Goal: Task Accomplishment & Management: Manage account settings

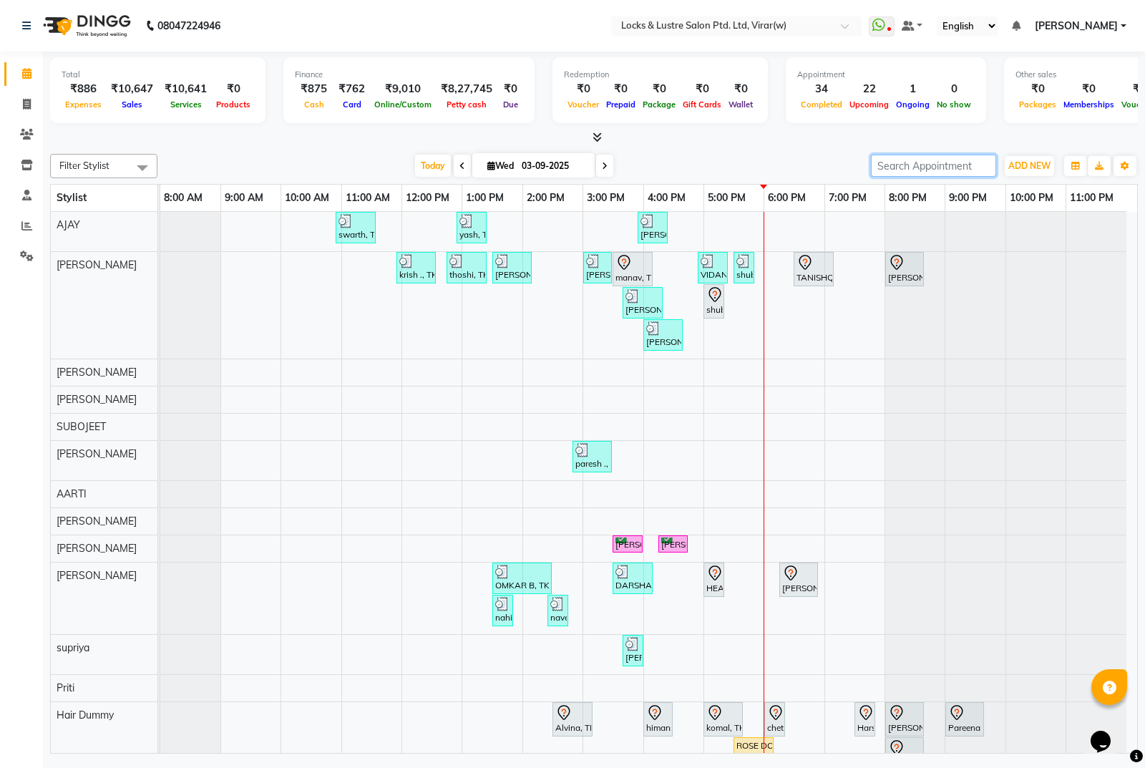
click at [935, 160] on input "search" at bounding box center [933, 166] width 125 height 22
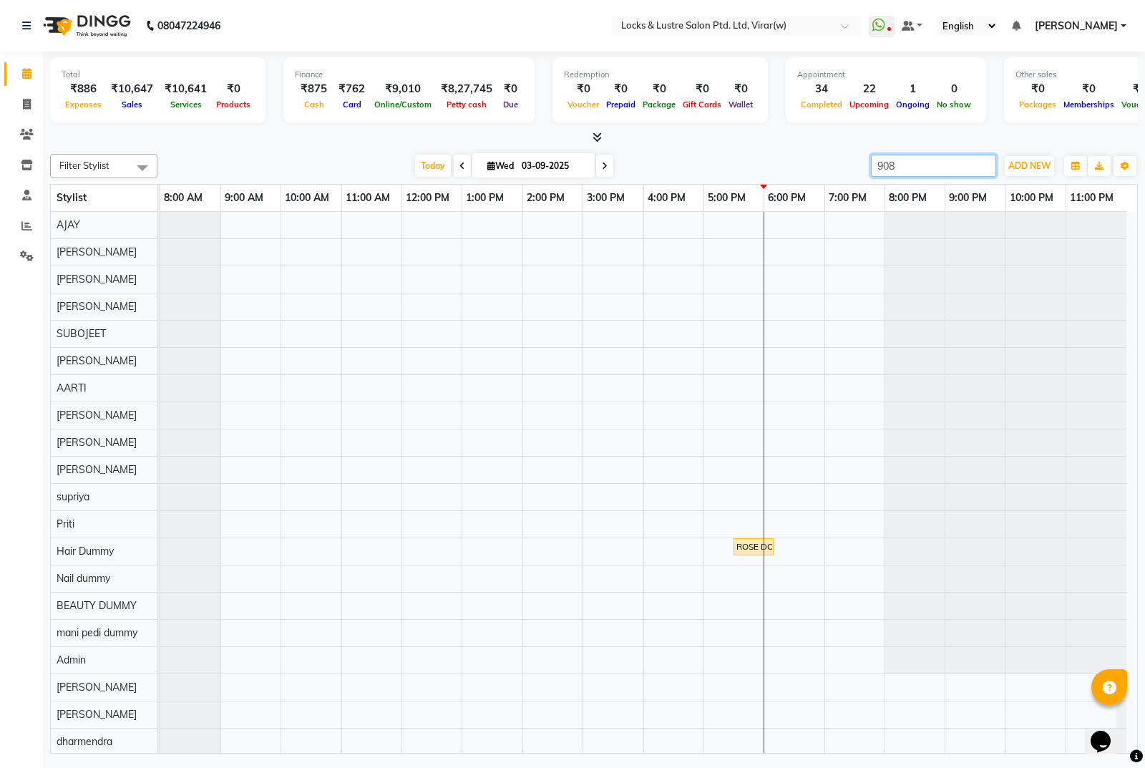
type input "9082"
click at [983, 167] on input "9082" at bounding box center [933, 166] width 125 height 22
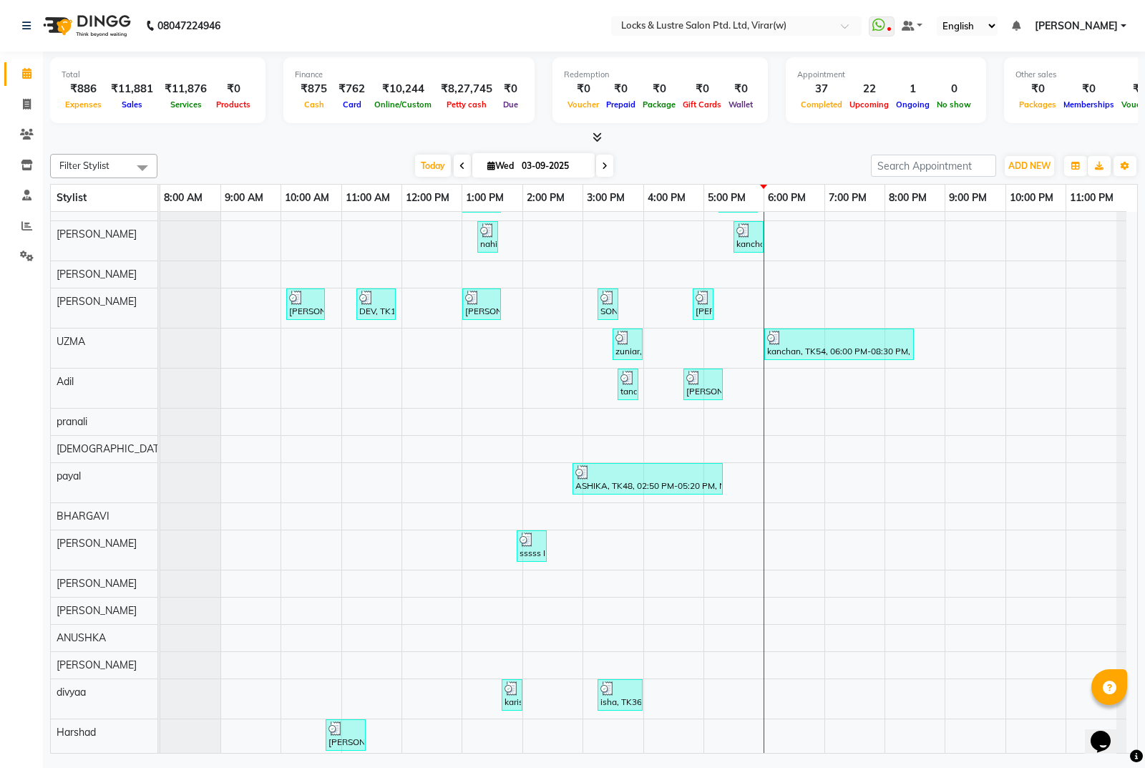
scroll to position [889, 0]
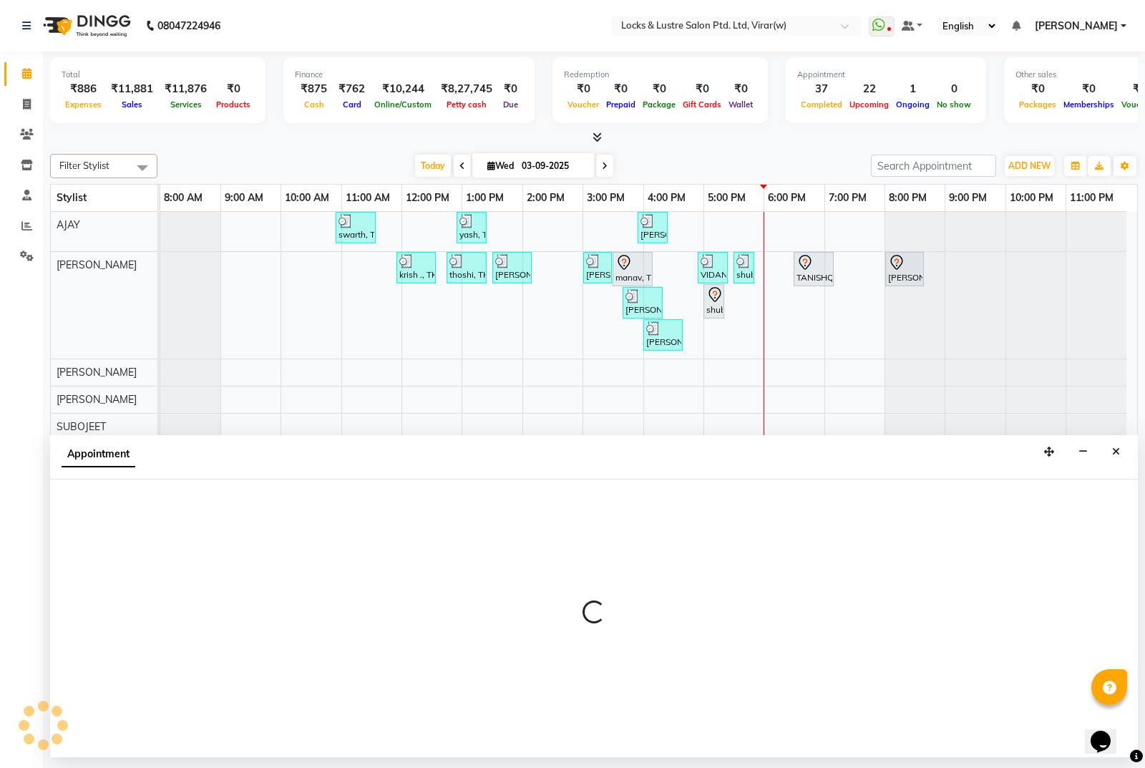
select select "42111"
select select "tentative"
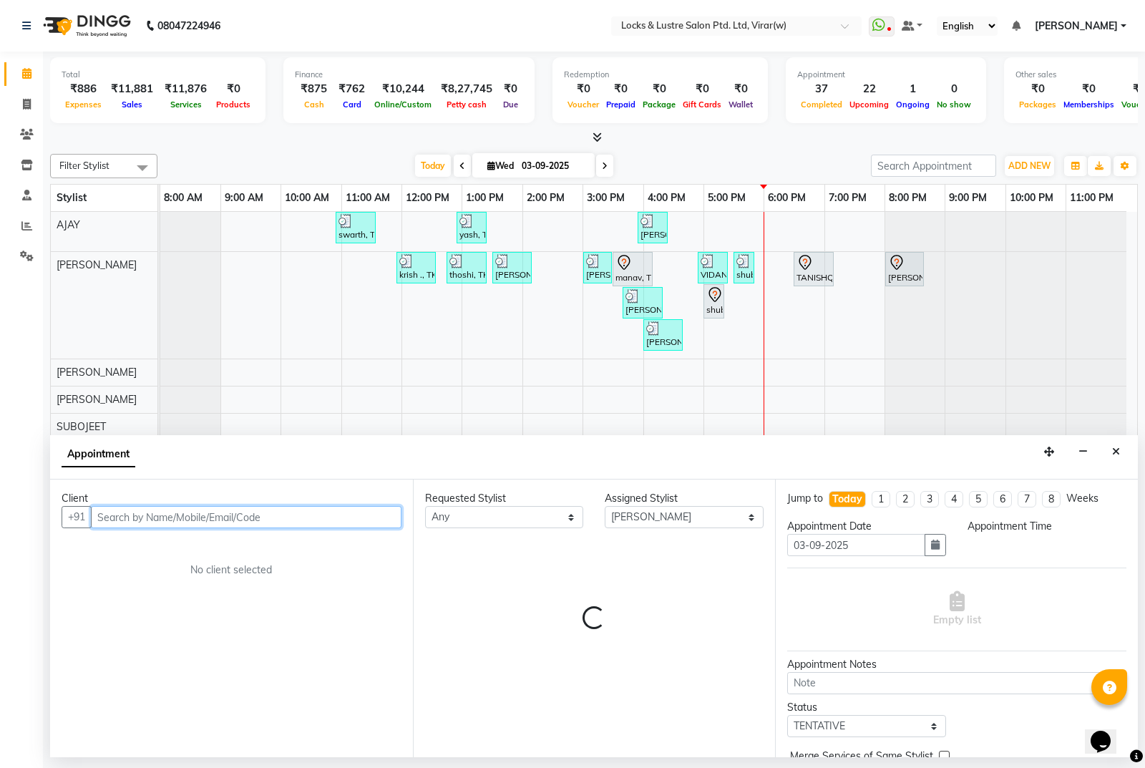
select select "1080"
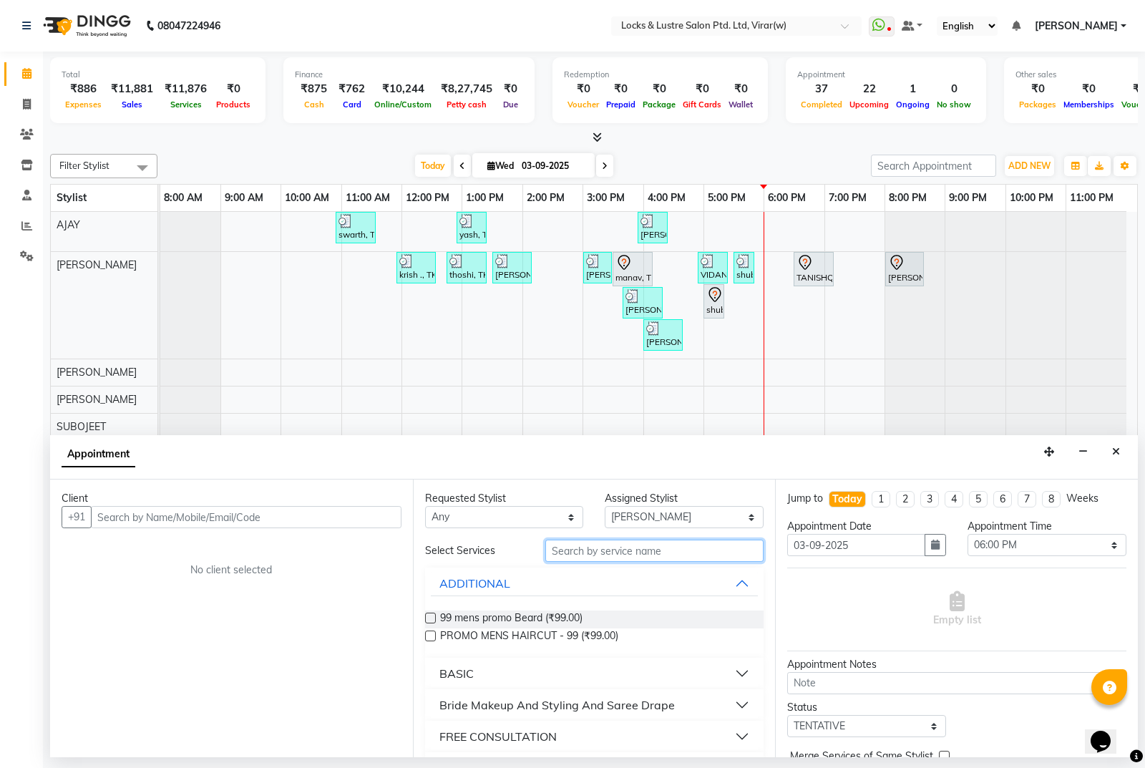
click at [711, 558] on input "text" at bounding box center [654, 551] width 219 height 22
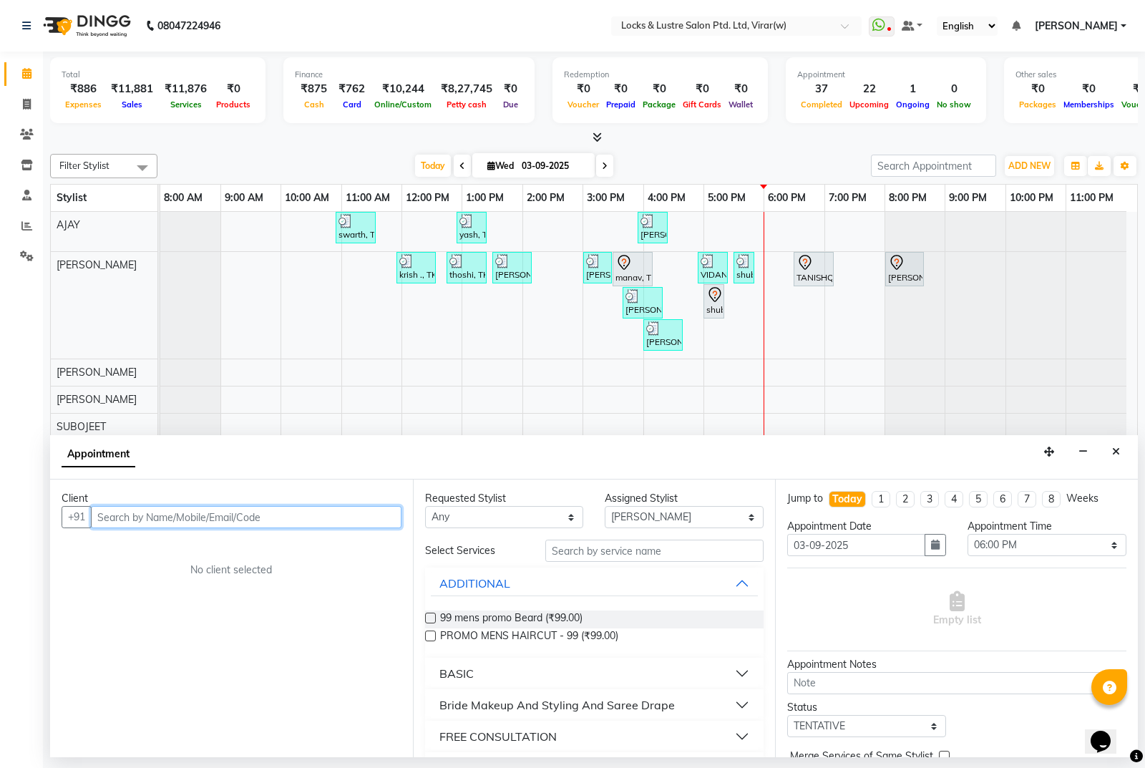
click at [321, 520] on input "text" at bounding box center [246, 517] width 311 height 22
click at [365, 526] on input "text" at bounding box center [246, 517] width 311 height 22
click at [360, 521] on input "text" at bounding box center [246, 517] width 311 height 22
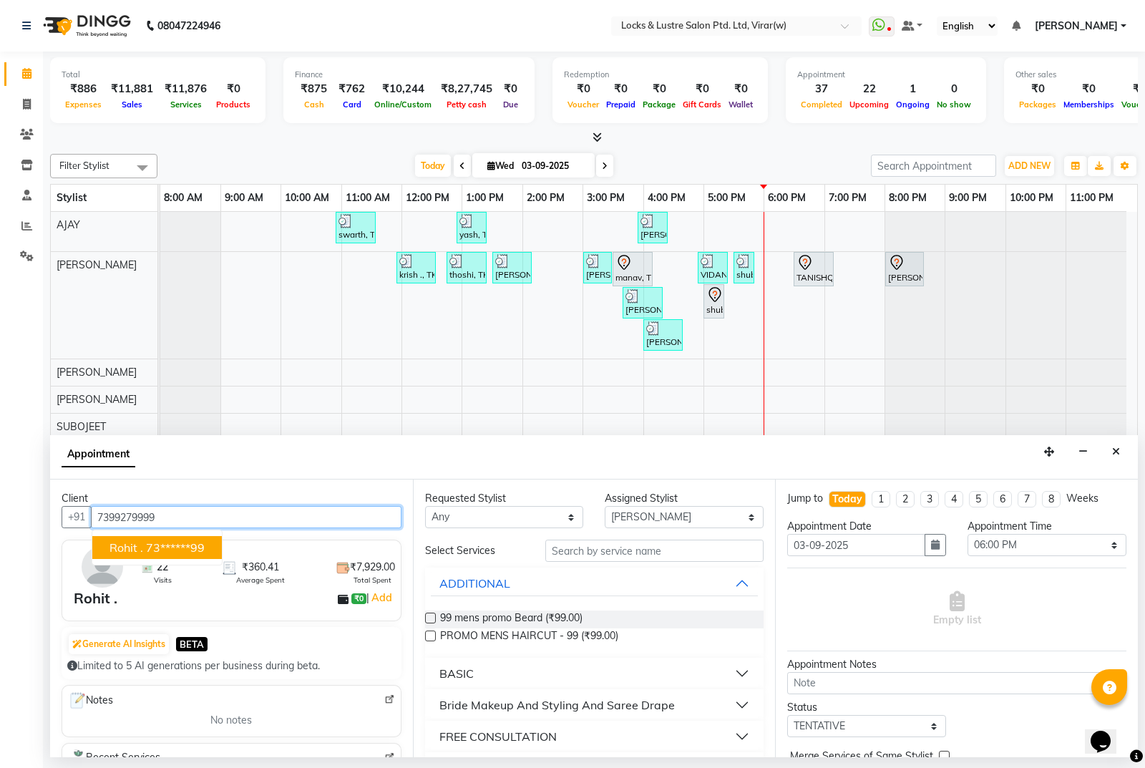
click at [198, 547] on ngb-highlight "73******99" at bounding box center [175, 547] width 59 height 14
type input "73******99"
click at [645, 572] on button "ADDITIONAL" at bounding box center [595, 583] width 328 height 26
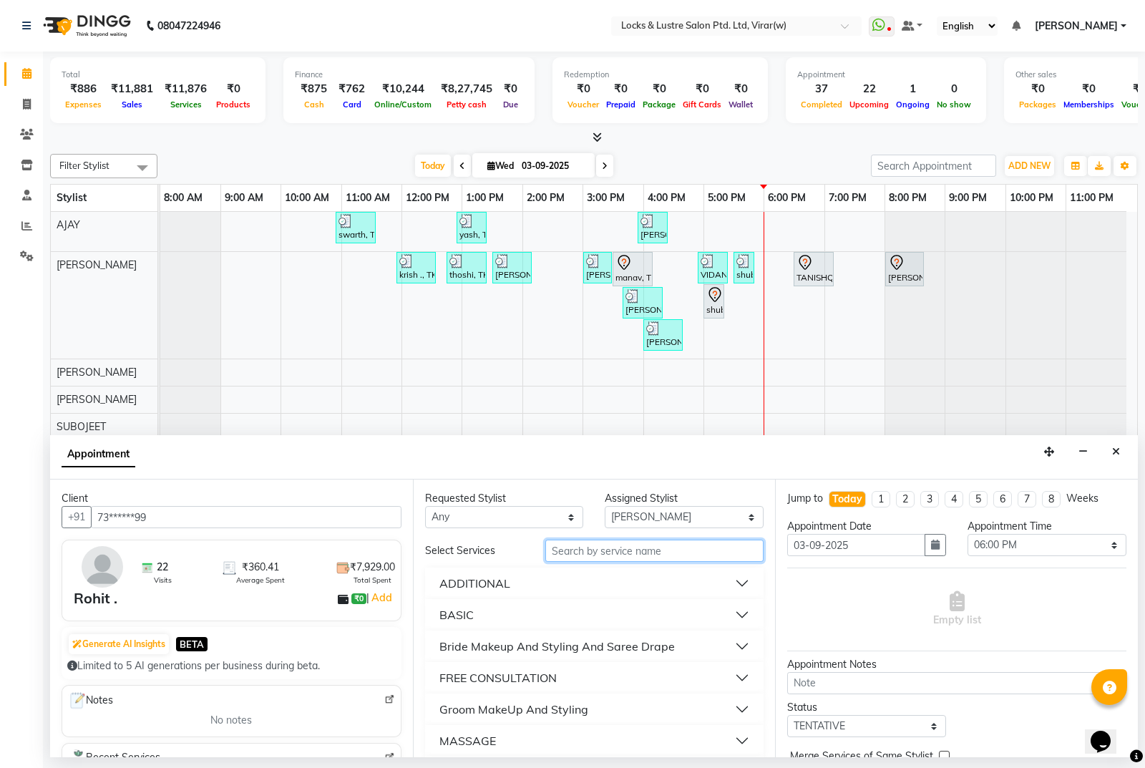
click at [660, 559] on input "text" at bounding box center [654, 551] width 219 height 22
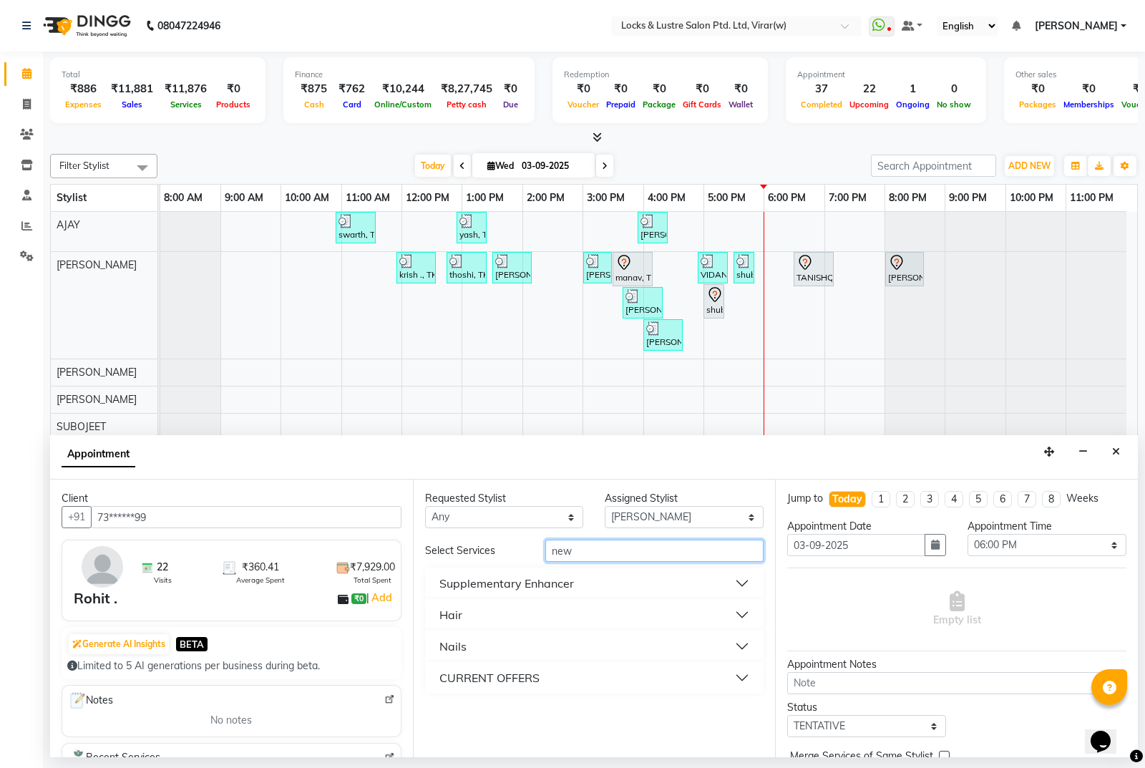
type input "new"
click at [464, 614] on button "Hair" at bounding box center [595, 615] width 328 height 26
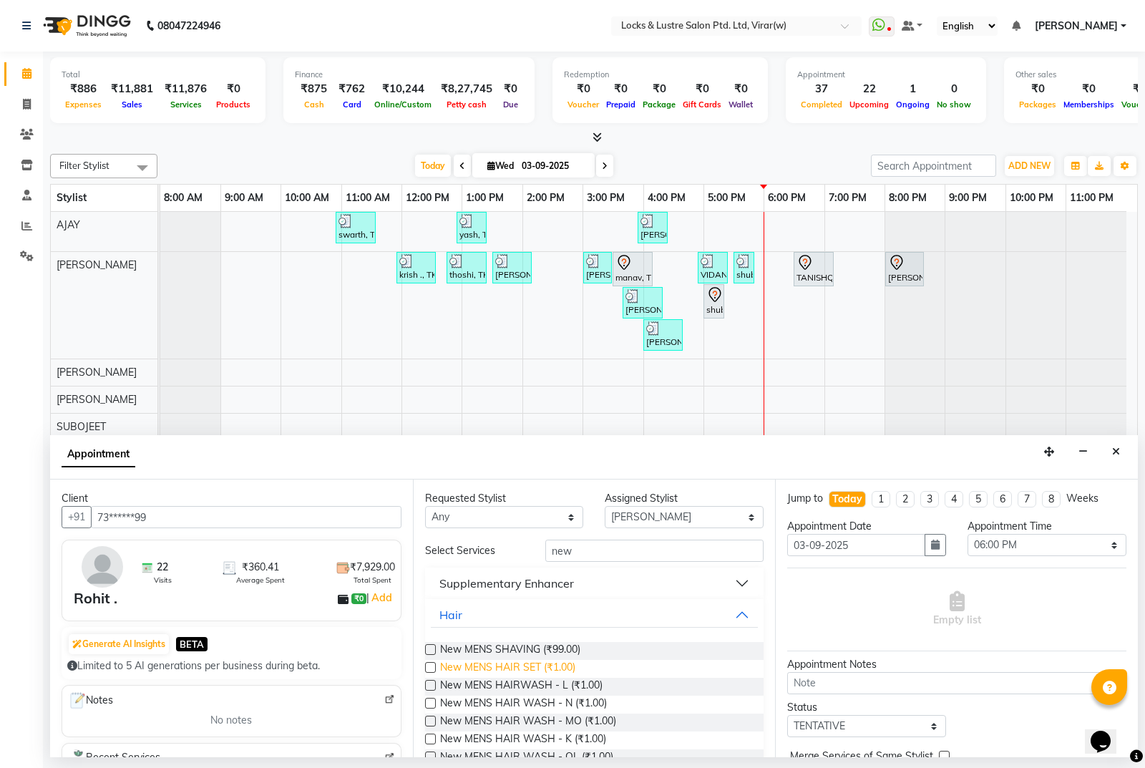
click at [537, 670] on span "New MENS HAIR SET (₹1.00)" at bounding box center [507, 669] width 135 height 18
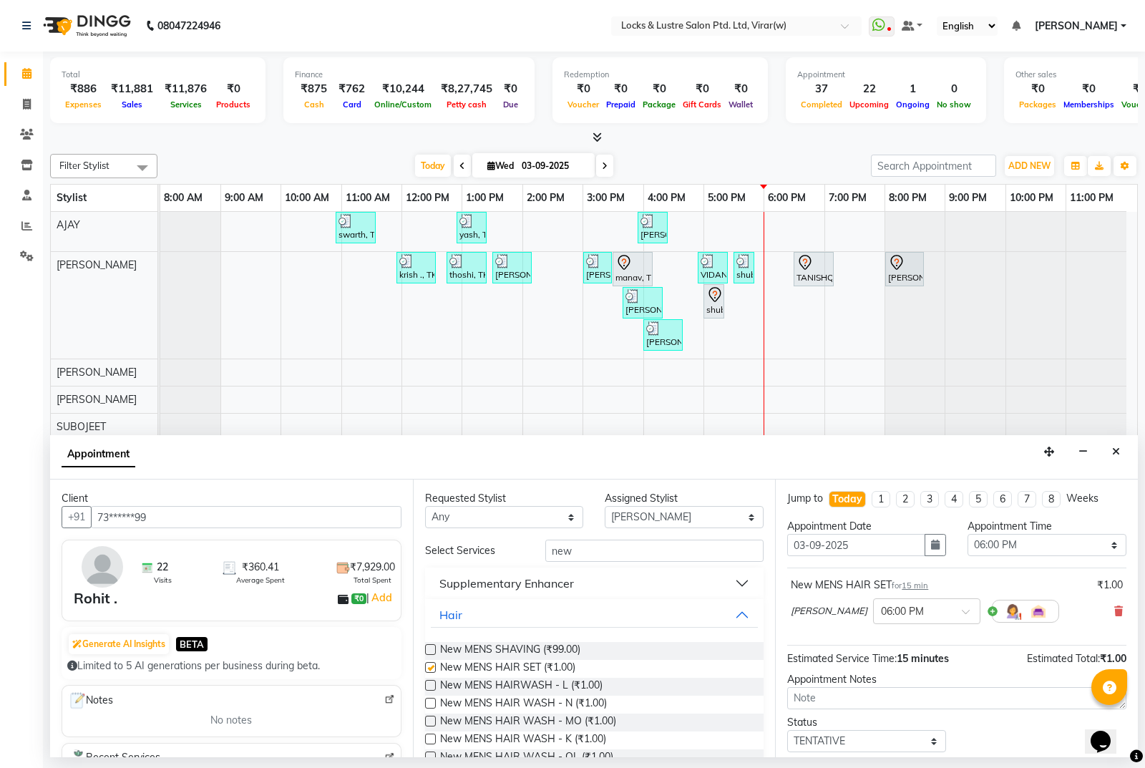
checkbox input "false"
click at [1001, 550] on select "Select 09:00 AM 09:15 AM 09:30 AM 09:45 AM 10:00 AM 10:15 AM 10:30 AM 10:45 AM …" at bounding box center [1046, 545] width 159 height 22
select select "1110"
click at [967, 534] on select "Select 09:00 AM 09:15 AM 09:30 AM 09:45 AM 10:00 AM 10:15 AM 10:30 AM 10:45 AM …" at bounding box center [1046, 545] width 159 height 22
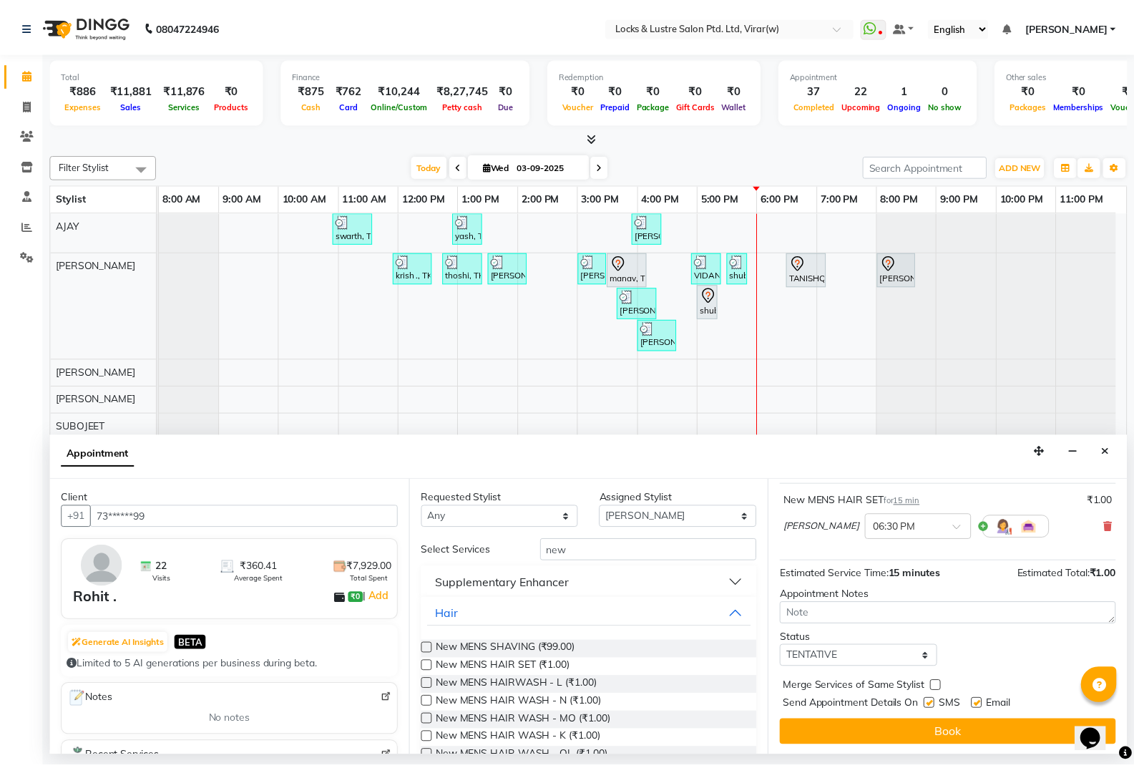
scroll to position [85, 0]
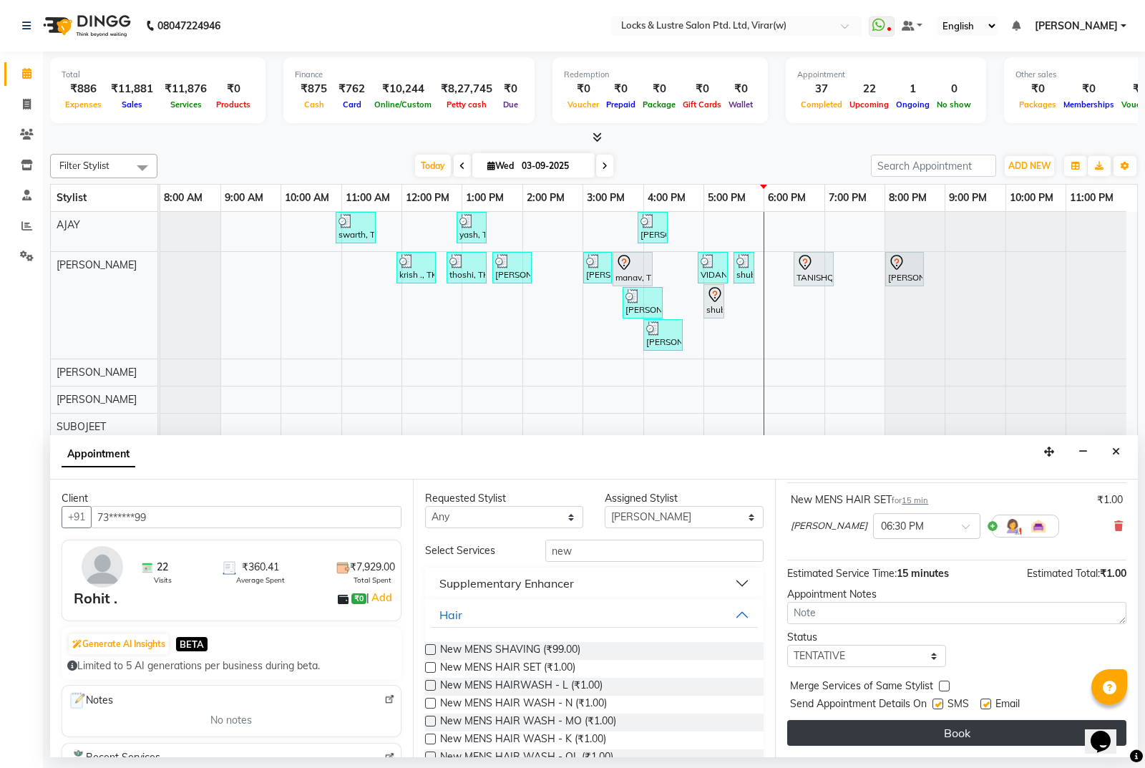
click at [1030, 728] on button "Book" at bounding box center [956, 733] width 339 height 26
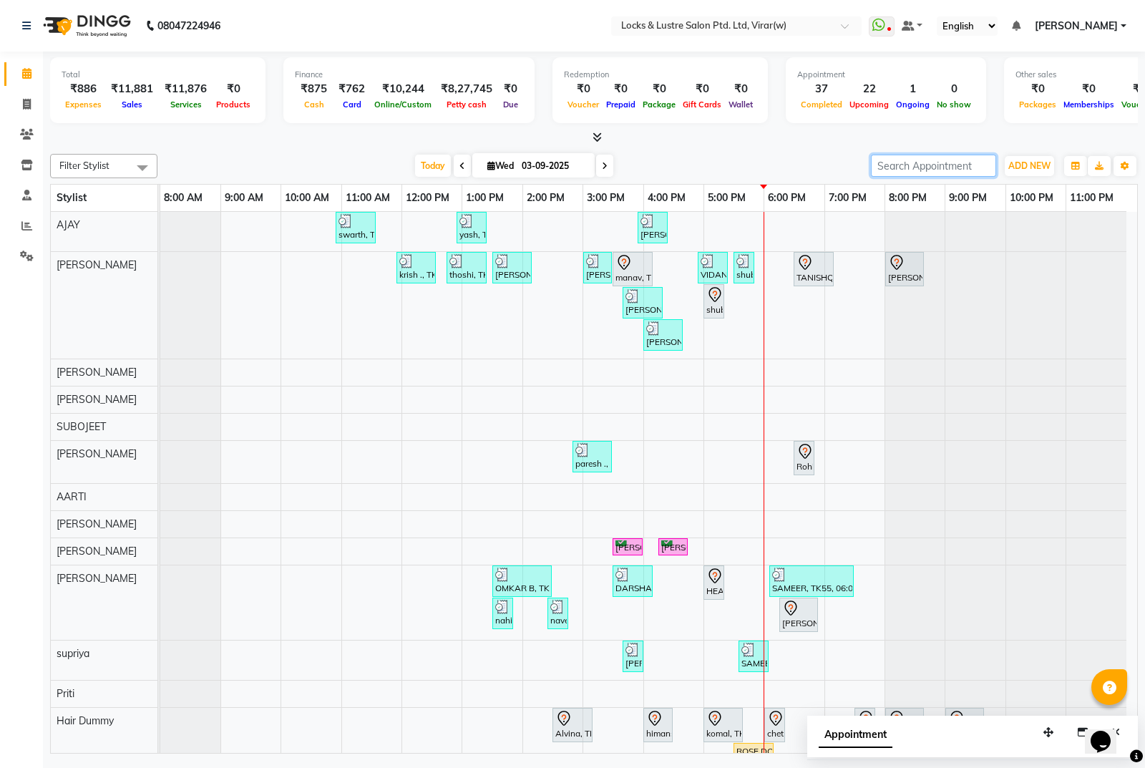
drag, startPoint x: 950, startPoint y: 162, endPoint x: 947, endPoint y: 174, distance: 11.6
click at [947, 174] on input "search" at bounding box center [933, 166] width 125 height 22
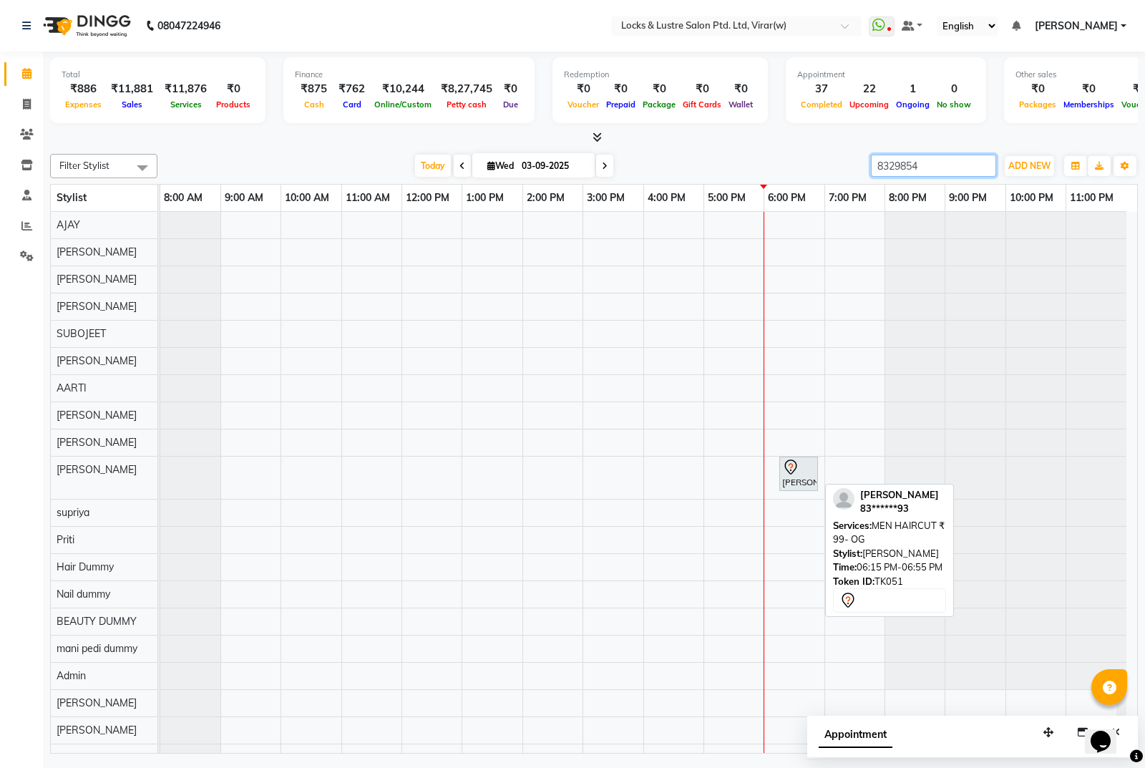
click at [799, 479] on div "[PERSON_NAME], TK51, 06:15 PM-06:55 PM, MEN HAIRCUT ₹ 99- OG" at bounding box center [799, 474] width 36 height 30
type input "8329854"
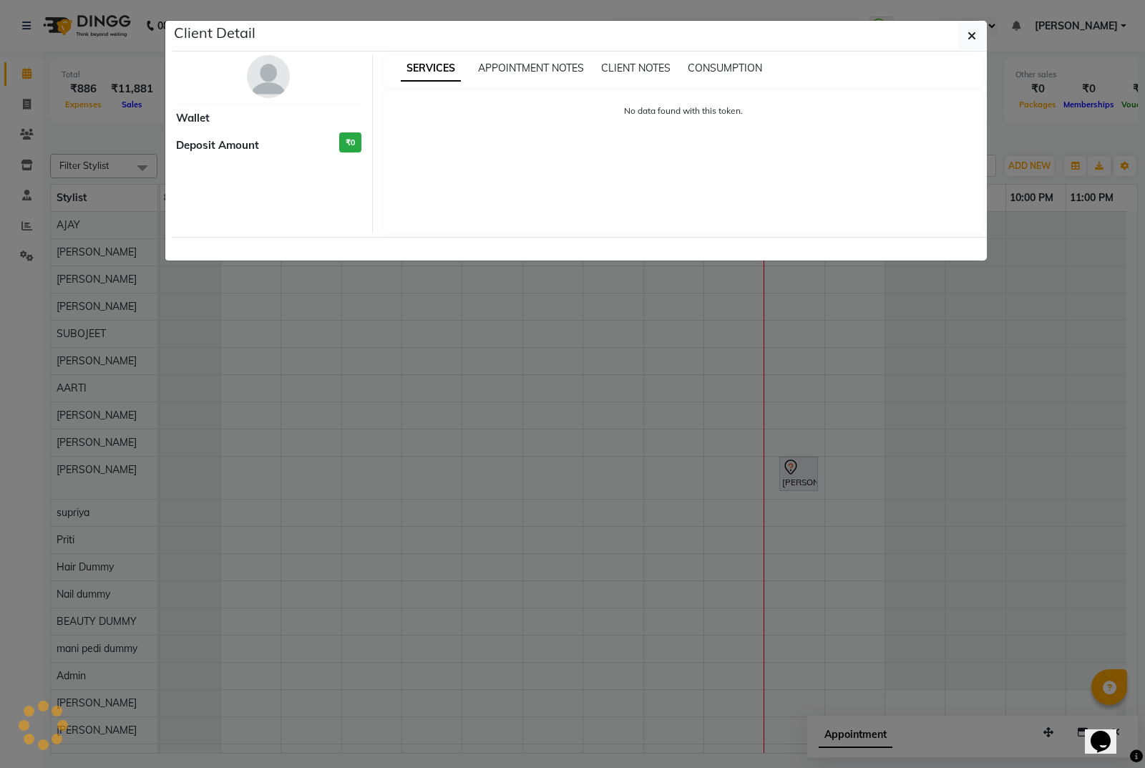
select select "7"
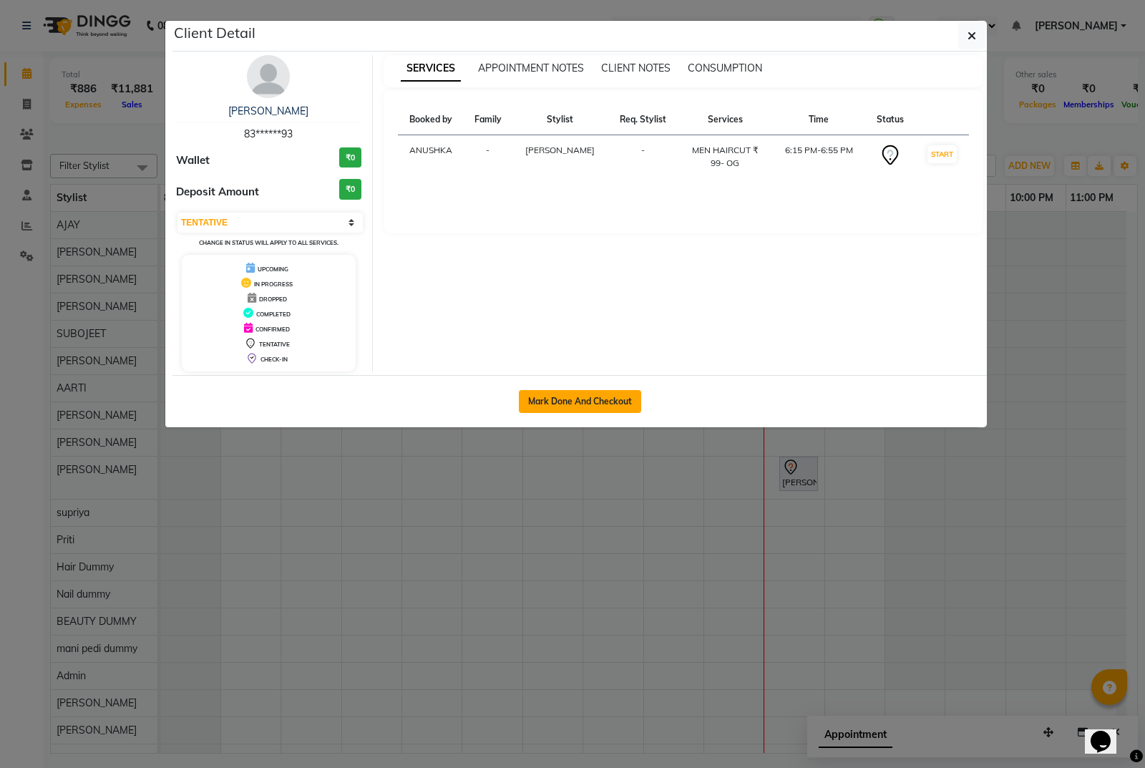
click at [611, 399] on button "Mark Done And Checkout" at bounding box center [580, 401] width 122 height 23
select select "5944"
select select "service"
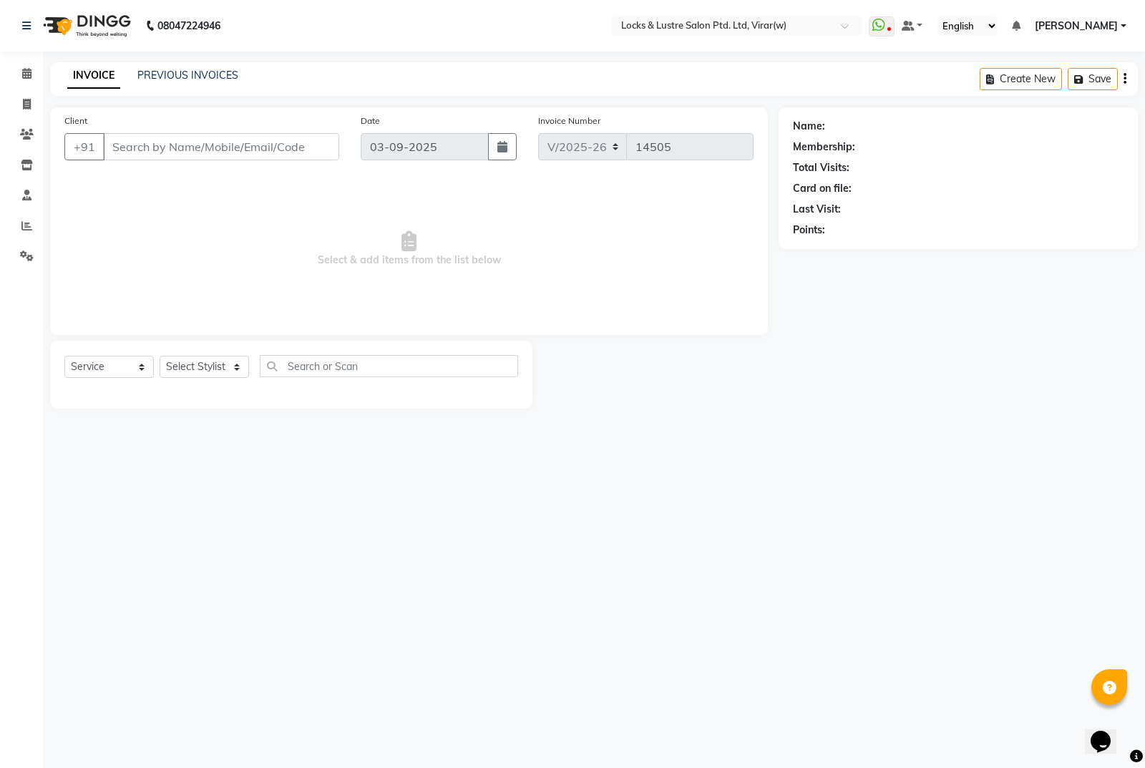
type input "83******93"
select select "42119"
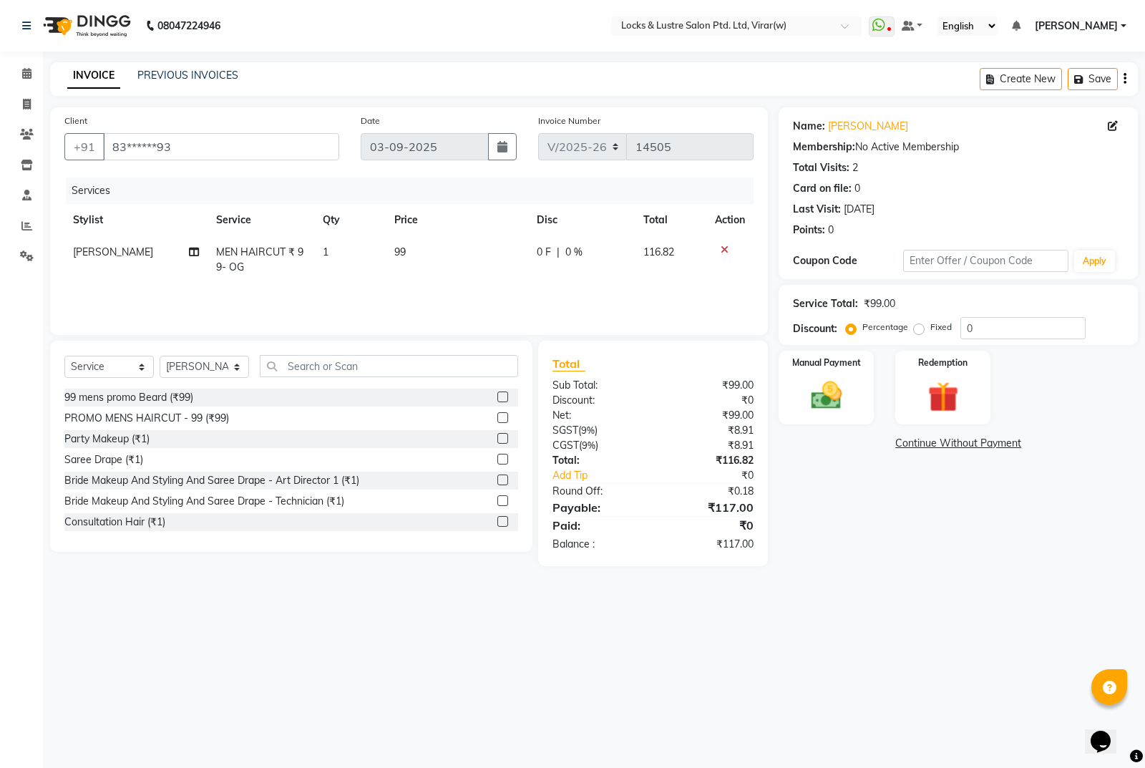
click at [990, 594] on div "08047224946 Select Location × Locks & Lustre Salon Ptd. Ltd, Virar(w) WhatsApp …" at bounding box center [572, 384] width 1145 height 768
click at [823, 394] on img at bounding box center [827, 395] width 52 height 36
drag, startPoint x: 927, startPoint y: 440, endPoint x: 950, endPoint y: 457, distance: 28.2
click at [928, 440] on span "UPI" at bounding box center [930, 444] width 22 height 16
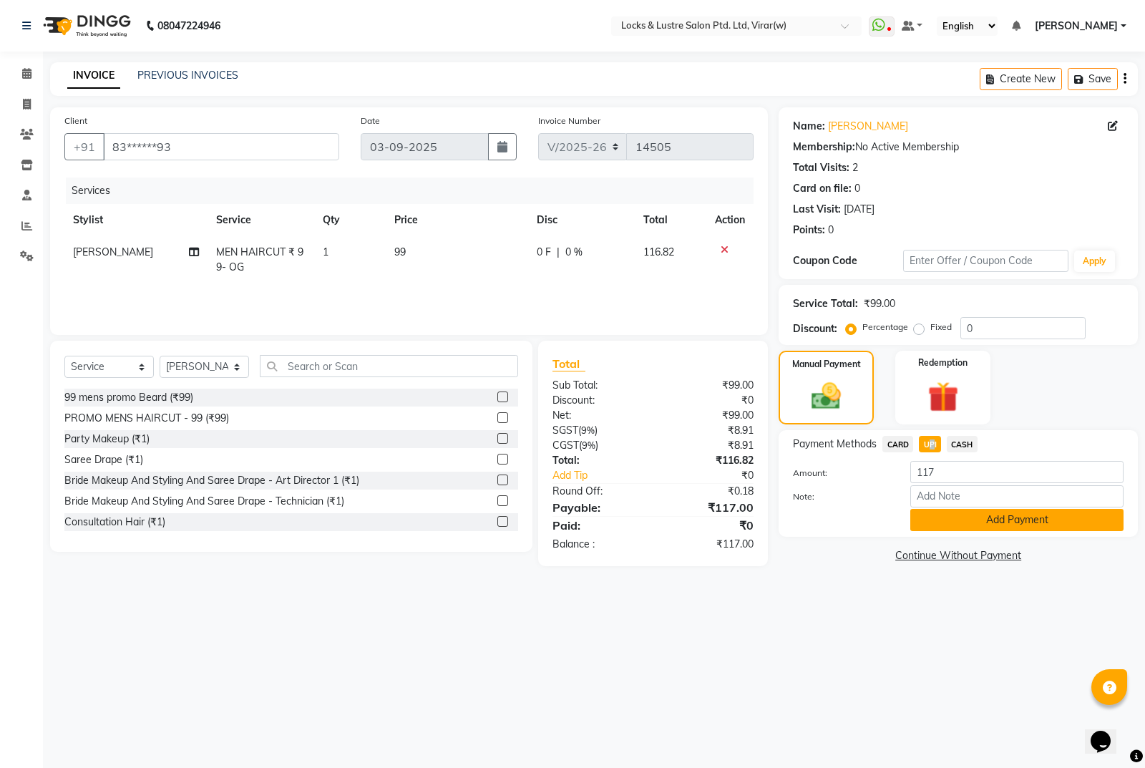
click at [1008, 519] on button "Add Payment" at bounding box center [1016, 520] width 213 height 22
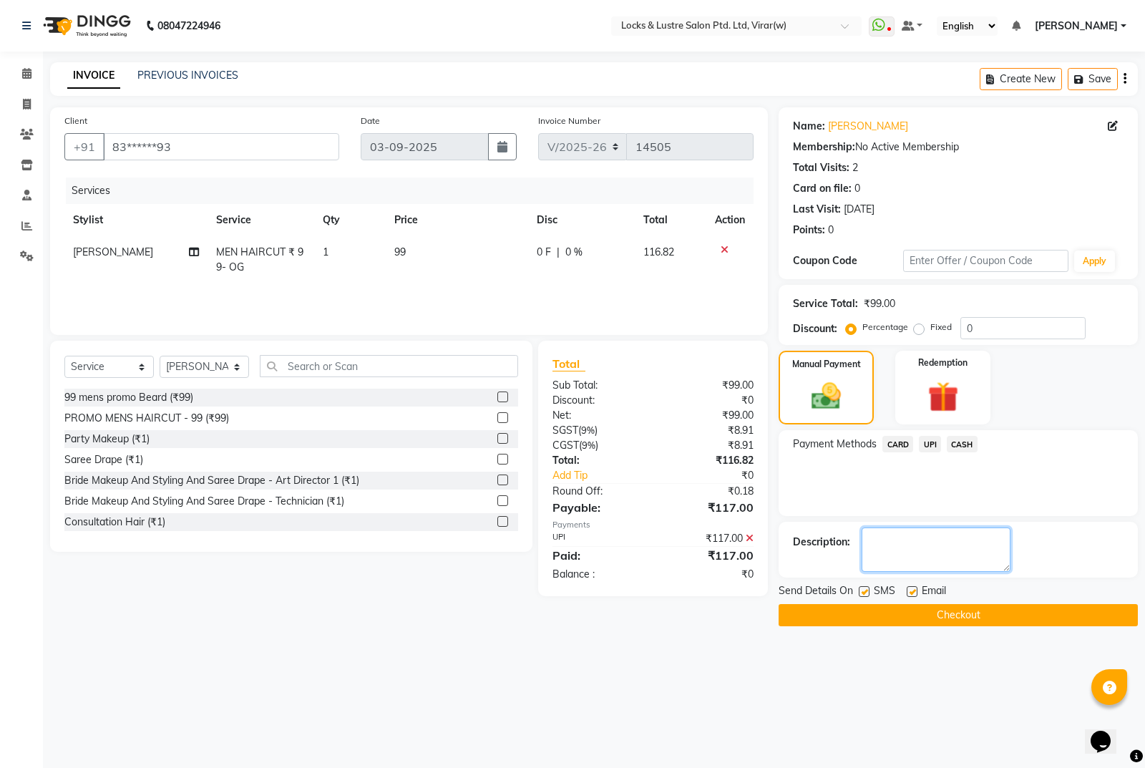
click at [951, 539] on textarea at bounding box center [936, 549] width 149 height 44
type textarea "12002024102024"
click at [1065, 618] on button "Checkout" at bounding box center [958, 615] width 359 height 22
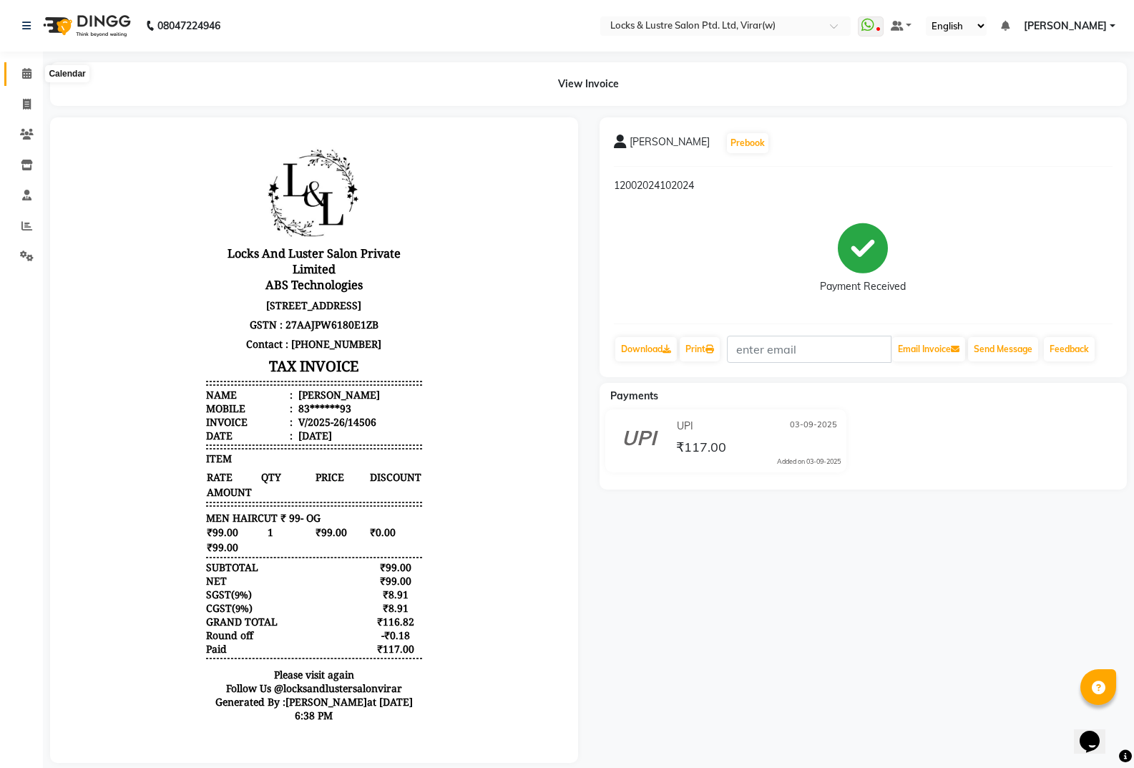
click at [23, 71] on icon at bounding box center [26, 73] width 9 height 11
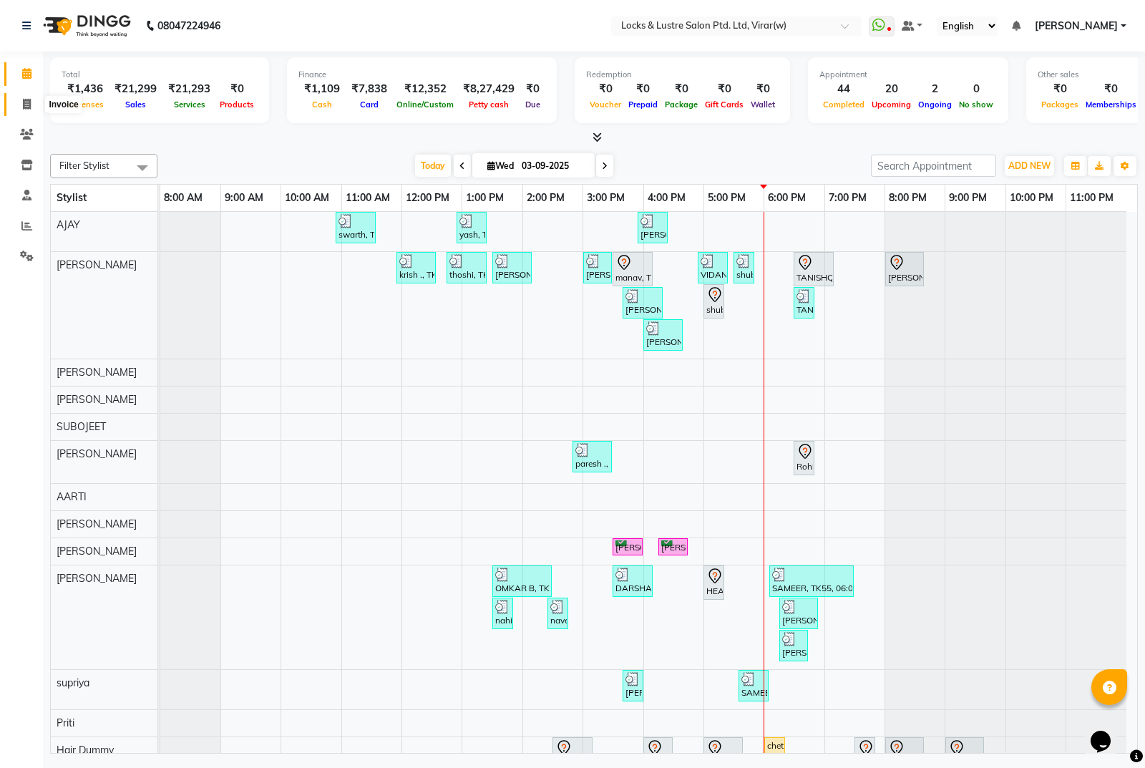
click at [24, 107] on icon at bounding box center [27, 104] width 8 height 11
select select "service"
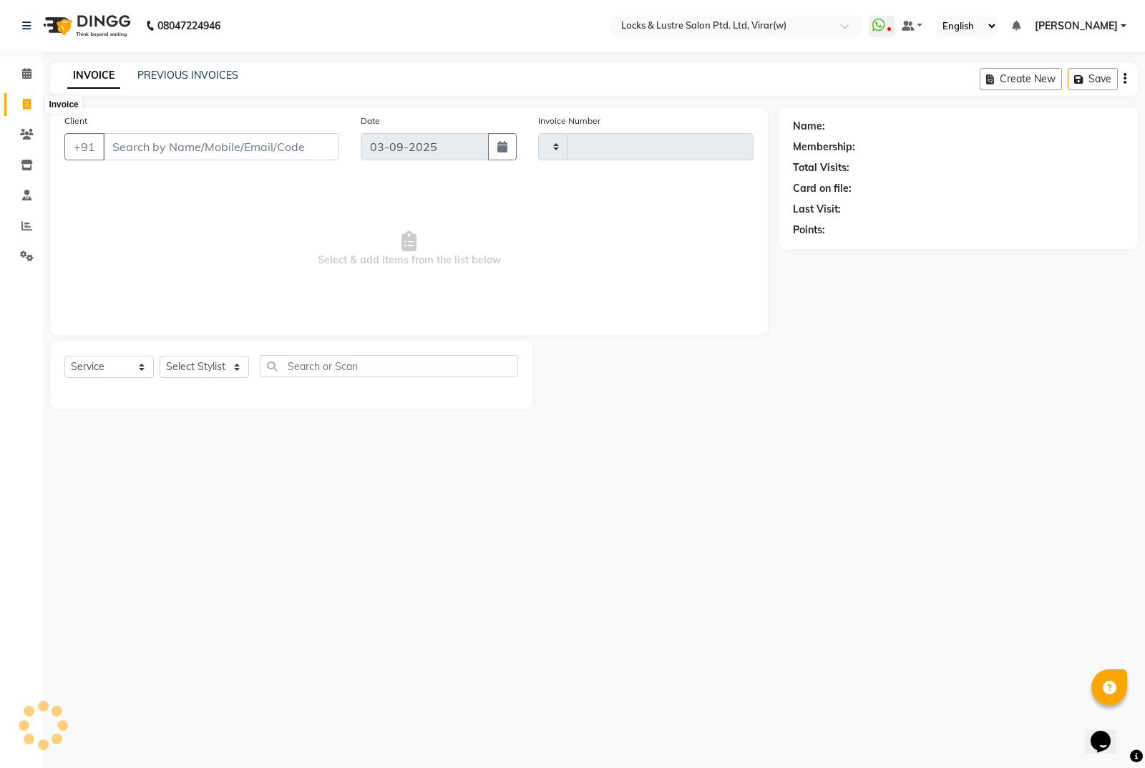
type input "14510"
select select "5944"
click at [247, 358] on select "Select Stylist" at bounding box center [204, 367] width 89 height 22
click at [240, 359] on select "Select Stylist" at bounding box center [204, 367] width 89 height 22
click at [194, 358] on select "Select Stylist AARTI Abdul Khan Adil Admin AJAY AKASH NHAVI ANUSHKA Ashwini Saw…" at bounding box center [204, 367] width 89 height 22
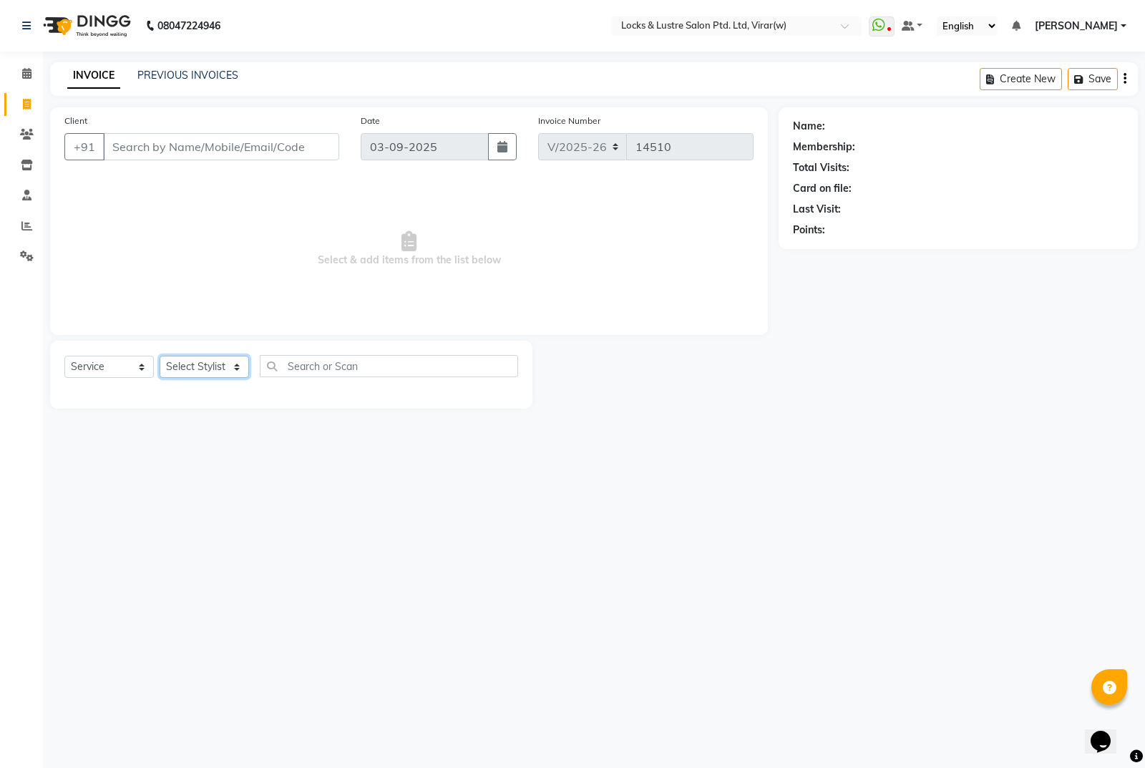
select select "42104"
click at [160, 356] on select "Select Stylist AARTI Abdul Khan Adil Admin AJAY AKASH NHAVI ANUSHKA Ashwini Saw…" at bounding box center [204, 367] width 89 height 22
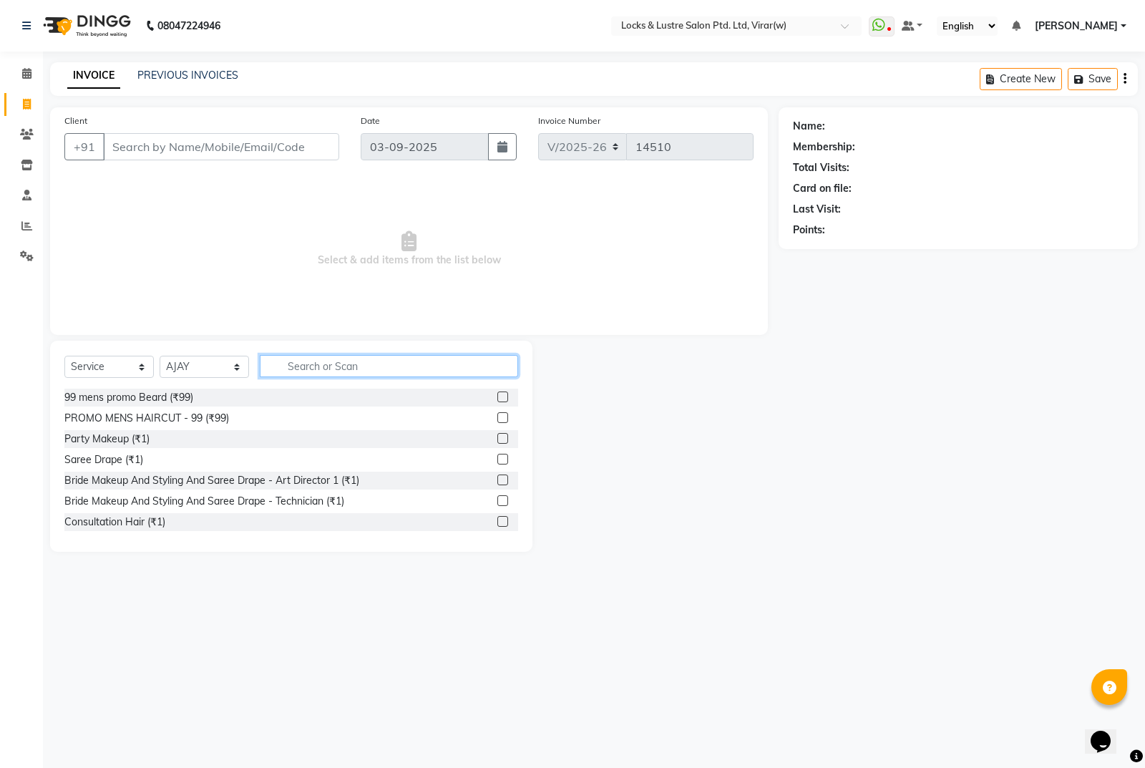
click at [320, 371] on input "text" at bounding box center [389, 366] width 258 height 22
type input "spa"
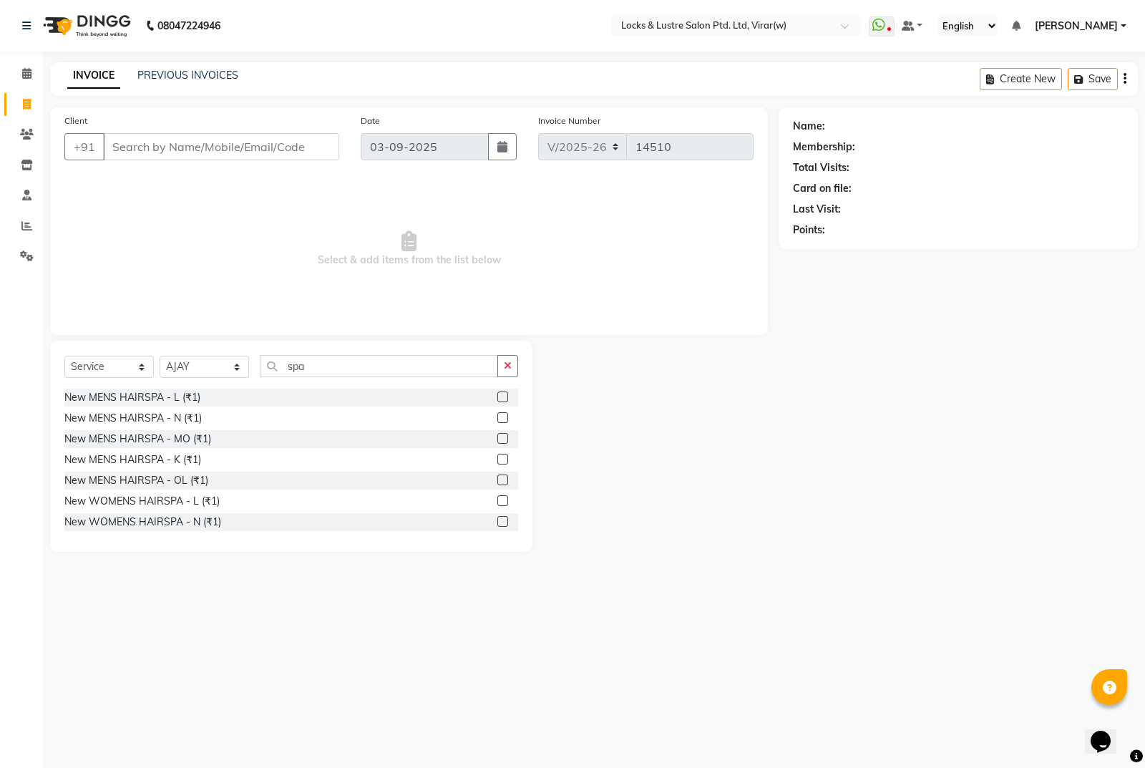
click at [112, 406] on div "New MENS HAIRSPA - L (₹1)" at bounding box center [291, 398] width 454 height 18
click at [148, 396] on div "New MENS HAIRSPA - L (₹1)" at bounding box center [132, 397] width 136 height 15
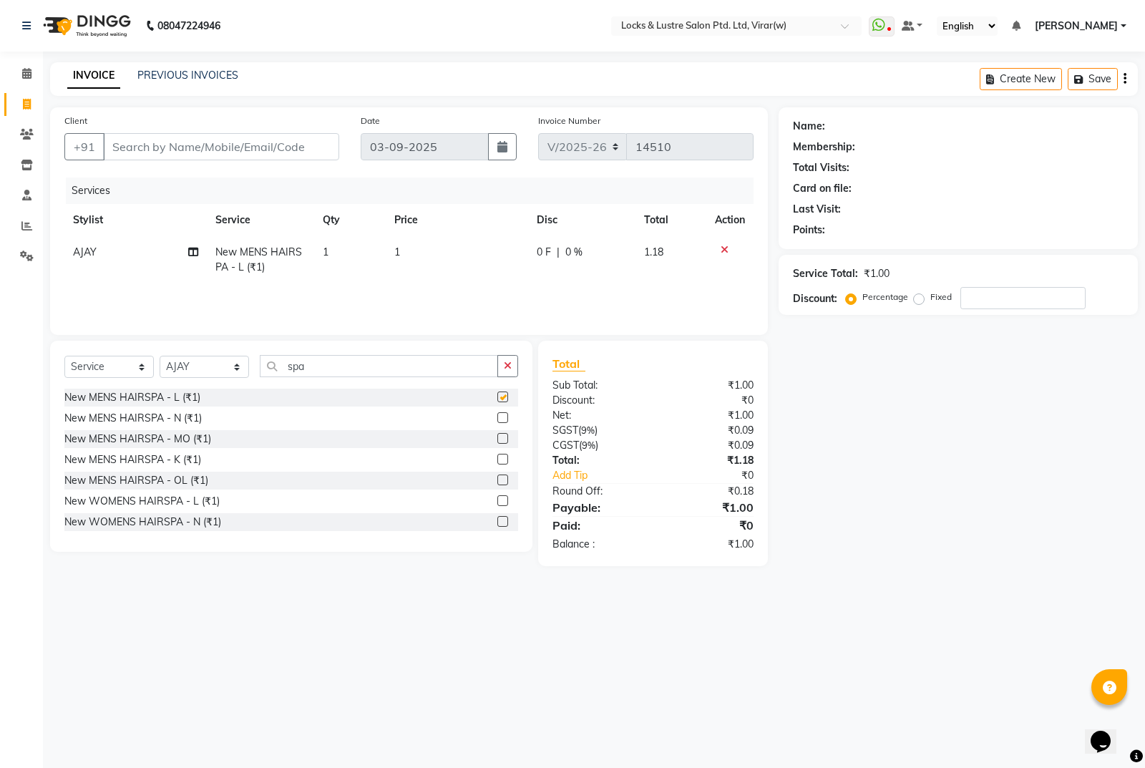
checkbox input "false"
click at [434, 268] on td "1" at bounding box center [457, 259] width 142 height 47
select select "42104"
click at [489, 262] on input "1" at bounding box center [460, 256] width 92 height 22
type input "1000"
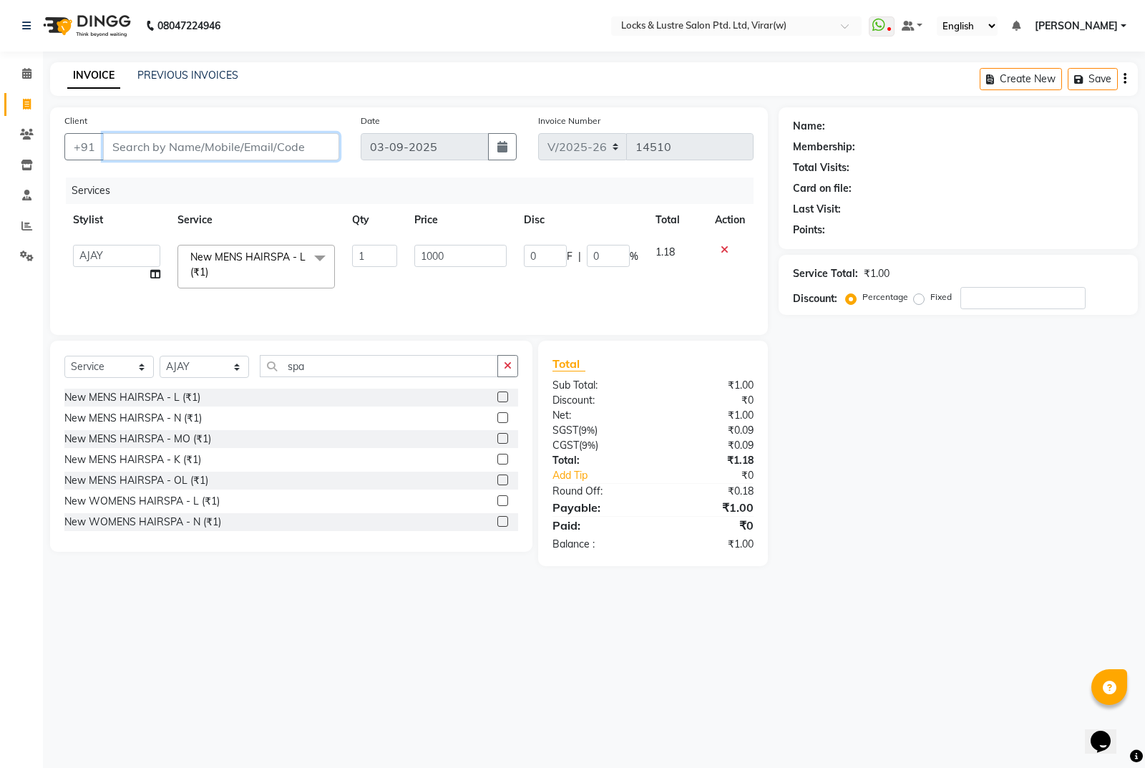
click at [246, 145] on input "Client" at bounding box center [221, 146] width 236 height 27
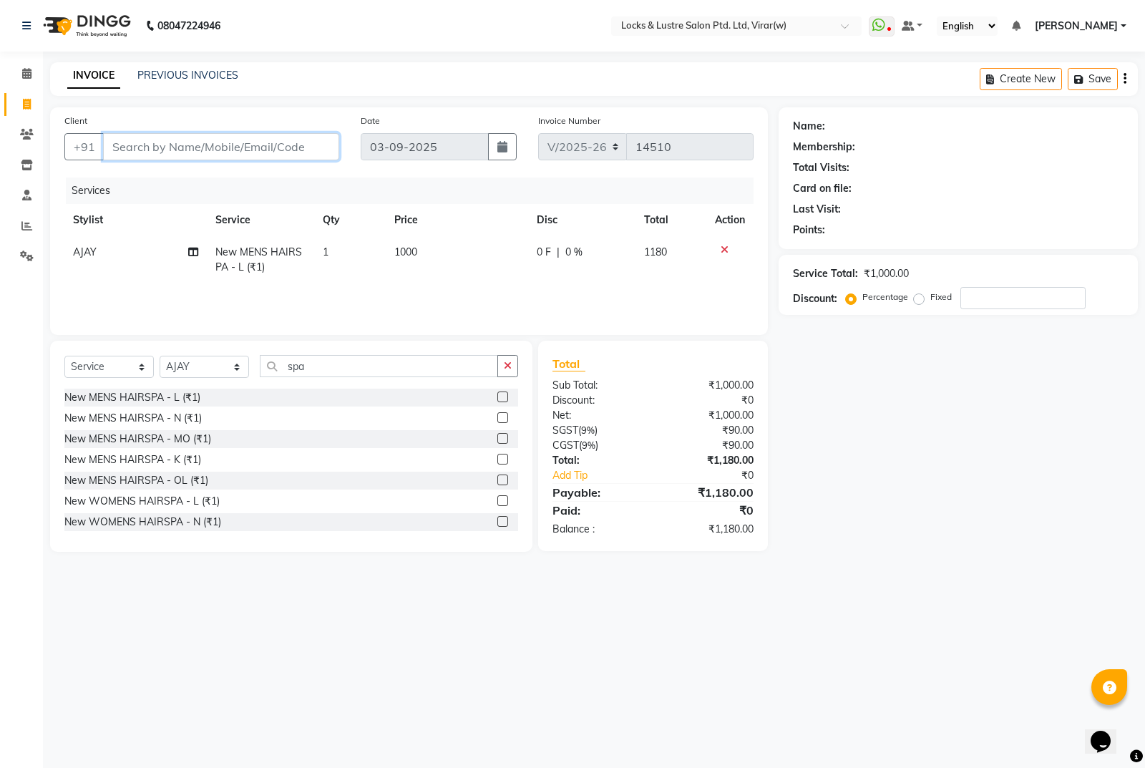
type input "9"
type input "0"
type input "9833126911"
click at [302, 155] on button "Add Client" at bounding box center [302, 146] width 74 height 27
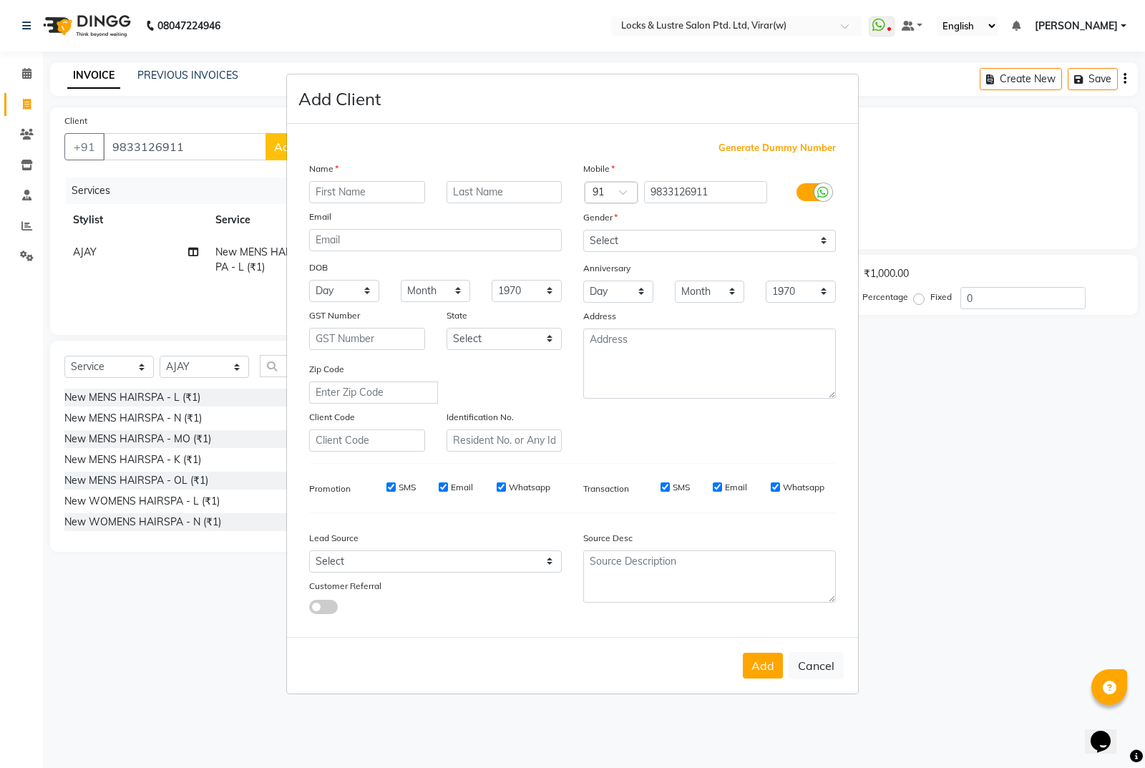
click at [366, 200] on input "text" at bounding box center [367, 192] width 116 height 22
type input "ankit"
click at [712, 248] on select "Select Male Female Other Prefer Not To Say" at bounding box center [709, 241] width 253 height 22
select select "male"
click at [583, 230] on select "Select Male Female Other Prefer Not To Say" at bounding box center [709, 241] width 253 height 22
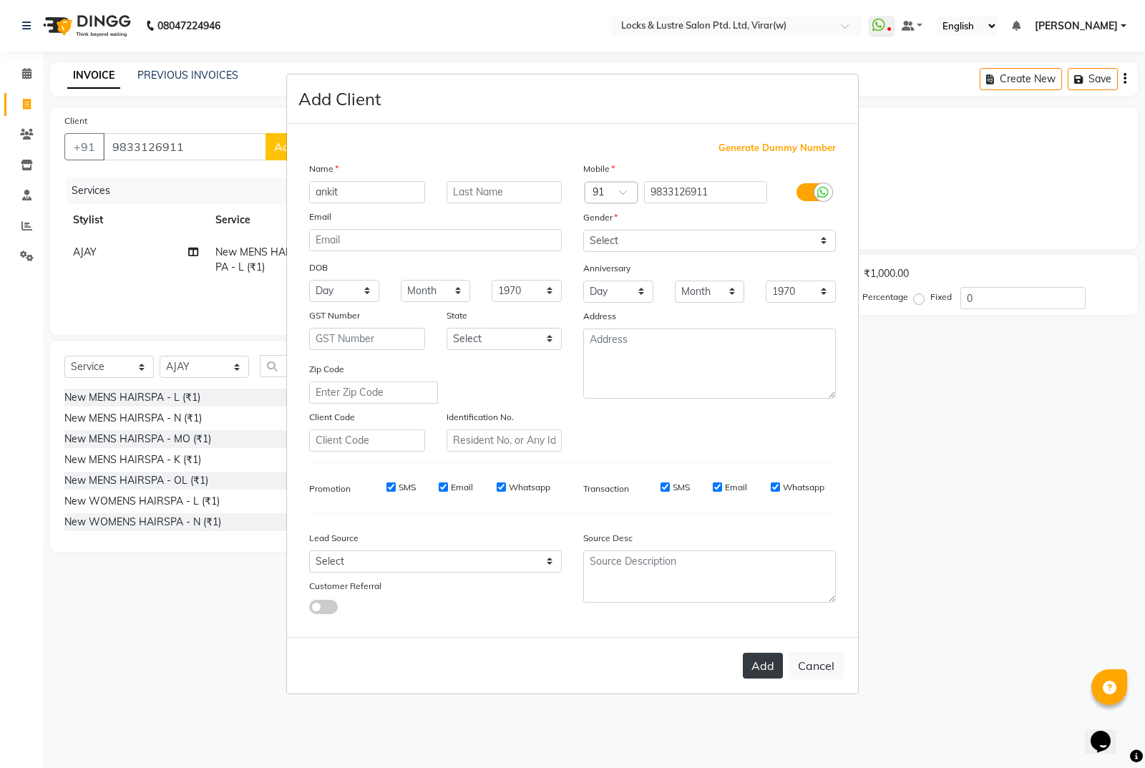
click at [750, 657] on button "Add" at bounding box center [763, 666] width 40 height 26
type input "98******11"
select select
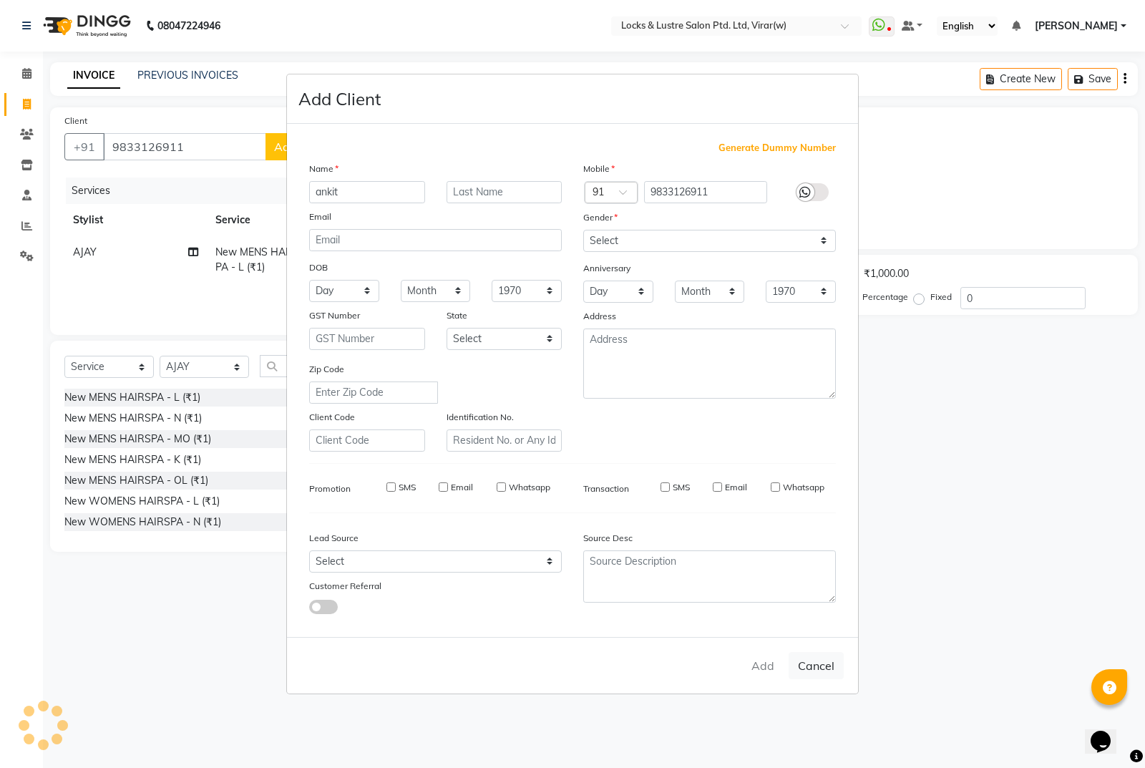
select select
checkbox input "false"
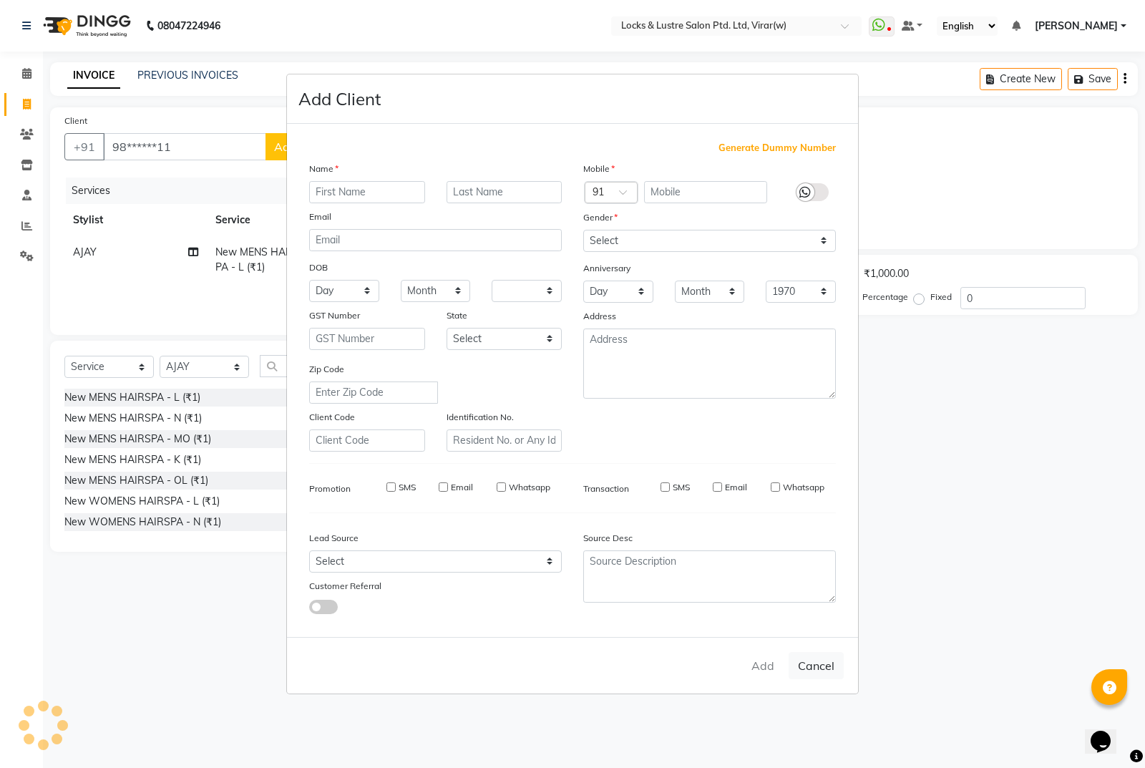
checkbox input "false"
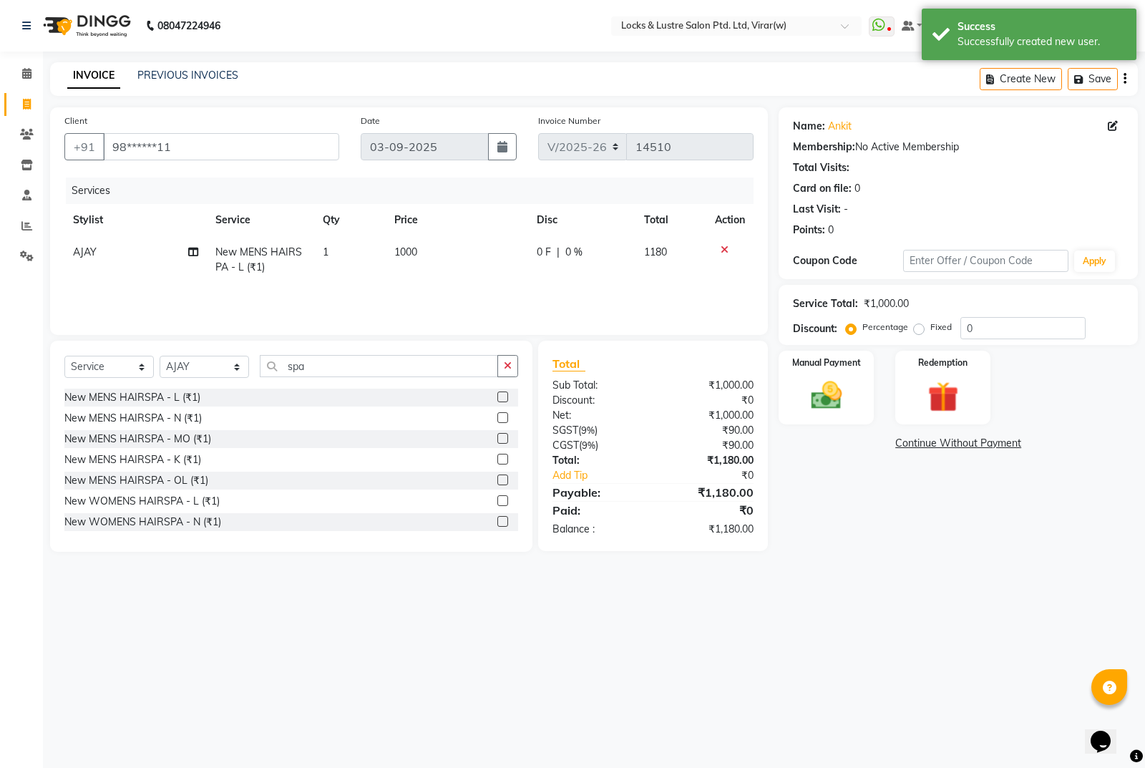
click at [892, 505] on div "Name: Ankit Membership: No Active Membership Total Visits: Card on file: 0 Last…" at bounding box center [964, 329] width 370 height 444
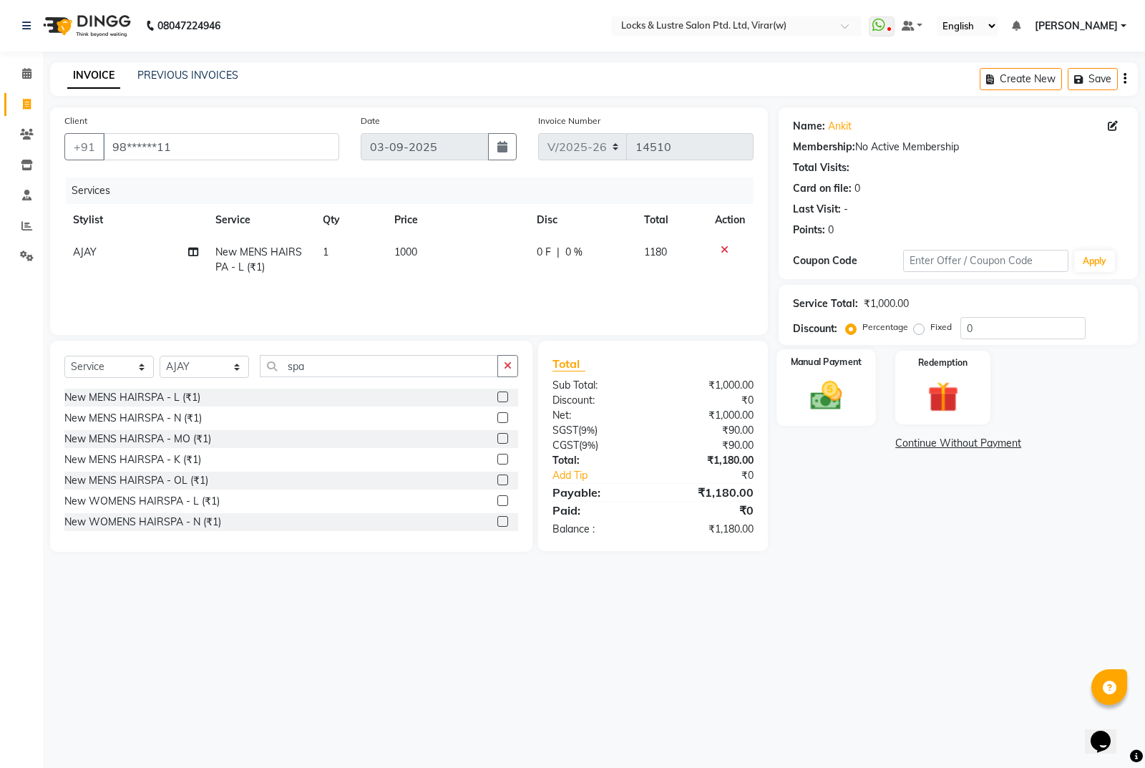
click at [822, 406] on img at bounding box center [827, 395] width 52 height 36
click at [967, 445] on span "CASH" at bounding box center [962, 444] width 31 height 16
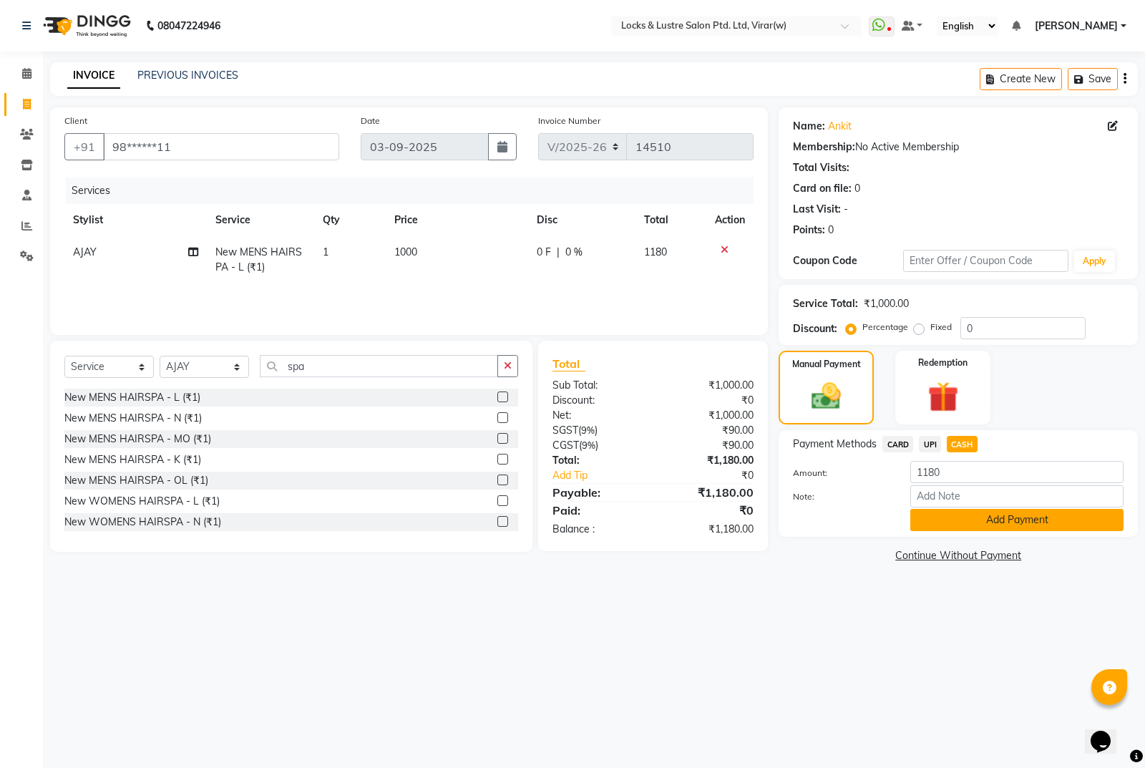
click at [967, 520] on button "Add Payment" at bounding box center [1016, 520] width 213 height 22
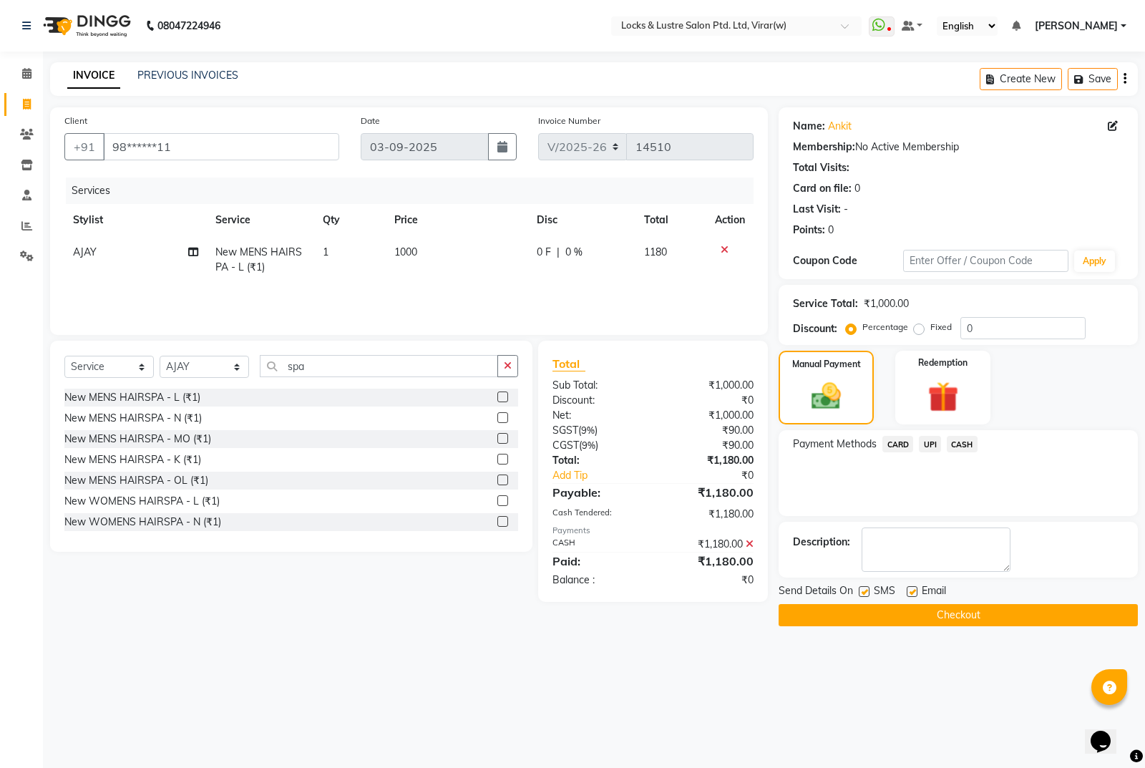
click at [1009, 614] on button "Checkout" at bounding box center [958, 615] width 359 height 22
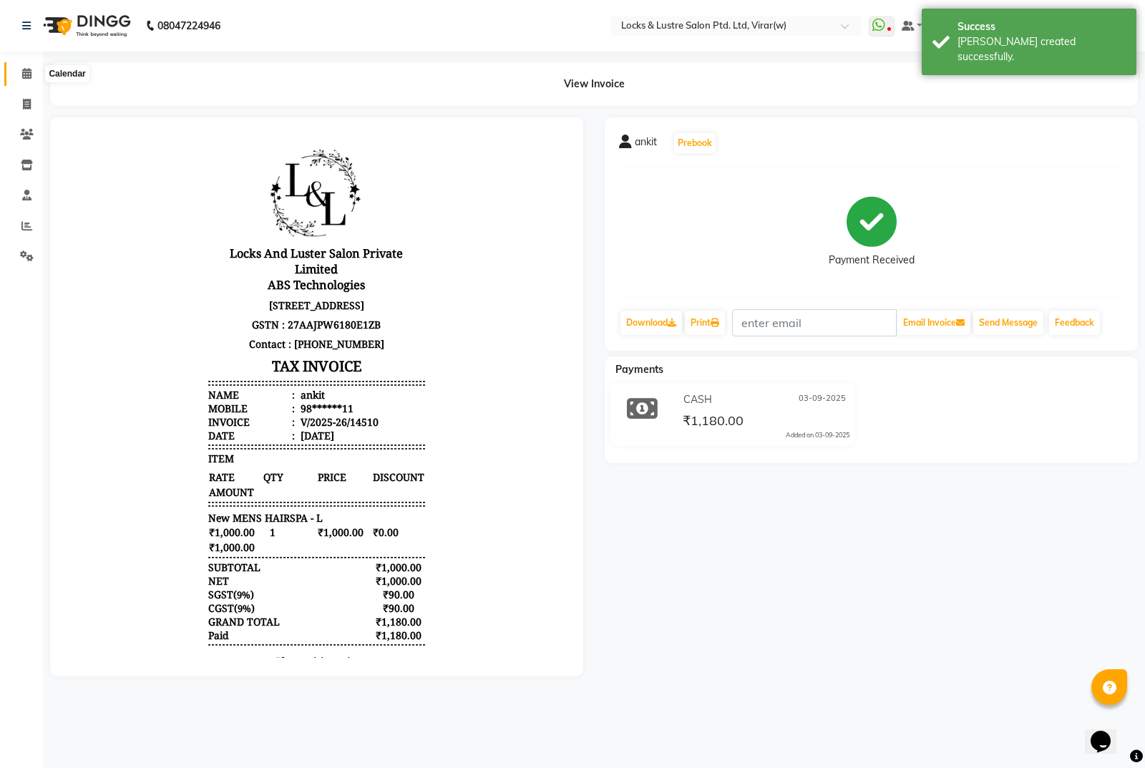
click at [26, 79] on span at bounding box center [26, 74] width 25 height 16
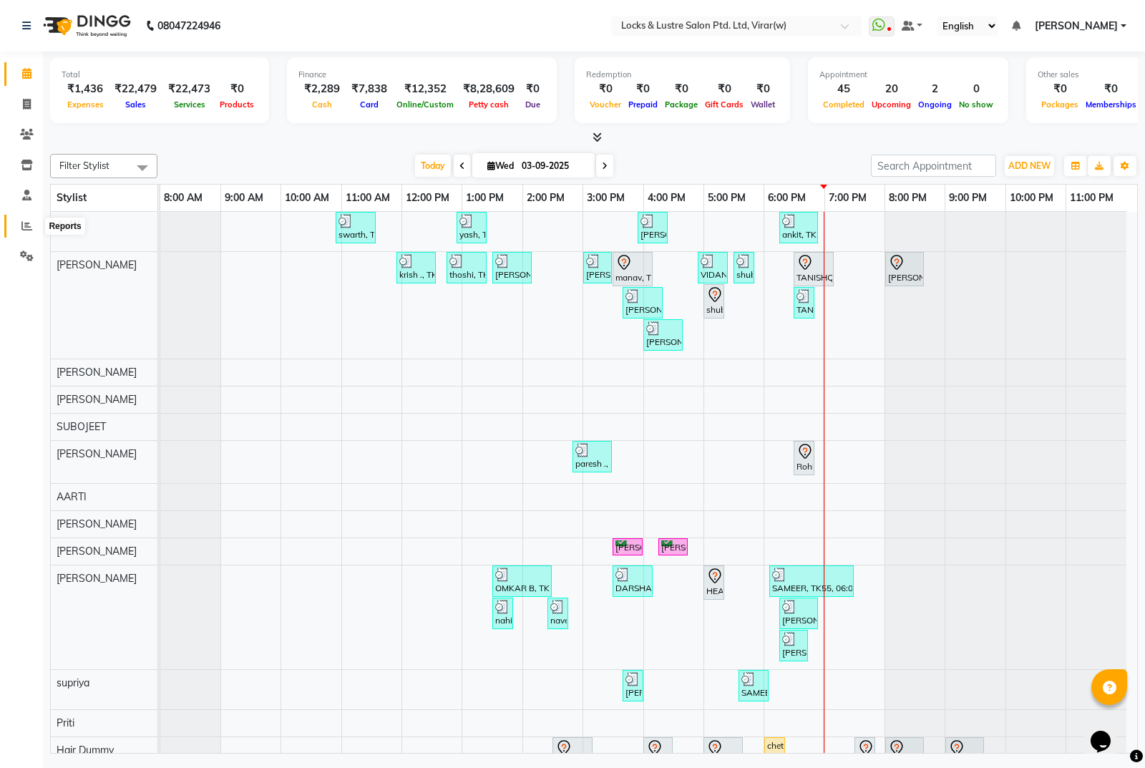
click at [21, 226] on icon at bounding box center [26, 225] width 11 height 11
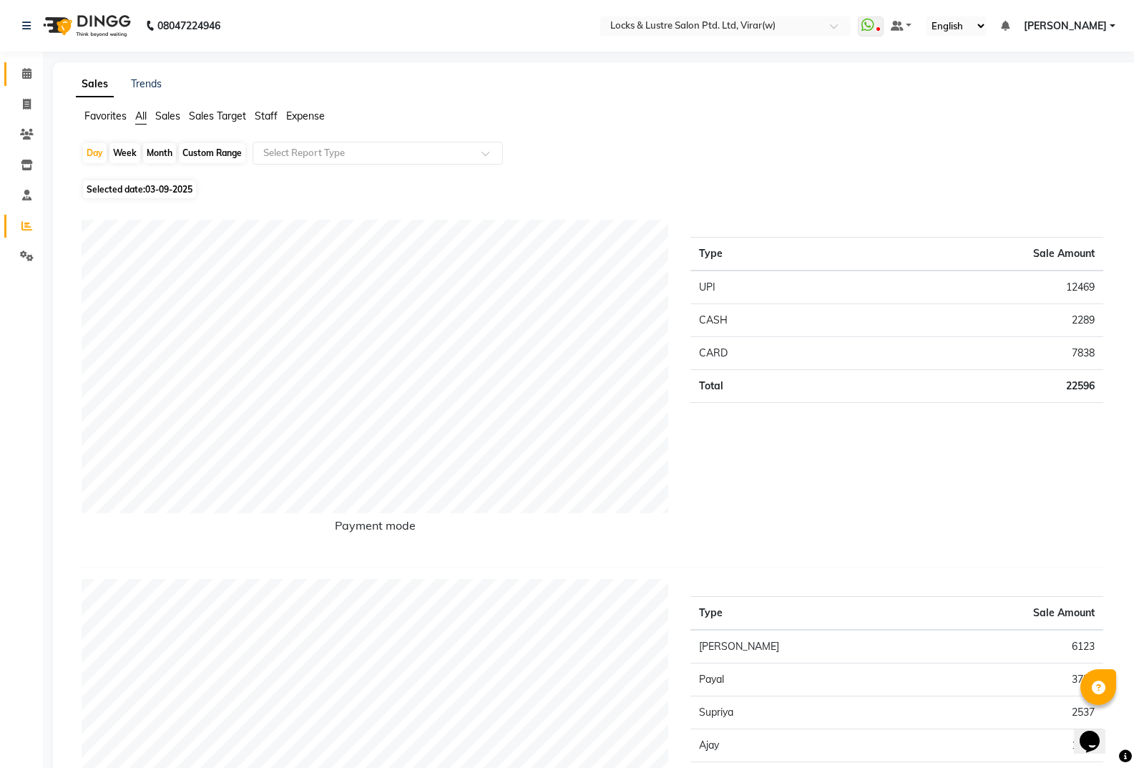
click at [22, 63] on li "Calendar" at bounding box center [21, 74] width 43 height 31
click at [29, 82] on link "Calendar" at bounding box center [21, 74] width 34 height 24
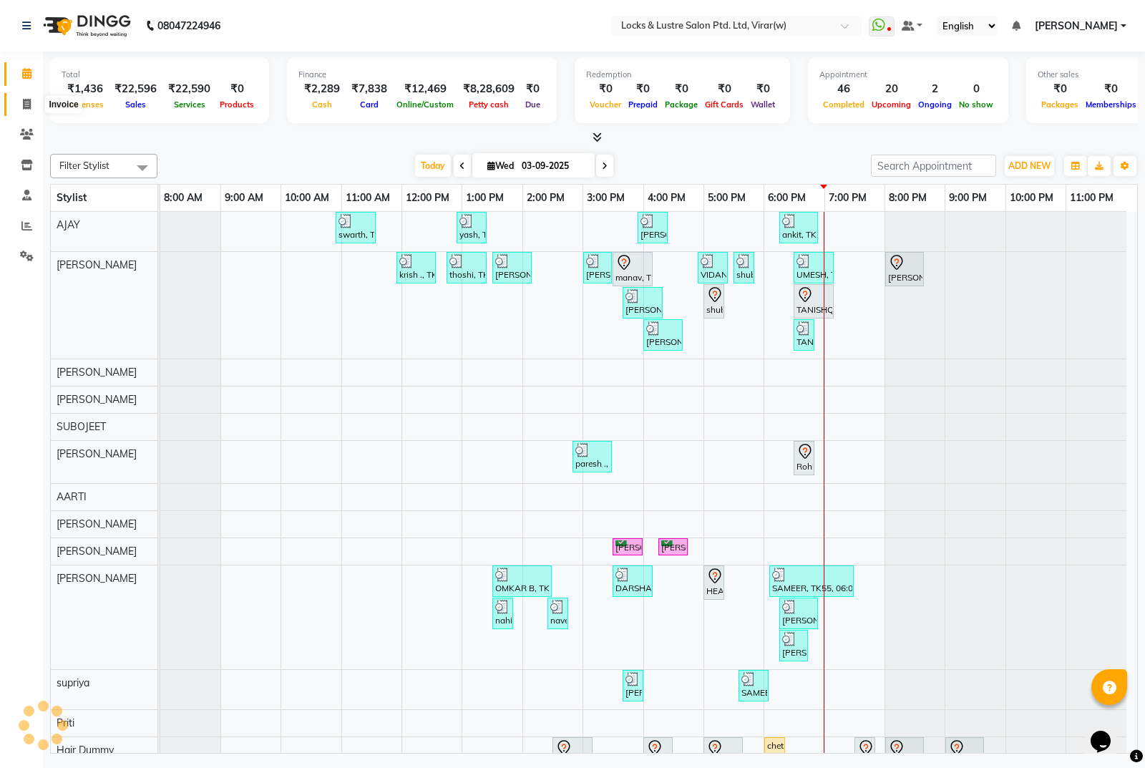
click at [33, 109] on span at bounding box center [26, 105] width 25 height 16
select select "5944"
select select "service"
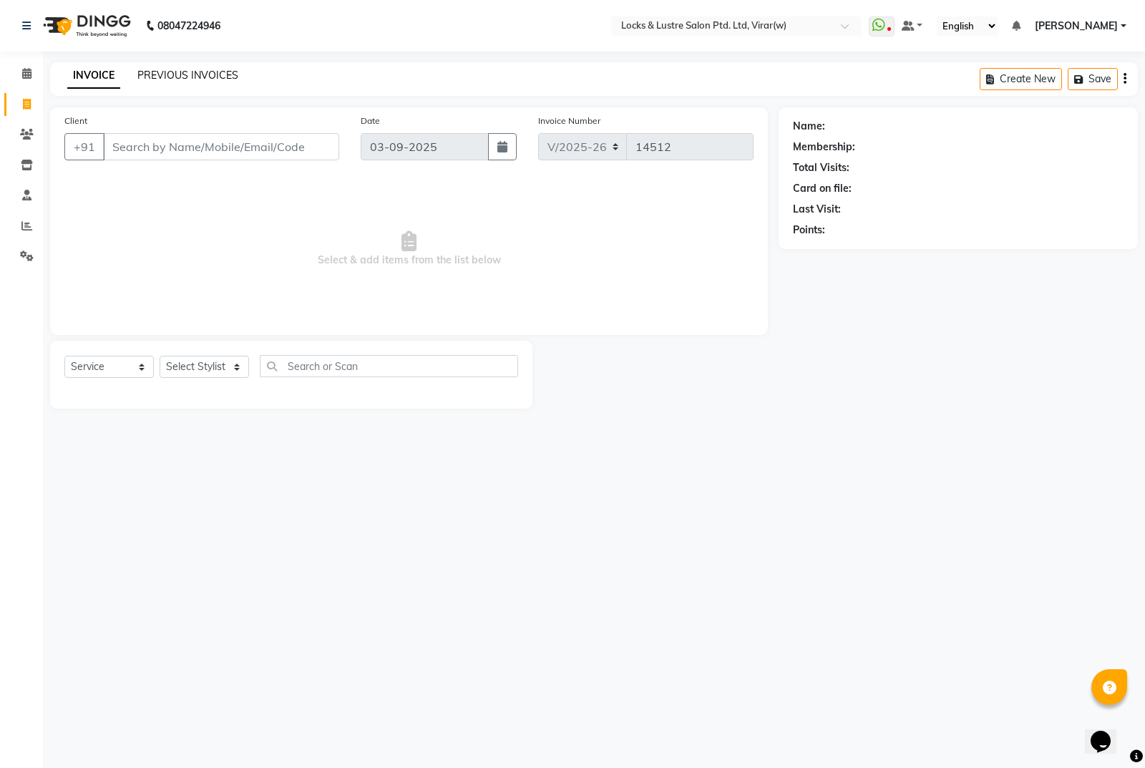
click at [200, 76] on link "PREVIOUS INVOICES" at bounding box center [187, 75] width 101 height 13
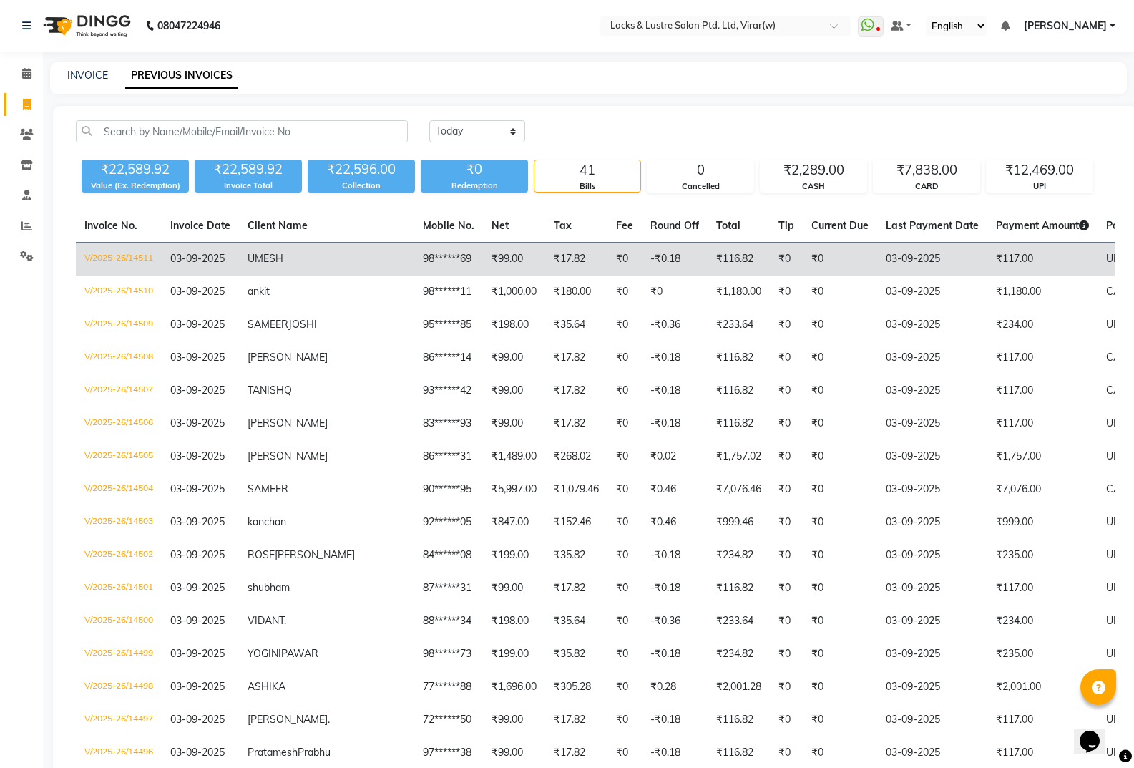
click at [608, 265] on td "₹0" at bounding box center [625, 260] width 34 height 34
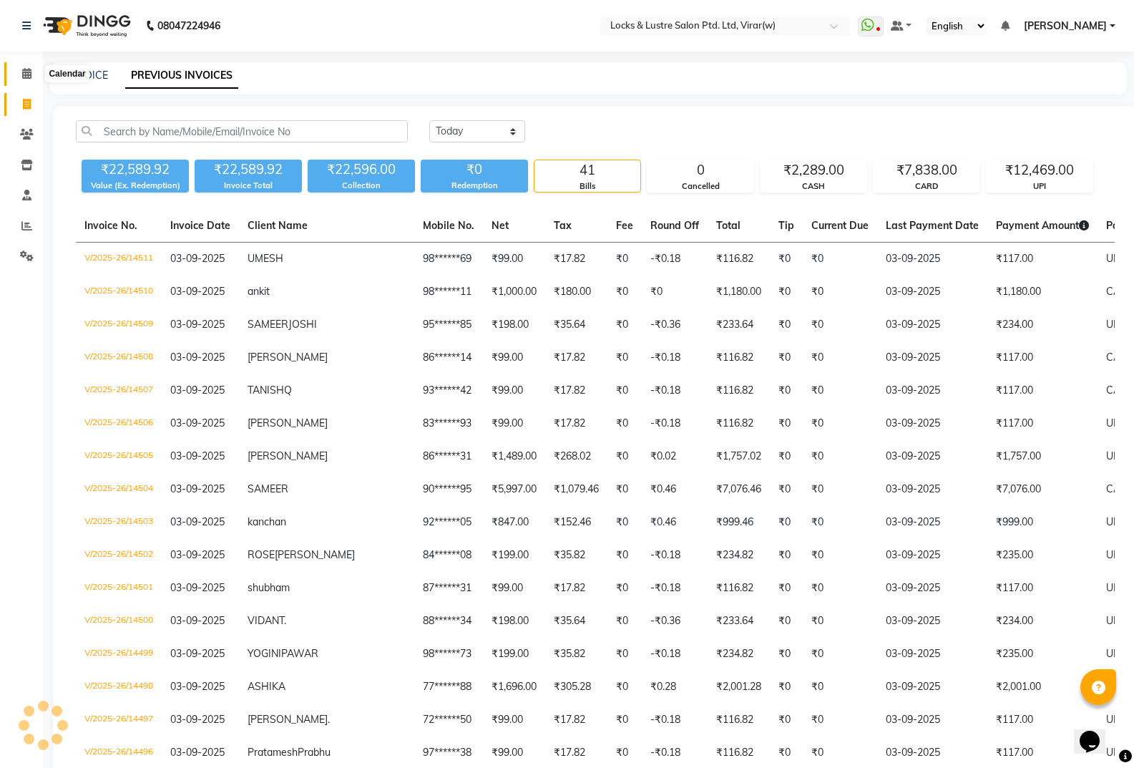
click at [16, 67] on span at bounding box center [26, 74] width 25 height 16
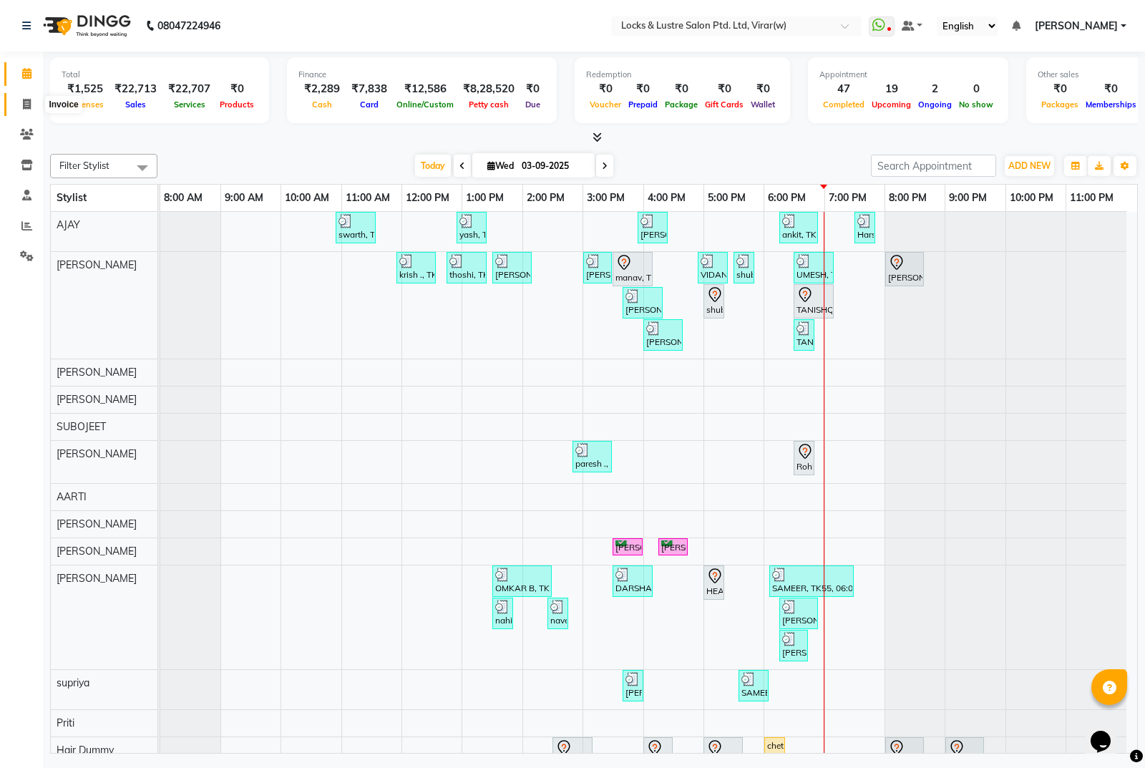
click at [30, 105] on icon at bounding box center [27, 104] width 8 height 11
select select "service"
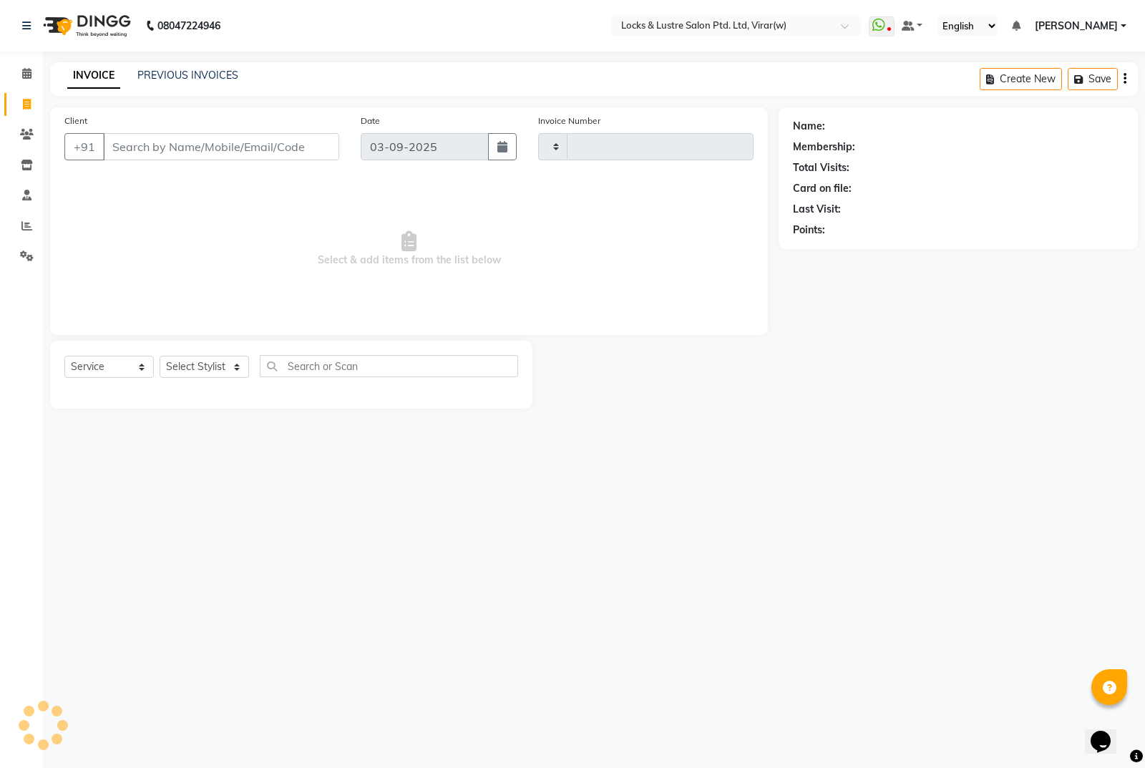
type input "14514"
select select "5944"
click at [127, 145] on input "Client" at bounding box center [221, 146] width 236 height 27
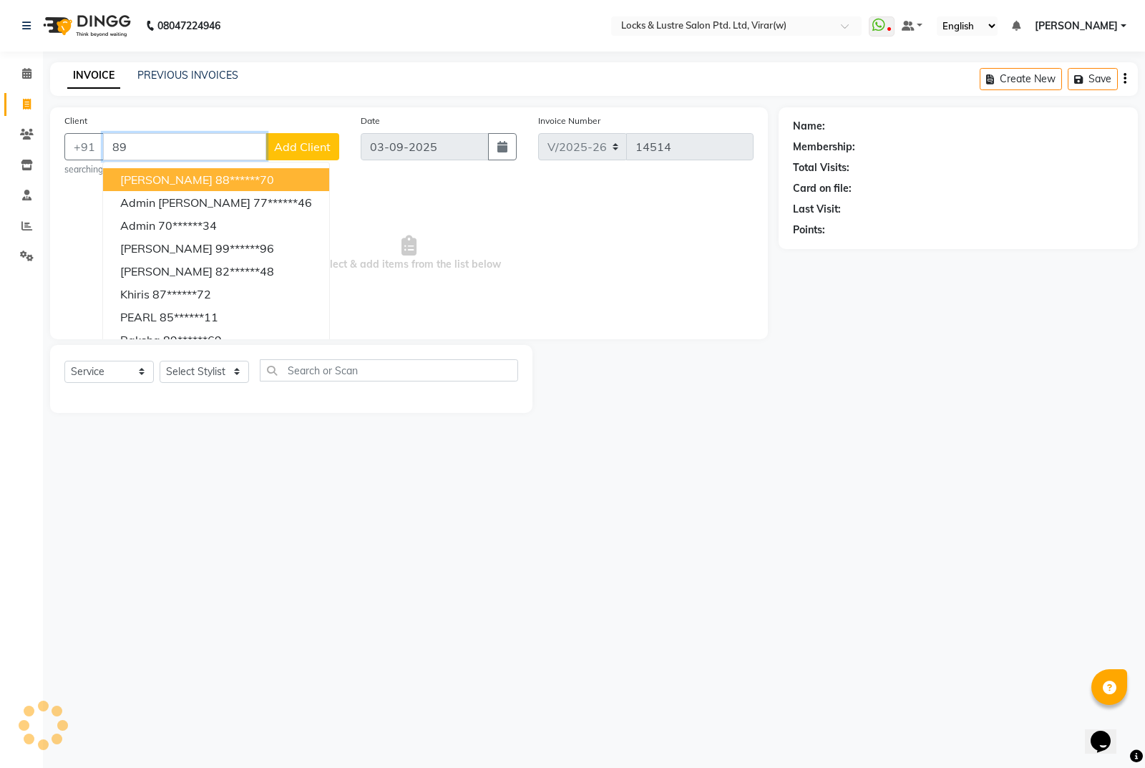
type input "8"
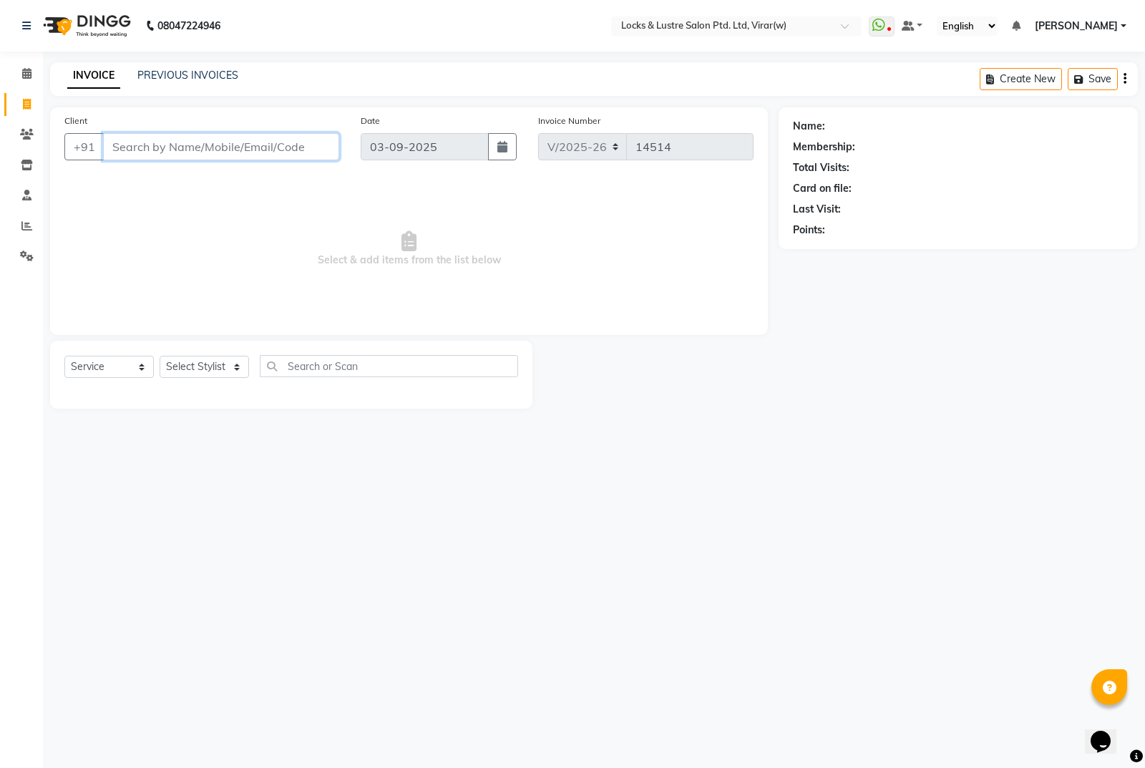
type input "9"
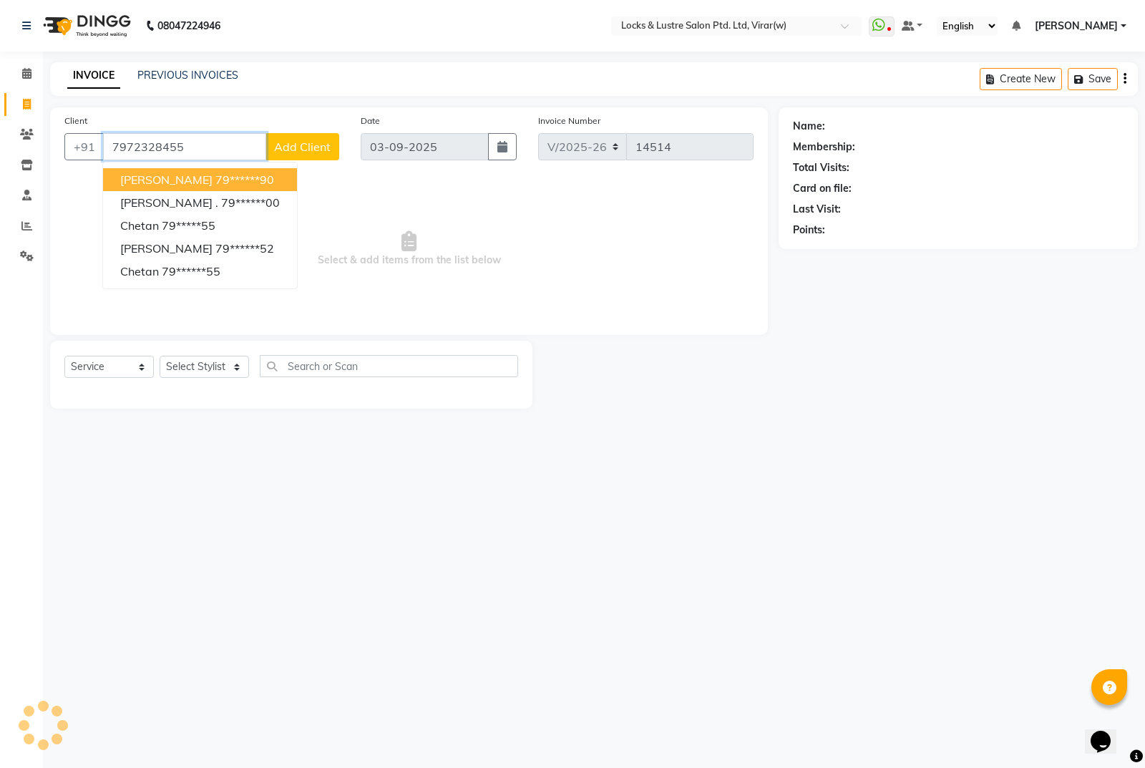
type input "7972328455"
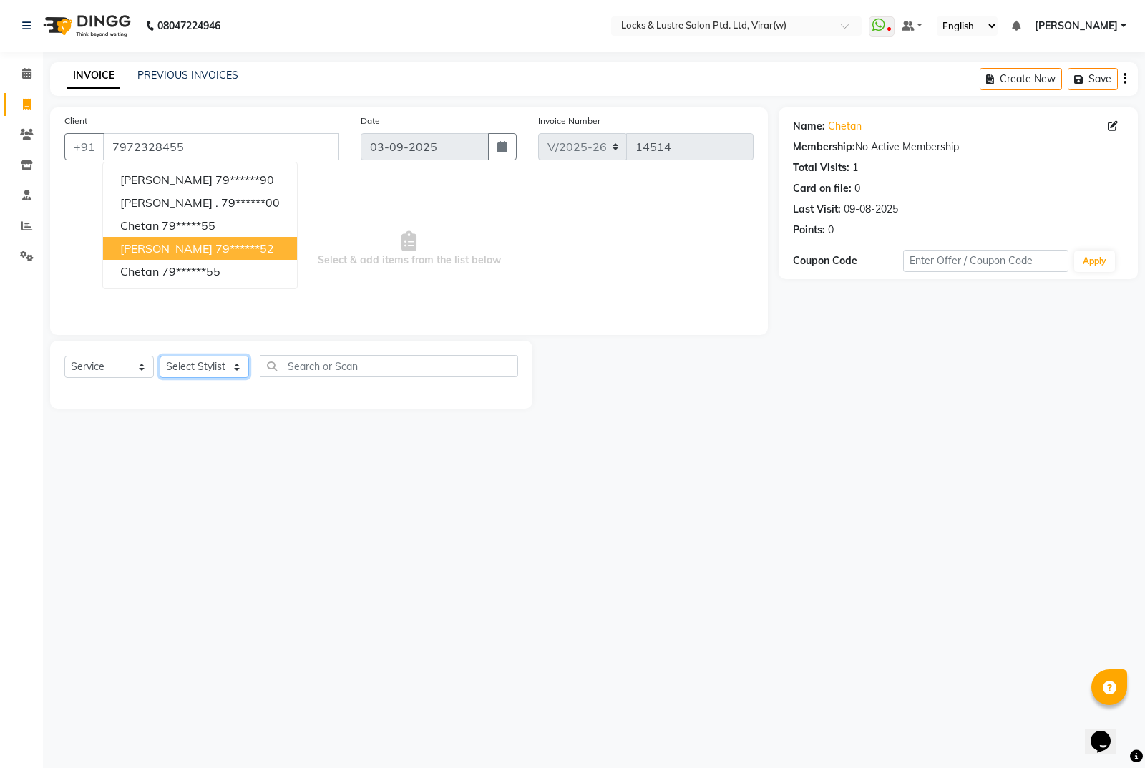
click at [211, 364] on select "Select Stylist AARTI Abdul Khan Adil Admin AJAY AKASH NHAVI ANUSHKA Ashwini Saw…" at bounding box center [204, 367] width 89 height 22
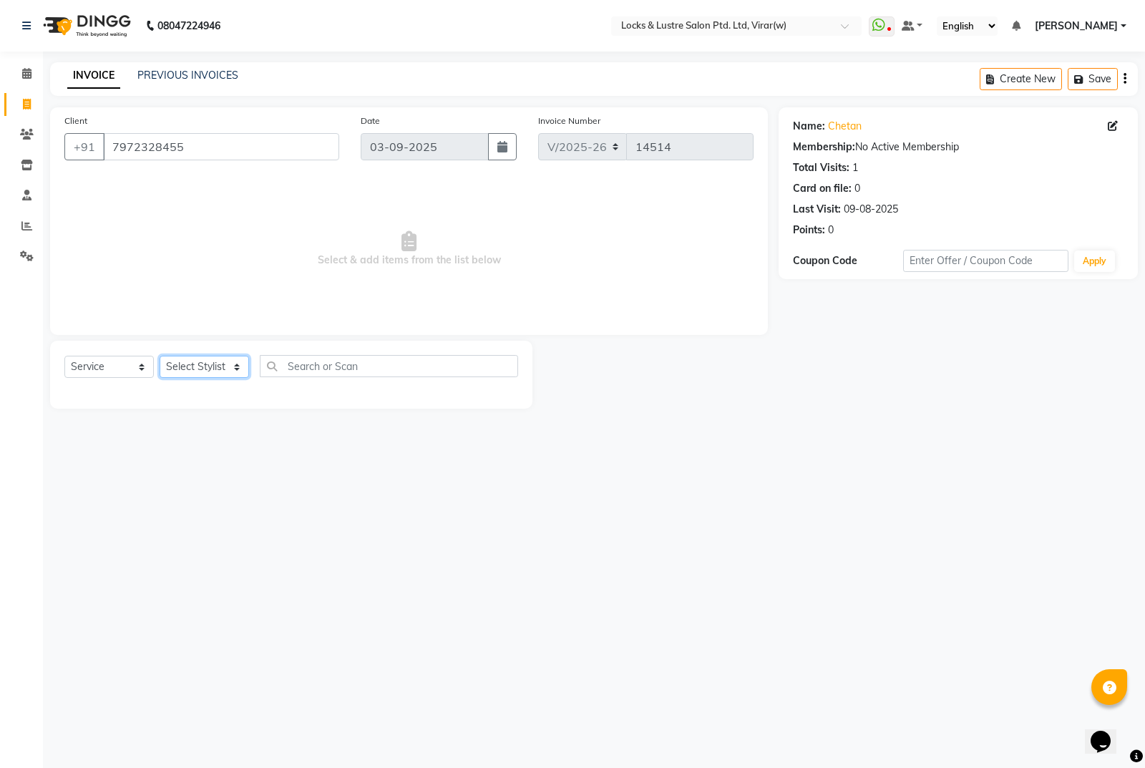
select select "58561"
click at [160, 356] on select "Select Stylist AARTI Abdul Khan Adil Admin AJAY AKASH NHAVI ANUSHKA Ashwini Saw…" at bounding box center [204, 367] width 89 height 22
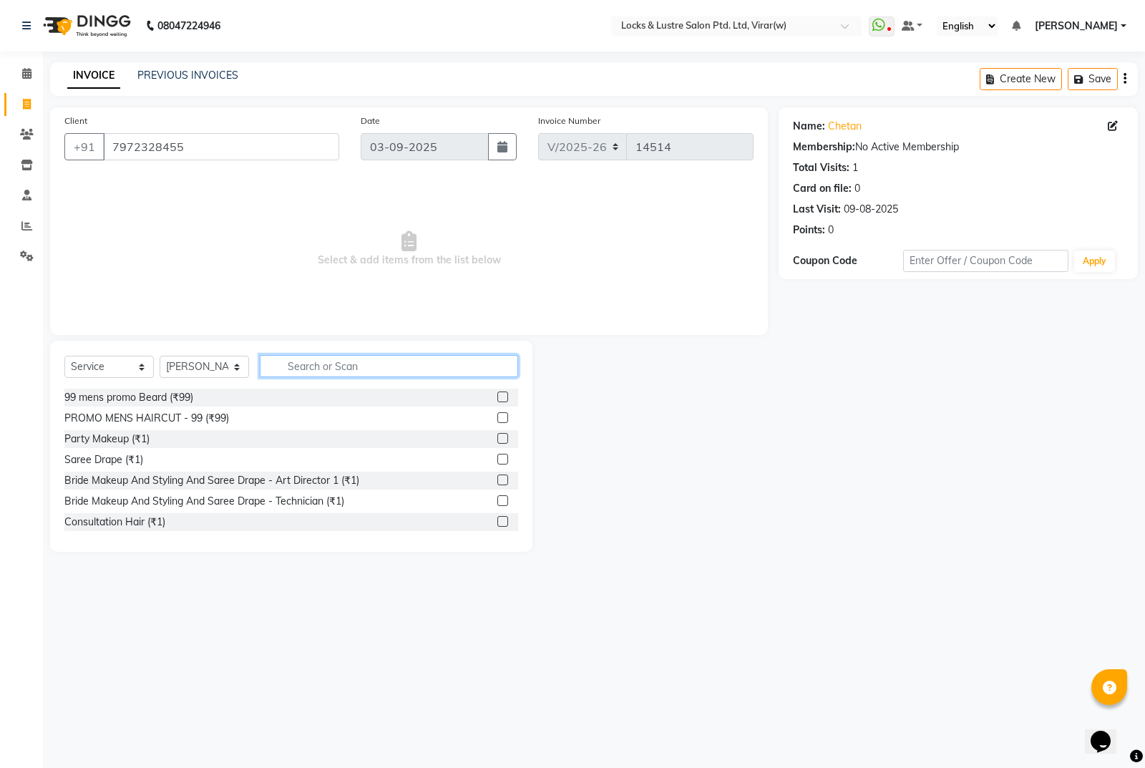
click at [433, 366] on input "text" at bounding box center [389, 366] width 258 height 22
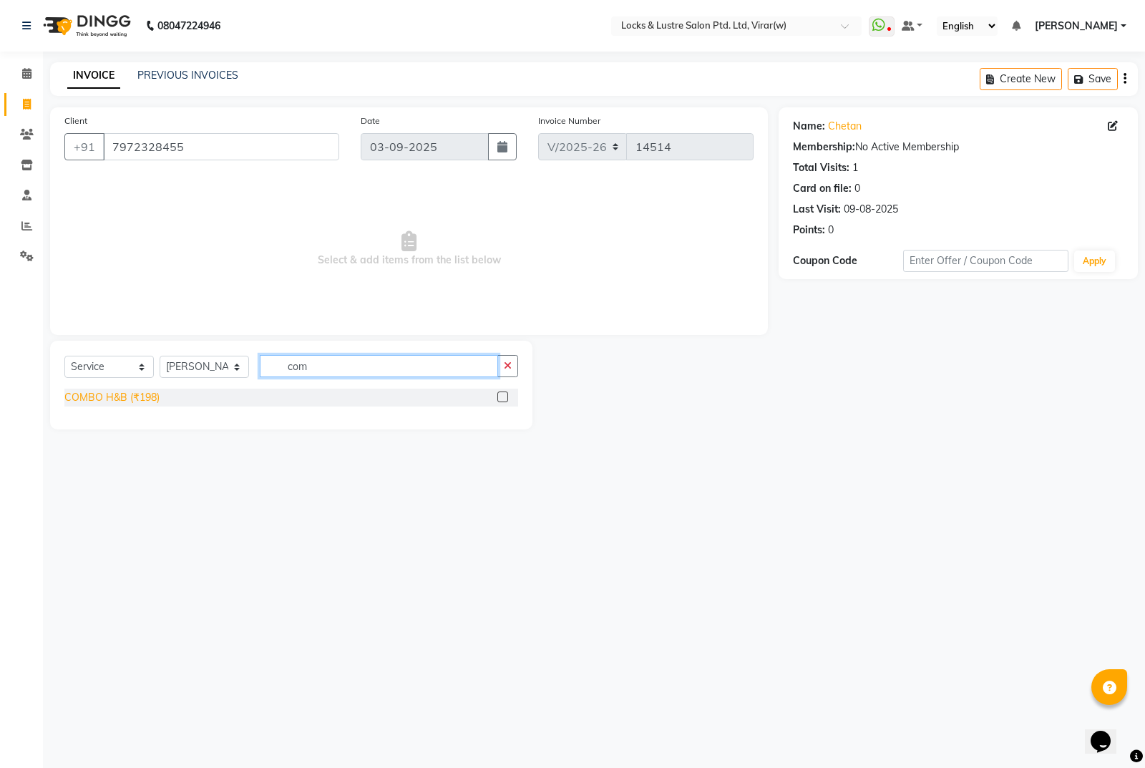
type input "com"
click at [141, 402] on div "COMBO H&B (₹198)" at bounding box center [111, 397] width 95 height 15
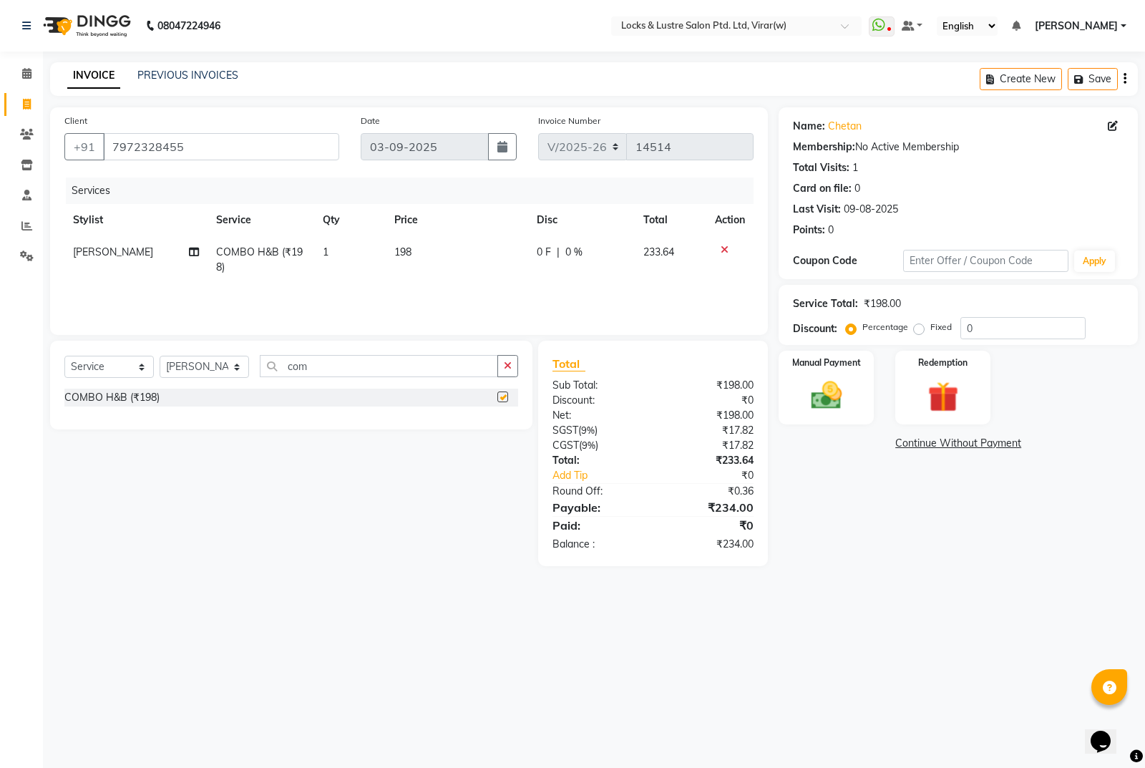
checkbox input "false"
click at [356, 361] on input "com" at bounding box center [379, 366] width 238 height 22
type input "c"
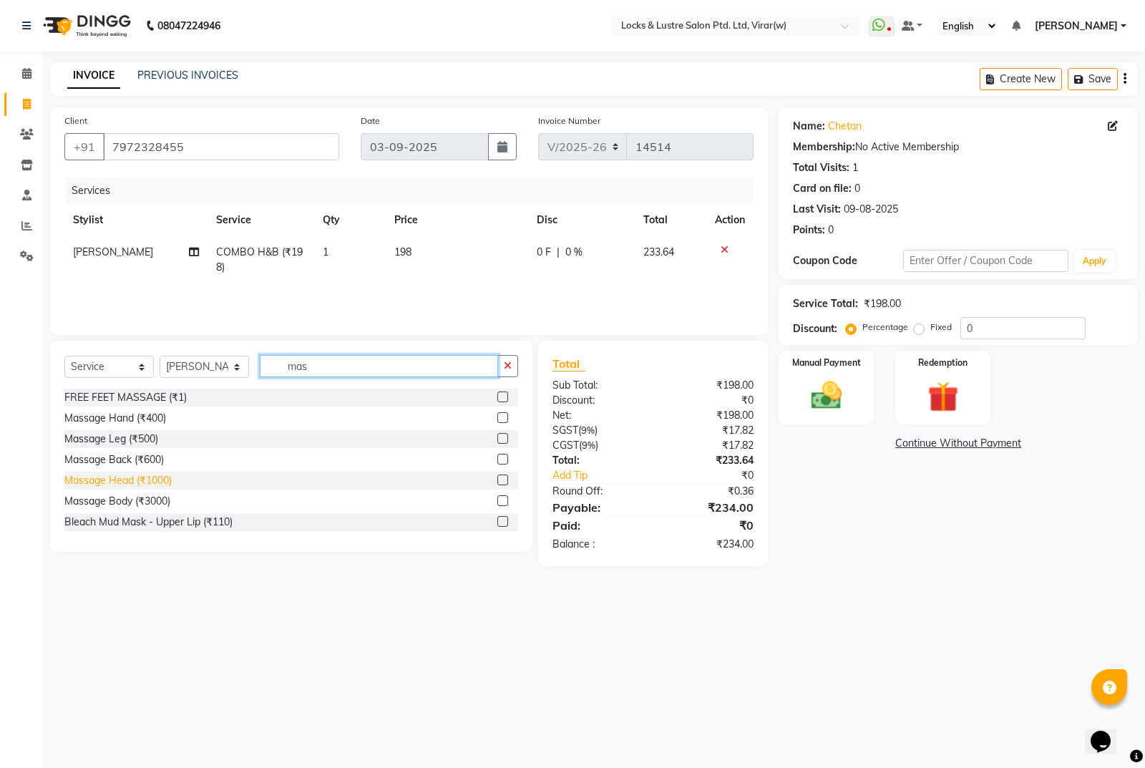
type input "mas"
click at [119, 478] on div "Massage Head (₹1000)" at bounding box center [117, 480] width 107 height 15
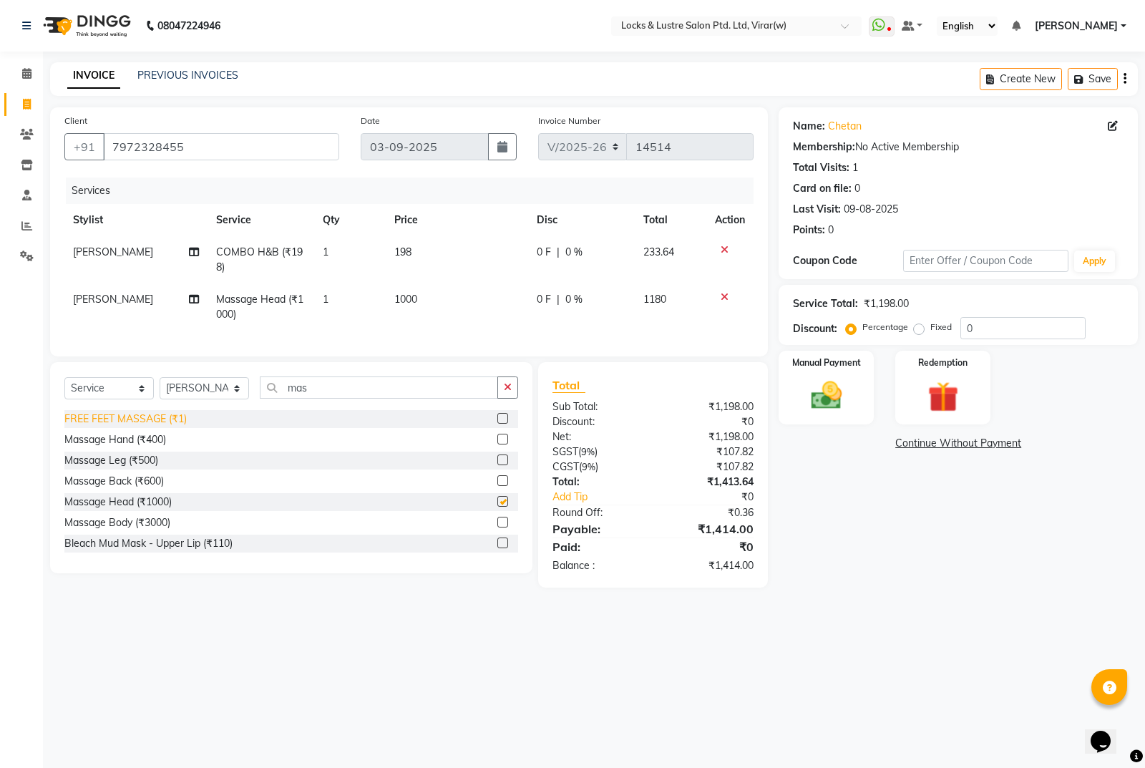
checkbox input "false"
click at [449, 303] on td "1000" at bounding box center [457, 306] width 142 height 47
select select "58561"
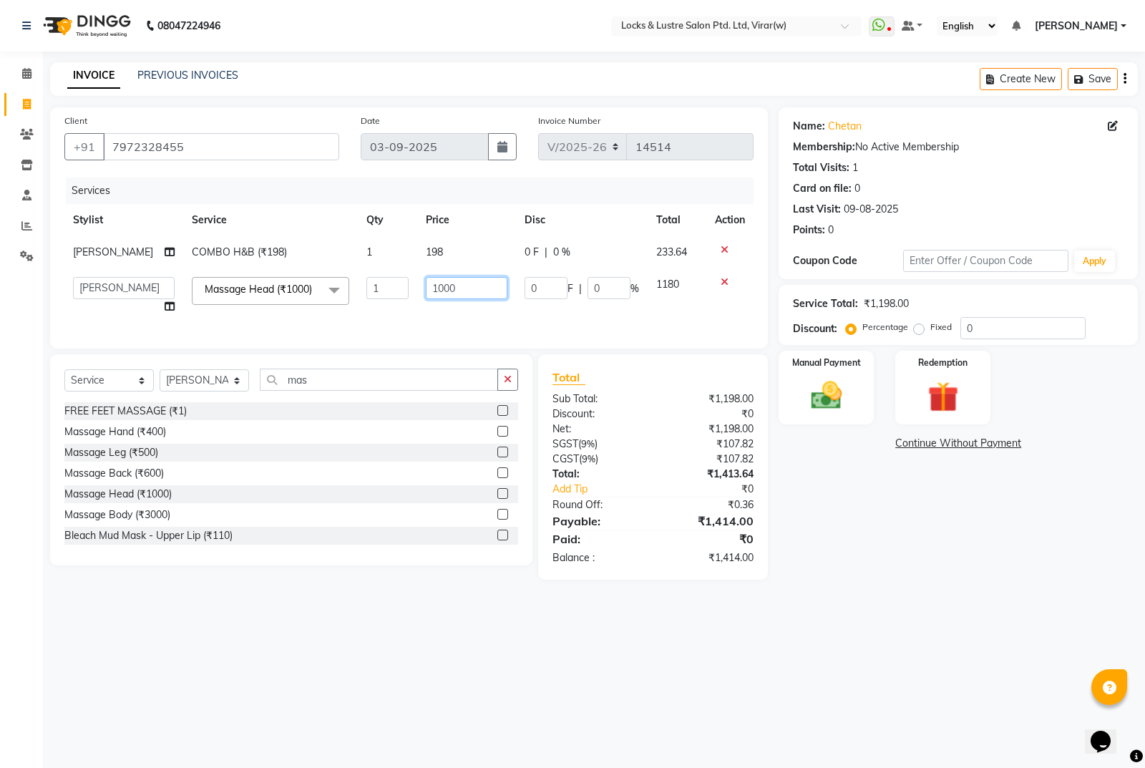
click at [464, 299] on input "1000" at bounding box center [467, 288] width 82 height 22
type input "1"
type input "500"
click at [869, 459] on div "Name: Chetan Membership: No Active Membership Total Visits: 1 Card on file: 0 L…" at bounding box center [964, 343] width 370 height 472
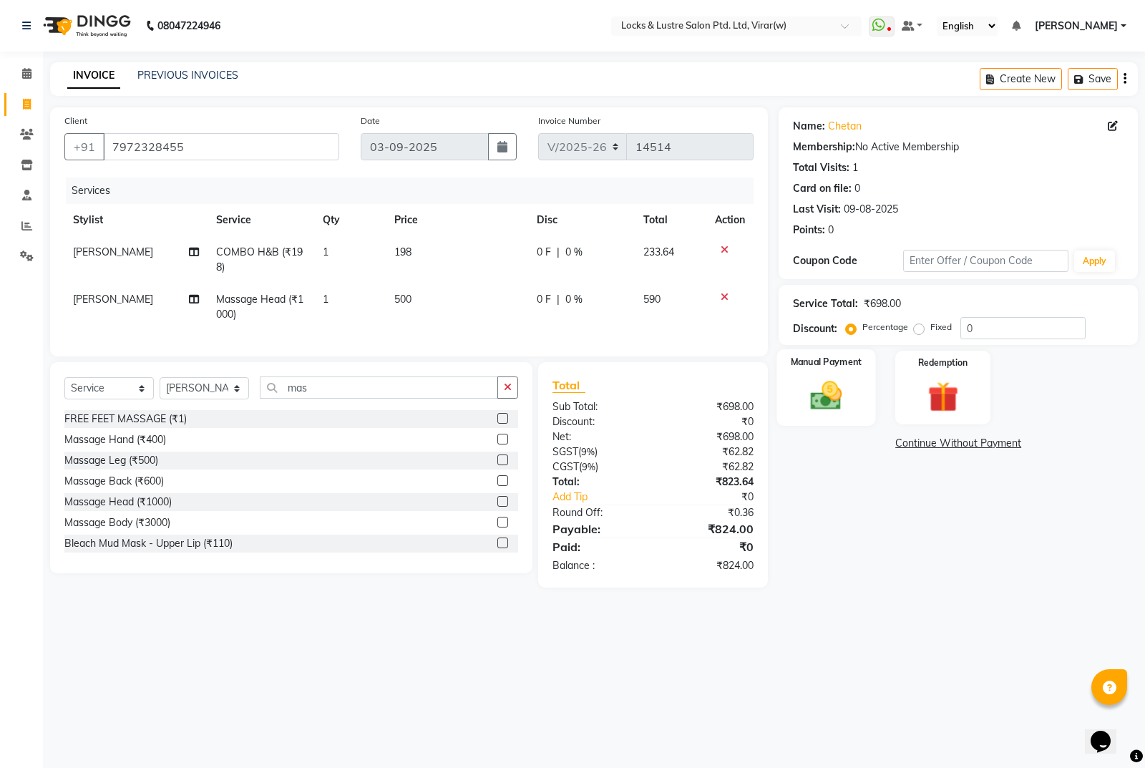
click at [791, 398] on div "Manual Payment" at bounding box center [826, 387] width 99 height 77
click at [930, 444] on span "UPI" at bounding box center [930, 444] width 22 height 16
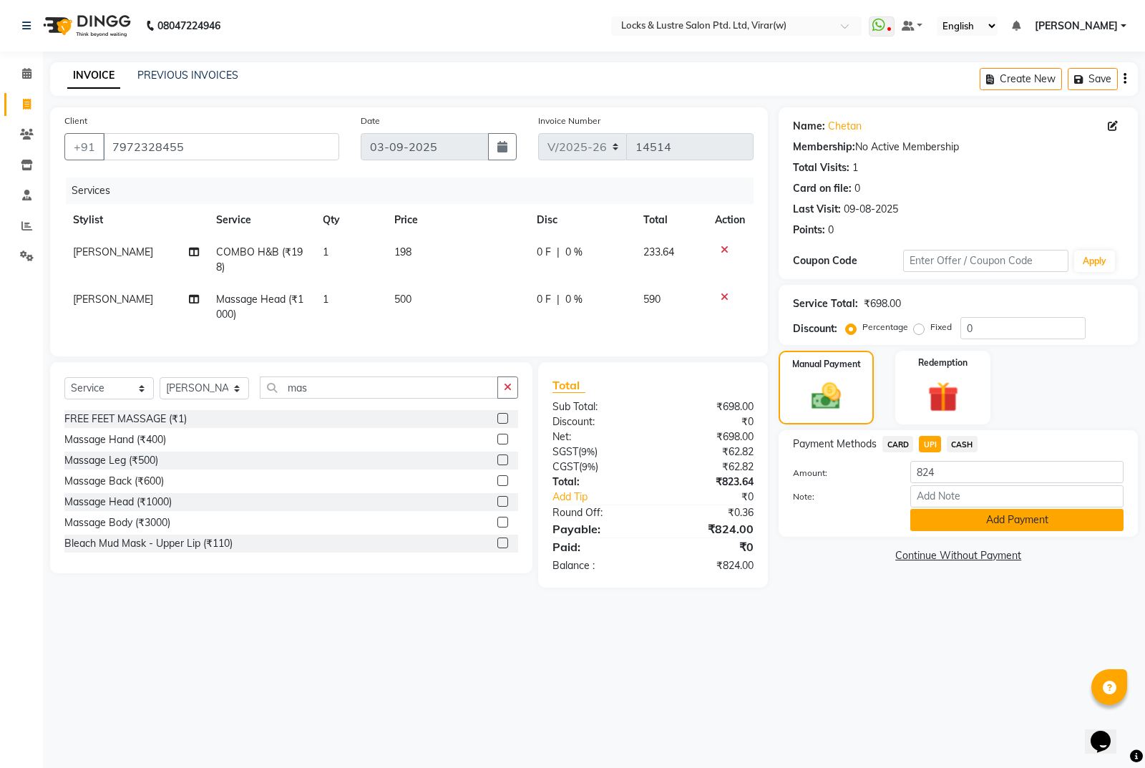
click at [964, 518] on button "Add Payment" at bounding box center [1016, 520] width 213 height 22
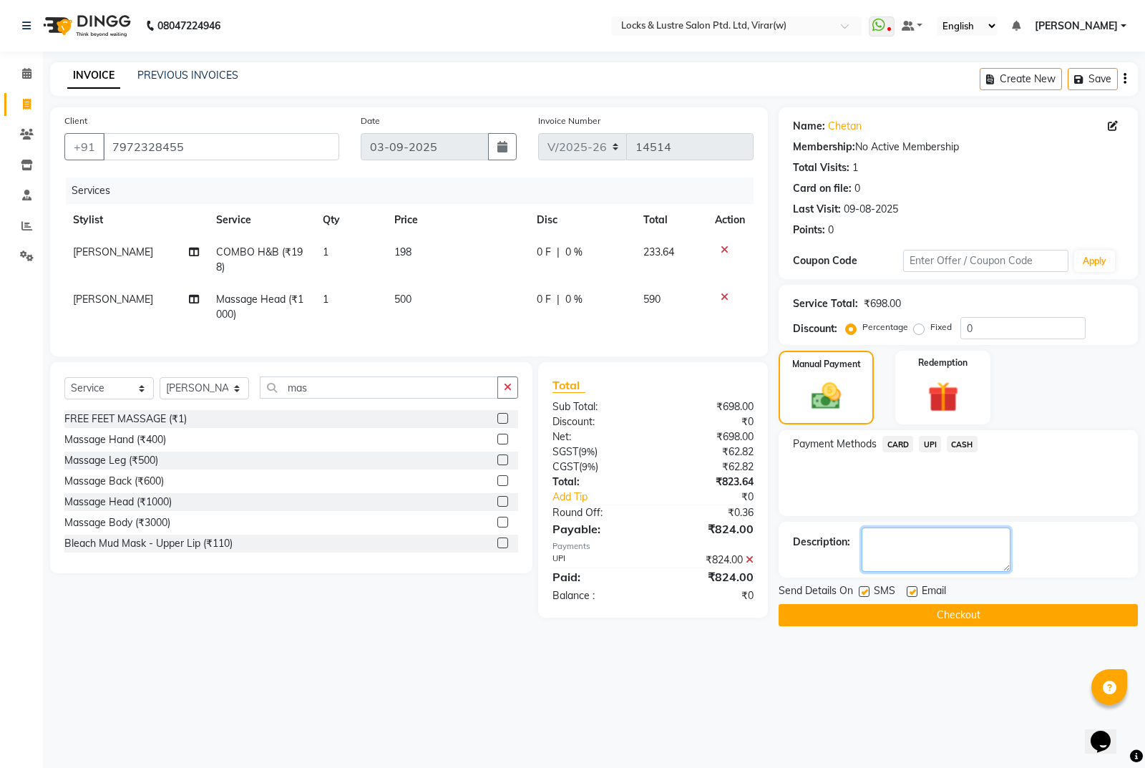
click at [909, 546] on textarea at bounding box center [936, 549] width 149 height 44
type textarea "690102916956"
click at [998, 613] on button "Checkout" at bounding box center [958, 615] width 359 height 22
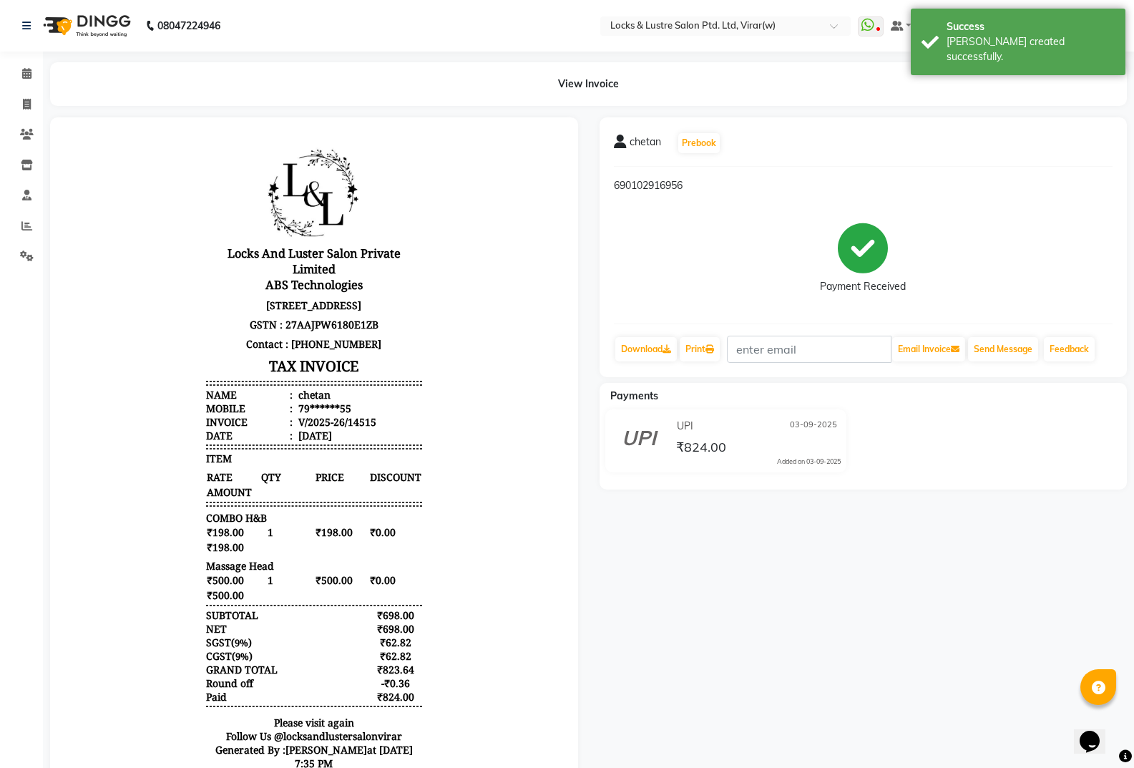
click at [347, 429] on div "V/2025-26/14515" at bounding box center [336, 422] width 81 height 14
copy div "14515"
click at [24, 69] on icon at bounding box center [26, 73] width 9 height 11
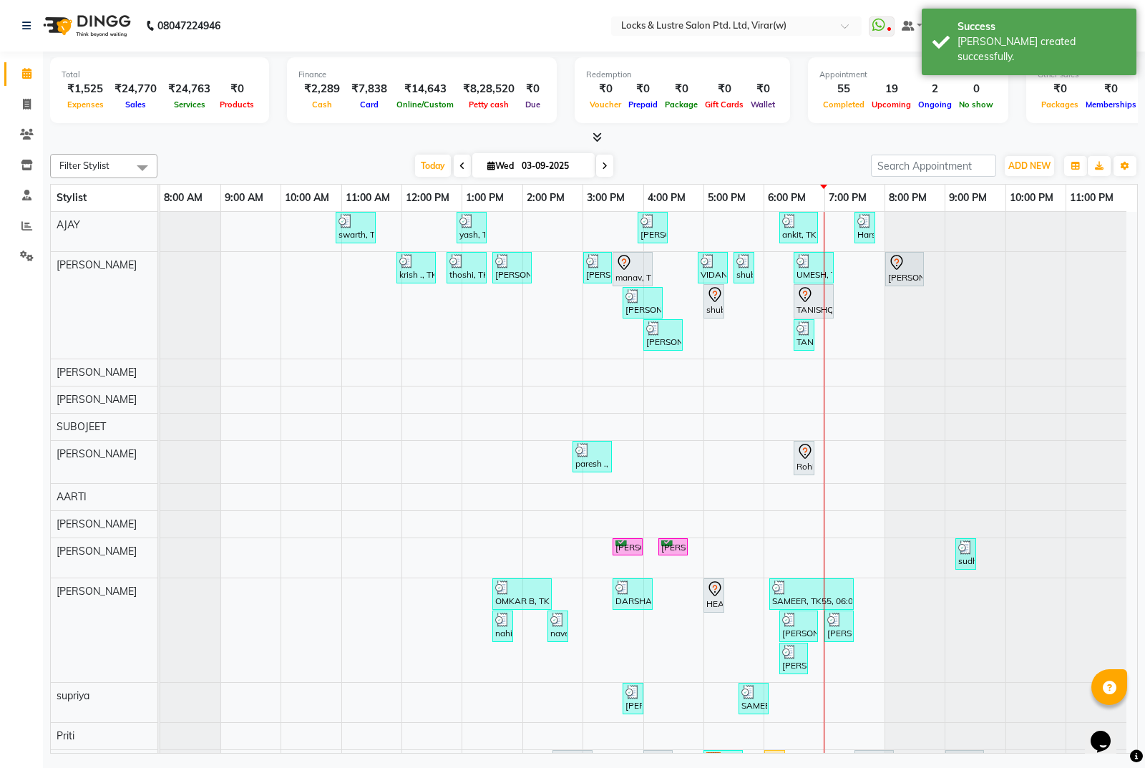
click at [1028, 176] on div "ADD NEW Toggle Dropdown Add Appointment Add Invoice Add Expense Add Attendance …" at bounding box center [1029, 166] width 52 height 23
click at [1029, 170] on span "ADD NEW" at bounding box center [1029, 165] width 42 height 11
click at [995, 232] on link "Add Expense" at bounding box center [996, 230] width 113 height 19
select select "1"
select select "4920"
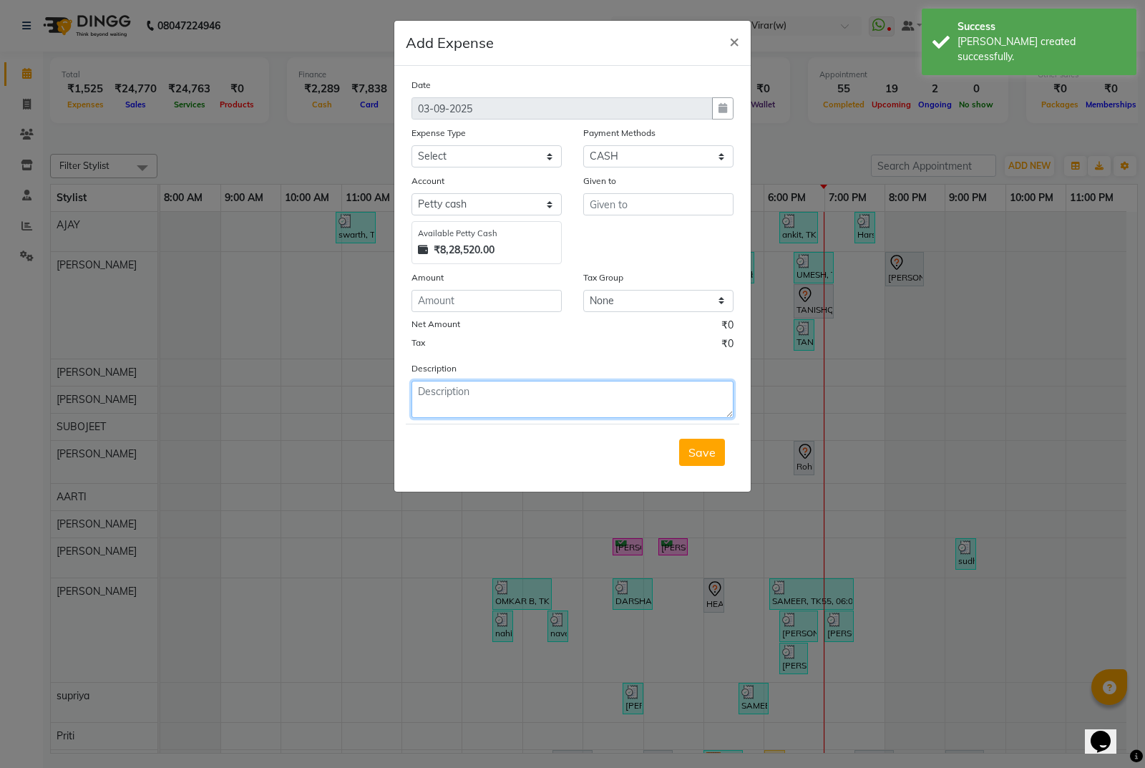
click at [619, 398] on textarea at bounding box center [572, 399] width 322 height 37
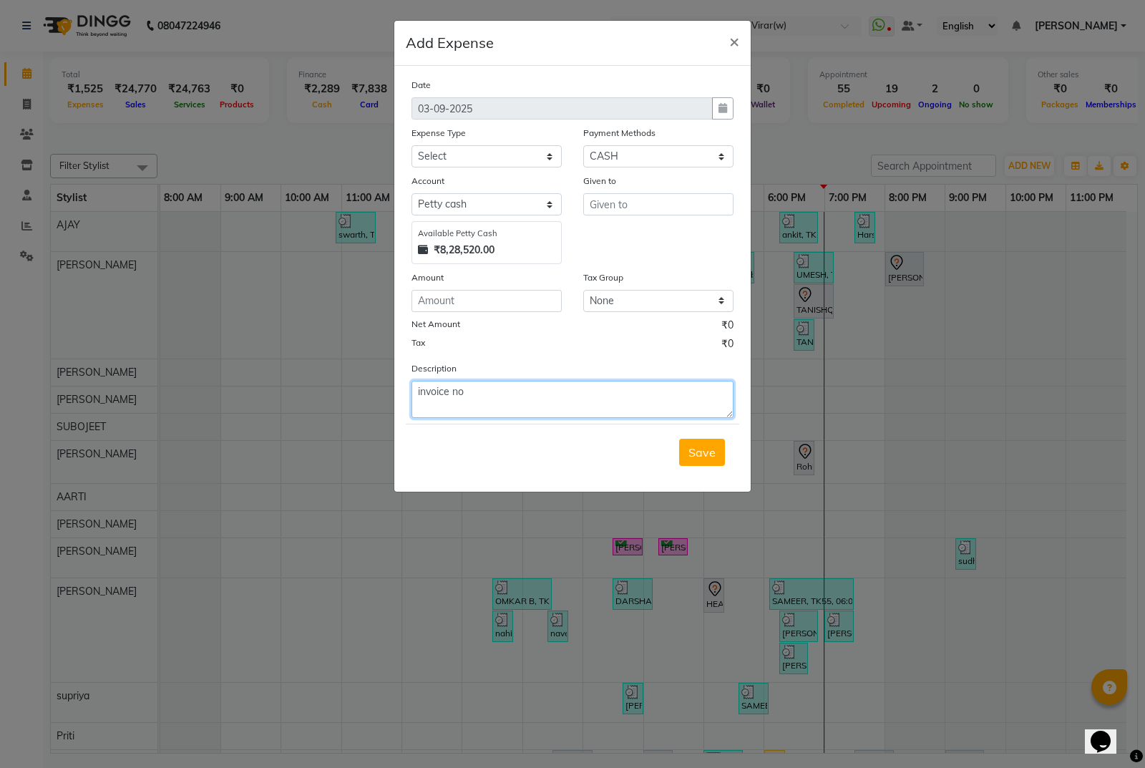
paste textarea "14515"
type textarea "invoice no 14515 tip given in upi rs 100 to rakesh"
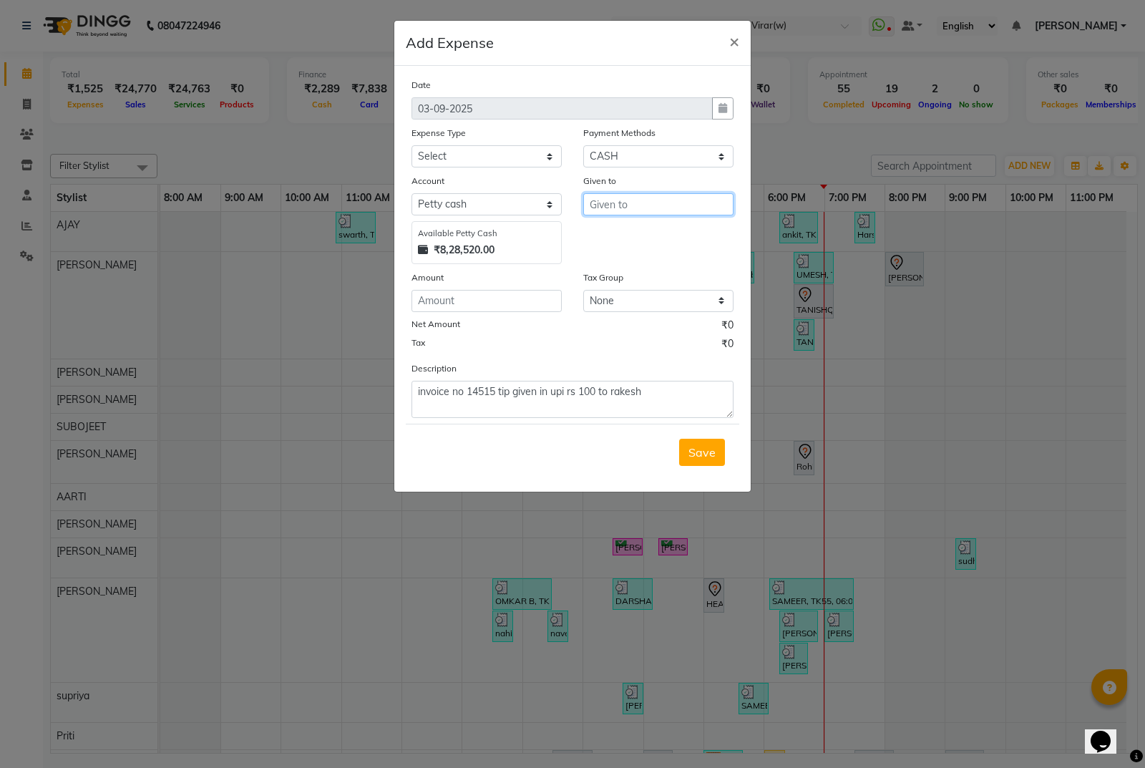
click at [642, 210] on input "text" at bounding box center [658, 204] width 150 height 22
type input "[PERSON_NAME]"
click at [470, 166] on select "Select Advance Salary Bank charges Cash transfer to bank Cash transfer to hub C…" at bounding box center [486, 156] width 150 height 22
select select "15198"
click at [411, 145] on select "Select Advance Salary Bank charges Cash transfer to bank Cash transfer to hub C…" at bounding box center [486, 156] width 150 height 22
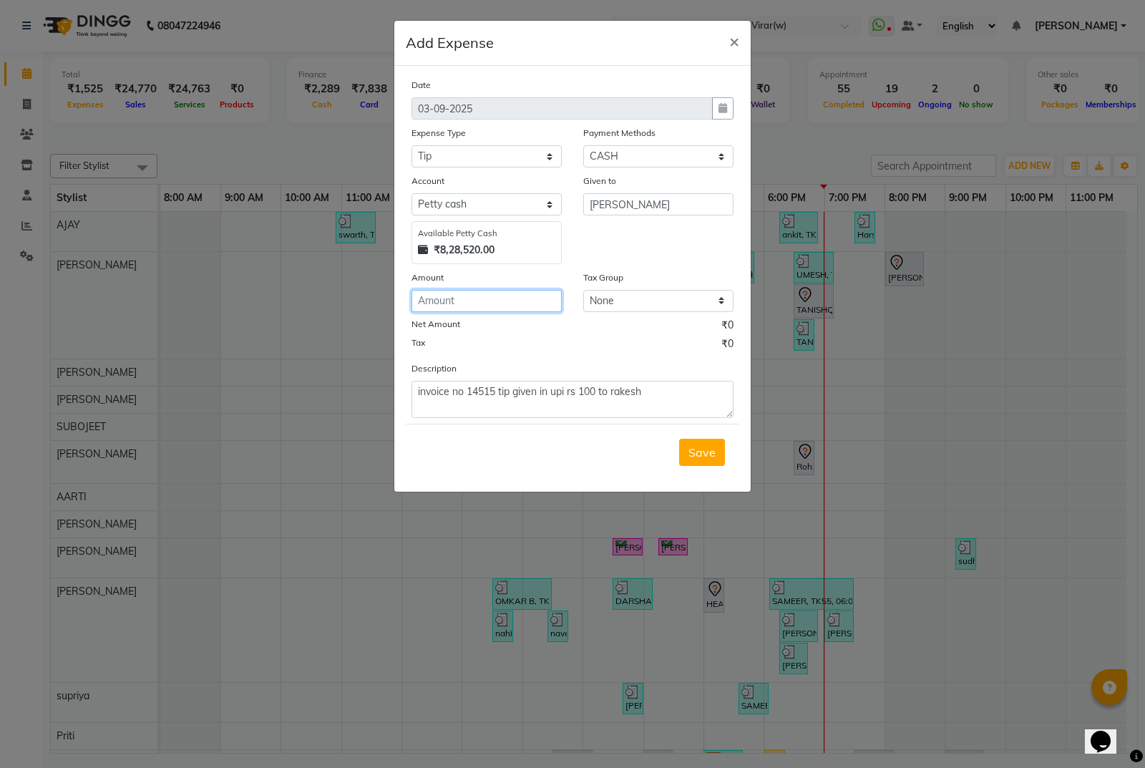
click at [507, 301] on input "number" at bounding box center [486, 301] width 150 height 22
type input "100"
click at [706, 452] on span "Save" at bounding box center [701, 452] width 27 height 14
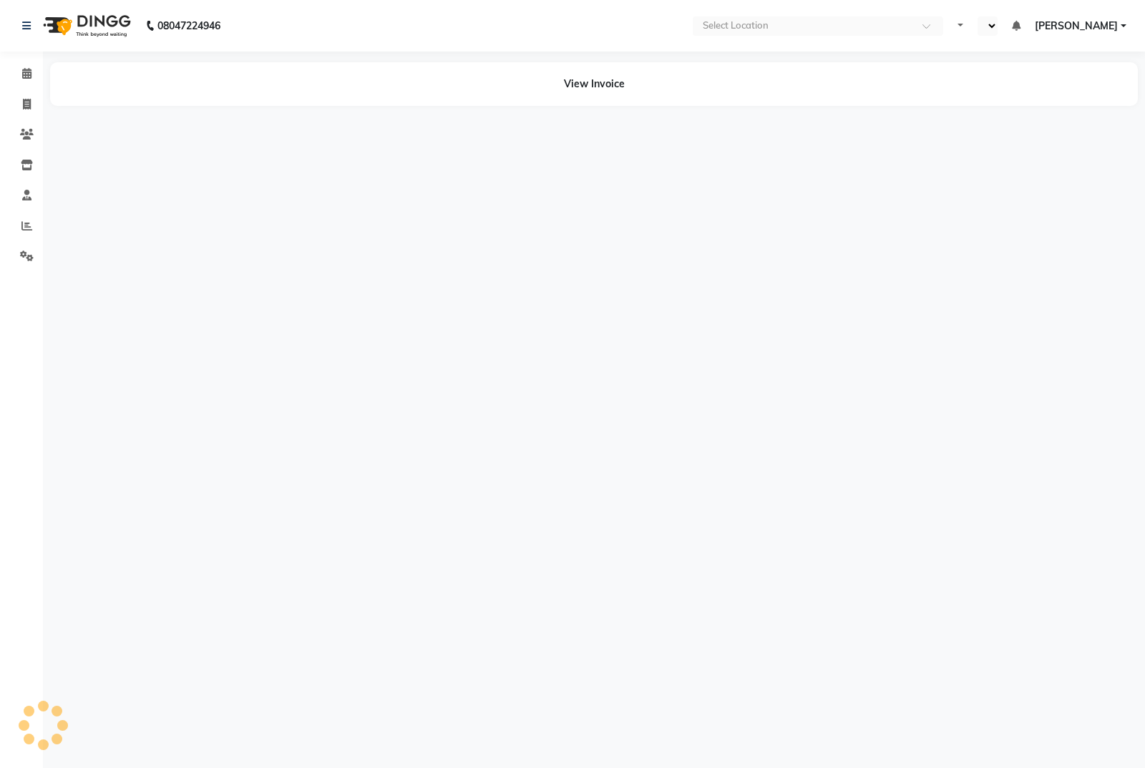
select select "en"
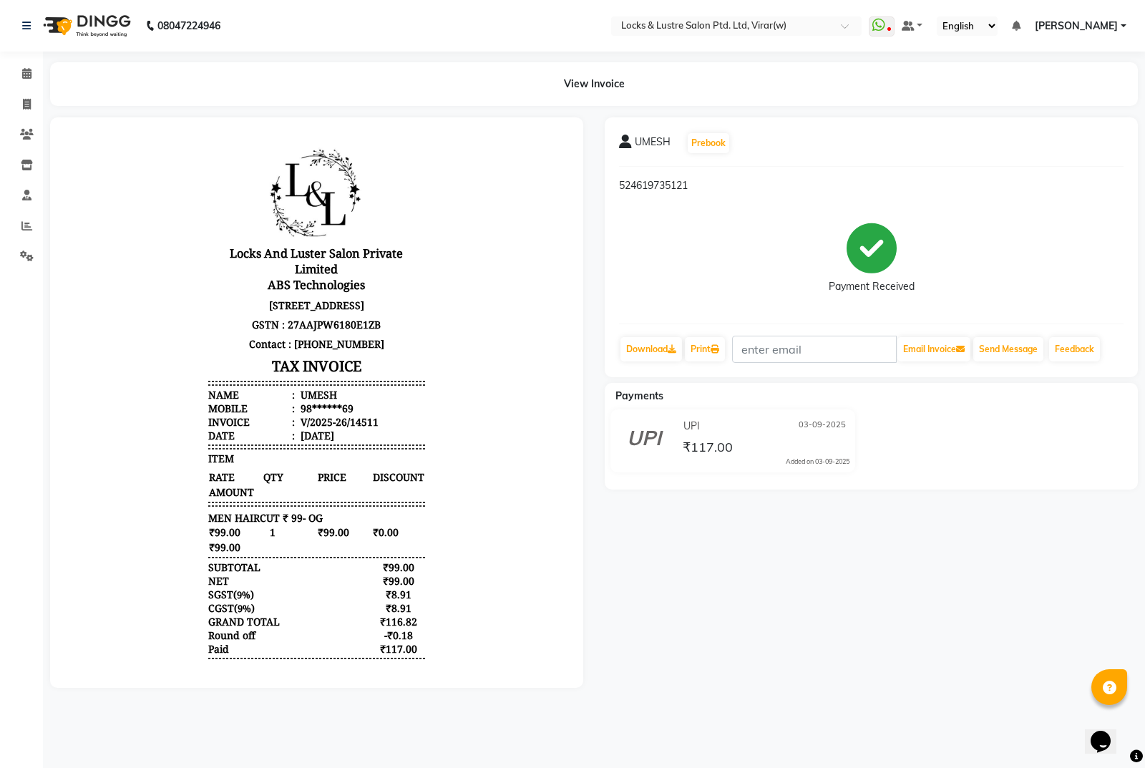
click at [357, 429] on div "V/2025-26/14511" at bounding box center [338, 422] width 81 height 14
copy div "14511"
click at [29, 69] on icon at bounding box center [26, 73] width 9 height 11
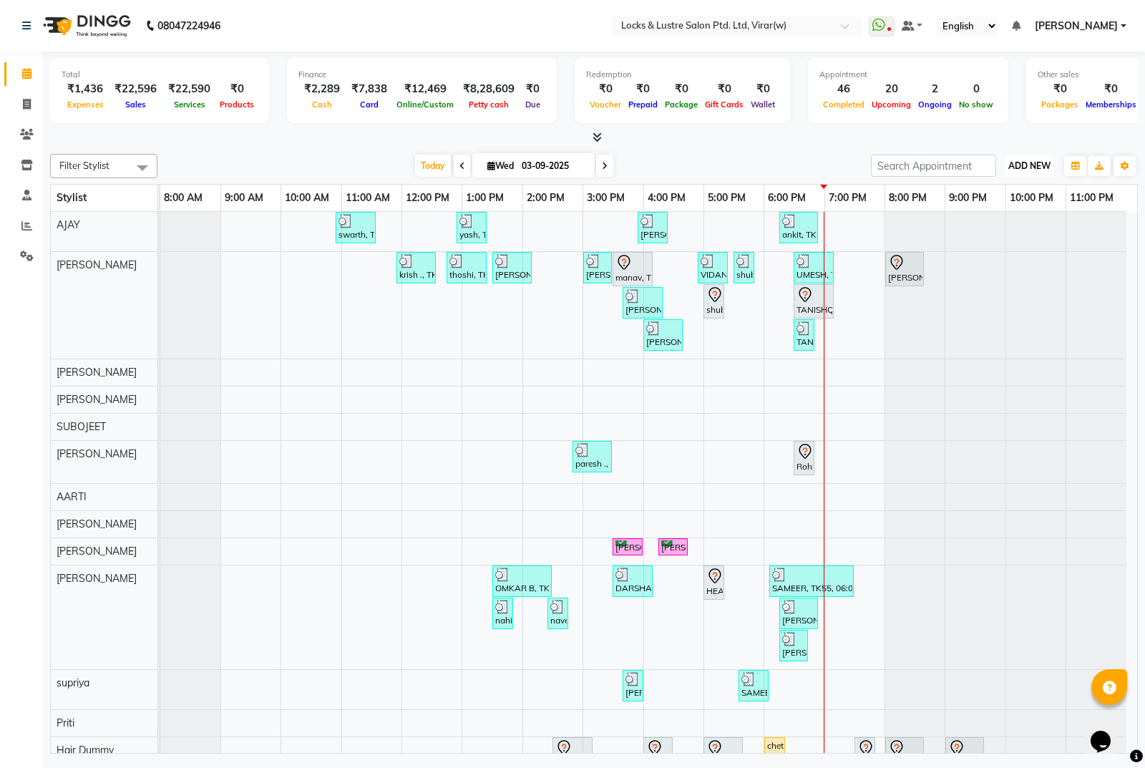
click at [1028, 170] on button "ADD NEW Toggle Dropdown" at bounding box center [1029, 166] width 49 height 20
click at [996, 233] on link "Add Expense" at bounding box center [996, 230] width 113 height 19
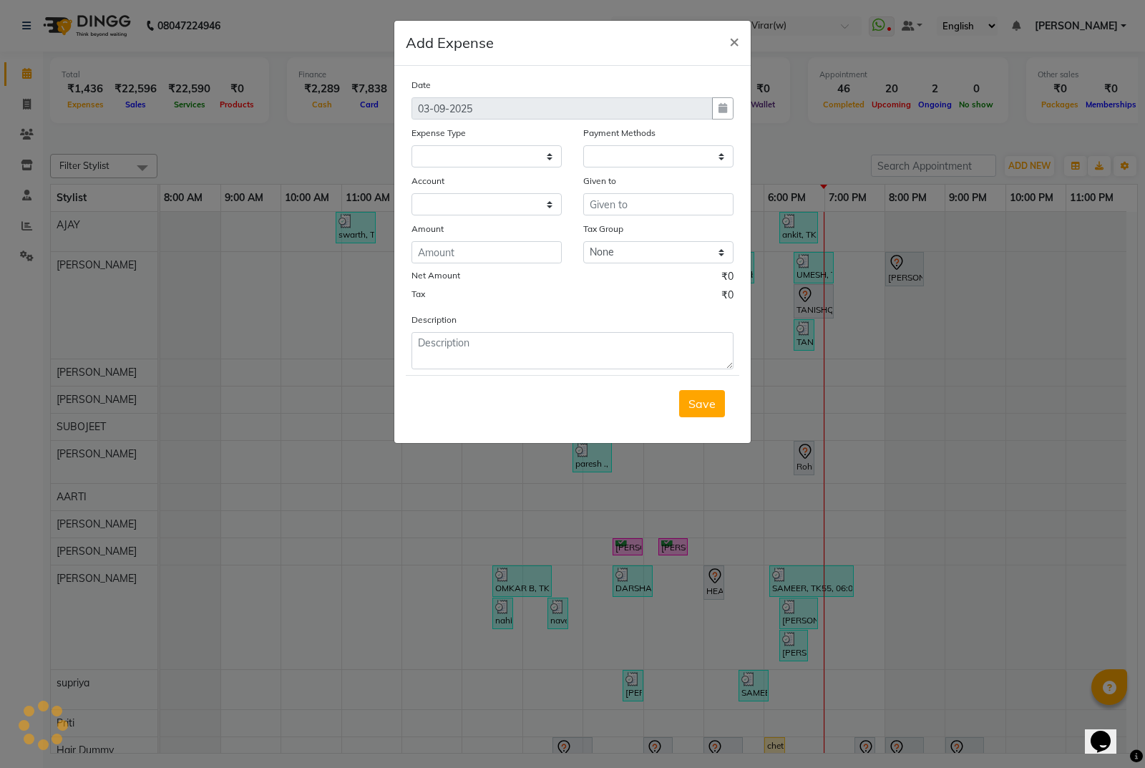
select select "1"
select select "4920"
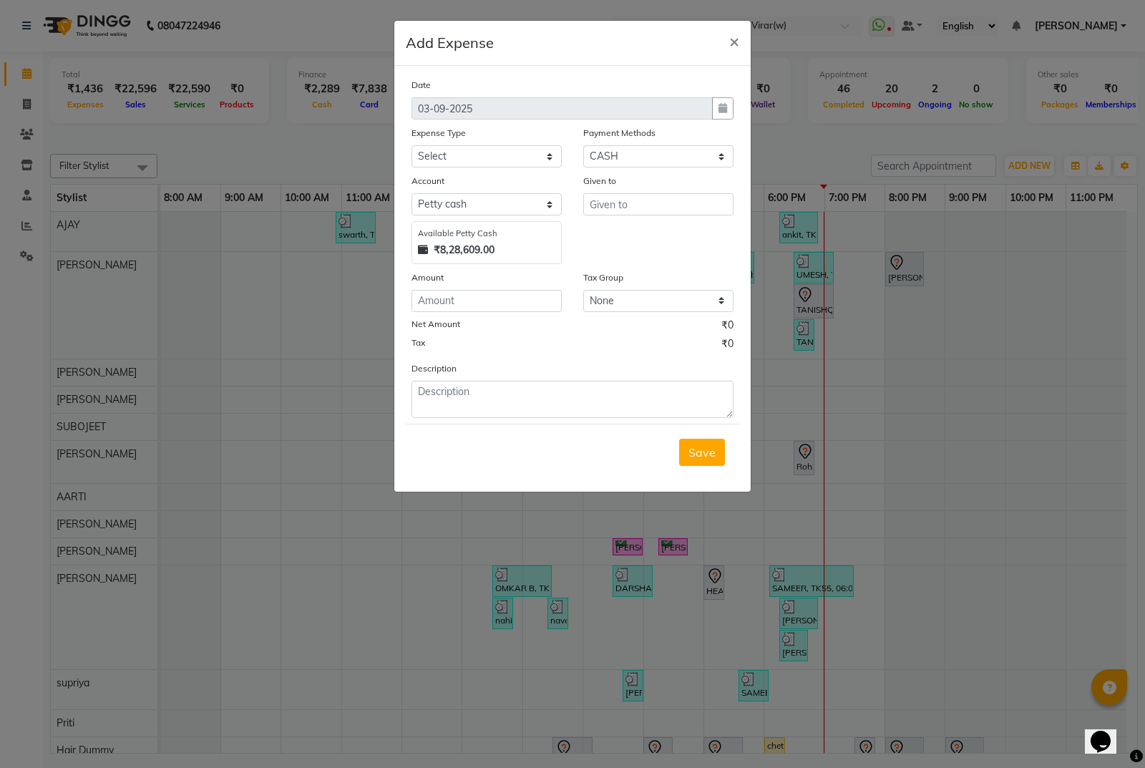
click at [522, 421] on form "Date [DATE] Expense Type Select Advance Salary Bank charges Cash transfer to ba…" at bounding box center [572, 278] width 333 height 403
click at [532, 409] on textarea at bounding box center [572, 399] width 322 height 37
paste textarea "14511"
type textarea "invoice no 14511 tip given in upi rs 8 to aktar"
click at [695, 216] on div "Given to" at bounding box center [658, 218] width 172 height 91
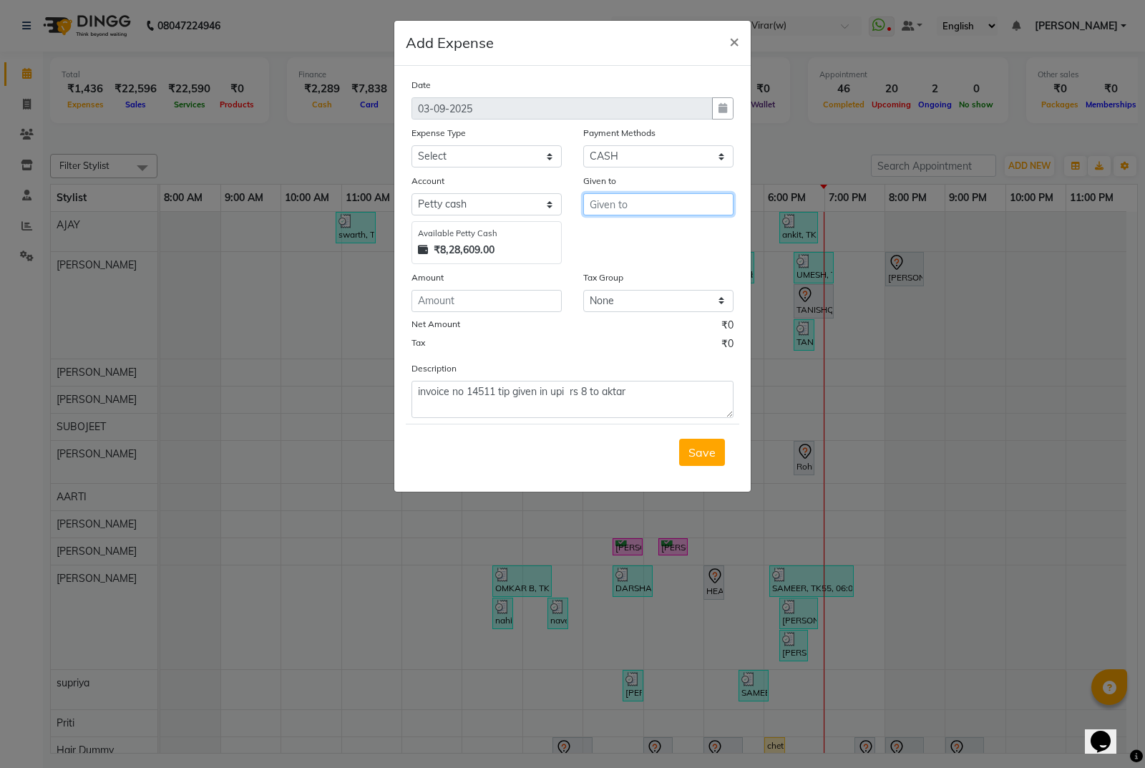
click at [699, 210] on input "text" at bounding box center [658, 204] width 150 height 22
type input "[PERSON_NAME]"
click at [499, 155] on select "Select Advance Salary Bank charges Cash transfer to bank Cash transfer to hub C…" at bounding box center [486, 156] width 150 height 22
select select "15198"
click at [411, 145] on select "Select Advance Salary Bank charges Cash transfer to bank Cash transfer to hub C…" at bounding box center [486, 156] width 150 height 22
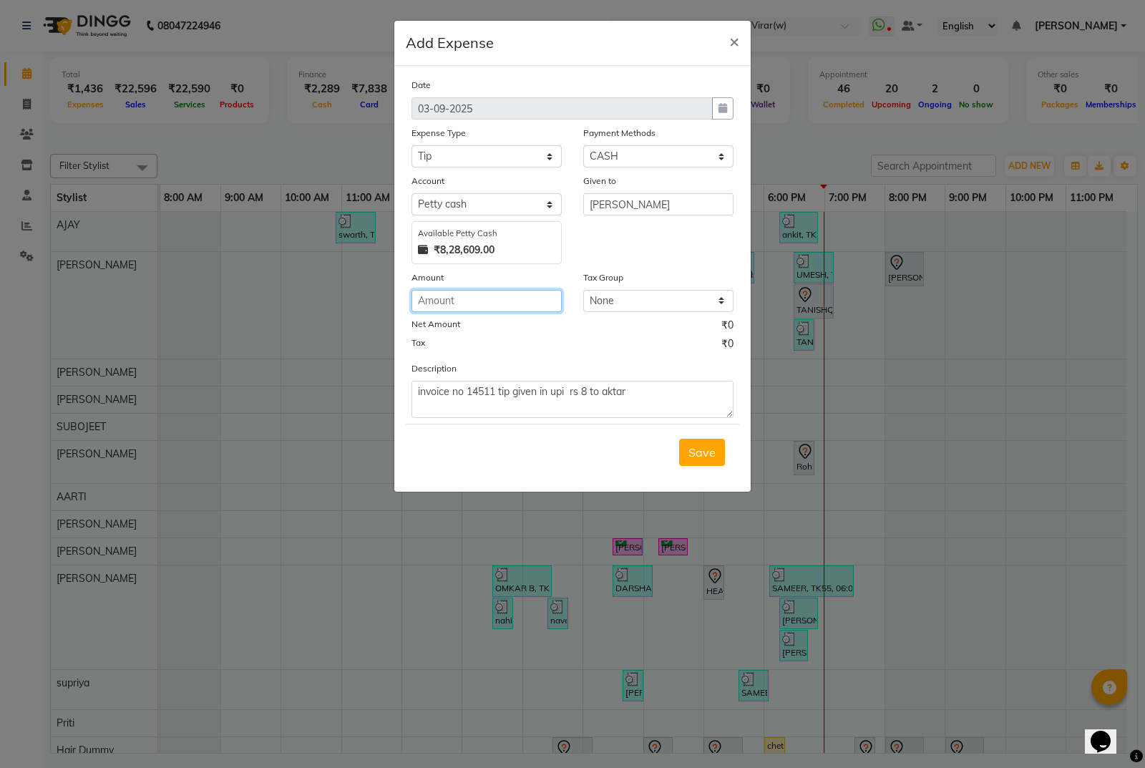
click at [519, 302] on input "number" at bounding box center [486, 301] width 150 height 22
type input "8"
click at [730, 448] on div "Save" at bounding box center [572, 452] width 333 height 57
click at [719, 448] on button "Save" at bounding box center [702, 452] width 46 height 27
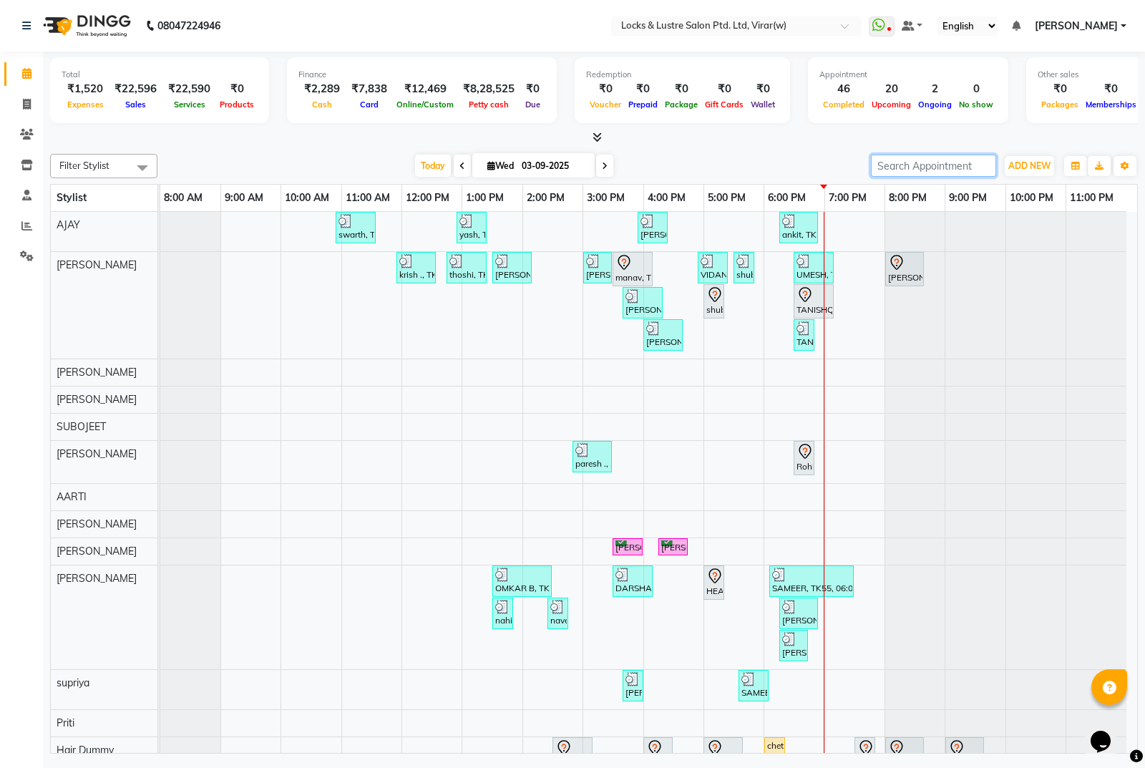
click at [882, 155] on input "search" at bounding box center [933, 166] width 125 height 22
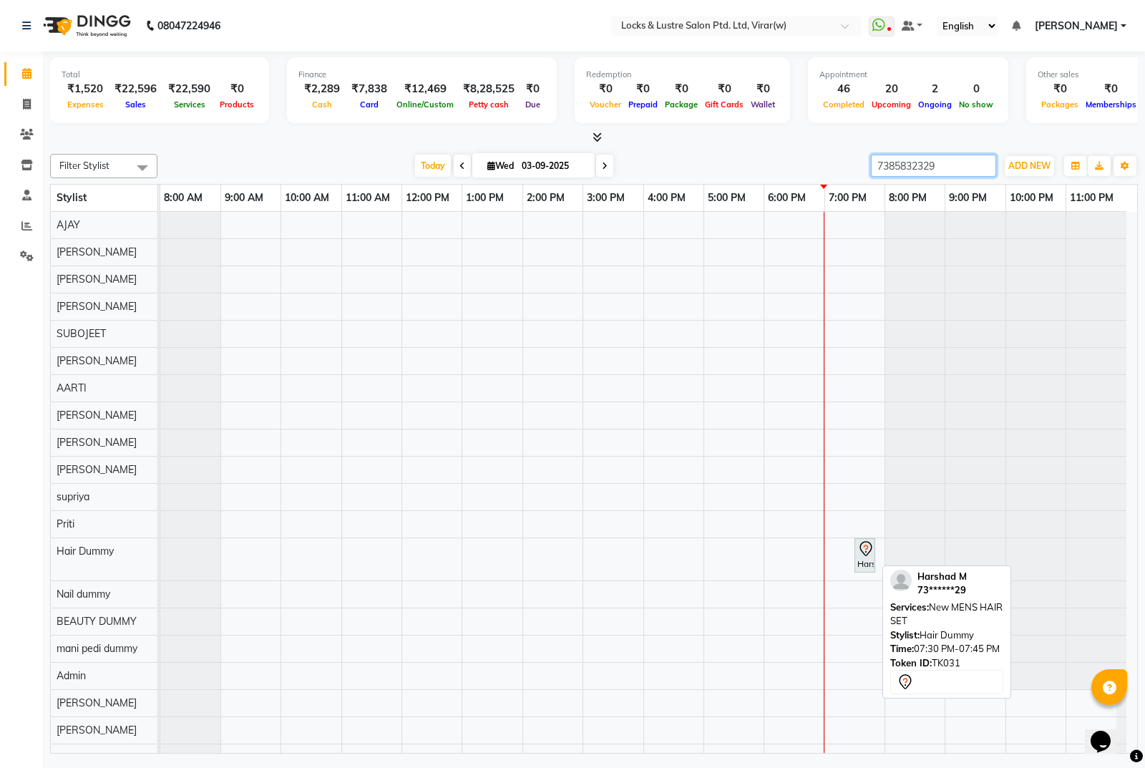
click at [864, 556] on div "Harshad M, TK31, 07:30 PM-07:45 PM, New MENS HAIR SET" at bounding box center [865, 555] width 18 height 30
type input "7385832329"
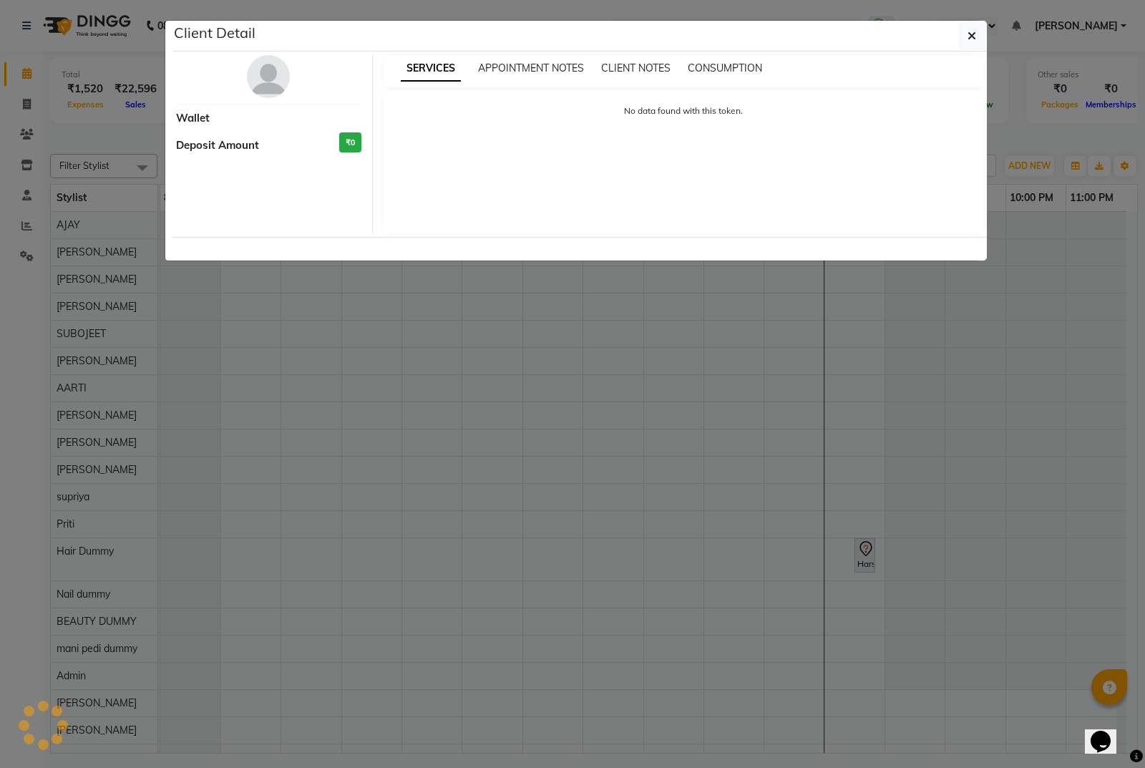
select select "7"
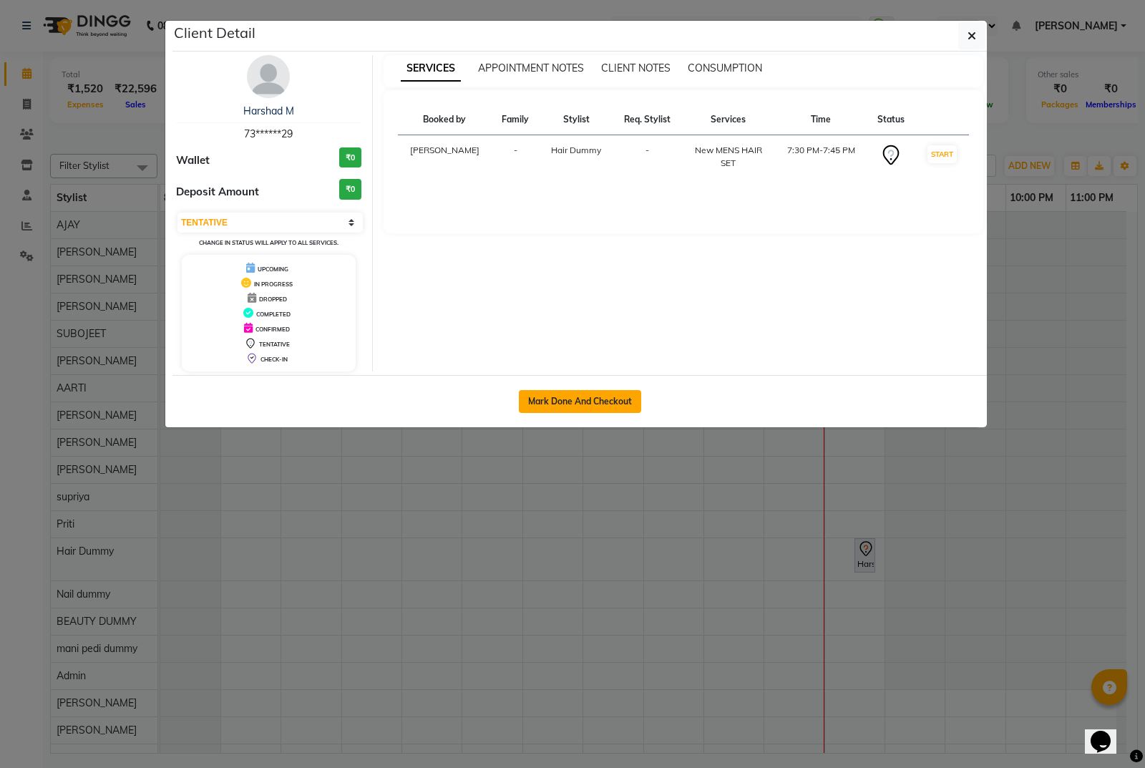
click at [635, 399] on button "Mark Done And Checkout" at bounding box center [580, 401] width 122 height 23
select select "5944"
select select "service"
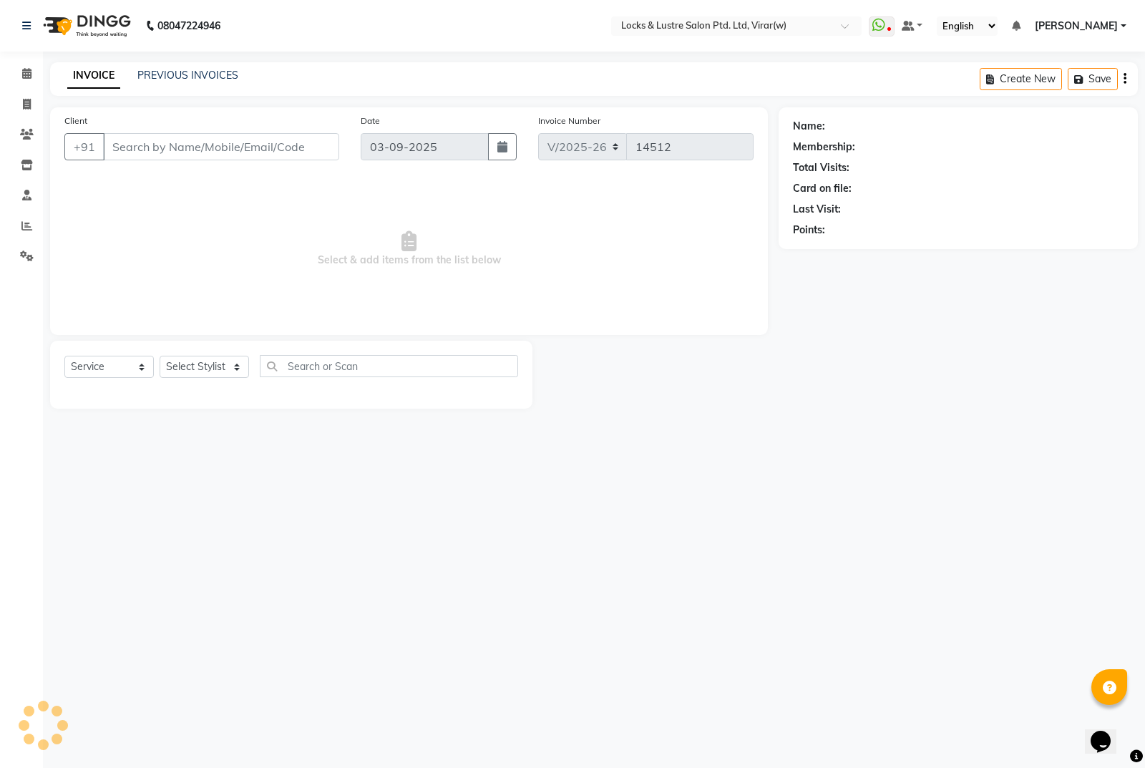
type input "73******29"
select select "43855"
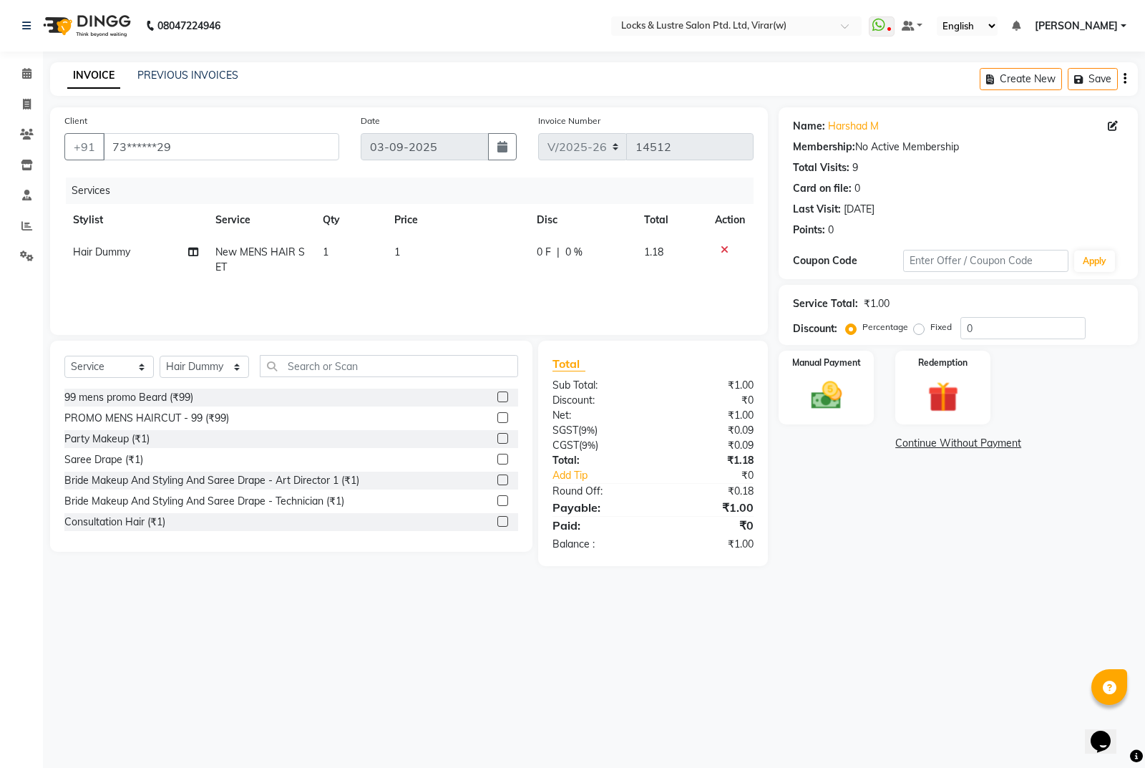
click at [136, 257] on td "Hair Dummy" at bounding box center [135, 259] width 142 height 47
select select "43855"
drag, startPoint x: 136, startPoint y: 257, endPoint x: 117, endPoint y: 244, distance: 23.2
click at [117, 245] on select "AARTI Abdul Khan Adil Admin AJAY AKASH NHAVI ANUSHKA Ashwini Sawant BEAUTY DUMM…" at bounding box center [116, 256] width 87 height 22
select select "42104"
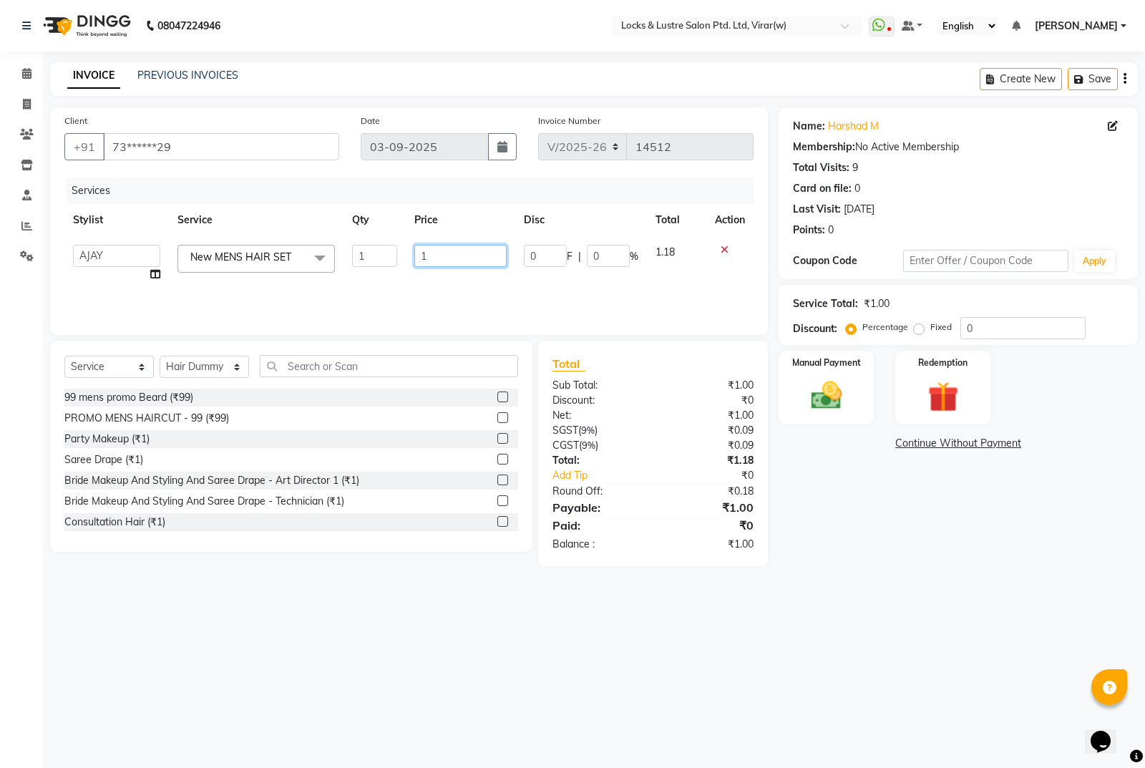
click at [458, 255] on input "1" at bounding box center [460, 256] width 92 height 22
type input "99"
click at [784, 604] on div "08047224946 Select Location × Locks & Lustre Salon Ptd. Ltd, Virar(w) WhatsApp …" at bounding box center [572, 384] width 1145 height 768
click at [821, 391] on img at bounding box center [827, 395] width 52 height 36
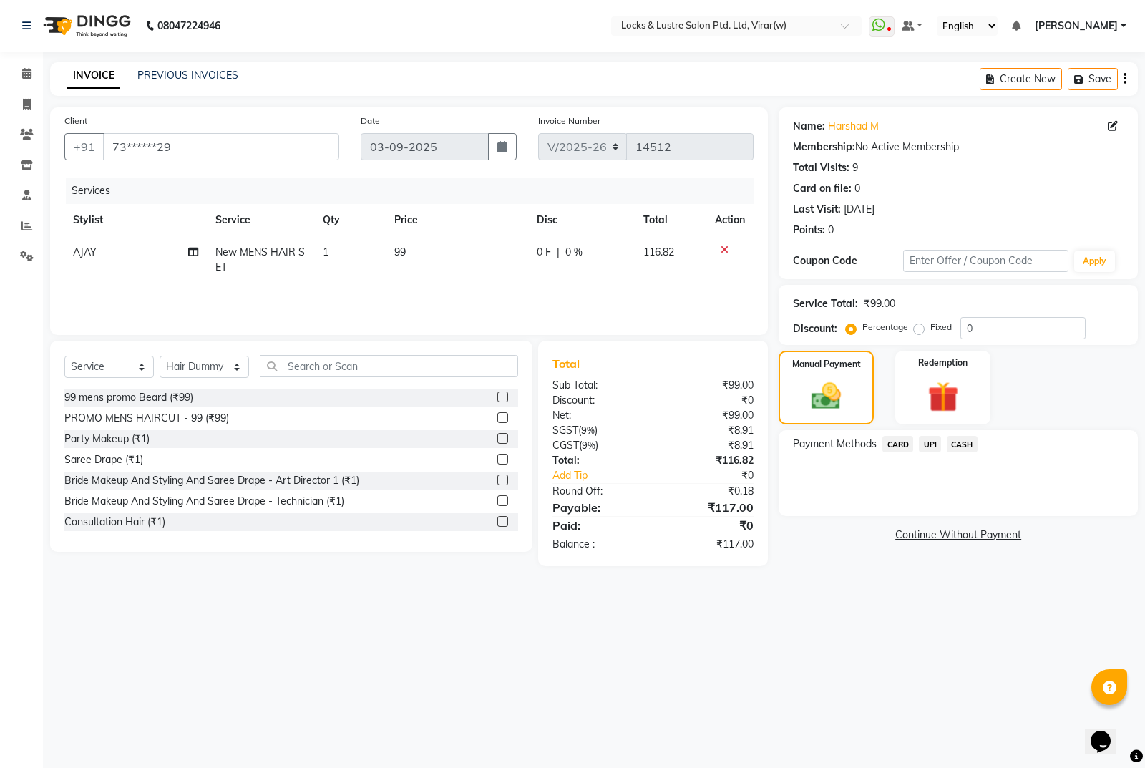
click at [927, 447] on span "UPI" at bounding box center [930, 444] width 22 height 16
click at [970, 517] on button "Add Payment" at bounding box center [1016, 520] width 213 height 22
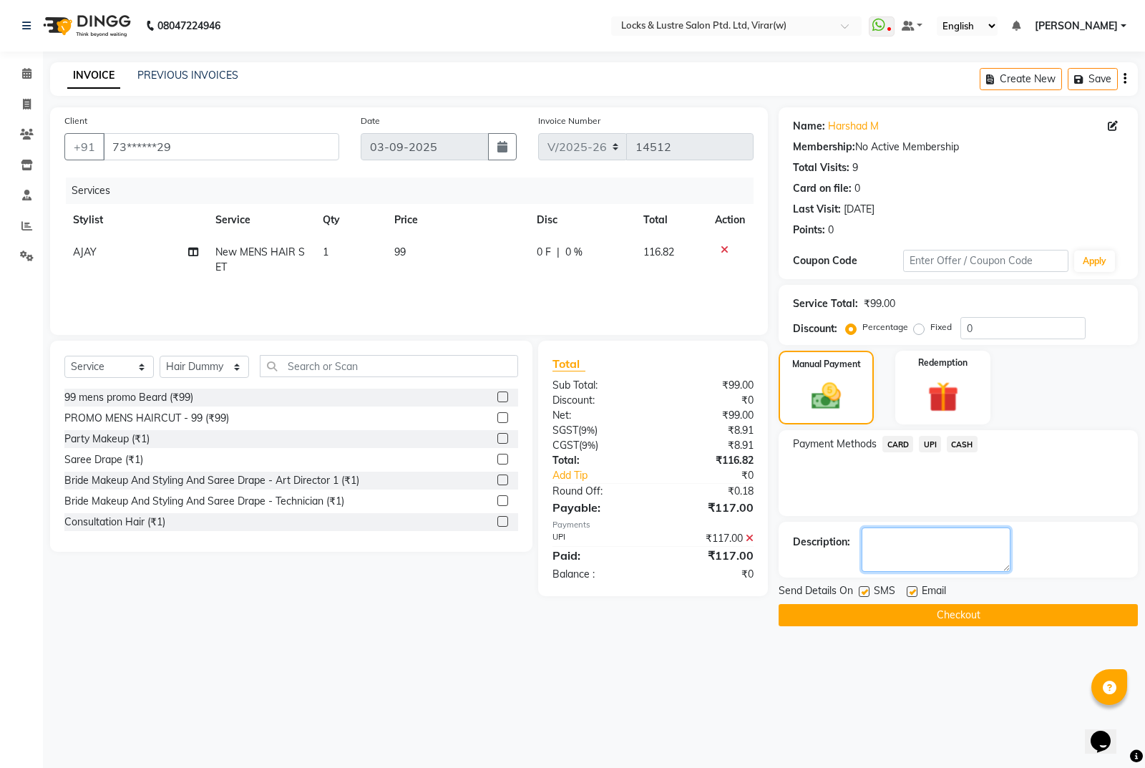
click at [943, 535] on textarea at bounding box center [936, 549] width 149 height 44
type textarea "524601938905"
click at [965, 621] on button "Checkout" at bounding box center [958, 615] width 359 height 22
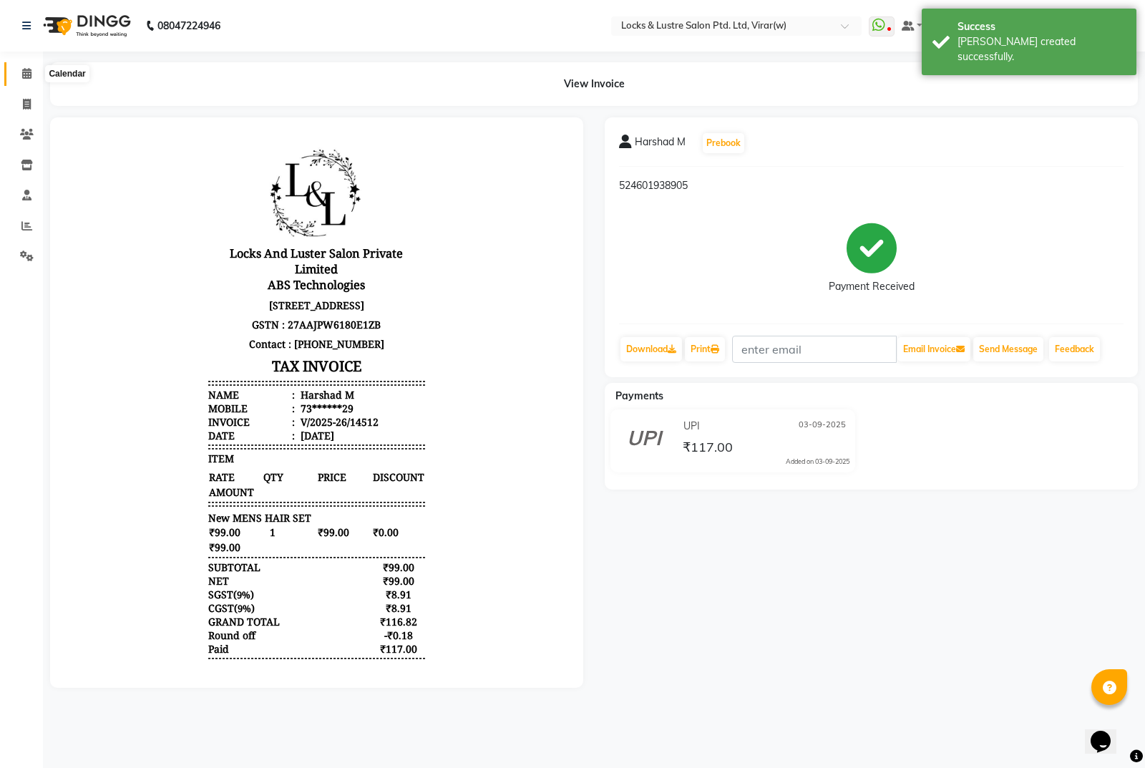
click at [22, 71] on icon at bounding box center [26, 73] width 9 height 11
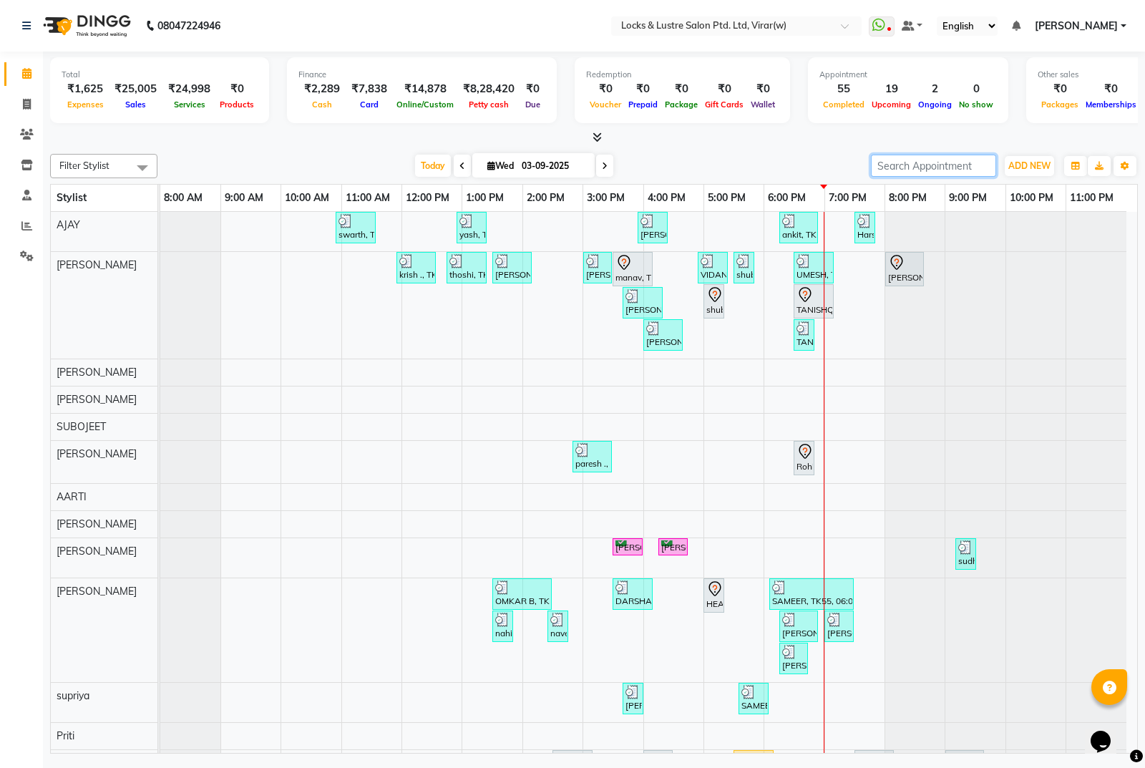
click at [960, 161] on input "search" at bounding box center [933, 166] width 125 height 22
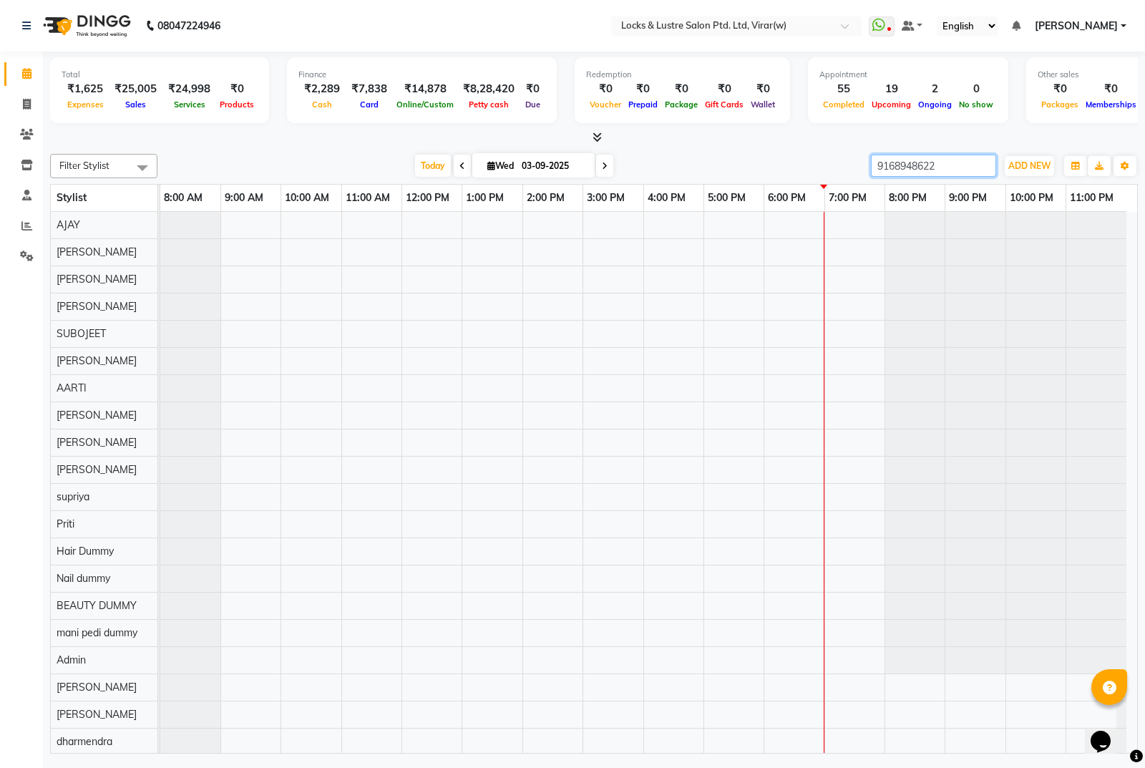
click at [959, 162] on input "9168948622" at bounding box center [933, 166] width 125 height 22
type input "9168948622"
click at [30, 97] on span at bounding box center [26, 105] width 25 height 16
select select "service"
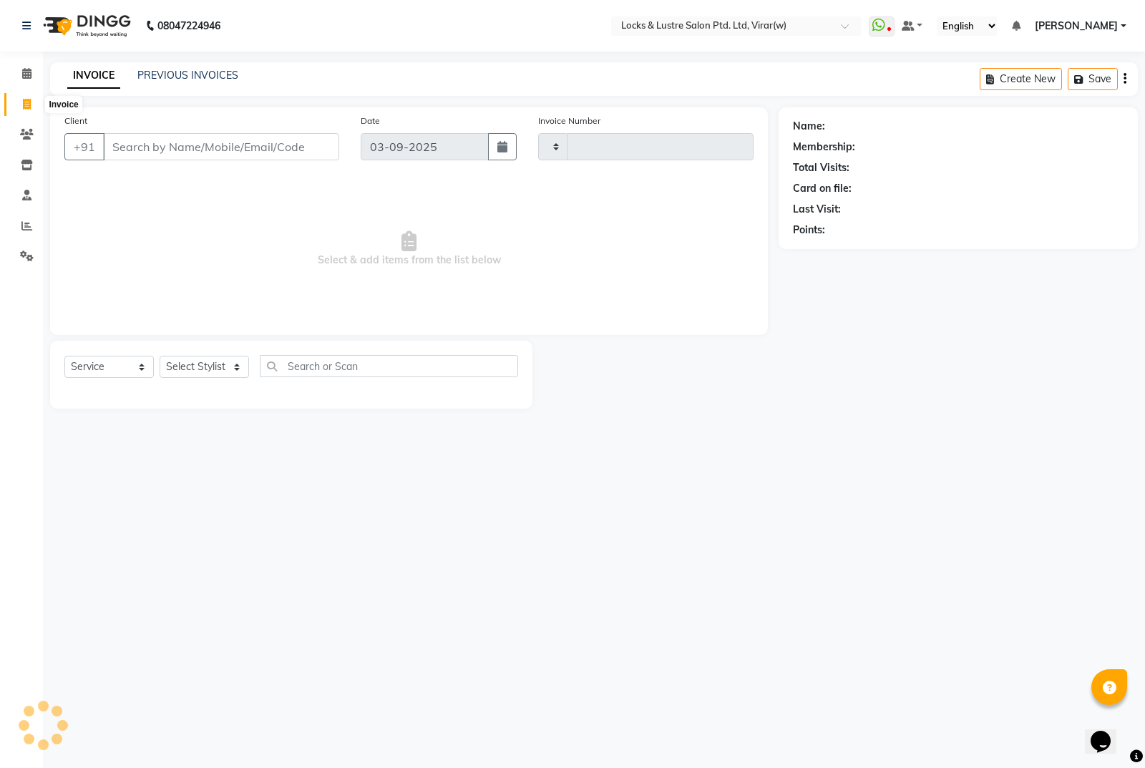
type input "14517"
select select "5944"
click at [220, 156] on input "Client" at bounding box center [221, 146] width 236 height 27
type input "9168948622"
click at [308, 154] on button "Add Client" at bounding box center [302, 146] width 74 height 27
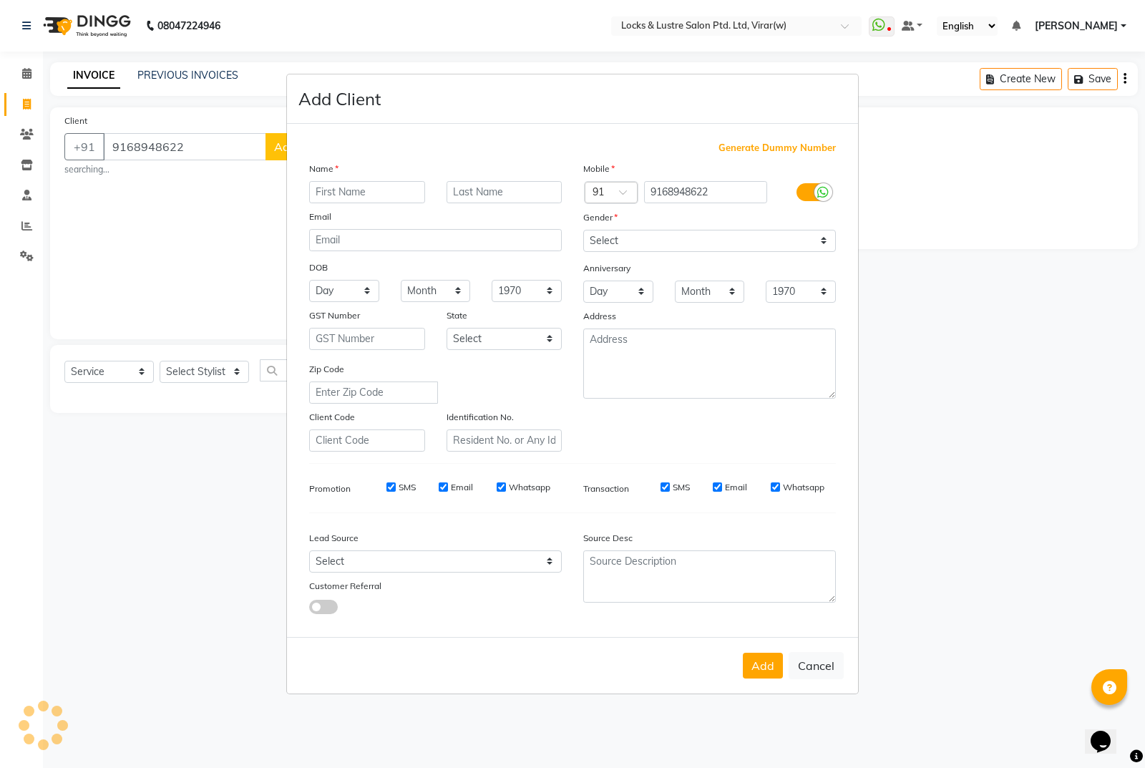
click at [343, 192] on input "text" at bounding box center [367, 192] width 116 height 22
type input "mahesh"
click at [670, 234] on select "Select Male Female Other Prefer Not To Say" at bounding box center [709, 241] width 253 height 22
select select "male"
click at [583, 230] on select "Select Male Female Other Prefer Not To Say" at bounding box center [709, 241] width 253 height 22
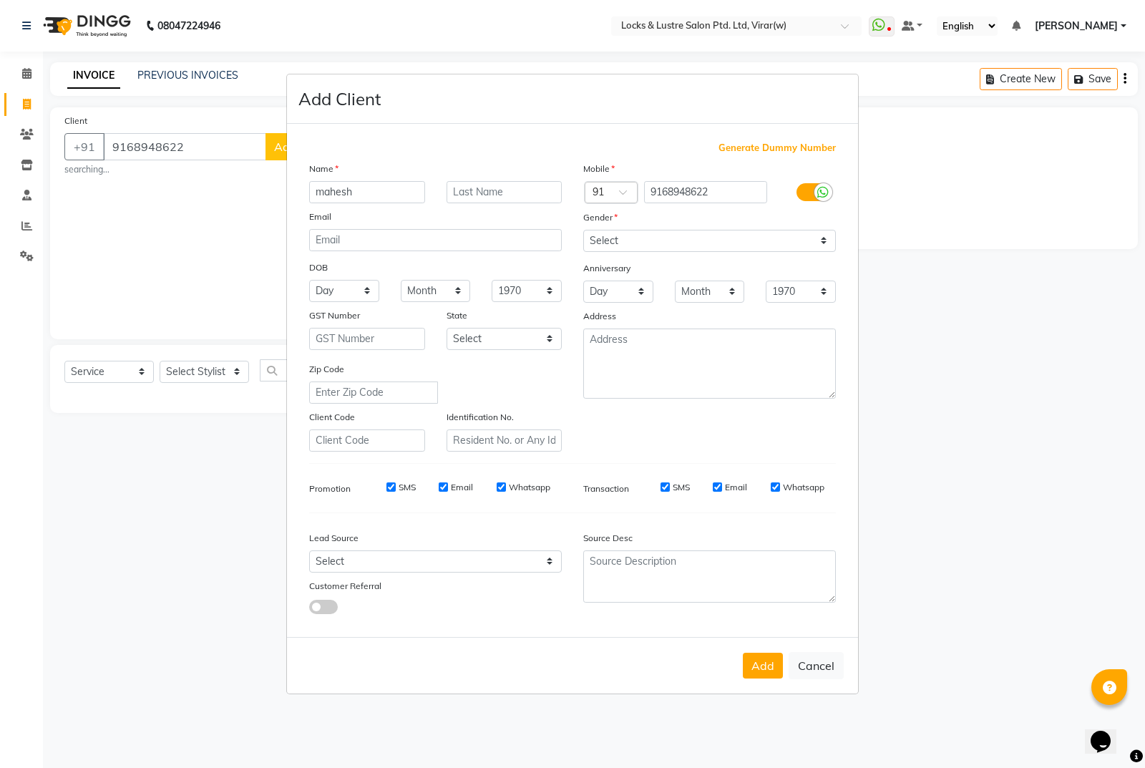
click at [778, 665] on button "Add" at bounding box center [763, 666] width 40 height 26
type input "91******22"
select select
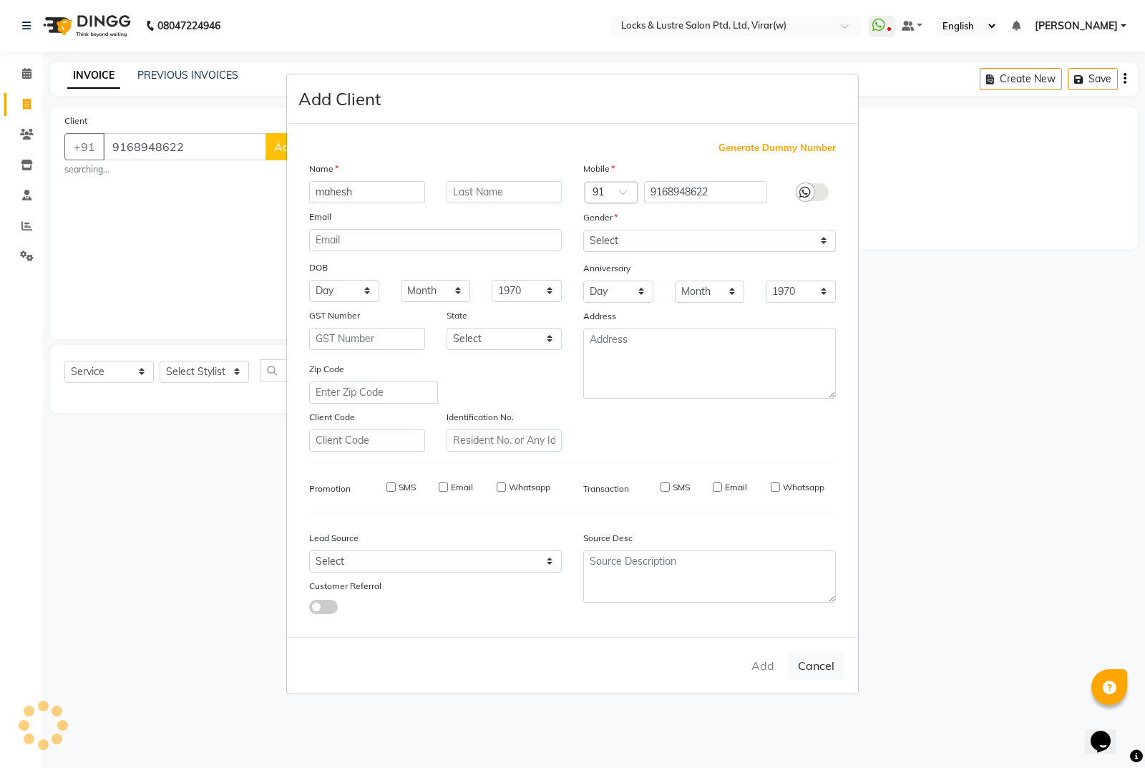
select select
checkbox input "false"
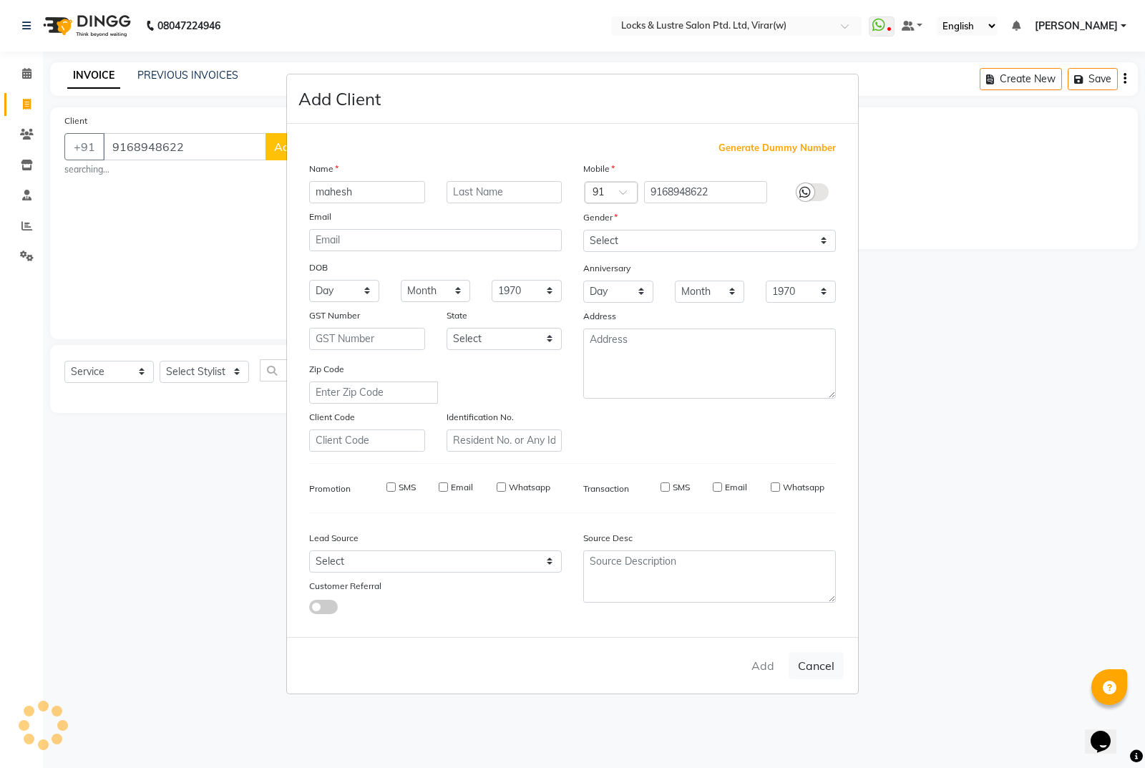
checkbox input "false"
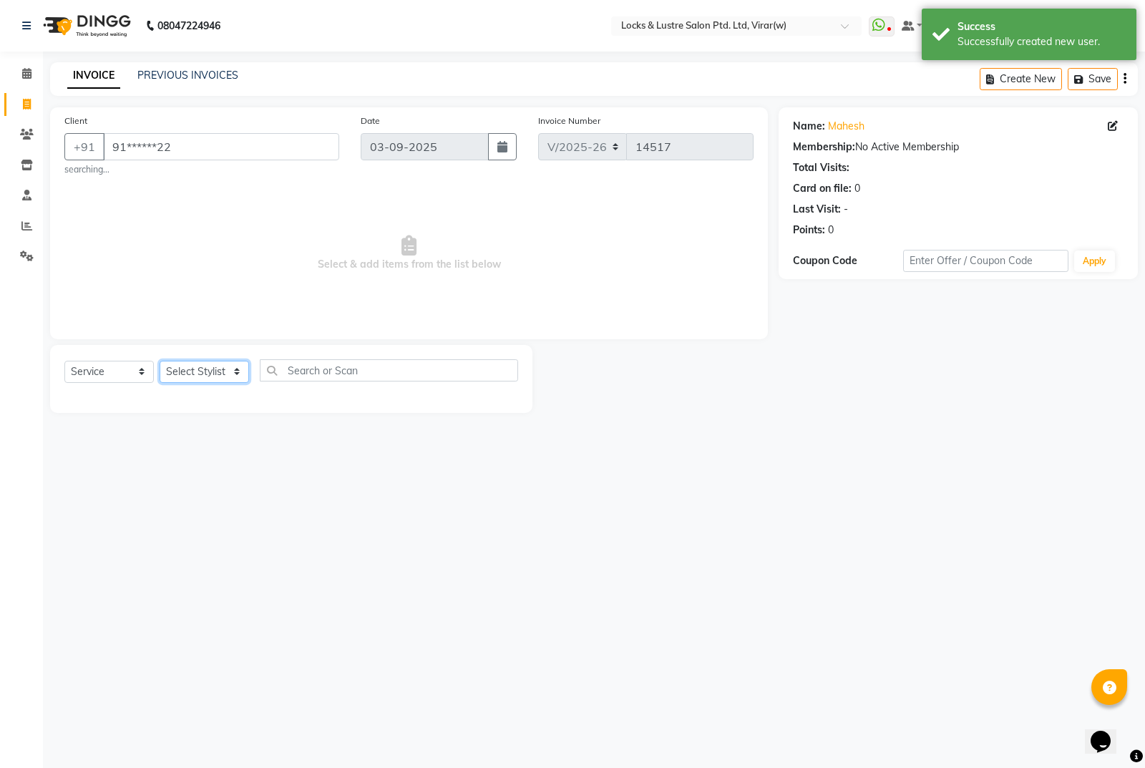
click at [210, 378] on select "Select Stylist [PERSON_NAME] [PERSON_NAME] [PERSON_NAME] AKASH [PERSON_NAME] [P…" at bounding box center [204, 372] width 89 height 22
select select "68296"
click at [160, 361] on select "Select Stylist [PERSON_NAME] [PERSON_NAME] [PERSON_NAME] AKASH [PERSON_NAME] [P…" at bounding box center [204, 372] width 89 height 22
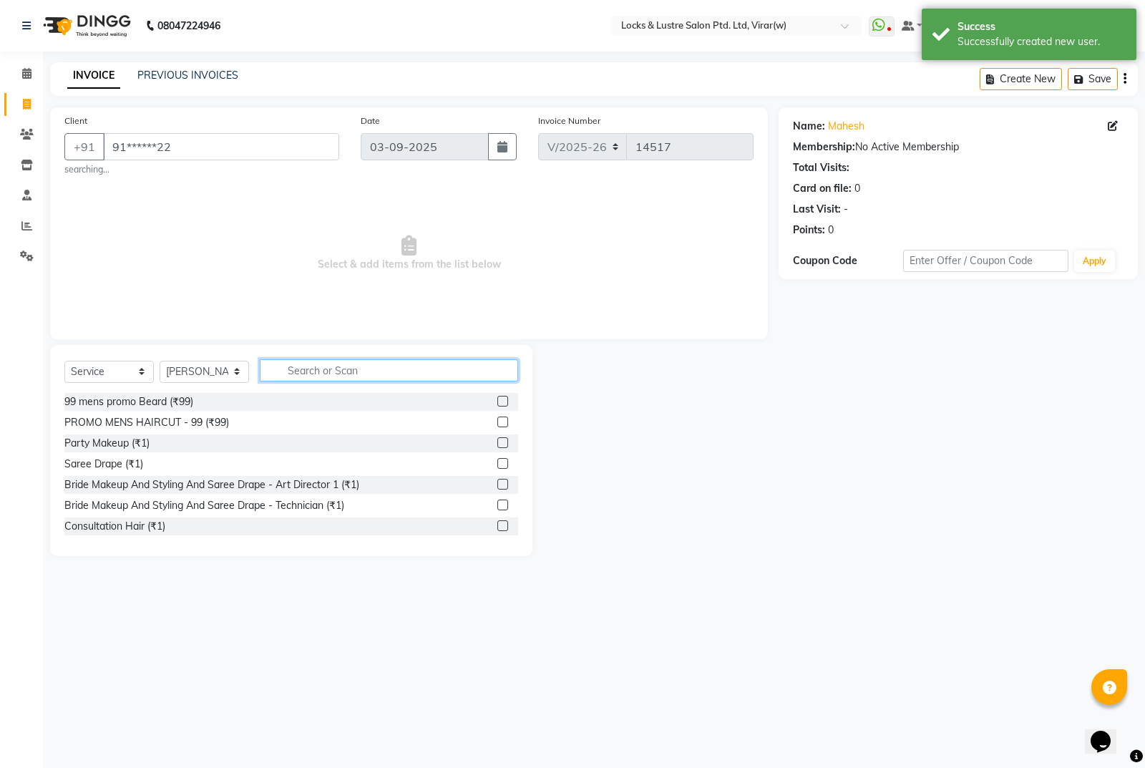
click at [309, 374] on input "text" at bounding box center [389, 370] width 258 height 22
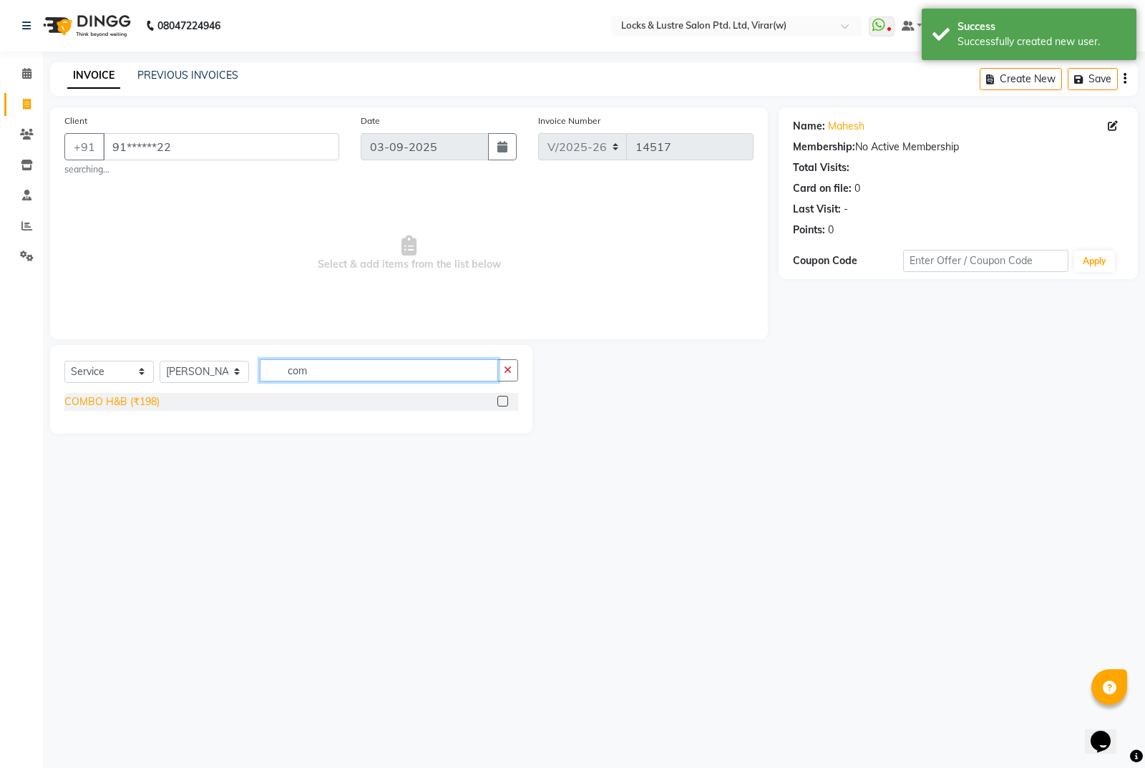
type input "com"
click at [75, 395] on div "COMBO H&B (₹198)" at bounding box center [111, 401] width 95 height 15
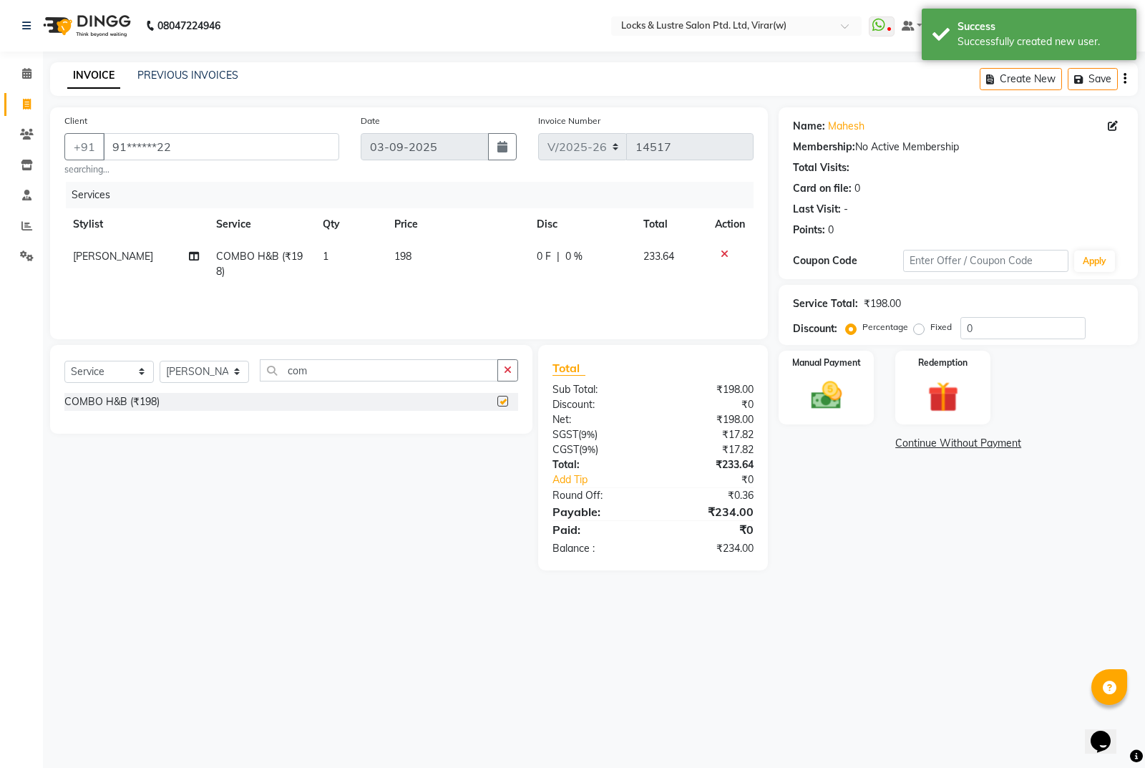
checkbox input "false"
click at [897, 532] on div "Name: Mahesh Membership: No Active Membership Total Visits: Card on file: 0 Las…" at bounding box center [964, 338] width 370 height 463
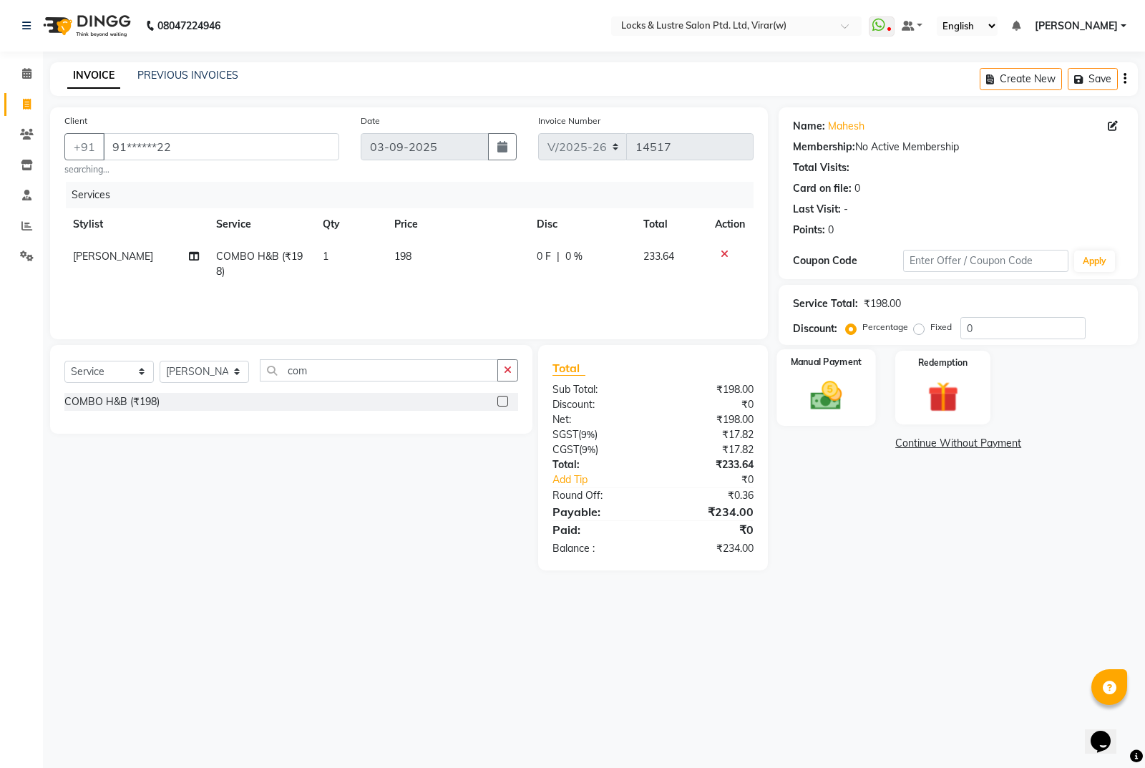
click at [826, 406] on img at bounding box center [827, 395] width 52 height 36
click at [925, 445] on span "UPI" at bounding box center [930, 444] width 22 height 16
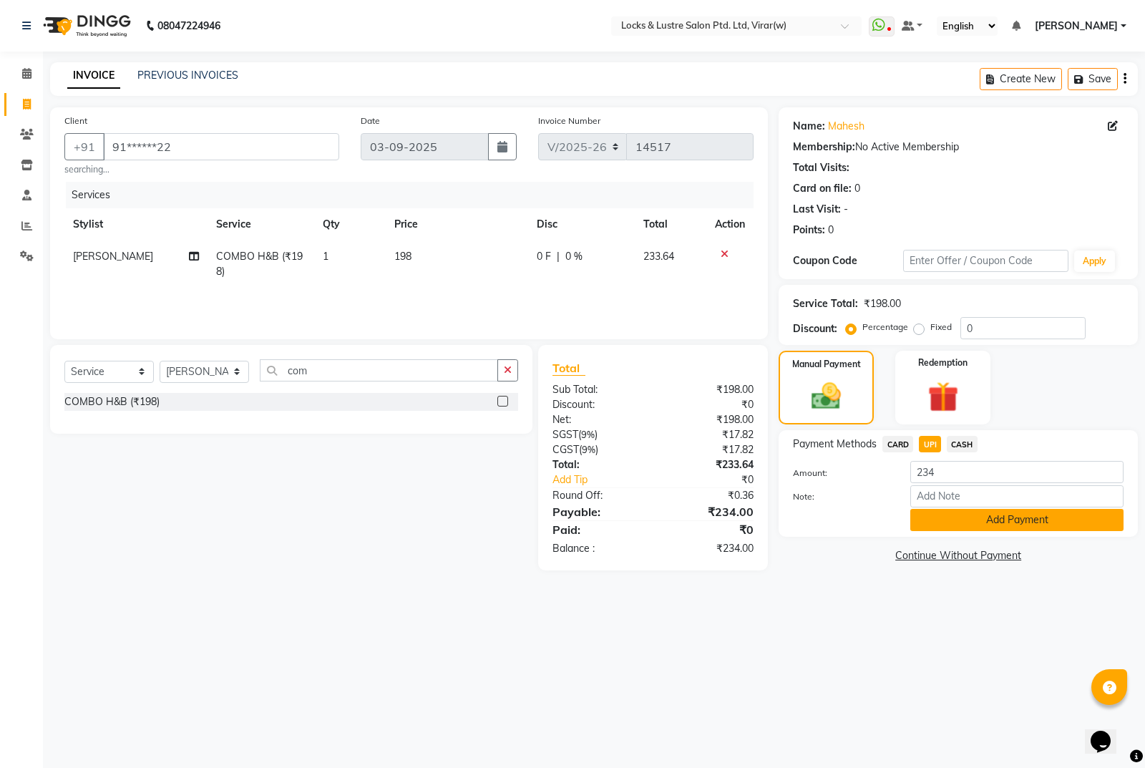
click at [975, 517] on button "Add Payment" at bounding box center [1016, 520] width 213 height 22
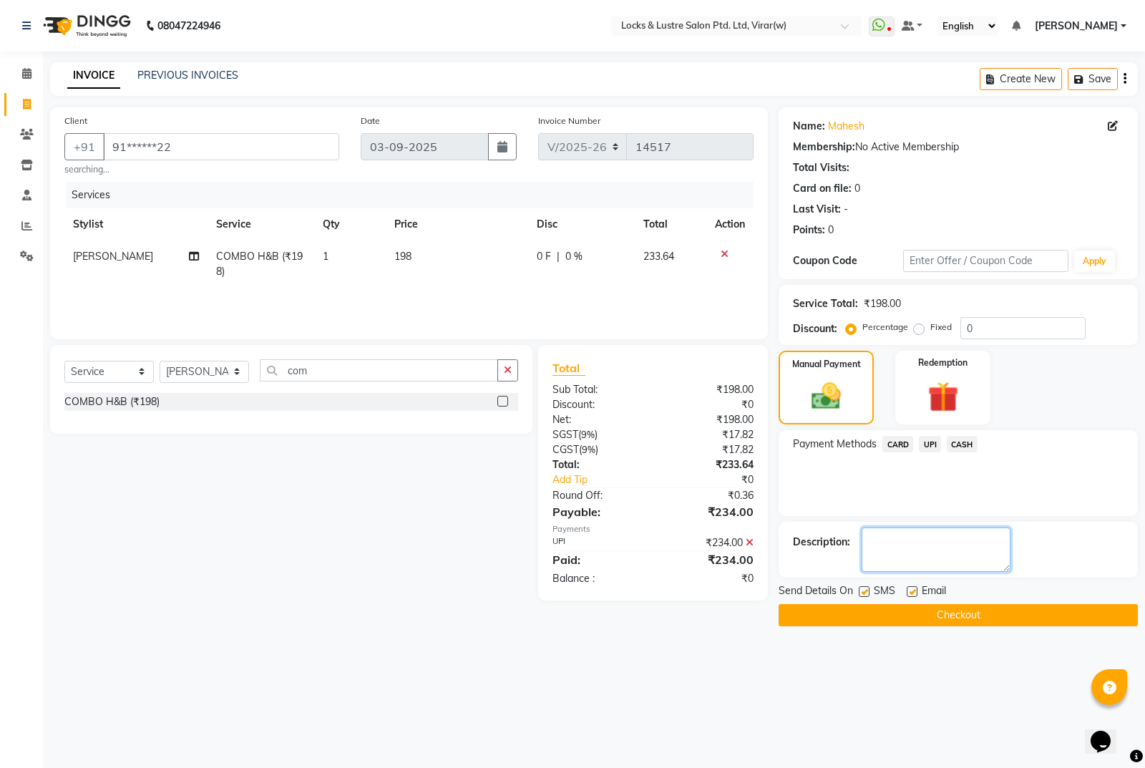
click at [943, 536] on textarea at bounding box center [936, 549] width 149 height 44
type textarea "524615021627"
click at [965, 618] on button "Checkout" at bounding box center [958, 615] width 359 height 22
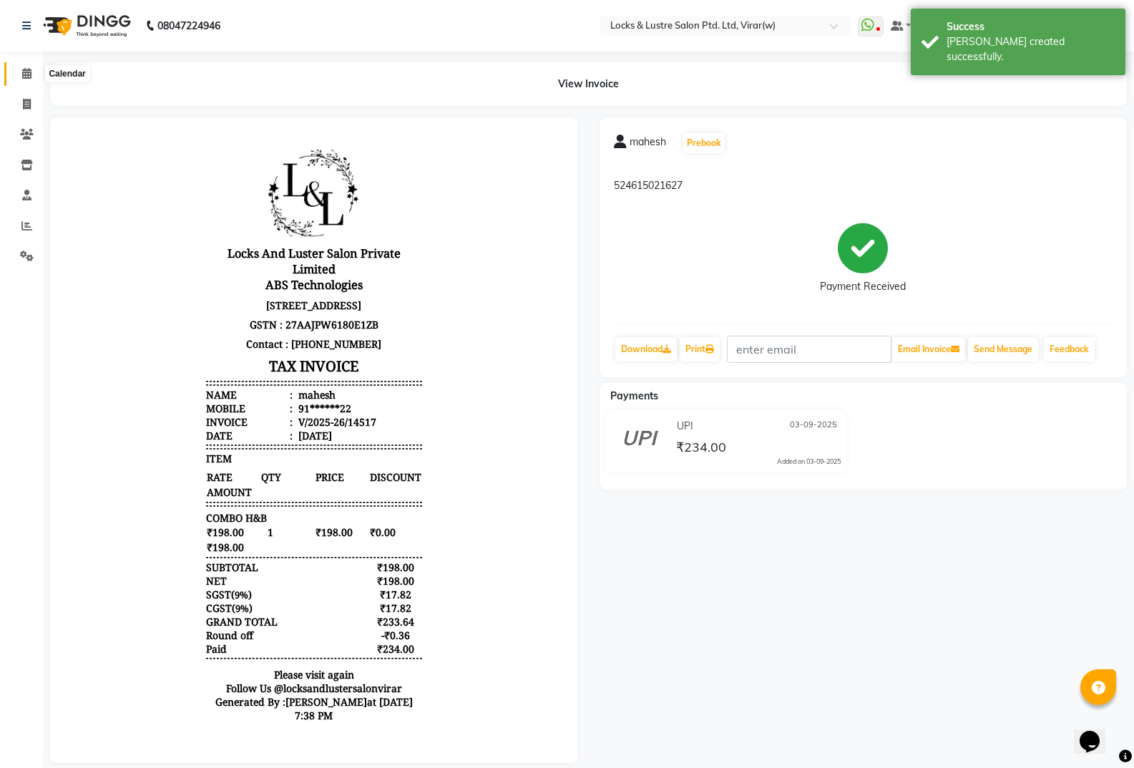
click at [23, 74] on icon at bounding box center [26, 73] width 9 height 11
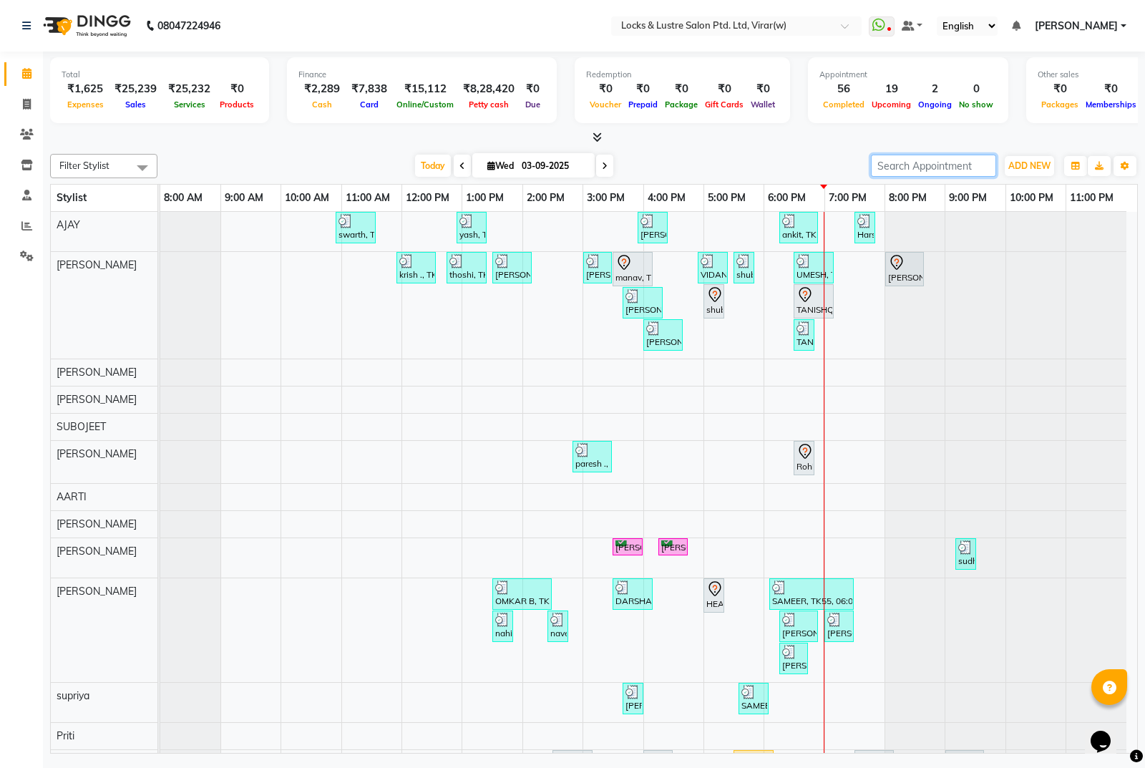
click at [950, 164] on input "search" at bounding box center [933, 166] width 125 height 22
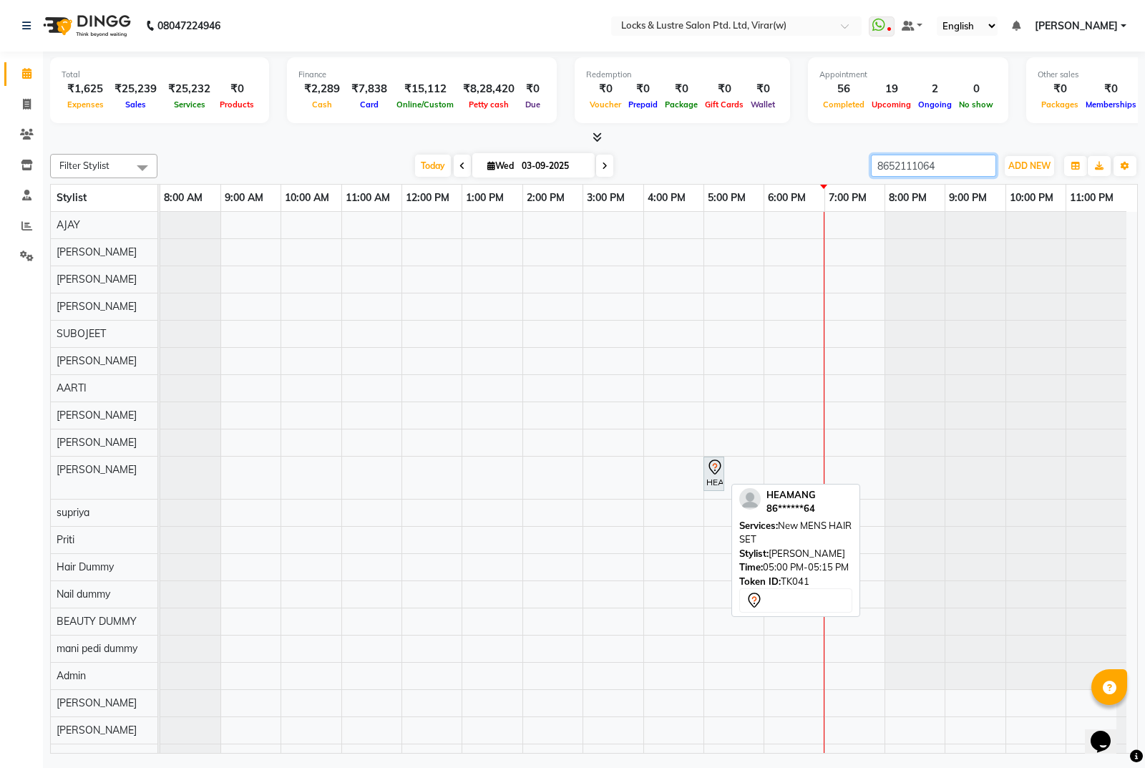
click at [719, 474] on icon at bounding box center [714, 467] width 17 height 17
type input "8652111064"
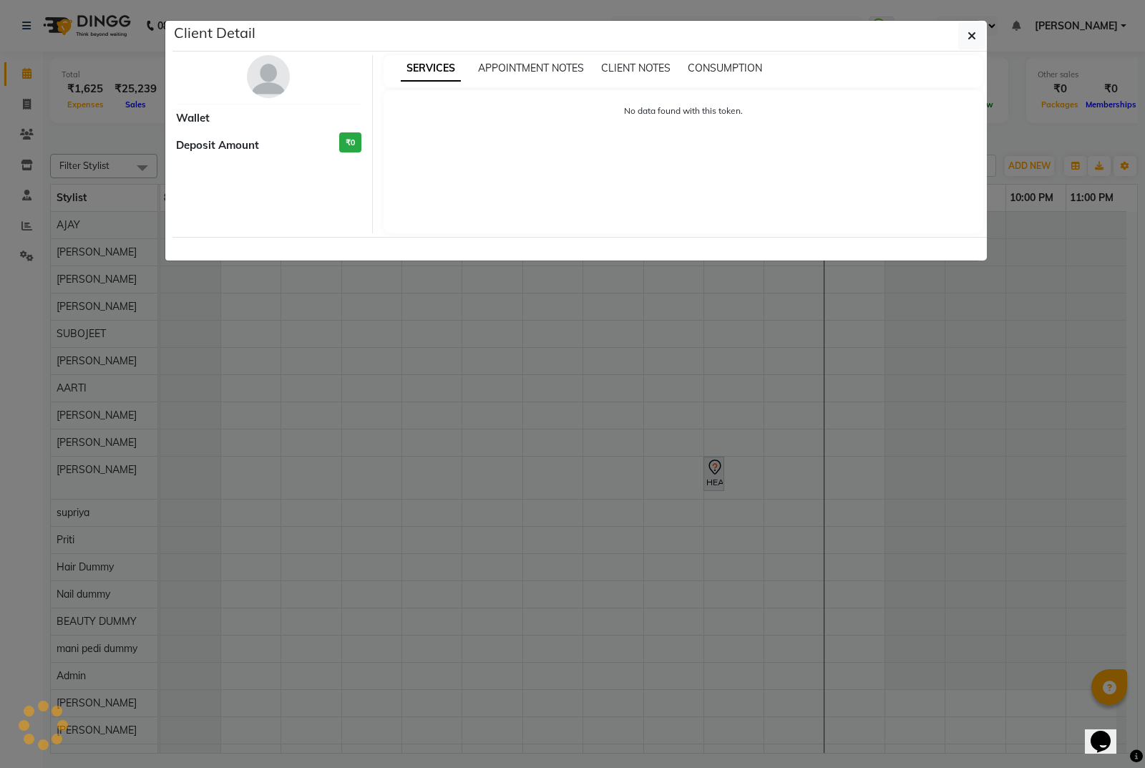
select select "7"
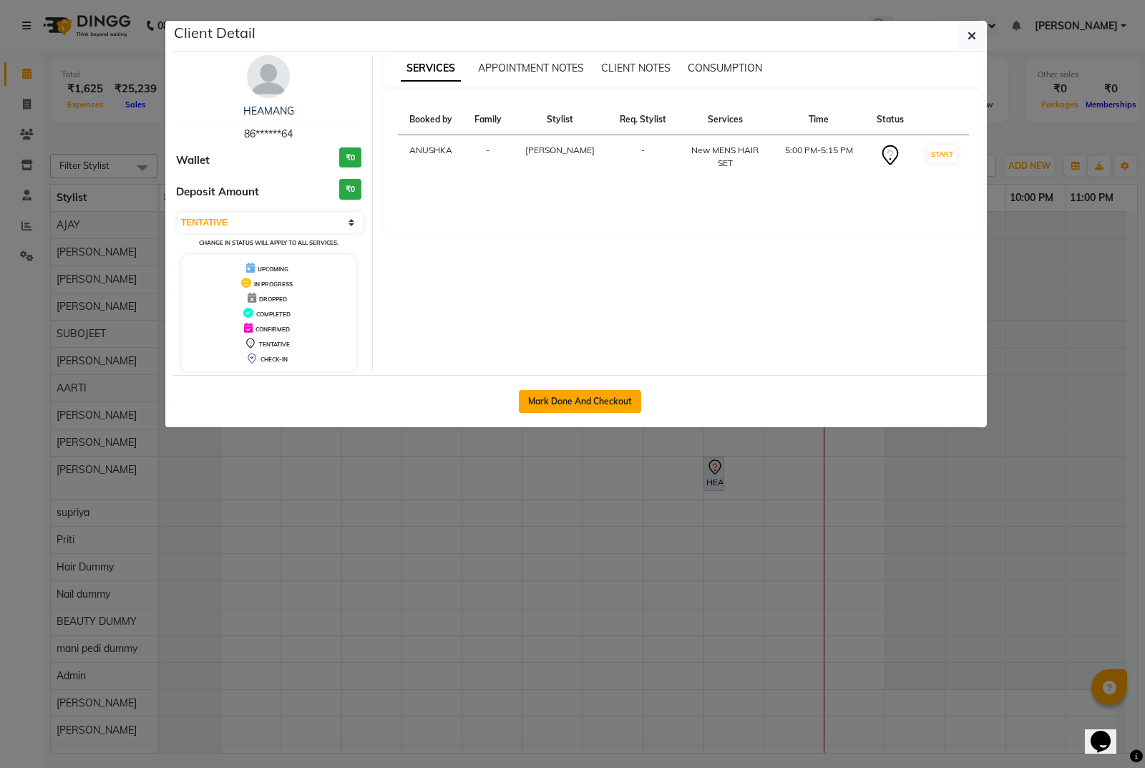
click at [605, 405] on button "Mark Done And Checkout" at bounding box center [580, 401] width 122 height 23
select select "service"
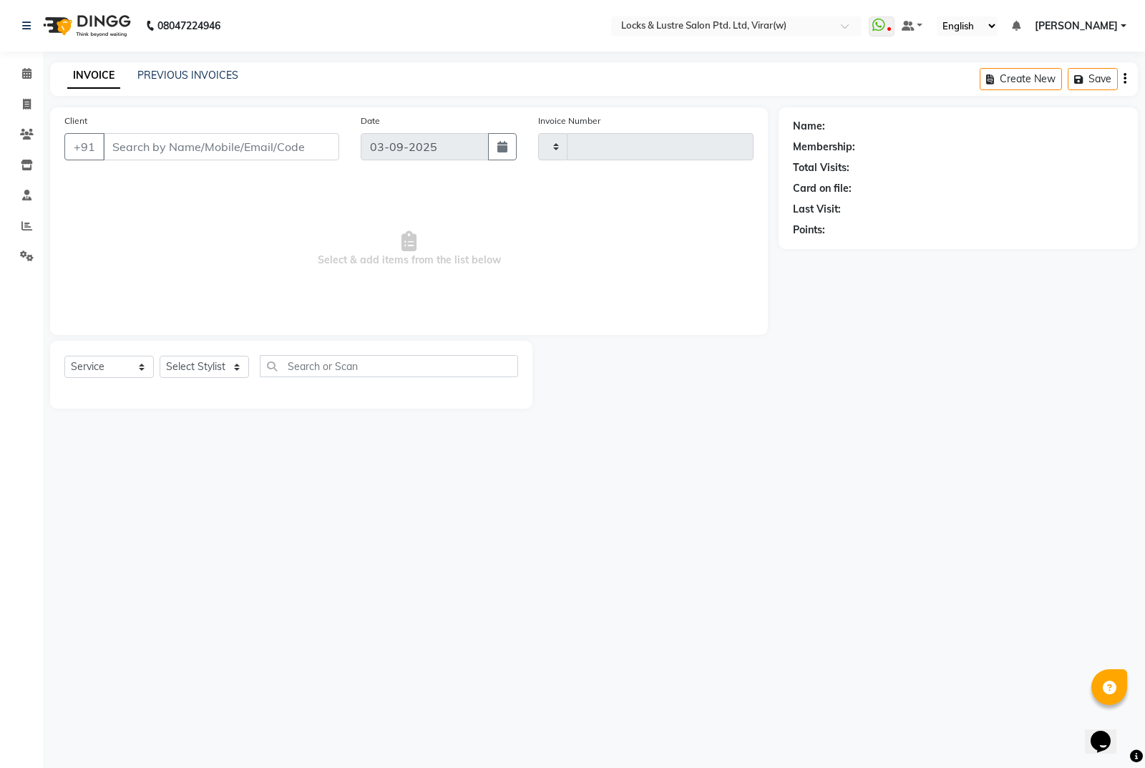
type input "14518"
select select "5944"
type input "86******64"
select select "42119"
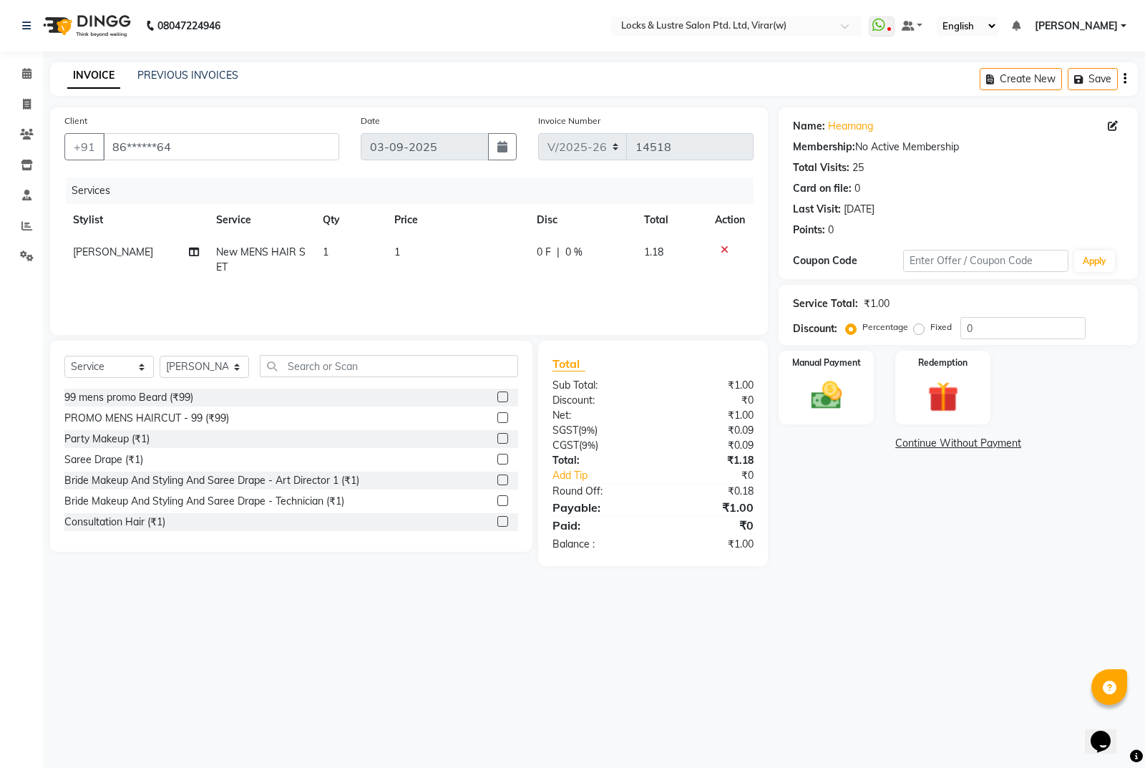
click at [724, 250] on icon at bounding box center [725, 250] width 8 height 10
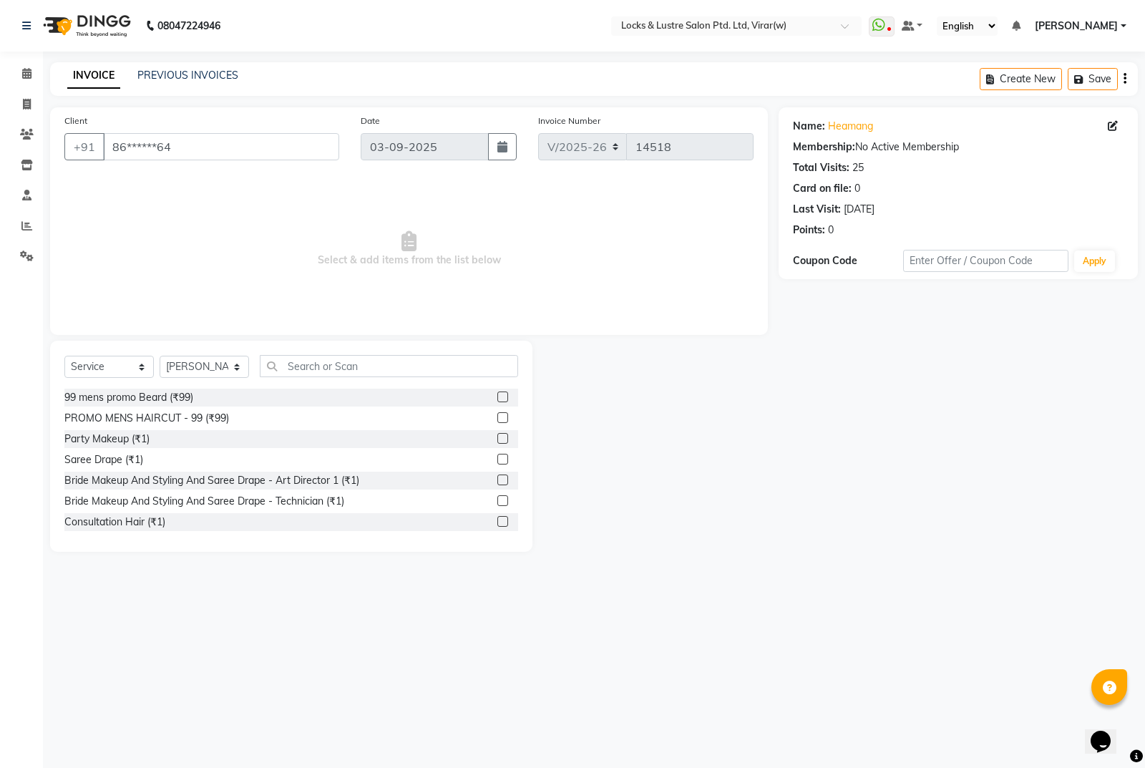
click at [317, 376] on div "Select Service Product Membership Package Voucher Prepaid Gift Card Select Styl…" at bounding box center [291, 372] width 454 height 34
click at [308, 369] on input "text" at bounding box center [389, 366] width 258 height 22
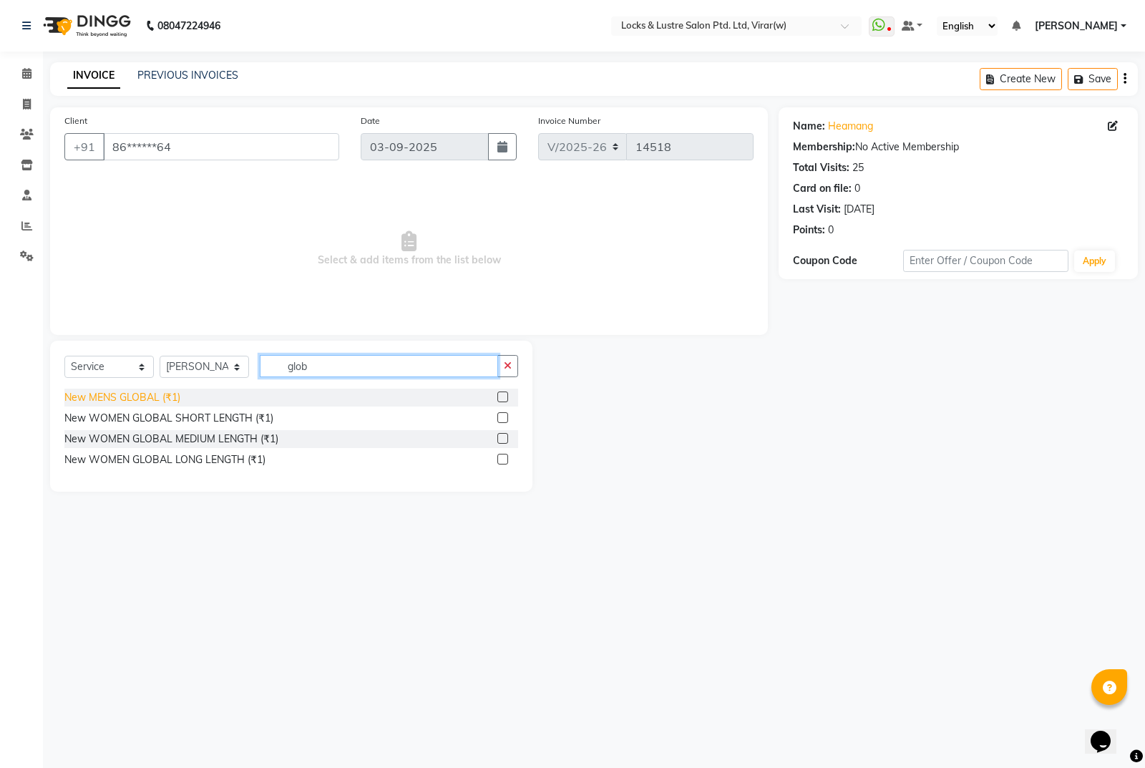
type input "glob"
click at [150, 397] on div "New MENS GLOBAL (₹1)" at bounding box center [122, 397] width 116 height 15
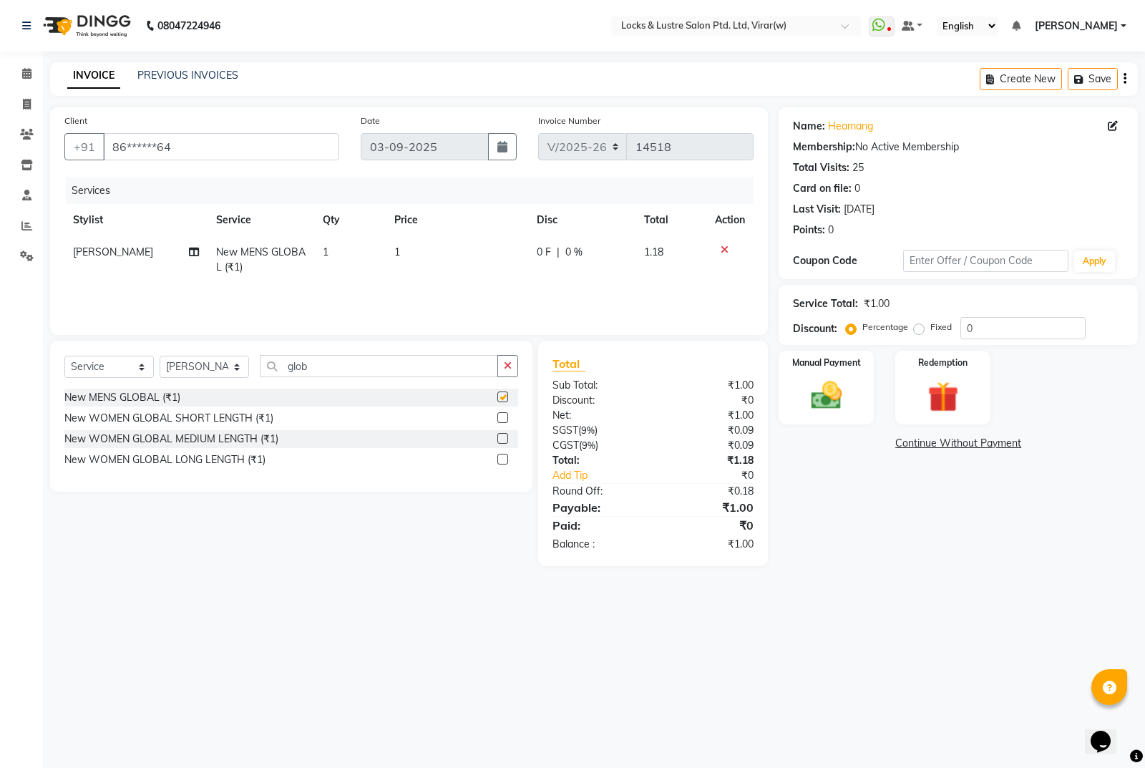
checkbox input "false"
click at [463, 242] on td "1" at bounding box center [457, 259] width 142 height 47
select select "42119"
click at [491, 260] on input "1" at bounding box center [460, 256] width 92 height 22
type input "1100"
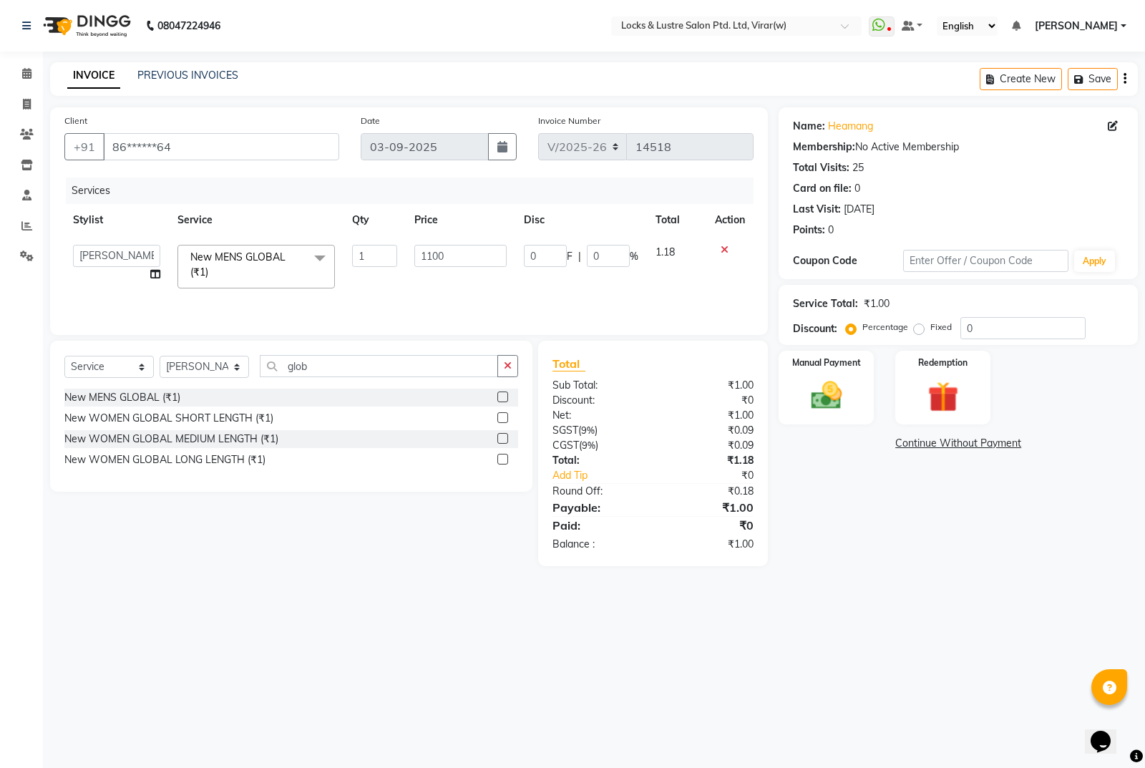
click at [898, 496] on div "Name: Heamang Membership: No Active Membership Total Visits: 25 Card on file: 0…" at bounding box center [964, 336] width 370 height 459
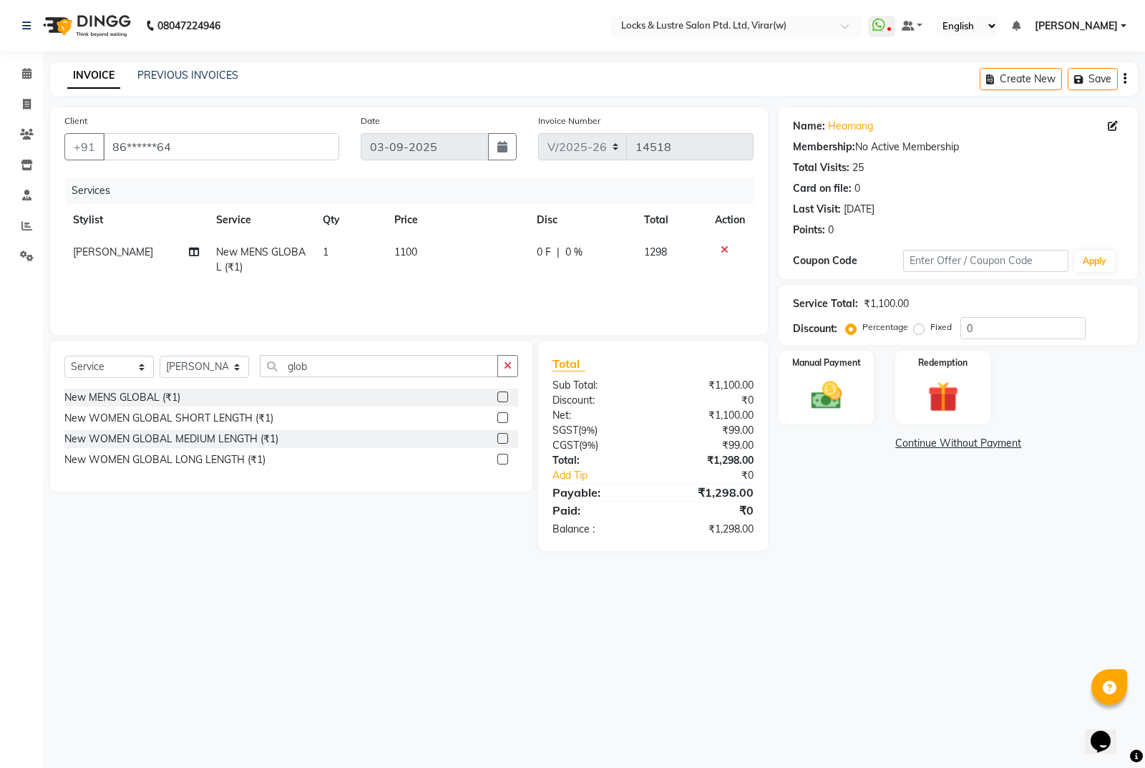
click at [572, 241] on td "0 F | 0 %" at bounding box center [581, 259] width 107 height 47
select select "42119"
click at [625, 258] on input "0" at bounding box center [608, 256] width 43 height 22
type input "20"
click at [889, 578] on div "08047224946 Select Location × Locks & Lustre Salon Ptd. Ltd, Virar(w) WhatsApp …" at bounding box center [572, 384] width 1145 height 768
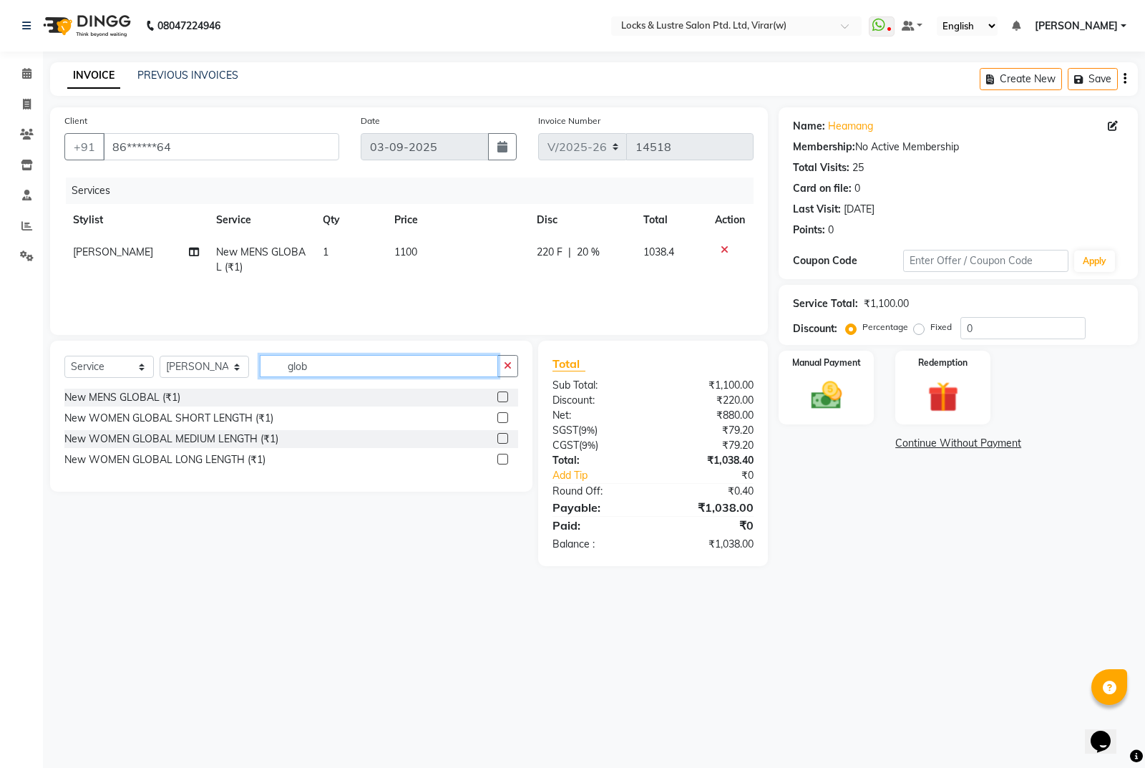
drag, startPoint x: 369, startPoint y: 369, endPoint x: 338, endPoint y: 351, distance: 35.6
click at [363, 363] on input "glob" at bounding box center [379, 366] width 238 height 22
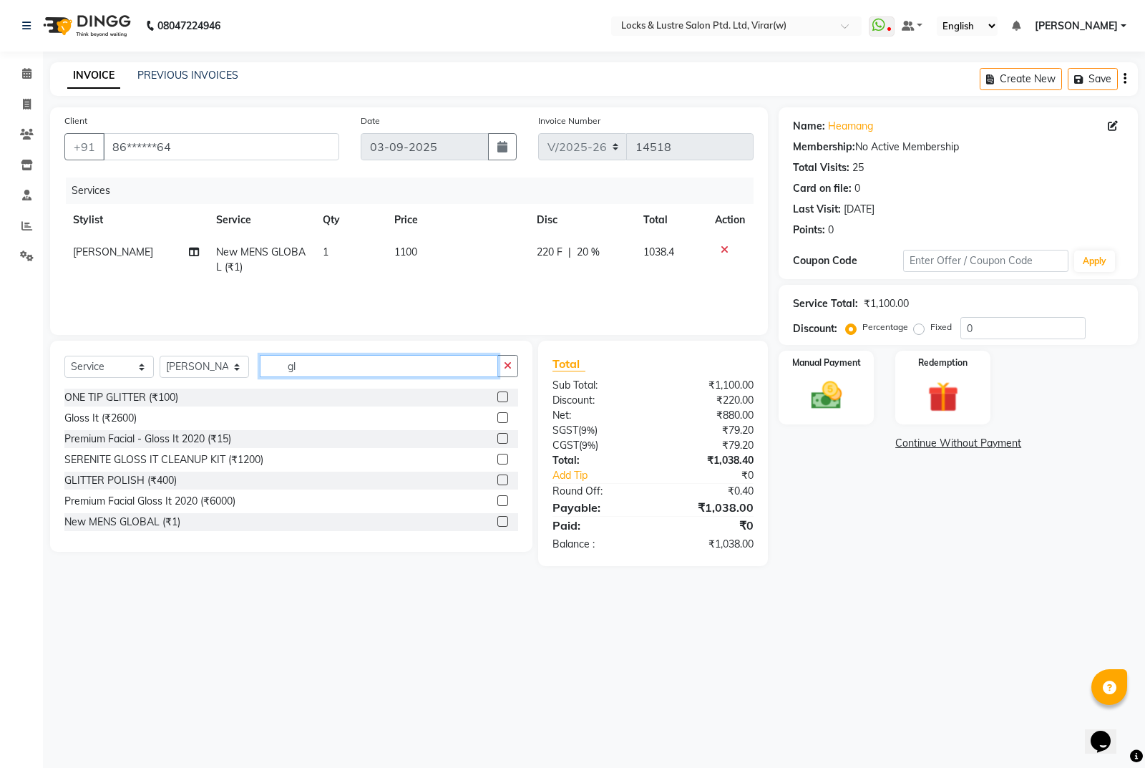
type input "g"
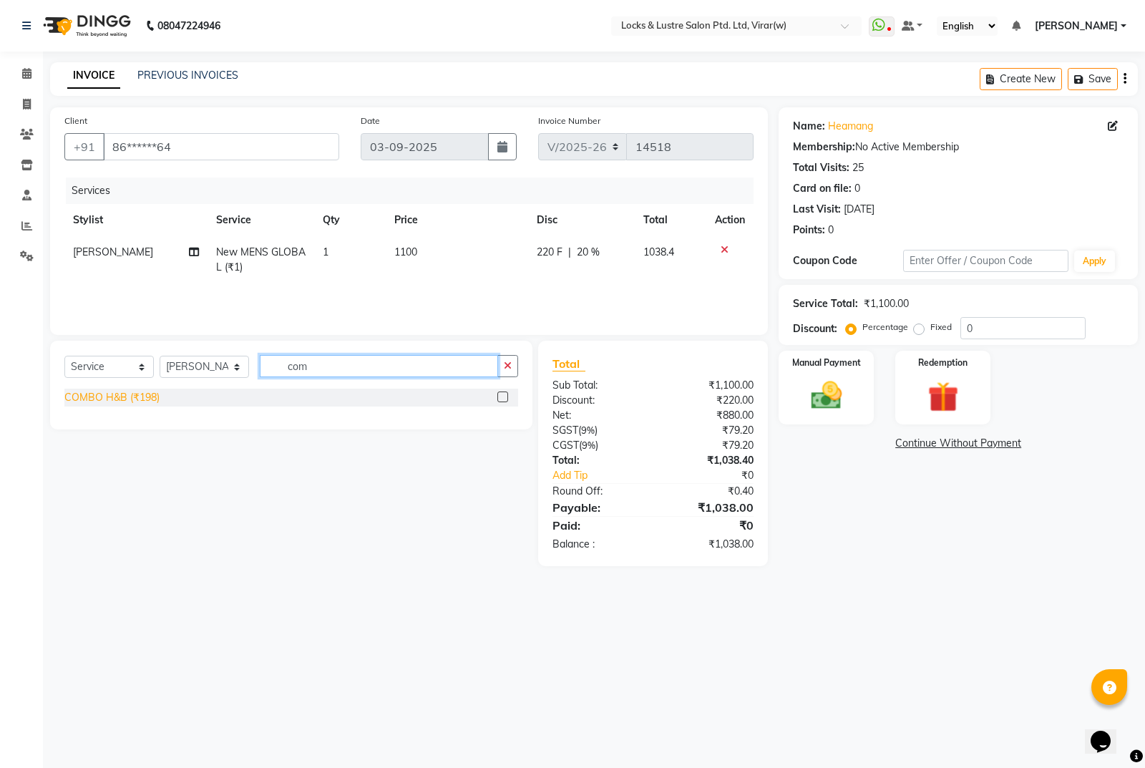
type input "com"
click at [99, 403] on div "COMBO H&B (₹198)" at bounding box center [111, 397] width 95 height 15
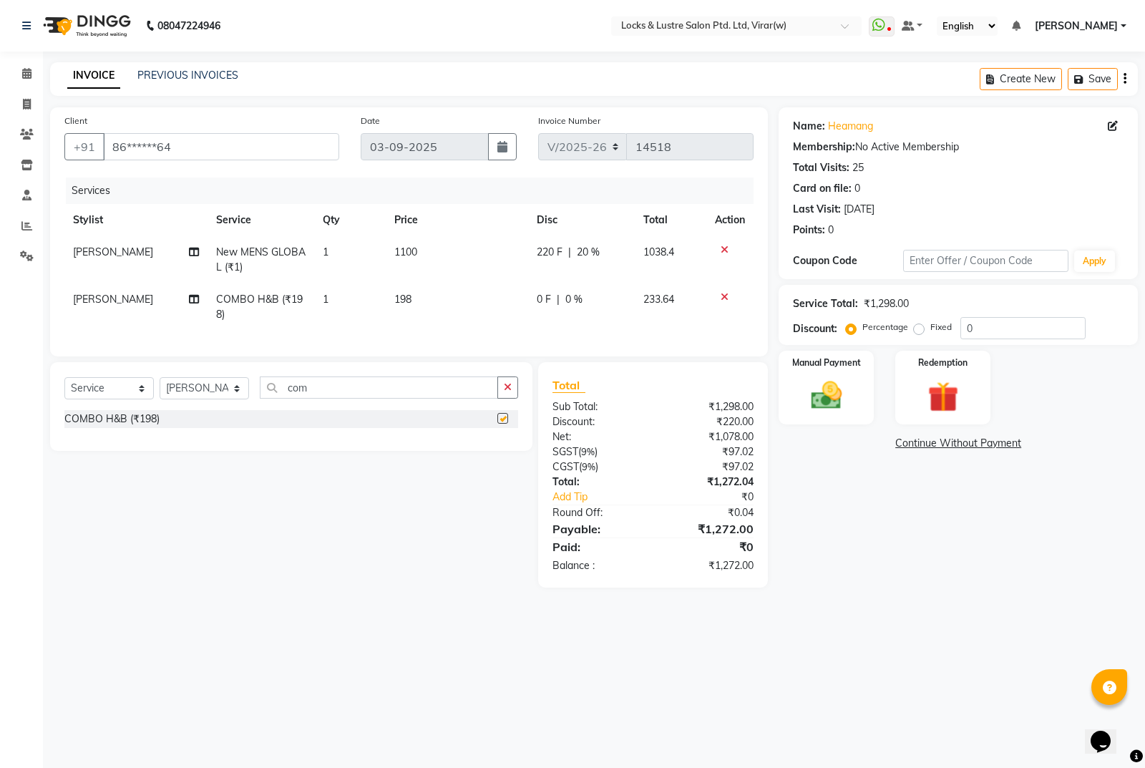
checkbox input "false"
drag, startPoint x: 186, startPoint y: 397, endPoint x: 177, endPoint y: 390, distance: 11.2
click at [186, 397] on select "Select Stylist AARTI Abdul Khan Adil Admin AJAY AKASH NHAVI ANUSHKA Ashwini Saw…" at bounding box center [204, 388] width 89 height 22
select select "42128"
click at [160, 388] on select "Select Stylist AARTI Abdul Khan Adil Admin AJAY AKASH NHAVI ANUSHKA Ashwini Saw…" at bounding box center [204, 388] width 89 height 22
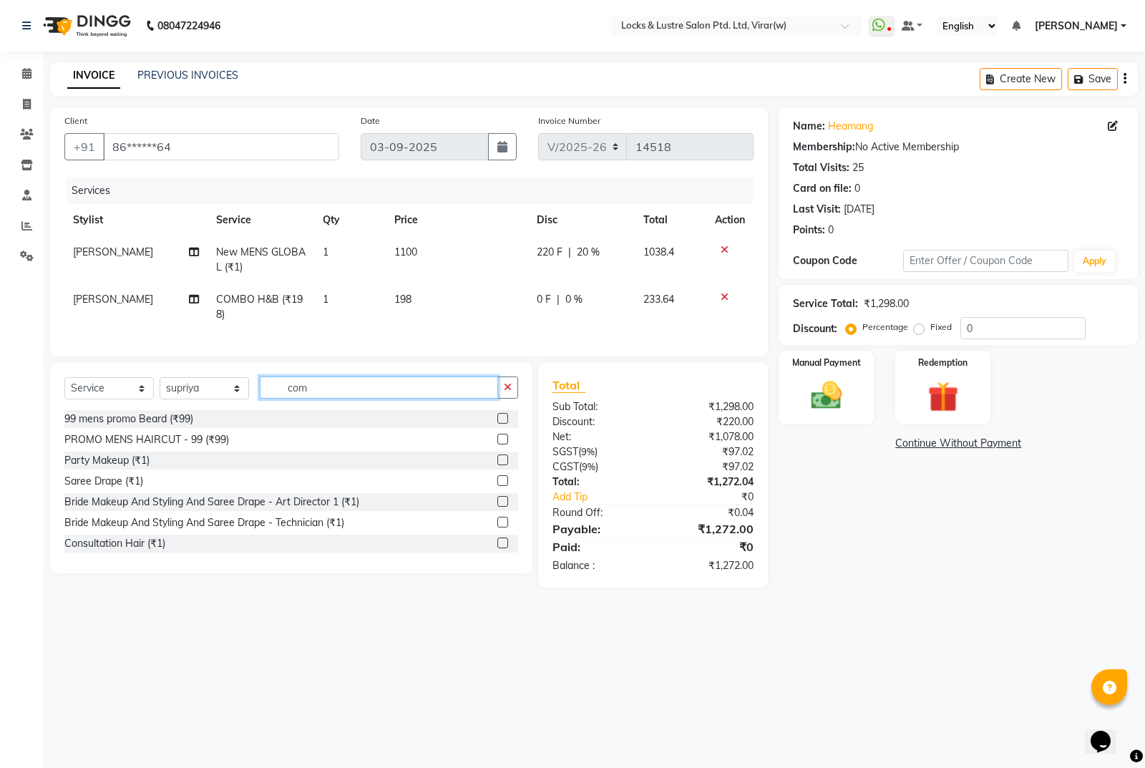
click at [316, 399] on input "com" at bounding box center [379, 387] width 238 height 22
type input "c"
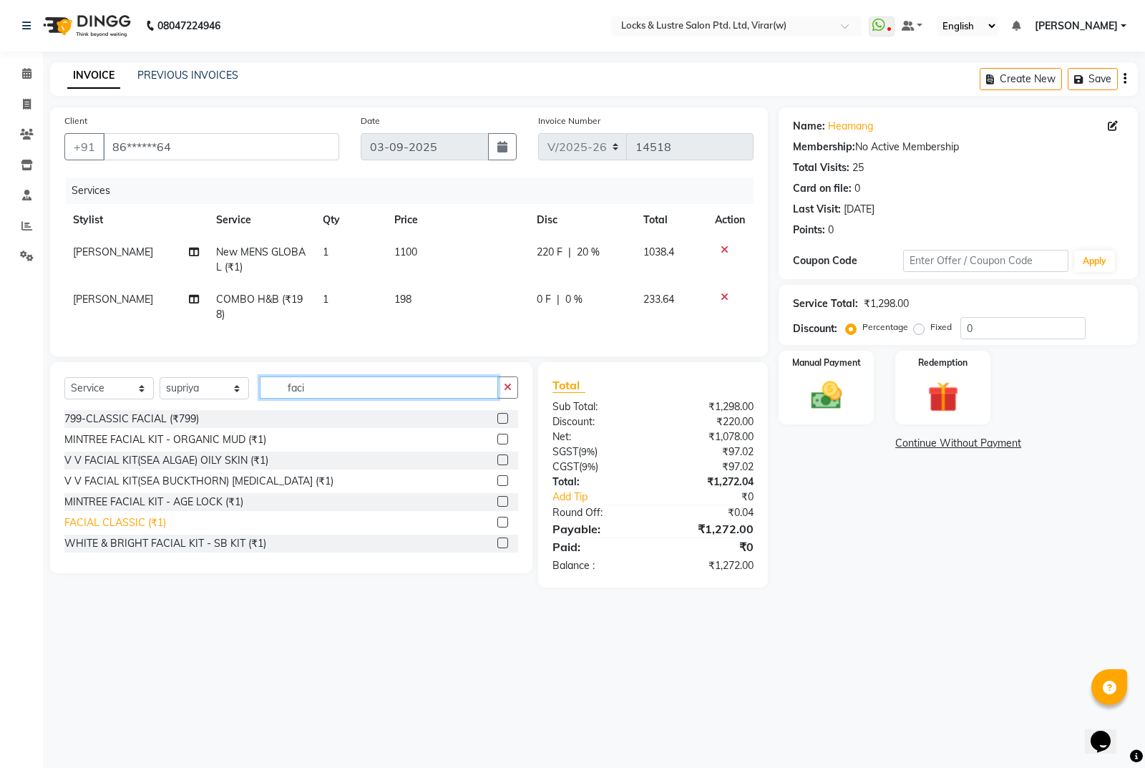
type input "faci"
click at [120, 530] on div "FACIAL CLASSIC (₹1)" at bounding box center [115, 522] width 102 height 15
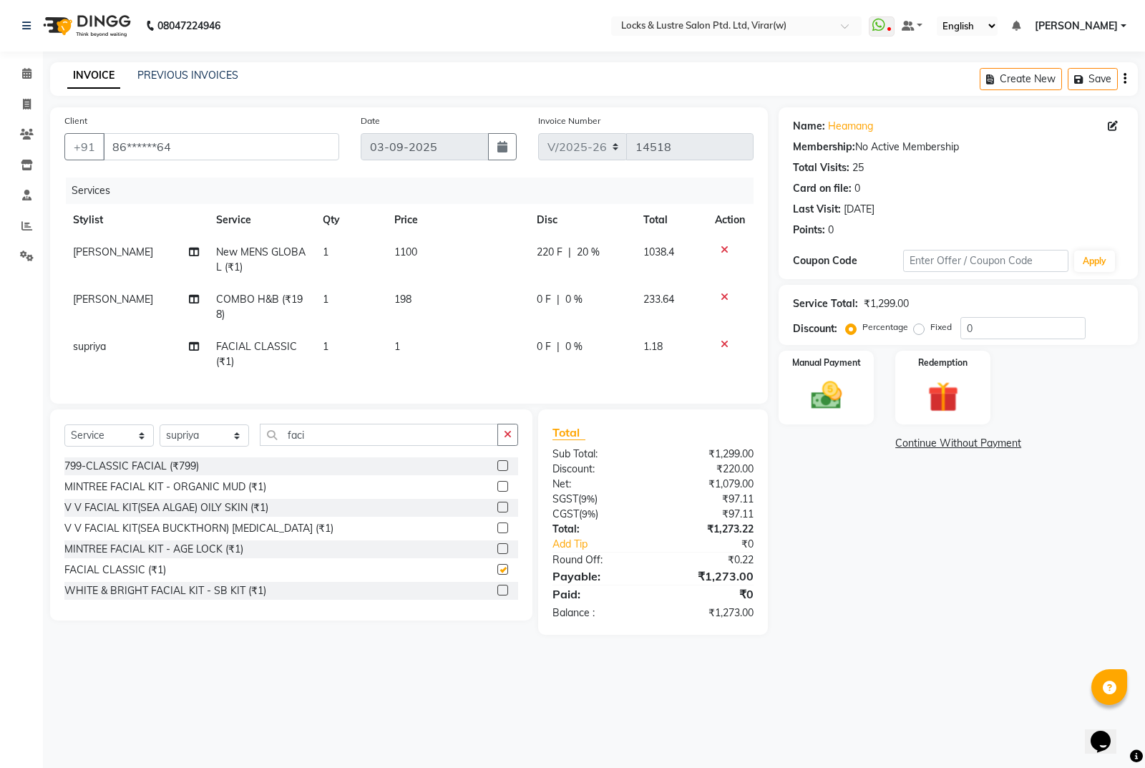
checkbox input "false"
click at [448, 352] on td "1" at bounding box center [457, 354] width 142 height 47
select select "42128"
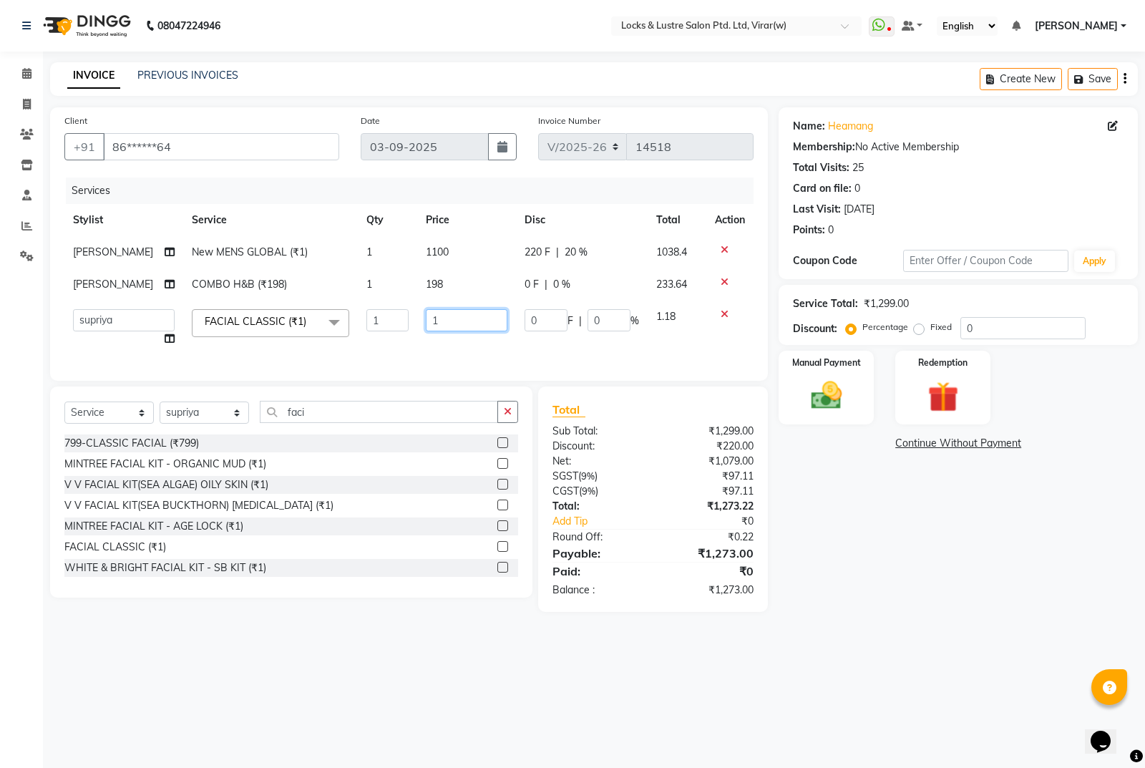
click at [492, 331] on input "1" at bounding box center [467, 320] width 82 height 22
type input "1000"
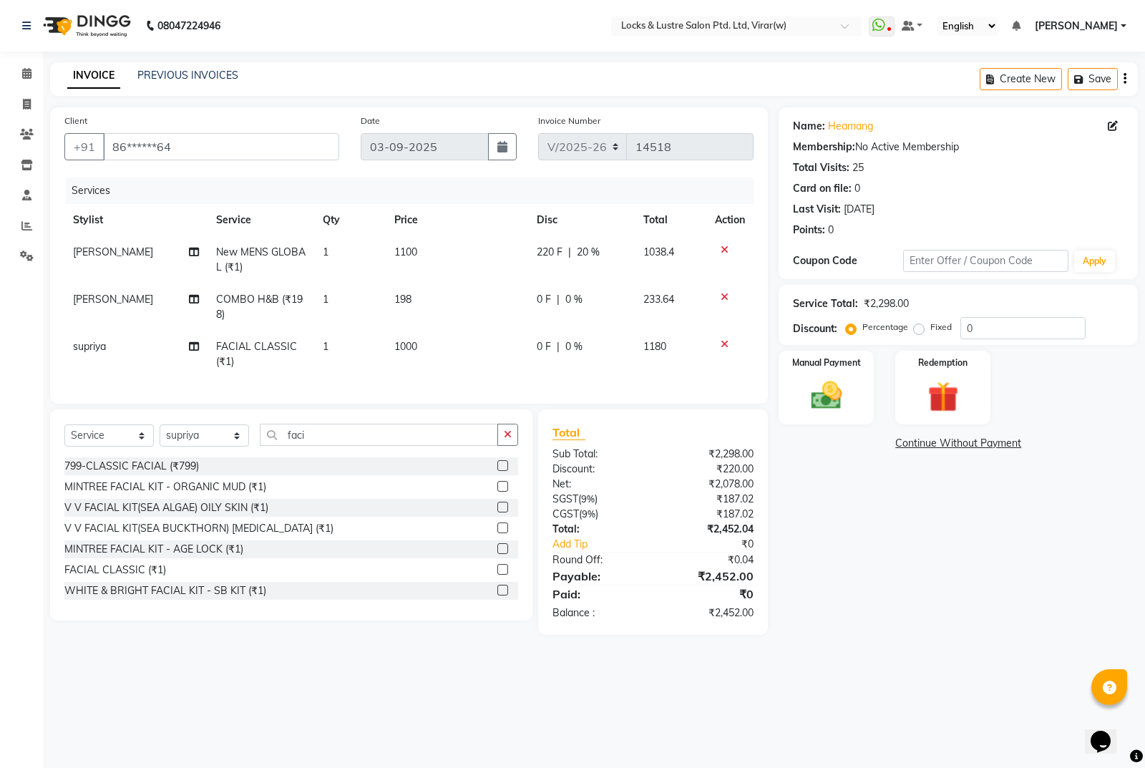
click at [912, 612] on div "Name: Heamang Membership: No Active Membership Total Visits: 25 Card on file: 0…" at bounding box center [964, 370] width 370 height 527
click at [851, 409] on img at bounding box center [827, 395] width 52 height 36
drag, startPoint x: 925, startPoint y: 444, endPoint x: 937, endPoint y: 457, distance: 17.8
click at [926, 444] on span "UPI" at bounding box center [930, 444] width 22 height 16
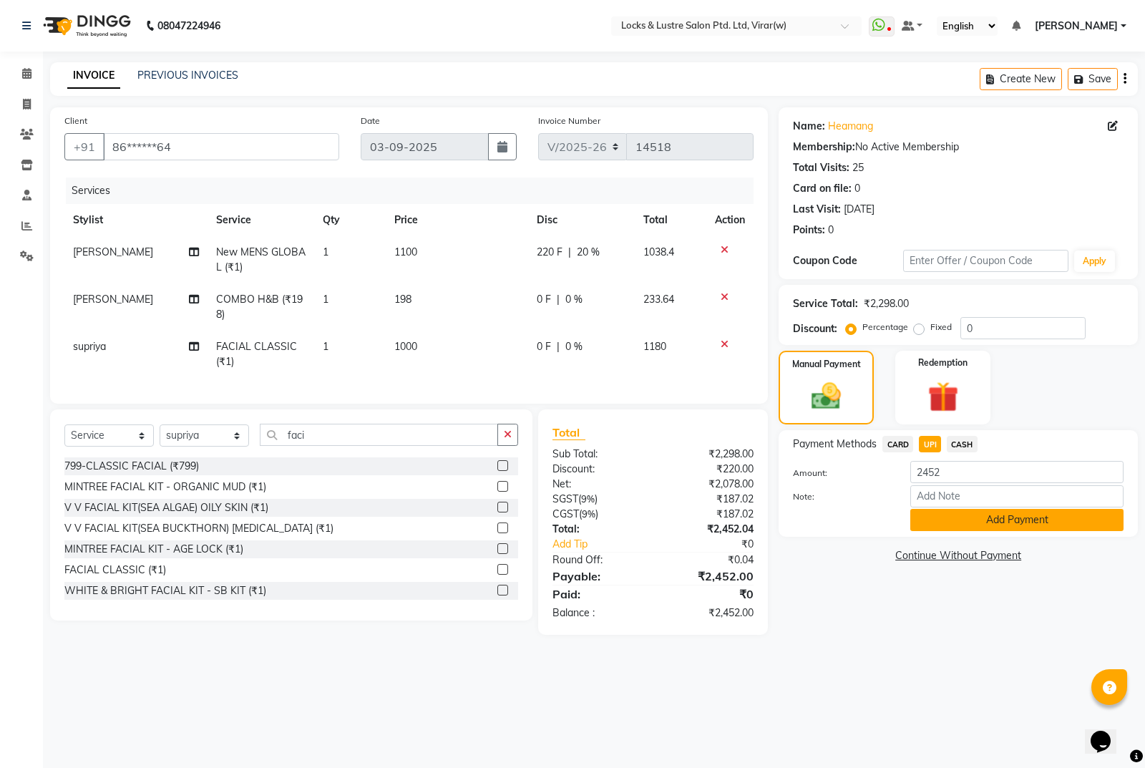
click at [1018, 513] on button "Add Payment" at bounding box center [1016, 520] width 213 height 22
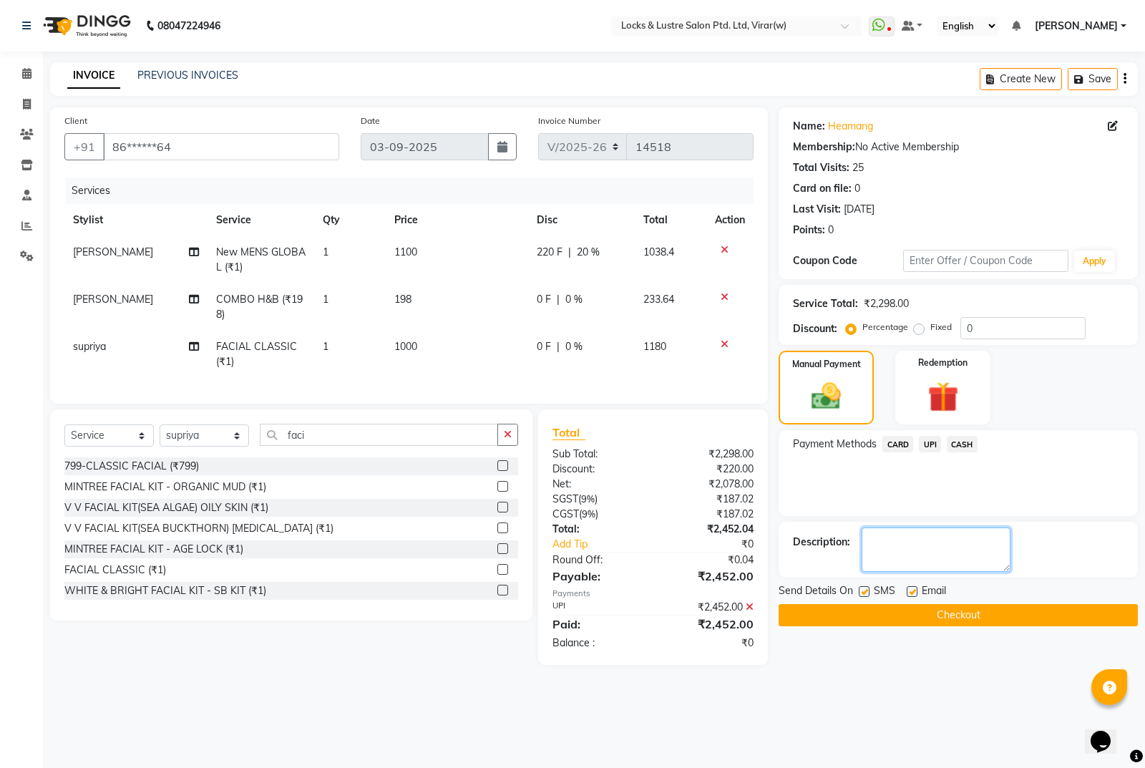
click at [962, 545] on textarea at bounding box center [936, 549] width 149 height 44
type textarea "561260335040"
click at [1060, 615] on button "Checkout" at bounding box center [958, 615] width 359 height 22
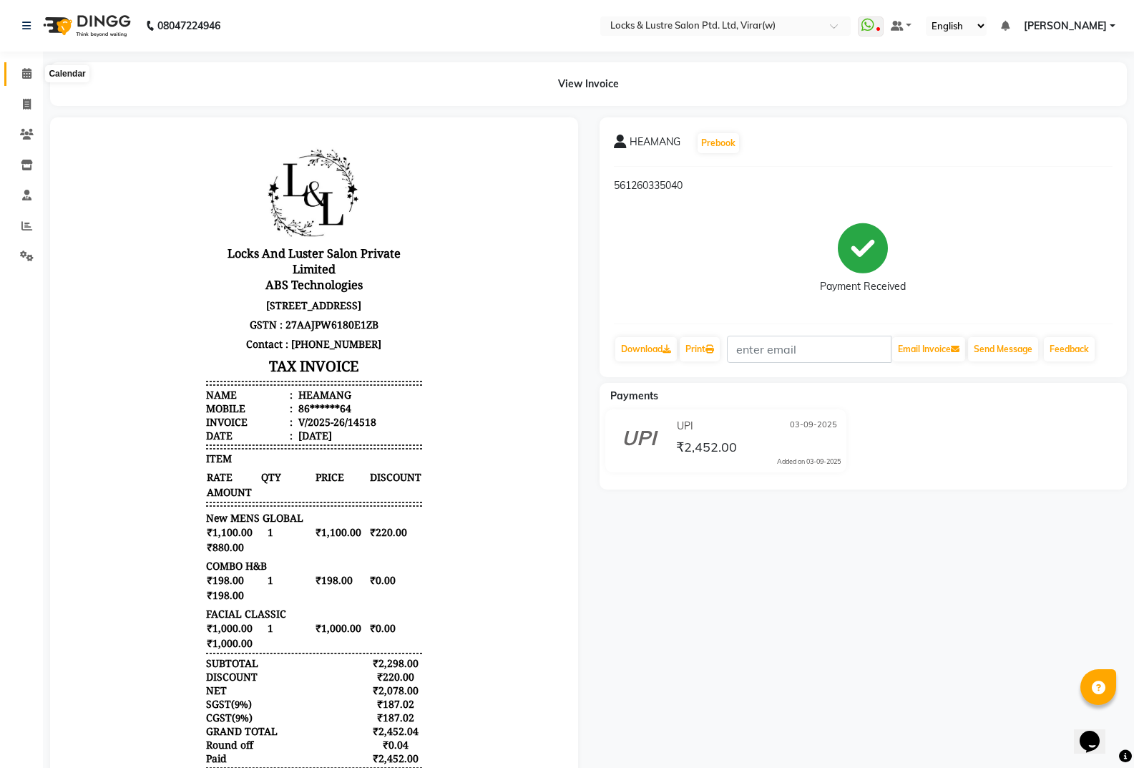
click at [36, 71] on span at bounding box center [26, 74] width 25 height 16
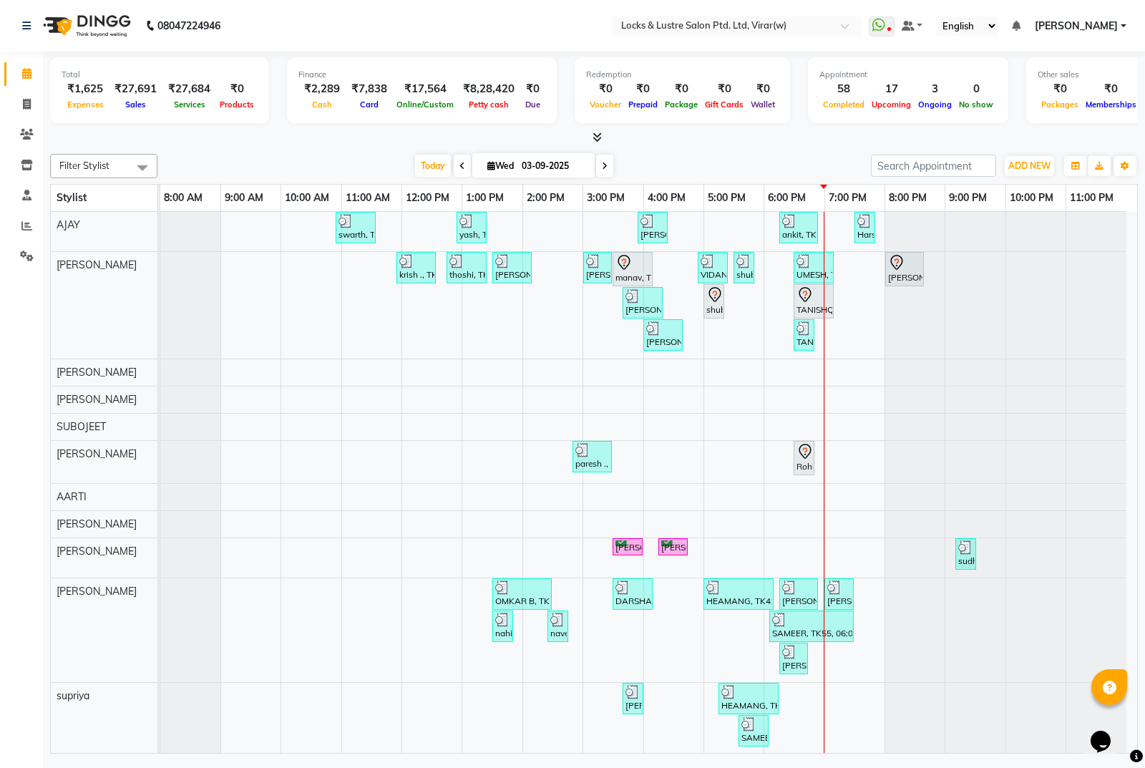
click at [915, 178] on div "Filter Stylist Select All mani pedi dummy [PERSON_NAME] [PERSON_NAME] [PERSON_N…" at bounding box center [594, 450] width 1088 height 605
click at [916, 167] on input "search" at bounding box center [933, 166] width 125 height 22
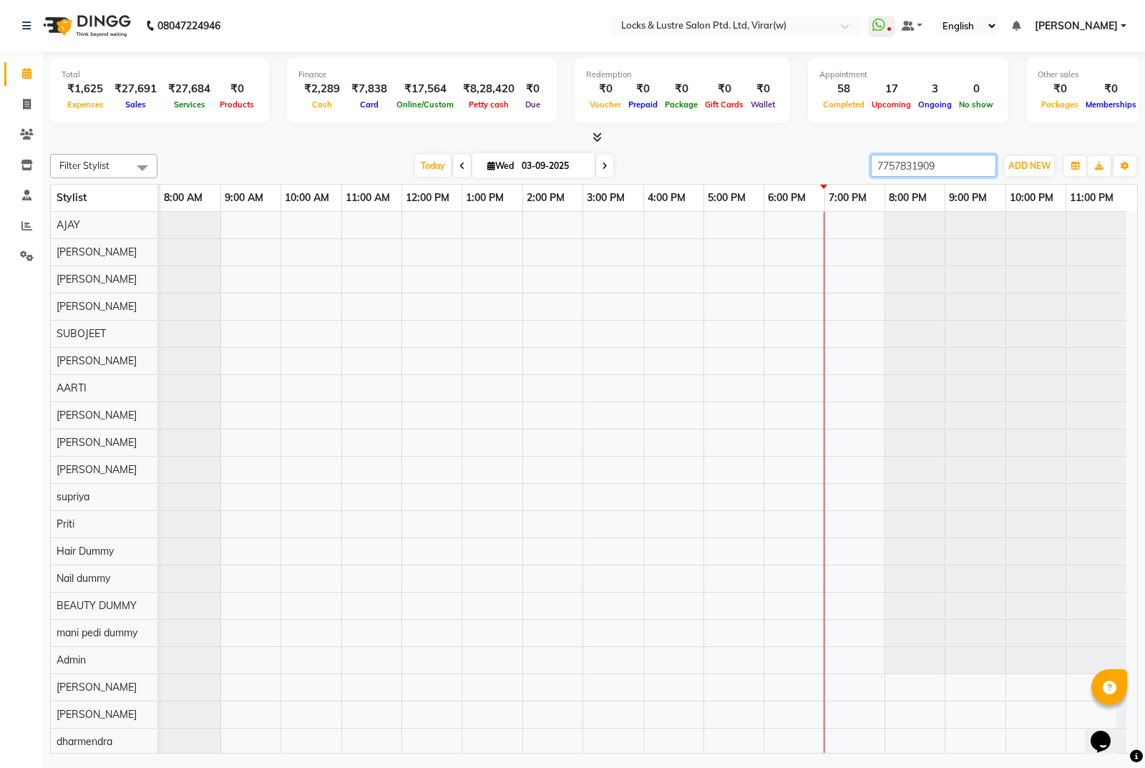
click at [917, 167] on input "7757831909" at bounding box center [933, 166] width 125 height 22
type input "7757831909"
click at [16, 89] on li "Invoice" at bounding box center [21, 104] width 43 height 31
drag, startPoint x: 21, startPoint y: 99, endPoint x: 44, endPoint y: 113, distance: 26.0
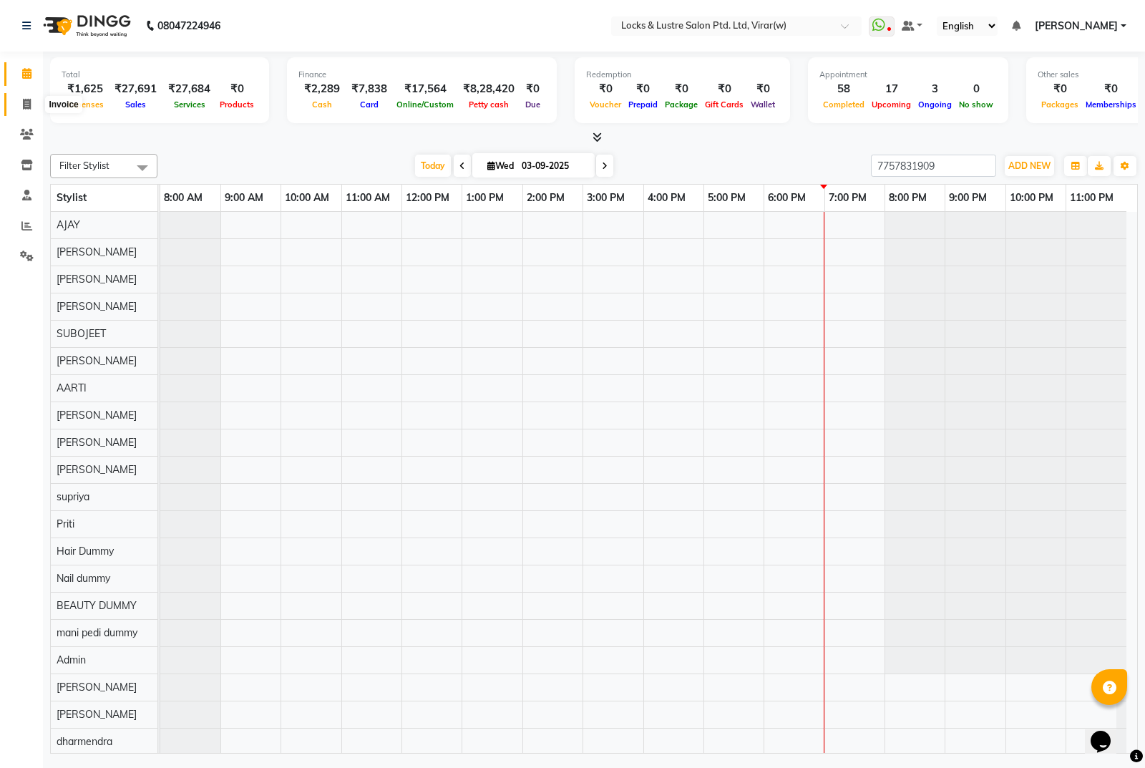
click at [22, 100] on span at bounding box center [26, 105] width 25 height 16
select select "5944"
select select "service"
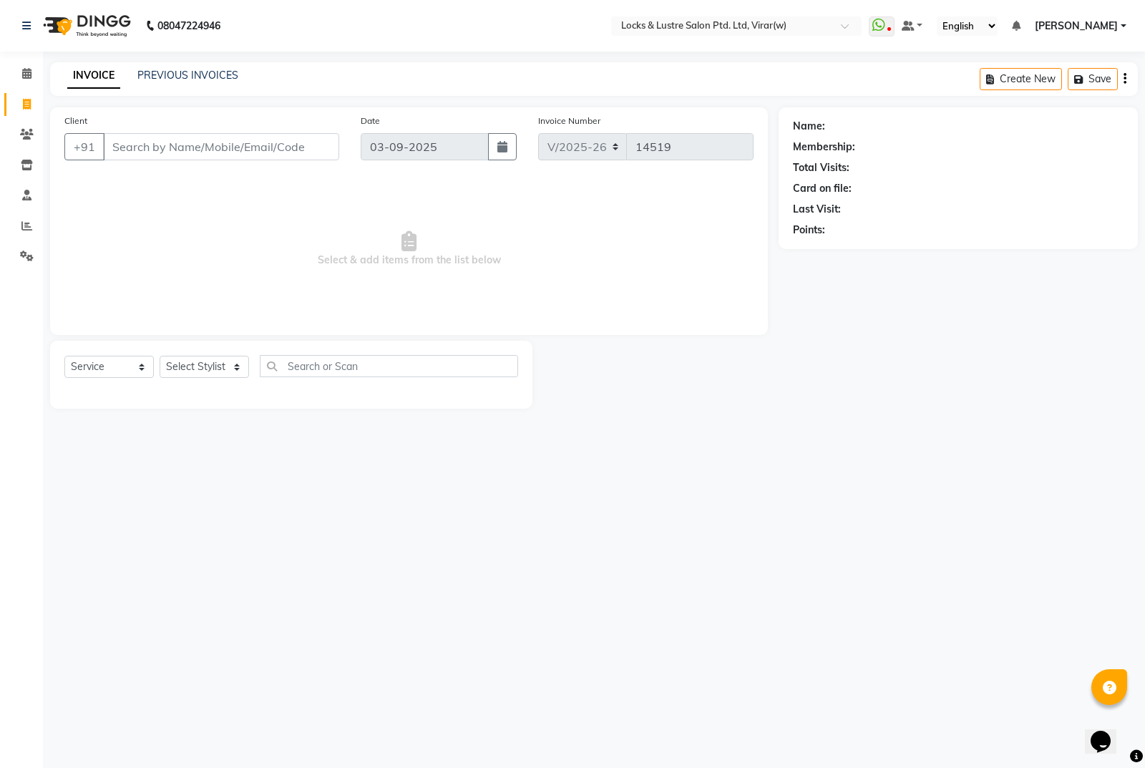
click at [275, 150] on input "Client" at bounding box center [221, 146] width 236 height 27
type input "7757831909"
click at [227, 361] on select "Select Stylist AARTI Abdul Khan Adil Admin AJAY AKASH NHAVI ANUSHKA Ashwini Saw…" at bounding box center [204, 367] width 89 height 22
select select "42119"
click at [160, 356] on select "Select Stylist AARTI Abdul Khan Adil Admin AJAY AKASH NHAVI ANUSHKA Ashwini Saw…" at bounding box center [204, 367] width 89 height 22
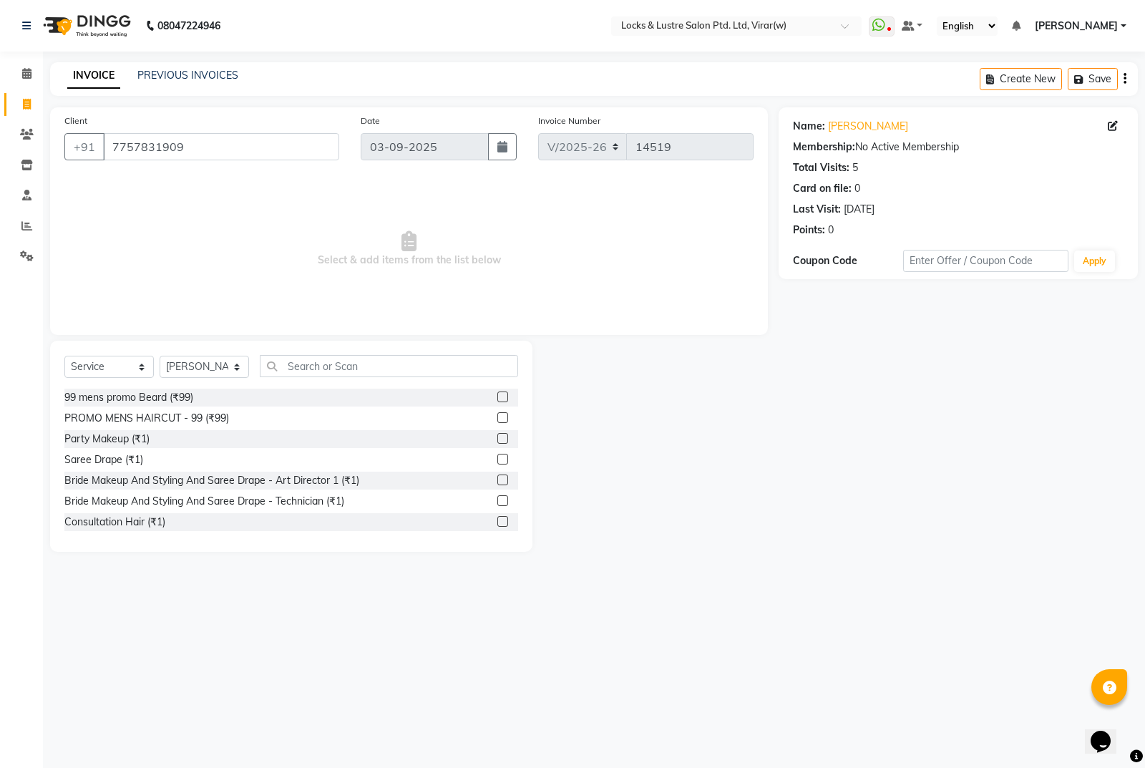
click at [405, 383] on div "Select Service Product Membership Package Voucher Prepaid Gift Card Select Styl…" at bounding box center [291, 372] width 454 height 34
click at [424, 374] on input "text" at bounding box center [389, 366] width 258 height 22
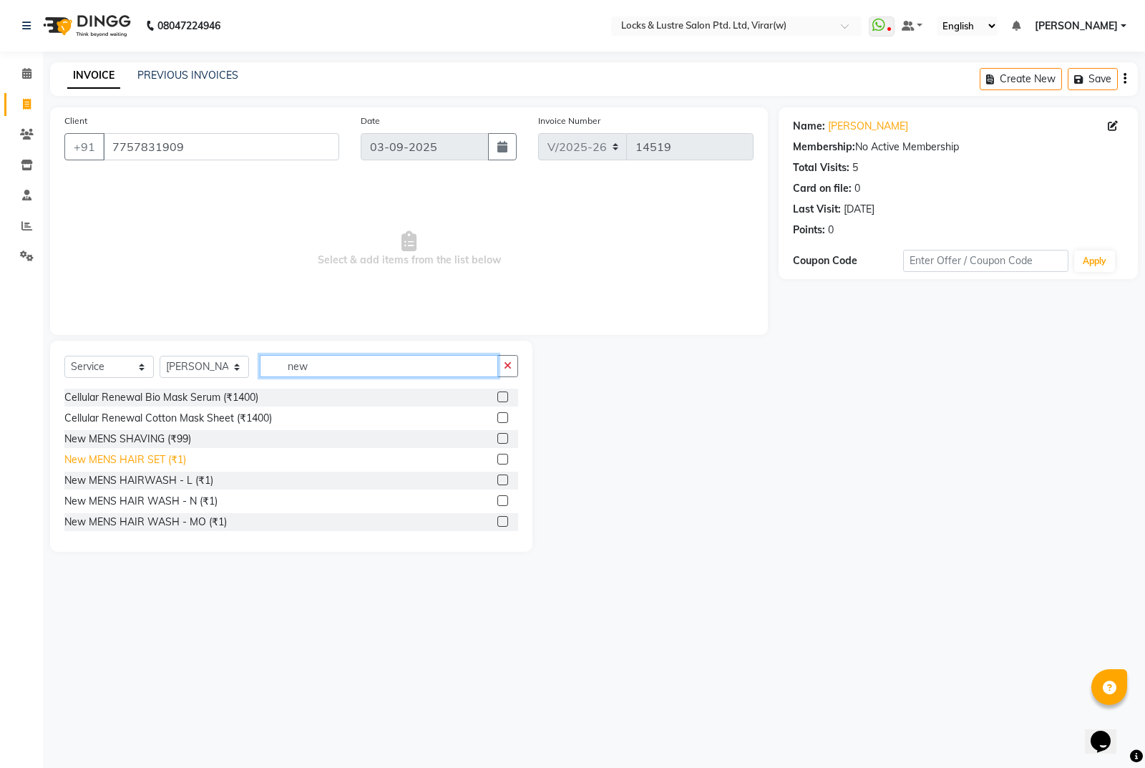
type input "new"
click at [172, 462] on div "New MENS HAIR SET (₹1)" at bounding box center [125, 459] width 122 height 15
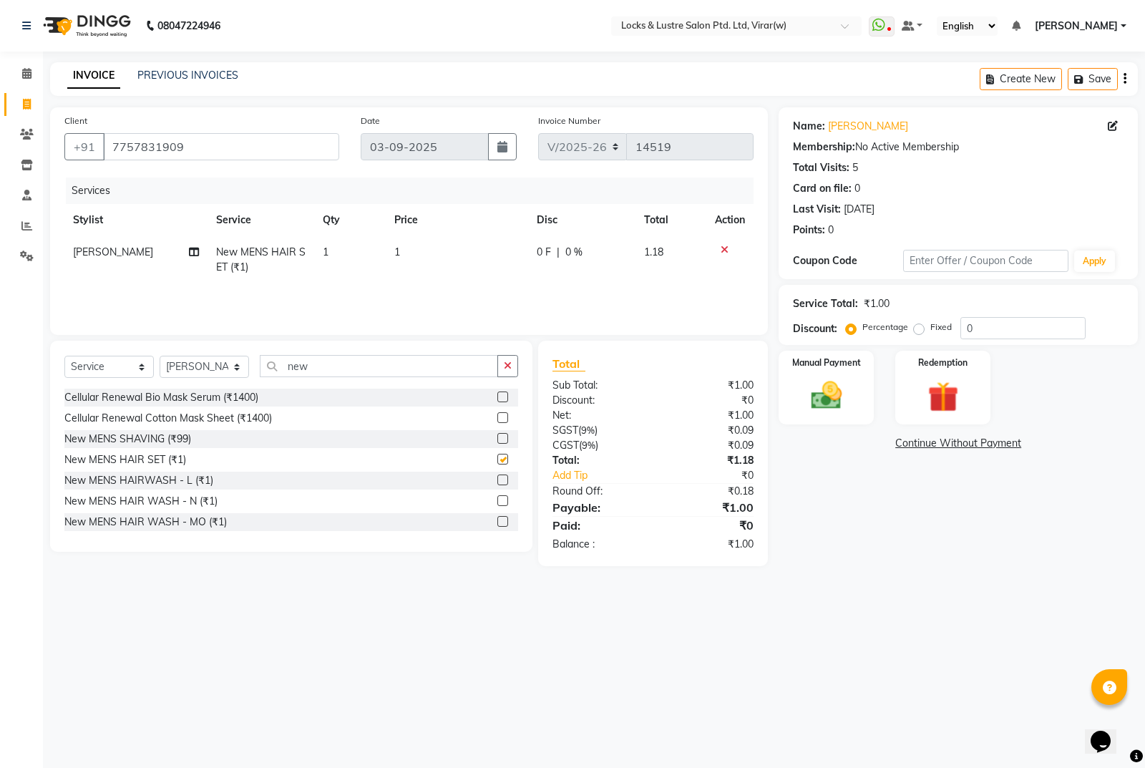
checkbox input "false"
click at [424, 247] on td "1" at bounding box center [457, 259] width 142 height 47
select select "42119"
click at [444, 255] on input "1" at bounding box center [460, 256] width 92 height 22
type input "99"
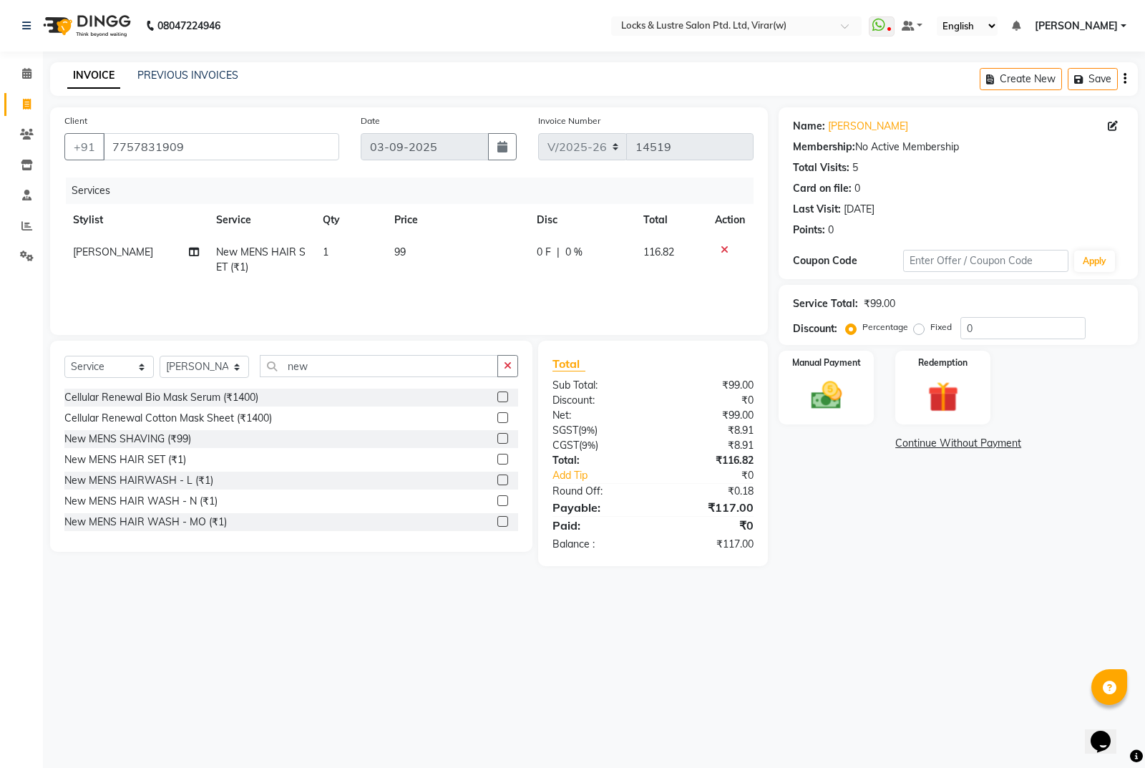
click at [856, 507] on div "Name: Dev Singh Membership: No Active Membership Total Visits: 5 Card on file: …" at bounding box center [964, 336] width 370 height 459
click at [817, 391] on img at bounding box center [827, 395] width 52 height 36
click at [930, 446] on span "UPI" at bounding box center [930, 444] width 22 height 16
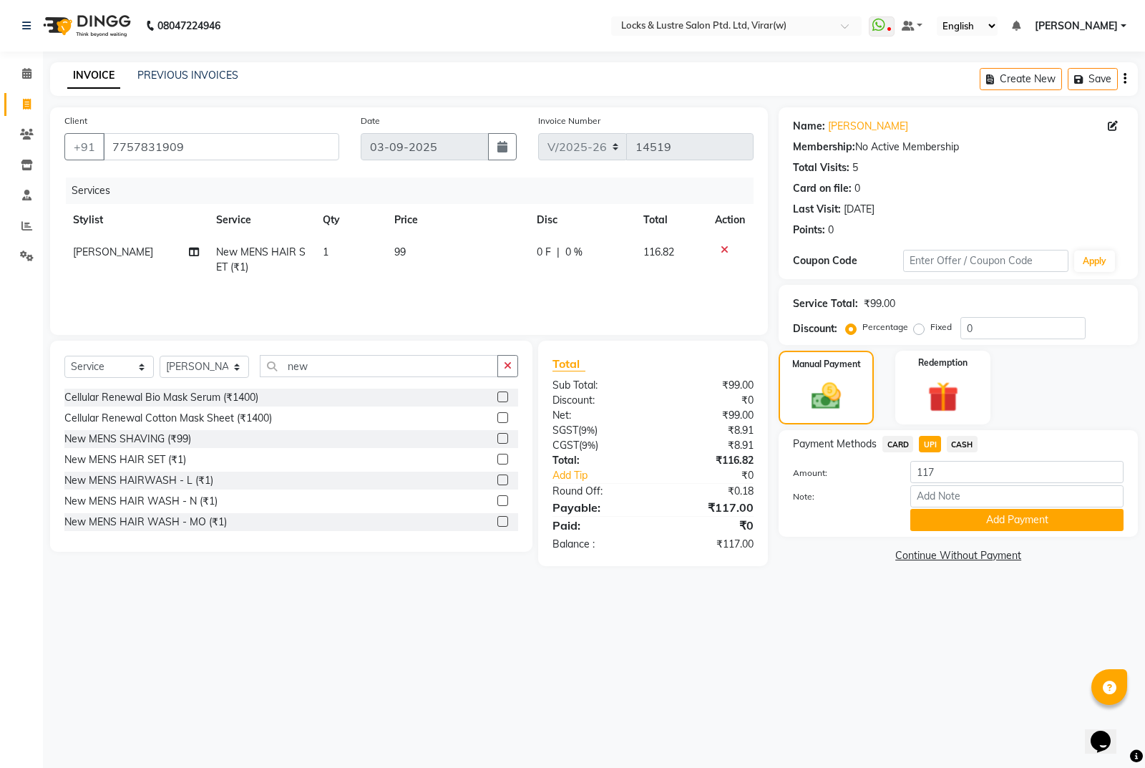
click at [965, 442] on span "CASH" at bounding box center [962, 444] width 31 height 16
click at [987, 474] on input "117" at bounding box center [1016, 472] width 213 height 22
type input "1"
type input "100"
click at [1020, 522] on button "Add Payment" at bounding box center [1016, 520] width 213 height 22
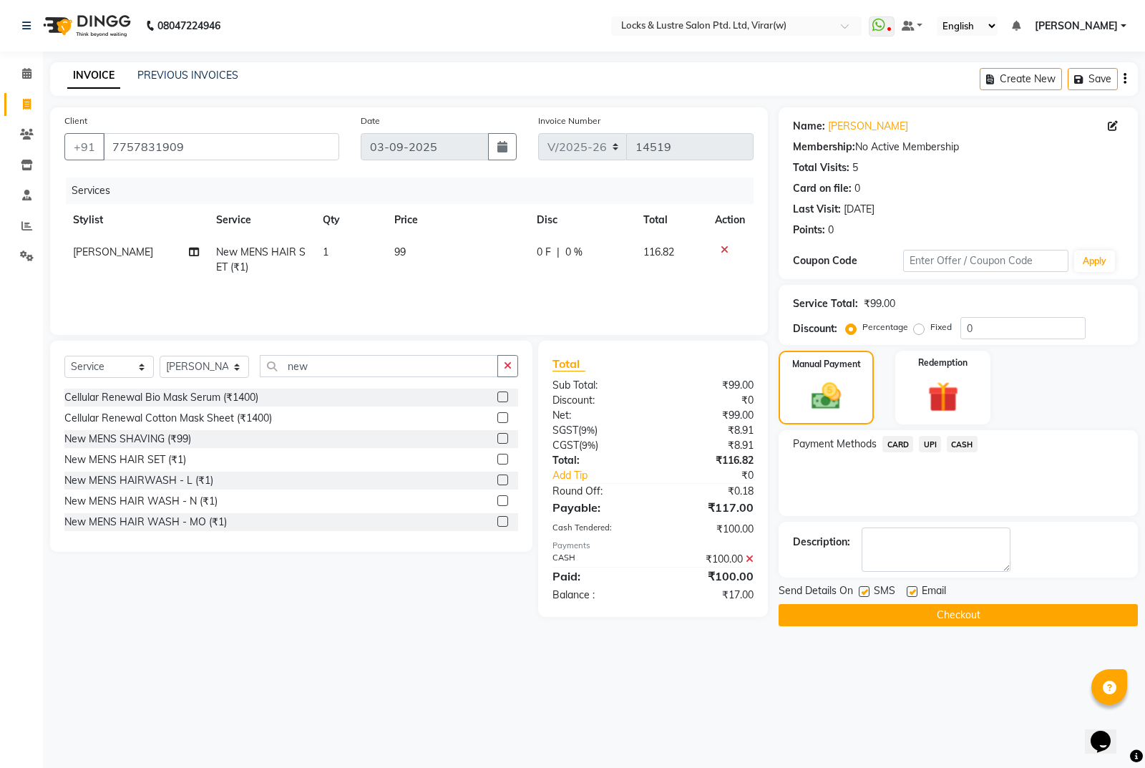
click at [932, 439] on span "UPI" at bounding box center [930, 444] width 22 height 16
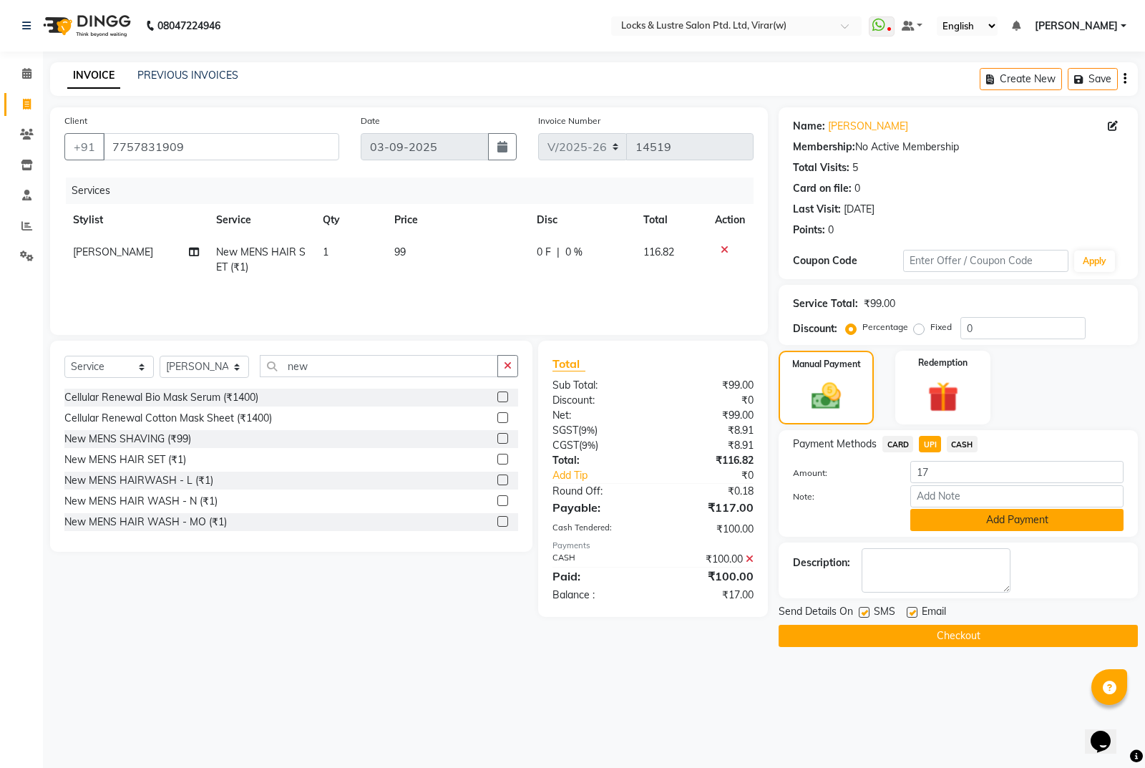
click at [991, 520] on button "Add Payment" at bounding box center [1016, 520] width 213 height 22
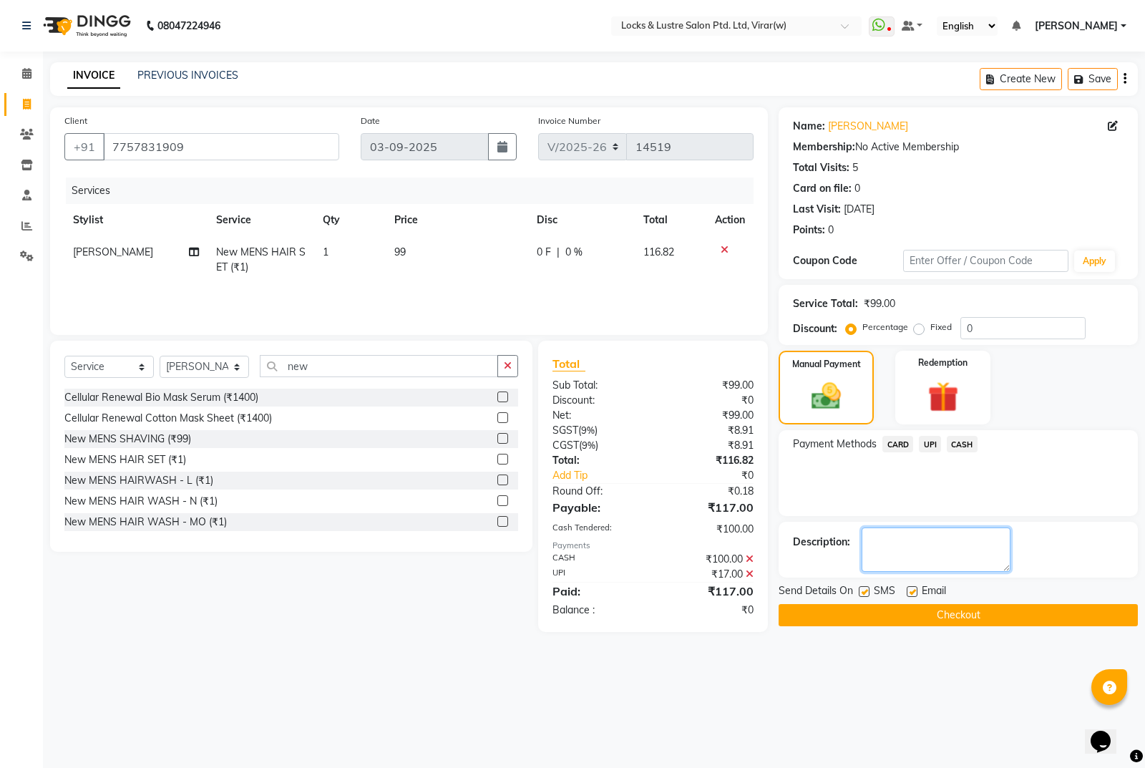
click at [902, 559] on textarea at bounding box center [936, 549] width 149 height 44
type textarea "110737094385"
click at [962, 618] on button "Checkout" at bounding box center [958, 615] width 359 height 22
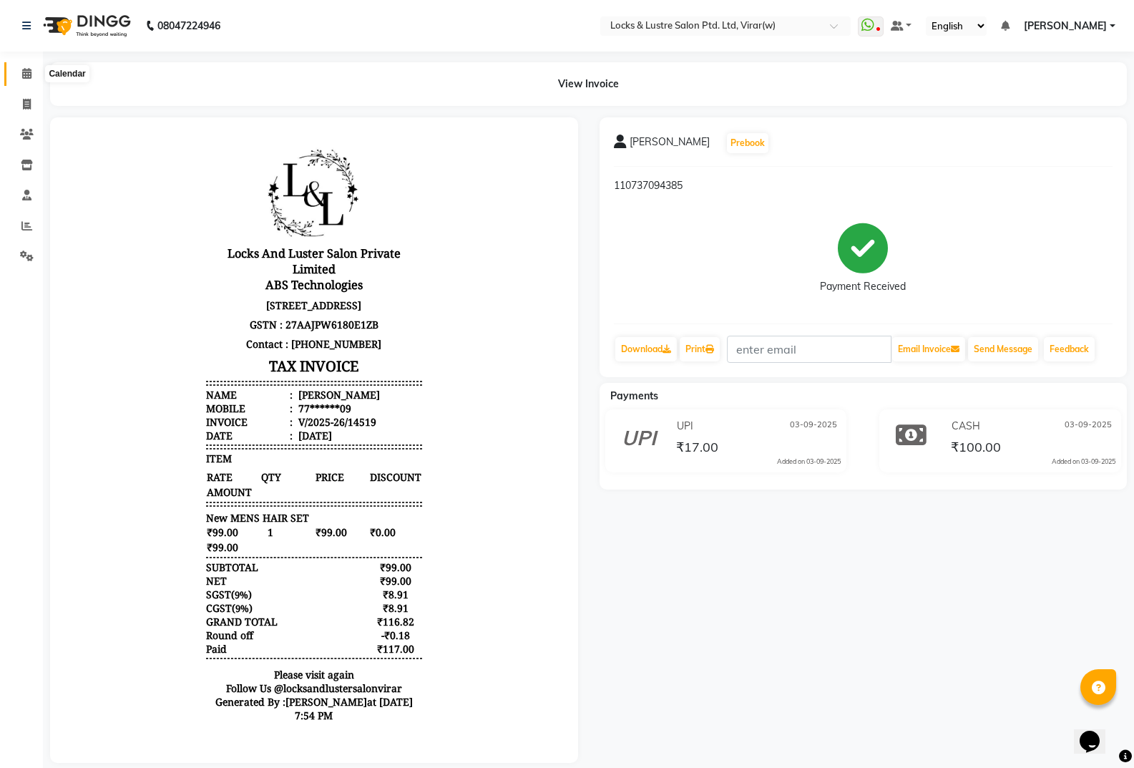
click at [31, 74] on icon at bounding box center [26, 73] width 9 height 11
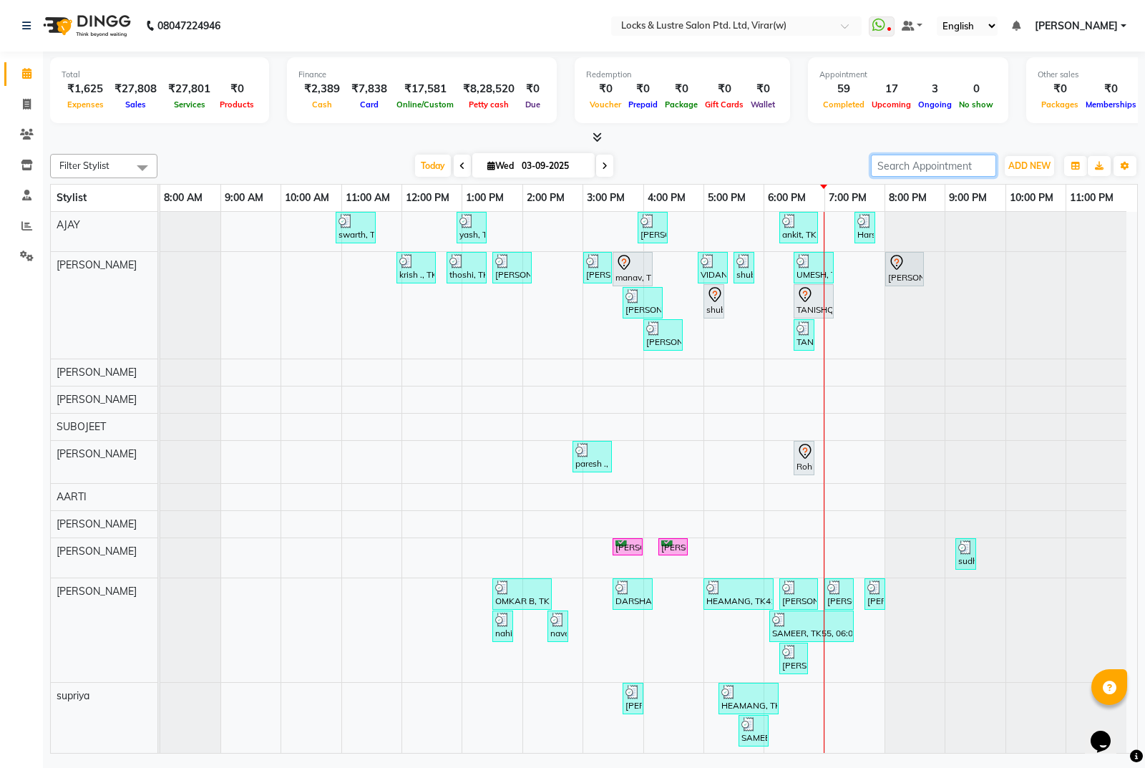
click at [937, 172] on input "search" at bounding box center [933, 166] width 125 height 22
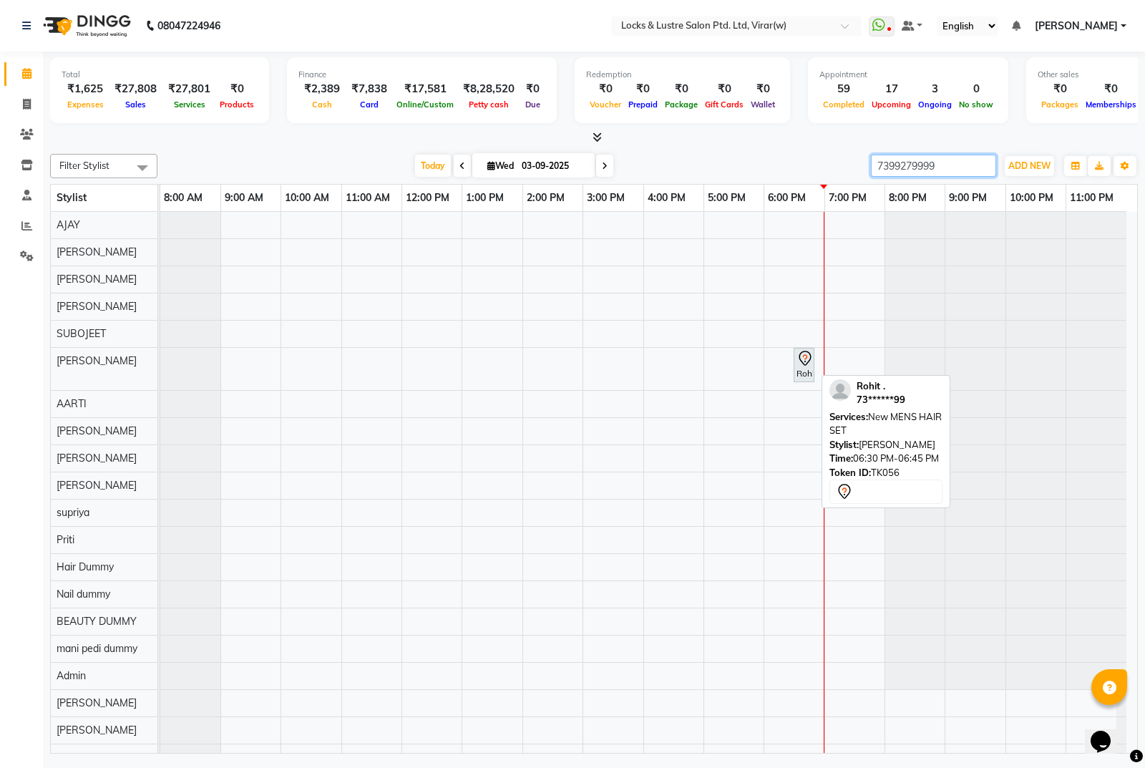
click at [812, 366] on div at bounding box center [814, 364] width 6 height 33
type input "7399279999"
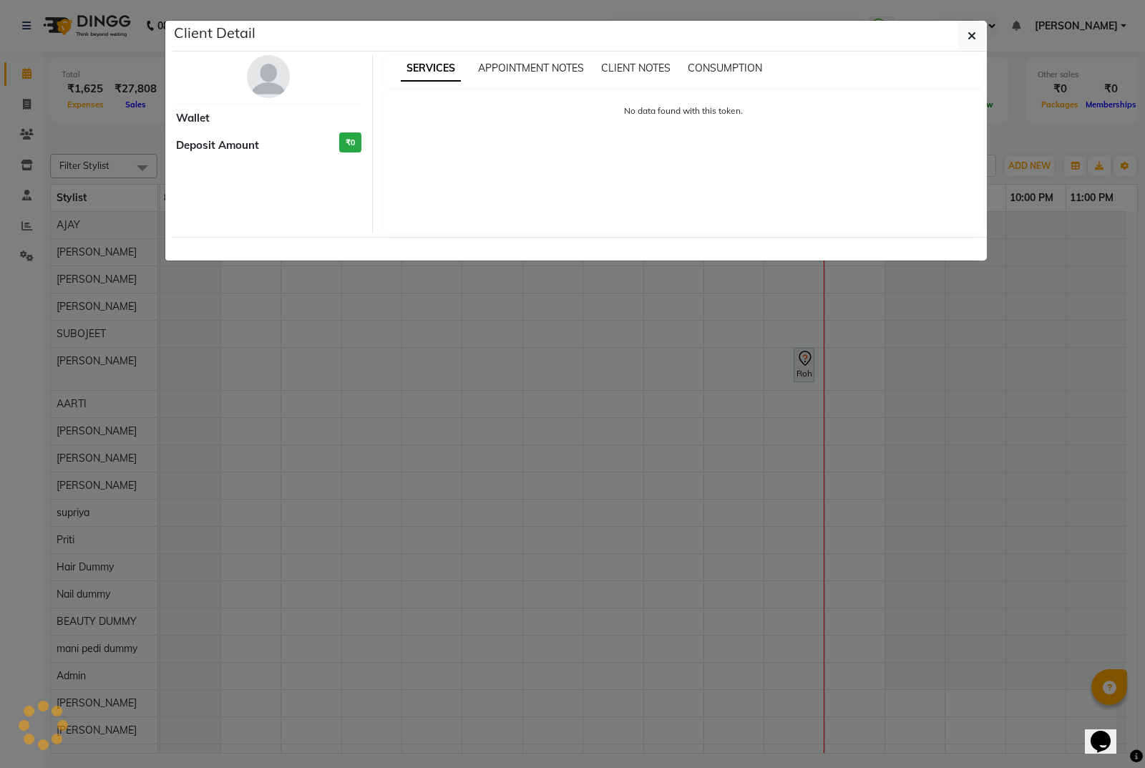
select select "7"
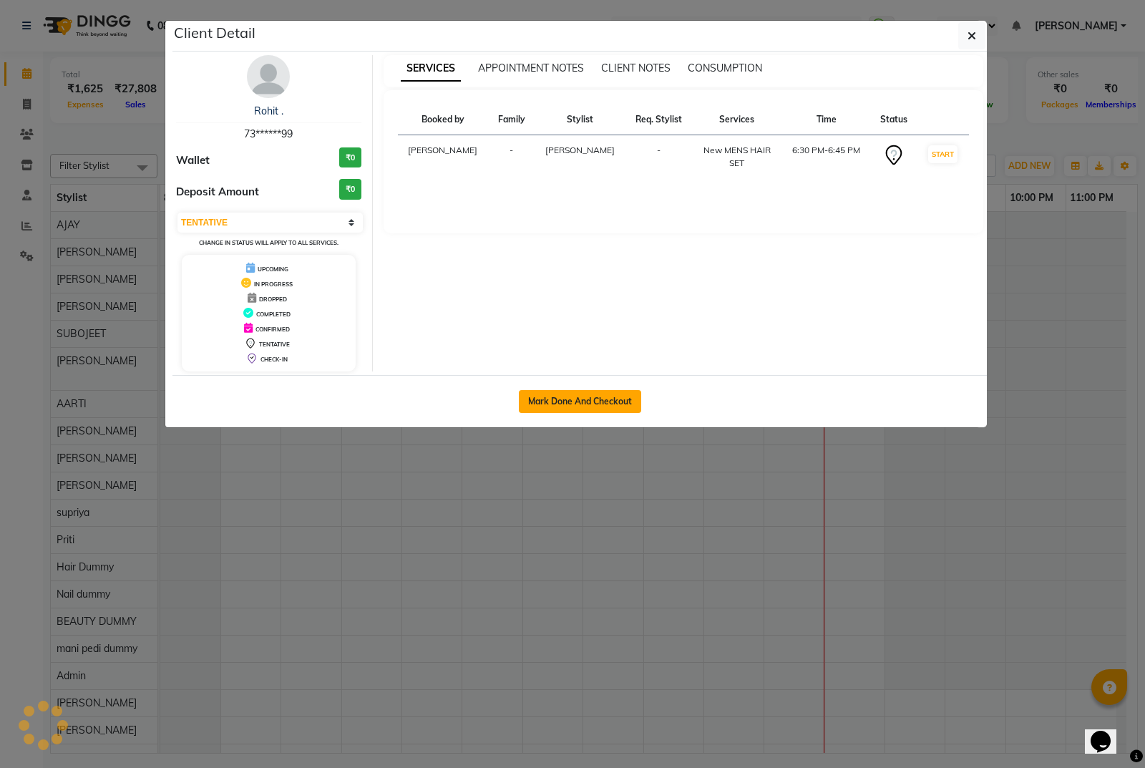
drag, startPoint x: 600, startPoint y: 396, endPoint x: 592, endPoint y: 381, distance: 17.9
click at [602, 395] on button "Mark Done And Checkout" at bounding box center [580, 401] width 122 height 23
select select "5944"
select select "service"
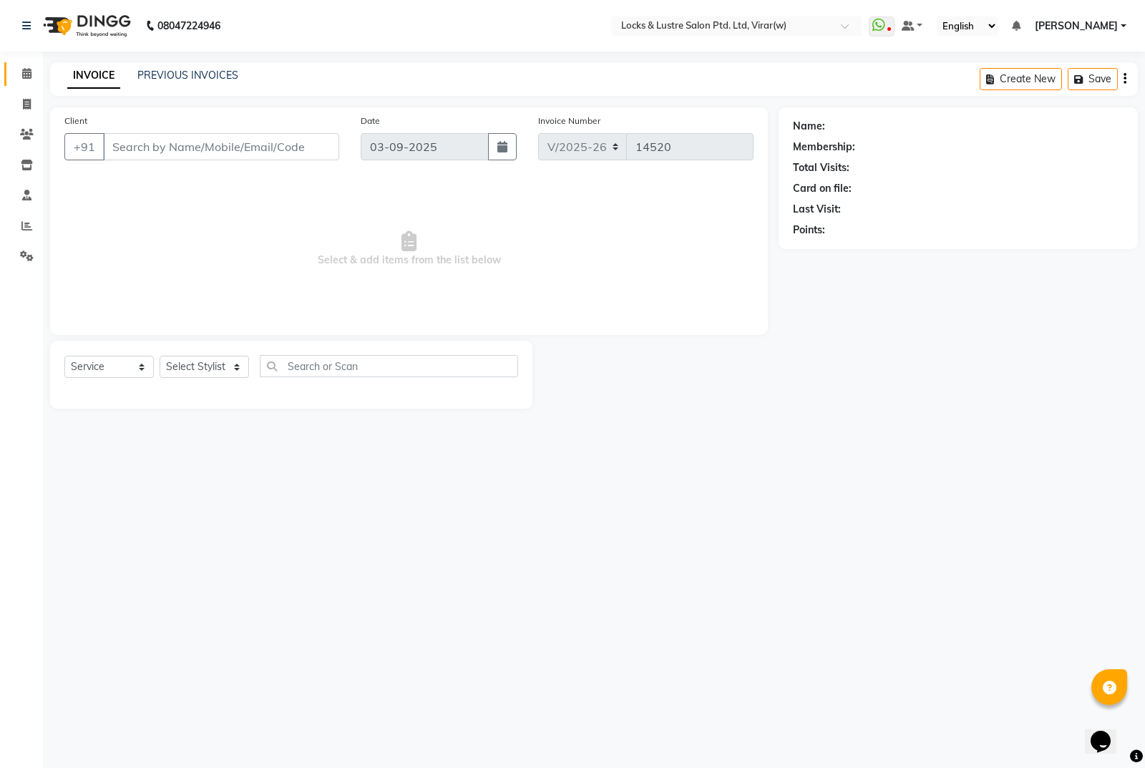
type input "73******99"
select select "42111"
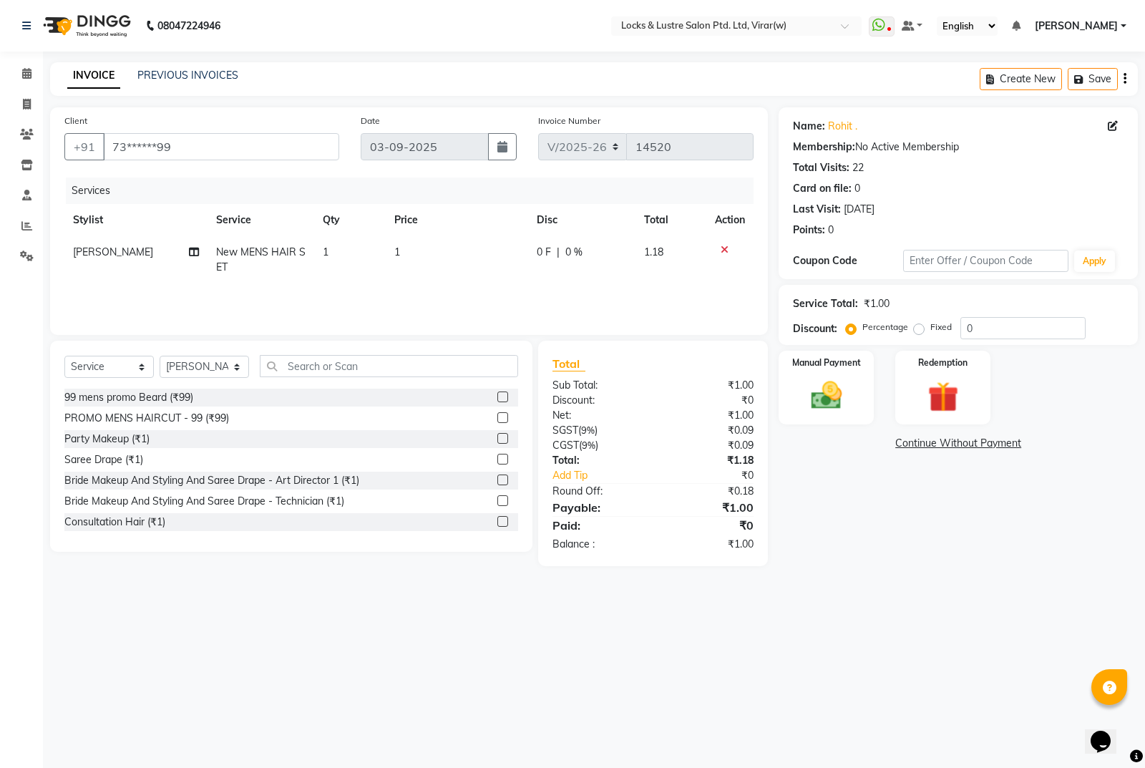
click at [250, 270] on td "New MENS HAIR SET" at bounding box center [261, 259] width 107 height 47
select select "42111"
drag, startPoint x: 273, startPoint y: 264, endPoint x: 275, endPoint y: 288, distance: 23.7
click at [274, 264] on span "New MENS HAIR SET x" at bounding box center [244, 257] width 114 height 15
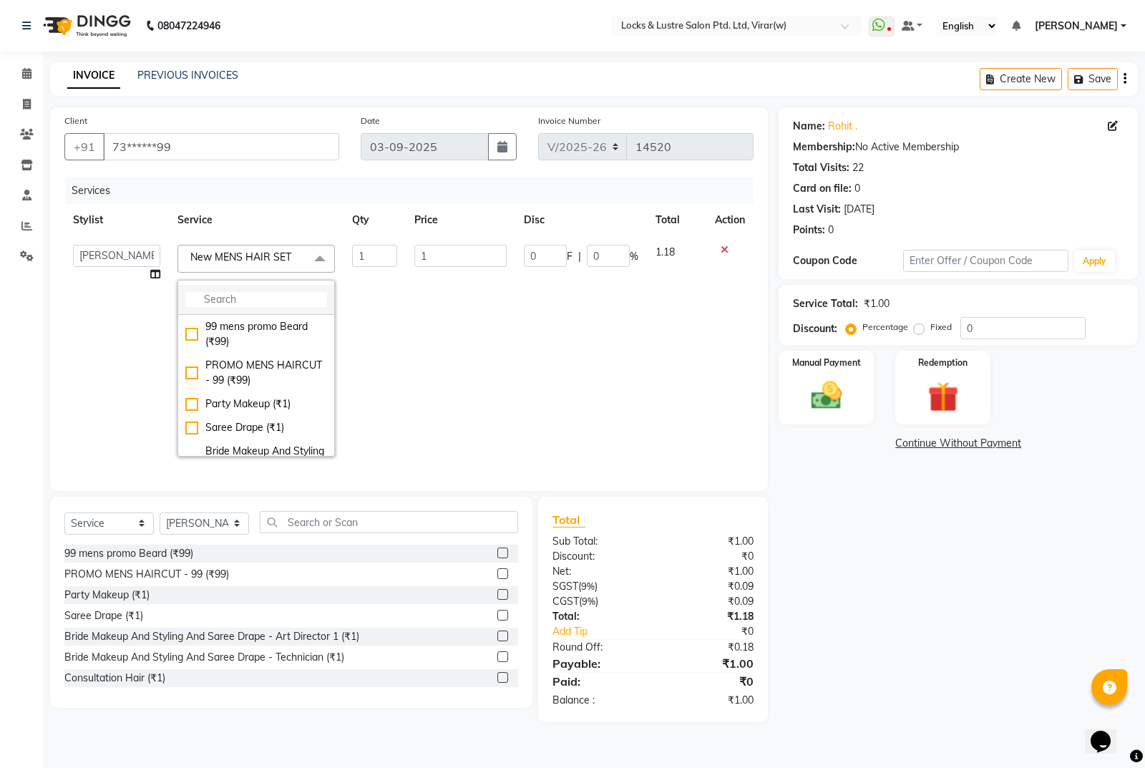
click at [264, 293] on input "multiselect-search" at bounding box center [256, 299] width 142 height 15
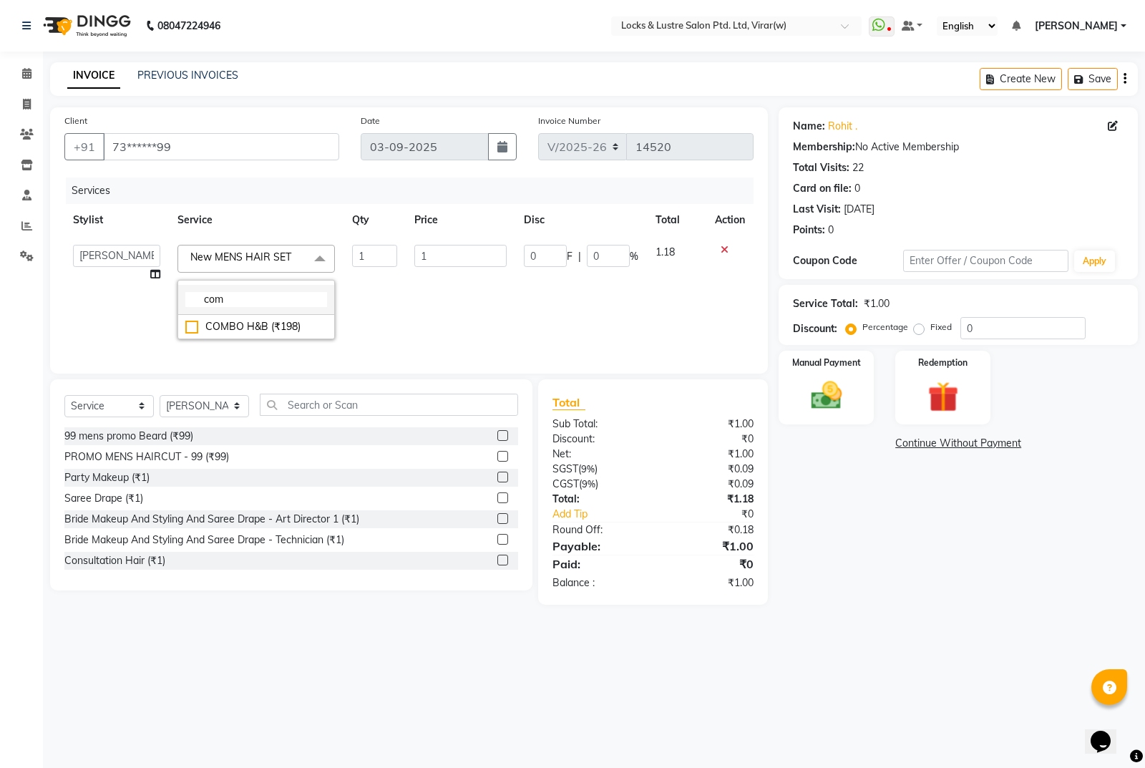
type input "com"
click at [254, 315] on li "com" at bounding box center [256, 300] width 156 height 30
click at [258, 325] on div "COMBO H&B (₹198)" at bounding box center [256, 326] width 142 height 15
checkbox input "true"
type input "198"
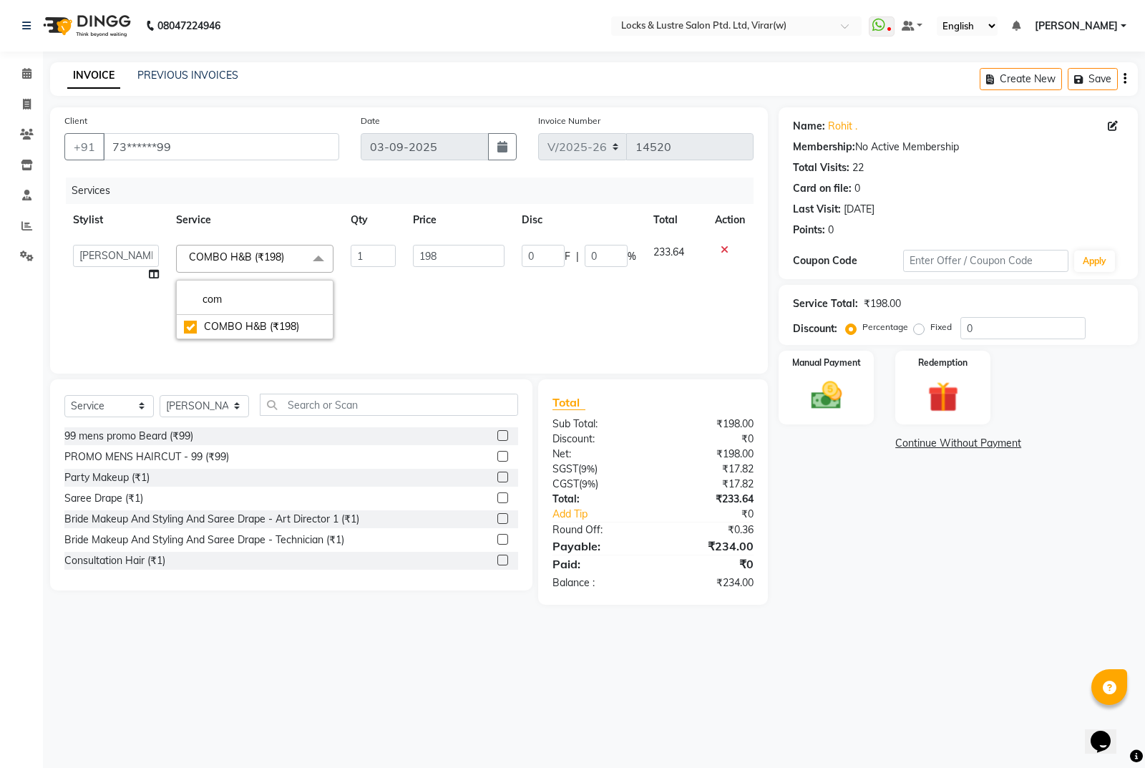
click at [1095, 626] on main "INVOICE PREVIOUS INVOICES Create New Save Client +91 73******99 Date 03-09-2025…" at bounding box center [594, 344] width 1102 height 564
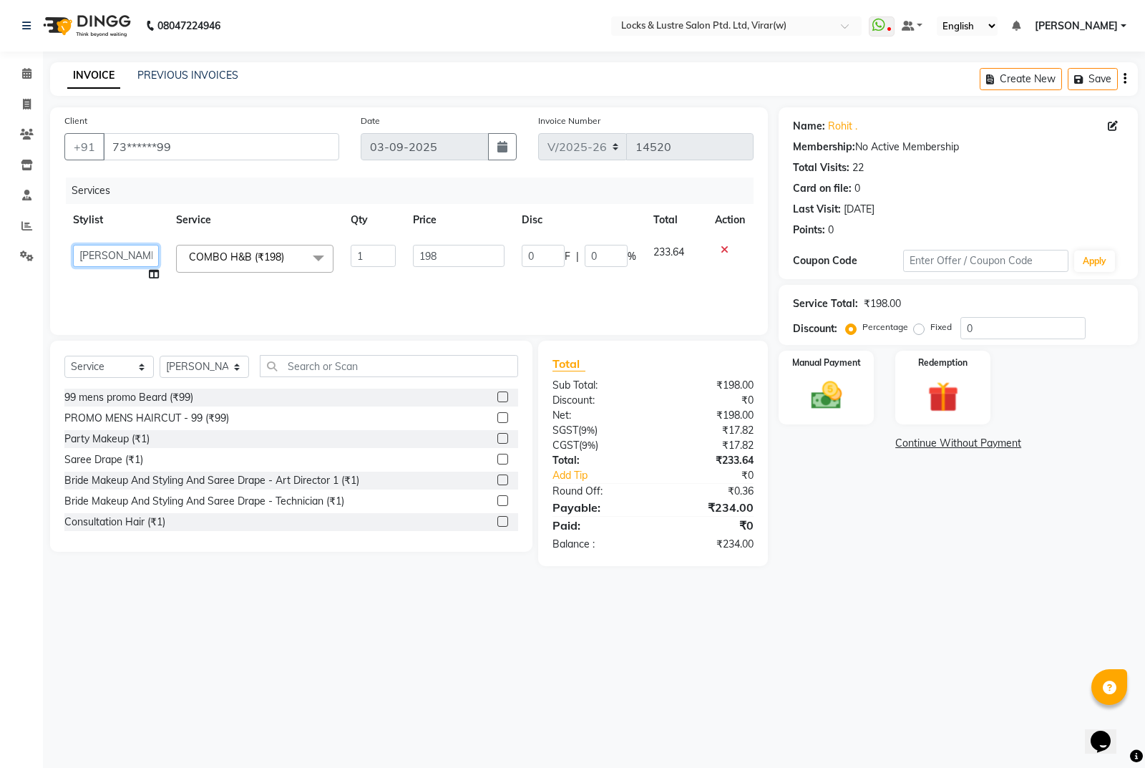
click at [120, 245] on select "[PERSON_NAME] [PERSON_NAME] [PERSON_NAME] AKASH [PERSON_NAME] [PERSON_NAME] [PE…" at bounding box center [116, 256] width 86 height 22
click at [137, 208] on th "Stylist" at bounding box center [135, 220] width 143 height 32
click at [887, 575] on main "INVOICE PREVIOUS INVOICES Create New Save Client +91 73******99 Date 03-09-2025…" at bounding box center [594, 324] width 1102 height 525
click at [816, 376] on div "Manual Payment" at bounding box center [826, 387] width 99 height 77
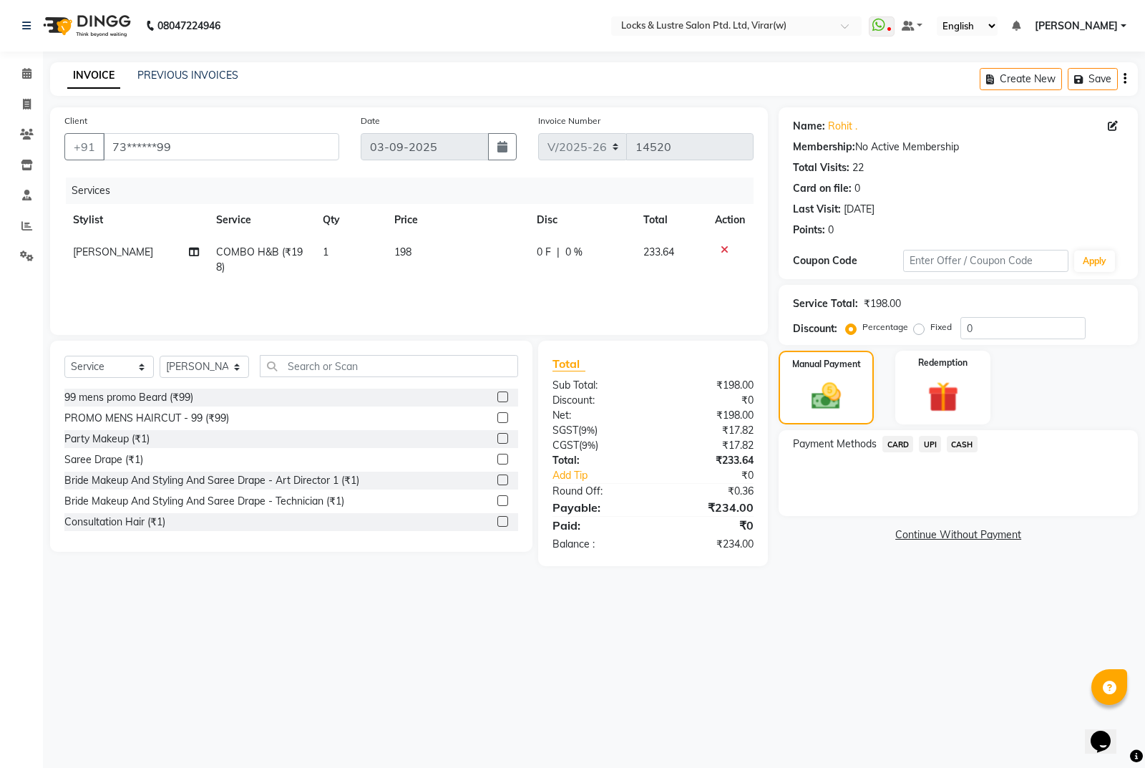
click at [927, 437] on span "UPI" at bounding box center [930, 444] width 22 height 16
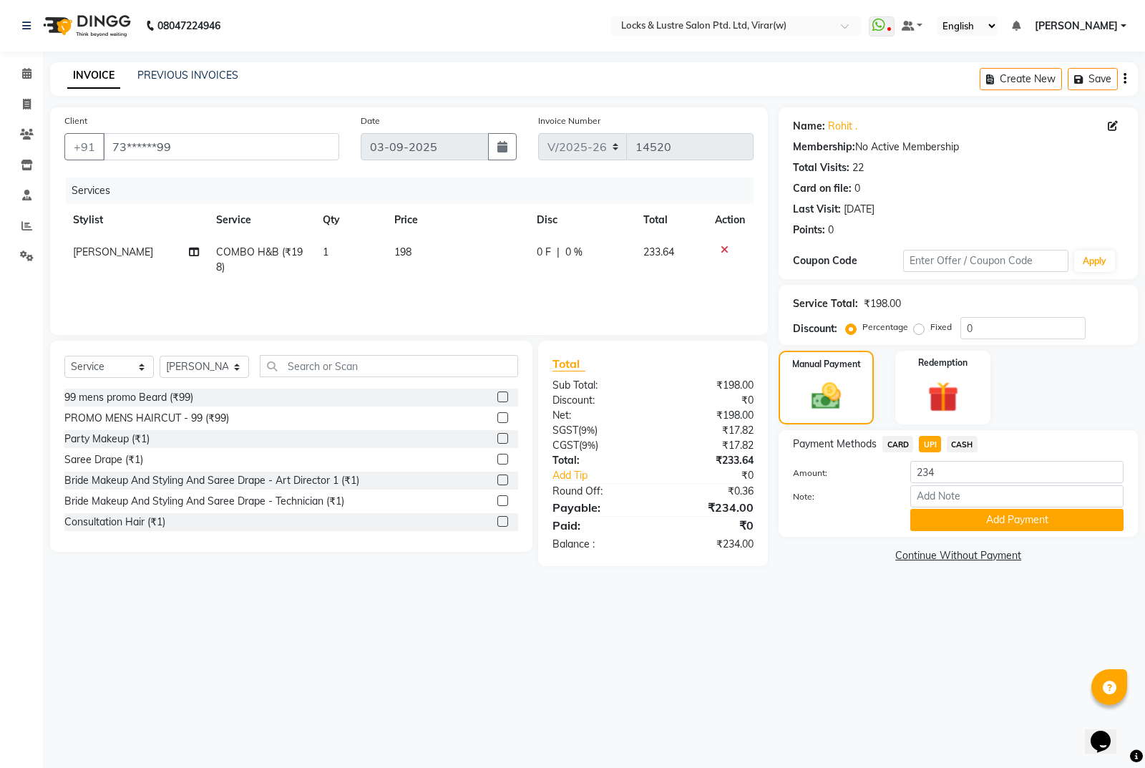
click at [994, 520] on button "Add Payment" at bounding box center [1016, 520] width 213 height 22
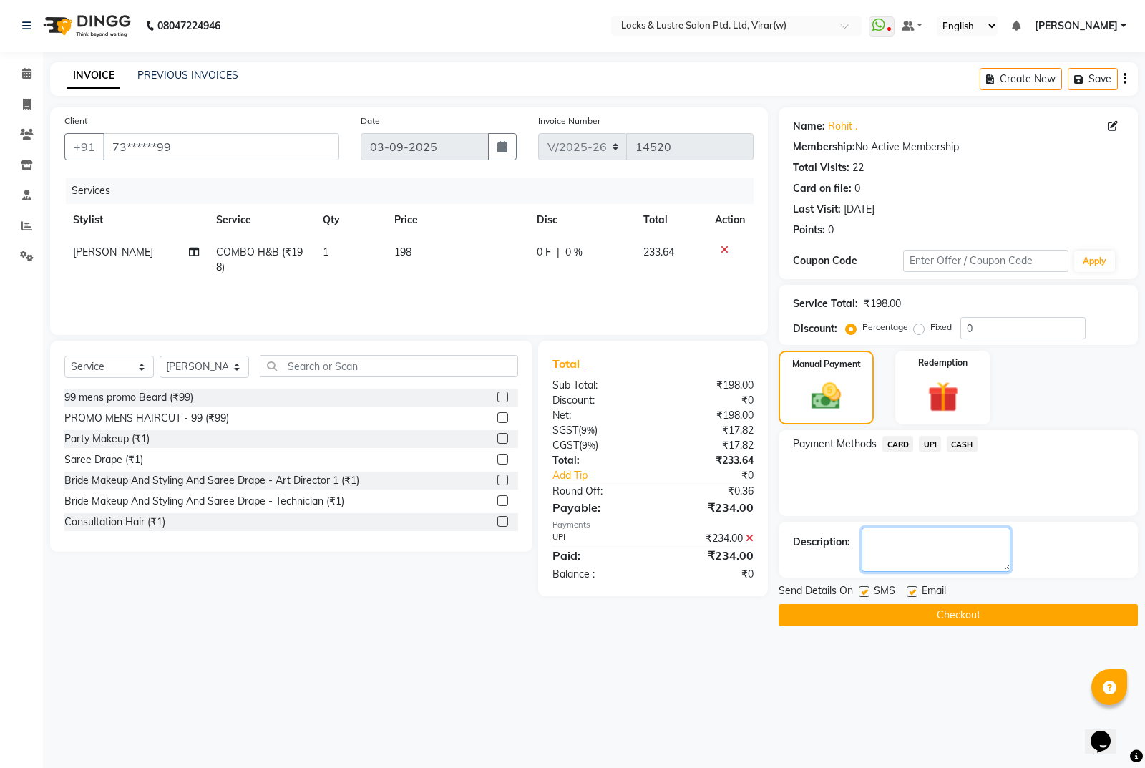
click at [965, 546] on textarea at bounding box center [936, 549] width 149 height 44
type textarea "524687103053"
click at [1026, 610] on button "Checkout" at bounding box center [958, 615] width 359 height 22
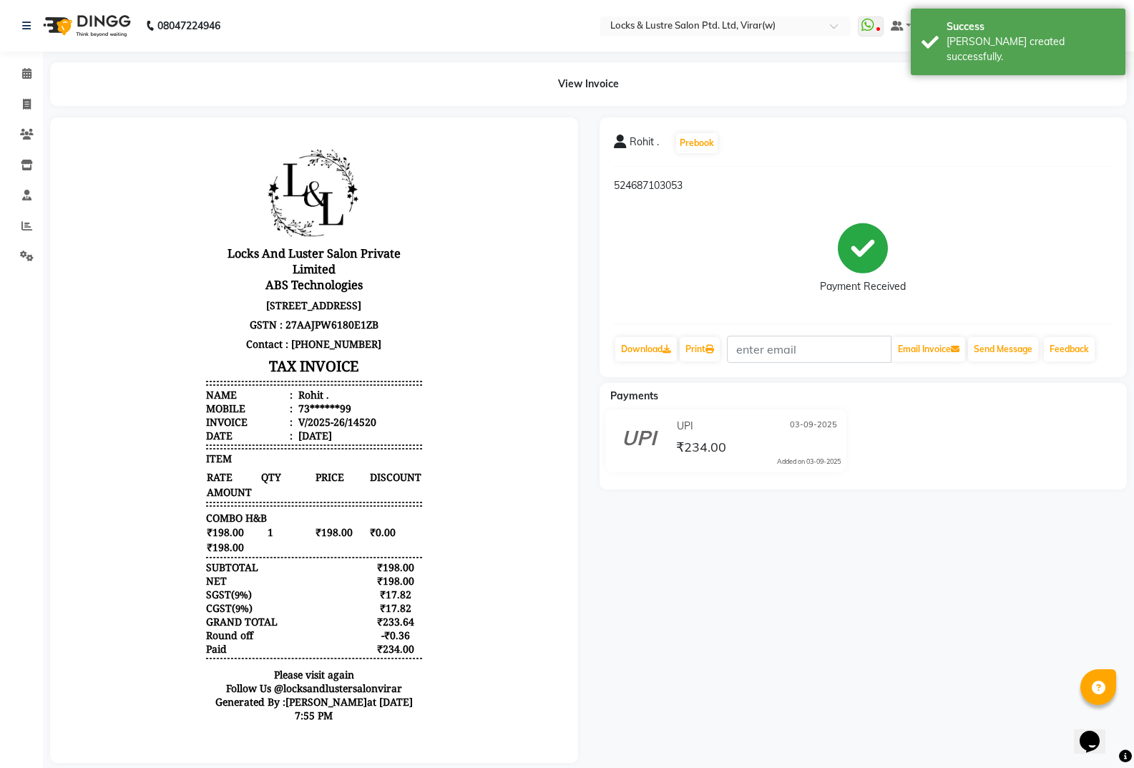
click at [52, 81] on div "View Invoice" at bounding box center [588, 84] width 1077 height 44
click at [28, 72] on icon at bounding box center [26, 73] width 9 height 11
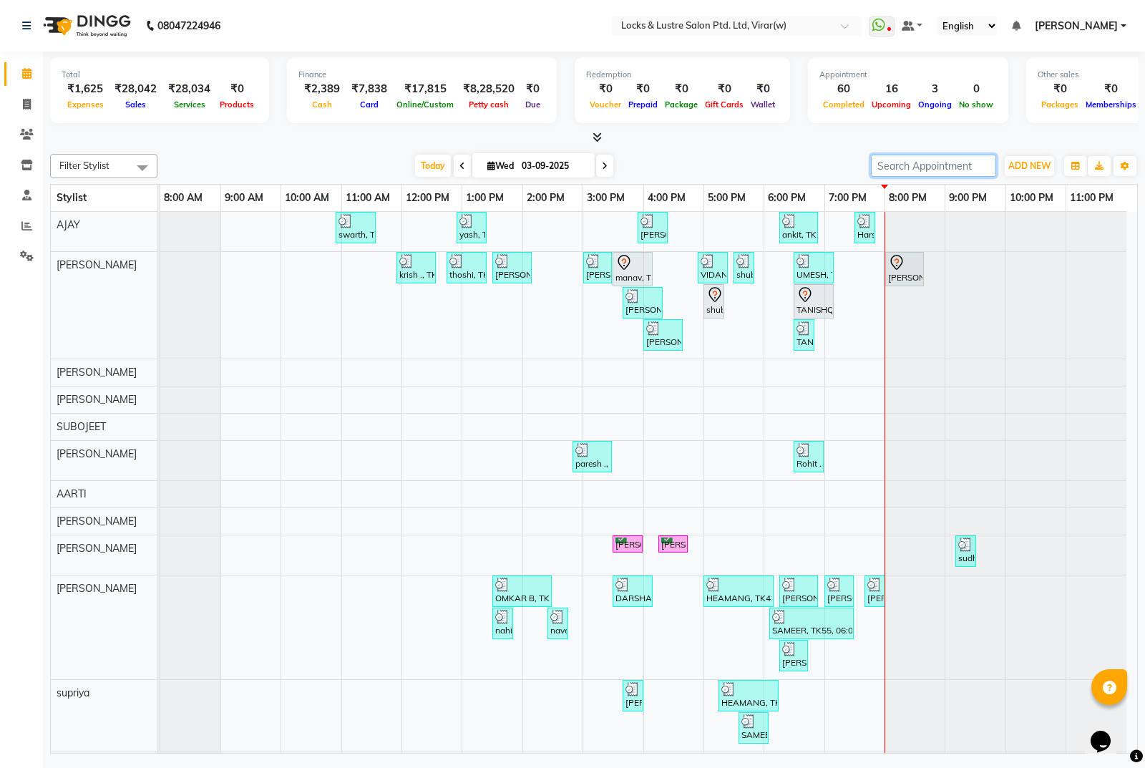
click at [953, 167] on input "search" at bounding box center [933, 166] width 125 height 22
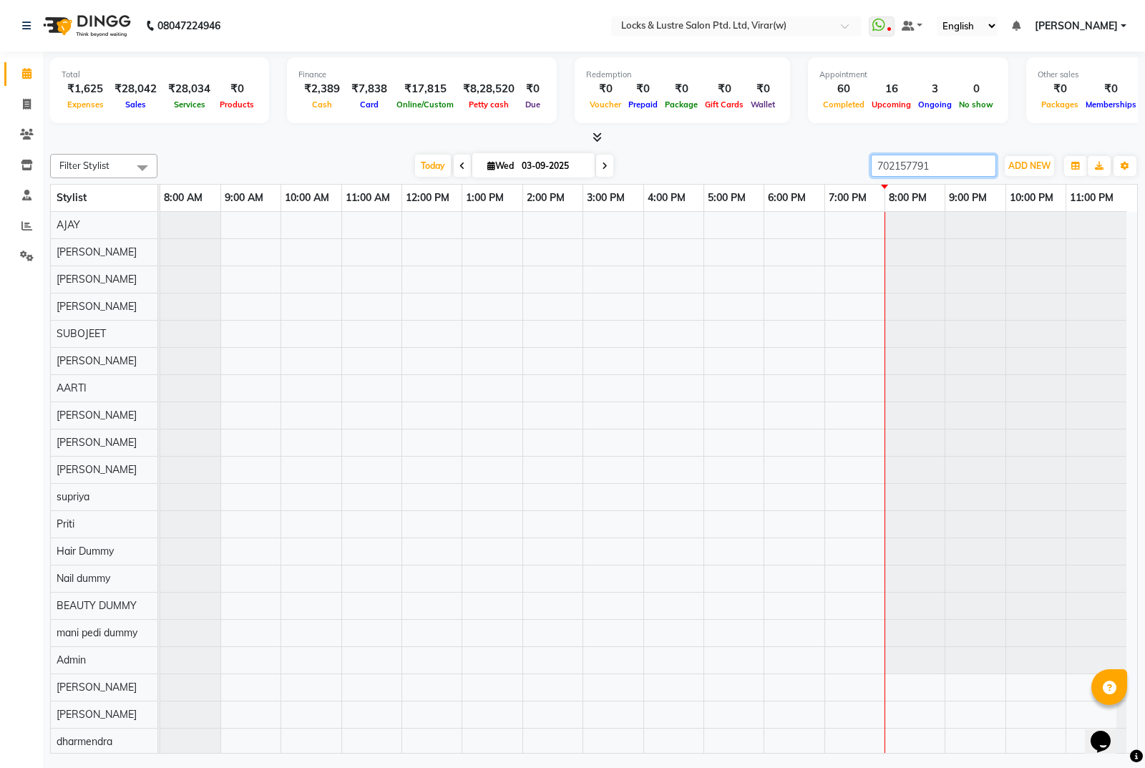
type input "7021577917"
click at [952, 165] on input "7021577917" at bounding box center [933, 166] width 125 height 22
drag, startPoint x: 754, startPoint y: 294, endPoint x: 755, endPoint y: 284, distance: 10.1
click at [755, 284] on td at bounding box center [733, 714] width 60 height 1005
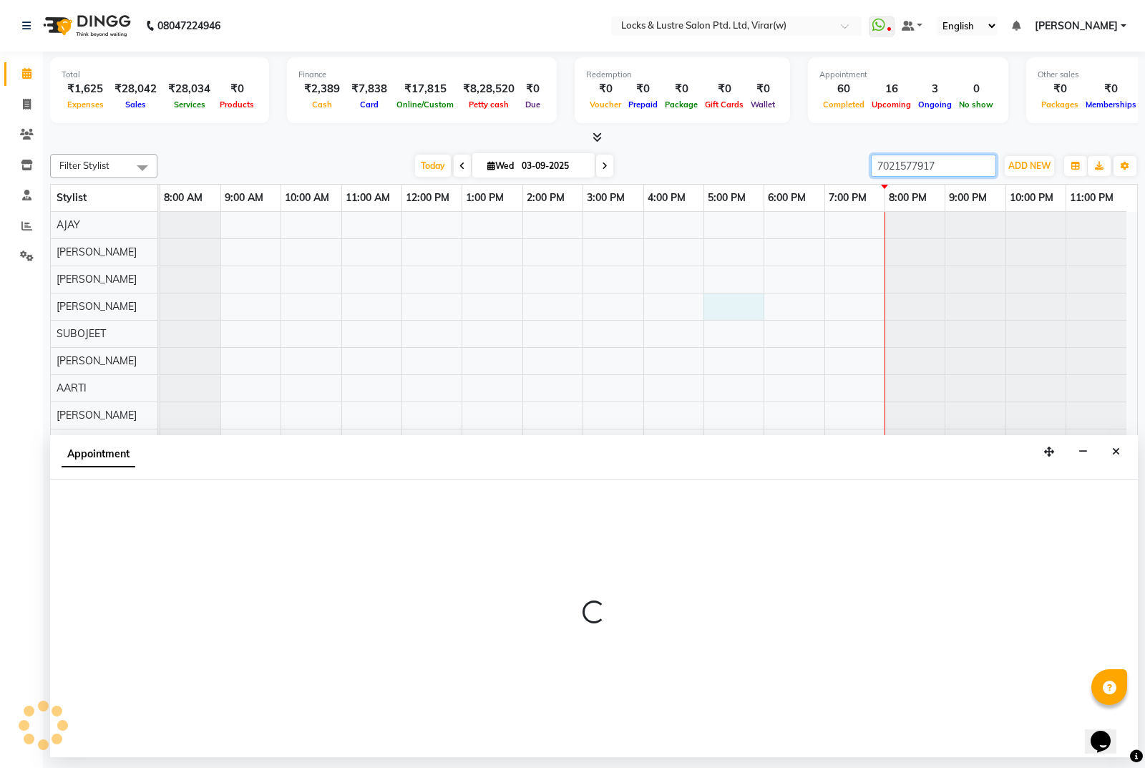
select select "42109"
select select "1020"
select select "tentative"
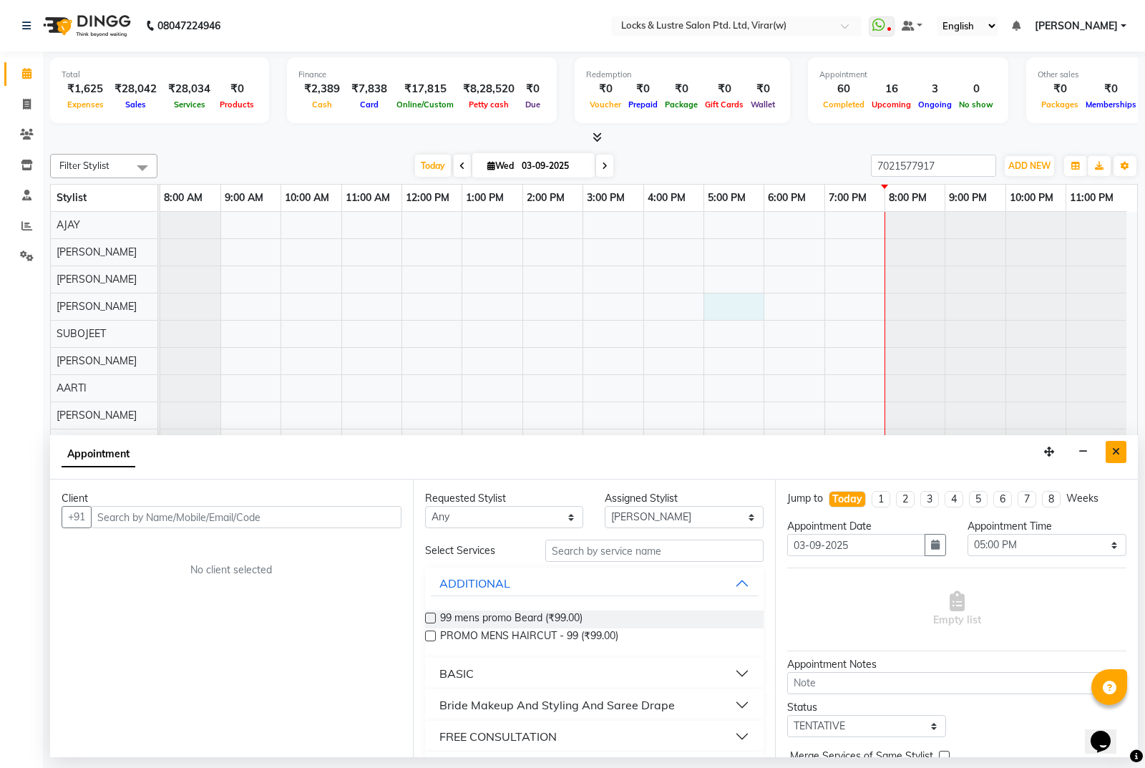
click at [1116, 450] on icon "Close" at bounding box center [1116, 452] width 8 height 10
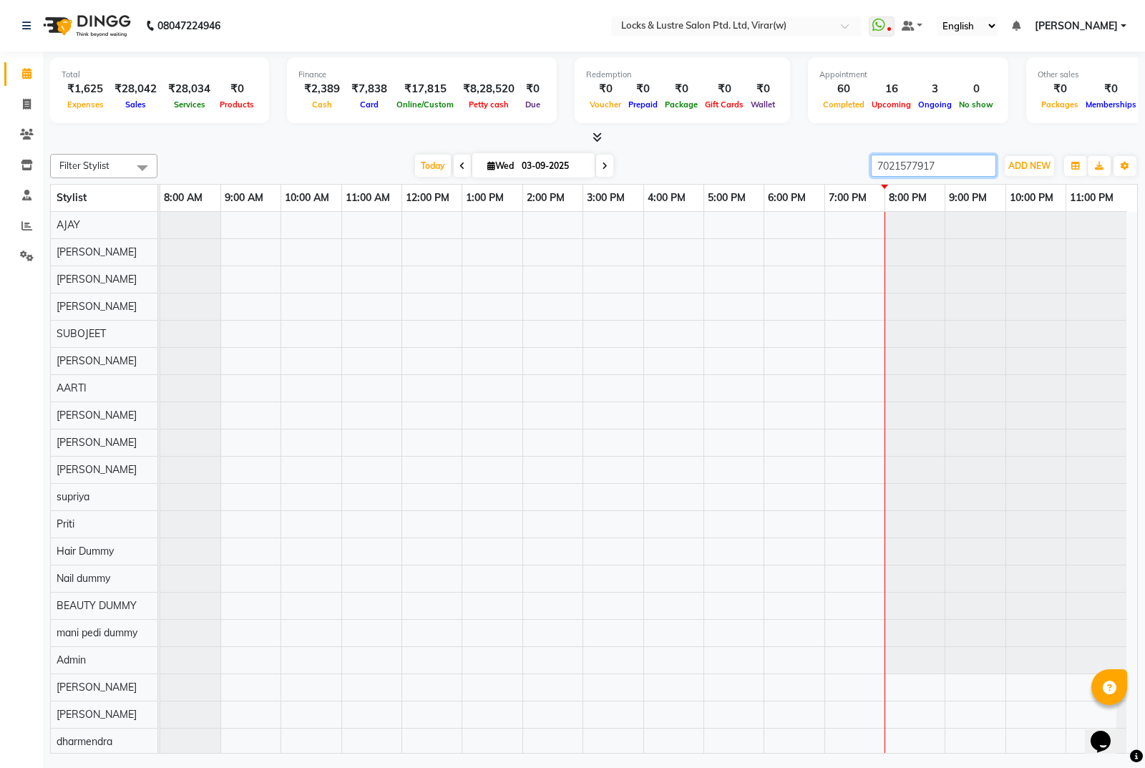
click at [934, 163] on input "7021577917" at bounding box center [933, 166] width 125 height 22
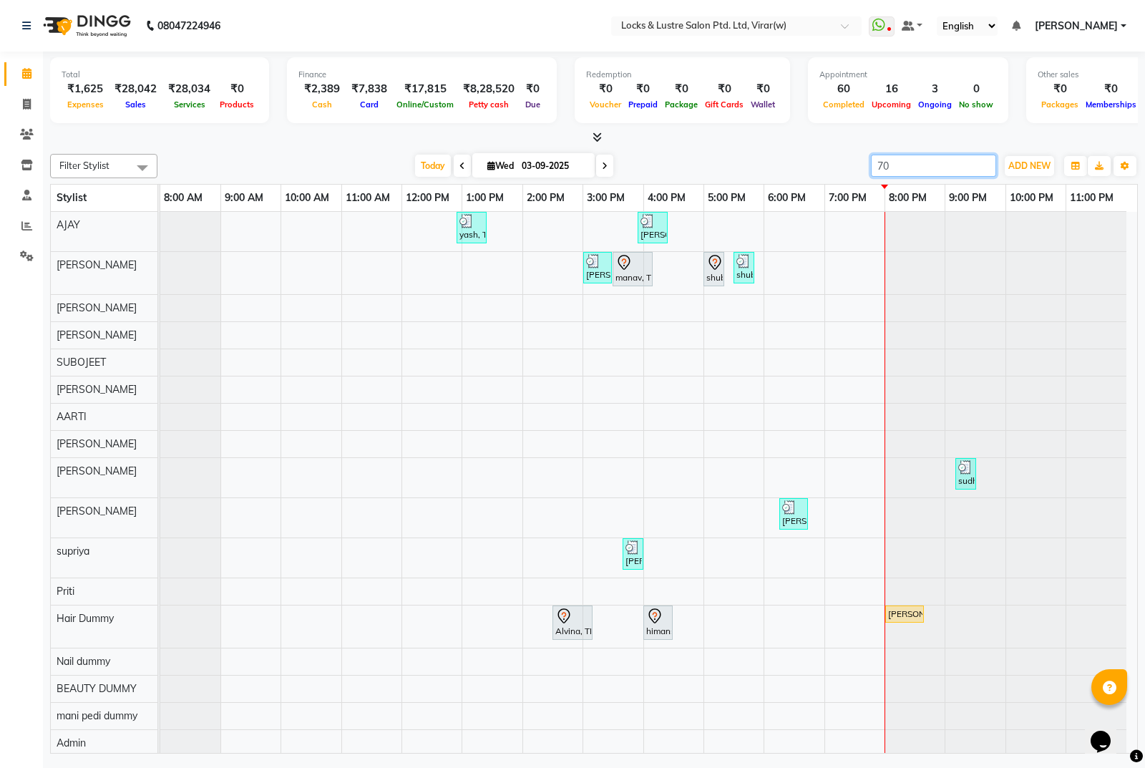
type input "7"
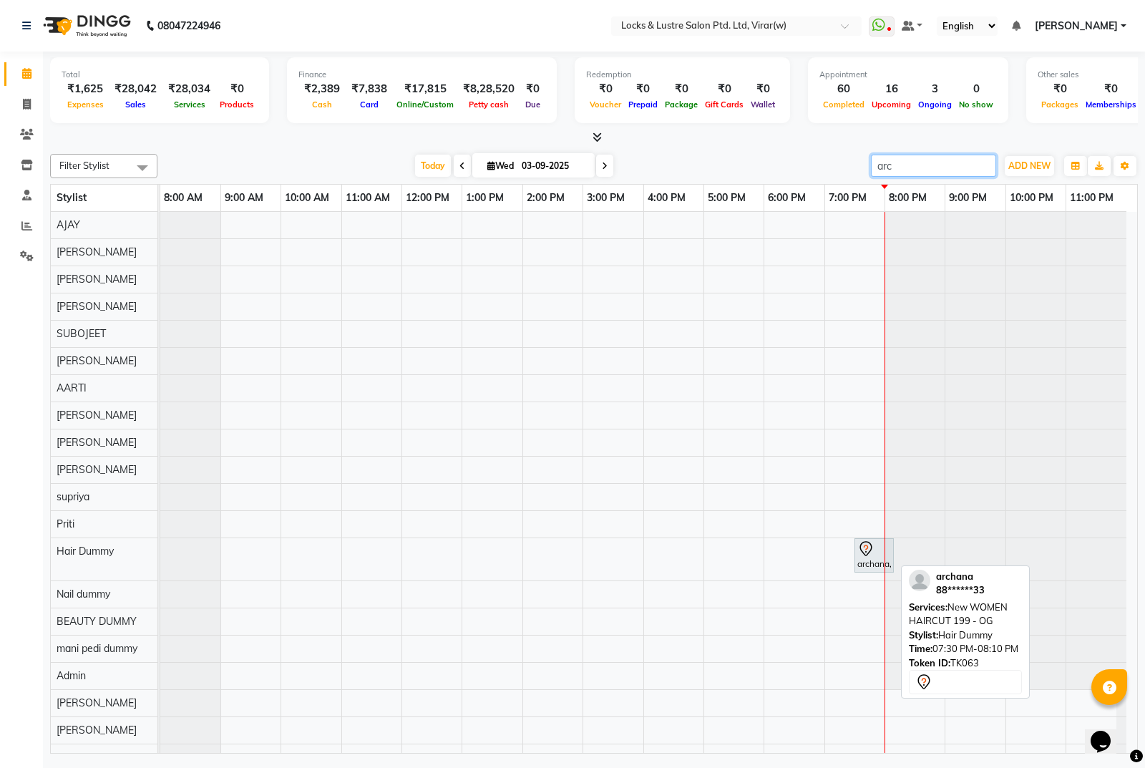
click at [872, 565] on div "archana, TK63, 07:30 PM-08:10 PM, New WOMEN HAIRCUT 199 - OG" at bounding box center [874, 555] width 36 height 30
type input "arc"
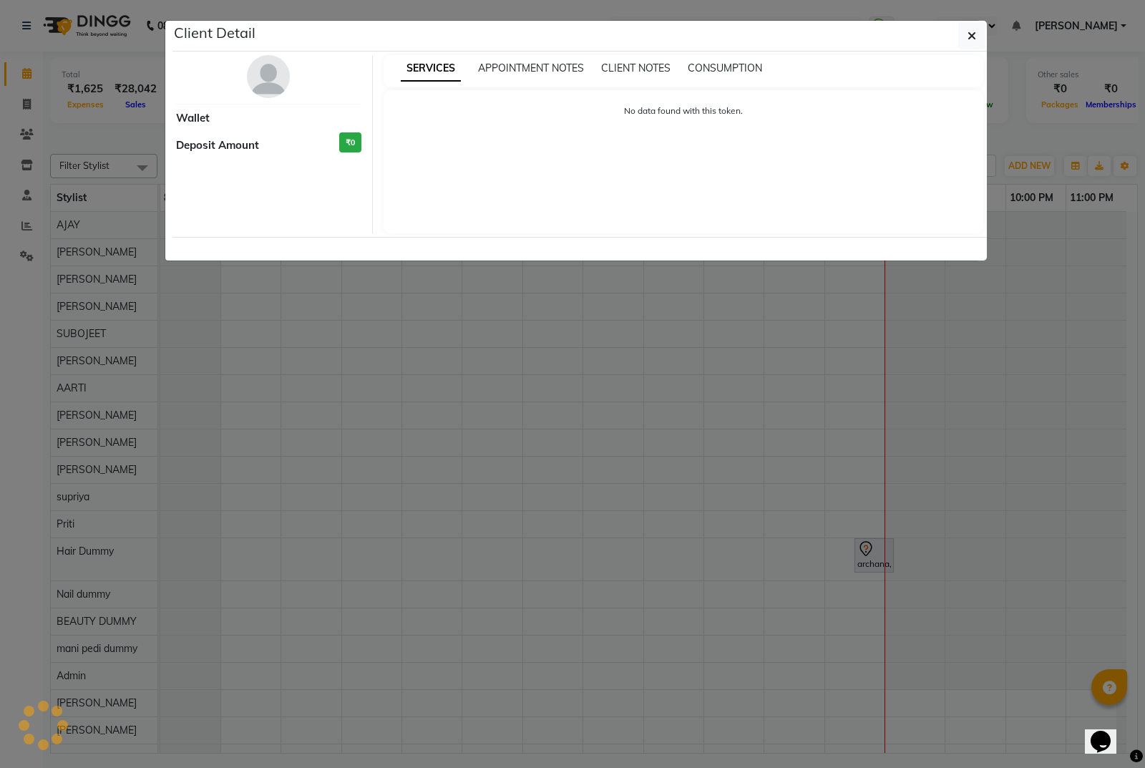
select select "7"
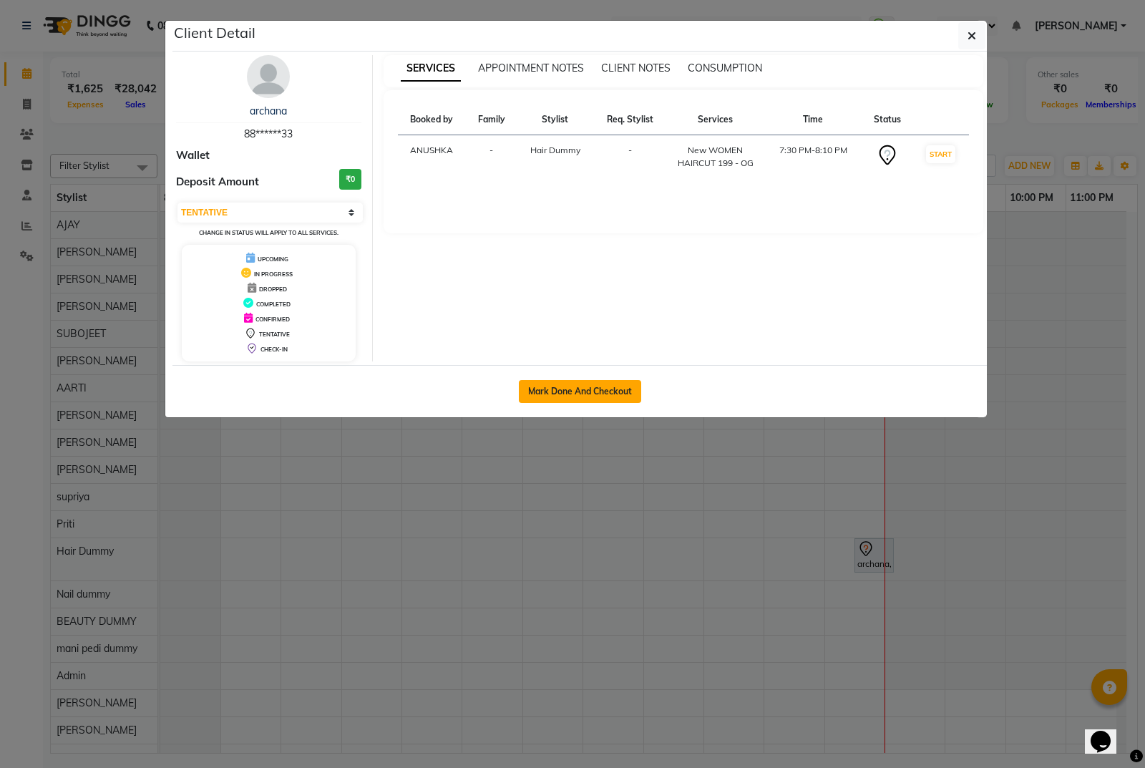
click at [615, 393] on button "Mark Done And Checkout" at bounding box center [580, 391] width 122 height 23
select select "service"
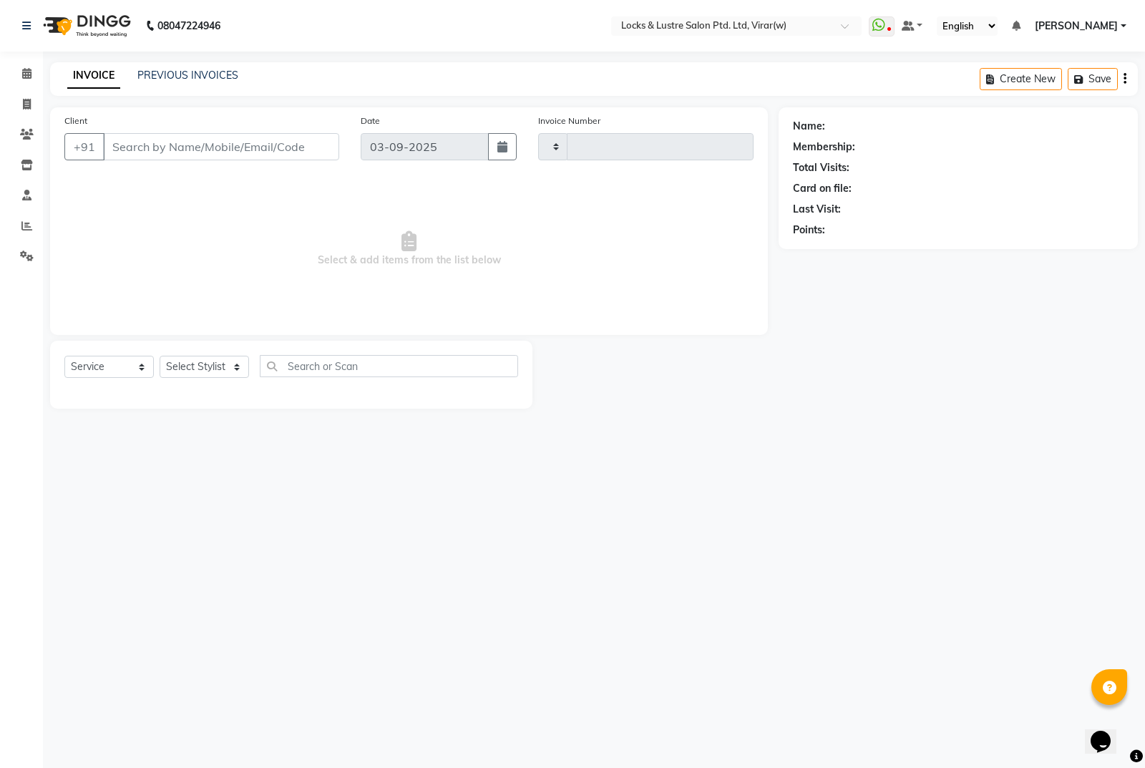
type input "14522"
select select "5944"
type input "88******33"
select select "43855"
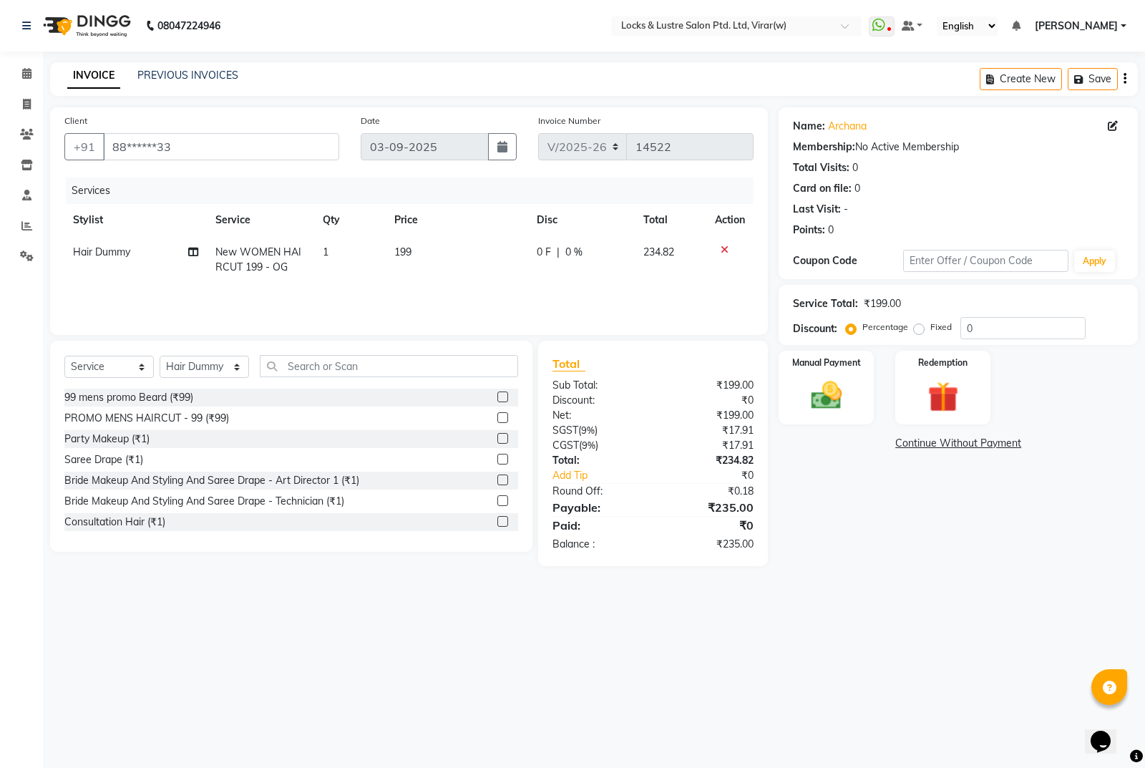
click at [132, 253] on td "Hair Dummy" at bounding box center [135, 259] width 142 height 47
select select "43855"
click at [132, 255] on select "AARTI Abdul Khan Adil Admin AJAY AKASH NHAVI ANUSHKA Ashwini Sawant BEAUTY DUMM…" at bounding box center [116, 256] width 86 height 22
select select "88741"
click at [132, 255] on select "AARTI Abdul Khan Adil Admin AJAY AKASH NHAVI ANUSHKA Ashwini Sawant BEAUTY DUMM…" at bounding box center [116, 256] width 86 height 22
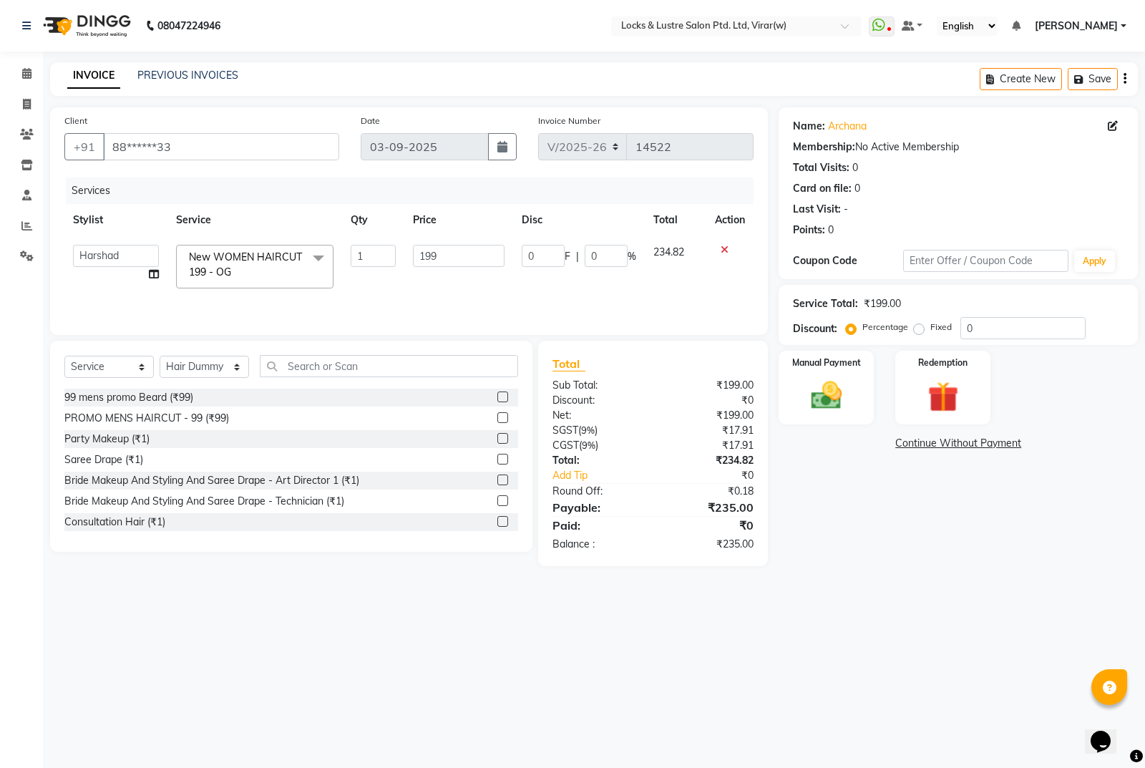
click at [275, 218] on th "Service" at bounding box center [254, 220] width 175 height 32
click at [967, 588] on div "08047224946 Select Location × Locks & Lustre Salon Ptd. Ltd, Virar(w) WhatsApp …" at bounding box center [572, 384] width 1145 height 768
click at [842, 381] on img at bounding box center [827, 395] width 52 height 36
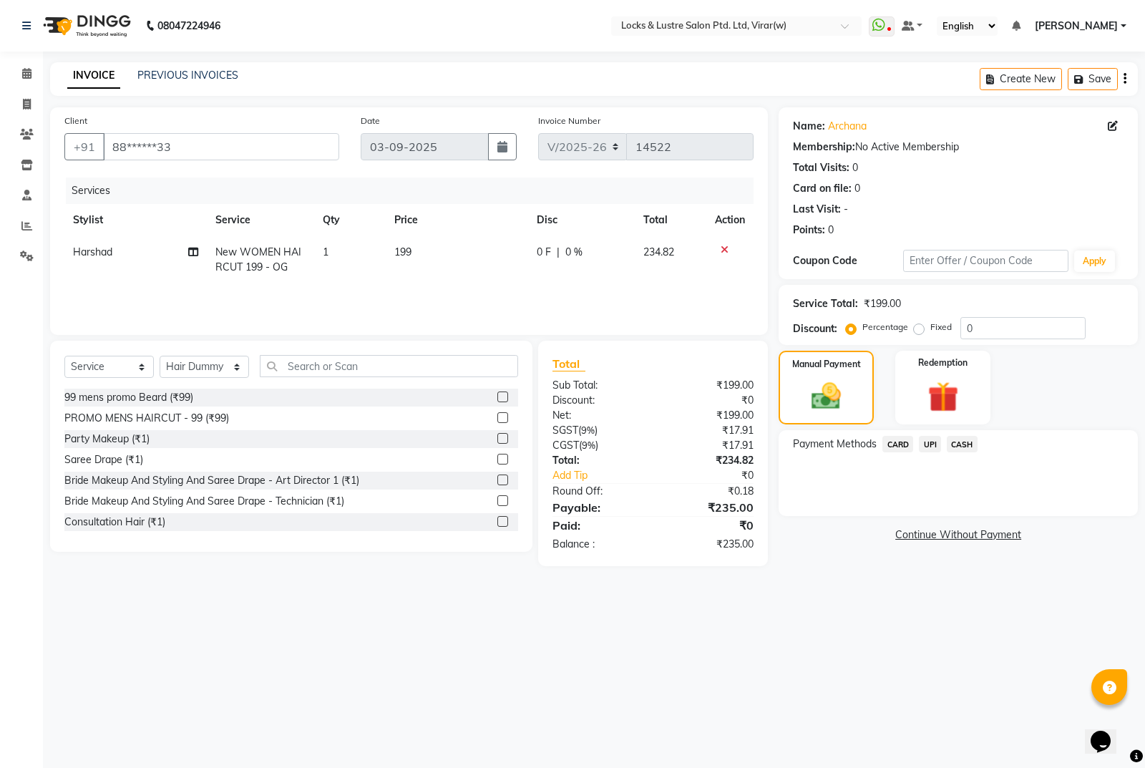
click at [919, 442] on span "UPI" at bounding box center [930, 444] width 22 height 16
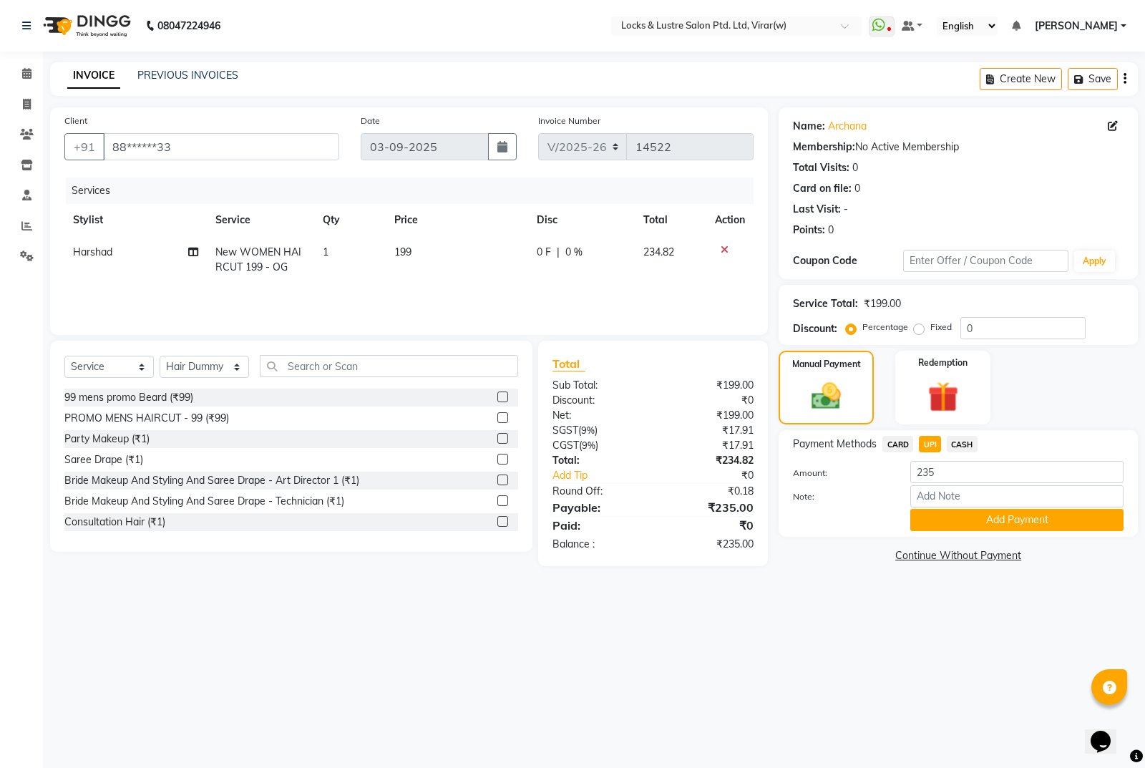
click at [985, 517] on button "Add Payment" at bounding box center [1016, 520] width 213 height 22
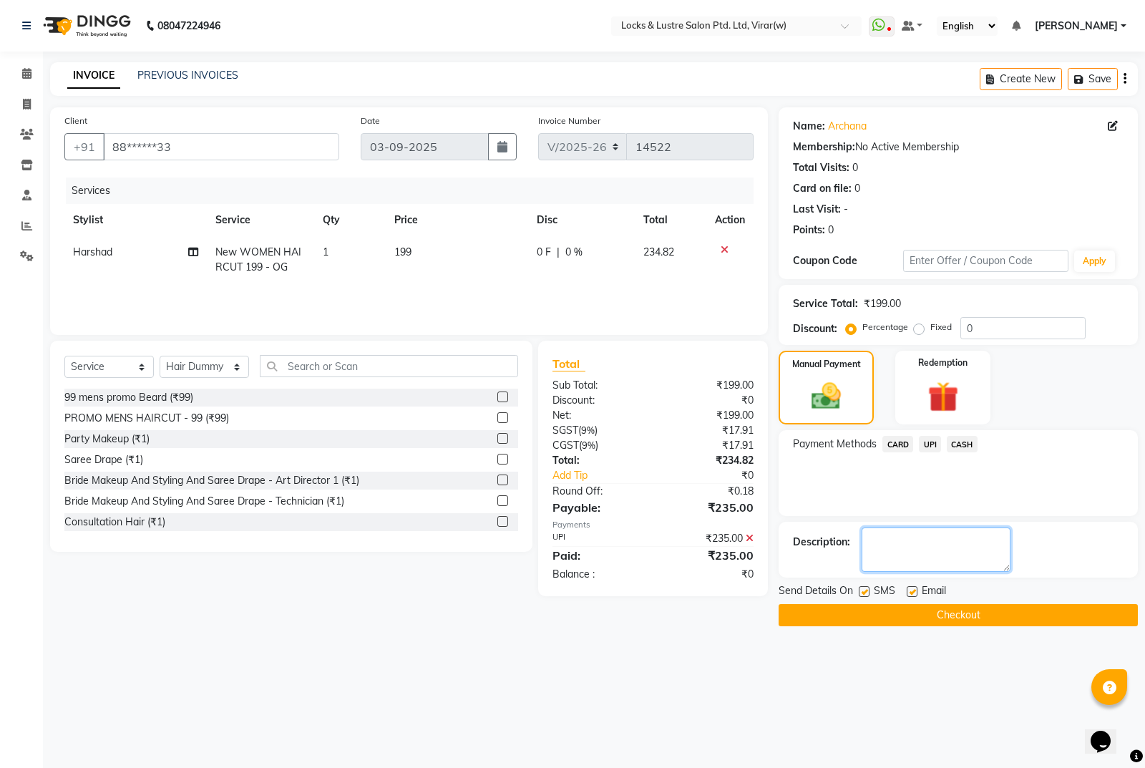
click at [950, 543] on textarea at bounding box center [936, 549] width 149 height 44
type textarea "561260838340"
click at [1036, 613] on button "Checkout" at bounding box center [958, 615] width 359 height 22
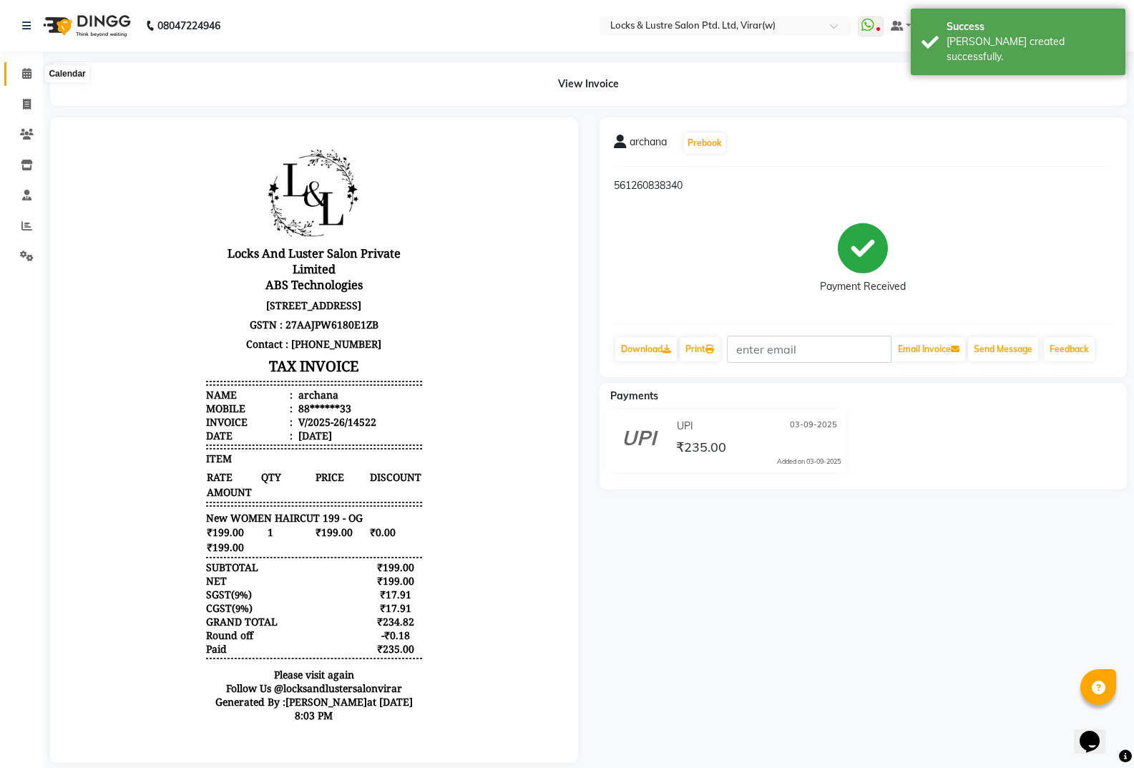
click at [20, 66] on span at bounding box center [26, 74] width 25 height 16
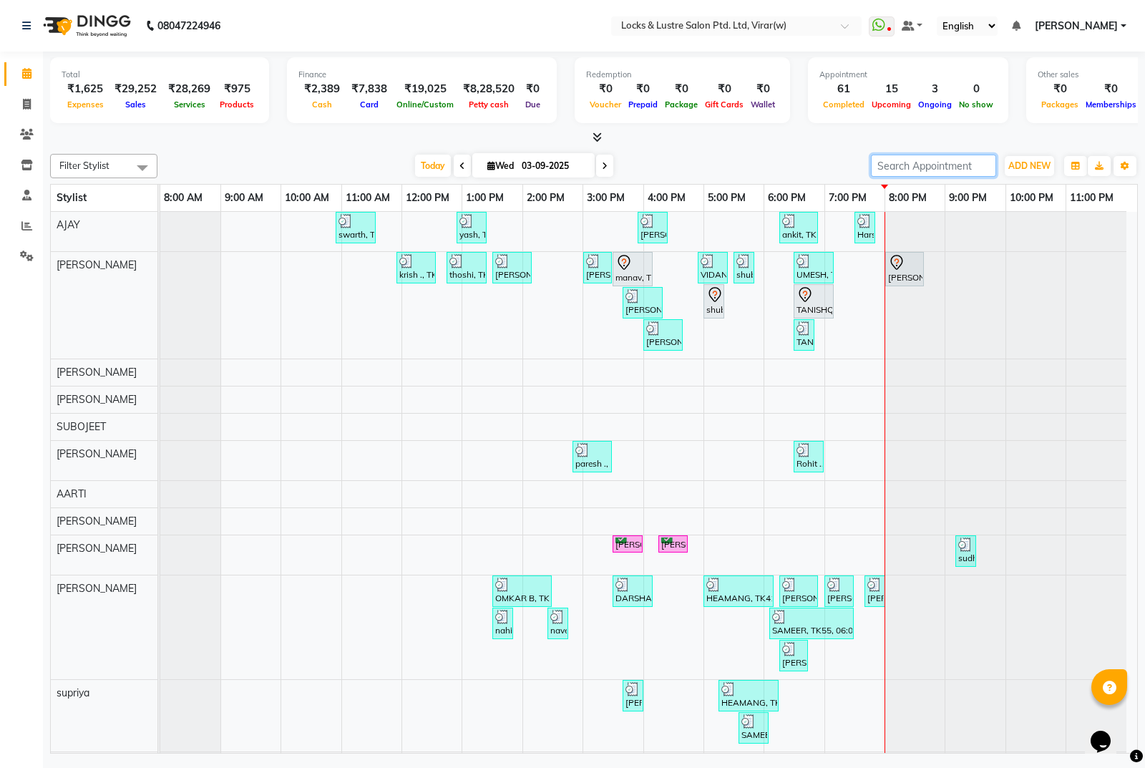
click at [939, 162] on input "search" at bounding box center [933, 166] width 125 height 22
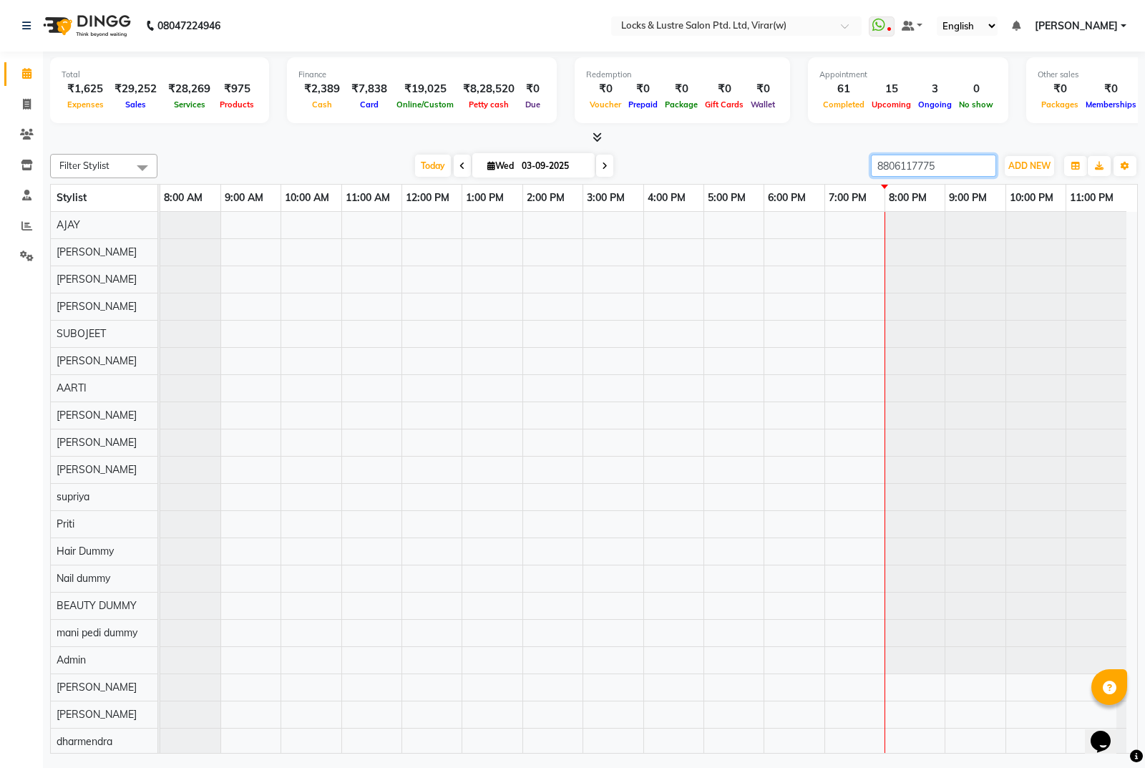
click at [923, 165] on input "8806117775" at bounding box center [933, 166] width 125 height 22
type input "8806117775"
click at [32, 102] on span at bounding box center [26, 105] width 25 height 16
select select "service"
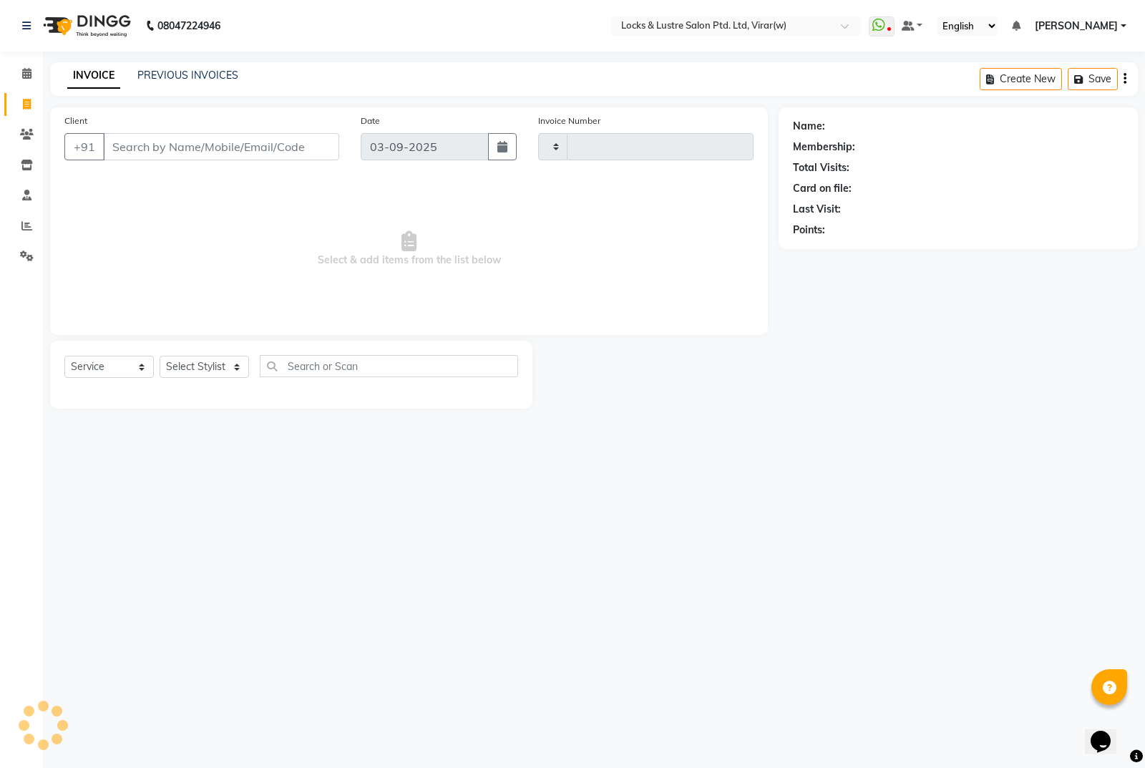
click at [141, 148] on input "Client" at bounding box center [221, 146] width 236 height 27
type input "14523"
select select "5944"
type input "8806117775"
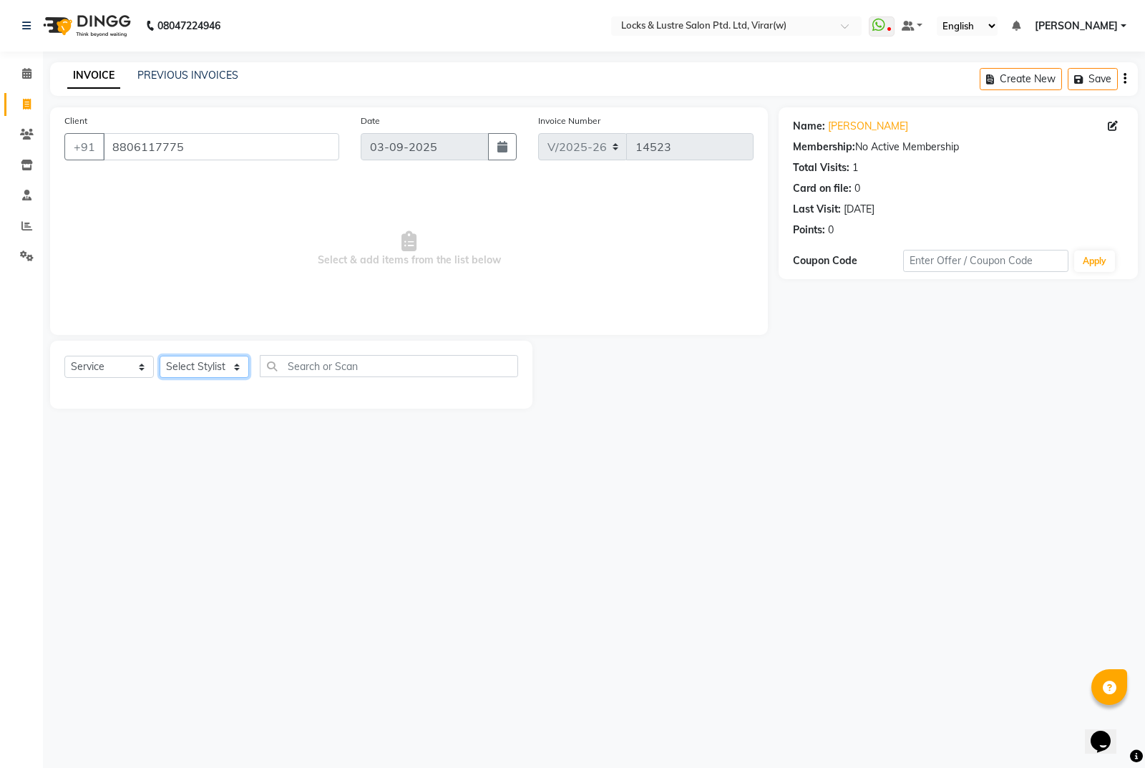
click at [228, 363] on select "Select Stylist [PERSON_NAME] [PERSON_NAME] [PERSON_NAME] AKASH [PERSON_NAME] [P…" at bounding box center [204, 367] width 89 height 22
select select "88739"
click at [160, 356] on select "Select Stylist [PERSON_NAME] [PERSON_NAME] [PERSON_NAME] AKASH [PERSON_NAME] [P…" at bounding box center [204, 367] width 89 height 22
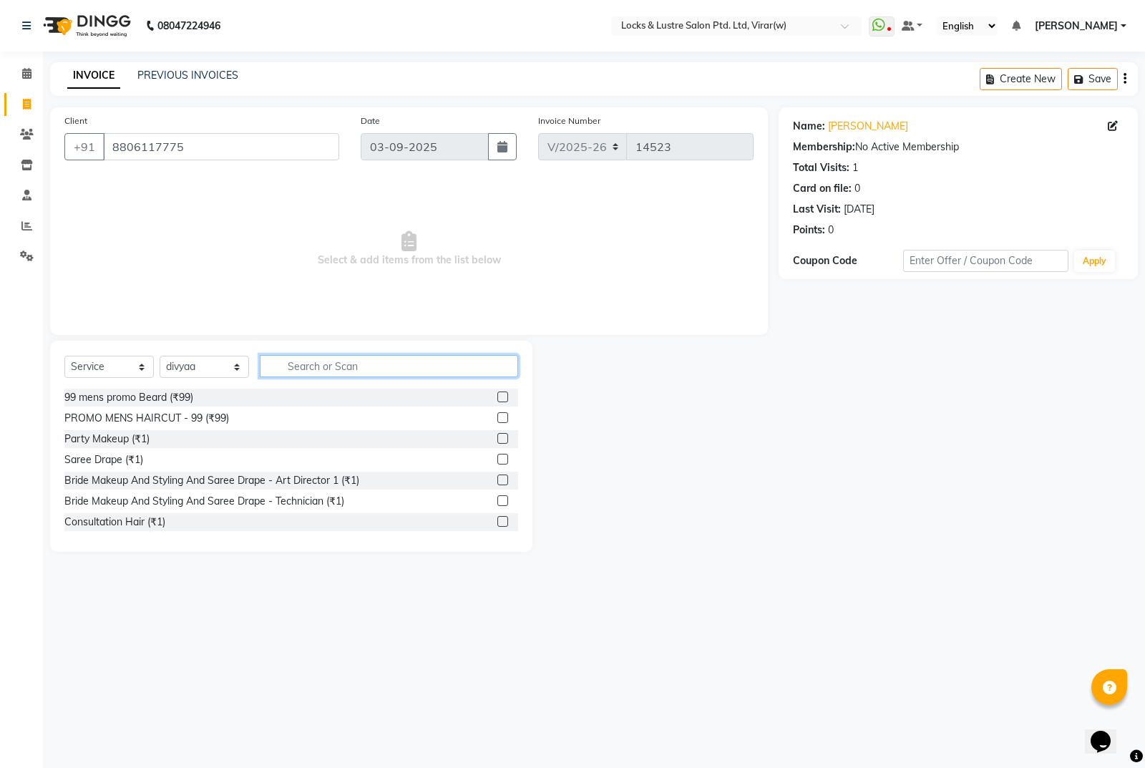
click at [396, 369] on input "text" at bounding box center [389, 366] width 258 height 22
type input "eye"
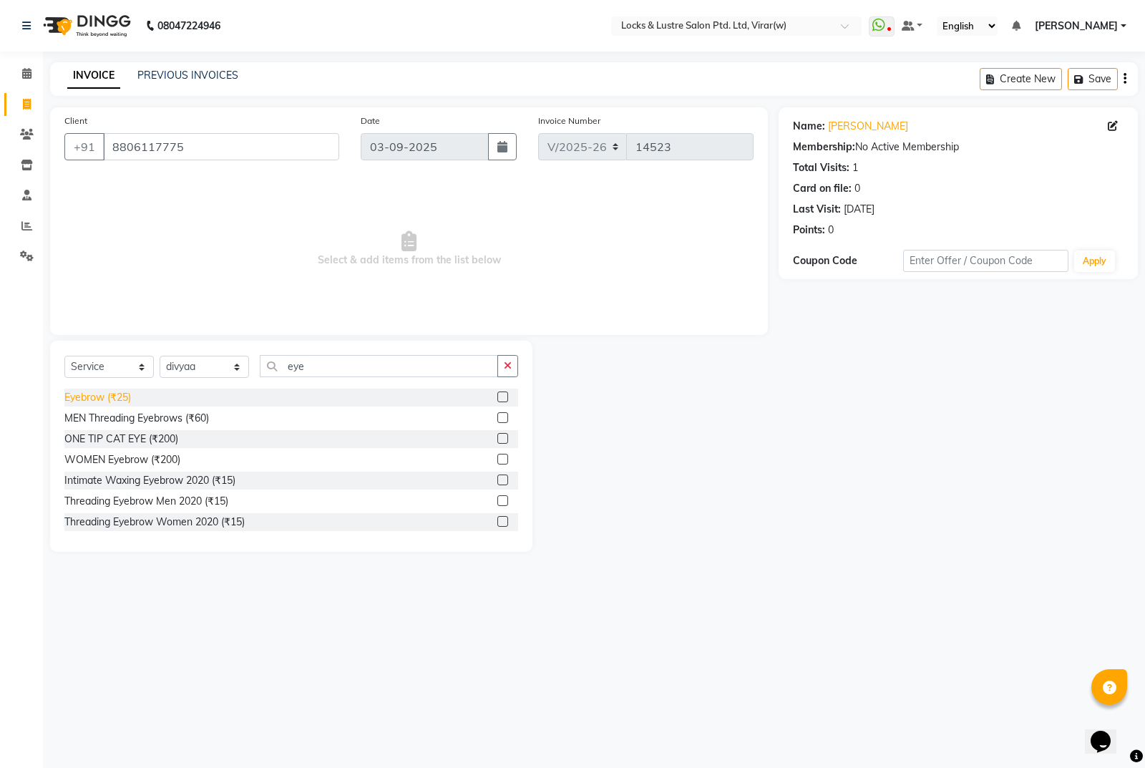
click at [127, 401] on div "Eyebrow (₹25)" at bounding box center [97, 397] width 67 height 15
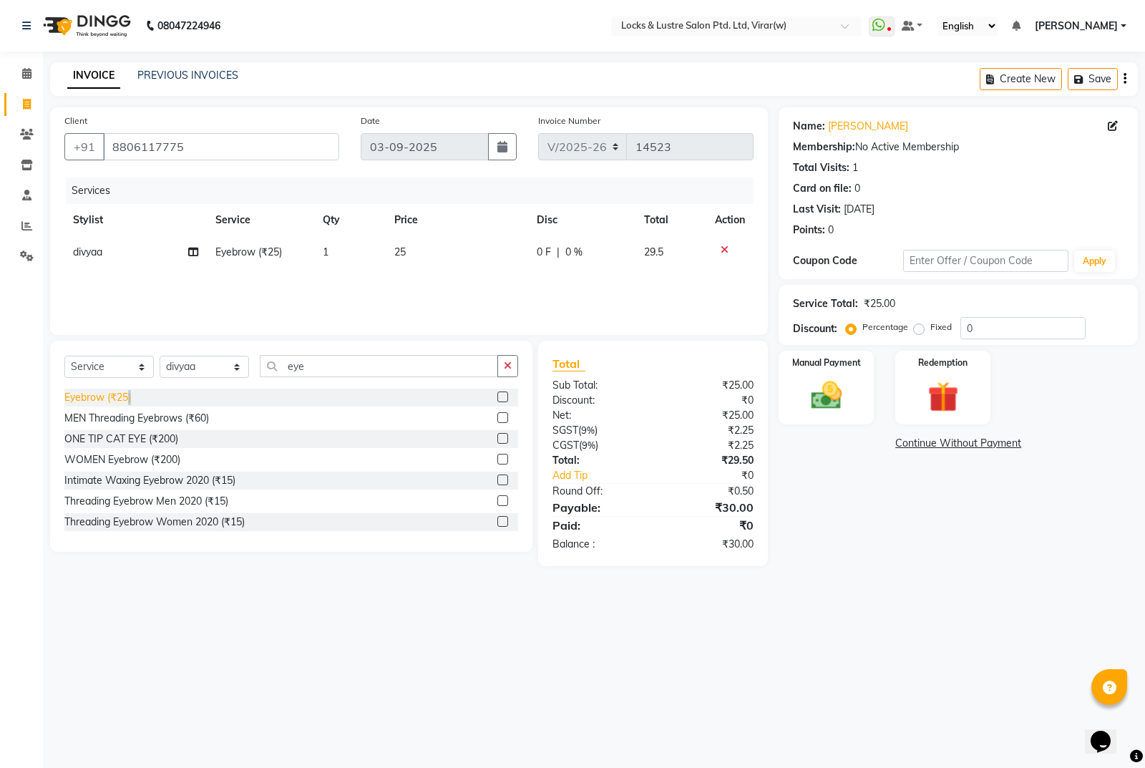
click at [127, 401] on div "Eyebrow (₹25)" at bounding box center [97, 397] width 67 height 15
checkbox input "false"
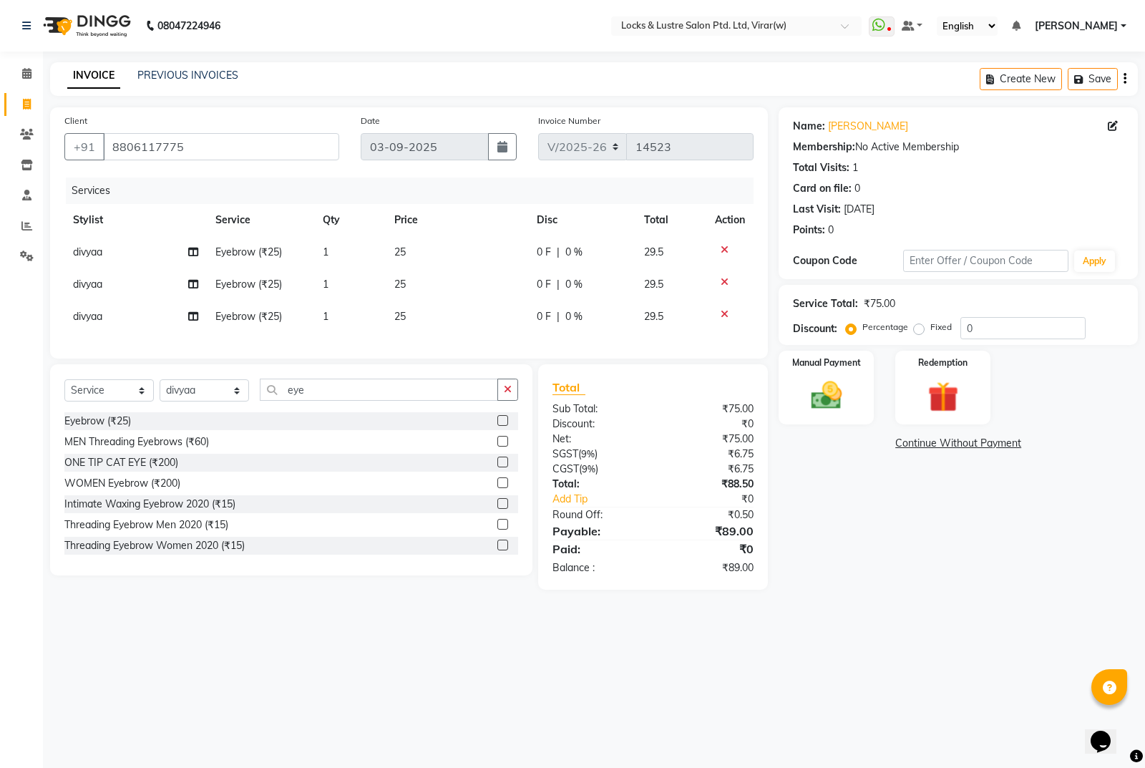
click at [829, 590] on div "Name: Shashwati Membership: No Active Membership Total Visits: 1 Card on file: …" at bounding box center [964, 348] width 370 height 482
click at [819, 392] on img at bounding box center [827, 395] width 52 height 36
click at [956, 441] on span "CASH" at bounding box center [962, 444] width 31 height 16
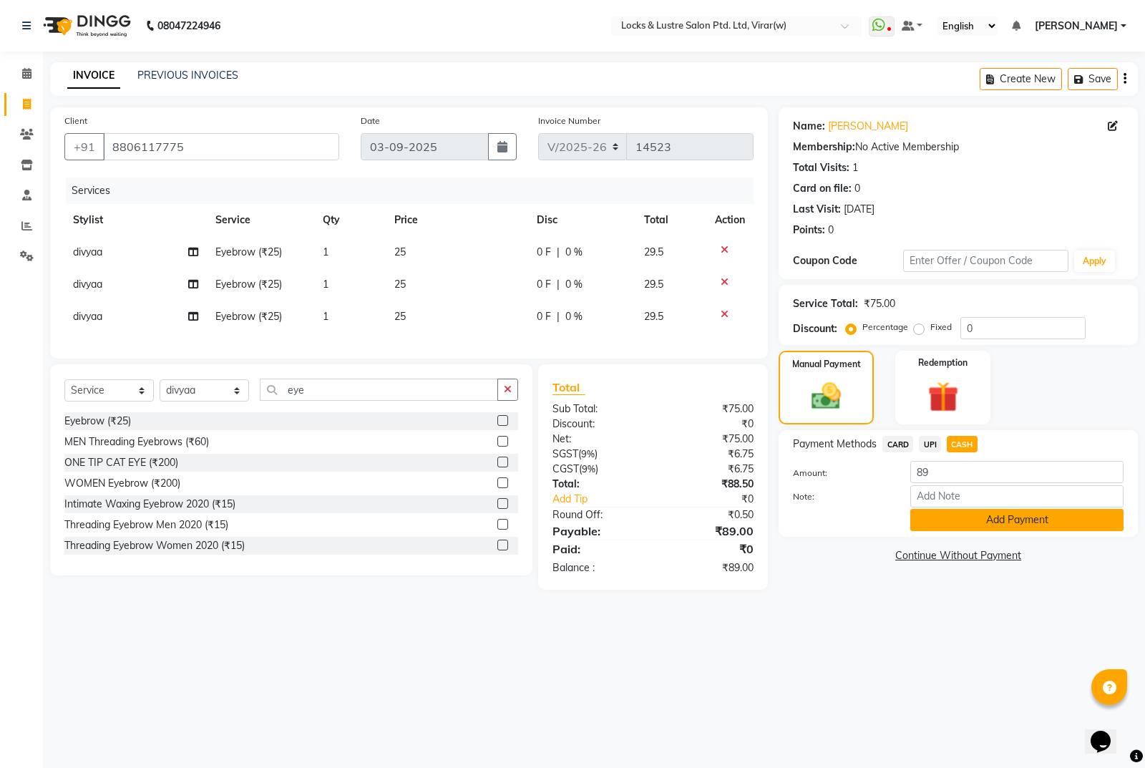
click at [1025, 520] on button "Add Payment" at bounding box center [1016, 520] width 213 height 22
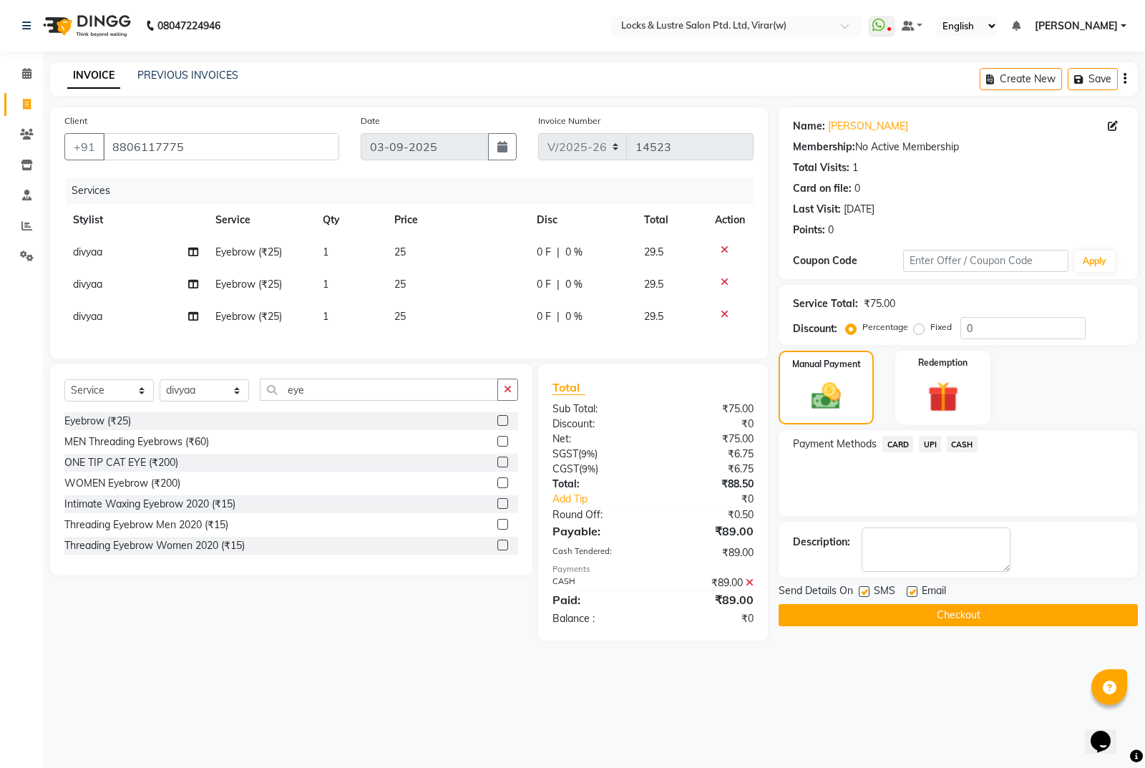
click at [999, 610] on button "Checkout" at bounding box center [958, 615] width 359 height 22
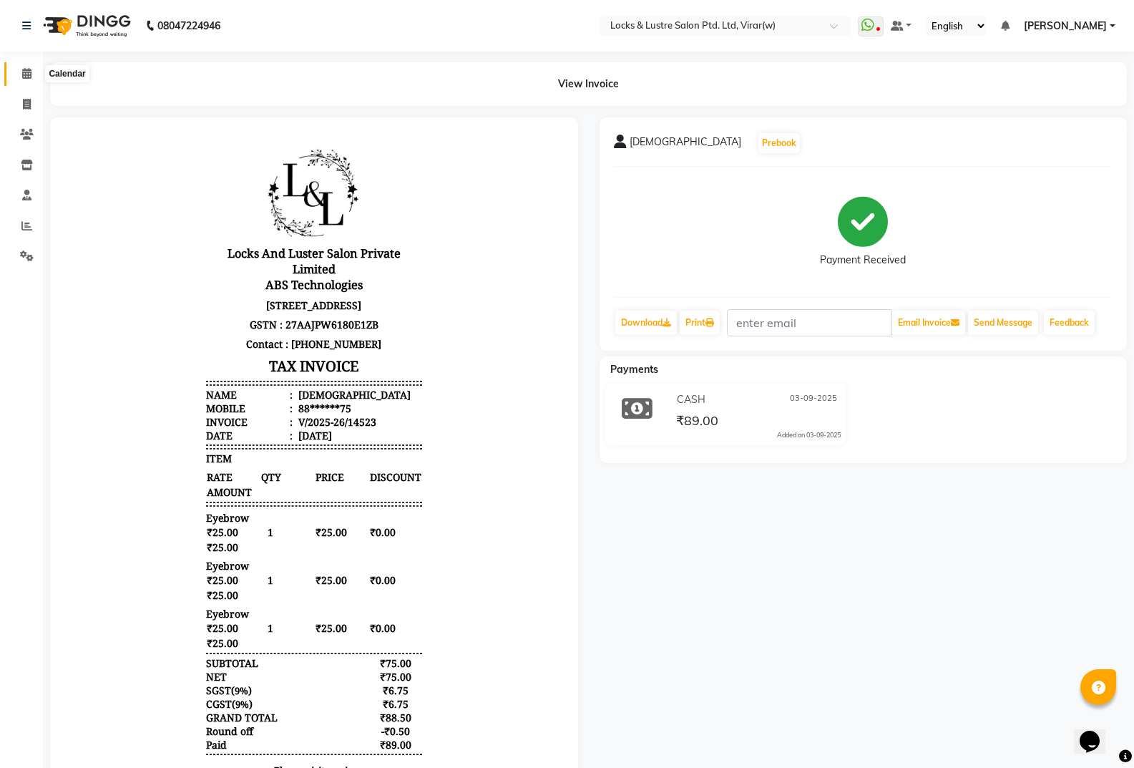
click at [13, 72] on link "Calendar" at bounding box center [21, 74] width 34 height 24
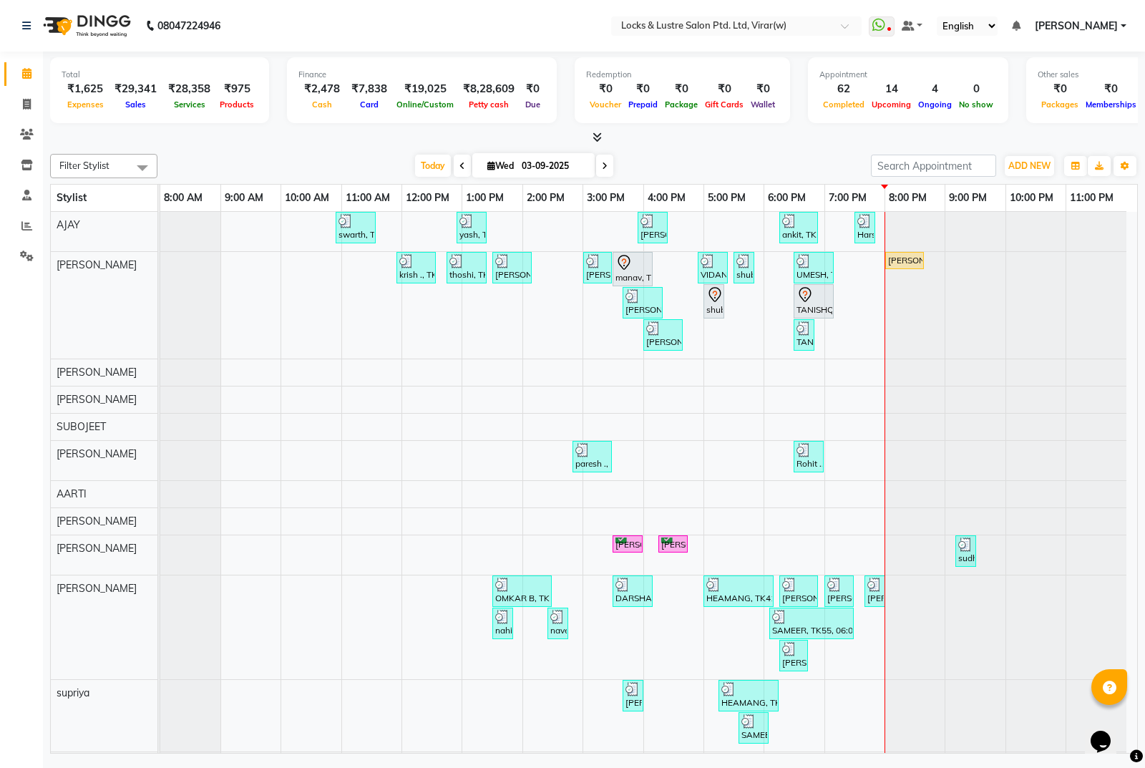
click at [608, 175] on span at bounding box center [604, 166] width 17 height 22
type input "[DATE]"
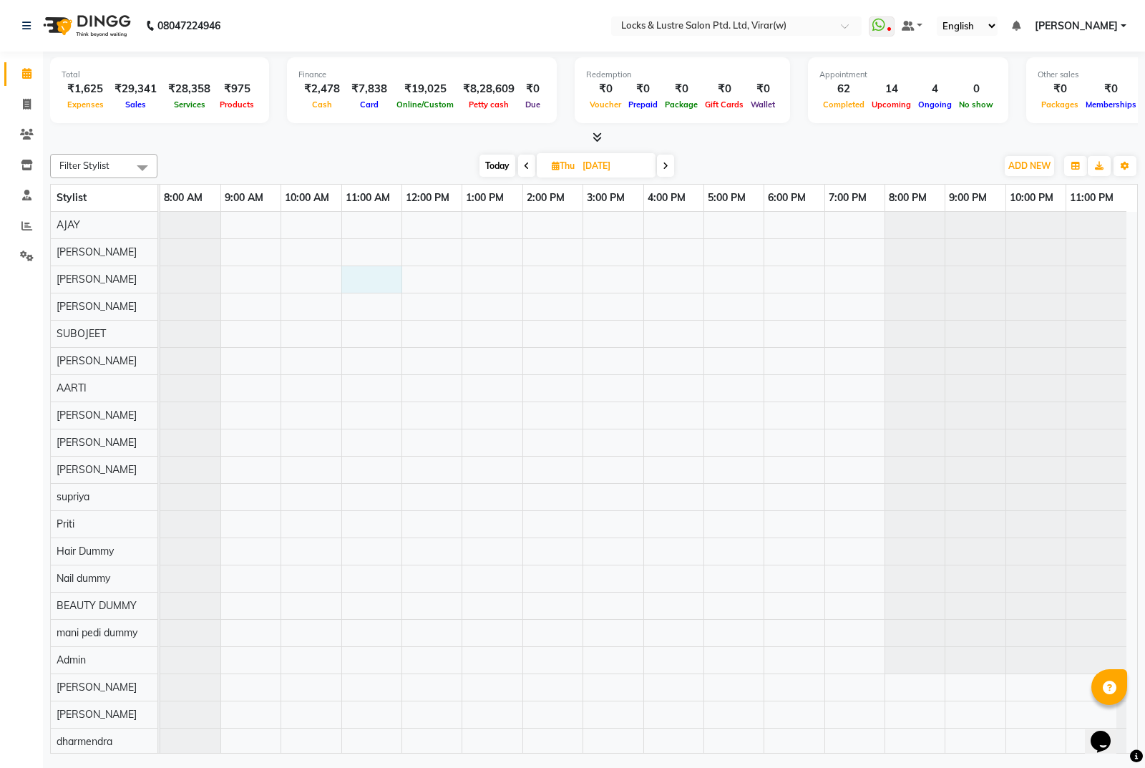
click at [354, 270] on div at bounding box center [648, 714] width 977 height 1005
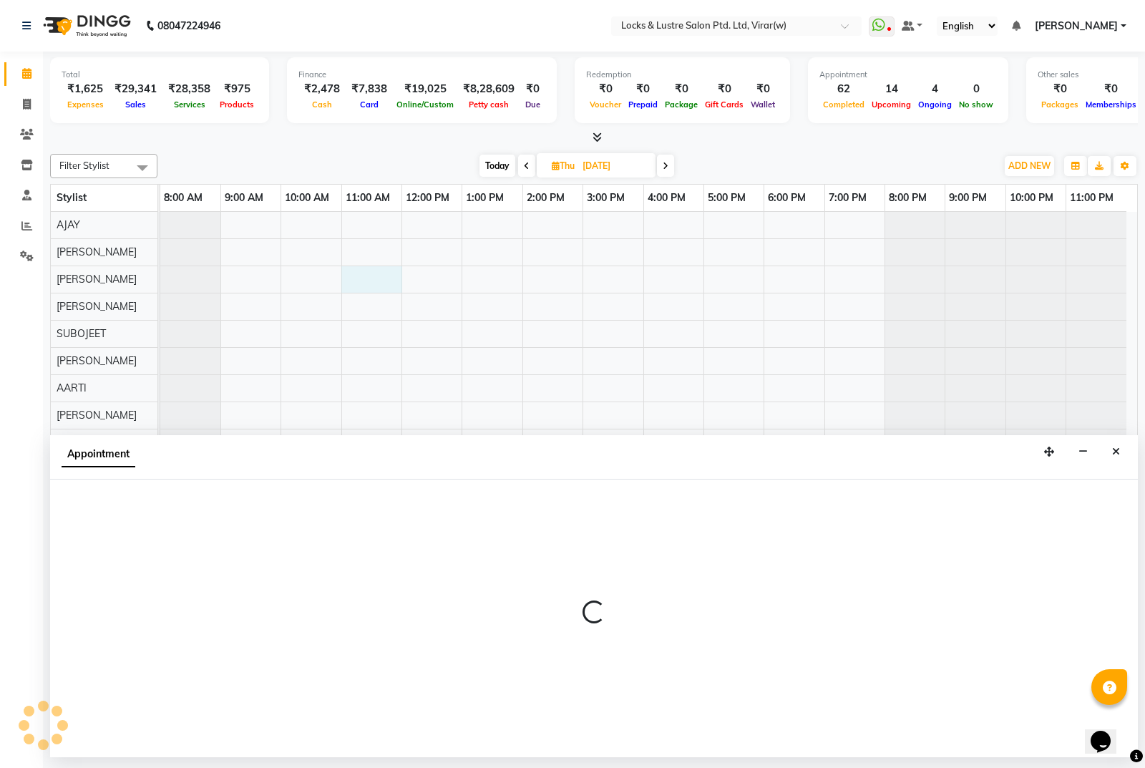
select select "42108"
select select "660"
select select "tentative"
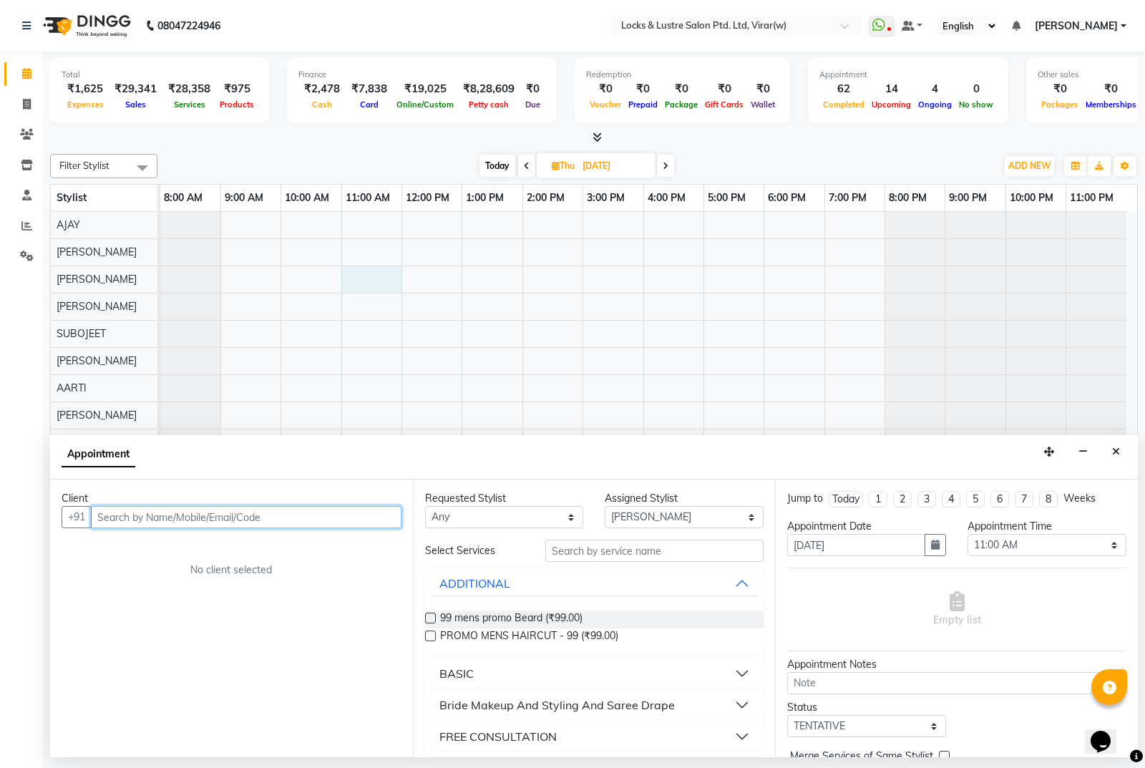
click at [350, 520] on input "text" at bounding box center [246, 517] width 311 height 22
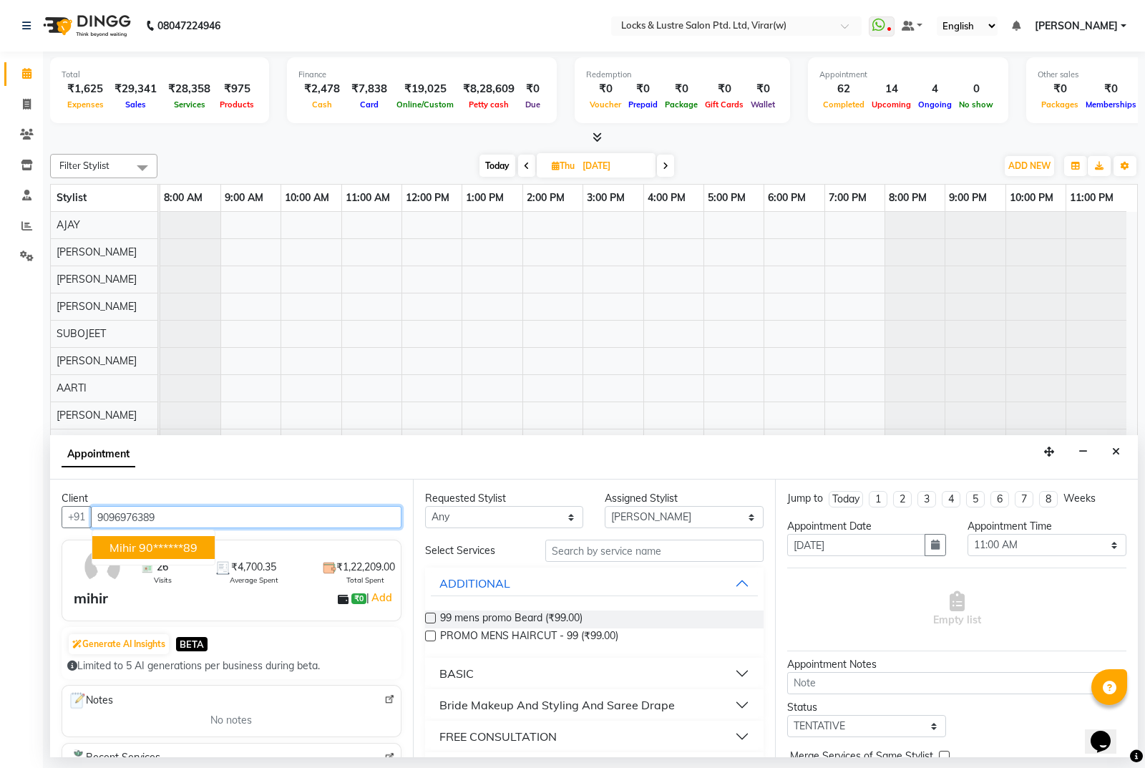
click at [177, 544] on ngb-highlight "90******89" at bounding box center [168, 547] width 59 height 14
type input "90******89"
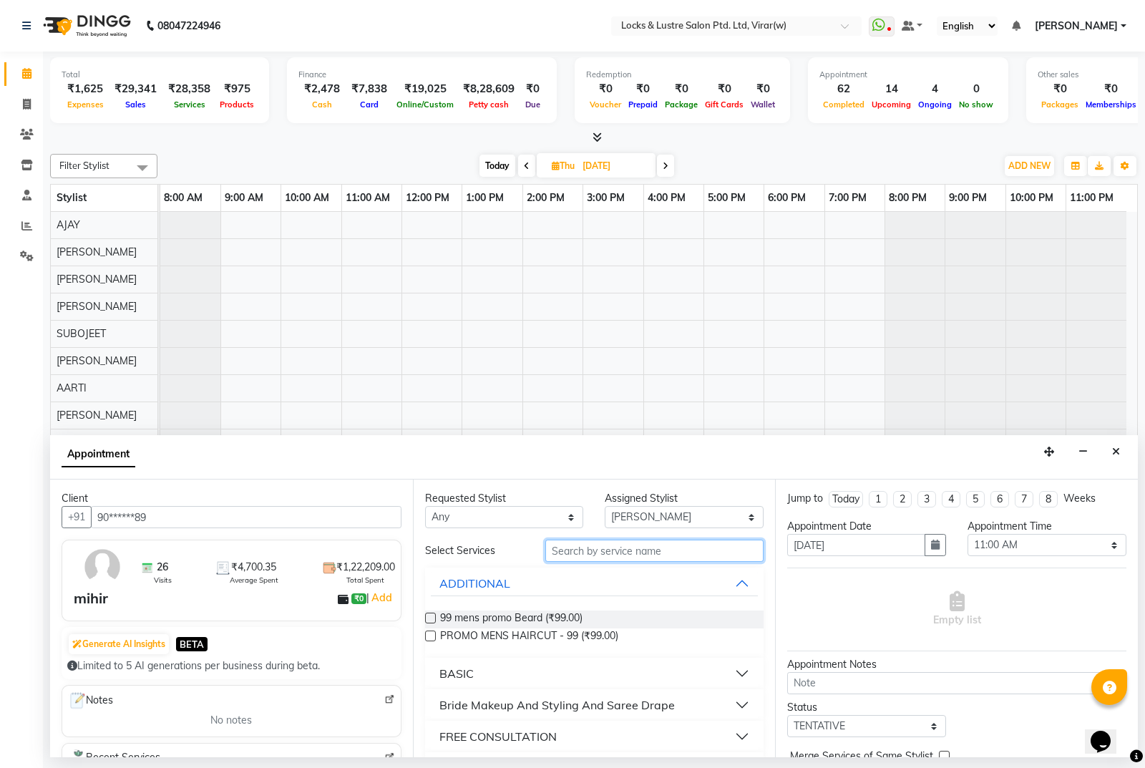
click at [615, 548] on input "text" at bounding box center [654, 551] width 219 height 22
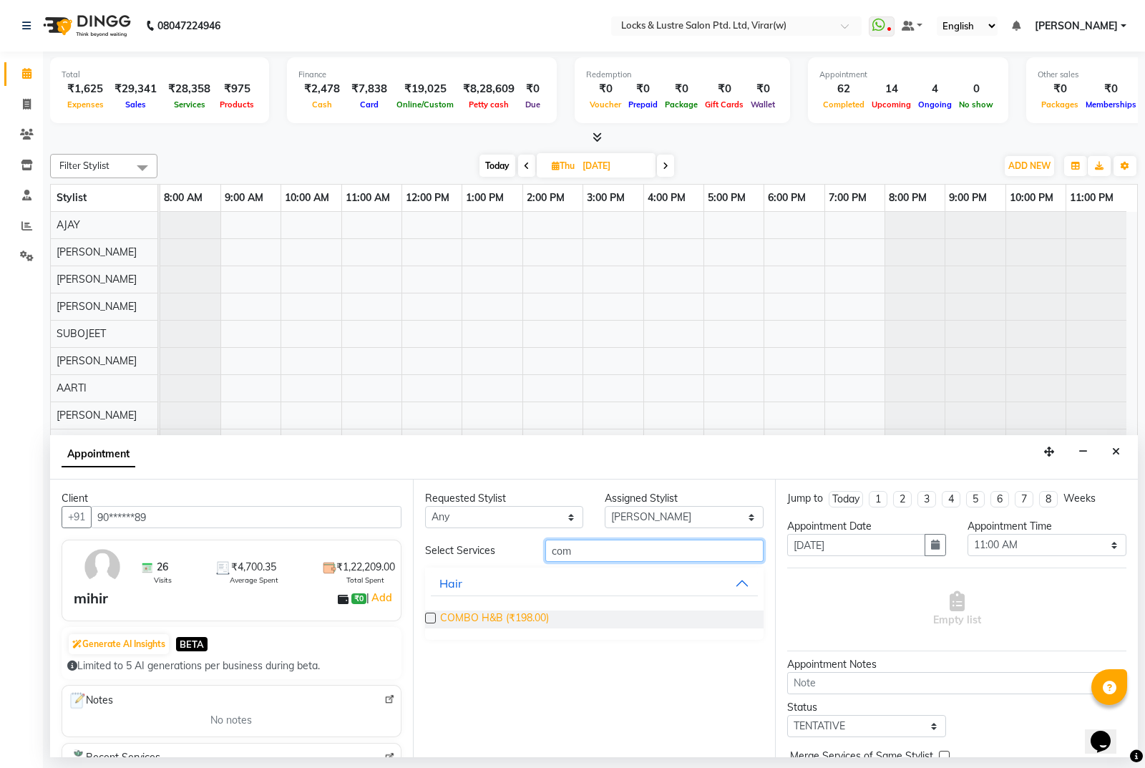
type input "com"
click at [512, 620] on span "COMBO H&B (₹198.00)" at bounding box center [494, 619] width 109 height 18
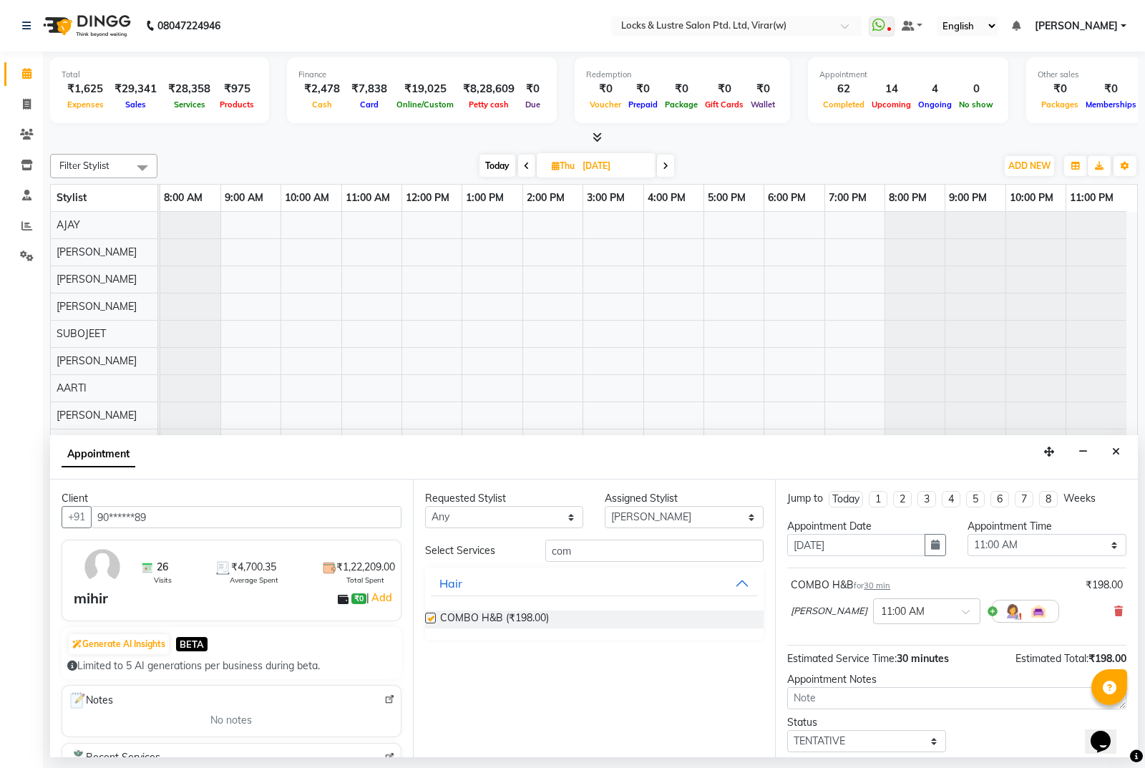
checkbox input "false"
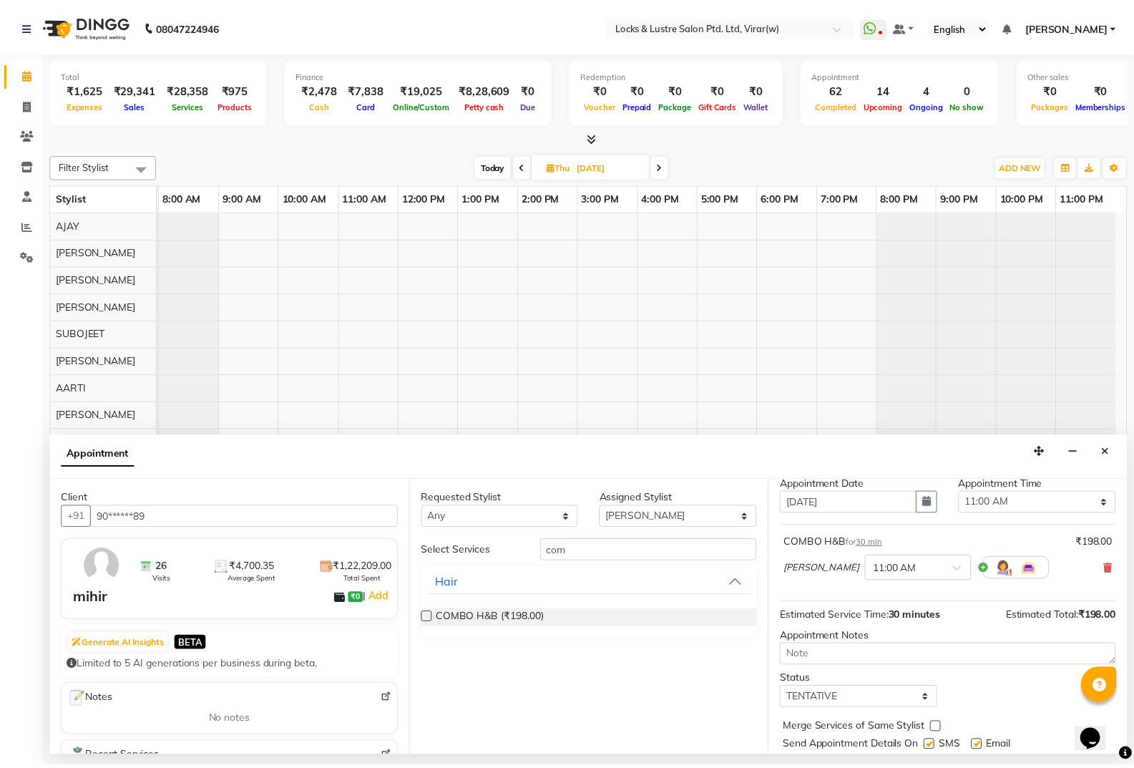
scroll to position [85, 0]
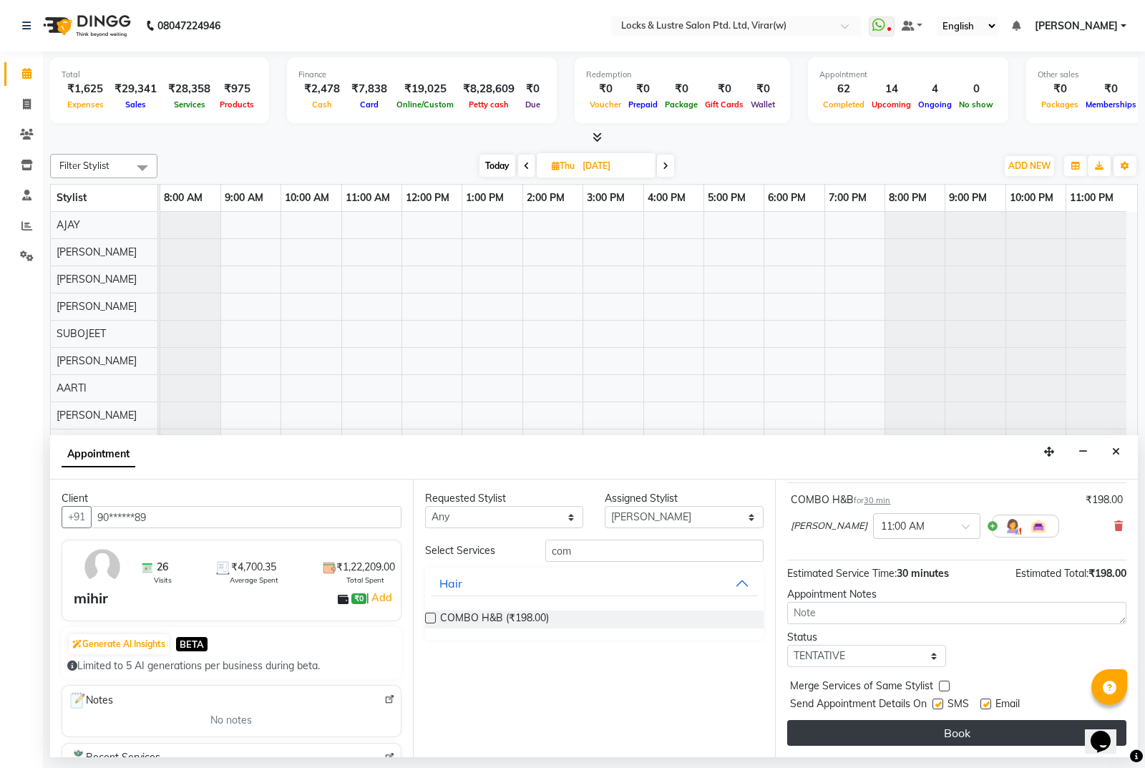
click at [1001, 733] on button "Book" at bounding box center [956, 733] width 339 height 26
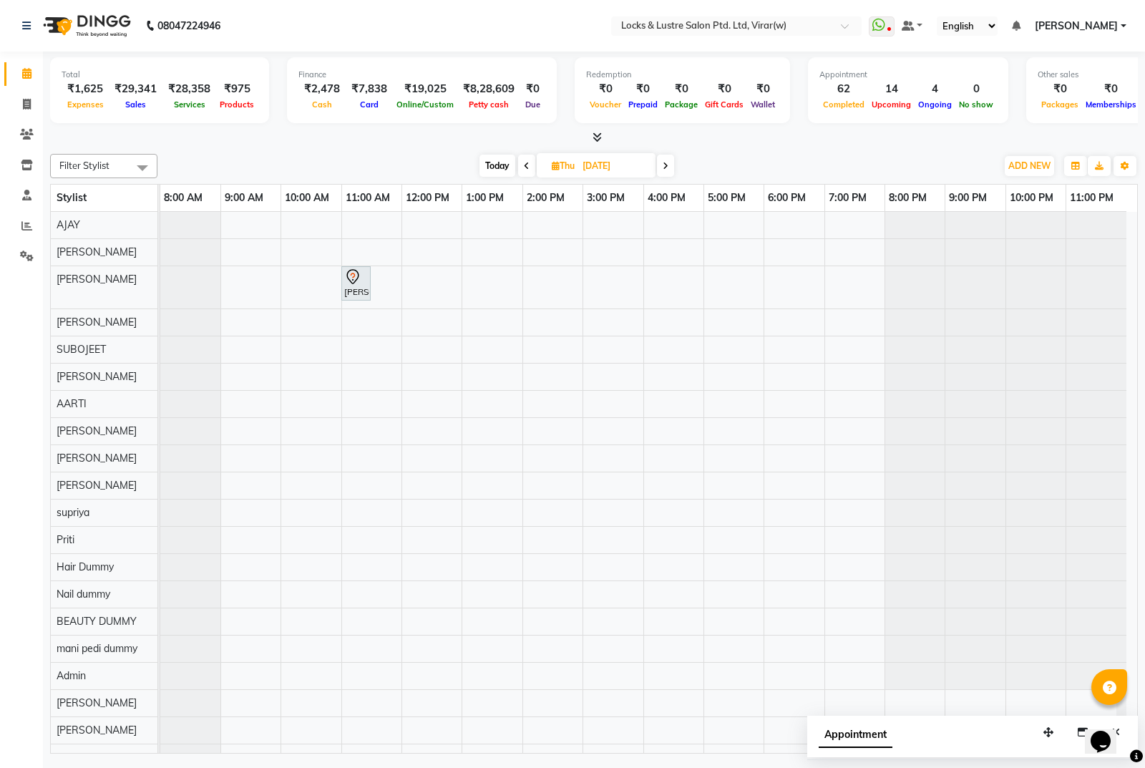
click at [503, 164] on span "Today" at bounding box center [497, 166] width 36 height 22
type input "03-09-2025"
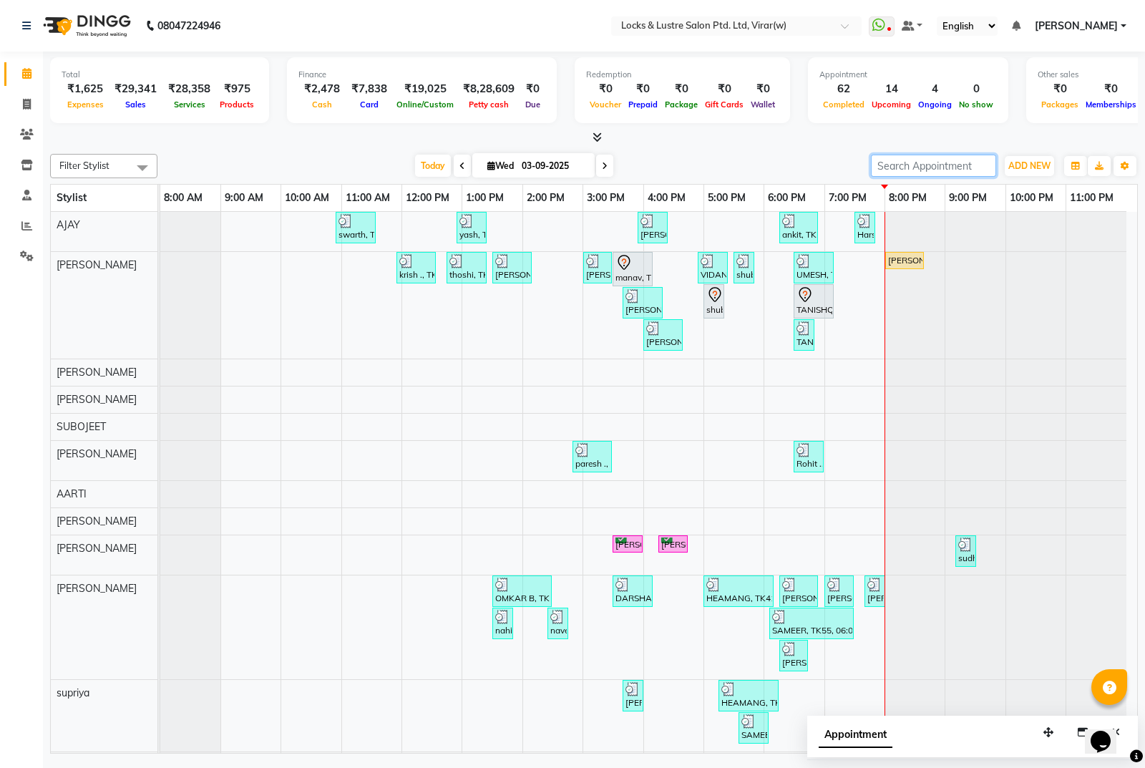
click at [921, 161] on input "search" at bounding box center [933, 166] width 125 height 22
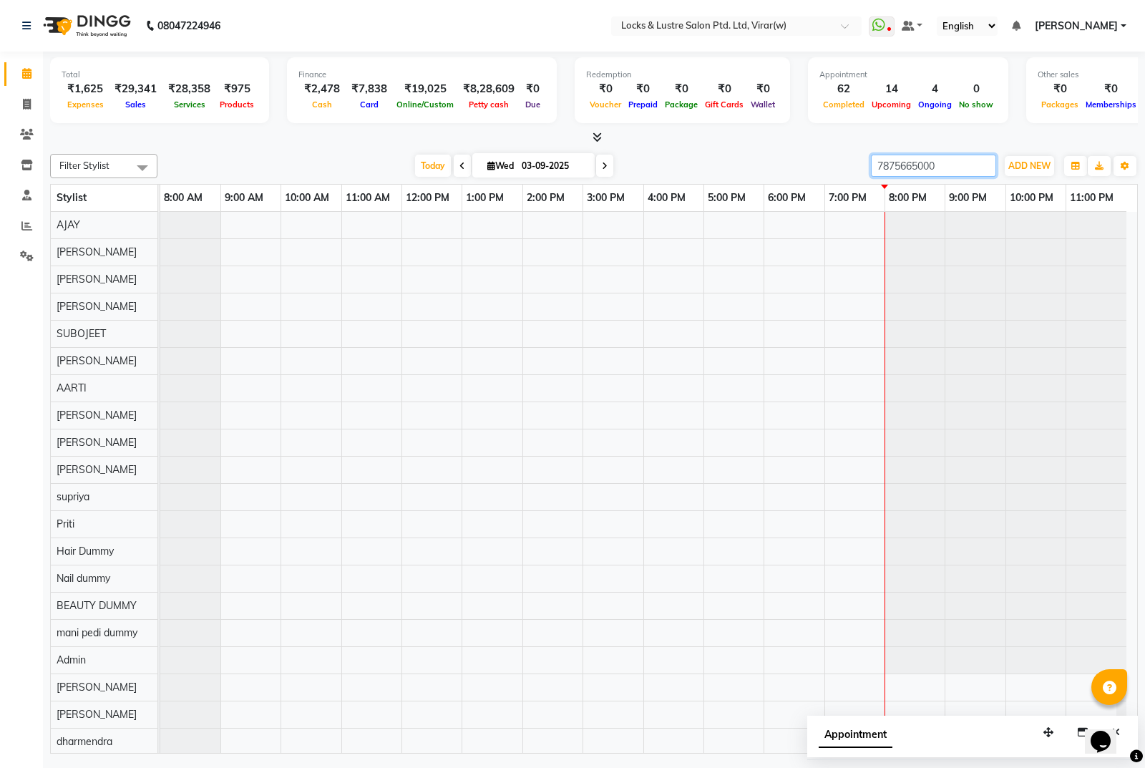
click at [938, 167] on input "7875665000" at bounding box center [933, 166] width 125 height 22
type input "7875665000"
click at [16, 104] on span at bounding box center [26, 105] width 25 height 16
select select "service"
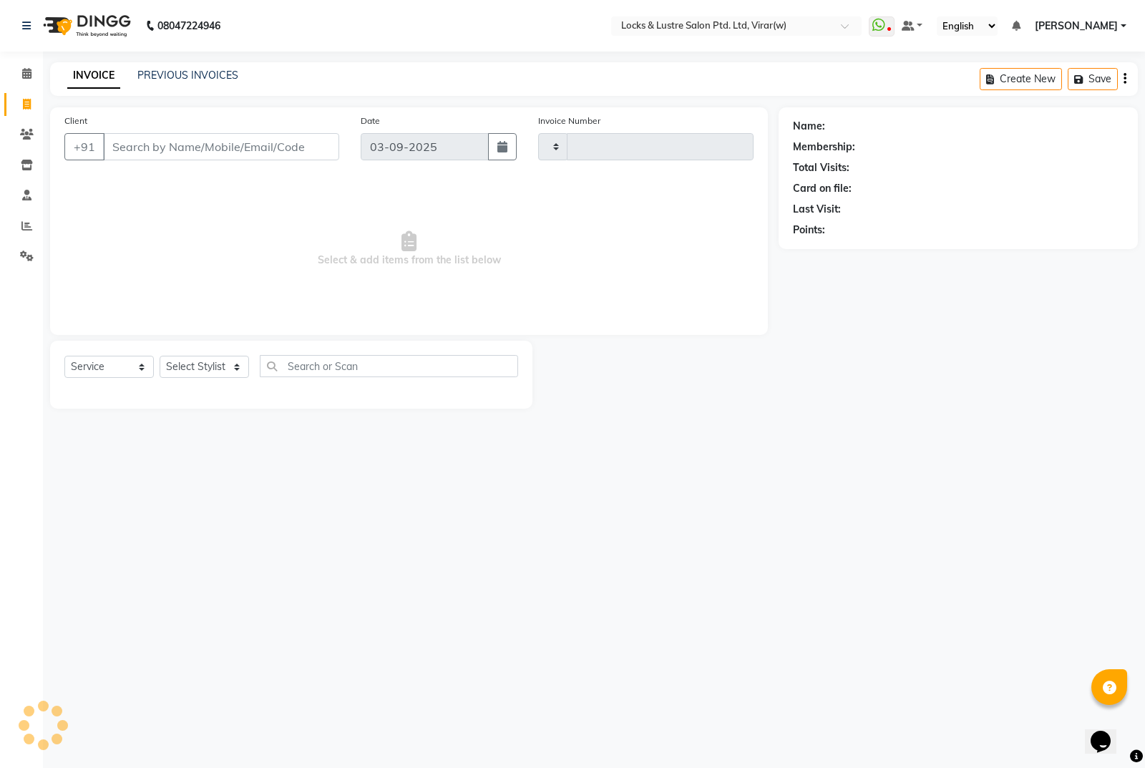
type input "14525"
select select "5944"
click at [206, 152] on input "Client" at bounding box center [221, 146] width 236 height 27
type input "7875665000"
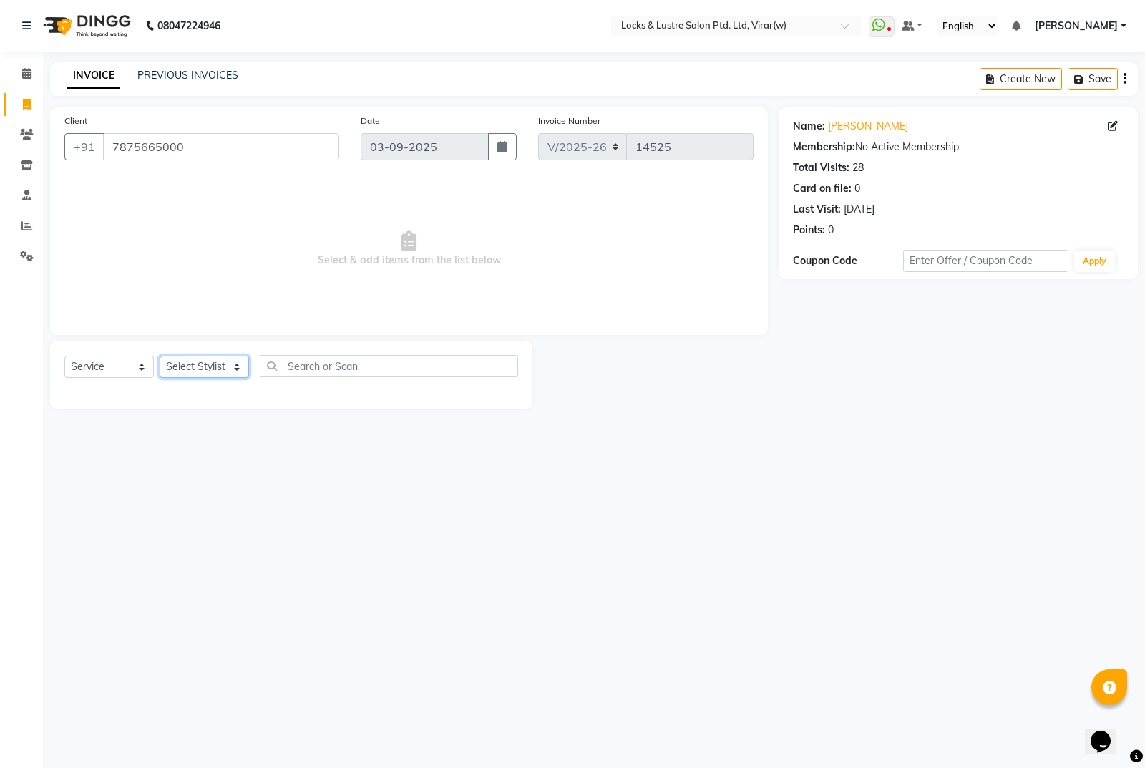
click at [218, 371] on select "Select Stylist [PERSON_NAME] [PERSON_NAME] [PERSON_NAME] AKASH [PERSON_NAME] [P…" at bounding box center [204, 367] width 89 height 22
select select "42111"
click at [160, 356] on select "Select Stylist [PERSON_NAME] [PERSON_NAME] [PERSON_NAME] AKASH [PERSON_NAME] [P…" at bounding box center [204, 367] width 89 height 22
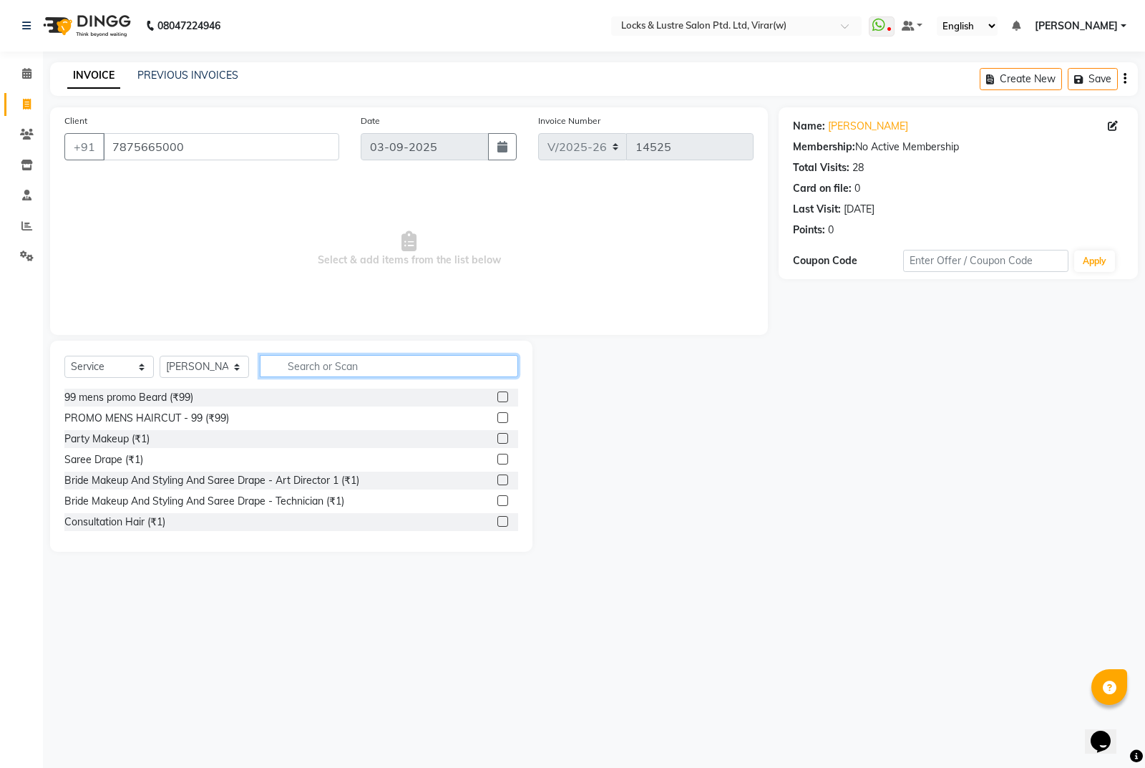
click at [337, 368] on input "text" at bounding box center [389, 366] width 258 height 22
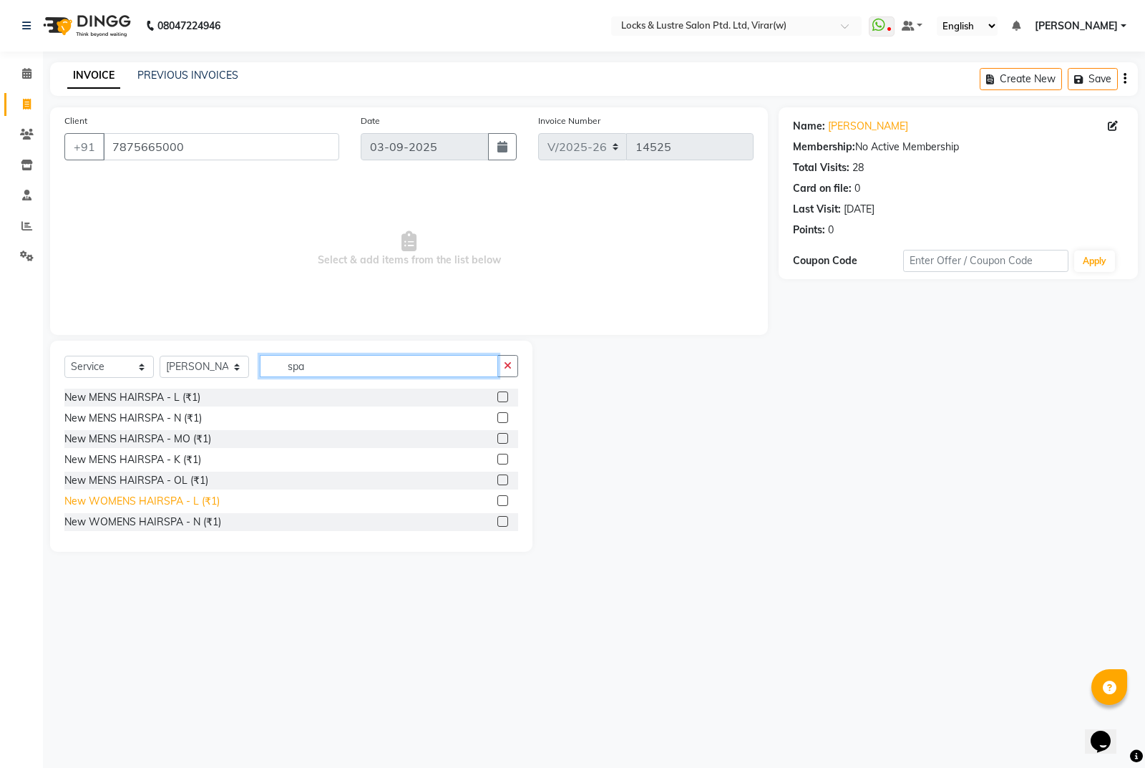
type input "spa"
click at [118, 497] on div "New WOMENS HAIRSPA - L (₹1)" at bounding box center [141, 501] width 155 height 15
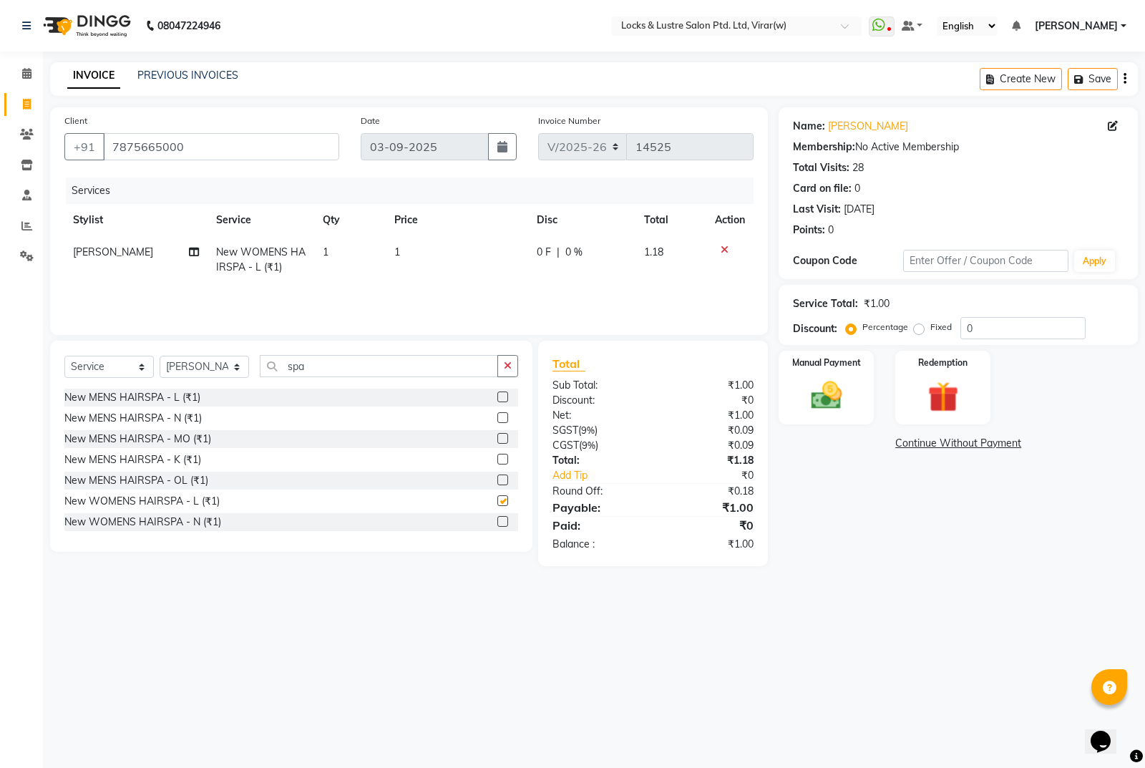
checkbox input "false"
click at [447, 249] on td "1" at bounding box center [457, 259] width 142 height 47
select select "42111"
click at [454, 251] on input "1" at bounding box center [460, 256] width 92 height 22
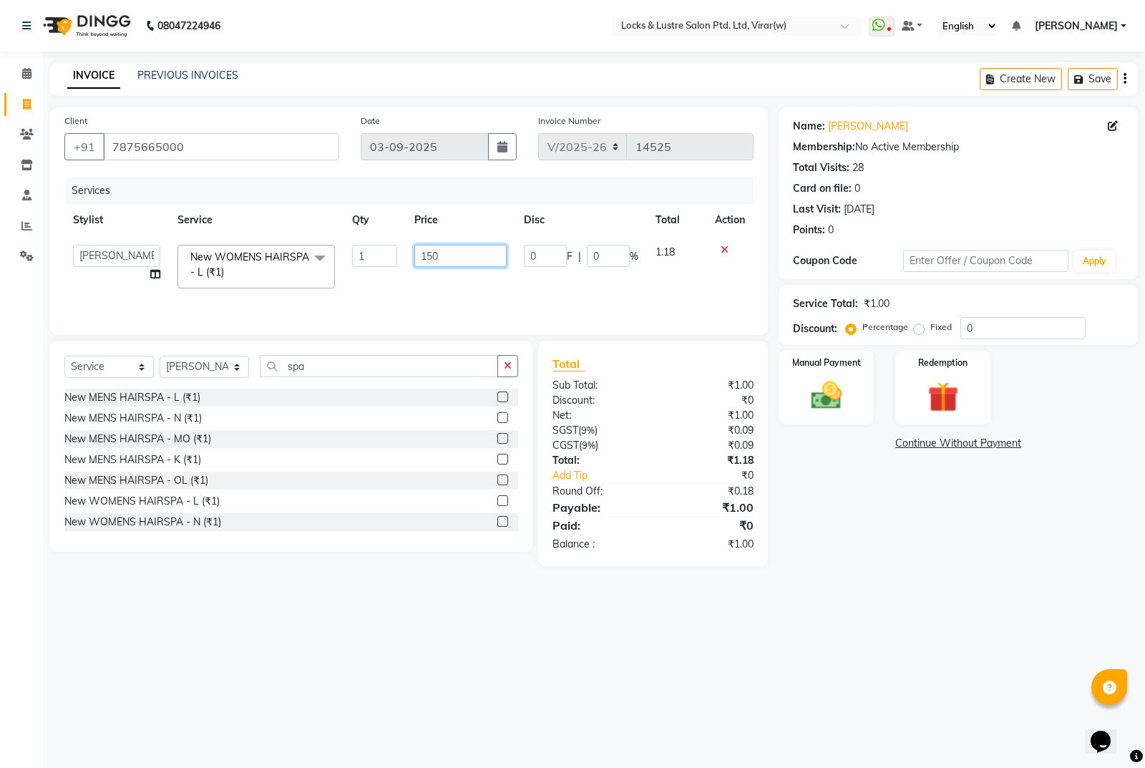
type input "1500"
click at [922, 553] on main "INVOICE PREVIOUS INVOICES Create New Save Client +91 7875665000 Date 03-09-2025…" at bounding box center [594, 324] width 1102 height 525
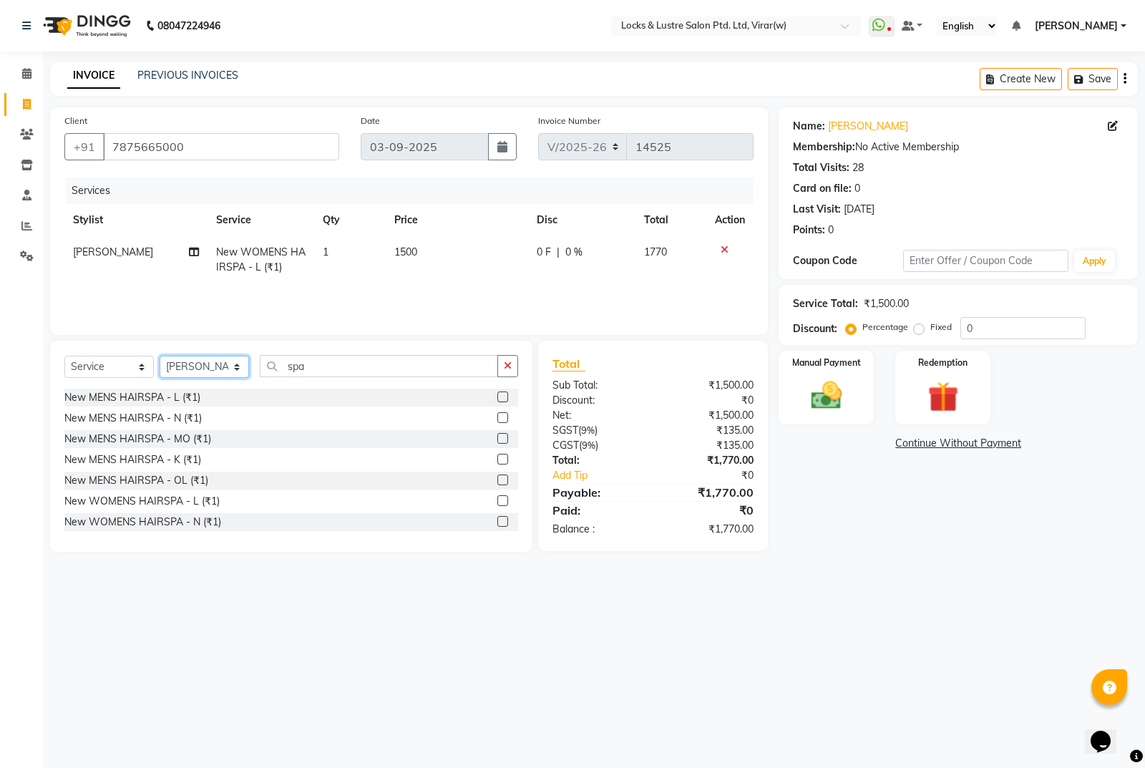
click at [190, 361] on select "Select Stylist [PERSON_NAME] [PERSON_NAME] [PERSON_NAME] AKASH [PERSON_NAME] [P…" at bounding box center [204, 367] width 89 height 22
select select "80293"
click at [160, 356] on select "Select Stylist [PERSON_NAME] [PERSON_NAME] [PERSON_NAME] AKASH [PERSON_NAME] [P…" at bounding box center [204, 367] width 89 height 22
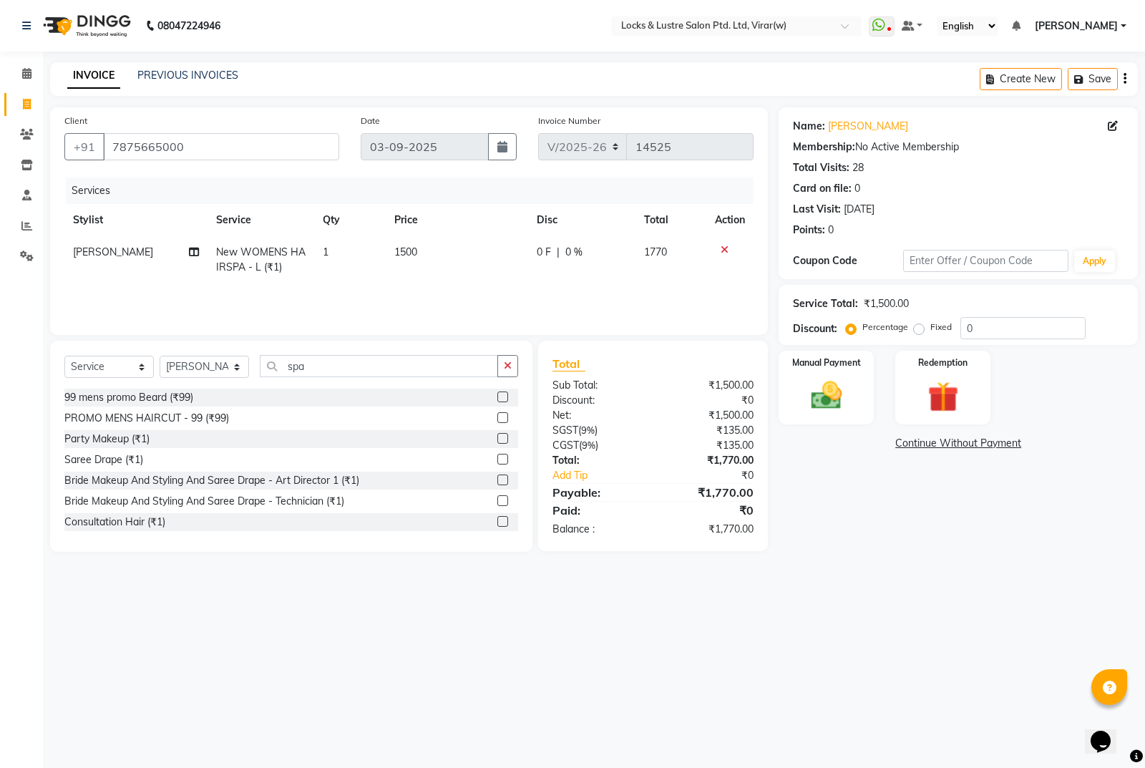
click at [354, 387] on div "Select Service Product Membership Package Voucher Prepaid Gift Card Select Styl…" at bounding box center [291, 372] width 454 height 34
click at [364, 372] on input "spa" at bounding box center [379, 366] width 238 height 22
type input "s"
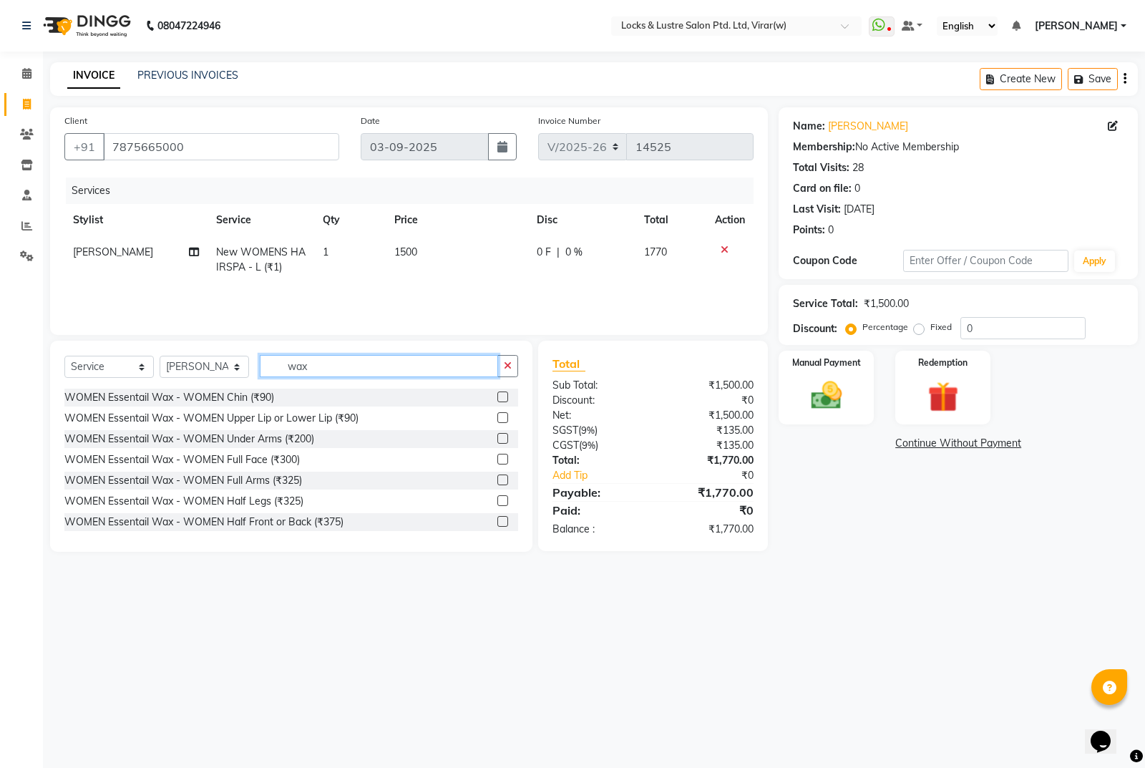
type input "wax"
click at [210, 509] on div "WOMEN Essentail Wax - WOMEN Half Legs (₹325)" at bounding box center [291, 501] width 454 height 18
click at [195, 504] on div "WOMEN Essentail Wax - WOMEN Half Legs (₹325)" at bounding box center [183, 501] width 239 height 15
checkbox input "false"
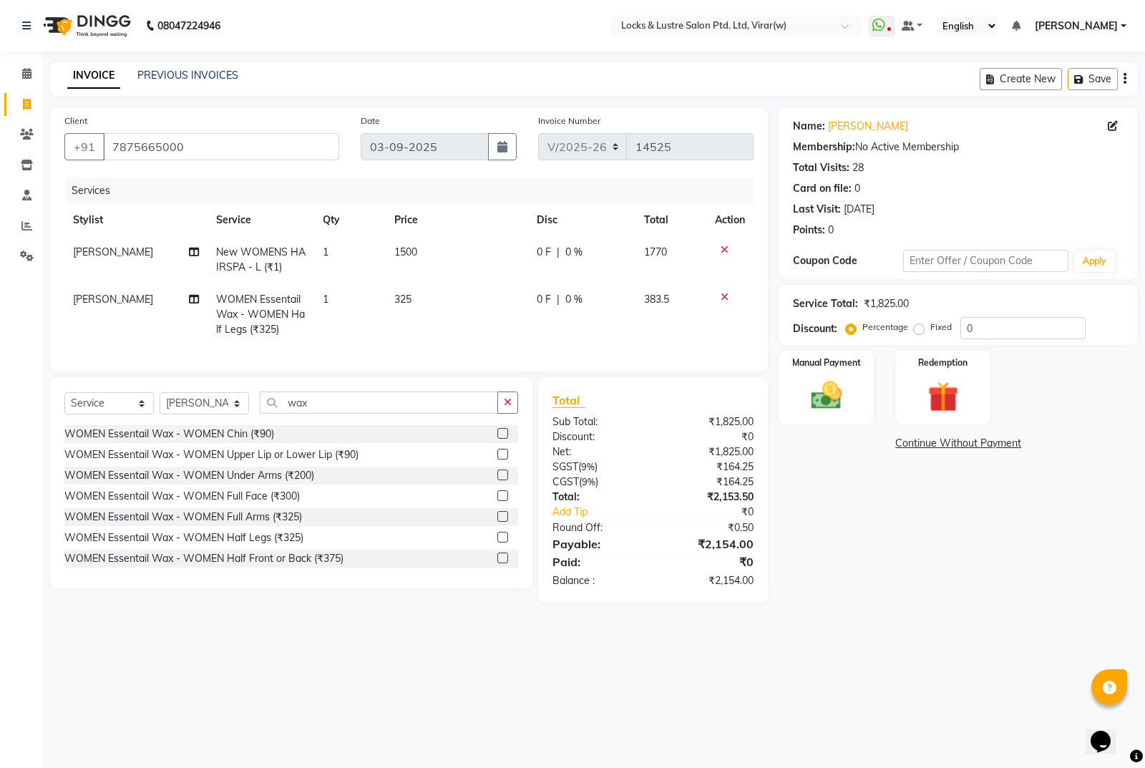
click at [449, 299] on td "325" at bounding box center [457, 314] width 142 height 62
select select "80293"
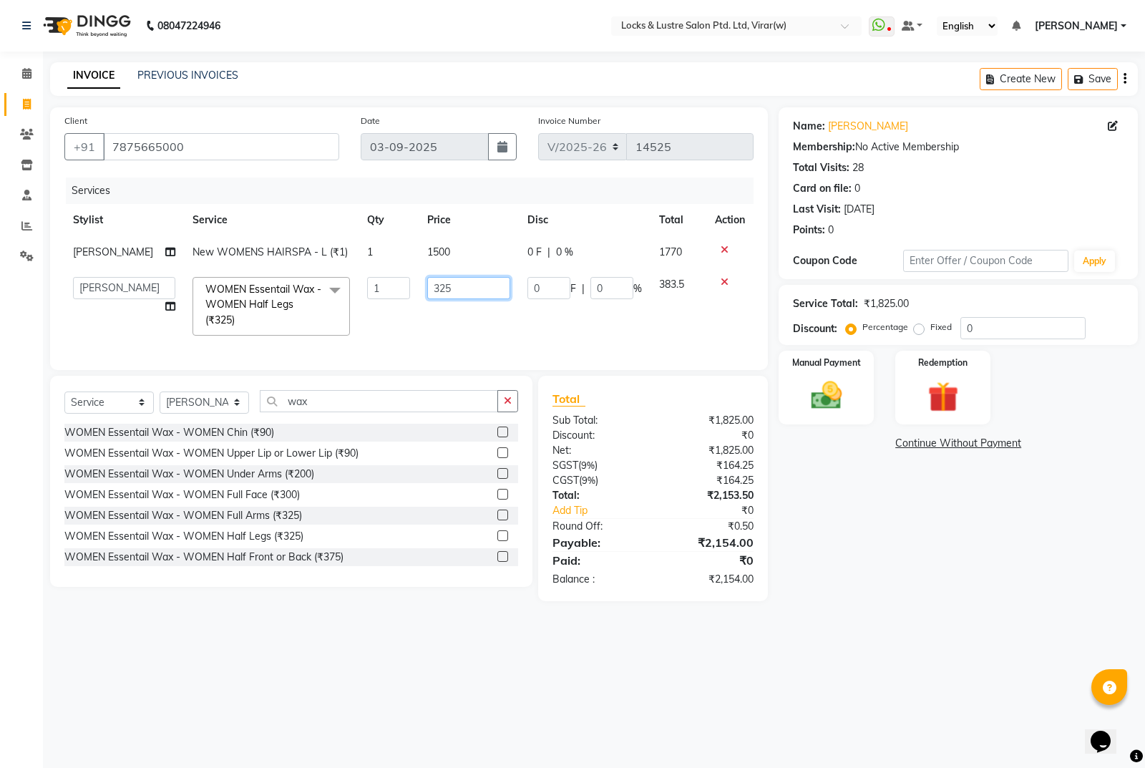
click at [487, 288] on input "325" at bounding box center [468, 288] width 83 height 22
type input "3"
type input "600"
click at [843, 499] on div "Name: Sayali Membership: No Active Membership Total Visits: 28 Card on file: 0 …" at bounding box center [964, 354] width 370 height 494
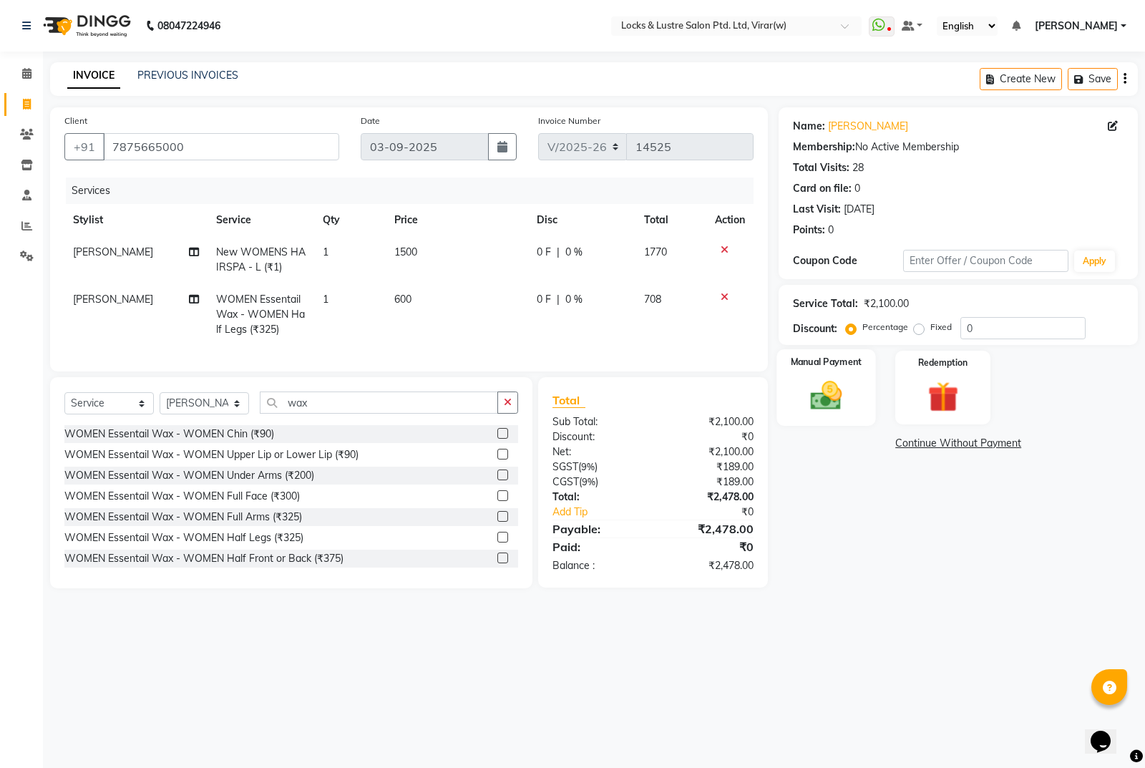
click at [839, 404] on img at bounding box center [827, 395] width 52 height 36
click at [925, 444] on span "UPI" at bounding box center [930, 444] width 22 height 16
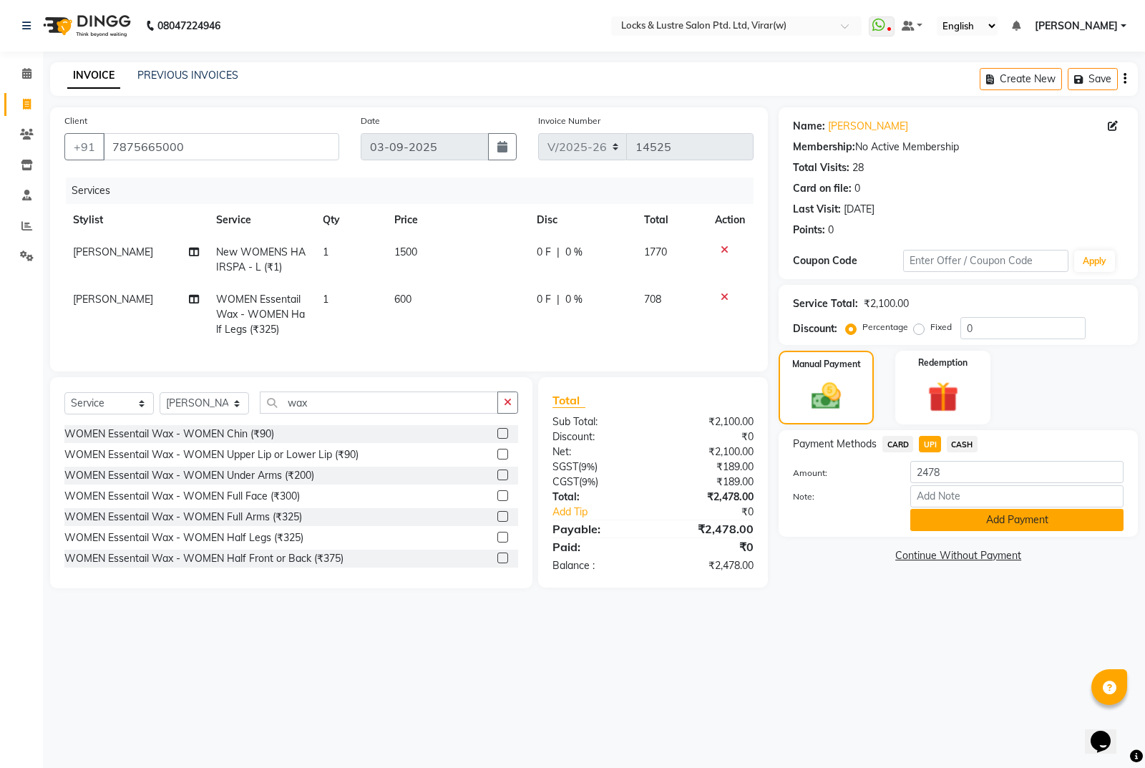
click at [991, 522] on button "Add Payment" at bounding box center [1016, 520] width 213 height 22
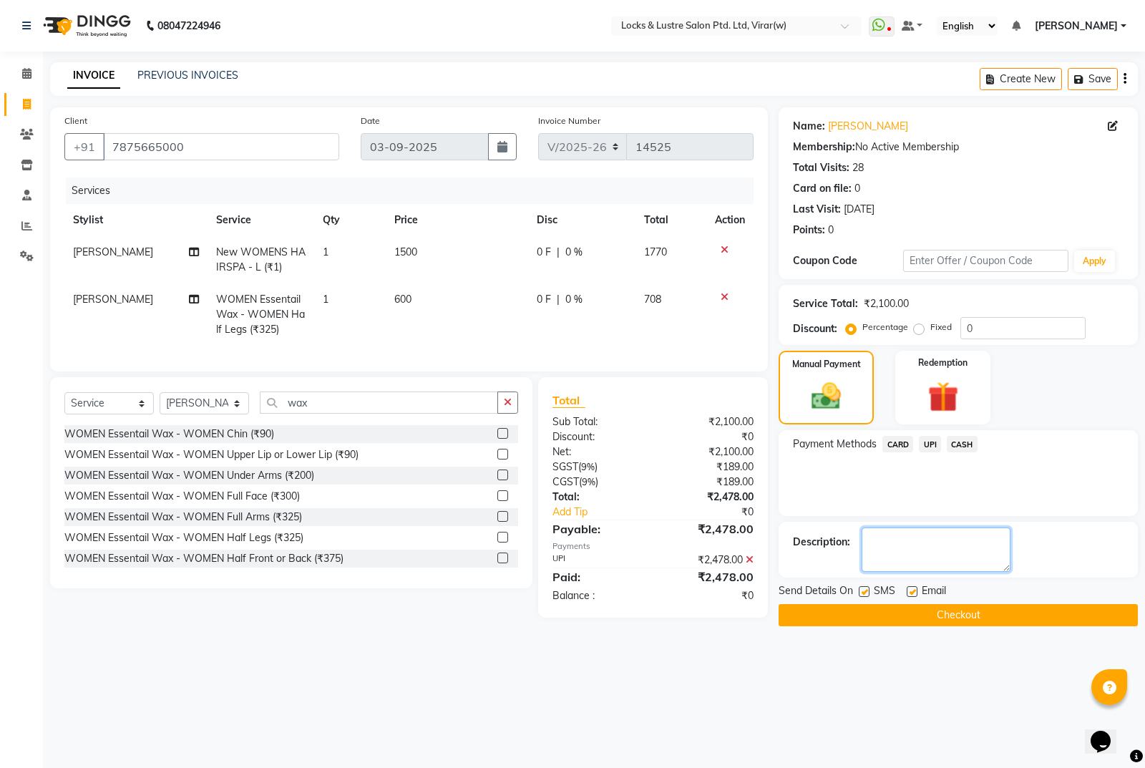
click at [897, 540] on textarea at bounding box center [936, 549] width 149 height 44
type textarea "224832794631"
click at [869, 614] on button "Checkout" at bounding box center [958, 615] width 359 height 22
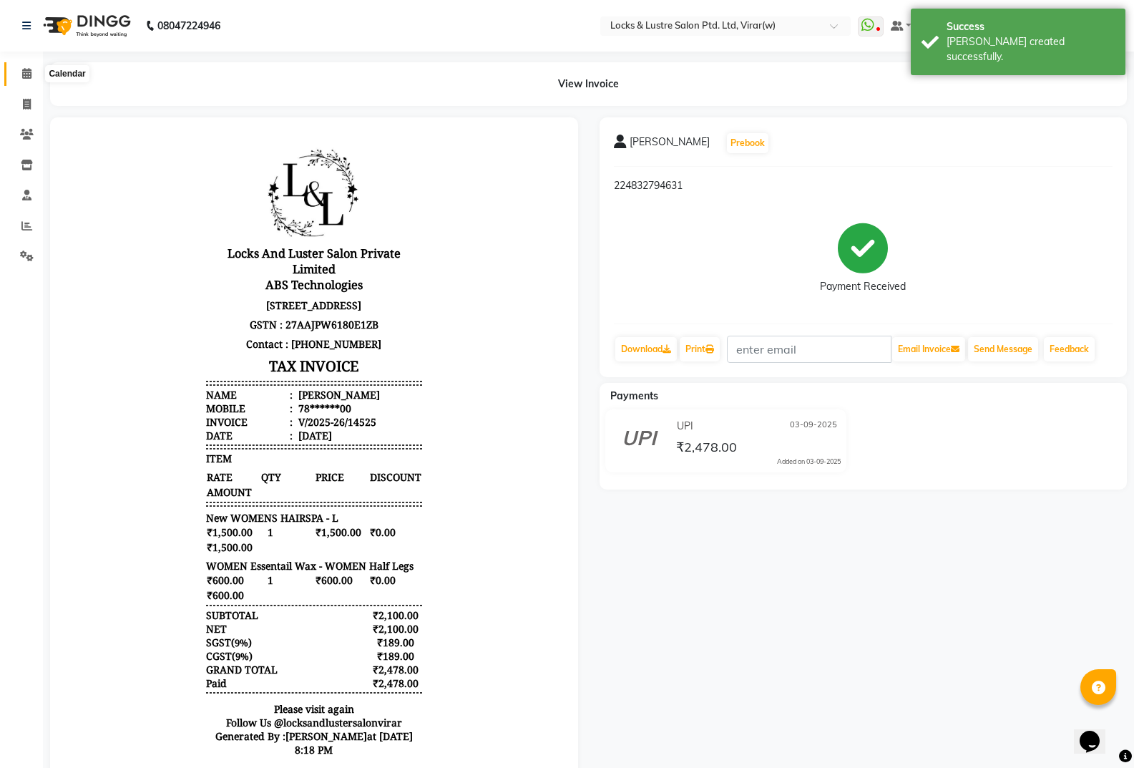
click at [33, 71] on span at bounding box center [26, 74] width 25 height 16
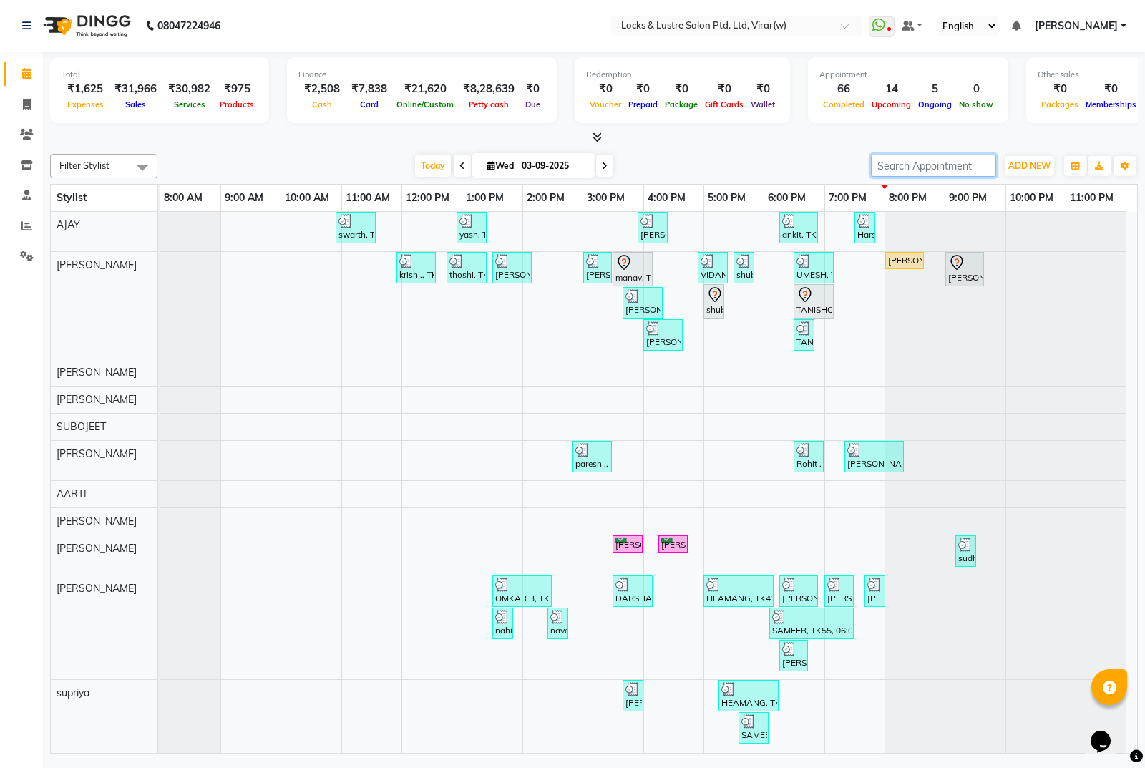
click at [983, 174] on input "search" at bounding box center [933, 166] width 125 height 22
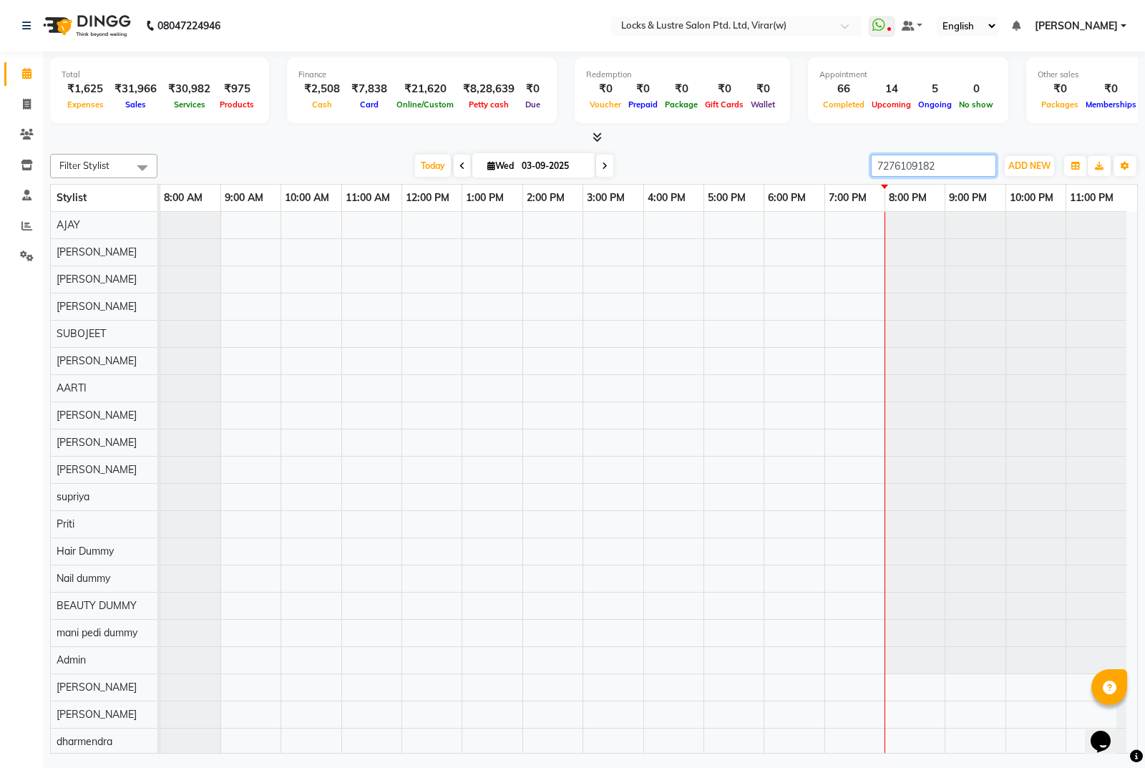
click at [964, 165] on input "7276109182" at bounding box center [933, 166] width 125 height 22
type input "7276109182"
click at [20, 98] on span at bounding box center [26, 105] width 25 height 16
select select "service"
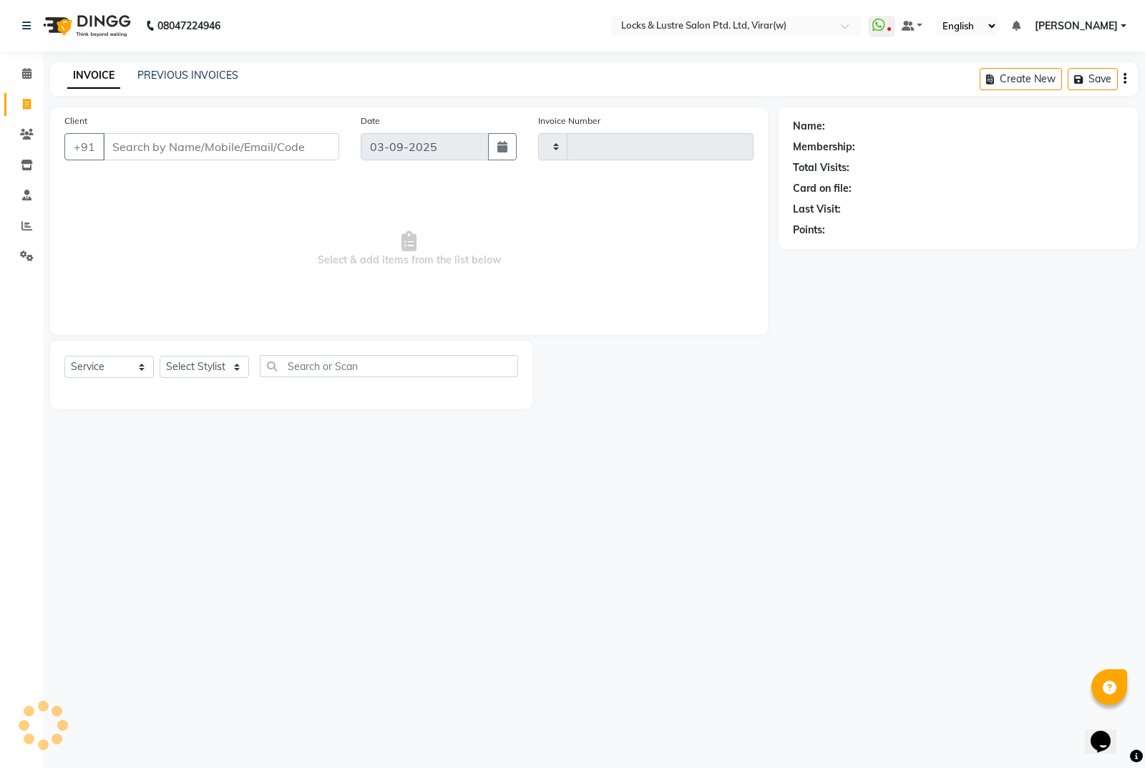
type input "14527"
select select "5944"
click at [191, 154] on input "Client" at bounding box center [221, 146] width 236 height 27
type input "7276109182"
click at [224, 350] on div "Select Service Product Membership Package Voucher Prepaid Gift Card Select Styl…" at bounding box center [291, 375] width 482 height 68
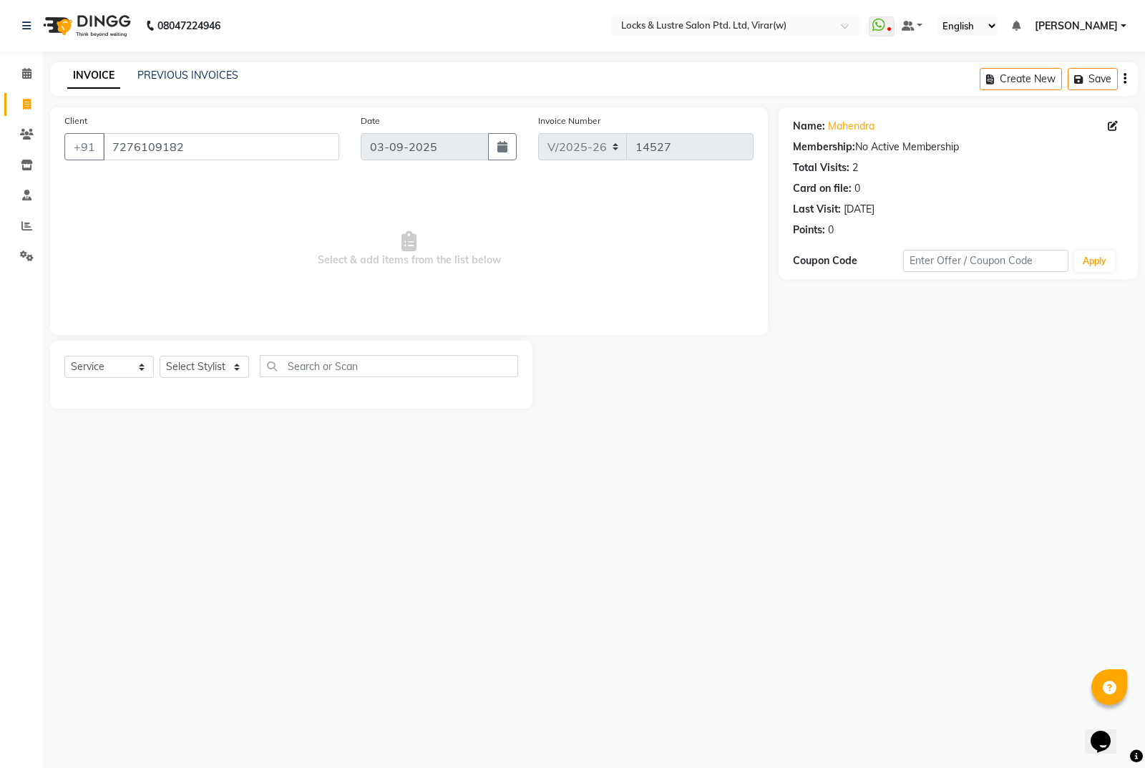
click at [215, 352] on div "Select Service Product Membership Package Voucher Prepaid Gift Card Select Styl…" at bounding box center [291, 375] width 482 height 68
click at [216, 358] on select "Select Stylist [PERSON_NAME] [PERSON_NAME] [PERSON_NAME] AKASH [PERSON_NAME] [P…" at bounding box center [204, 367] width 89 height 22
select select "42107"
click at [160, 356] on select "Select Stylist [PERSON_NAME] [PERSON_NAME] [PERSON_NAME] AKASH [PERSON_NAME] [P…" at bounding box center [204, 367] width 89 height 22
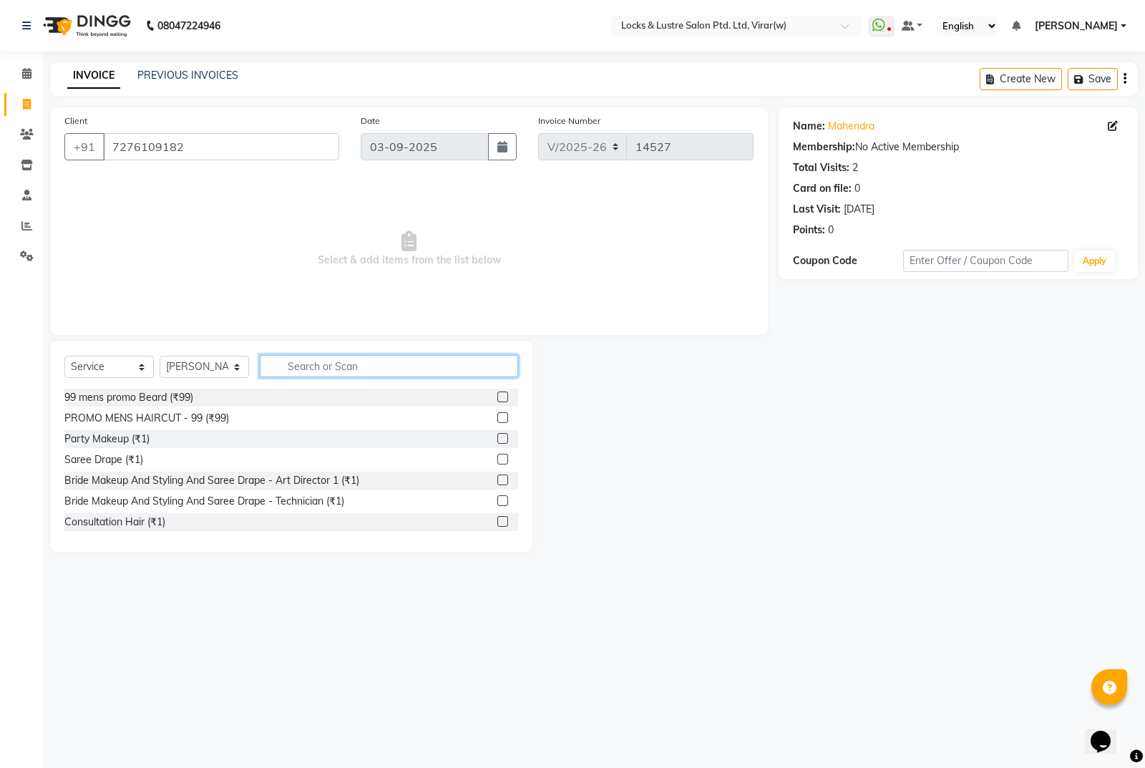
click at [328, 356] on input "text" at bounding box center [389, 366] width 258 height 22
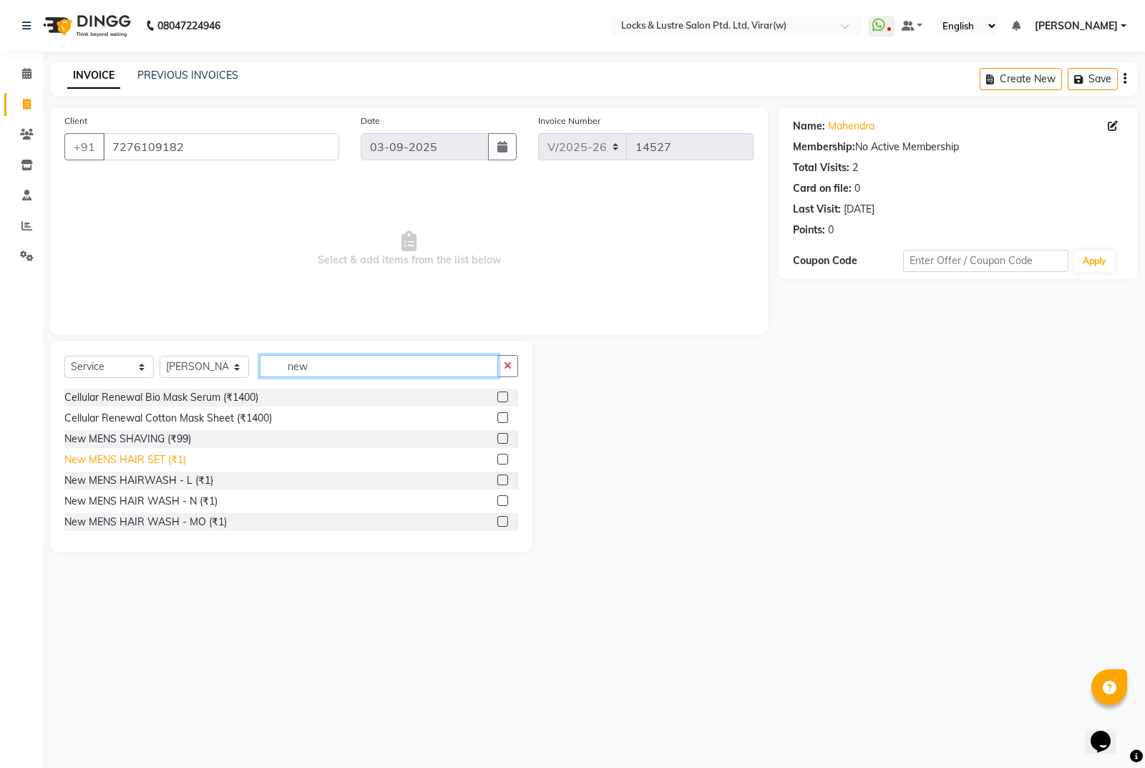
type input "new"
click at [165, 454] on div "New MENS HAIR SET (₹1)" at bounding box center [125, 459] width 122 height 15
checkbox input "false"
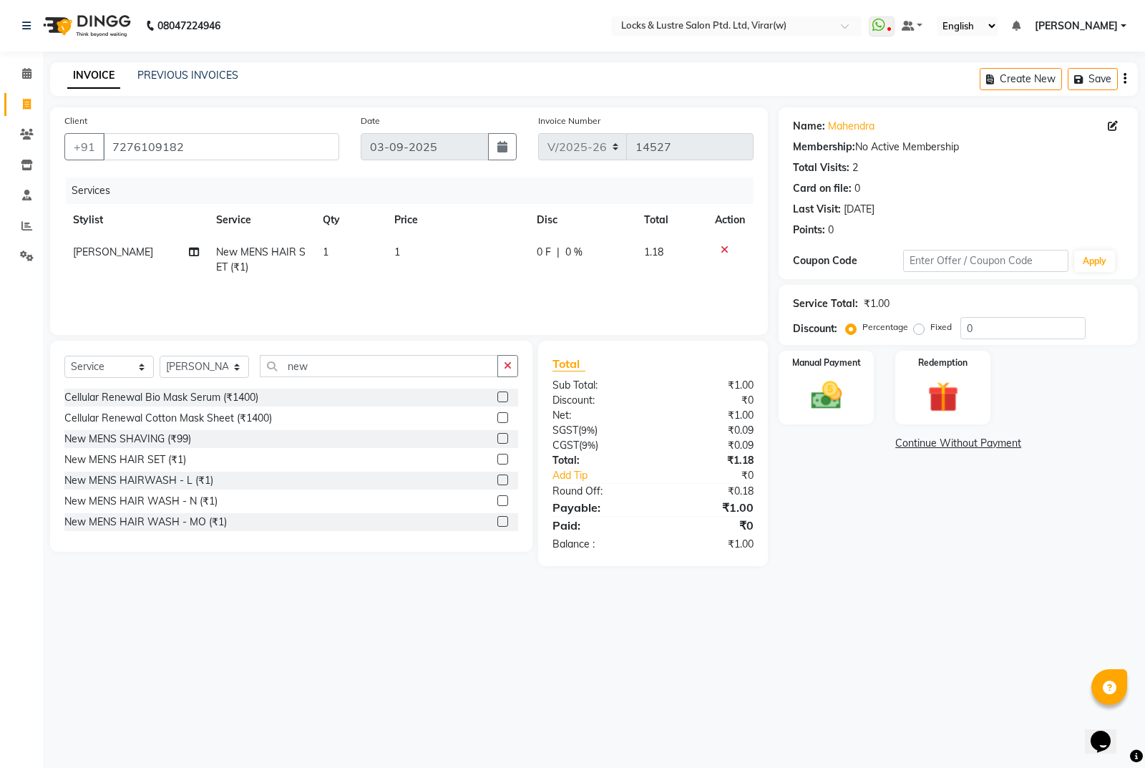
click at [448, 264] on td "1" at bounding box center [457, 259] width 142 height 47
select select "42107"
click at [489, 261] on input "1" at bounding box center [460, 256] width 92 height 22
type input "99"
click at [976, 671] on div "08047224946 Select Location × Locks & Lustre Salon Ptd. Ltd, Virar(w) WhatsApp …" at bounding box center [572, 384] width 1145 height 768
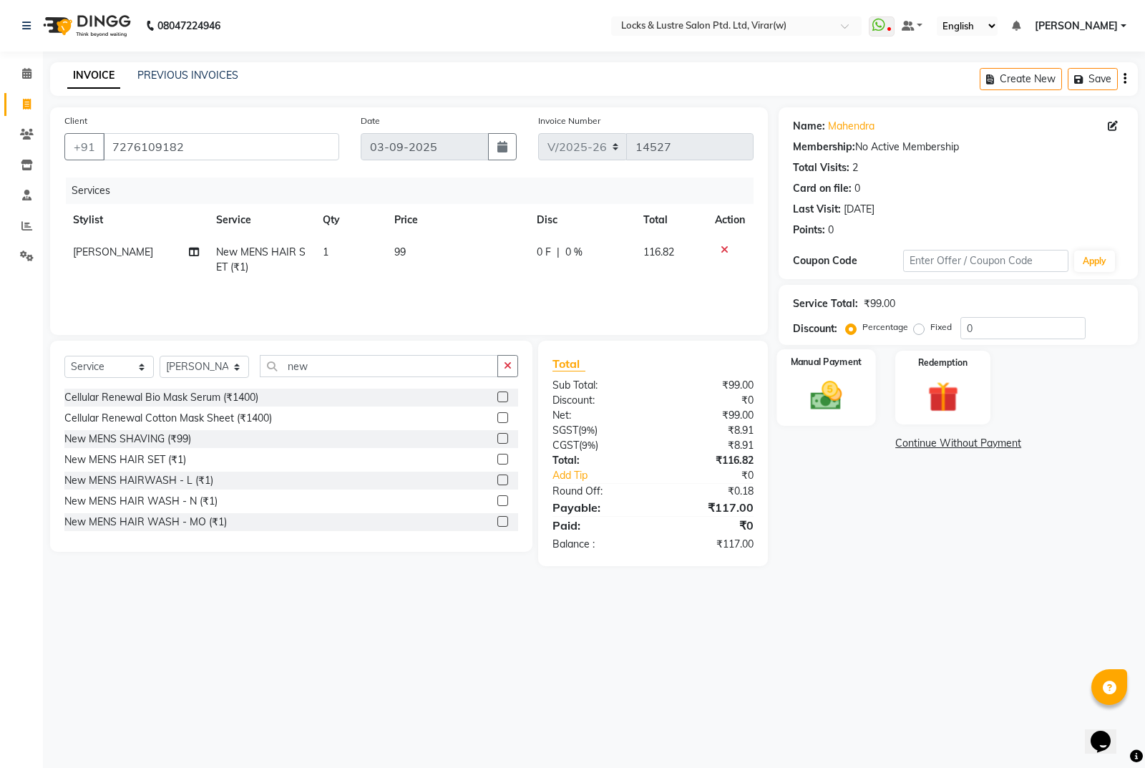
click at [831, 404] on img at bounding box center [827, 395] width 52 height 36
click at [967, 442] on span "CASH" at bounding box center [962, 444] width 31 height 16
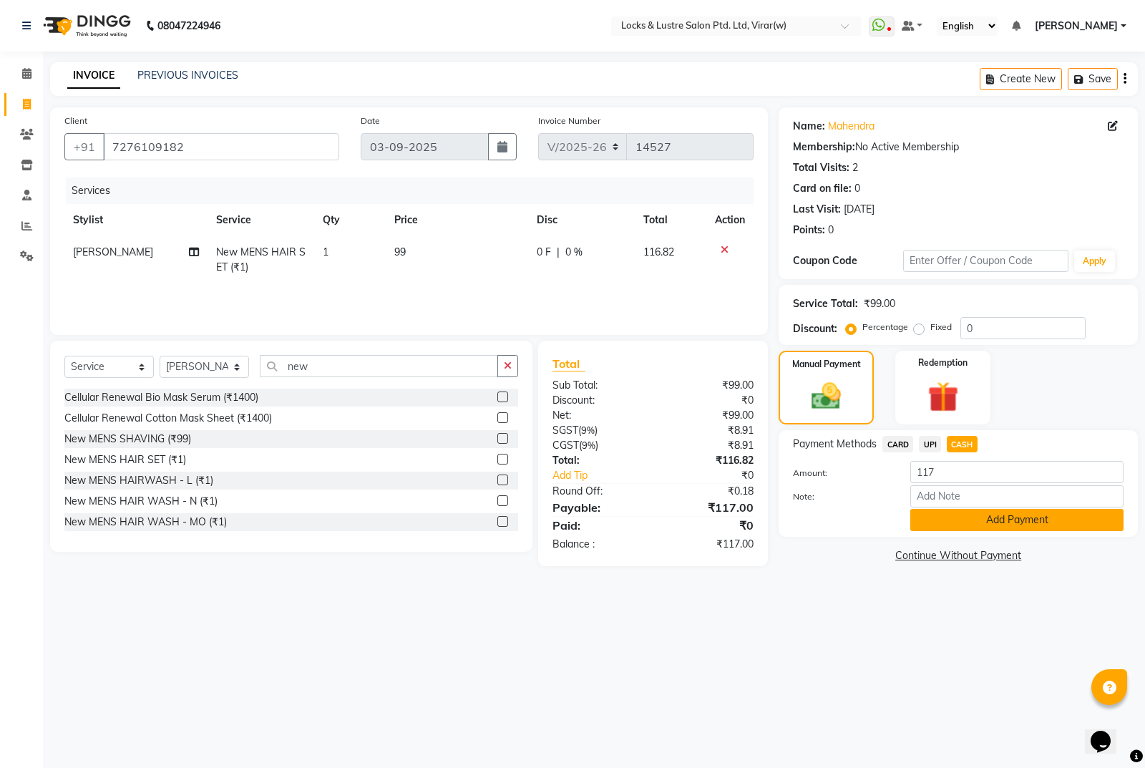
click at [982, 517] on button "Add Payment" at bounding box center [1016, 520] width 213 height 22
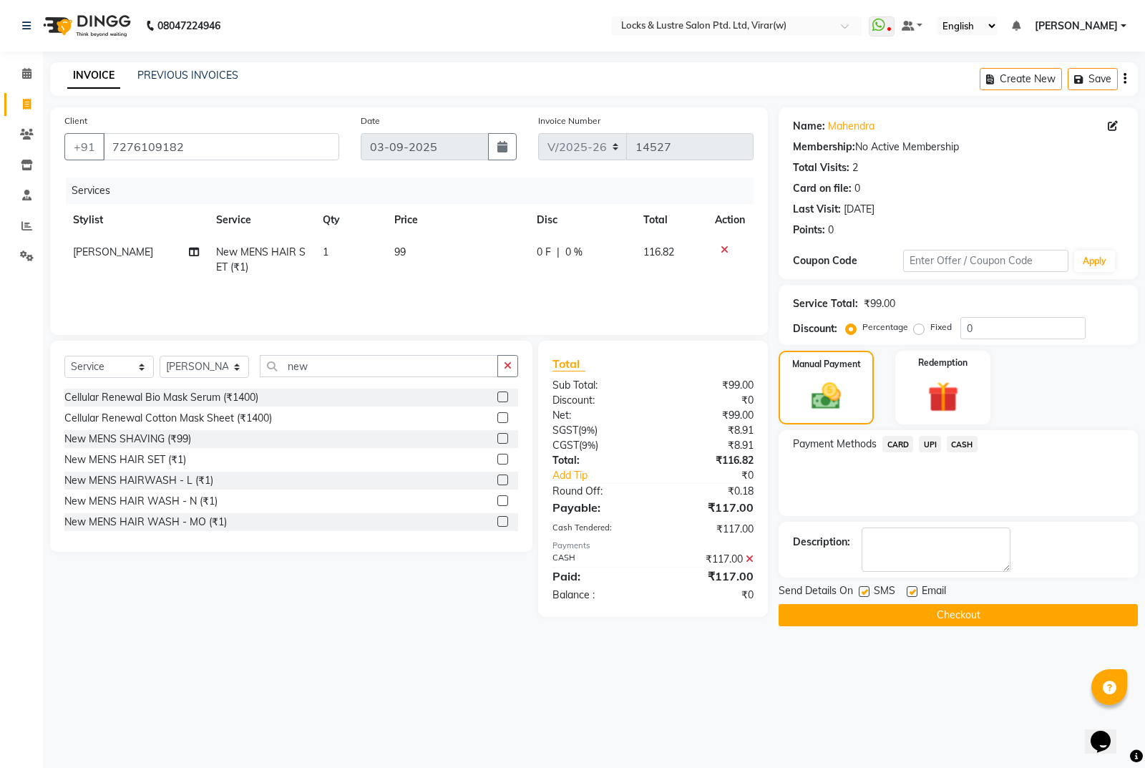
click at [965, 616] on button "Checkout" at bounding box center [958, 615] width 359 height 22
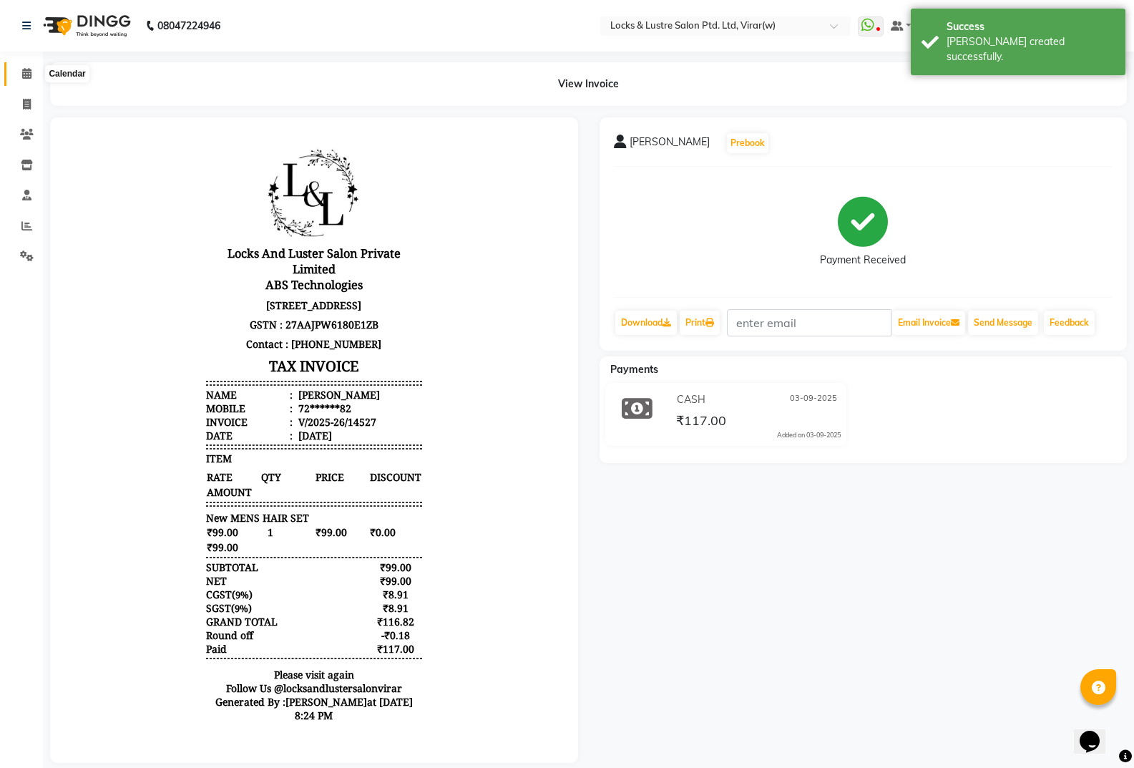
click at [23, 72] on icon at bounding box center [26, 73] width 9 height 11
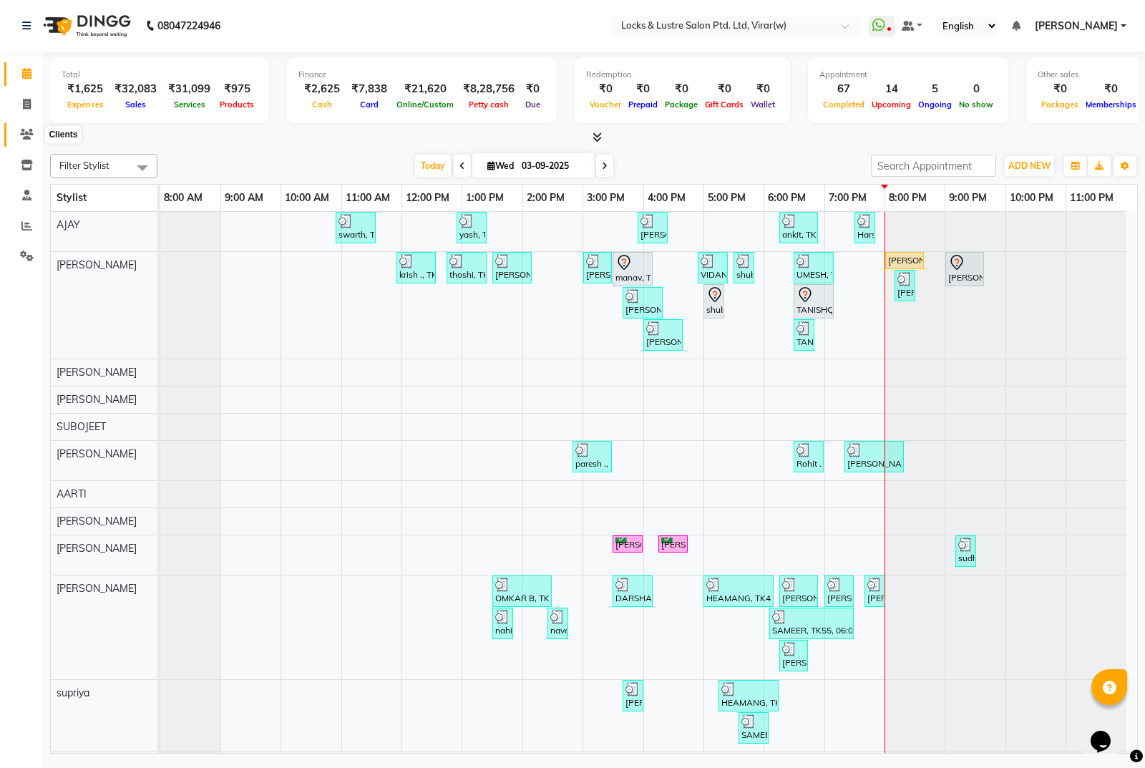
click at [24, 132] on icon at bounding box center [27, 134] width 14 height 11
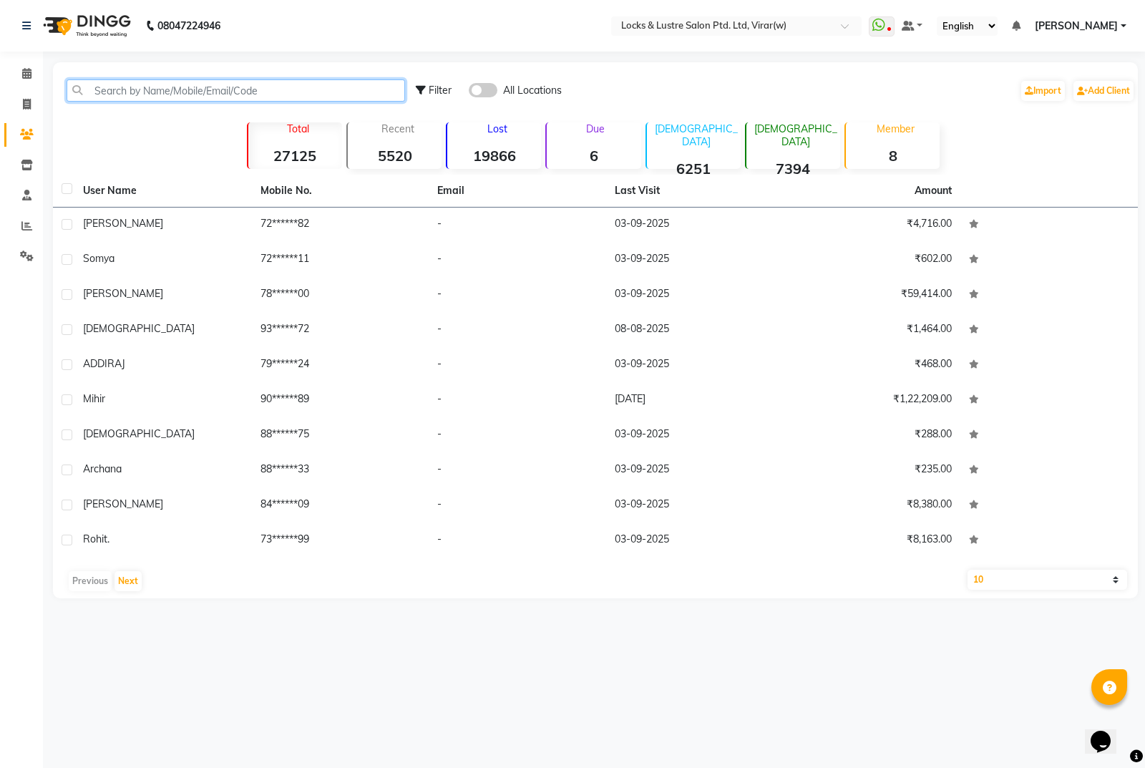
click at [191, 94] on input "text" at bounding box center [236, 90] width 338 height 22
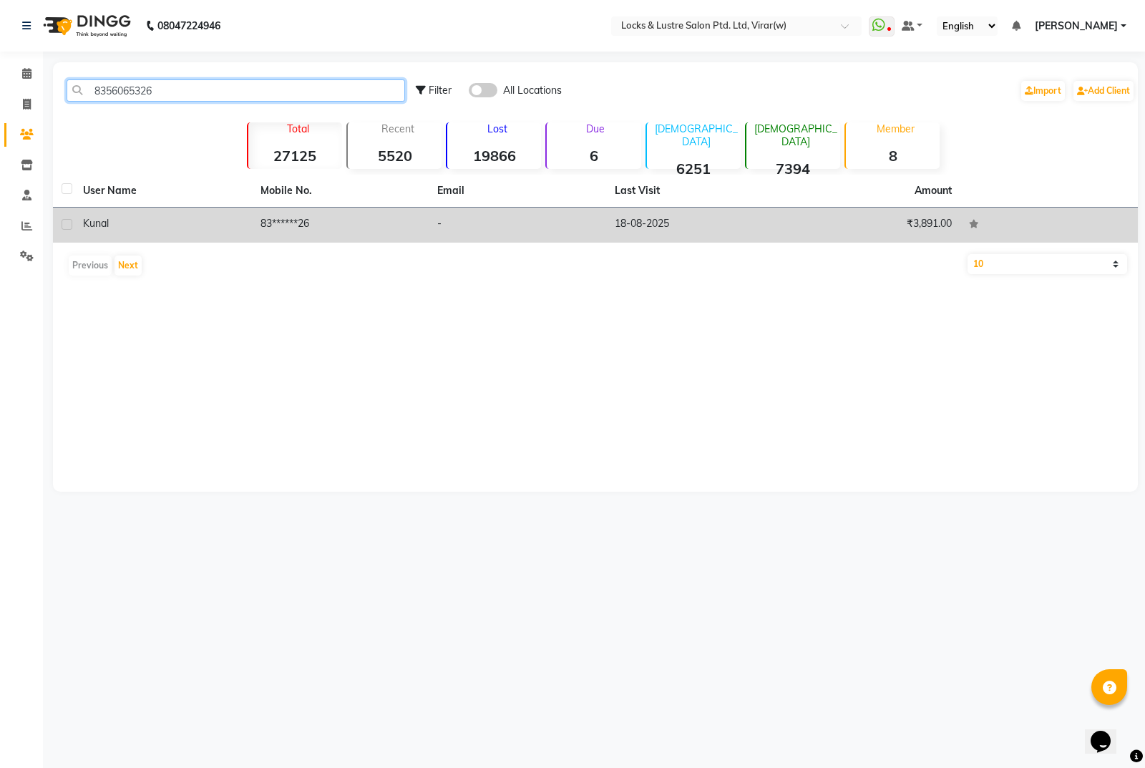
type input "8356065326"
click at [314, 220] on td "83******26" at bounding box center [340, 225] width 177 height 35
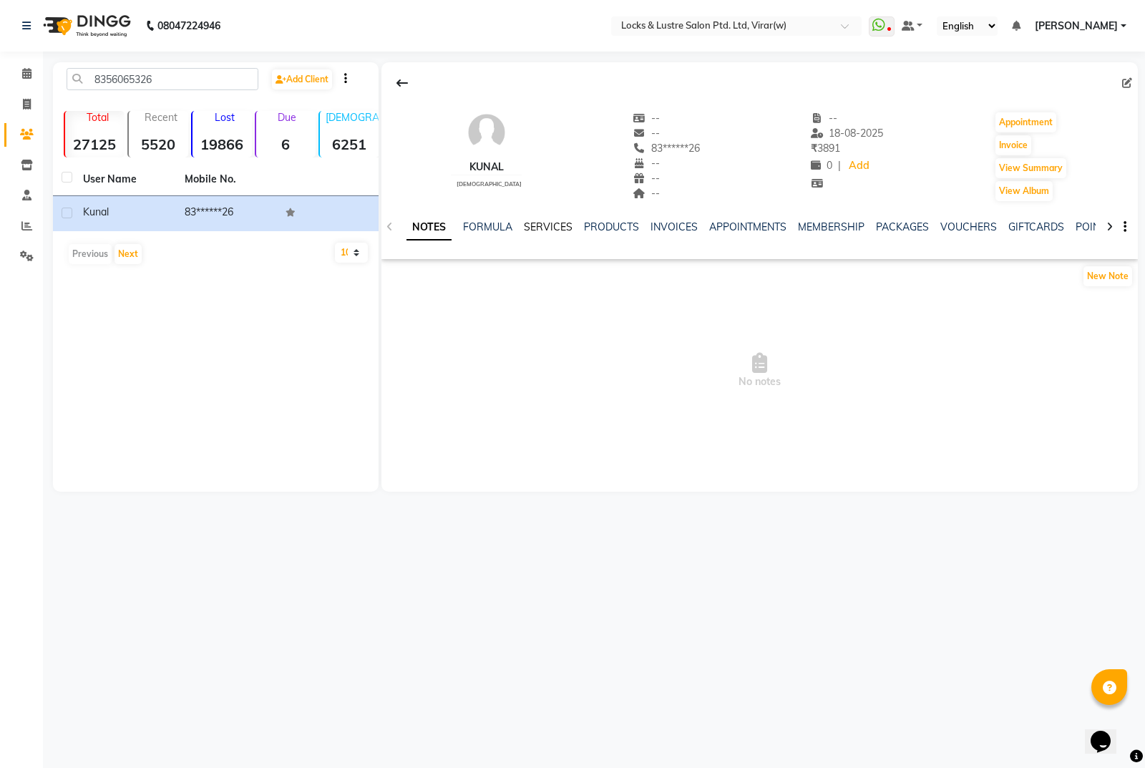
click at [541, 227] on link "SERVICES" at bounding box center [548, 226] width 49 height 13
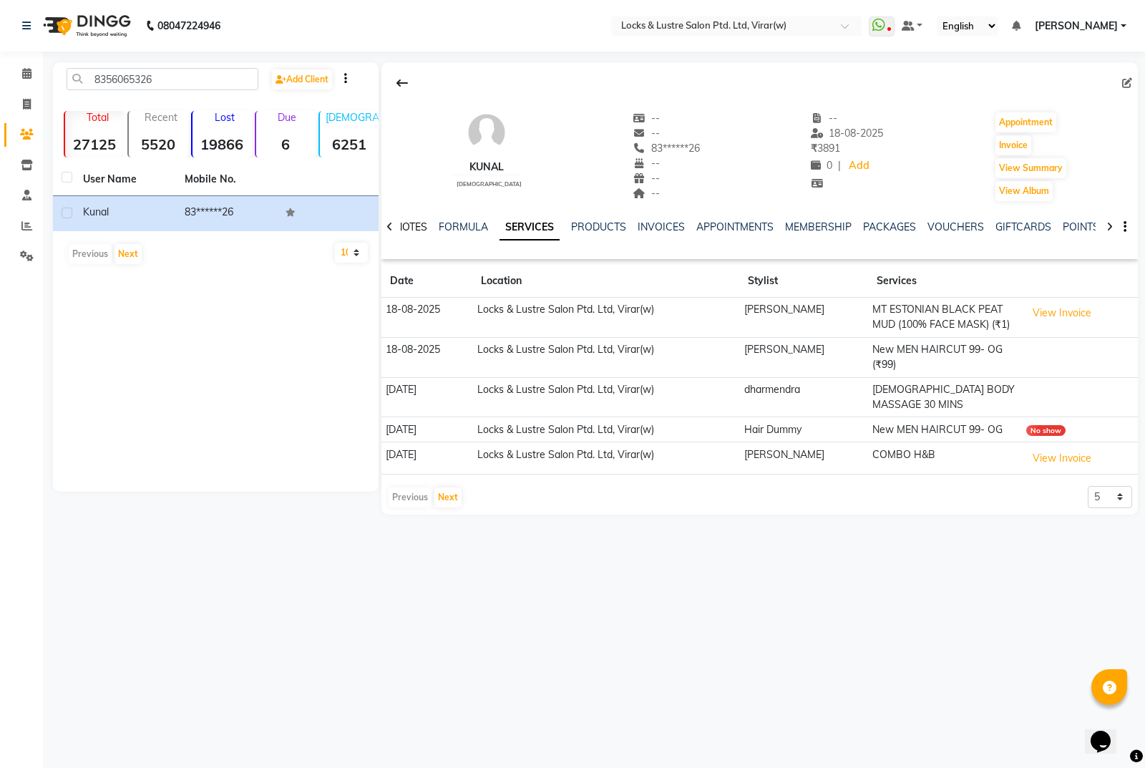
click at [406, 225] on link "NOTES" at bounding box center [411, 226] width 32 height 13
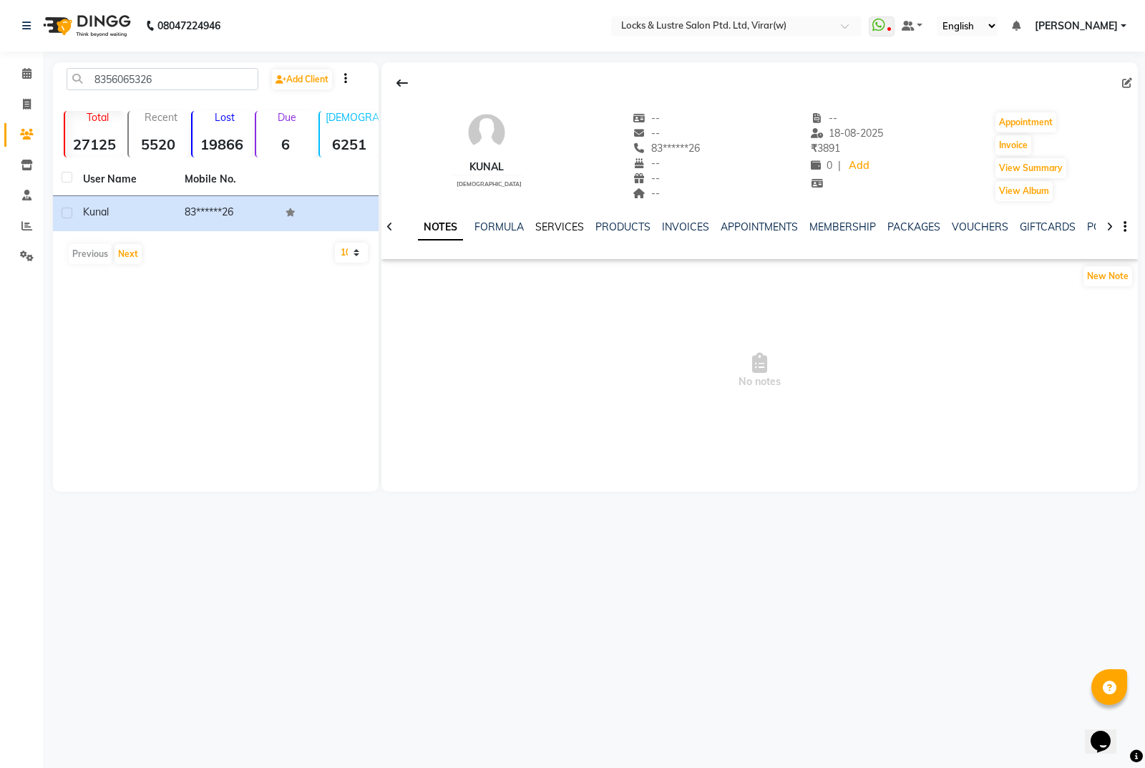
click at [567, 225] on link "SERVICES" at bounding box center [559, 226] width 49 height 13
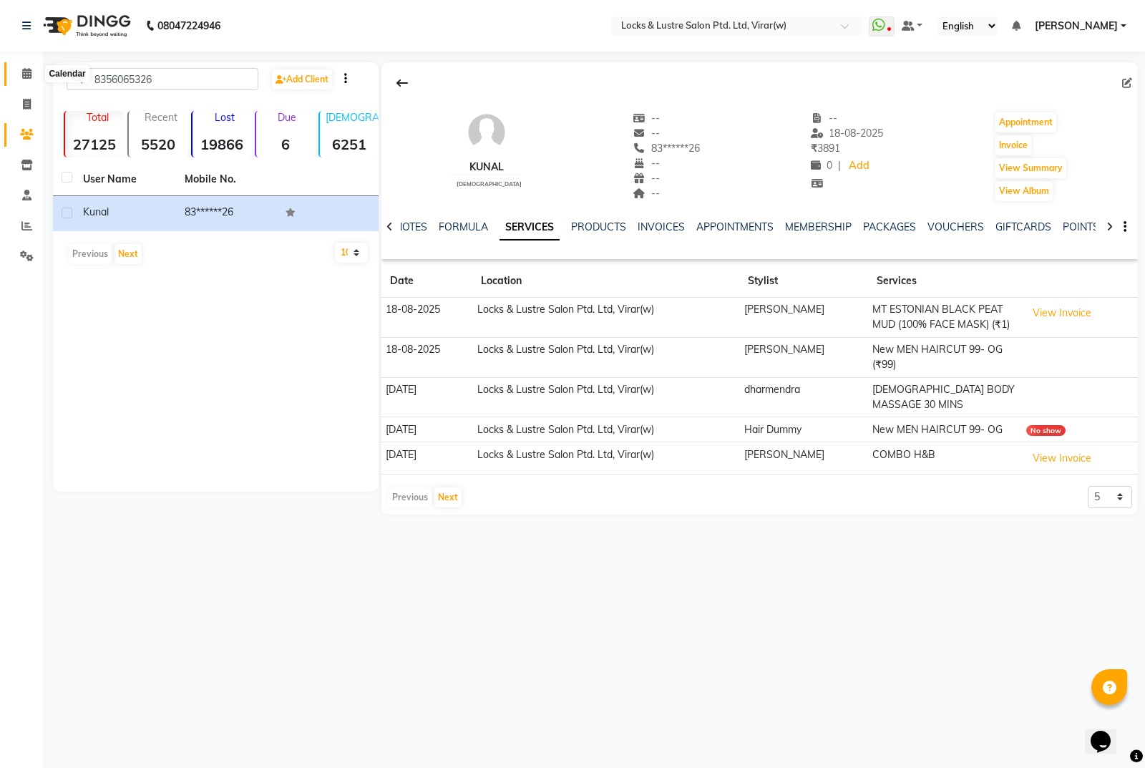
click at [31, 75] on icon at bounding box center [26, 73] width 9 height 11
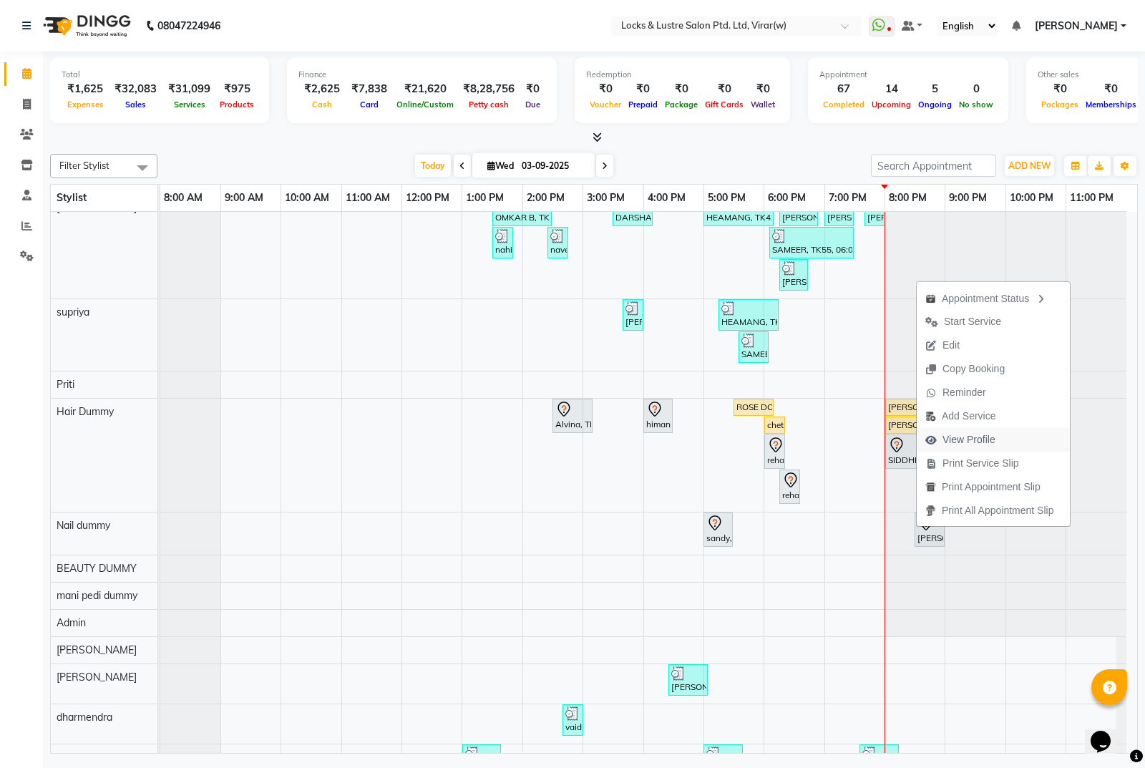
click at [952, 439] on span "View Profile" at bounding box center [968, 439] width 53 height 15
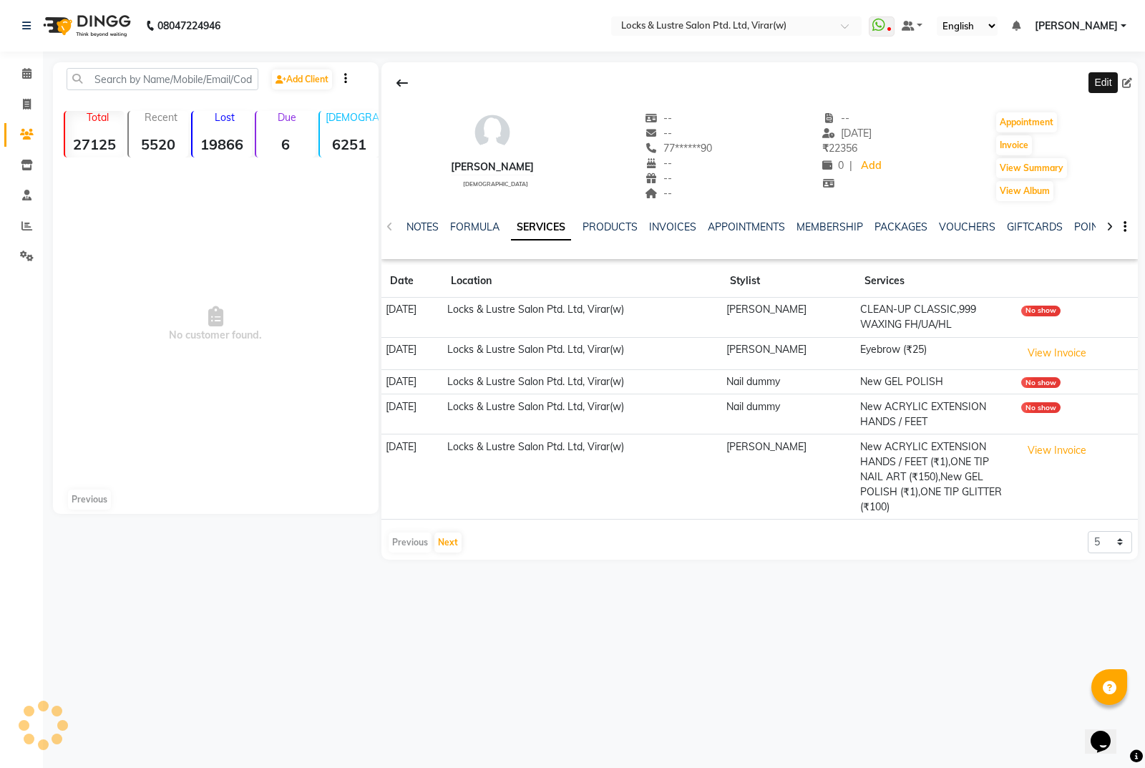
click at [1132, 84] on span at bounding box center [1130, 83] width 16 height 15
click at [1126, 84] on icon at bounding box center [1127, 83] width 10 height 10
select select "female"
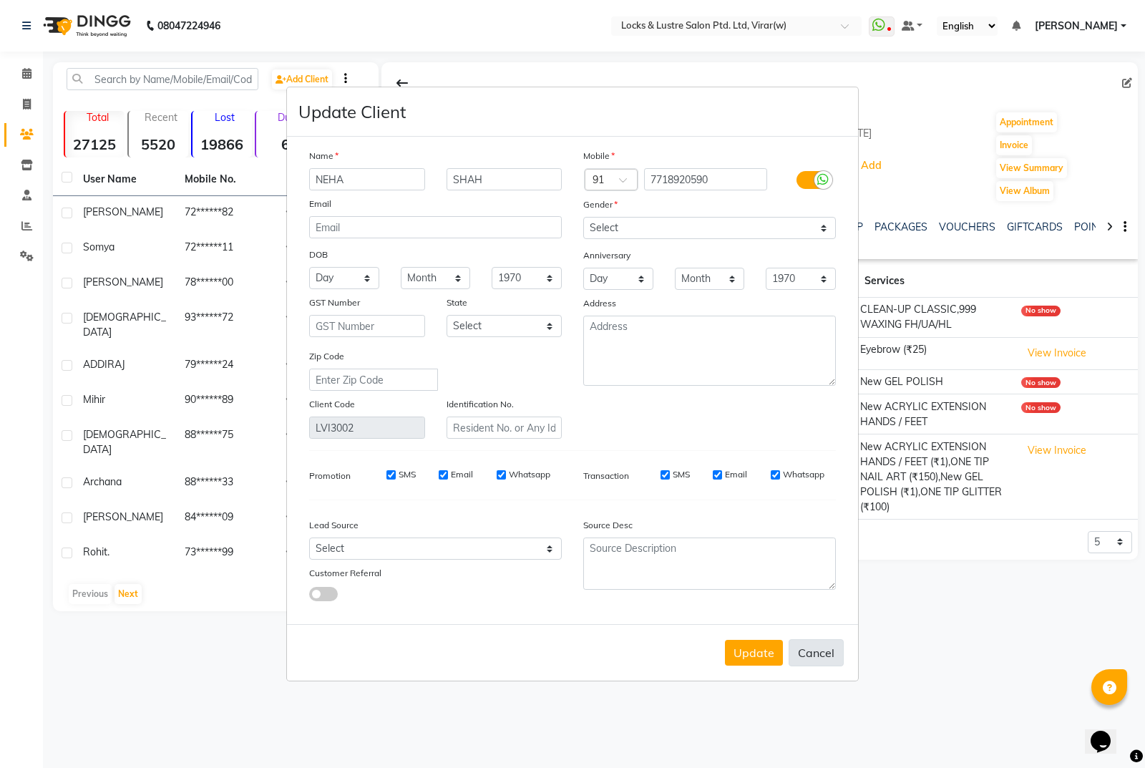
click at [822, 650] on button "Cancel" at bounding box center [816, 652] width 55 height 27
select select
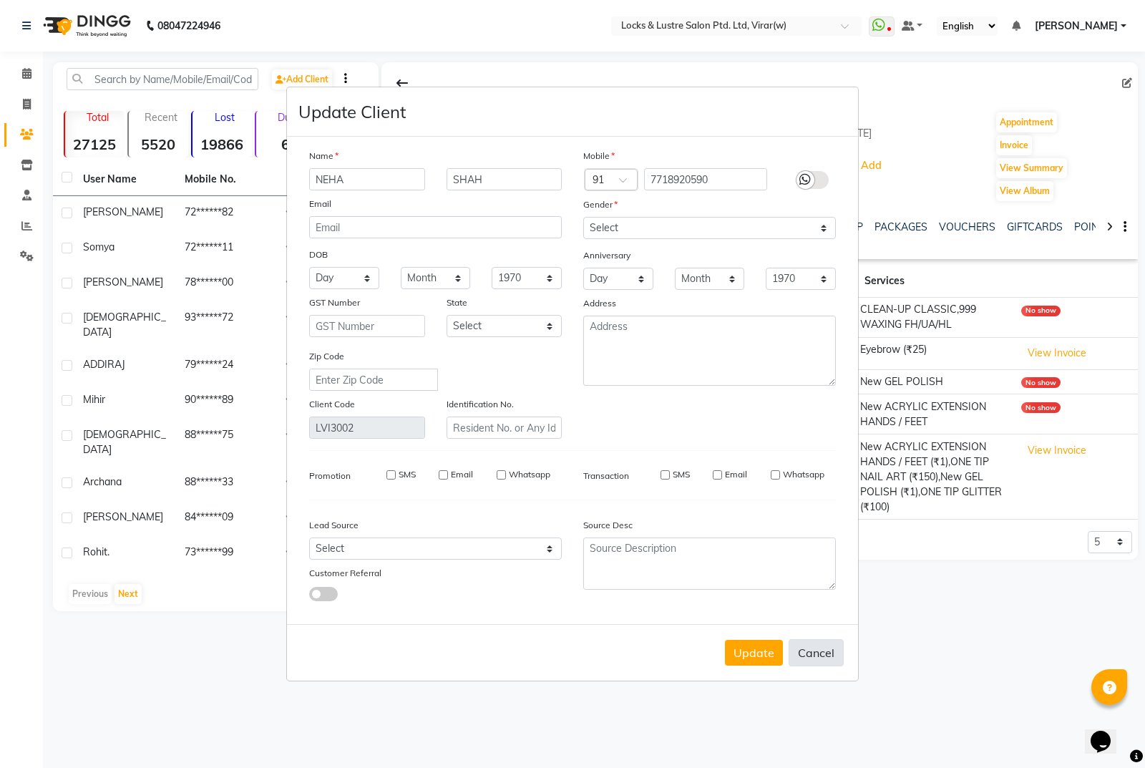
select select
checkbox input "false"
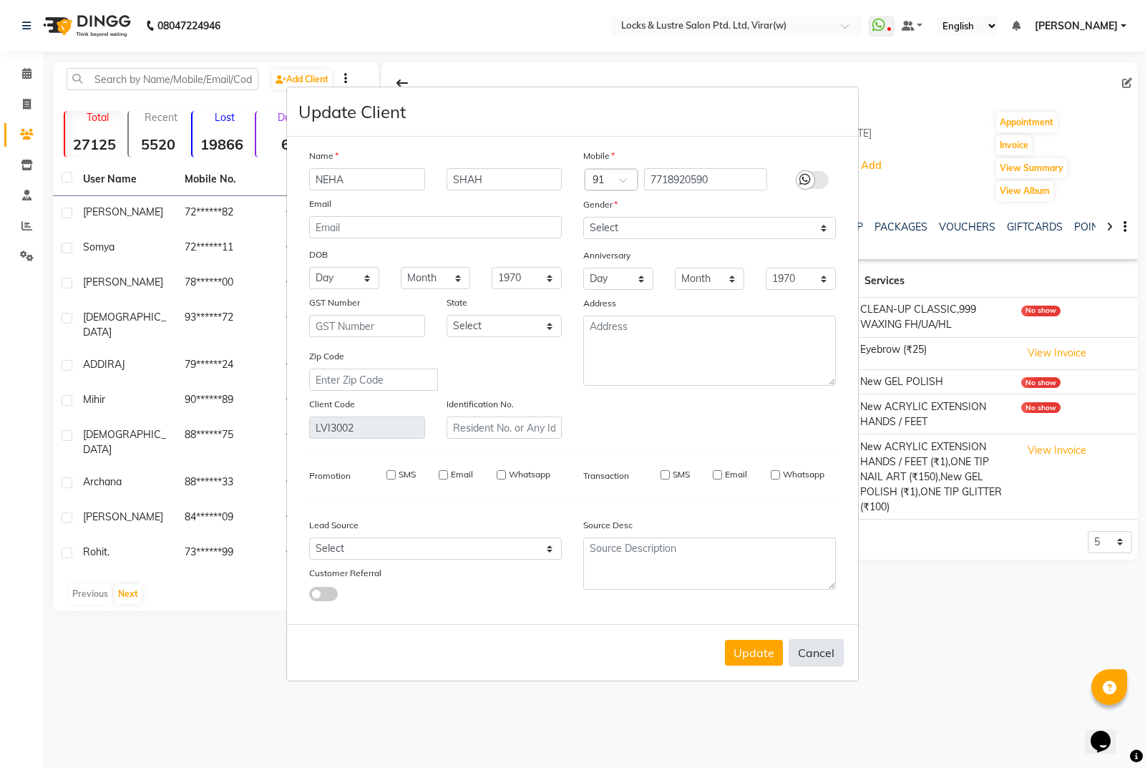
checkbox input "false"
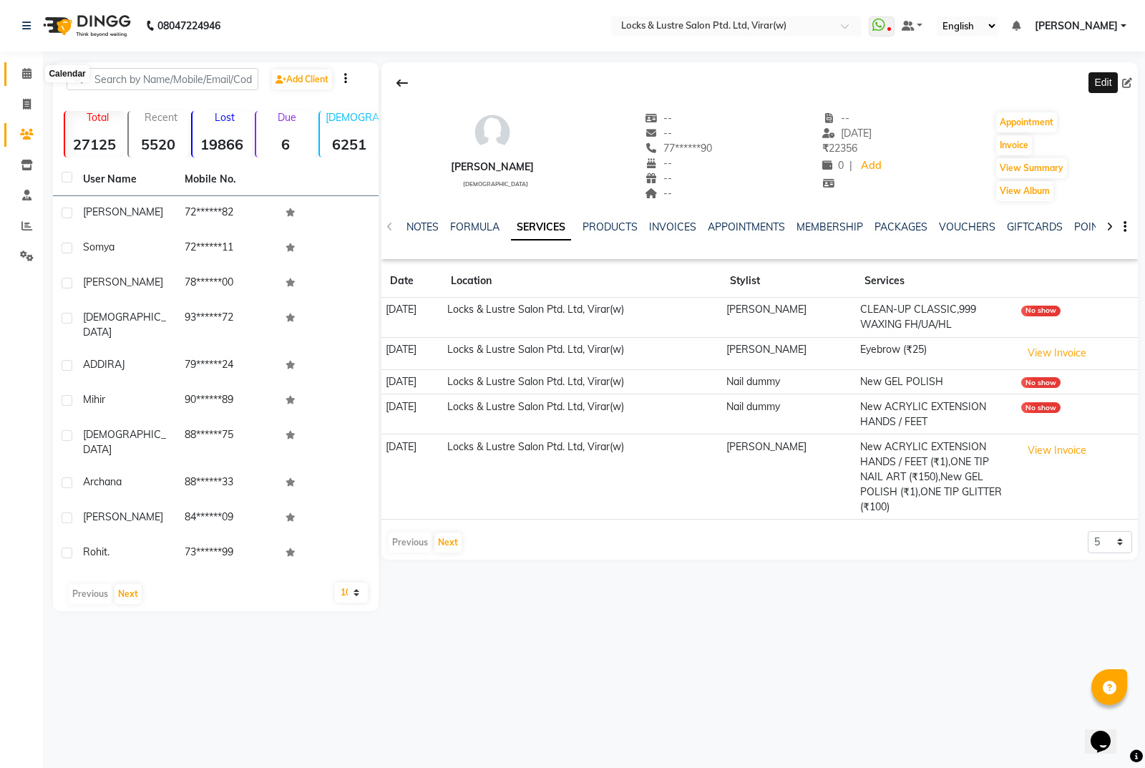
click at [27, 78] on icon at bounding box center [26, 73] width 9 height 11
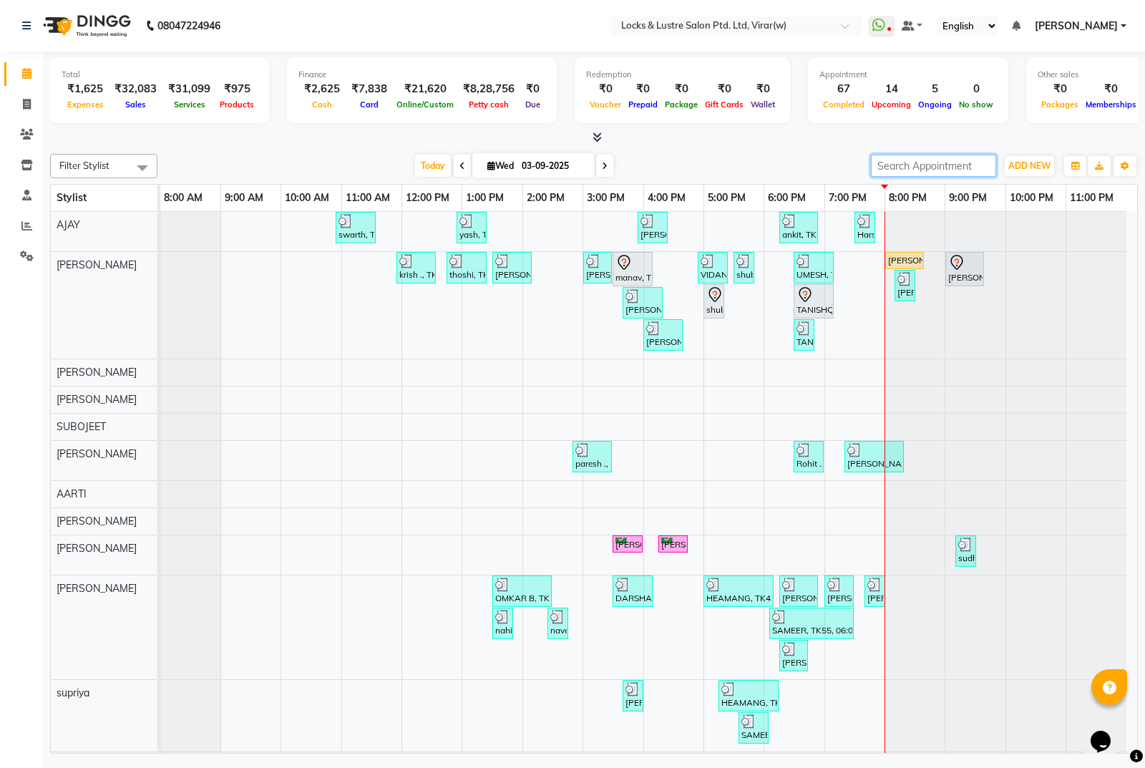
click at [953, 173] on input "search" at bounding box center [933, 166] width 125 height 22
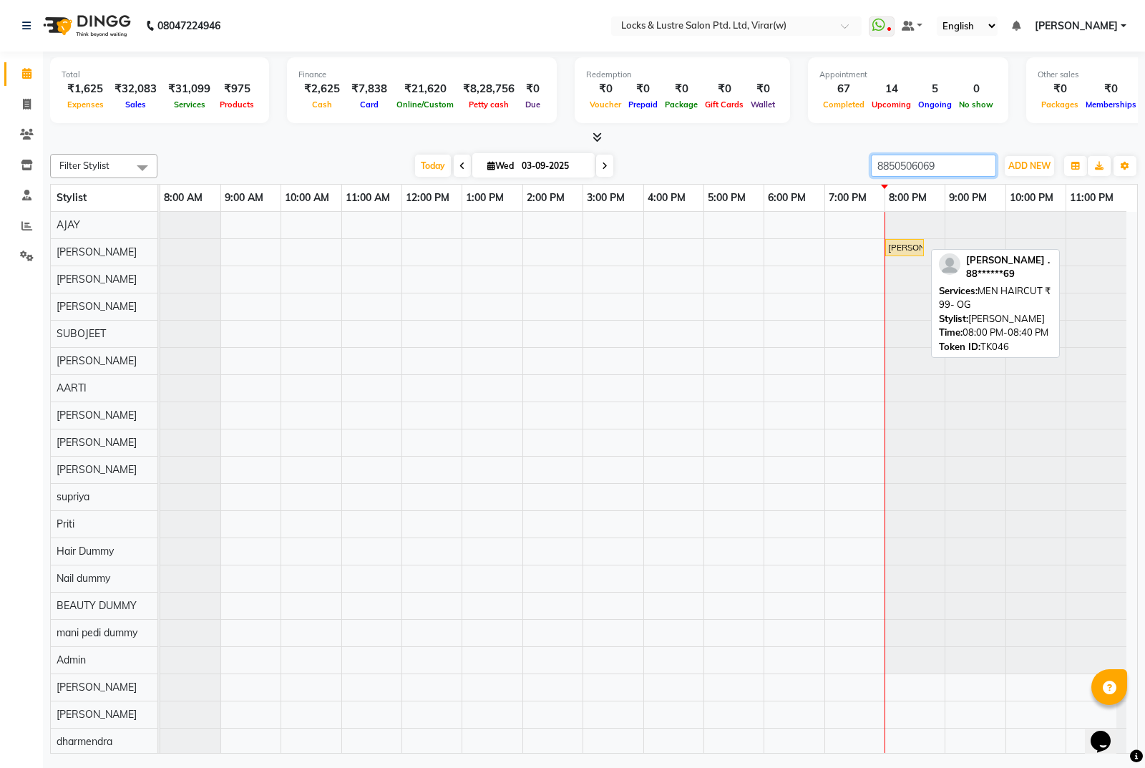
click at [907, 248] on div "[PERSON_NAME] ., TK46, 08:00 PM-08:40 PM, MEN HAIRCUT ₹ 99- OG" at bounding box center [905, 247] width 36 height 13
type input "8850506069"
select select "1"
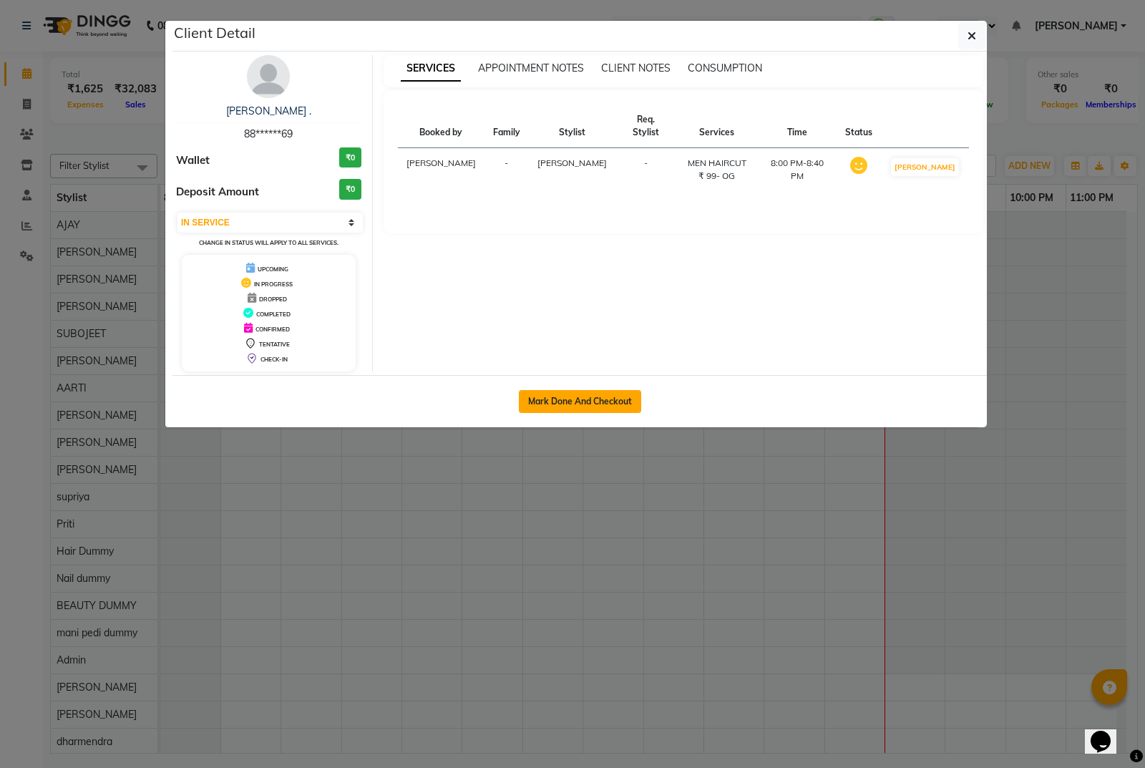
click at [593, 404] on button "Mark Done And Checkout" at bounding box center [580, 401] width 122 height 23
select select "5944"
select select "service"
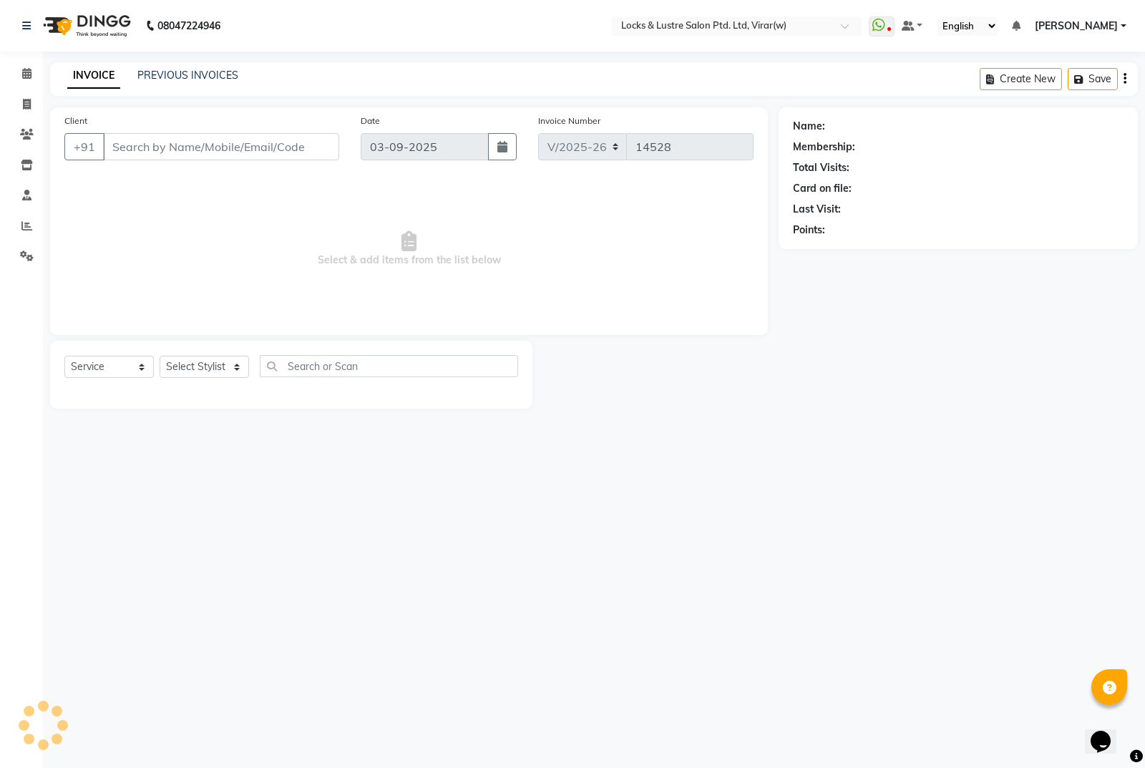
select select "3"
type input "88******69"
select select "42107"
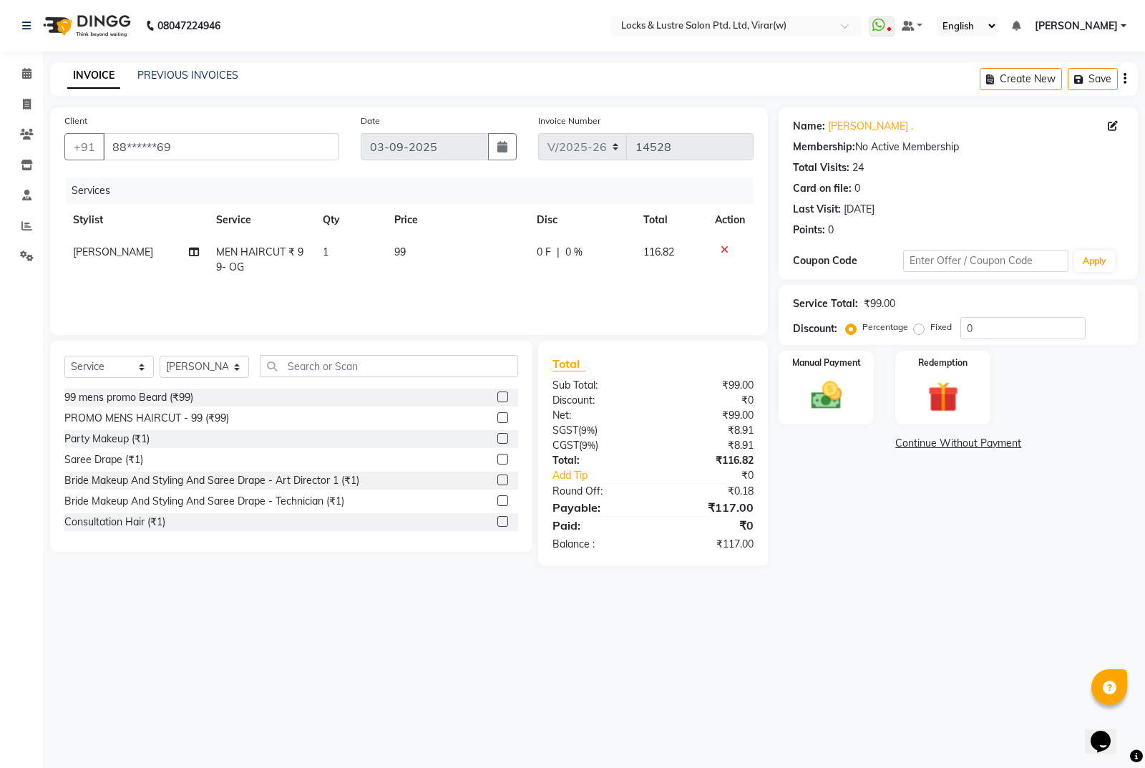
click at [957, 618] on div "08047224946 Select Location × Locks & Lustre Salon Ptd. Ltd, Virar(w) WhatsApp …" at bounding box center [572, 384] width 1145 height 768
click at [842, 391] on img at bounding box center [827, 395] width 52 height 36
click at [899, 449] on span "CARD" at bounding box center [897, 444] width 31 height 16
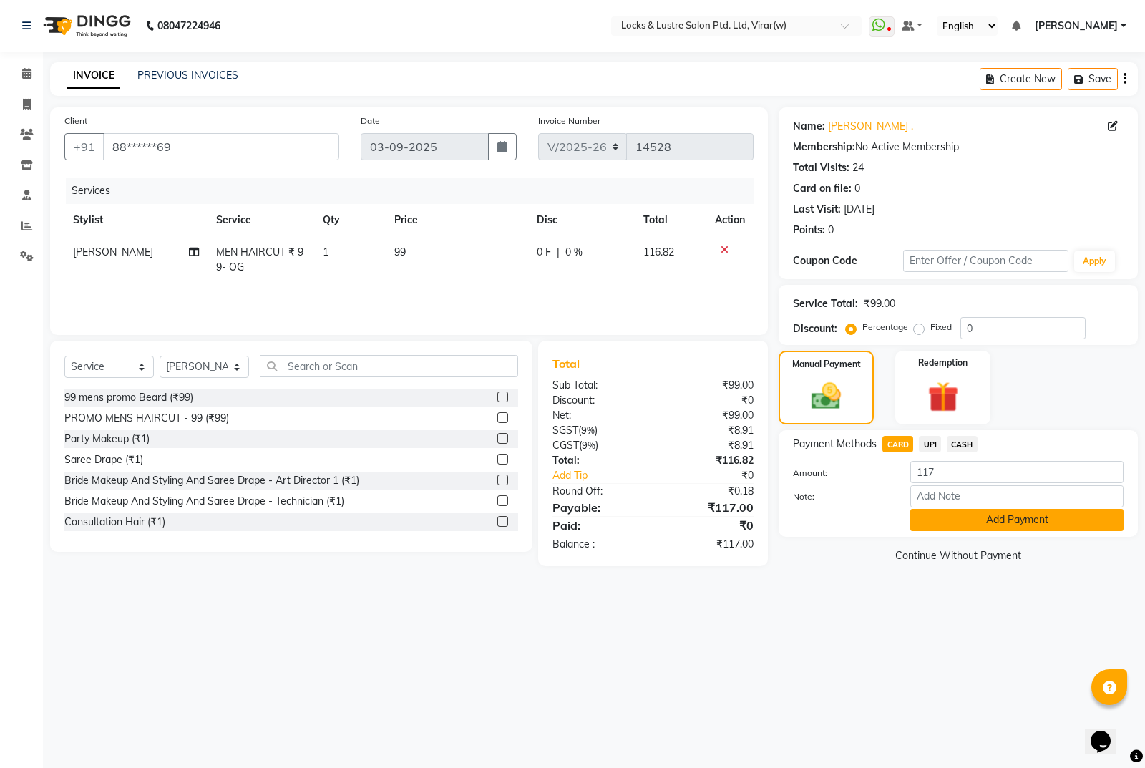
click at [991, 522] on button "Add Payment" at bounding box center [1016, 520] width 213 height 22
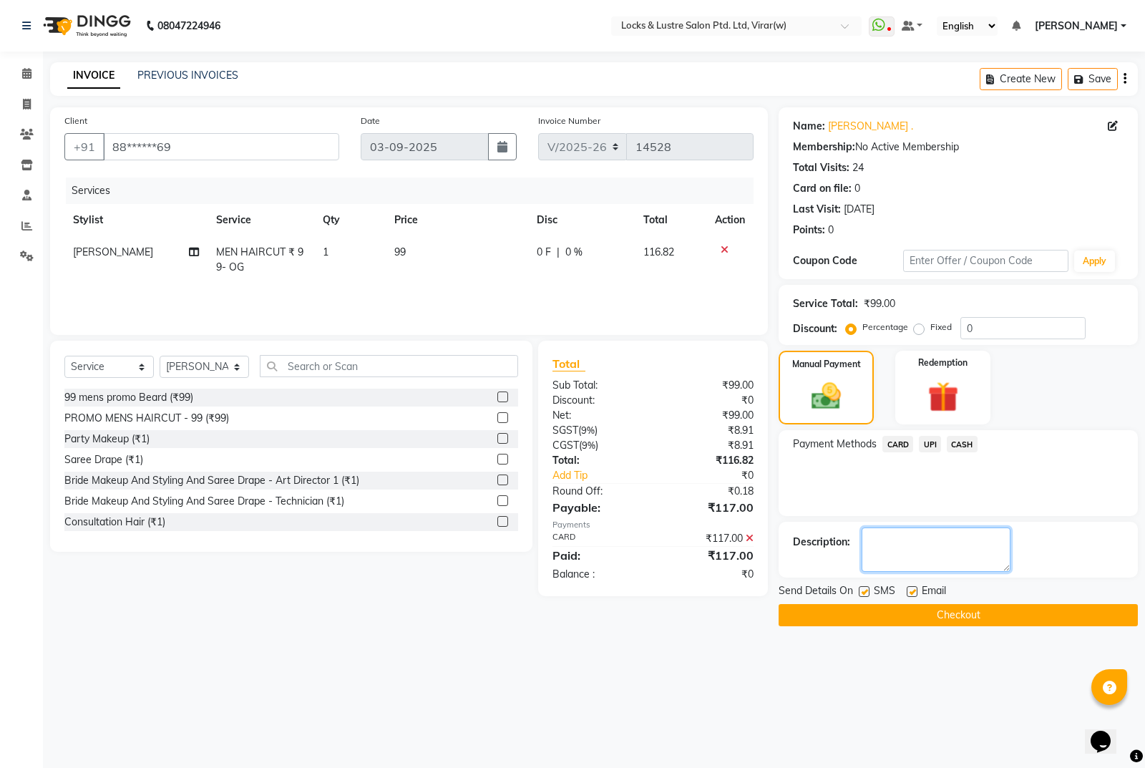
click at [917, 551] on textarea at bounding box center [936, 549] width 149 height 44
type textarea "12002024102024"
click at [1035, 619] on button "Checkout" at bounding box center [958, 615] width 359 height 22
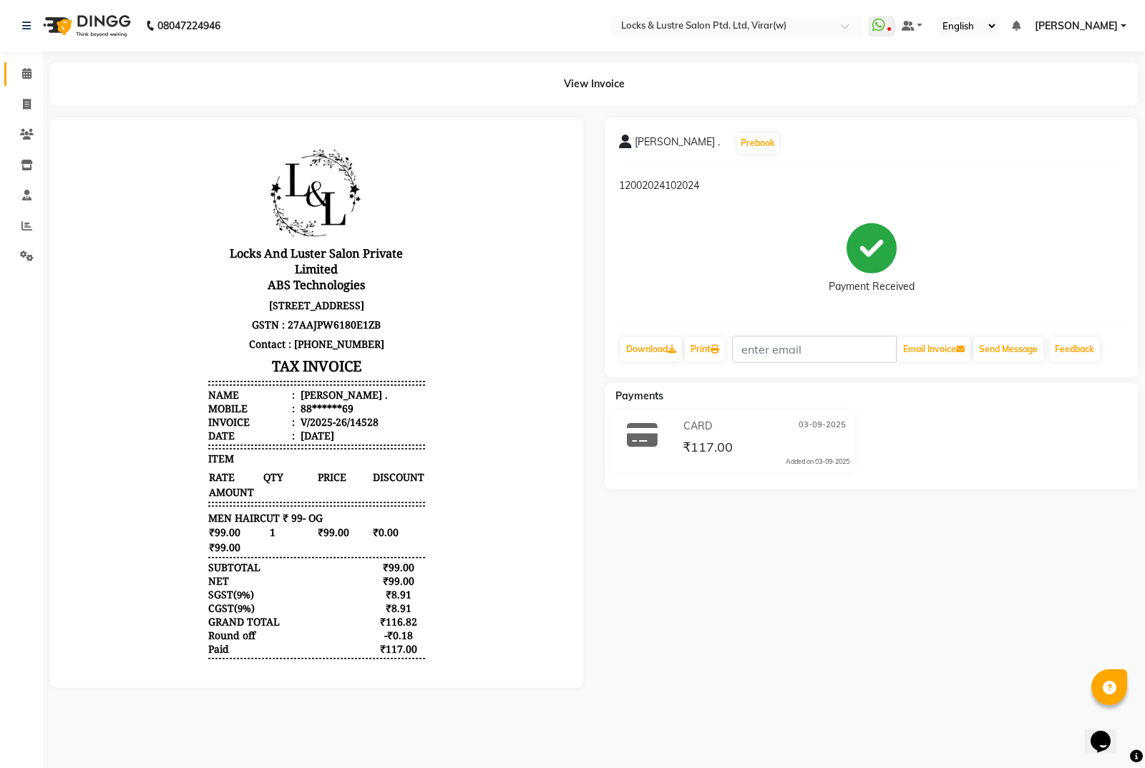
click at [14, 70] on link "Calendar" at bounding box center [21, 74] width 34 height 24
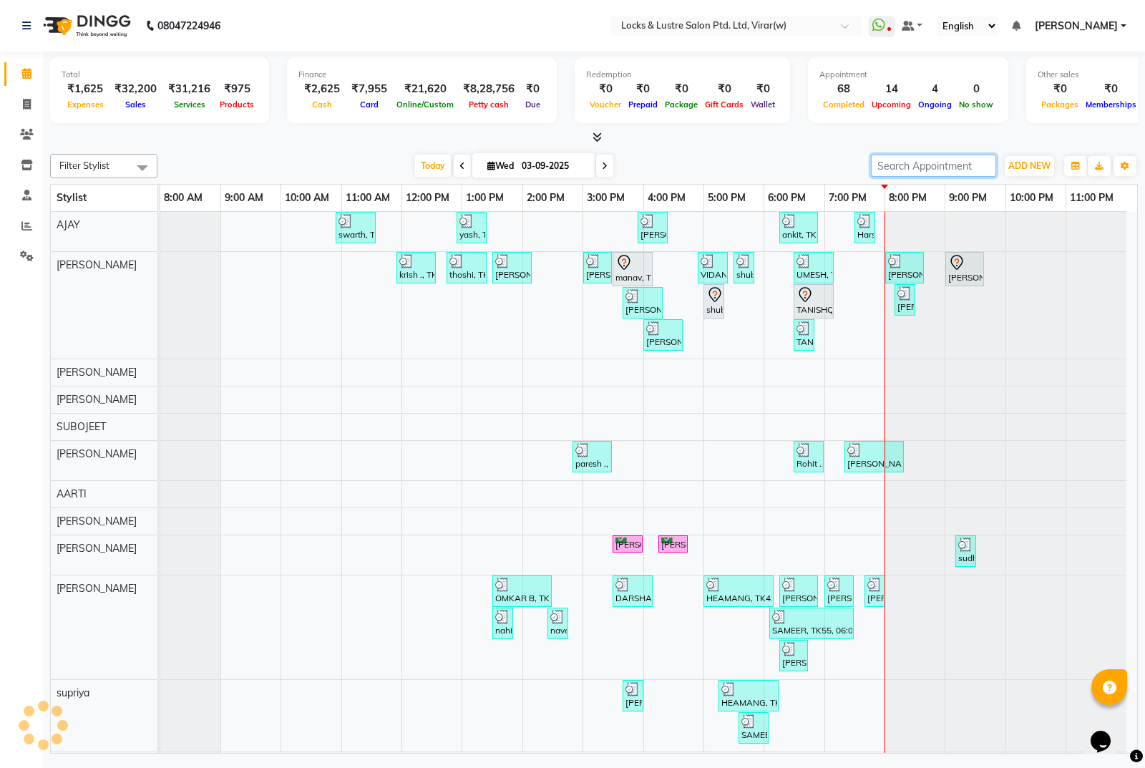
click at [909, 170] on input "search" at bounding box center [933, 166] width 125 height 22
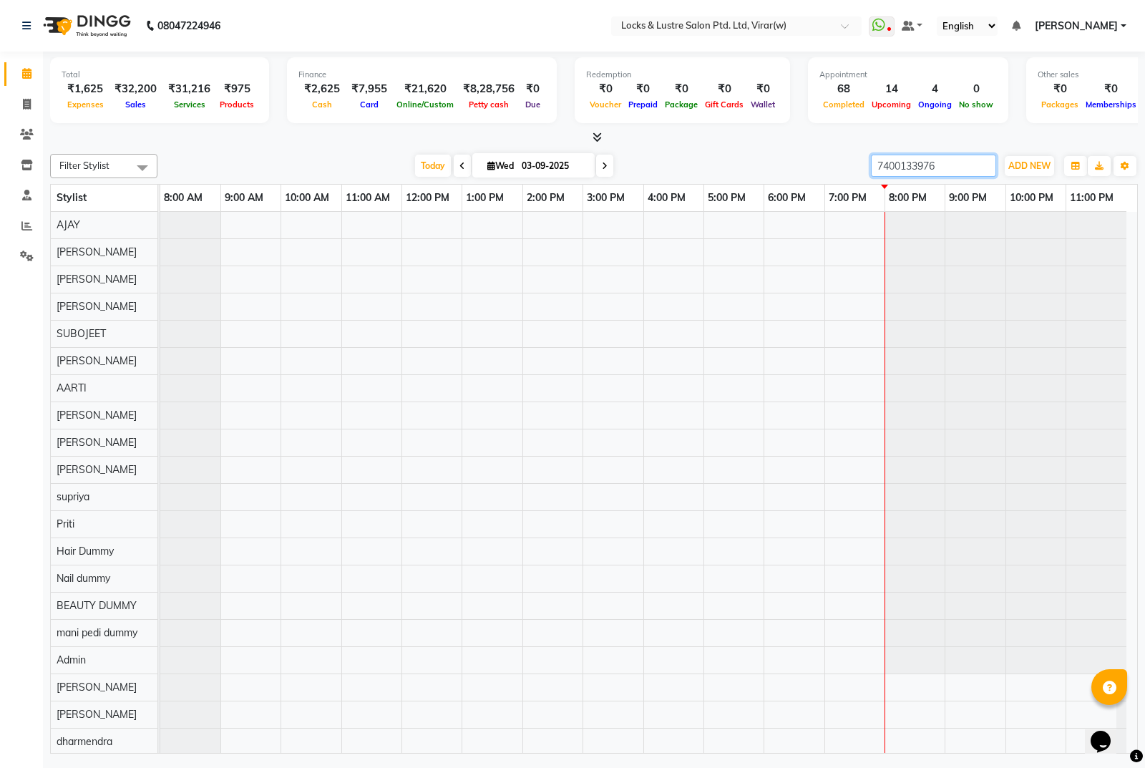
click at [909, 170] on input "7400133976" at bounding box center [933, 166] width 125 height 22
type input "7400133976"
click at [29, 99] on icon at bounding box center [27, 104] width 8 height 11
select select "5944"
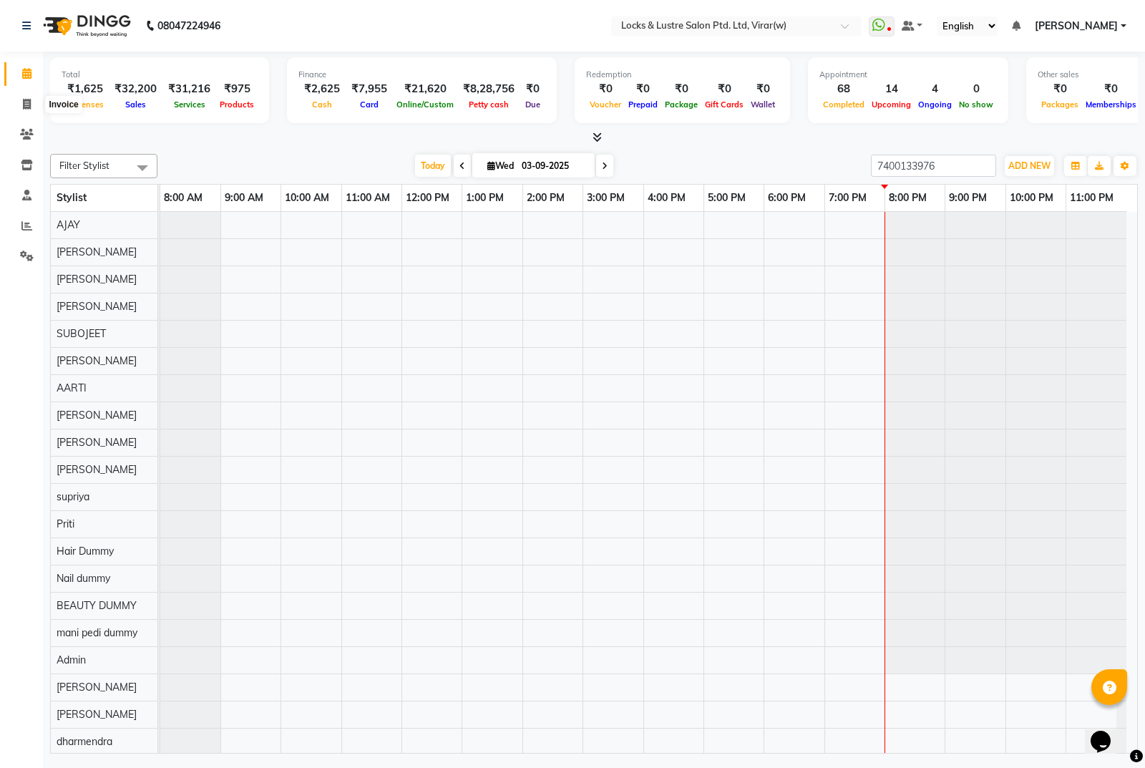
select select "service"
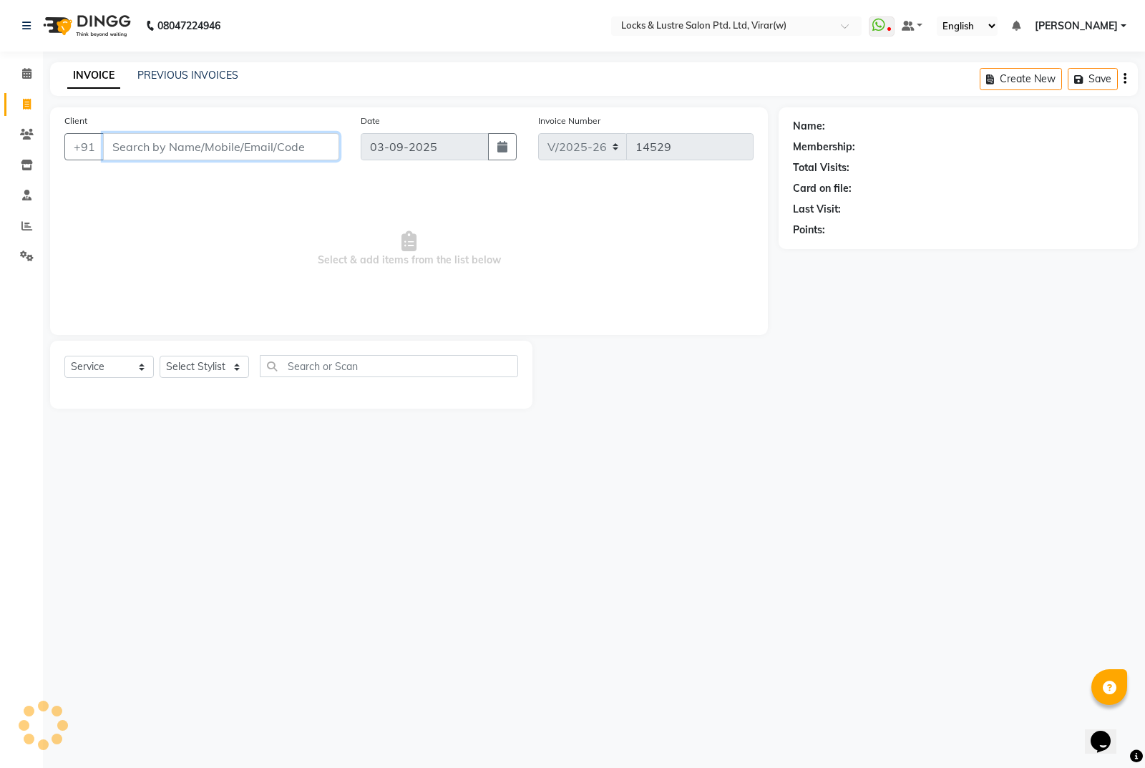
click at [253, 155] on input "Client" at bounding box center [221, 146] width 236 height 27
paste input "7400133976"
type input "7400133976"
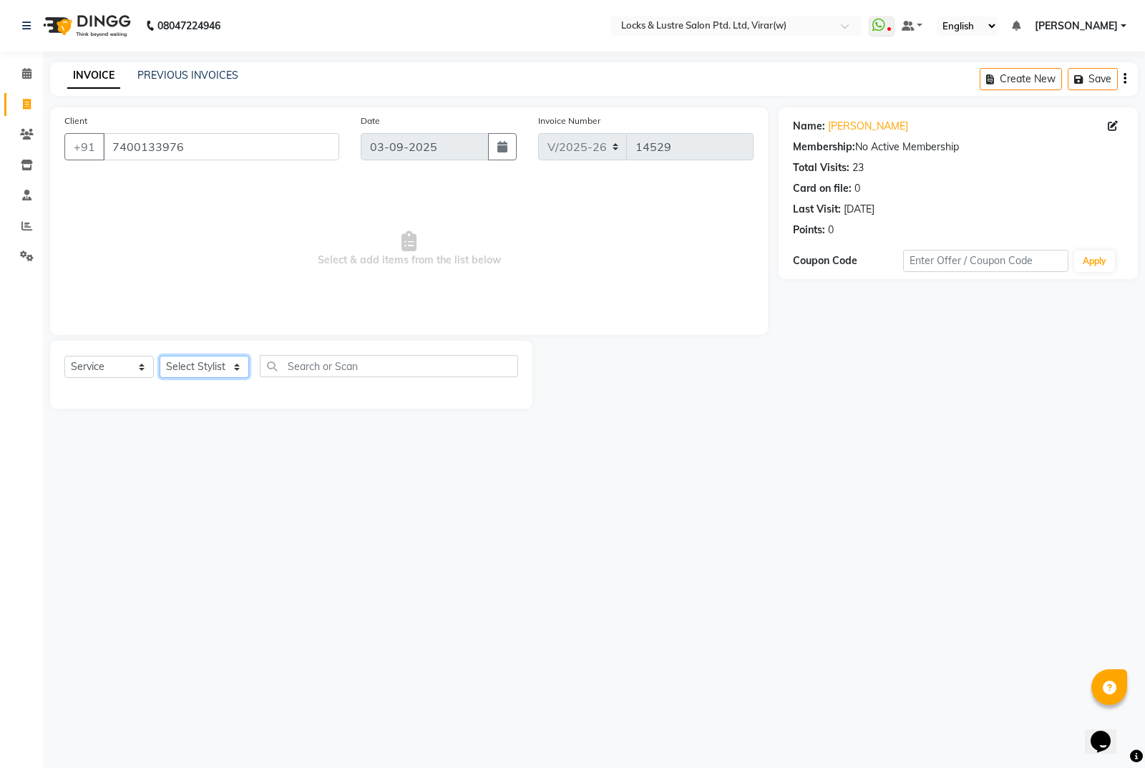
click at [218, 370] on select "Select Stylist [PERSON_NAME] [PERSON_NAME] [PERSON_NAME] AKASH [PERSON_NAME] [P…" at bounding box center [204, 367] width 89 height 22
select select "42119"
click at [160, 356] on select "Select Stylist [PERSON_NAME] [PERSON_NAME] [PERSON_NAME] AKASH [PERSON_NAME] [P…" at bounding box center [204, 367] width 89 height 22
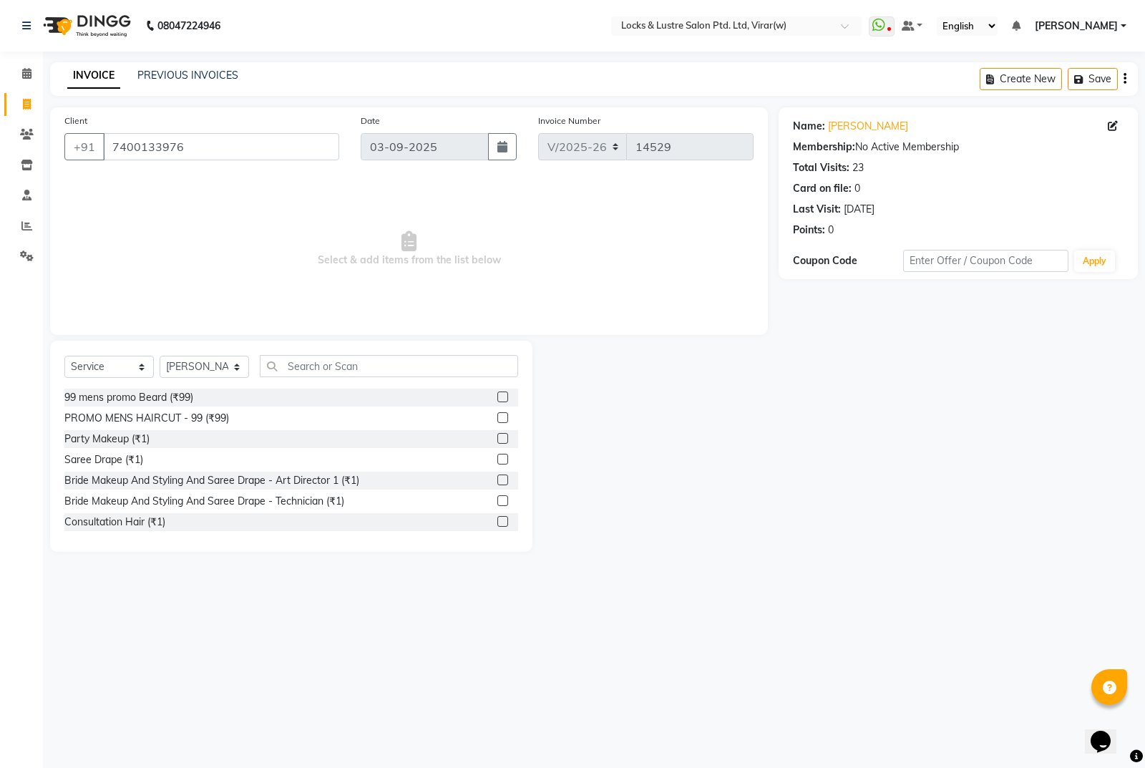
drag, startPoint x: 344, startPoint y: 352, endPoint x: 344, endPoint y: 360, distance: 7.9
click at [344, 359] on div "Select Service Product Membership Package Voucher Prepaid Gift Card Select Styl…" at bounding box center [291, 446] width 482 height 211
click at [344, 365] on input "text" at bounding box center [389, 366] width 258 height 22
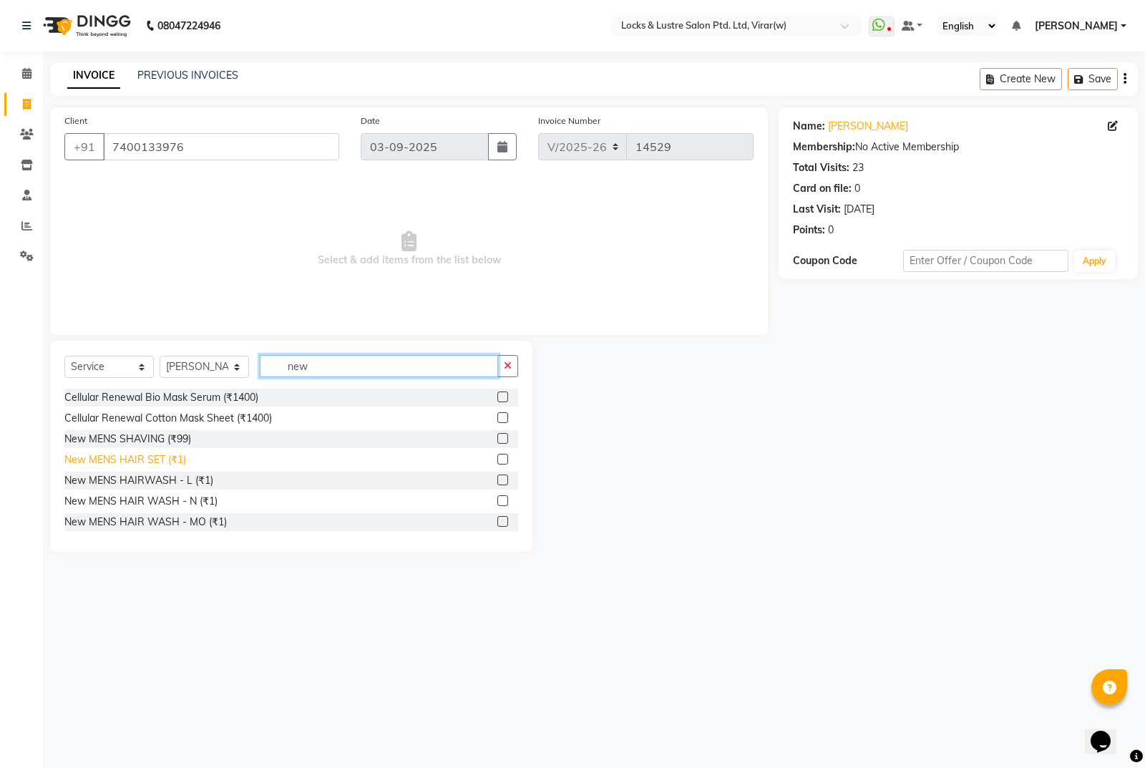
type input "new"
click at [140, 458] on div "New MENS HAIR SET (₹1)" at bounding box center [125, 459] width 122 height 15
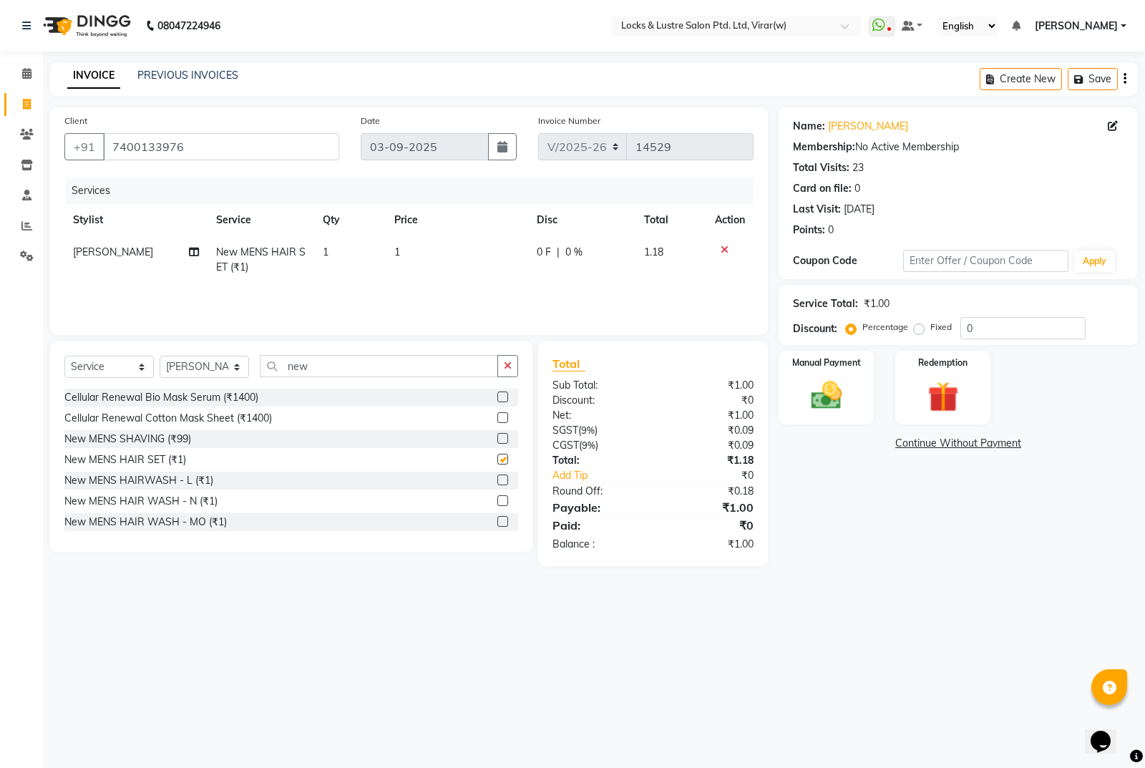
checkbox input "false"
click at [421, 251] on td "1" at bounding box center [457, 259] width 142 height 47
select select "42119"
click at [495, 254] on input "1" at bounding box center [460, 256] width 92 height 22
type input "99"
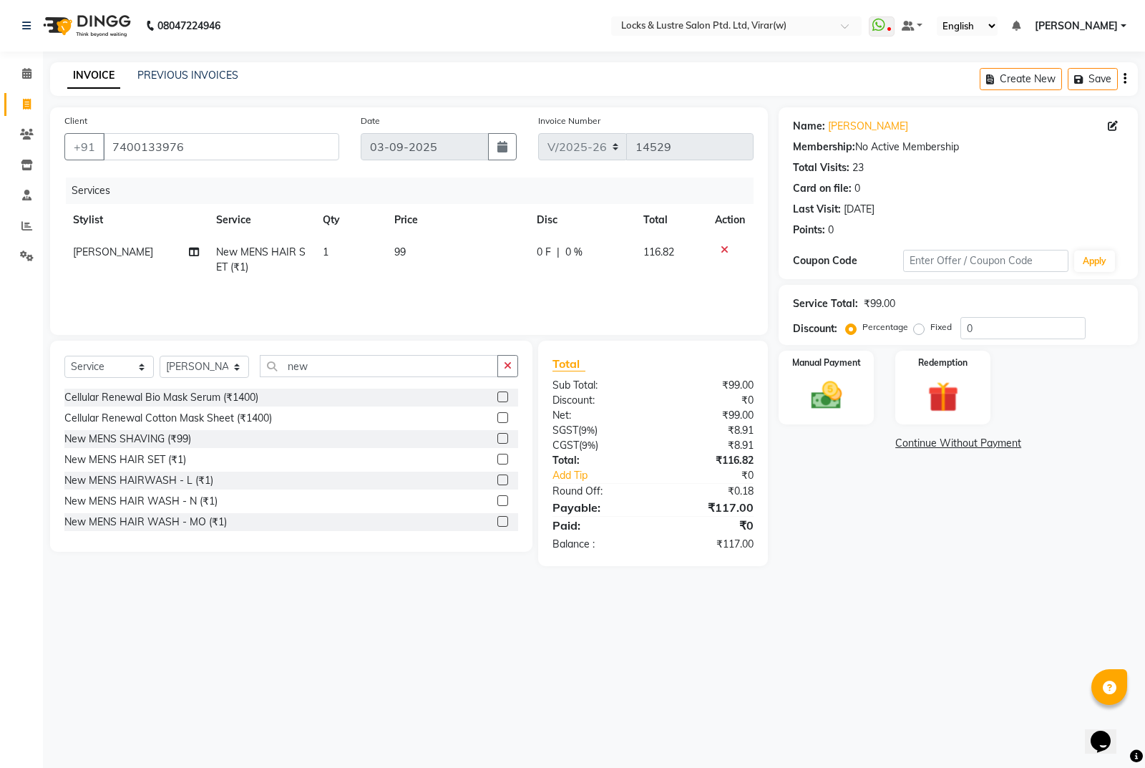
click at [962, 583] on main "INVOICE PREVIOUS INVOICES Create New Save Client +91 7400133976 Date 03-09-2025…" at bounding box center [594, 324] width 1102 height 525
click at [824, 380] on img at bounding box center [827, 395] width 52 height 36
click at [925, 449] on span "UPI" at bounding box center [930, 444] width 22 height 16
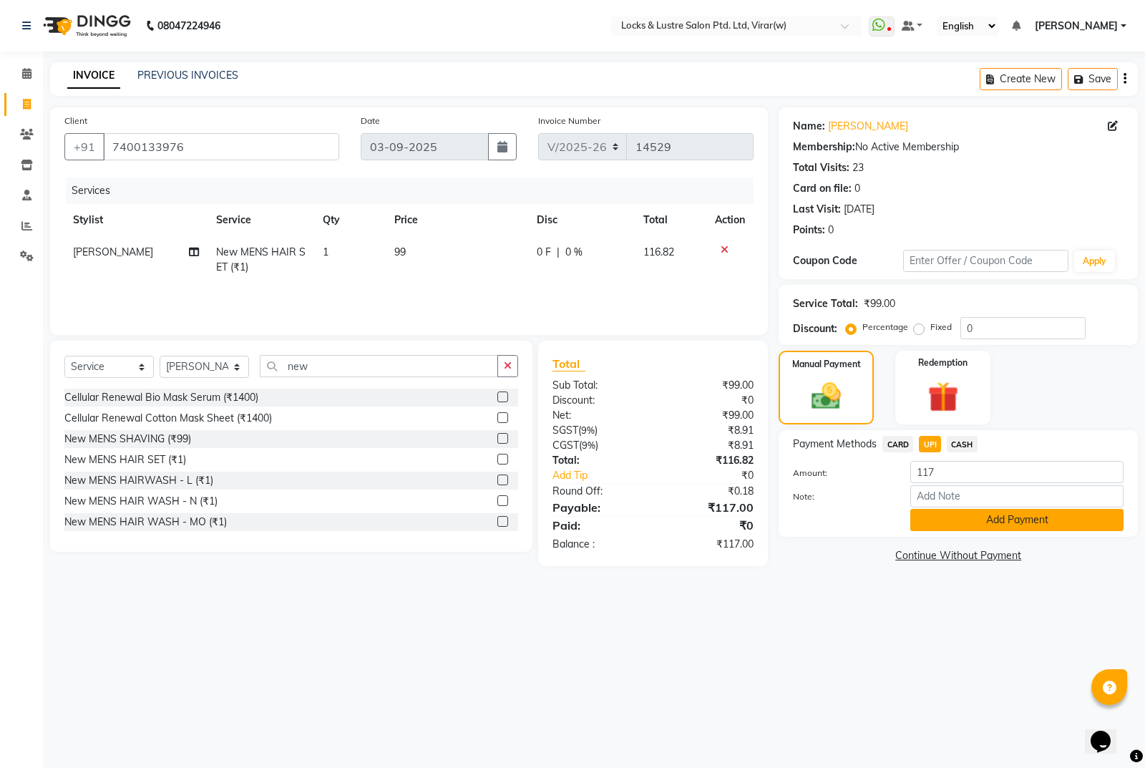
click at [959, 517] on button "Add Payment" at bounding box center [1016, 520] width 213 height 22
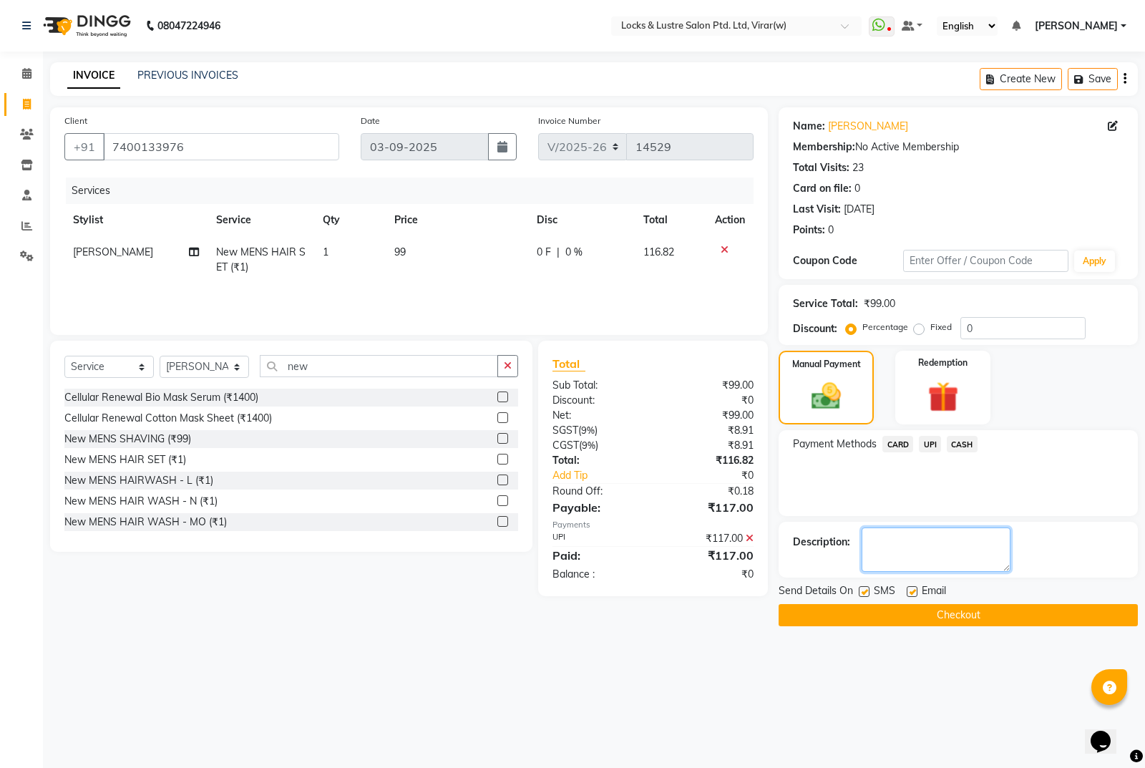
click at [905, 548] on textarea at bounding box center [936, 549] width 149 height 44
type textarea "568476642465"
click at [1018, 612] on button "Checkout" at bounding box center [958, 615] width 359 height 22
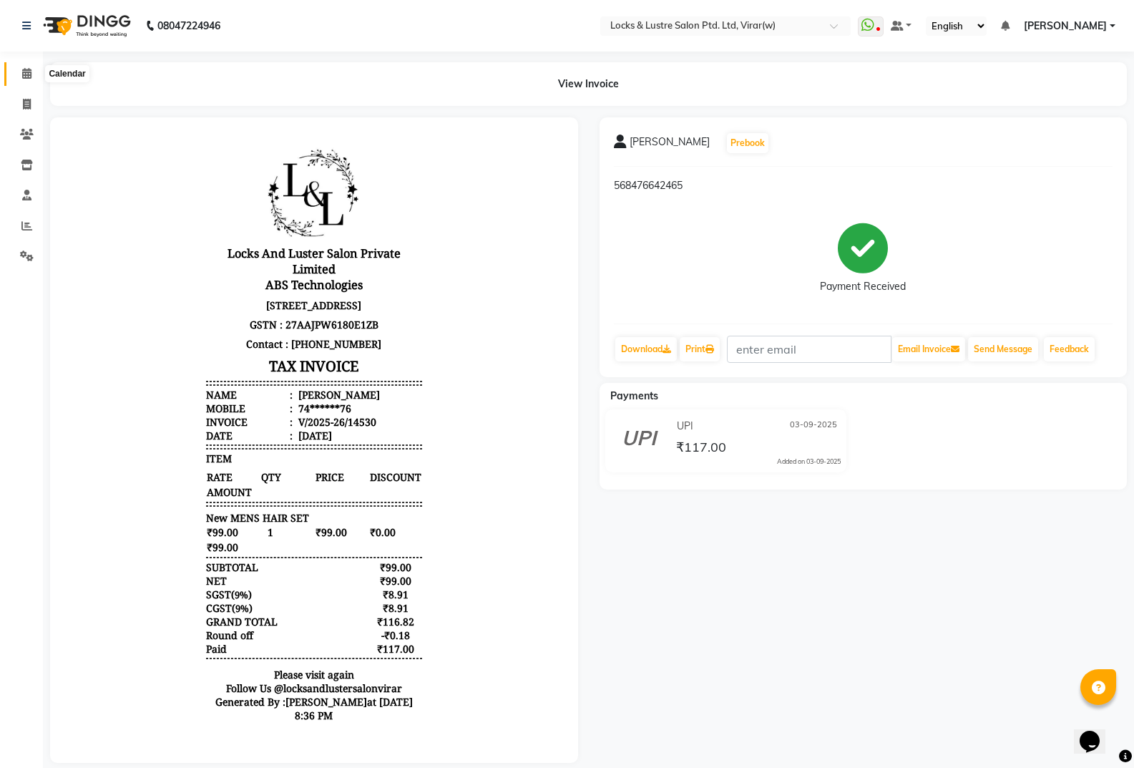
click at [23, 72] on icon at bounding box center [26, 73] width 9 height 11
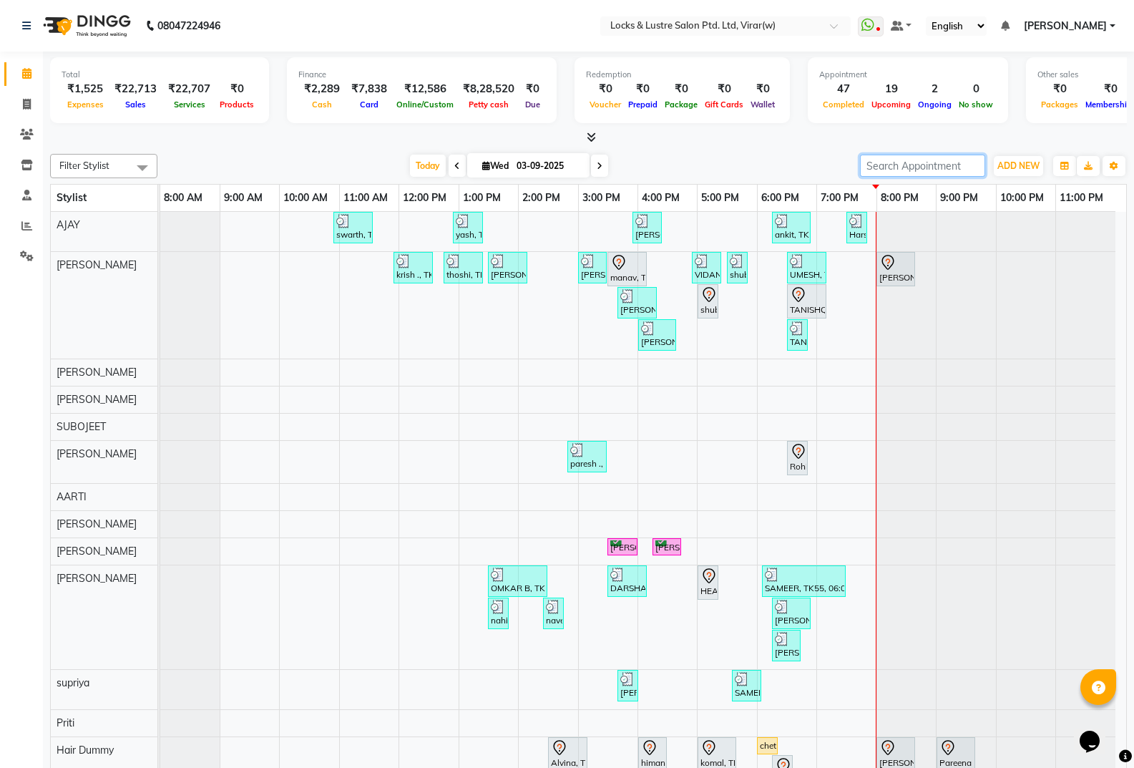
click at [915, 168] on input "search" at bounding box center [922, 166] width 125 height 22
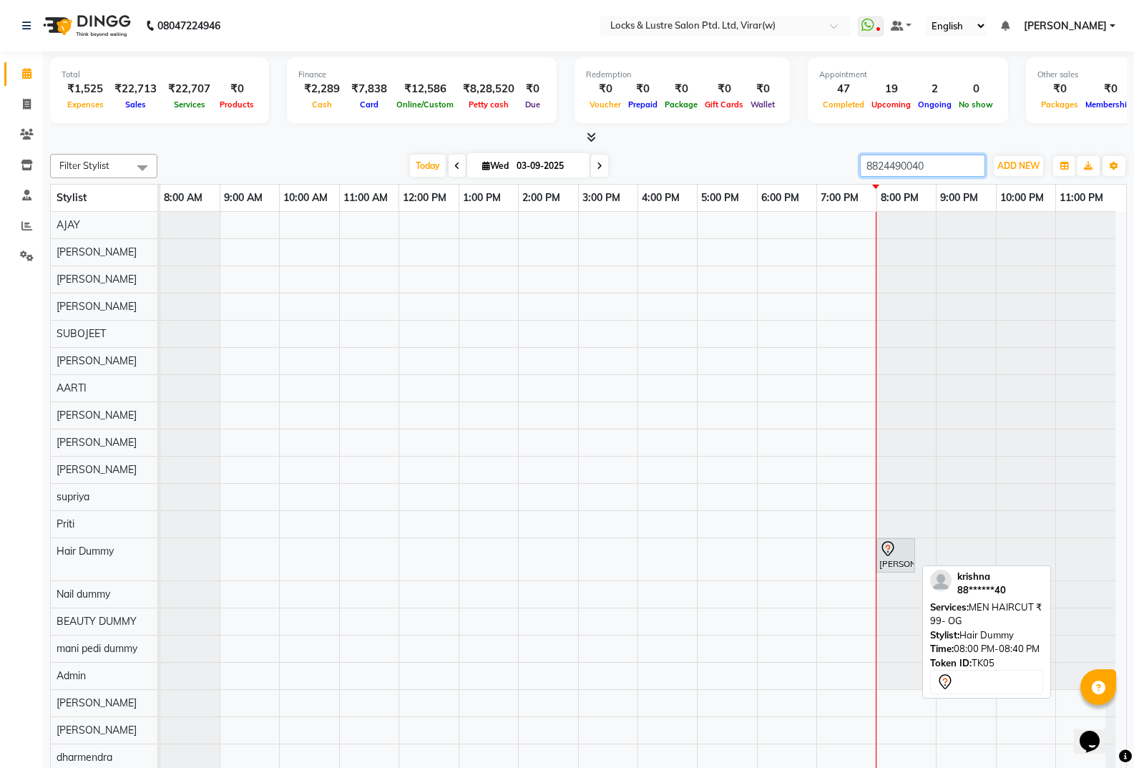
click at [895, 566] on div "[PERSON_NAME], TK05, 08:00 PM-08:40 PM, MEN HAIRCUT ₹ 99- OG" at bounding box center [896, 555] width 36 height 30
type input "8824490040"
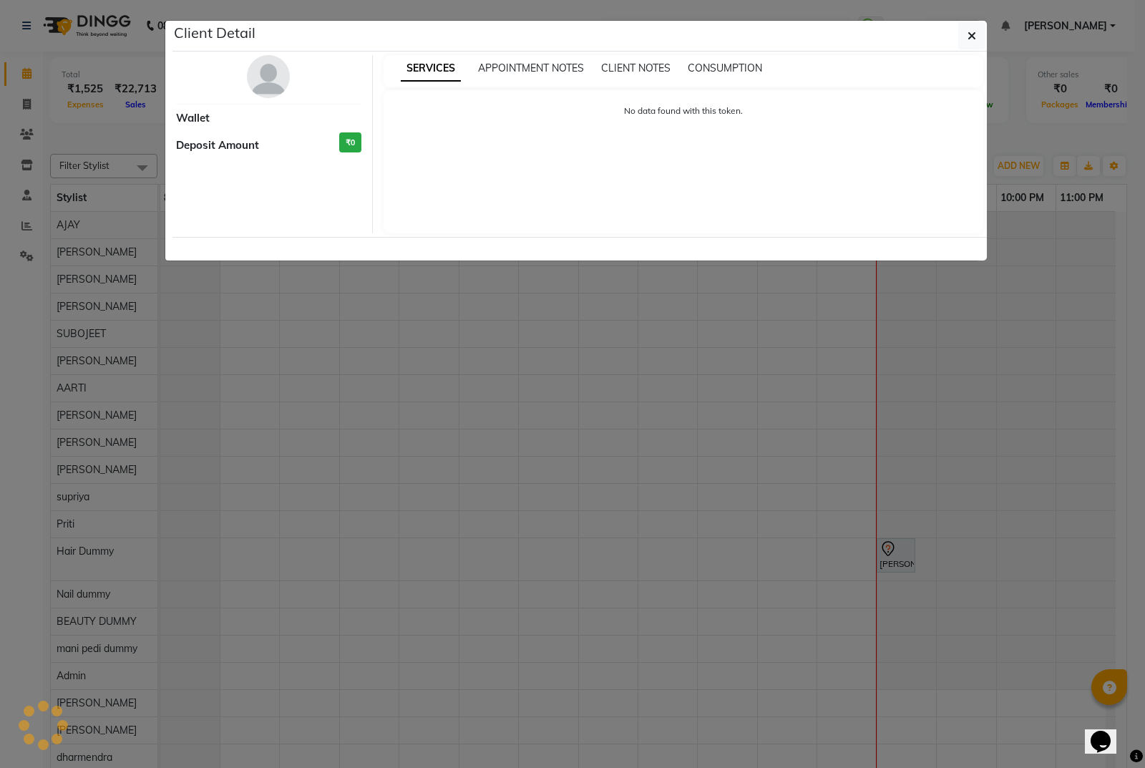
select select "1"
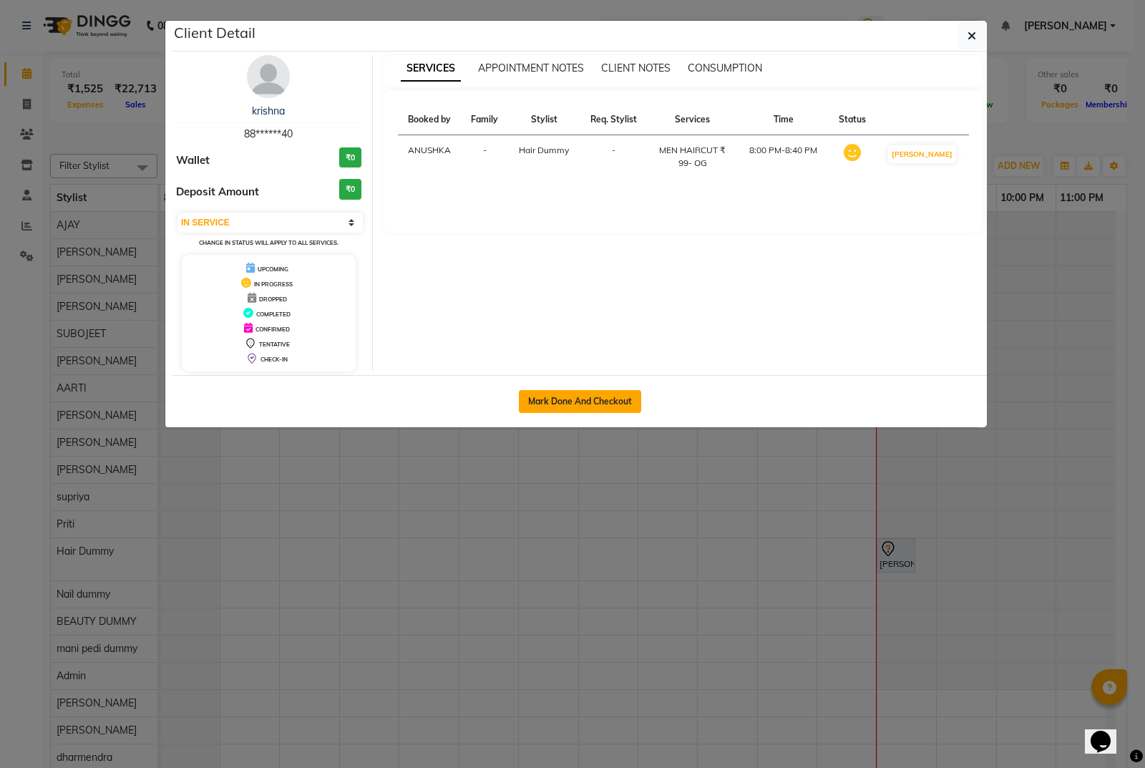
click at [617, 404] on button "Mark Done And Checkout" at bounding box center [580, 401] width 122 height 23
select select "service"
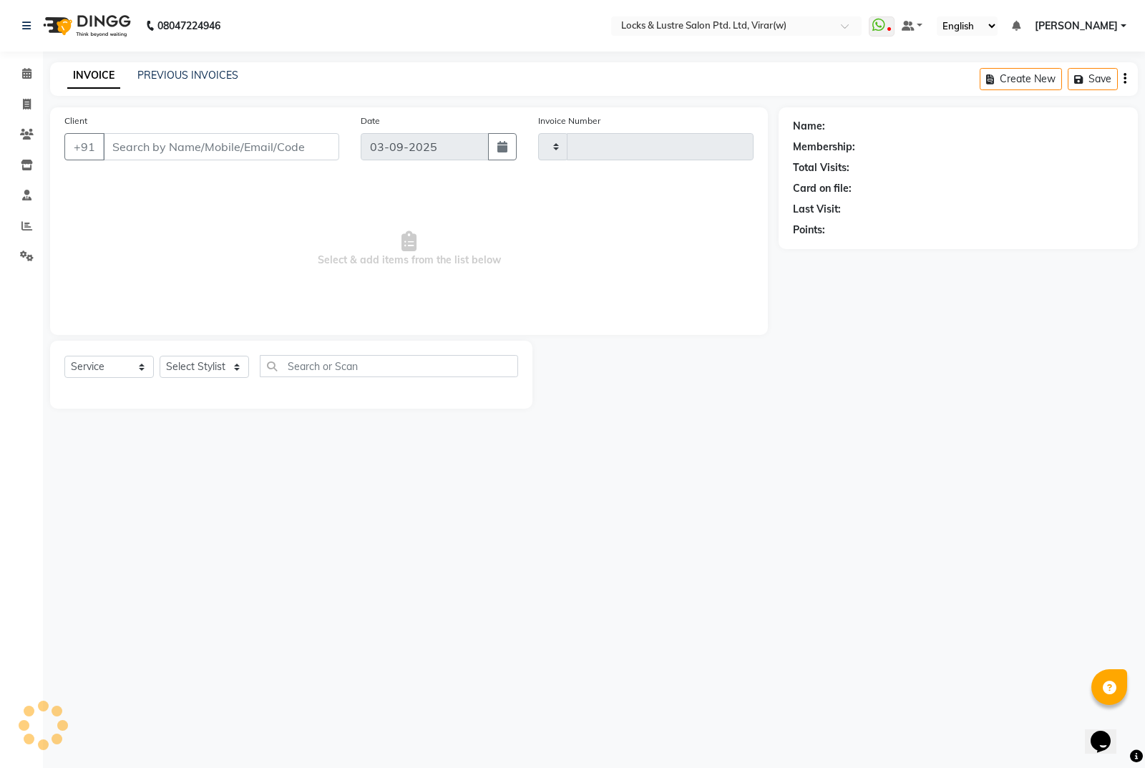
type input "14529"
type input "88******40"
select select "5944"
select select "43855"
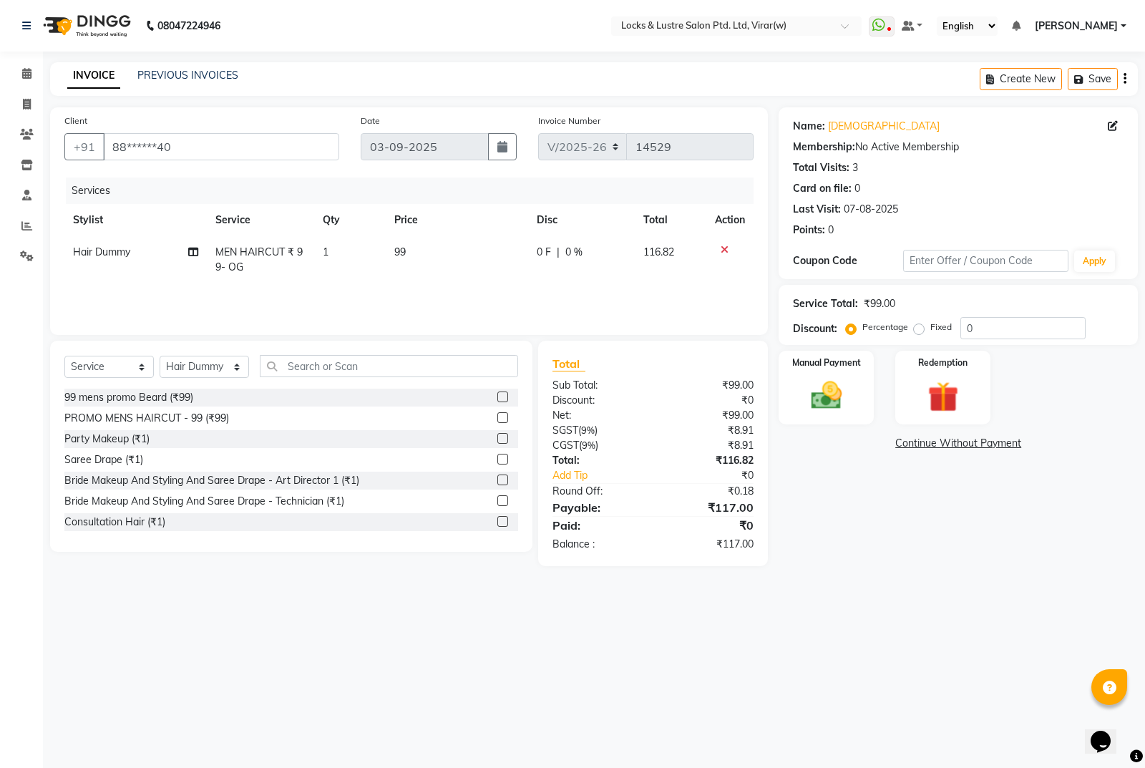
click at [125, 256] on span "Hair Dummy" at bounding box center [101, 251] width 57 height 13
select select "43855"
click at [122, 261] on select "AARTI Abdul Khan Adil Admin AJAY AKASH NHAVI ANUSHKA Ashwini Sawant BEAUTY DUMM…" at bounding box center [116, 256] width 86 height 22
select select "68296"
drag, startPoint x: 120, startPoint y: 265, endPoint x: 150, endPoint y: 259, distance: 30.6
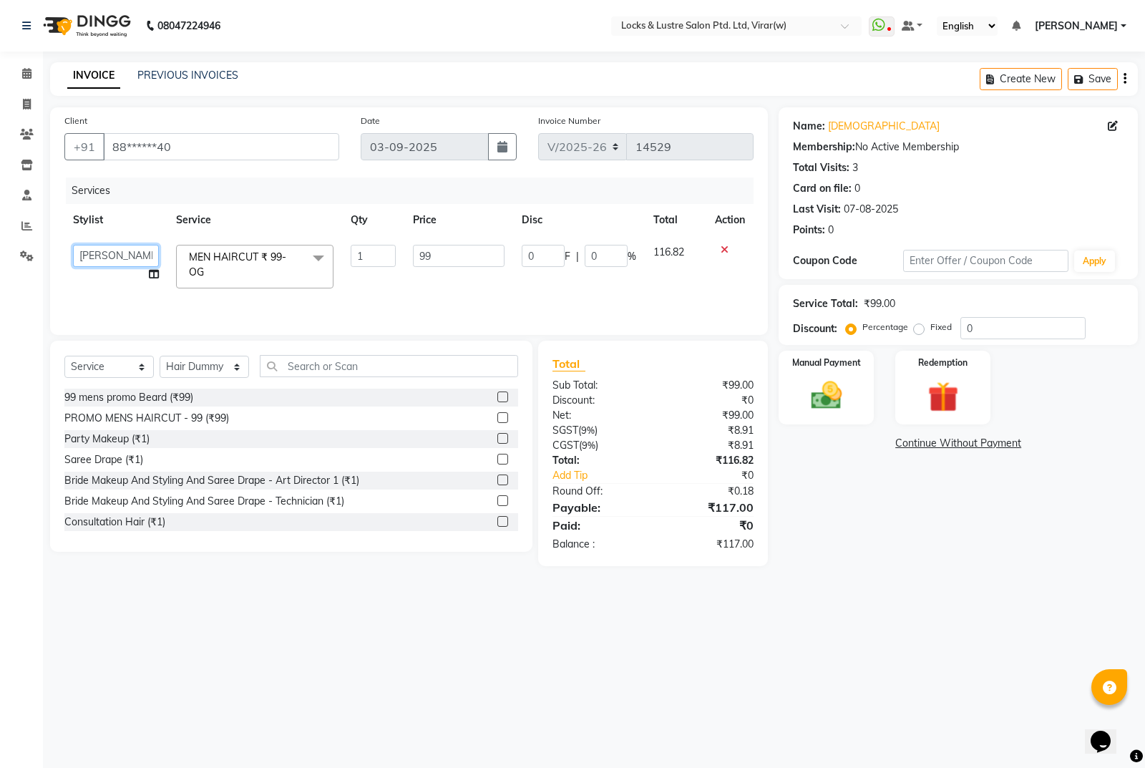
click at [120, 265] on select "AARTI Abdul Khan Adil Admin AJAY AKASH NHAVI ANUSHKA Ashwini Sawant BEAUTY DUMM…" at bounding box center [116, 256] width 86 height 22
click at [175, 243] on tr "AARTI Abdul Khan Adil Admin AJAY AKASH NHAVI ANUSHKA Ashwini Sawant BEAUTY DUMM…" at bounding box center [408, 266] width 689 height 61
click at [899, 618] on div "08047224946 Select Location × Locks & Lustre Salon Ptd. Ltd, Virar(w) WhatsApp …" at bounding box center [572, 384] width 1145 height 768
click at [829, 401] on img at bounding box center [827, 395] width 52 height 36
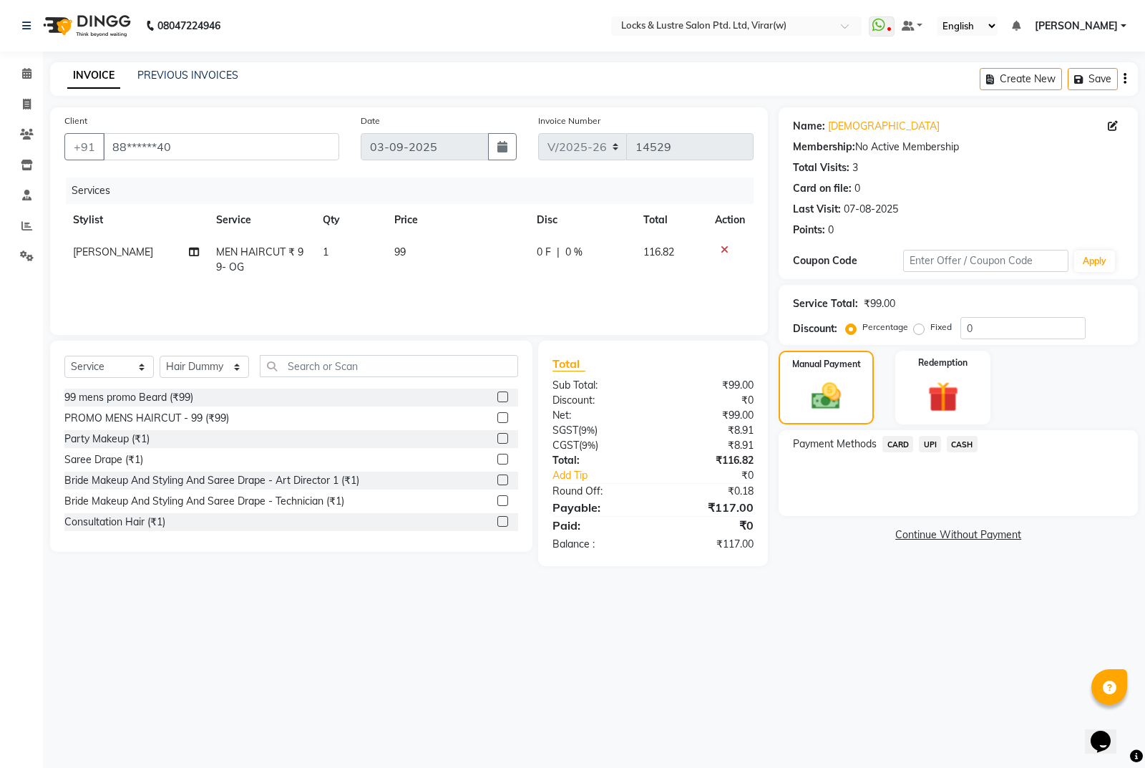
click at [930, 442] on span "UPI" at bounding box center [930, 444] width 22 height 16
drag, startPoint x: 1001, startPoint y: 521, endPoint x: 955, endPoint y: 515, distance: 46.9
click at [1002, 520] on button "Add Payment" at bounding box center [1016, 520] width 213 height 22
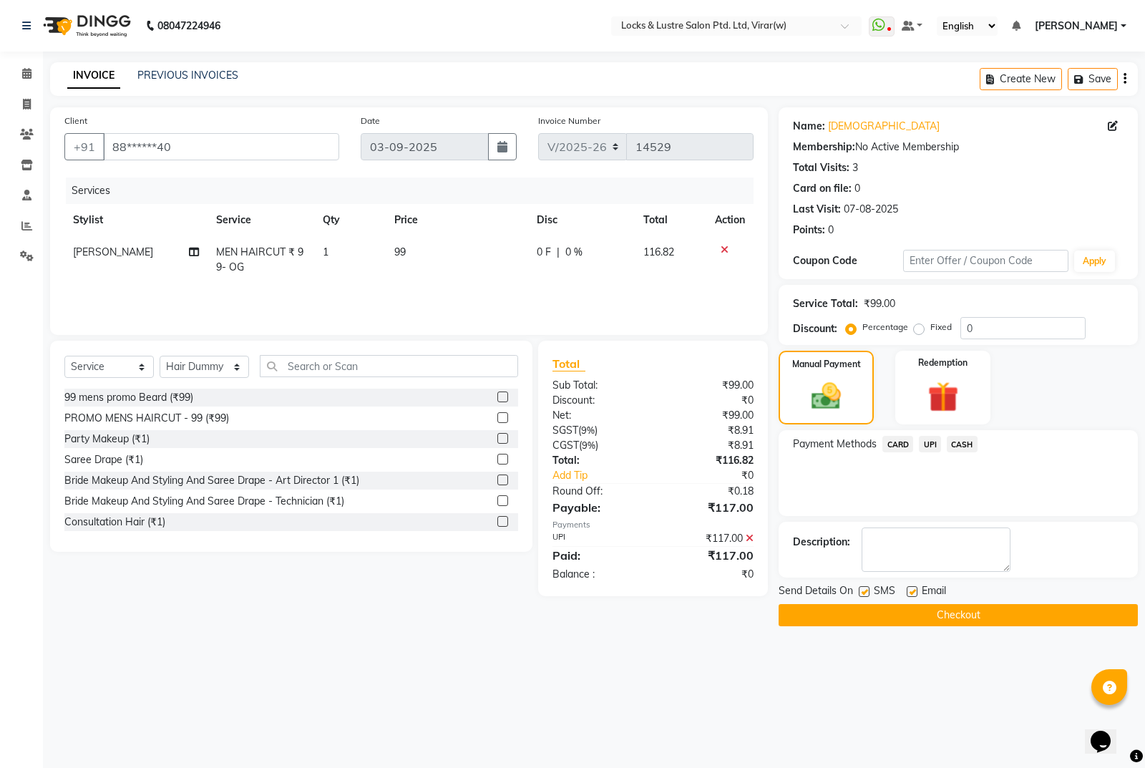
drag, startPoint x: 936, startPoint y: 524, endPoint x: 926, endPoint y: 533, distance: 13.7
click at [936, 525] on div "Description:" at bounding box center [958, 550] width 359 height 56
drag, startPoint x: 926, startPoint y: 533, endPoint x: 924, endPoint y: 541, distance: 8.2
click at [924, 541] on textarea at bounding box center [936, 549] width 149 height 44
type textarea "568476642465"
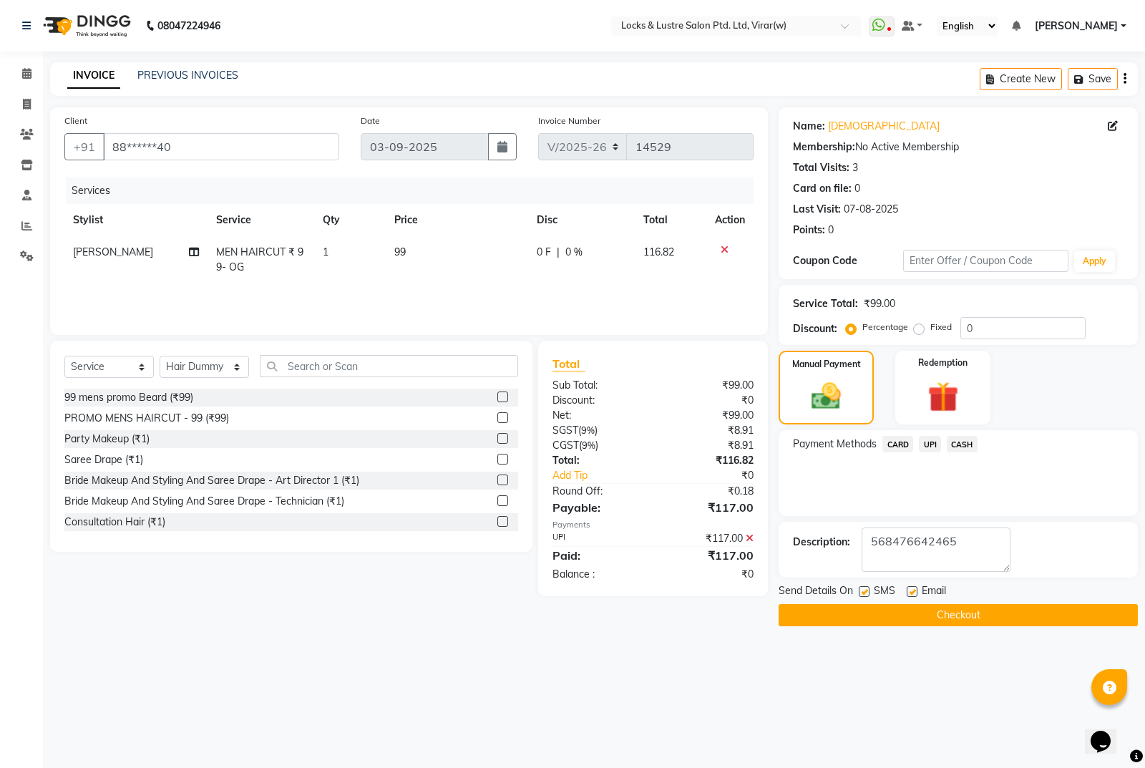
click at [1024, 616] on button "Checkout" at bounding box center [958, 615] width 359 height 22
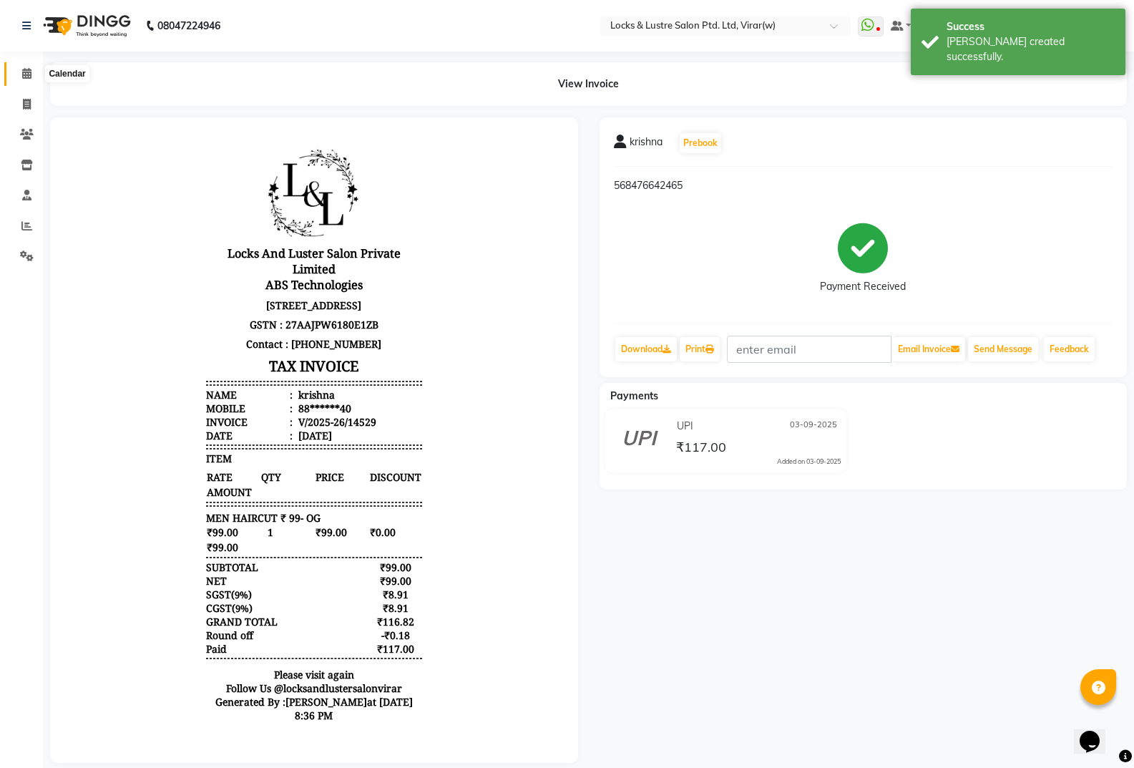
click at [27, 74] on icon at bounding box center [26, 73] width 9 height 11
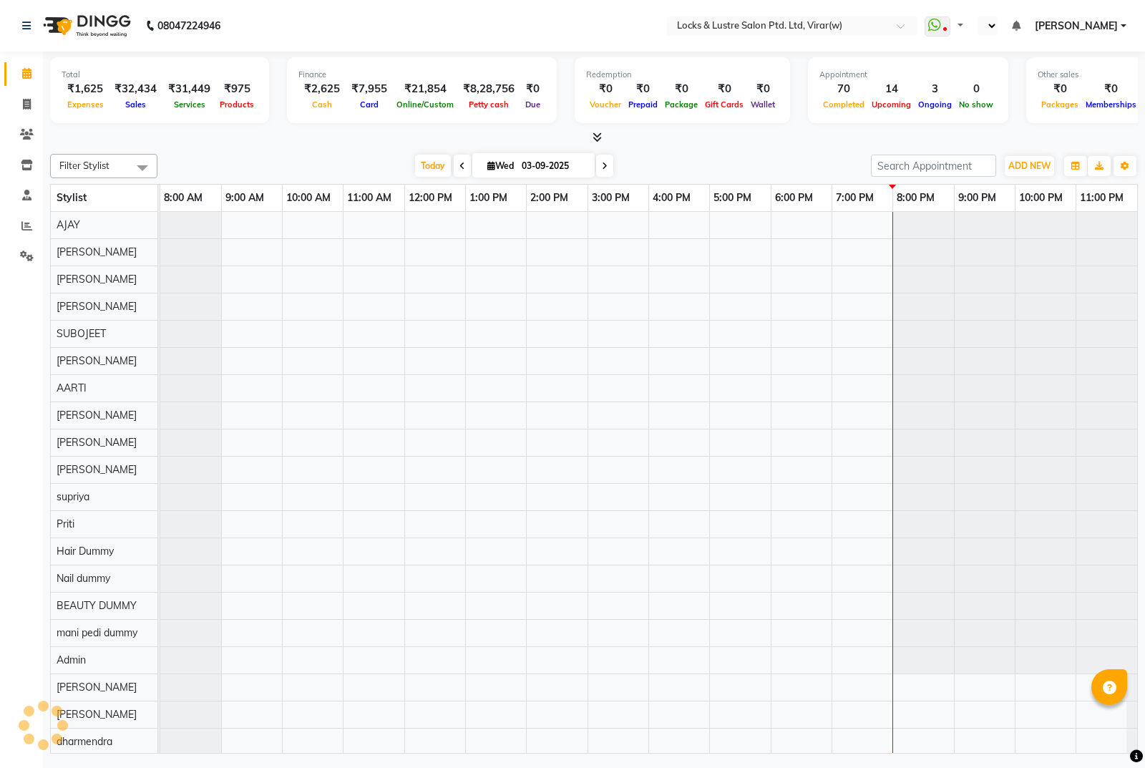
select select "en"
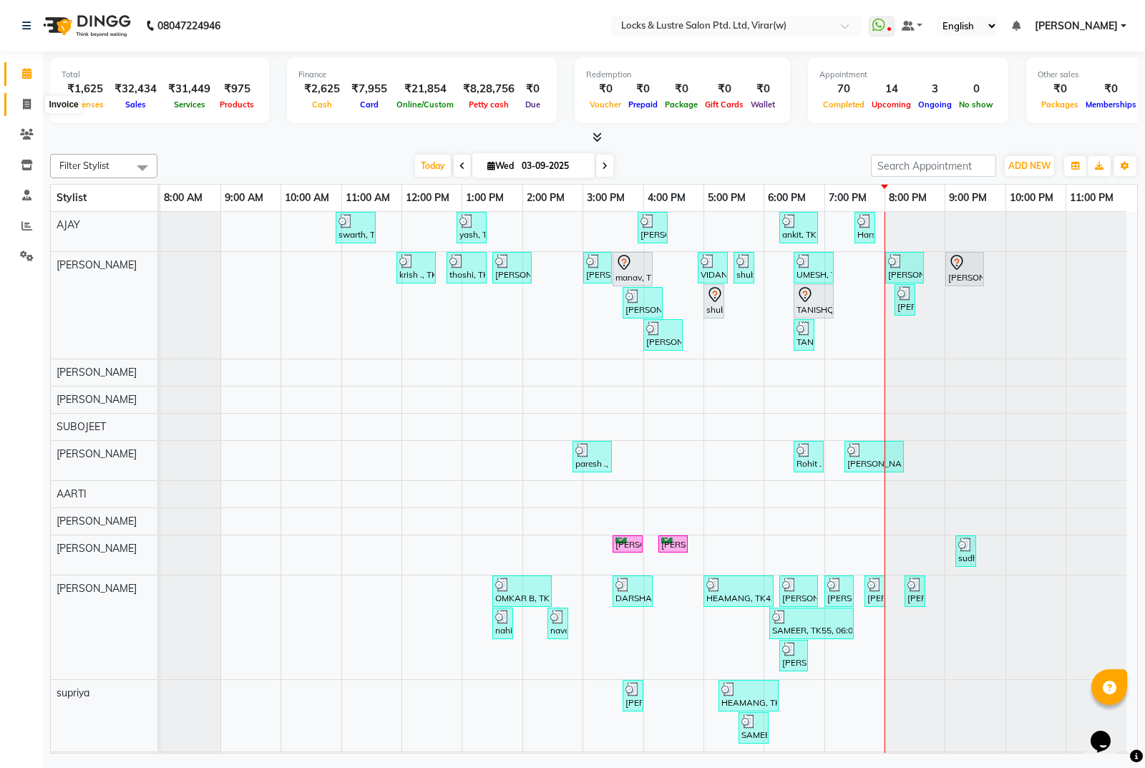
click at [29, 103] on icon at bounding box center [27, 104] width 8 height 11
select select "5944"
select select "service"
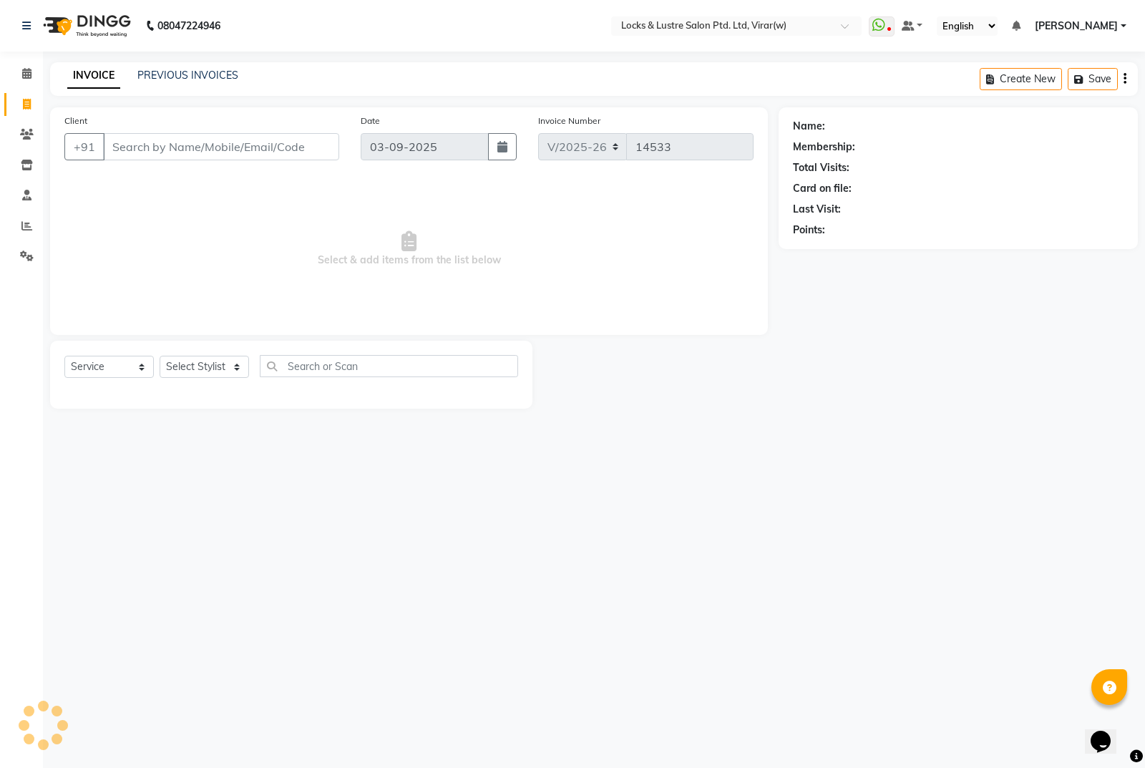
click at [192, 152] on input "Client" at bounding box center [221, 146] width 236 height 27
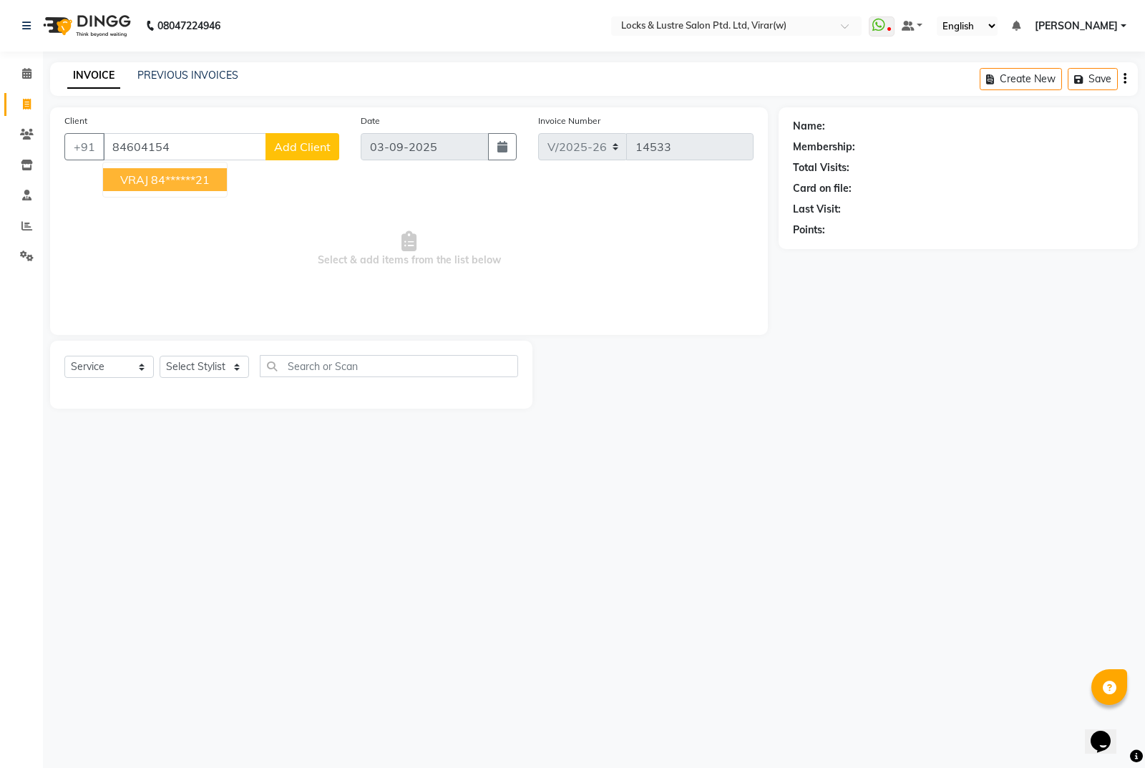
click at [197, 181] on ngb-highlight "84******21" at bounding box center [180, 179] width 59 height 14
type input "84******21"
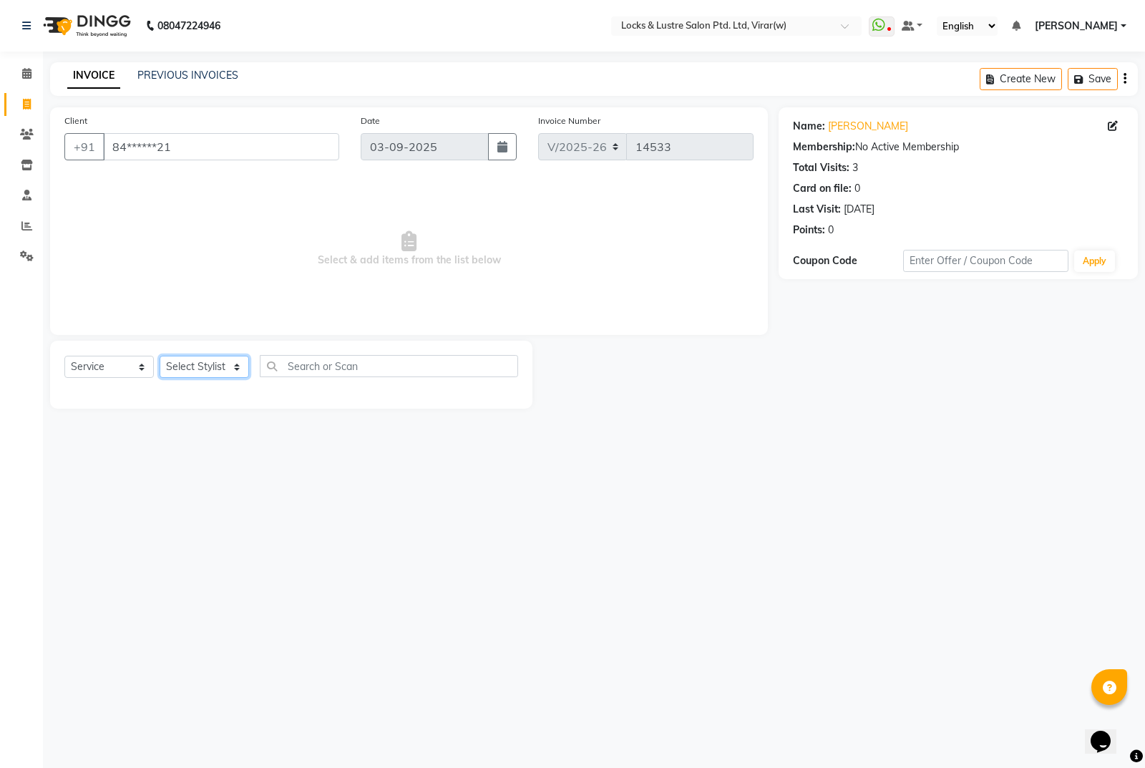
click at [203, 366] on select "Select Stylist [PERSON_NAME] [PERSON_NAME] [PERSON_NAME] AKASH [PERSON_NAME] [P…" at bounding box center [204, 367] width 89 height 22
select select "42104"
click at [160, 356] on select "Select Stylist [PERSON_NAME] [PERSON_NAME] [PERSON_NAME] AKASH [PERSON_NAME] [P…" at bounding box center [204, 367] width 89 height 22
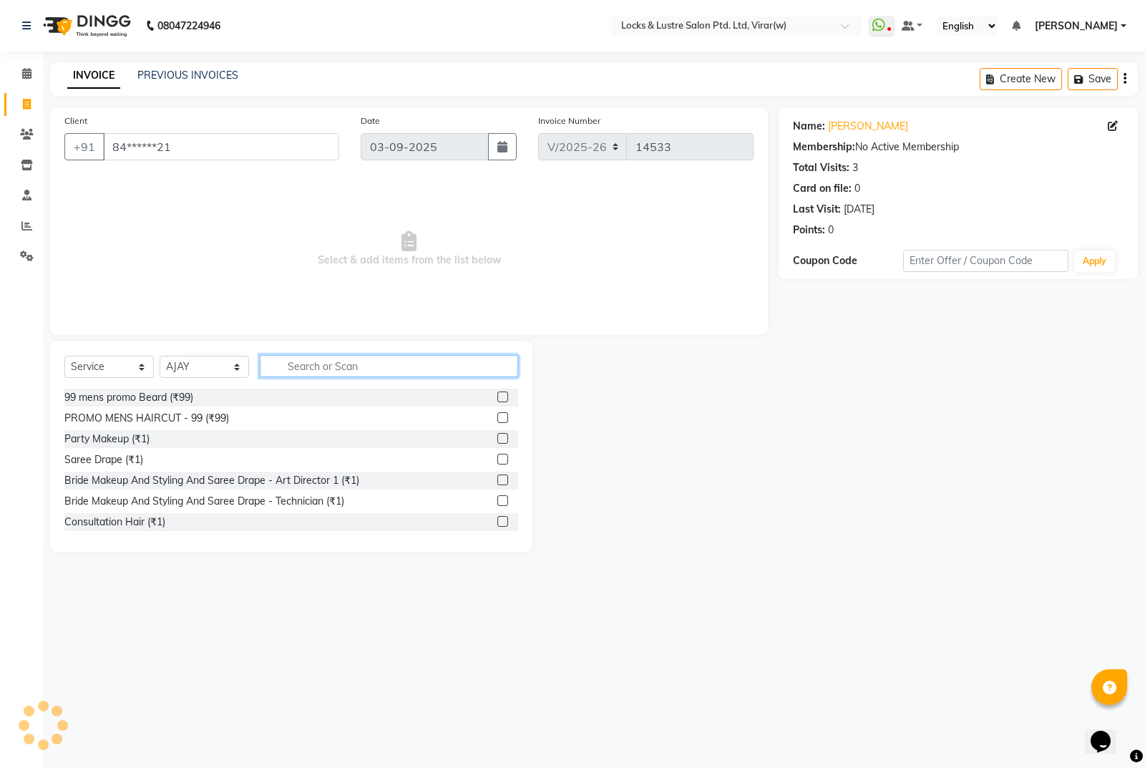
click at [426, 375] on input "text" at bounding box center [389, 366] width 258 height 22
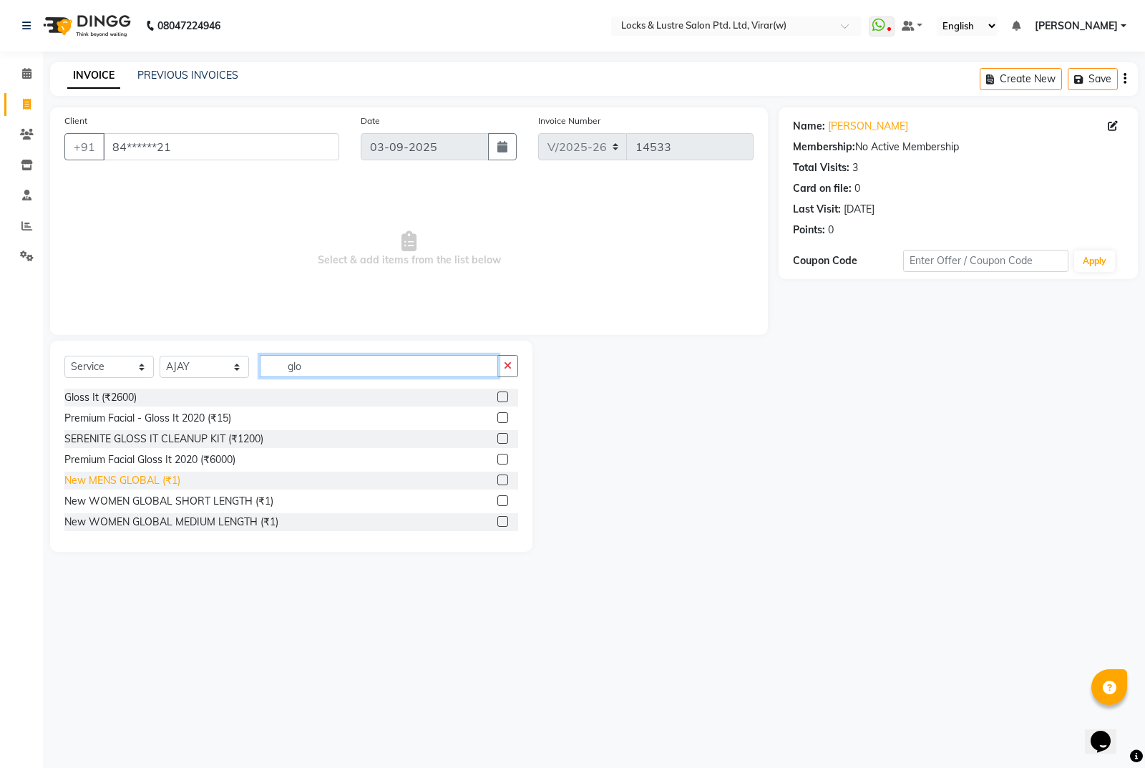
type input "glo"
click at [165, 476] on div "New MENS GLOBAL (₹1)" at bounding box center [122, 480] width 116 height 15
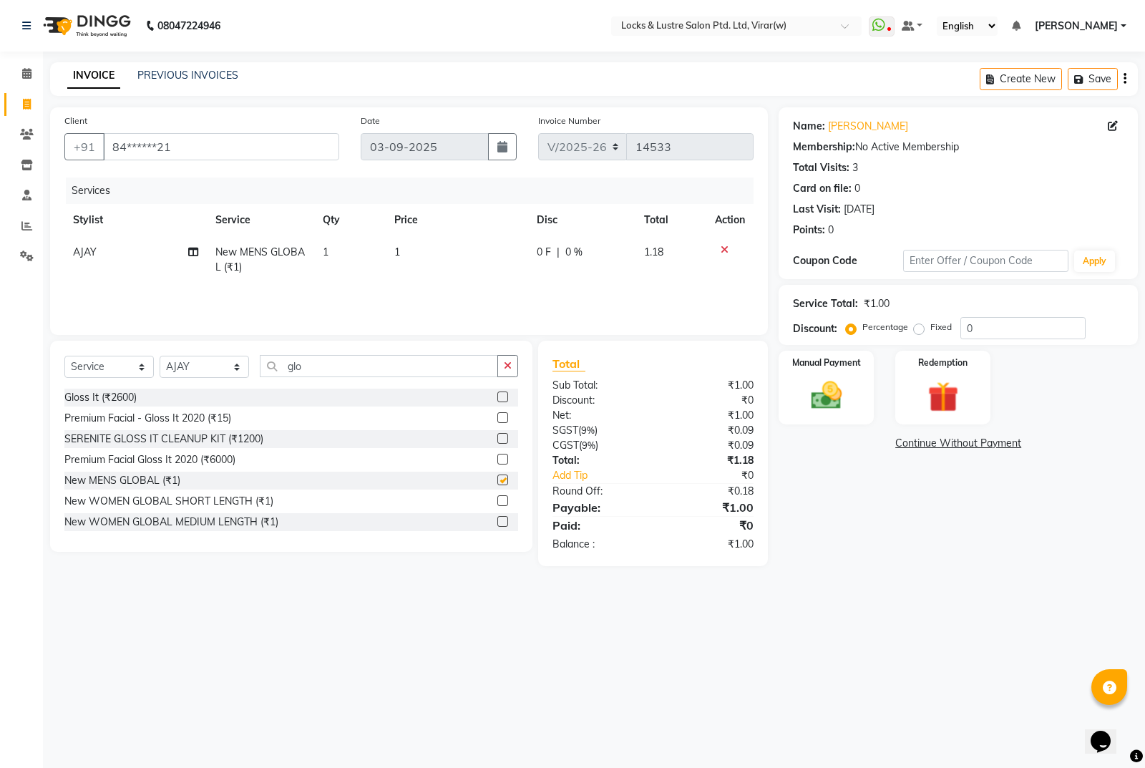
checkbox input "false"
click at [424, 253] on td "1" at bounding box center [457, 259] width 142 height 47
select select "42104"
click at [467, 257] on input "1" at bounding box center [460, 256] width 92 height 22
type input "1100"
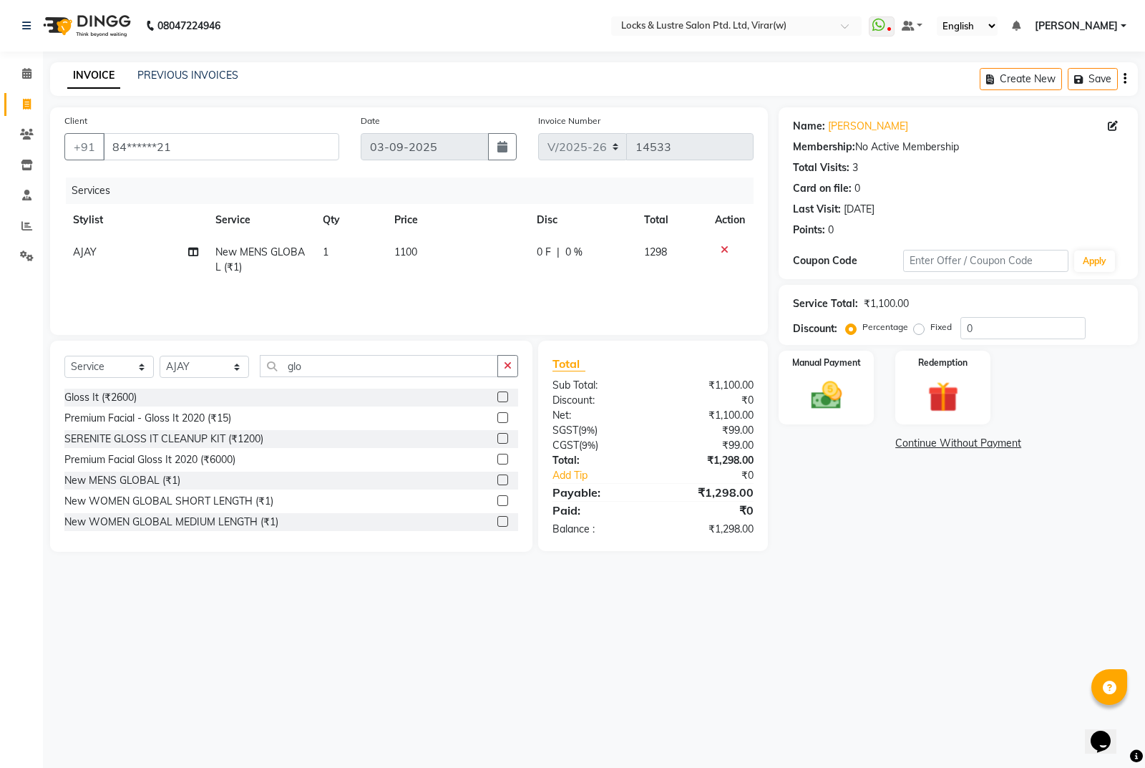
click at [848, 582] on div "08047224946 Select Location × Locks & Lustre Salon Ptd. Ltd, Virar(w) WhatsApp …" at bounding box center [572, 384] width 1145 height 768
click at [412, 368] on input "glo" at bounding box center [379, 366] width 238 height 22
type input "g"
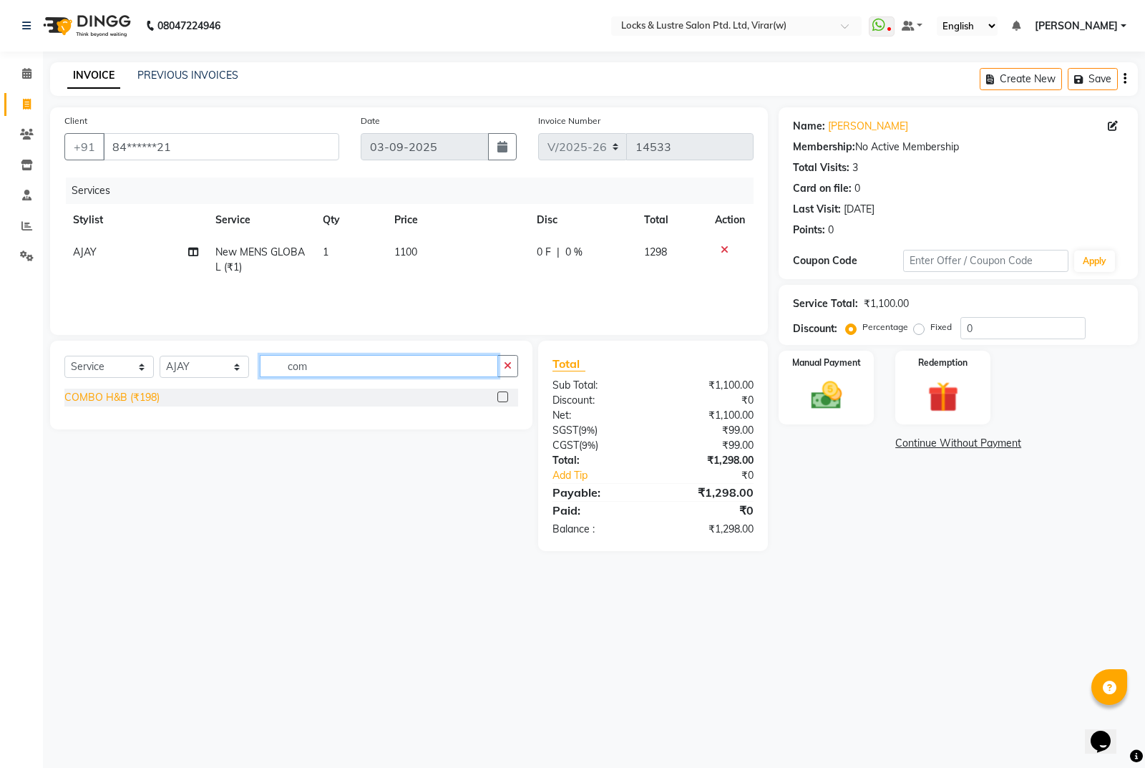
type input "com"
click at [107, 397] on div "COMBO H&B (₹198)" at bounding box center [111, 397] width 95 height 15
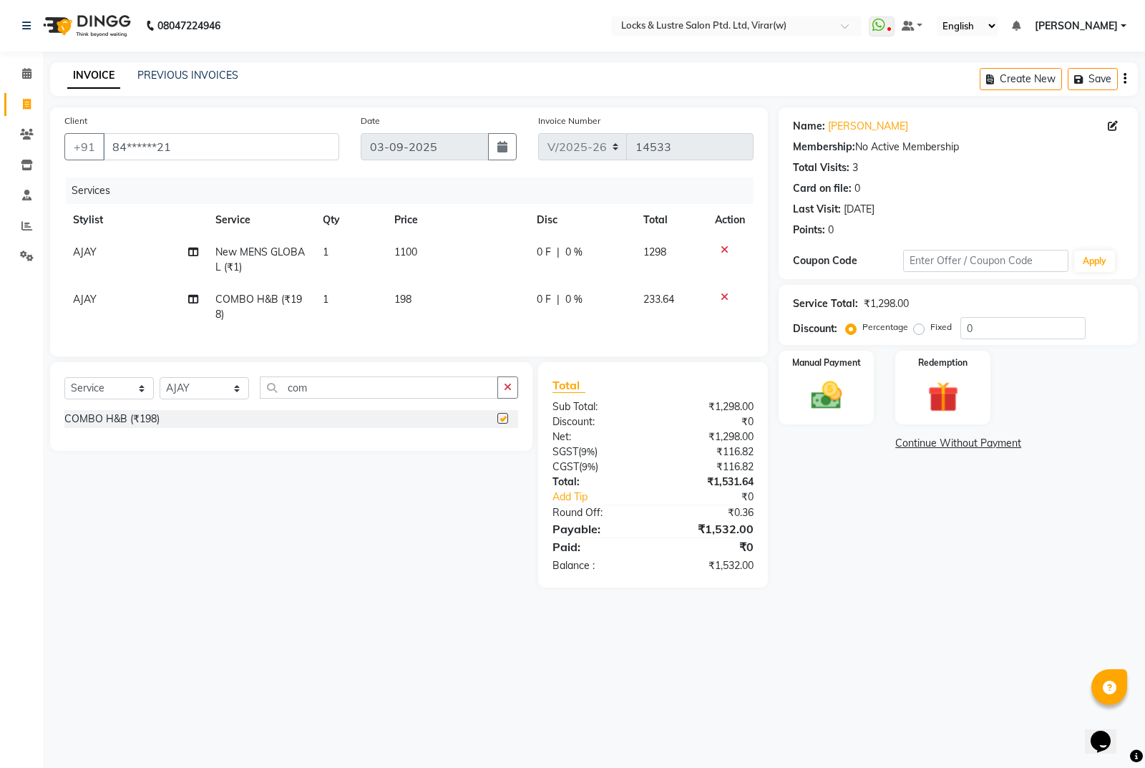
checkbox input "false"
click at [917, 635] on div "08047224946 Select Location × Locks & Lustre Salon Ptd. Ltd, Virar(w) WhatsApp …" at bounding box center [572, 384] width 1145 height 768
click at [826, 408] on img at bounding box center [827, 395] width 52 height 36
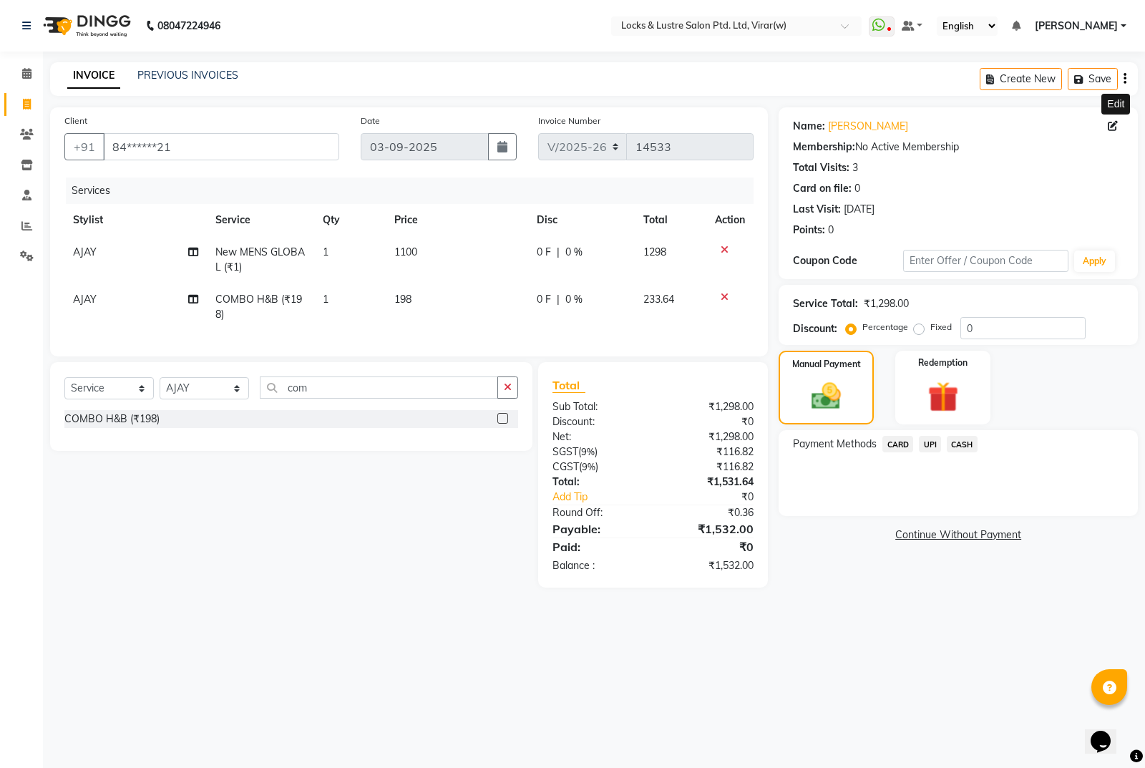
click at [1116, 132] on span at bounding box center [1116, 126] width 16 height 15
click at [1108, 131] on span at bounding box center [1116, 126] width 16 height 15
click at [1111, 127] on icon at bounding box center [1113, 126] width 10 height 10
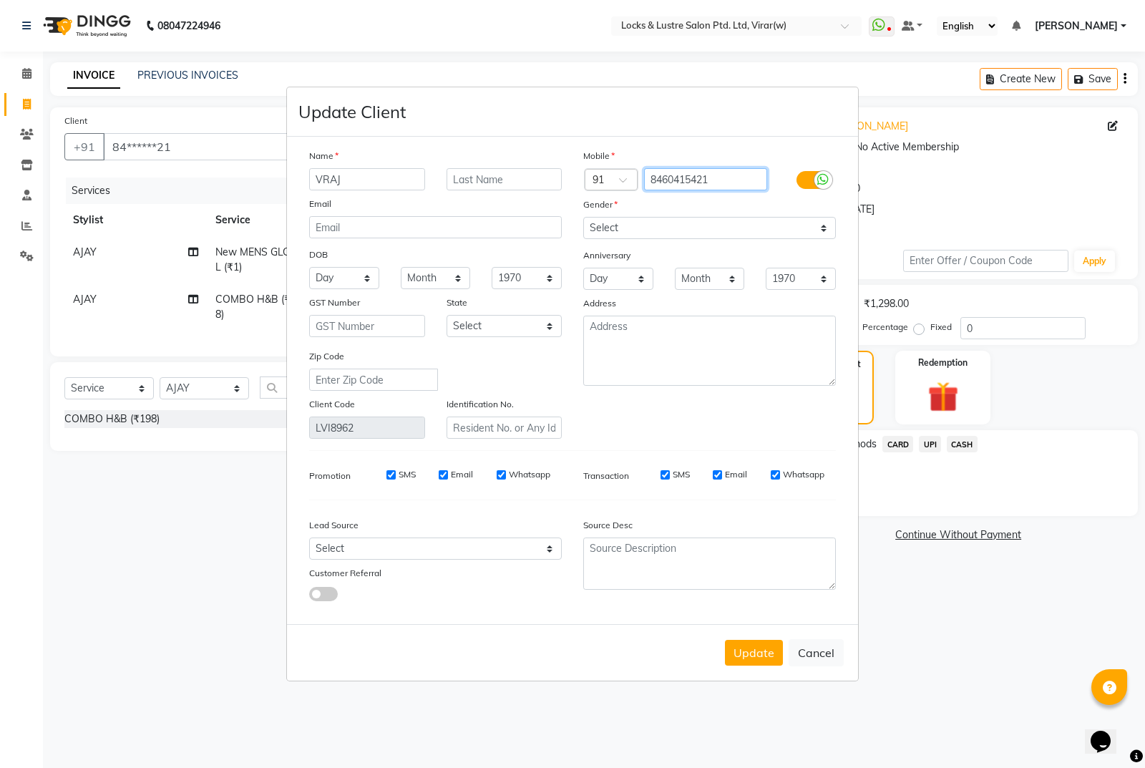
click at [698, 180] on input "8460415421" at bounding box center [706, 179] width 124 height 22
click at [831, 654] on button "Cancel" at bounding box center [816, 652] width 55 height 27
select select
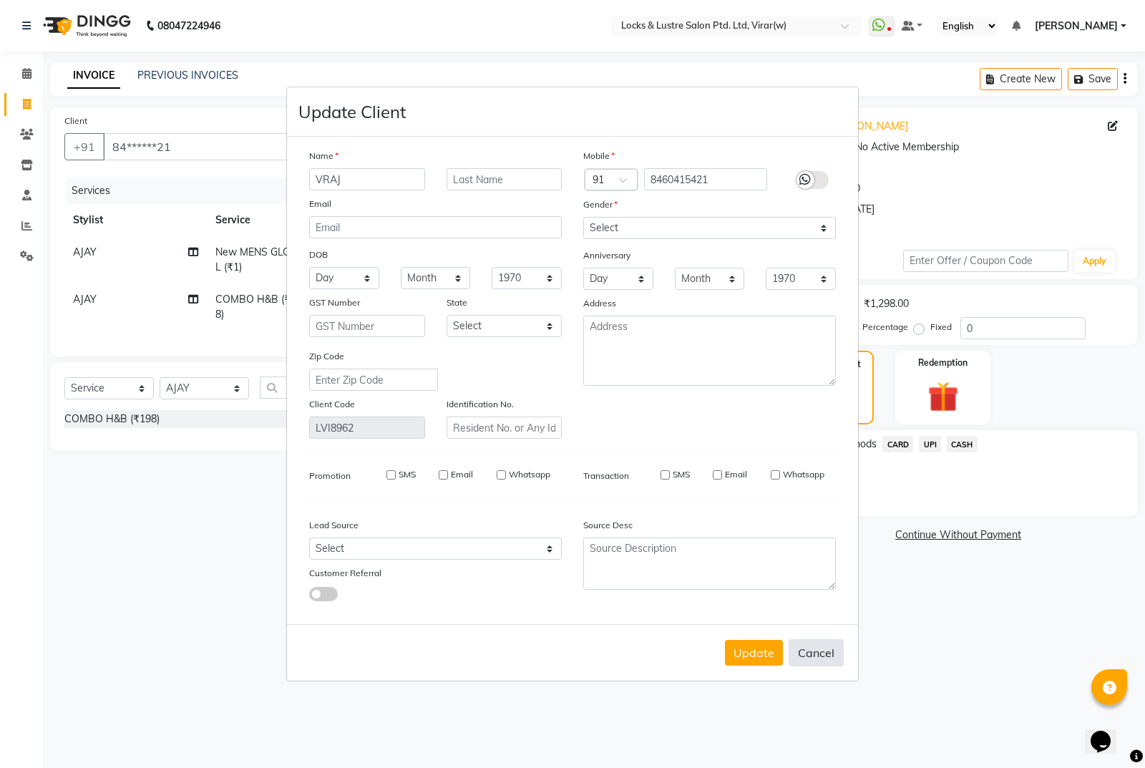
select select
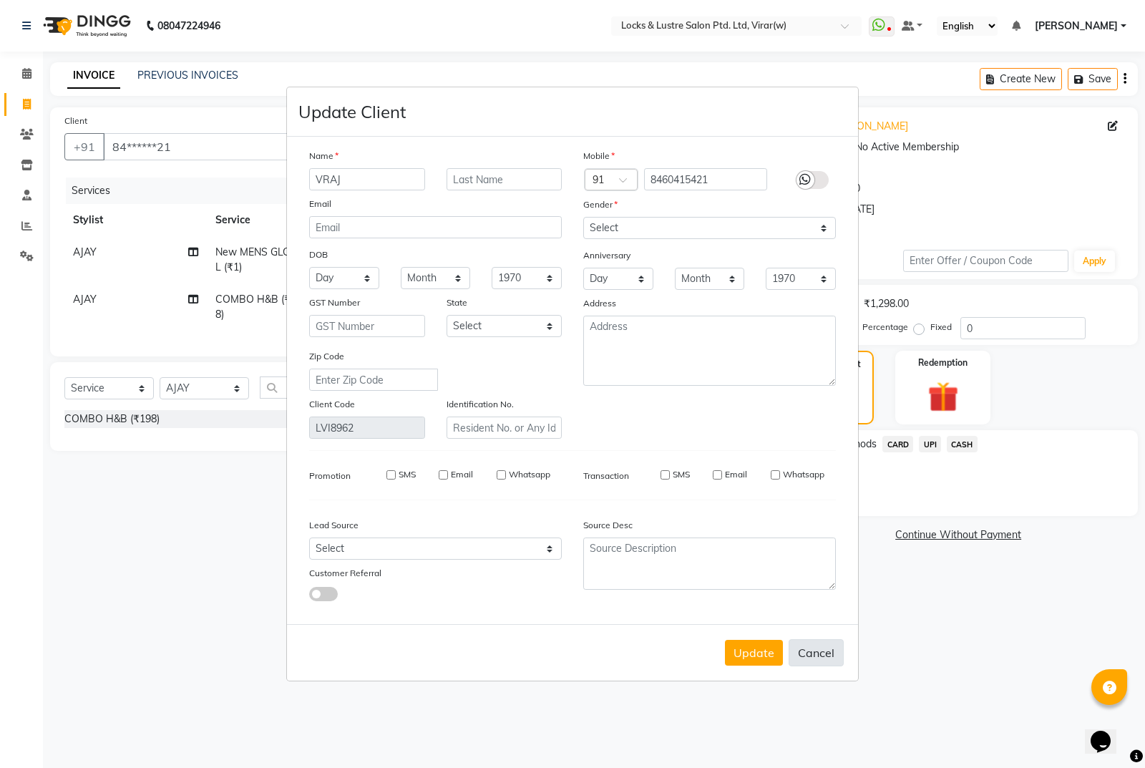
checkbox input "false"
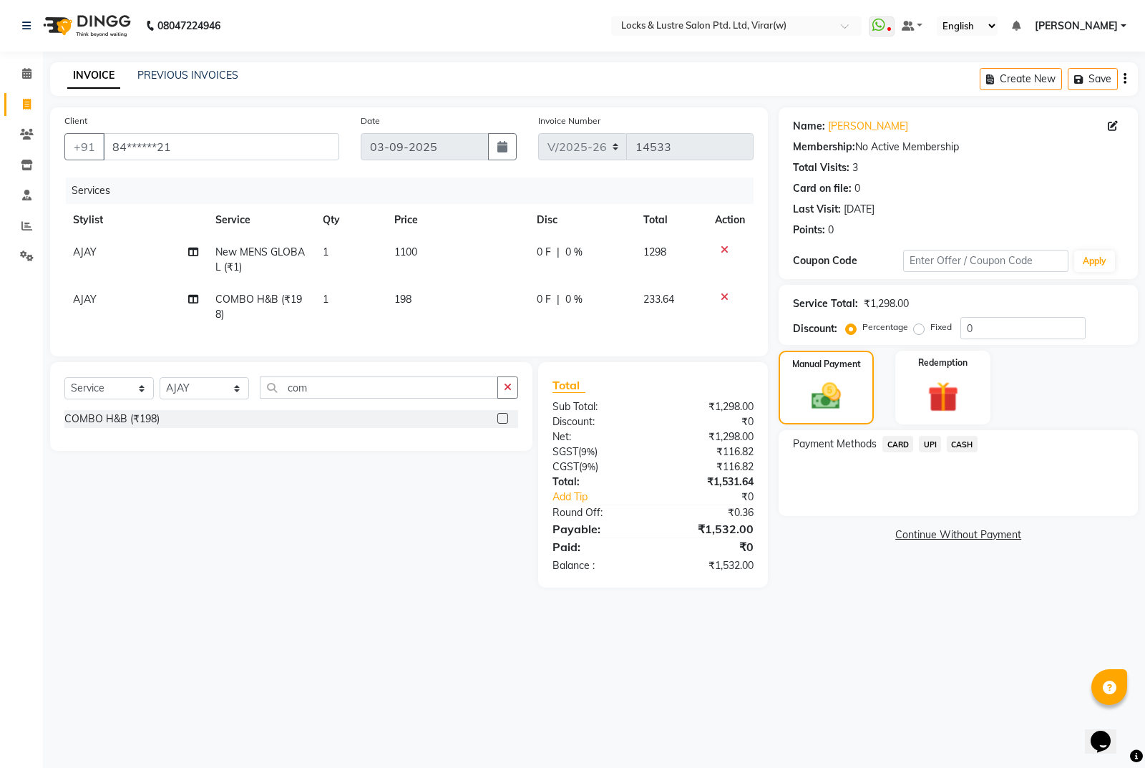
click at [967, 442] on span "CASH" at bounding box center [962, 444] width 31 height 16
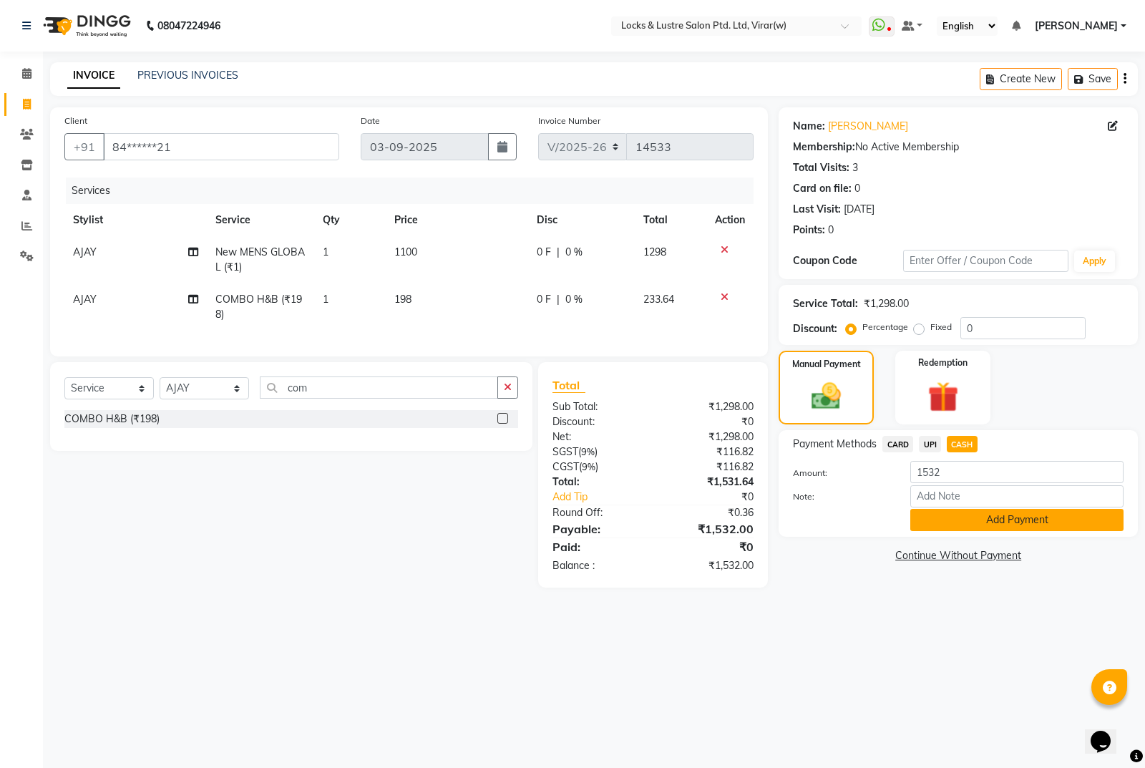
click at [1016, 524] on button "Add Payment" at bounding box center [1016, 520] width 213 height 22
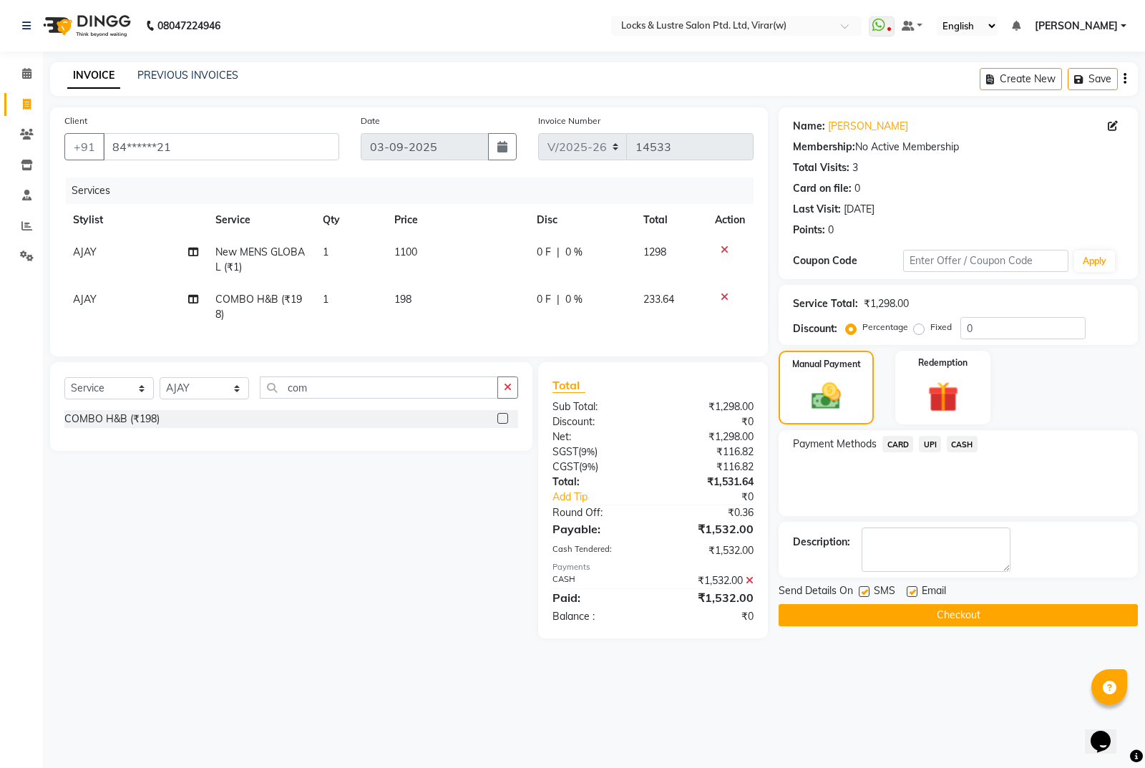
click at [977, 621] on button "Checkout" at bounding box center [958, 615] width 359 height 22
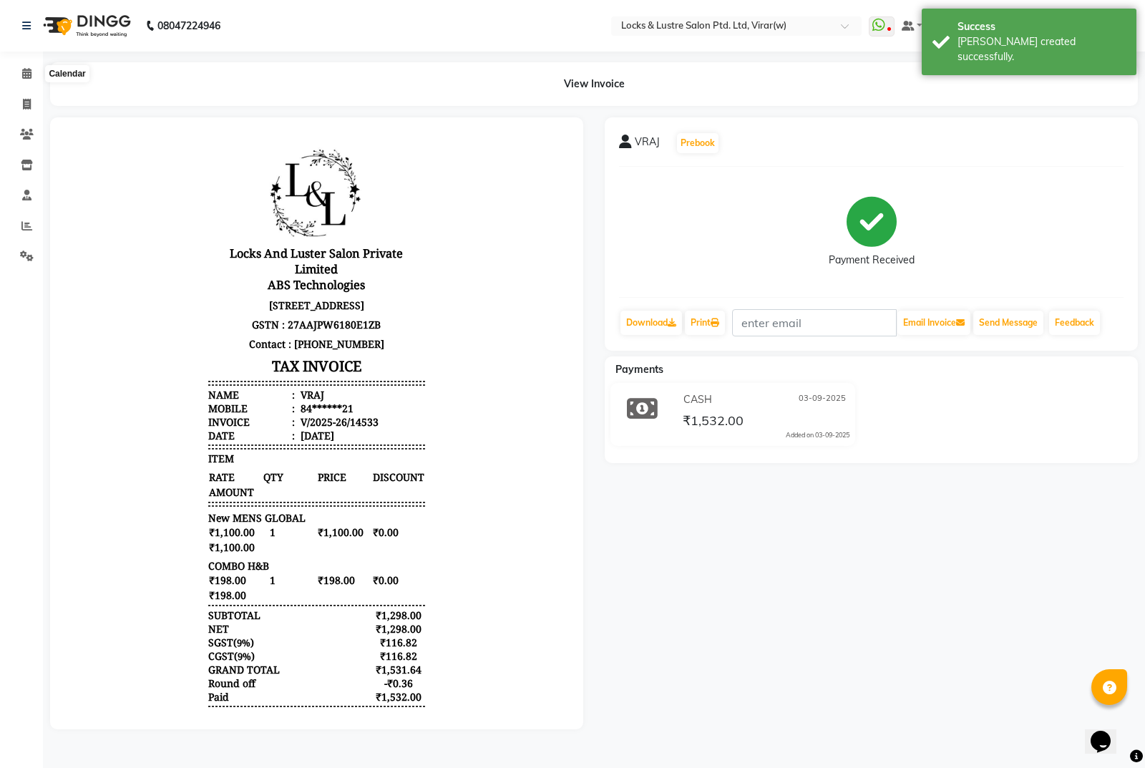
click at [1, 67] on li "Calendar" at bounding box center [21, 74] width 43 height 31
click at [34, 79] on span at bounding box center [26, 74] width 25 height 16
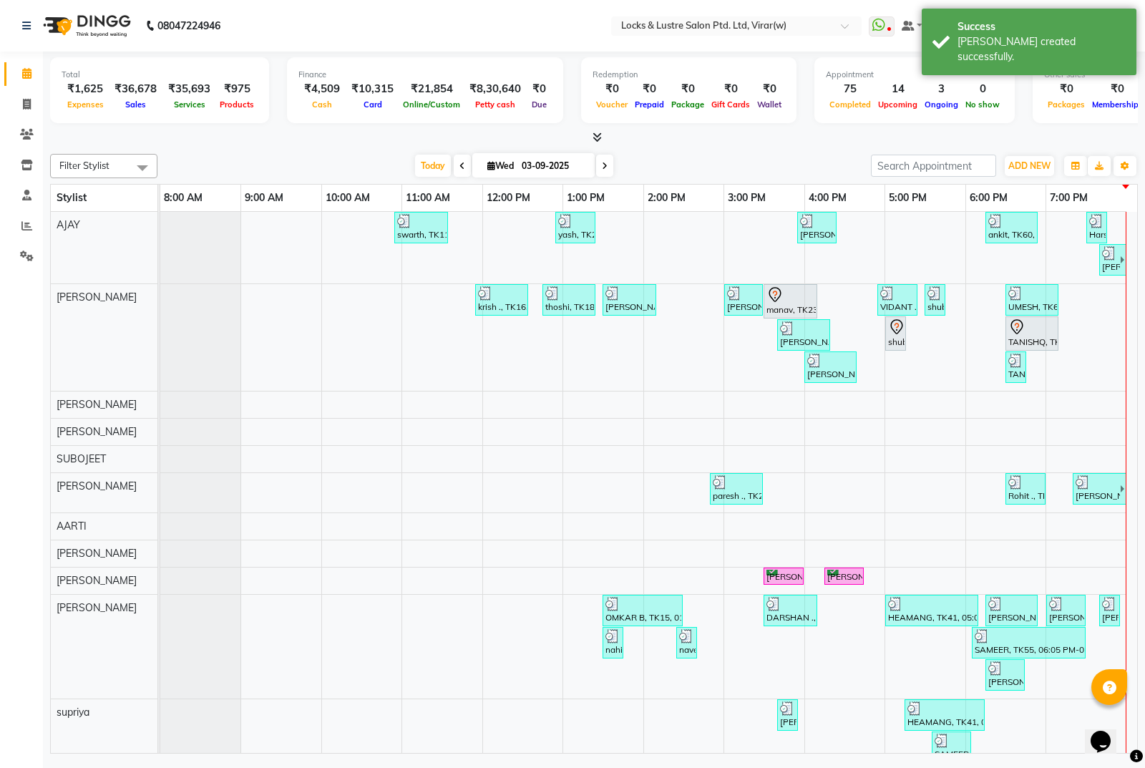
click at [537, 172] on input "03-09-2025" at bounding box center [553, 165] width 72 height 21
select select "9"
select select "2025"
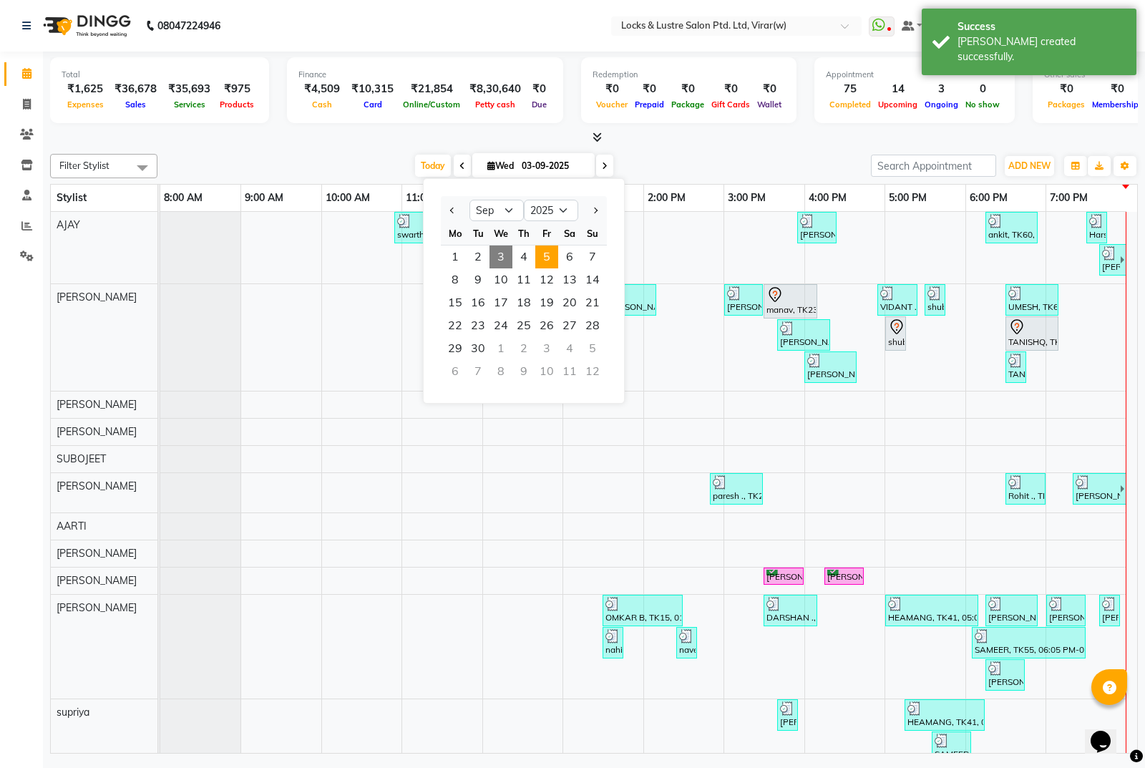
click at [545, 255] on span "5" at bounding box center [546, 256] width 23 height 23
type input "05-09-2025"
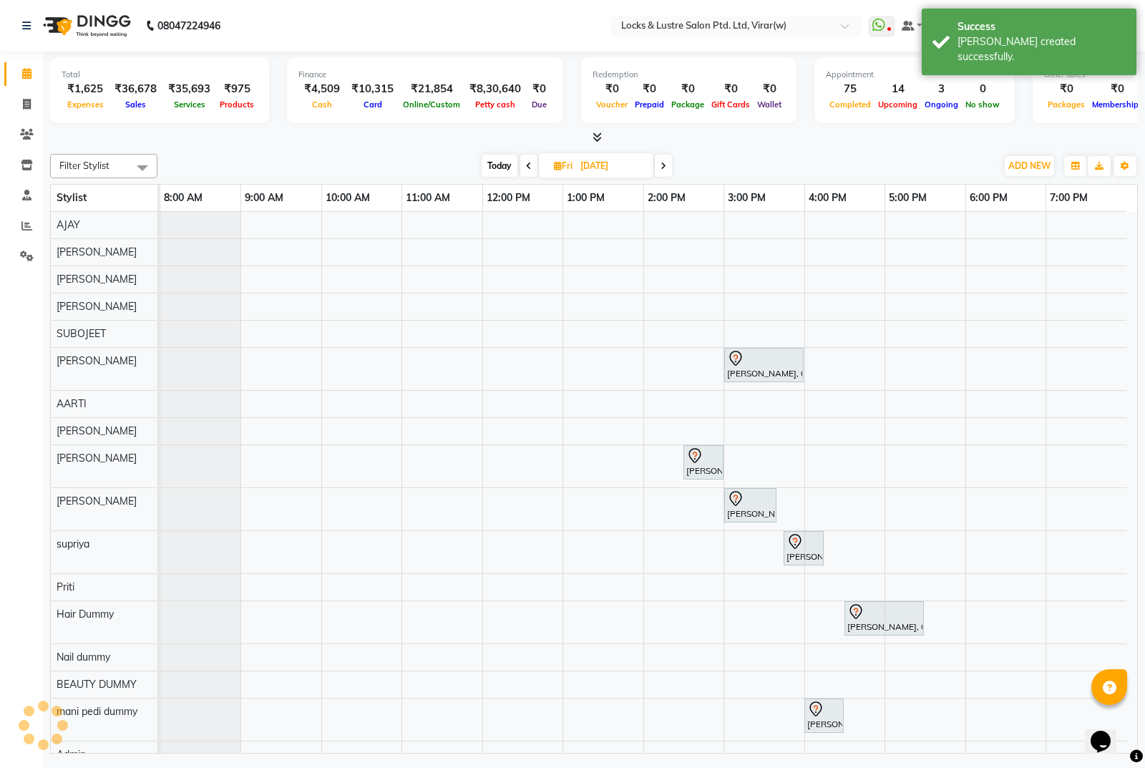
click at [556, 320] on div "YANKESH JAIN, 03:00 PM-04:00 PM, New WOMENS HAIRSPA - MO YANKESH JAIN, 02:30 PM…" at bounding box center [648, 762] width 977 height 1100
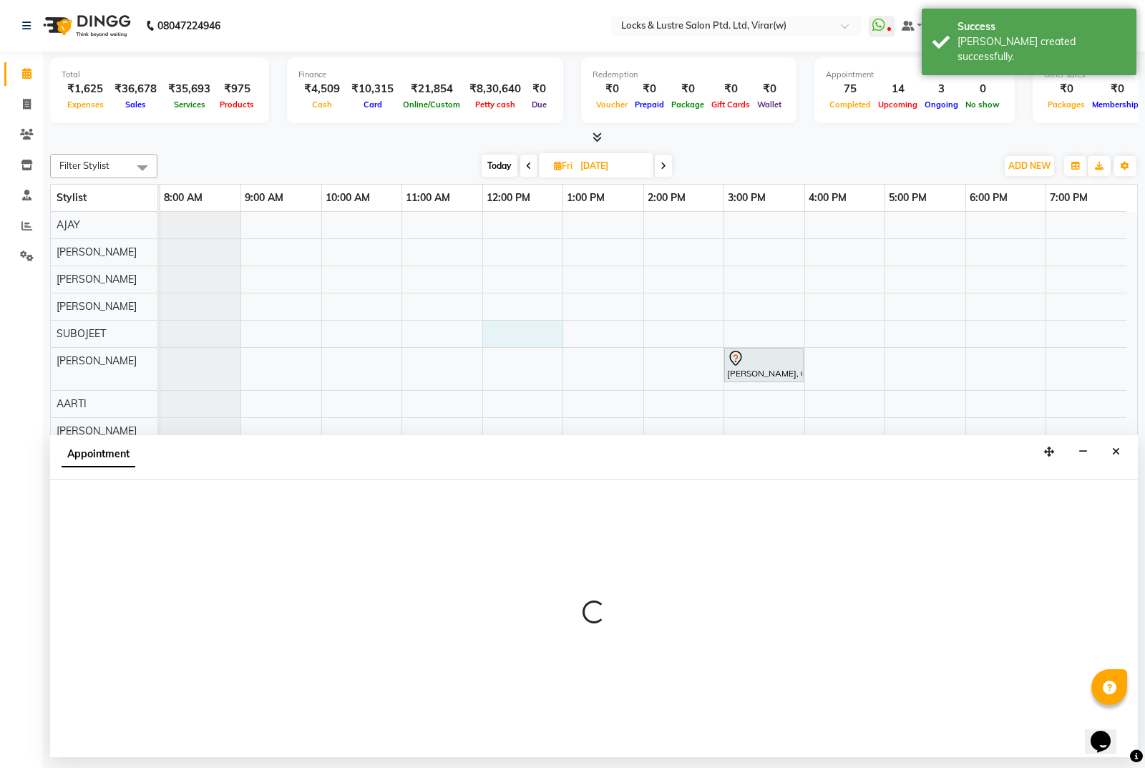
select select "42110"
select select "tentative"
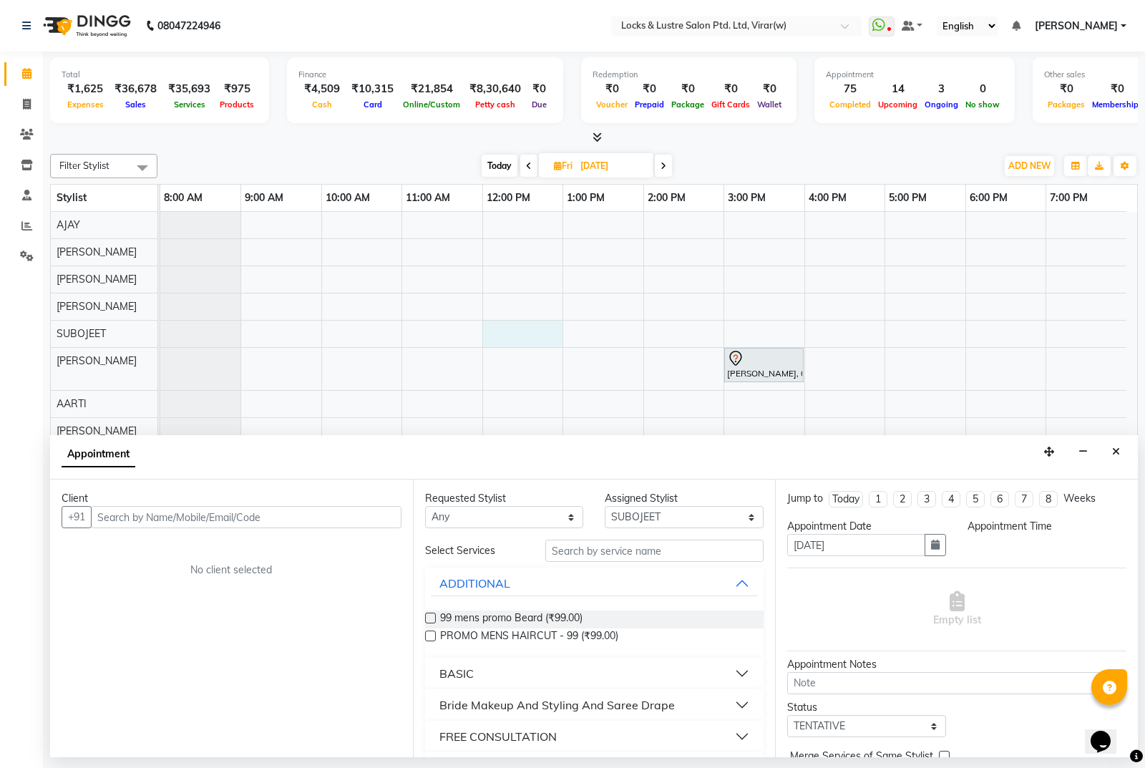
click at [253, 524] on input "text" at bounding box center [246, 517] width 311 height 22
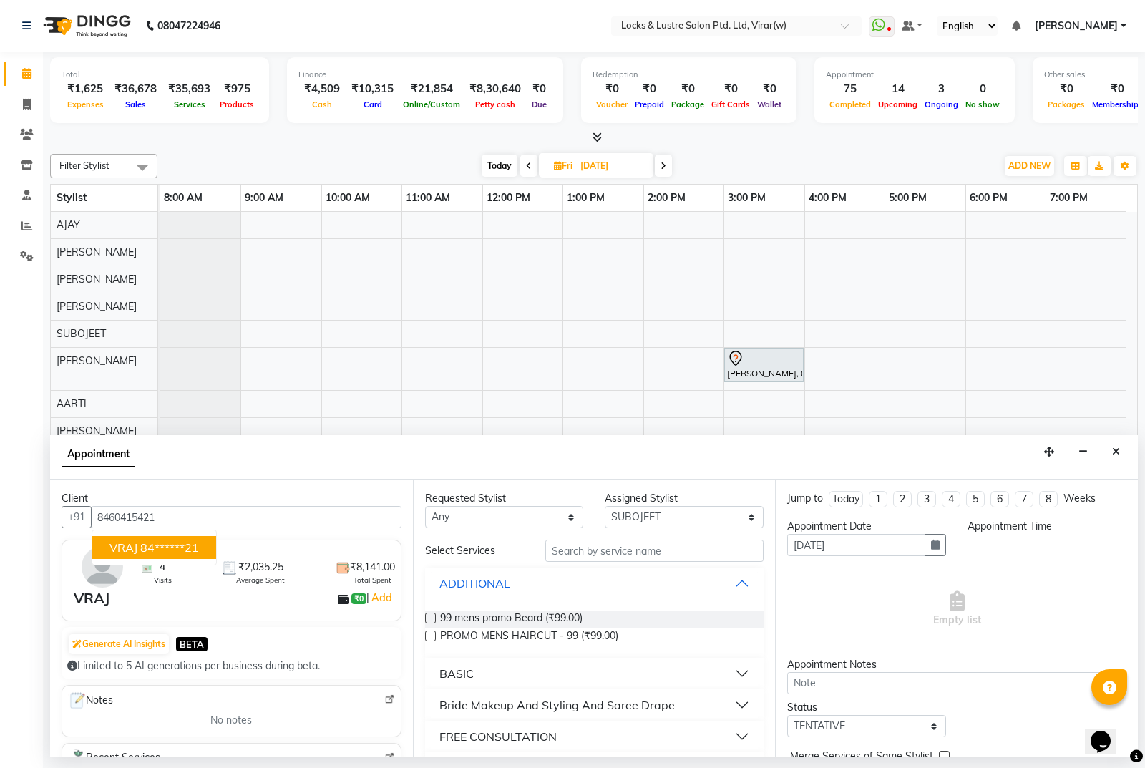
click at [187, 546] on ngb-highlight "84******21" at bounding box center [169, 547] width 59 height 14
type input "84******21"
click at [623, 523] on select "Select AARTI Abdul Khan Adil Admin AJAY AKASH NHAVI ANUSHKA Ashwini Sawant BEAU…" at bounding box center [684, 517] width 159 height 22
select select "42104"
click at [605, 506] on select "Select AARTI Abdul Khan Adil Admin AJAY AKASH NHAVI ANUSHKA Ashwini Sawant BEAU…" at bounding box center [684, 517] width 159 height 22
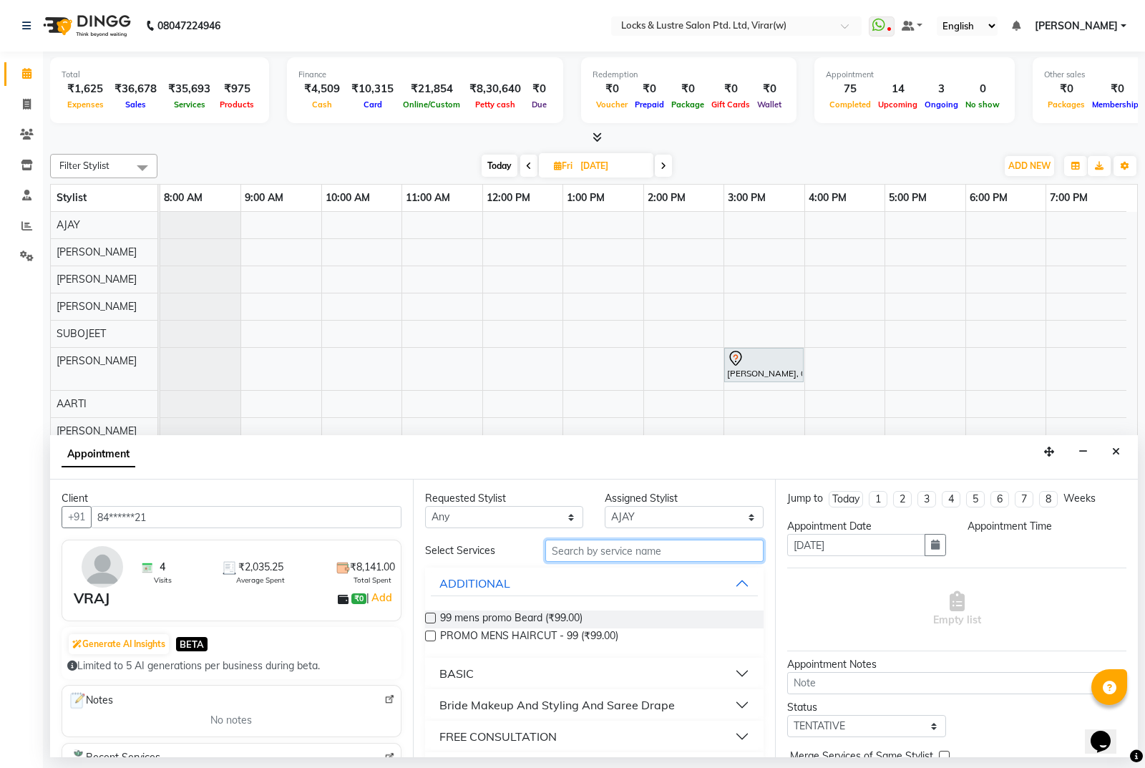
click at [603, 560] on input "text" at bounding box center [654, 551] width 219 height 22
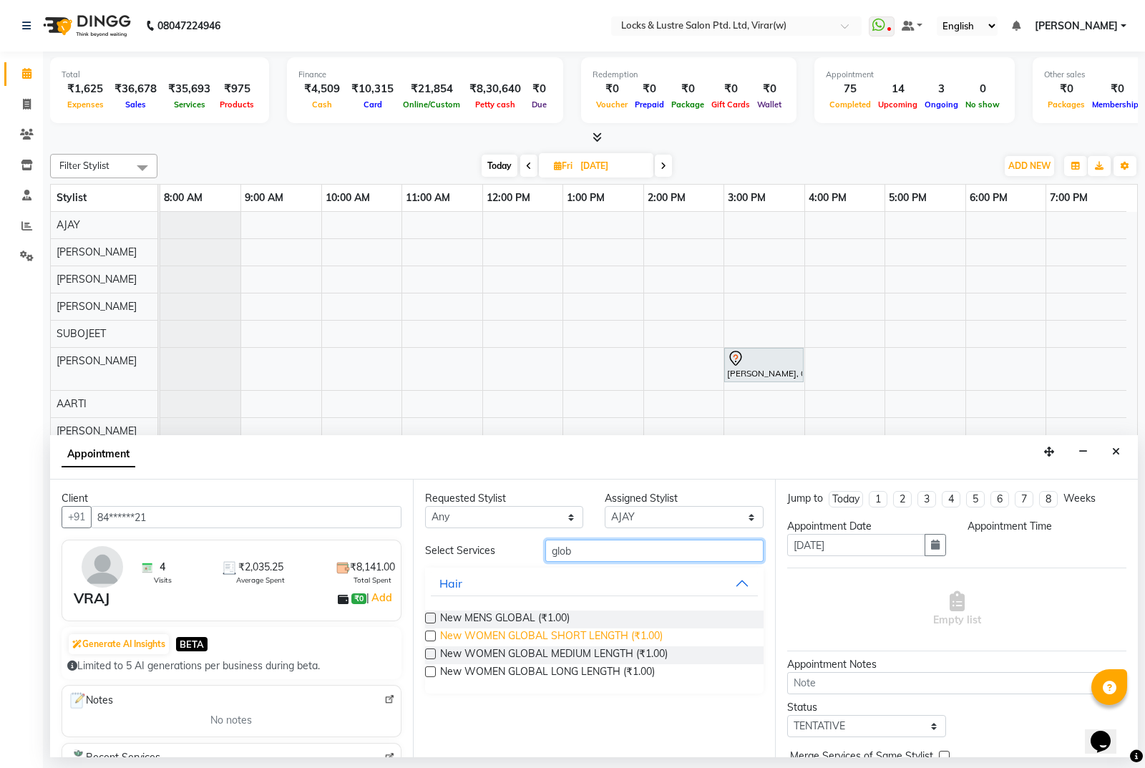
type input "glob"
click at [526, 640] on span "New WOMEN GLOBAL SHORT LENGTH (₹1.00)" at bounding box center [551, 637] width 223 height 18
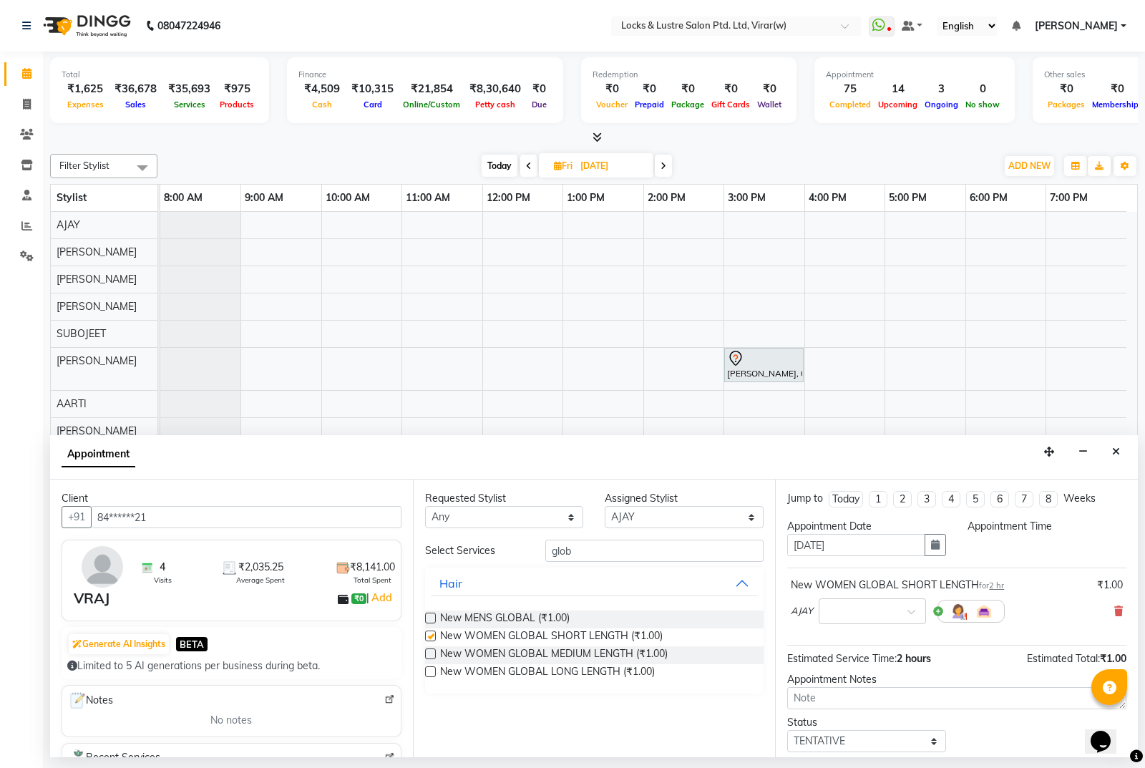
checkbox input "false"
click at [1017, 543] on div "Appointment Time" at bounding box center [1047, 543] width 180 height 49
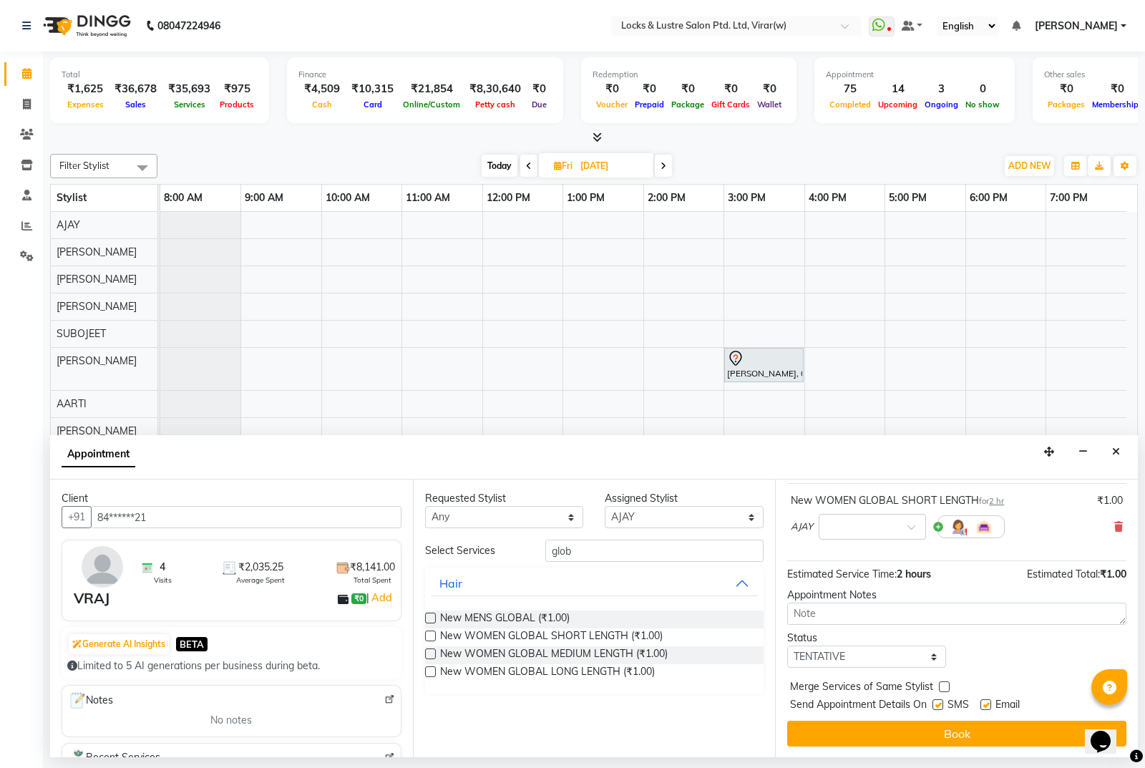
scroll to position [85, 0]
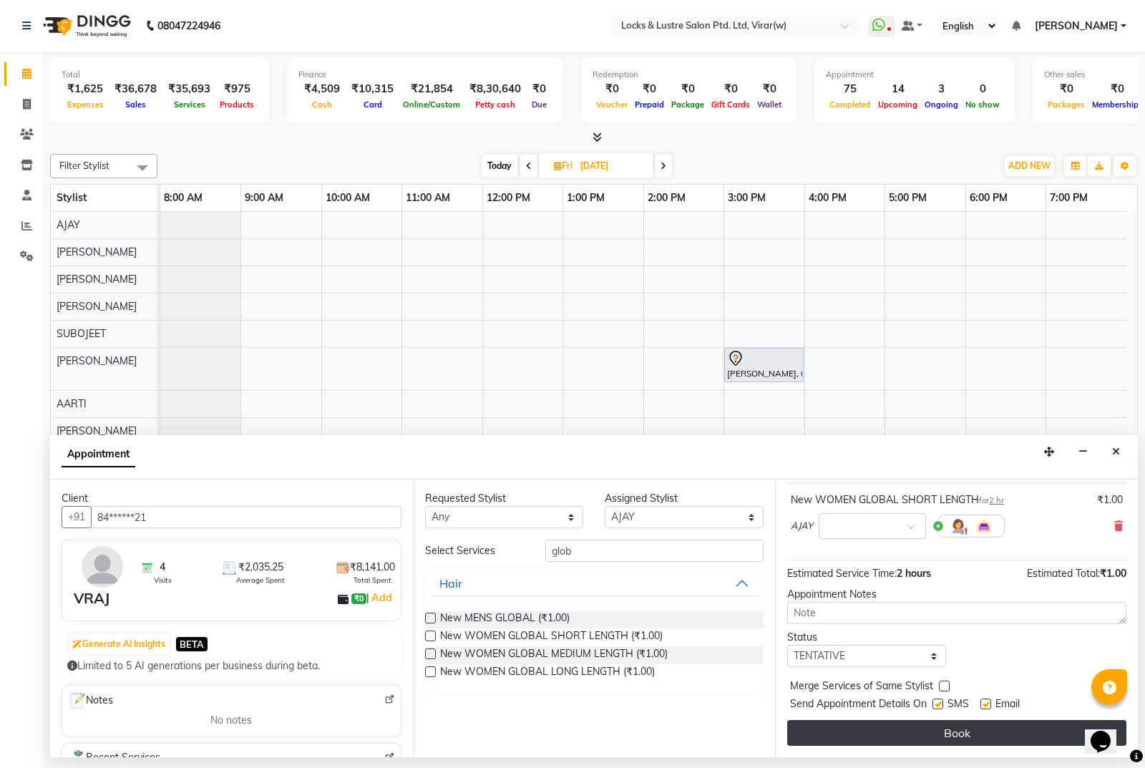
click at [997, 734] on button "Book" at bounding box center [956, 733] width 339 height 26
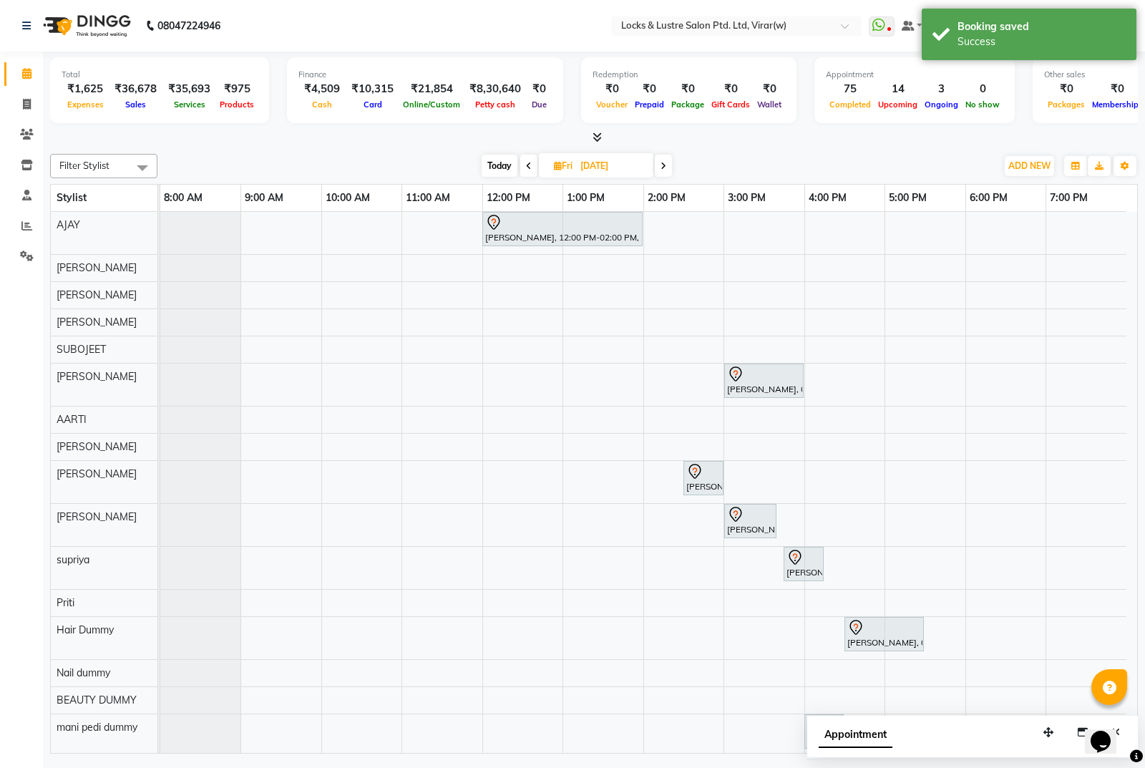
click at [509, 158] on span "Today" at bounding box center [500, 166] width 36 height 22
type input "03-09-2025"
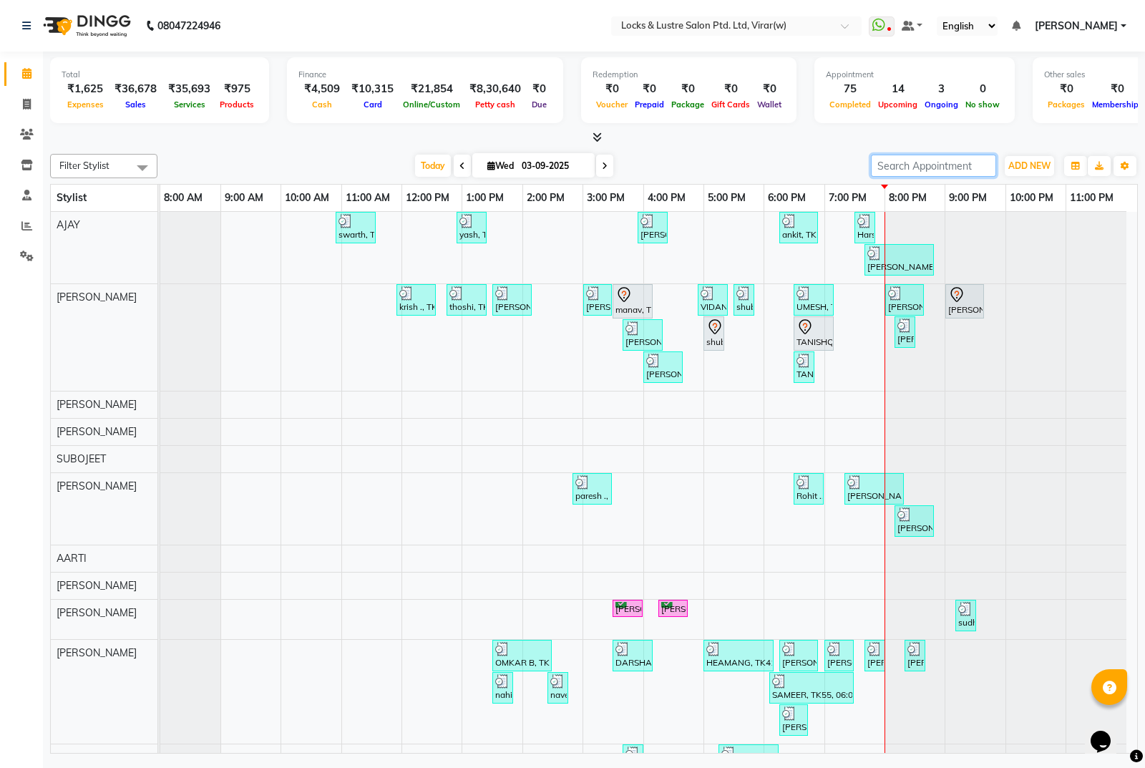
click at [922, 163] on input "search" at bounding box center [933, 166] width 125 height 22
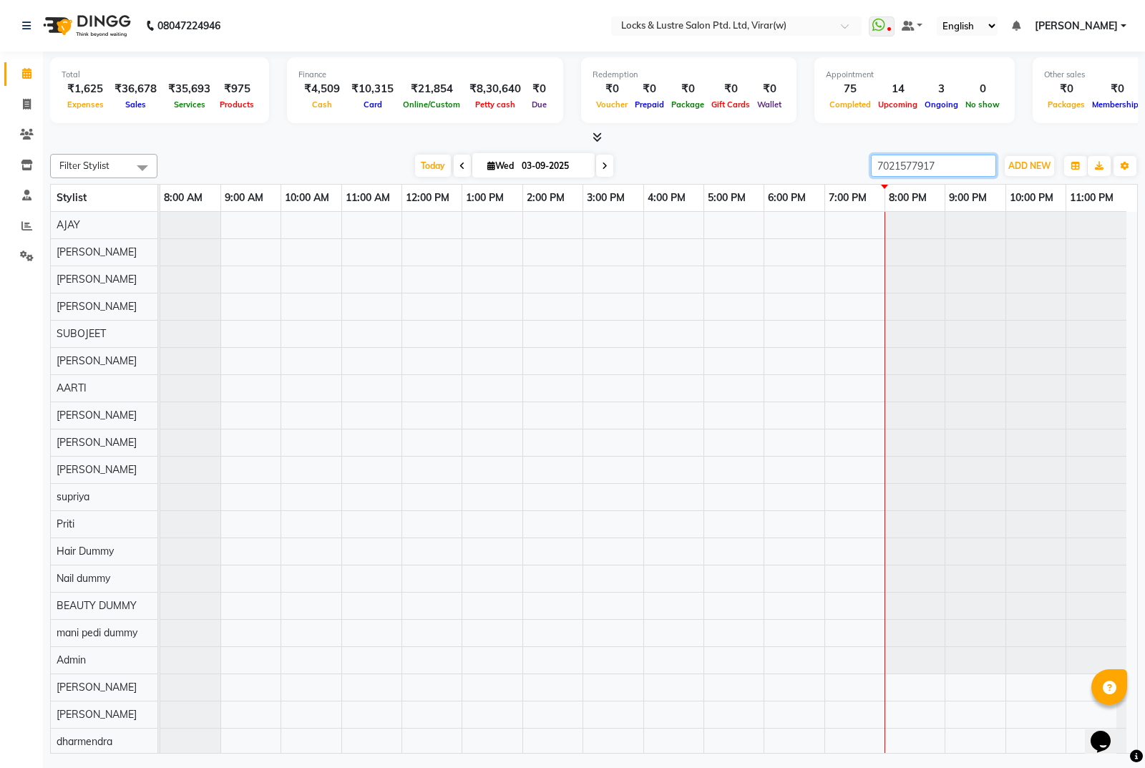
click at [898, 156] on input "7021577917" at bounding box center [933, 166] width 125 height 22
click at [904, 166] on input "7021577917" at bounding box center [933, 166] width 125 height 22
type input "7021577917"
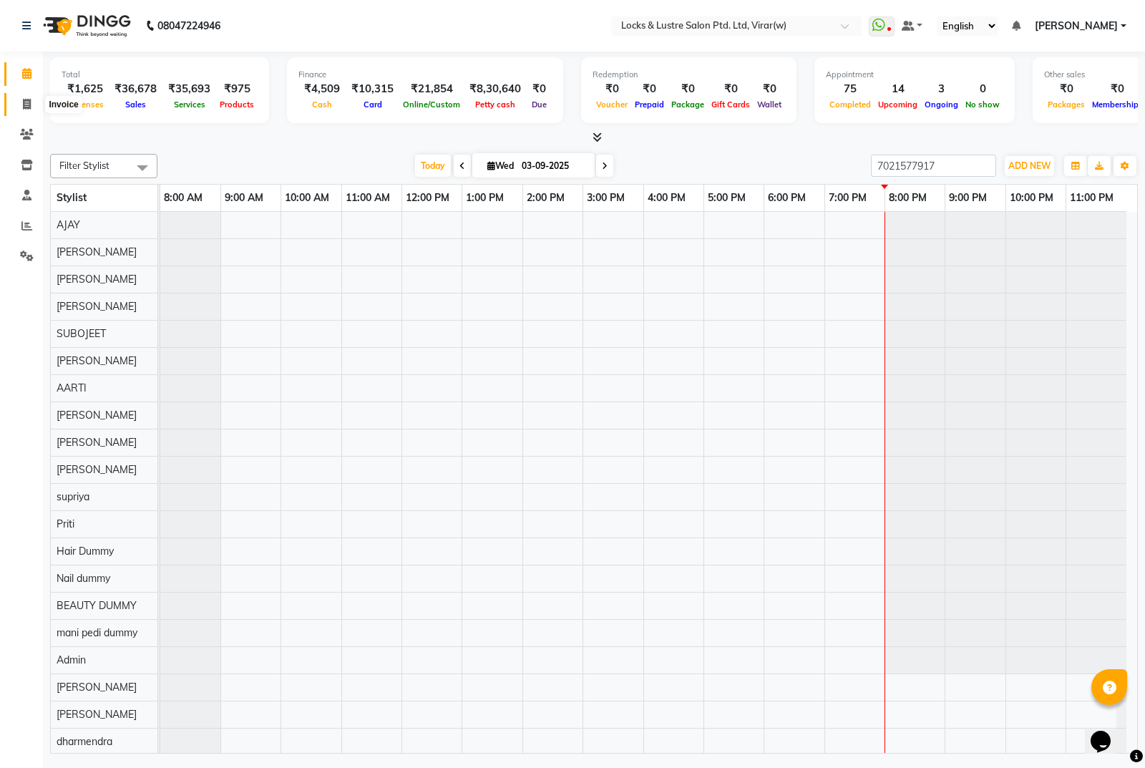
click at [25, 101] on icon at bounding box center [27, 104] width 8 height 11
select select "5944"
select select "service"
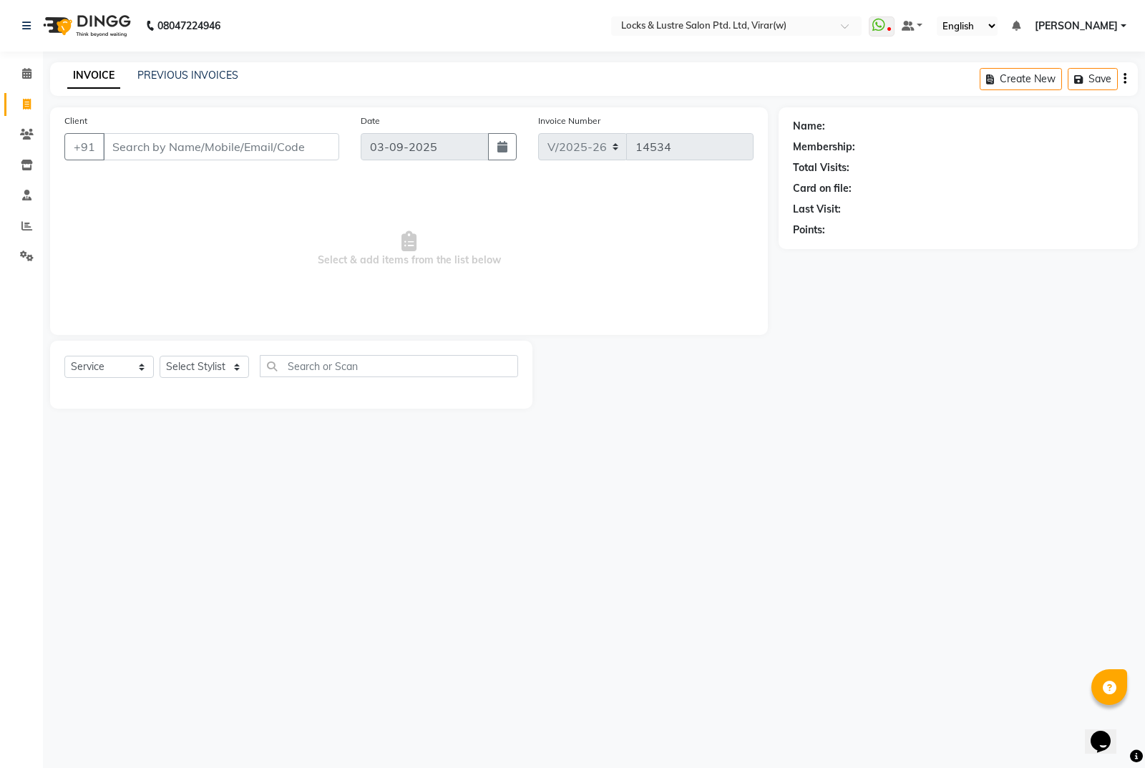
click at [175, 142] on input "Client" at bounding box center [221, 146] width 236 height 27
type input "7021577917"
click at [243, 360] on select "Select Stylist [PERSON_NAME] [PERSON_NAME] [PERSON_NAME] AKASH [PERSON_NAME] [P…" at bounding box center [204, 367] width 89 height 22
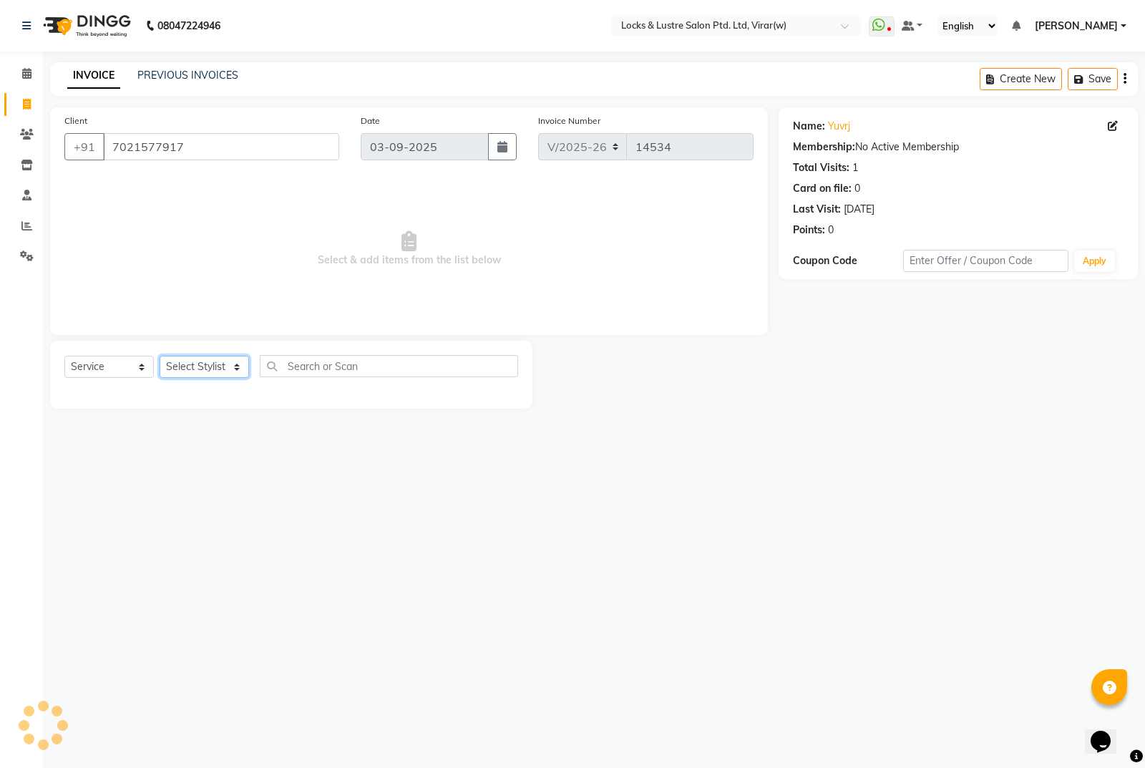
select select "68717"
click at [160, 356] on select "Select Stylist [PERSON_NAME] [PERSON_NAME] [PERSON_NAME] AKASH [PERSON_NAME] [P…" at bounding box center [204, 367] width 89 height 22
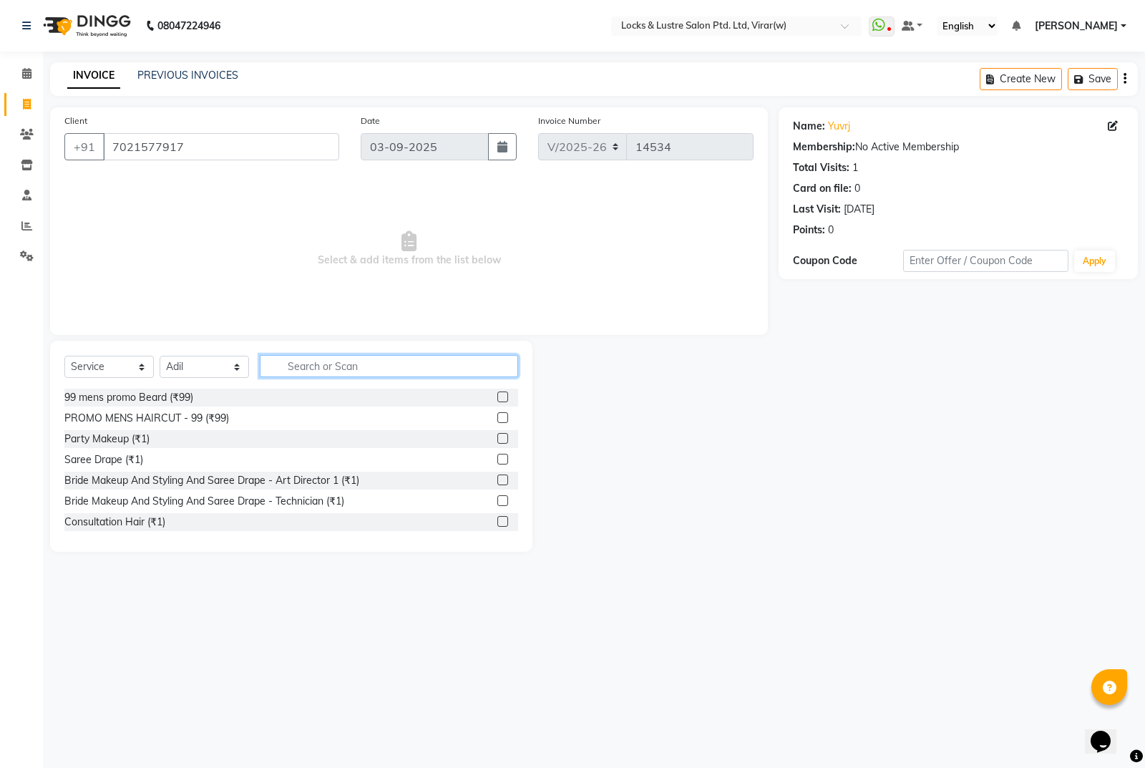
click at [308, 371] on input "text" at bounding box center [389, 366] width 258 height 22
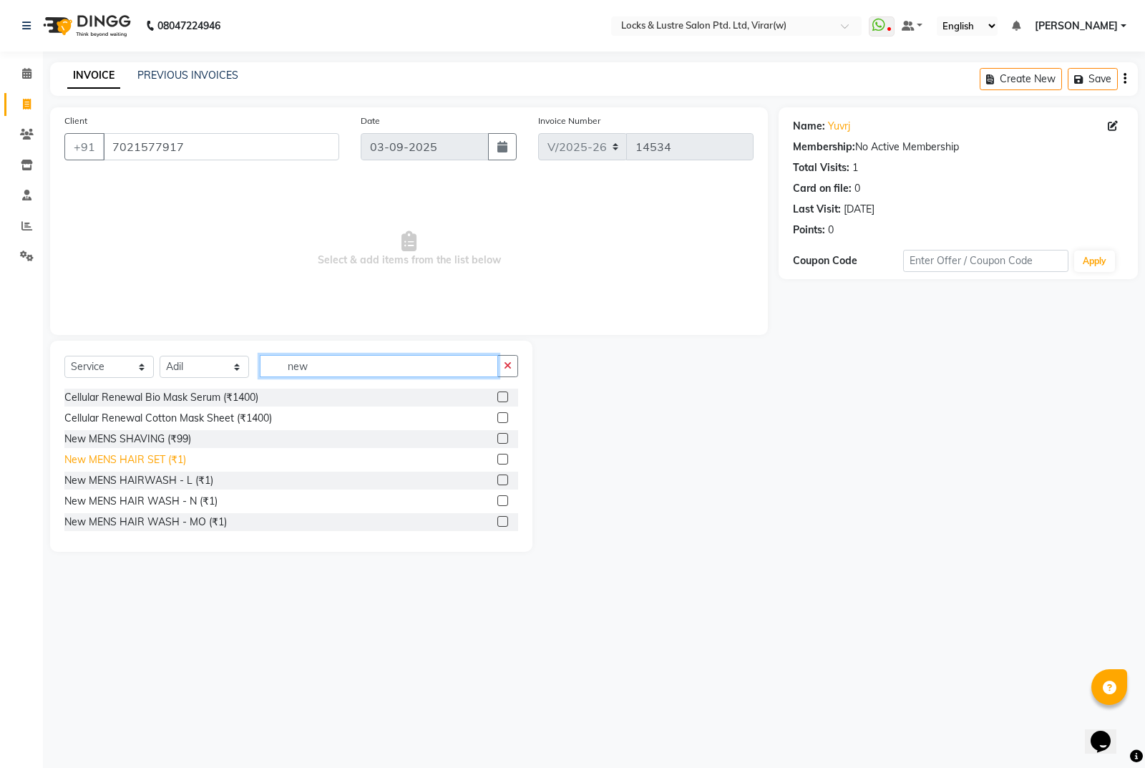
type input "new"
click at [168, 462] on div "New MENS HAIR SET (₹1)" at bounding box center [125, 459] width 122 height 15
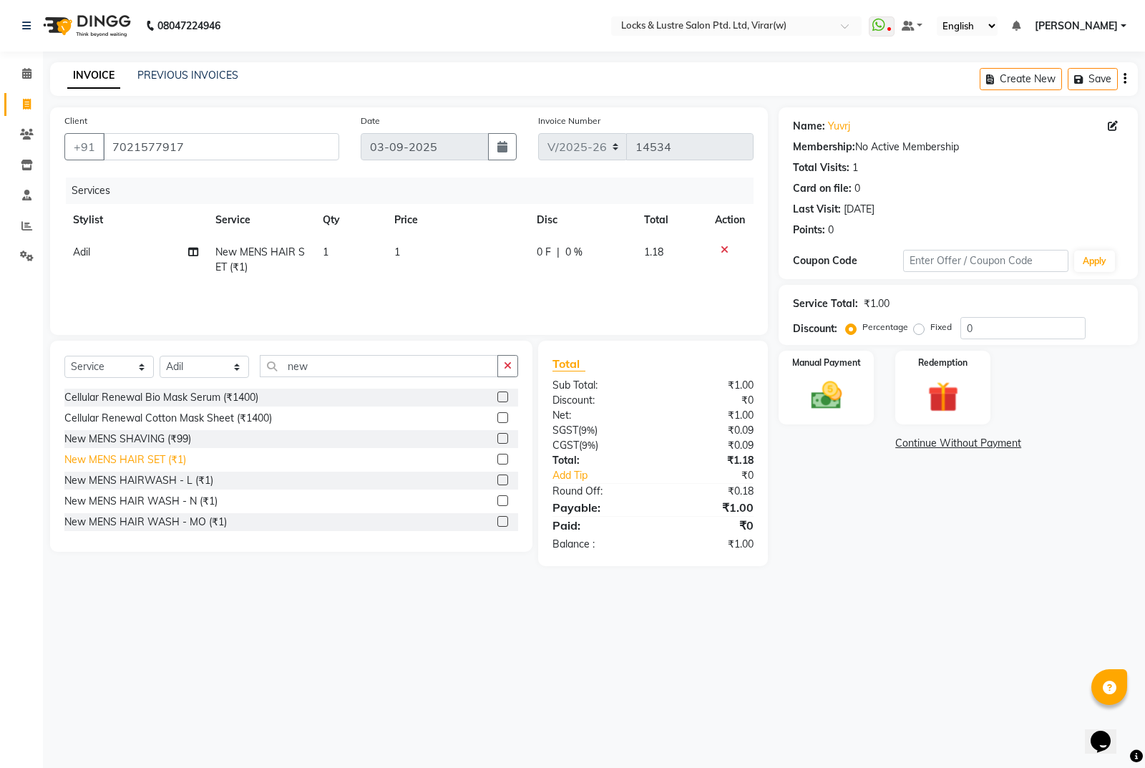
click at [168, 462] on div "New MENS HAIR SET (₹1)" at bounding box center [125, 459] width 122 height 15
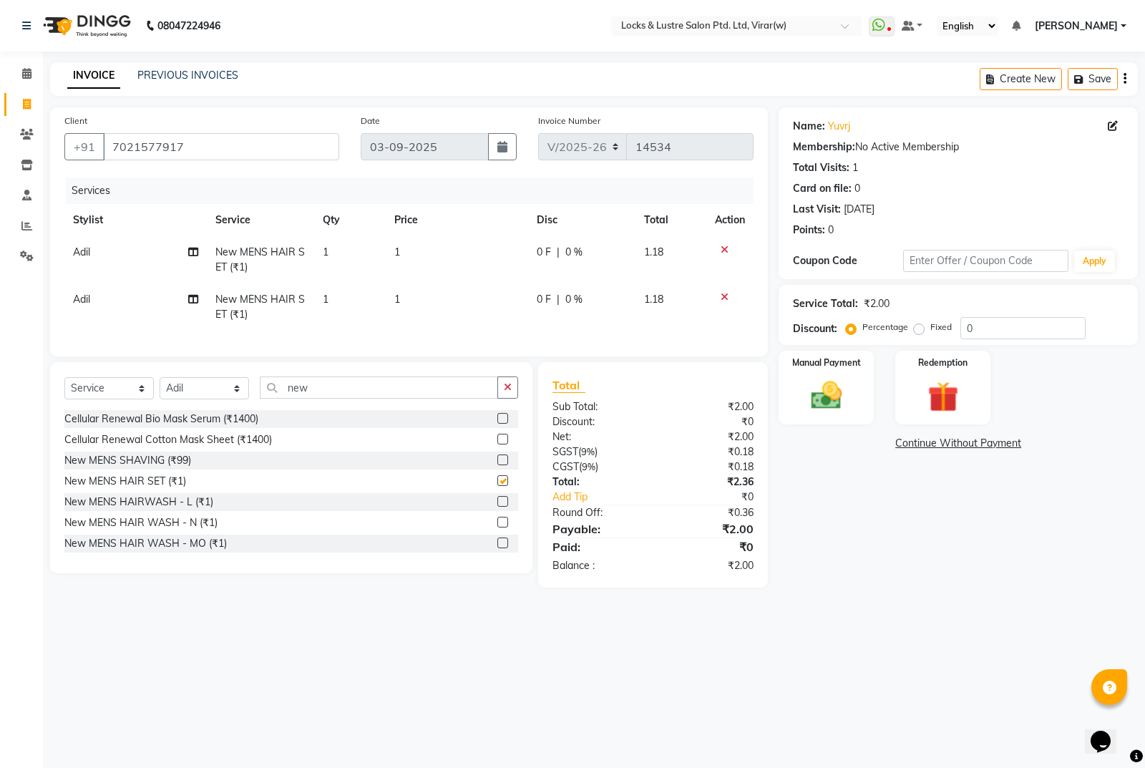
checkbox input "false"
click at [414, 283] on td "1" at bounding box center [457, 306] width 142 height 47
select select "68717"
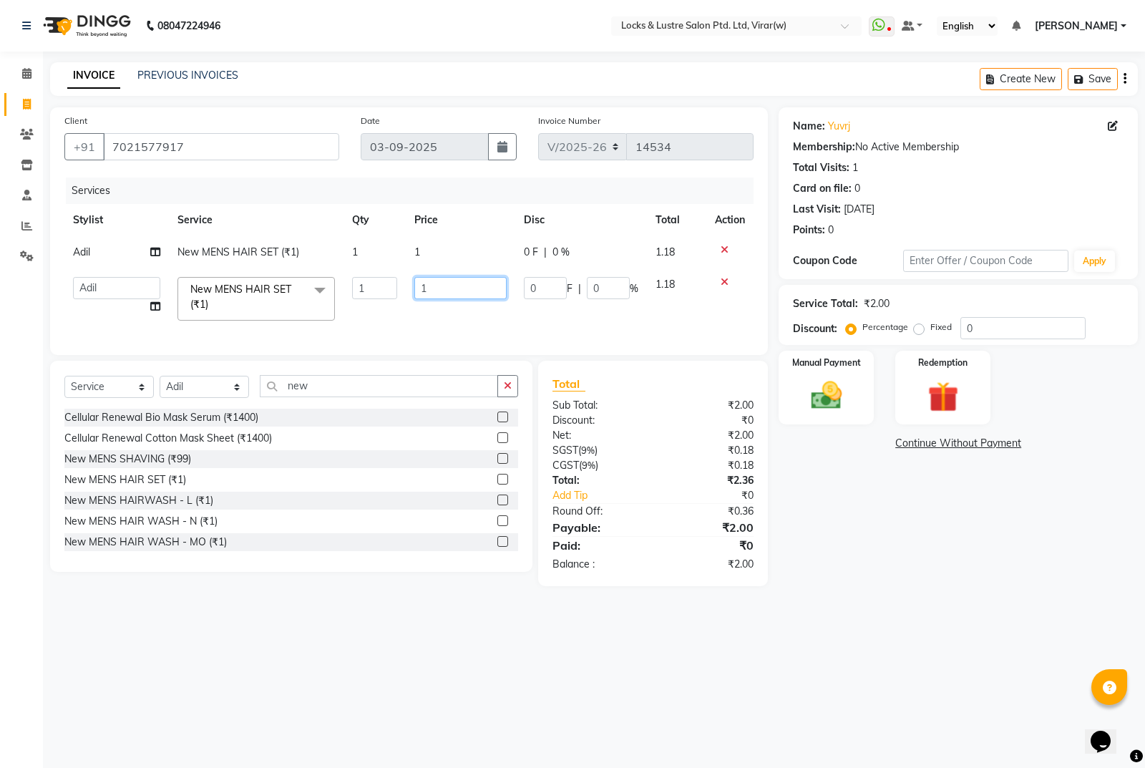
click at [449, 291] on input "1" at bounding box center [460, 288] width 92 height 22
type input "99"
click at [461, 260] on td "1" at bounding box center [460, 252] width 109 height 32
select select "68717"
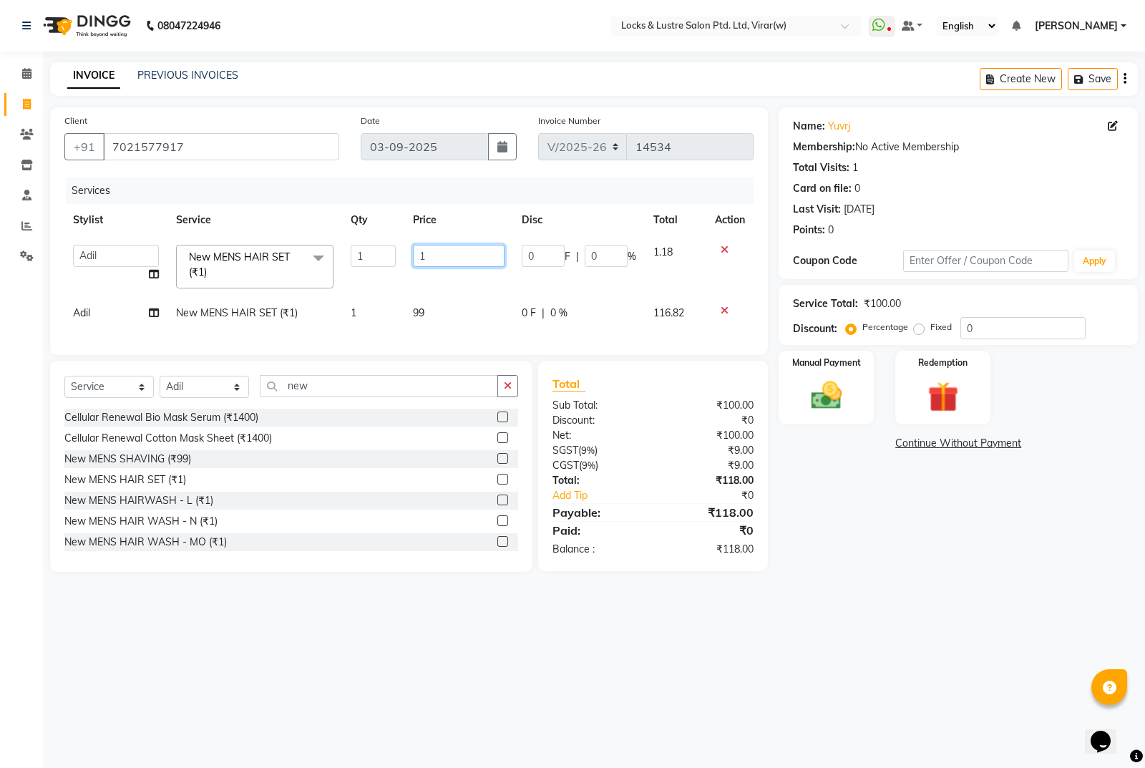
click at [468, 260] on input "1" at bounding box center [459, 256] width 92 height 22
type input "99"
click at [806, 557] on div "Name: Yuvrj Membership: No Active Membership Total Visits: 1 Card on file: 0 La…" at bounding box center [964, 339] width 370 height 464
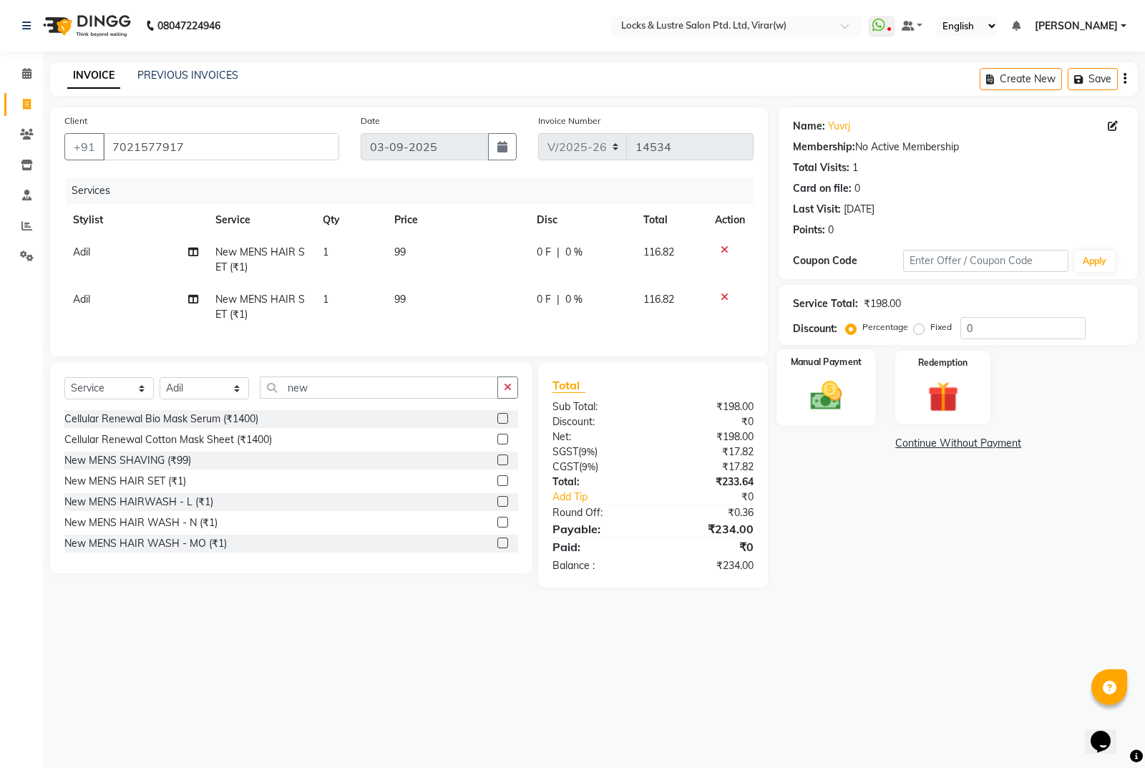
click at [801, 391] on img at bounding box center [827, 395] width 52 height 36
click at [961, 451] on span "CASH" at bounding box center [962, 444] width 31 height 16
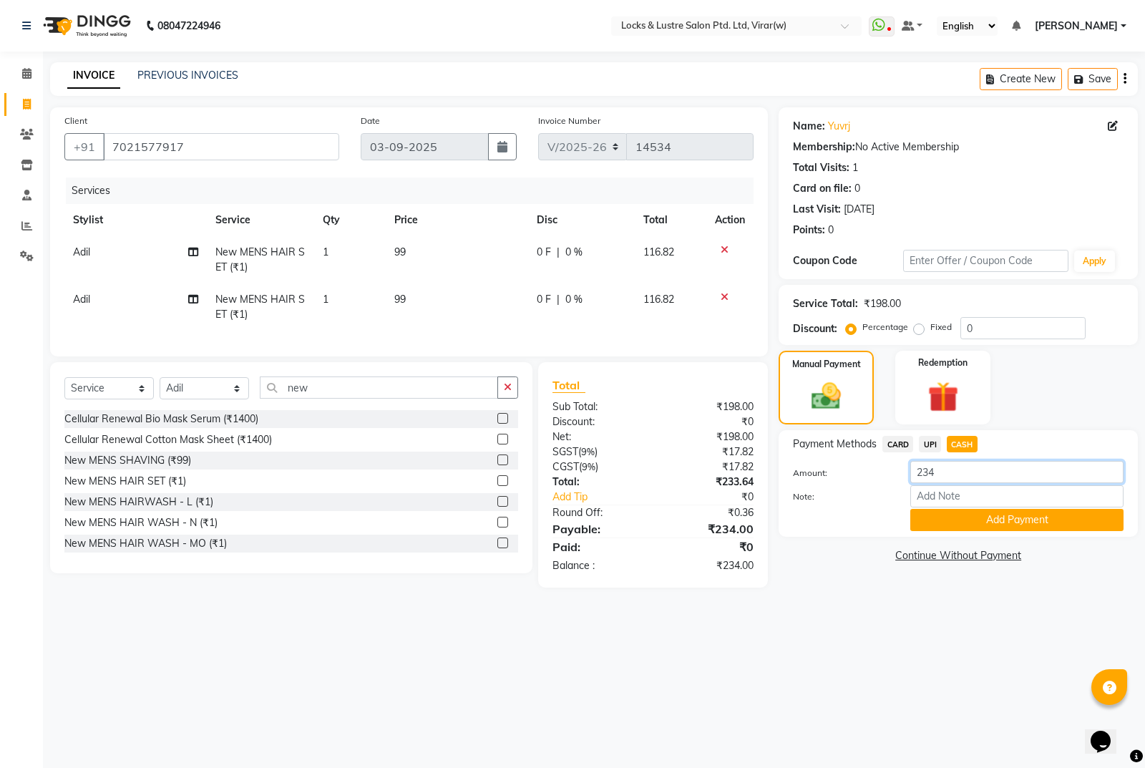
click at [986, 482] on input "234" at bounding box center [1016, 472] width 213 height 22
type input "2"
type input "200"
click at [984, 526] on button "Add Payment" at bounding box center [1016, 520] width 213 height 22
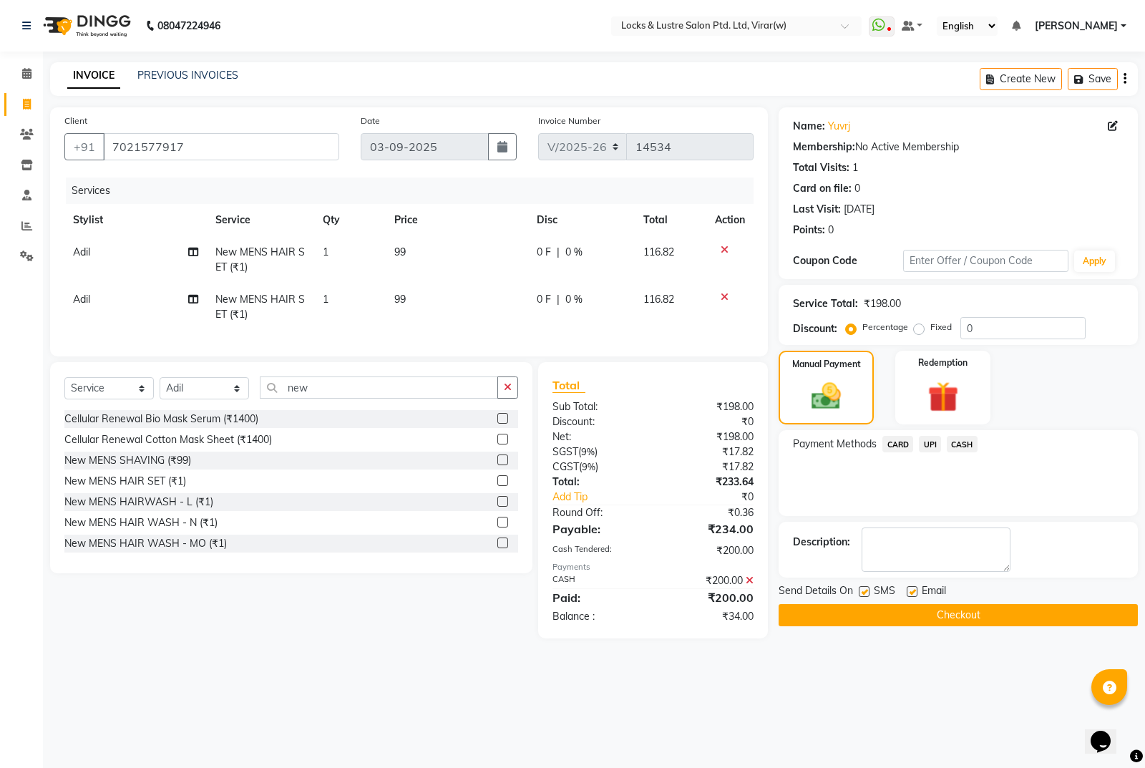
drag, startPoint x: 925, startPoint y: 440, endPoint x: 924, endPoint y: 456, distance: 15.8
click at [924, 440] on span "UPI" at bounding box center [930, 444] width 22 height 16
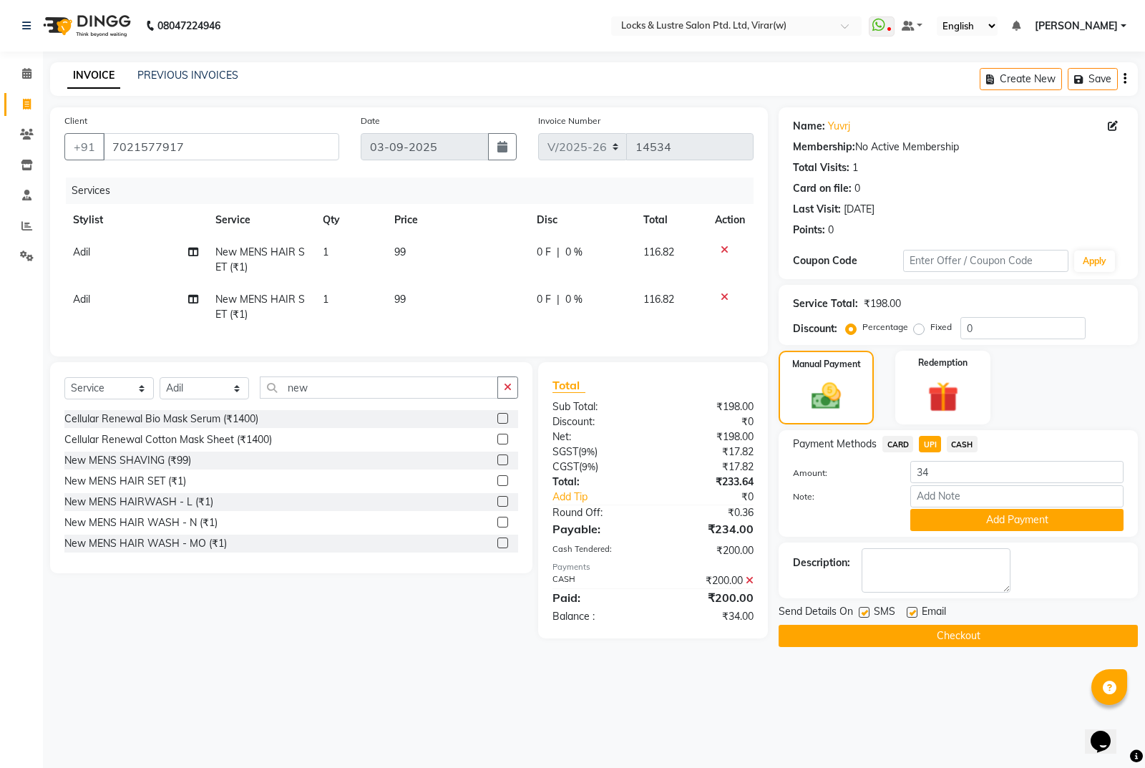
click at [1003, 520] on button "Add Payment" at bounding box center [1016, 520] width 213 height 22
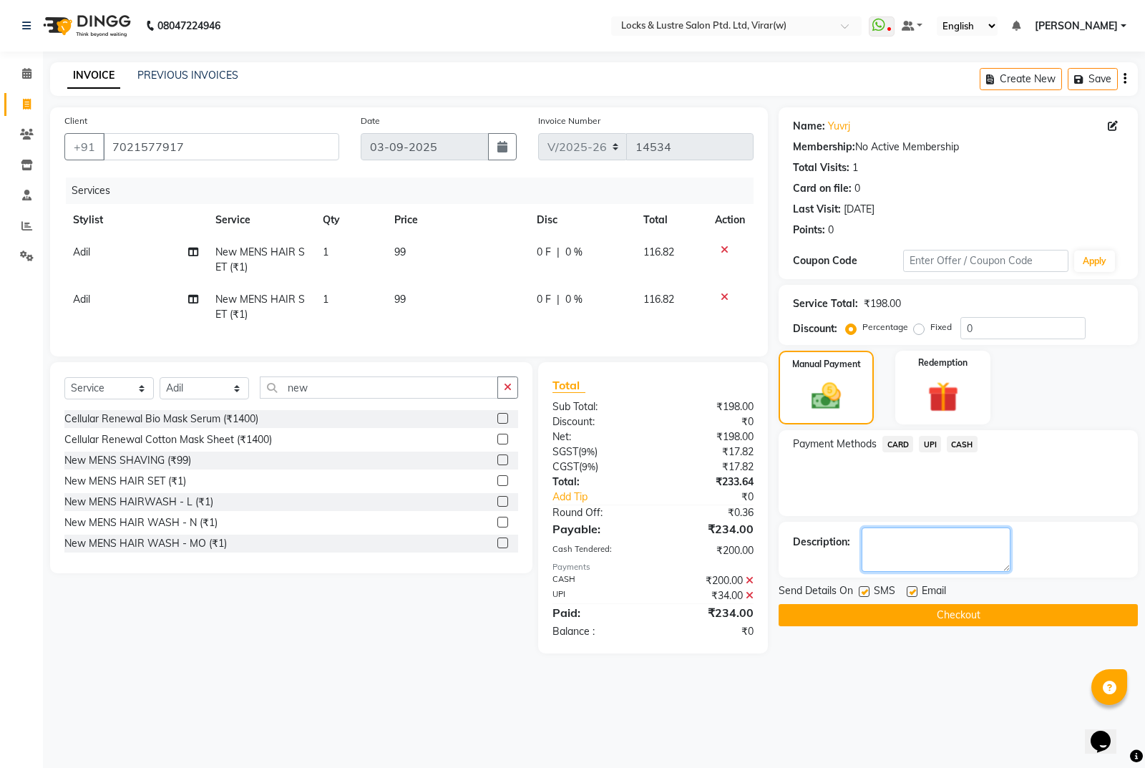
click at [935, 551] on textarea at bounding box center [936, 549] width 149 height 44
type textarea "110741791454"
click at [987, 614] on button "Checkout" at bounding box center [958, 615] width 359 height 22
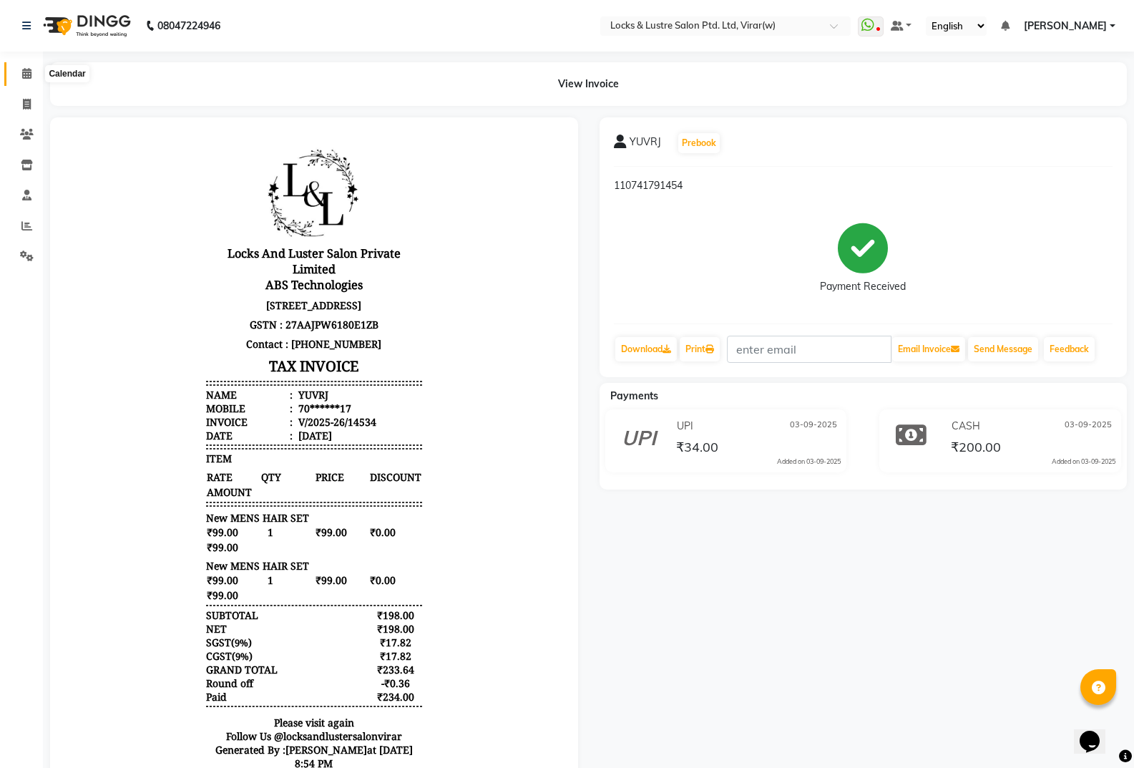
drag, startPoint x: 29, startPoint y: 67, endPoint x: 59, endPoint y: 29, distance: 48.5
click at [30, 67] on span at bounding box center [26, 74] width 25 height 16
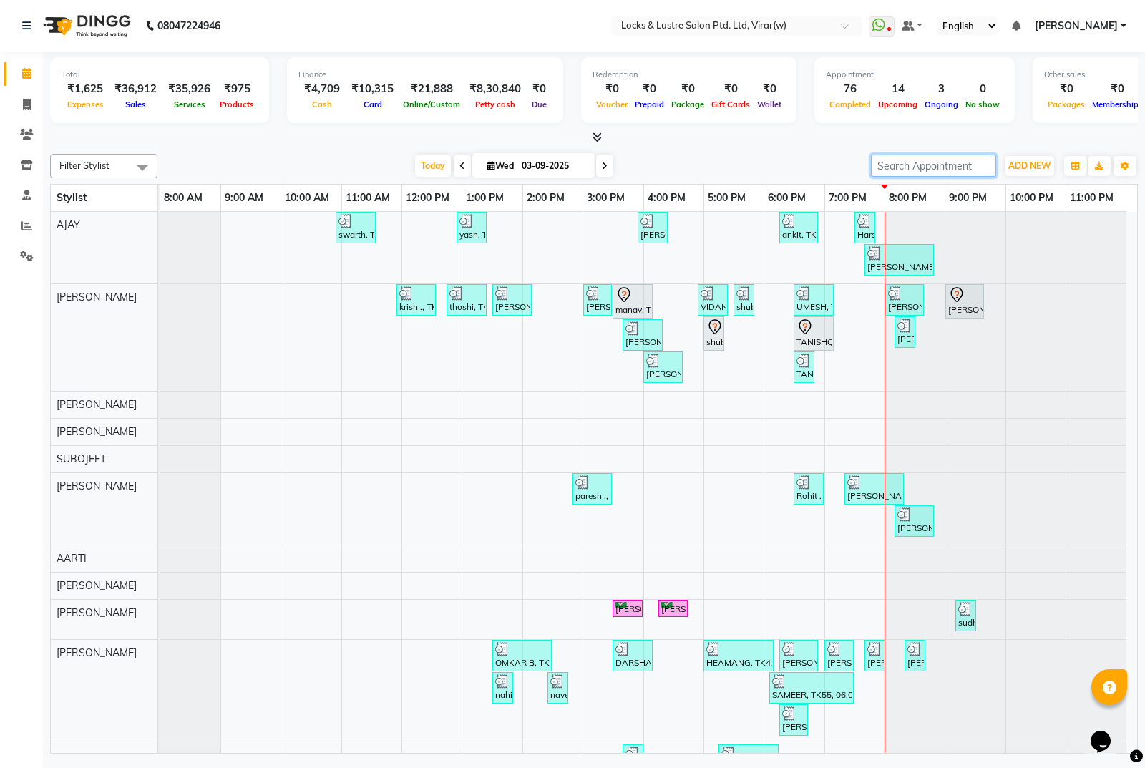
click at [937, 172] on input "search" at bounding box center [933, 166] width 125 height 22
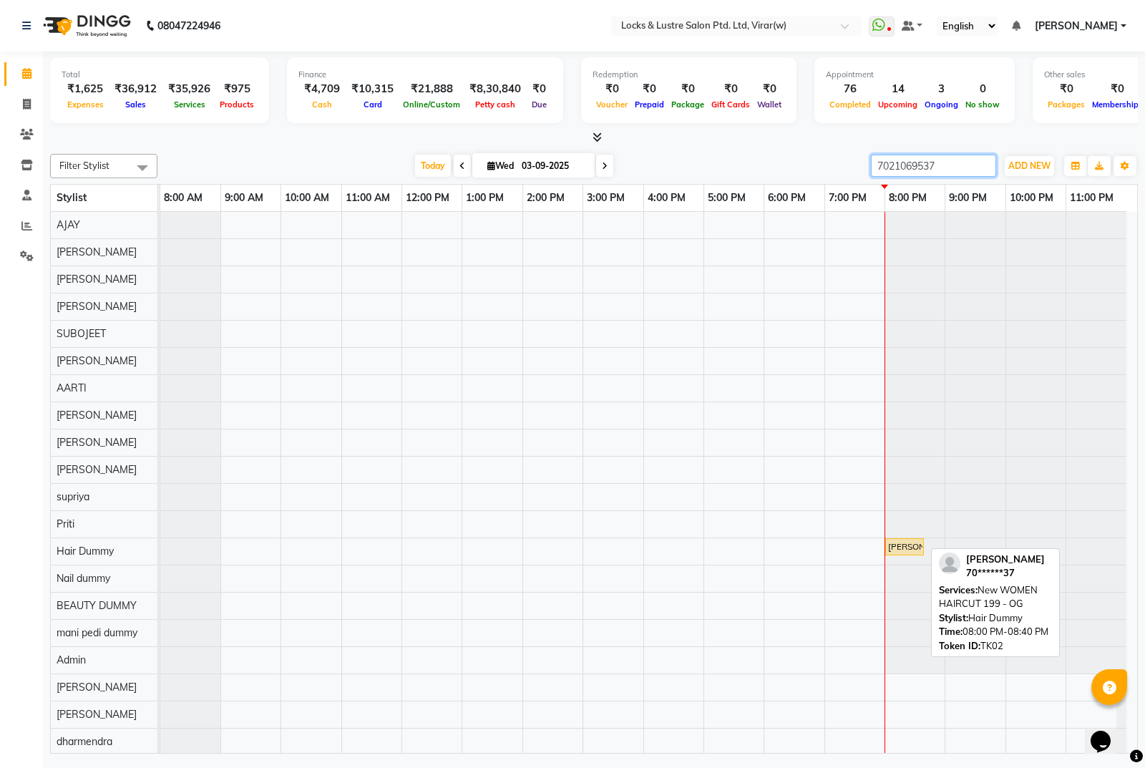
click at [902, 543] on div "[PERSON_NAME], TK02, 08:00 PM-08:40 PM, New WOMEN HAIRCUT 199 - OG" at bounding box center [905, 546] width 36 height 13
type input "7021069537"
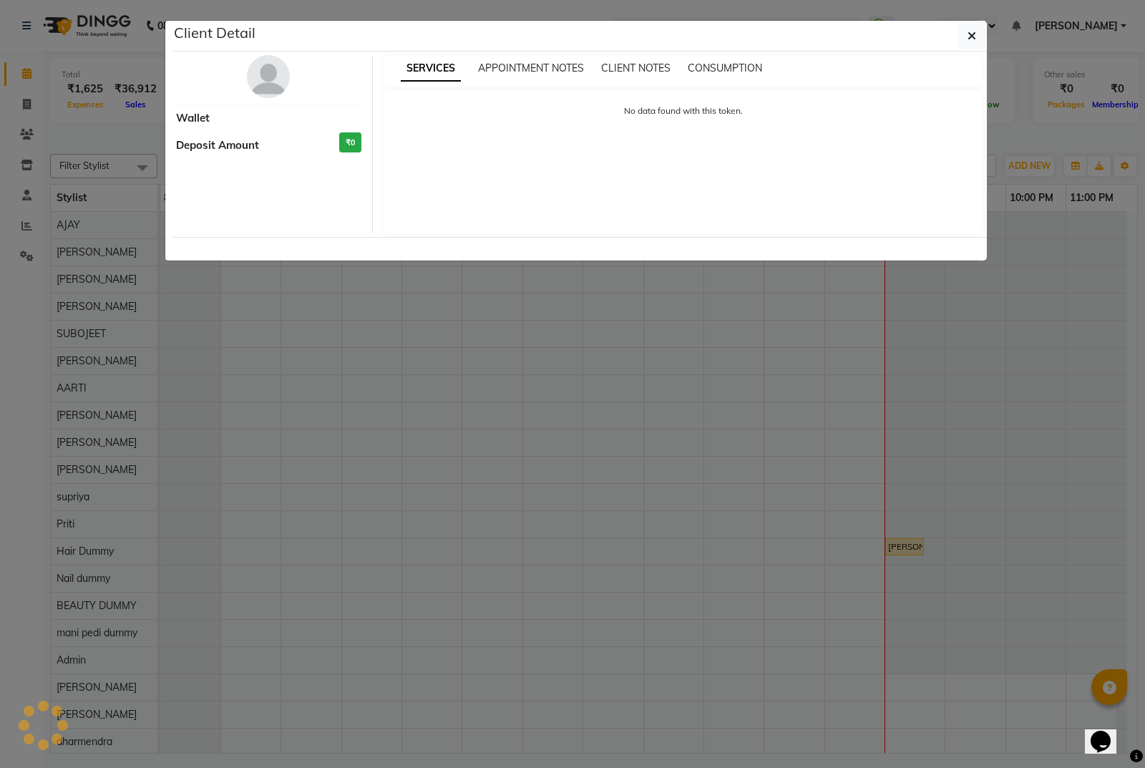
select select "1"
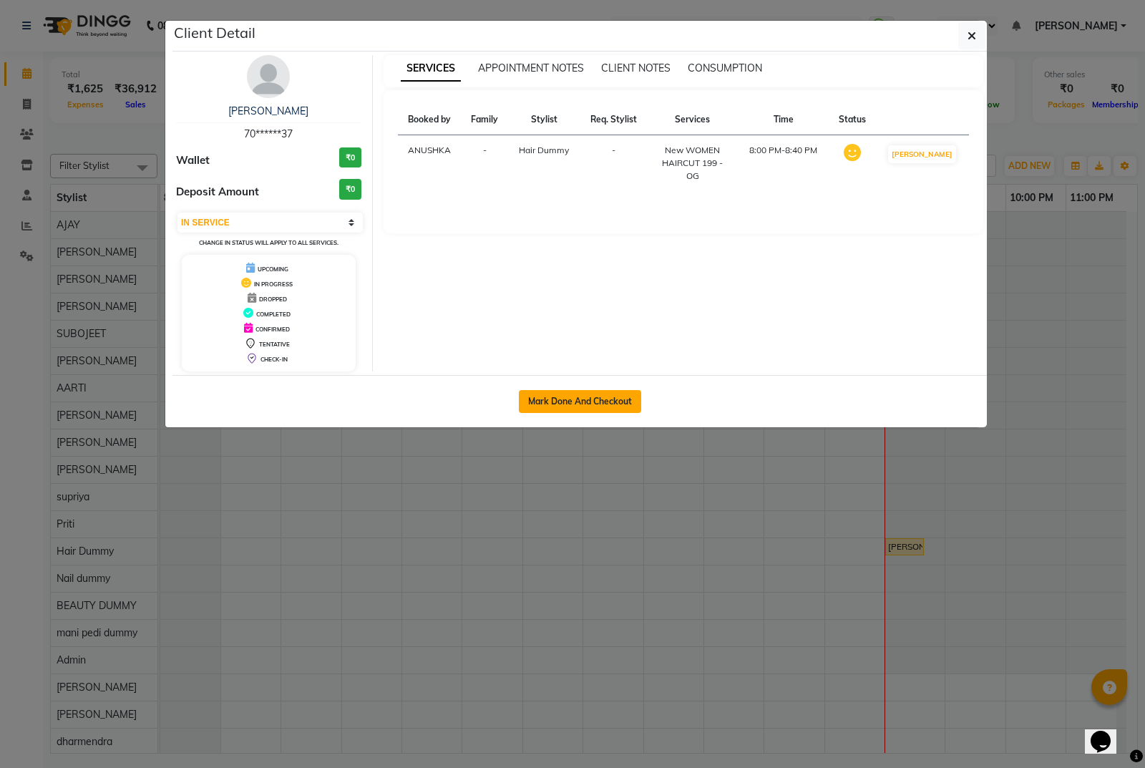
click at [601, 398] on button "Mark Done And Checkout" at bounding box center [580, 401] width 122 height 23
select select "service"
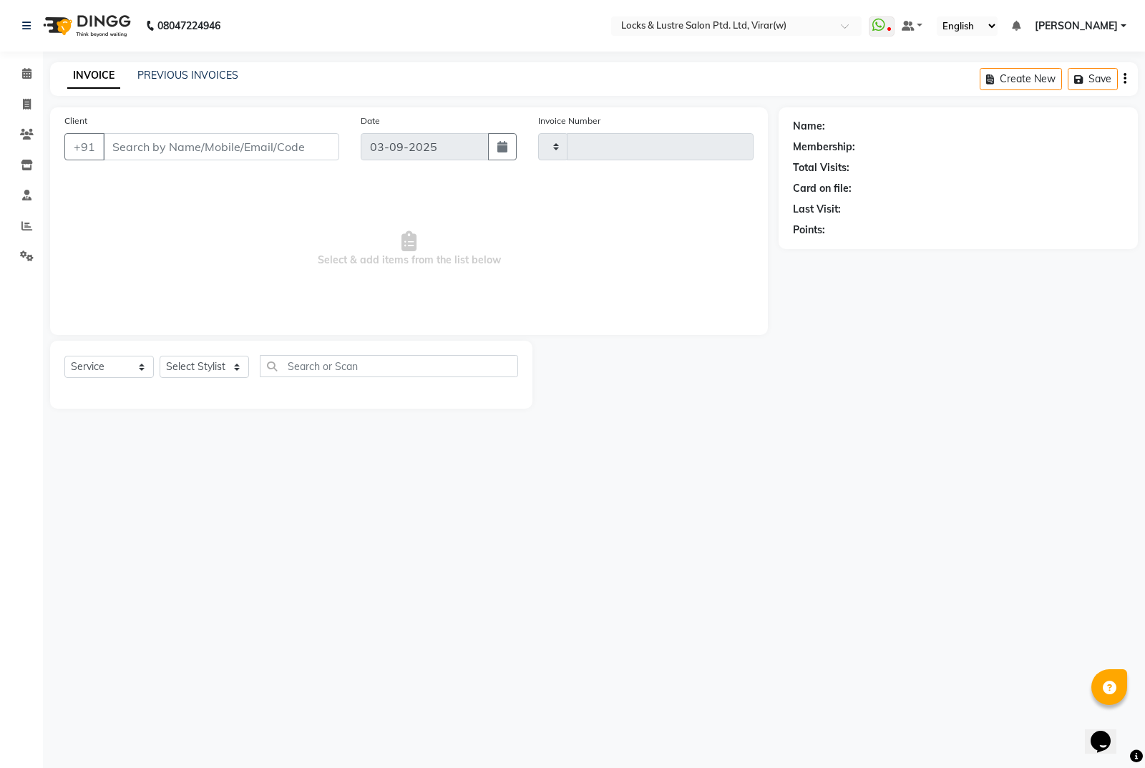
type input "14535"
select select "3"
select select "5944"
type input "70******37"
select select "43855"
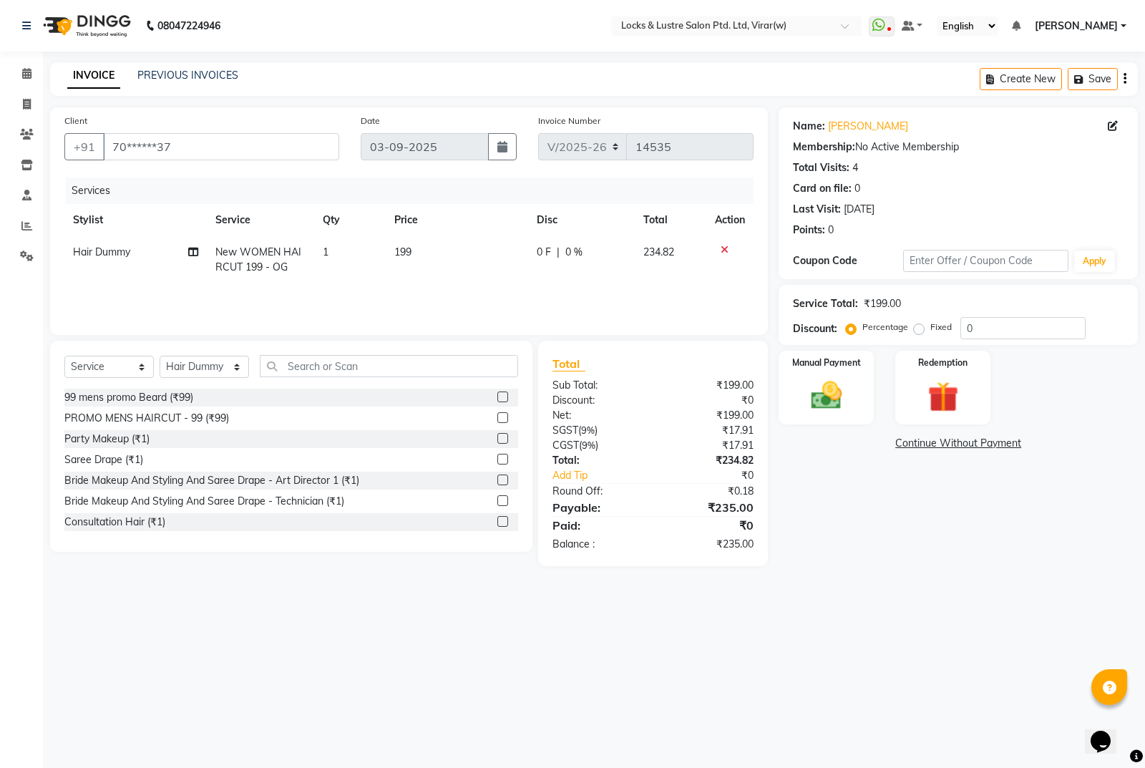
click at [115, 254] on span "Hair Dummy" at bounding box center [101, 251] width 57 height 13
select select "43855"
click at [725, 250] on icon at bounding box center [725, 250] width 8 height 10
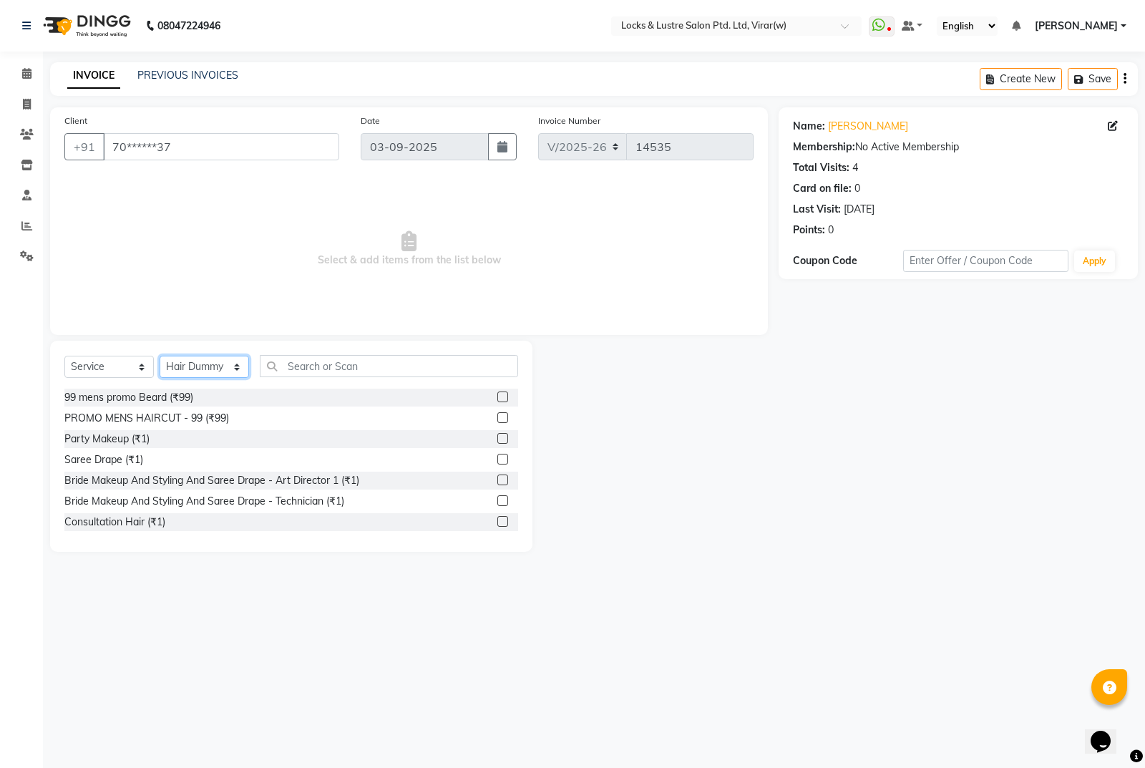
click at [224, 365] on select "Select Stylist [PERSON_NAME] [PERSON_NAME] [PERSON_NAME] AKASH [PERSON_NAME] [P…" at bounding box center [204, 367] width 89 height 22
select select "58561"
click at [160, 356] on select "Select Stylist [PERSON_NAME] [PERSON_NAME] [PERSON_NAME] AKASH [PERSON_NAME] [P…" at bounding box center [204, 367] width 89 height 22
click at [307, 367] on input "text" at bounding box center [389, 366] width 258 height 22
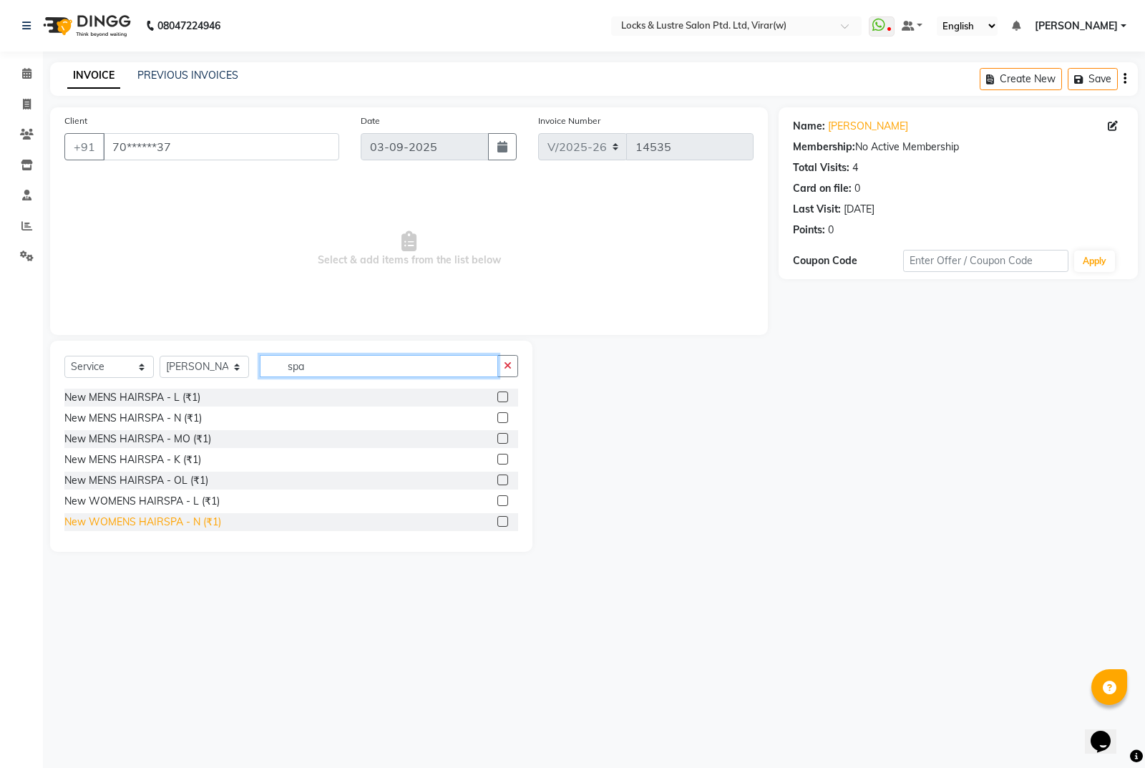
type input "spa"
click at [150, 515] on div "New WOMENS HAIRSPA - N (₹1)" at bounding box center [142, 521] width 157 height 15
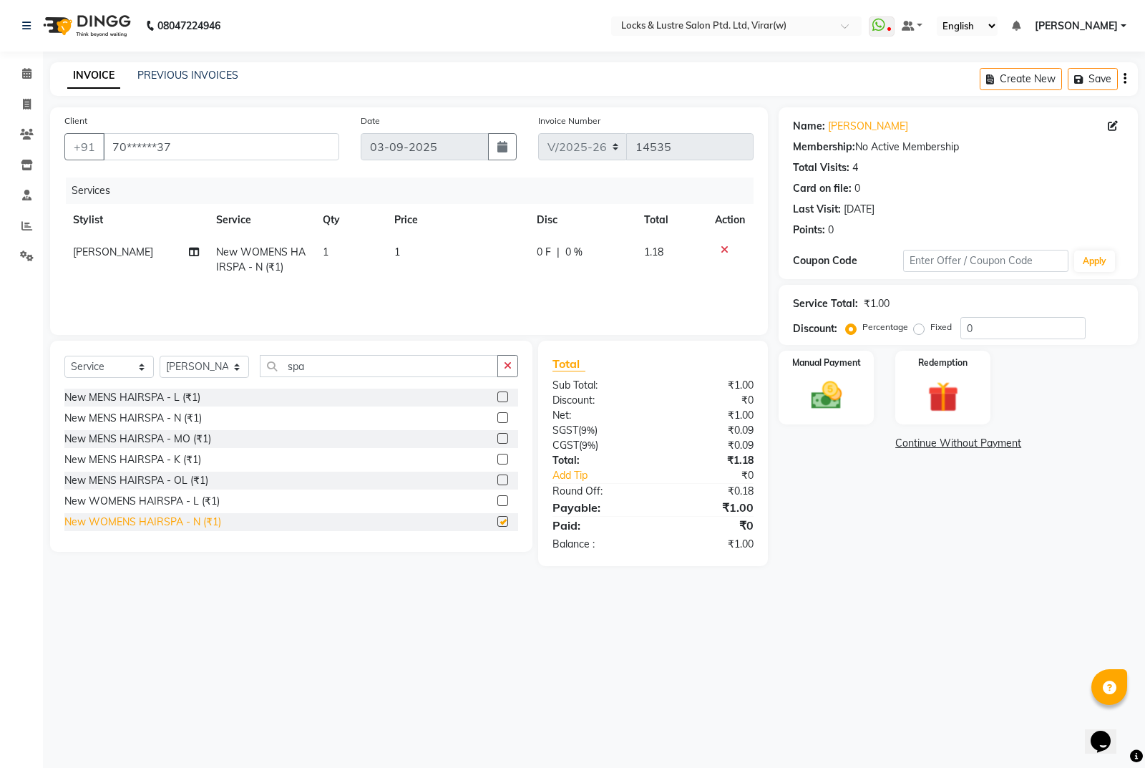
checkbox input "false"
click at [442, 255] on td "1" at bounding box center [457, 259] width 142 height 47
select select "58561"
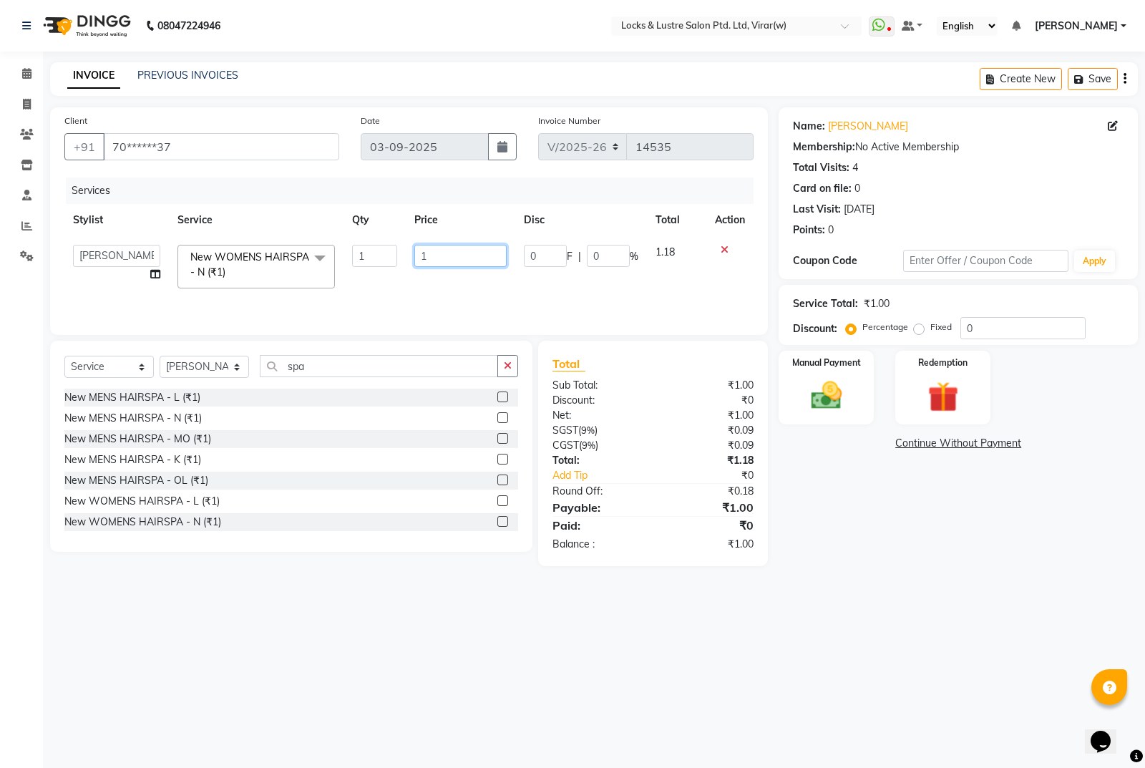
click at [454, 258] on input "1" at bounding box center [460, 256] width 92 height 22
type input "1500"
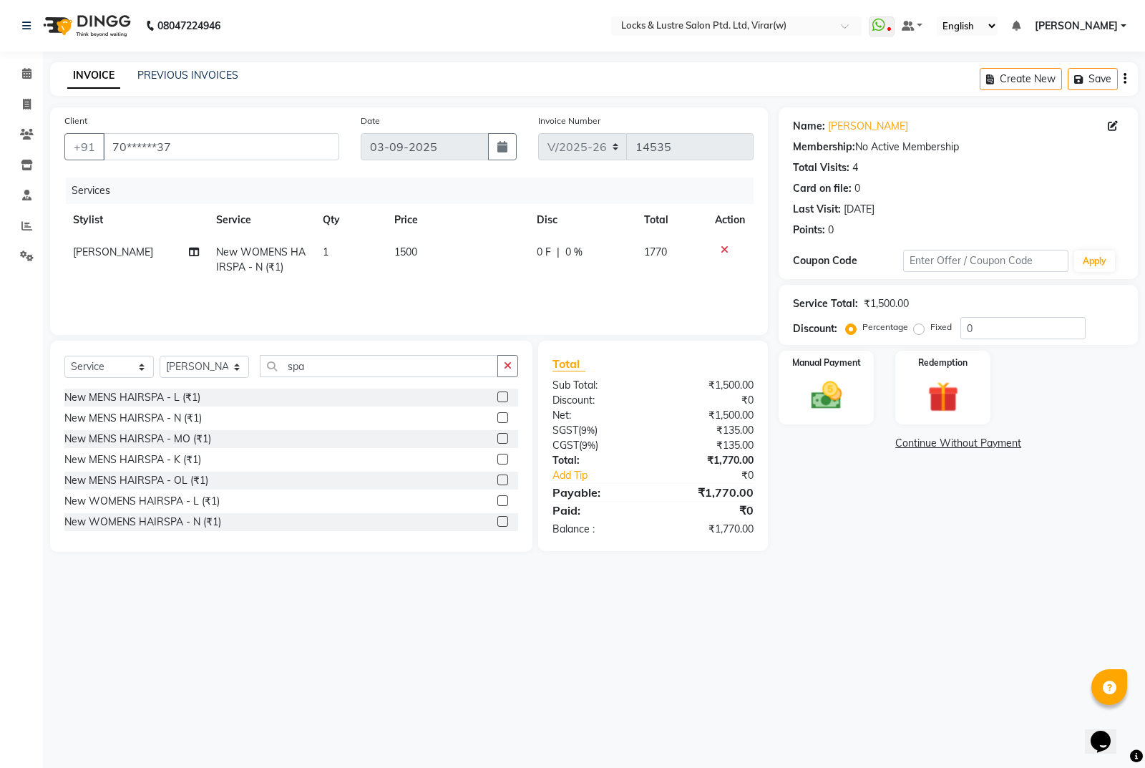
click at [584, 255] on div "0 F | 0 %" at bounding box center [582, 252] width 90 height 15
select select "58561"
click at [624, 255] on input "0" at bounding box center [608, 256] width 43 height 22
type input "20"
click at [897, 605] on div "08047224946 Select Location × Locks & Lustre Salon Ptd. Ltd, Virar(w) WhatsApp …" at bounding box center [572, 384] width 1145 height 768
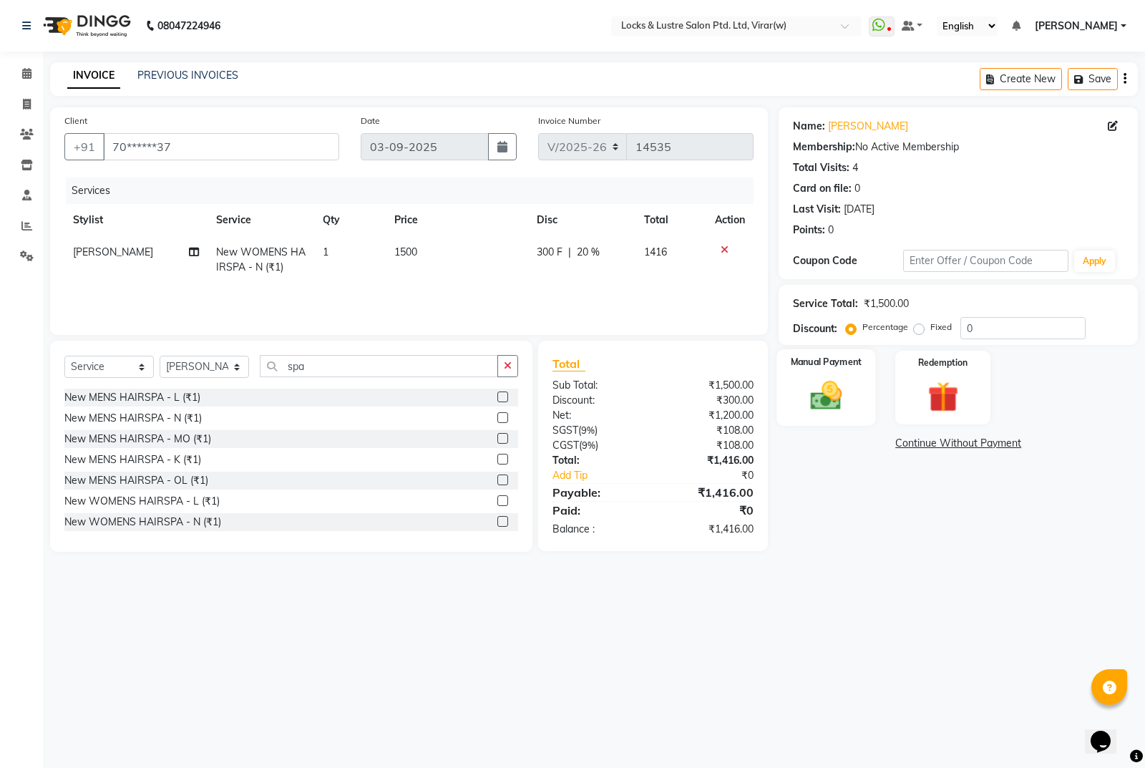
click at [841, 392] on img at bounding box center [827, 395] width 52 height 36
click at [925, 444] on span "UPI" at bounding box center [930, 444] width 22 height 16
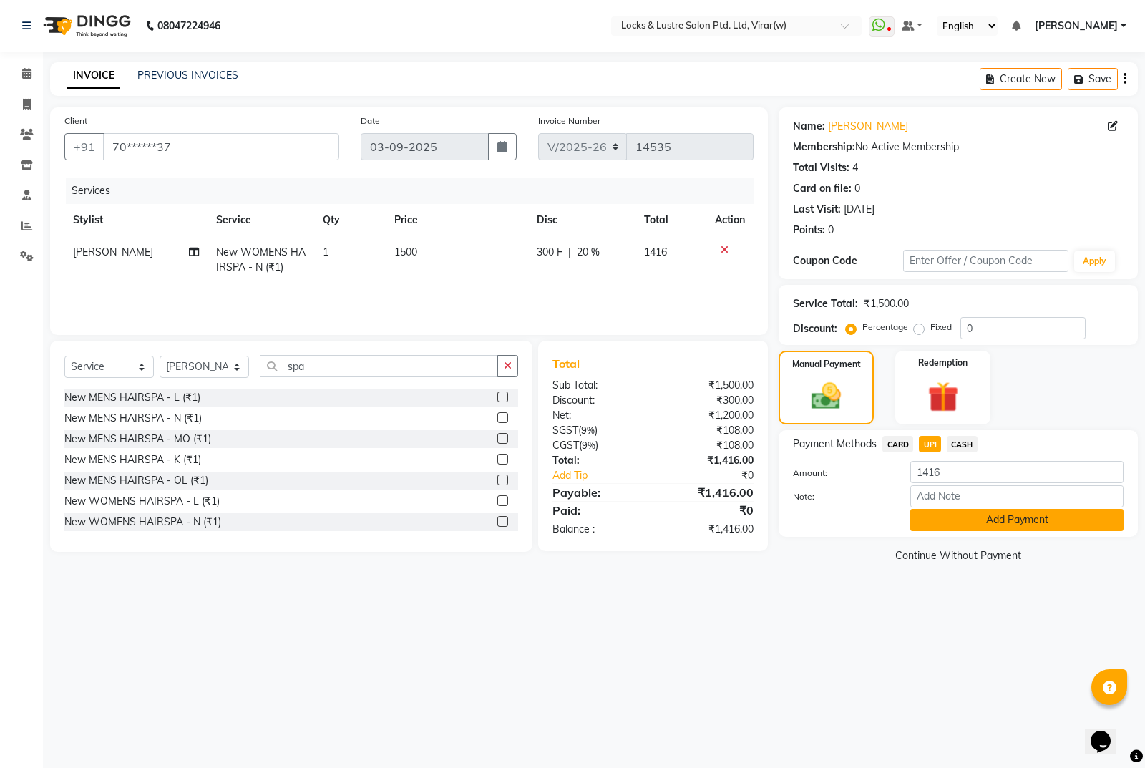
click at [980, 522] on button "Add Payment" at bounding box center [1016, 520] width 213 height 22
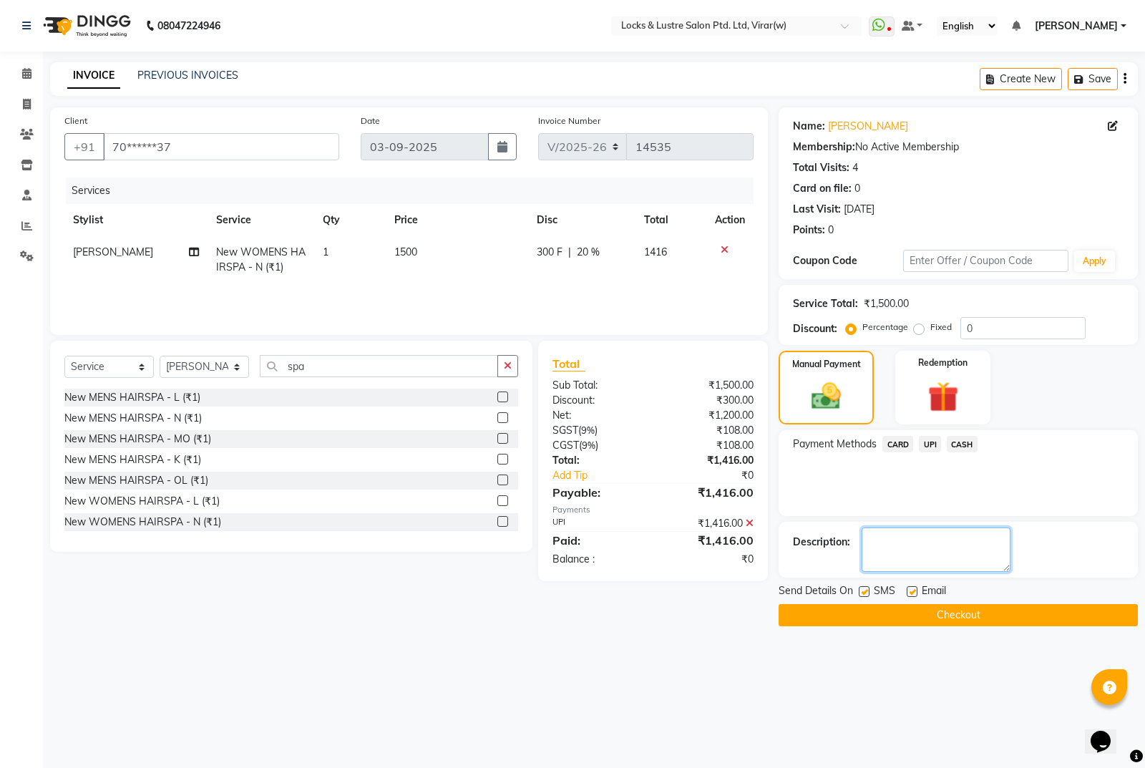
click at [942, 538] on textarea at bounding box center [936, 549] width 149 height 44
type textarea "561258934760"
click at [1007, 613] on button "Checkout" at bounding box center [958, 615] width 359 height 22
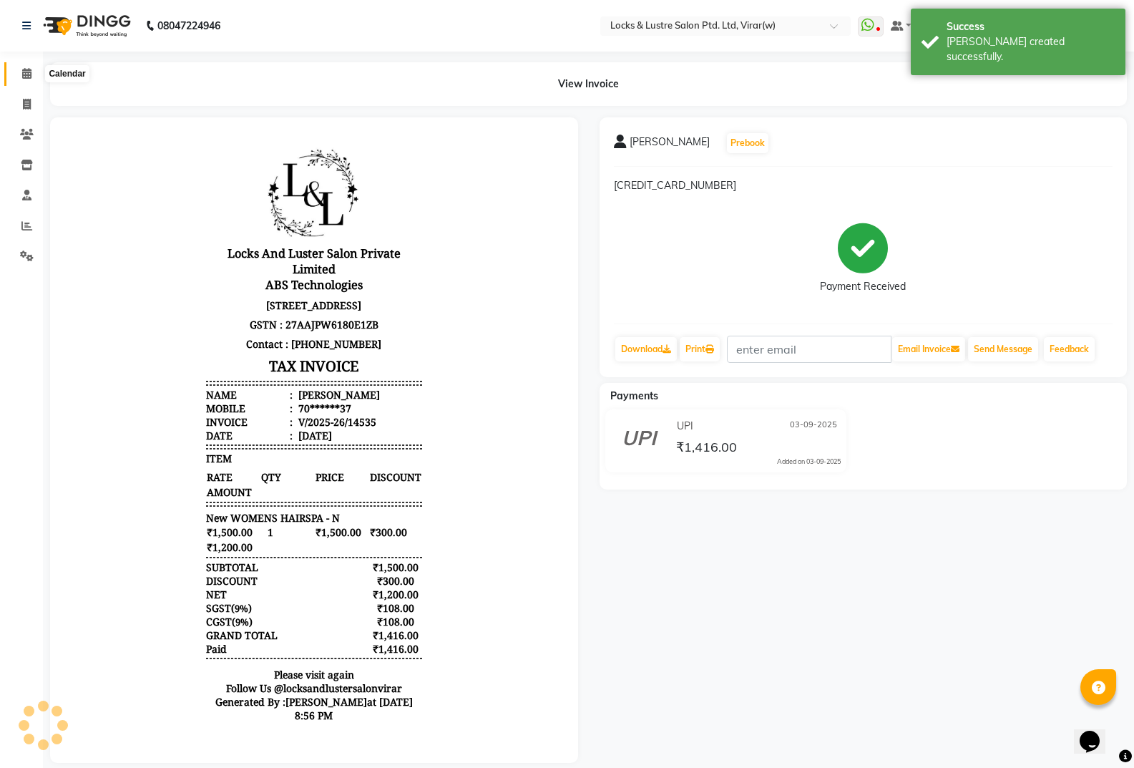
click at [27, 71] on icon at bounding box center [26, 73] width 9 height 11
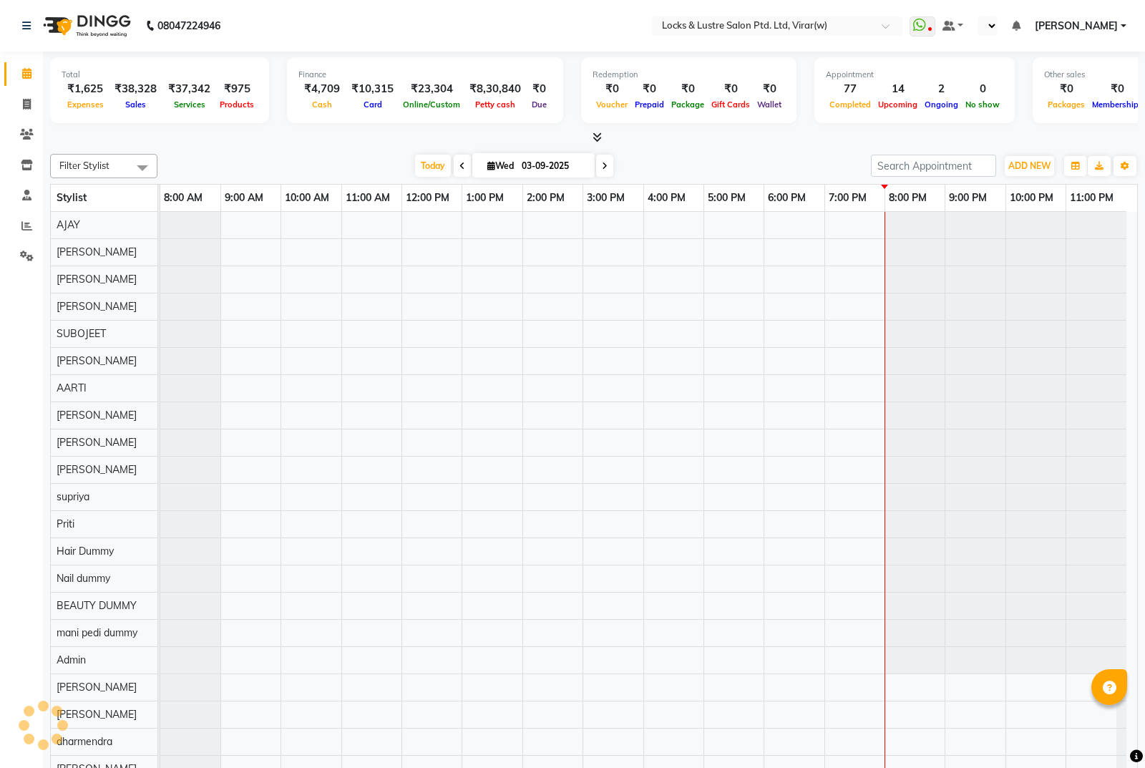
select select "en"
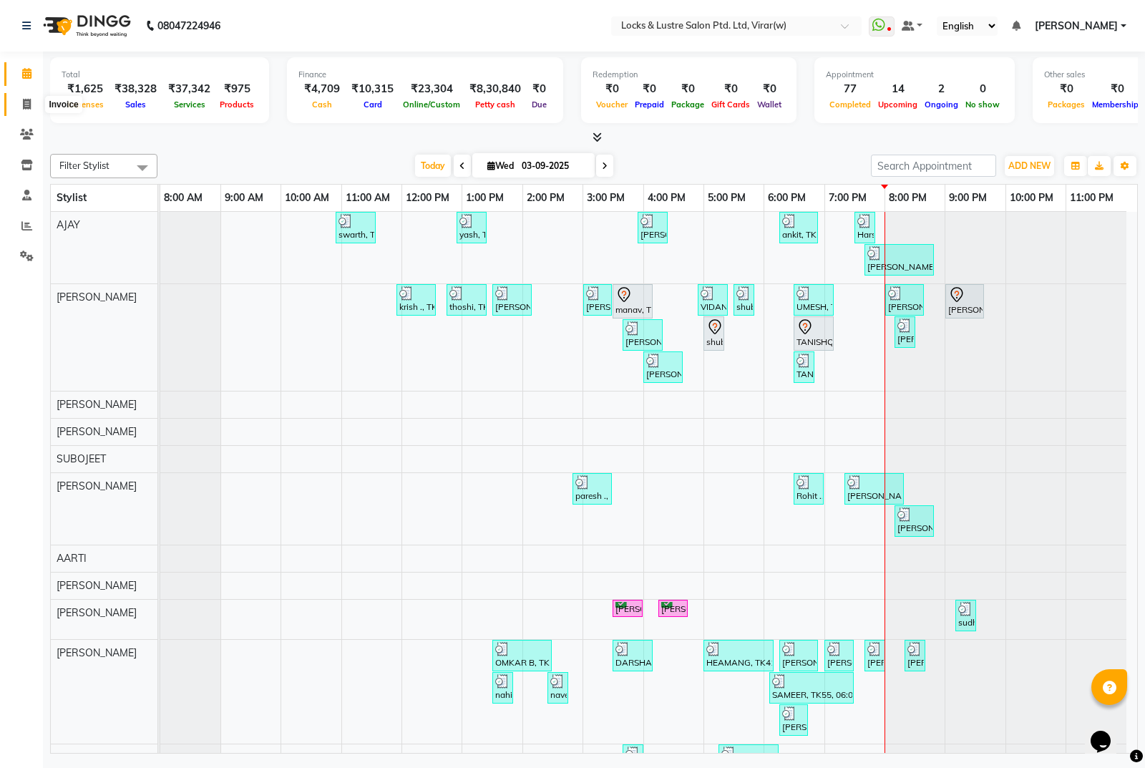
click at [23, 107] on icon at bounding box center [27, 104] width 8 height 11
select select "service"
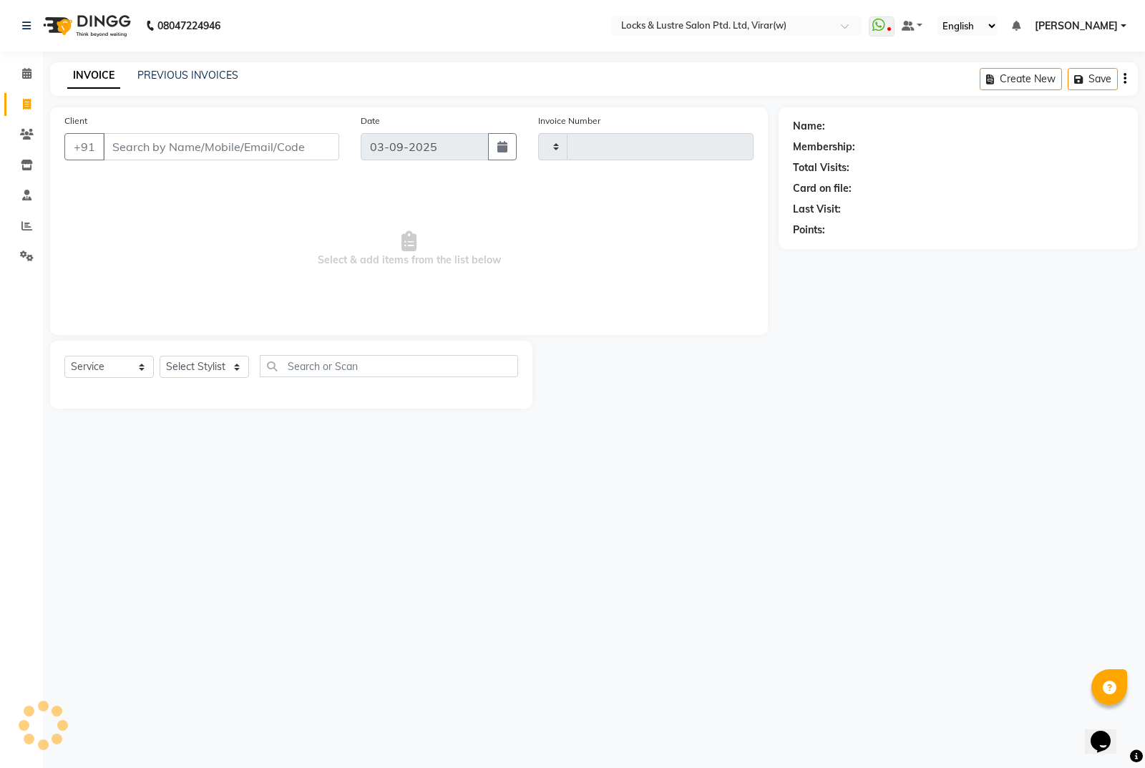
type input "14536"
select select "5944"
click at [190, 151] on input "Client" at bounding box center [221, 146] width 236 height 27
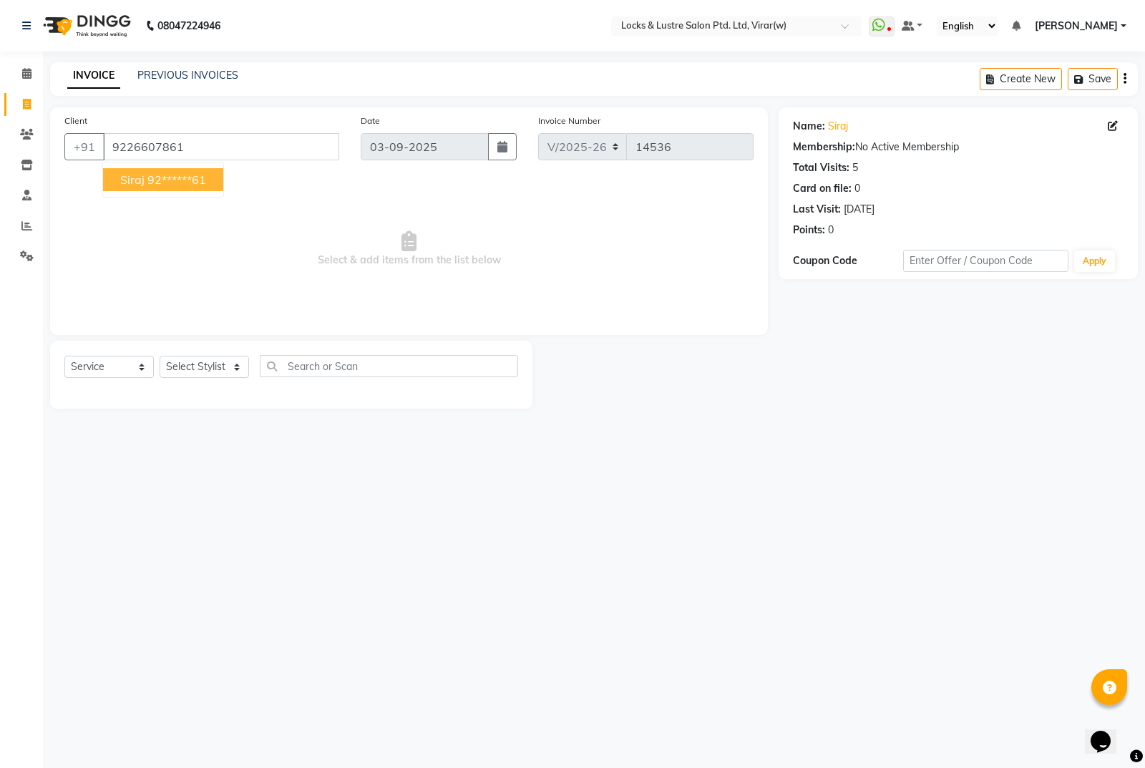
click at [148, 179] on ngb-highlight "92******61" at bounding box center [176, 179] width 59 height 14
type input "92******61"
click at [226, 368] on select "Select Stylist [PERSON_NAME] [PERSON_NAME] [PERSON_NAME] AKASH [PERSON_NAME] [P…" at bounding box center [204, 367] width 89 height 22
select select "42117"
click at [160, 356] on select "Select Stylist [PERSON_NAME] [PERSON_NAME] [PERSON_NAME] AKASH [PERSON_NAME] [P…" at bounding box center [204, 367] width 89 height 22
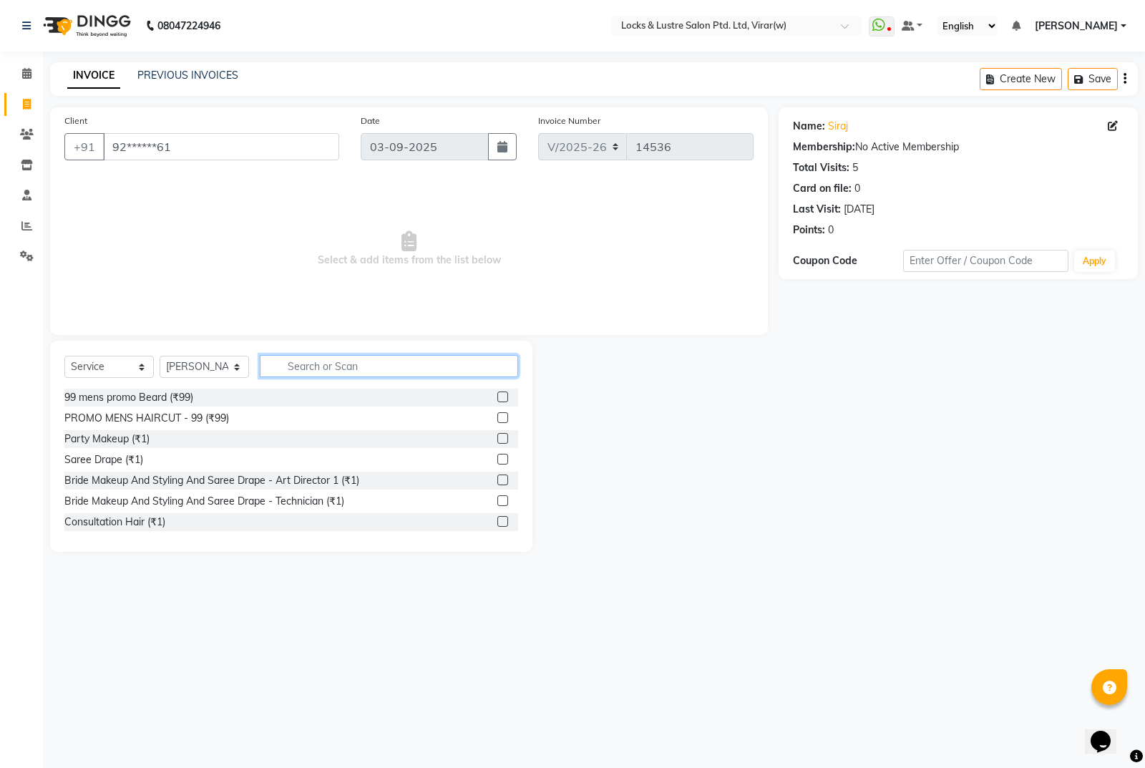
click at [301, 371] on input "text" at bounding box center [389, 366] width 258 height 22
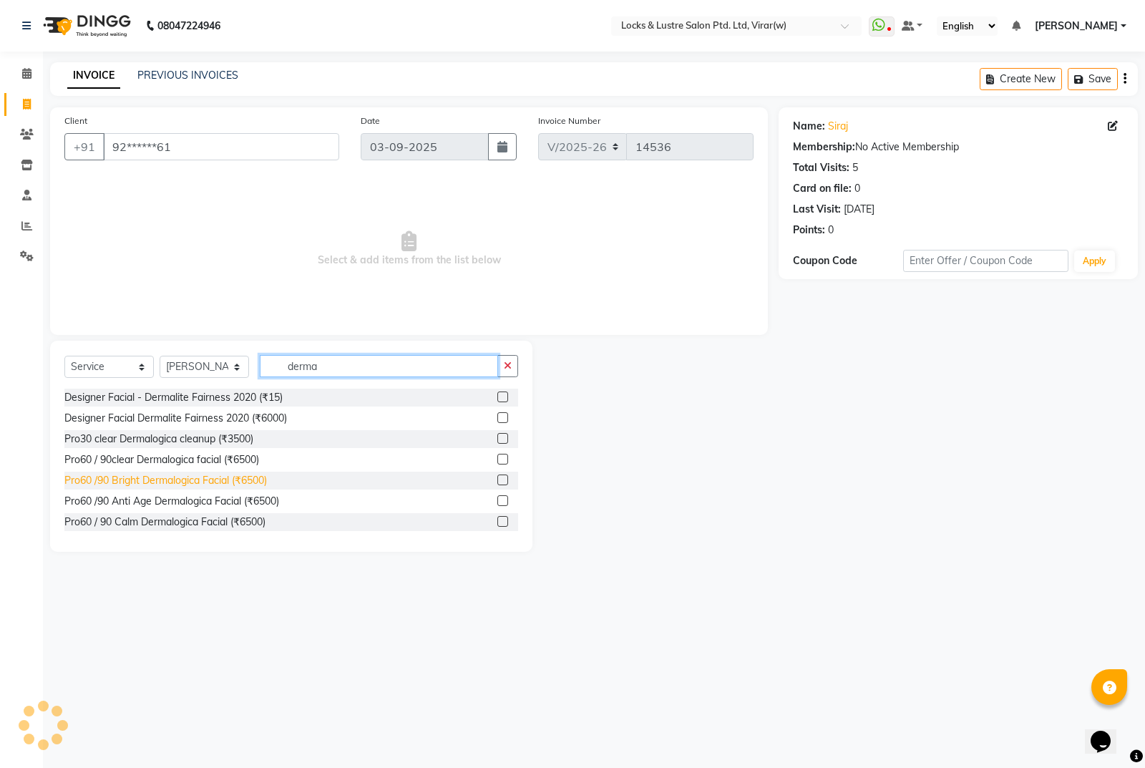
type input "derma"
click at [247, 481] on div "Pro60 /90 Bright Dermalogica Facial (₹6500)" at bounding box center [165, 480] width 203 height 15
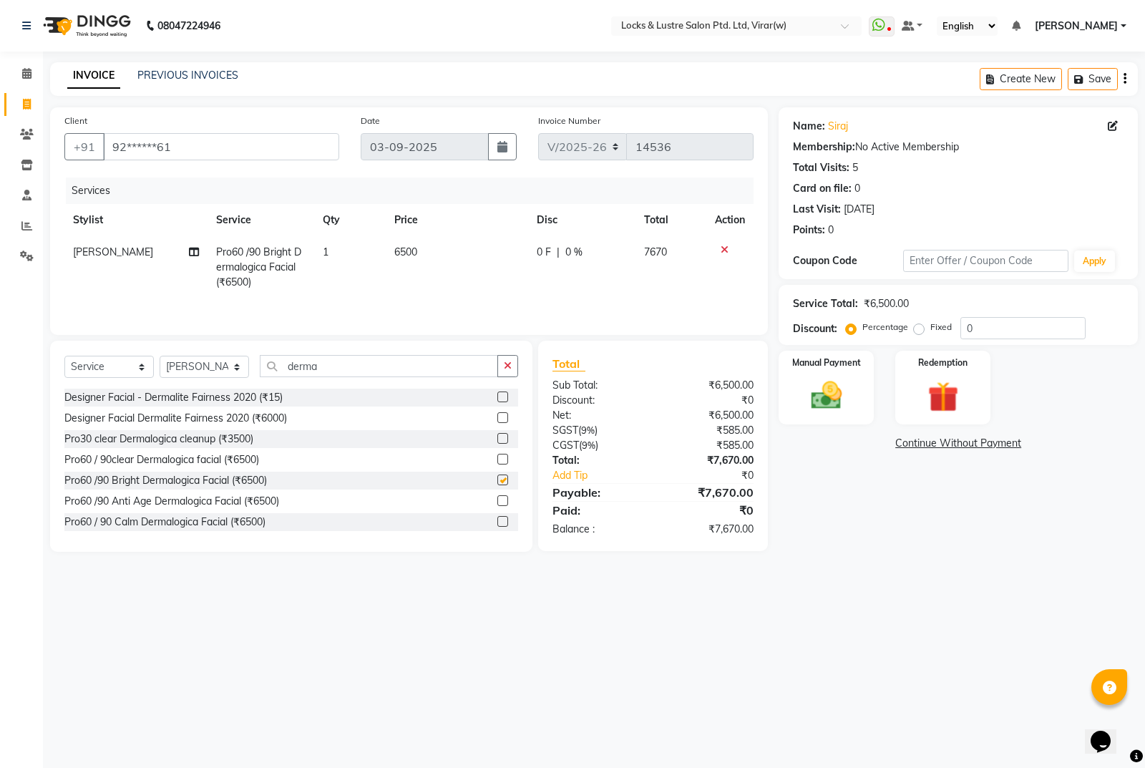
checkbox input "false"
click at [576, 250] on span "0 %" at bounding box center [573, 252] width 17 height 15
select select "42117"
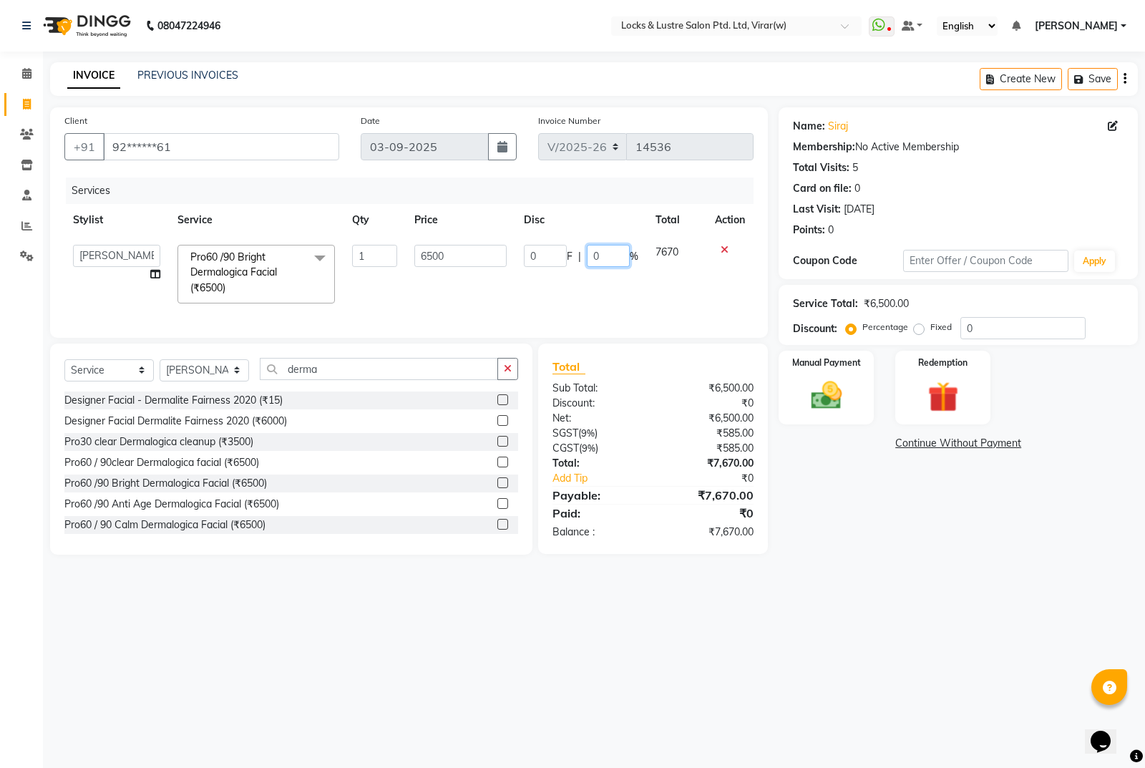
click at [605, 255] on input "0" at bounding box center [608, 256] width 43 height 22
type input "40"
click at [867, 535] on div "Name: Siraj Membership: No Active Membership Total Visits: 5 Card on file: 0 La…" at bounding box center [964, 330] width 370 height 447
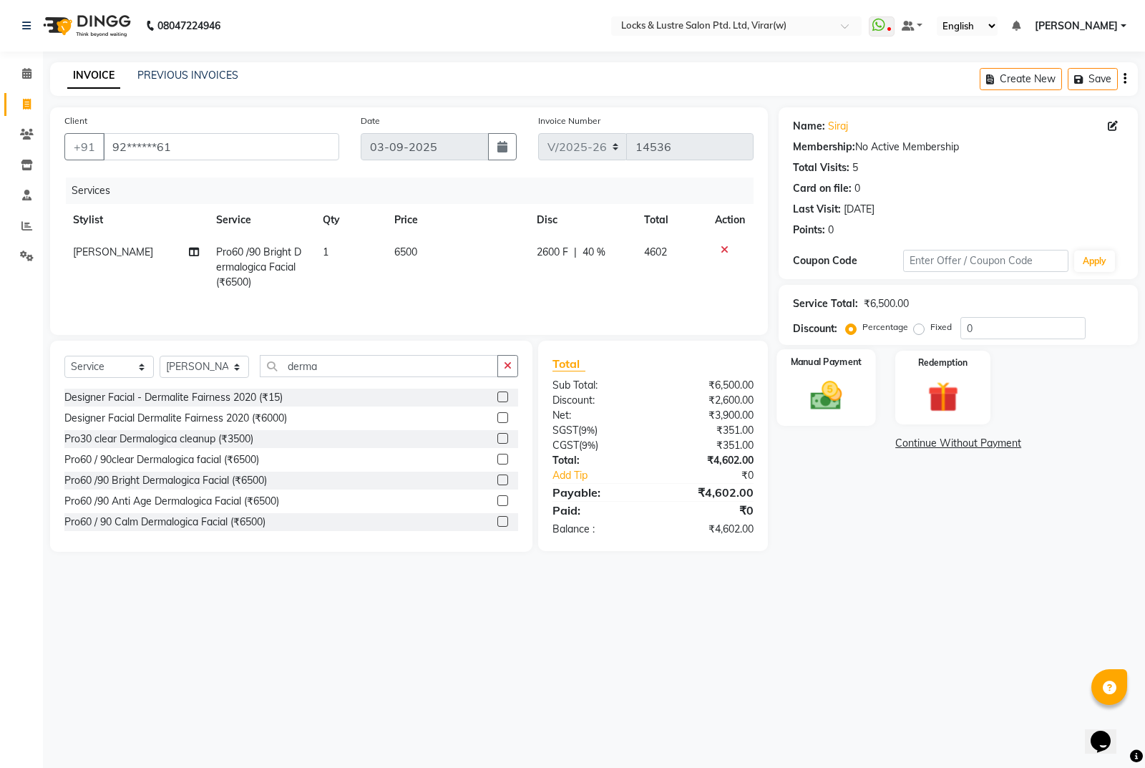
click at [814, 386] on img at bounding box center [827, 395] width 52 height 36
click at [904, 442] on span "CARD" at bounding box center [897, 444] width 31 height 16
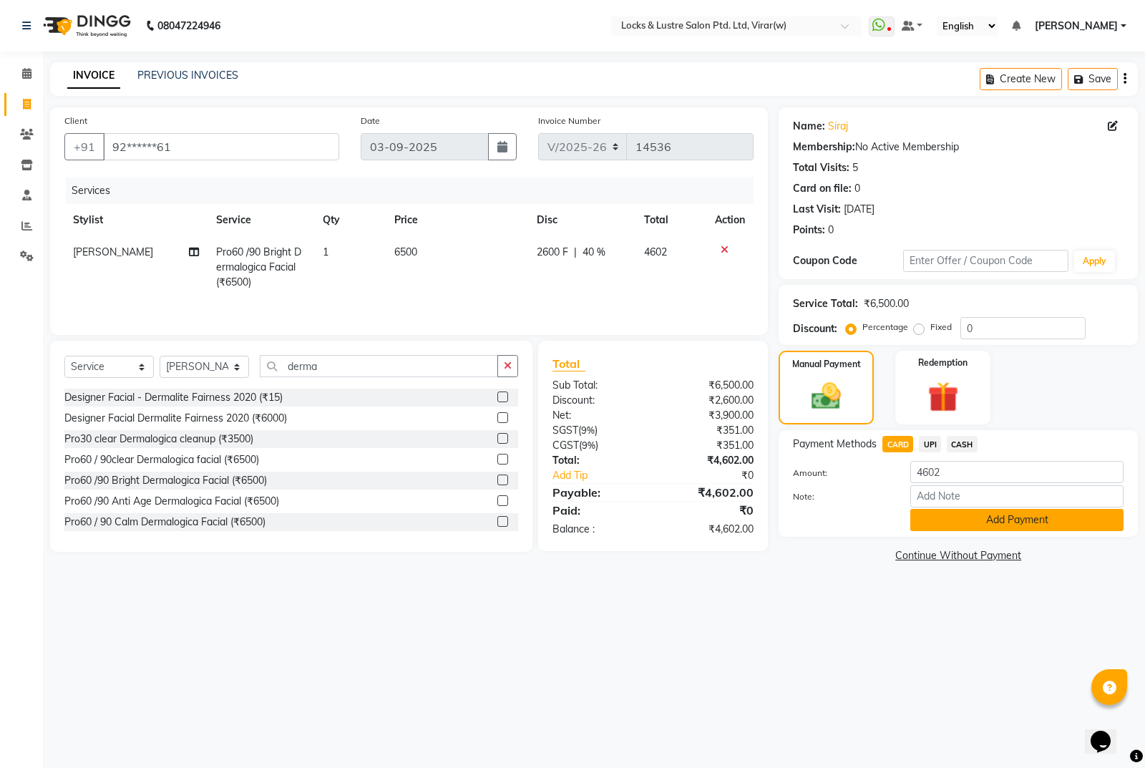
click at [973, 520] on button "Add Payment" at bounding box center [1016, 520] width 213 height 22
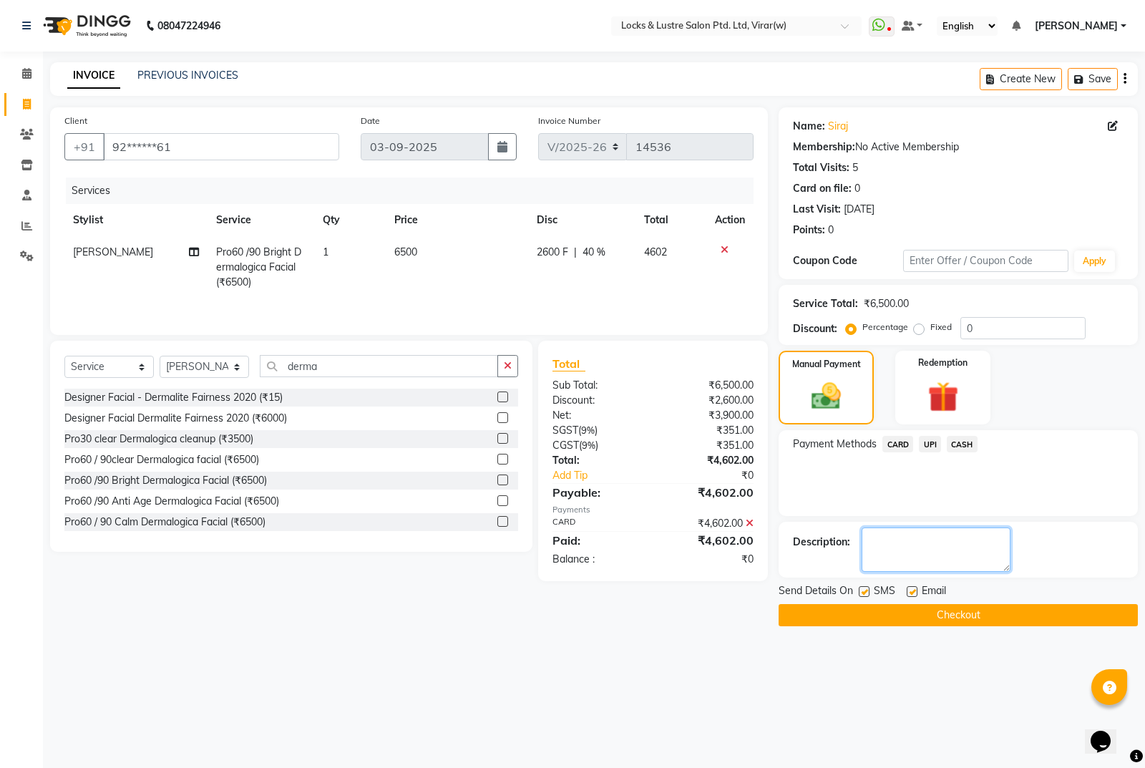
click at [902, 559] on textarea at bounding box center [936, 549] width 149 height 44
type textarea "12002024102024"
click at [986, 610] on button "Checkout" at bounding box center [958, 615] width 359 height 22
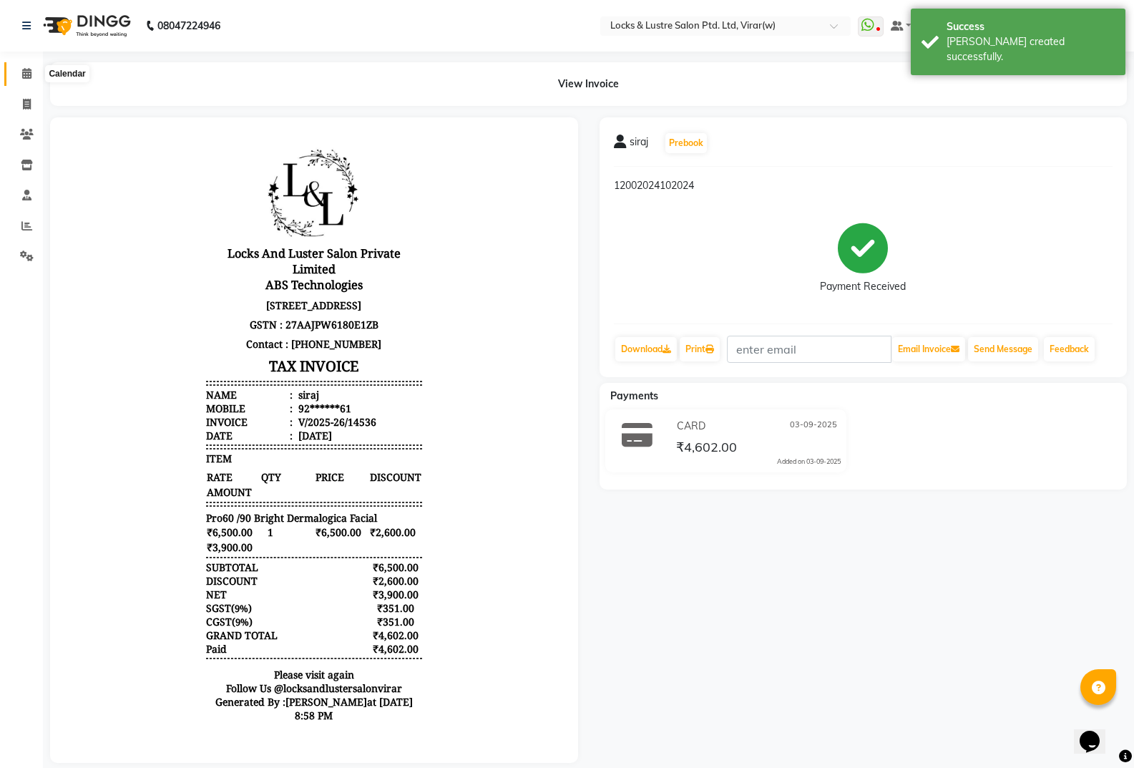
click at [23, 74] on icon at bounding box center [26, 73] width 9 height 11
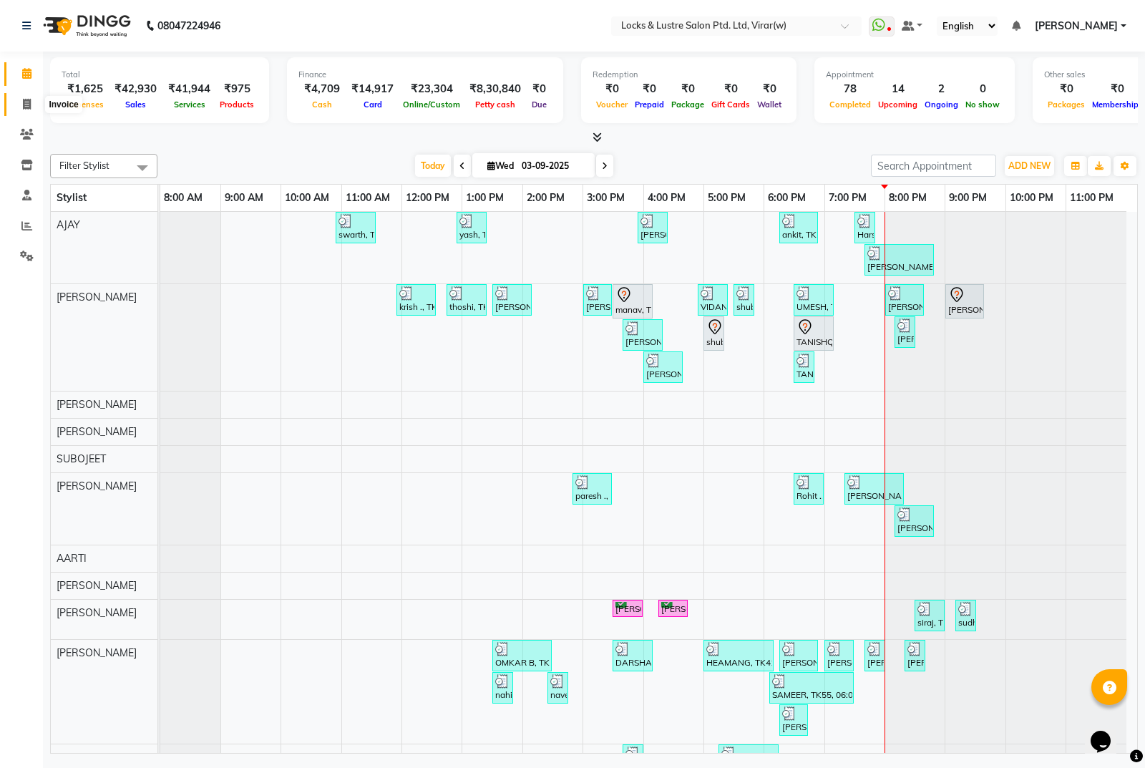
click at [19, 105] on span at bounding box center [26, 105] width 25 height 16
select select "5944"
select select "service"
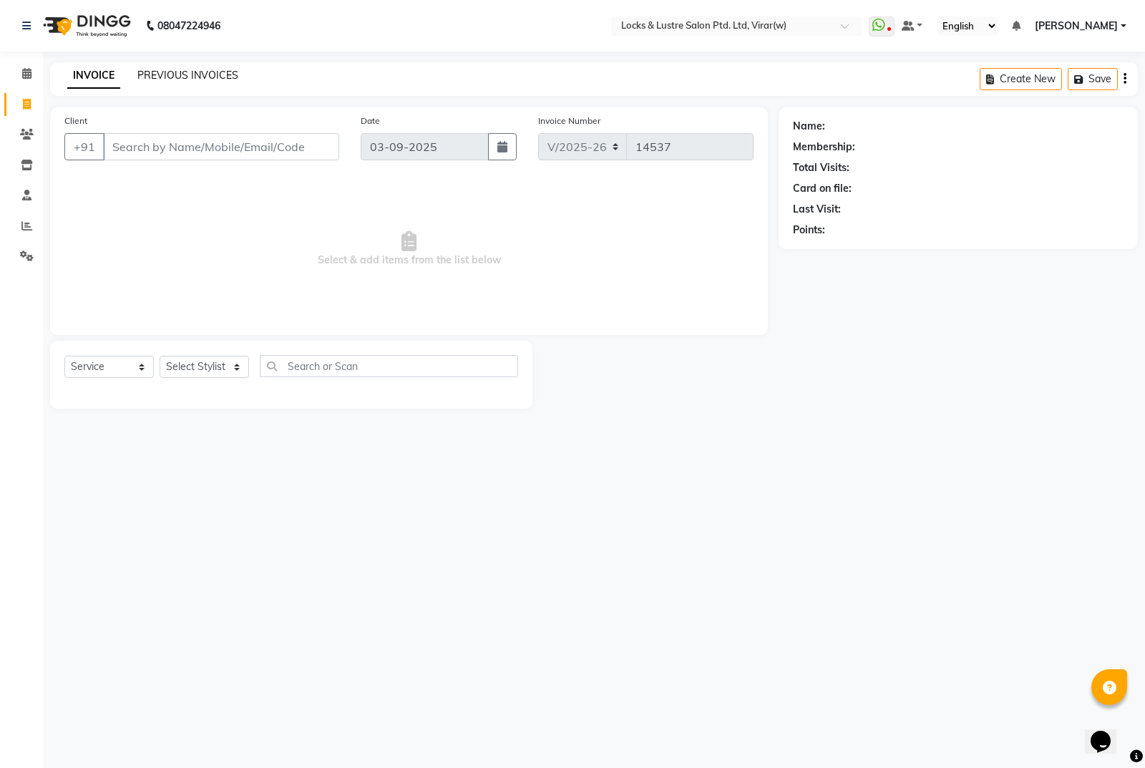
click at [222, 75] on link "PREVIOUS INVOICES" at bounding box center [187, 75] width 101 height 13
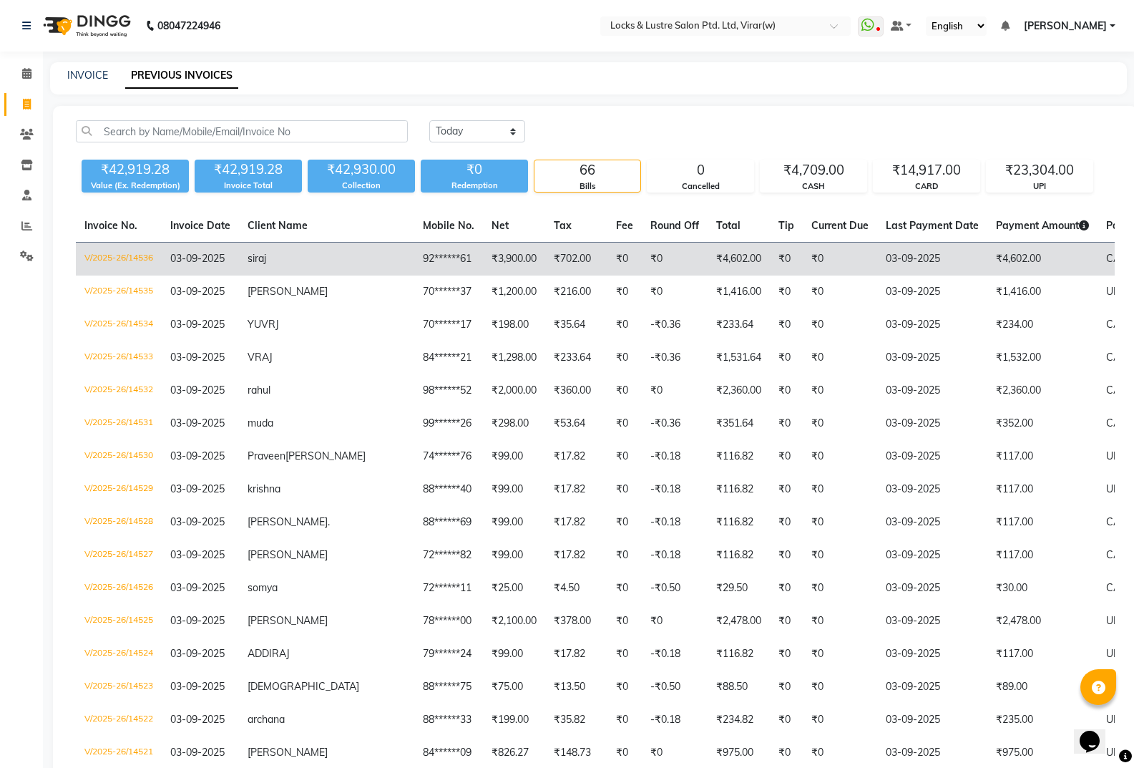
click at [608, 259] on td "₹0" at bounding box center [625, 260] width 34 height 34
click at [414, 260] on td "92******61" at bounding box center [448, 260] width 69 height 34
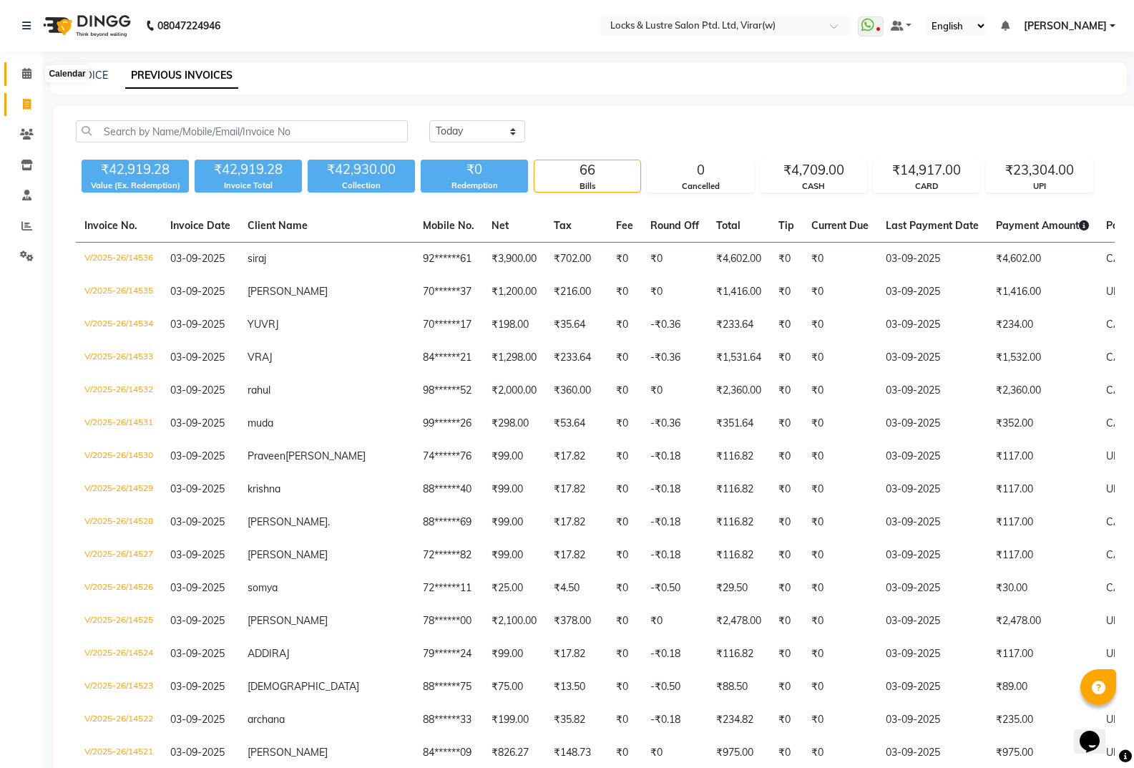
click at [22, 77] on icon at bounding box center [26, 73] width 9 height 11
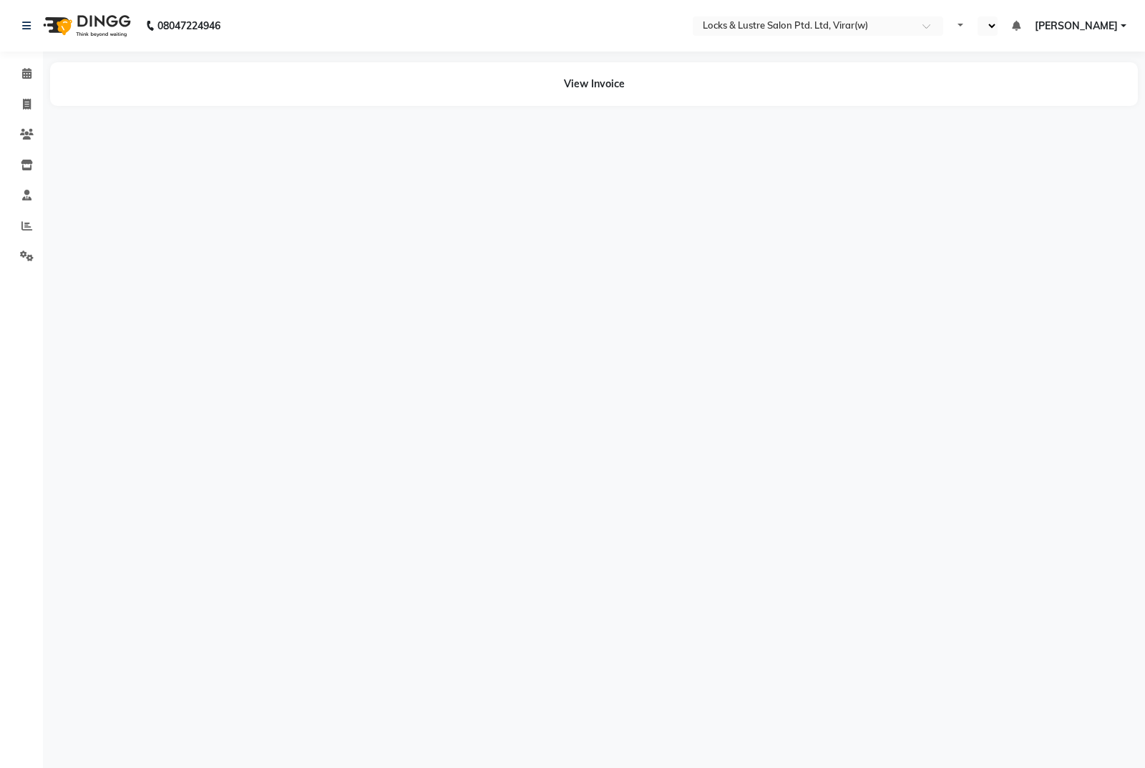
select select "en"
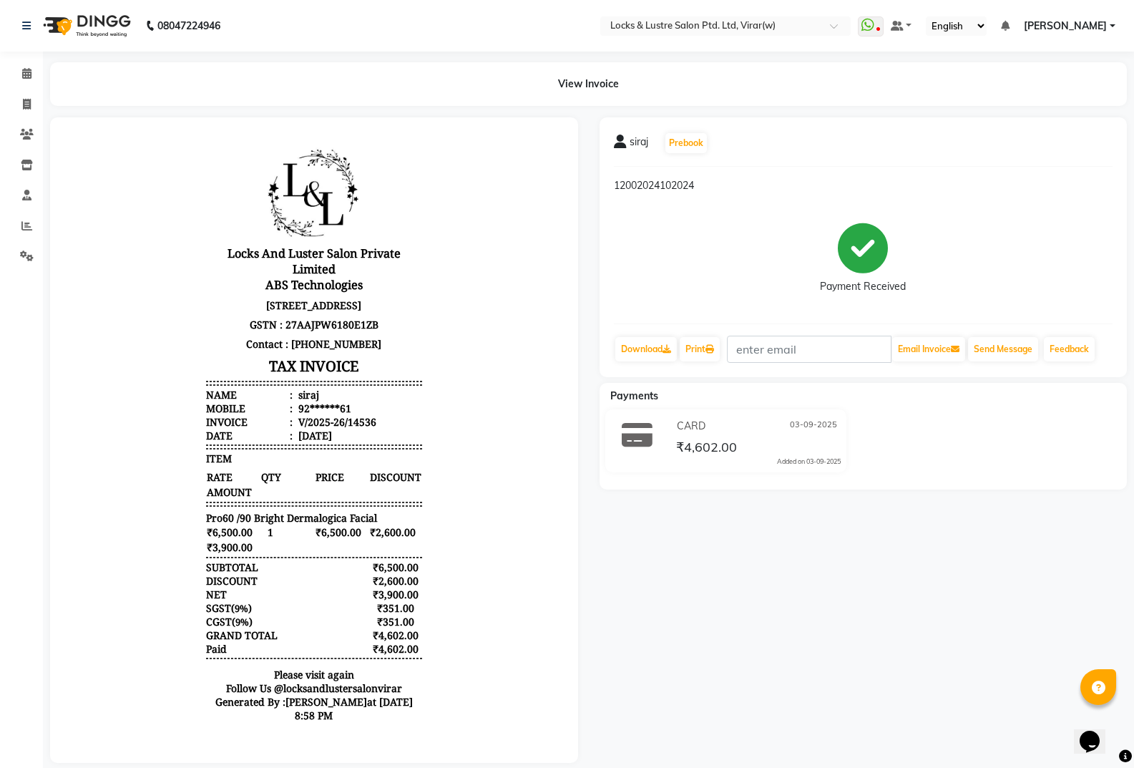
click at [640, 141] on span "siraj" at bounding box center [639, 145] width 19 height 20
click at [638, 149] on span "siraj" at bounding box center [639, 145] width 19 height 20
click at [14, 72] on link "Calendar" at bounding box center [21, 74] width 34 height 24
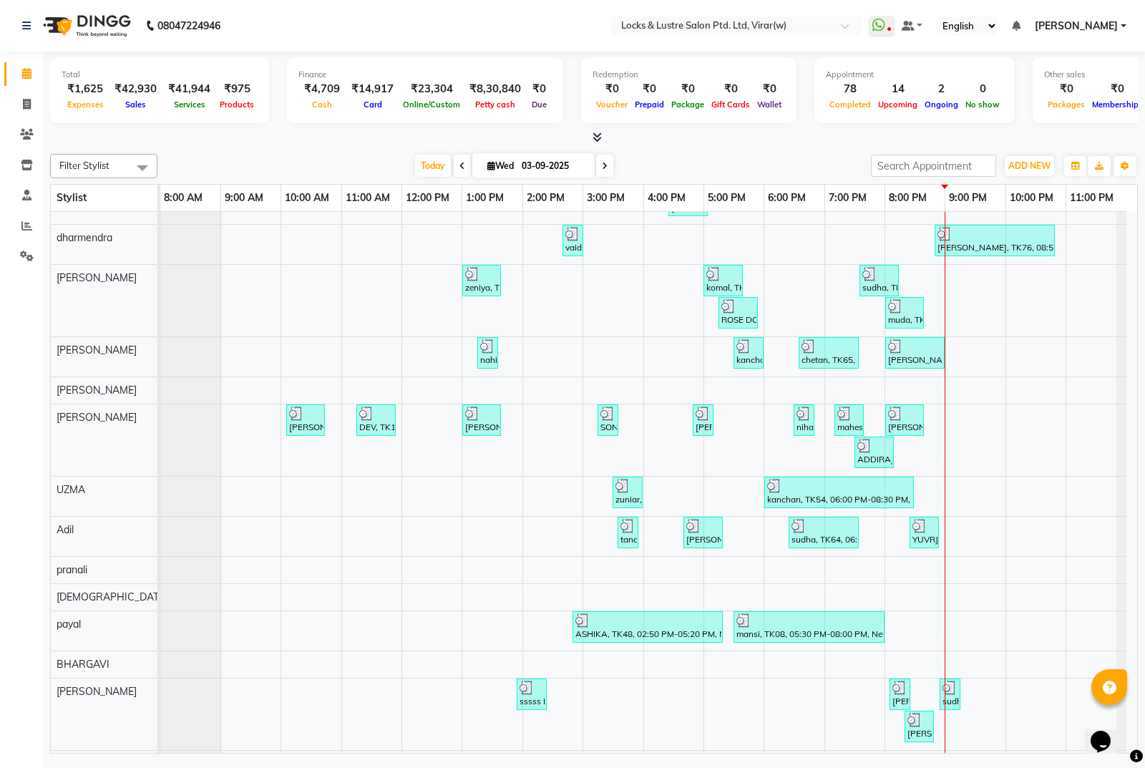
scroll to position [984, 0]
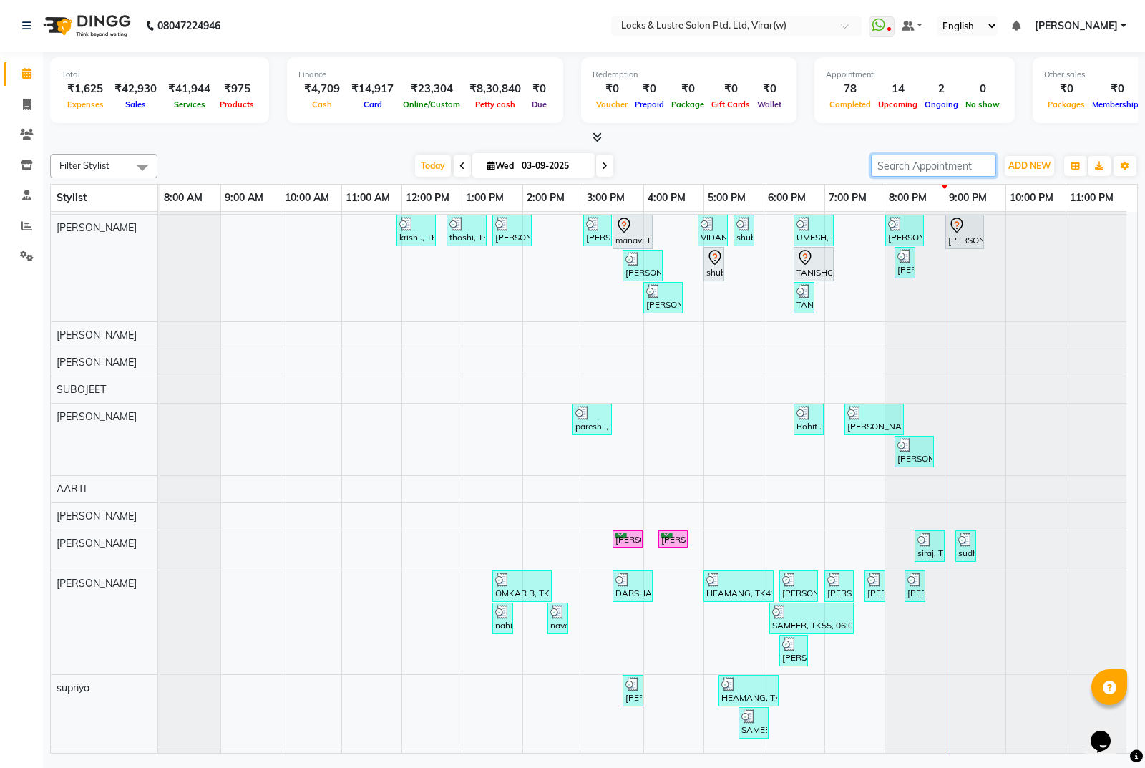
click at [941, 171] on input "search" at bounding box center [933, 166] width 125 height 22
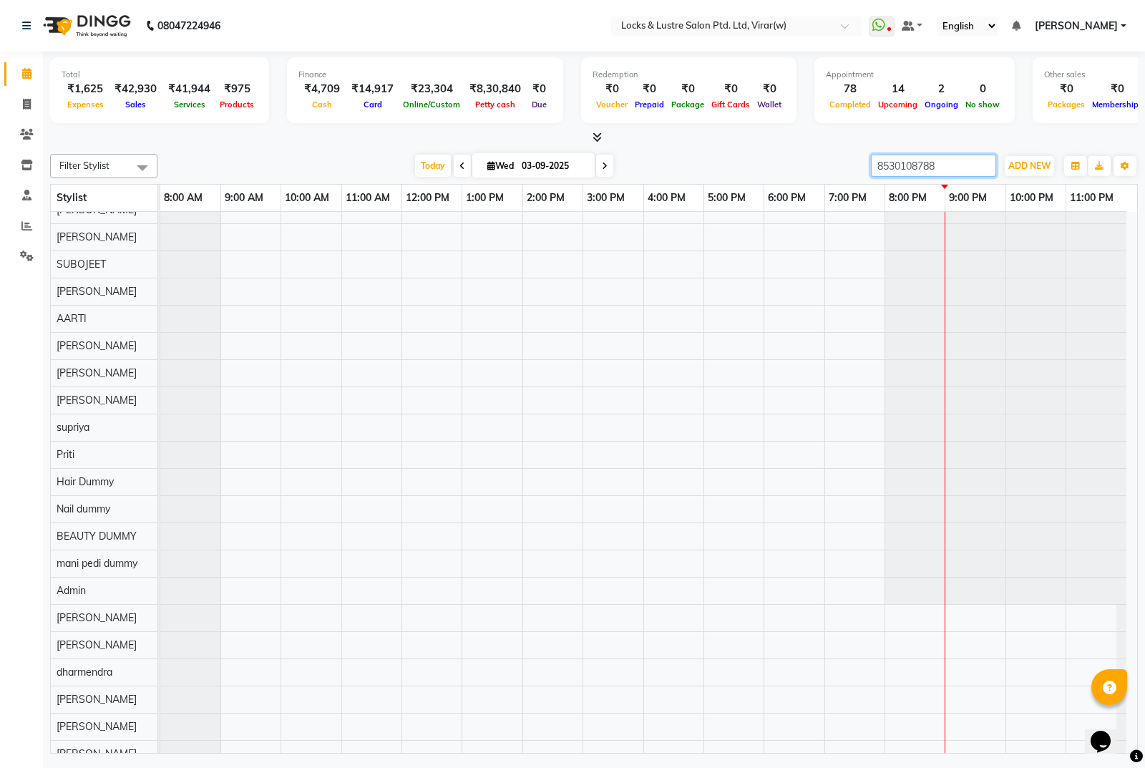
click at [950, 162] on input "8530108788" at bounding box center [933, 166] width 125 height 22
type input "8530108788"
click at [23, 102] on icon at bounding box center [27, 104] width 8 height 11
select select "service"
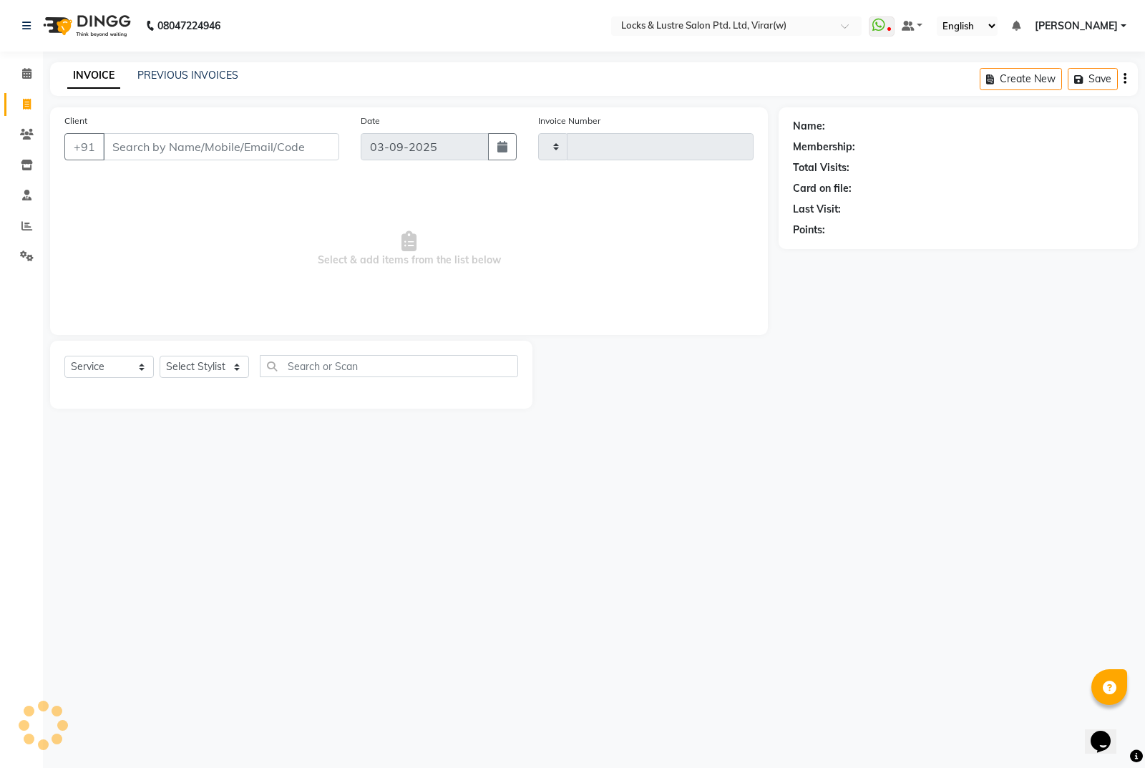
type input "14537"
select select "5944"
click at [244, 140] on input "Client" at bounding box center [221, 146] width 236 height 27
paste input "8530108788"
type input "8530108788"
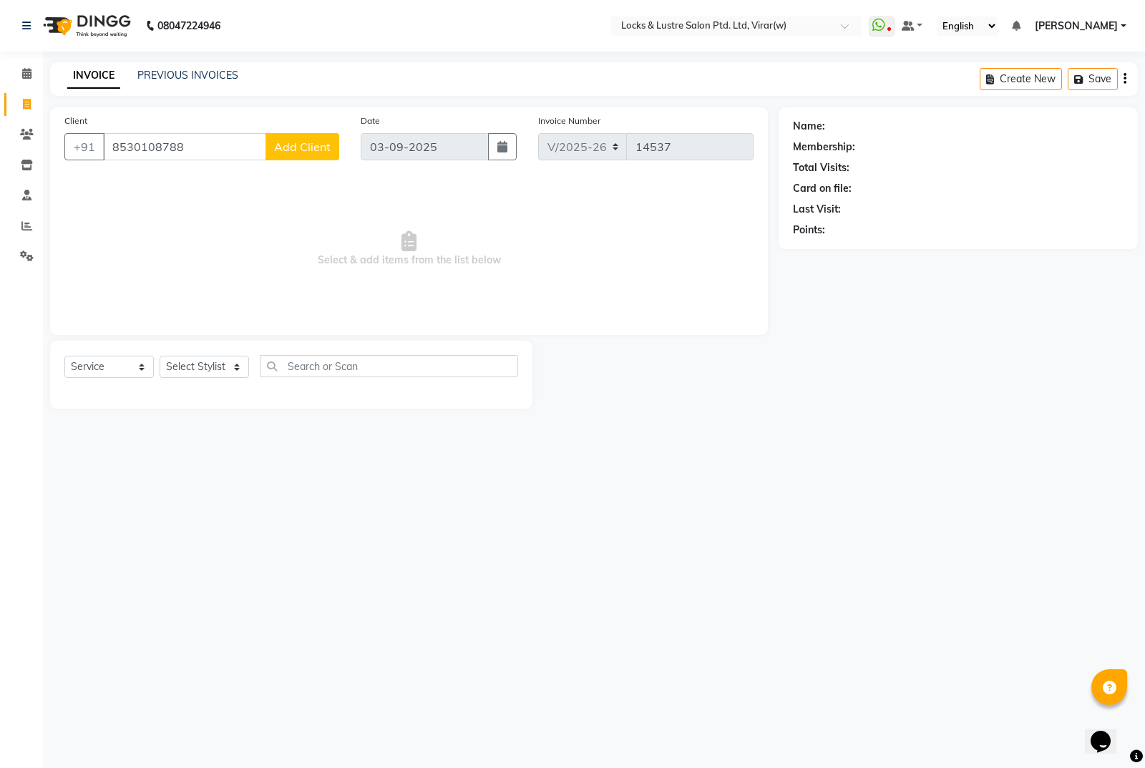
click at [326, 145] on span "Add Client" at bounding box center [302, 147] width 57 height 14
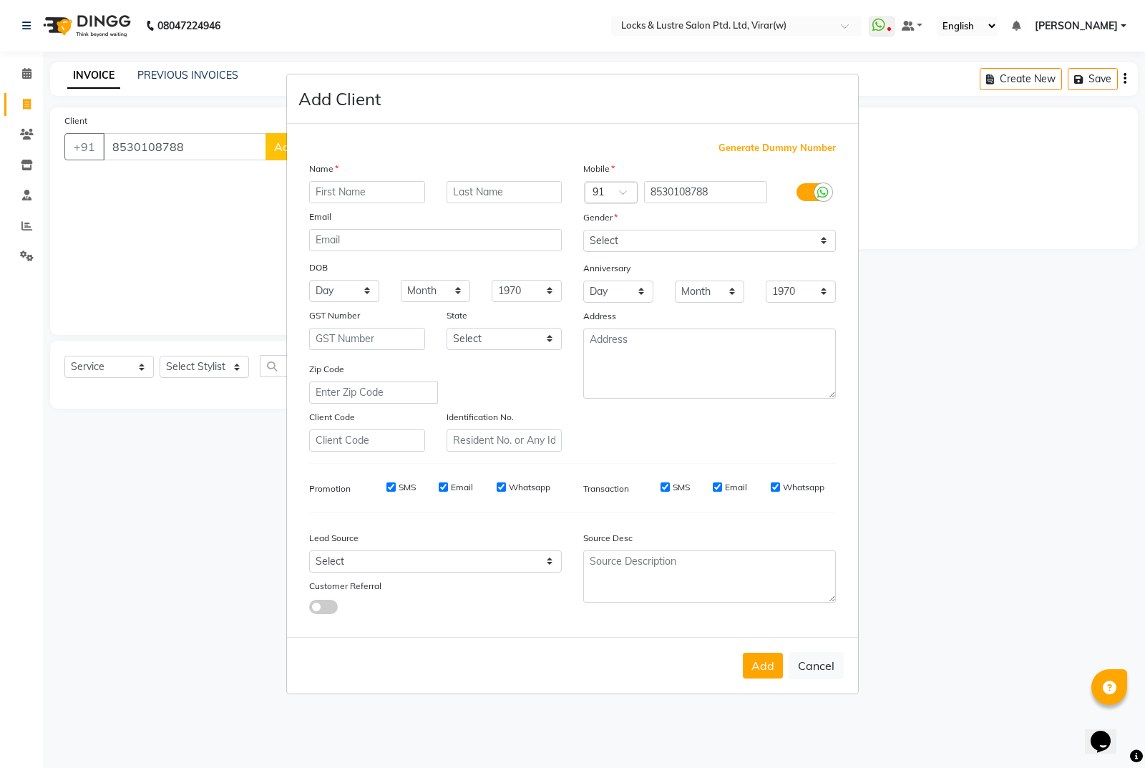
click at [410, 190] on input "text" at bounding box center [367, 192] width 116 height 22
type input "[PERSON_NAME]"
click at [648, 245] on select "Select [DEMOGRAPHIC_DATA] [DEMOGRAPHIC_DATA] Other Prefer Not To Say" at bounding box center [709, 241] width 253 height 22
select select "[DEMOGRAPHIC_DATA]"
click at [583, 230] on select "Select [DEMOGRAPHIC_DATA] [DEMOGRAPHIC_DATA] Other Prefer Not To Say" at bounding box center [709, 241] width 253 height 22
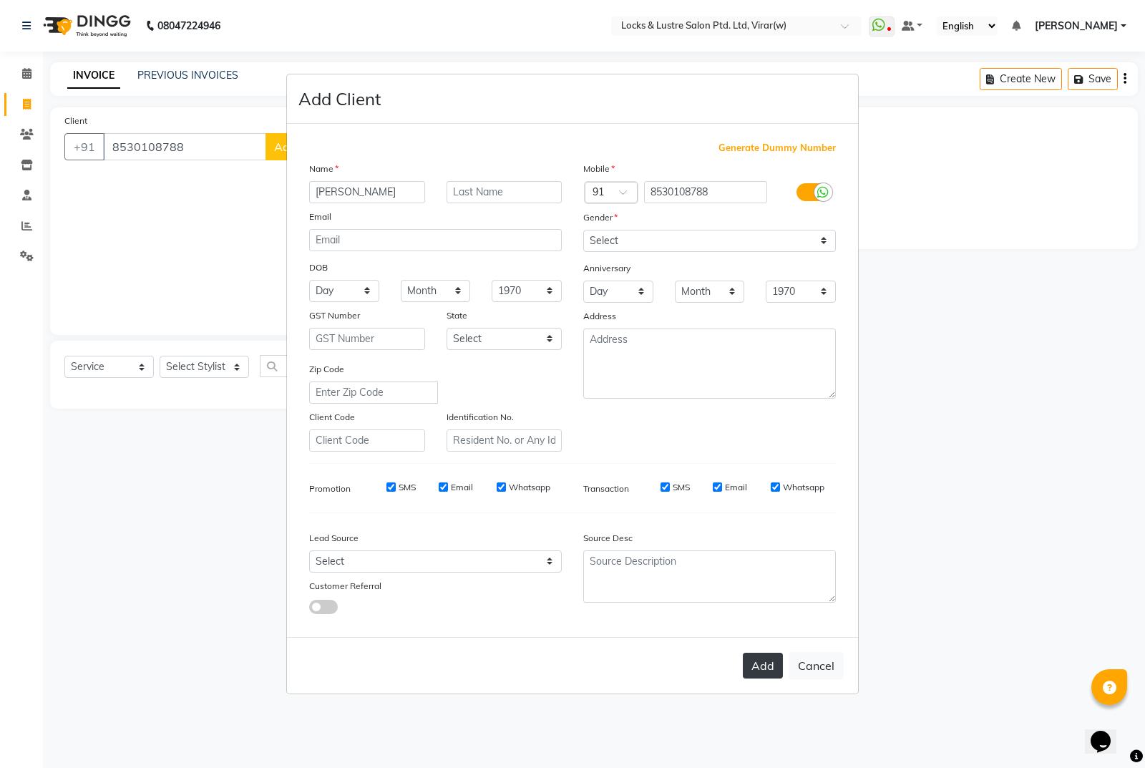
click at [749, 666] on button "Add" at bounding box center [763, 666] width 40 height 26
type input "85******88"
select select
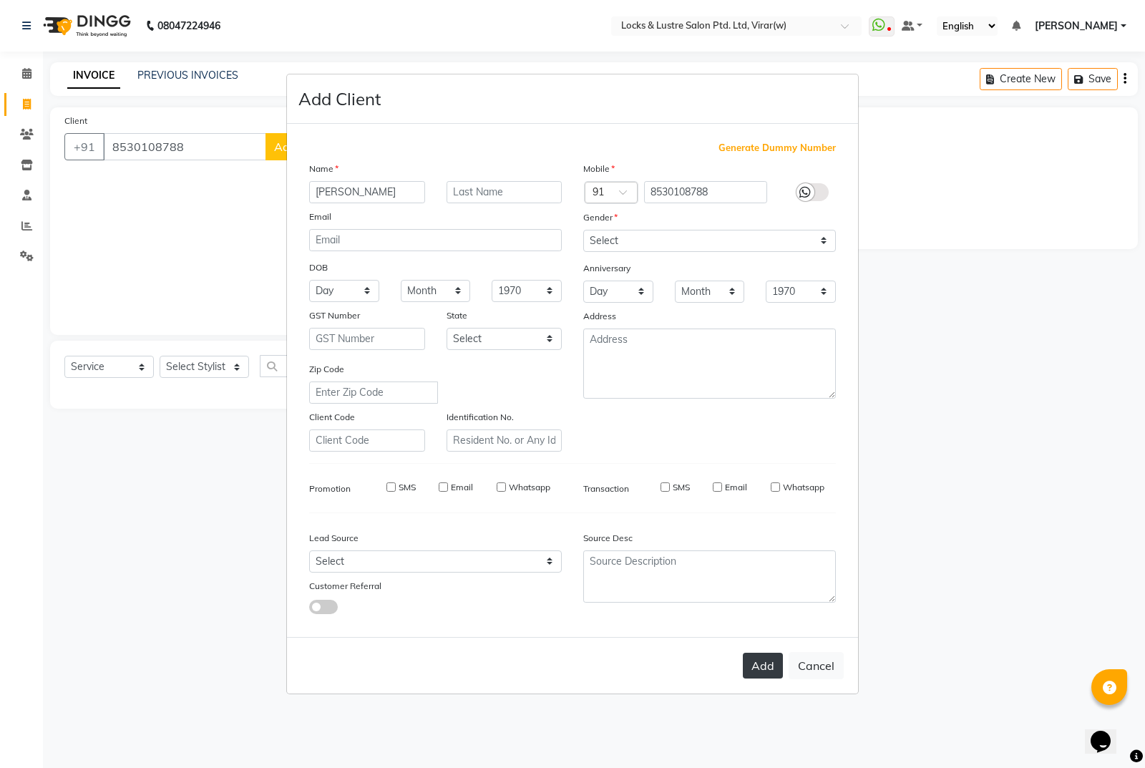
select select
checkbox input "false"
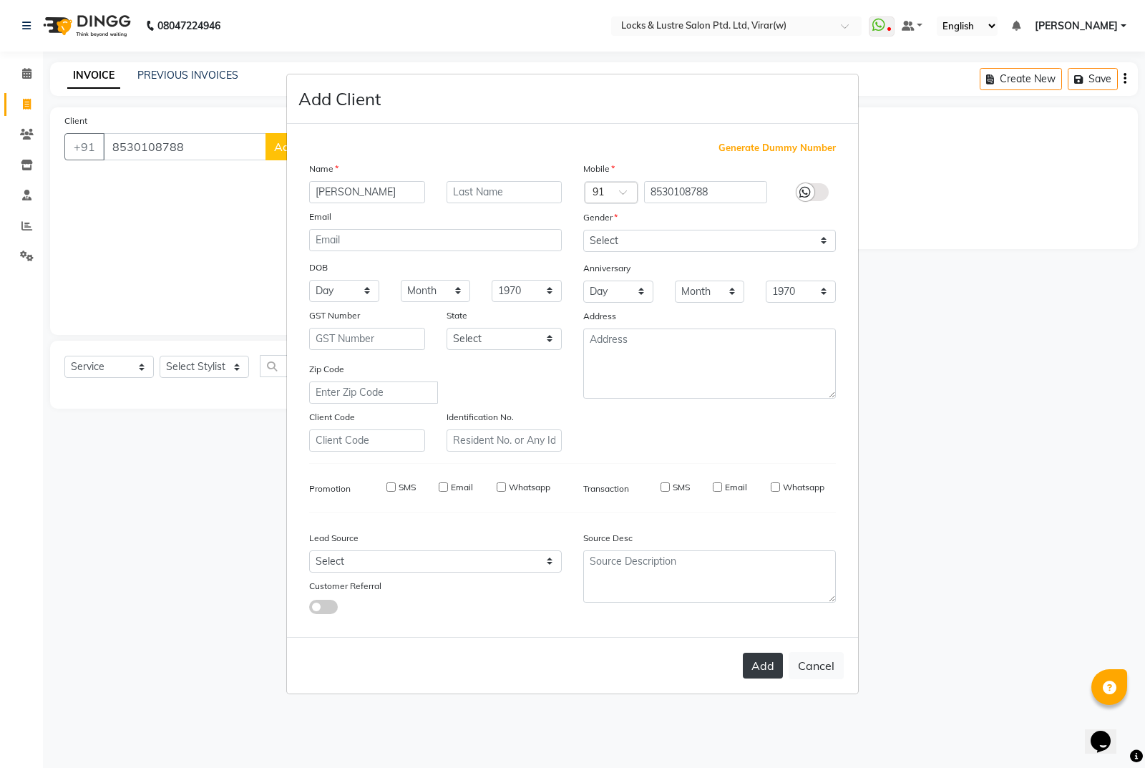
checkbox input "false"
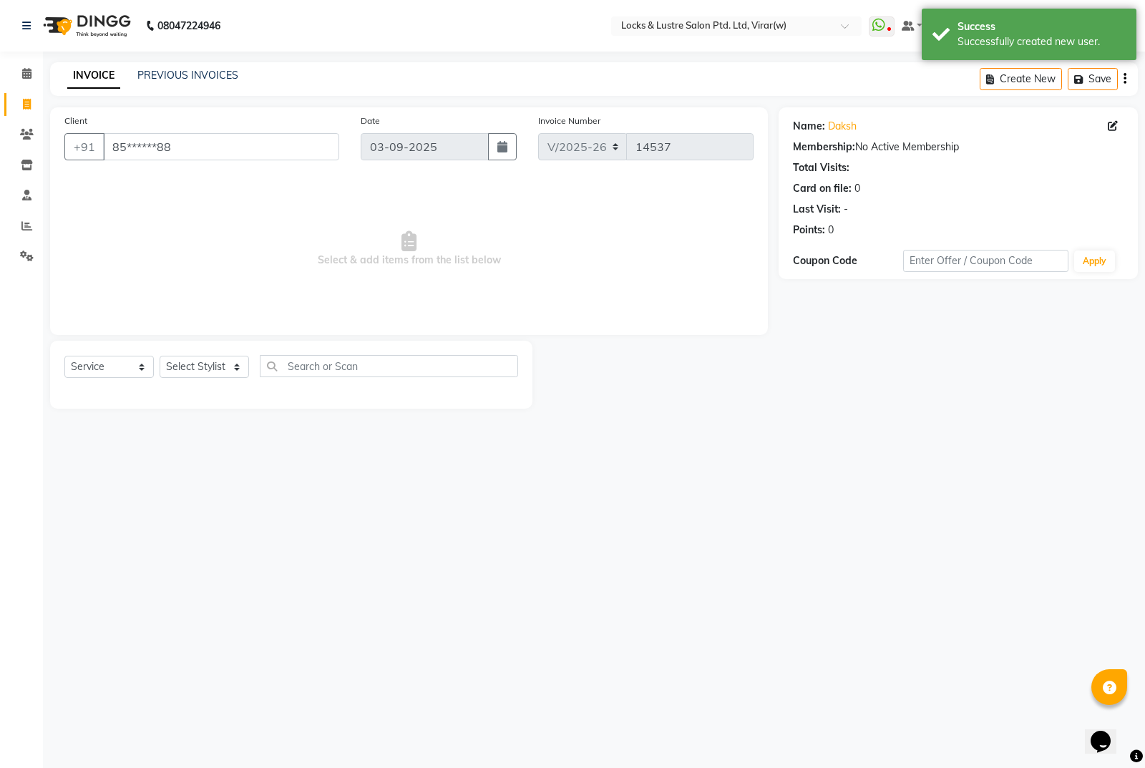
click at [213, 380] on div "Select Service Product Membership Package Voucher Prepaid Gift Card Select Styl…" at bounding box center [291, 372] width 454 height 34
click at [228, 364] on select "Select Stylist [PERSON_NAME] [PERSON_NAME] [PERSON_NAME] AKASH [PERSON_NAME] [P…" at bounding box center [204, 367] width 89 height 22
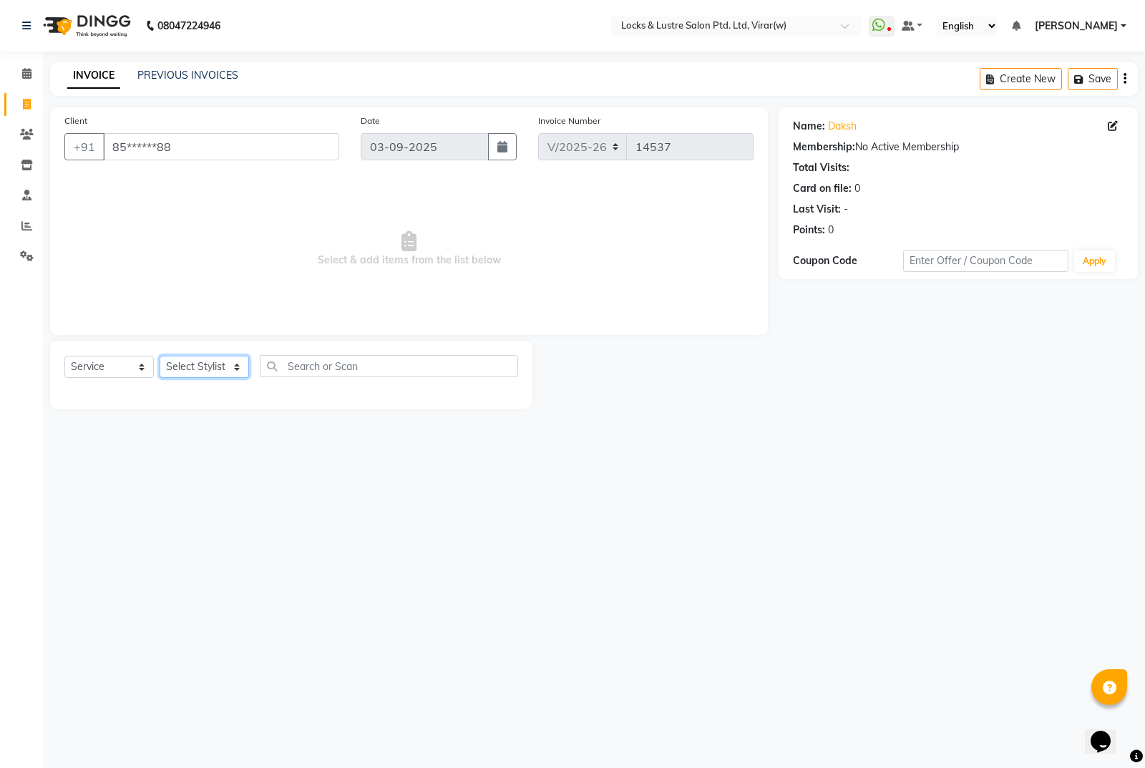
select select "42107"
click at [160, 356] on select "Select Stylist [PERSON_NAME] [PERSON_NAME] [PERSON_NAME] AKASH [PERSON_NAME] [P…" at bounding box center [204, 367] width 89 height 22
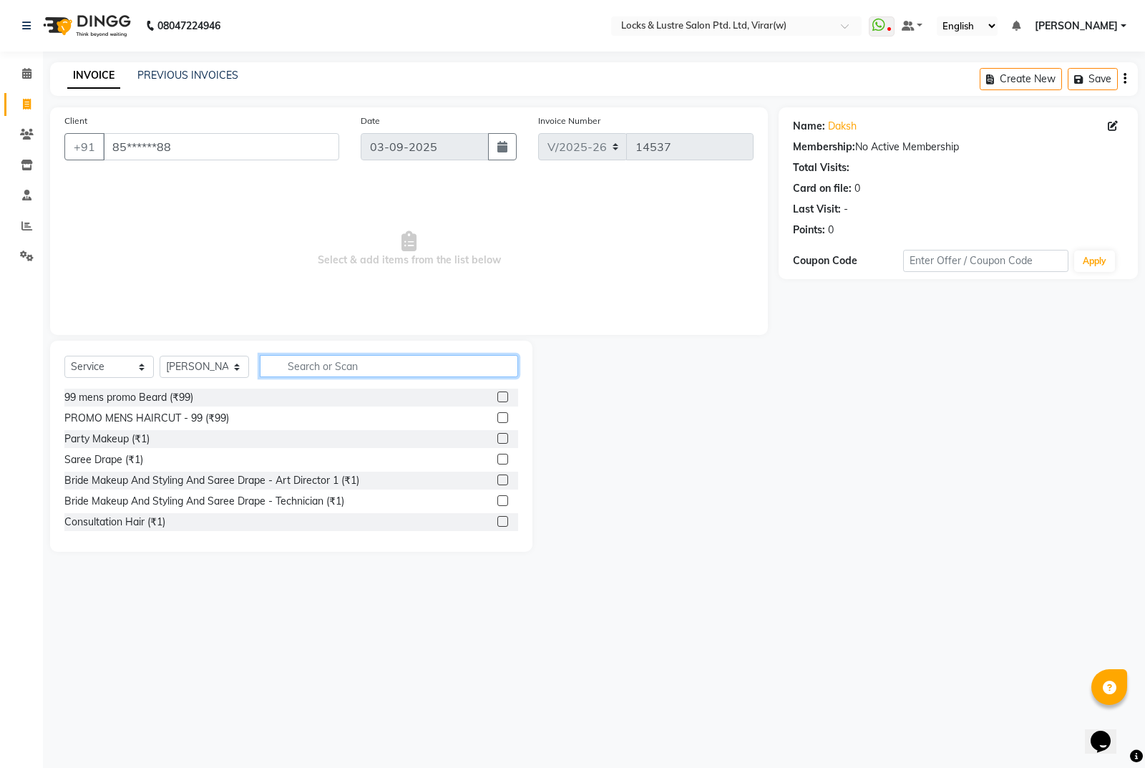
click at [345, 363] on input "text" at bounding box center [389, 366] width 258 height 22
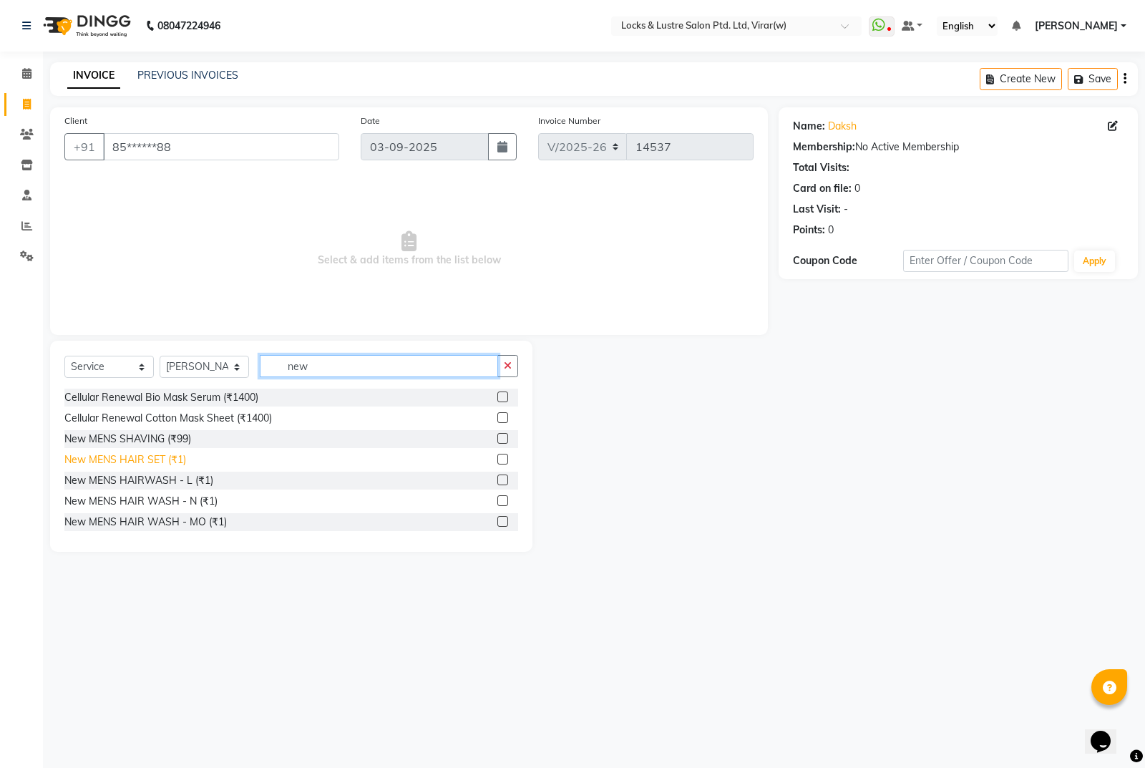
type input "new"
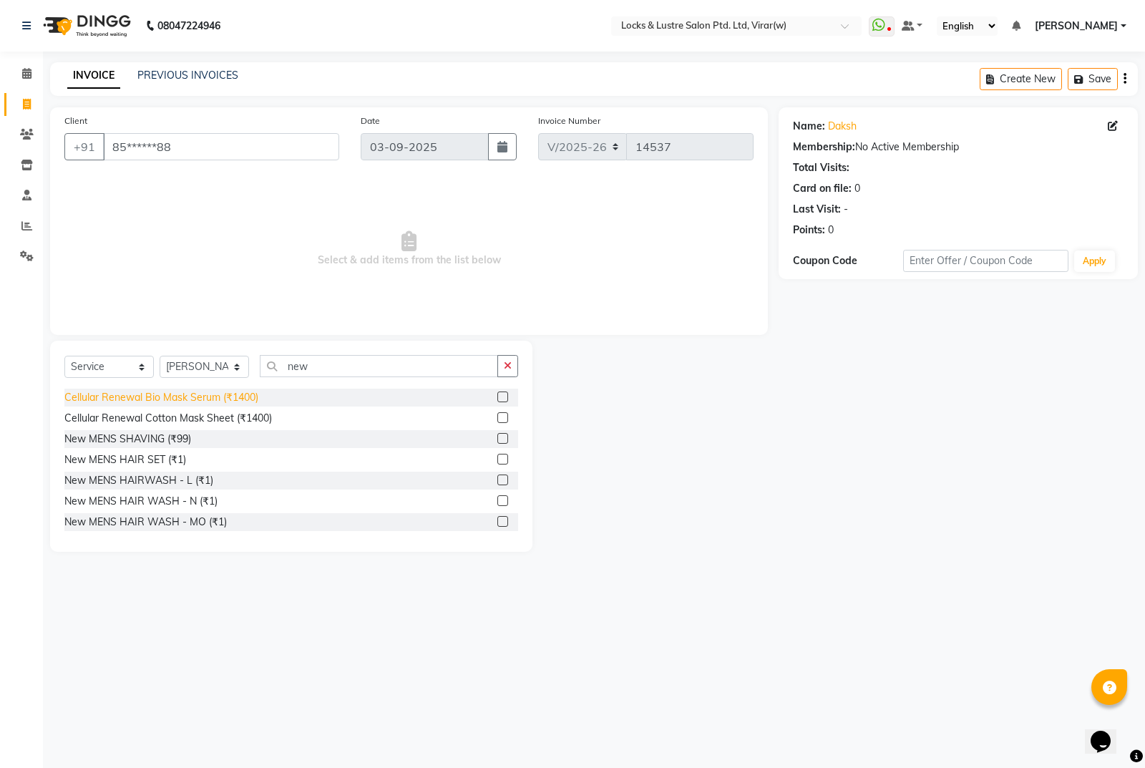
drag, startPoint x: 171, startPoint y: 457, endPoint x: 213, endPoint y: 404, distance: 67.7
click at [171, 458] on div "New MENS HAIR SET (₹1)" at bounding box center [125, 459] width 122 height 15
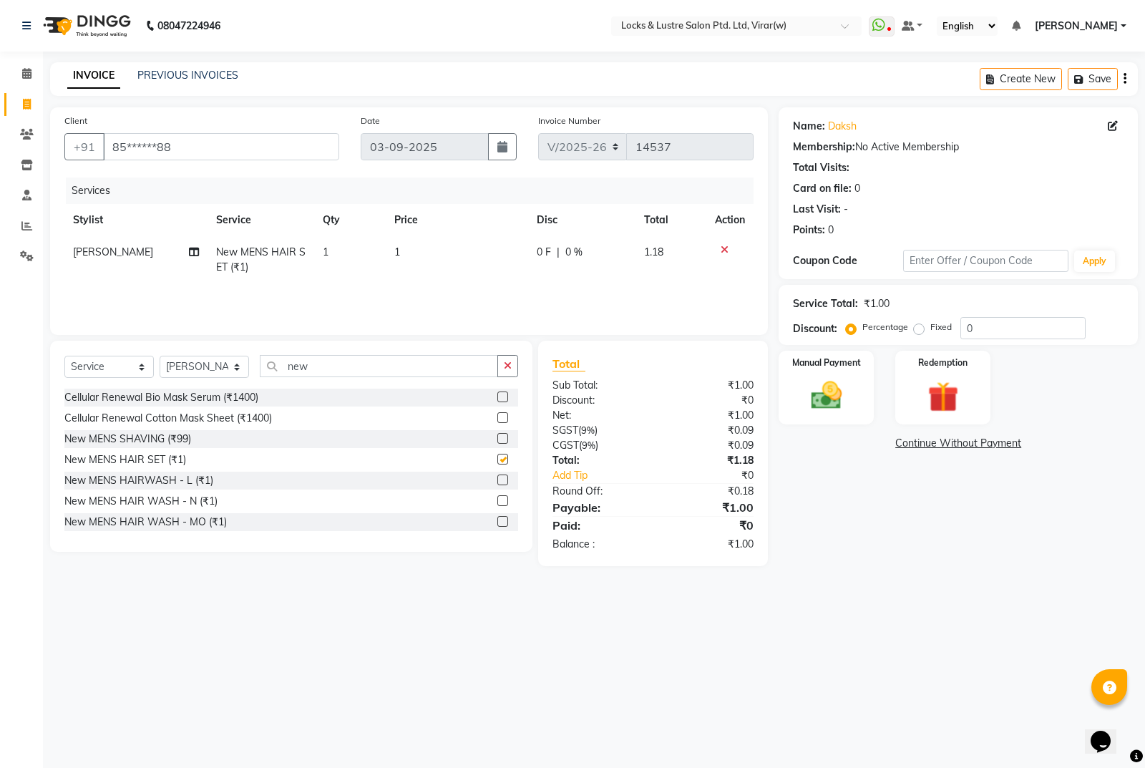
checkbox input "false"
click at [218, 372] on select "Select Stylist [PERSON_NAME] [PERSON_NAME] [PERSON_NAME] AKASH [PERSON_NAME] [P…" at bounding box center [204, 367] width 89 height 22
select select "68296"
click at [160, 356] on select "Select Stylist [PERSON_NAME] [PERSON_NAME] [PERSON_NAME] AKASH [PERSON_NAME] [P…" at bounding box center [204, 367] width 89 height 22
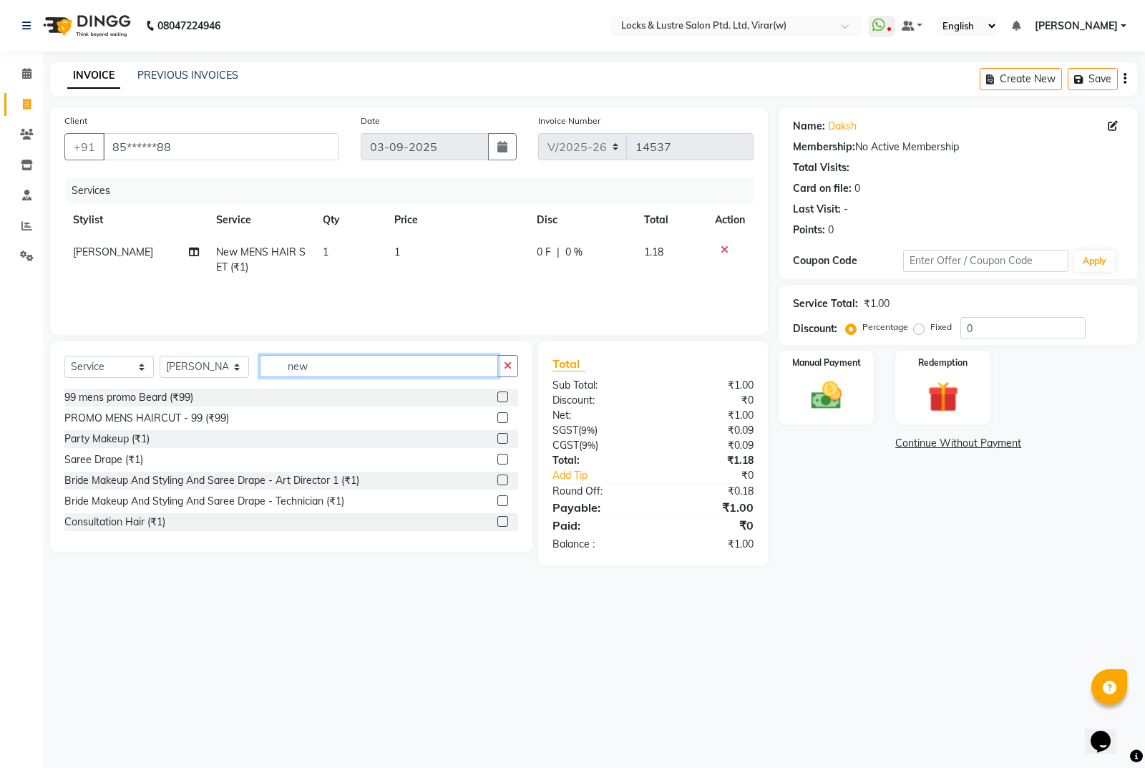
click at [439, 366] on input "new" at bounding box center [379, 366] width 238 height 22
type input "new"
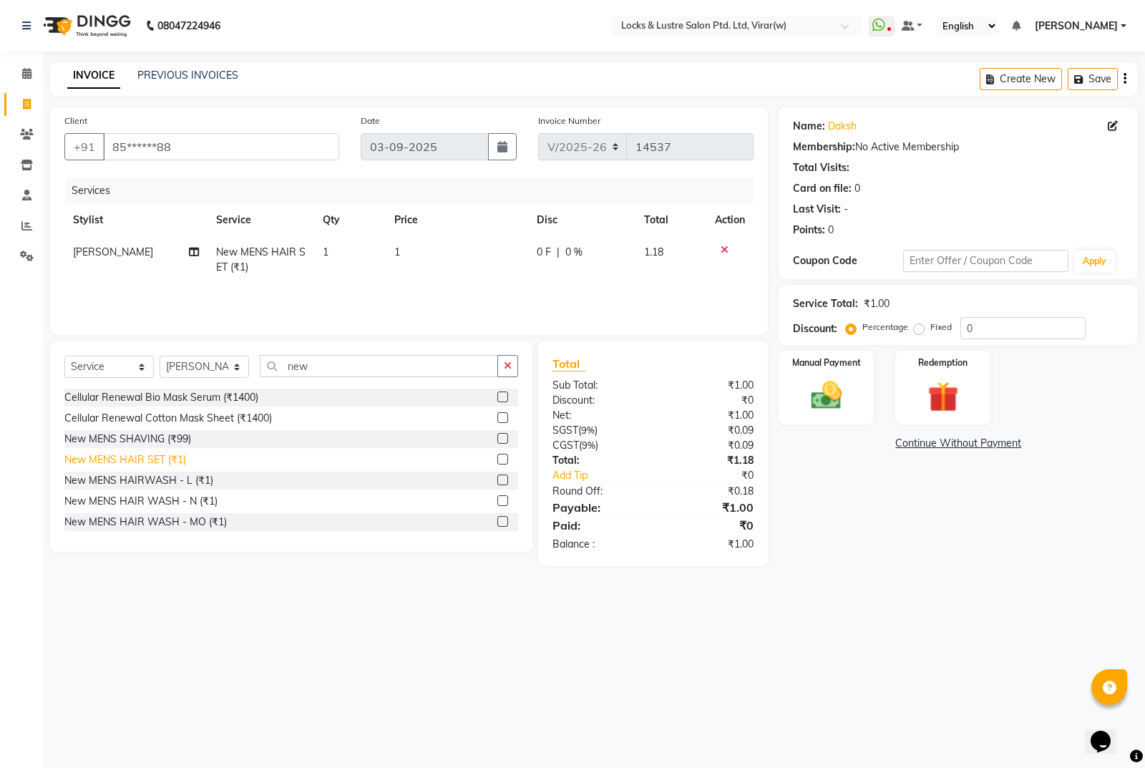
click at [173, 461] on div "New MENS HAIR SET (₹1)" at bounding box center [125, 459] width 122 height 15
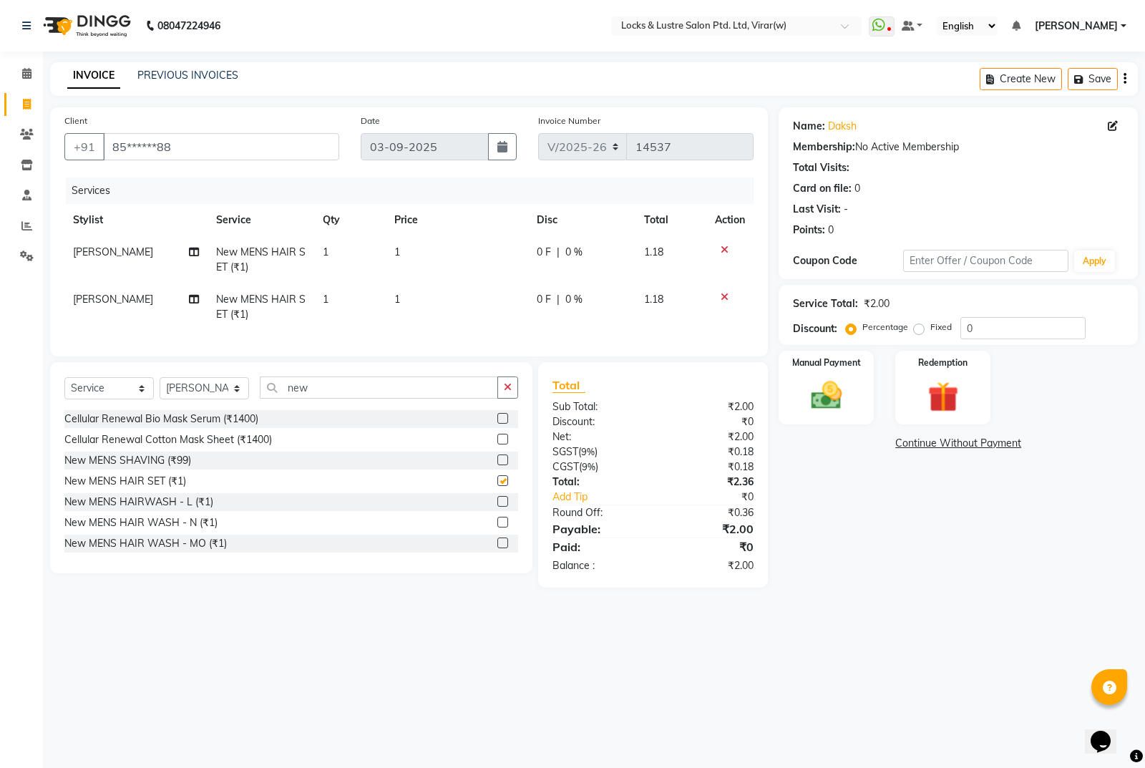
checkbox input "false"
click at [442, 265] on td "1" at bounding box center [457, 259] width 142 height 47
select select "42107"
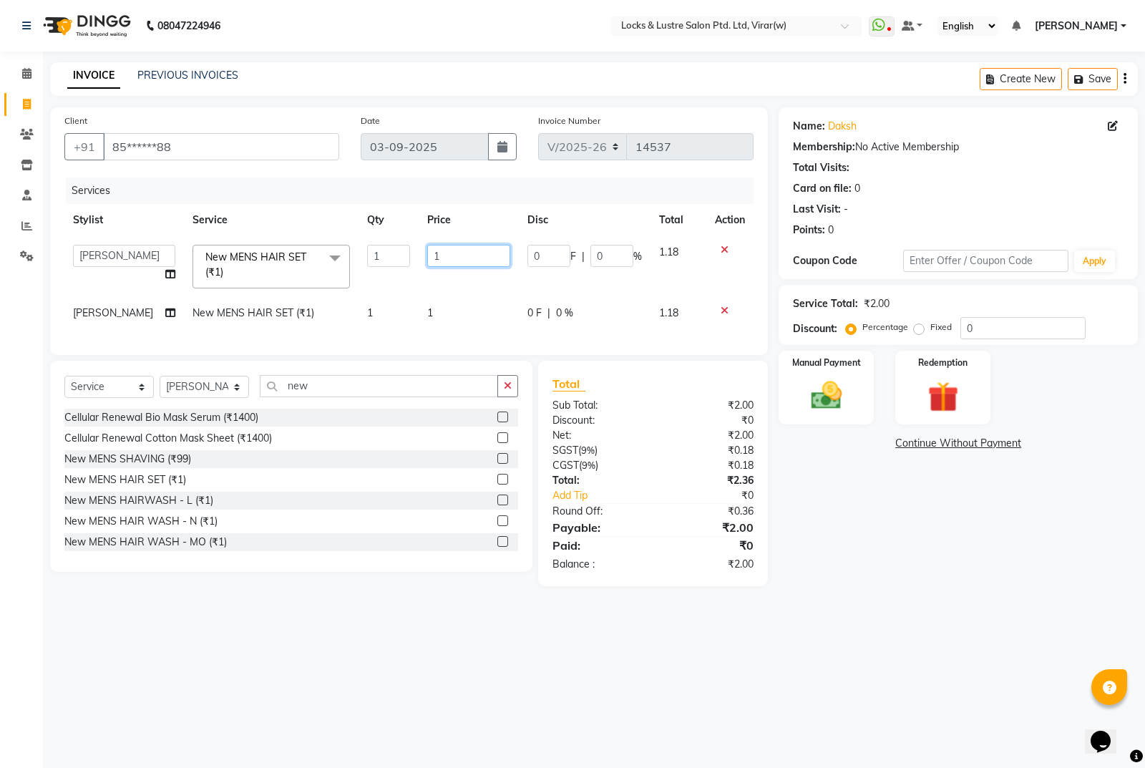
click at [452, 247] on input "1" at bounding box center [468, 256] width 83 height 22
type input "99"
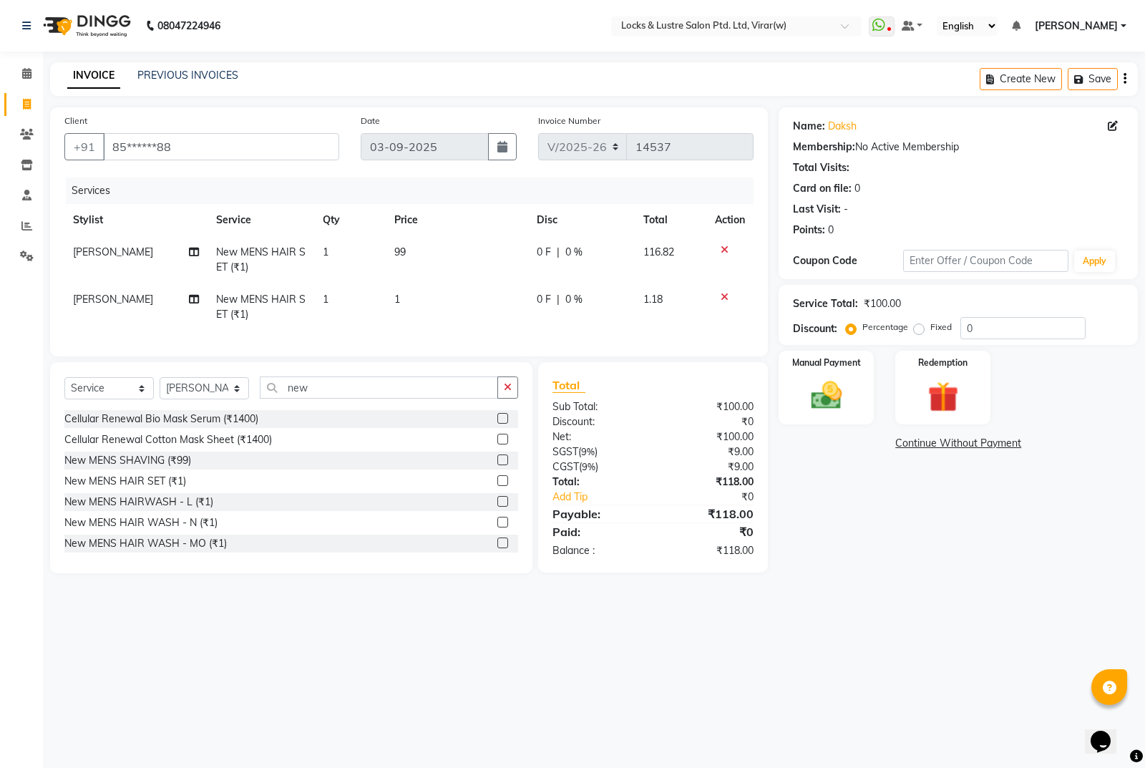
click at [462, 313] on td "1" at bounding box center [457, 306] width 142 height 47
select select "68296"
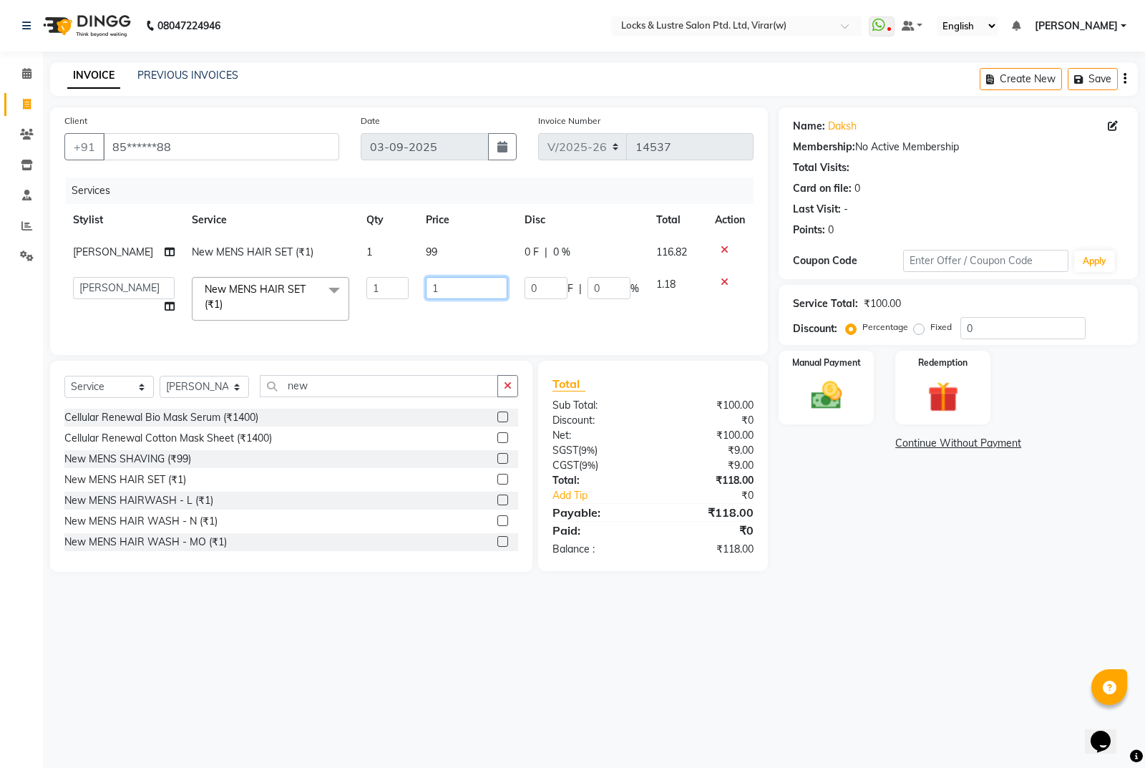
click at [450, 299] on input "1" at bounding box center [467, 288] width 82 height 22
type input "99"
click at [1002, 515] on div "Name: [PERSON_NAME] Membership: No Active Membership Total Visits: Card on file…" at bounding box center [964, 339] width 370 height 464
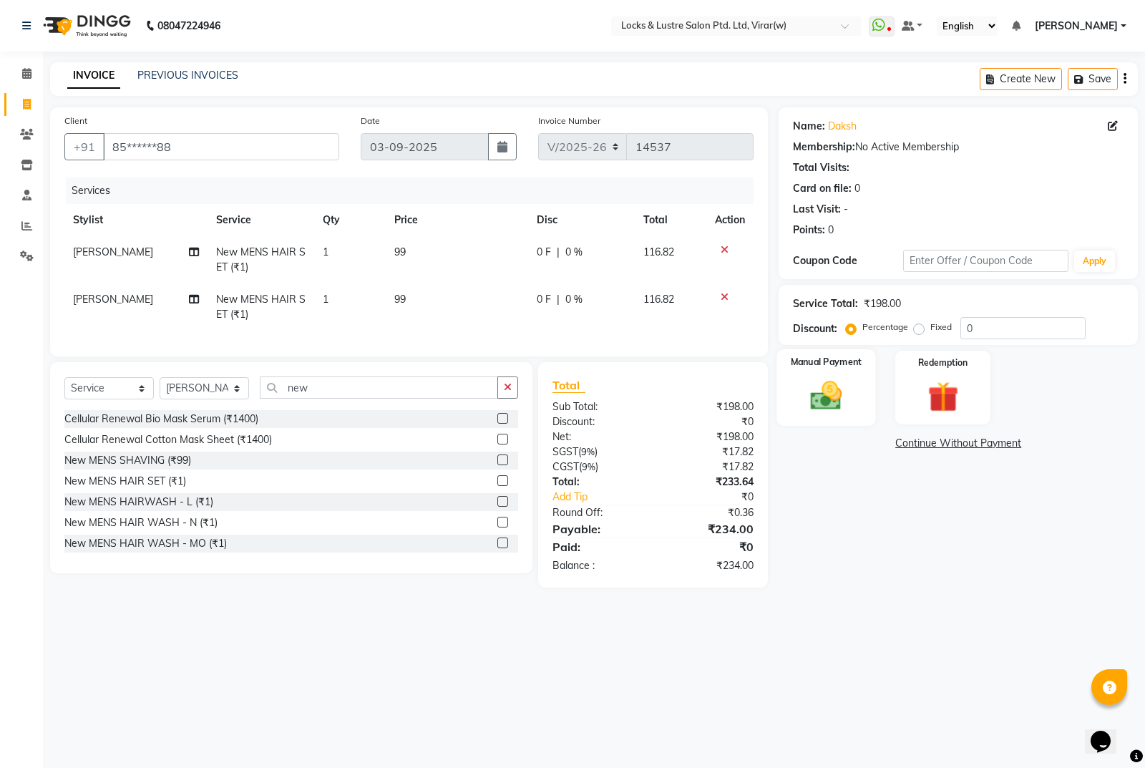
click at [806, 368] on label "Manual Payment" at bounding box center [827, 362] width 72 height 14
click at [922, 442] on span "UPI" at bounding box center [930, 444] width 22 height 16
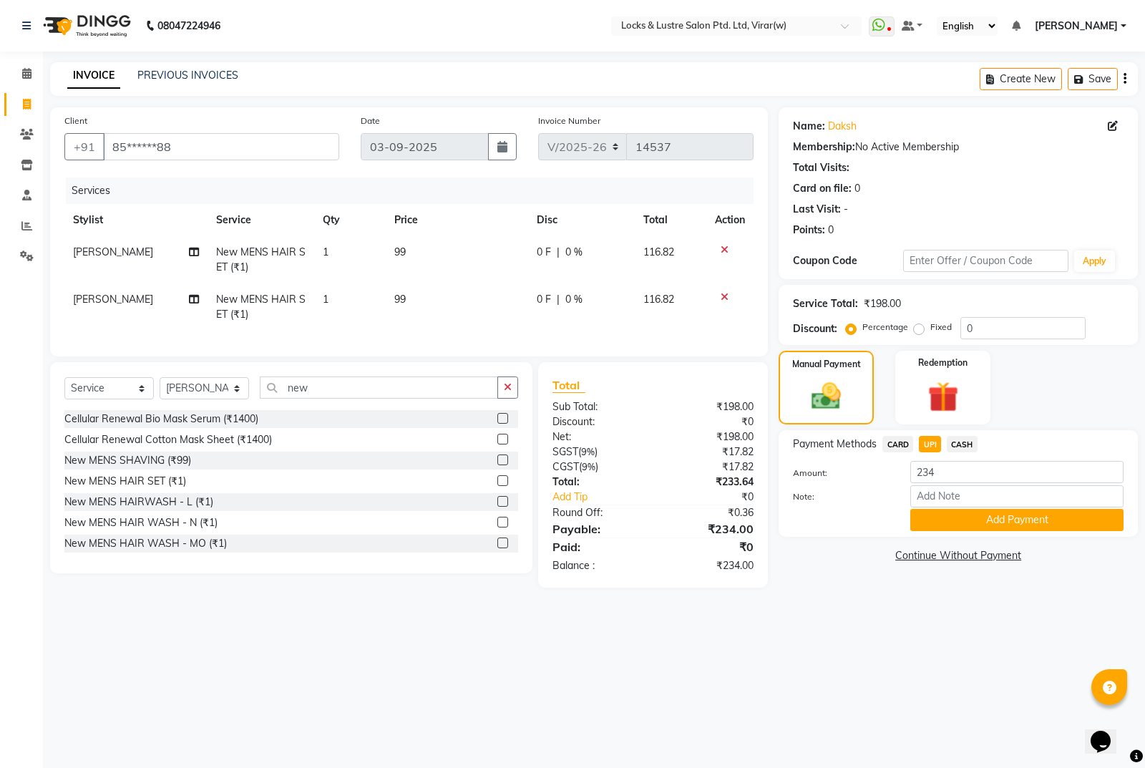
click at [989, 517] on button "Add Payment" at bounding box center [1016, 520] width 213 height 22
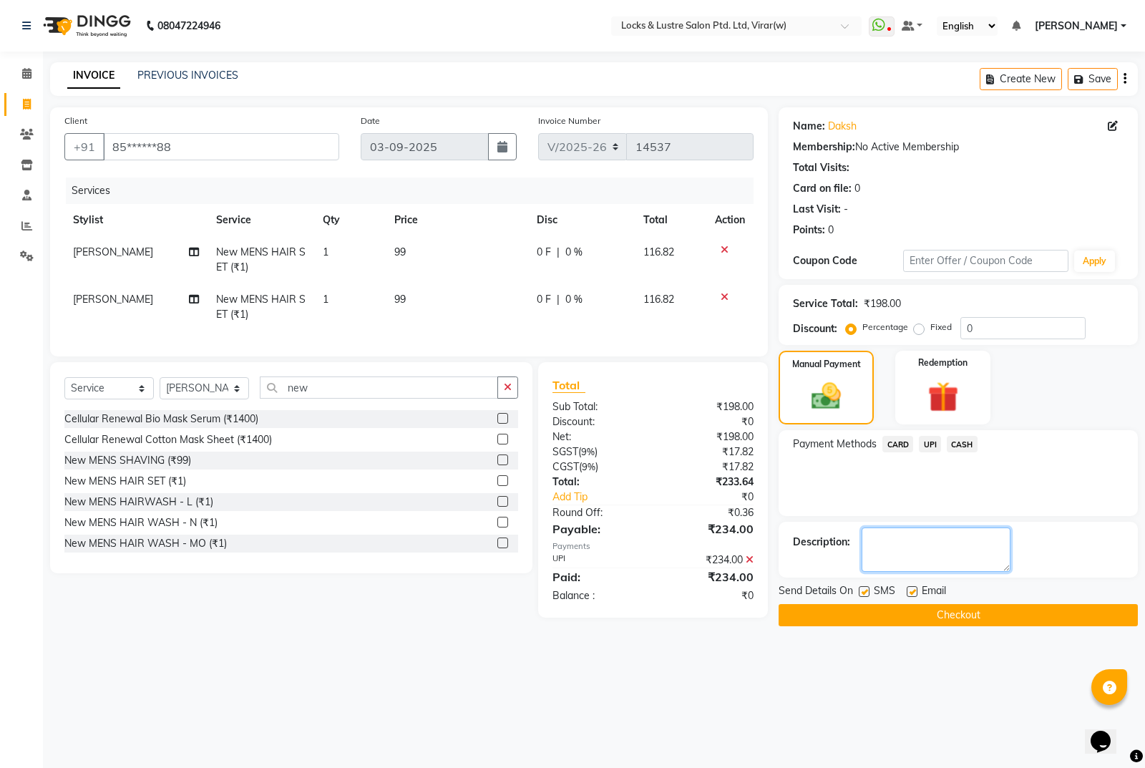
click at [942, 530] on textarea at bounding box center [936, 549] width 149 height 44
type textarea "524649249726"
click at [1055, 610] on button "Checkout" at bounding box center [958, 615] width 359 height 22
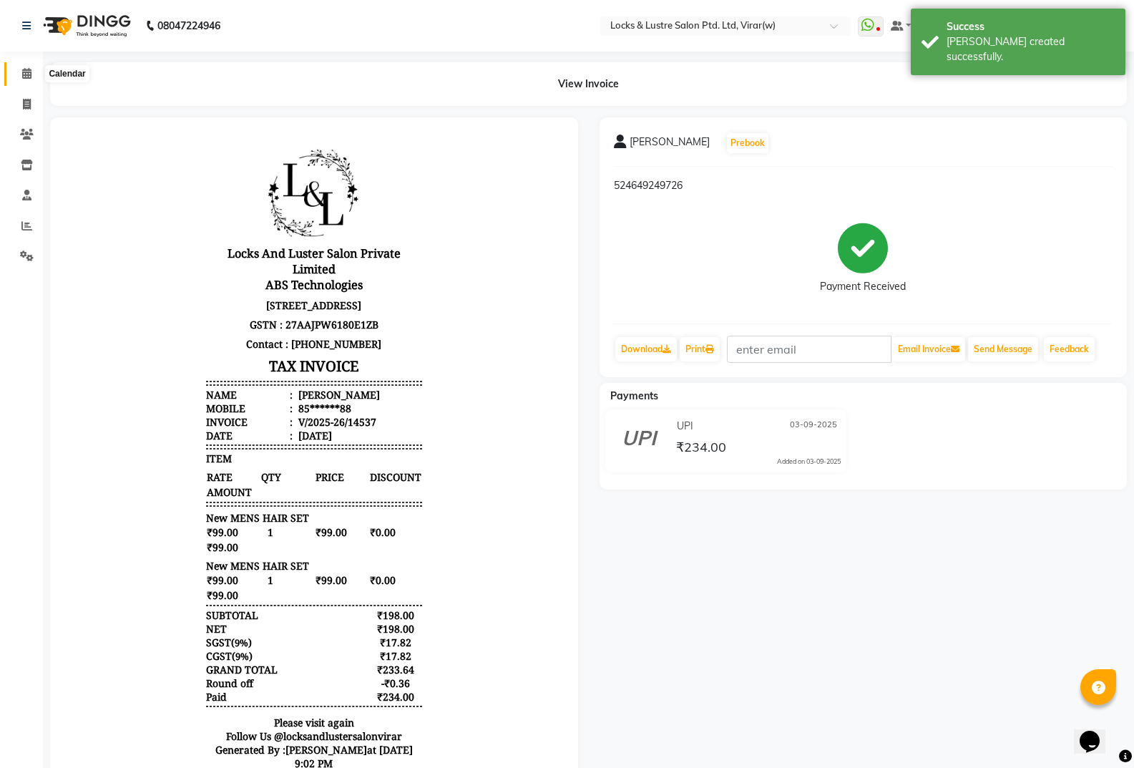
drag, startPoint x: 30, startPoint y: 82, endPoint x: 37, endPoint y: 79, distance: 7.5
click at [31, 82] on span at bounding box center [26, 74] width 25 height 16
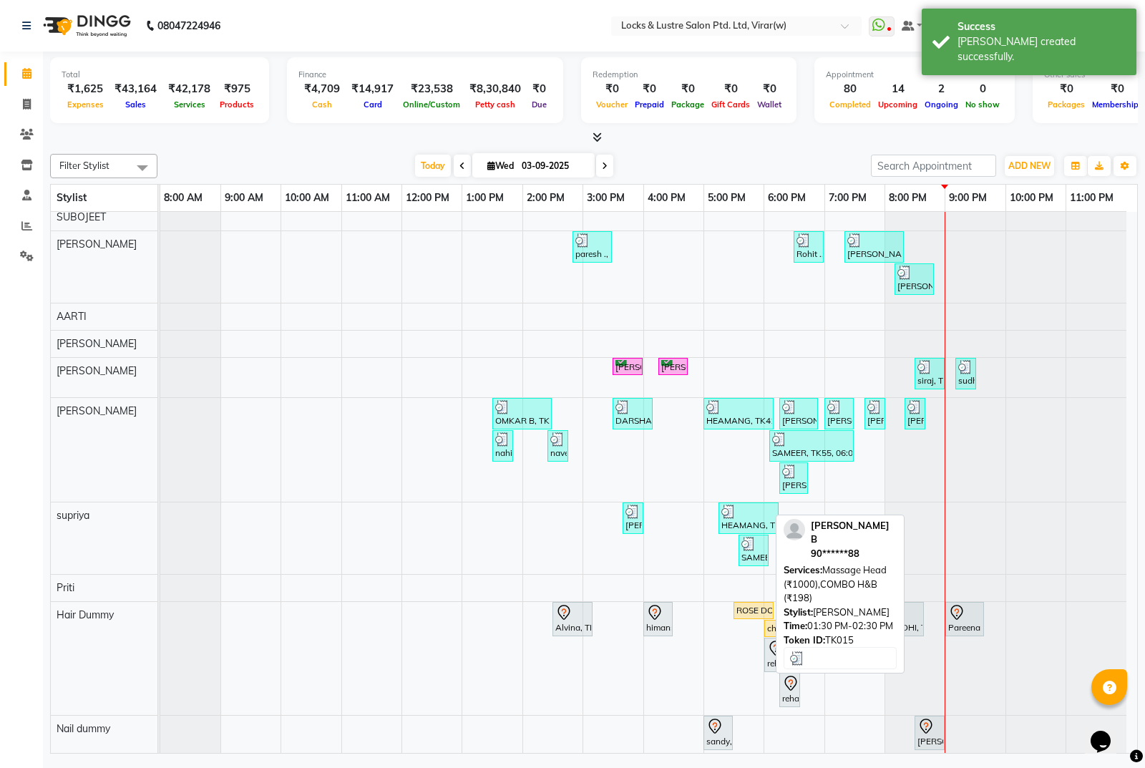
scroll to position [215, 0]
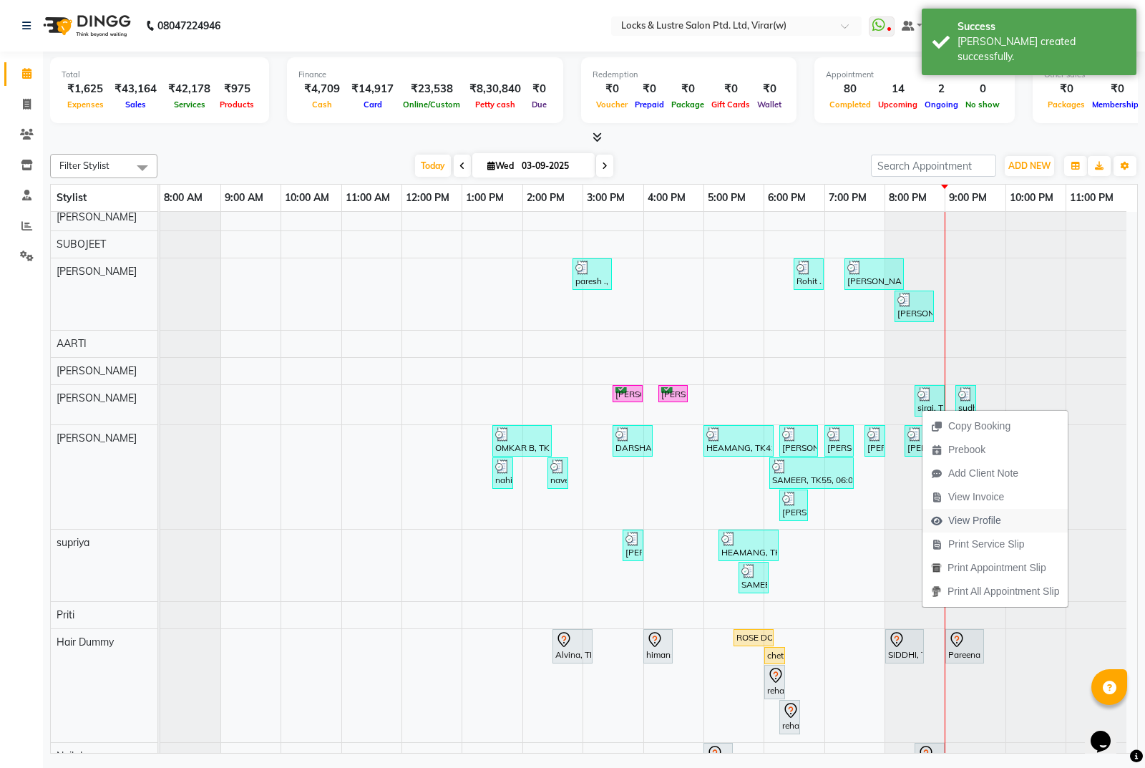
click at [977, 517] on span "View Profile" at bounding box center [974, 520] width 53 height 15
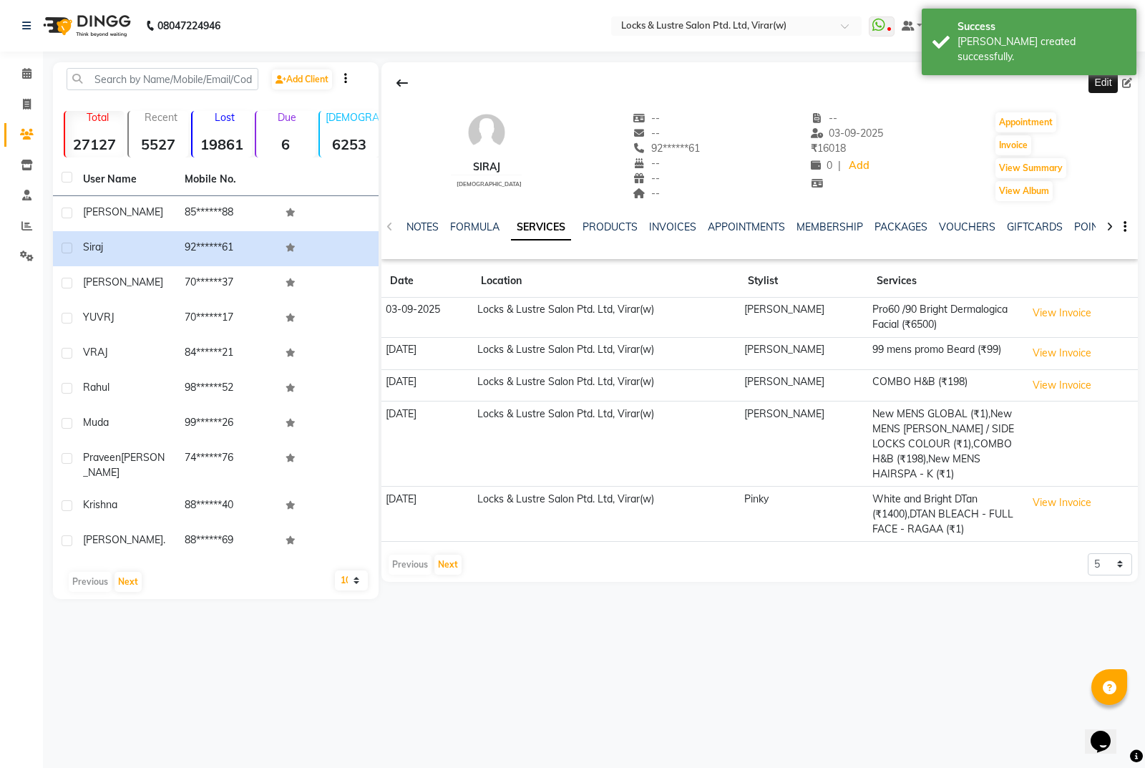
click at [1123, 78] on icon at bounding box center [1127, 83] width 10 height 10
select select "male"
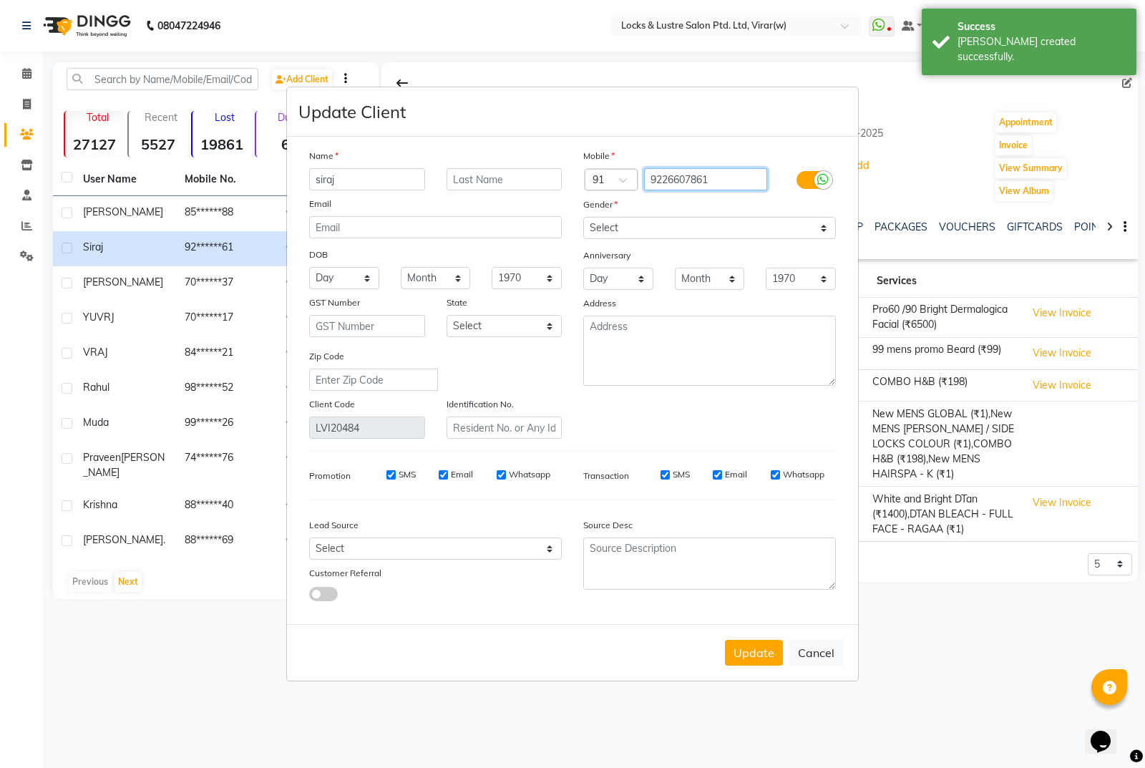
click at [747, 180] on input "9226607861" at bounding box center [706, 179] width 124 height 22
click at [746, 180] on input "9226607861" at bounding box center [706, 179] width 124 height 22
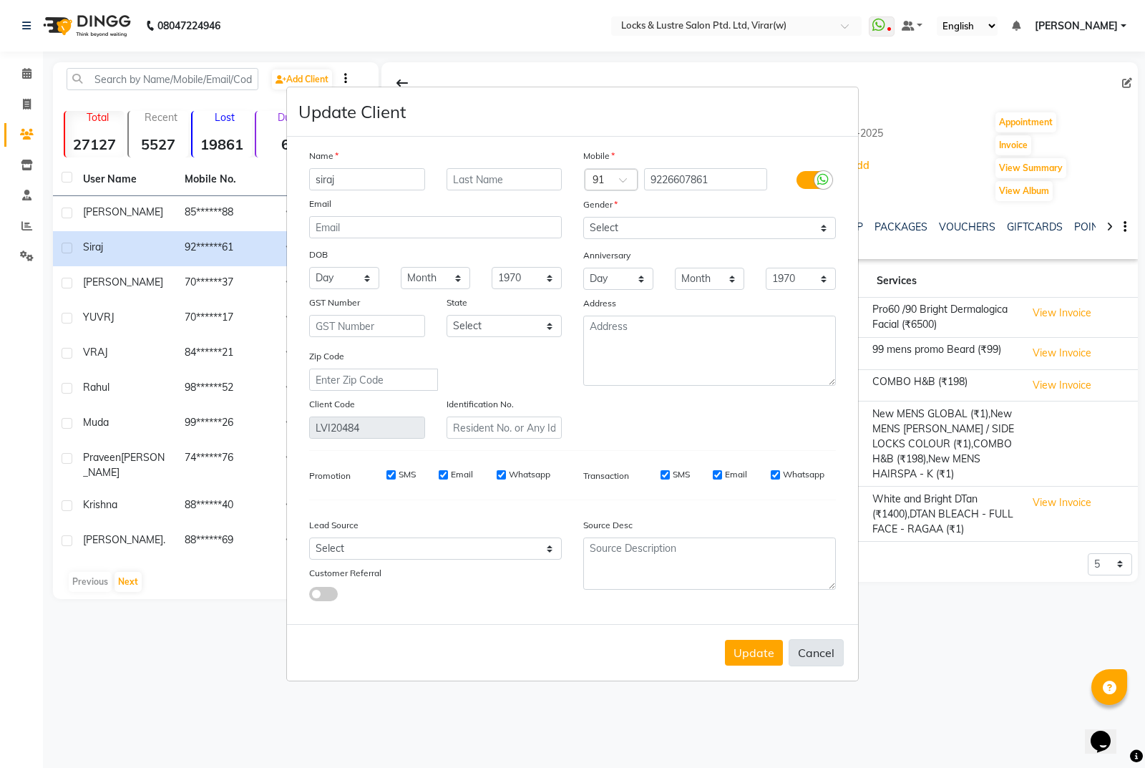
drag, startPoint x: 823, startPoint y: 649, endPoint x: 804, endPoint y: 648, distance: 19.4
click at [824, 650] on button "Cancel" at bounding box center [816, 652] width 55 height 27
select select
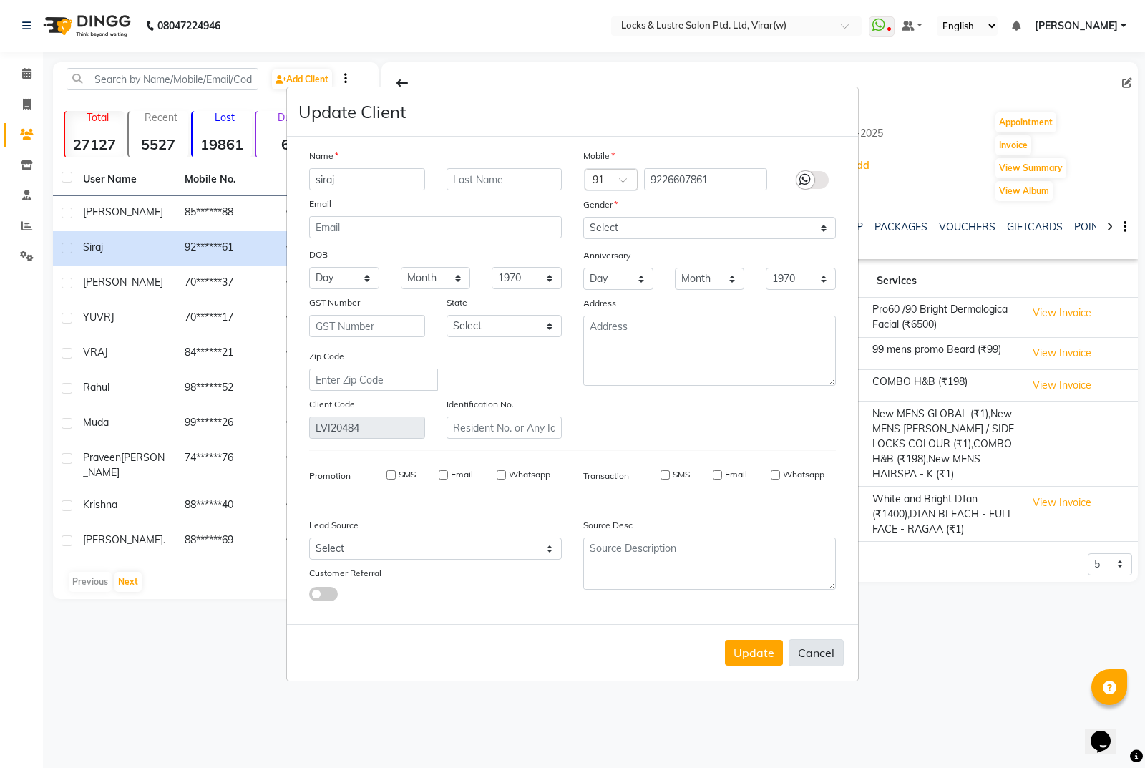
select select
checkbox input "false"
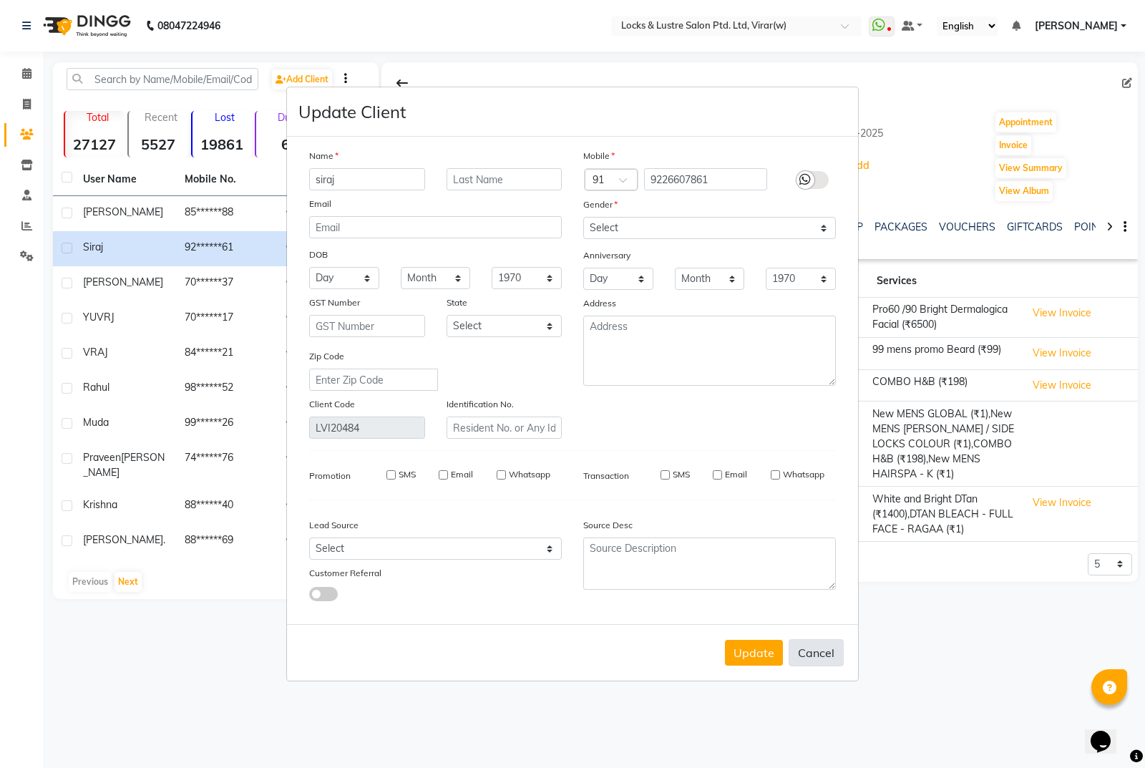
checkbox input "false"
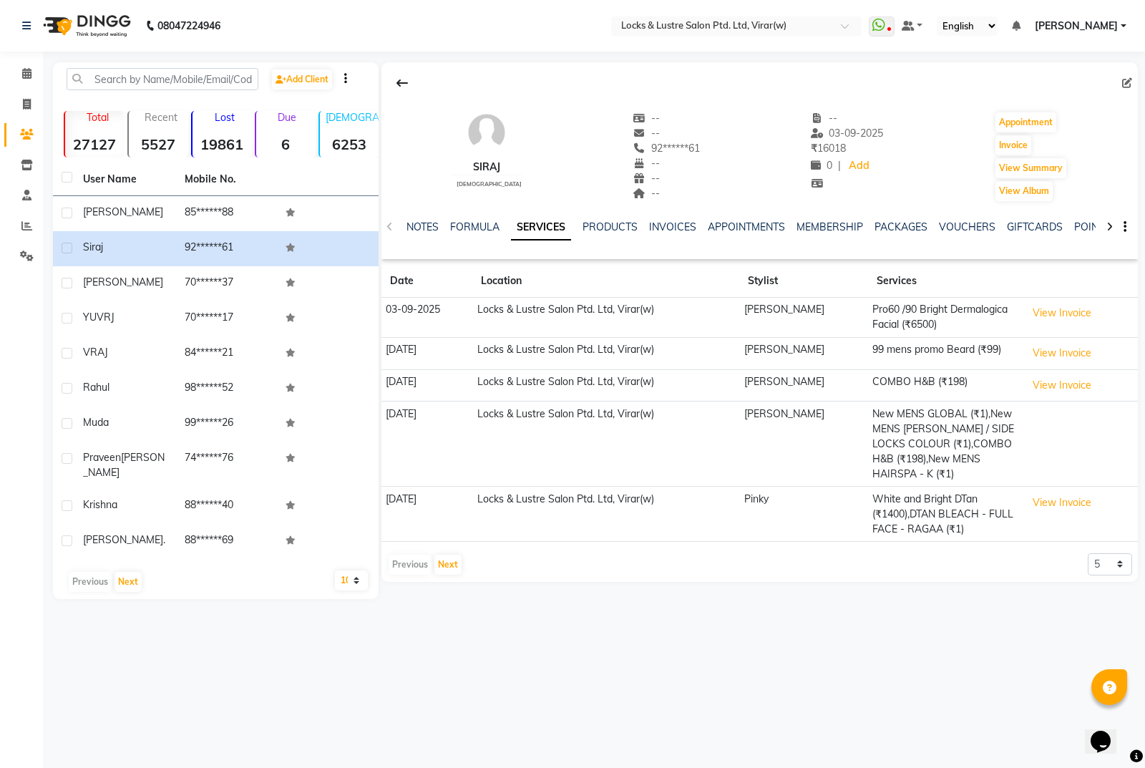
click at [23, 62] on li "Calendar" at bounding box center [21, 74] width 43 height 31
click at [31, 79] on span at bounding box center [26, 74] width 25 height 16
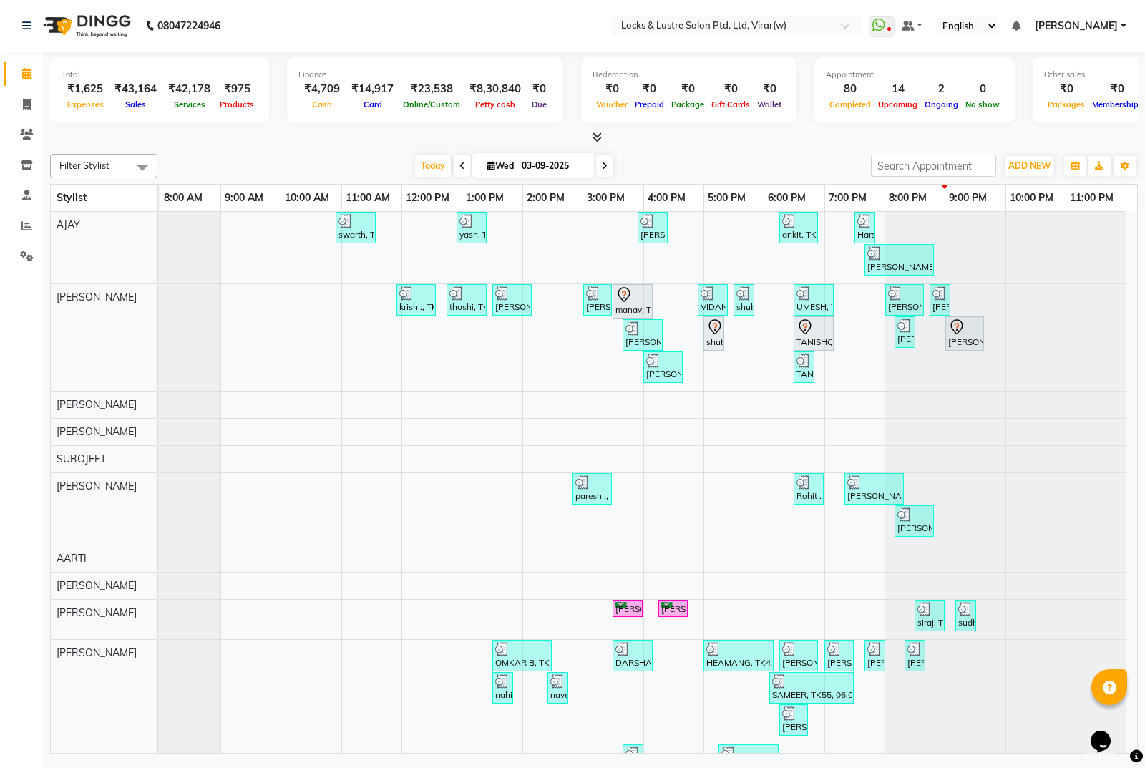
click at [603, 170] on span at bounding box center [604, 166] width 17 height 22
type input "04-09-2025"
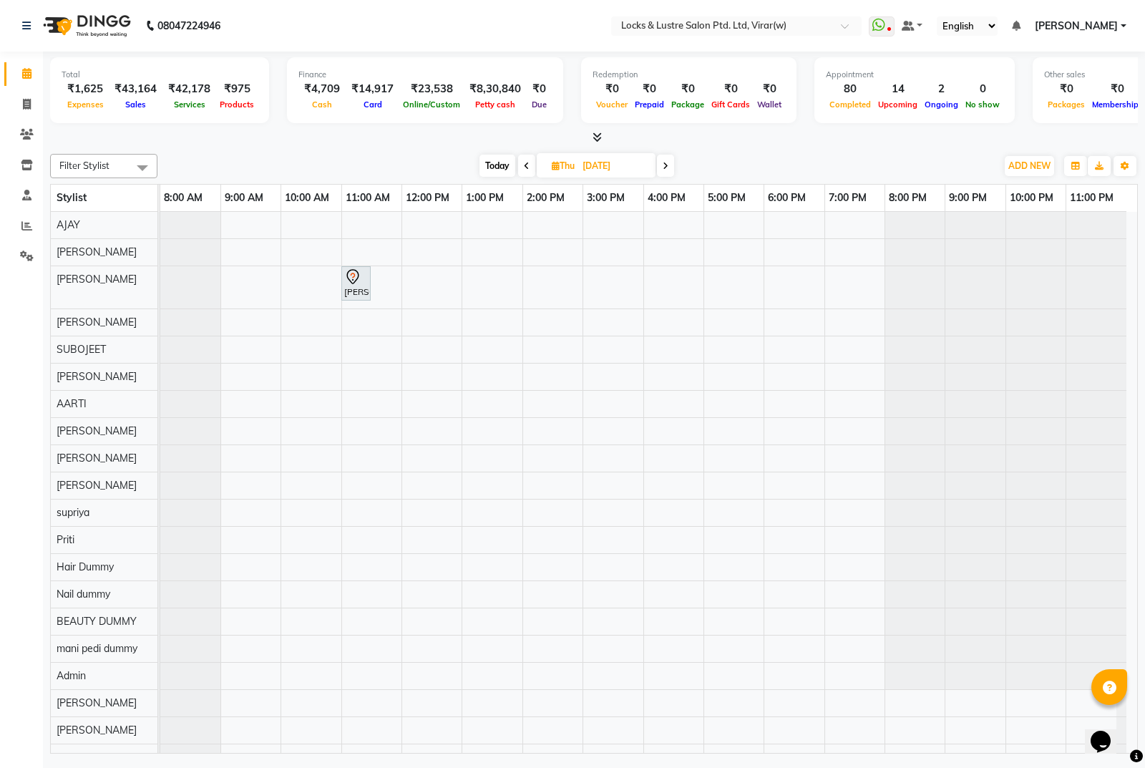
click at [368, 250] on div "mihir, 11:00 AM-11:30 AM, COMBO H&B" at bounding box center [648, 722] width 977 height 1021
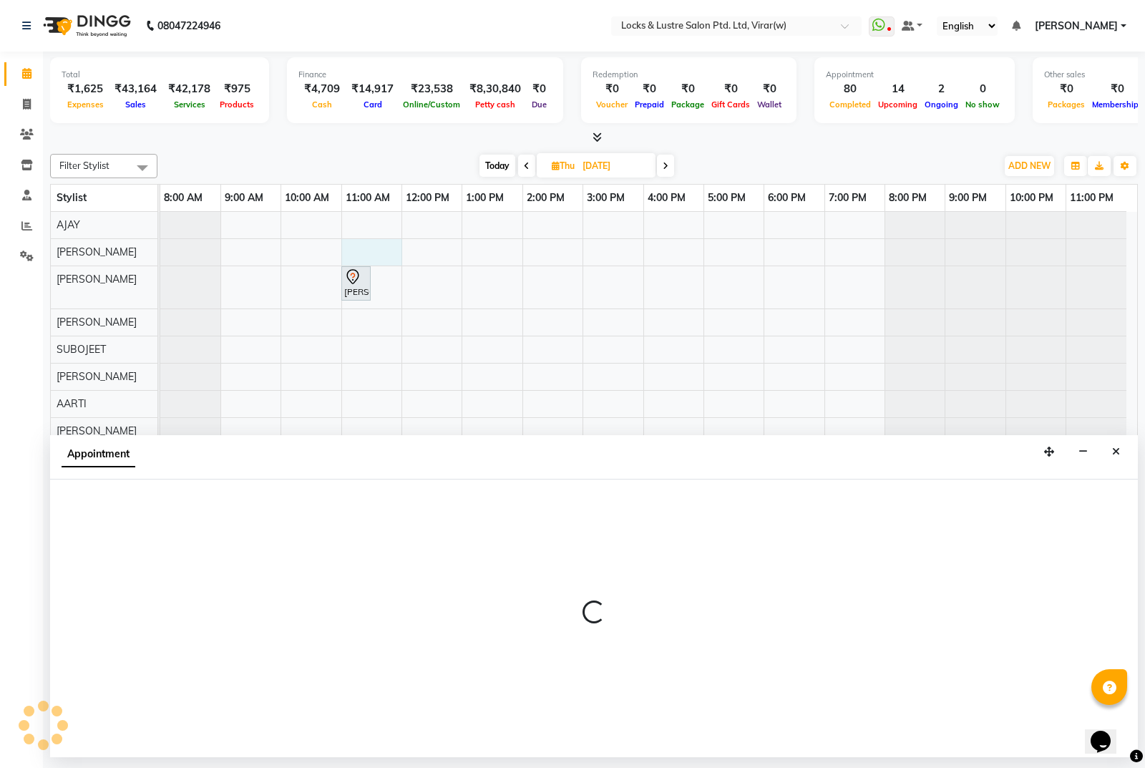
select select "42107"
select select "660"
select select "tentative"
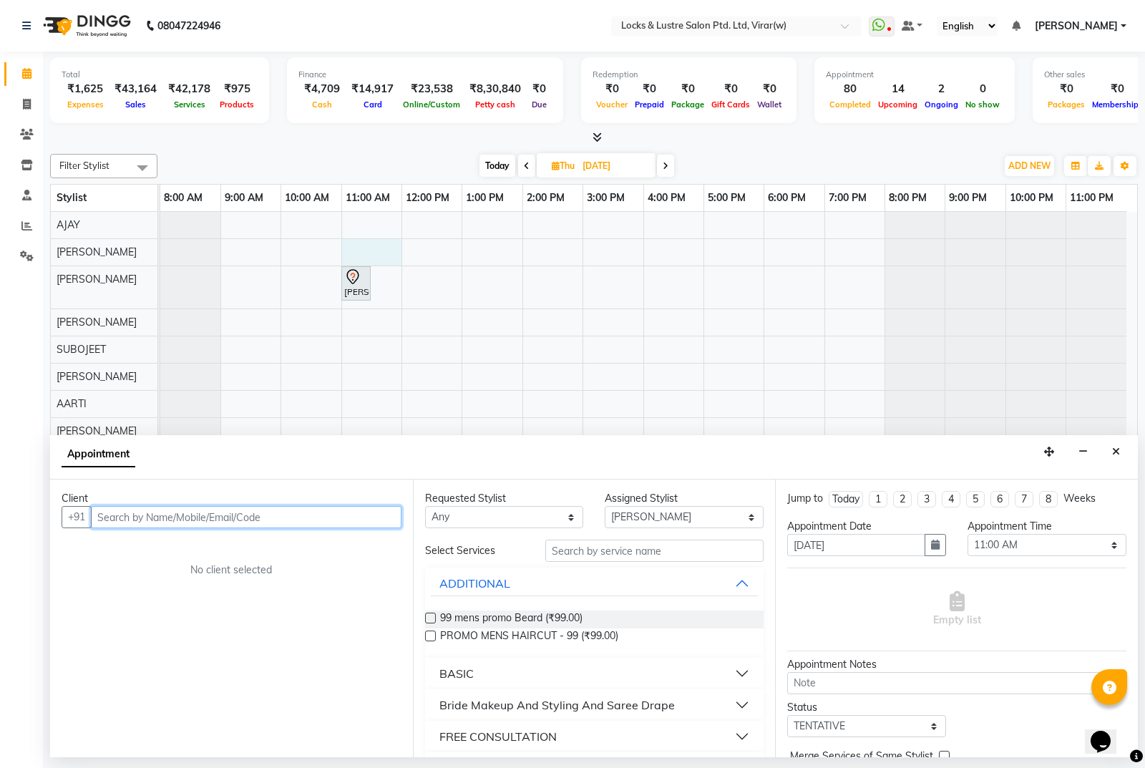
click at [258, 519] on input "text" at bounding box center [246, 517] width 311 height 22
paste input "9226607861"
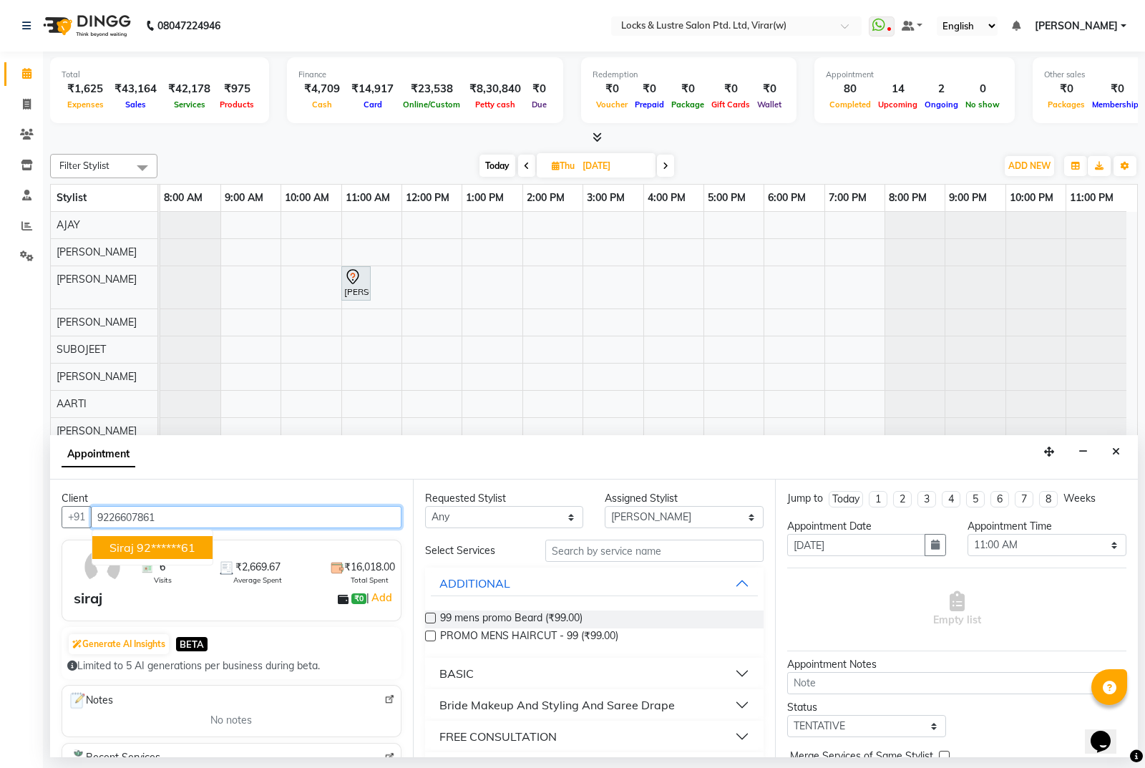
click at [175, 550] on ngb-highlight "92******61" at bounding box center [166, 547] width 59 height 14
type input "92******61"
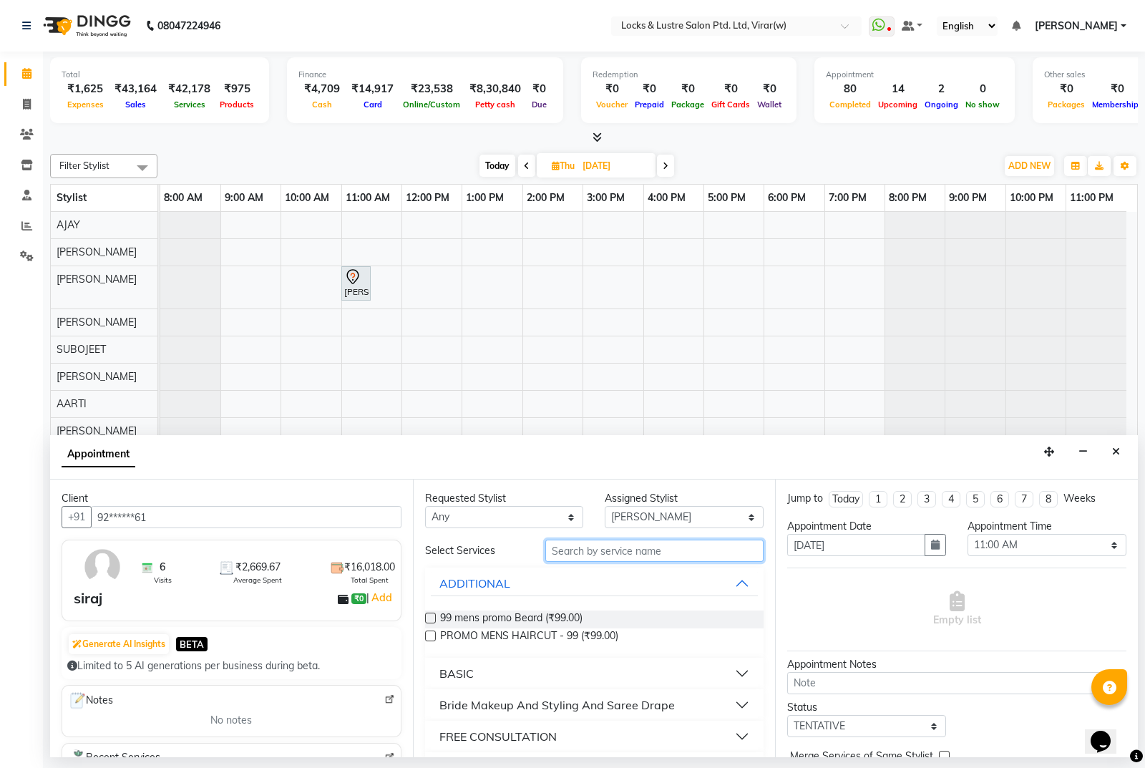
click at [652, 552] on input "text" at bounding box center [654, 551] width 219 height 22
type input "new"
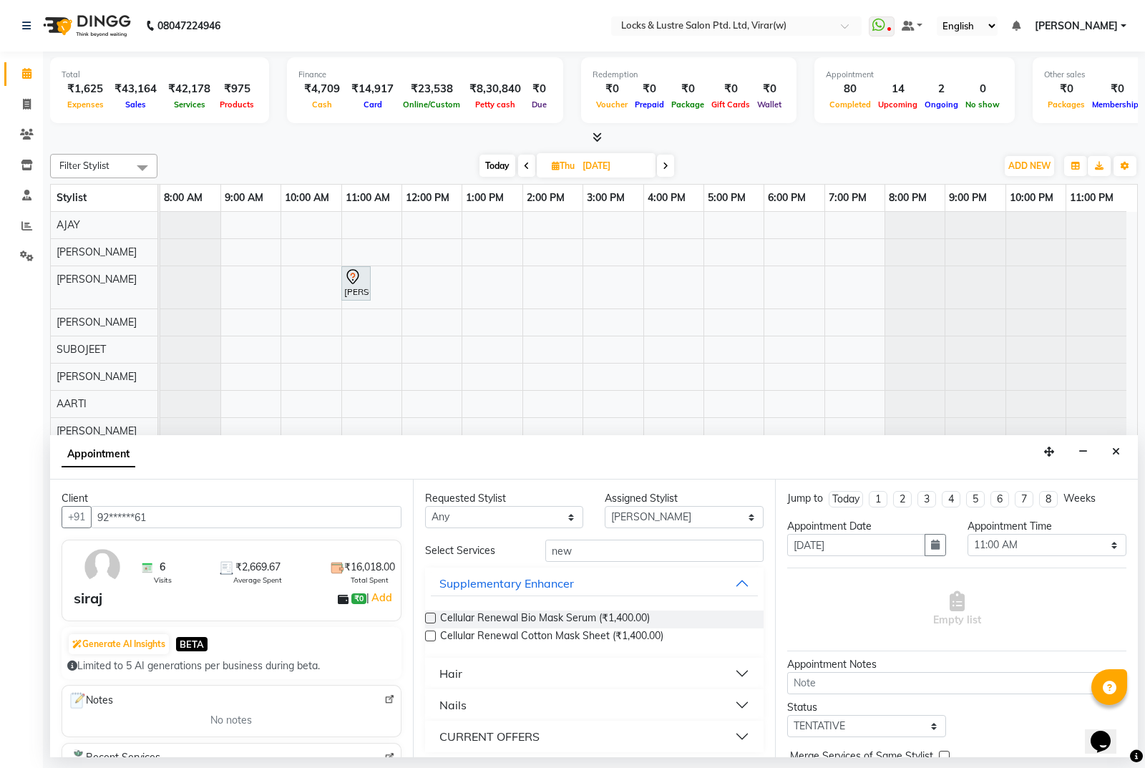
click at [495, 674] on button "Hair" at bounding box center [595, 673] width 328 height 26
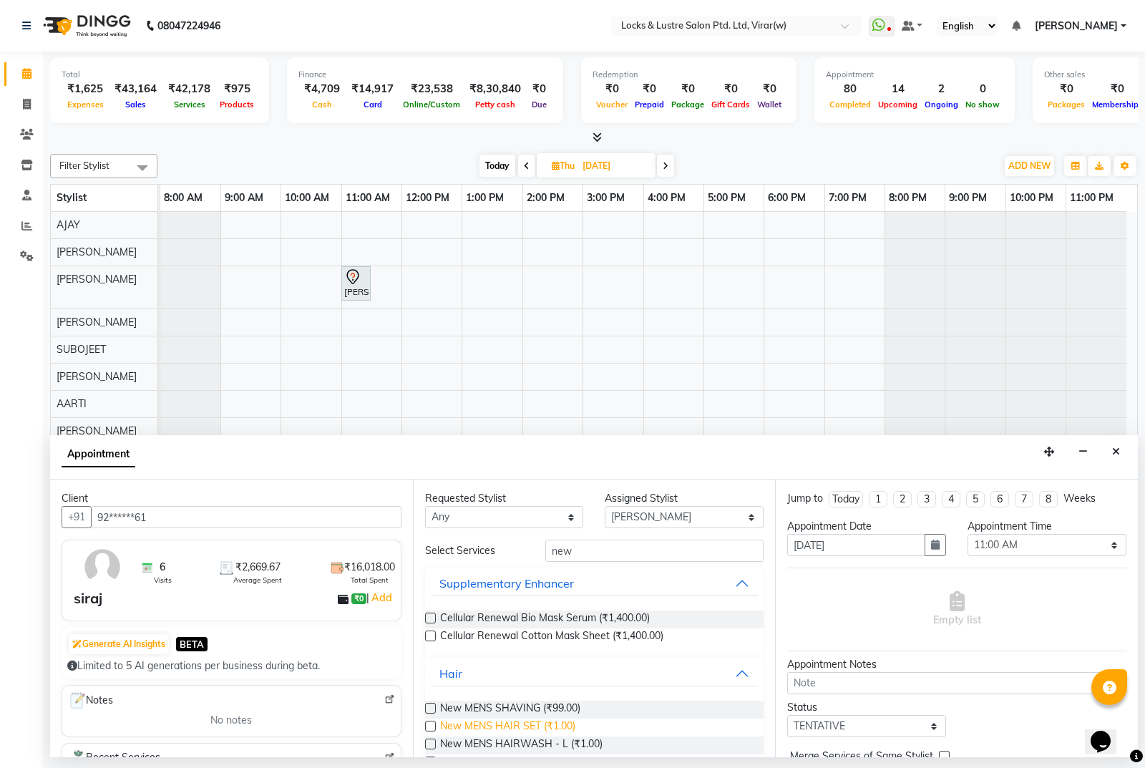
click at [525, 728] on span "New MENS HAIR SET (₹1.00)" at bounding box center [507, 727] width 135 height 18
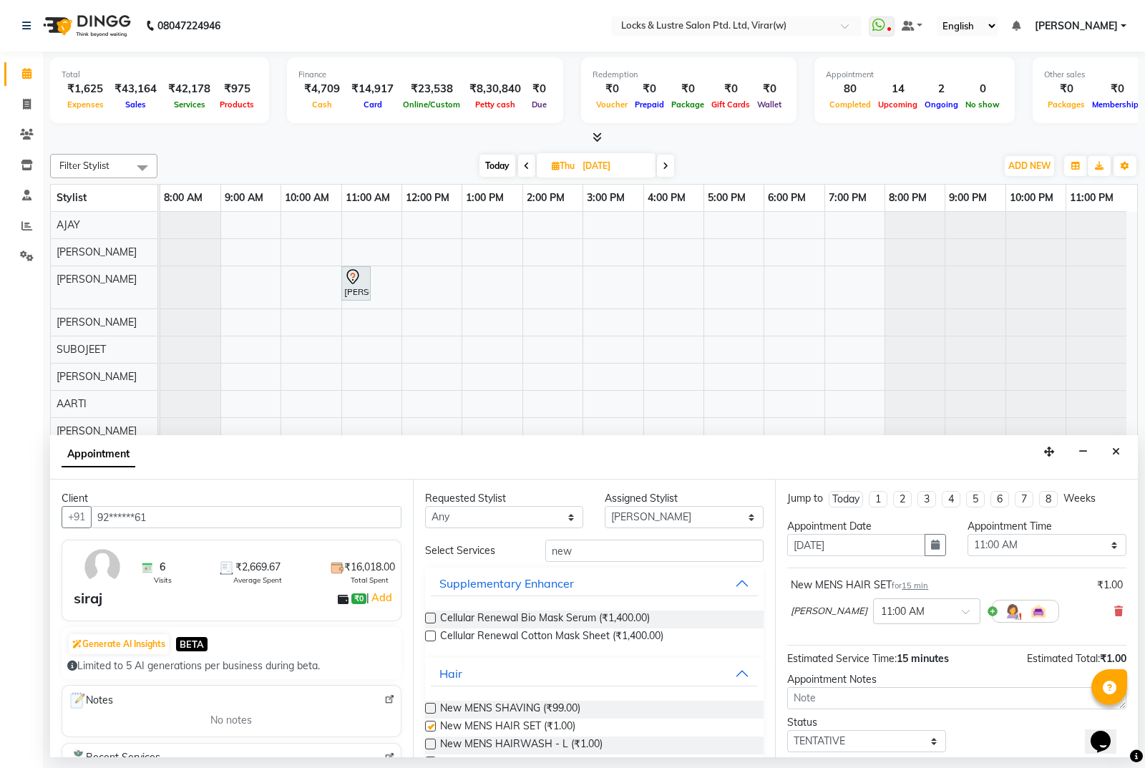
checkbox input "false"
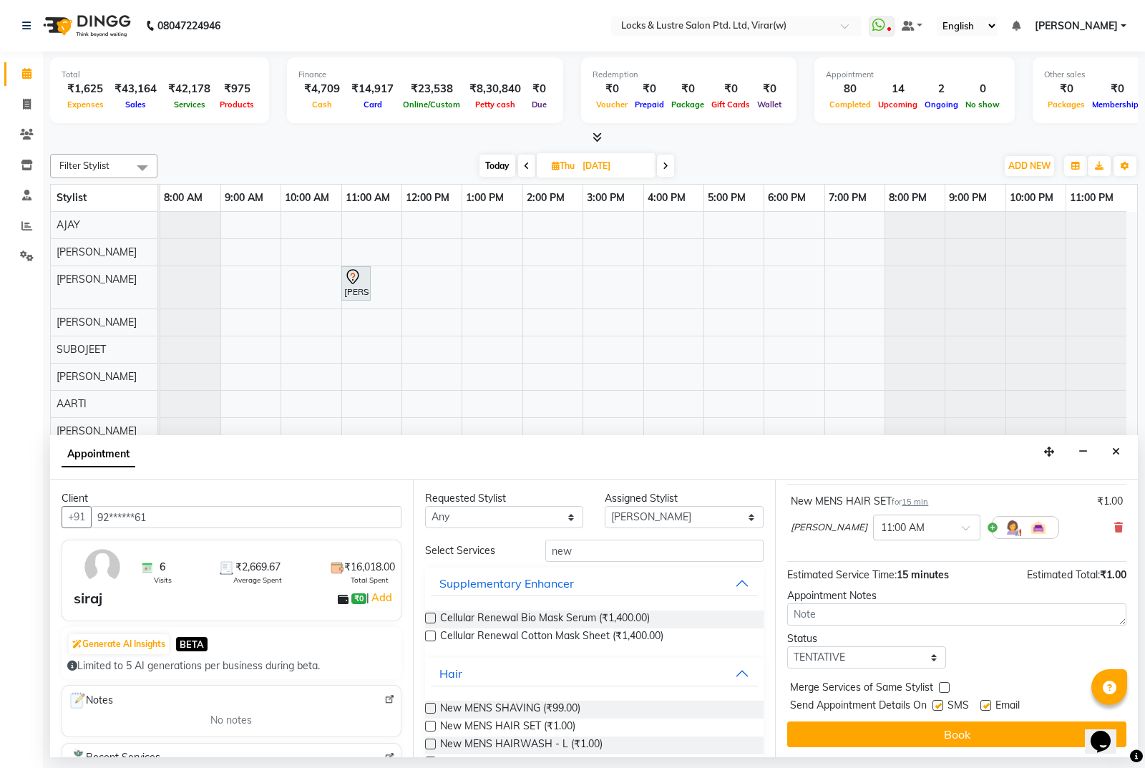
scroll to position [85, 0]
click at [1007, 746] on div "Jump to Today 1 2 3 4 5 6 7 8 Weeks Appointment Date 04-09-2025 Appointment Tim…" at bounding box center [956, 618] width 363 height 278
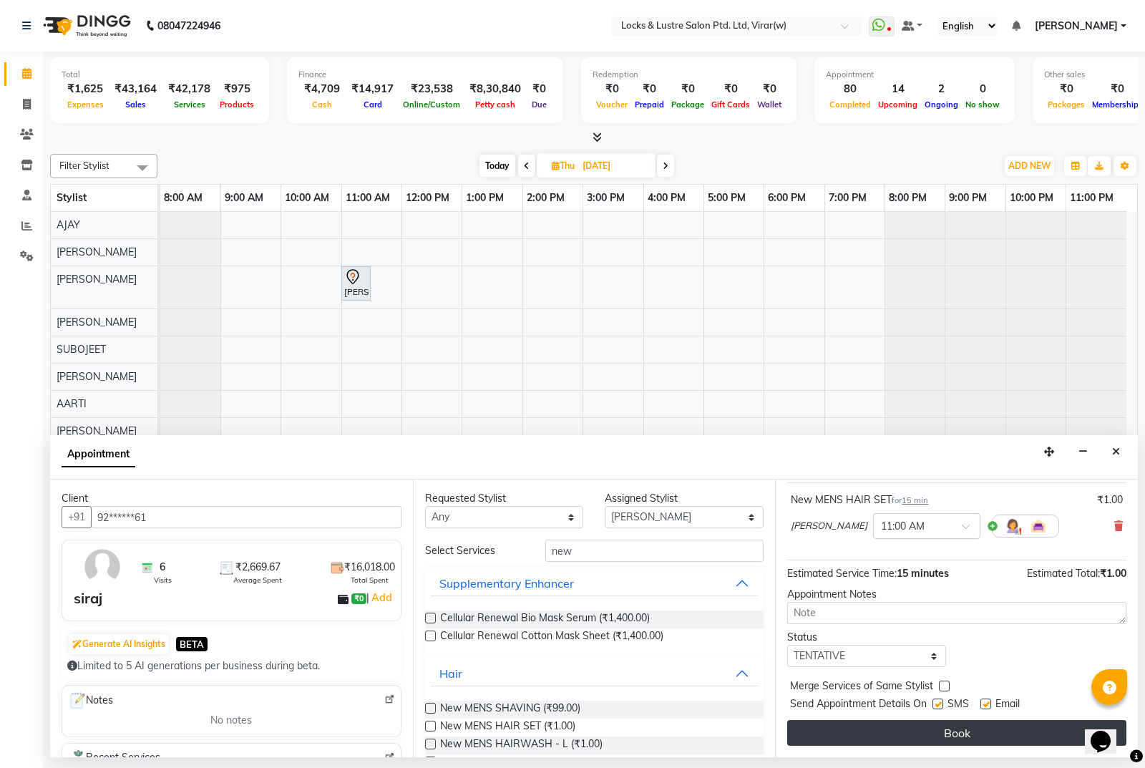
click at [1008, 736] on button "Book" at bounding box center [956, 733] width 339 height 26
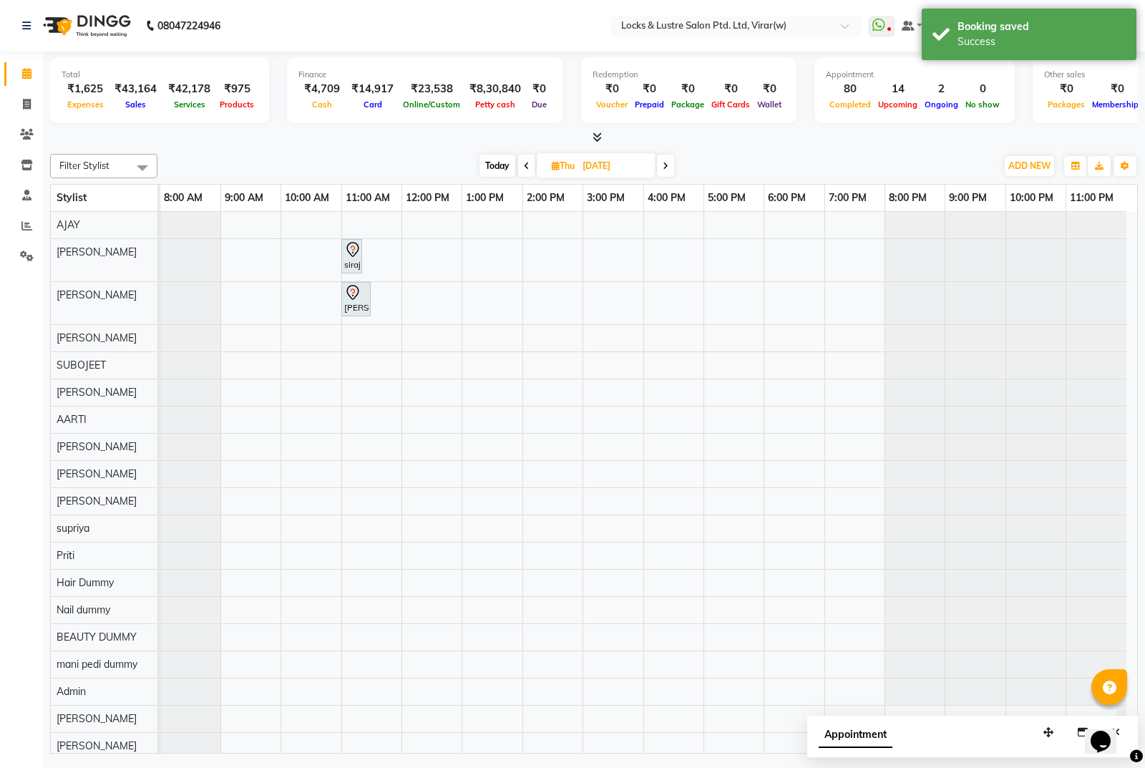
drag, startPoint x: 504, startPoint y: 160, endPoint x: 501, endPoint y: 169, distance: 9.7
click at [504, 160] on span "Today" at bounding box center [497, 166] width 36 height 22
type input "03-09-2025"
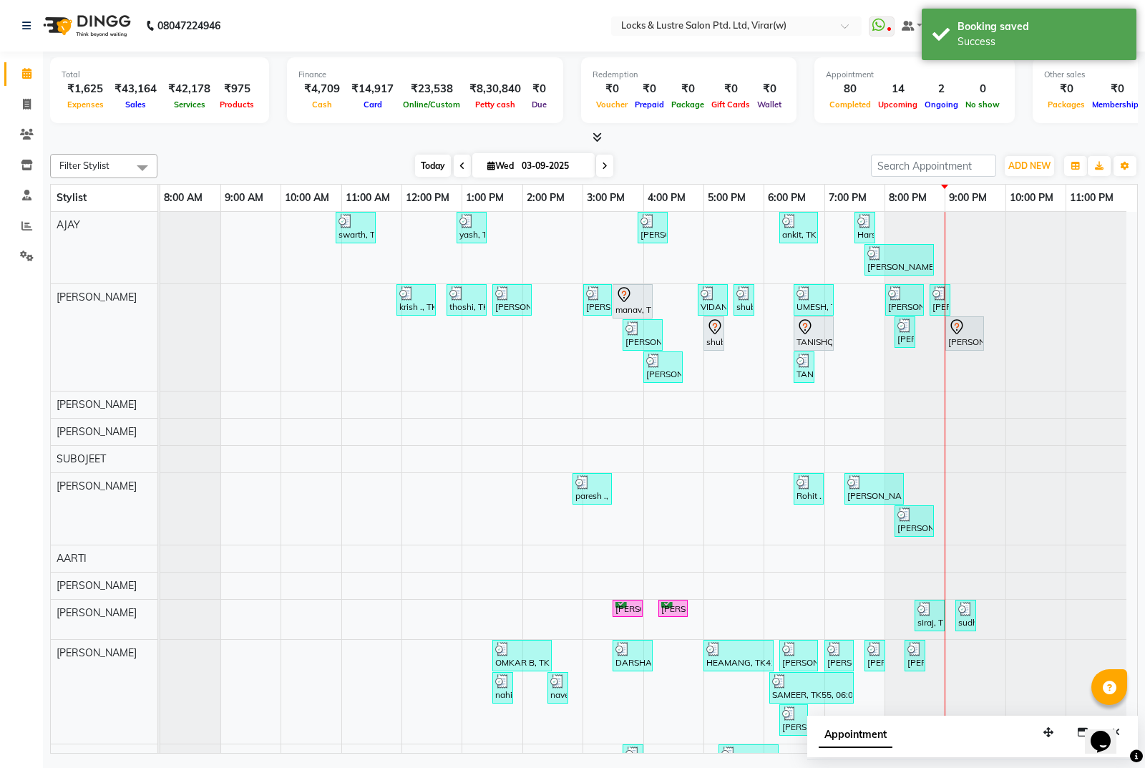
click at [415, 170] on span "Today" at bounding box center [433, 166] width 36 height 22
click at [431, 170] on span "Today" at bounding box center [433, 166] width 36 height 22
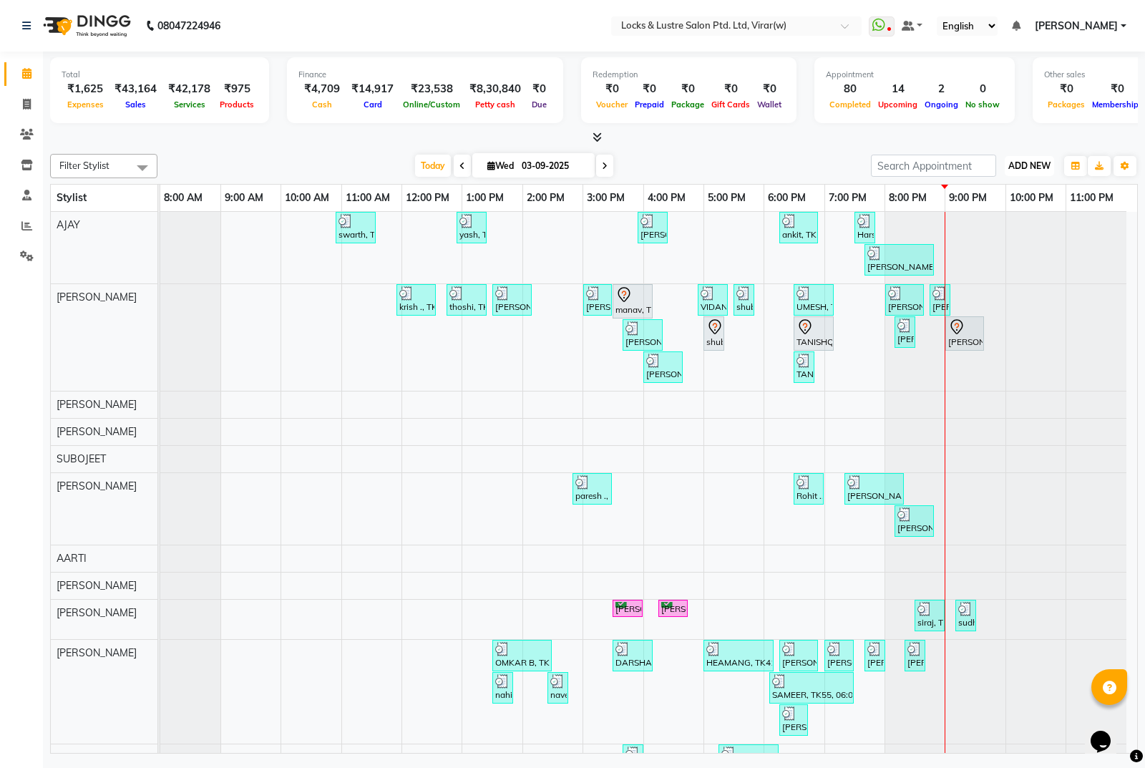
click at [1030, 170] on span "ADD NEW" at bounding box center [1029, 165] width 42 height 11
click at [991, 234] on link "Add Expense" at bounding box center [996, 230] width 113 height 19
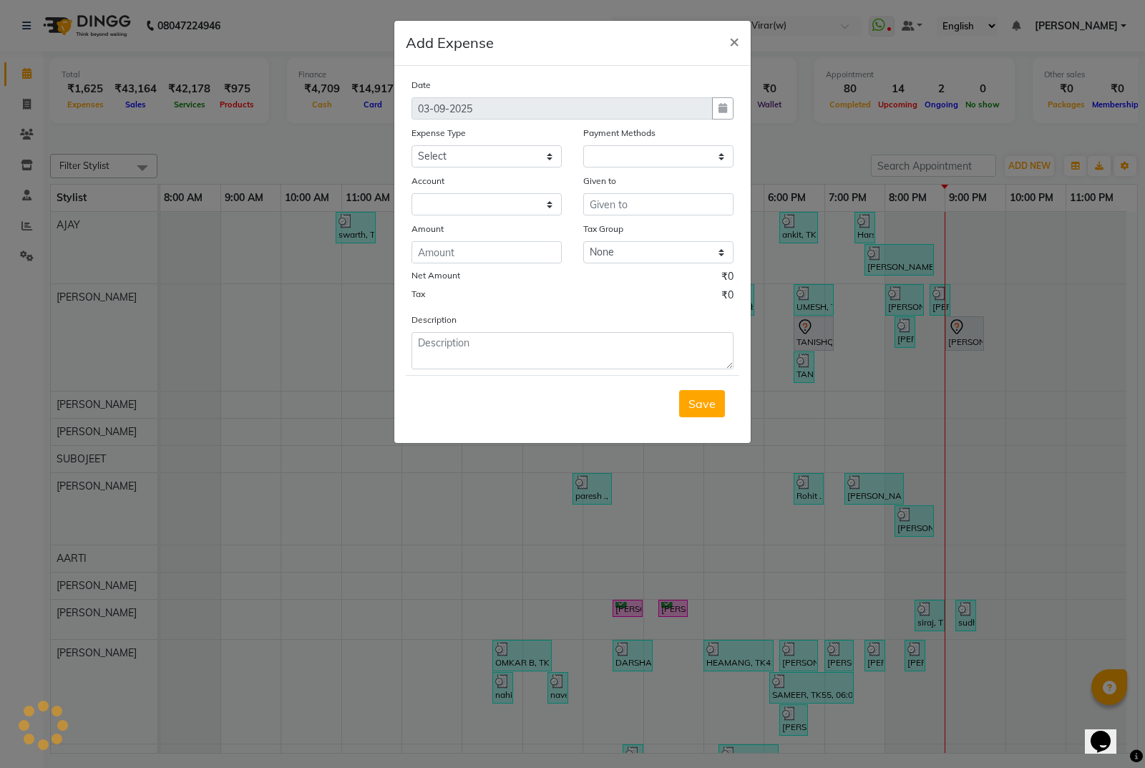
select select "1"
select select "4920"
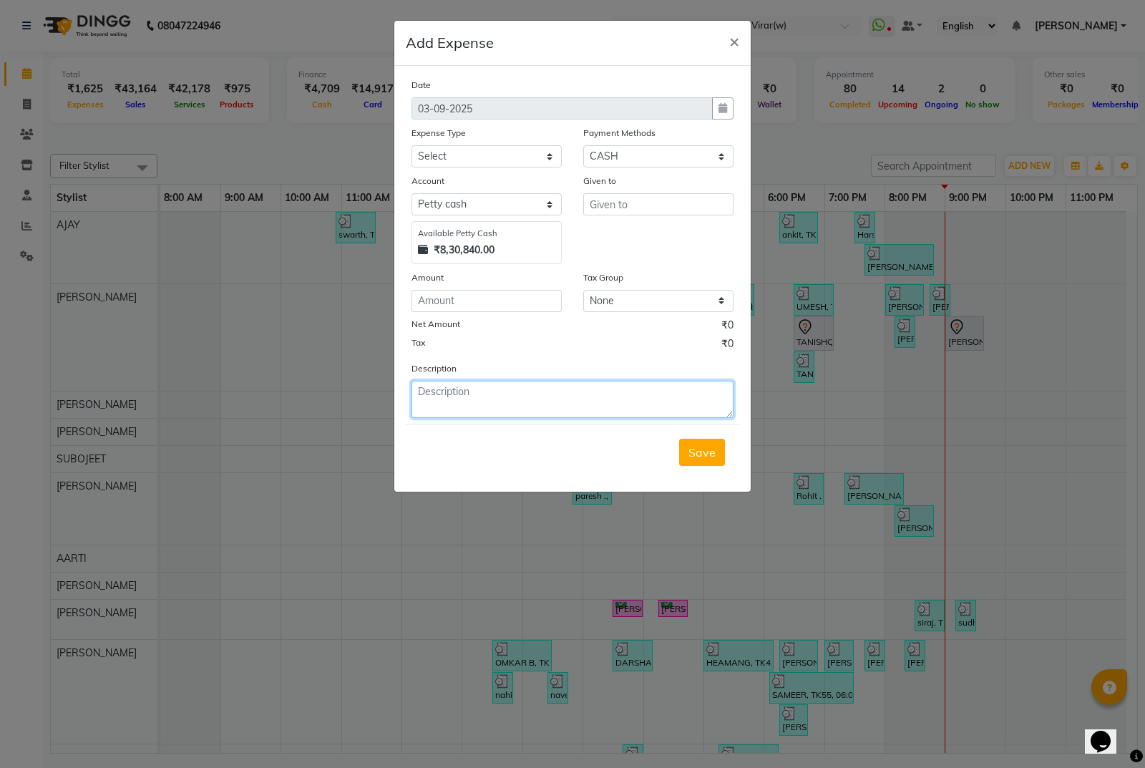
click at [508, 406] on textarea at bounding box center [572, 399] width 322 height 37
type textarea "cake natasa rs 500"
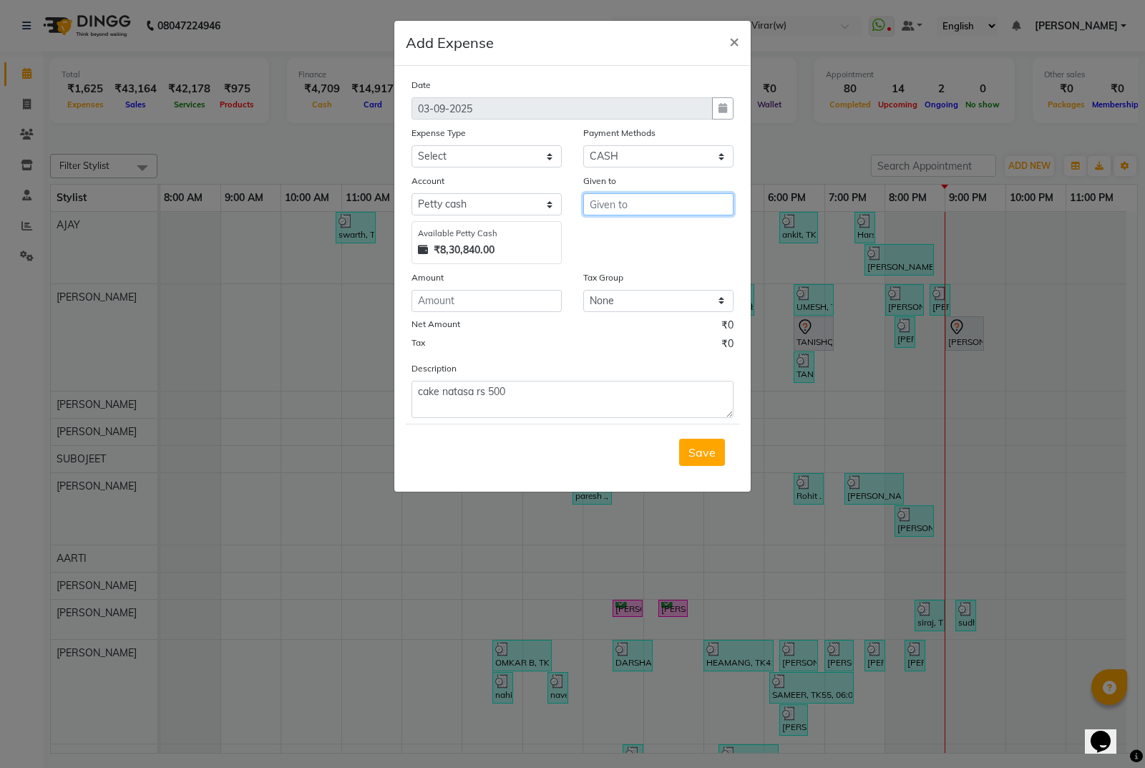
click at [639, 200] on input "text" at bounding box center [658, 204] width 150 height 22
type input "maam"
click at [489, 152] on select "Select Advance Salary Bank charges Cash transfer to bank Cash transfer to hub C…" at bounding box center [486, 156] width 150 height 22
select select "13756"
click at [411, 145] on select "Select Advance Salary Bank charges Cash transfer to bank Cash transfer to hub C…" at bounding box center [486, 156] width 150 height 22
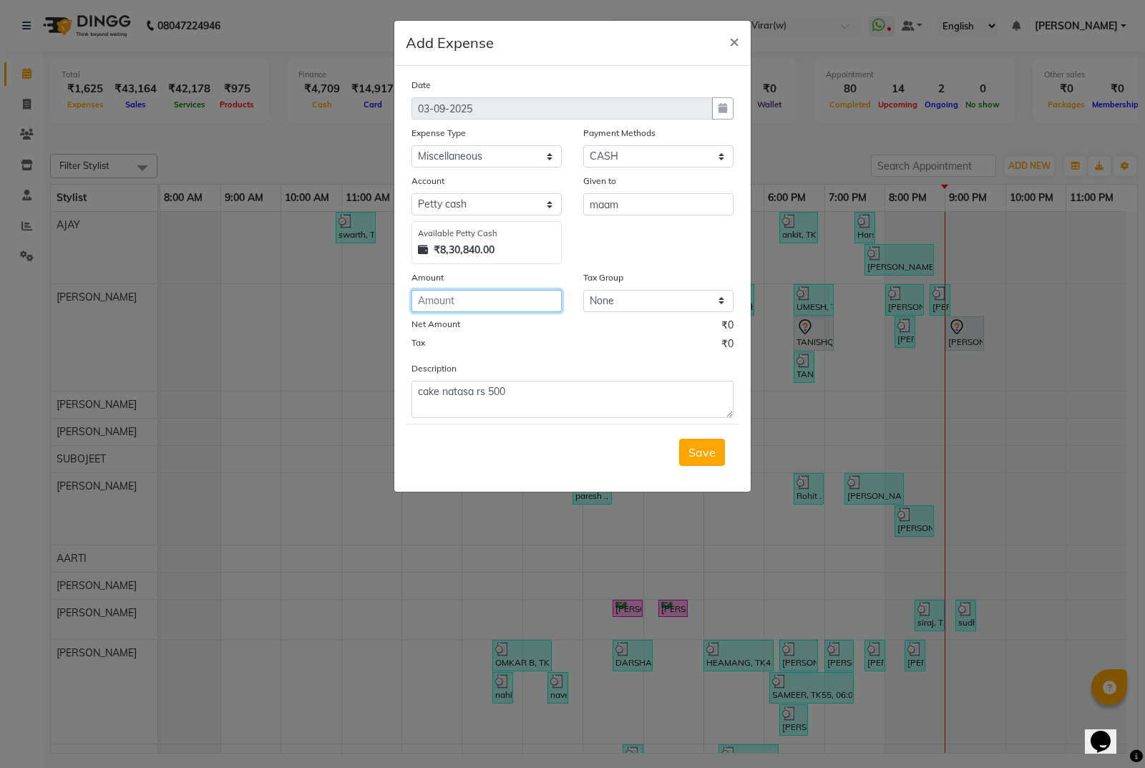
click at [469, 296] on input "number" at bounding box center [486, 301] width 150 height 22
click at [479, 308] on input "550" at bounding box center [486, 301] width 150 height 22
type input "500"
click at [710, 450] on span "Save" at bounding box center [701, 452] width 27 height 14
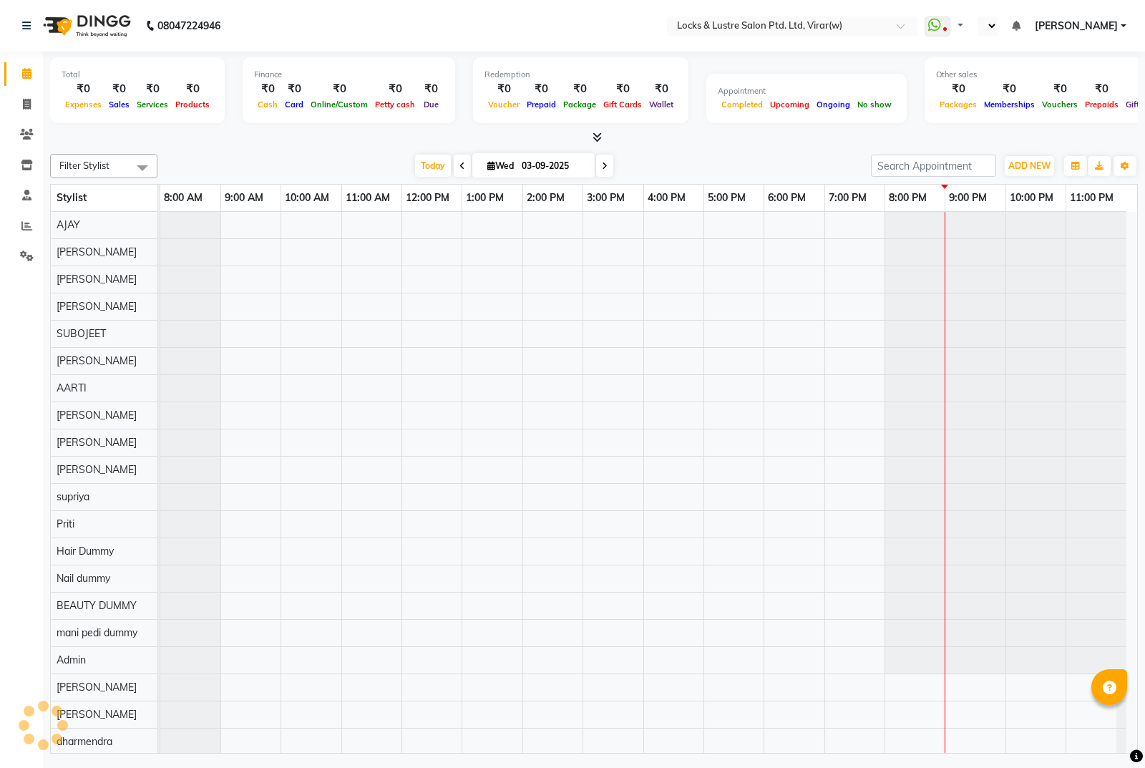
select select "en"
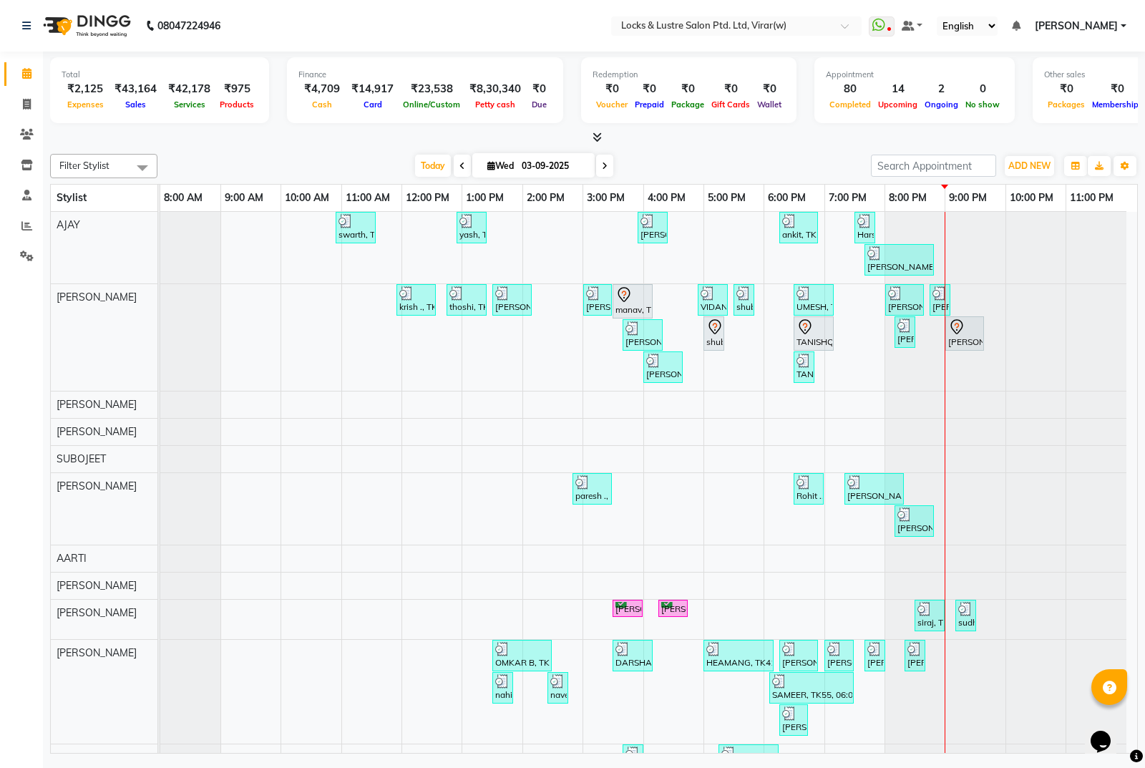
click at [596, 168] on span at bounding box center [604, 166] width 17 height 22
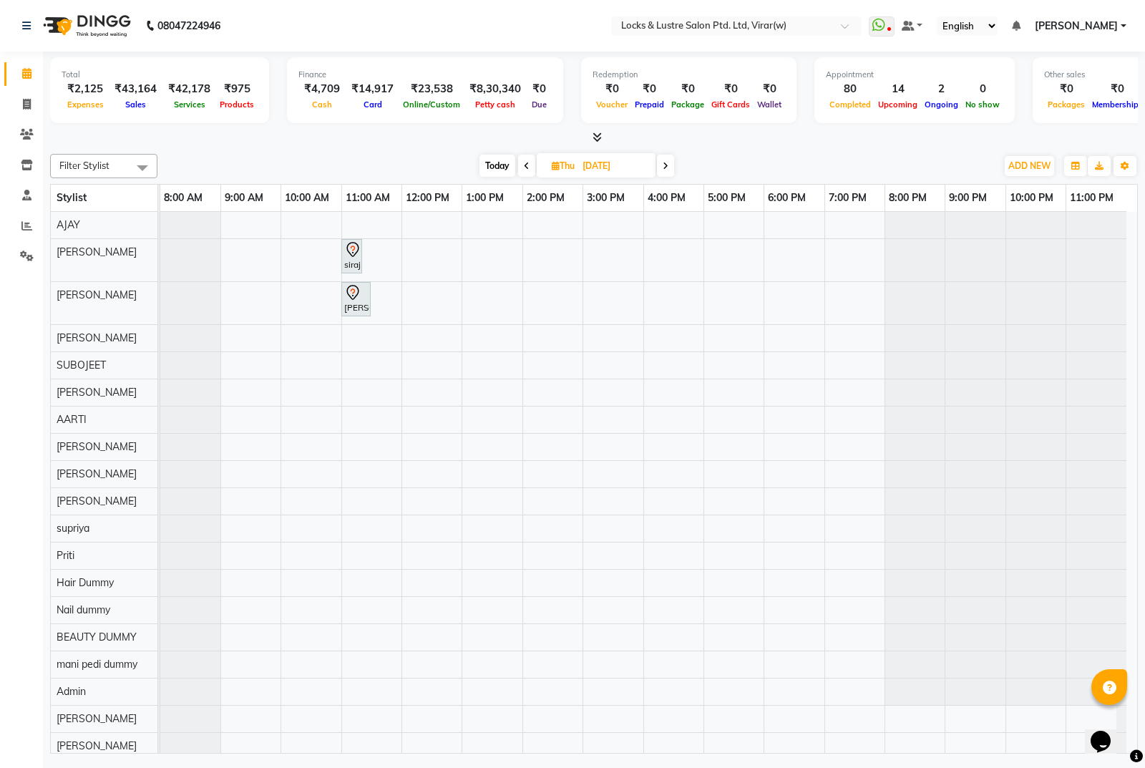
click at [505, 165] on span "Today" at bounding box center [497, 166] width 36 height 22
type input "03-09-2025"
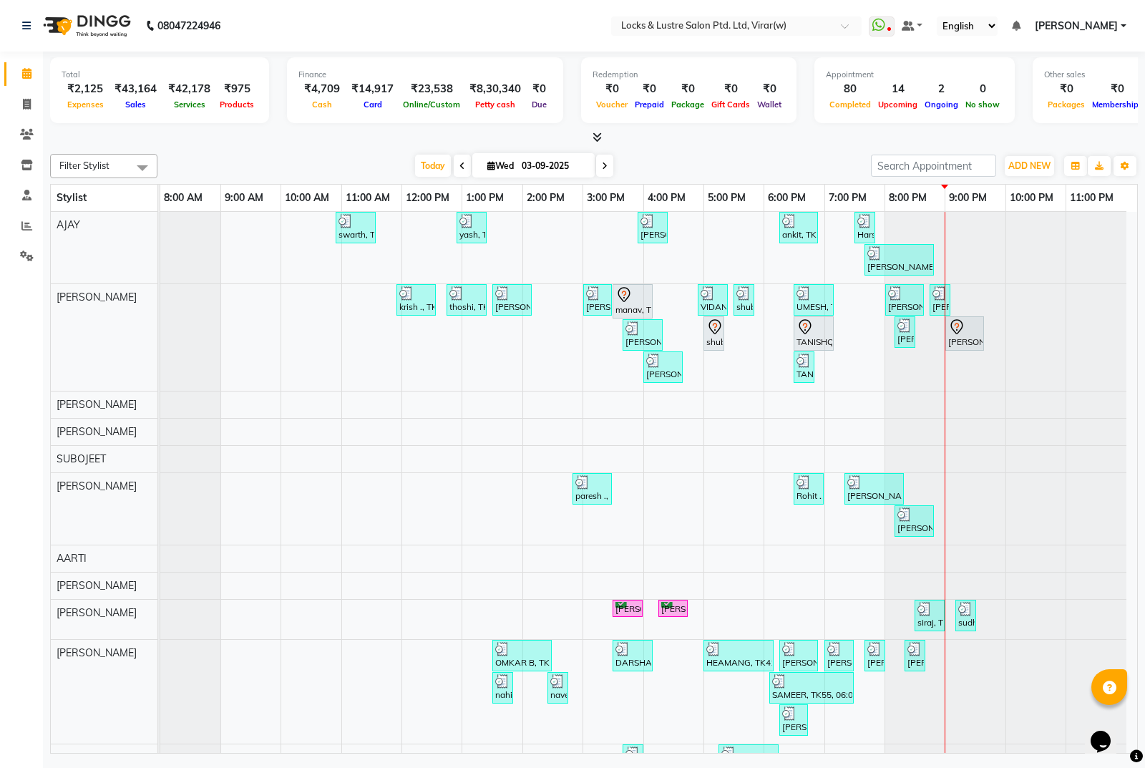
drag, startPoint x: 0, startPoint y: 13, endPoint x: 458, endPoint y: 53, distance: 459.7
click at [458, 53] on div "Total ₹2,125 Expenses ₹43,164 Sales ₹42,178 Services ₹975 Products Finance ₹4,7…" at bounding box center [594, 99] width 1088 height 94
click at [160, 404] on div at bounding box center [160, 404] width 0 height 26
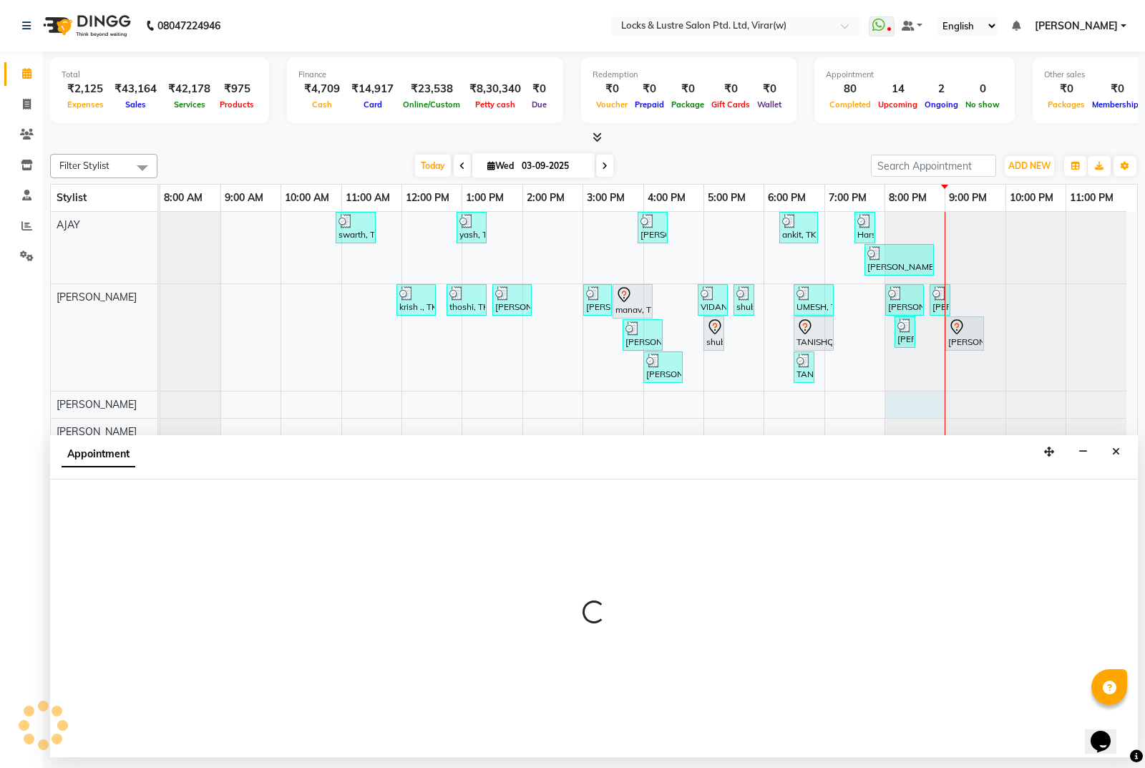
select select "42108"
select select "1200"
select select "tentative"
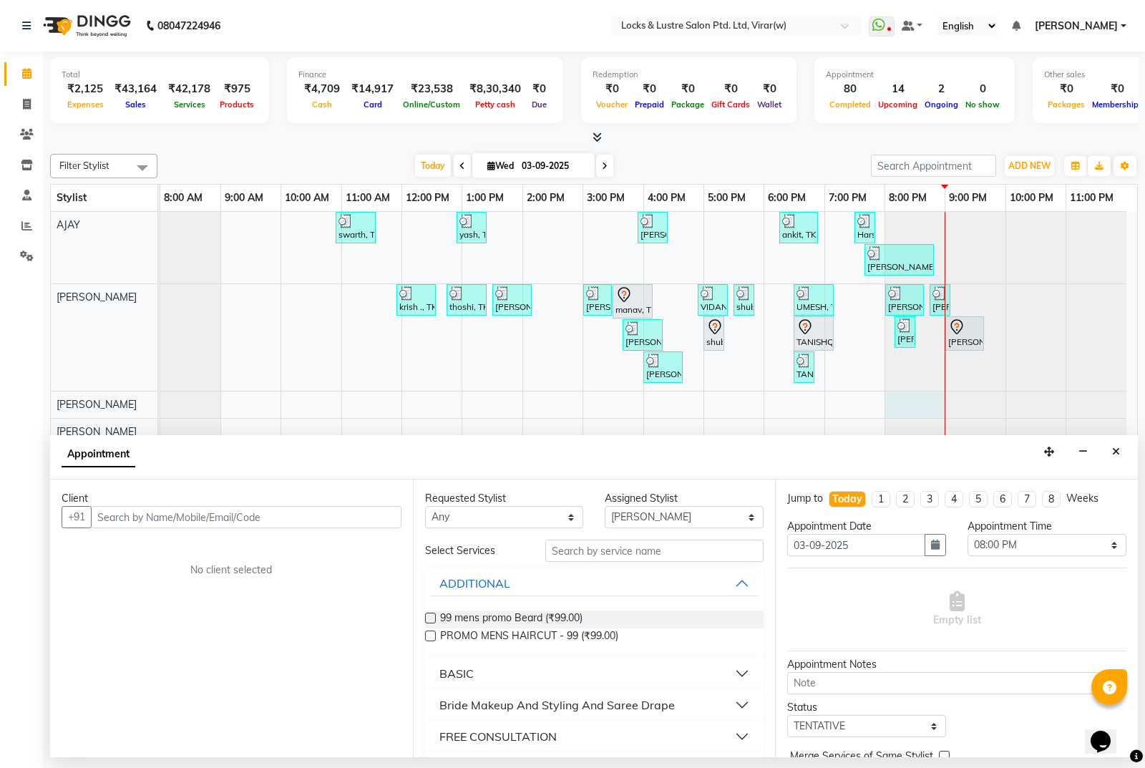
drag, startPoint x: 195, startPoint y: 522, endPoint x: 181, endPoint y: 509, distance: 19.3
click at [195, 521] on input "text" at bounding box center [246, 517] width 311 height 22
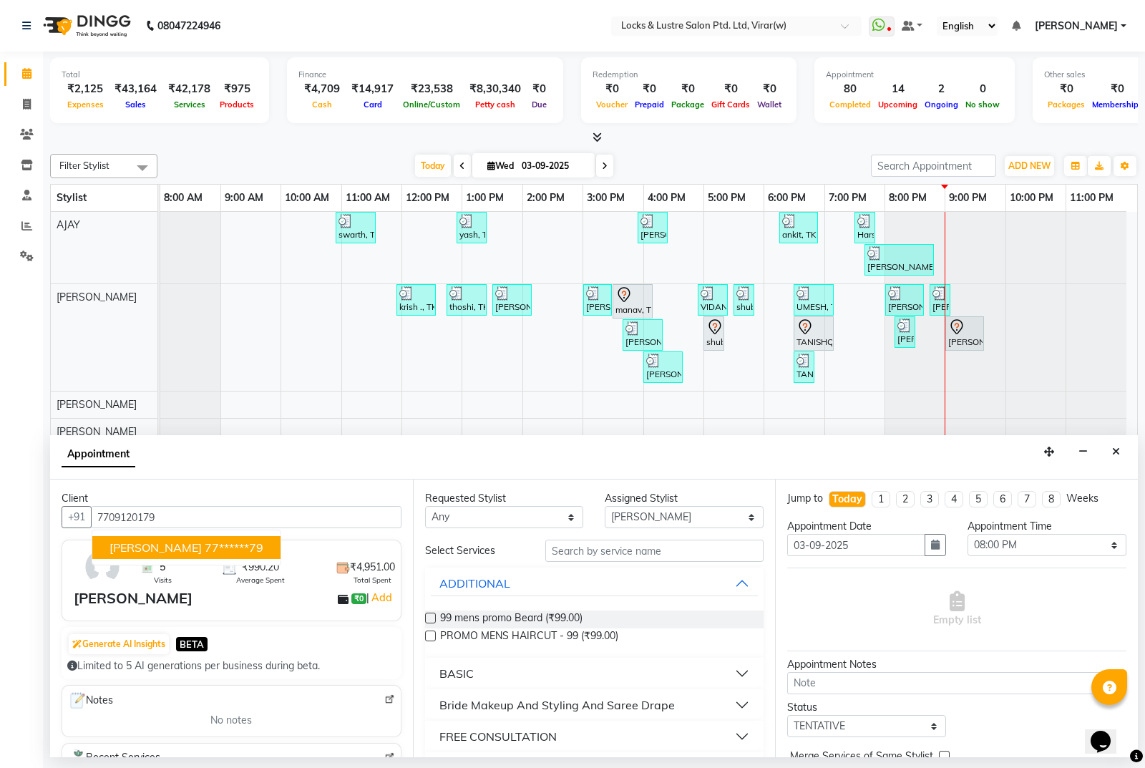
click at [203, 540] on button "[PERSON_NAME] 77******79" at bounding box center [186, 547] width 188 height 23
type input "77******79"
click at [660, 526] on select "Select [PERSON_NAME] [PERSON_NAME] [PERSON_NAME] AKASH [PERSON_NAME] [PERSON_NA…" at bounding box center [684, 517] width 159 height 22
select select "43855"
click at [605, 506] on select "Select AARTI Abdul Khan Adil Admin AJAY AKASH NHAVI ANUSHKA Ashwini Sawant BEAU…" at bounding box center [684, 517] width 159 height 22
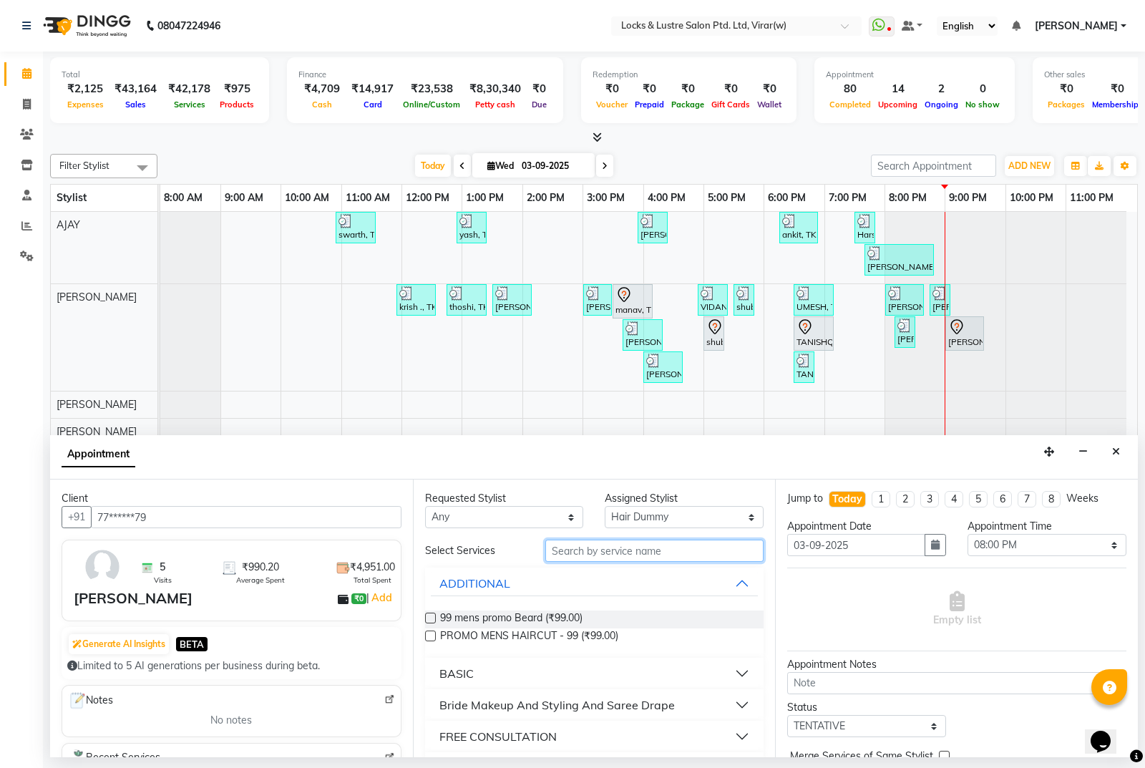
click at [703, 553] on input "text" at bounding box center [654, 551] width 219 height 22
type input "b"
type input "n"
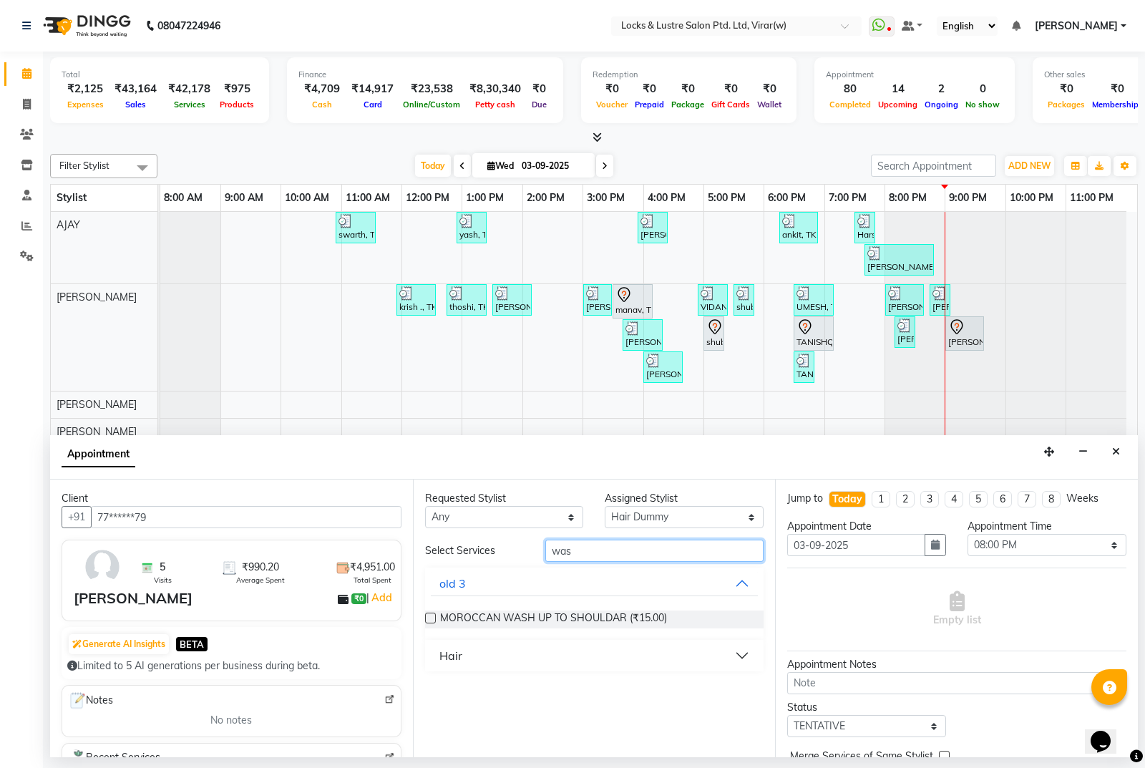
type input "was"
click at [464, 660] on button "Hair" at bounding box center [595, 656] width 328 height 26
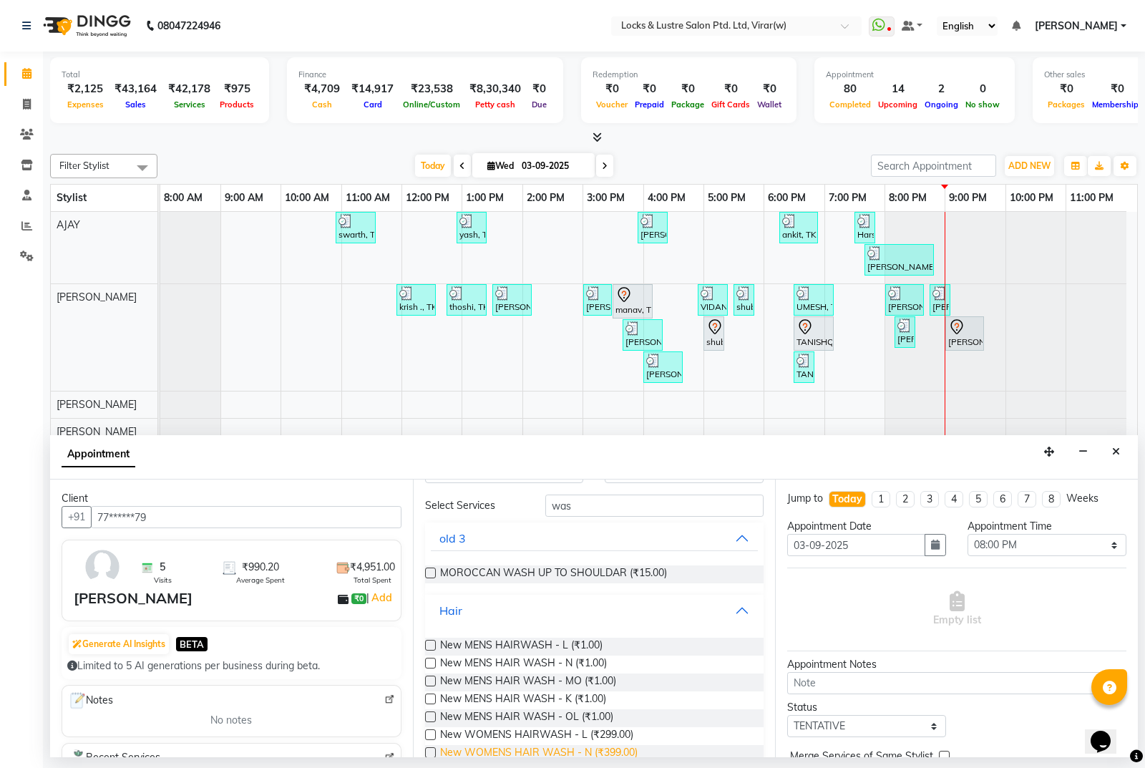
scroll to position [72, 0]
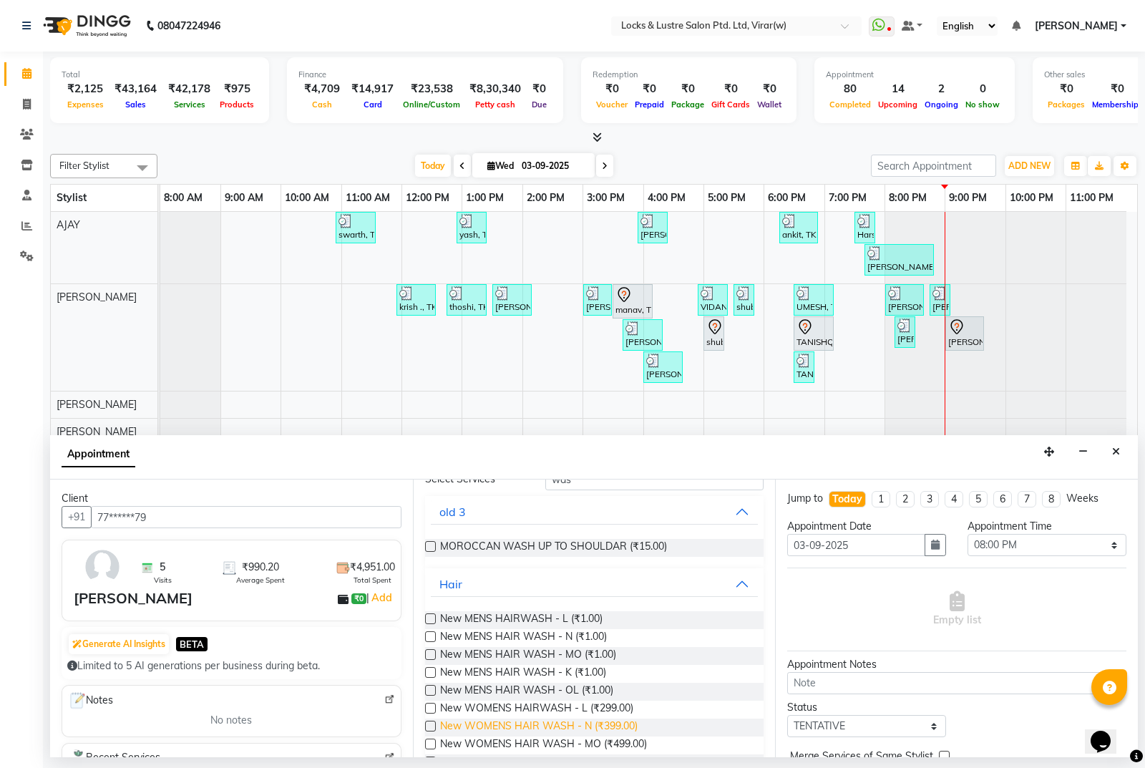
click at [517, 727] on span "New WOMENS HAIR WASH - N (₹399.00)" at bounding box center [538, 727] width 197 height 18
checkbox input "false"
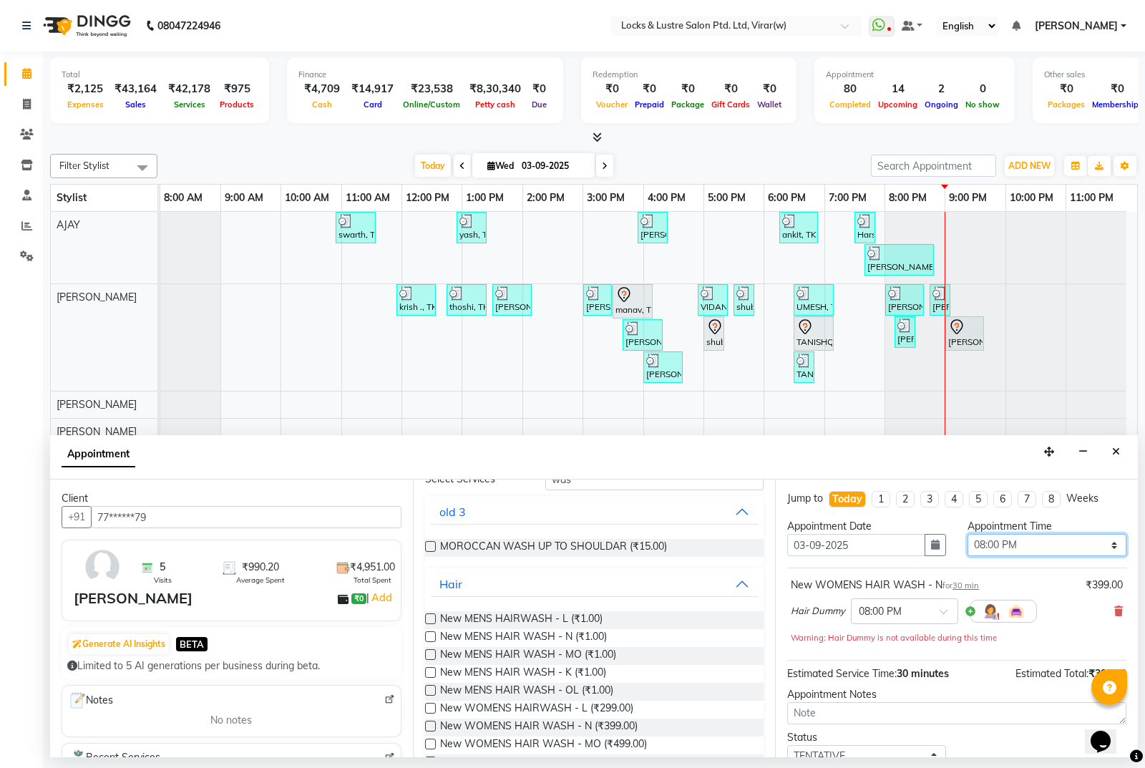
click at [988, 547] on select "Select 09:00 AM 09:15 AM 09:30 AM 09:45 AM 10:00 AM 10:15 AM 10:30 AM 10:45 AM …" at bounding box center [1046, 545] width 159 height 22
select select "1290"
click at [967, 534] on select "Select 09:00 AM 09:15 AM 09:30 AM 09:45 AM 10:00 AM 10:15 AM 10:30 AM 10:45 AM …" at bounding box center [1046, 545] width 159 height 22
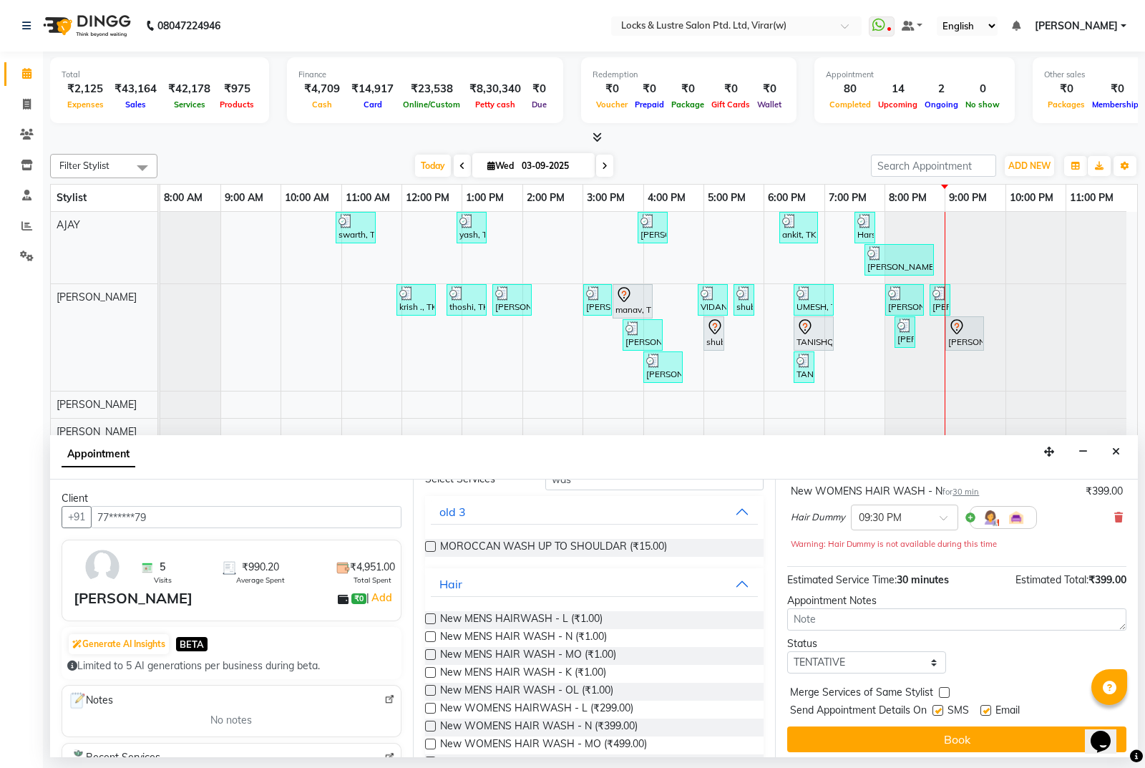
scroll to position [100, 0]
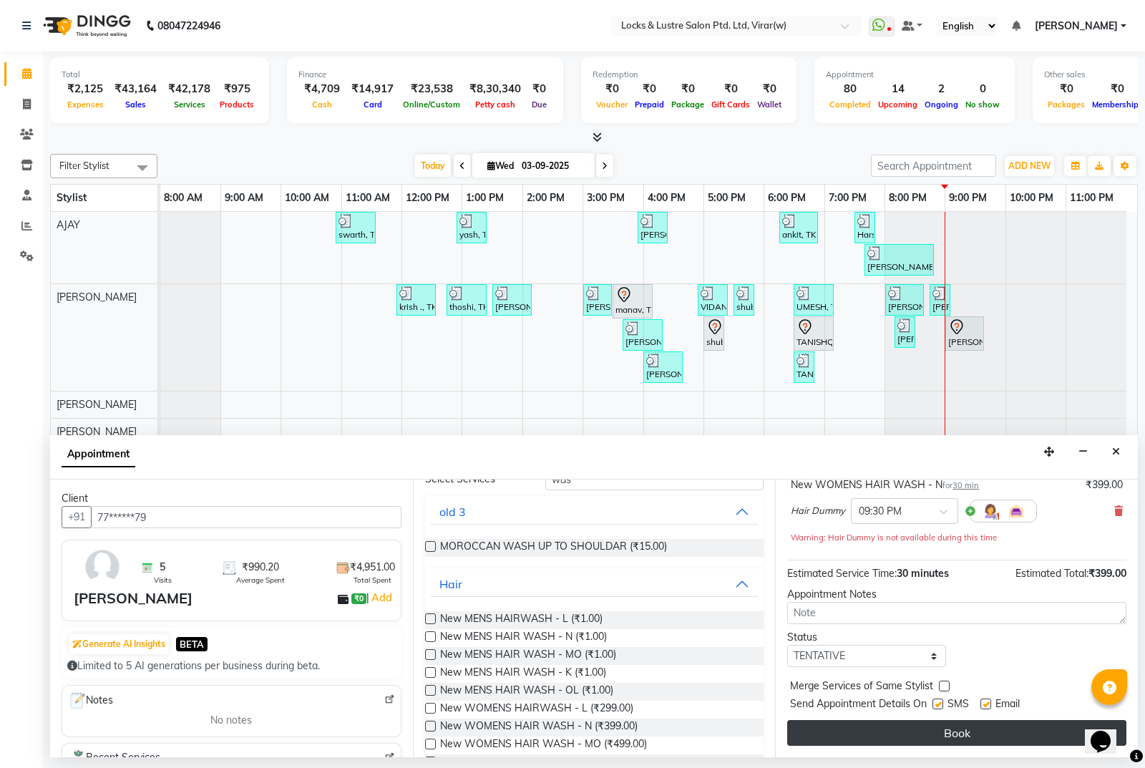
click at [988, 739] on button "Book" at bounding box center [956, 733] width 339 height 26
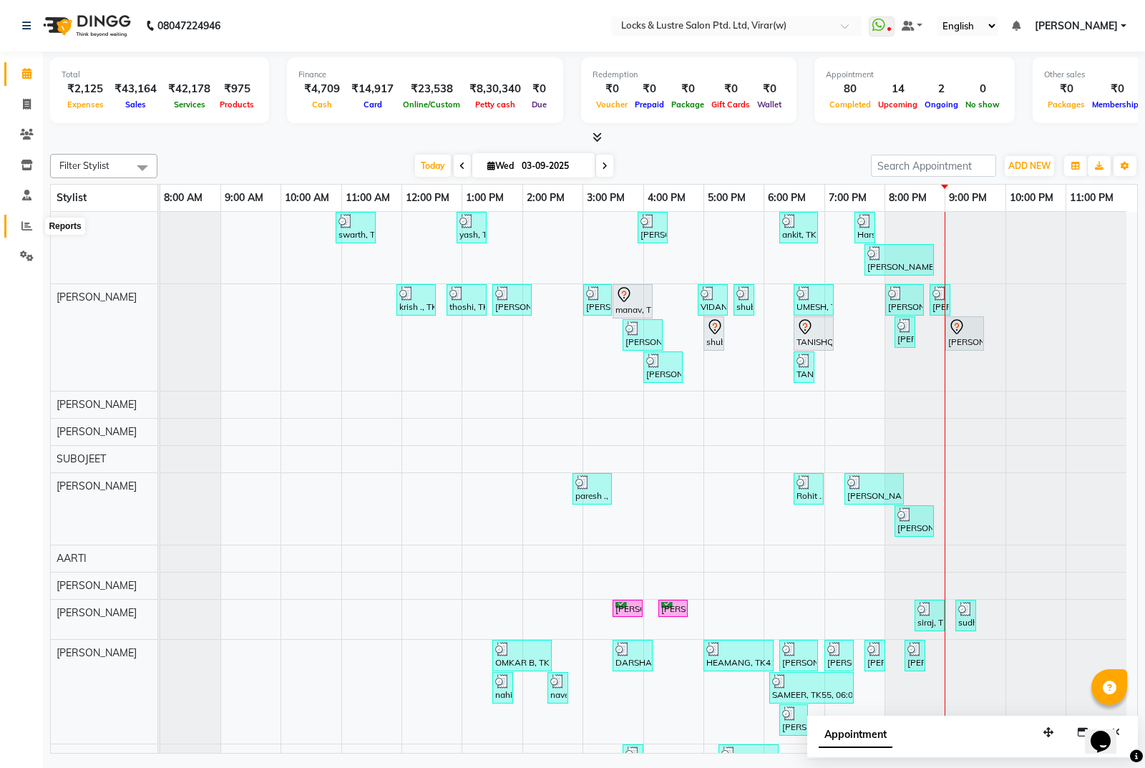
click at [25, 225] on icon at bounding box center [26, 225] width 11 height 11
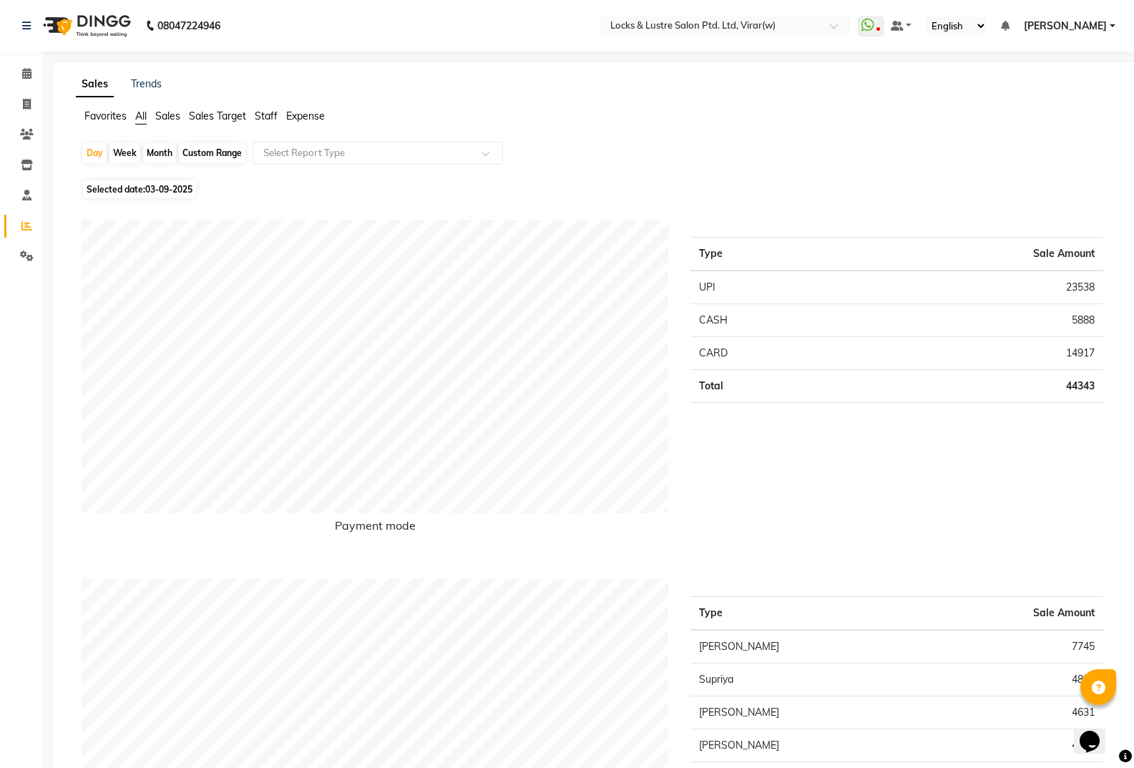
click at [301, 116] on span "Expense" at bounding box center [305, 115] width 39 height 13
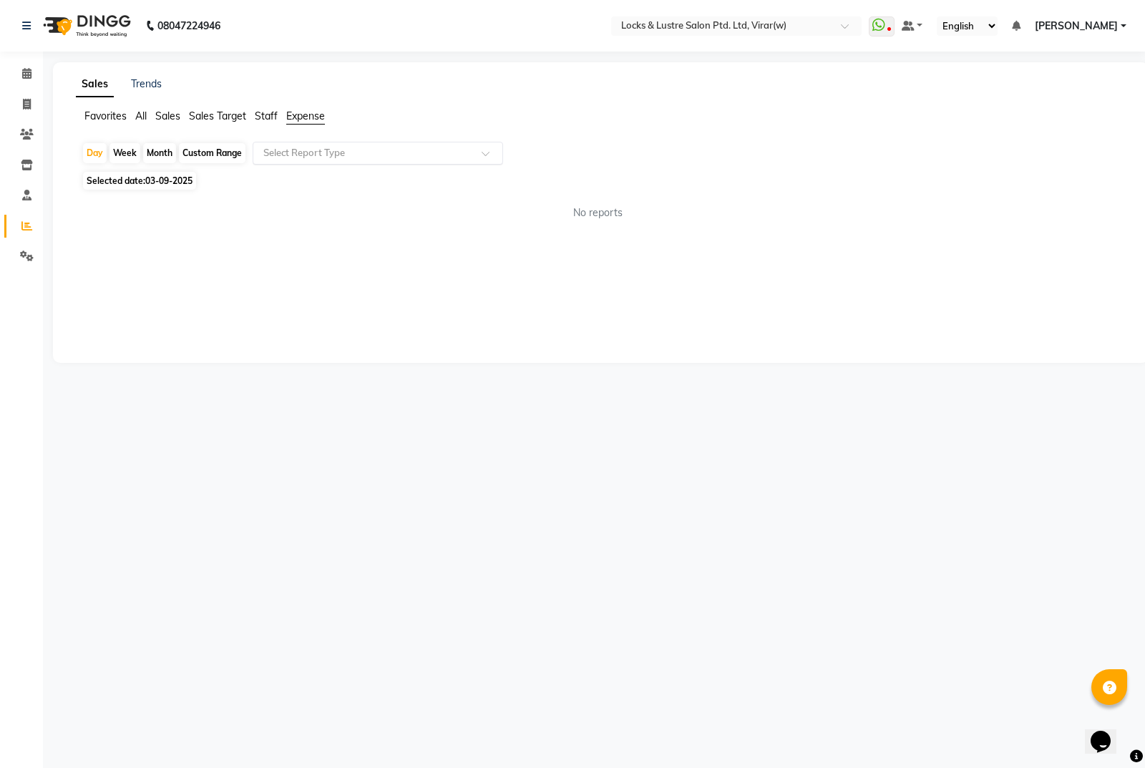
click at [345, 157] on input "text" at bounding box center [363, 153] width 206 height 14
click at [351, 204] on div "Expense" at bounding box center [377, 207] width 249 height 29
select select "csv"
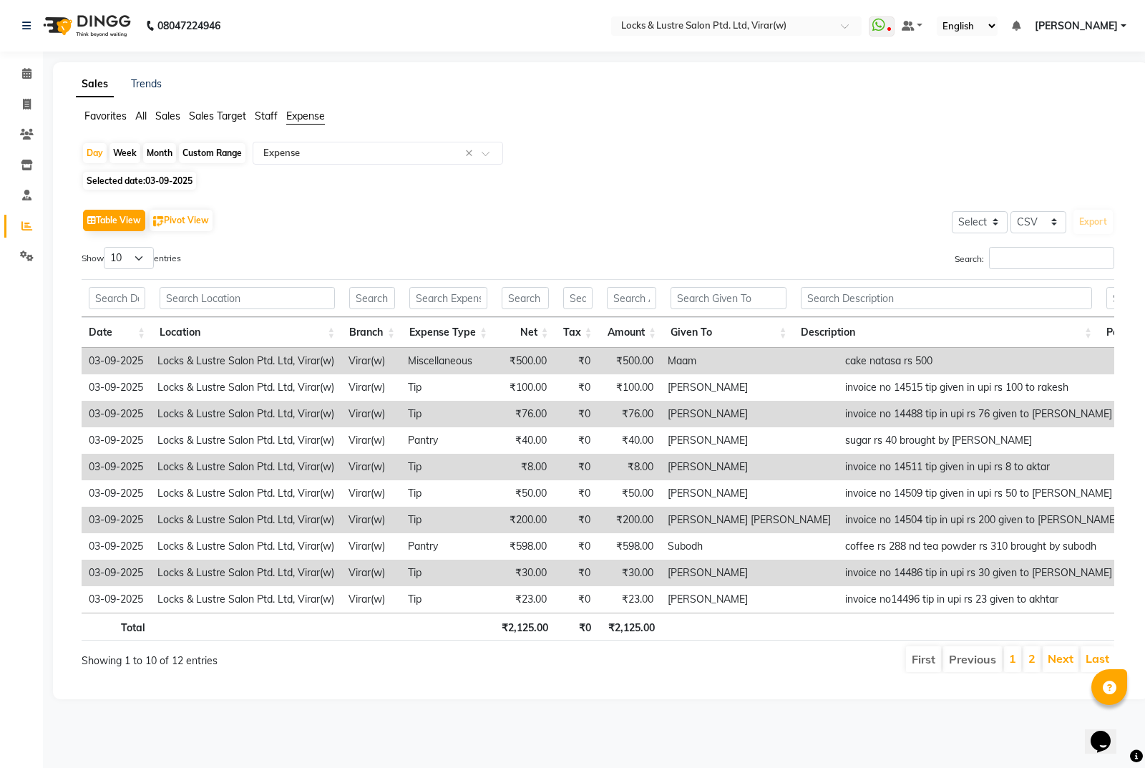
click at [838, 359] on td "cake natasa rs 500" at bounding box center [1033, 361] width 390 height 26
click at [838, 366] on td "cake natasa rs 500" at bounding box center [1033, 361] width 390 height 26
click at [710, 358] on td "Maam" at bounding box center [748, 361] width 177 height 26
click at [132, 361] on td "03-09-2025" at bounding box center [116, 361] width 69 height 26
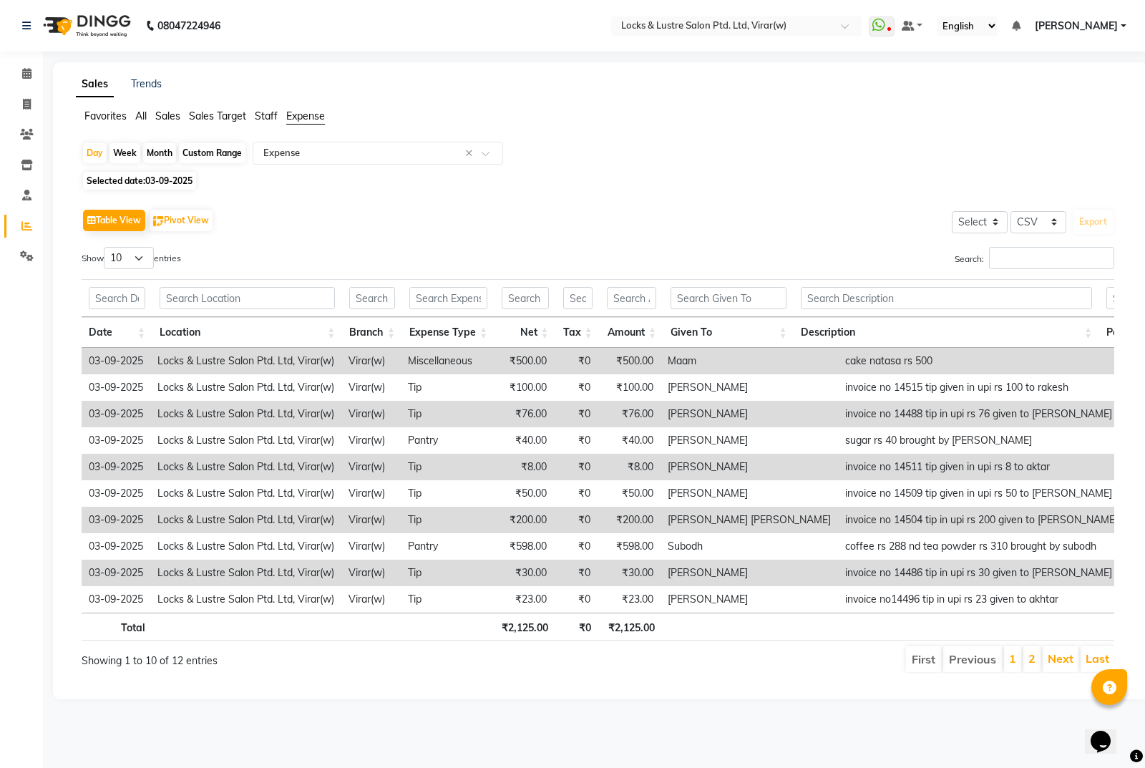
click at [178, 359] on td "Locks & Lustre Salon Ptd. Ltd, Virar(w)" at bounding box center [245, 361] width 191 height 26
click at [137, 353] on td "03-09-2025" at bounding box center [116, 361] width 69 height 26
click at [1017, 258] on input "Search:" at bounding box center [1051, 258] width 125 height 22
drag, startPoint x: 618, startPoint y: 353, endPoint x: 631, endPoint y: 364, distance: 16.3
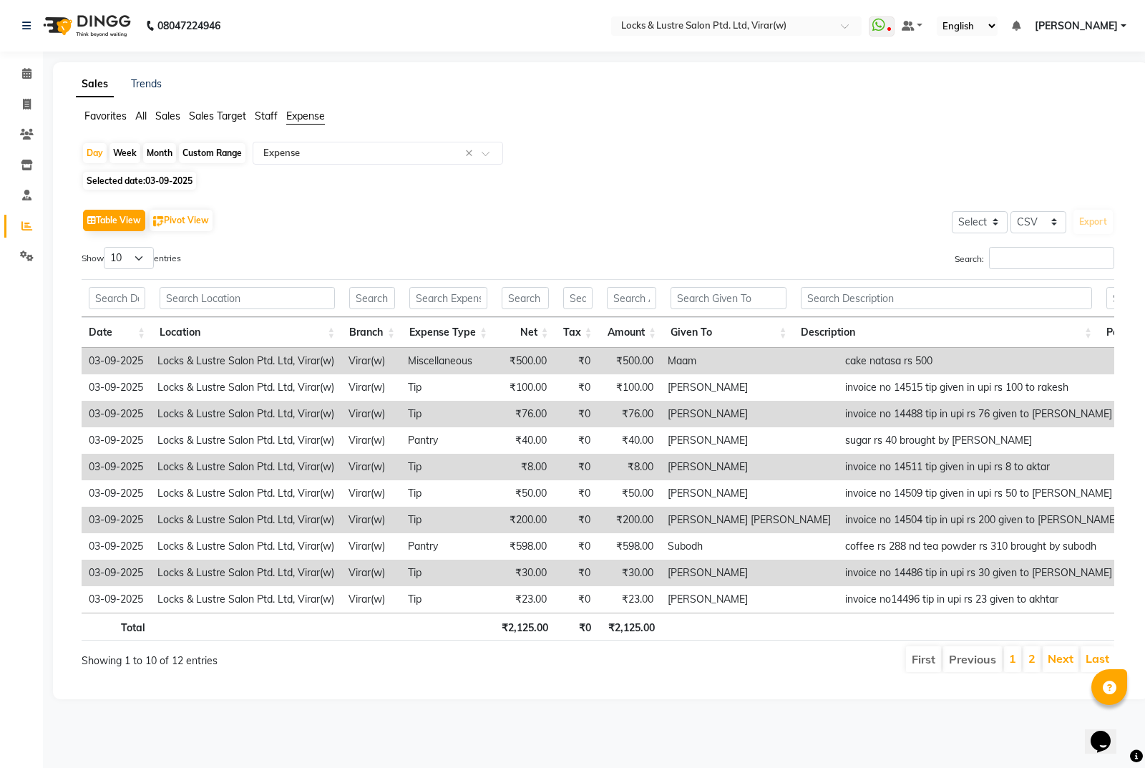
click at [618, 354] on td "₹500.00" at bounding box center [629, 361] width 63 height 26
click at [640, 369] on td "₹500.00" at bounding box center [629, 361] width 63 height 26
click at [658, 355] on td "₹500.00" at bounding box center [629, 361] width 63 height 26
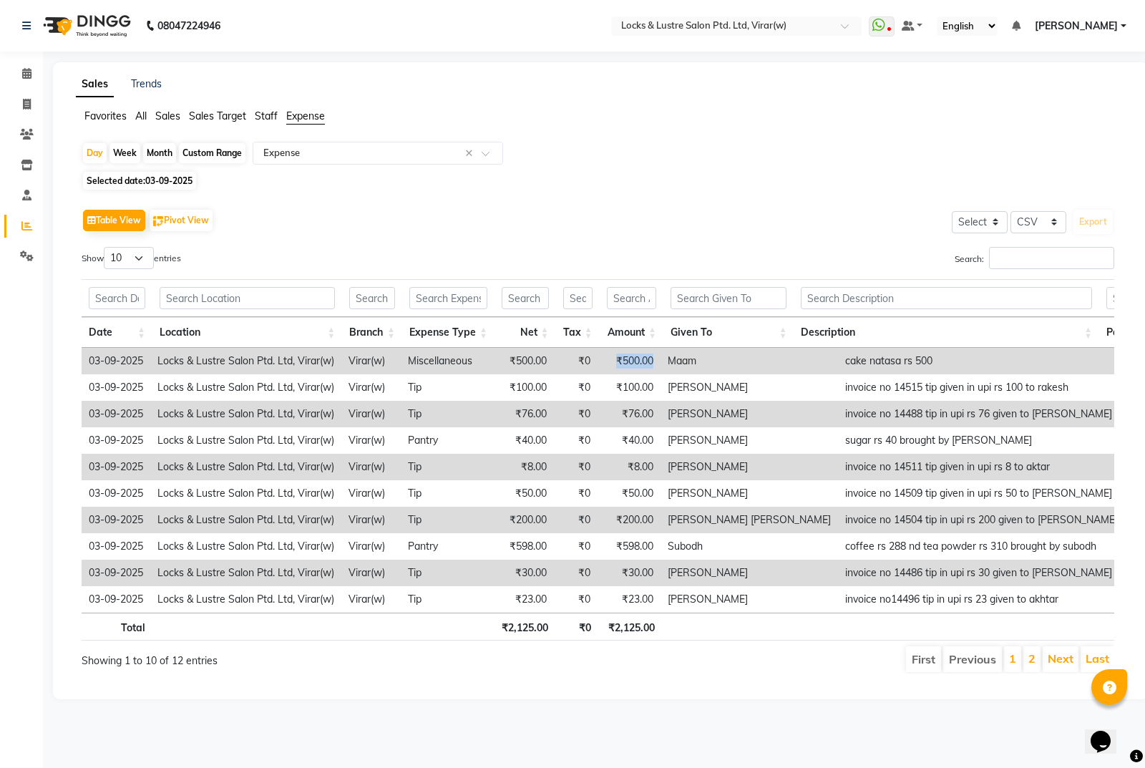
click at [658, 355] on td "₹500.00" at bounding box center [629, 361] width 63 height 26
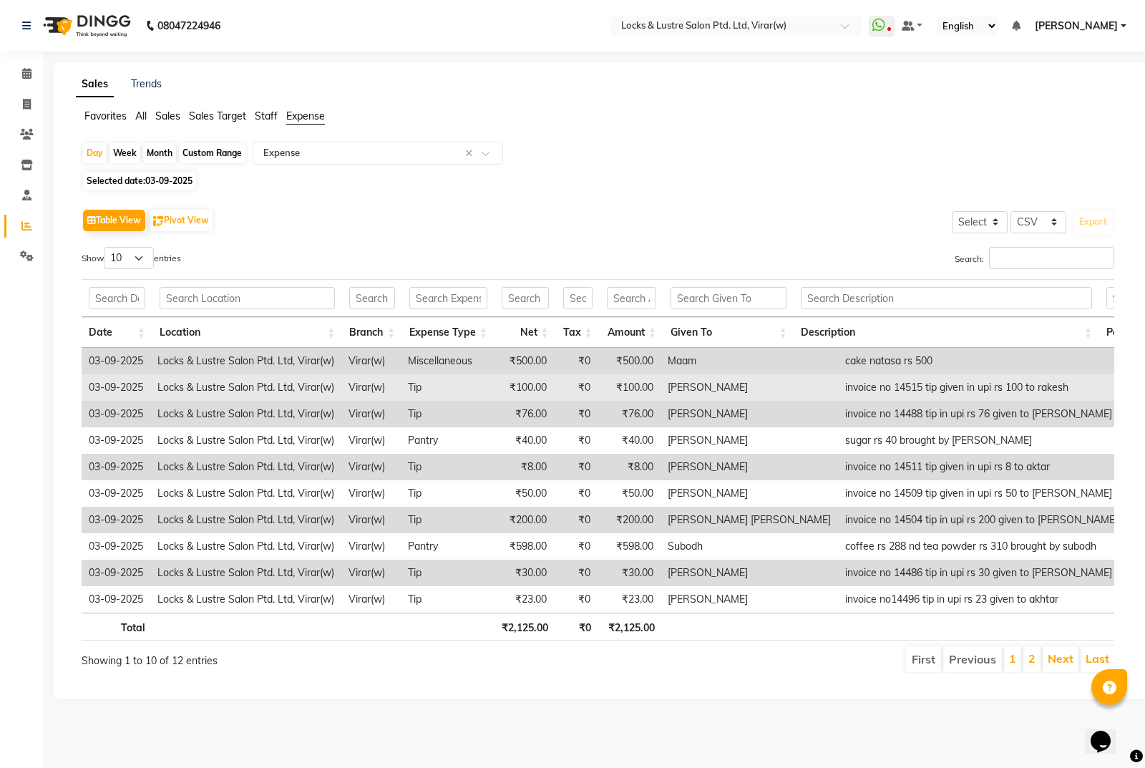
click at [987, 392] on td "invoice no 14515 tip given in upi rs 100 to rakesh" at bounding box center [1033, 387] width 390 height 26
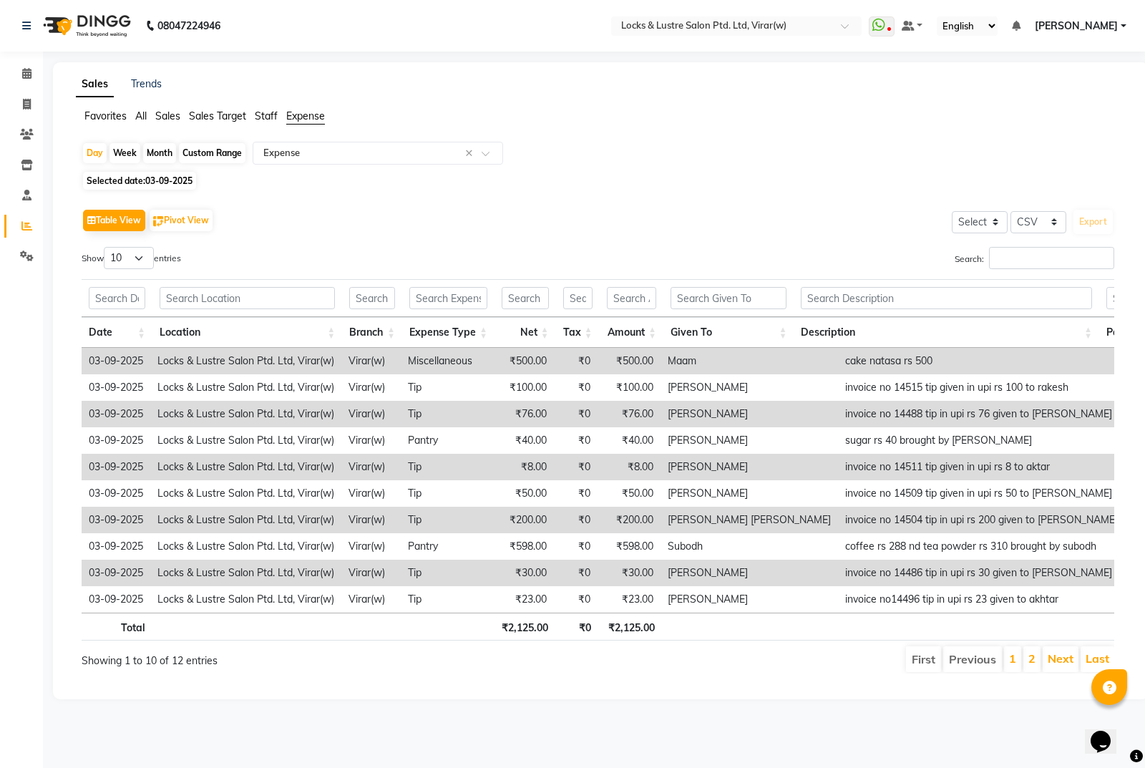
click at [927, 668] on li "First" at bounding box center [923, 659] width 35 height 26
click at [968, 672] on li "Previous" at bounding box center [972, 659] width 59 height 26
click at [1060, 237] on div "Table View Pivot View Select Select CSV PDF Export Show 10 25 50 100 entries Se…" at bounding box center [598, 439] width 1033 height 468
click at [1058, 260] on input "Search:" at bounding box center [1051, 258] width 125 height 22
click at [1063, 665] on link "Next" at bounding box center [1061, 658] width 26 height 14
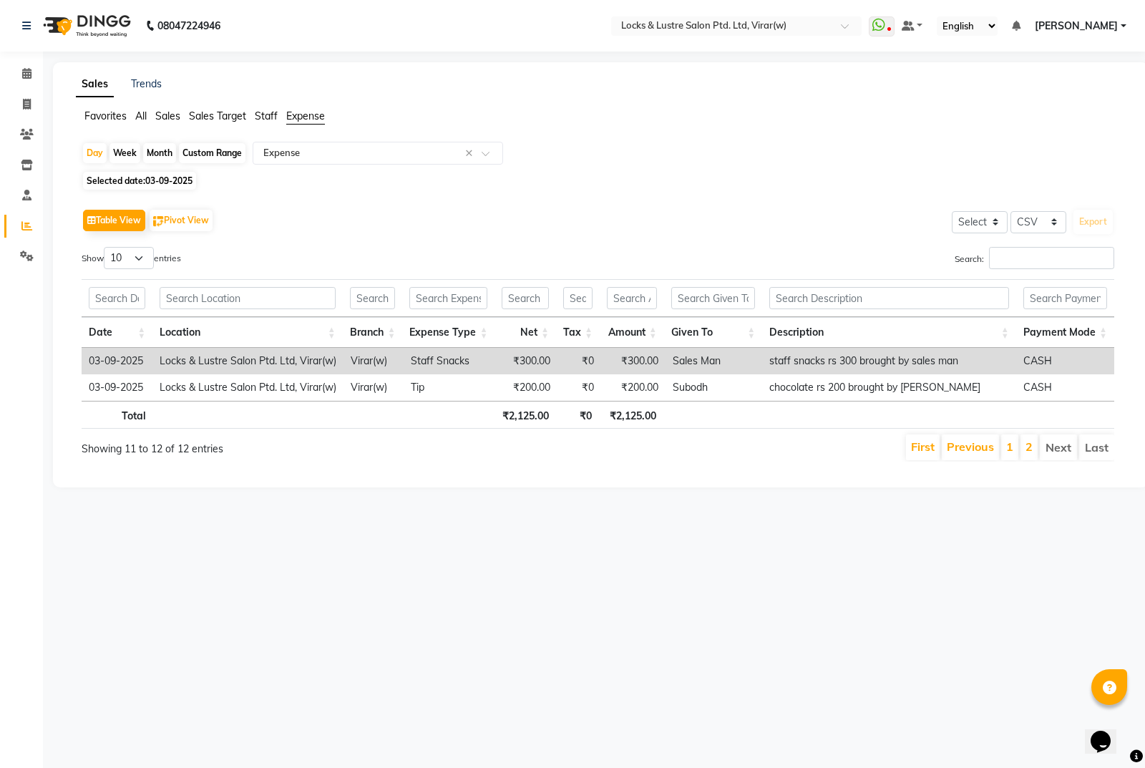
click at [547, 372] on td "₹300.00" at bounding box center [527, 361] width 62 height 26
click at [551, 361] on td "₹300.00" at bounding box center [527, 361] width 62 height 26
click at [1070, 328] on th "Payment Mode" at bounding box center [1065, 332] width 98 height 31
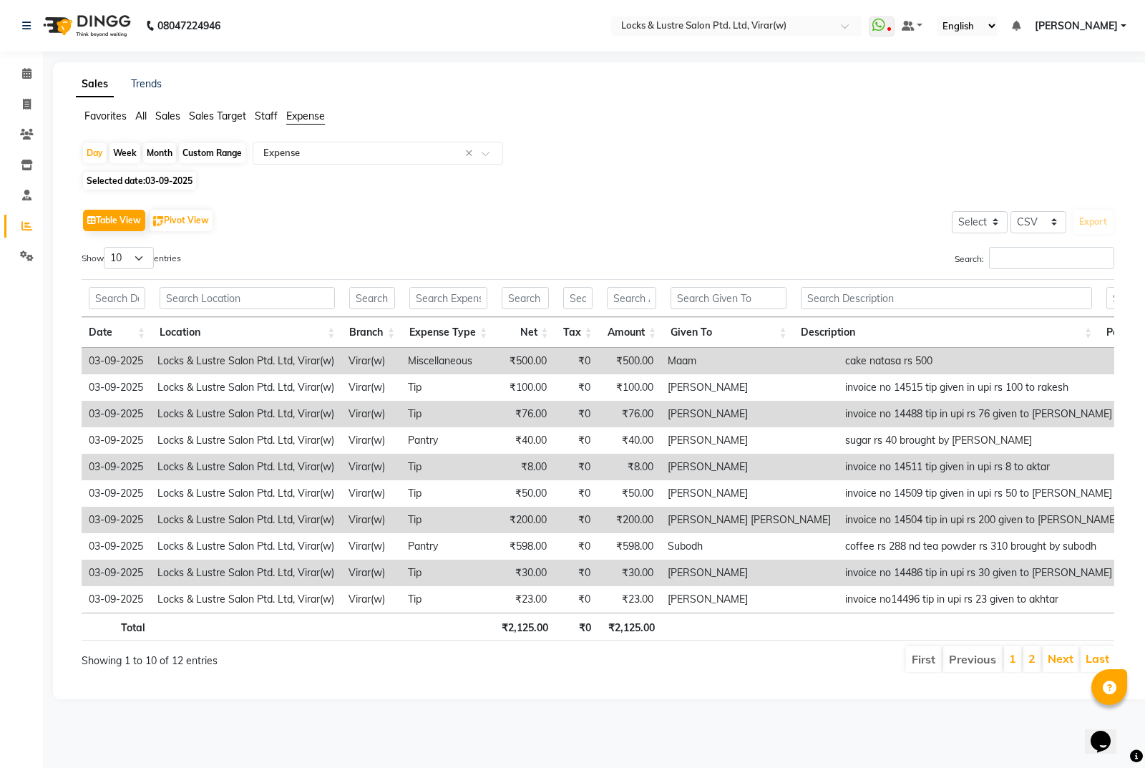
click at [1086, 330] on th "Description" at bounding box center [947, 332] width 306 height 31
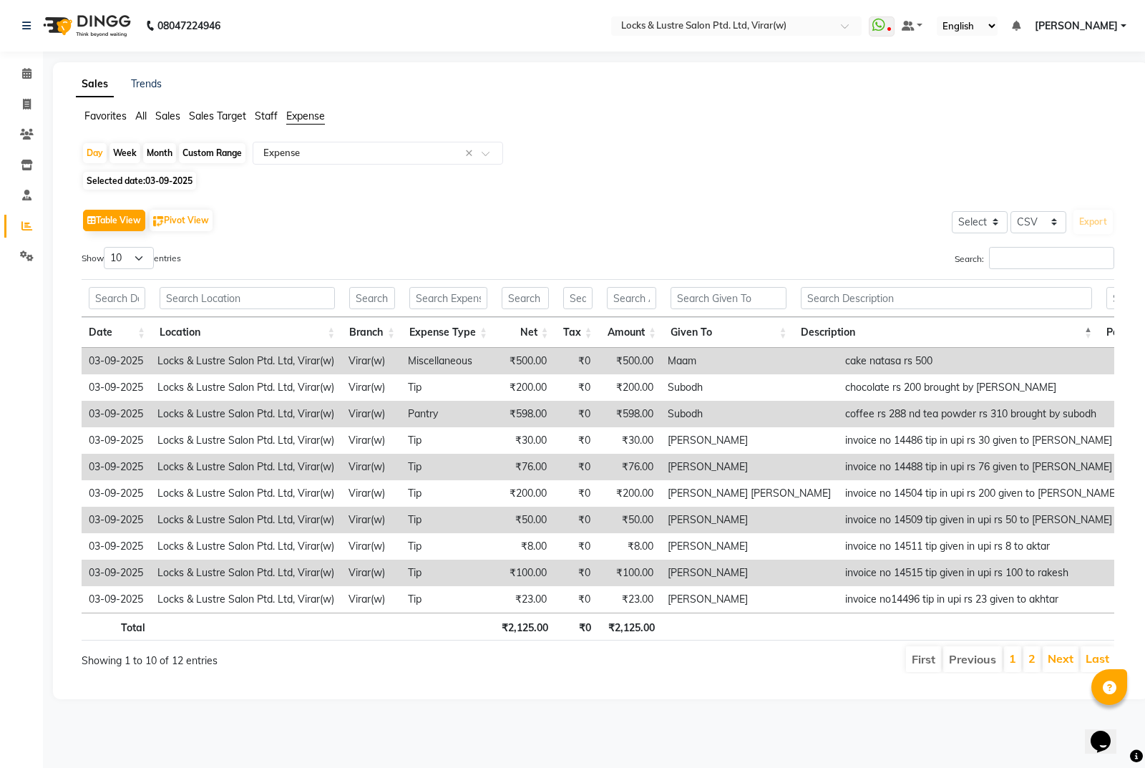
click at [1091, 328] on th "Description" at bounding box center [947, 332] width 306 height 31
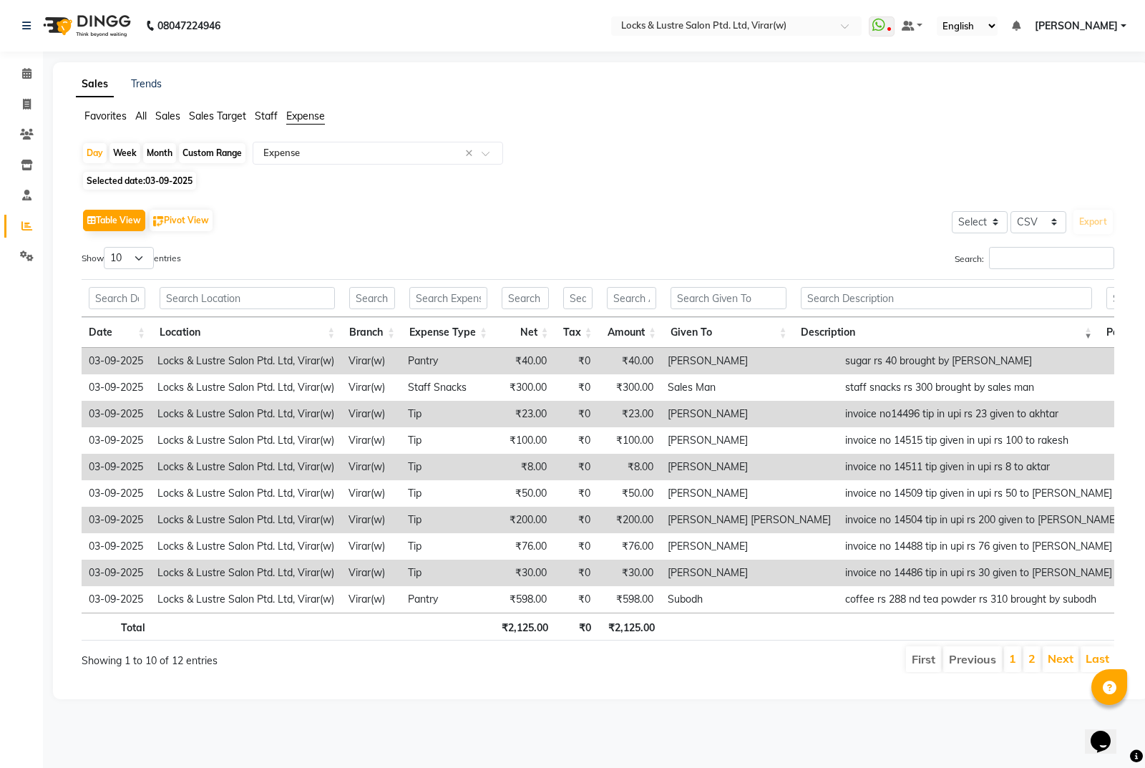
click at [1091, 328] on th "Description" at bounding box center [947, 332] width 306 height 31
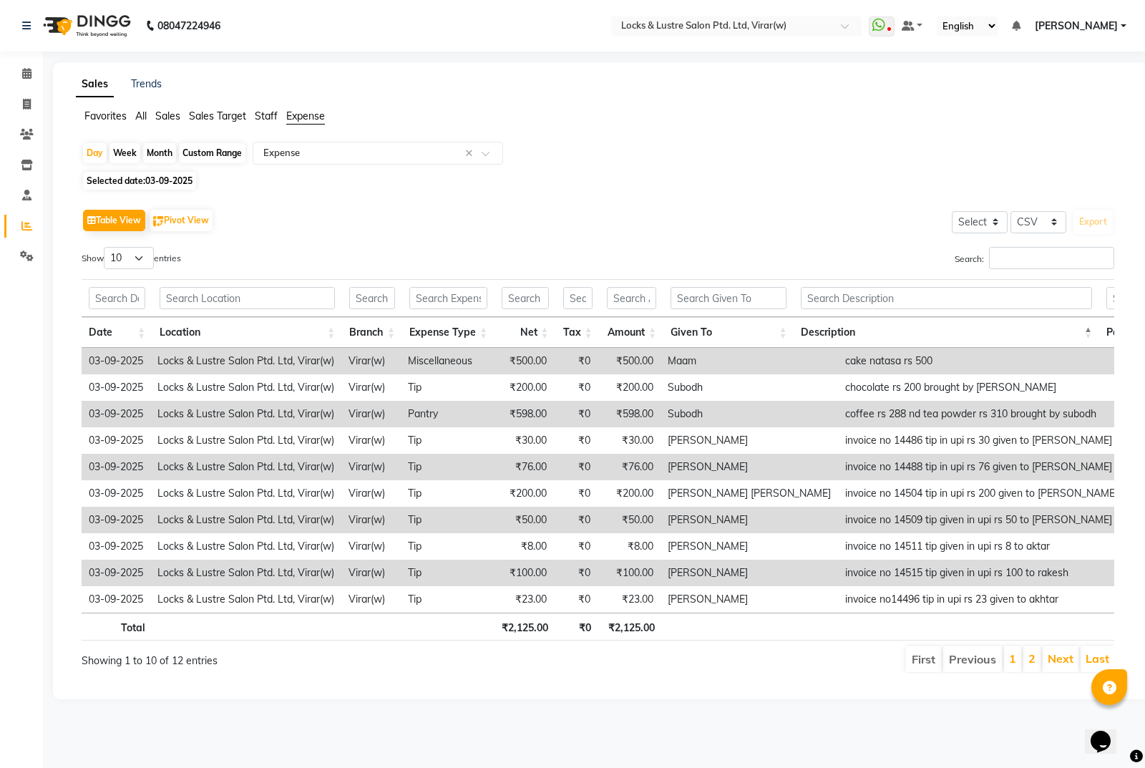
click at [1091, 328] on th "Description" at bounding box center [947, 332] width 306 height 31
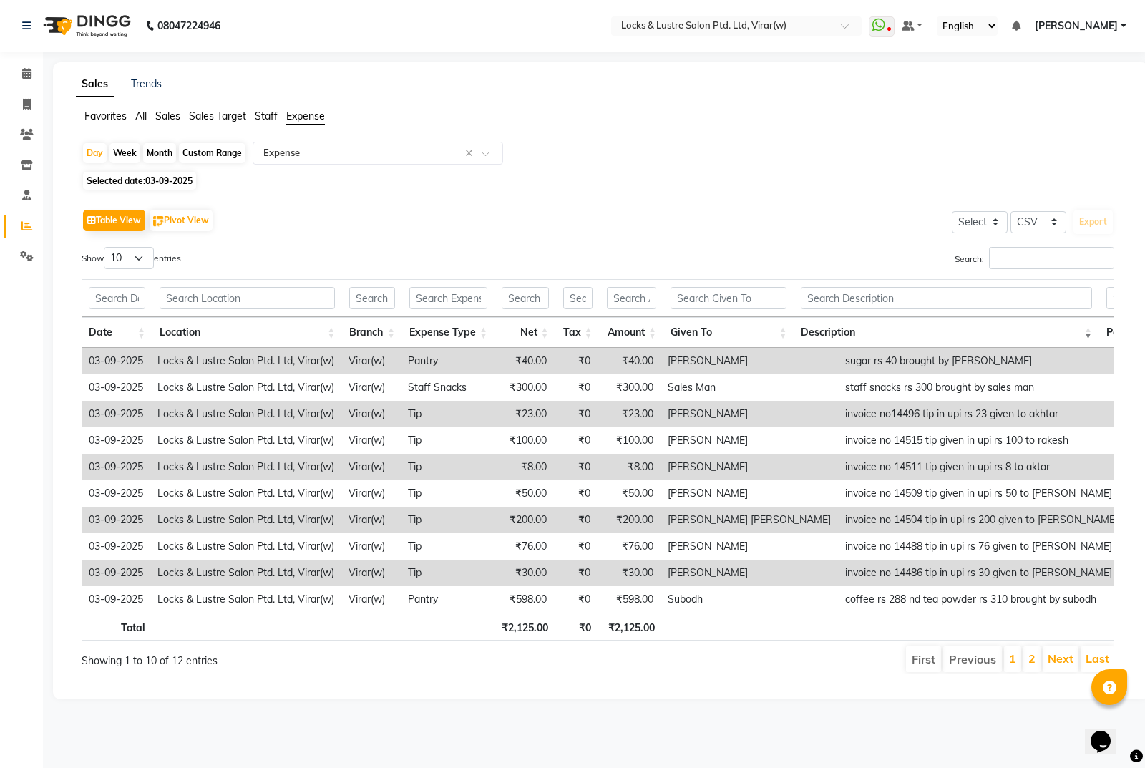
click at [1091, 328] on th "Description" at bounding box center [947, 332] width 306 height 31
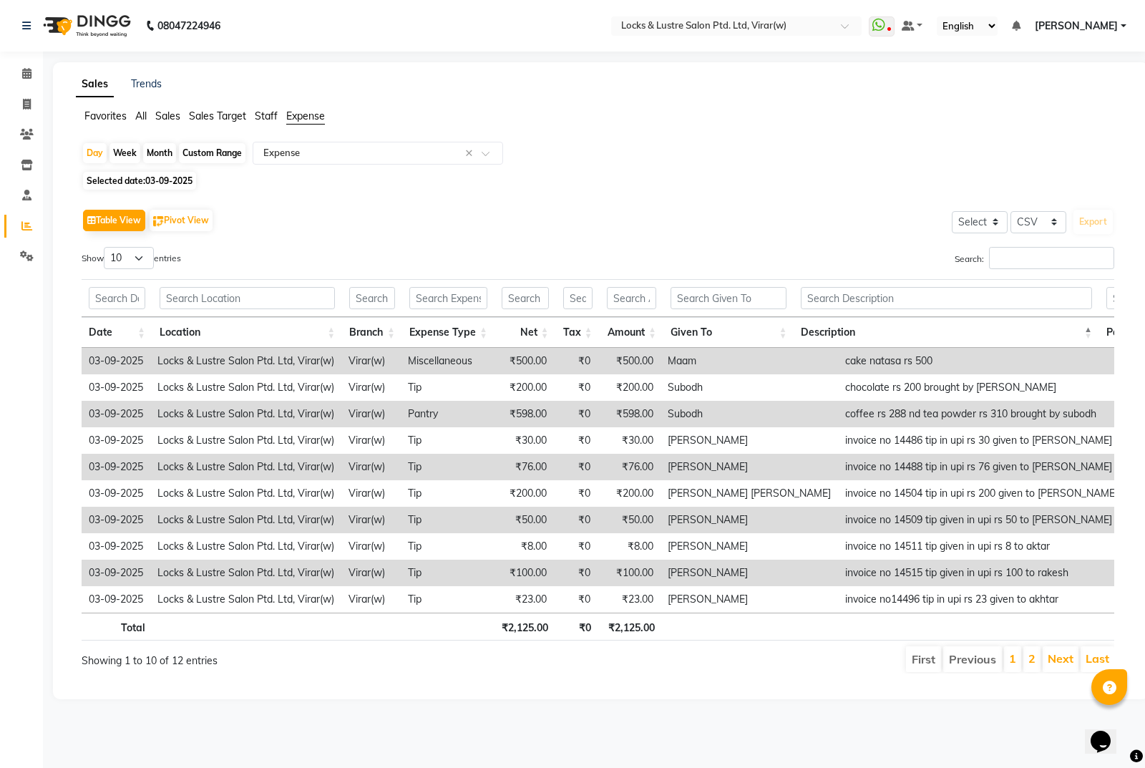
click at [1091, 328] on th "Description" at bounding box center [947, 332] width 306 height 31
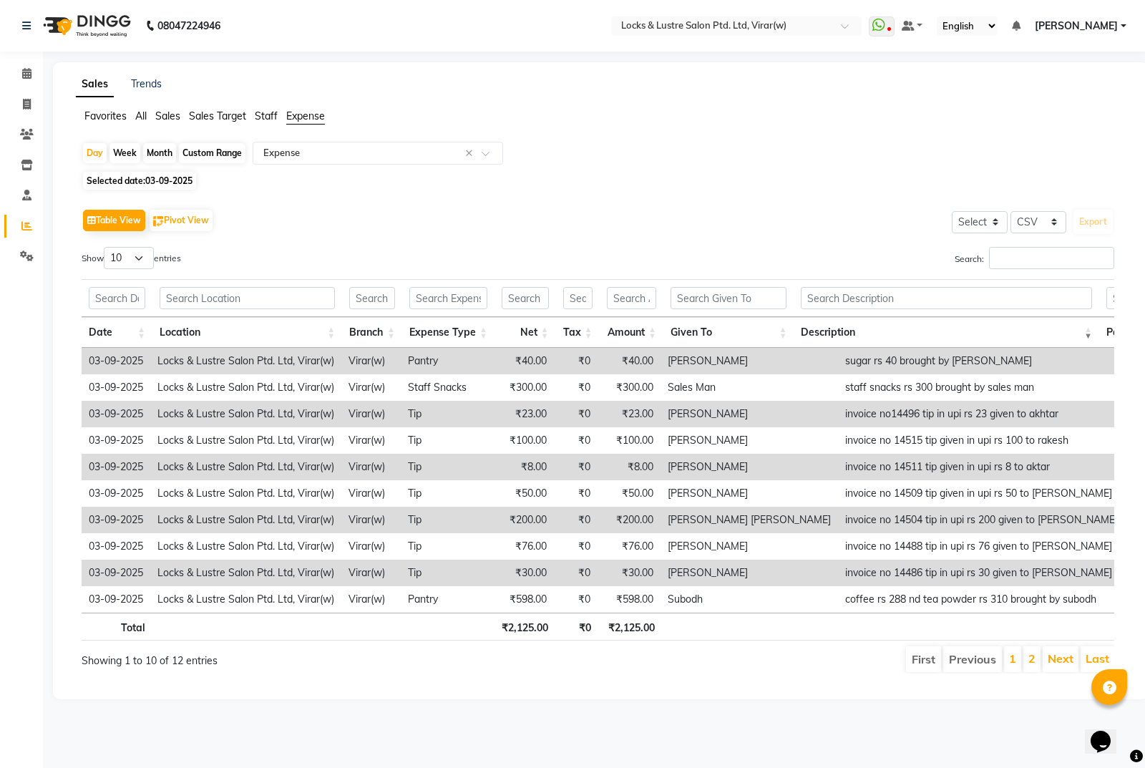
click at [1091, 328] on th "Description" at bounding box center [947, 332] width 306 height 31
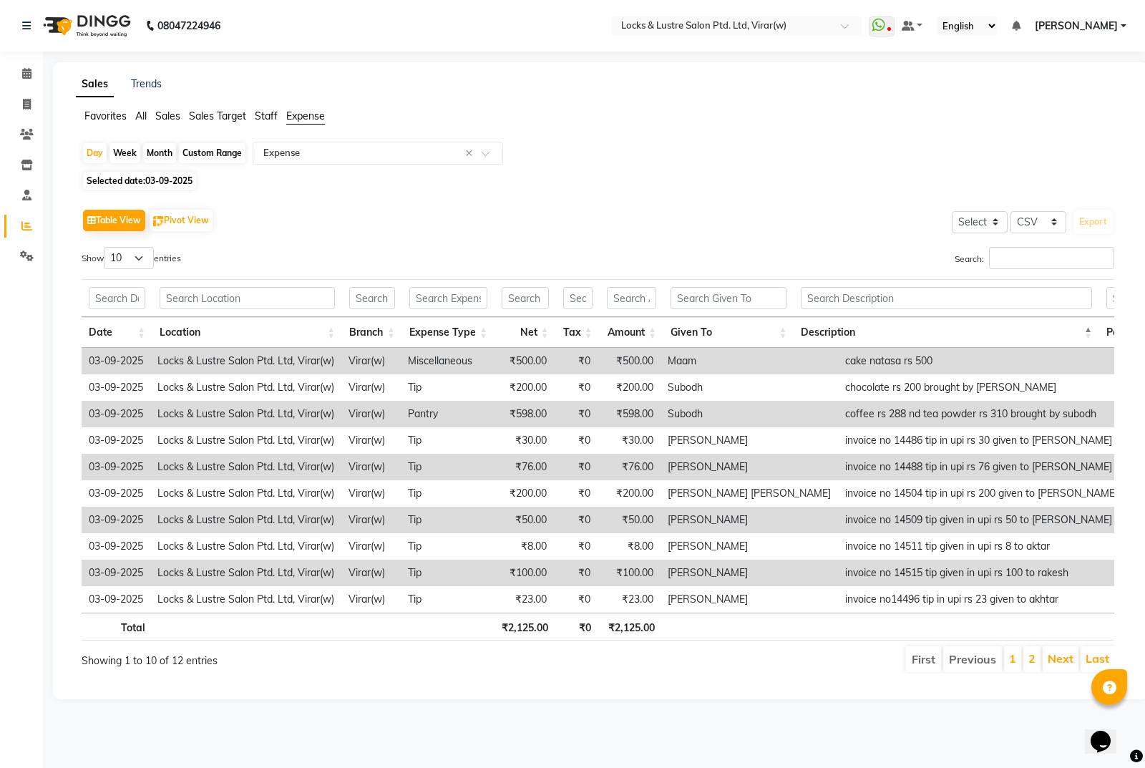
click at [1091, 328] on th "Description" at bounding box center [947, 332] width 306 height 31
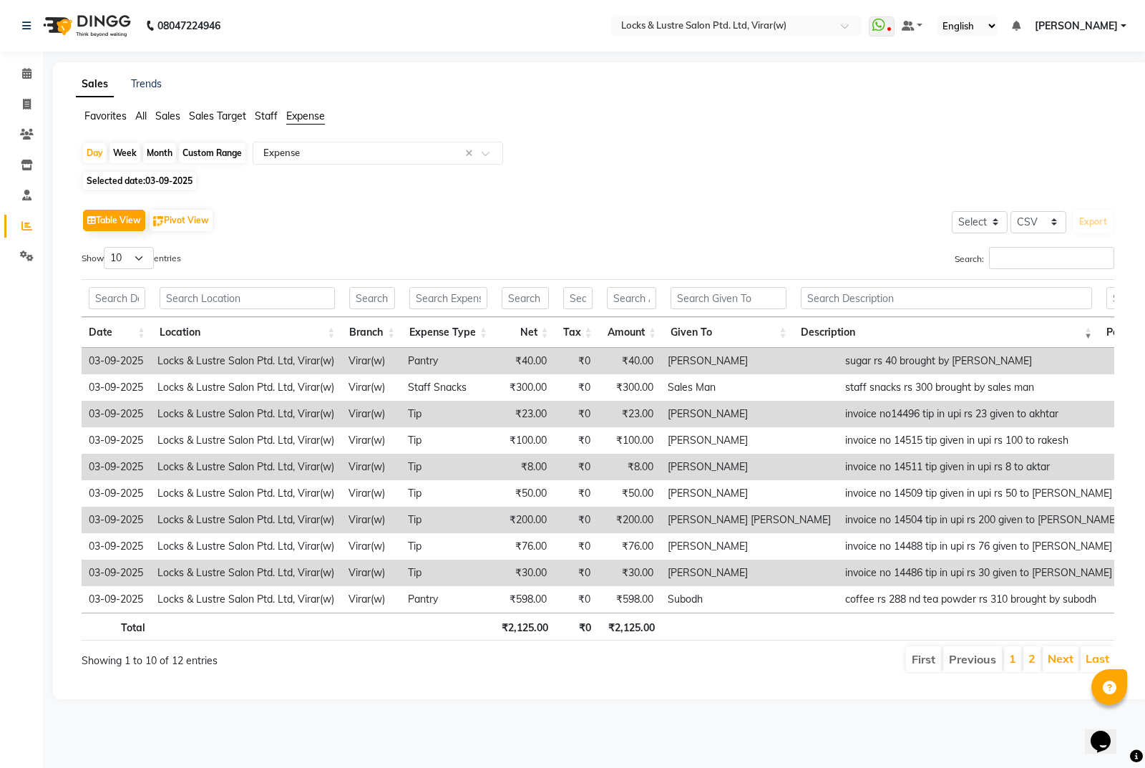
click at [1091, 328] on th "Description" at bounding box center [947, 332] width 306 height 31
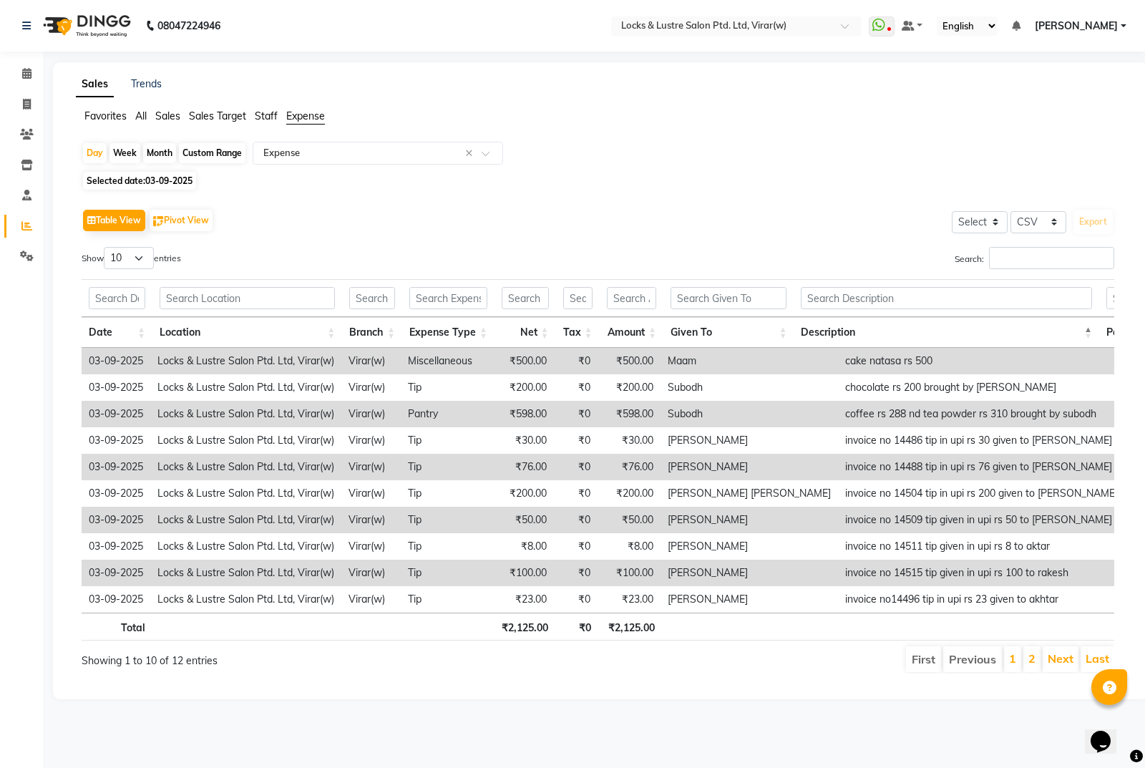
click at [1091, 328] on th "Description" at bounding box center [947, 332] width 306 height 31
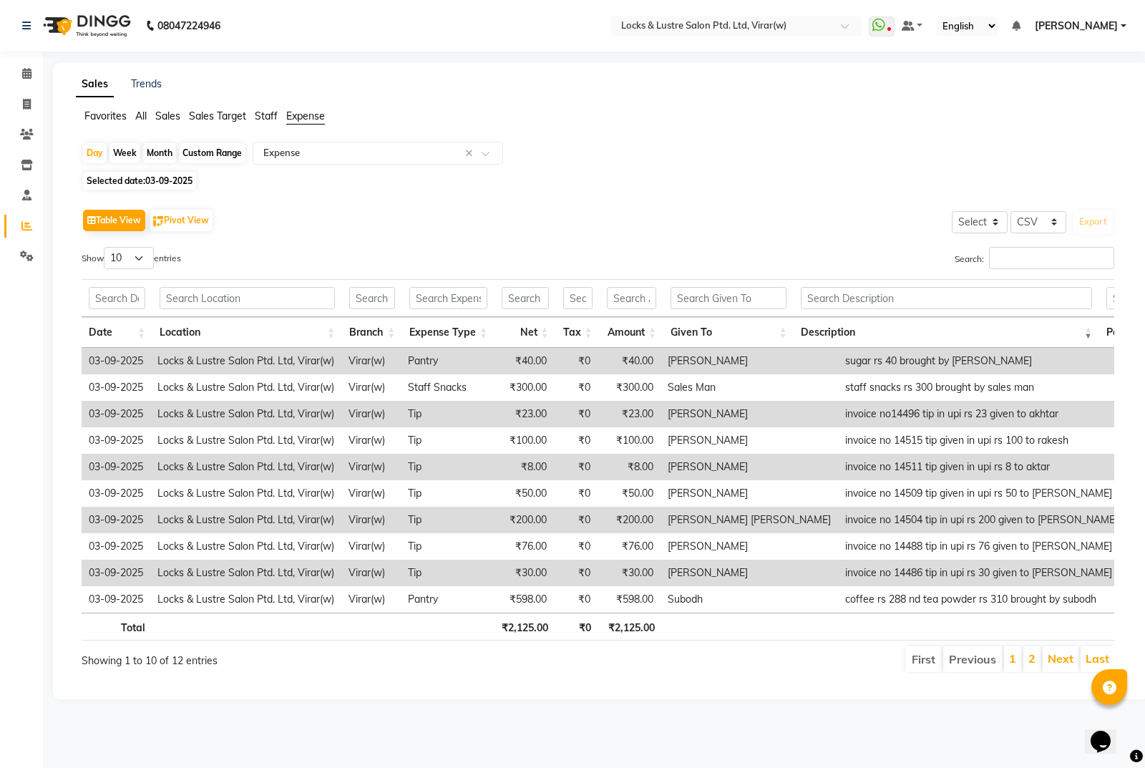
click at [1091, 328] on th "Description" at bounding box center [947, 332] width 306 height 31
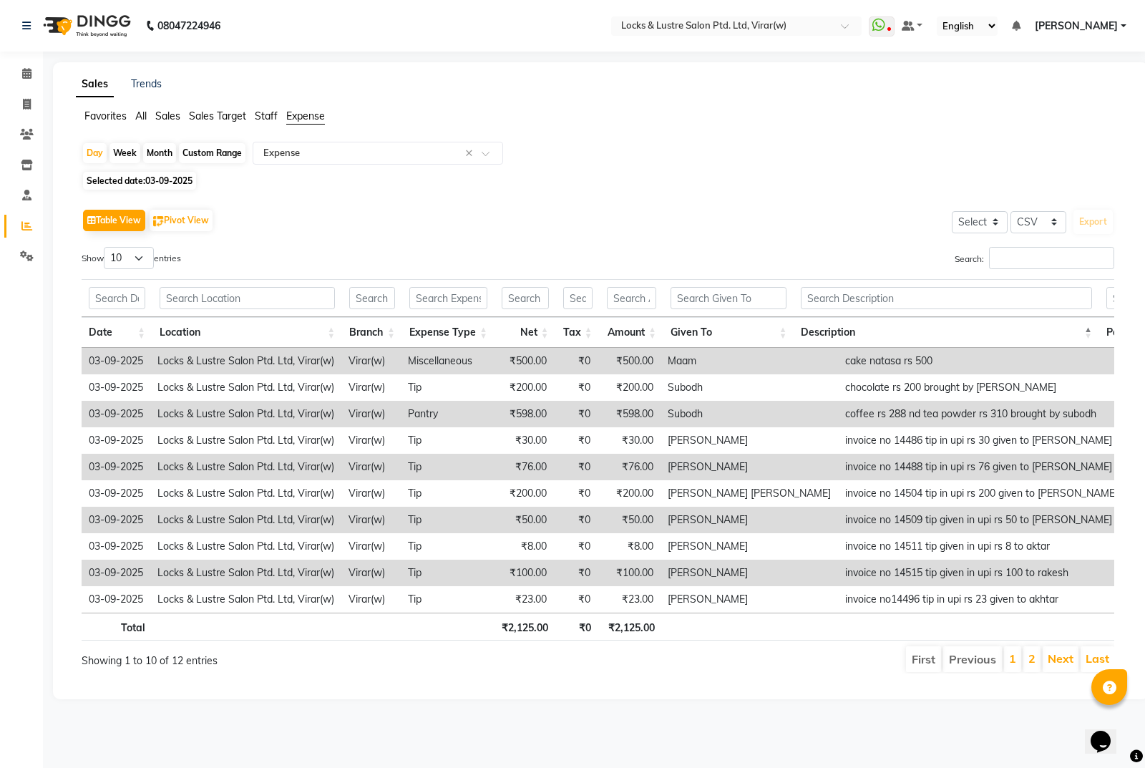
click at [301, 107] on div "Sales Trends Favorites All Sales Sales Target Staff Expense Day Week Month Cust…" at bounding box center [601, 380] width 1096 height 637
click at [359, 163] on div "Select Report Type × Expense ×" at bounding box center [378, 153] width 250 height 23
click at [351, 202] on div "Expense" at bounding box center [377, 207] width 249 height 29
click at [29, 64] on link "Calendar" at bounding box center [21, 74] width 34 height 24
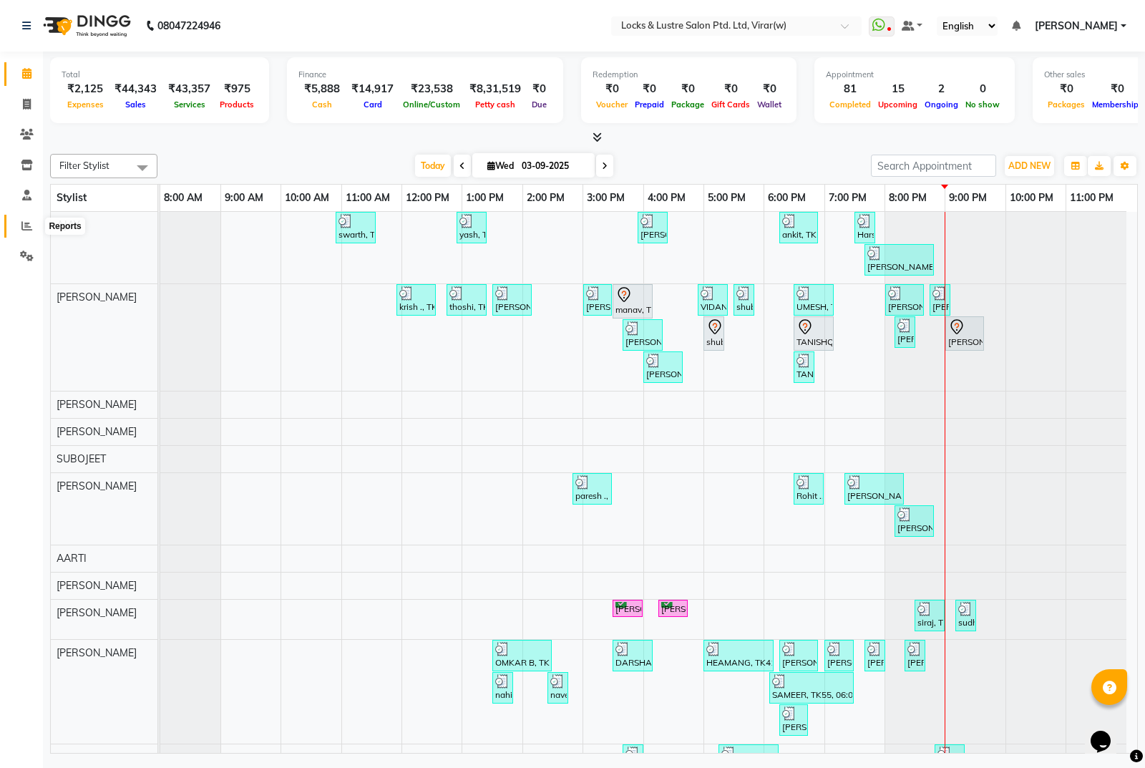
click at [21, 222] on span at bounding box center [26, 226] width 25 height 16
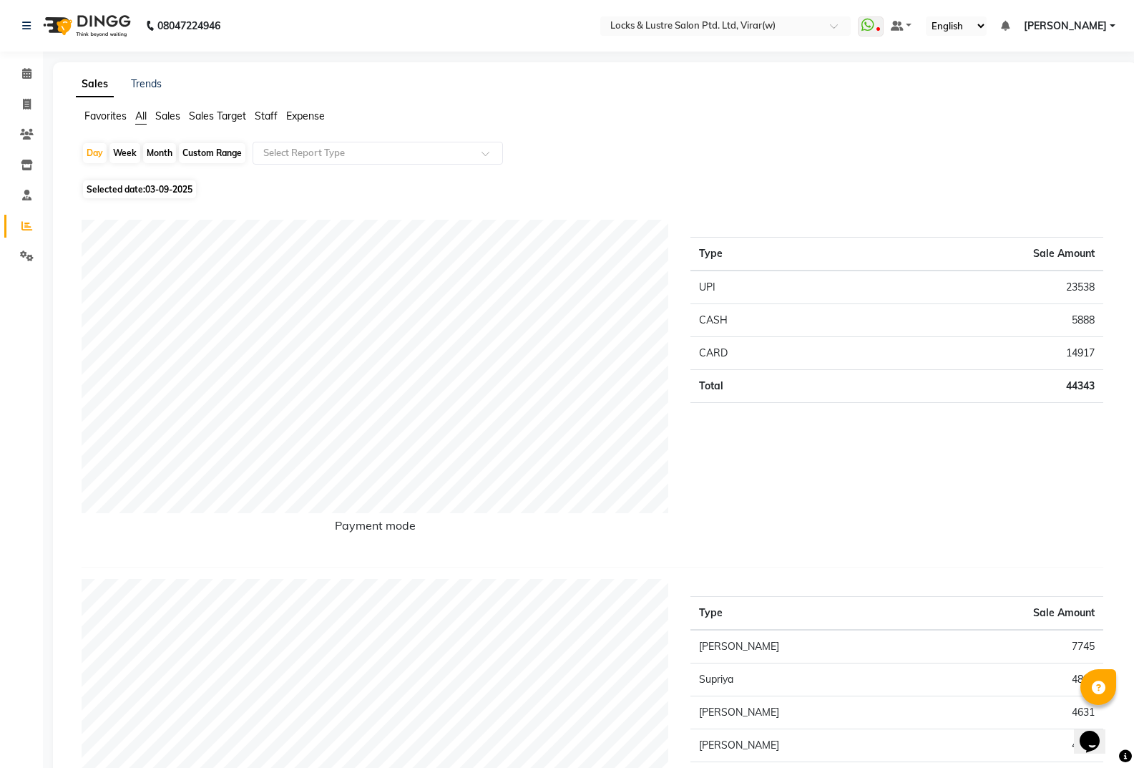
click at [313, 109] on li "Expense" at bounding box center [305, 116] width 39 height 15
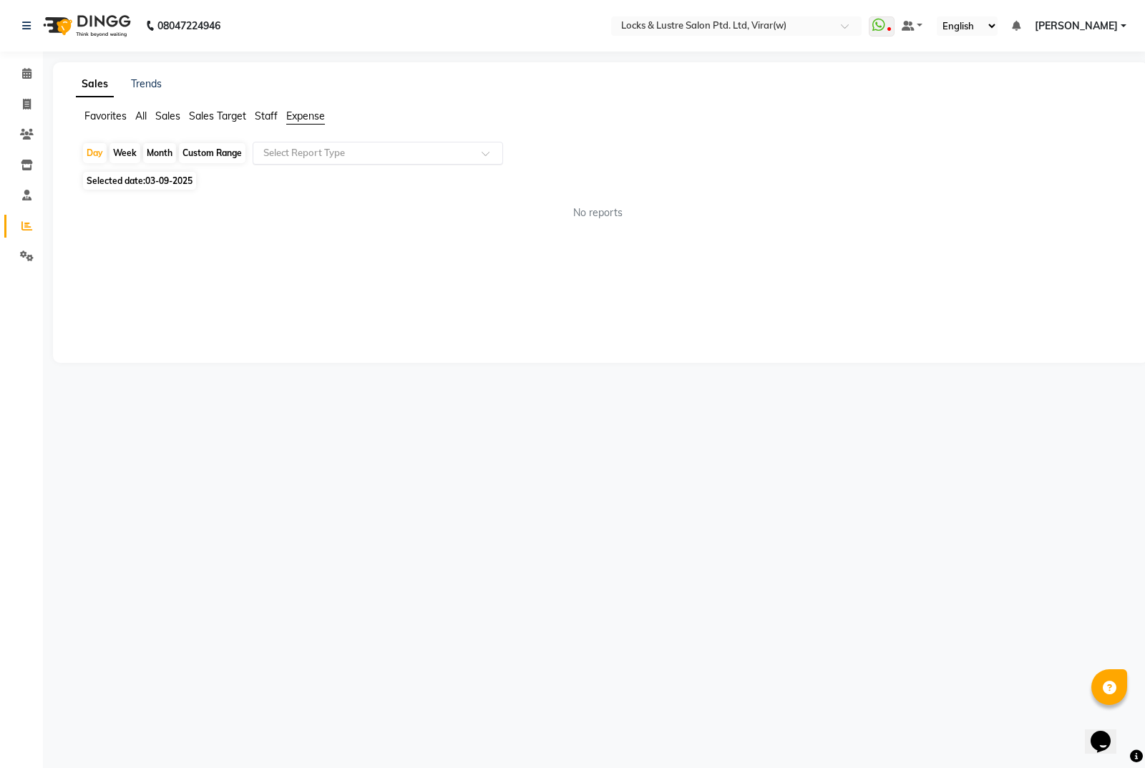
click at [361, 161] on div "Select Report Type" at bounding box center [378, 153] width 250 height 23
drag, startPoint x: 353, startPoint y: 208, endPoint x: 343, endPoint y: 215, distance: 12.2
click at [353, 209] on div "Expense" at bounding box center [377, 207] width 249 height 29
select select "csv"
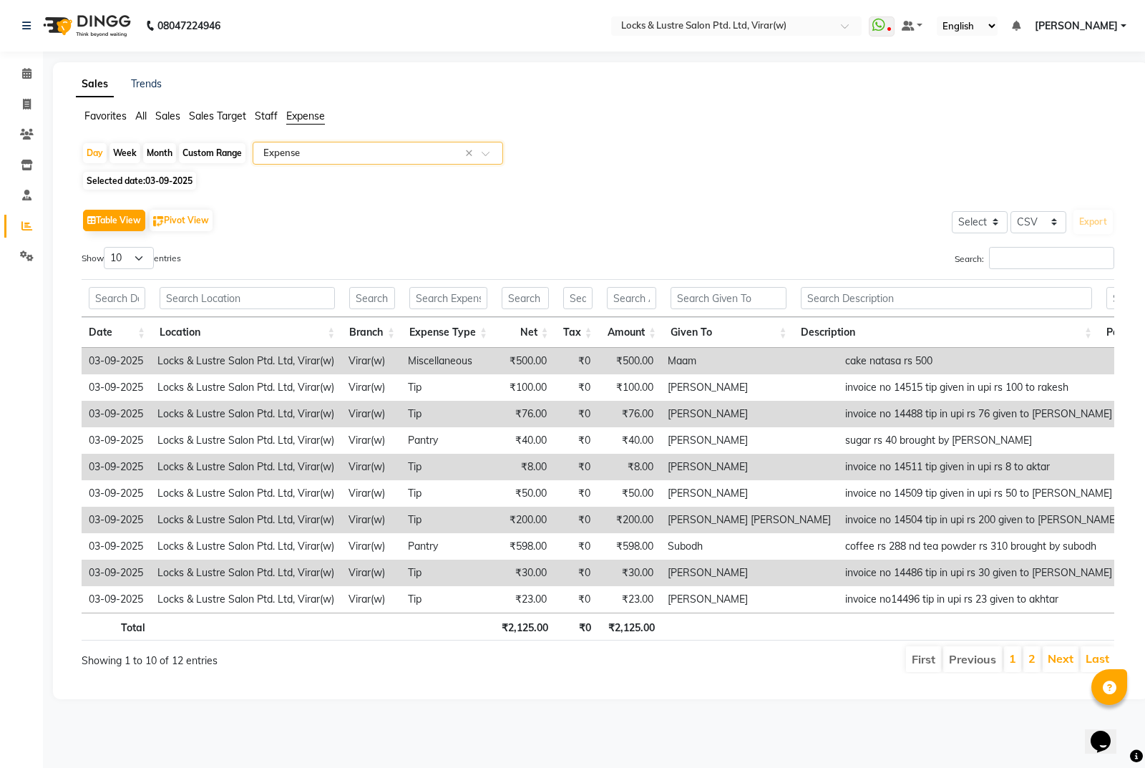
click at [600, 347] on th "Amount" at bounding box center [632, 332] width 64 height 31
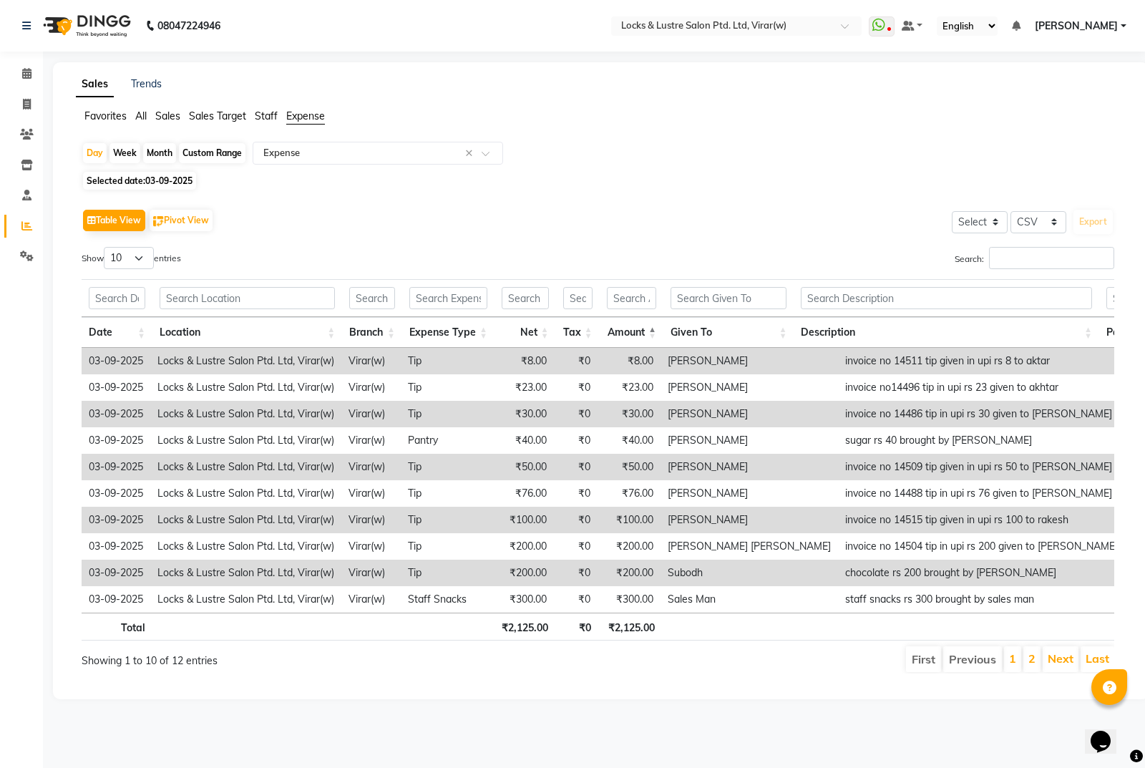
click at [652, 337] on th "Amount" at bounding box center [632, 332] width 64 height 31
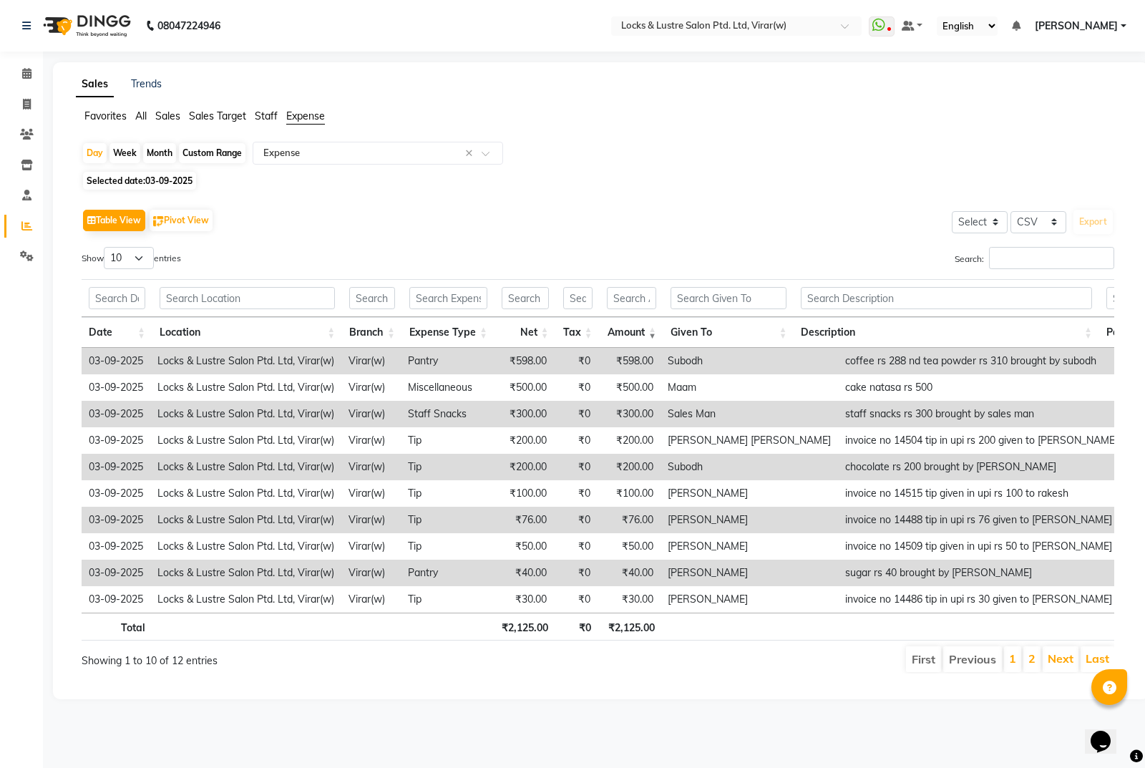
click at [636, 368] on td "₹598.00" at bounding box center [629, 361] width 63 height 26
click at [101, 360] on td "03-09-2025" at bounding box center [116, 361] width 69 height 26
click at [210, 361] on td "Locks & Lustre Salon Ptd. Ltd, Virar(w)" at bounding box center [245, 361] width 191 height 26
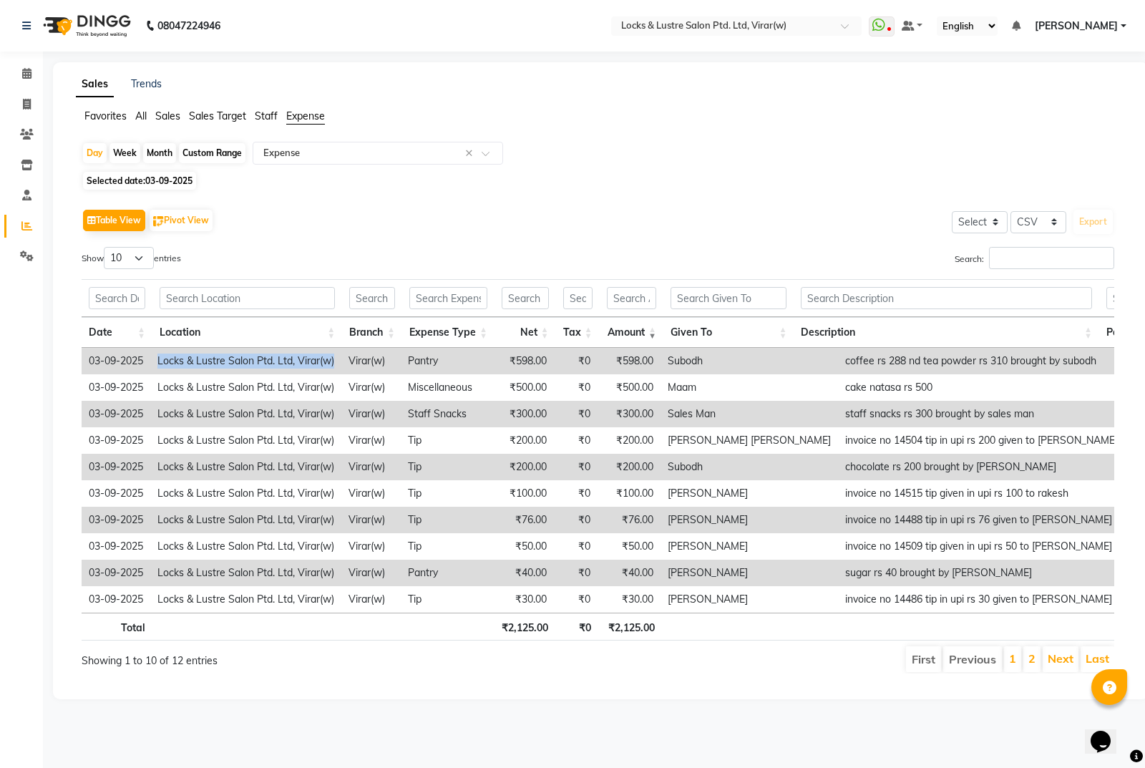
click at [210, 361] on td "Locks & Lustre Salon Ptd. Ltd, Virar(w)" at bounding box center [245, 361] width 191 height 26
click at [125, 301] on input "text" at bounding box center [117, 298] width 57 height 22
click at [894, 288] on input "text" at bounding box center [946, 298] width 291 height 22
click at [990, 209] on div "Select Select CSV PDF Export" at bounding box center [1031, 220] width 165 height 30
click at [996, 222] on select "Select" at bounding box center [980, 222] width 56 height 22
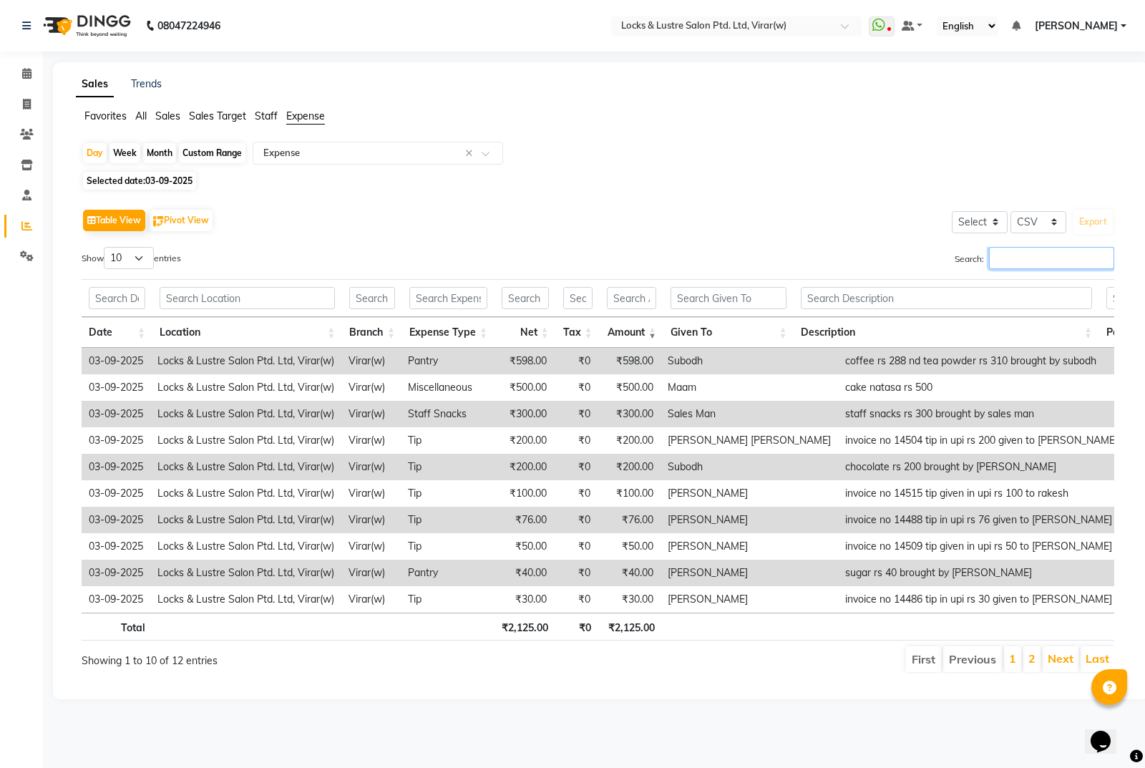
click at [1028, 257] on input "Search:" at bounding box center [1051, 258] width 125 height 22
drag, startPoint x: 28, startPoint y: 78, endPoint x: 31, endPoint y: 62, distance: 16.7
click at [28, 77] on icon at bounding box center [26, 73] width 9 height 11
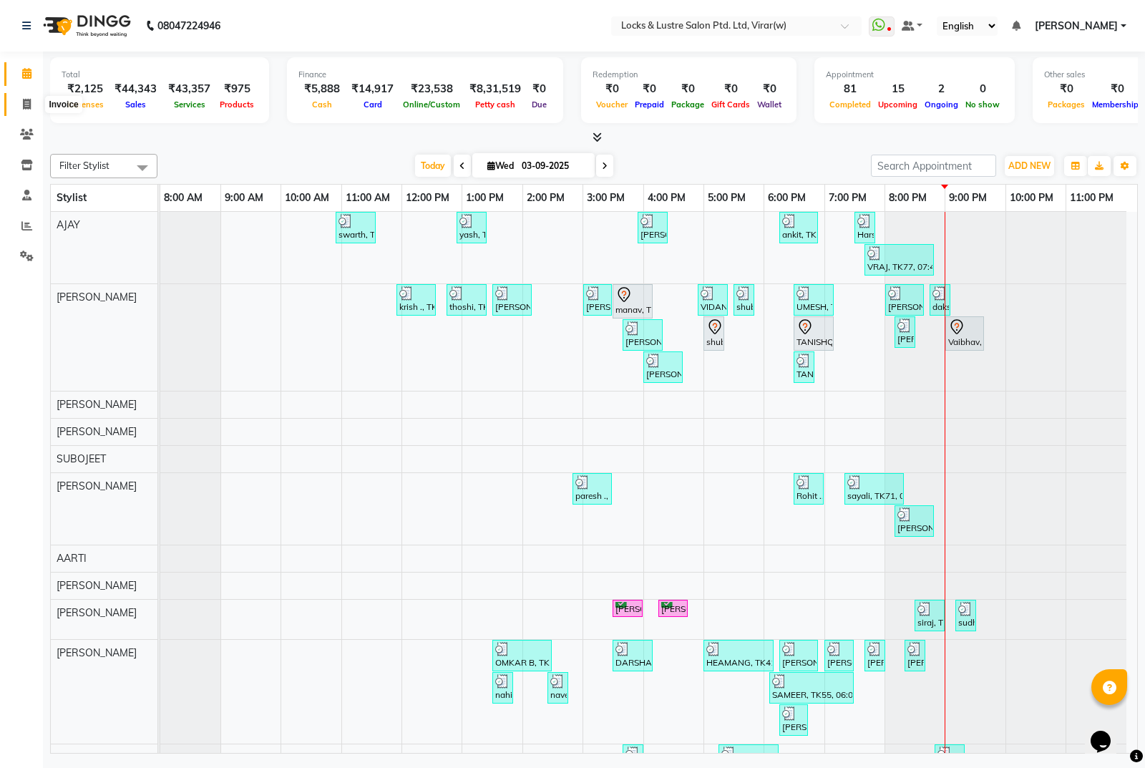
click at [29, 99] on icon at bounding box center [27, 104] width 8 height 11
select select "service"
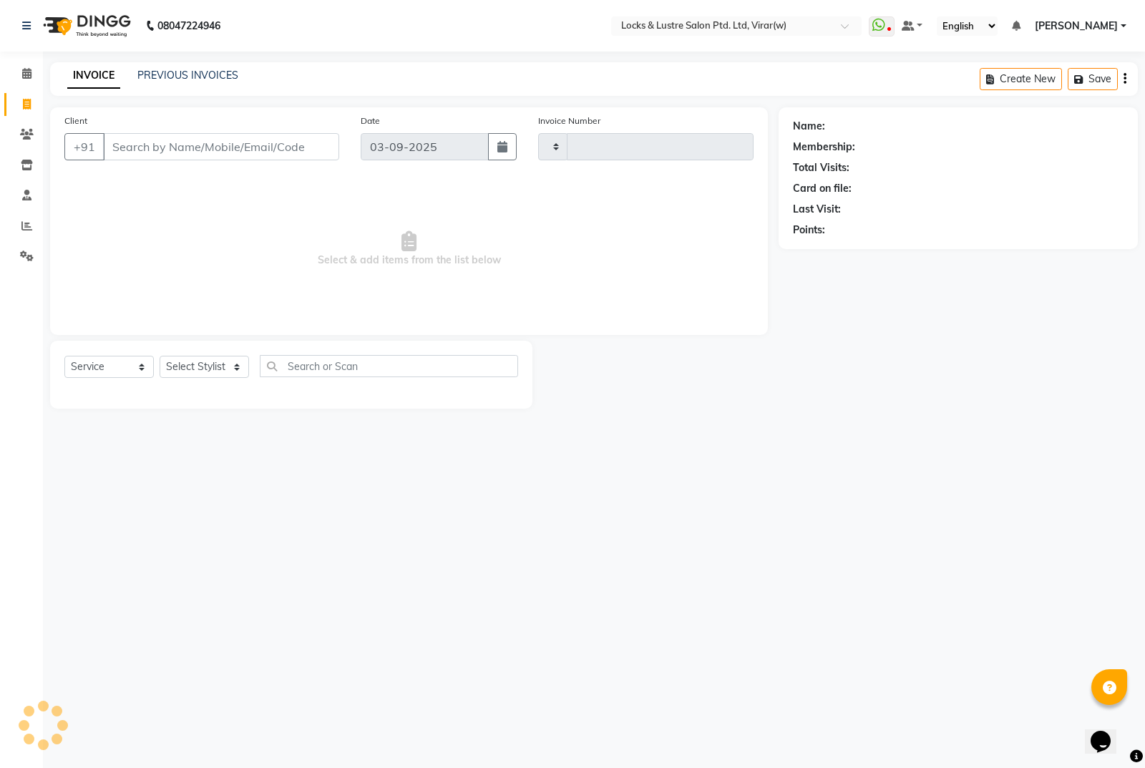
type input "14539"
select select "5944"
click at [246, 145] on input "Client" at bounding box center [221, 146] width 236 height 27
click at [243, 134] on input "Client" at bounding box center [221, 146] width 236 height 27
click at [245, 144] on input "Client" at bounding box center [221, 146] width 236 height 27
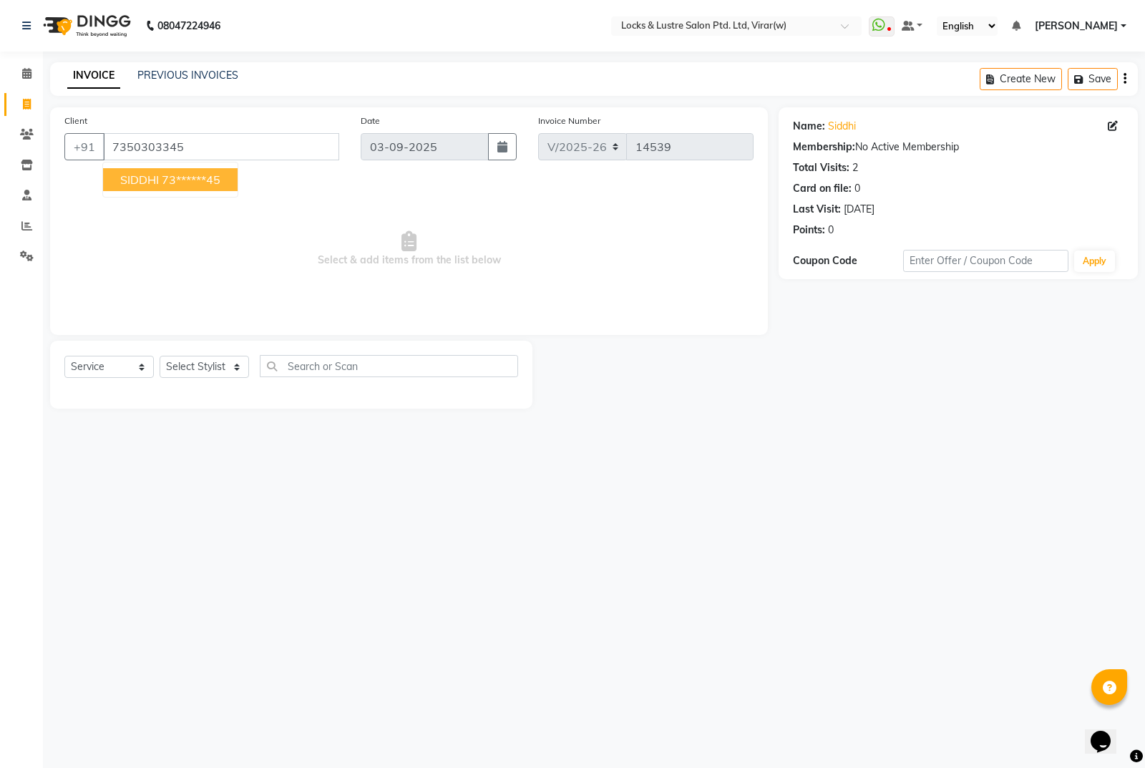
click at [220, 181] on ngb-highlight "73******45" at bounding box center [191, 179] width 59 height 14
type input "73******45"
click at [208, 359] on select "Select Stylist [PERSON_NAME] [PERSON_NAME] AJAY [PERSON_NAME] ANUSHKA [PERSON_N…" at bounding box center [204, 367] width 89 height 22
select select "88741"
click at [160, 356] on select "Select Stylist [PERSON_NAME] [PERSON_NAME] AJAY [PERSON_NAME] ANUSHKA [PERSON_N…" at bounding box center [204, 367] width 89 height 22
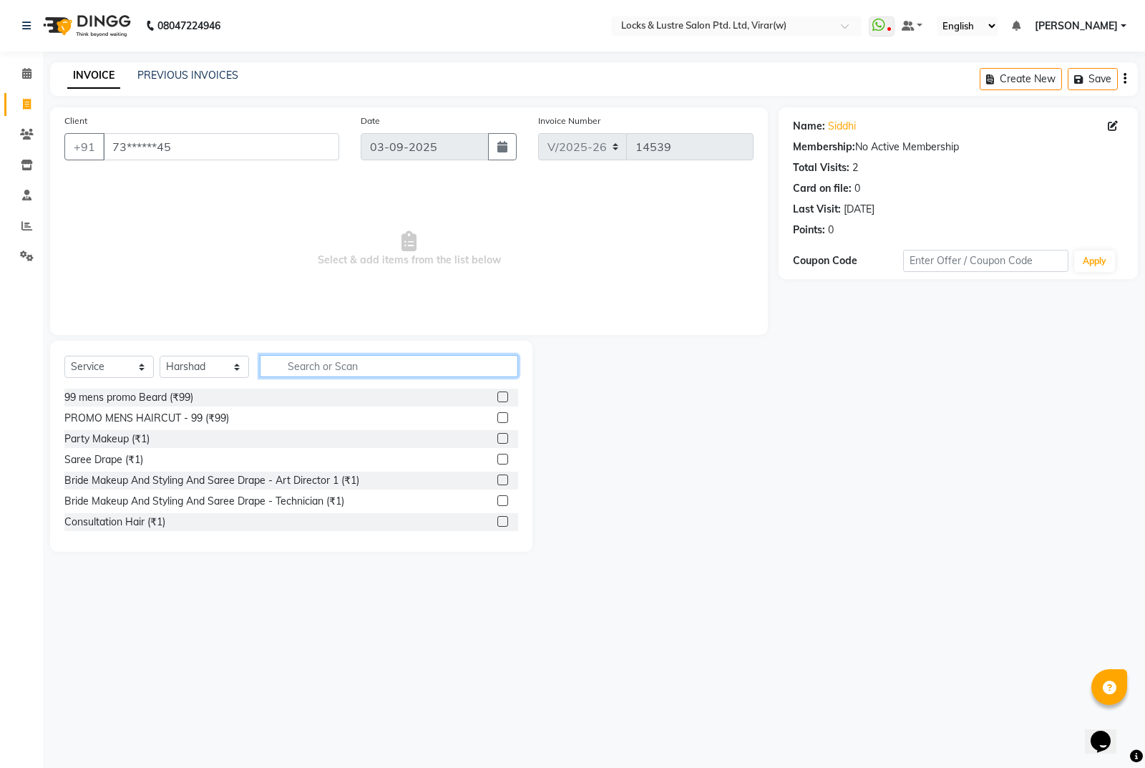
click at [278, 375] on input "text" at bounding box center [389, 366] width 258 height 22
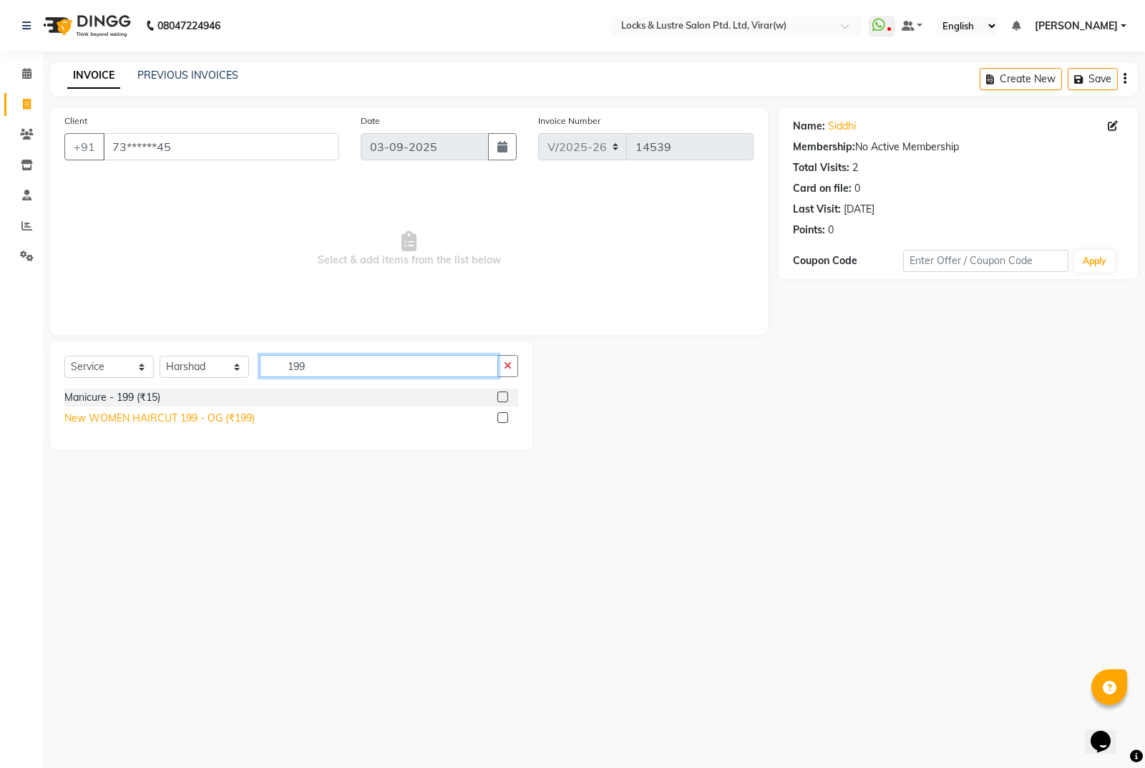
type input "199"
click at [194, 420] on div "New WOMEN HAIRCUT 199 - OG (₹199)" at bounding box center [159, 418] width 190 height 15
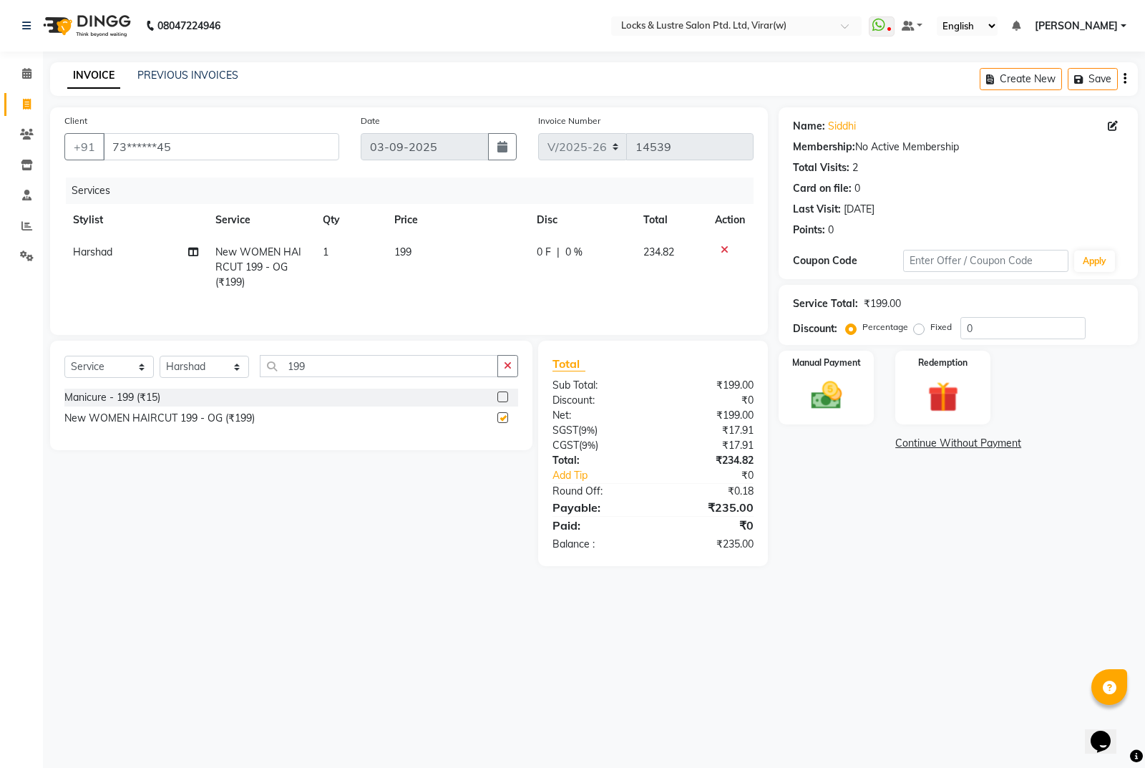
checkbox input "false"
click at [912, 549] on div "Name: Siddhi Membership: No Active Membership Total Visits: 2 Card on file: 0 L…" at bounding box center [964, 336] width 370 height 459
click at [825, 396] on img at bounding box center [827, 395] width 52 height 36
click at [914, 434] on div "Payment Methods CARD UPI CASH" at bounding box center [958, 473] width 359 height 86
click at [930, 446] on span "UPI" at bounding box center [930, 444] width 22 height 16
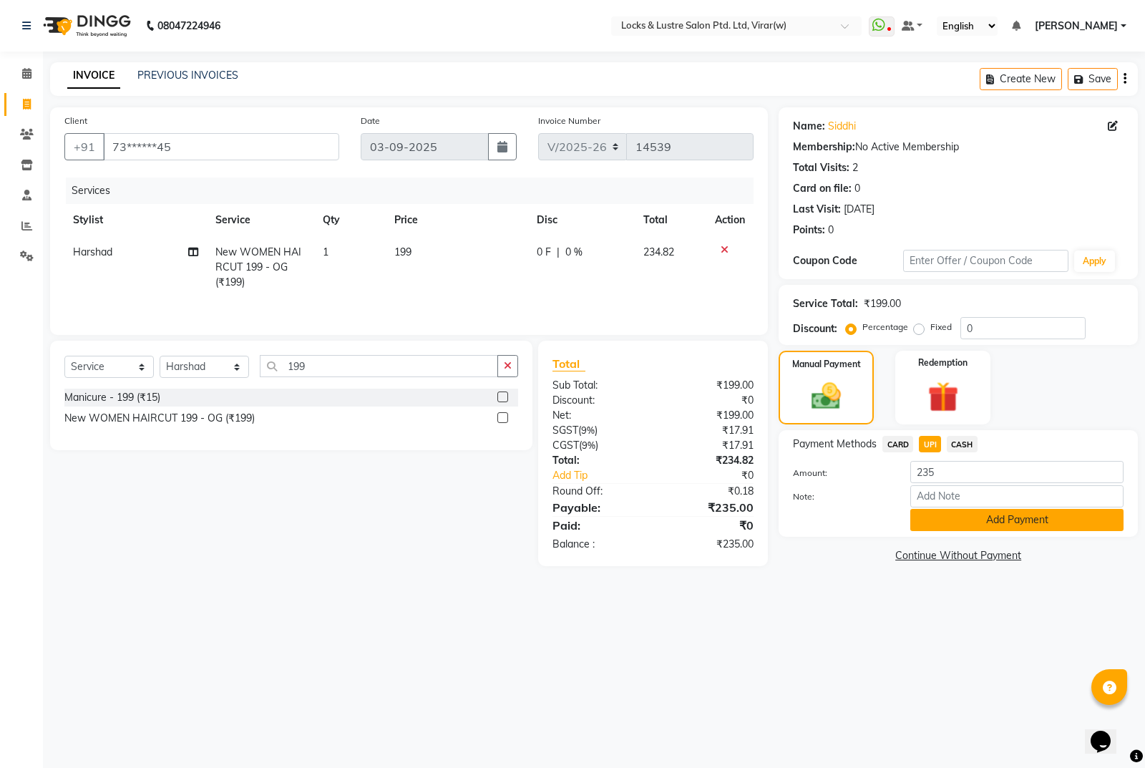
click at [980, 525] on button "Add Payment" at bounding box center [1016, 520] width 213 height 22
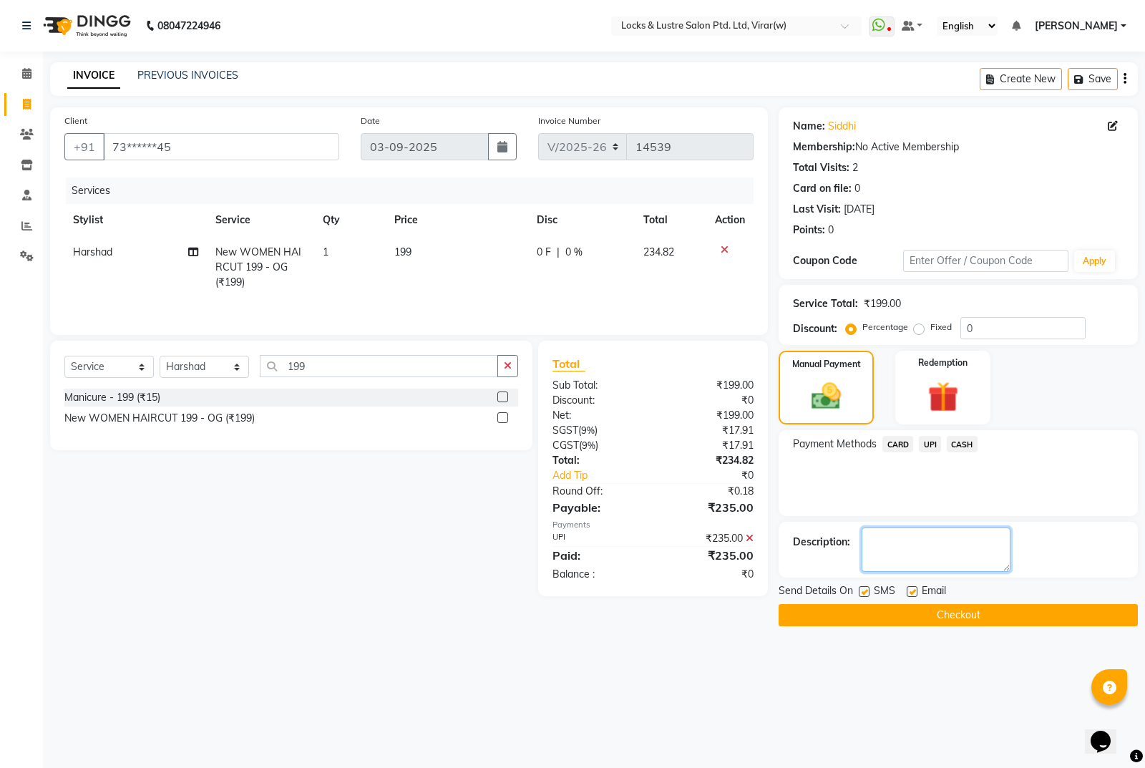
click at [937, 548] on textarea at bounding box center [936, 549] width 149 height 44
click at [946, 542] on textarea at bounding box center [936, 549] width 149 height 44
type textarea "524679241216"
click at [1079, 616] on button "Checkout" at bounding box center [958, 615] width 359 height 22
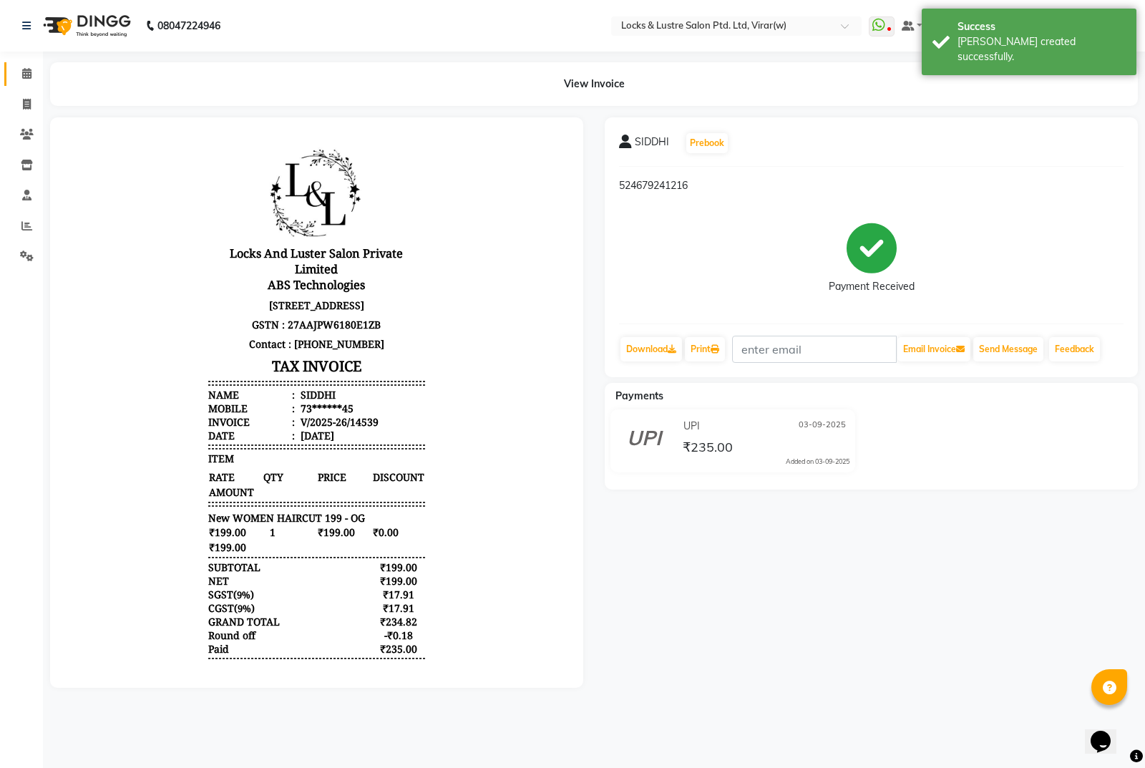
click at [13, 72] on link "Calendar" at bounding box center [21, 74] width 34 height 24
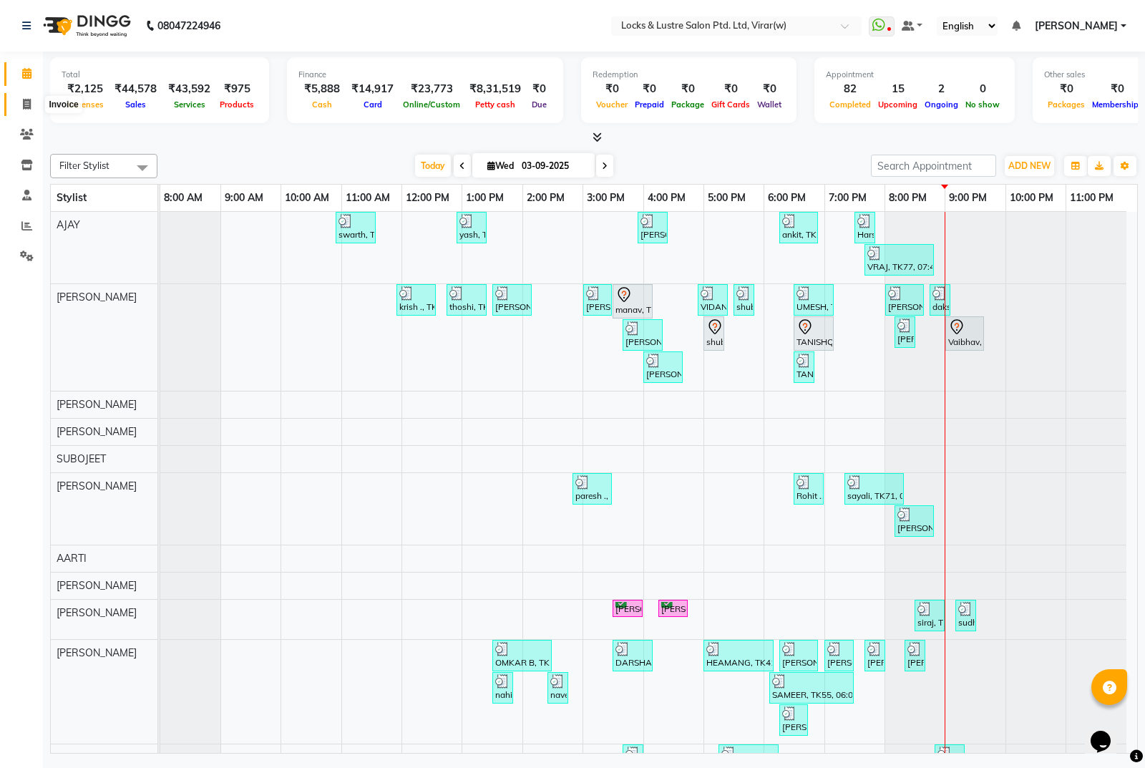
click at [23, 103] on icon at bounding box center [27, 104] width 8 height 11
select select "service"
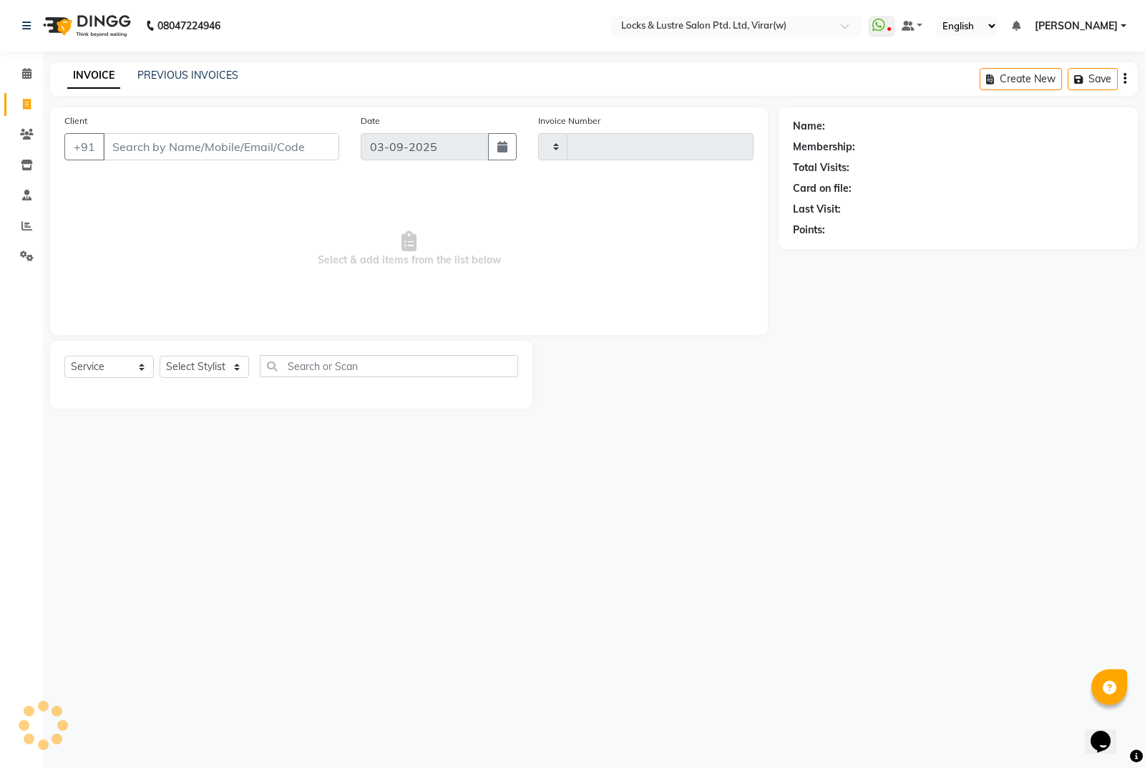
type input "14541"
select select "5944"
click at [144, 147] on input "Client" at bounding box center [221, 146] width 236 height 27
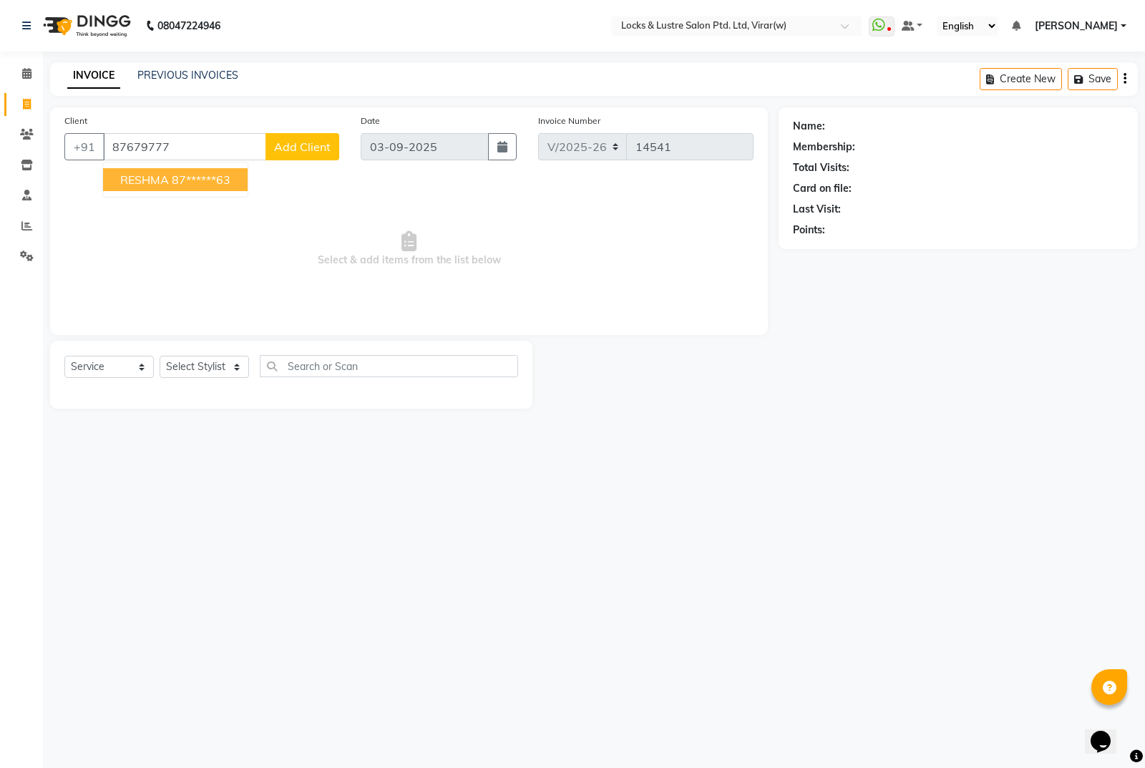
click at [223, 178] on ngb-highlight "87******63" at bounding box center [201, 179] width 59 height 14
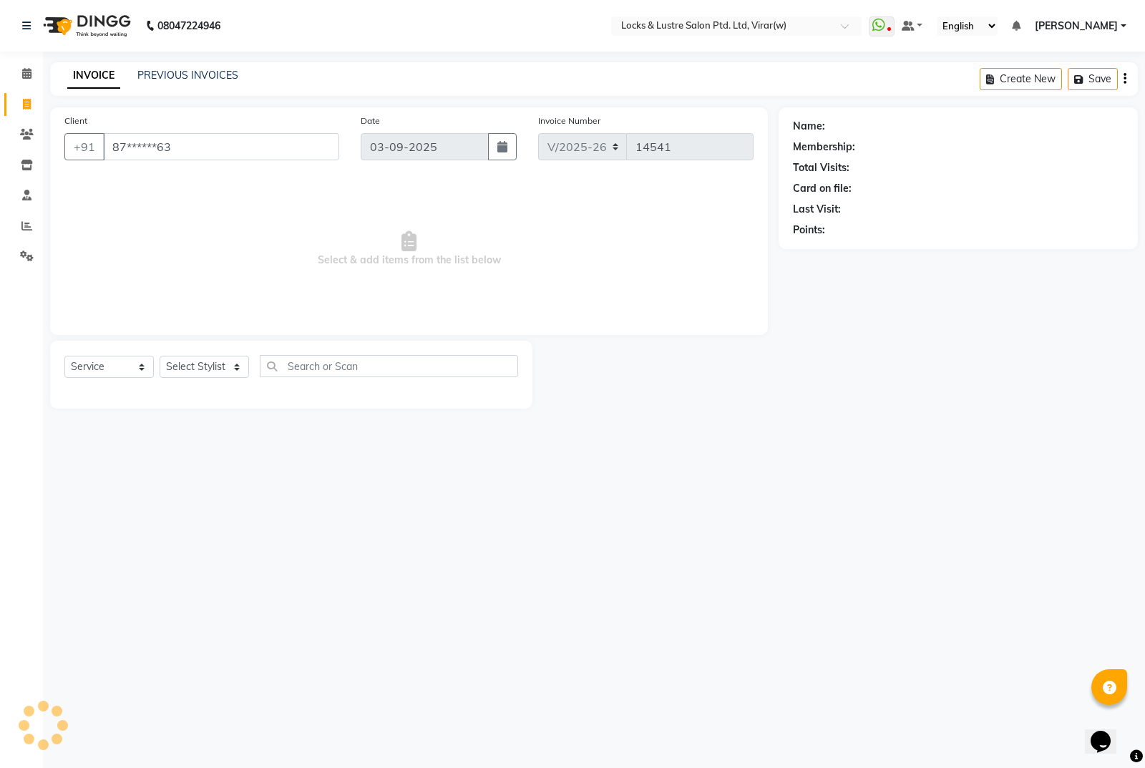
type input "87******63"
click at [226, 372] on select "Select Stylist [PERSON_NAME] [PERSON_NAME] [PERSON_NAME] AKASH [PERSON_NAME] [P…" at bounding box center [204, 367] width 89 height 22
select select "48079"
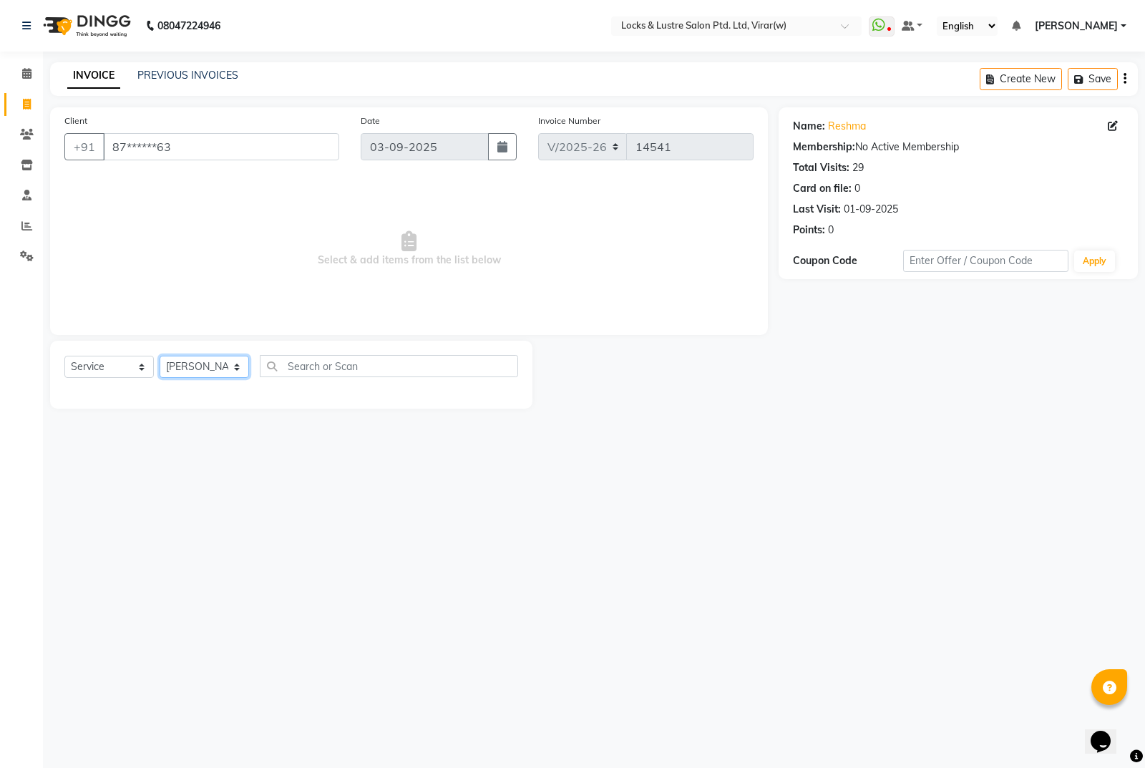
click at [160, 356] on select "Select Stylist [PERSON_NAME] [PERSON_NAME] [PERSON_NAME] AKASH [PERSON_NAME] [P…" at bounding box center [204, 367] width 89 height 22
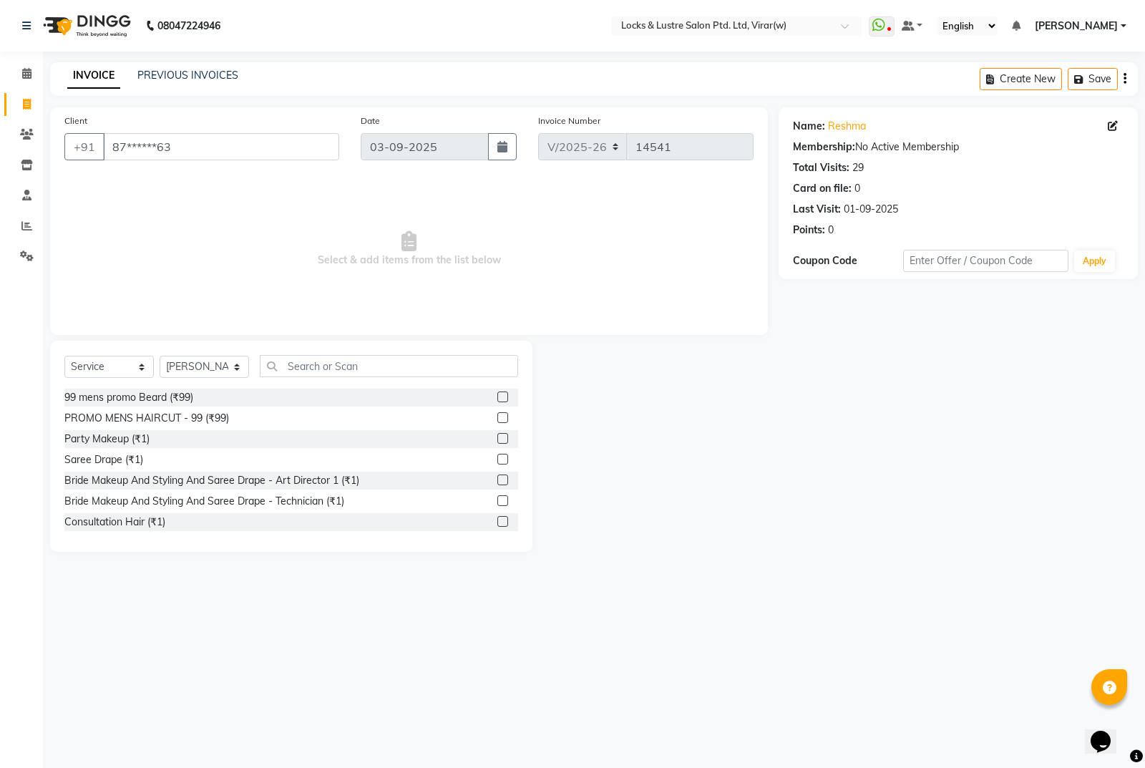
drag, startPoint x: 411, startPoint y: 386, endPoint x: 442, endPoint y: 372, distance: 33.3
click at [421, 381] on div "Select Service Product Membership Package Voucher Prepaid Gift Card Select Styl…" at bounding box center [291, 372] width 454 height 34
click at [442, 372] on input "text" at bounding box center [389, 366] width 258 height 22
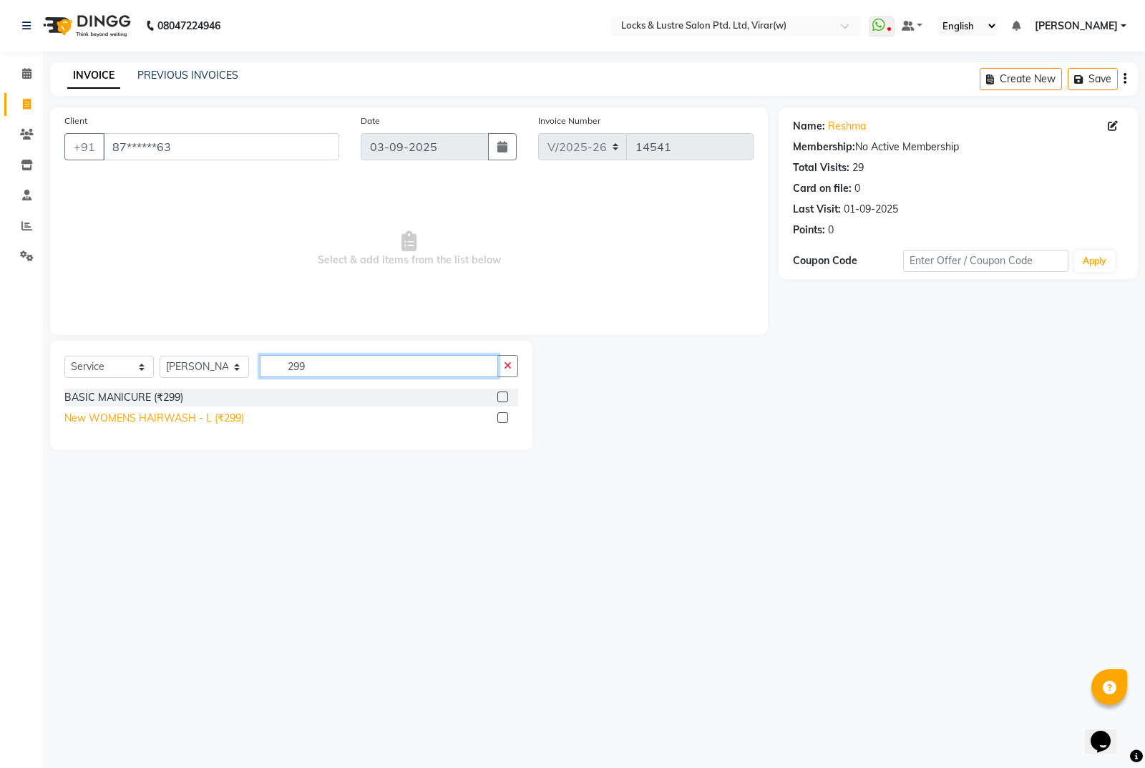
type input "299"
click at [150, 422] on div "New WOMENS HAIRWASH - L (₹299)" at bounding box center [154, 418] width 180 height 15
checkbox input "false"
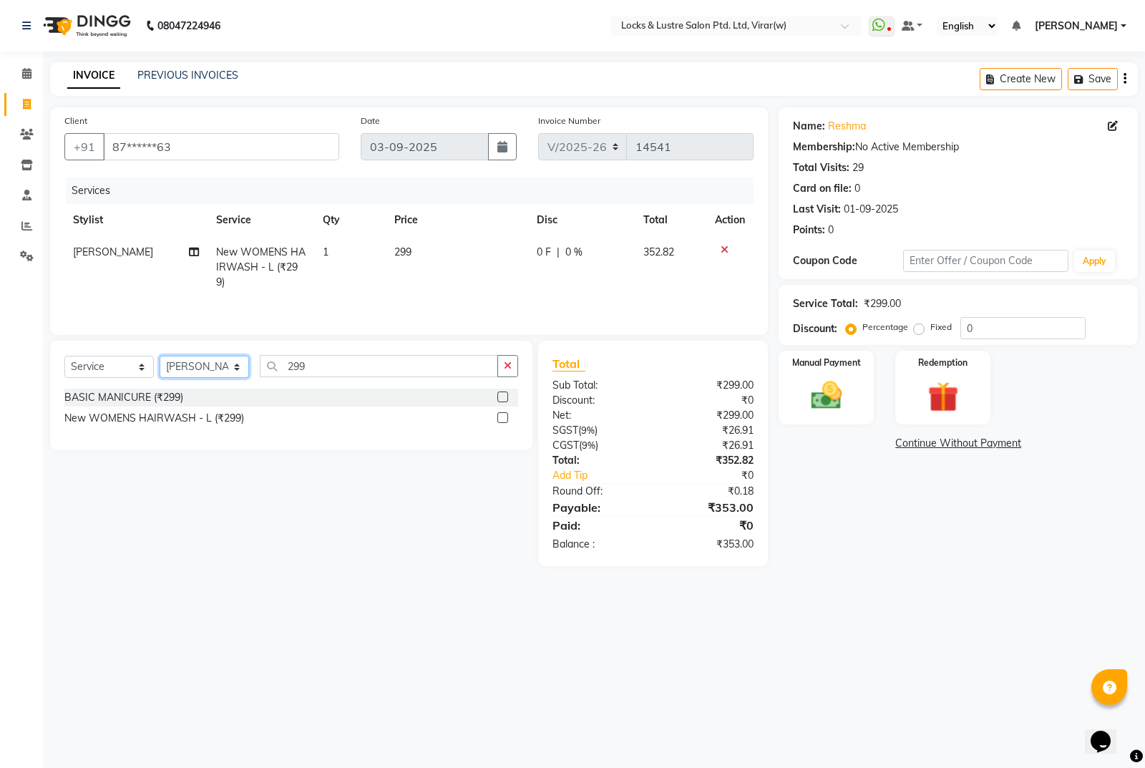
click at [230, 364] on select "Select Stylist AARTI Abdul Khan Adil Admin AJAY AKASH NHAVI ANUSHKA Ashwini Saw…" at bounding box center [204, 367] width 89 height 22
select select "42111"
click at [160, 356] on select "Select Stylist AARTI Abdul Khan Adil Admin AJAY AKASH NHAVI ANUSHKA Ashwini Saw…" at bounding box center [204, 367] width 89 height 22
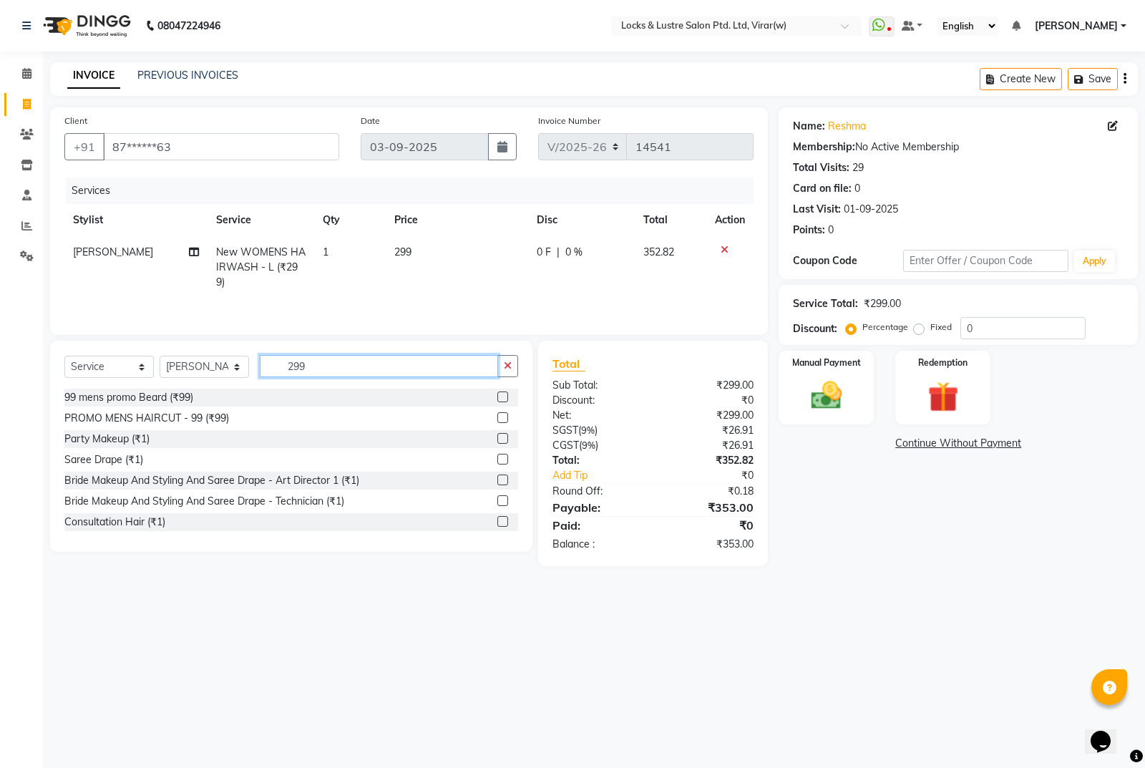
click at [331, 370] on input "299" at bounding box center [379, 366] width 238 height 22
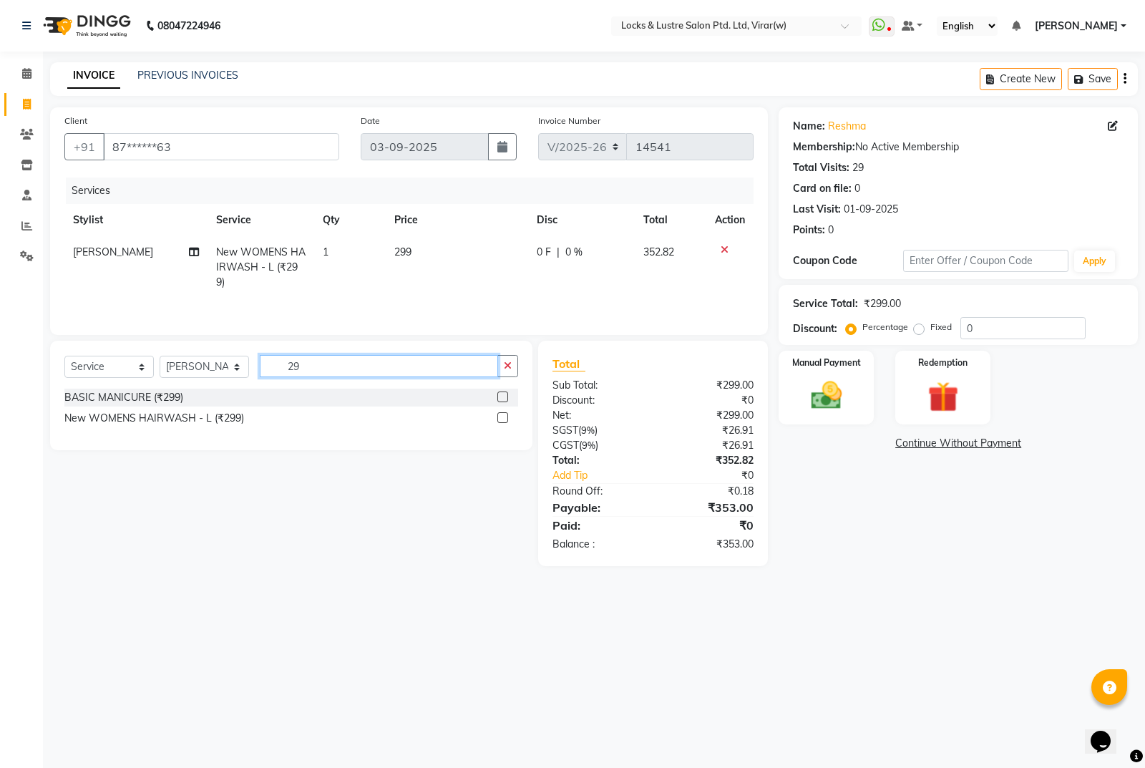
type input "2"
type input "399"
click at [229, 422] on div "New WOMENS HAIR WASH - N (₹399)" at bounding box center [156, 418] width 184 height 15
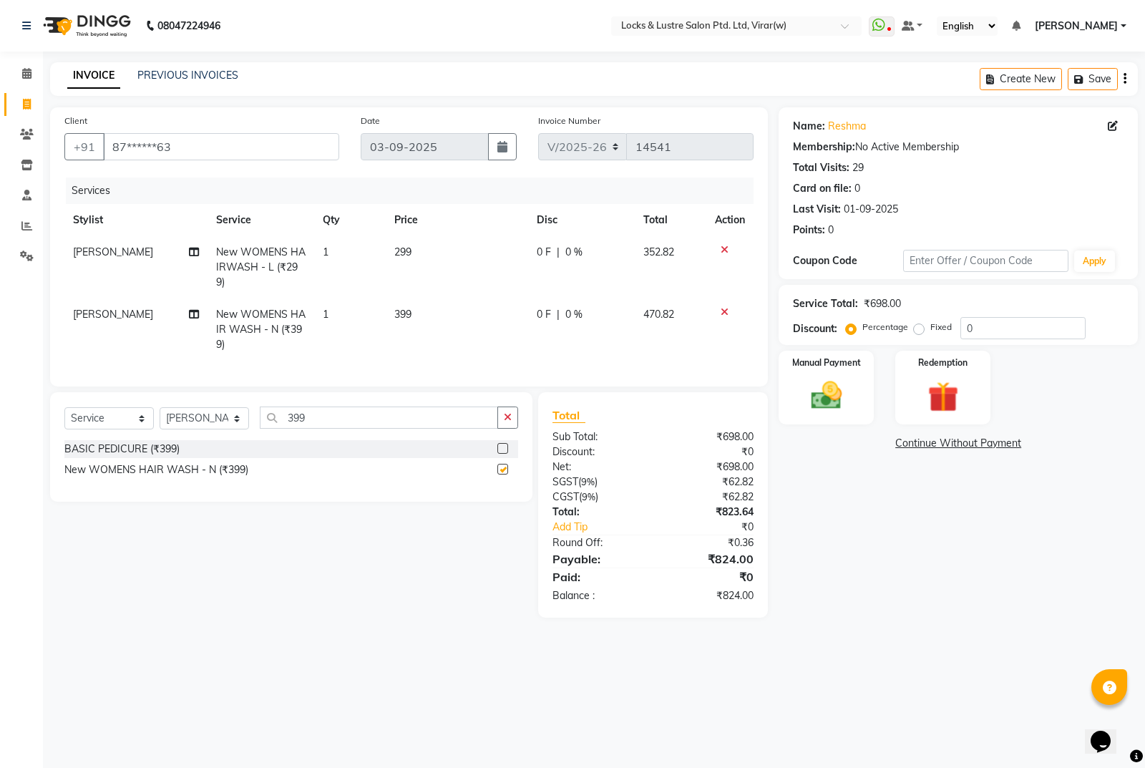
checkbox input "false"
click at [343, 419] on input "399" at bounding box center [379, 417] width 238 height 22
type input "3"
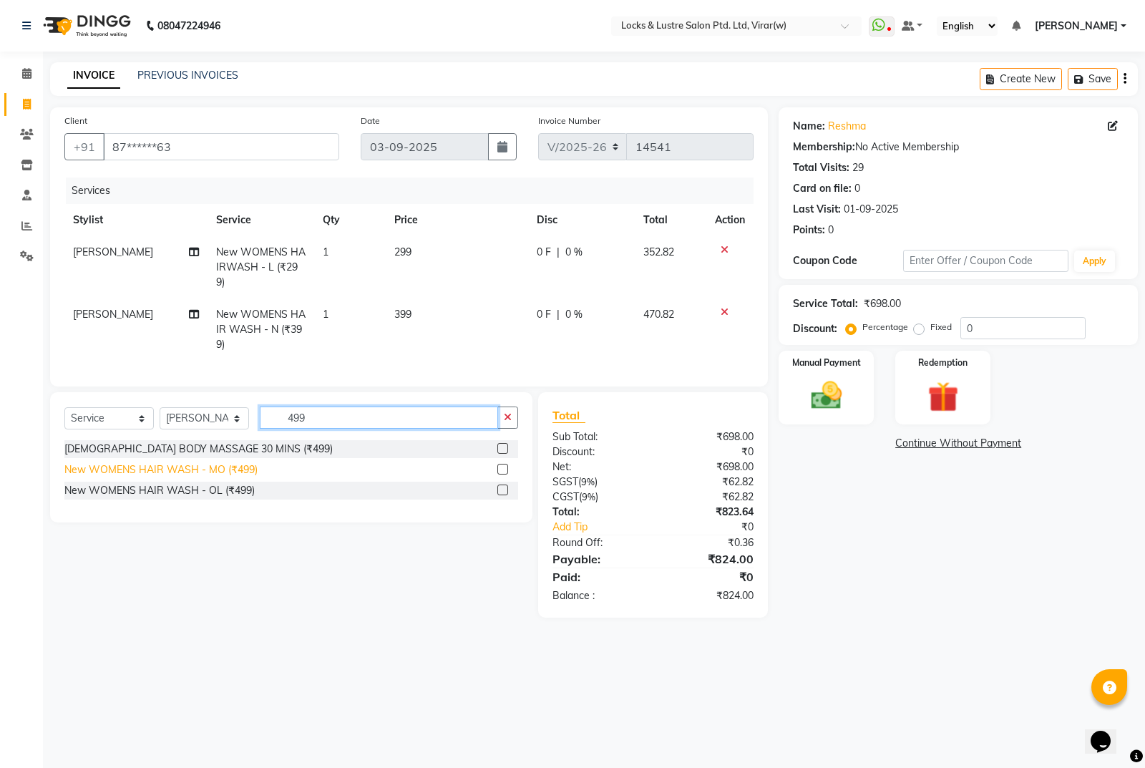
type input "499"
click at [238, 469] on div "New WOMENS HAIR WASH - MO (₹499)" at bounding box center [160, 469] width 193 height 15
checkbox input "false"
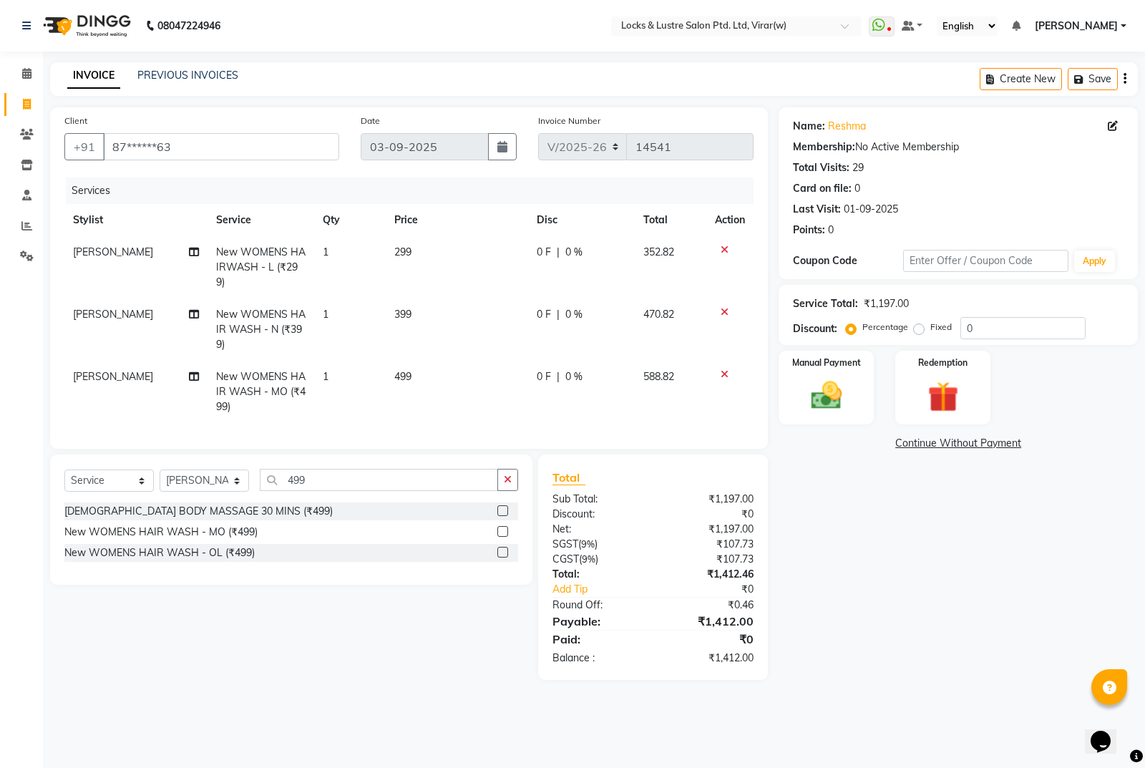
click at [821, 565] on div "Name: Reshma Membership: No Active Membership Total Visits: 29 Card on file: 0 …" at bounding box center [964, 393] width 370 height 572
click at [871, 622] on div "Name: Reshma Membership: No Active Membership Total Visits: 29 Card on file: 0 …" at bounding box center [964, 393] width 370 height 572
click at [819, 386] on img at bounding box center [827, 395] width 52 height 36
click at [957, 438] on span "CASH" at bounding box center [962, 444] width 31 height 16
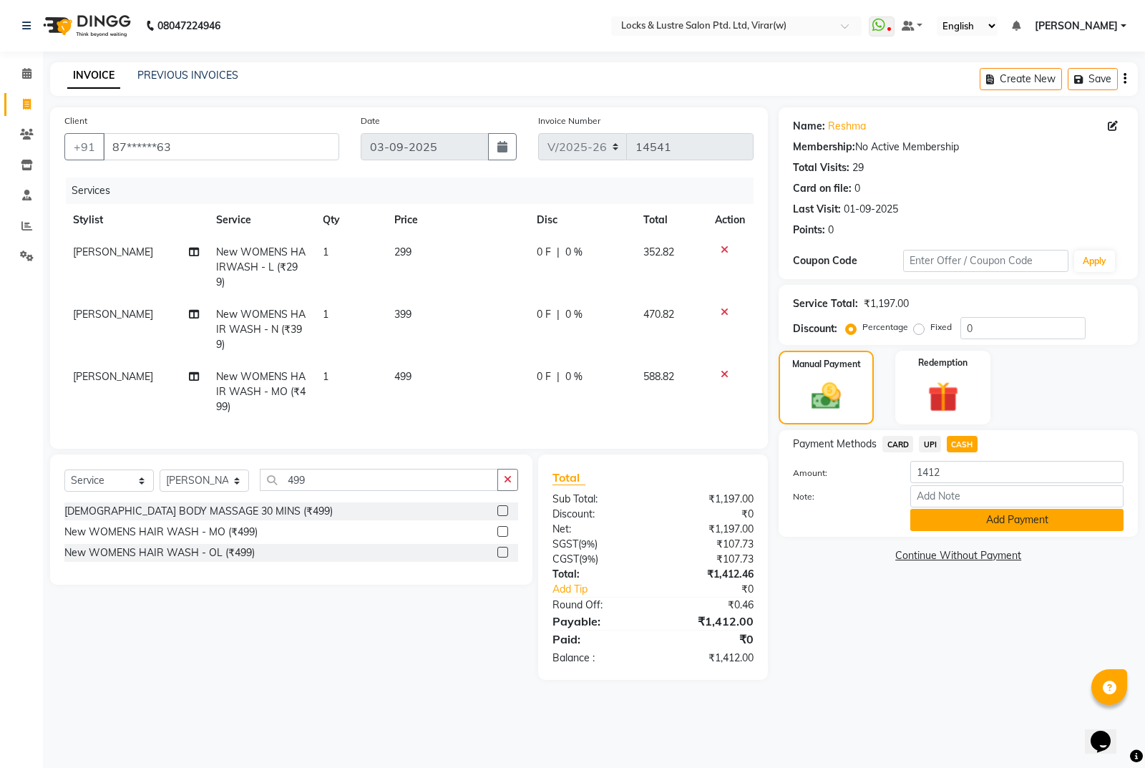
click at [1005, 516] on button "Add Payment" at bounding box center [1016, 520] width 213 height 22
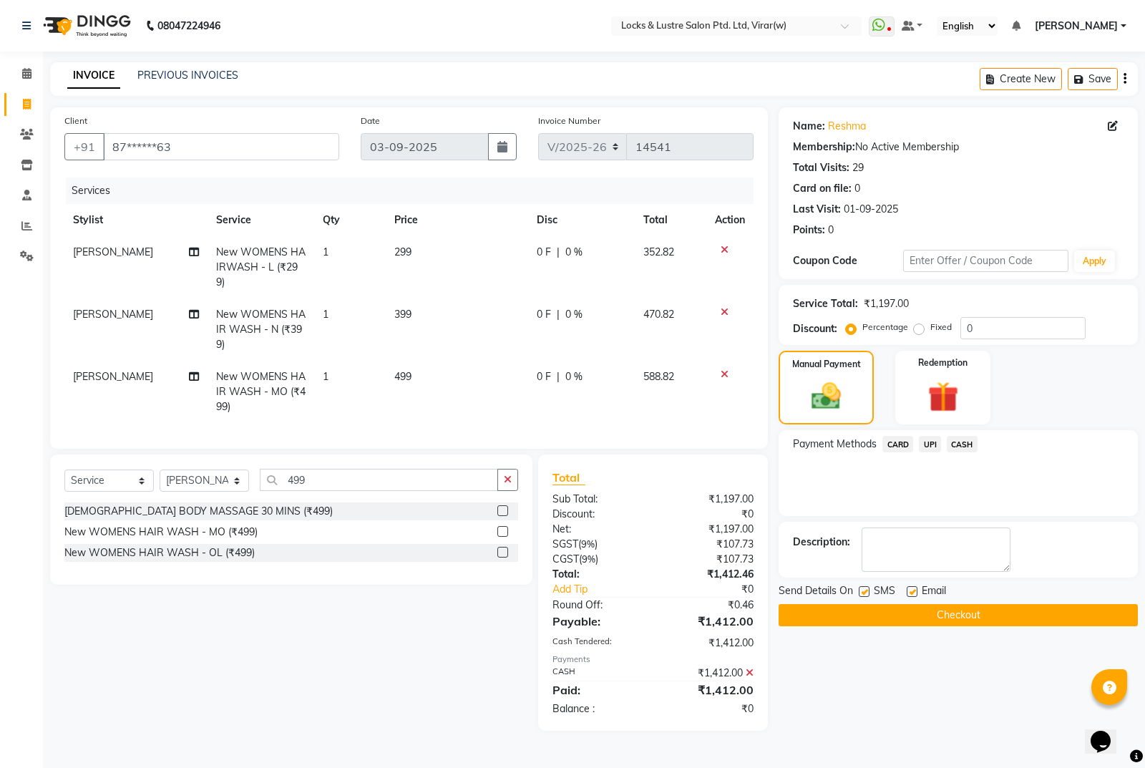
click at [1008, 619] on button "Checkout" at bounding box center [958, 615] width 359 height 22
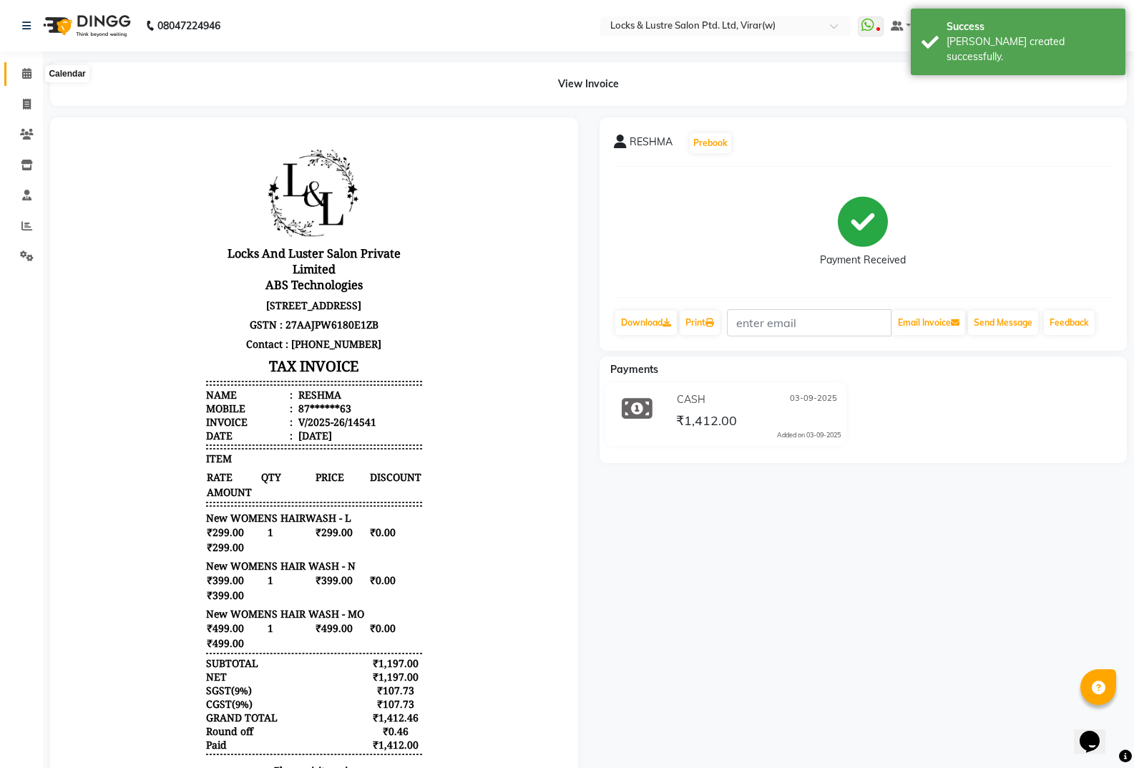
click at [22, 72] on icon at bounding box center [26, 73] width 9 height 11
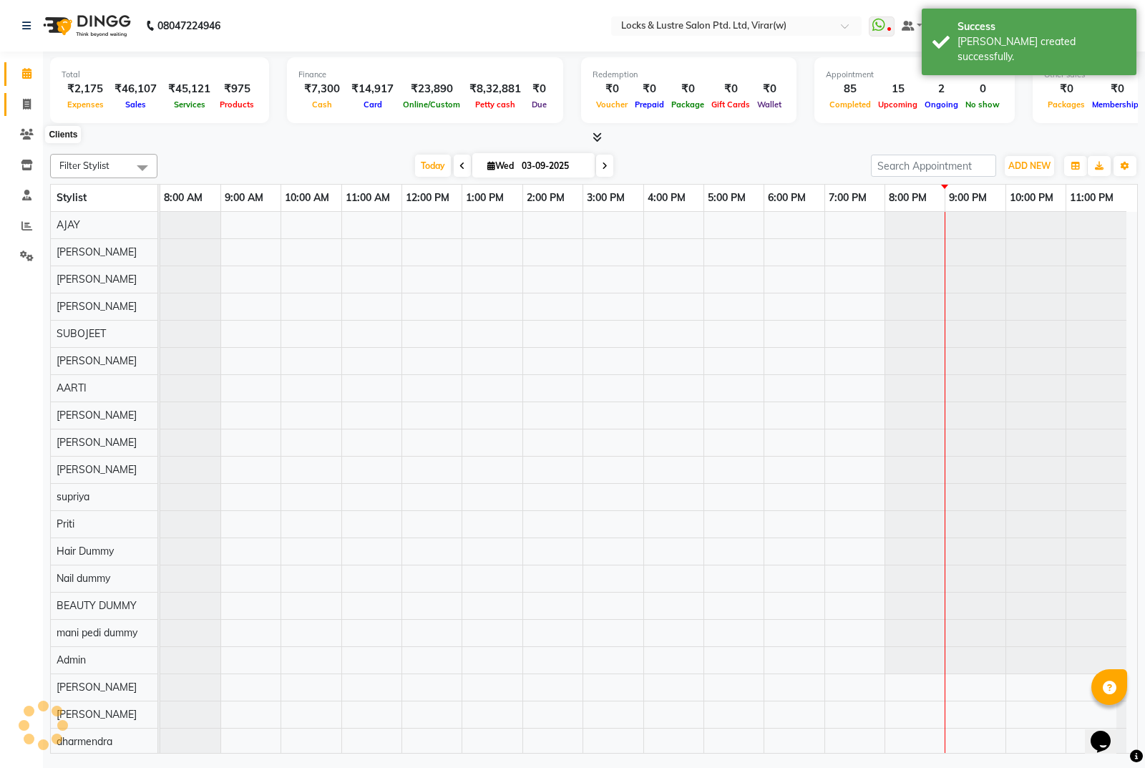
click at [30, 107] on icon at bounding box center [27, 104] width 8 height 11
select select "service"
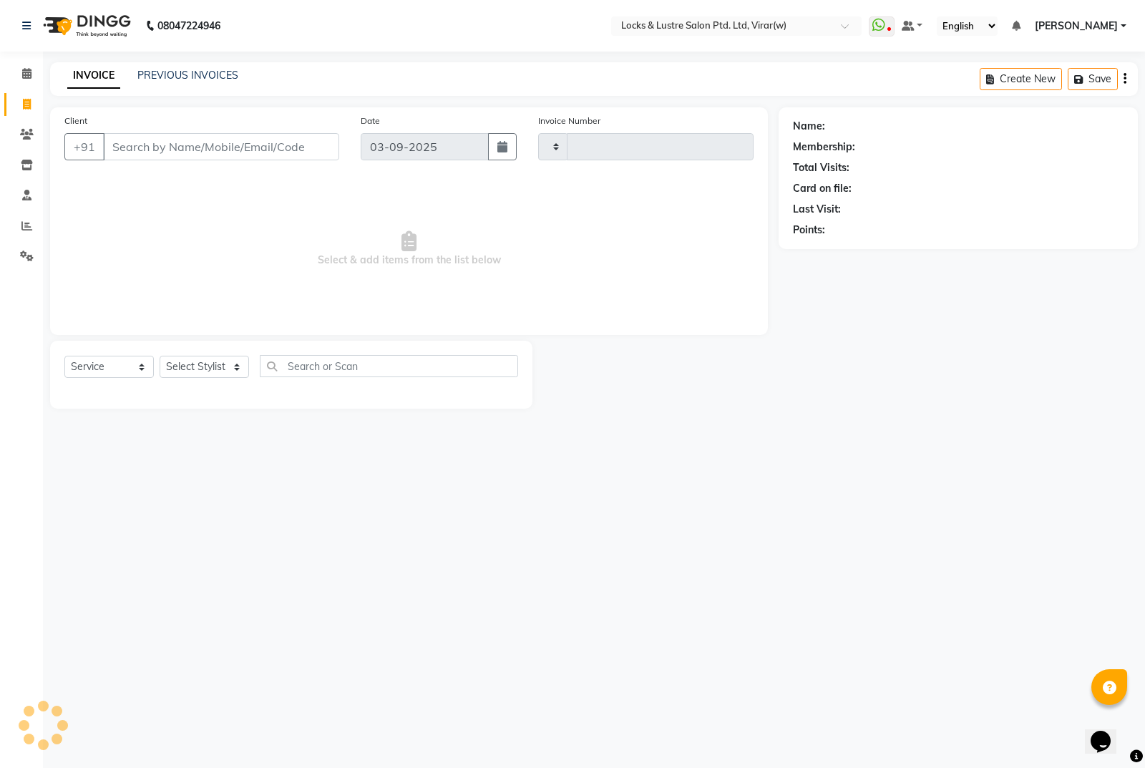
type input "14542"
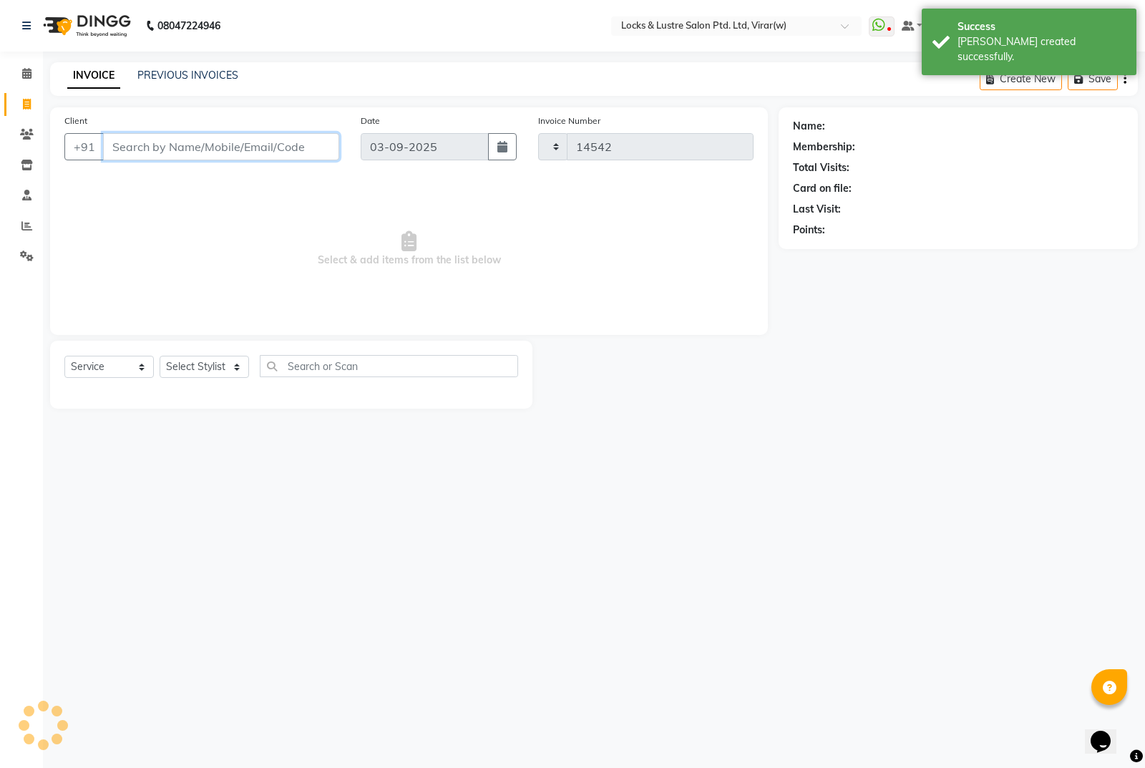
select select "5944"
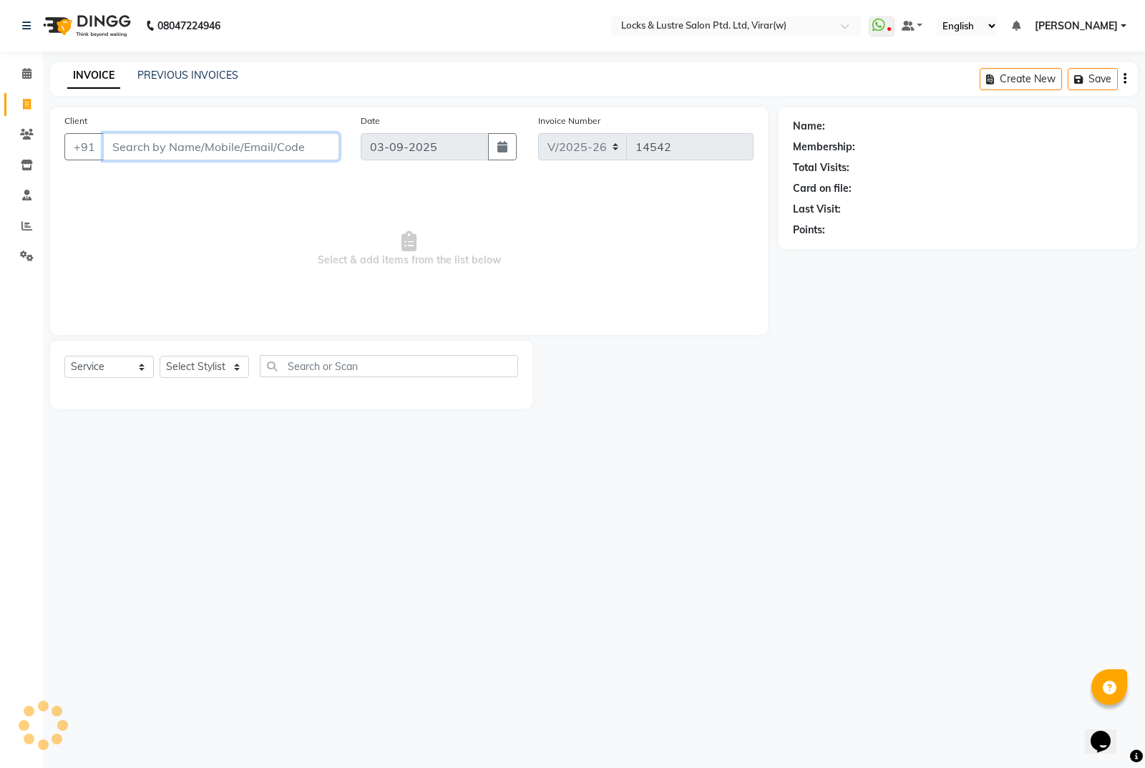
click at [149, 159] on input "Client" at bounding box center [221, 146] width 236 height 27
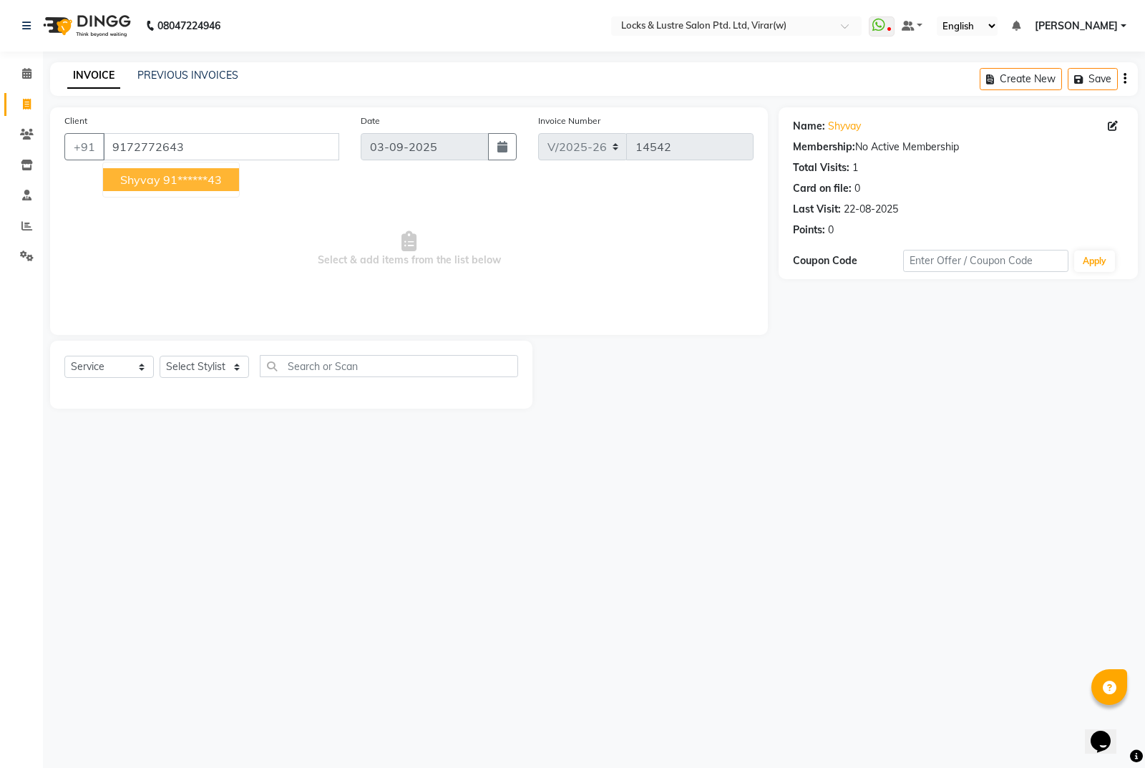
click at [196, 175] on ngb-highlight "91******43" at bounding box center [192, 179] width 59 height 14
type input "91******43"
click at [238, 366] on select "Select Stylist AARTI Abdul Khan Adil Admin AJAY AKASH NHAVI ANUSHKA Ashwini Saw…" at bounding box center [204, 367] width 89 height 22
select select "88741"
click at [160, 356] on select "Select Stylist AARTI Abdul Khan Adil Admin AJAY AKASH NHAVI ANUSHKA Ashwini Saw…" at bounding box center [204, 367] width 89 height 22
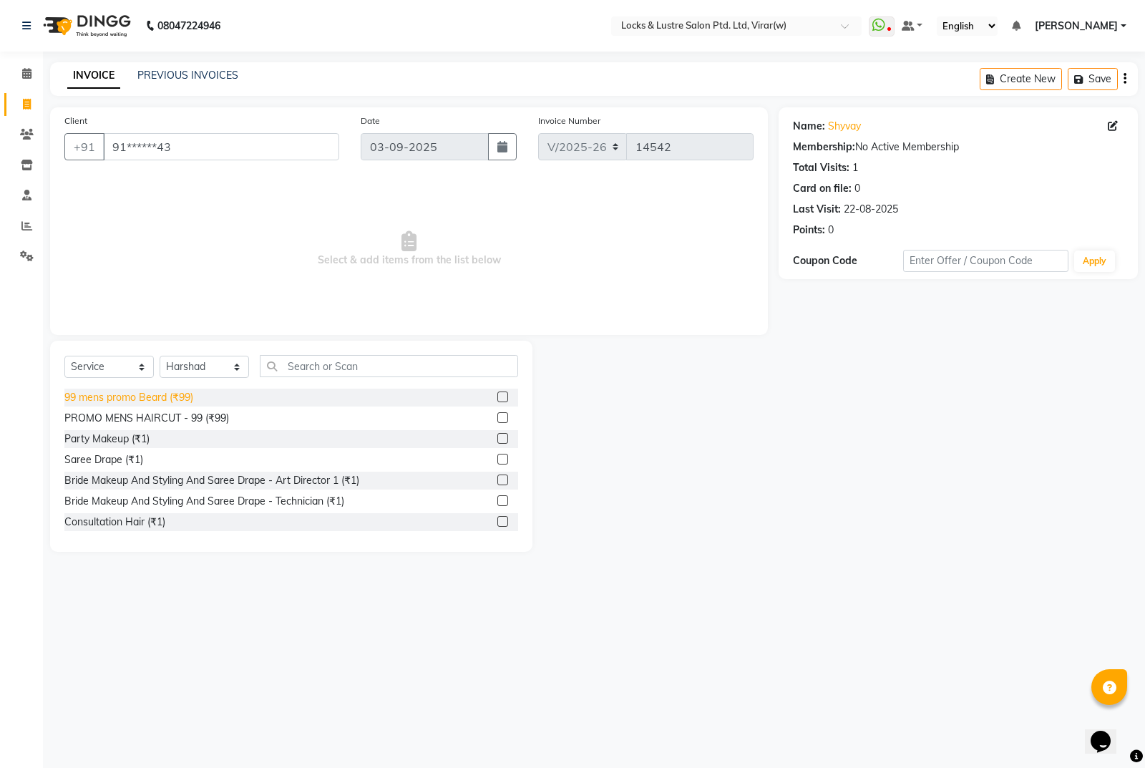
click at [142, 391] on div "99 mens promo Beard (₹99)" at bounding box center [128, 397] width 129 height 15
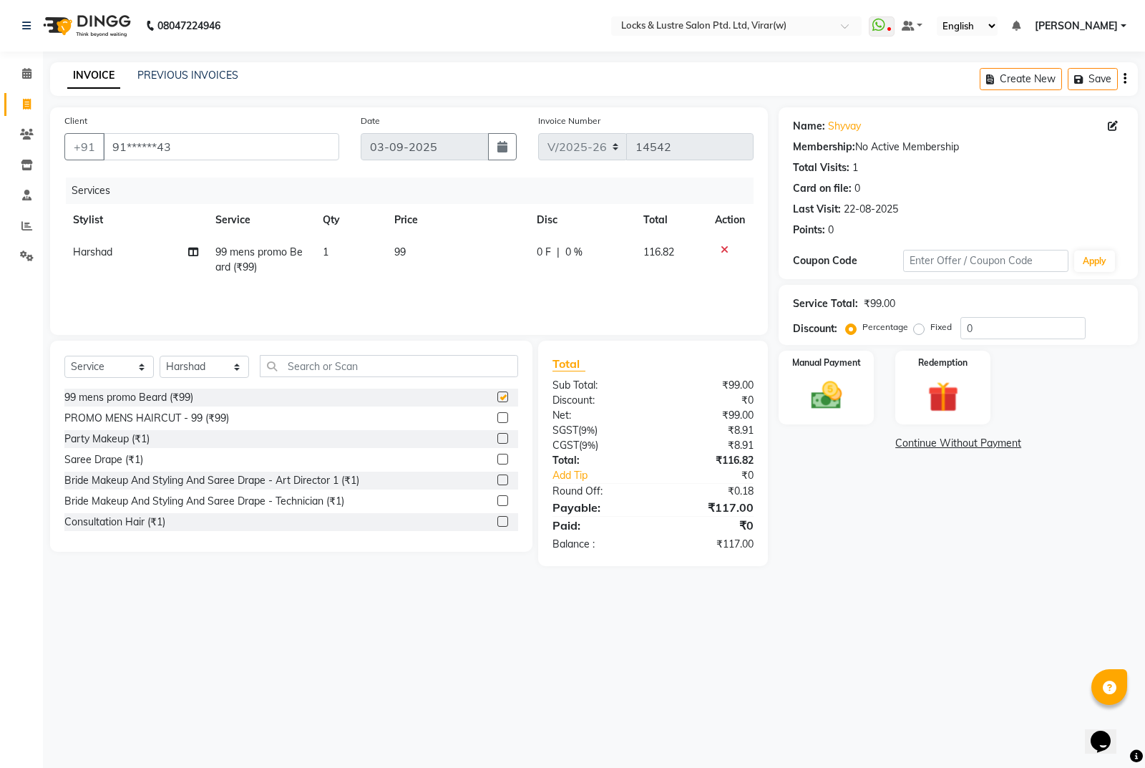
checkbox input "false"
drag, startPoint x: 952, startPoint y: 596, endPoint x: 957, endPoint y: 590, distance: 7.6
click at [954, 596] on div "08047224946 Select Location × Locks & Lustre Salon Ptd. Ltd, Virar(w) WhatsApp …" at bounding box center [572, 384] width 1145 height 768
click at [841, 386] on img at bounding box center [827, 395] width 52 height 36
click at [932, 444] on span "UPI" at bounding box center [930, 444] width 22 height 16
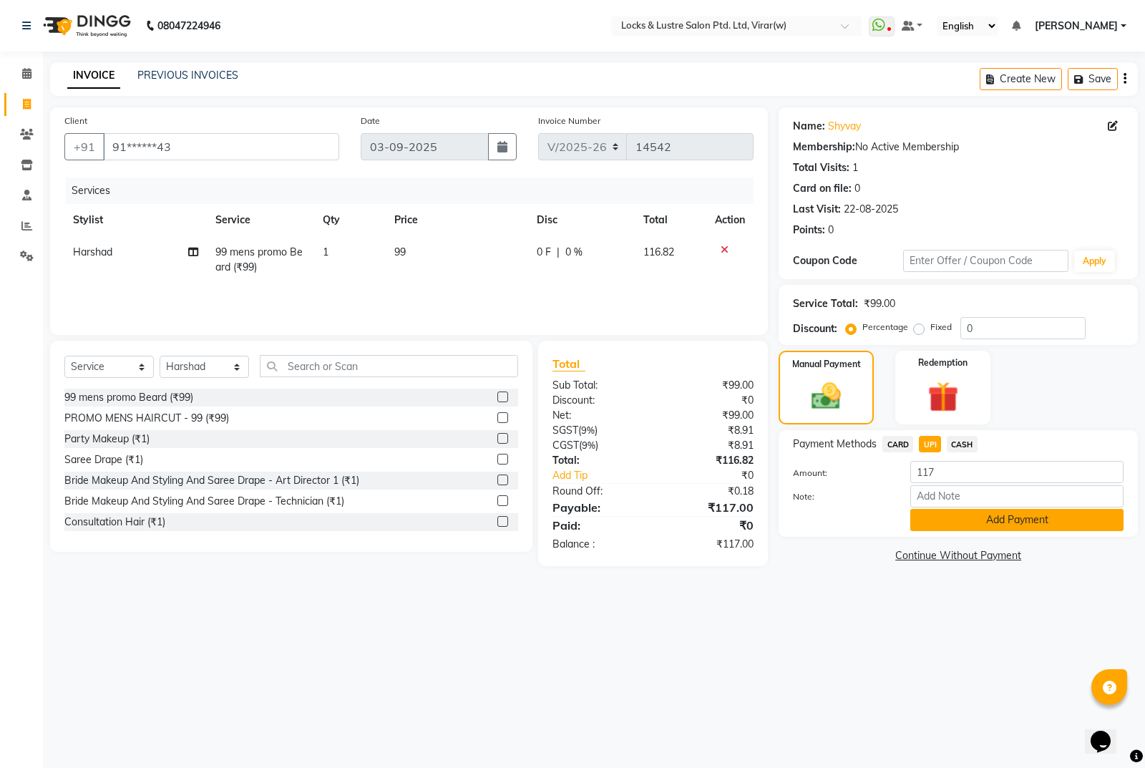
click at [983, 516] on button "Add Payment" at bounding box center [1016, 520] width 213 height 22
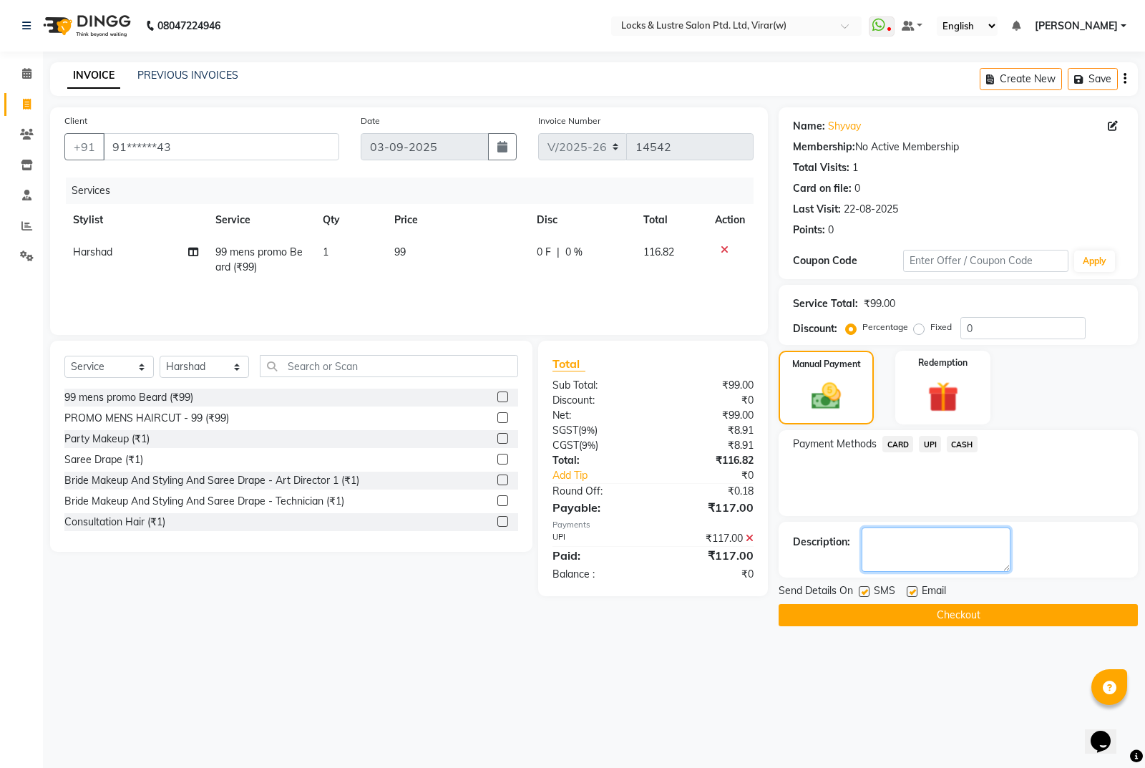
click at [963, 545] on textarea at bounding box center [936, 549] width 149 height 44
type textarea "21478945847"
click at [1000, 618] on button "Checkout" at bounding box center [958, 615] width 359 height 22
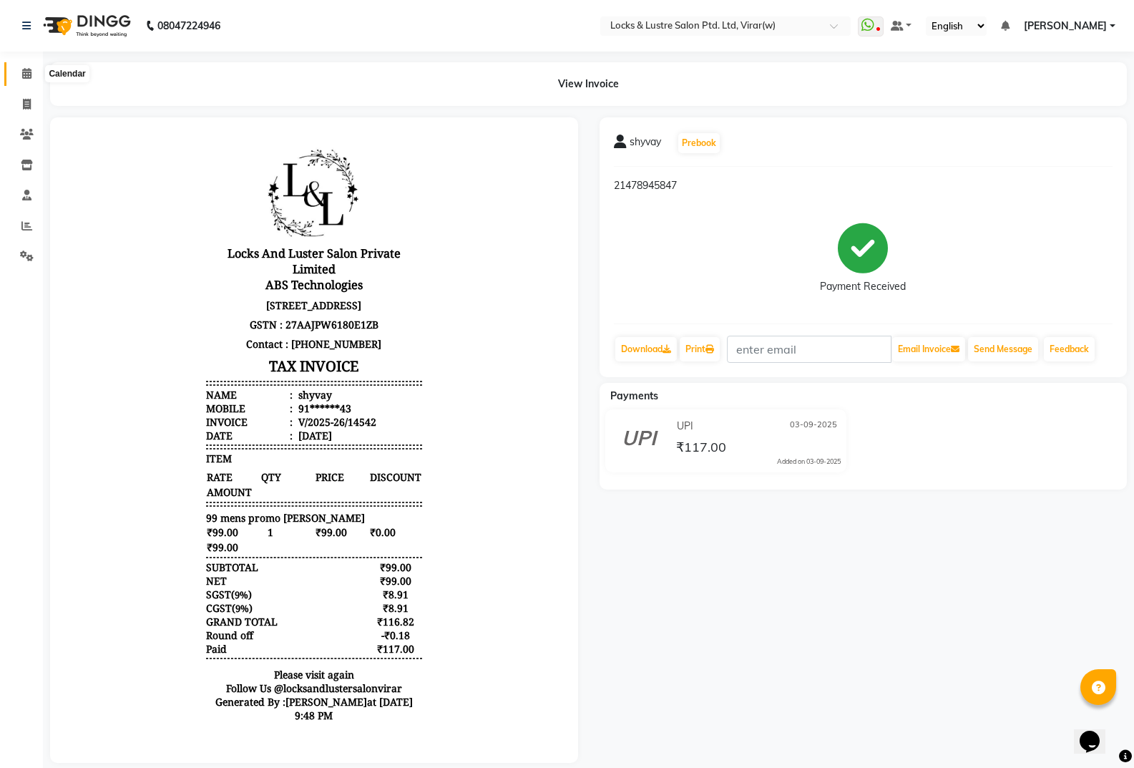
click at [29, 80] on span at bounding box center [26, 74] width 25 height 16
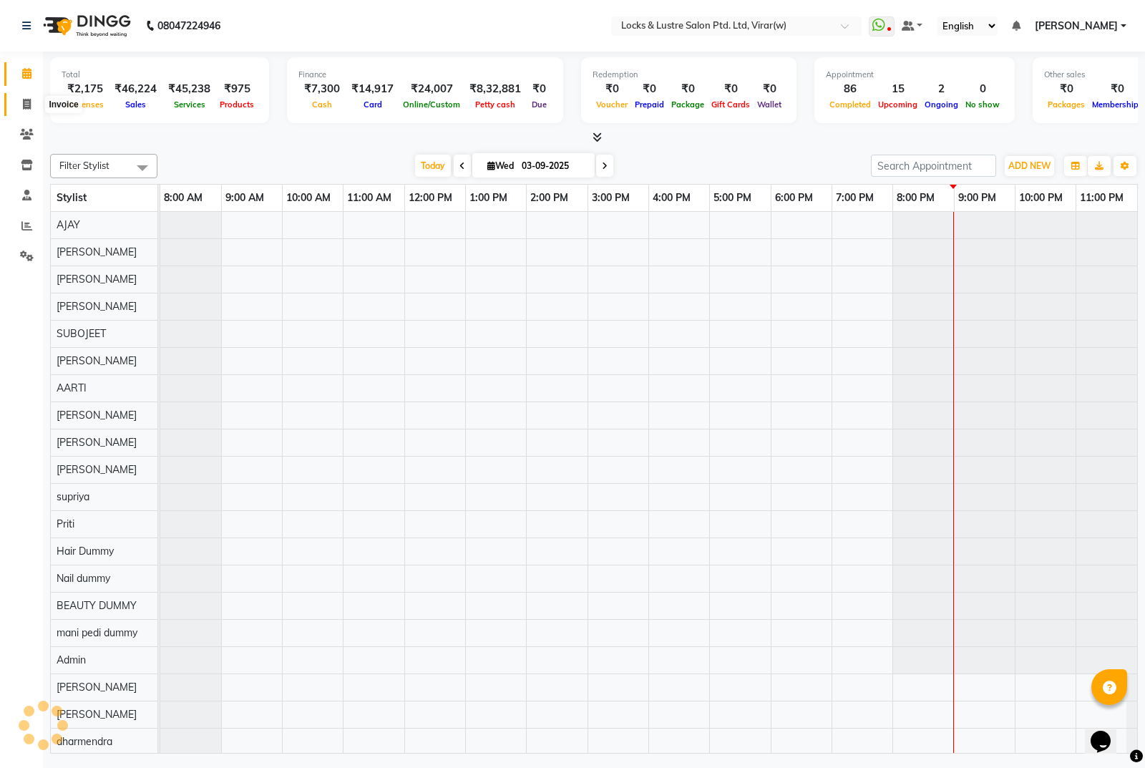
click at [27, 112] on span at bounding box center [26, 105] width 25 height 16
select select "service"
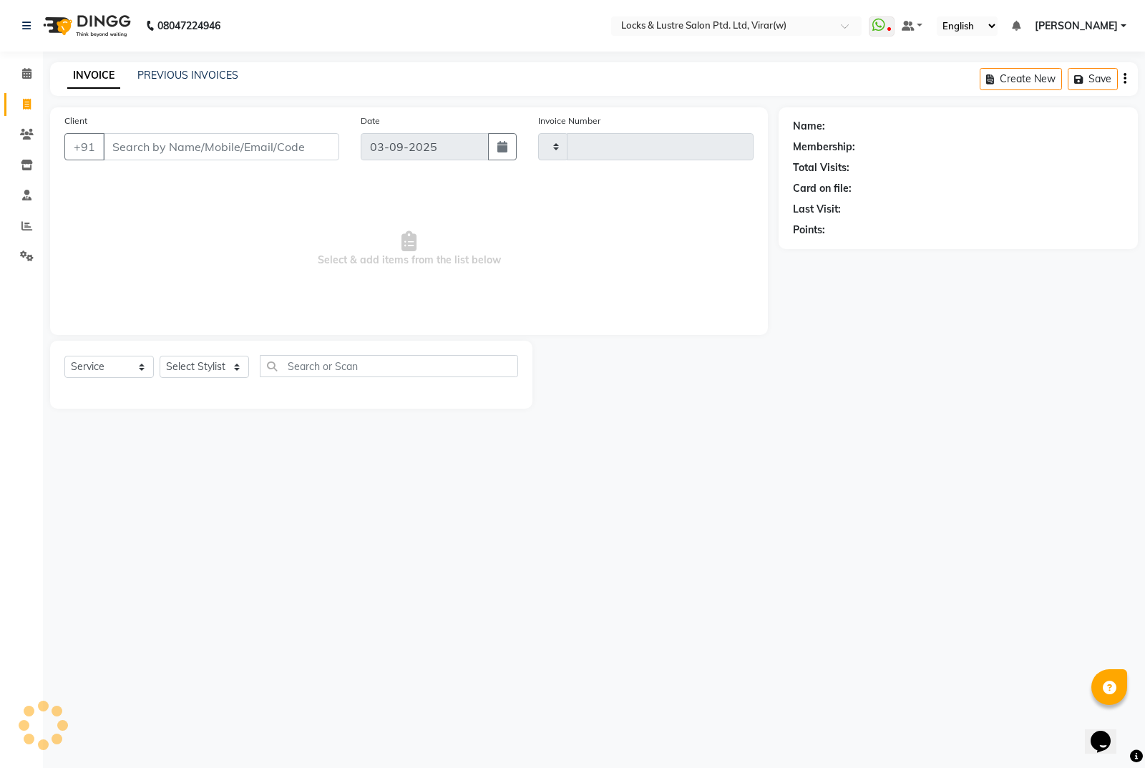
type input "14543"
select select "5944"
click at [180, 156] on input "Client" at bounding box center [221, 146] width 236 height 27
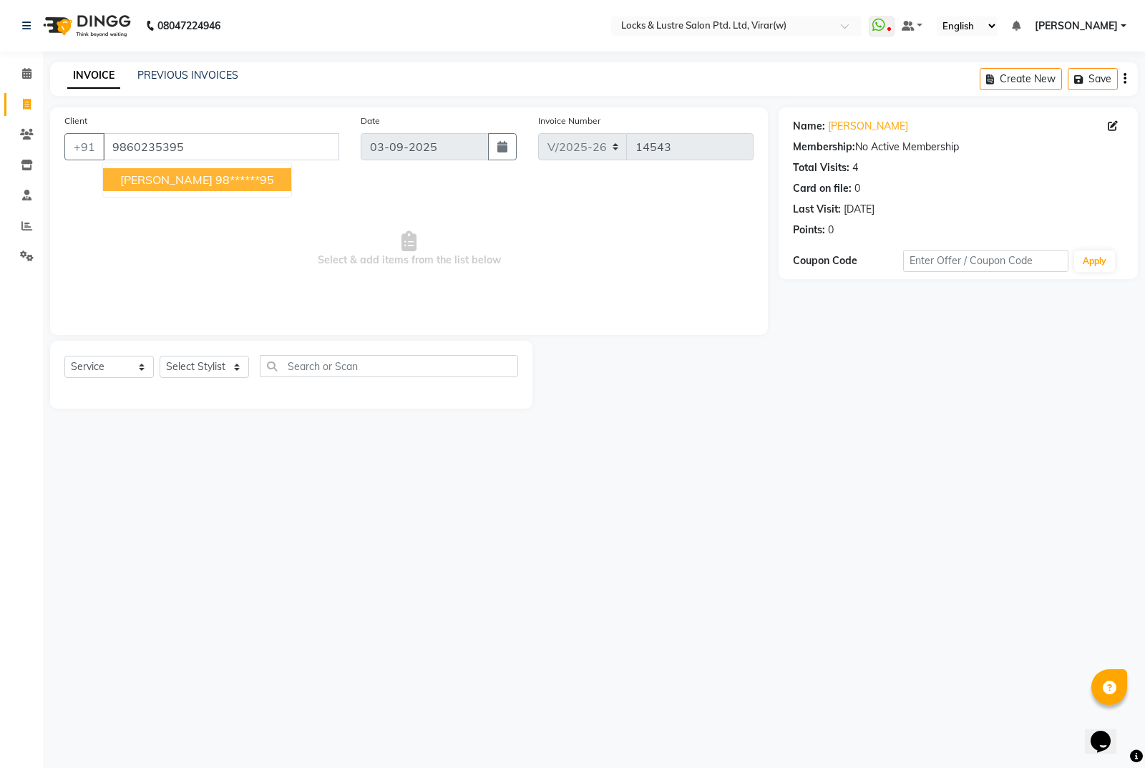
click at [215, 178] on ngb-highlight "98******95" at bounding box center [244, 179] width 59 height 14
type input "98******95"
click at [210, 371] on select "Select Stylist AARTI Abdul Khan Adil Admin AJAY AKASH NHAVI ANUSHKA Ashwini Saw…" at bounding box center [204, 367] width 89 height 22
select select "68717"
click at [160, 356] on select "Select Stylist AARTI Abdul Khan Adil Admin AJAY AKASH NHAVI ANUSHKA Ashwini Saw…" at bounding box center [204, 367] width 89 height 22
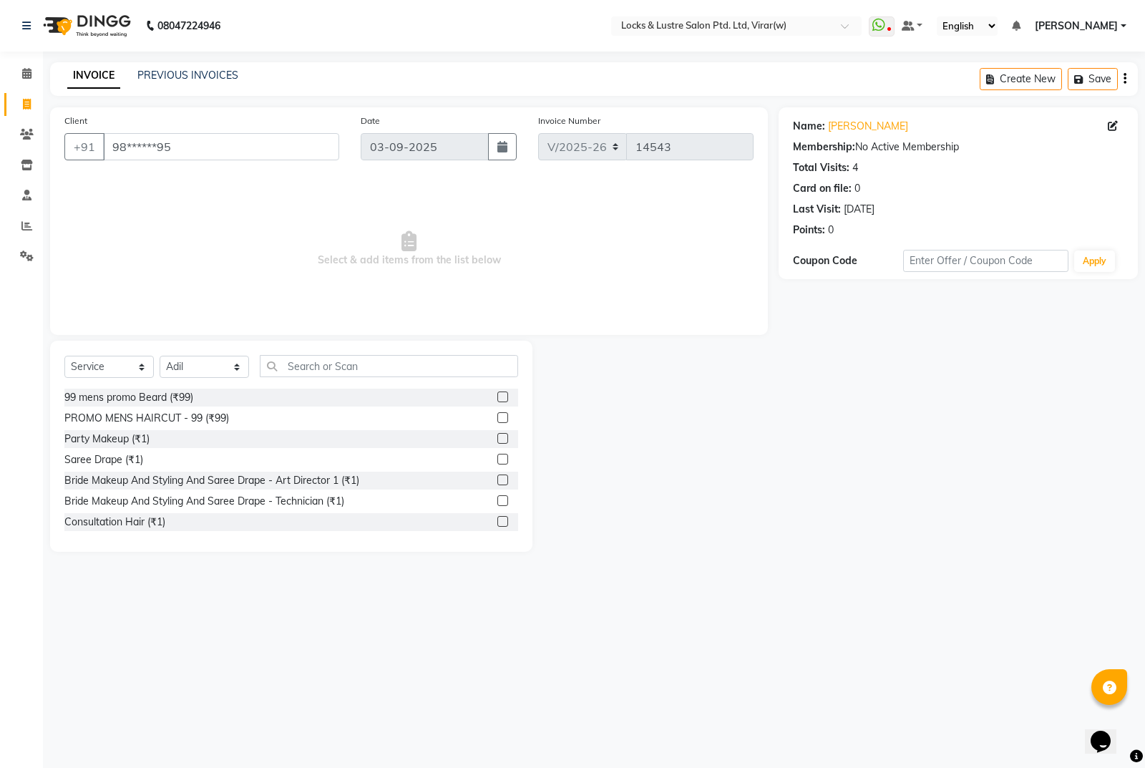
click at [336, 379] on div "Select Service Product Membership Package Voucher Prepaid Gift Card Select Styl…" at bounding box center [291, 372] width 454 height 34
click at [343, 366] on input "text" at bounding box center [389, 366] width 258 height 22
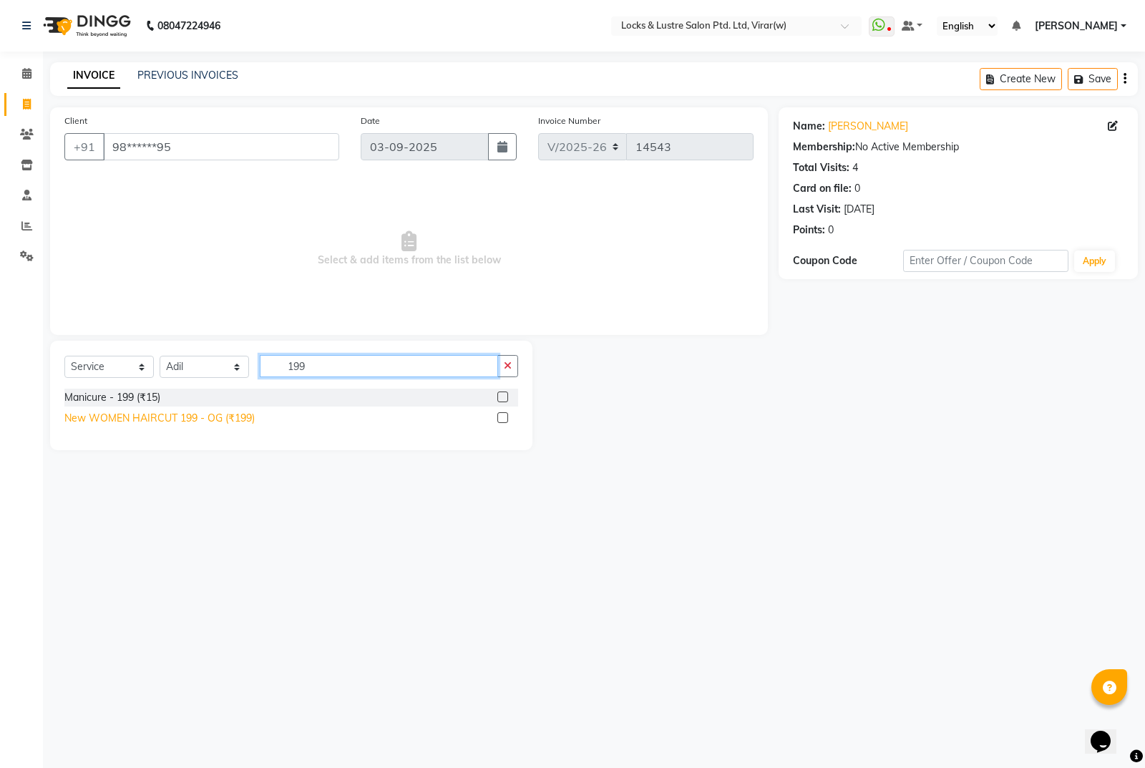
type input "199"
click at [207, 421] on div "New WOMEN HAIRCUT 199 - OG (₹199)" at bounding box center [159, 418] width 190 height 15
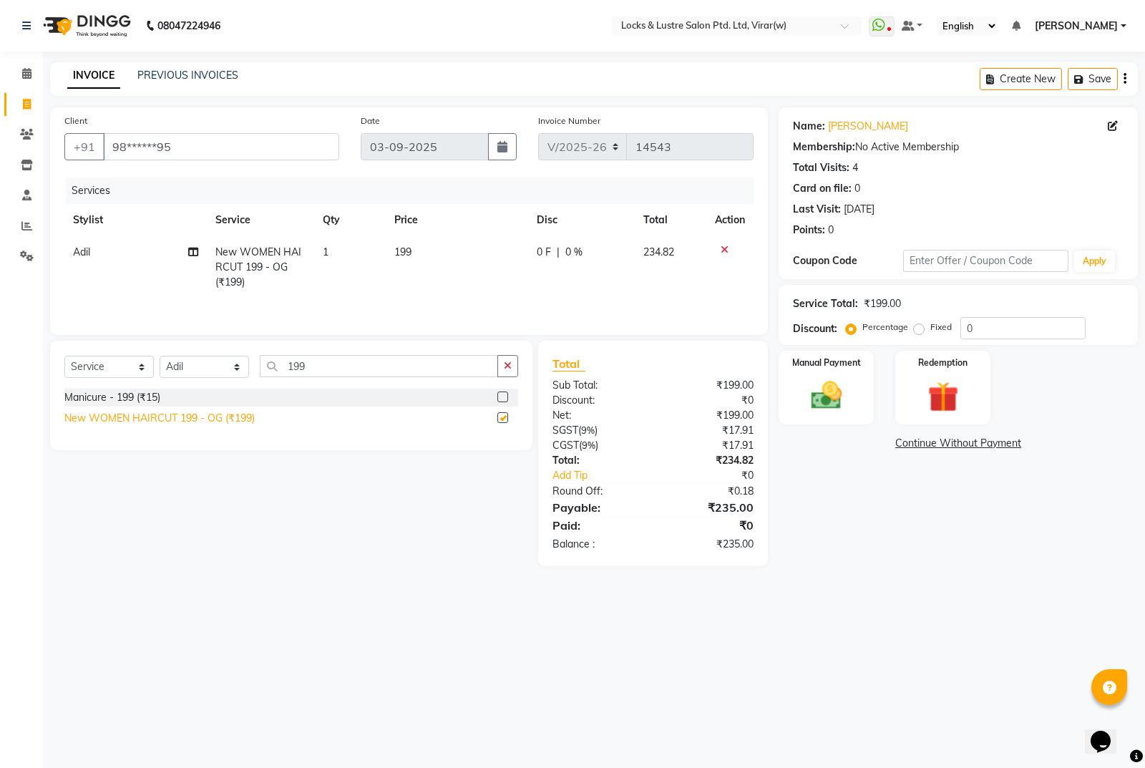
checkbox input "false"
drag, startPoint x: 809, startPoint y: 381, endPoint x: 911, endPoint y: 417, distance: 107.7
click at [810, 381] on img at bounding box center [827, 395] width 52 height 36
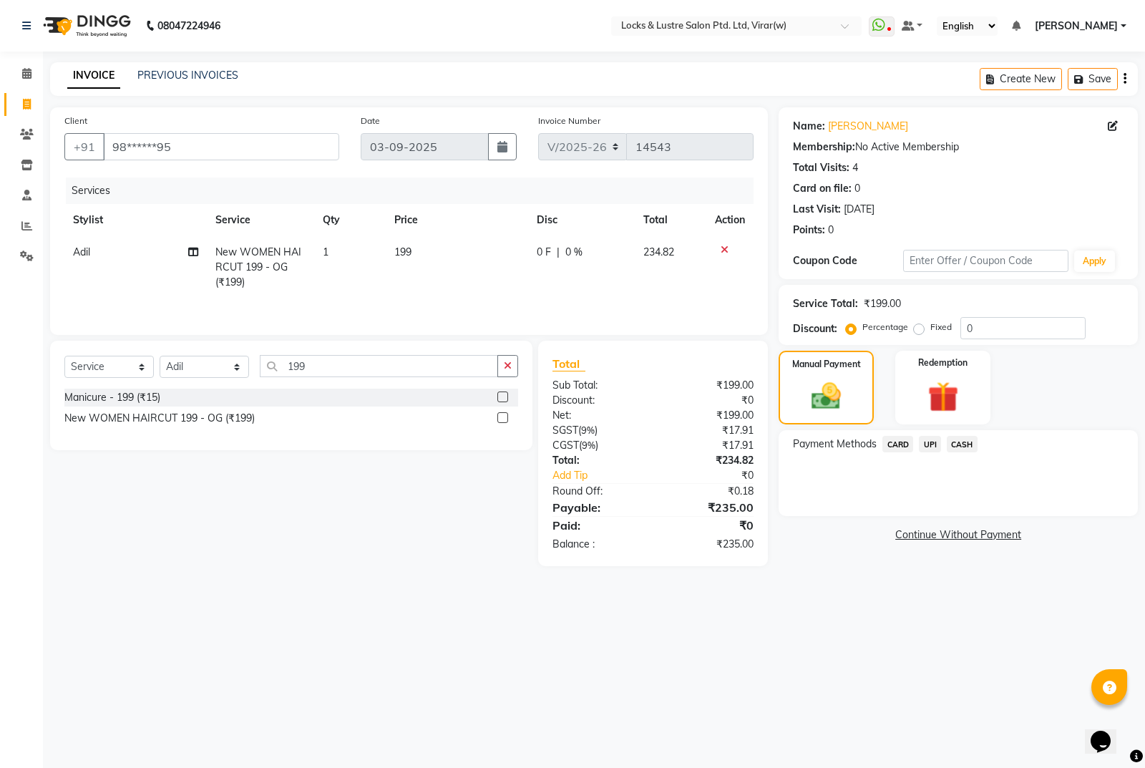
click at [932, 440] on span "UPI" at bounding box center [930, 444] width 22 height 16
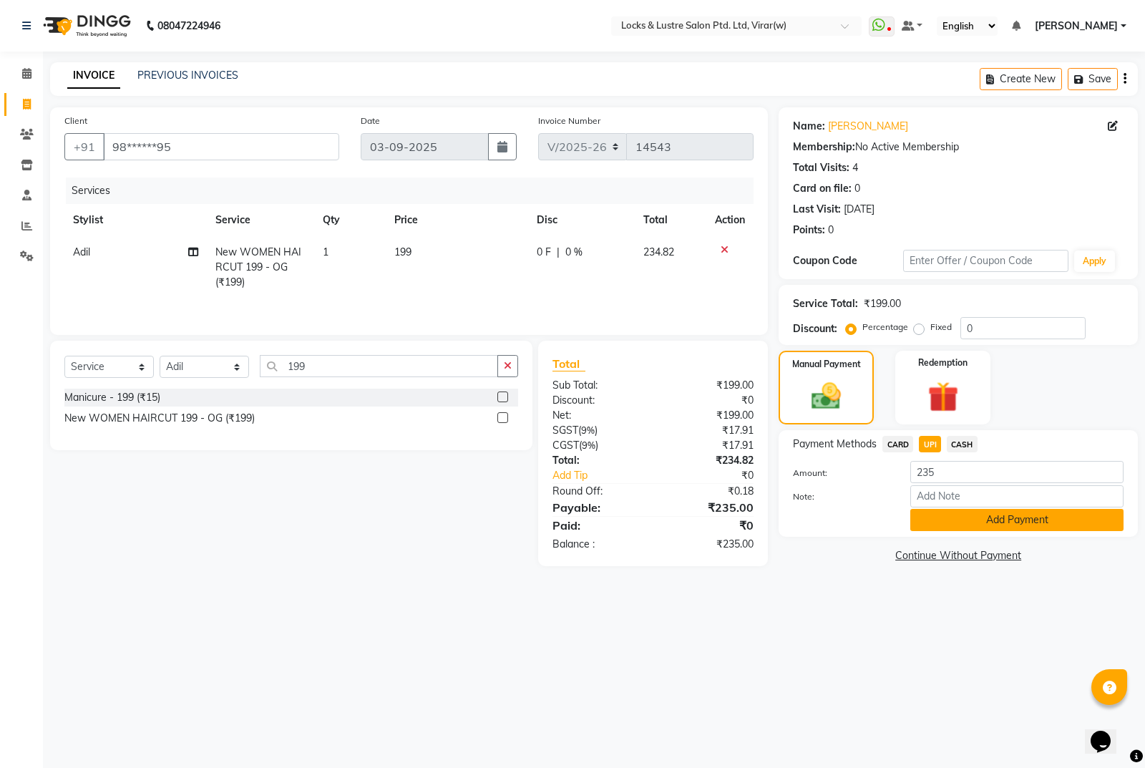
click at [1001, 525] on button "Add Payment" at bounding box center [1016, 520] width 213 height 22
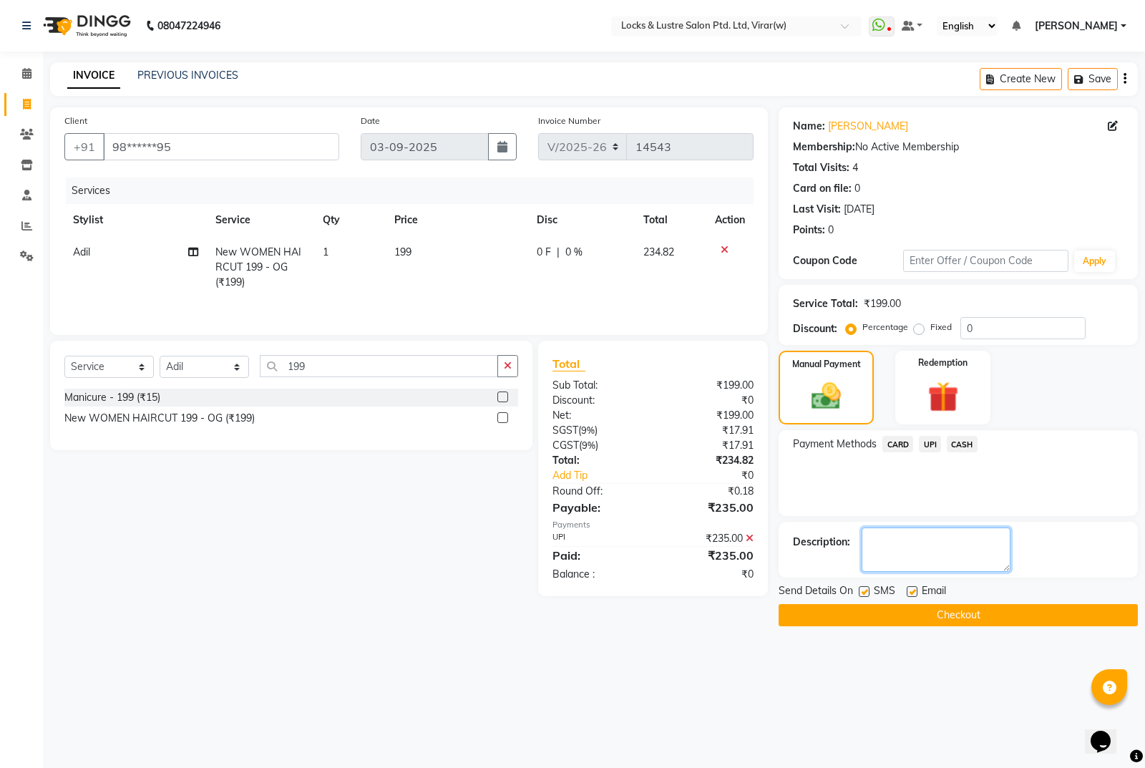
click at [953, 550] on textarea at bounding box center [936, 549] width 149 height 44
type textarea "110744653927"
click at [1038, 605] on button "Checkout" at bounding box center [958, 615] width 359 height 22
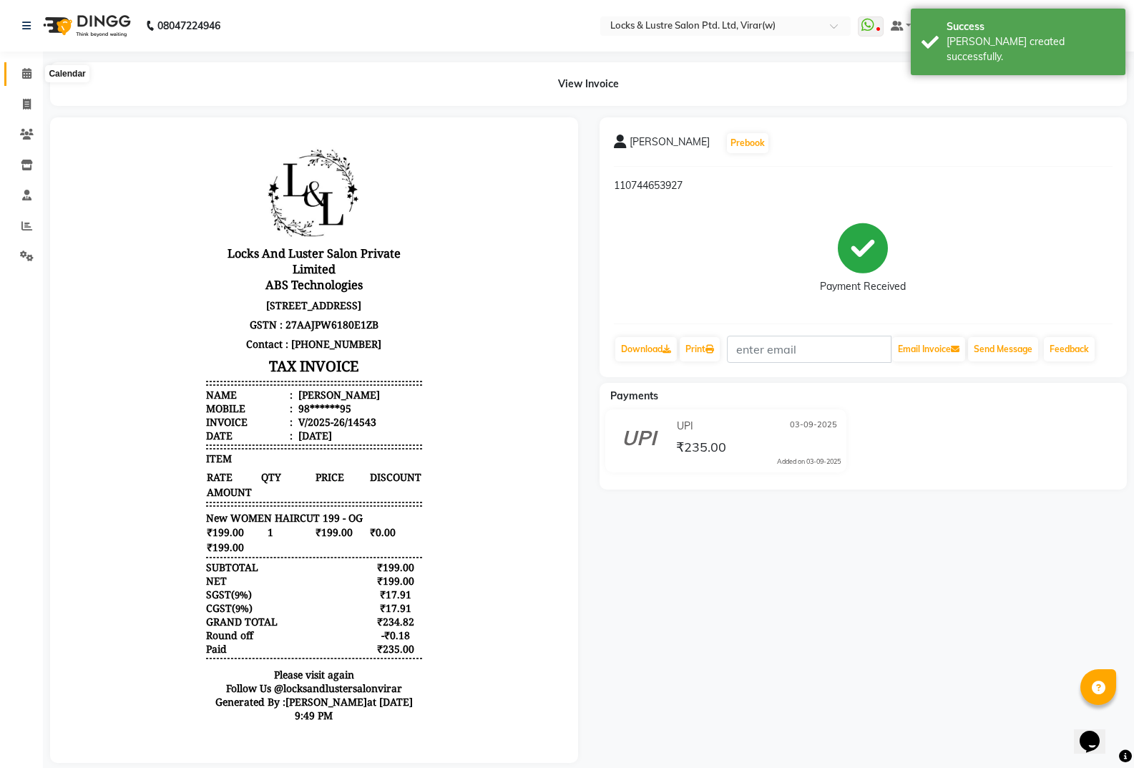
click at [19, 75] on span at bounding box center [26, 74] width 25 height 16
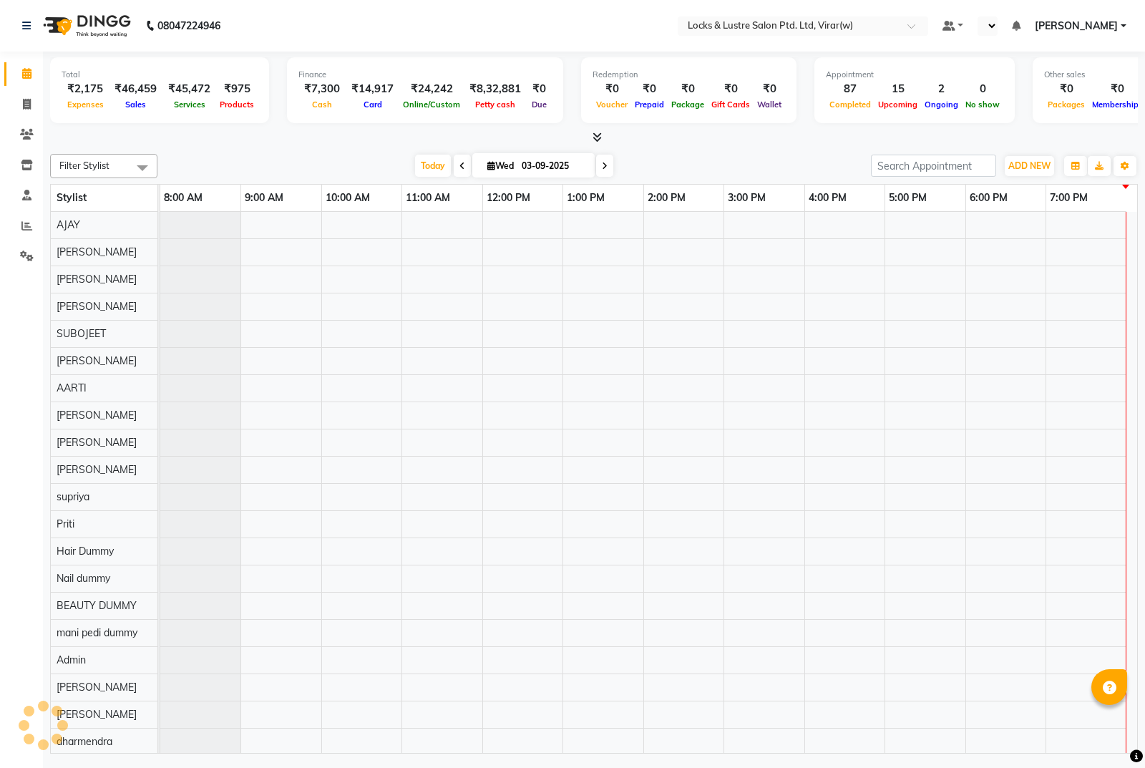
select select "en"
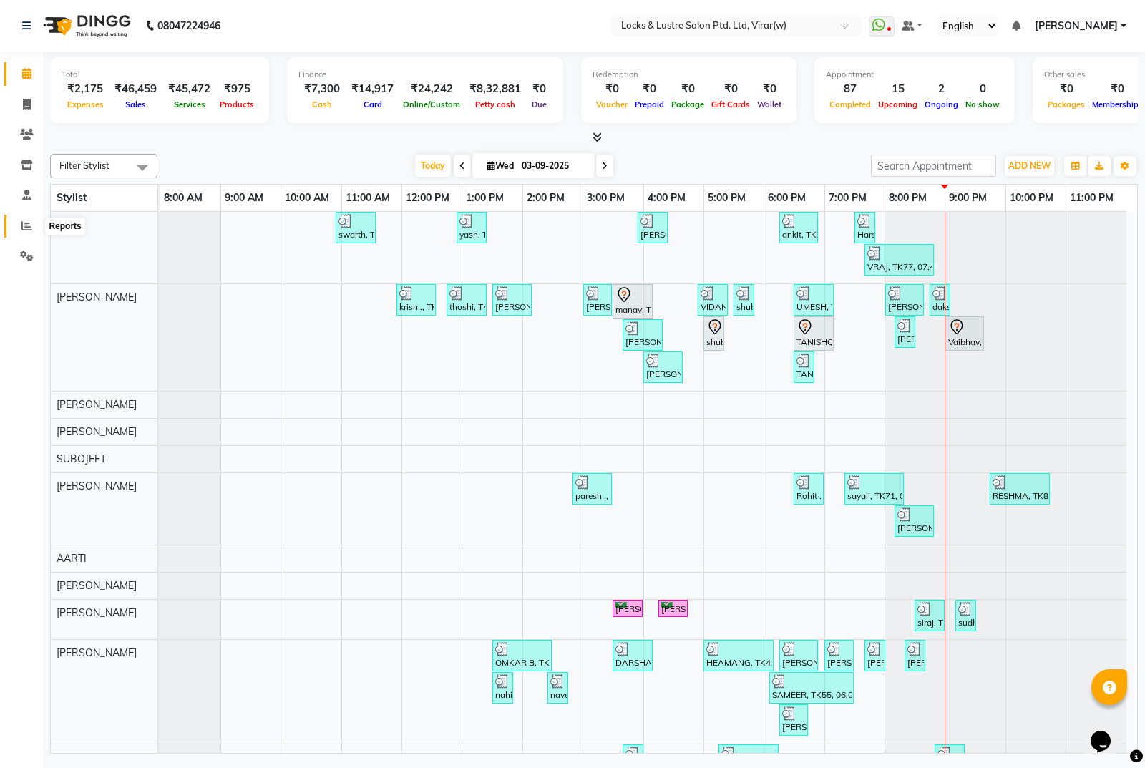
click at [24, 227] on icon at bounding box center [26, 225] width 11 height 11
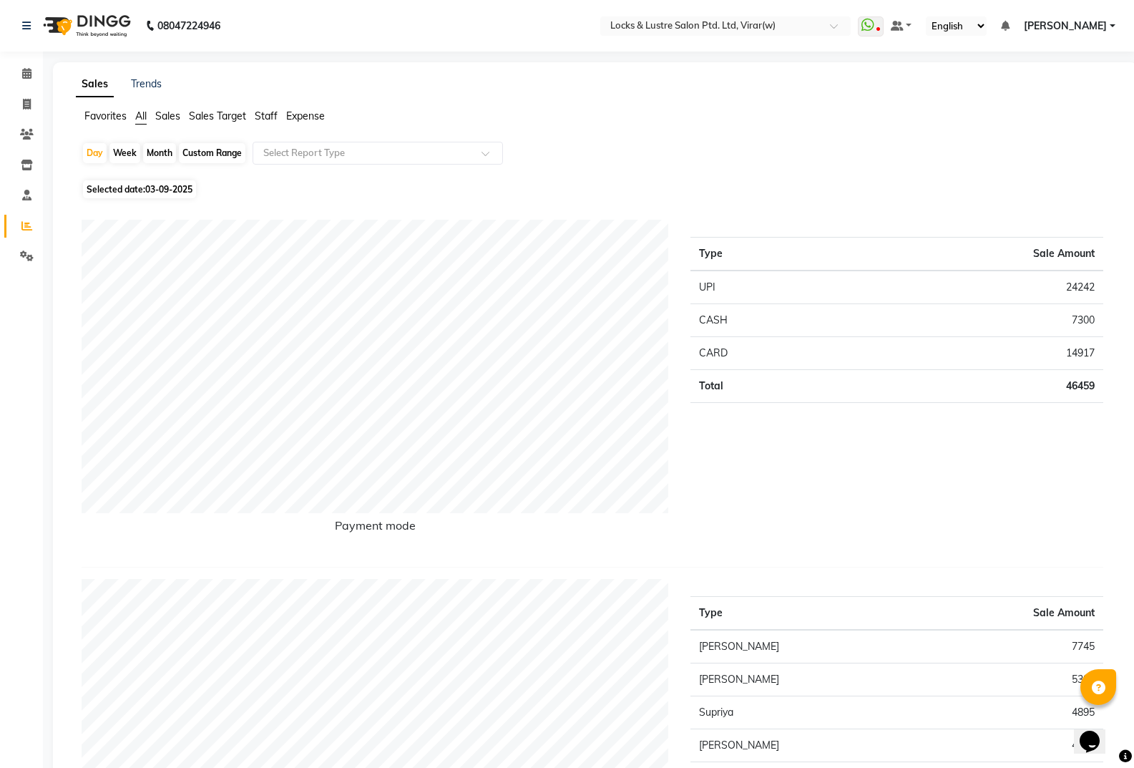
click at [318, 111] on span "Expense" at bounding box center [305, 115] width 39 height 13
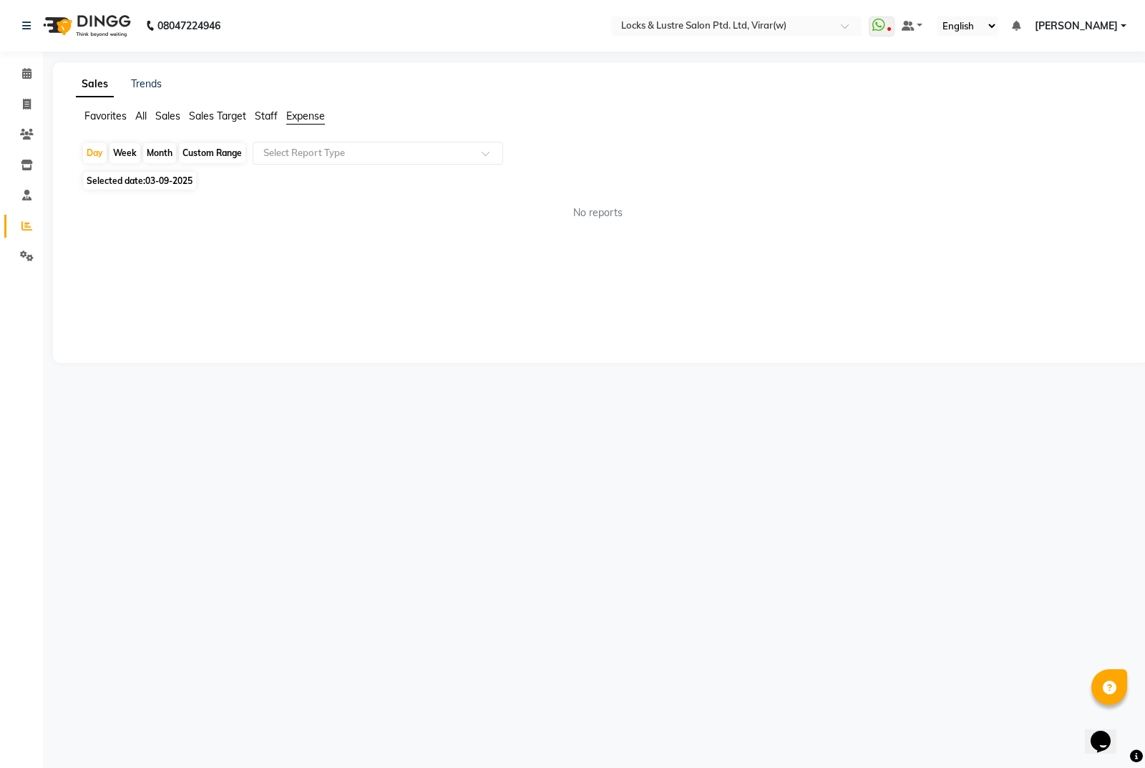
click at [317, 167] on div "Day Week Month Custom Range Select Report Type" at bounding box center [601, 155] width 1038 height 26
click at [332, 145] on div "Select Report Type" at bounding box center [378, 153] width 250 height 23
click at [323, 203] on div "Expense" at bounding box center [377, 207] width 249 height 29
select select "csv"
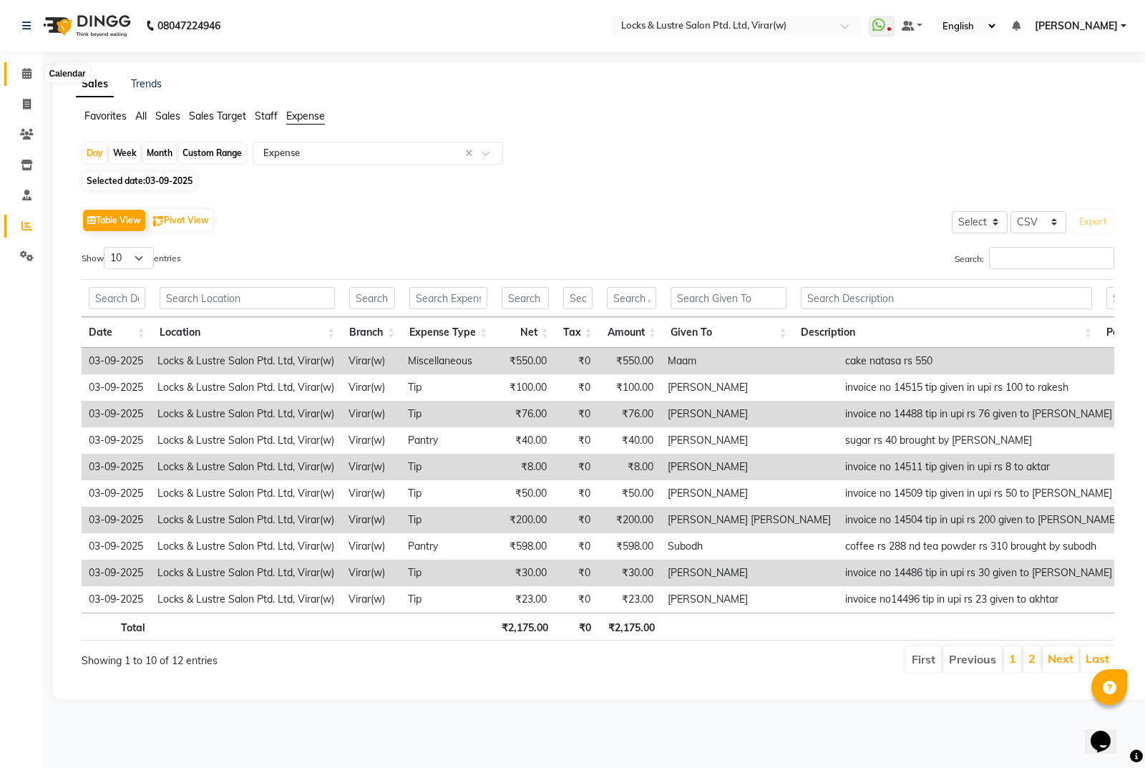
click at [25, 72] on icon at bounding box center [26, 73] width 9 height 11
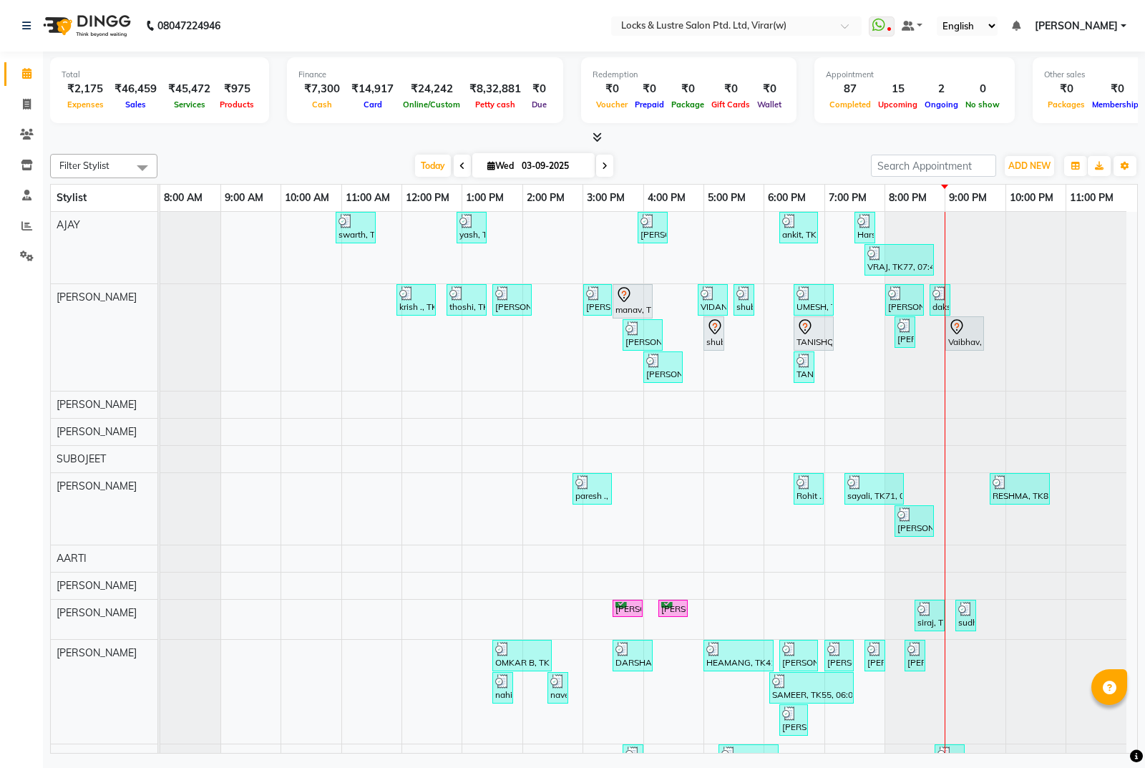
select select "en"
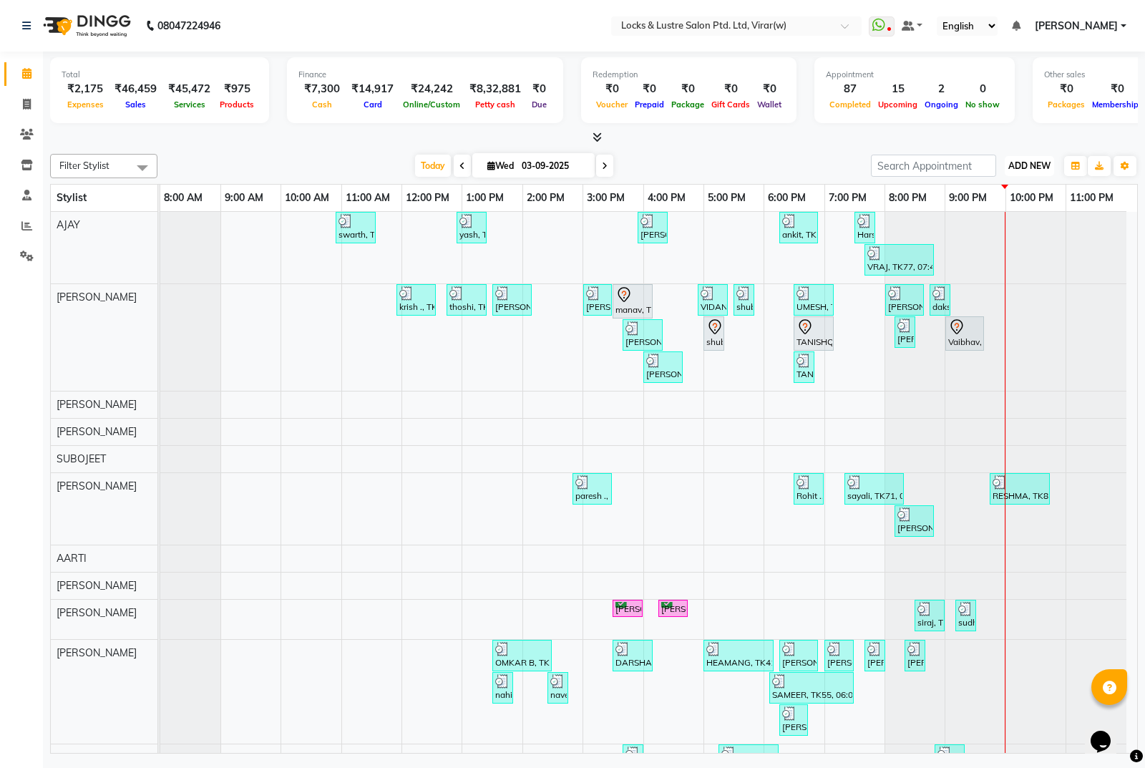
click at [1038, 167] on span "ADD NEW" at bounding box center [1029, 165] width 42 height 11
click at [1009, 231] on link "Add Expense" at bounding box center [996, 230] width 113 height 19
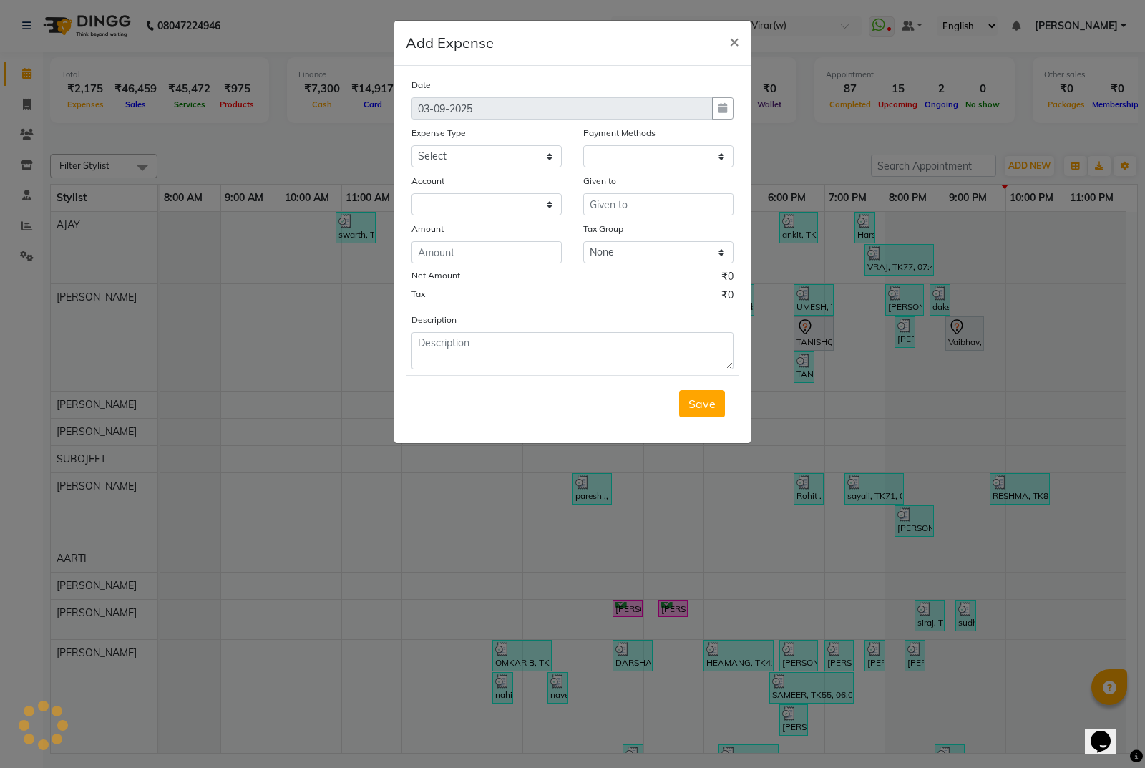
select select "1"
select select "4920"
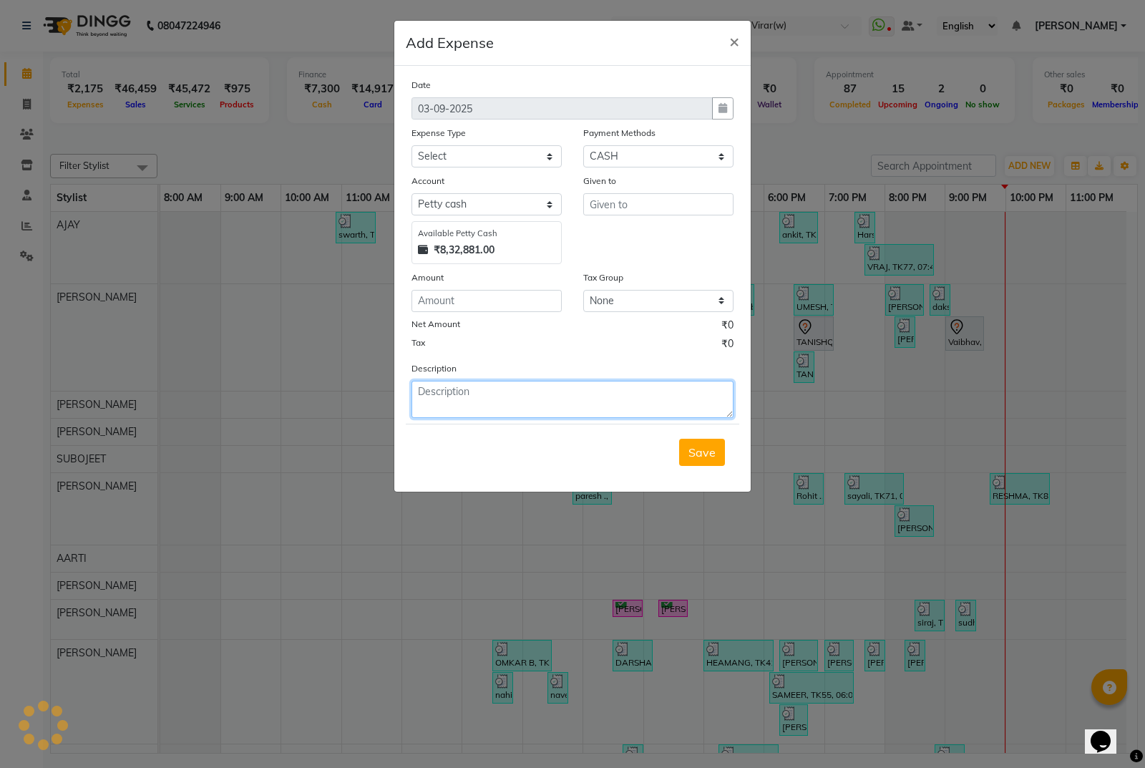
click at [620, 409] on textarea at bounding box center [572, 399] width 322 height 37
type textarea "c"
type textarea "waffer rs 40 brought by [PERSON_NAME]"
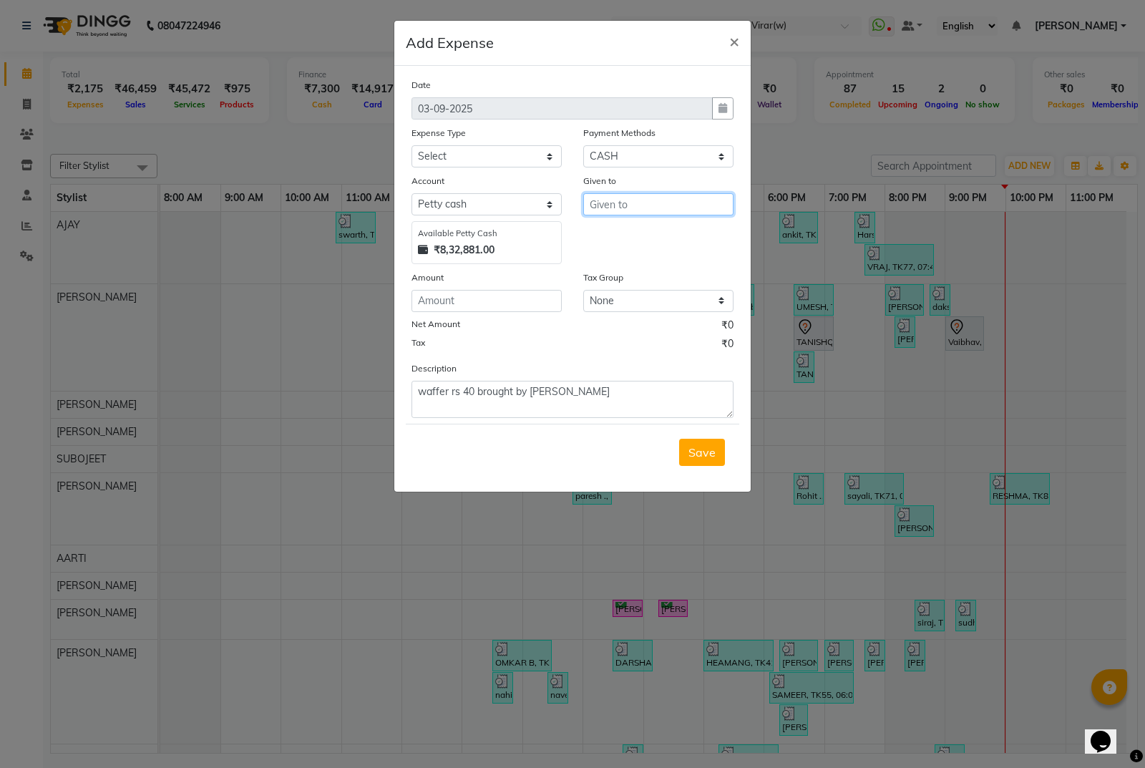
click at [679, 207] on input "text" at bounding box center [658, 204] width 150 height 22
type input "kalpana"
click at [545, 170] on div "Date 03-09-2025 Expense Type Select Advance Salary Bank charges Cash transfer t…" at bounding box center [572, 247] width 322 height 341
click at [542, 162] on select "Select Advance Salary Bank charges Cash transfer to bank Cash transfer to hub C…" at bounding box center [486, 156] width 150 height 22
select select "13756"
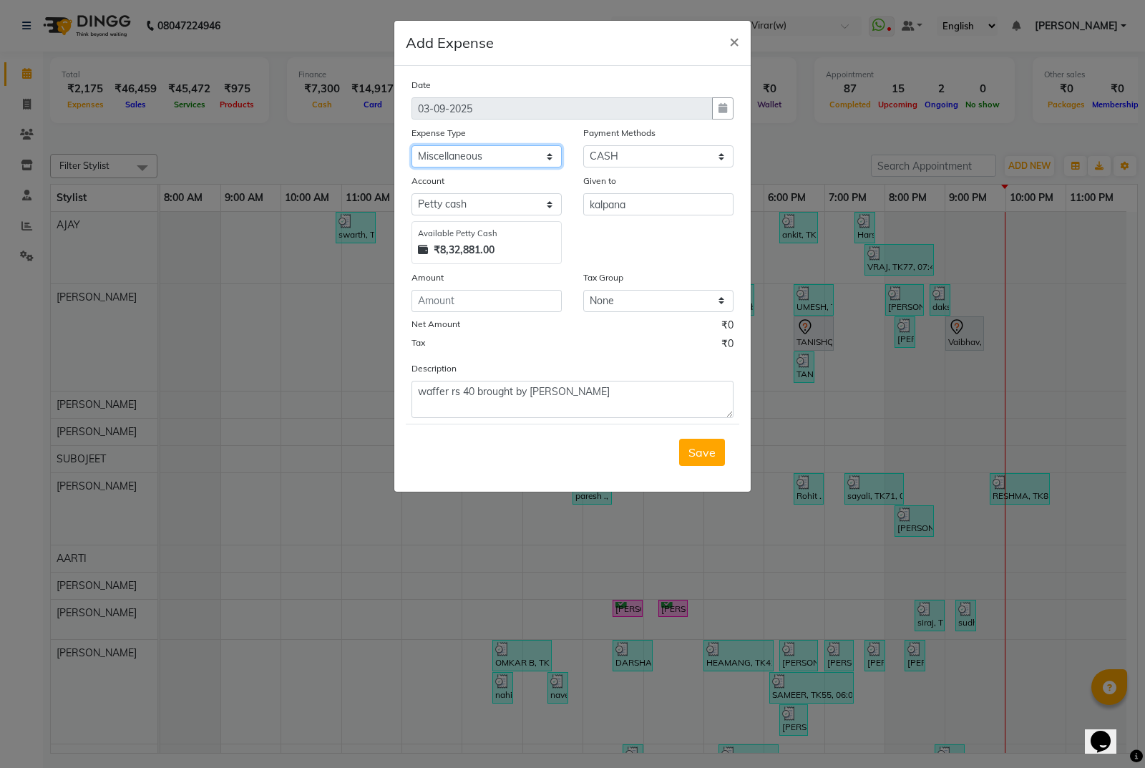
click at [411, 145] on select "Select Advance Salary Bank charges Cash transfer to bank Cash transfer to hub C…" at bounding box center [486, 156] width 150 height 22
click at [527, 309] on input "number" at bounding box center [486, 301] width 150 height 22
type input "40"
click at [713, 454] on span "Save" at bounding box center [701, 452] width 27 height 14
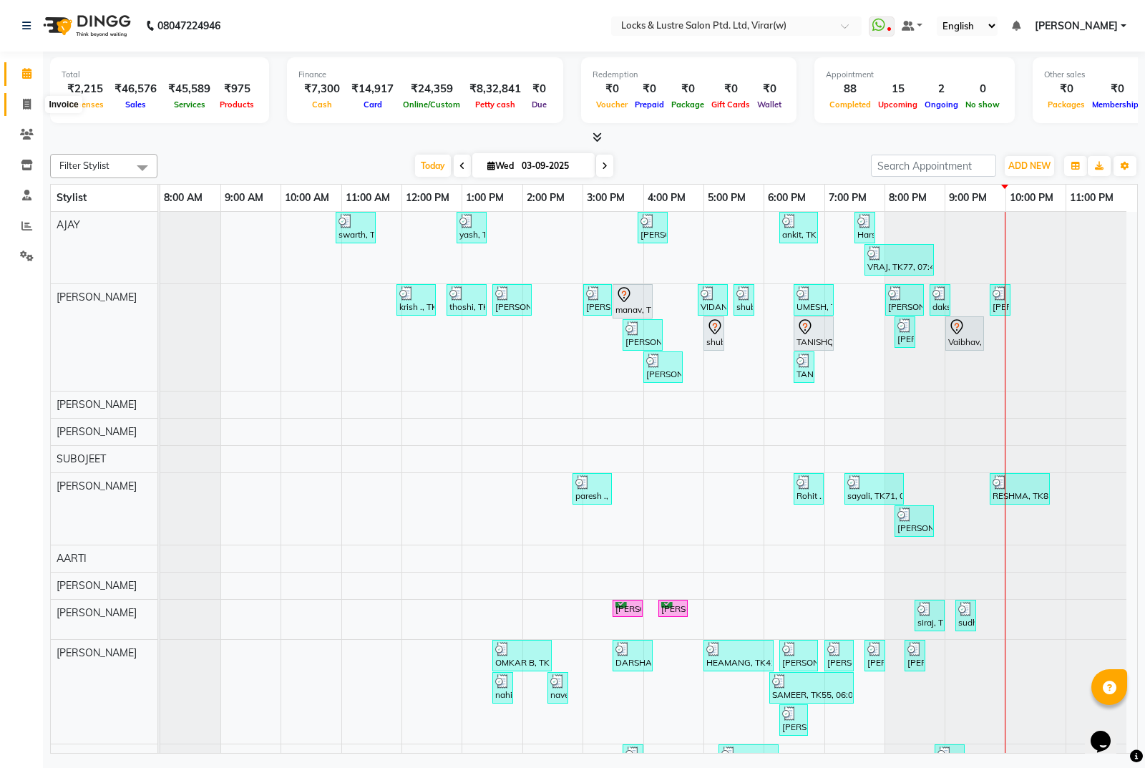
click at [25, 102] on icon at bounding box center [27, 104] width 8 height 11
select select "service"
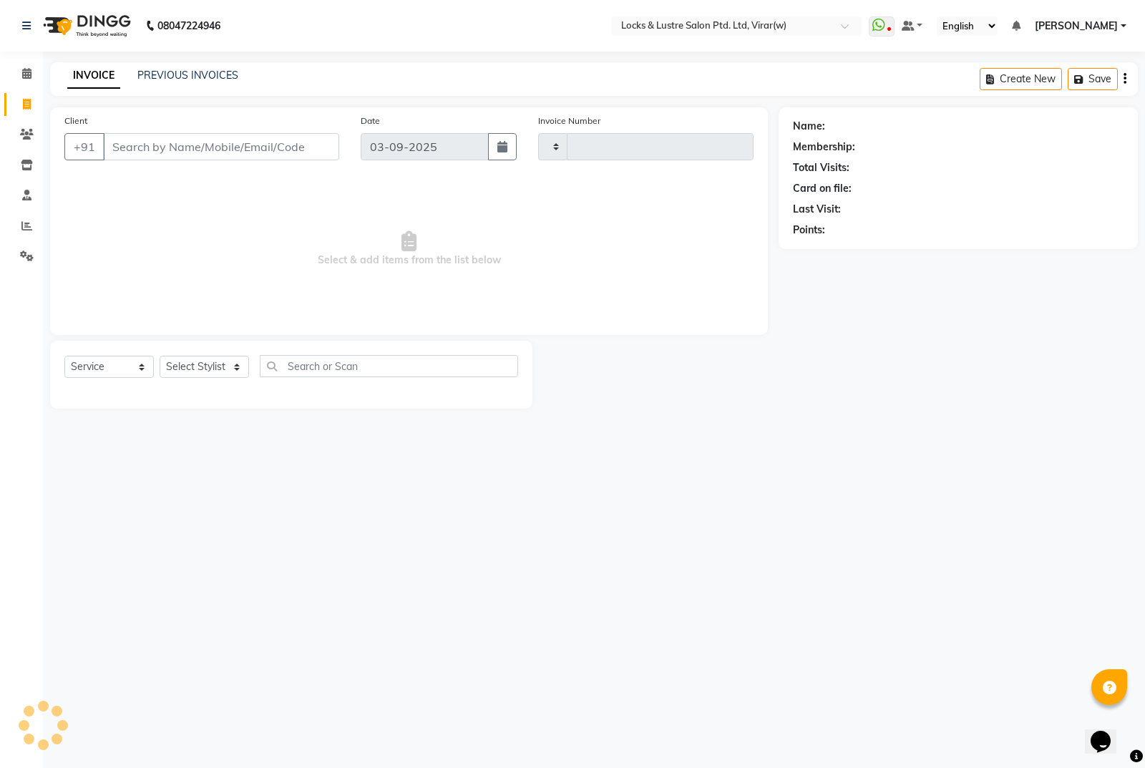
type input "14545"
select select "5944"
click at [256, 152] on input "Client" at bounding box center [221, 146] width 236 height 27
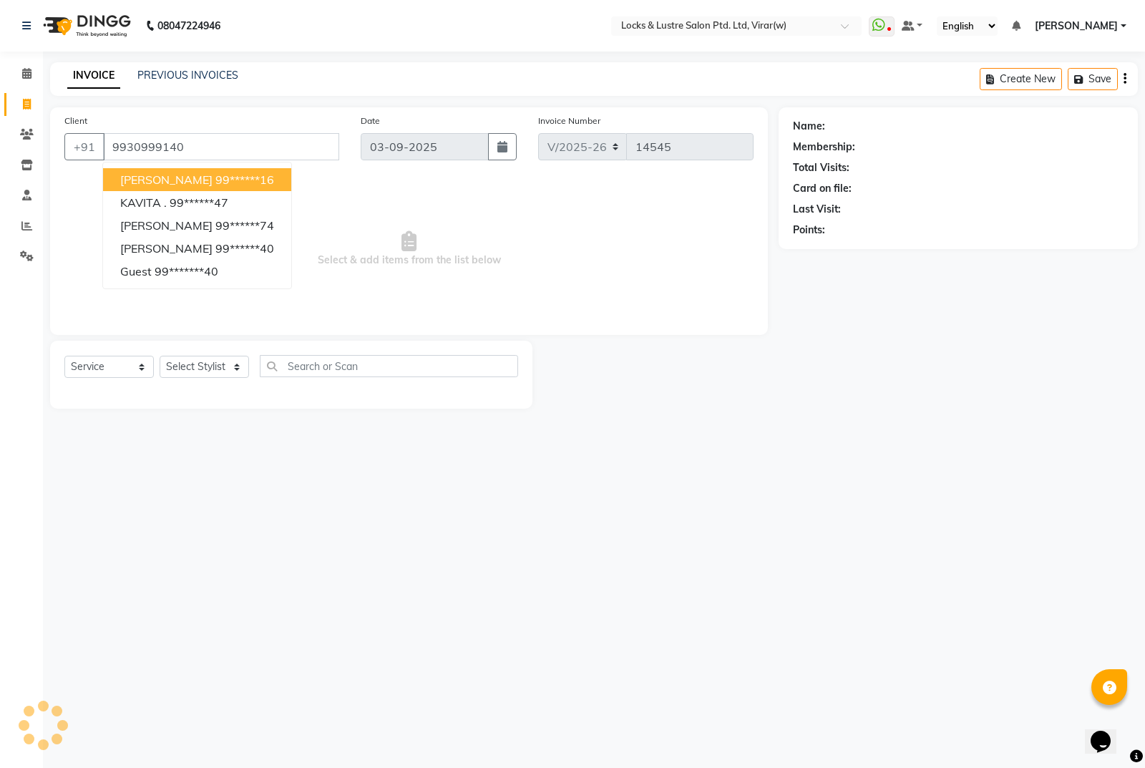
type input "9930999140"
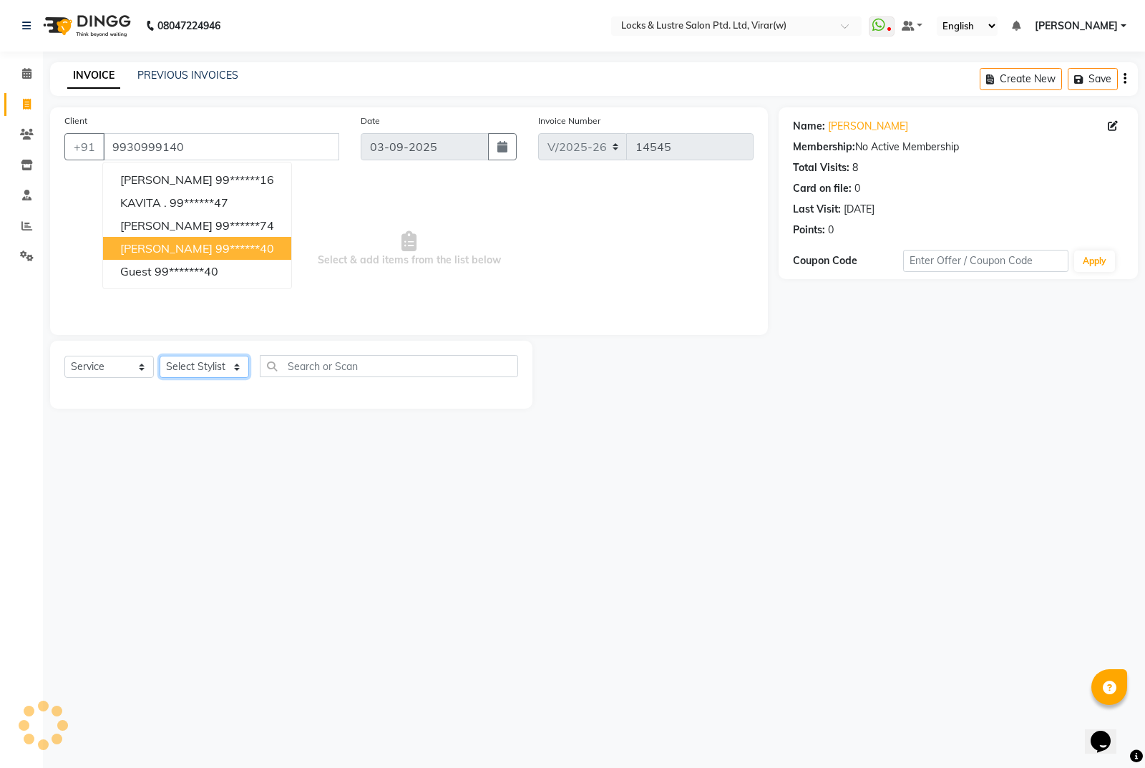
click at [214, 365] on select "Select Stylist [PERSON_NAME] [PERSON_NAME] [PERSON_NAME] AKASH [PERSON_NAME] [P…" at bounding box center [204, 367] width 89 height 22
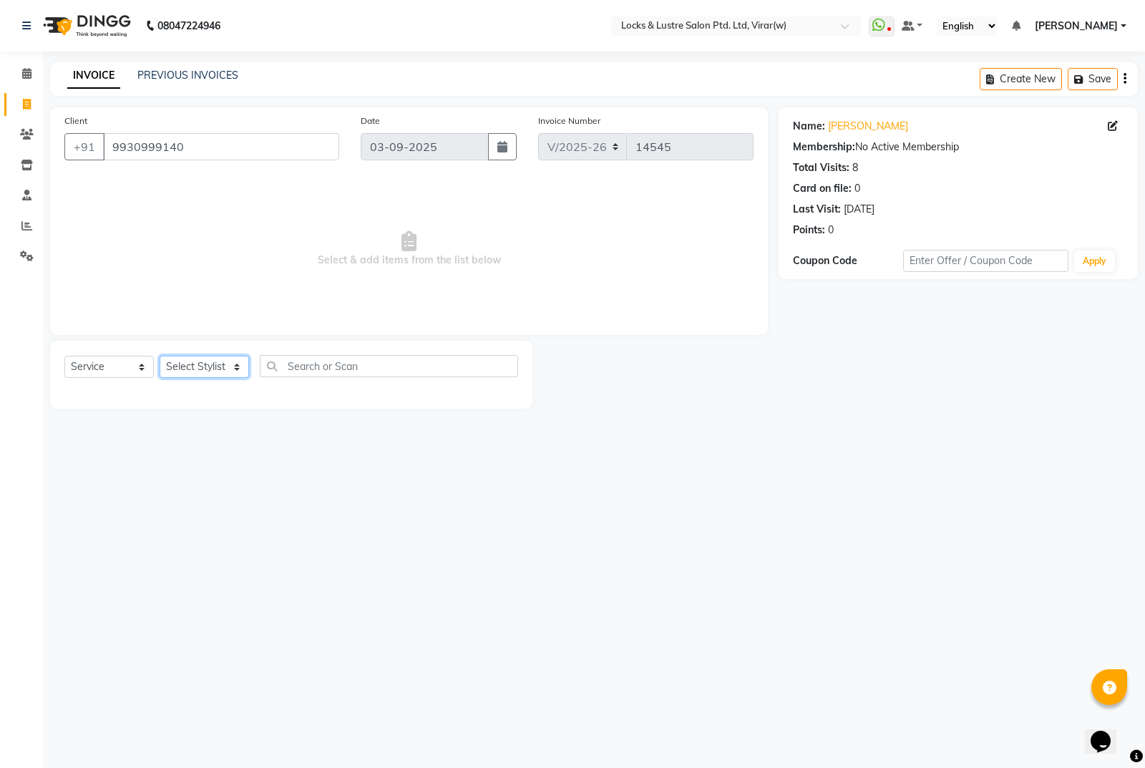
select select "42107"
click at [160, 356] on select "Select Stylist [PERSON_NAME] [PERSON_NAME] [PERSON_NAME] AKASH [PERSON_NAME] [P…" at bounding box center [204, 367] width 89 height 22
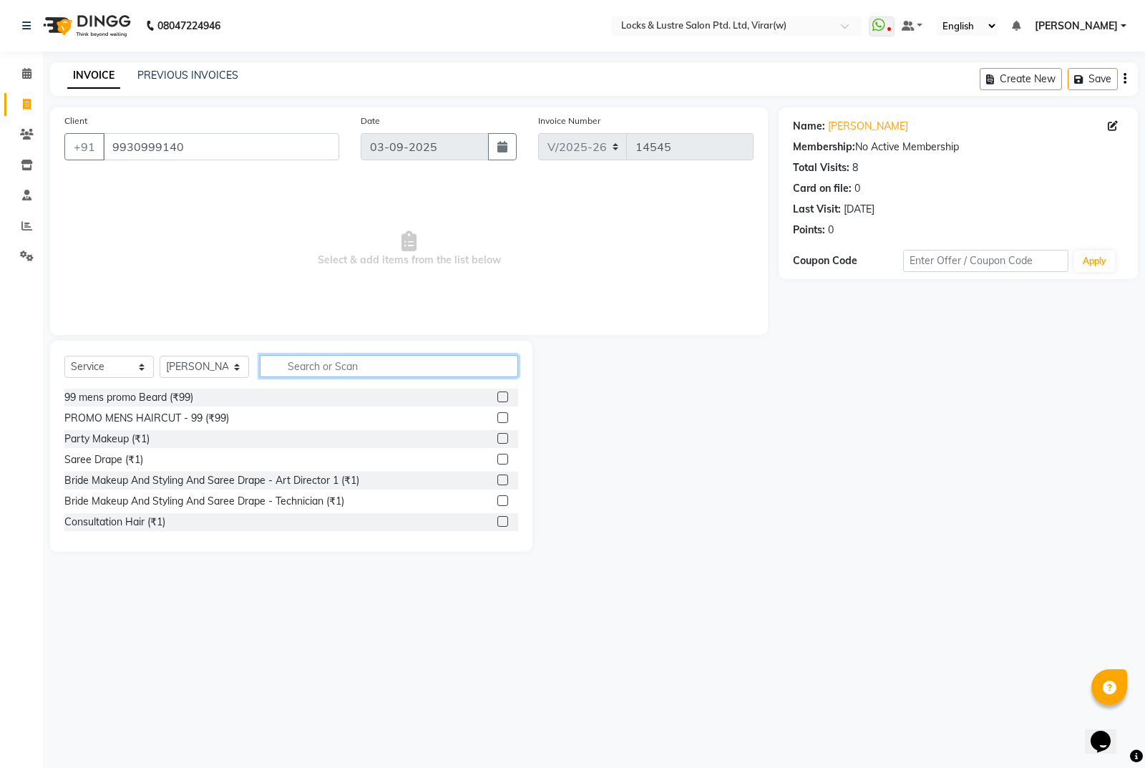
click at [305, 366] on input "text" at bounding box center [389, 366] width 258 height 22
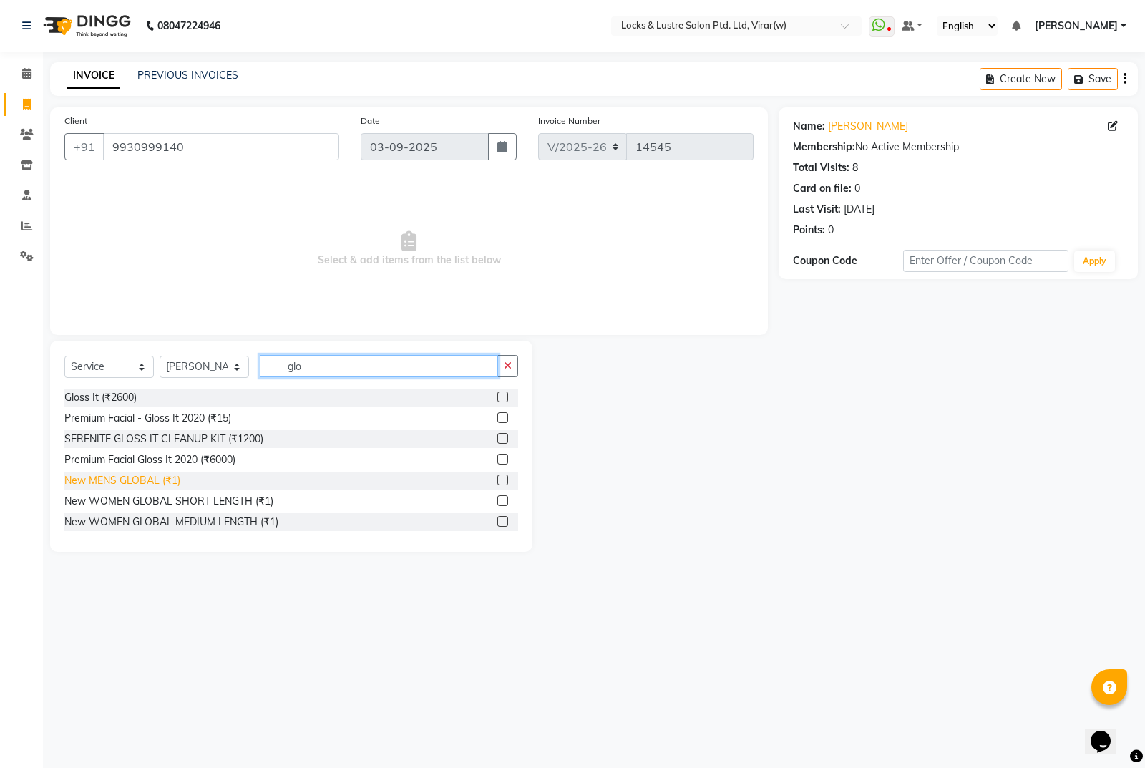
type input "glo"
click at [159, 477] on div "New MENS GLOBAL (₹1)" at bounding box center [122, 480] width 116 height 15
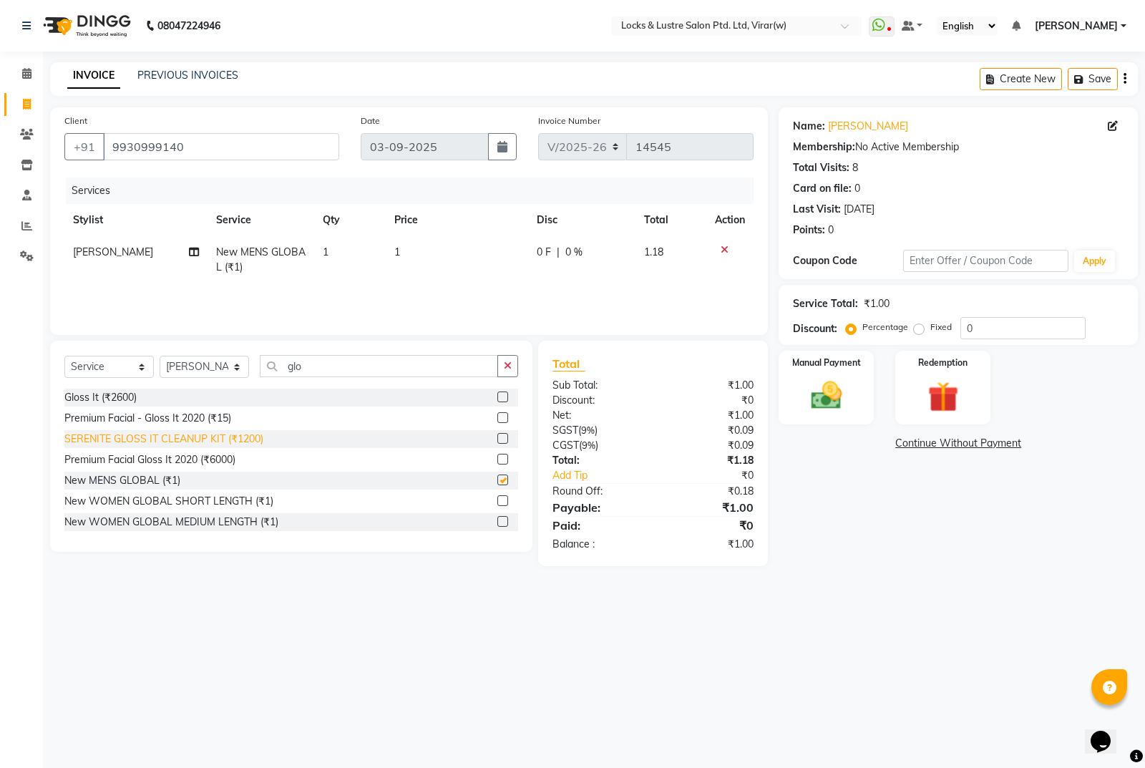
checkbox input "false"
click at [429, 251] on td "1" at bounding box center [457, 259] width 142 height 47
select select "42107"
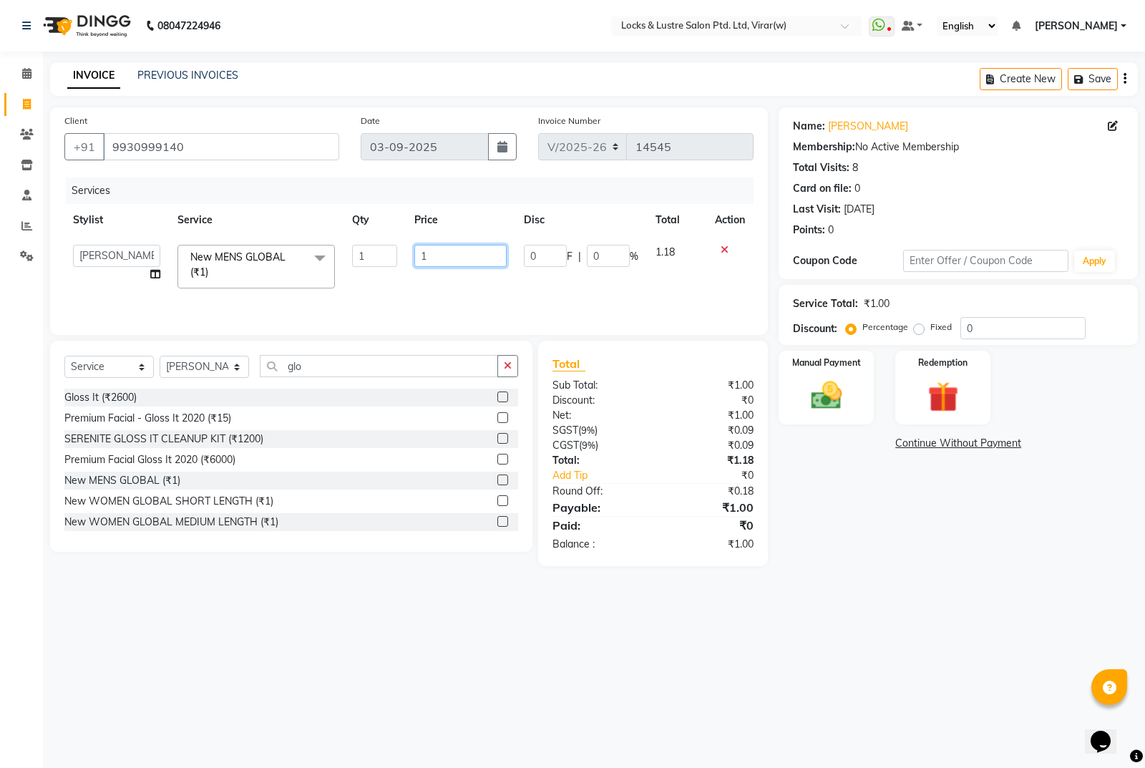
click at [435, 252] on input "1" at bounding box center [460, 256] width 92 height 22
type input "1100"
click at [920, 530] on div "Name: [PERSON_NAME] Membership: No Active Membership Total Visits: 8 Card on fi…" at bounding box center [964, 336] width 370 height 459
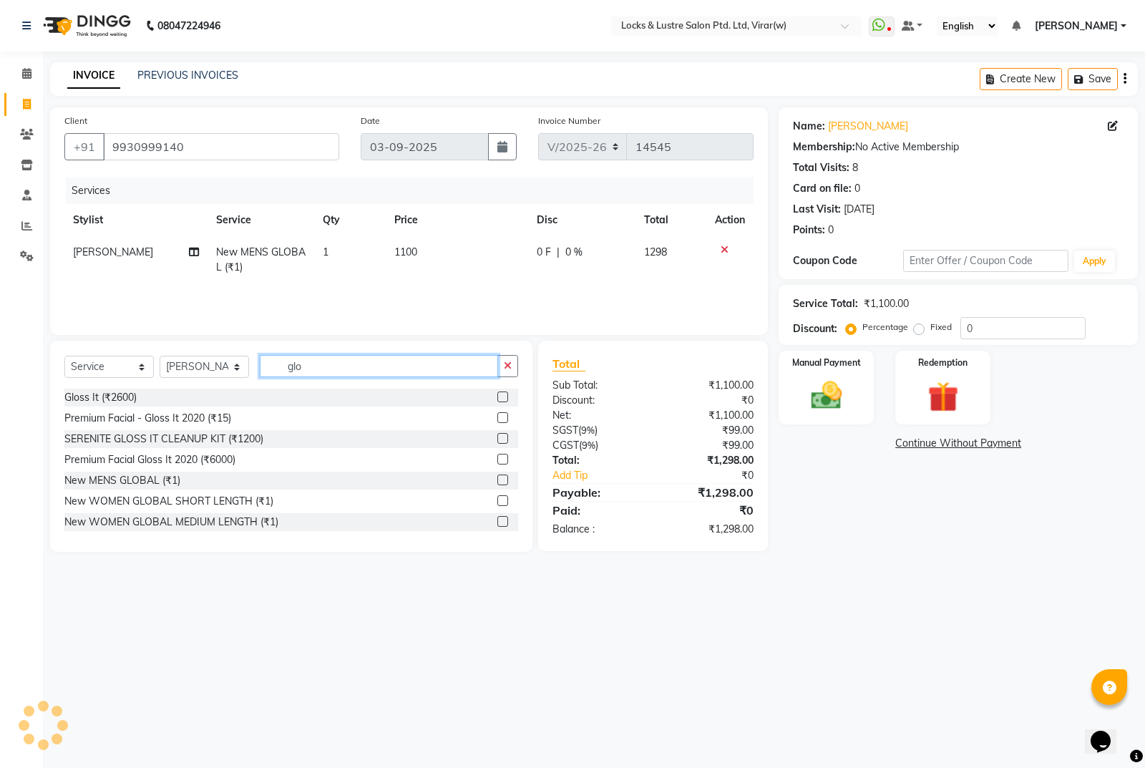
click at [333, 371] on input "glo" at bounding box center [379, 366] width 238 height 22
type input "g"
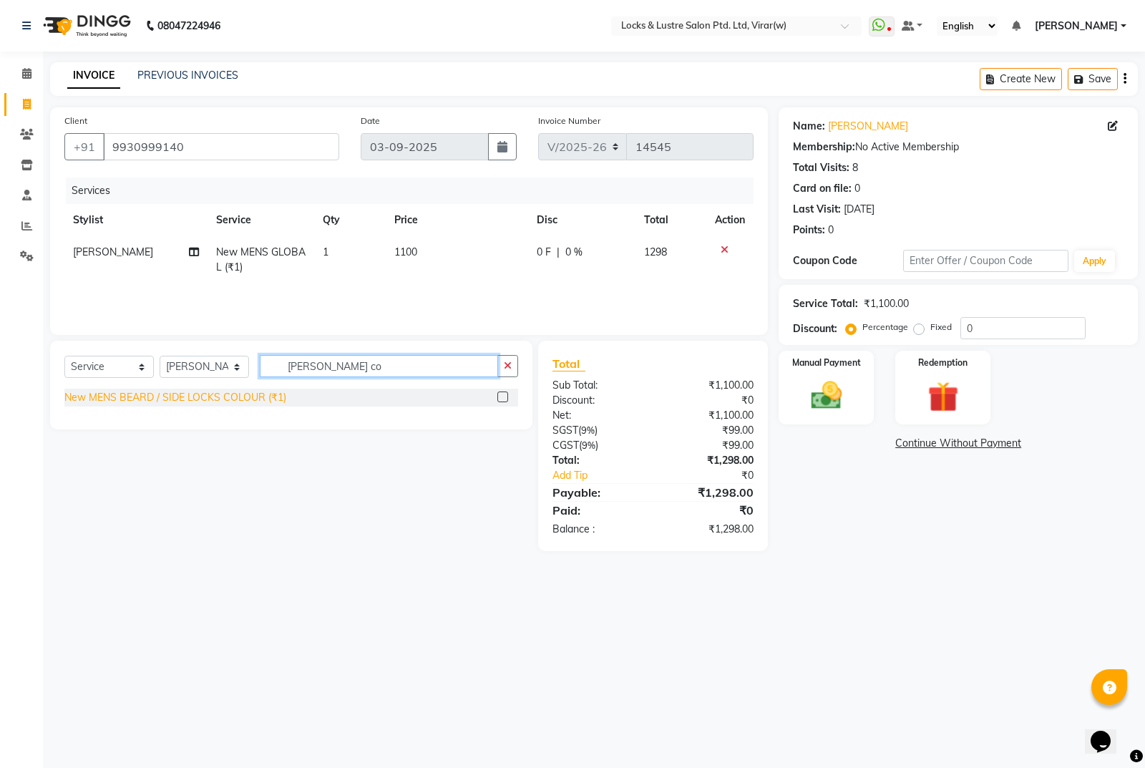
type input "[PERSON_NAME] co"
click at [225, 402] on div "New MENS BEARD / SIDE LOCKS COLOUR (₹1)" at bounding box center [175, 397] width 222 height 15
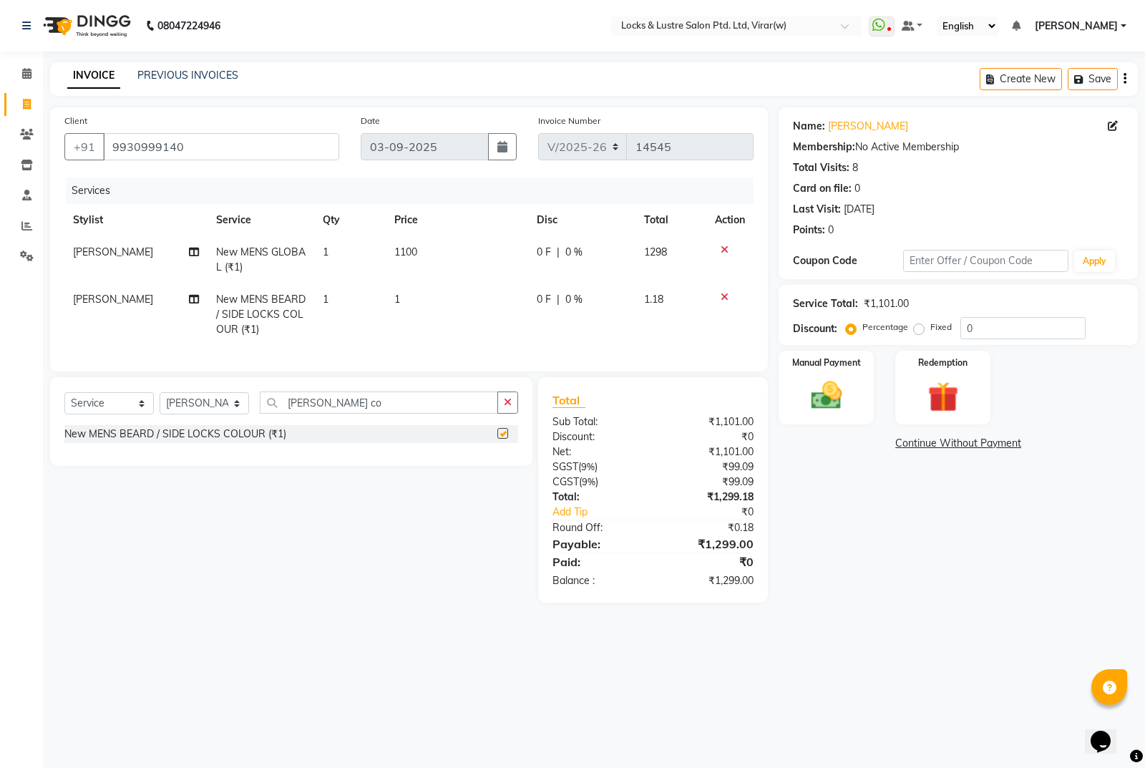
checkbox input "false"
click at [445, 286] on td "1" at bounding box center [457, 314] width 142 height 62
select select "42107"
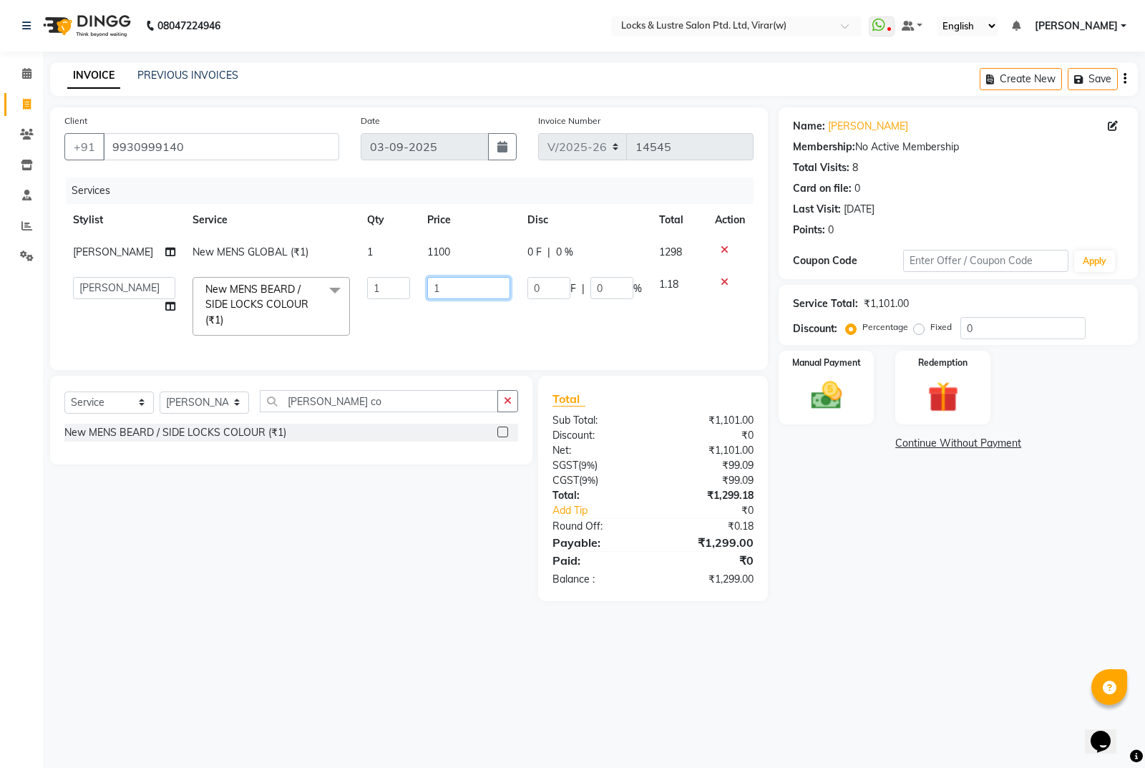
click at [461, 294] on input "1" at bounding box center [468, 288] width 83 height 22
type input "450"
click at [969, 631] on div "08047224946 Select Location × Locks & Lustre Salon Ptd. Ltd, Virar(w) WhatsApp …" at bounding box center [572, 384] width 1145 height 768
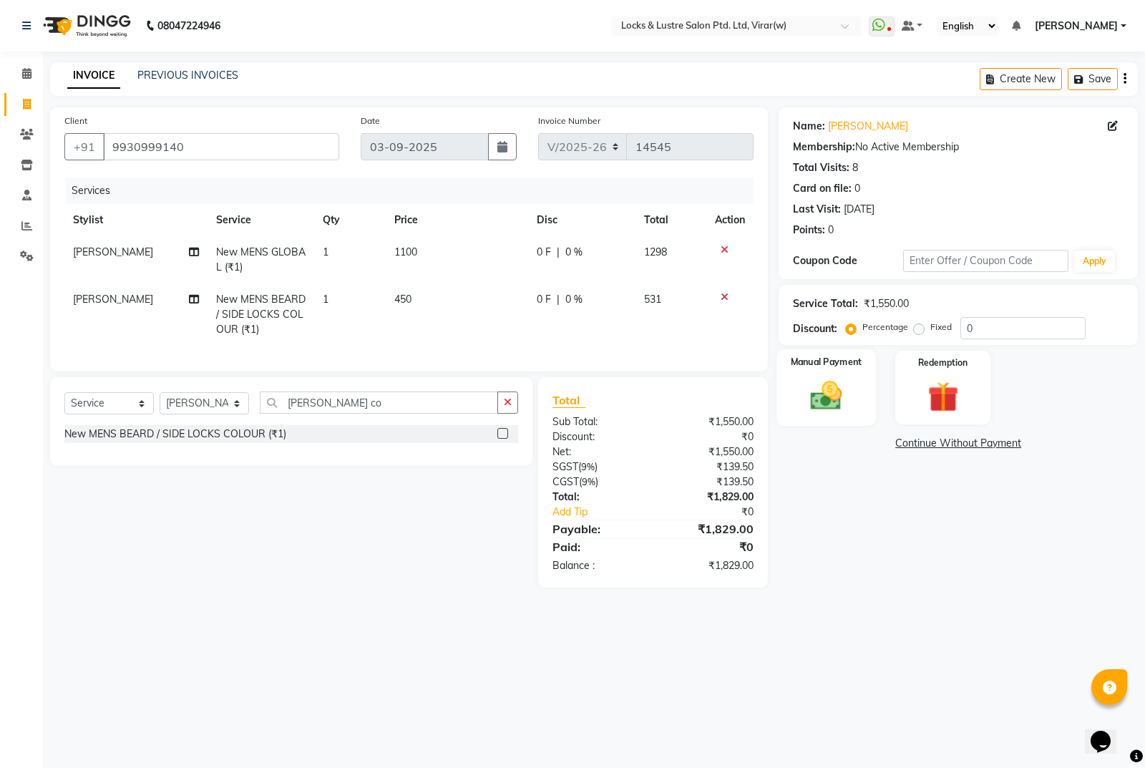
click at [828, 394] on img at bounding box center [827, 395] width 52 height 36
click at [928, 435] on div "Payment Methods CARD UPI CASH" at bounding box center [958, 473] width 359 height 86
click at [921, 441] on span "UPI" at bounding box center [930, 444] width 22 height 16
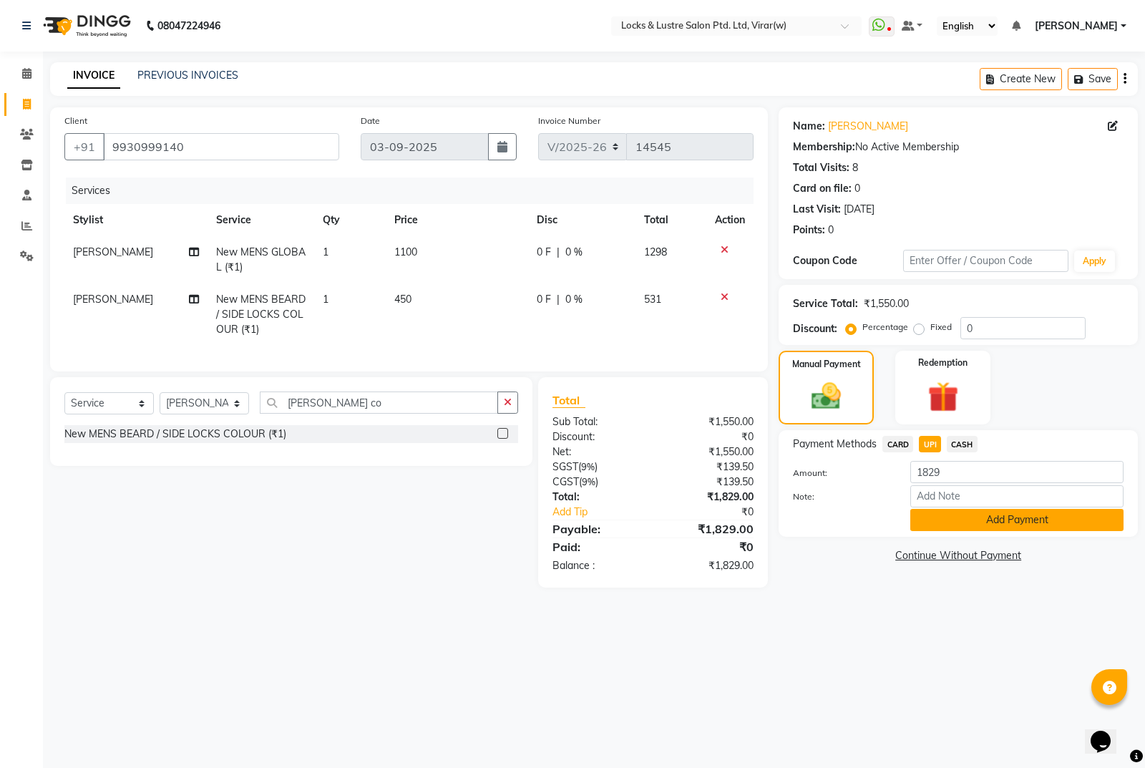
click at [991, 517] on button "Add Payment" at bounding box center [1016, 520] width 213 height 22
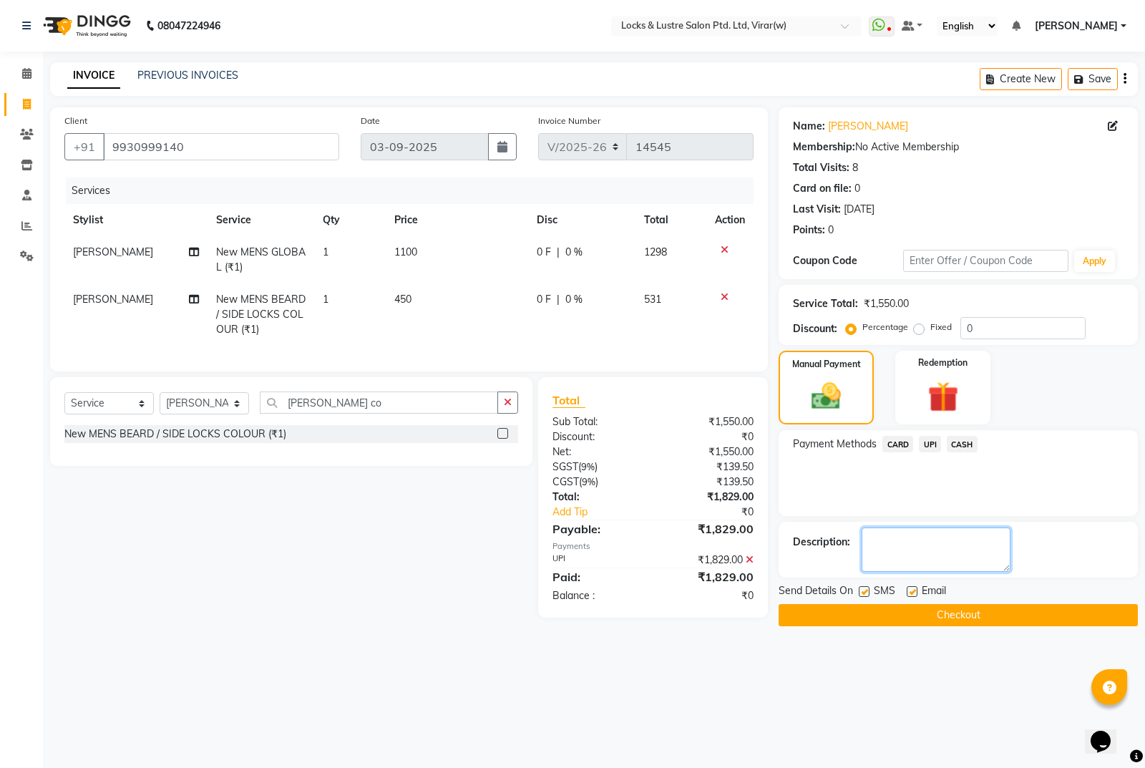
click at [949, 546] on textarea at bounding box center [936, 549] width 149 height 44
type textarea "110746223989"
click at [1043, 618] on button "Checkout" at bounding box center [958, 615] width 359 height 22
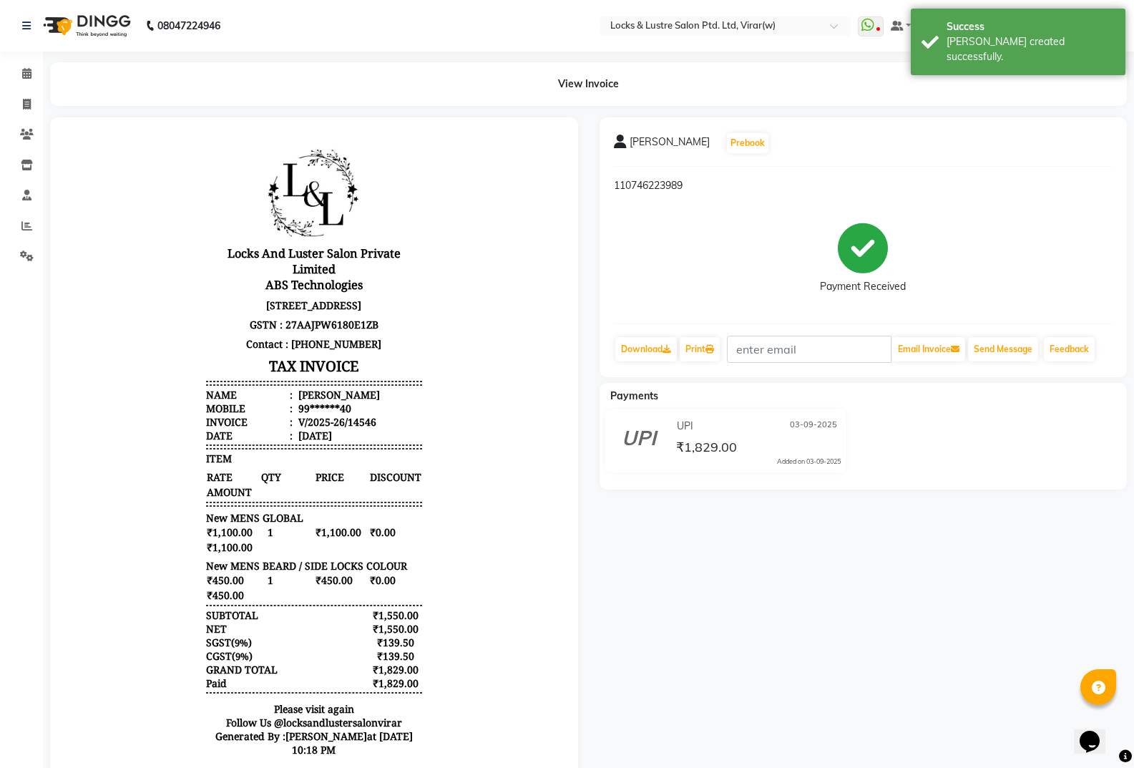
click at [351, 429] on div "V/2025-26/14546" at bounding box center [336, 422] width 81 height 14
copy div "14546"
click at [34, 67] on span at bounding box center [26, 74] width 25 height 16
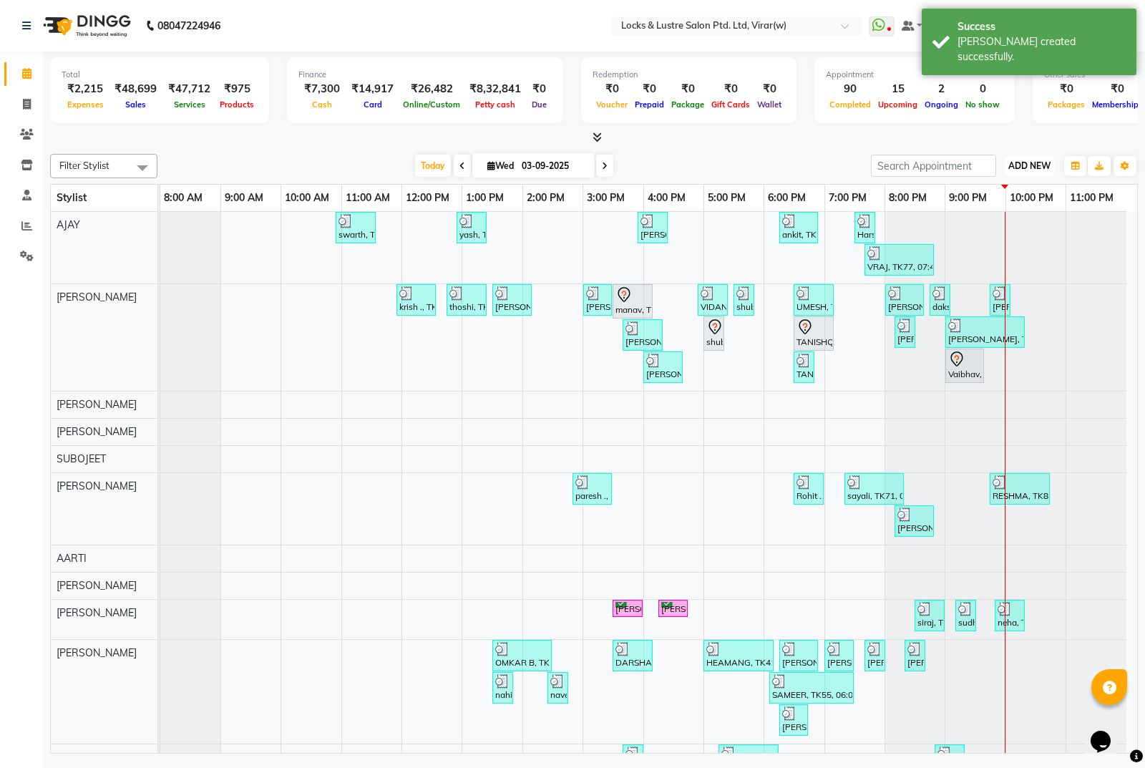
click at [1035, 164] on span "ADD NEW" at bounding box center [1029, 165] width 42 height 11
click at [998, 229] on link "Add Expense" at bounding box center [996, 230] width 113 height 19
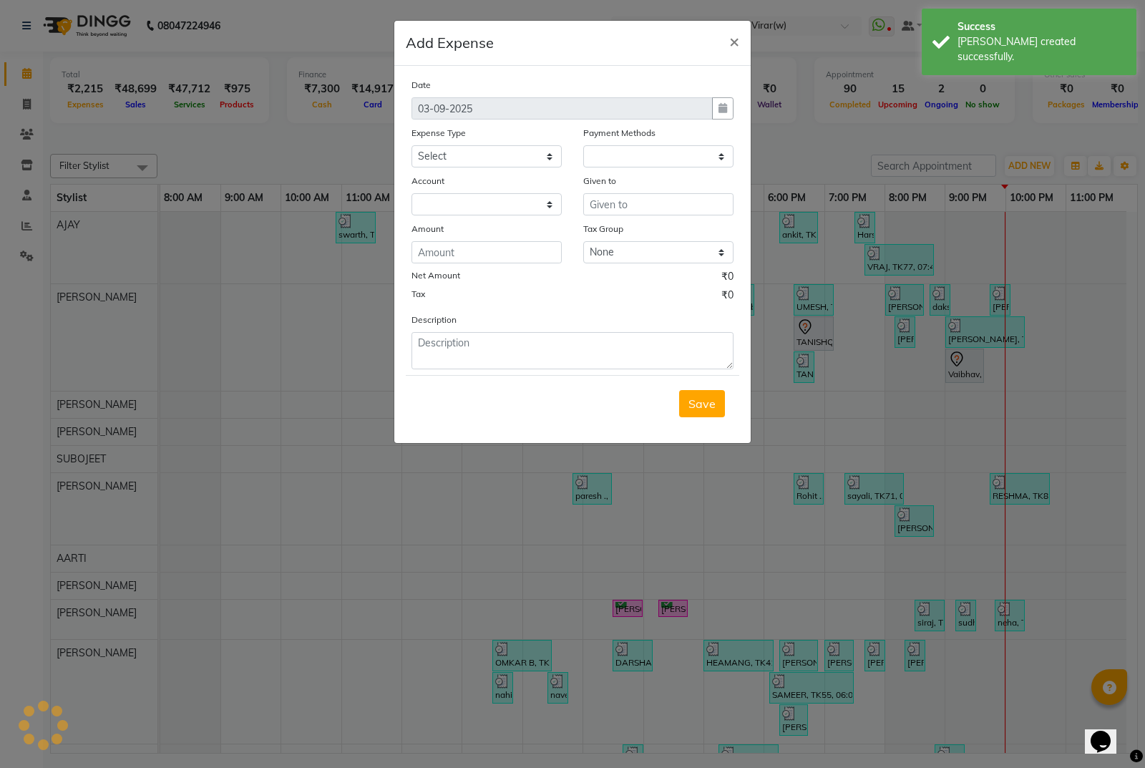
select select "1"
select select "4920"
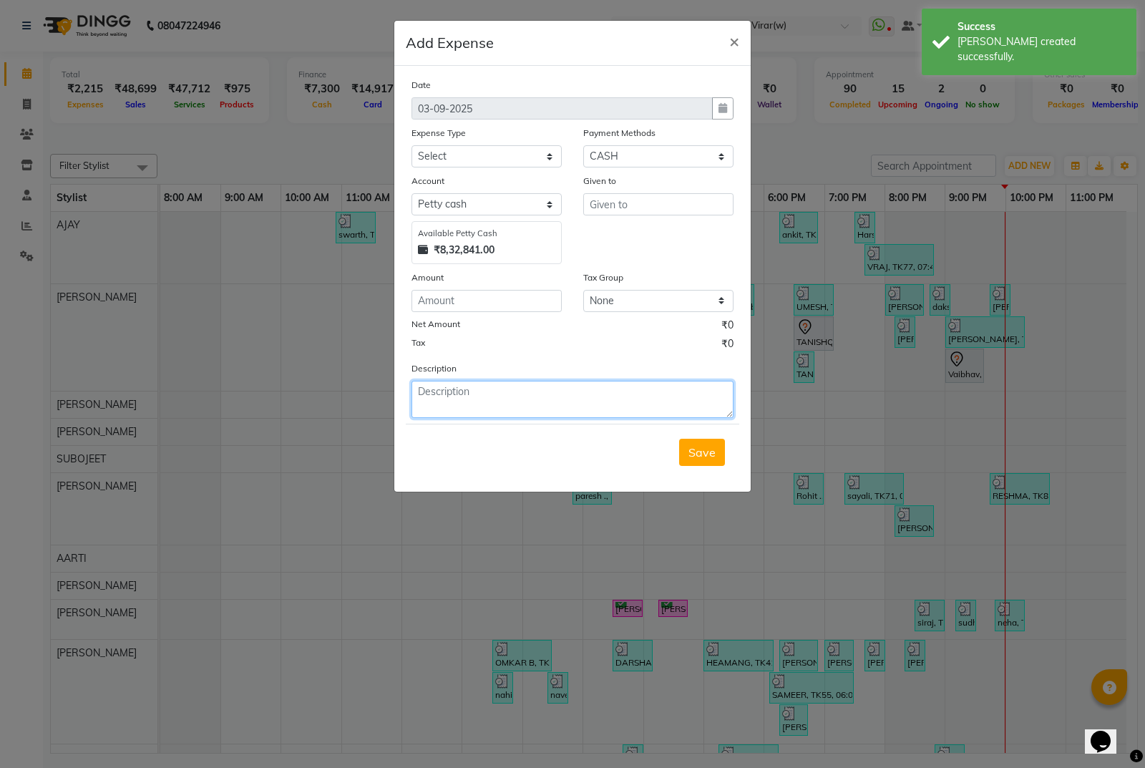
click at [622, 408] on textarea at bounding box center [572, 399] width 322 height 37
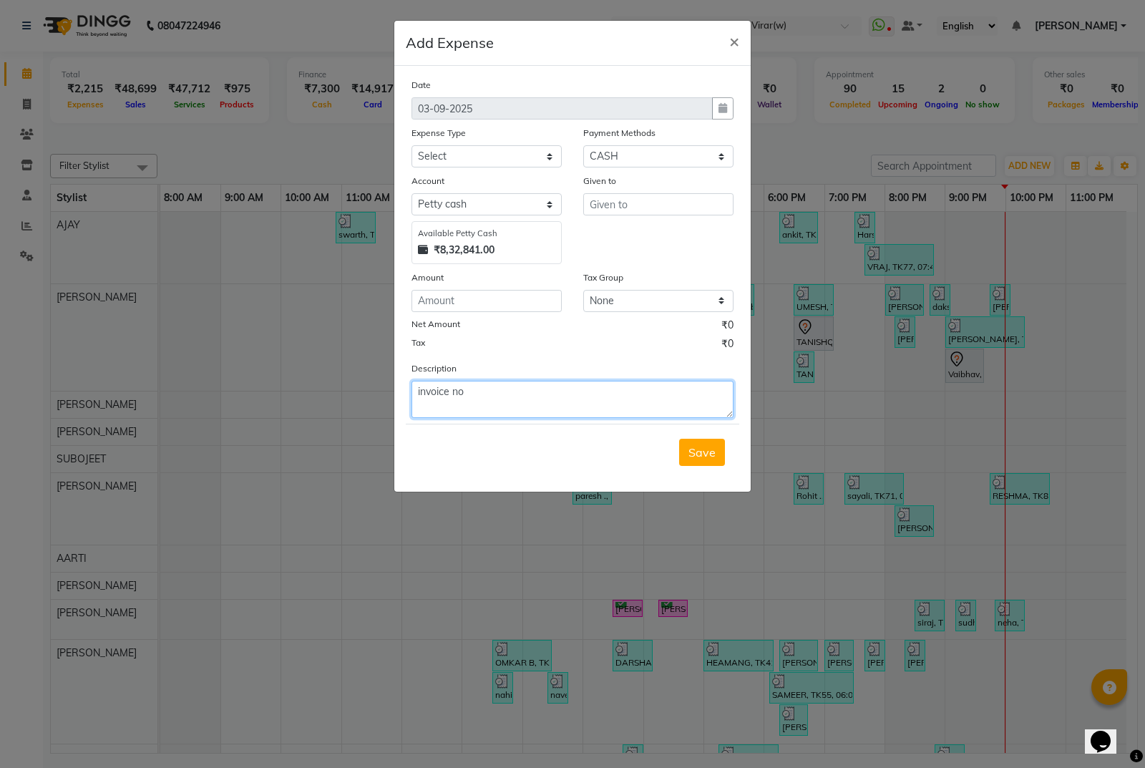
paste textarea "14546"
type textarea "invoice no 14546 tip given in upi rs 100 aktar"
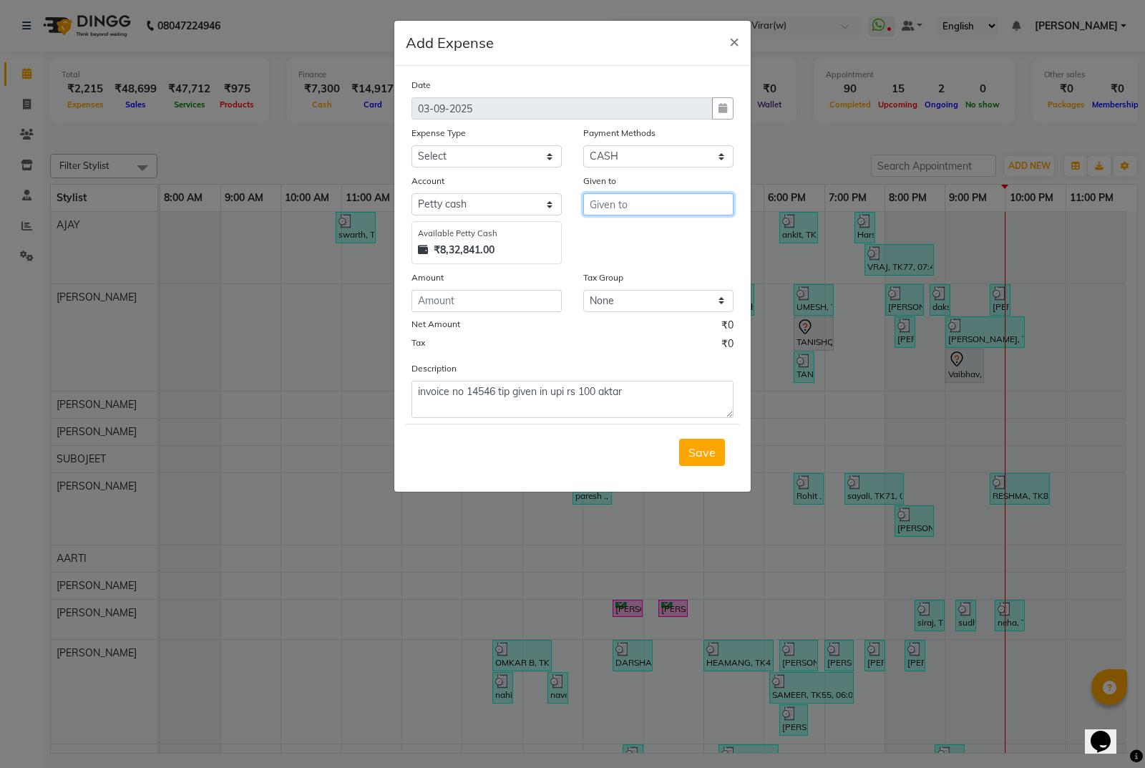
click at [683, 200] on input "text" at bounding box center [658, 204] width 150 height 22
type input "a"
type input "[PERSON_NAME]"
click at [489, 141] on div "Expense Type" at bounding box center [486, 135] width 150 height 20
click at [490, 149] on select "Select Advance Salary Bank charges Cash transfer to bank Cash transfer to hub C…" at bounding box center [486, 156] width 150 height 22
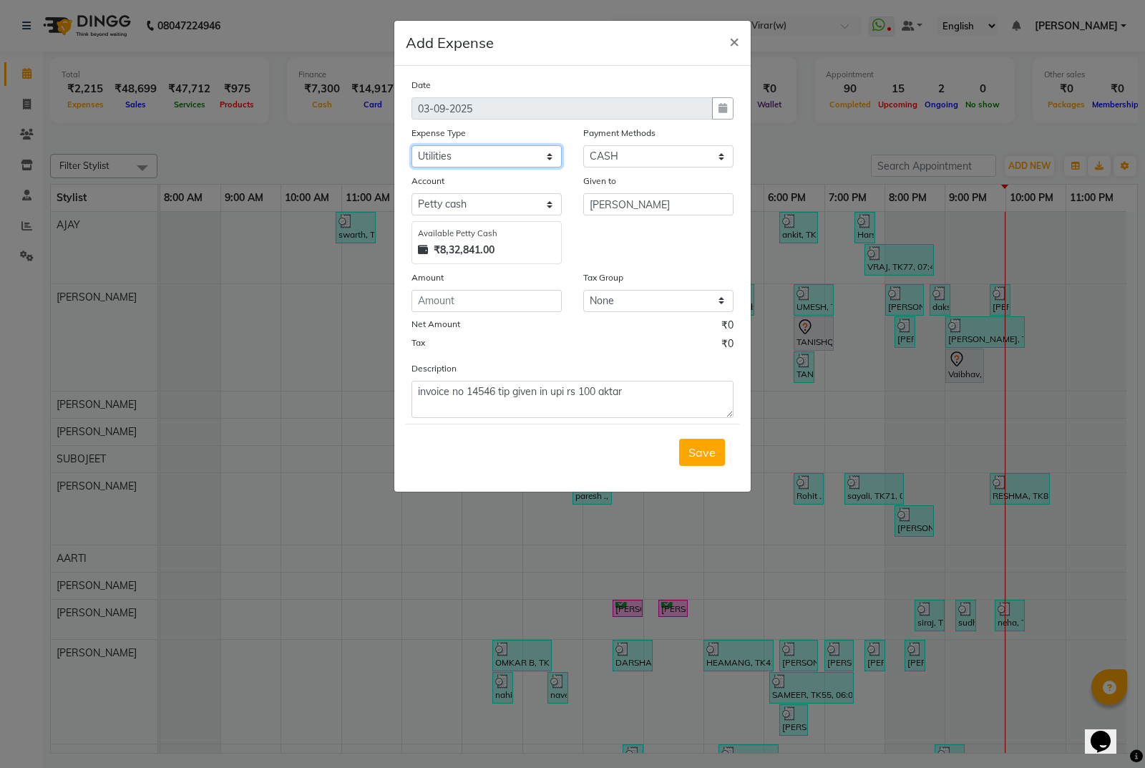
click at [411, 145] on select "Select Advance Salary Bank charges Cash transfer to bank Cash transfer to hub C…" at bounding box center [486, 156] width 150 height 22
click at [482, 152] on select "Select Advance Salary Bank charges Cash transfer to bank Cash transfer to hub C…" at bounding box center [486, 156] width 150 height 22
select select "15198"
click at [411, 145] on select "Select Advance Salary Bank charges Cash transfer to bank Cash transfer to hub C…" at bounding box center [486, 156] width 150 height 22
click at [494, 288] on div "Amount" at bounding box center [486, 280] width 150 height 20
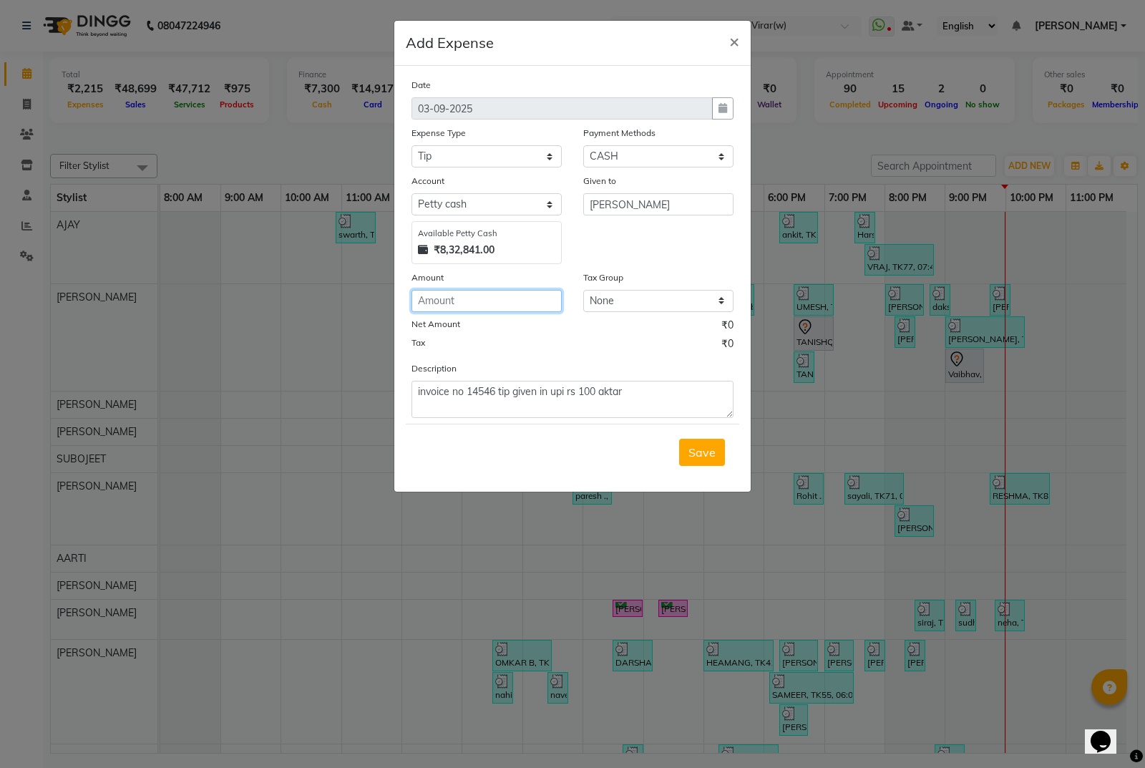
click at [499, 298] on input "number" at bounding box center [486, 301] width 150 height 22
type input "100"
click at [700, 452] on span "Save" at bounding box center [701, 452] width 27 height 14
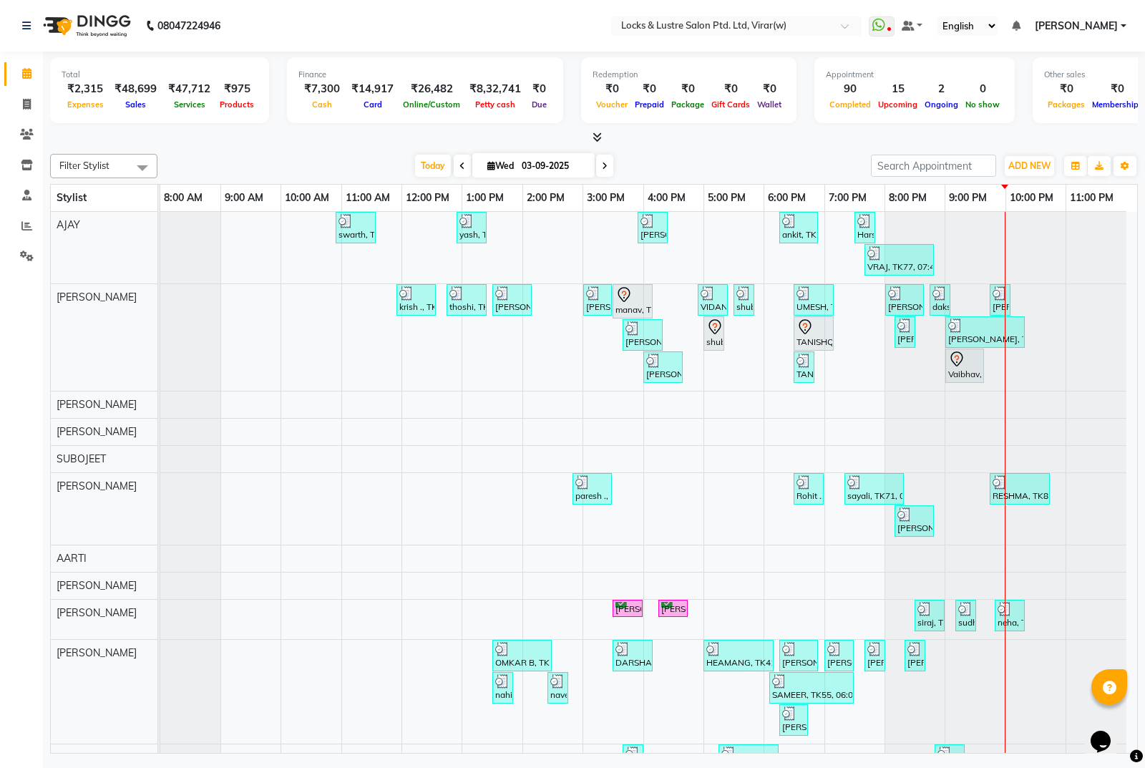
drag, startPoint x: 0, startPoint y: 0, endPoint x: 567, endPoint y: 44, distance: 569.1
click at [576, 50] on app-home "08047224946 Select Location × Locks & Lustre Salon Ptd. Ltd, Virar(w) WhatsApp …" at bounding box center [572, 378] width 1145 height 757
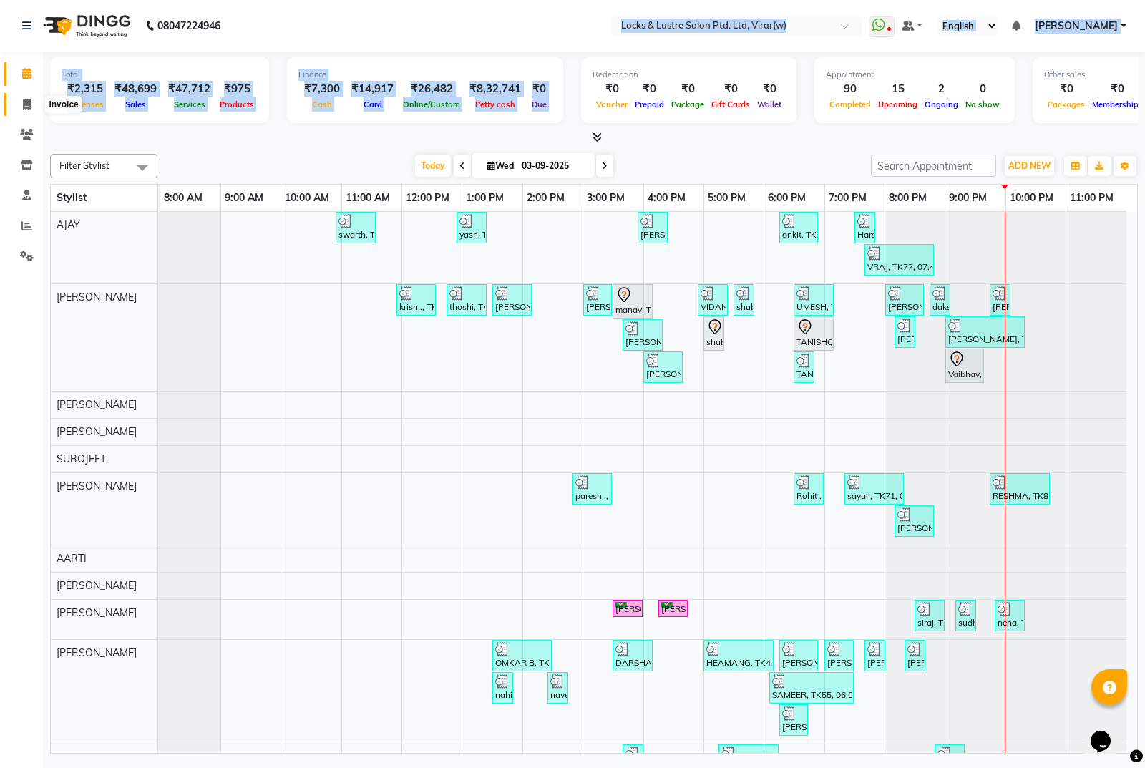
drag, startPoint x: 22, startPoint y: 102, endPoint x: 36, endPoint y: 109, distance: 16.0
click at [24, 102] on icon at bounding box center [27, 104] width 8 height 11
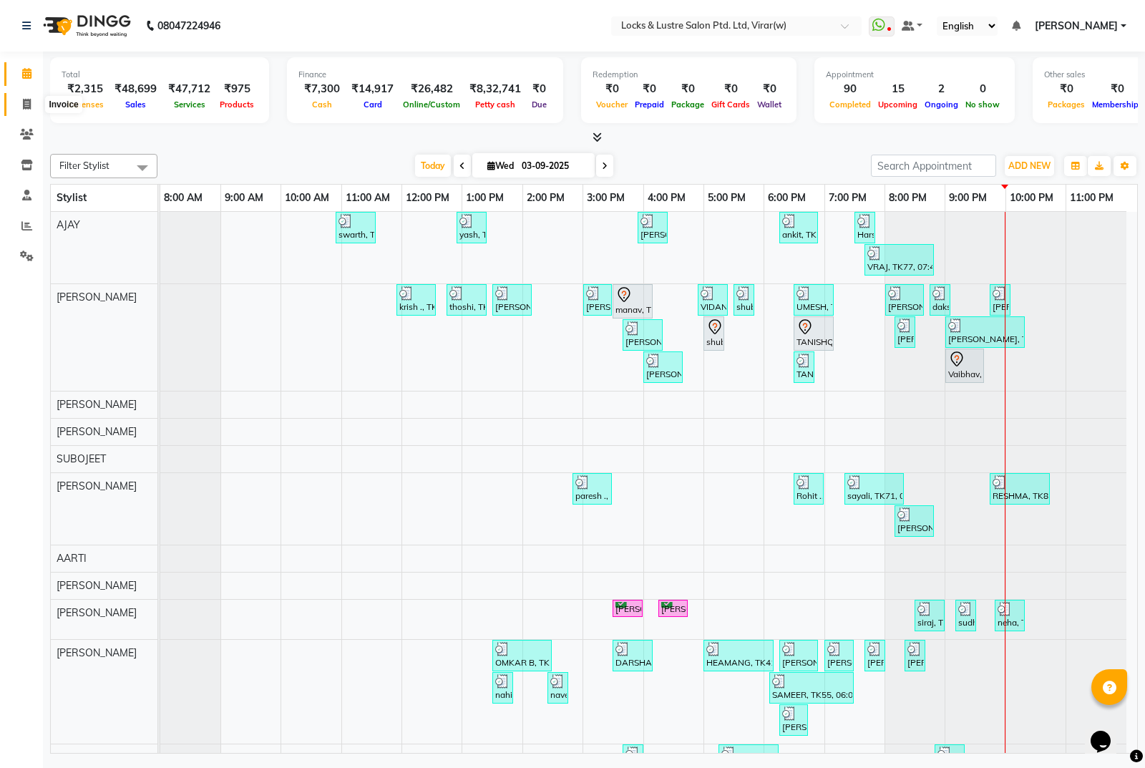
select select "5944"
select select "service"
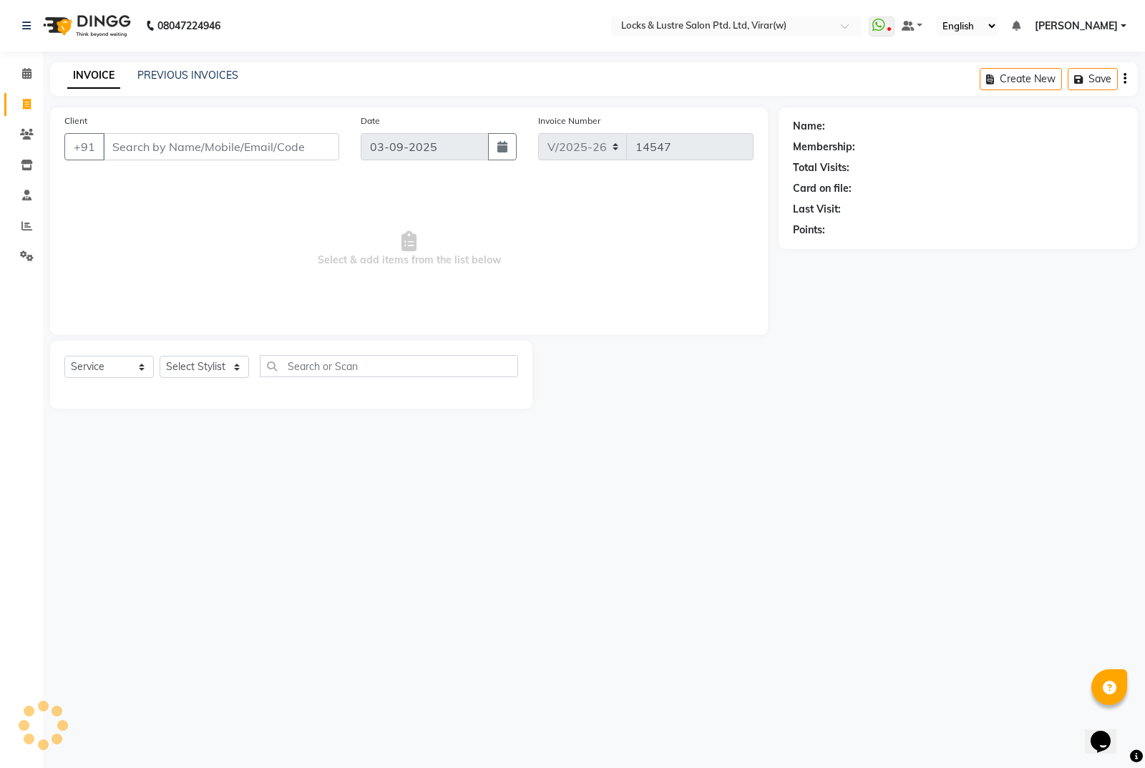
click at [228, 148] on input "Client" at bounding box center [221, 146] width 236 height 27
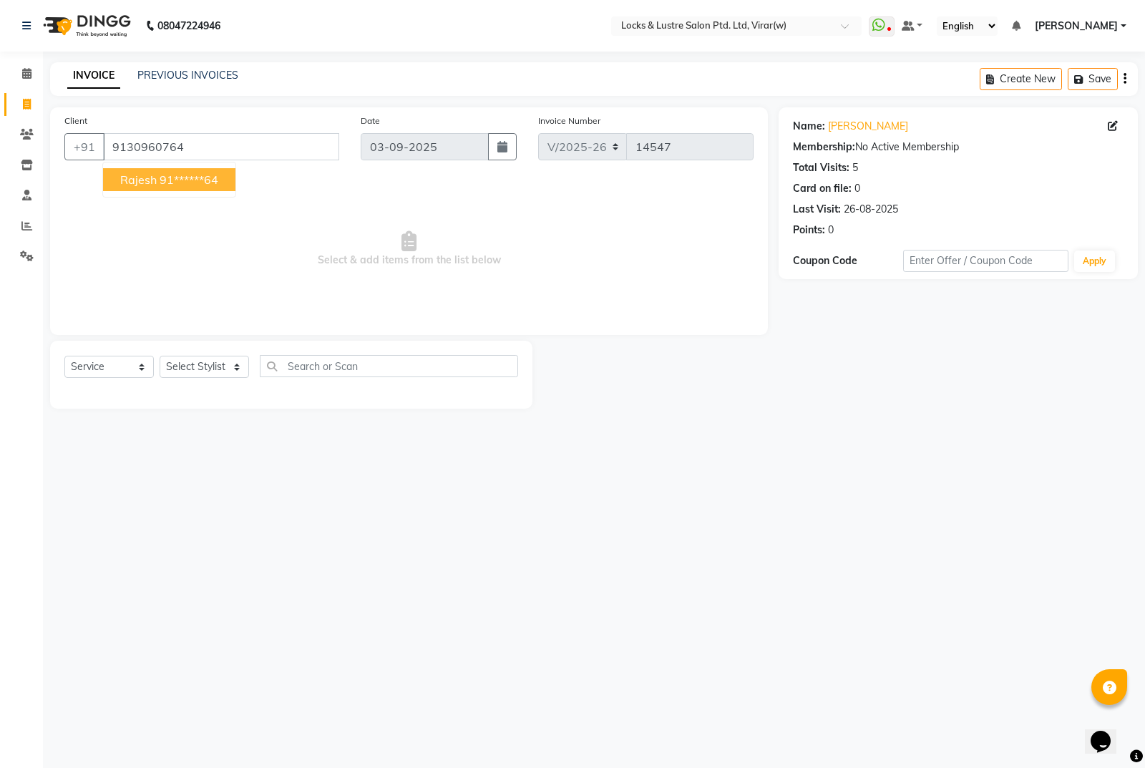
click at [192, 179] on ngb-highlight "91******64" at bounding box center [189, 179] width 59 height 14
type input "91******64"
click at [229, 382] on div "Select Service Product Membership Package Voucher Prepaid Gift Card Select Styl…" at bounding box center [291, 372] width 454 height 34
click at [233, 371] on select "Select Stylist AARTI Abdul Khan Adil Admin AJAY AKASH NHAVI ANUSHKA Ashwini Saw…" at bounding box center [204, 367] width 89 height 22
click at [160, 356] on select "Select Stylist [PERSON_NAME] [PERSON_NAME] [PERSON_NAME] AKASH [PERSON_NAME] [P…" at bounding box center [204, 367] width 89 height 22
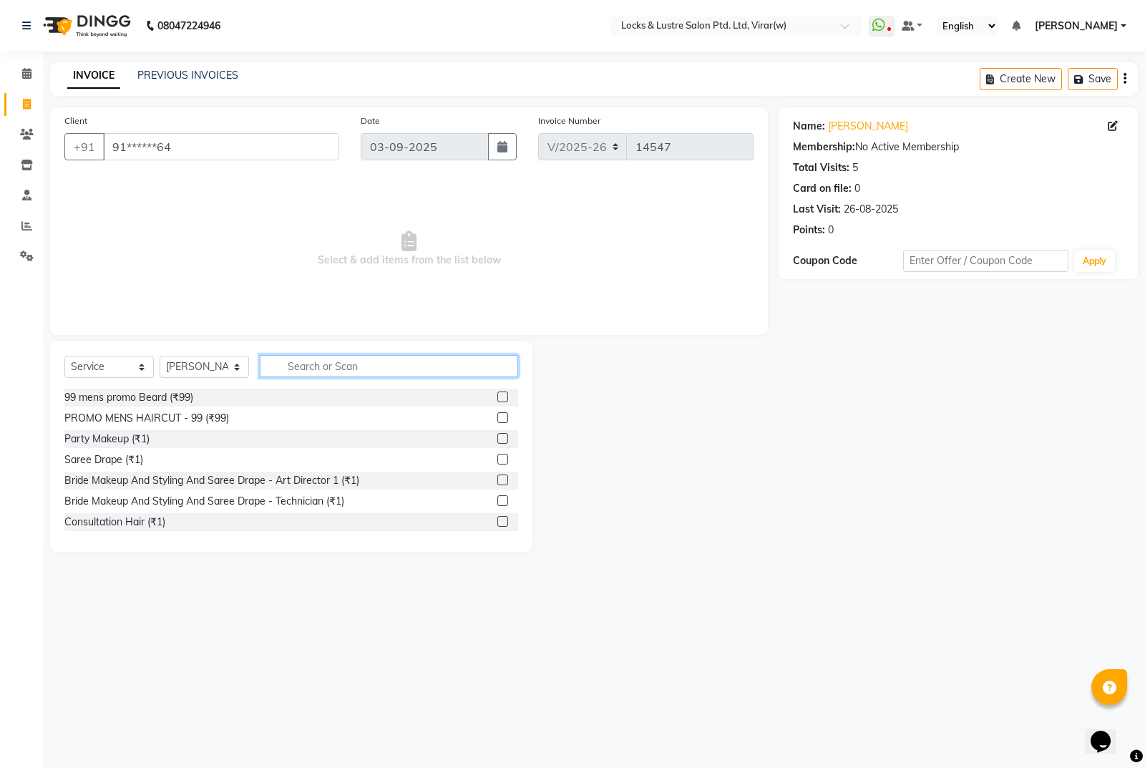
click at [372, 367] on input "text" at bounding box center [389, 366] width 258 height 22
click at [198, 363] on select "Select Stylist [PERSON_NAME] [PERSON_NAME] [PERSON_NAME] AKASH [PERSON_NAME] [P…" at bounding box center [204, 367] width 89 height 22
select select "58561"
click at [160, 356] on select "Select Stylist [PERSON_NAME] [PERSON_NAME] [PERSON_NAME] AKASH [PERSON_NAME] [P…" at bounding box center [204, 367] width 89 height 22
click at [281, 376] on input "text" at bounding box center [389, 366] width 258 height 22
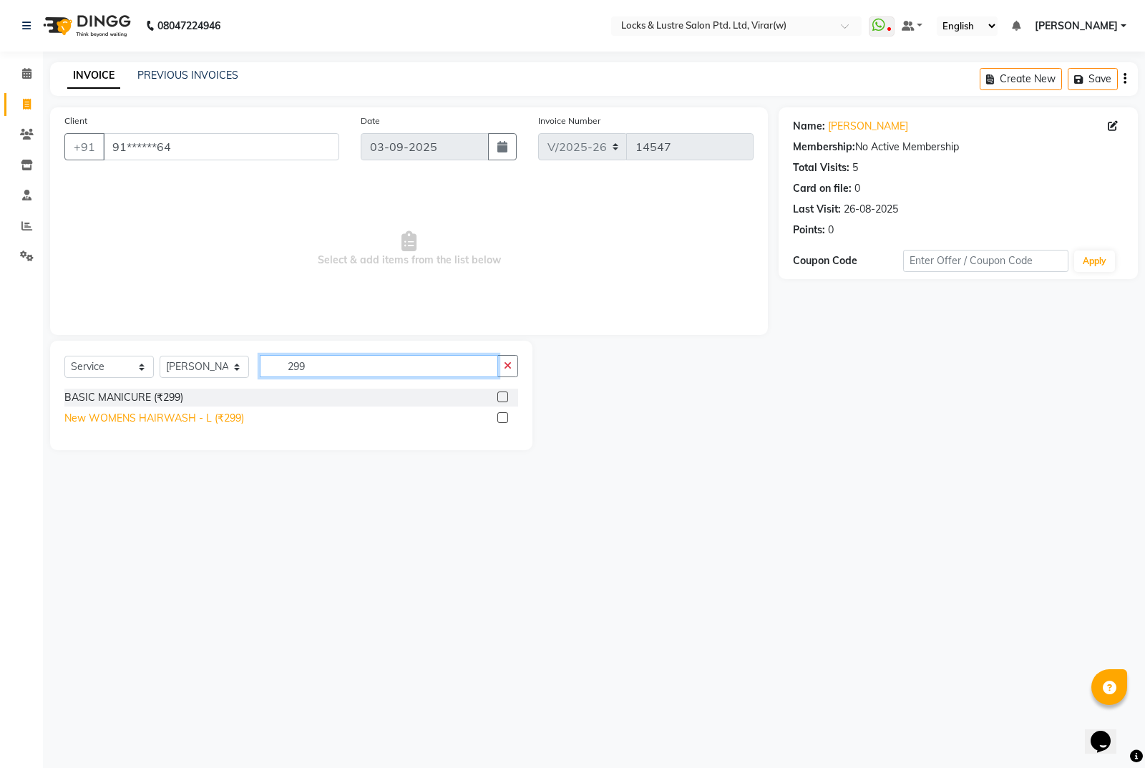
type input "299"
click at [220, 419] on div "New WOMENS HAIRWASH - L (₹299)" at bounding box center [154, 418] width 180 height 15
checkbox input "false"
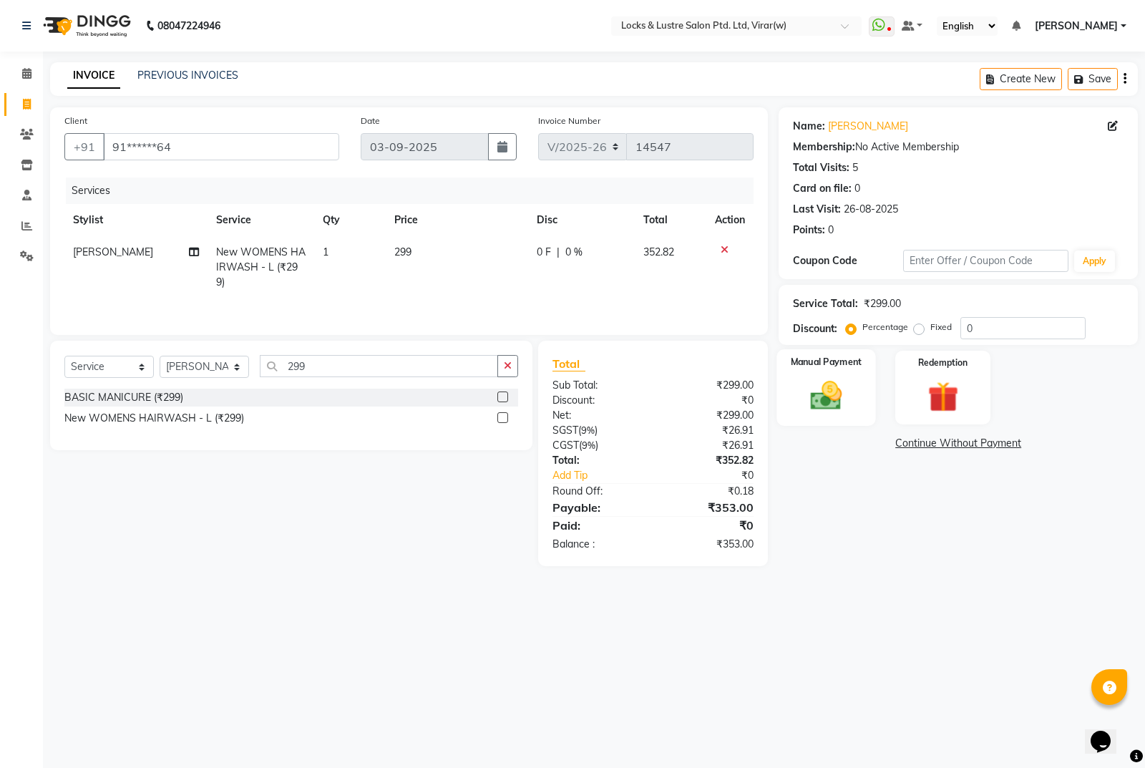
click at [824, 385] on img at bounding box center [827, 395] width 52 height 36
drag, startPoint x: 927, startPoint y: 445, endPoint x: 933, endPoint y: 459, distance: 15.4
click at [930, 448] on span "UPI" at bounding box center [930, 444] width 22 height 16
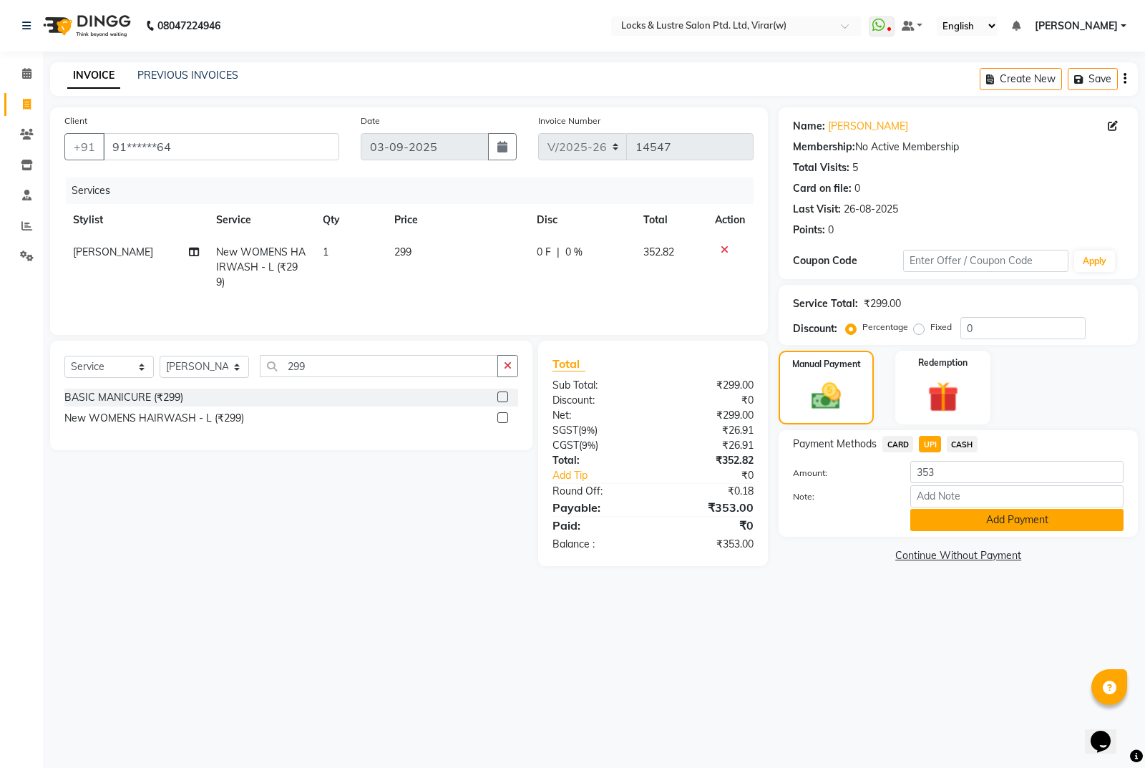
click at [957, 517] on button "Add Payment" at bounding box center [1016, 520] width 213 height 22
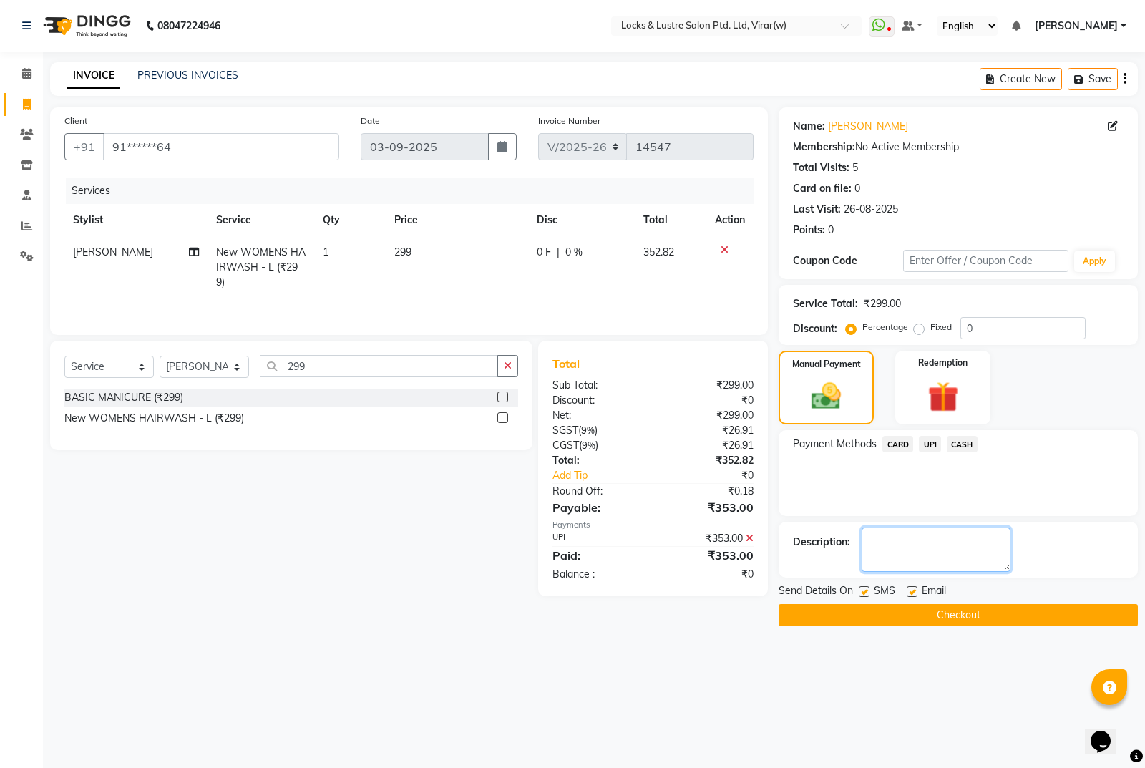
click at [920, 537] on textarea at bounding box center [936, 549] width 149 height 44
type textarea "110746460520"
click at [965, 610] on button "Checkout" at bounding box center [958, 615] width 359 height 22
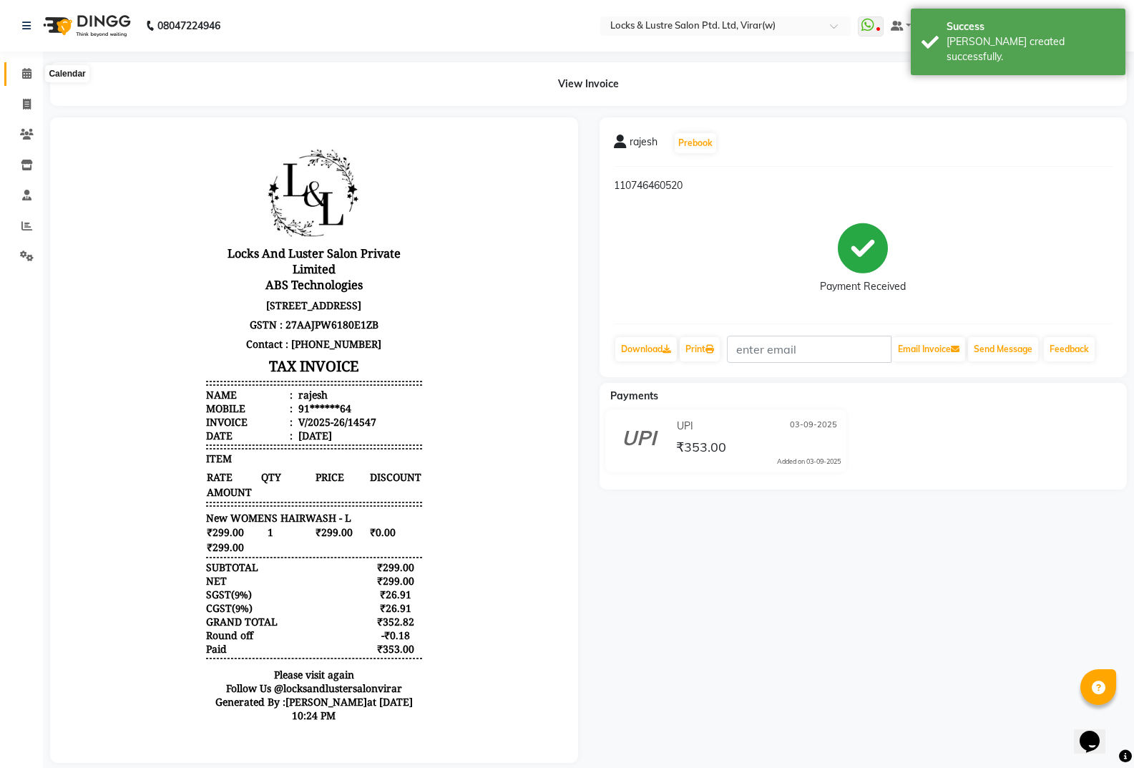
click at [22, 69] on icon at bounding box center [26, 73] width 9 height 11
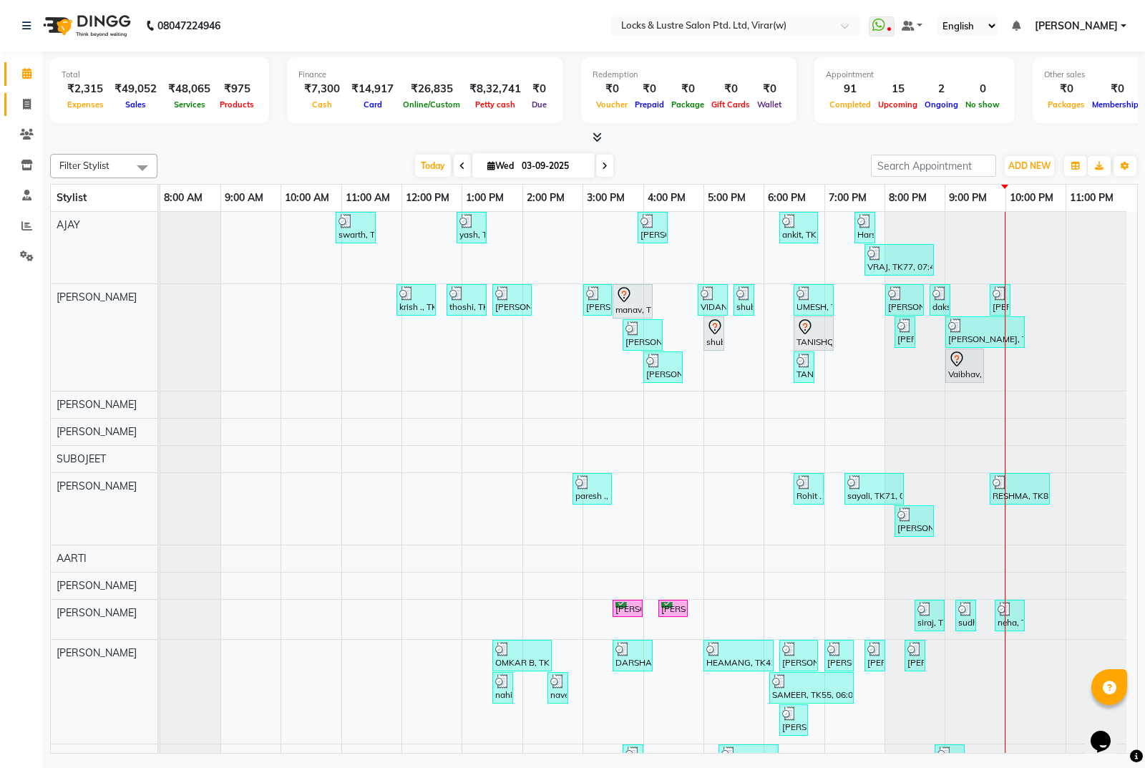
click at [21, 93] on link "Invoice" at bounding box center [21, 105] width 34 height 24
select select "service"
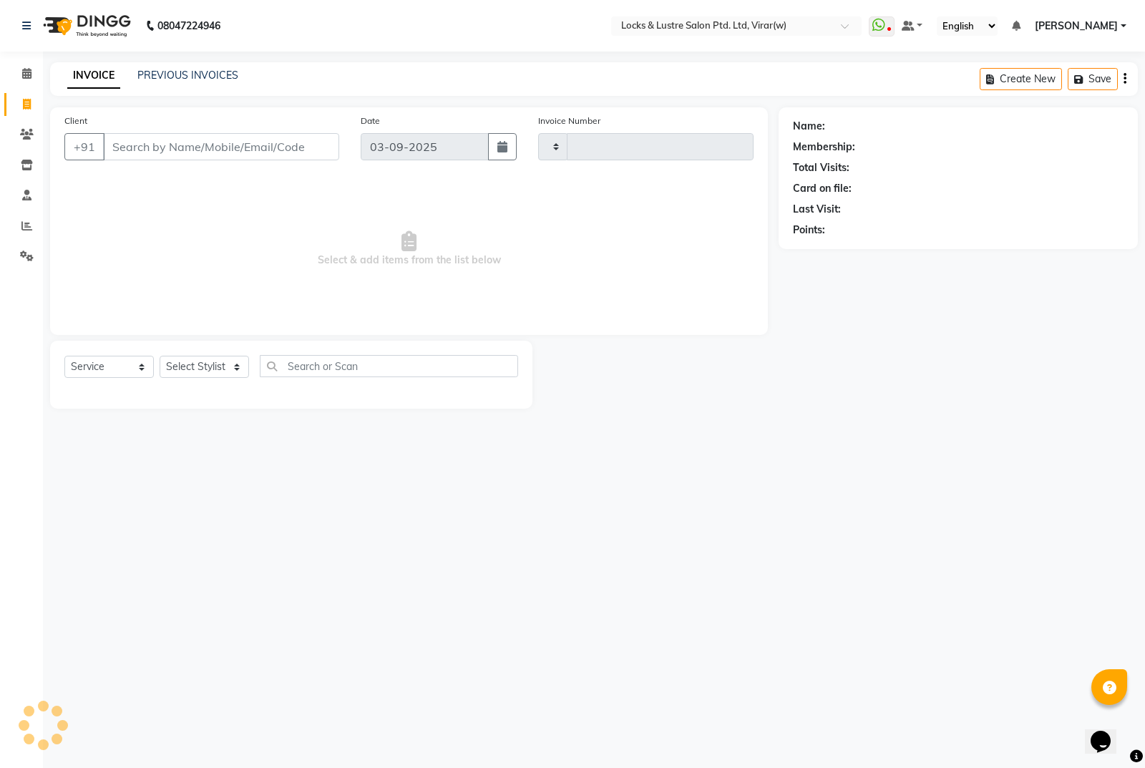
type input "14548"
select select "5944"
click at [205, 145] on input "Client" at bounding box center [221, 146] width 236 height 27
type input "7276129140"
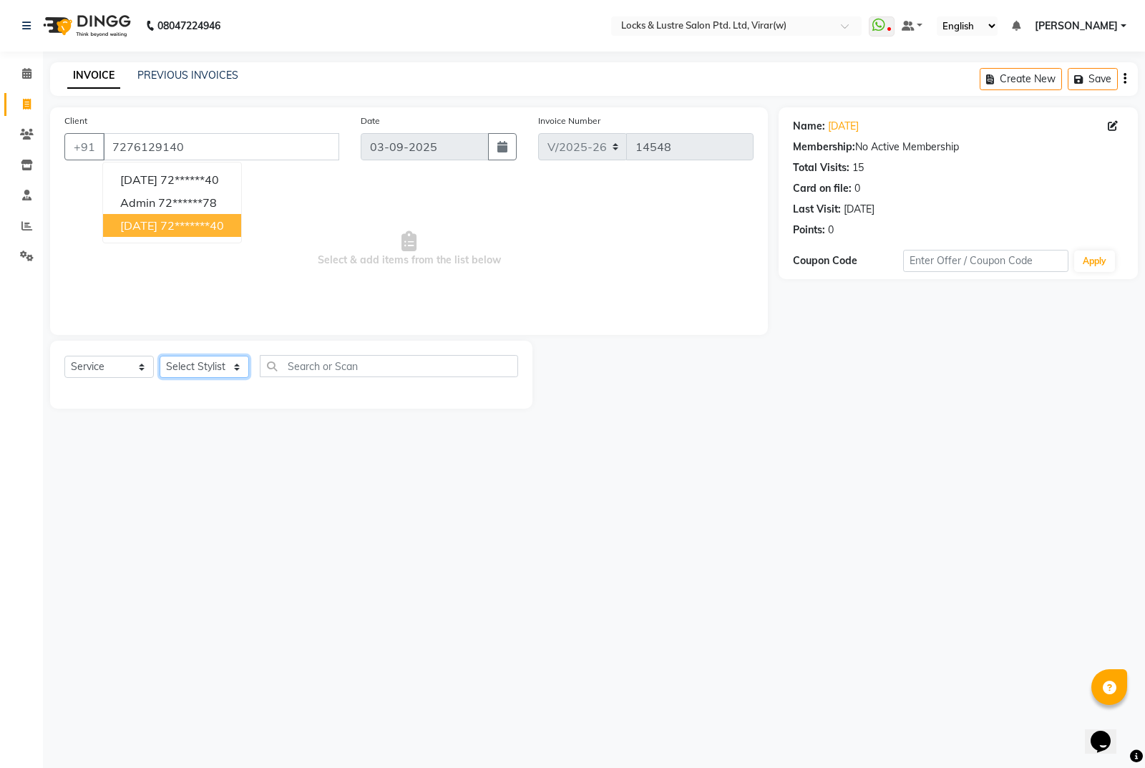
click at [198, 370] on select "Select Stylist [PERSON_NAME] [PERSON_NAME] [PERSON_NAME] AKASH [PERSON_NAME] [P…" at bounding box center [204, 367] width 89 height 22
select select "42104"
click at [160, 356] on select "Select Stylist [PERSON_NAME] [PERSON_NAME] [PERSON_NAME] AKASH [PERSON_NAME] [P…" at bounding box center [204, 367] width 89 height 22
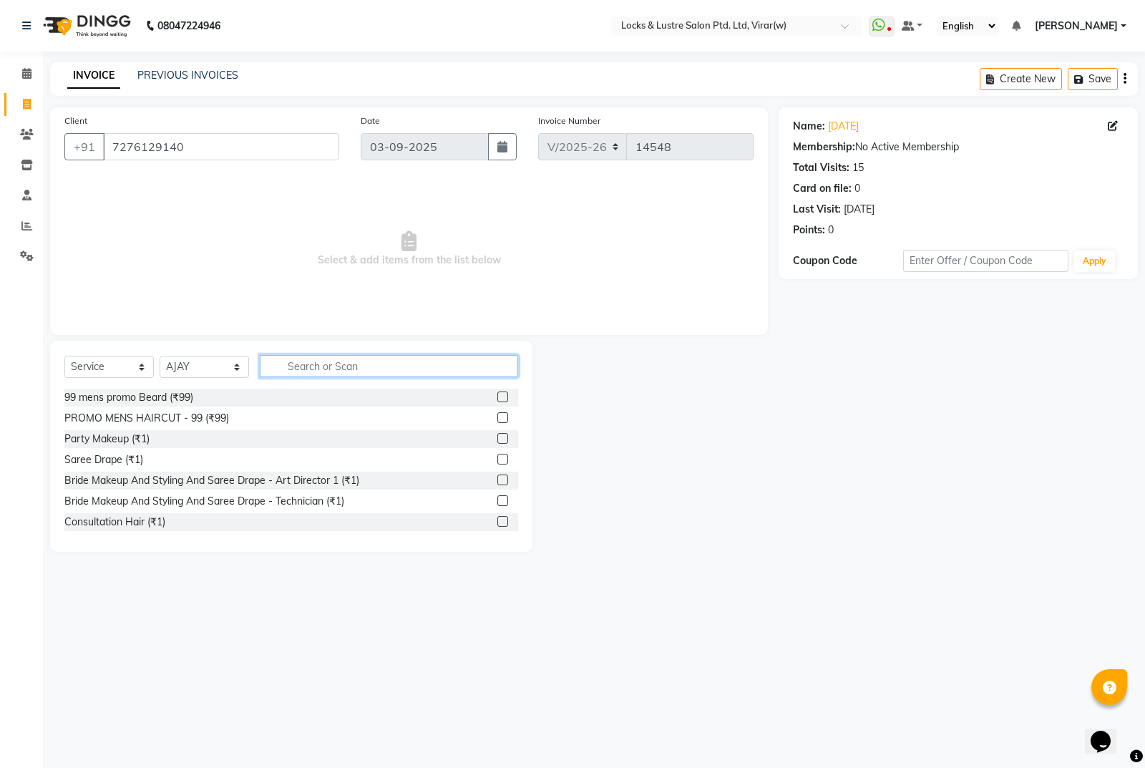
click at [449, 376] on input "text" at bounding box center [389, 366] width 258 height 22
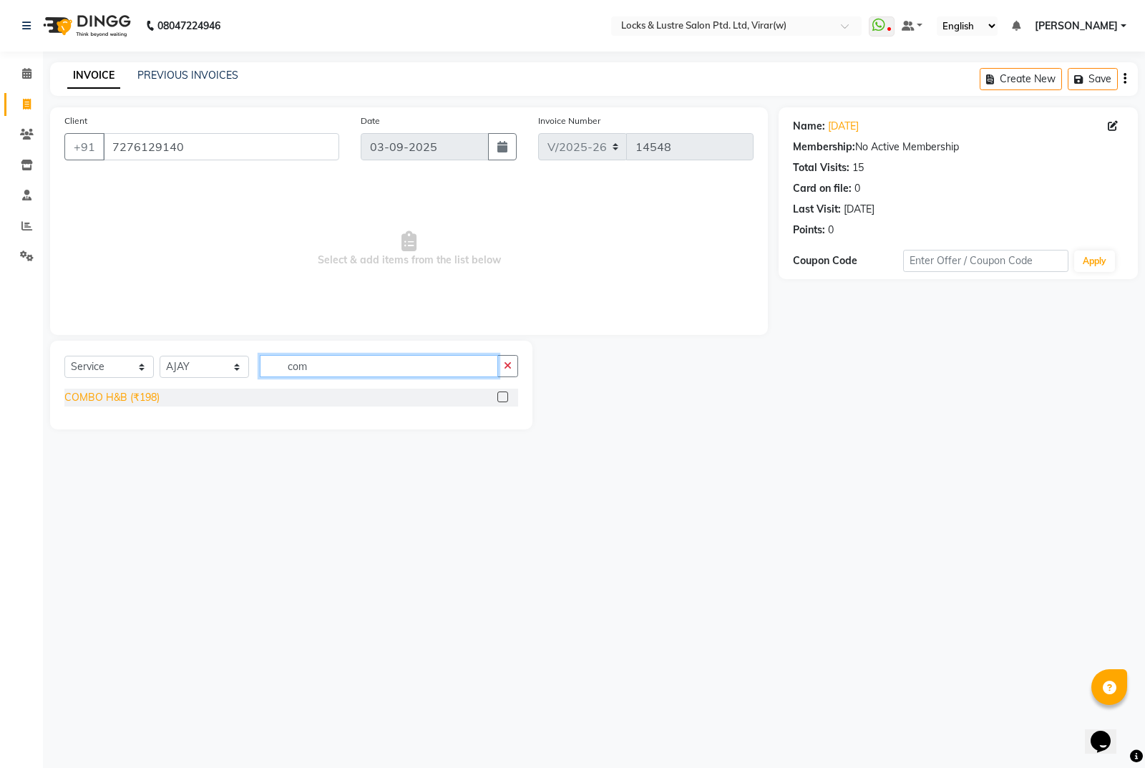
type input "com"
drag, startPoint x: 132, startPoint y: 394, endPoint x: 774, endPoint y: 556, distance: 661.9
click at [133, 396] on div "COMBO H&B (₹198)" at bounding box center [111, 397] width 95 height 15
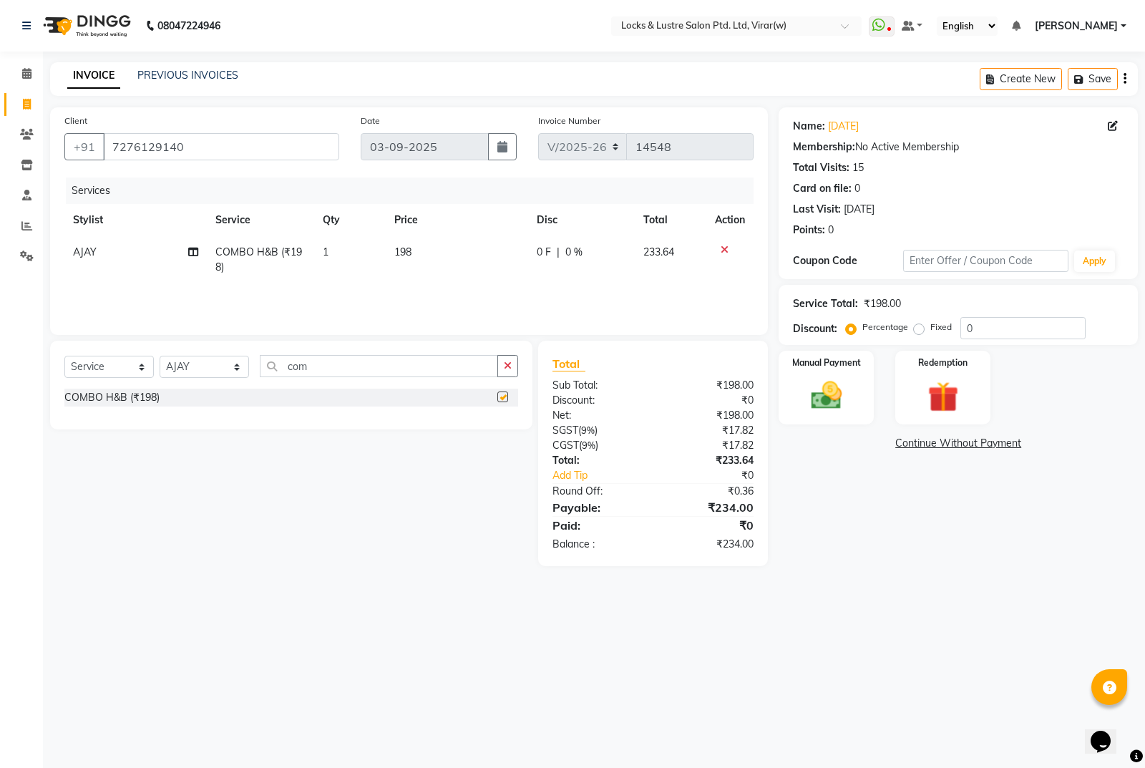
checkbox input "false"
click at [902, 620] on div "08047224946 Select Location × Locks & Lustre Salon Ptd. Ltd, Virar(w) WhatsApp …" at bounding box center [572, 384] width 1145 height 768
click at [819, 386] on img at bounding box center [827, 395] width 52 height 36
click at [923, 442] on span "UPI" at bounding box center [930, 444] width 22 height 16
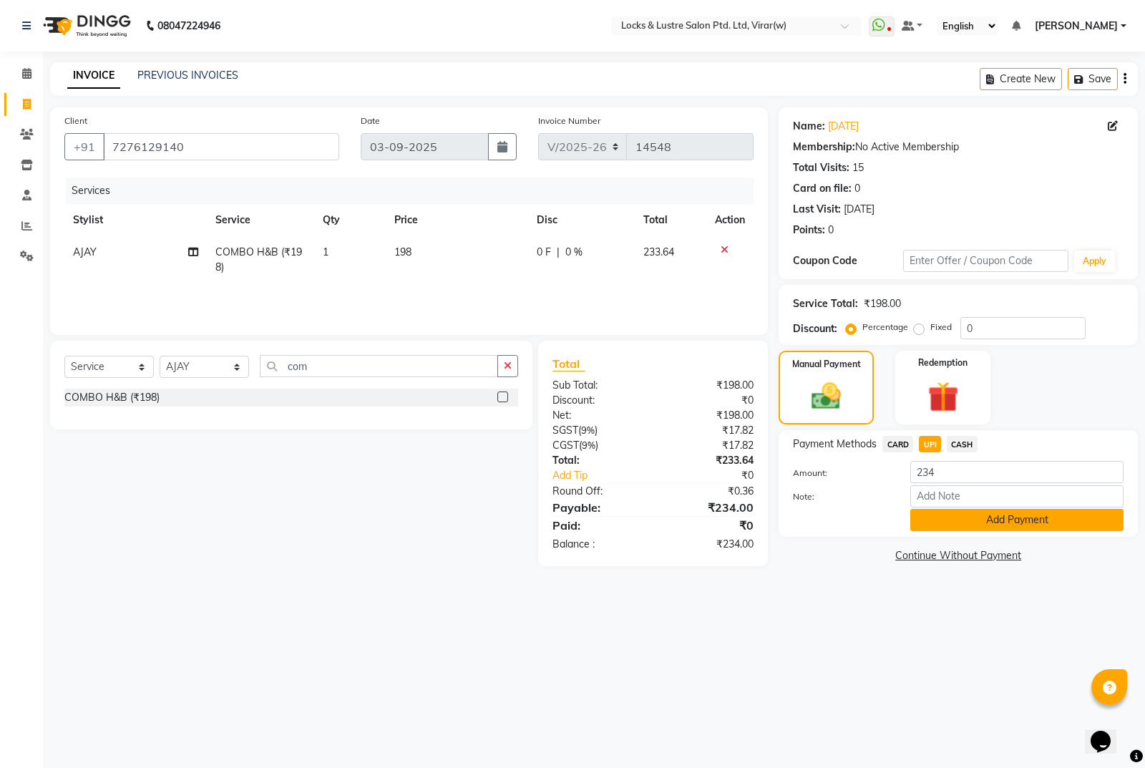
click at [993, 523] on button "Add Payment" at bounding box center [1016, 520] width 213 height 22
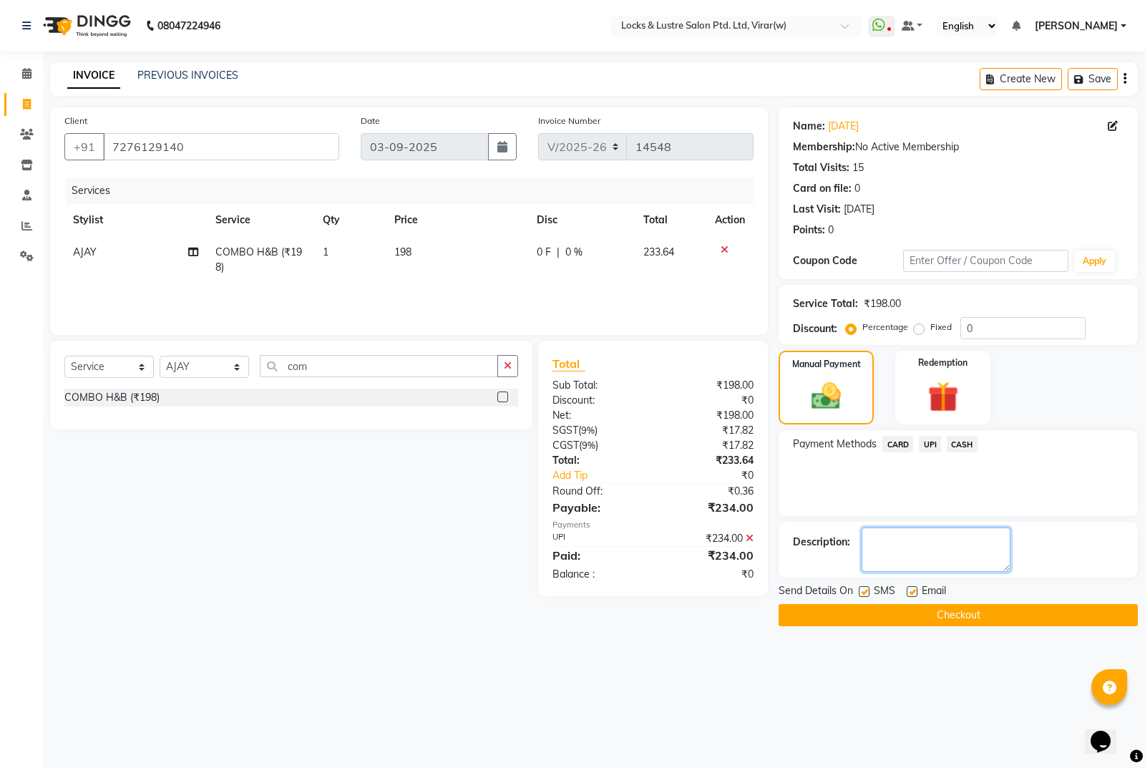
click at [925, 547] on textarea at bounding box center [936, 549] width 149 height 44
click at [972, 540] on textarea at bounding box center [936, 549] width 149 height 44
type textarea "110746676129"
click at [990, 620] on button "Checkout" at bounding box center [958, 615] width 359 height 22
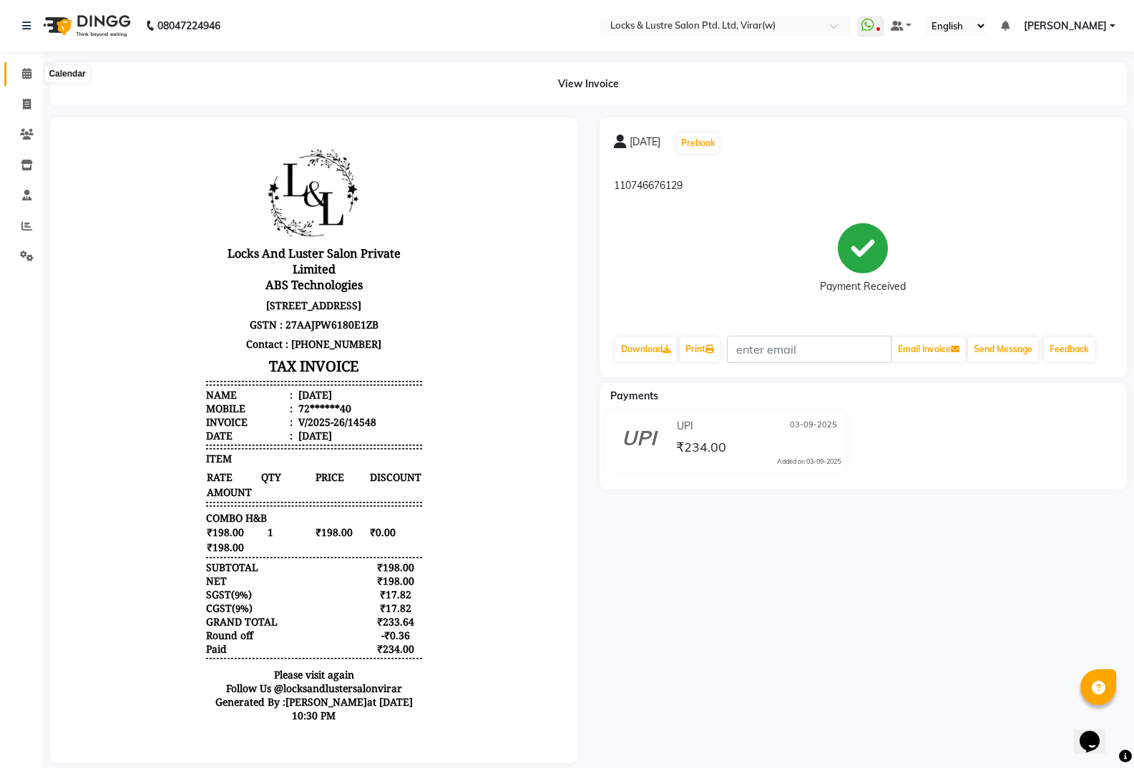
click at [24, 70] on icon at bounding box center [26, 73] width 9 height 11
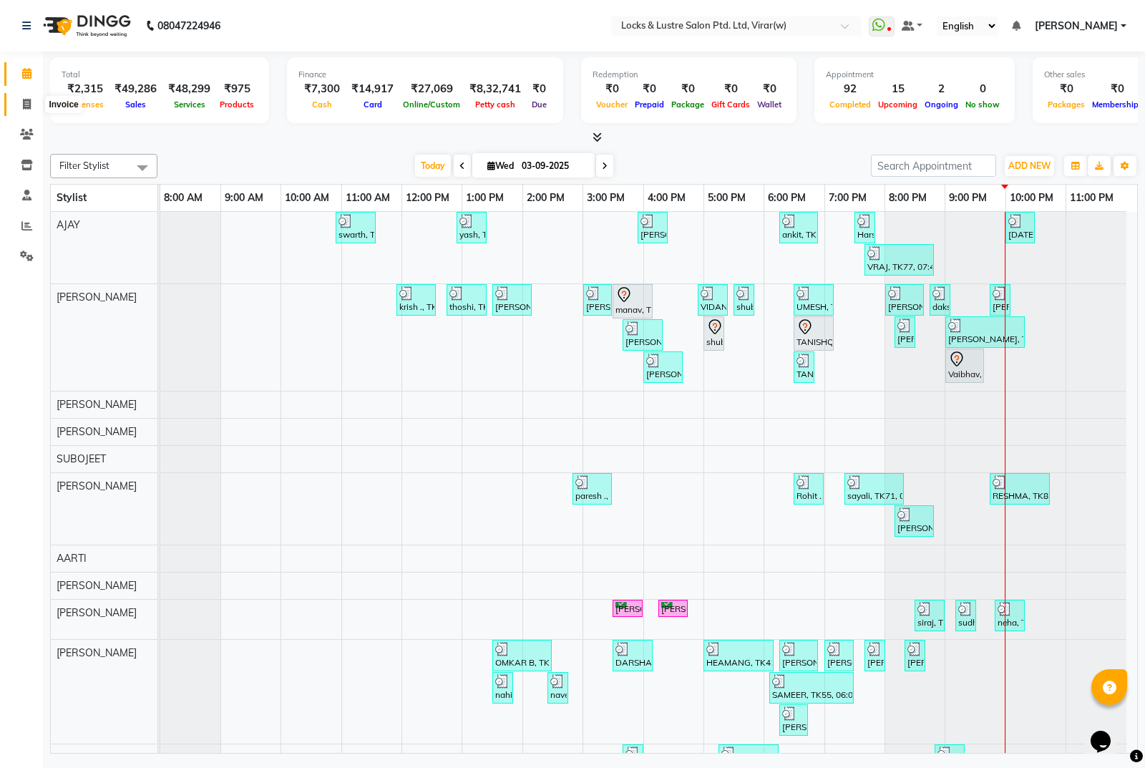
click at [26, 103] on icon at bounding box center [27, 104] width 8 height 11
select select "service"
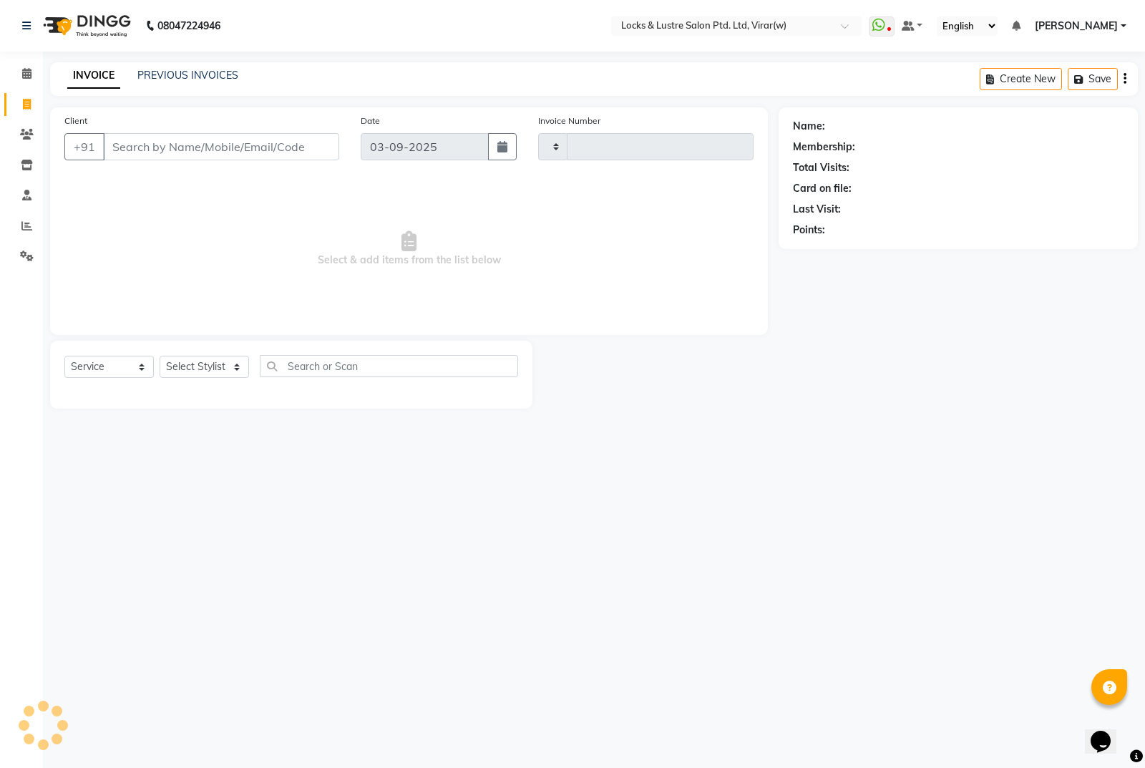
type input "14549"
select select "5944"
click at [203, 152] on input "Client" at bounding box center [221, 146] width 236 height 27
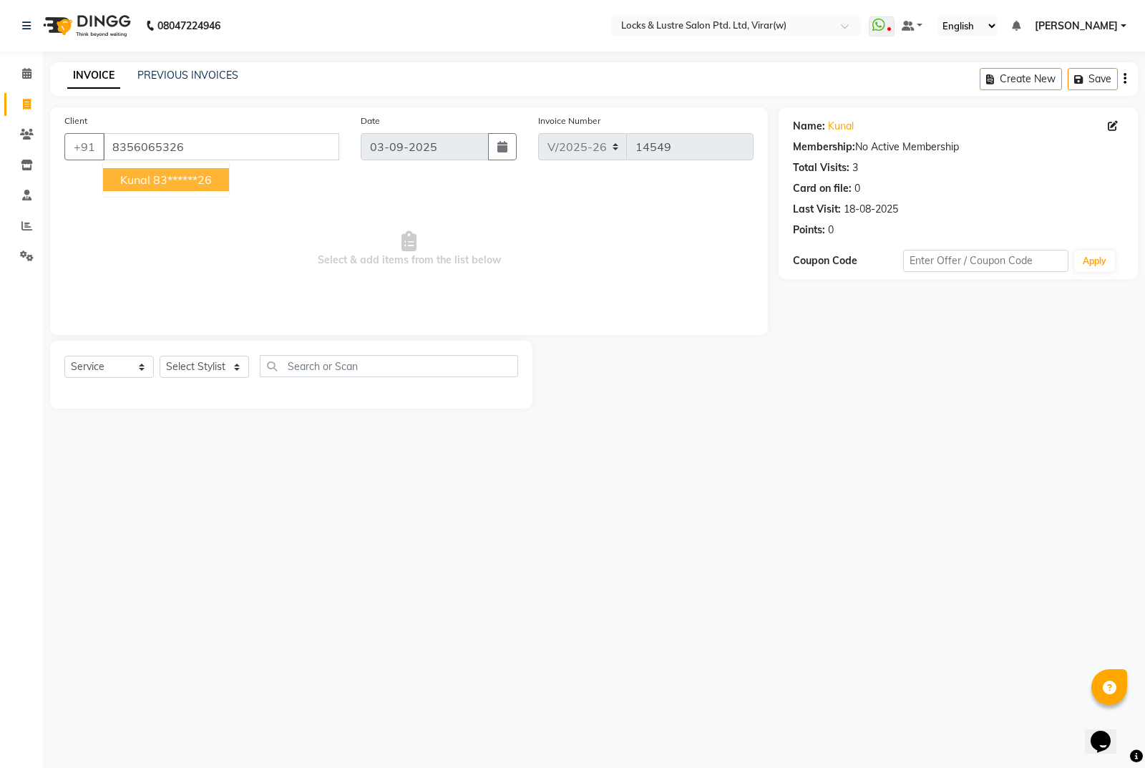
click at [181, 180] on ngb-highlight "83******26" at bounding box center [182, 179] width 59 height 14
type input "83******26"
click at [224, 363] on select "Select Stylist [PERSON_NAME] [PERSON_NAME] [PERSON_NAME] AKASH [PERSON_NAME] [P…" at bounding box center [204, 367] width 89 height 22
select select "58561"
click at [160, 356] on select "Select Stylist [PERSON_NAME] [PERSON_NAME] [PERSON_NAME] AKASH [PERSON_NAME] [P…" at bounding box center [204, 367] width 89 height 22
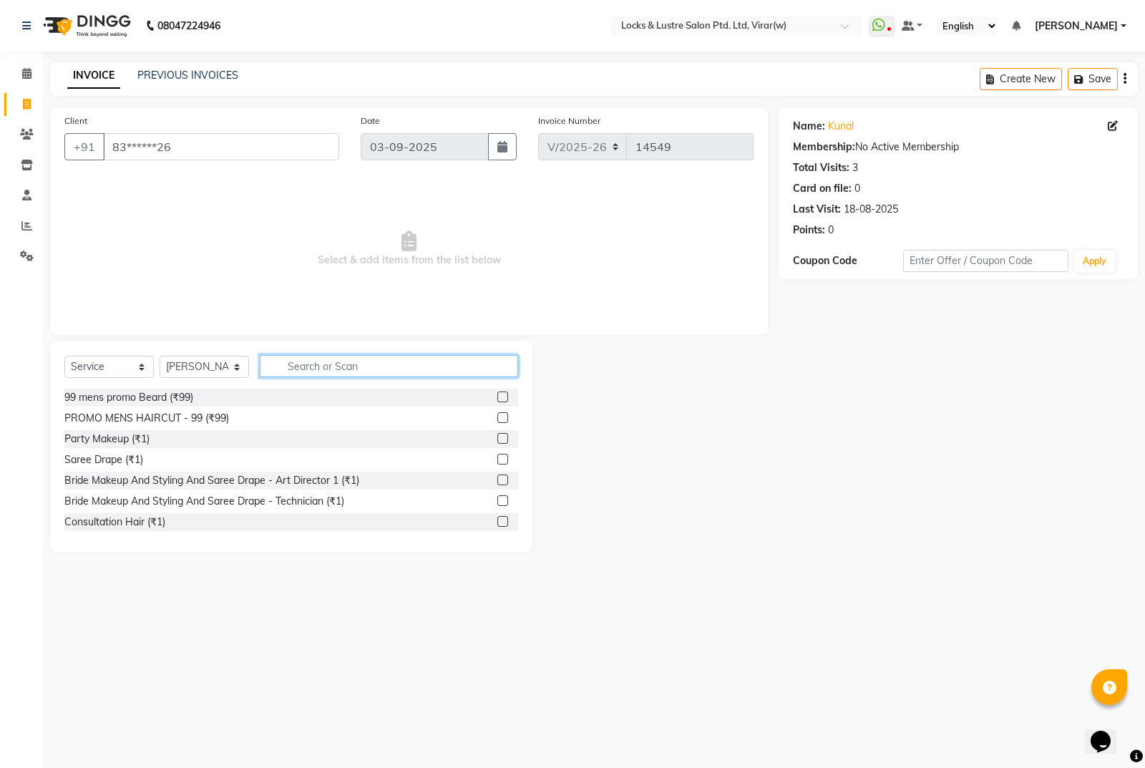
click at [292, 366] on input "text" at bounding box center [389, 366] width 258 height 22
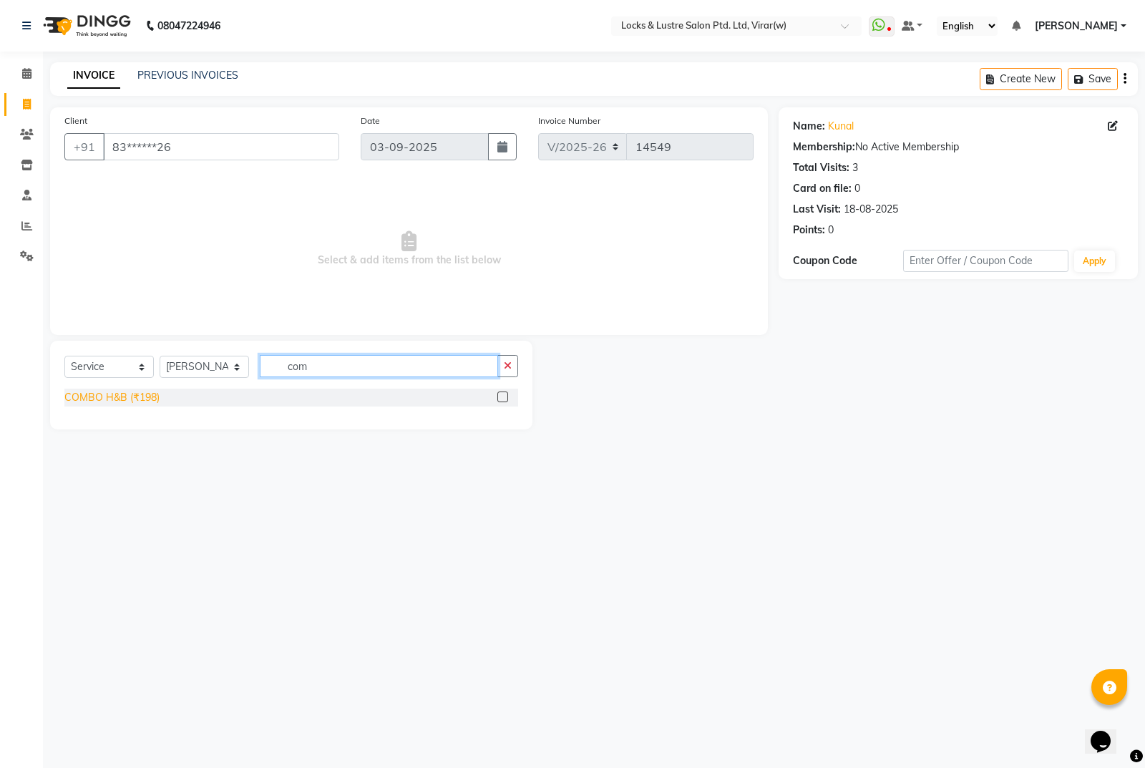
type input "com"
click at [148, 399] on div "COMBO H&B (₹198)" at bounding box center [111, 397] width 95 height 15
checkbox input "false"
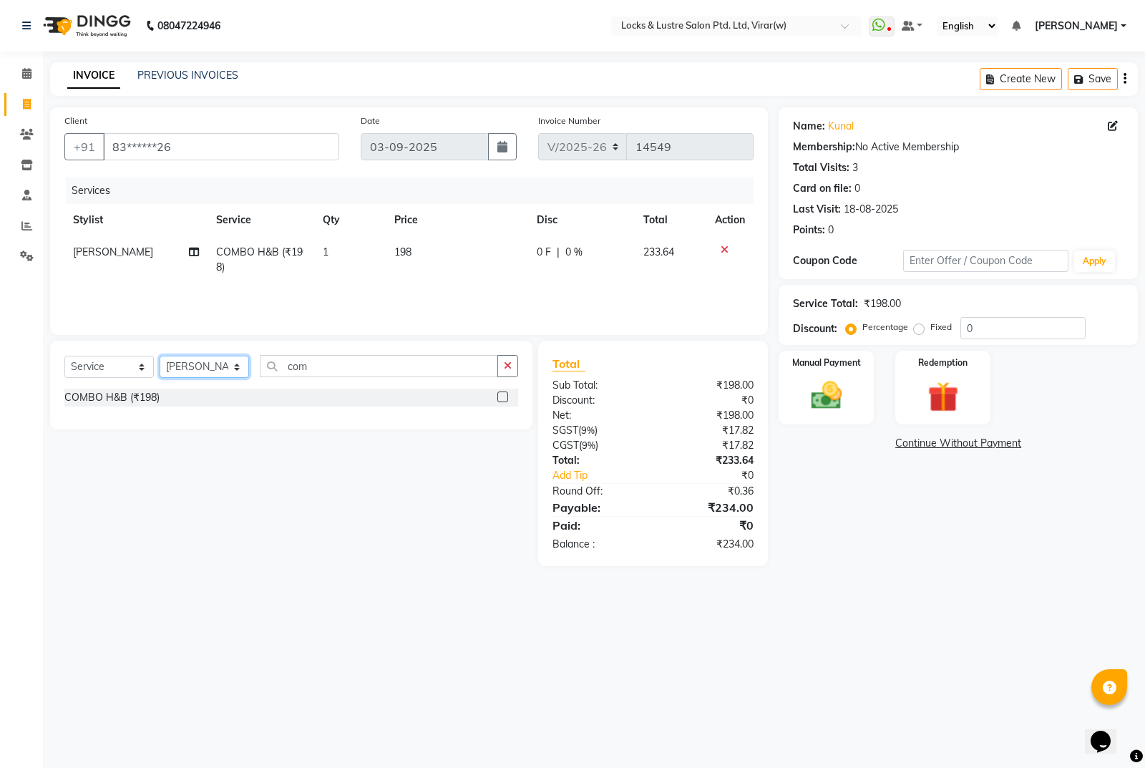
click at [205, 371] on select "Select Stylist [PERSON_NAME] [PERSON_NAME] [PERSON_NAME] AKASH [PERSON_NAME] [P…" at bounding box center [204, 367] width 89 height 22
select select "47387"
click at [160, 356] on select "Select Stylist [PERSON_NAME] [PERSON_NAME] [PERSON_NAME] AKASH [PERSON_NAME] [P…" at bounding box center [204, 367] width 89 height 22
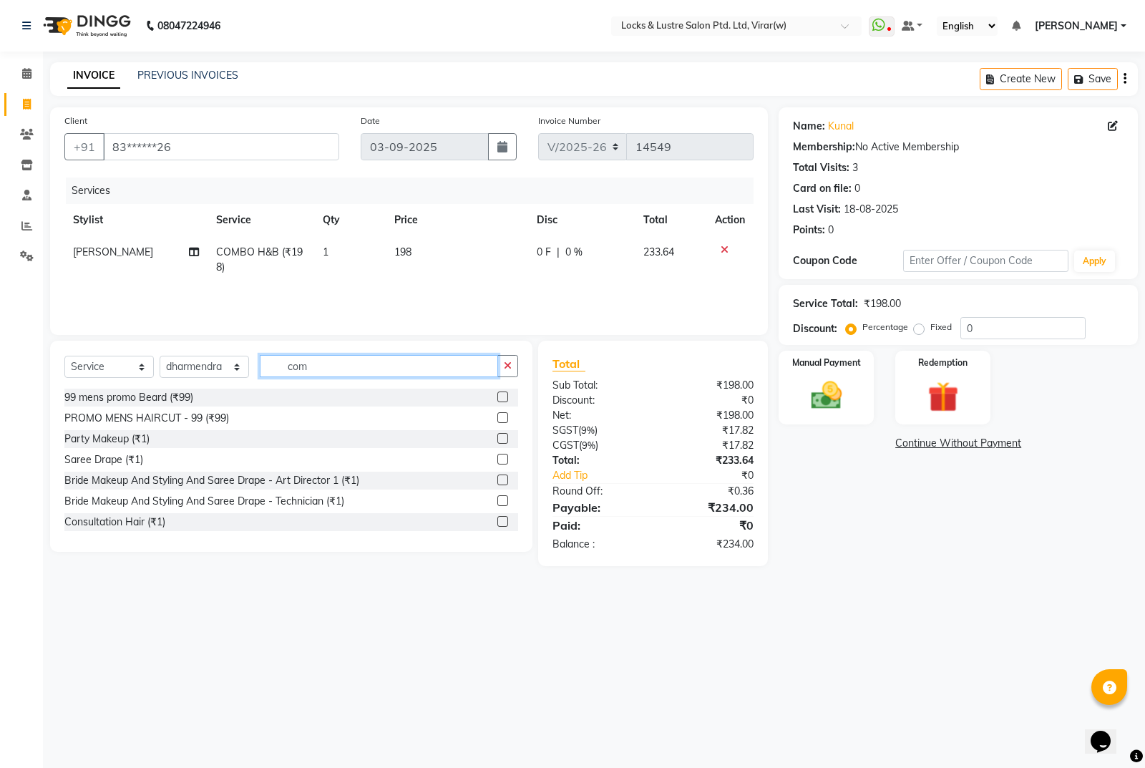
click at [350, 371] on input "com" at bounding box center [379, 366] width 238 height 22
type input "c"
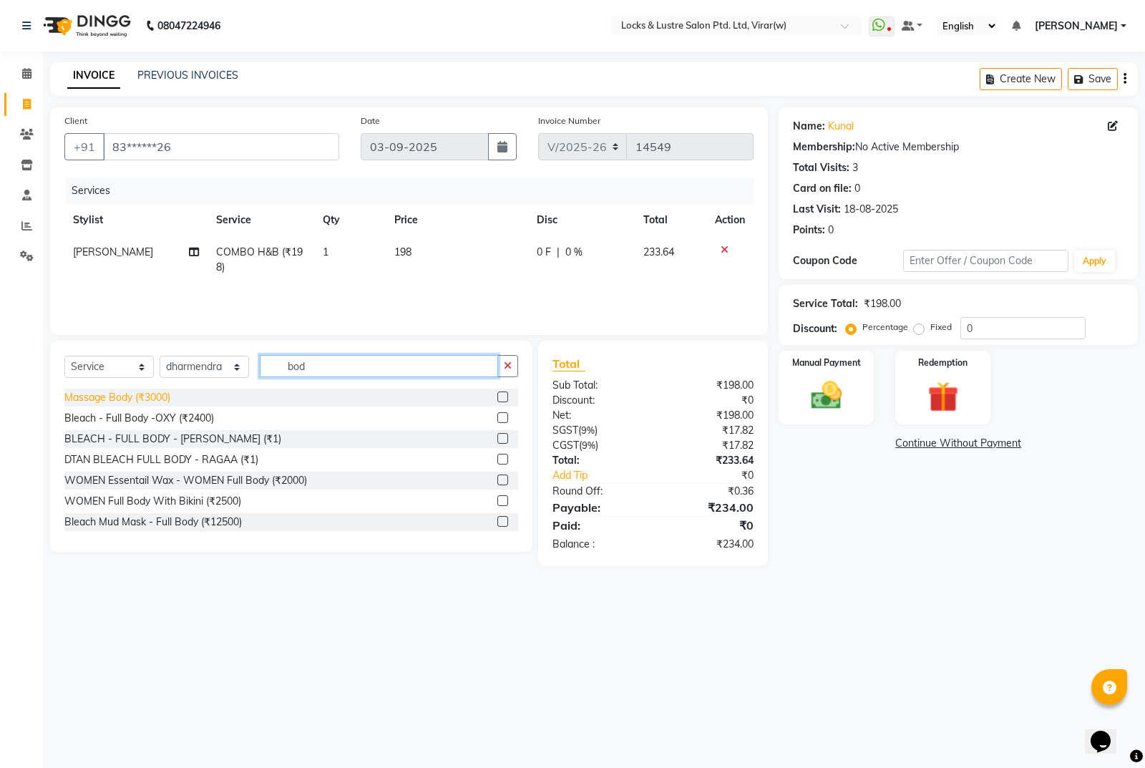
type input "bod"
click at [132, 396] on div "Massage Body (₹3000)" at bounding box center [117, 397] width 106 height 15
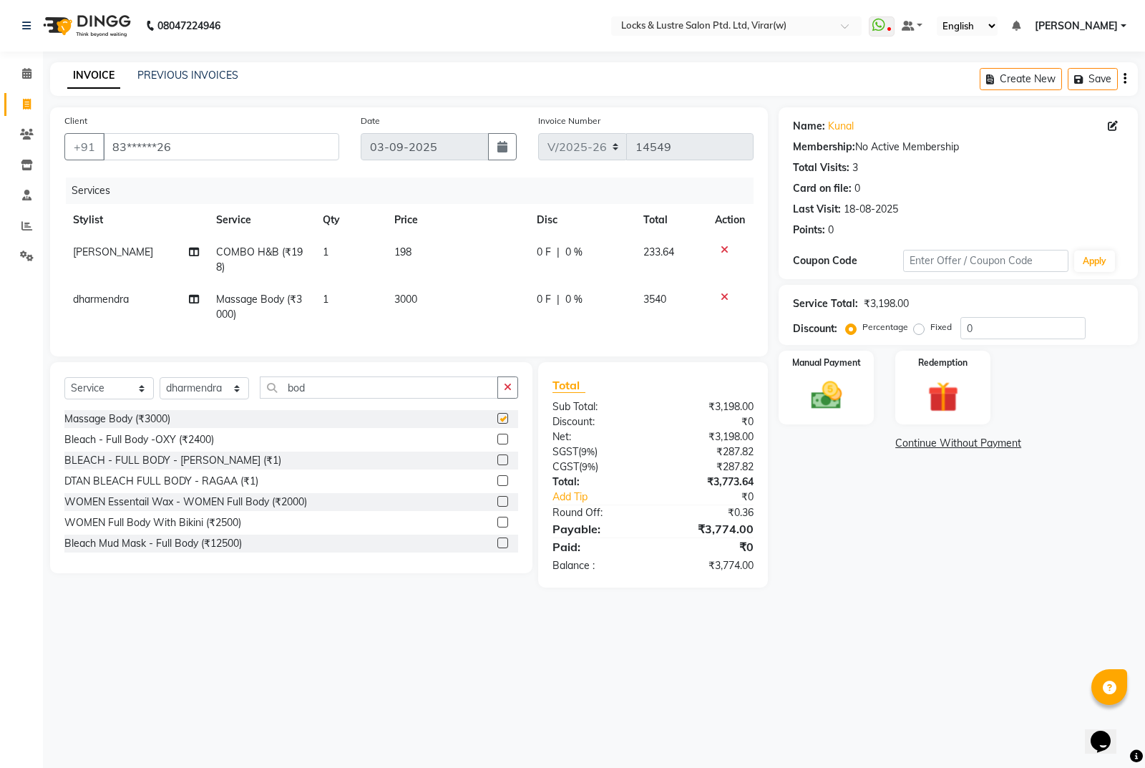
checkbox input "false"
click at [458, 315] on td "3000" at bounding box center [457, 306] width 142 height 47
select select "47387"
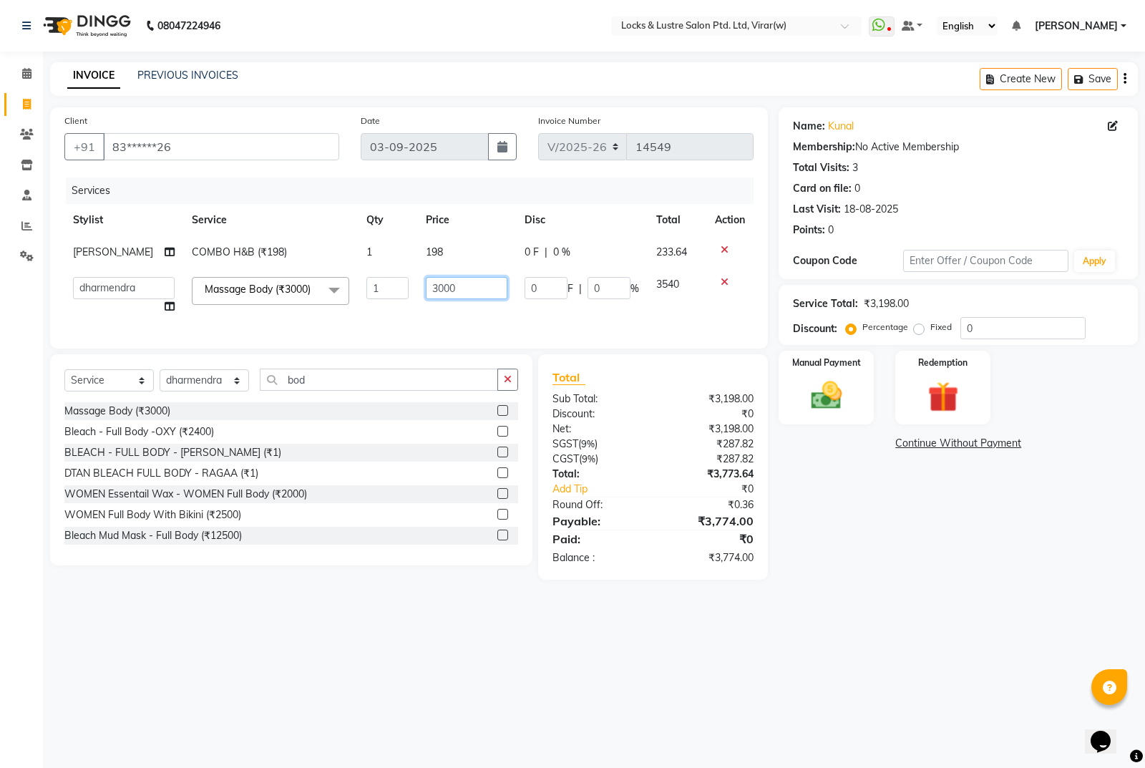
click at [466, 299] on input "3000" at bounding box center [467, 288] width 82 height 22
type input "3"
type input "1000"
click at [1035, 627] on div "08047224946 Select Location × Locks & Lustre Salon Ptd. Ltd, Virar(w) WhatsApp …" at bounding box center [572, 384] width 1145 height 768
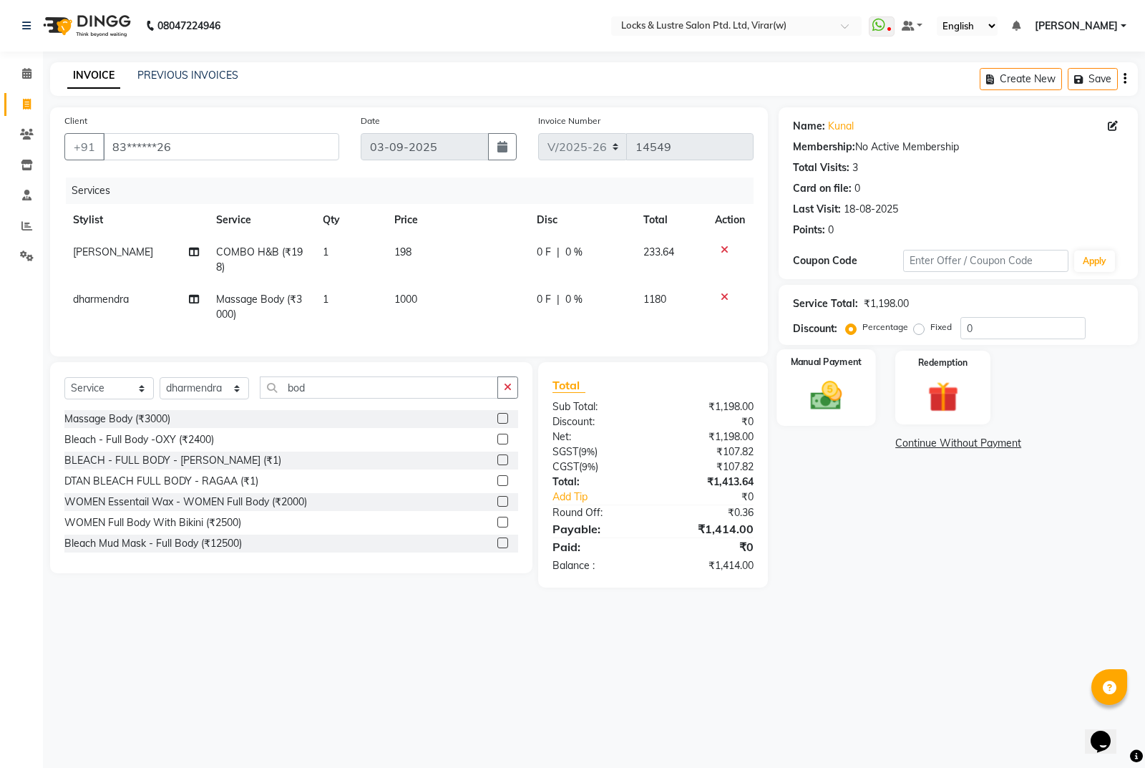
drag, startPoint x: 799, startPoint y: 402, endPoint x: 815, endPoint y: 406, distance: 16.1
click at [800, 402] on div "Manual Payment" at bounding box center [826, 387] width 99 height 77
click at [937, 453] on div "UPI" at bounding box center [927, 445] width 28 height 19
click at [927, 445] on span "UPI" at bounding box center [930, 444] width 22 height 16
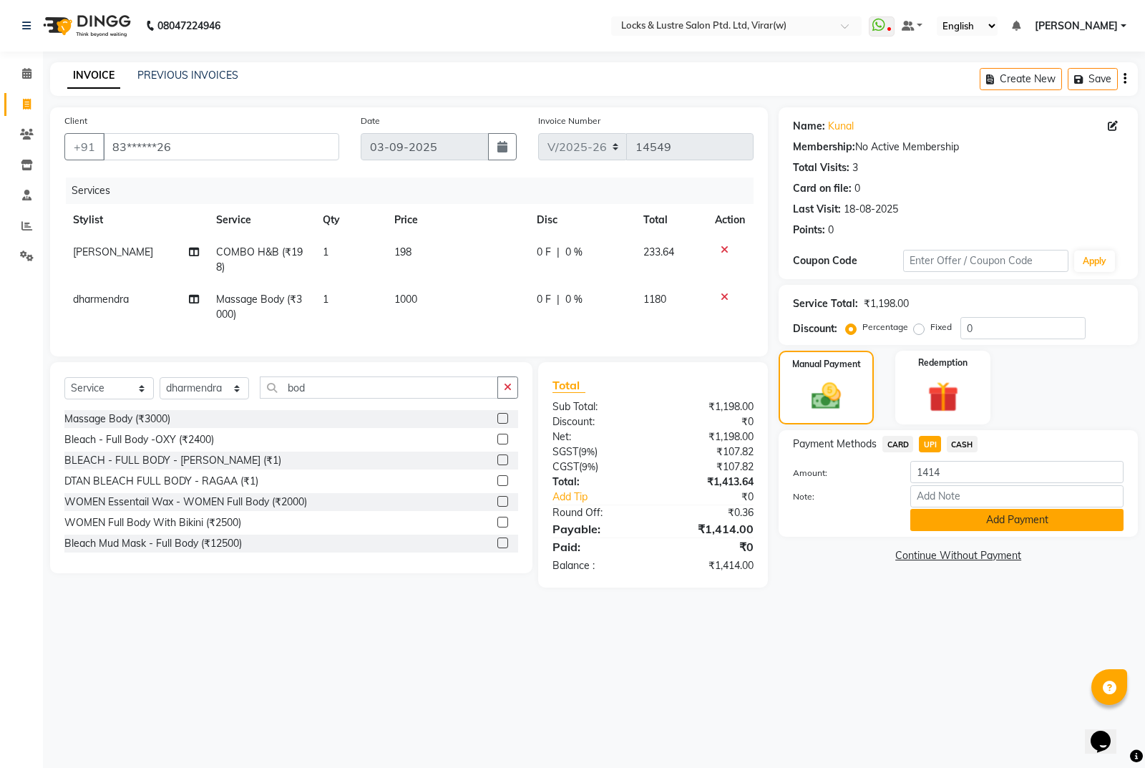
click at [970, 517] on button "Add Payment" at bounding box center [1016, 520] width 213 height 22
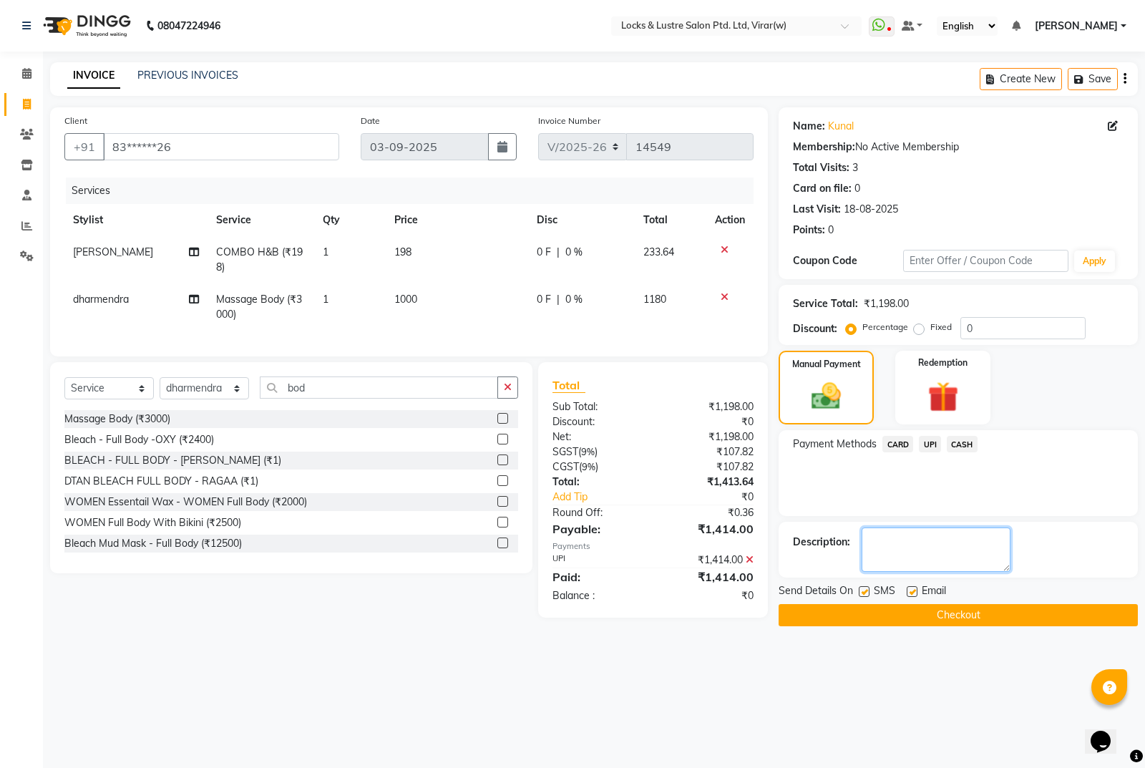
click at [917, 543] on textarea at bounding box center [936, 549] width 149 height 44
type textarea "701068202549"
click at [984, 612] on button "Checkout" at bounding box center [958, 615] width 359 height 22
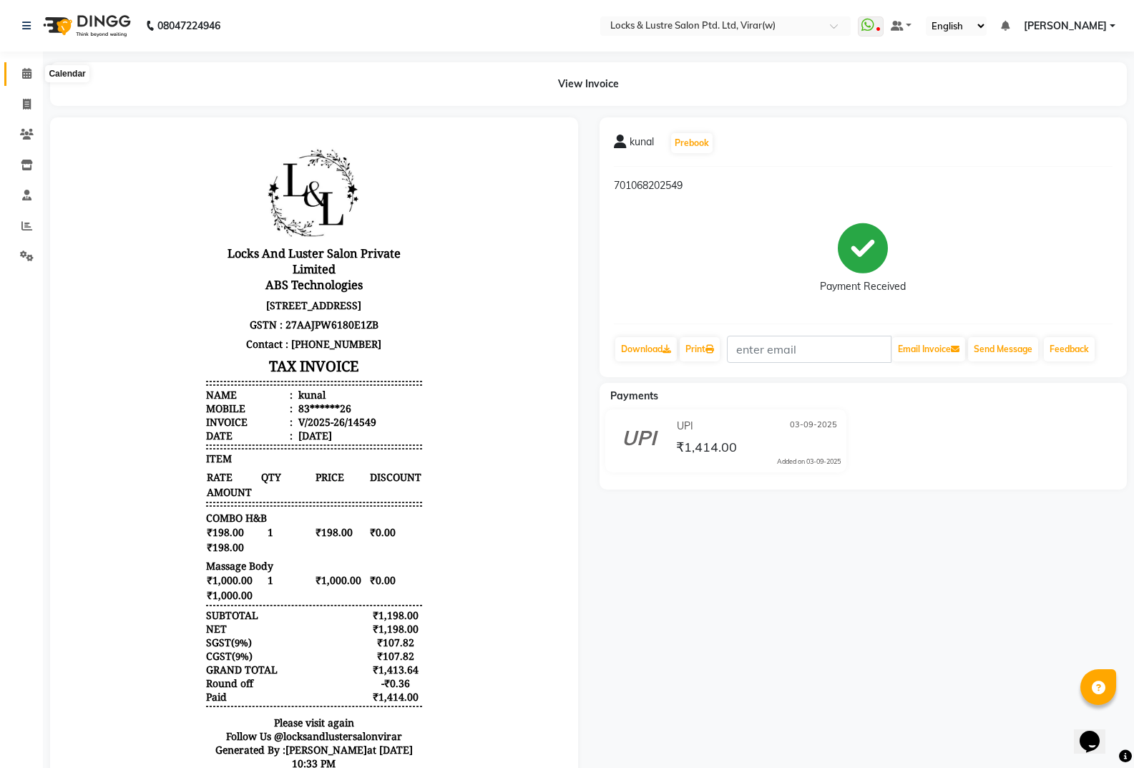
click at [36, 72] on span at bounding box center [26, 74] width 25 height 16
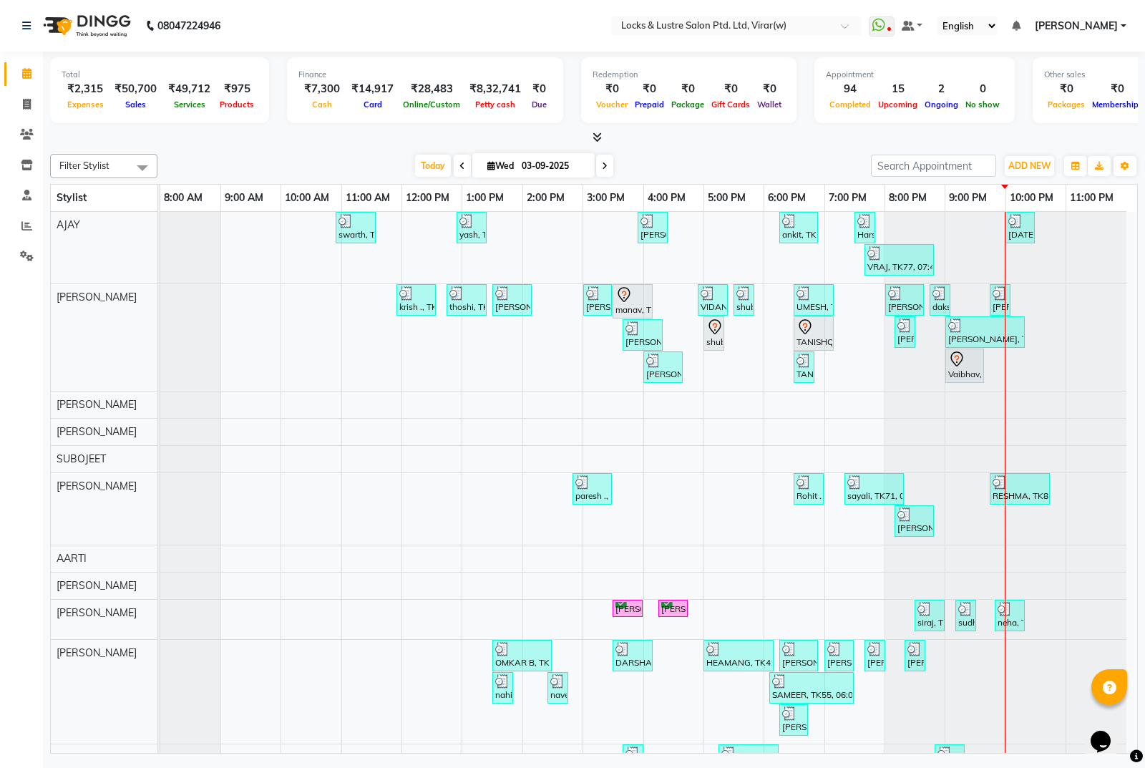
click at [575, 40] on nav "08047224946 Select Location × Locks & Lustre Salon Ptd. Ltd, Virar(w) WhatsApp …" at bounding box center [572, 26] width 1145 height 52
click at [25, 230] on icon at bounding box center [26, 225] width 11 height 11
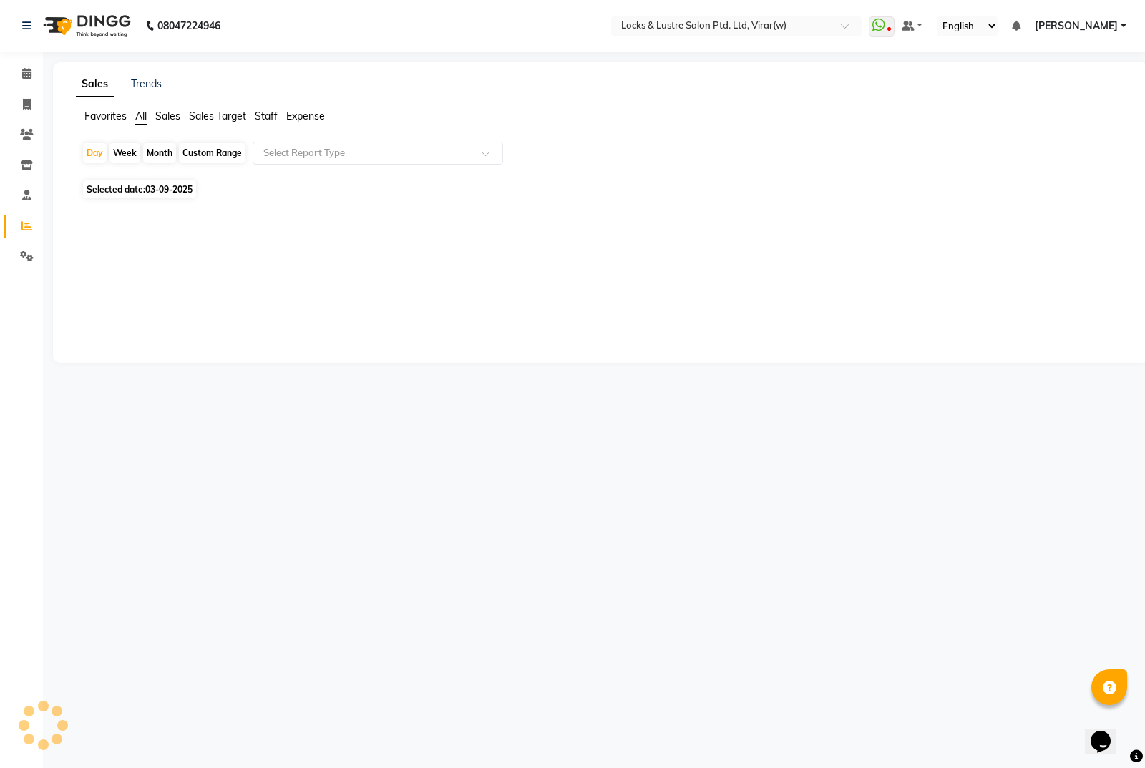
drag, startPoint x: 43, startPoint y: 78, endPoint x: 0, endPoint y: 60, distance: 46.5
click at [36, 77] on app-home "08047224946 Select Location × Locks & Lustre Salon Ptd. Ltd, Virar(w) WhatsApp …" at bounding box center [572, 192] width 1145 height 384
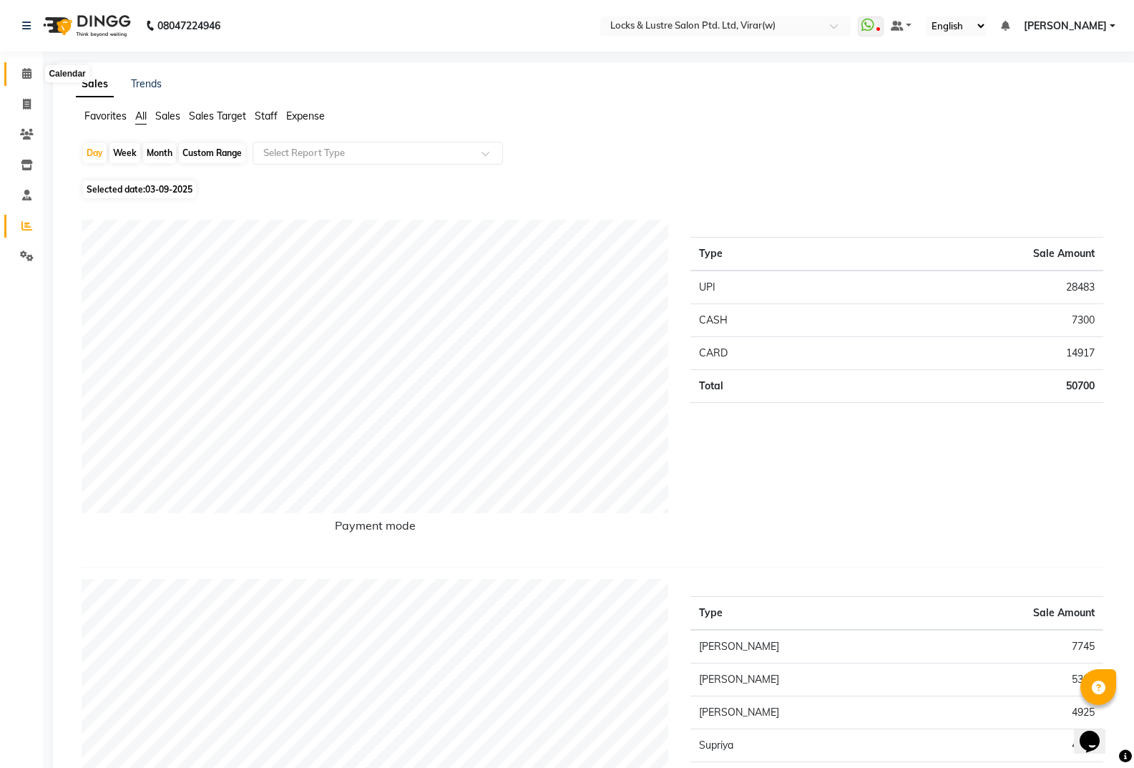
click at [22, 76] on icon at bounding box center [26, 73] width 9 height 11
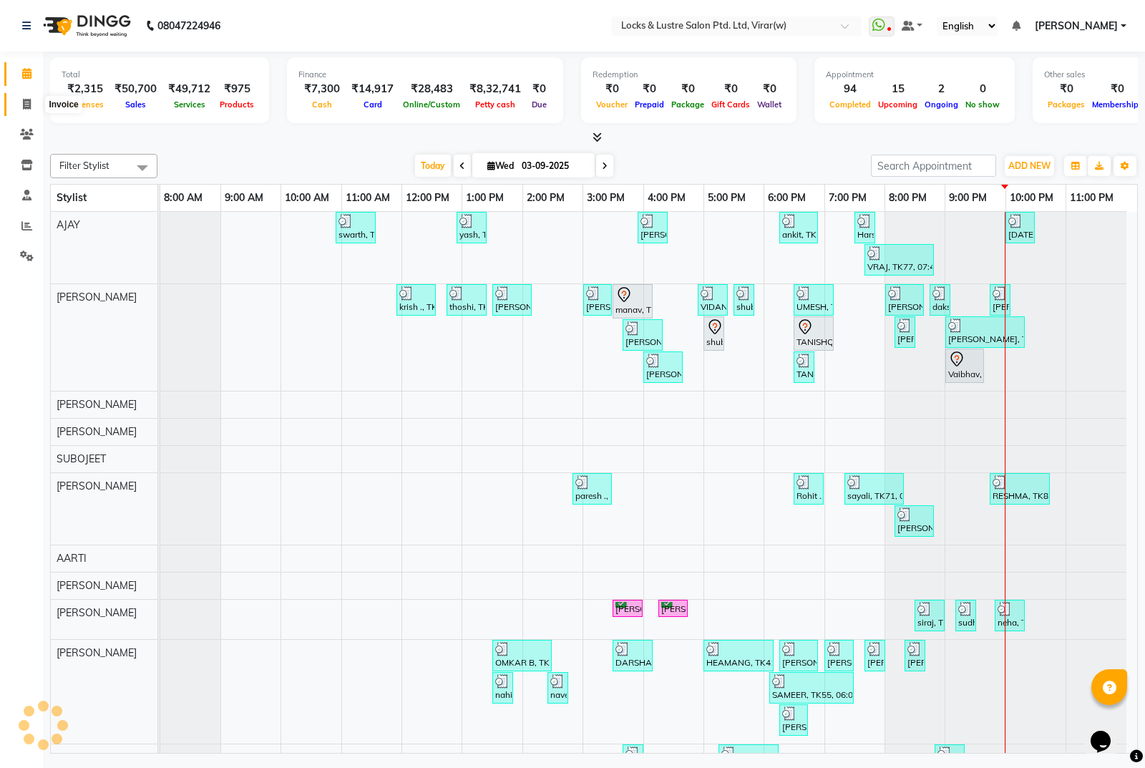
click at [28, 110] on span at bounding box center [26, 105] width 25 height 16
select select "service"
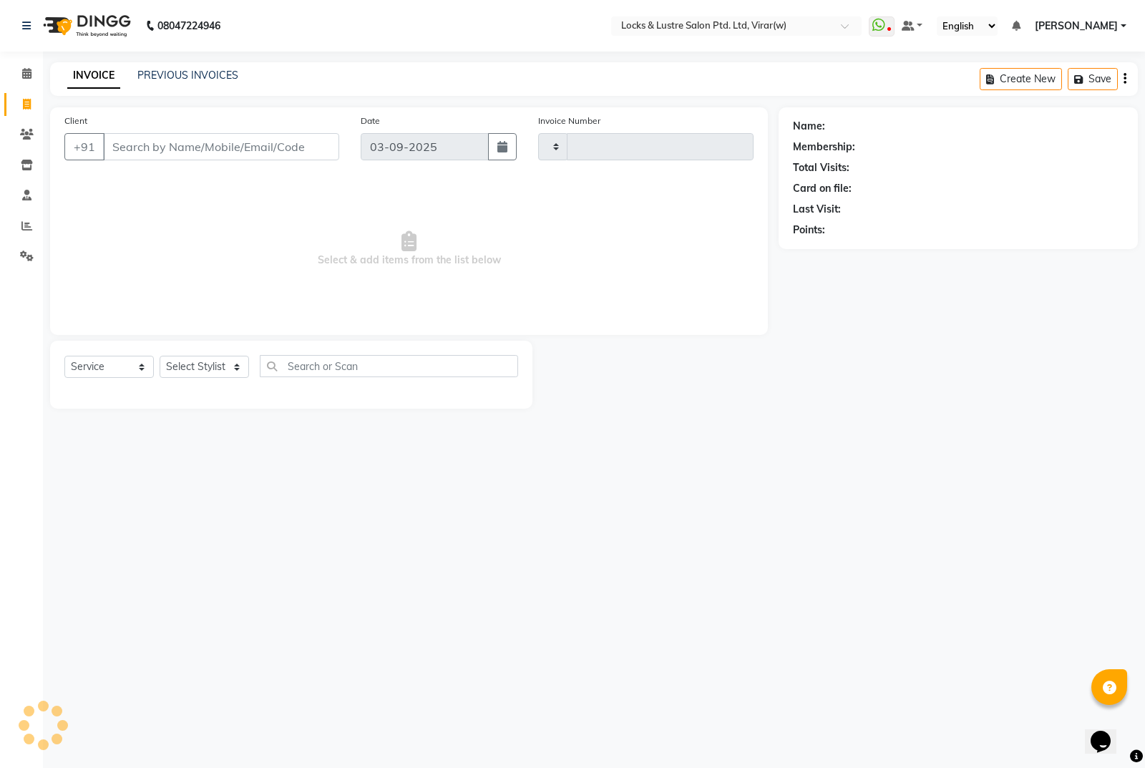
type input "14550"
select select "5944"
click at [256, 156] on input "Client" at bounding box center [221, 146] width 236 height 27
click at [266, 150] on input "Client" at bounding box center [221, 146] width 236 height 27
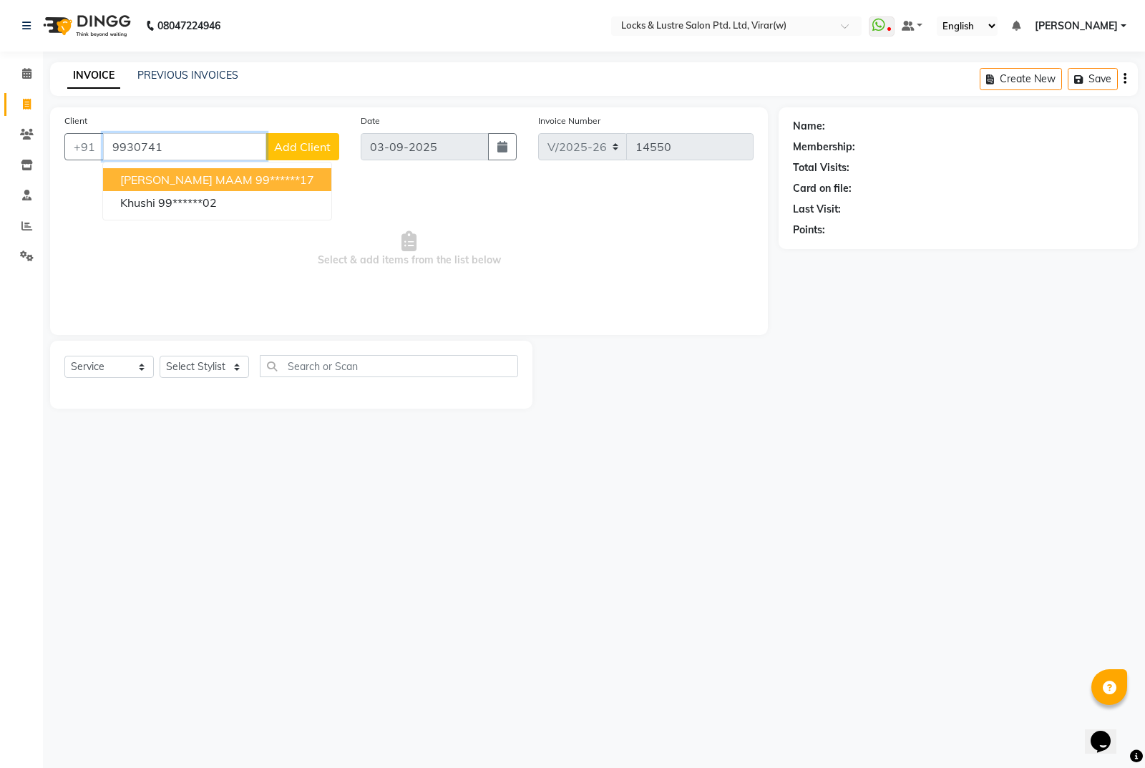
click at [255, 177] on ngb-highlight "99******17" at bounding box center [284, 179] width 59 height 14
type input "99******17"
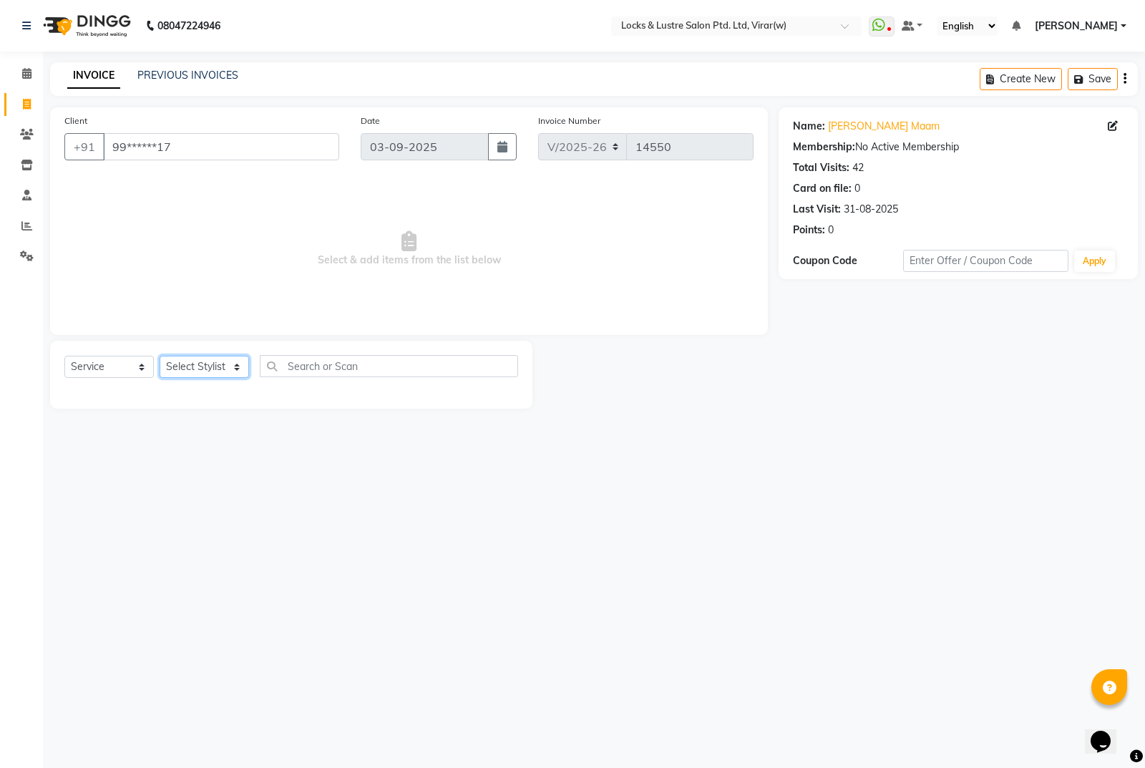
click at [228, 363] on select "Select Stylist [PERSON_NAME] [PERSON_NAME] [PERSON_NAME] AKASH [PERSON_NAME] [P…" at bounding box center [204, 367] width 89 height 22
select select "43855"
click at [160, 356] on select "Select Stylist [PERSON_NAME] [PERSON_NAME] [PERSON_NAME] AKASH [PERSON_NAME] [P…" at bounding box center [204, 367] width 89 height 22
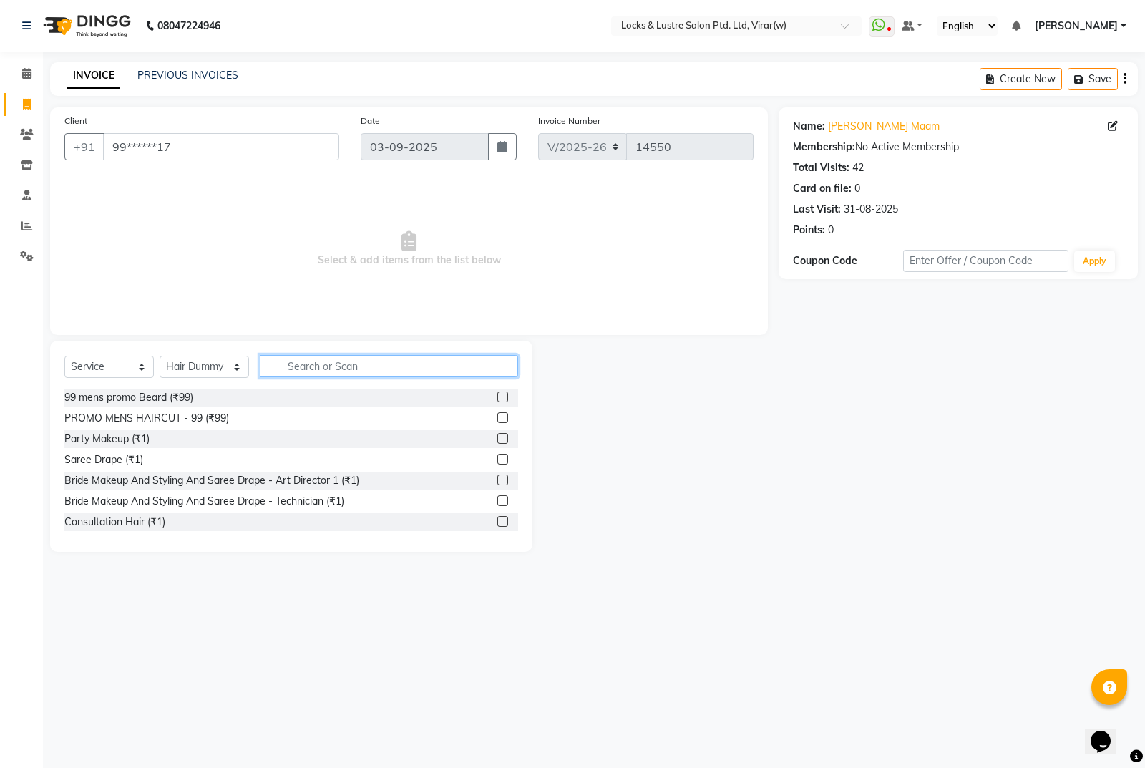
click at [289, 368] on input "text" at bounding box center [389, 366] width 258 height 22
click at [125, 435] on div "Party Makeup (₹1)" at bounding box center [106, 438] width 85 height 15
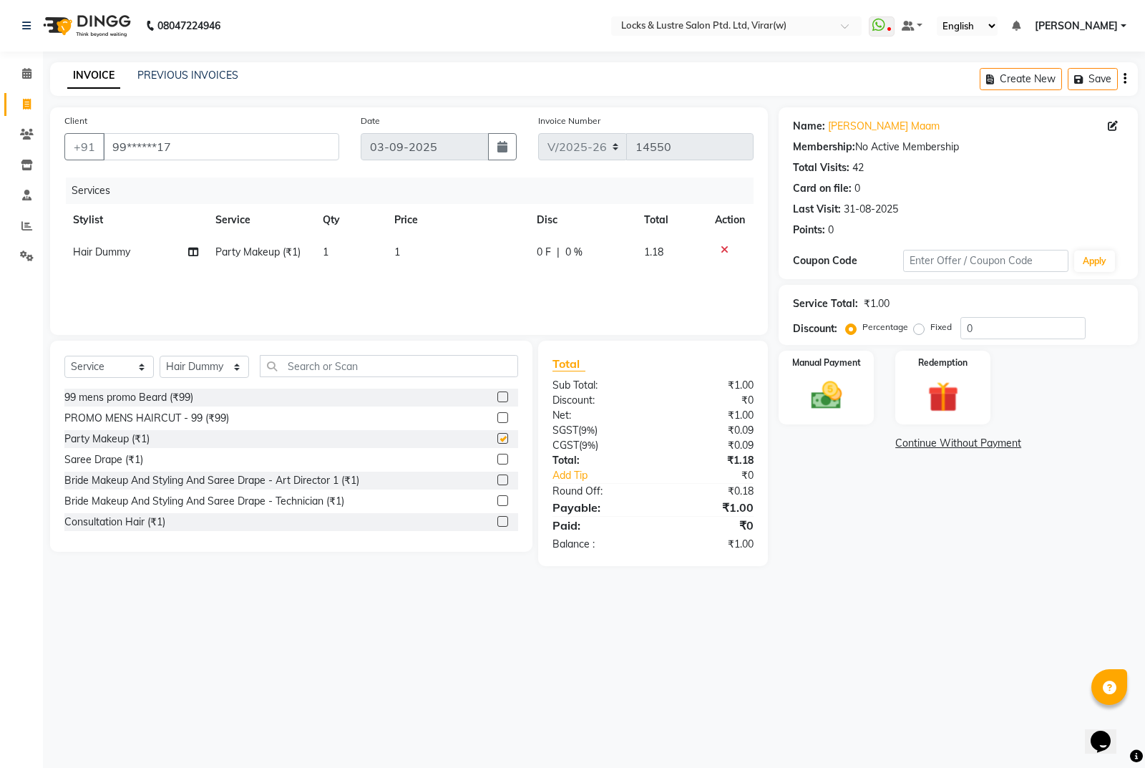
checkbox input "false"
click at [436, 259] on td "1" at bounding box center [457, 252] width 142 height 32
select select "43855"
drag, startPoint x: 436, startPoint y: 259, endPoint x: 460, endPoint y: 253, distance: 25.2
click at [460, 253] on input "1" at bounding box center [460, 256] width 92 height 22
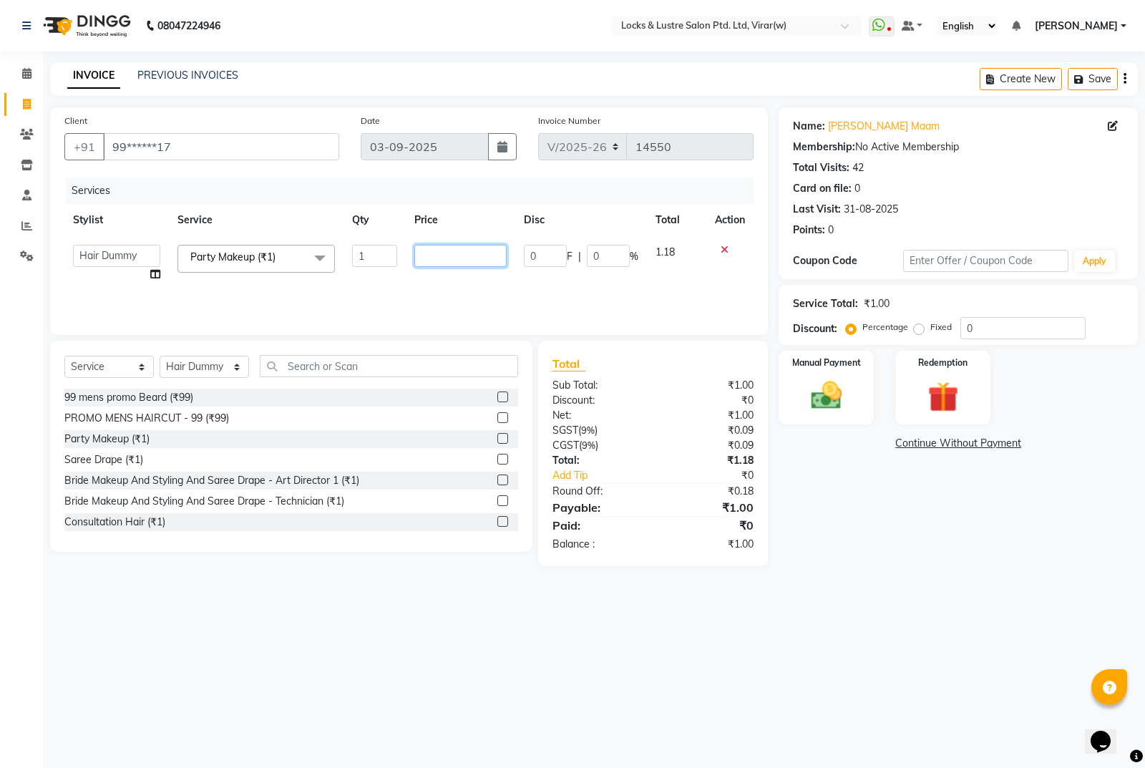
type input "0"
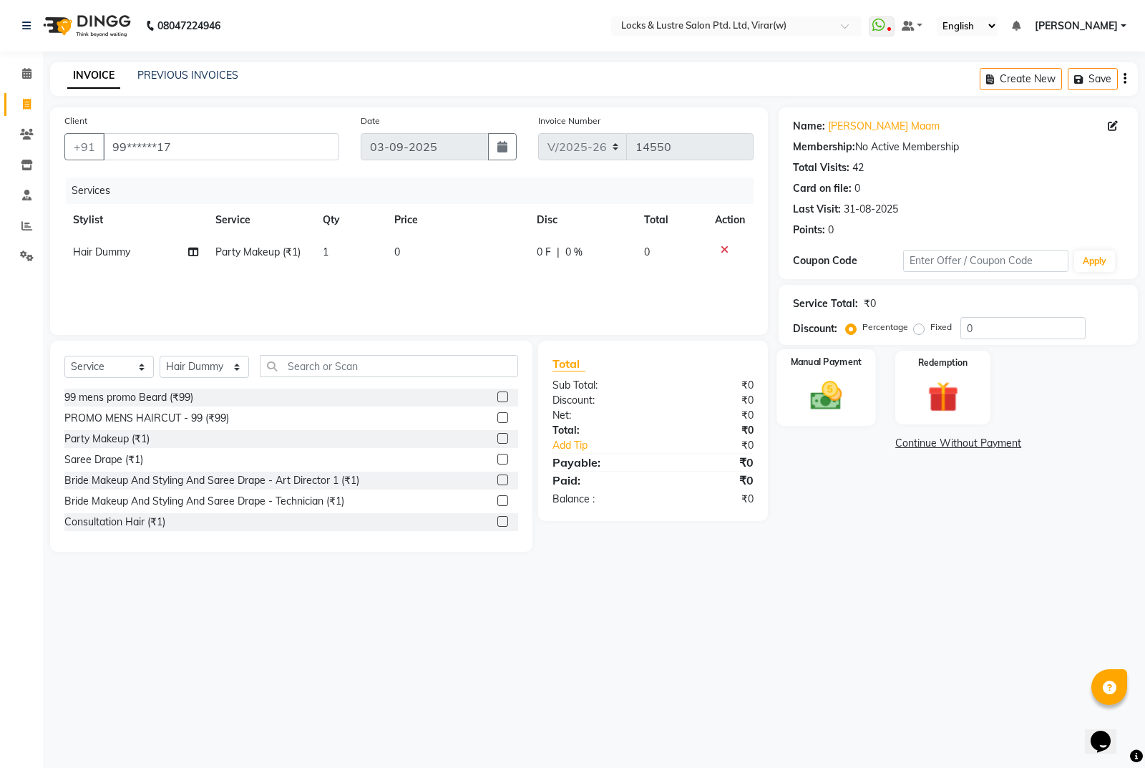
click at [837, 380] on img at bounding box center [827, 395] width 52 height 36
click at [976, 443] on span "CASH" at bounding box center [962, 444] width 31 height 16
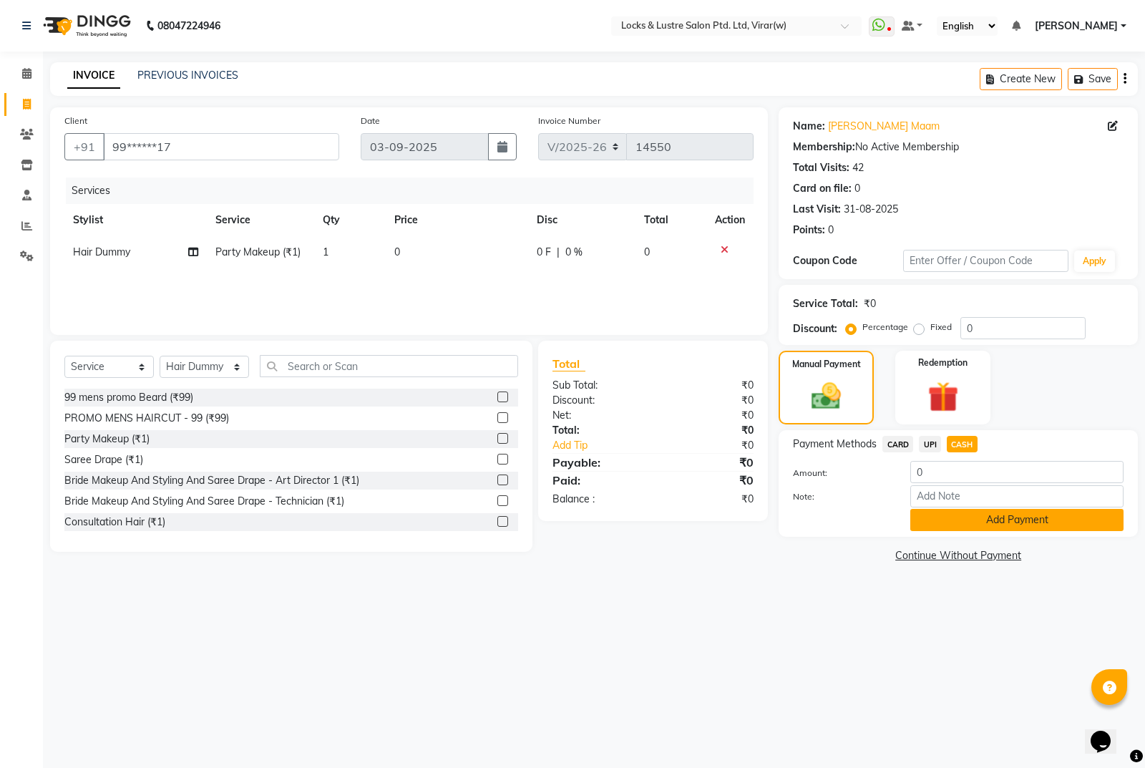
click at [998, 527] on button "Add Payment" at bounding box center [1016, 520] width 213 height 22
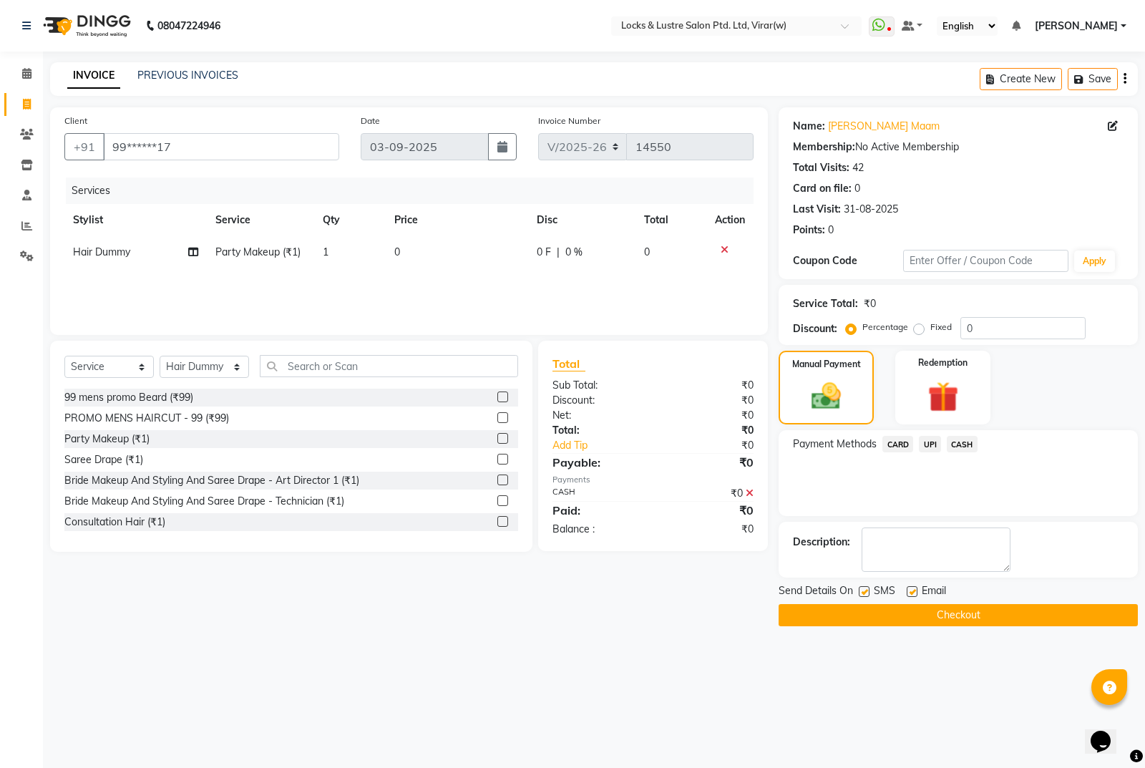
click at [981, 623] on button "Checkout" at bounding box center [958, 615] width 359 height 22
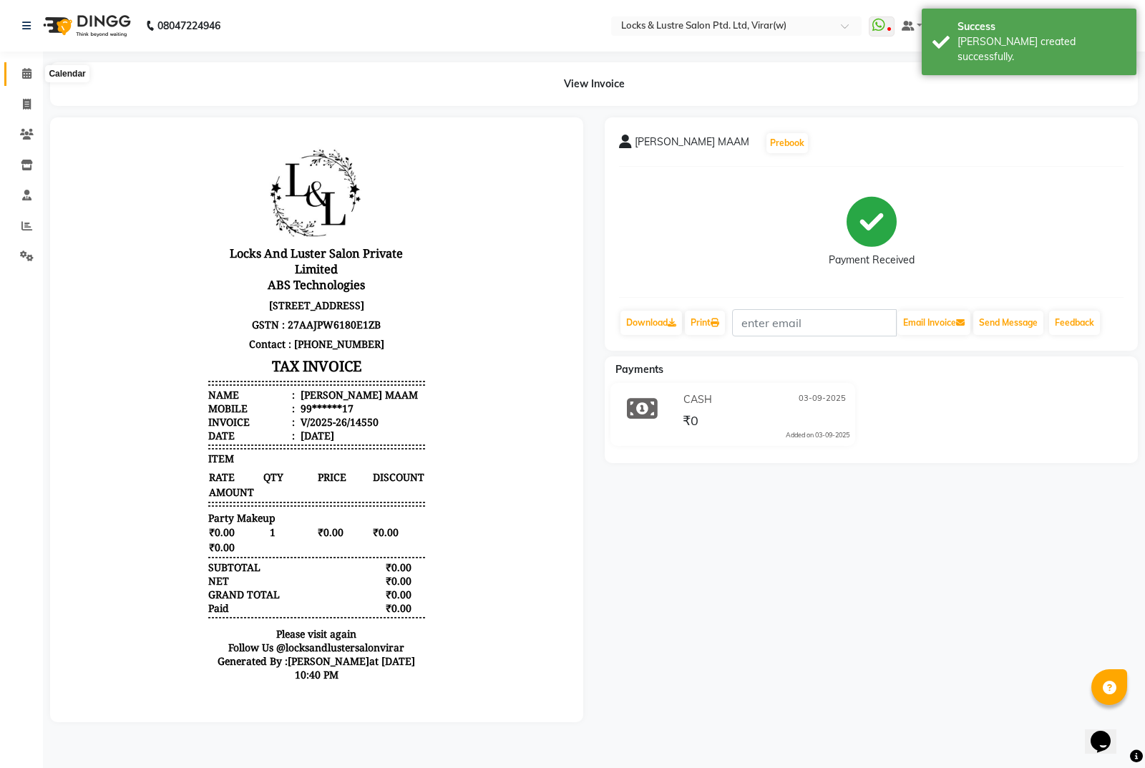
click at [18, 67] on span at bounding box center [26, 74] width 25 height 16
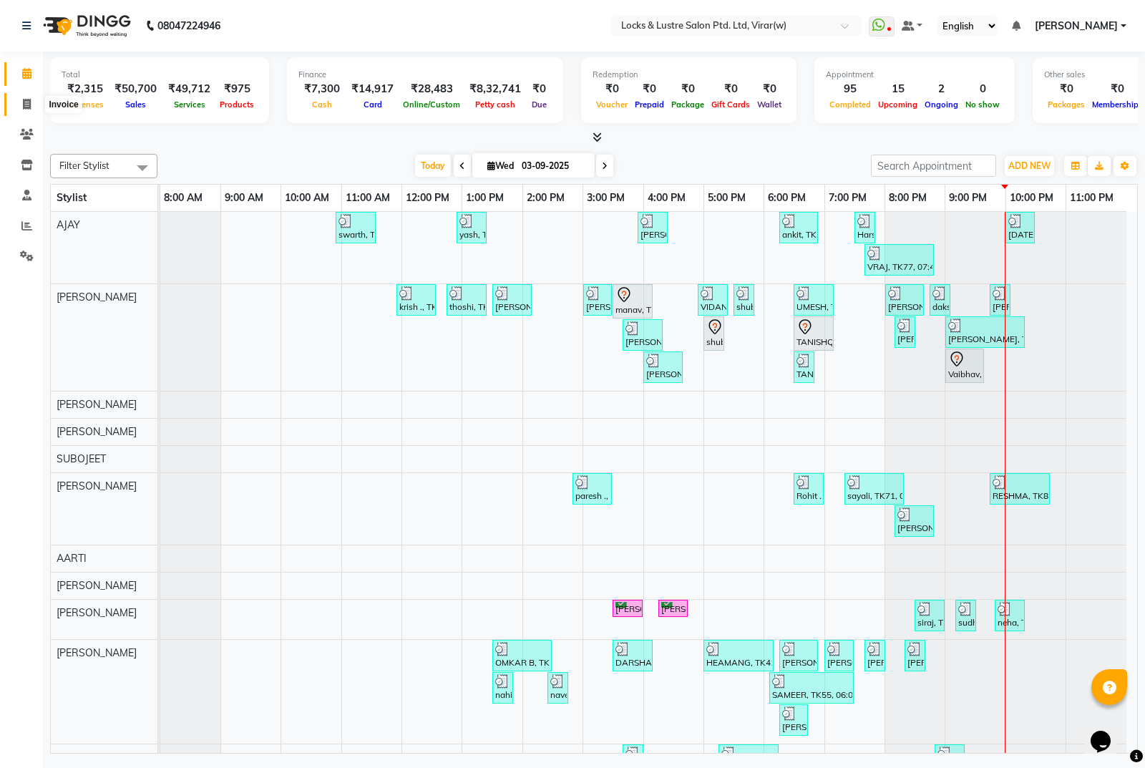
click at [29, 97] on span at bounding box center [26, 105] width 25 height 16
select select "5944"
select select "service"
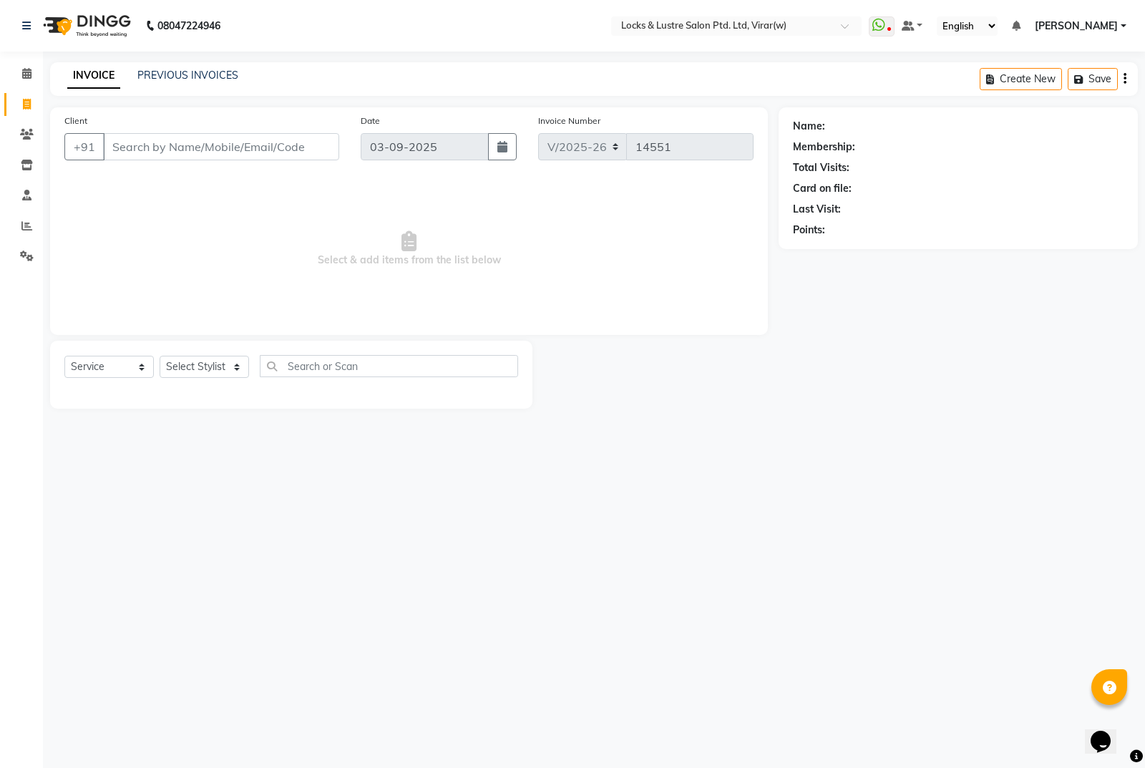
click at [240, 351] on div "Select Service Product Membership Package Voucher Prepaid Gift Card Select Styl…" at bounding box center [291, 375] width 482 height 68
click at [213, 369] on select "Select Stylist [PERSON_NAME] [PERSON_NAME] [PERSON_NAME] AKASH [PERSON_NAME] [P…" at bounding box center [204, 367] width 89 height 22
select select "68297"
click at [160, 356] on select "Select Stylist [PERSON_NAME] [PERSON_NAME] [PERSON_NAME] AKASH [PERSON_NAME] [P…" at bounding box center [204, 367] width 89 height 22
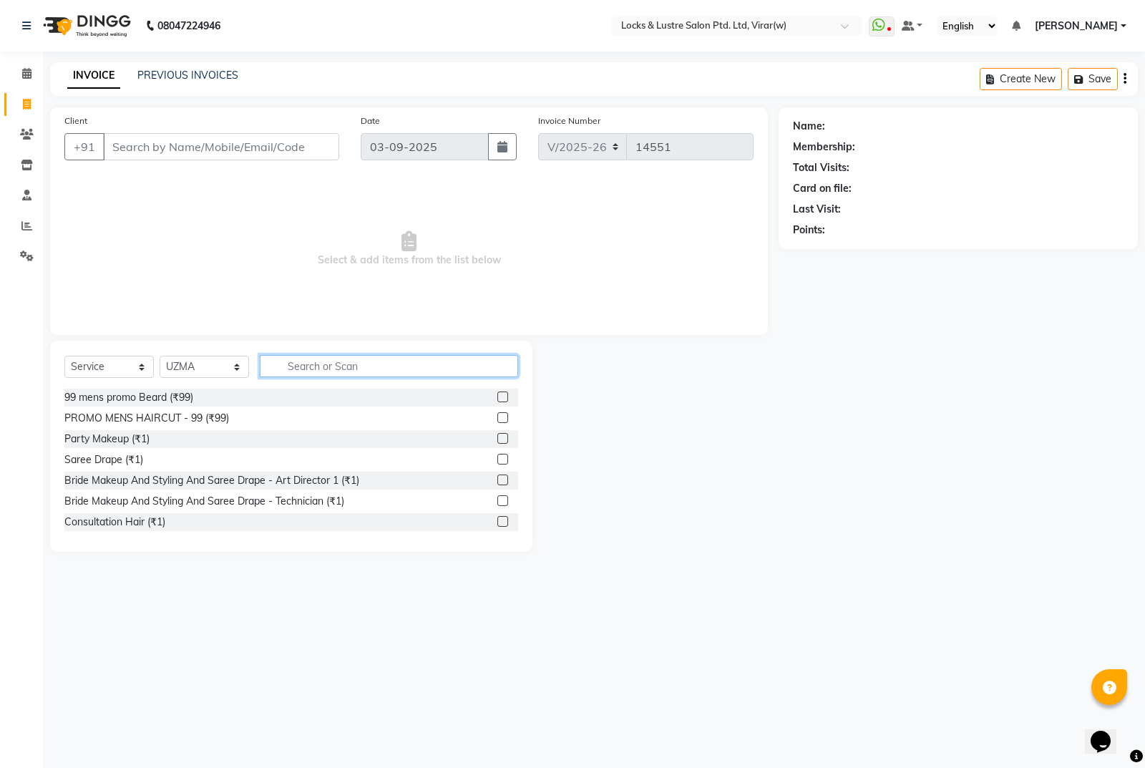
click at [409, 374] on input "text" at bounding box center [389, 366] width 258 height 22
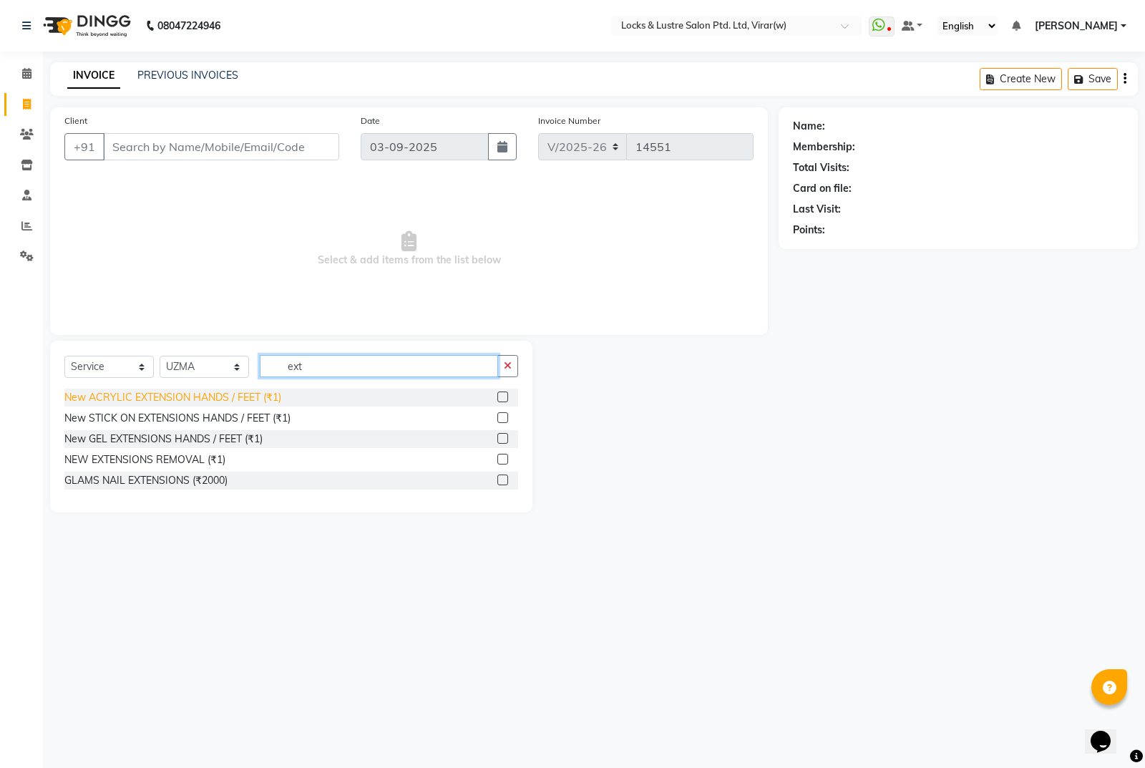
type input "ext"
click at [204, 396] on div "New ACRYLIC EXTENSION HANDS / FEET (₹1)" at bounding box center [172, 397] width 217 height 15
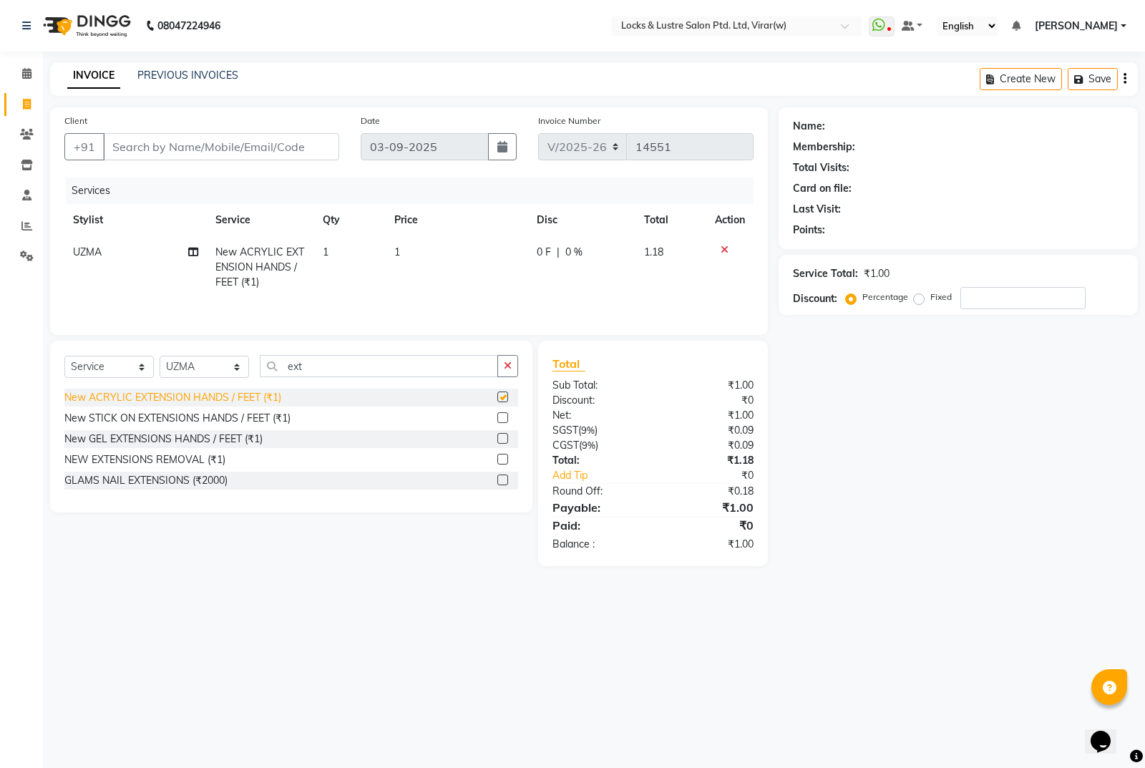
checkbox input "false"
click at [427, 250] on td "1" at bounding box center [457, 267] width 142 height 62
select select "68297"
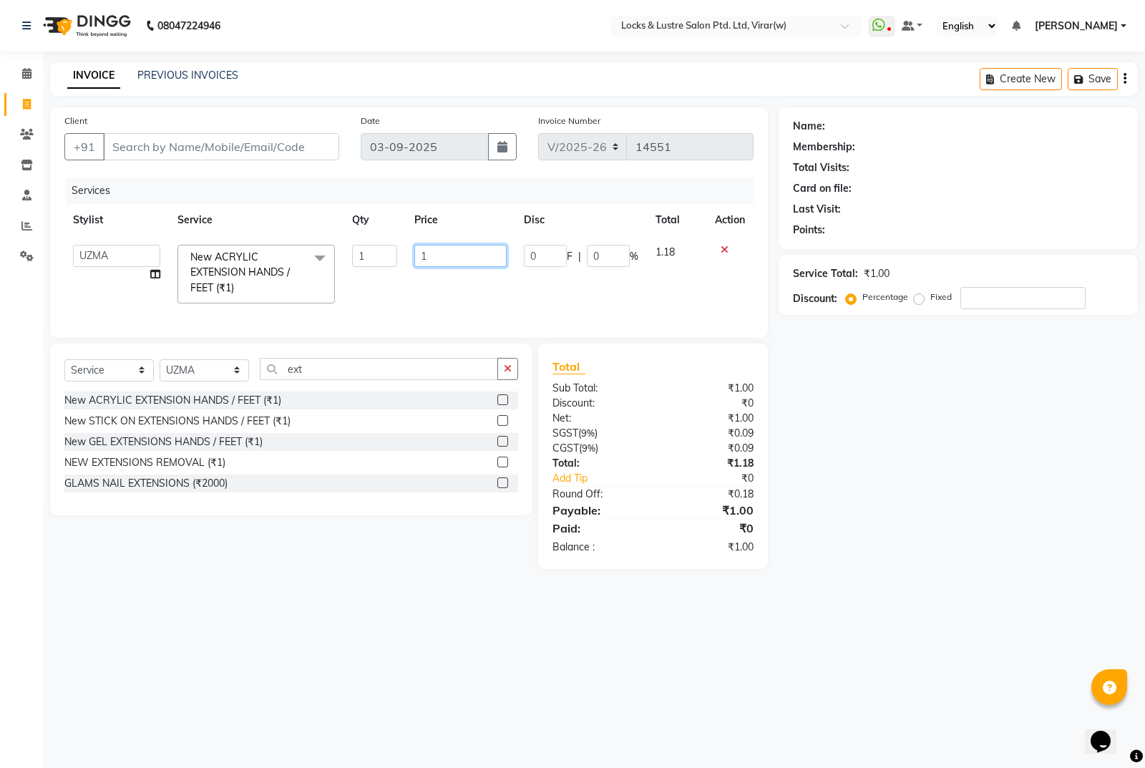
click at [466, 254] on input "1" at bounding box center [460, 256] width 92 height 22
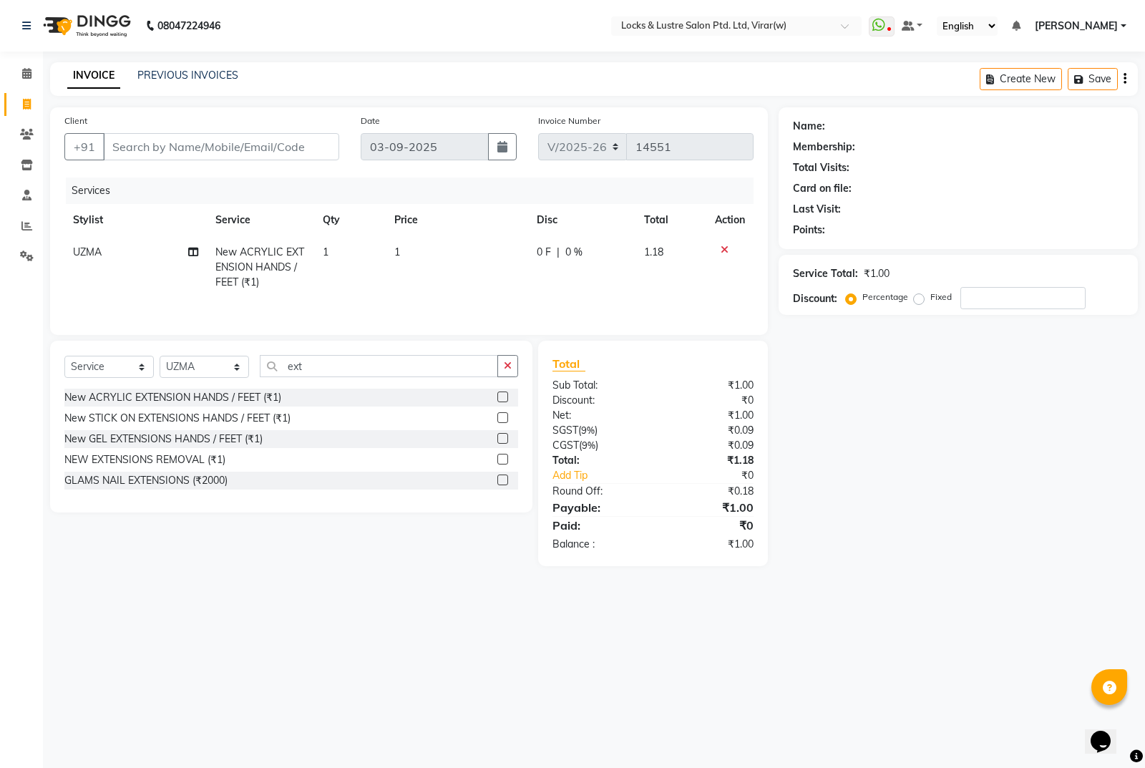
click at [439, 237] on td "1" at bounding box center [457, 267] width 142 height 62
select select "68297"
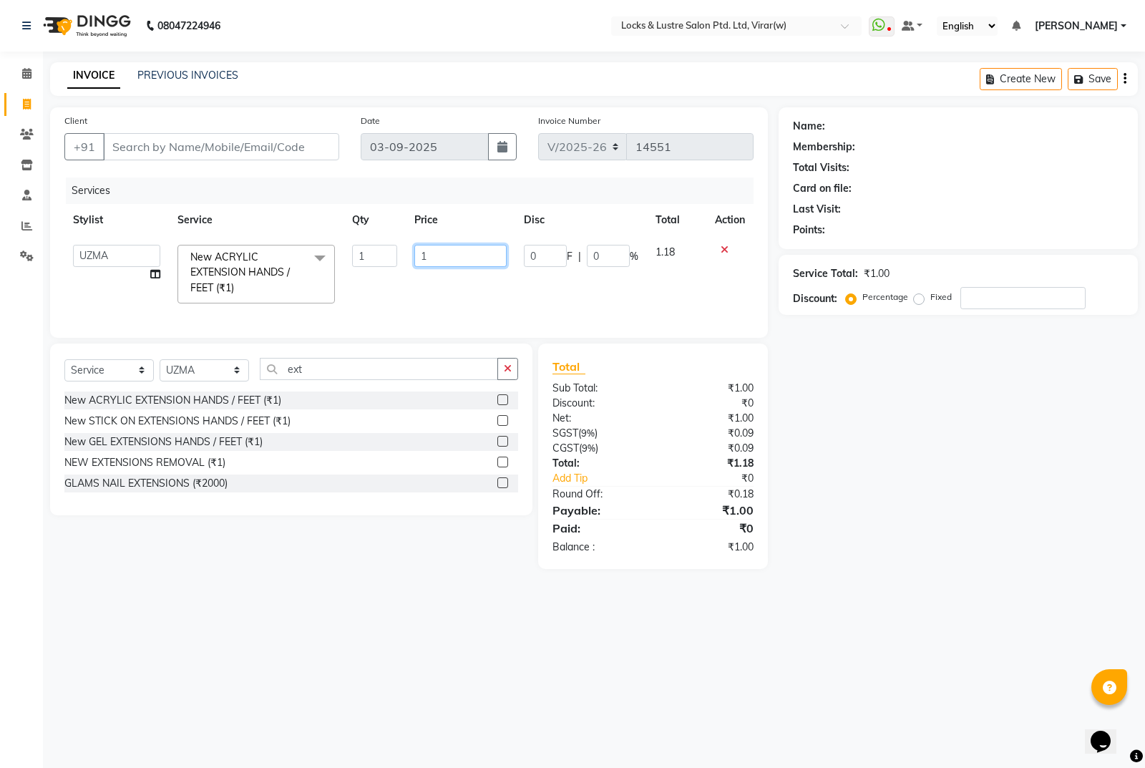
click at [450, 253] on input "1" at bounding box center [460, 256] width 92 height 22
click at [479, 261] on input "1499" at bounding box center [460, 256] width 92 height 22
type input "1"
type input "499"
click at [966, 474] on div "Name: Membership: Total Visits: Card on file: Last Visit: Points: Service Total…" at bounding box center [964, 338] width 370 height 462
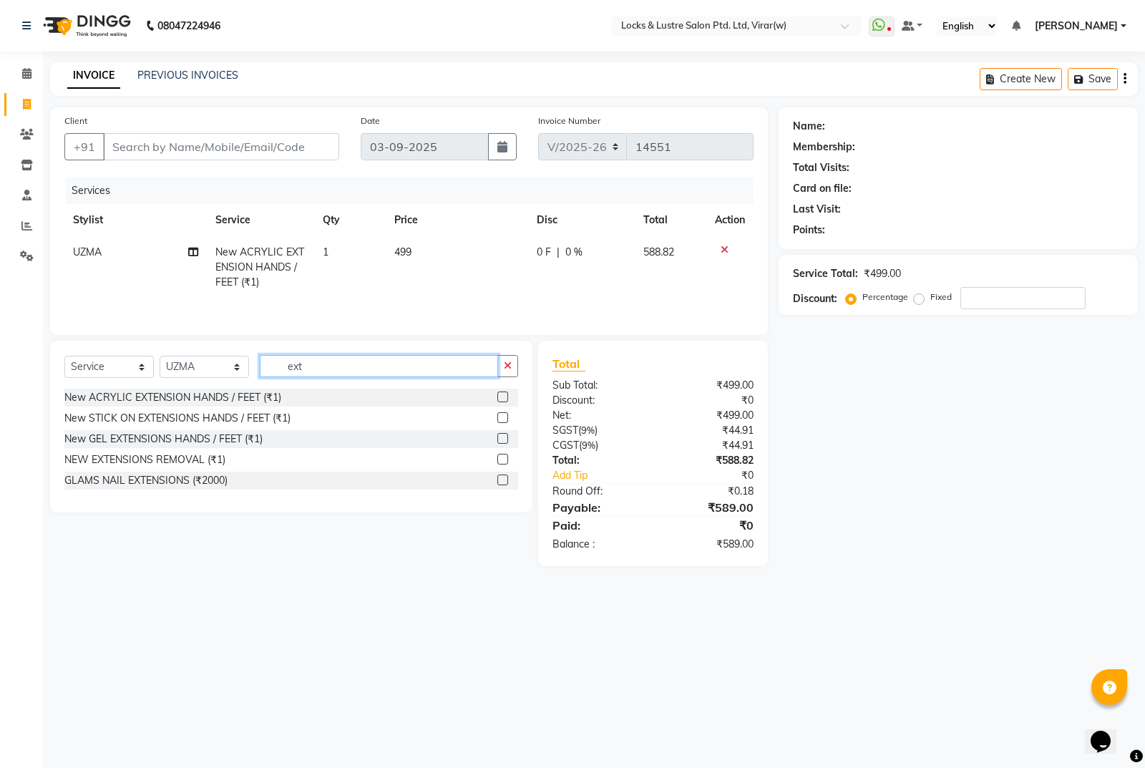
click at [332, 376] on input "ext" at bounding box center [379, 366] width 238 height 22
type input "e"
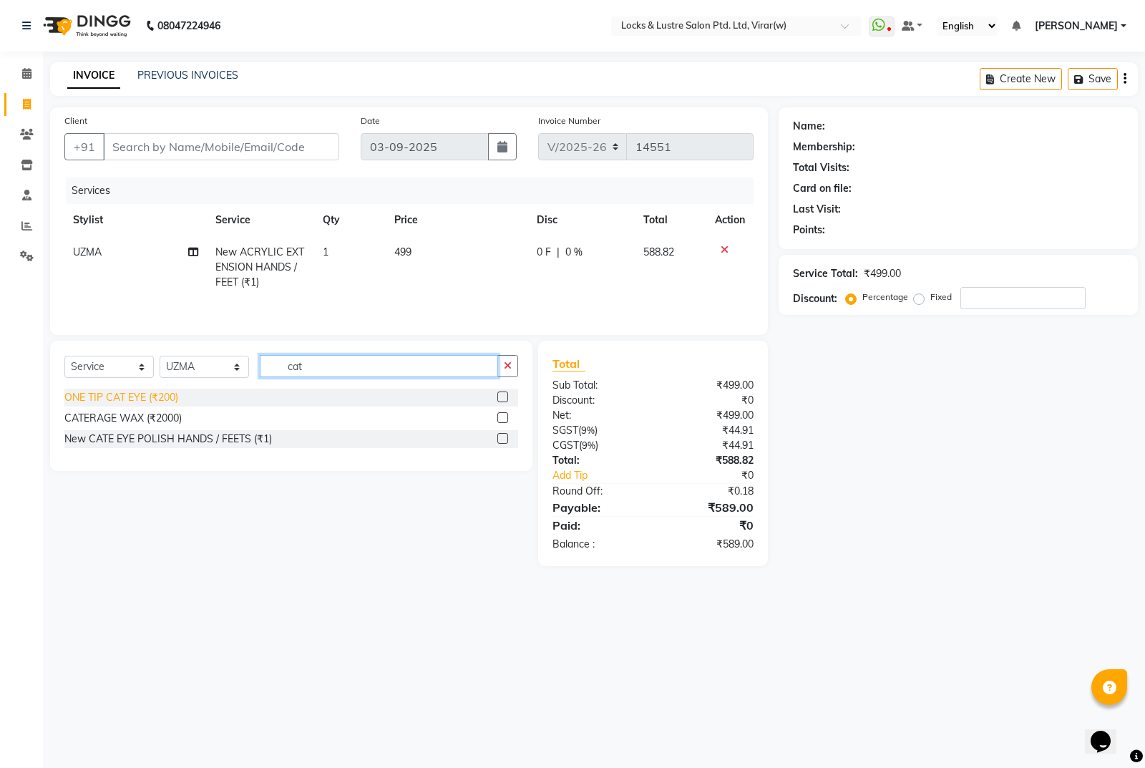
type input "cat"
click at [137, 397] on div "ONE TIP CAT EYE (₹200)" at bounding box center [121, 397] width 114 height 15
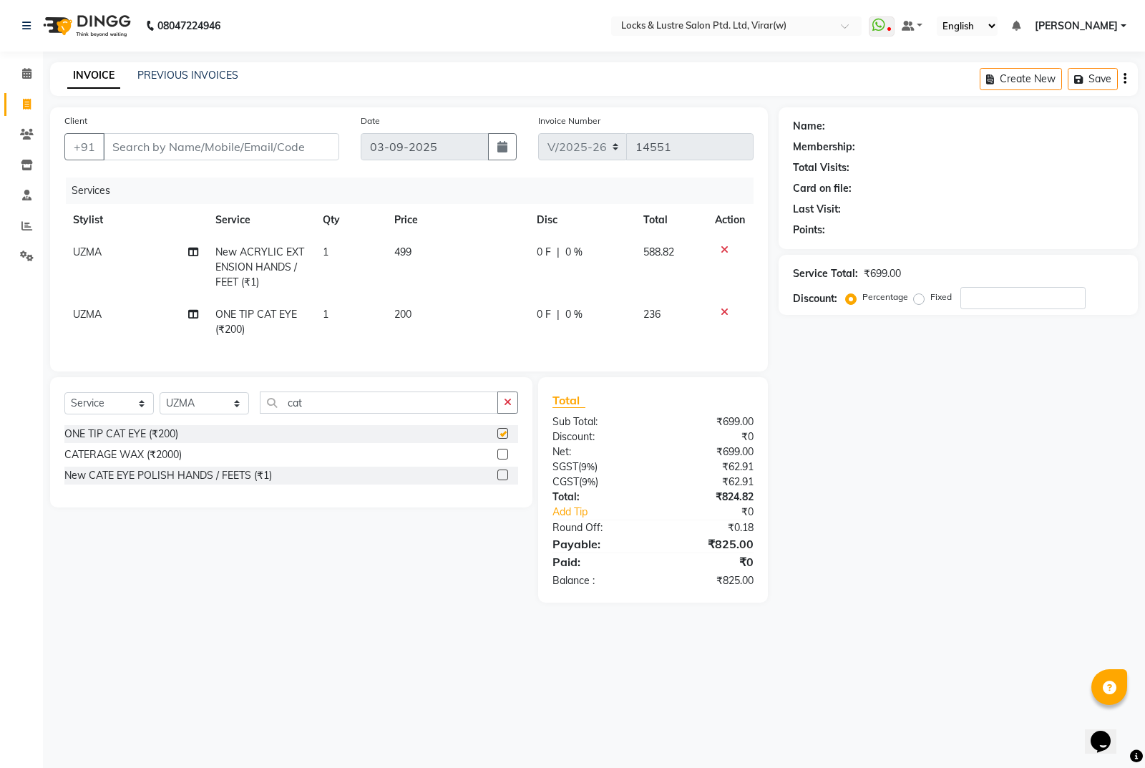
checkbox input "false"
click at [457, 314] on td "200" at bounding box center [457, 321] width 142 height 47
select select "68297"
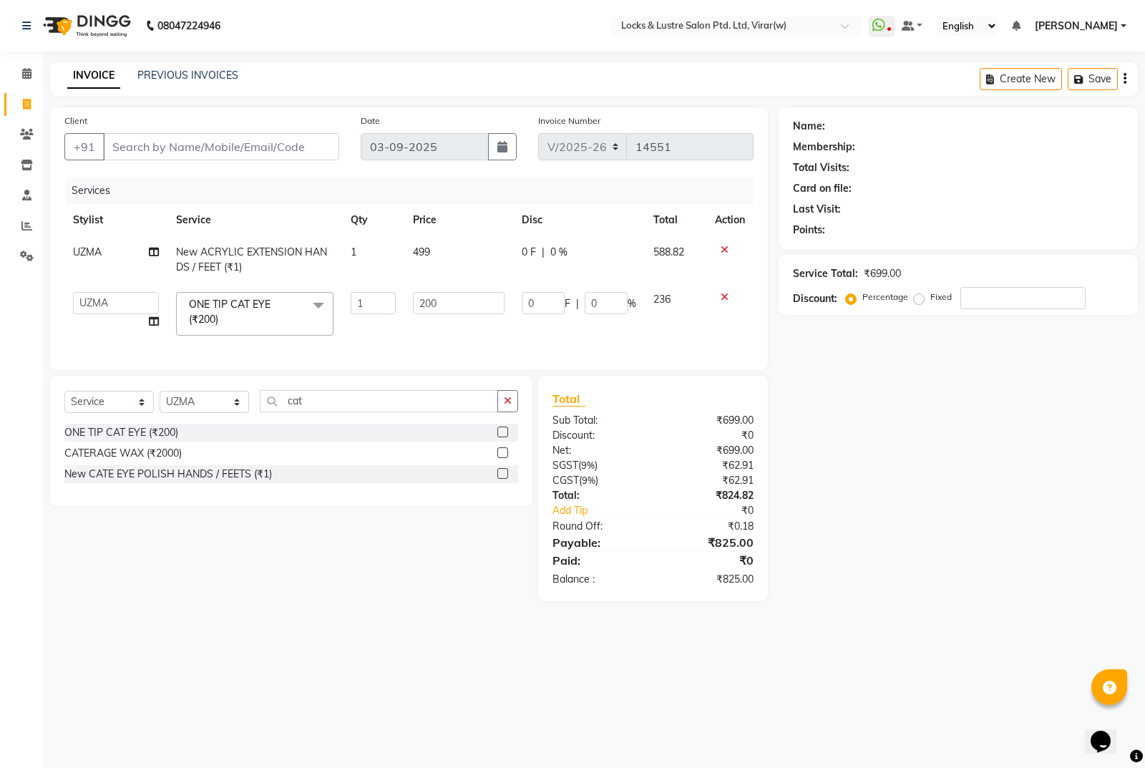
click at [466, 314] on td "200" at bounding box center [458, 313] width 109 height 61
click at [466, 305] on input "200" at bounding box center [459, 303] width 92 height 22
type input "2"
type input "990"
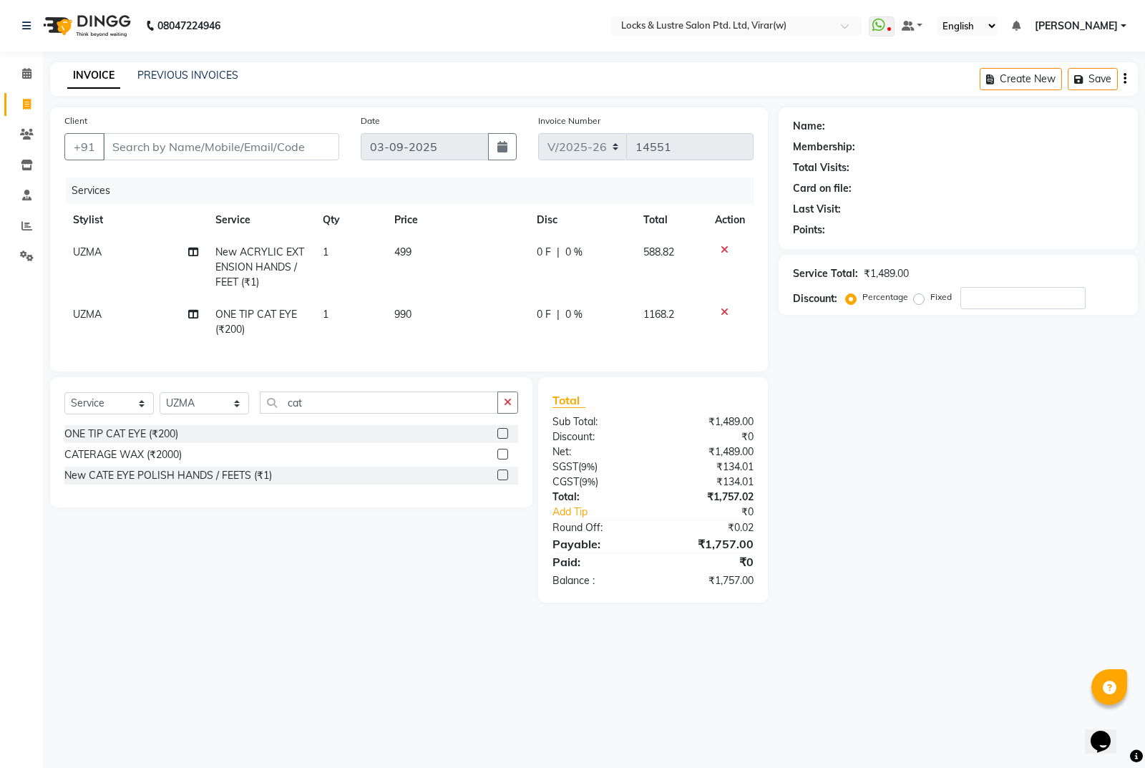
click at [902, 475] on div "Name: Membership: Total Visits: Card on file: Last Visit: Points: Service Total…" at bounding box center [964, 354] width 370 height 495
click at [208, 414] on select "Select Stylist AARTI Abdul Khan Adil Admin AJAY AKASH NHAVI ANUSHKA Ashwini Saw…" at bounding box center [204, 403] width 89 height 22
select select "42111"
click at [160, 403] on select "Select Stylist AARTI Abdul Khan Adil Admin AJAY AKASH NHAVI ANUSHKA Ashwini Saw…" at bounding box center [204, 403] width 89 height 22
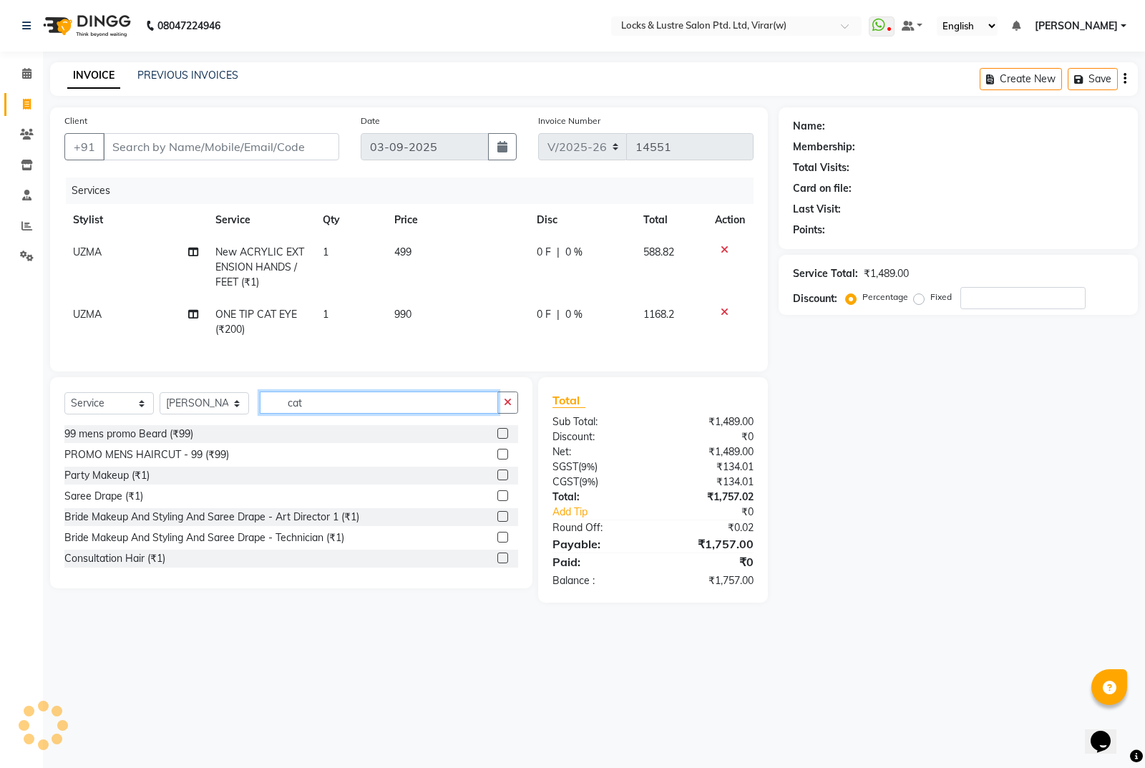
drag, startPoint x: 318, startPoint y: 416, endPoint x: 327, endPoint y: 351, distance: 65.8
click at [322, 403] on input "cat" at bounding box center [379, 402] width 238 height 22
type input "c"
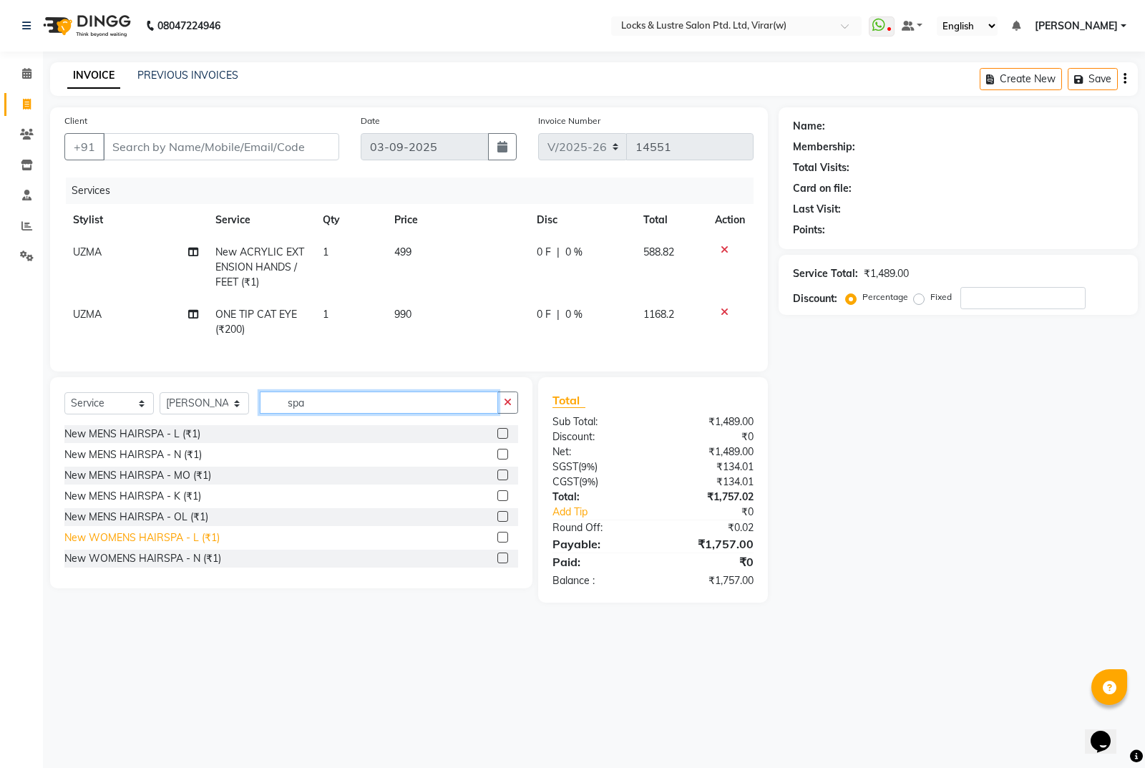
type input "spa"
click at [158, 545] on div "New WOMENS HAIRSPA - L (₹1)" at bounding box center [141, 537] width 155 height 15
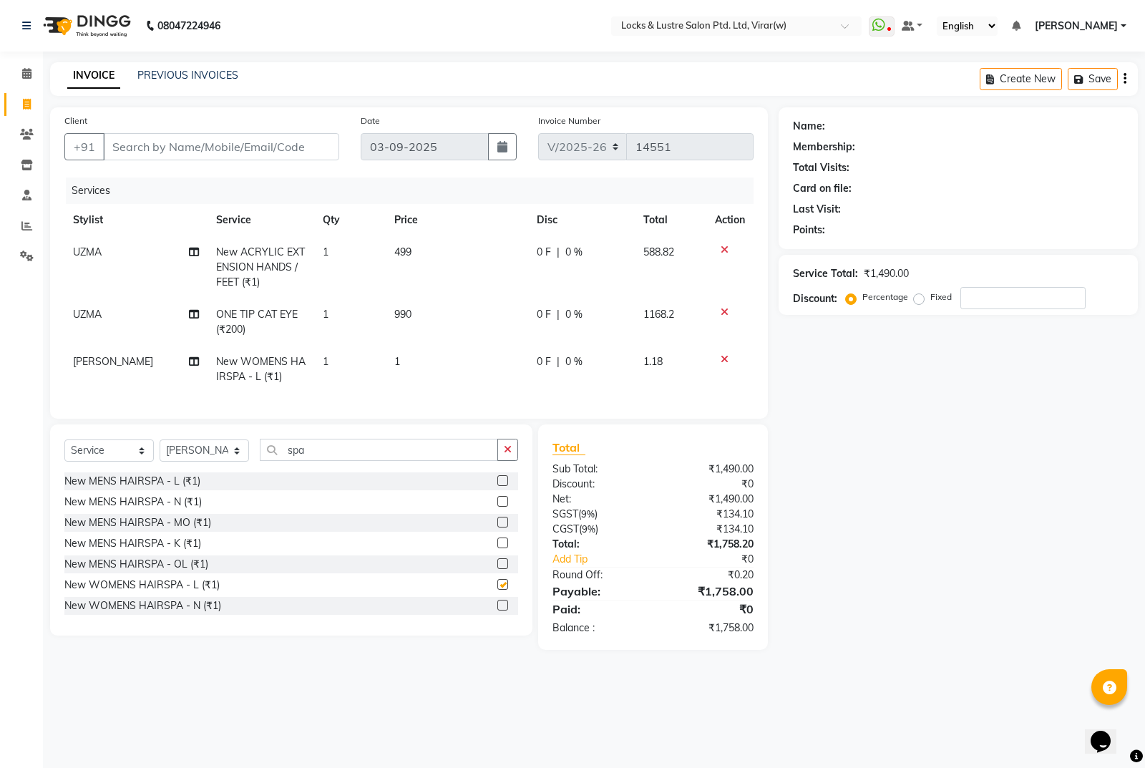
checkbox input "false"
click at [455, 362] on td "1" at bounding box center [457, 369] width 142 height 47
select select "42111"
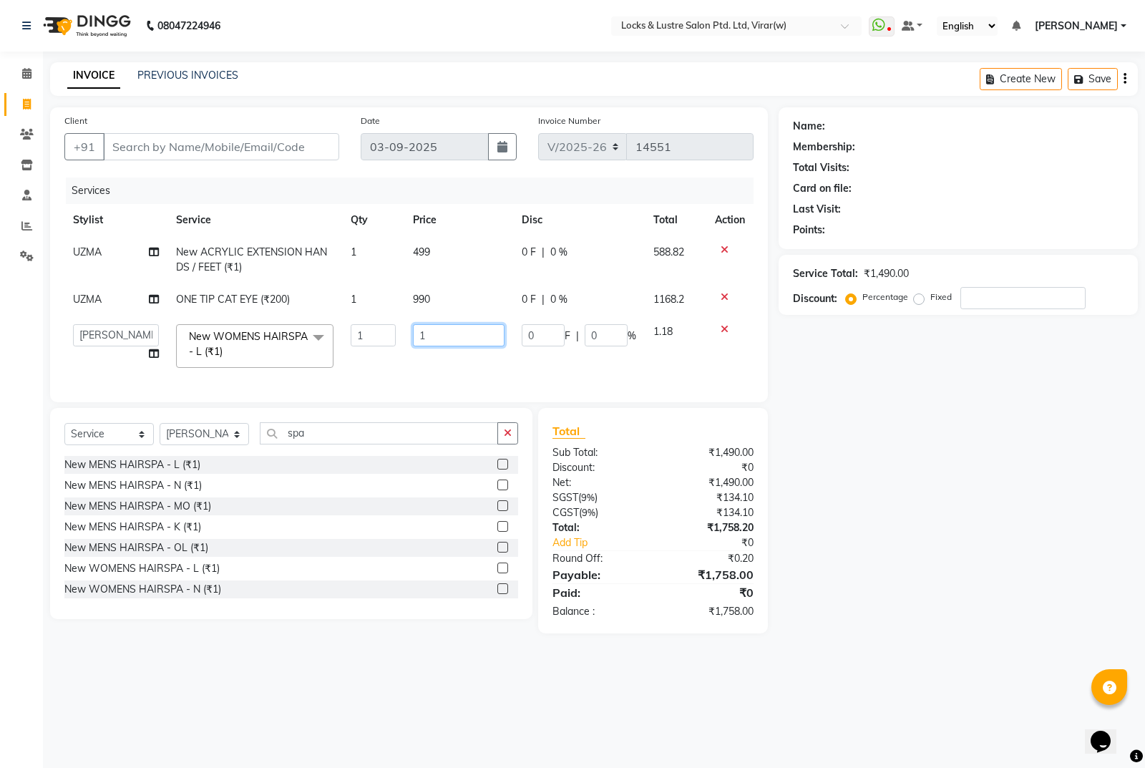
click at [459, 343] on input "1" at bounding box center [459, 335] width 92 height 22
type input "3500"
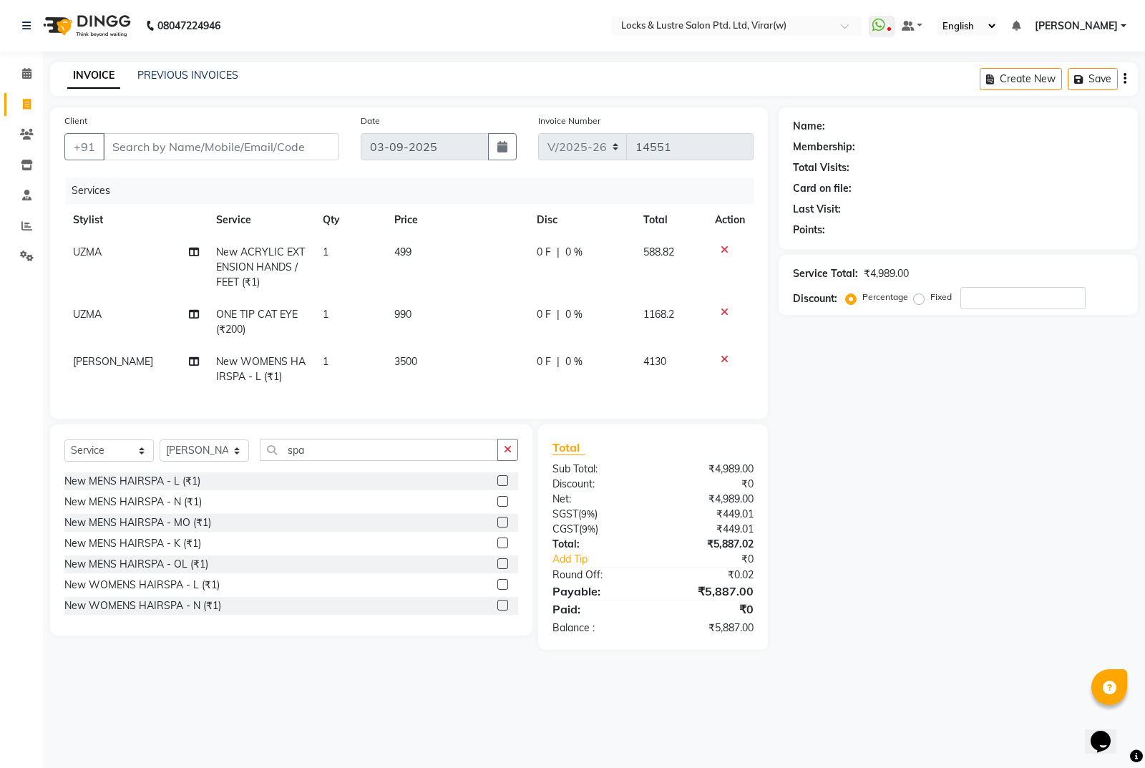
click at [583, 353] on td "0 F | 0 %" at bounding box center [581, 369] width 107 height 47
select select "42111"
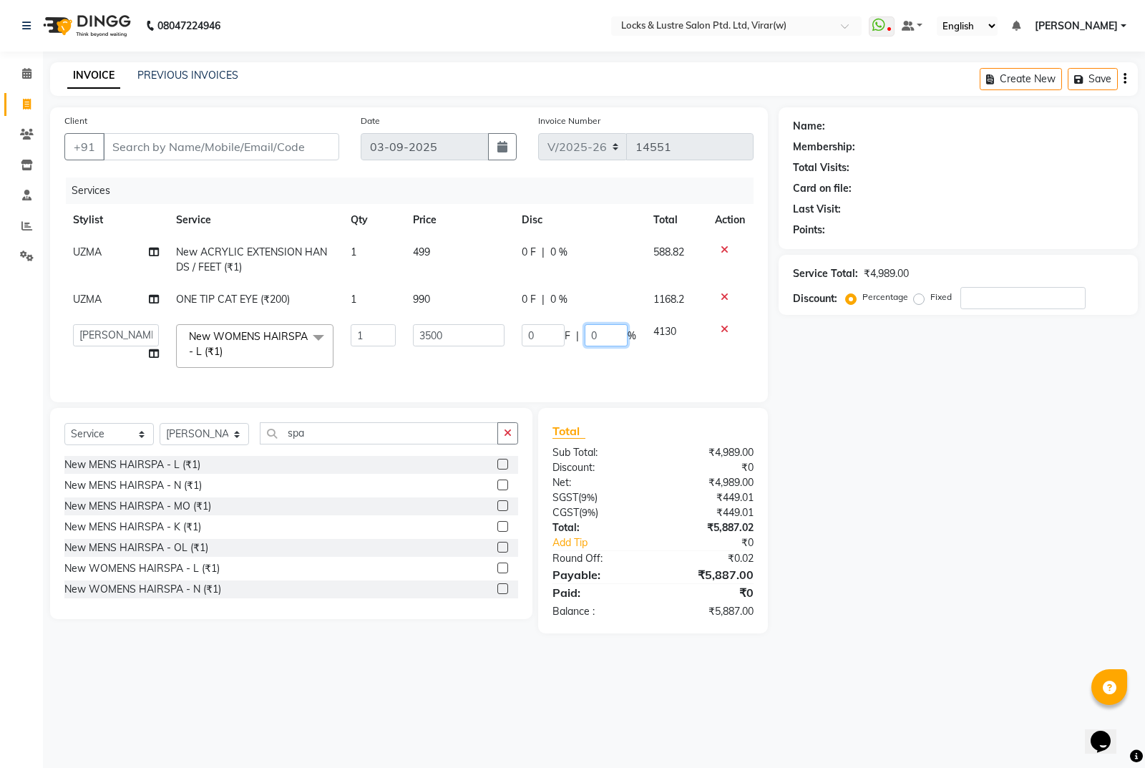
click at [620, 346] on input "0" at bounding box center [606, 335] width 43 height 22
type input "20"
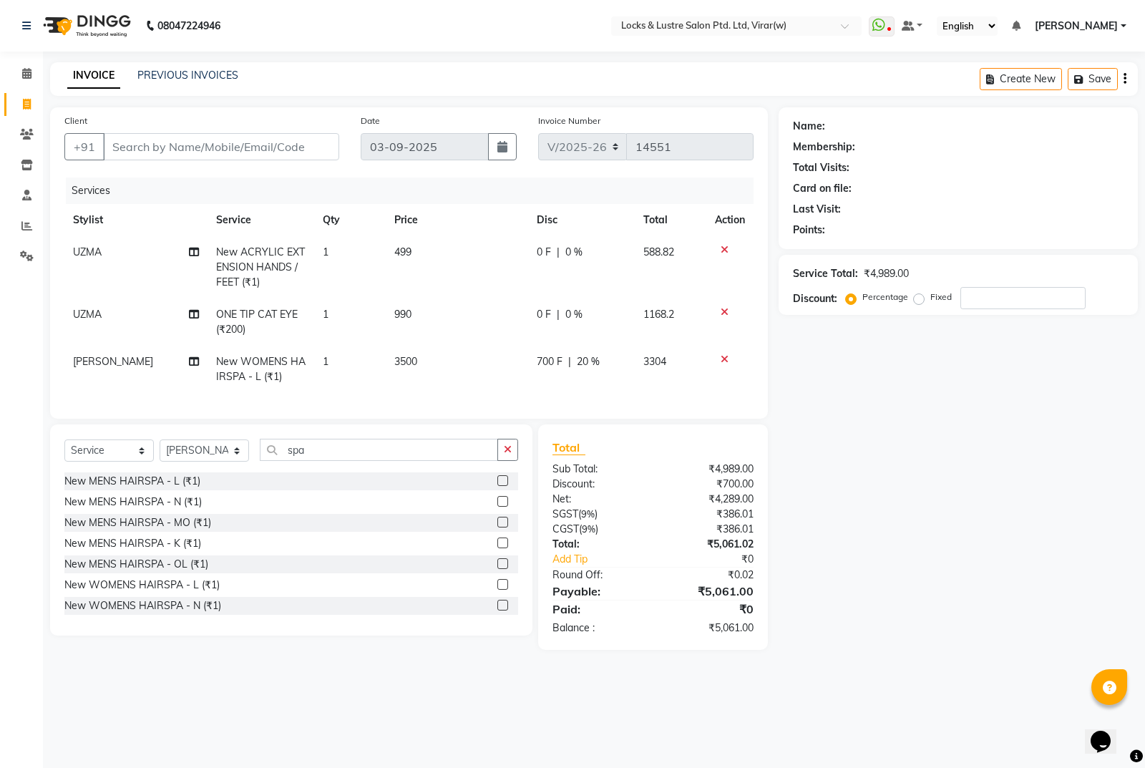
click at [981, 422] on div "Name: Membership: Total Visits: Card on file: Last Visit: Points: Service Total…" at bounding box center [964, 378] width 370 height 542
click at [180, 150] on input "Client" at bounding box center [221, 146] width 236 height 27
type input "7"
type input "0"
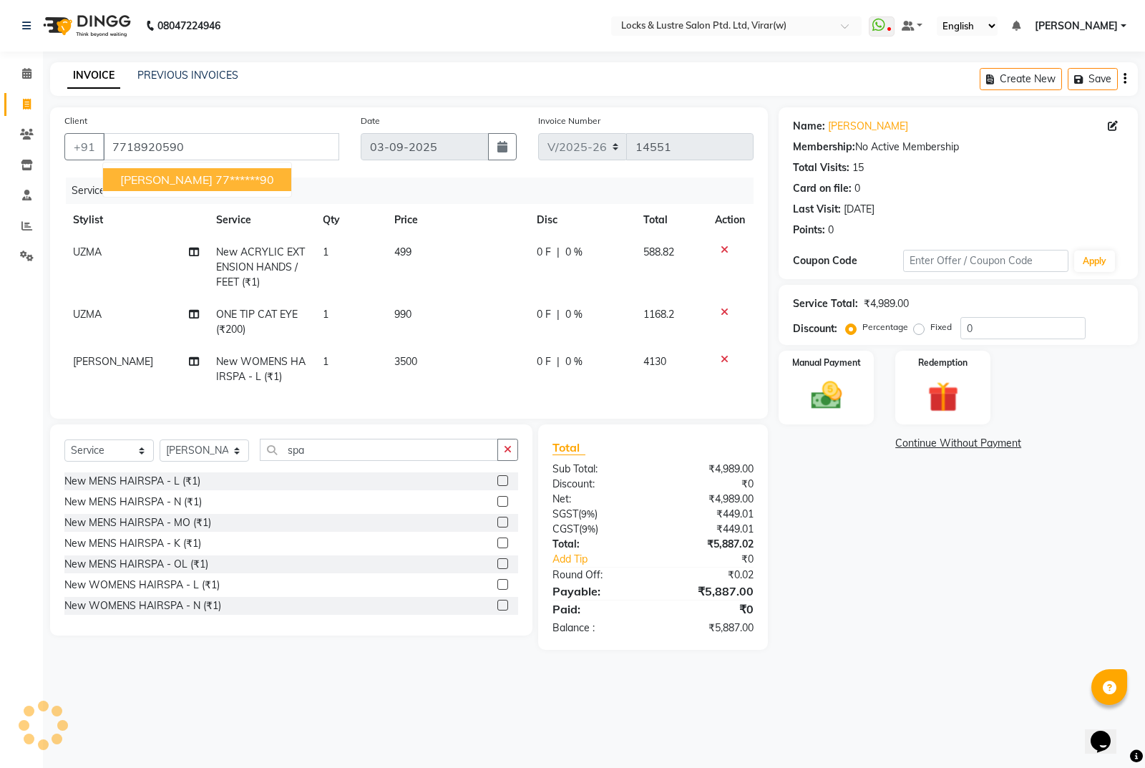
click at [218, 182] on ngb-highlight "77******90" at bounding box center [244, 179] width 59 height 14
type input "77******90"
click at [811, 410] on img at bounding box center [827, 395] width 52 height 36
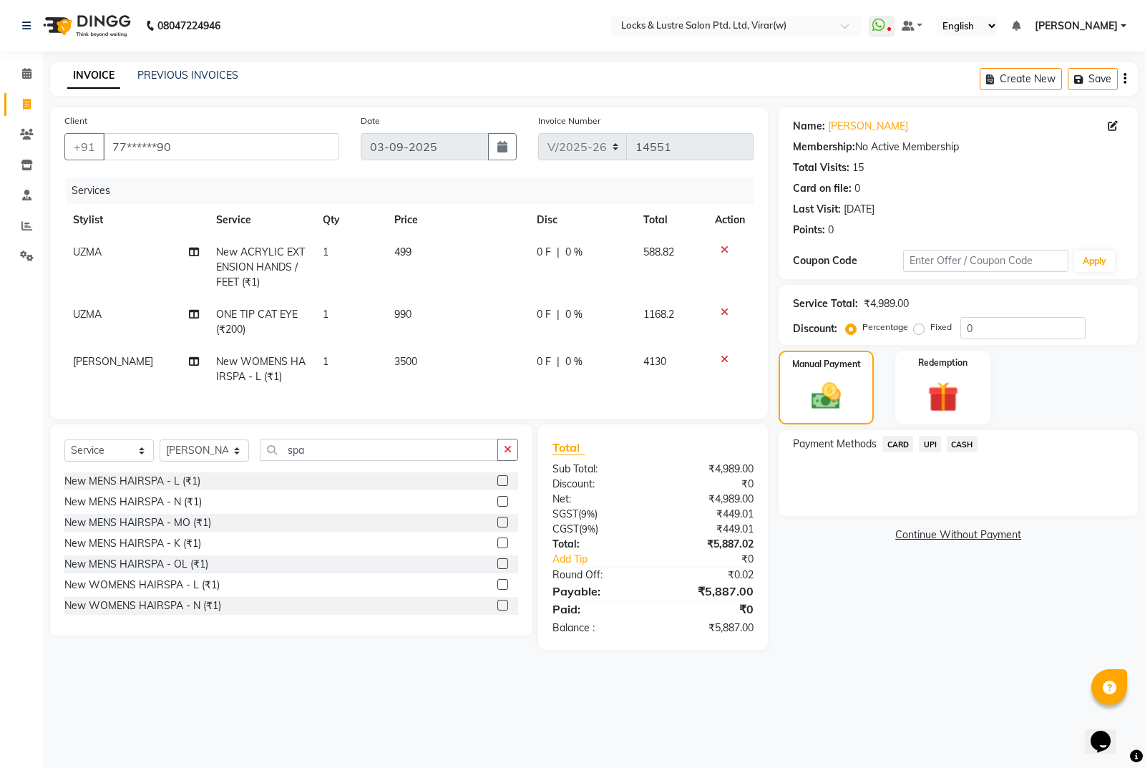
click at [894, 446] on span "CARD" at bounding box center [897, 444] width 31 height 16
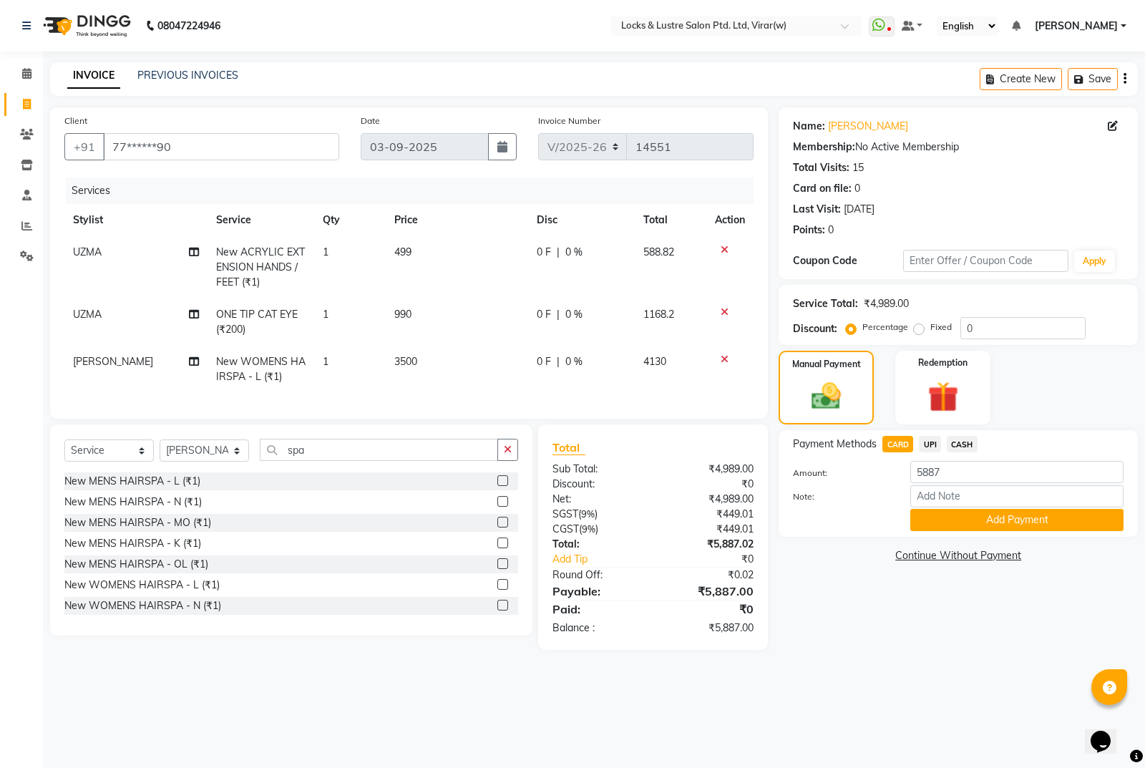
click at [937, 517] on button "Add Payment" at bounding box center [1016, 520] width 213 height 22
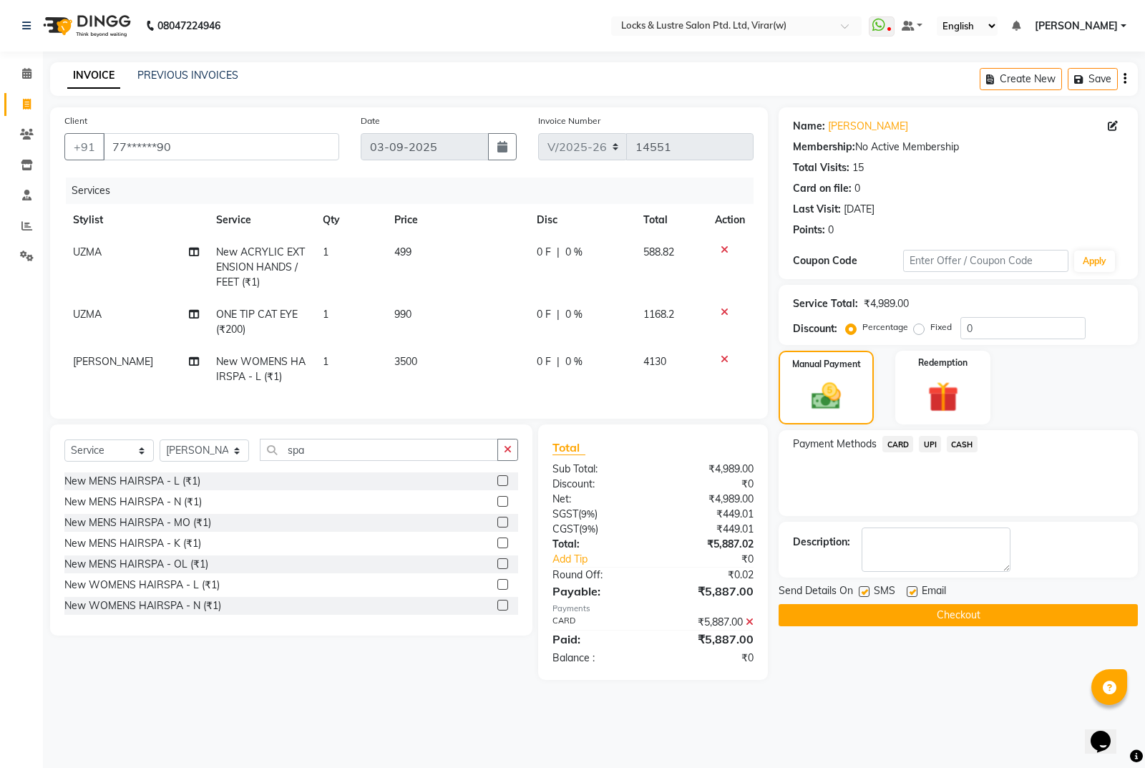
click at [582, 245] on div "0 F | 0 %" at bounding box center [581, 252] width 89 height 15
select select "68297"
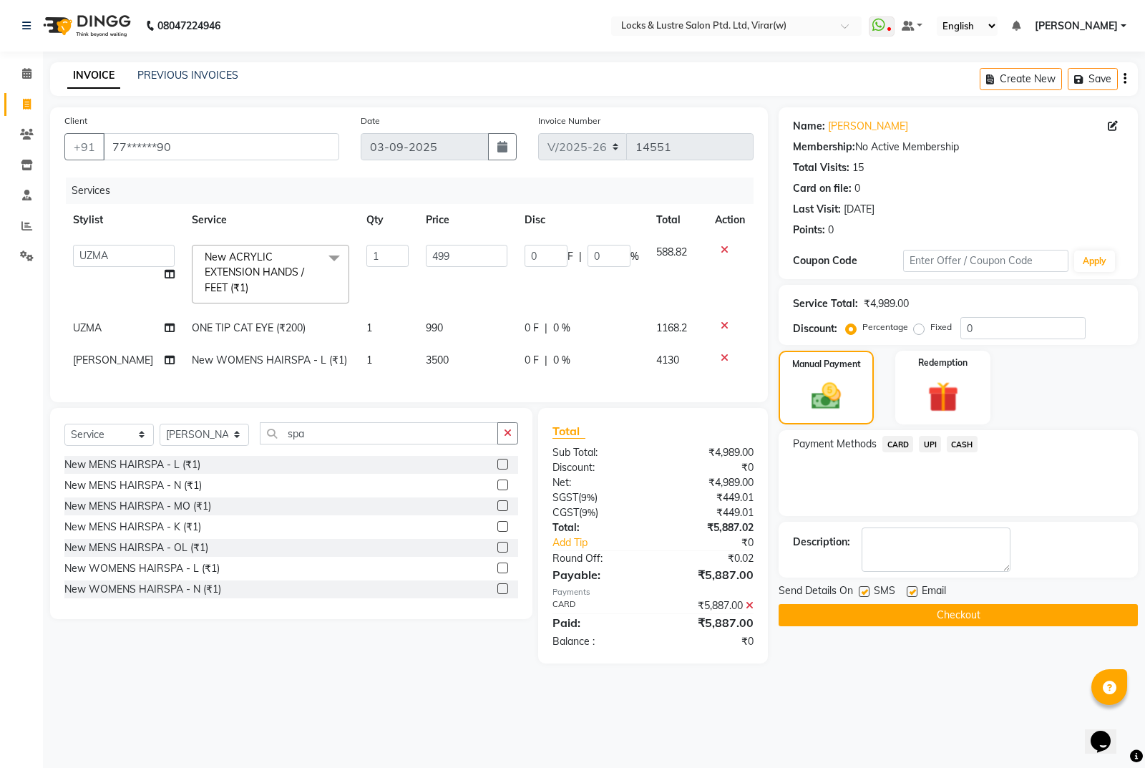
click at [553, 356] on span "0 %" at bounding box center [561, 360] width 17 height 15
select select "42111"
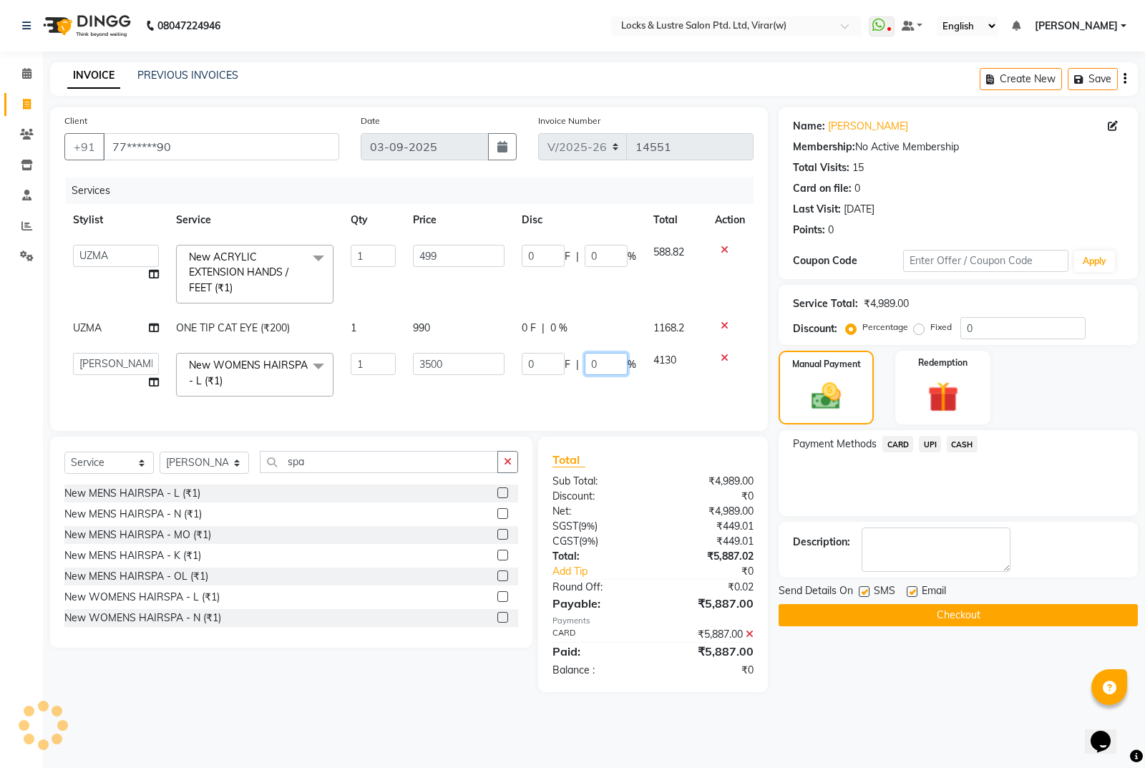
drag, startPoint x: 590, startPoint y: 362, endPoint x: 603, endPoint y: 365, distance: 13.2
click at [590, 363] on input "0" at bounding box center [606, 364] width 43 height 22
click at [613, 366] on input "0" at bounding box center [606, 364] width 43 height 22
type input "20"
click at [943, 726] on div "08047224946 Select Location × Locks & Lustre Salon Ptd. Ltd, Virar(w) WhatsApp …" at bounding box center [572, 384] width 1145 height 768
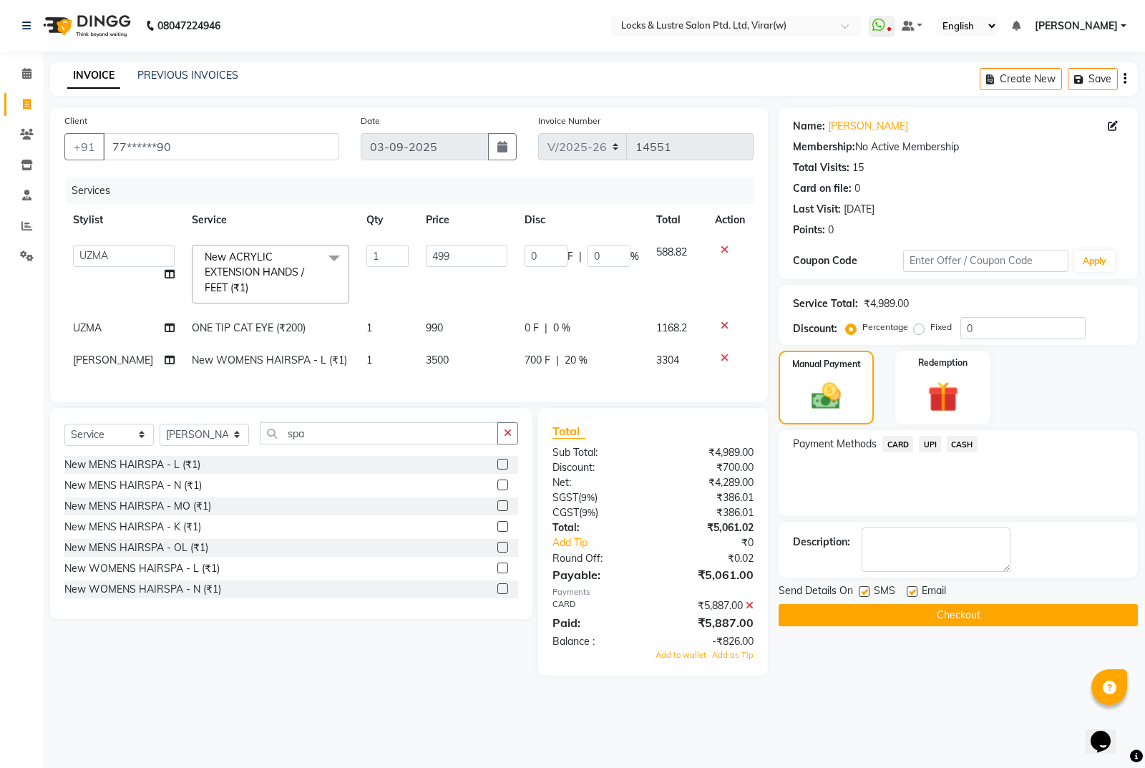
click at [292, 246] on span "New ACRYLIC EXTENSION HANDS / FEET (₹1) x" at bounding box center [270, 274] width 157 height 59
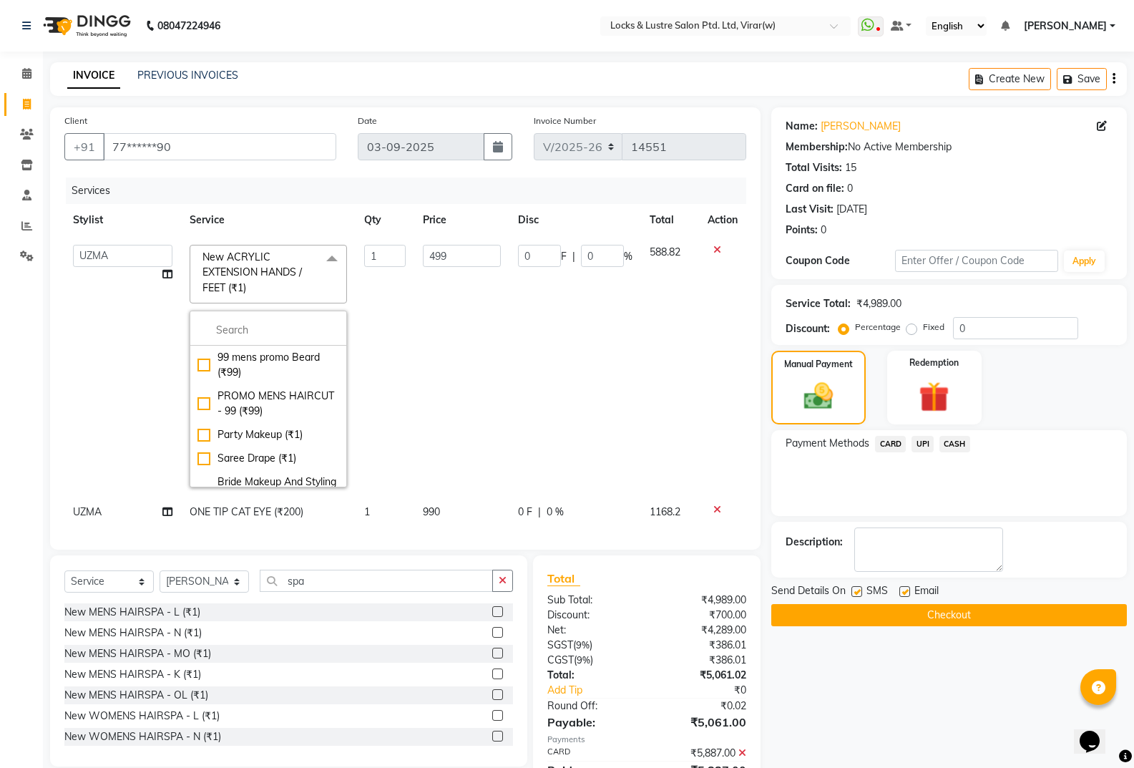
click at [286, 200] on div "Services" at bounding box center [411, 190] width 691 height 26
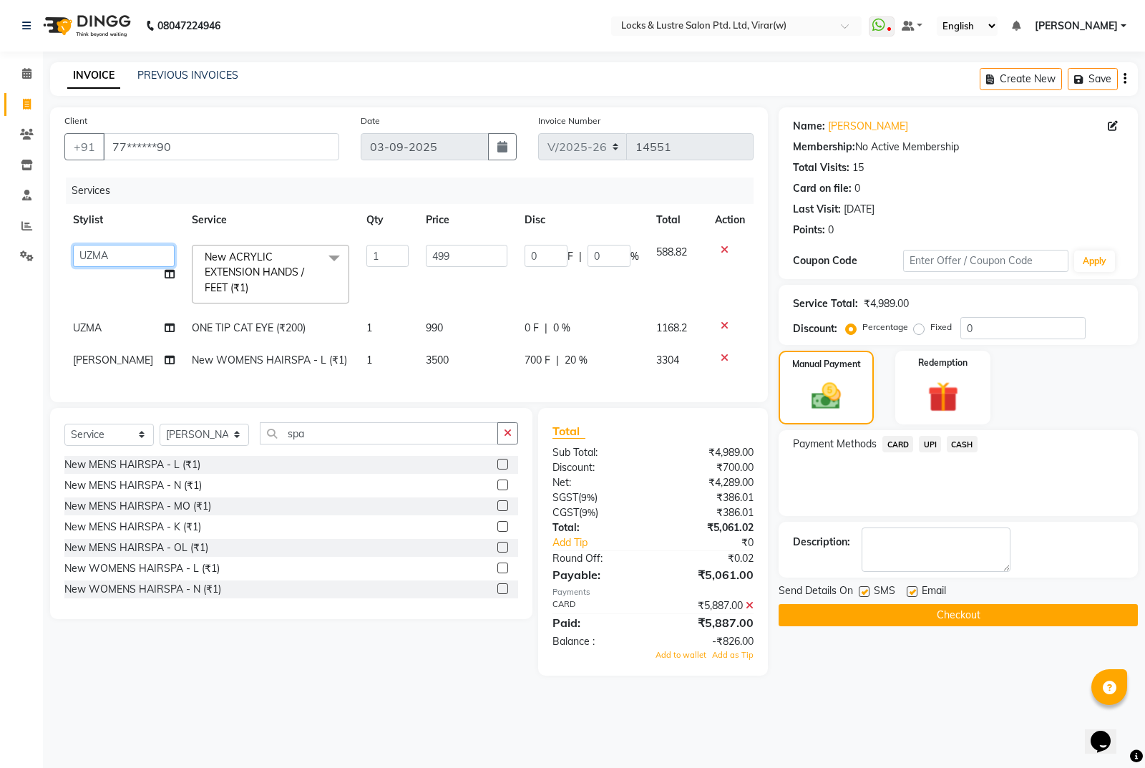
drag, startPoint x: 102, startPoint y: 250, endPoint x: 120, endPoint y: 231, distance: 25.8
click at [102, 249] on select "AARTI Abdul Khan Adil Admin AJAY AKASH NHAVI ANUSHKA Ashwini Sawant BEAUTY DUMM…" at bounding box center [124, 256] width 102 height 22
click at [147, 180] on div "Services" at bounding box center [415, 190] width 698 height 26
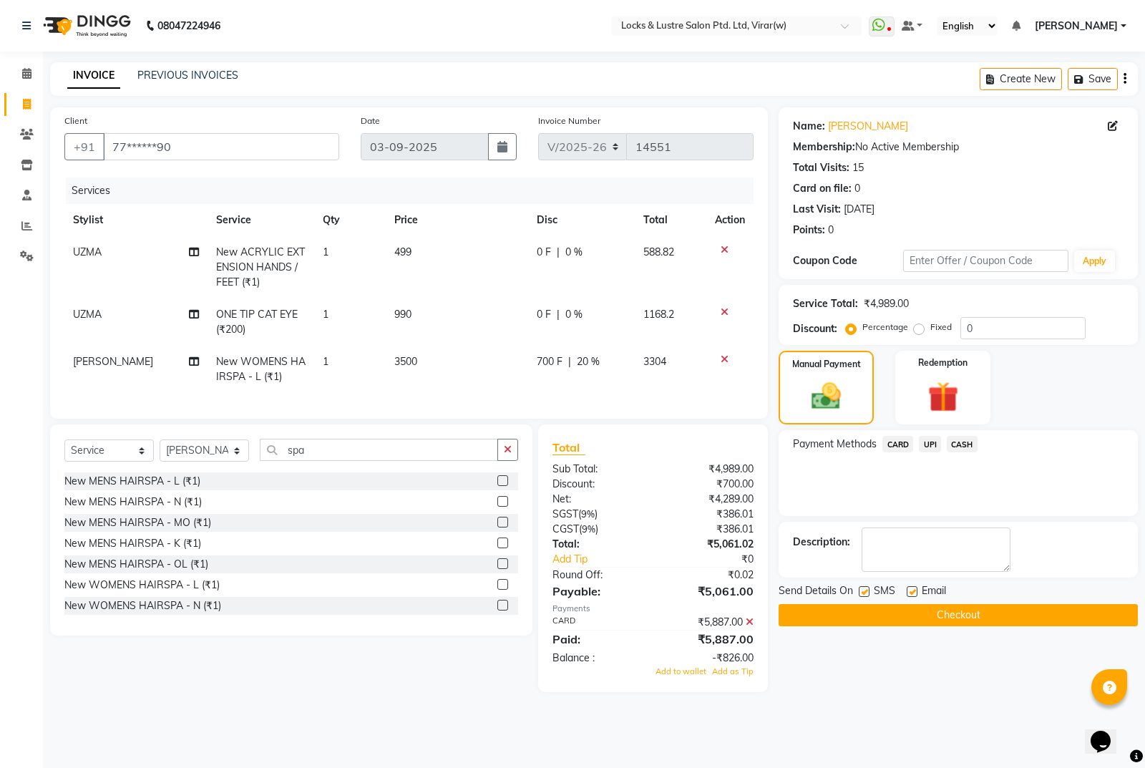
click at [751, 627] on icon at bounding box center [750, 622] width 8 height 10
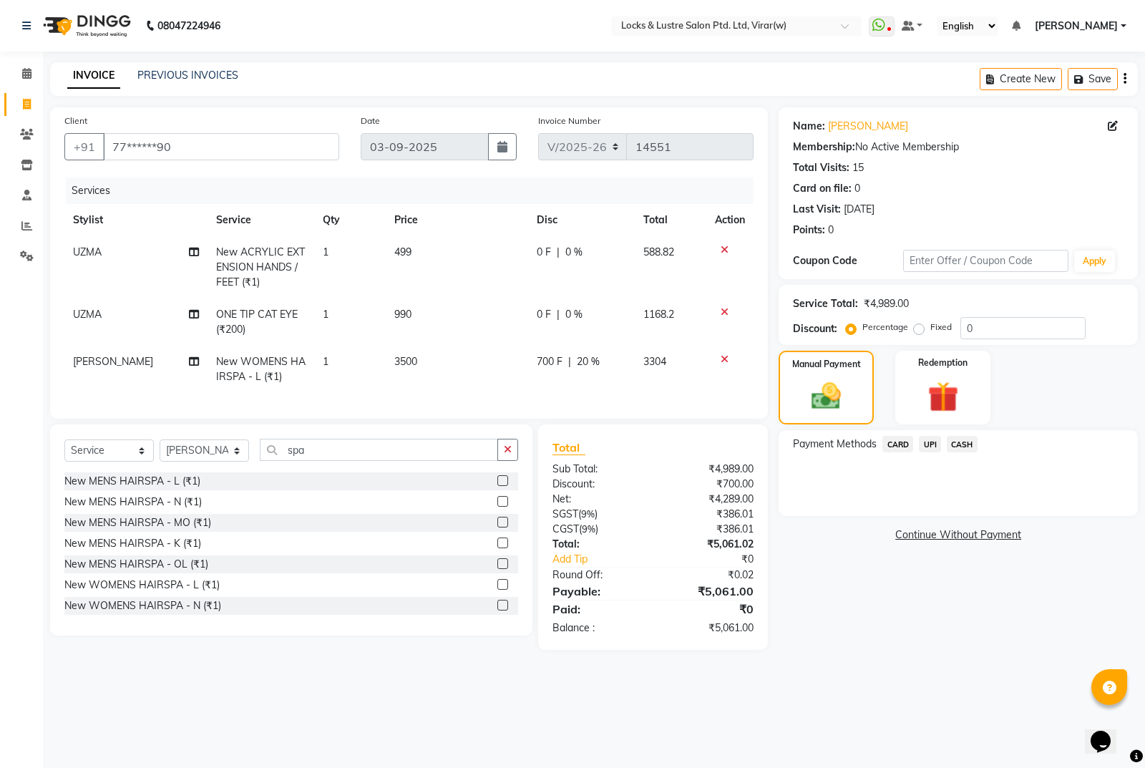
click at [902, 446] on span "CARD" at bounding box center [897, 444] width 31 height 16
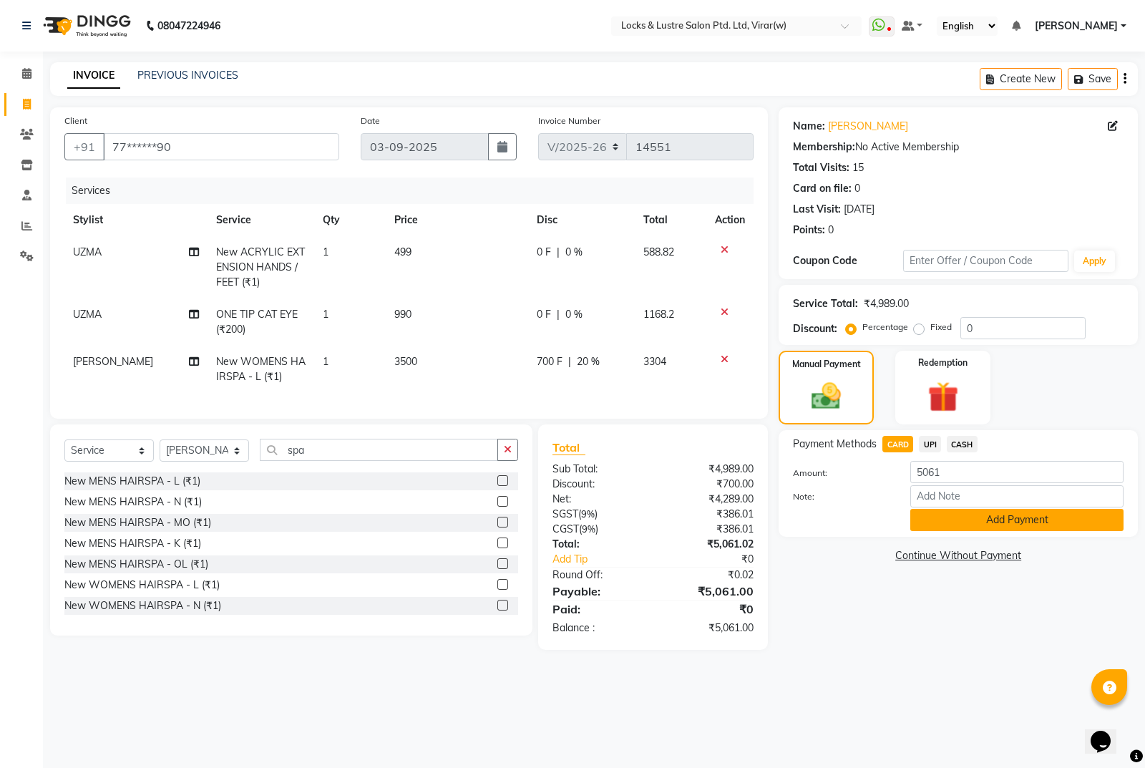
click at [948, 517] on button "Add Payment" at bounding box center [1016, 520] width 213 height 22
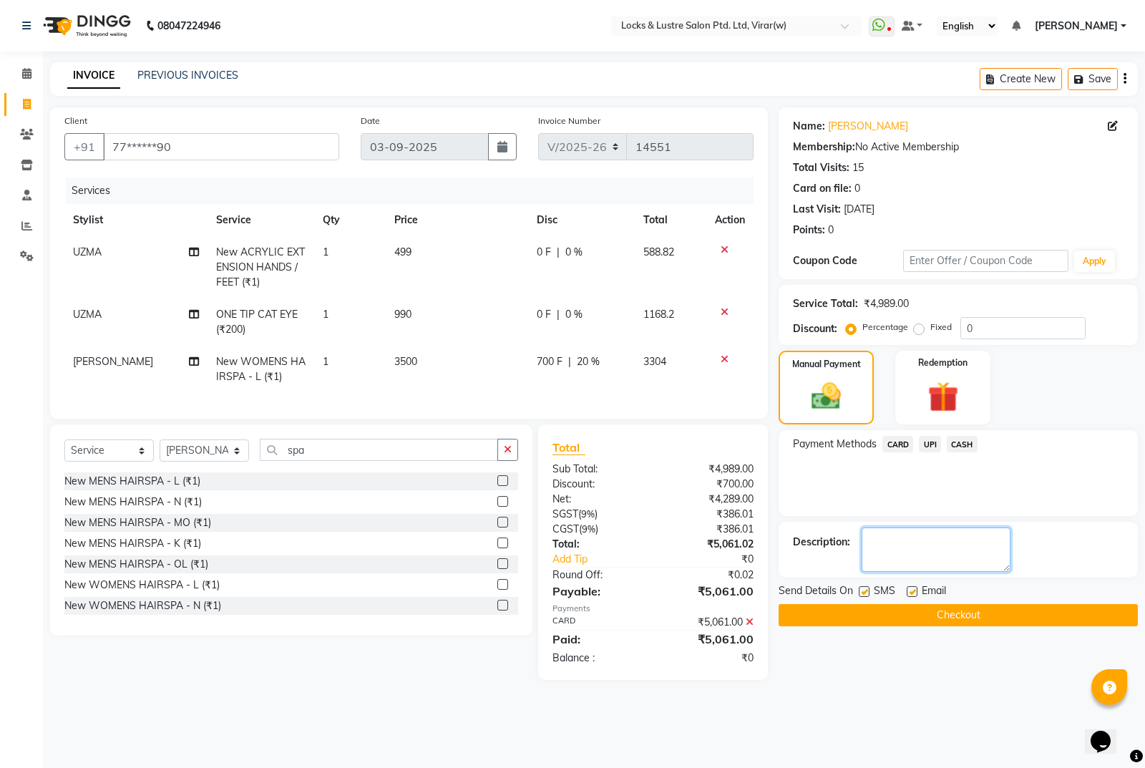
click at [933, 547] on textarea at bounding box center [936, 549] width 149 height 44
type textarea "12002024102024"
click at [982, 615] on button "Checkout" at bounding box center [958, 615] width 359 height 22
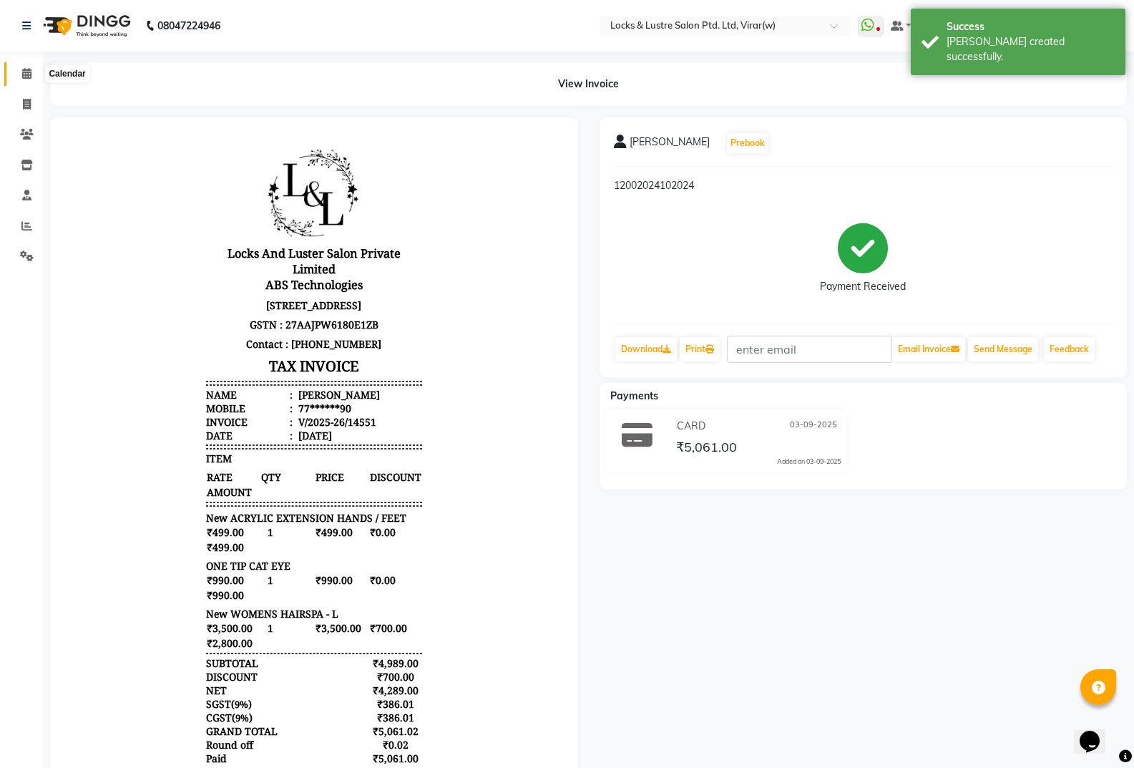
drag, startPoint x: 18, startPoint y: 71, endPoint x: 70, endPoint y: 38, distance: 61.7
click at [20, 72] on span at bounding box center [26, 74] width 25 height 16
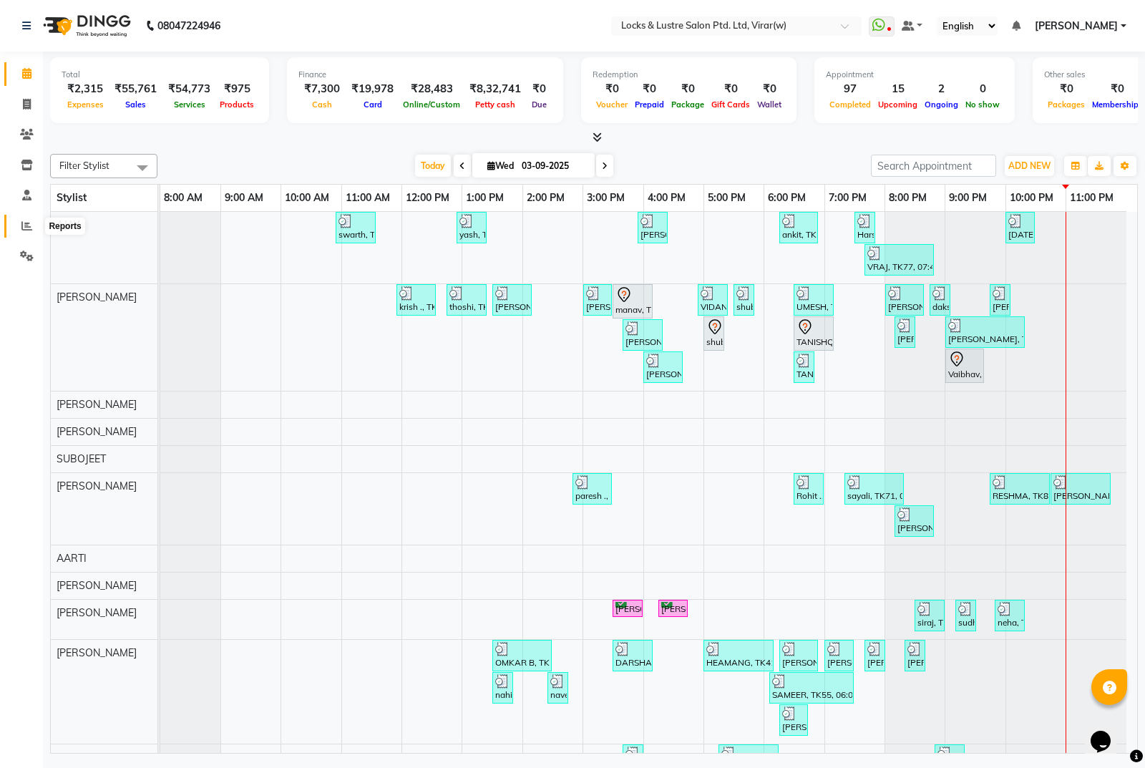
click at [32, 227] on span at bounding box center [26, 226] width 25 height 16
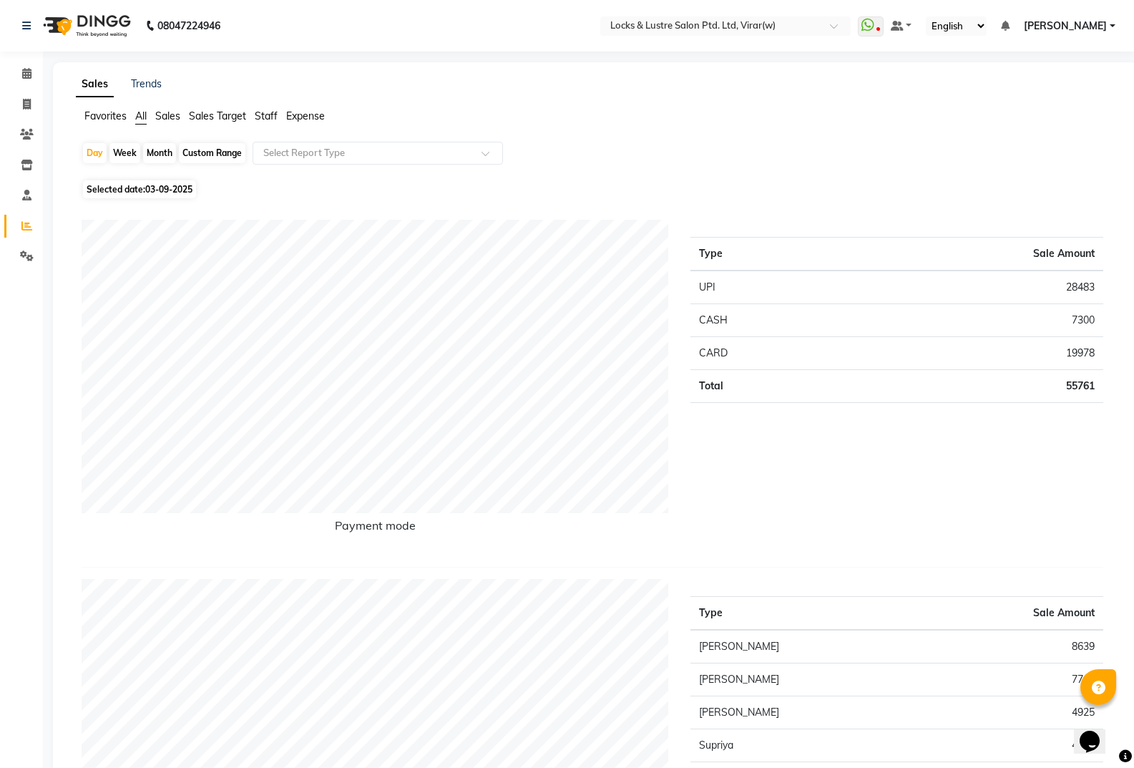
click at [315, 120] on span "Expense" at bounding box center [305, 115] width 39 height 13
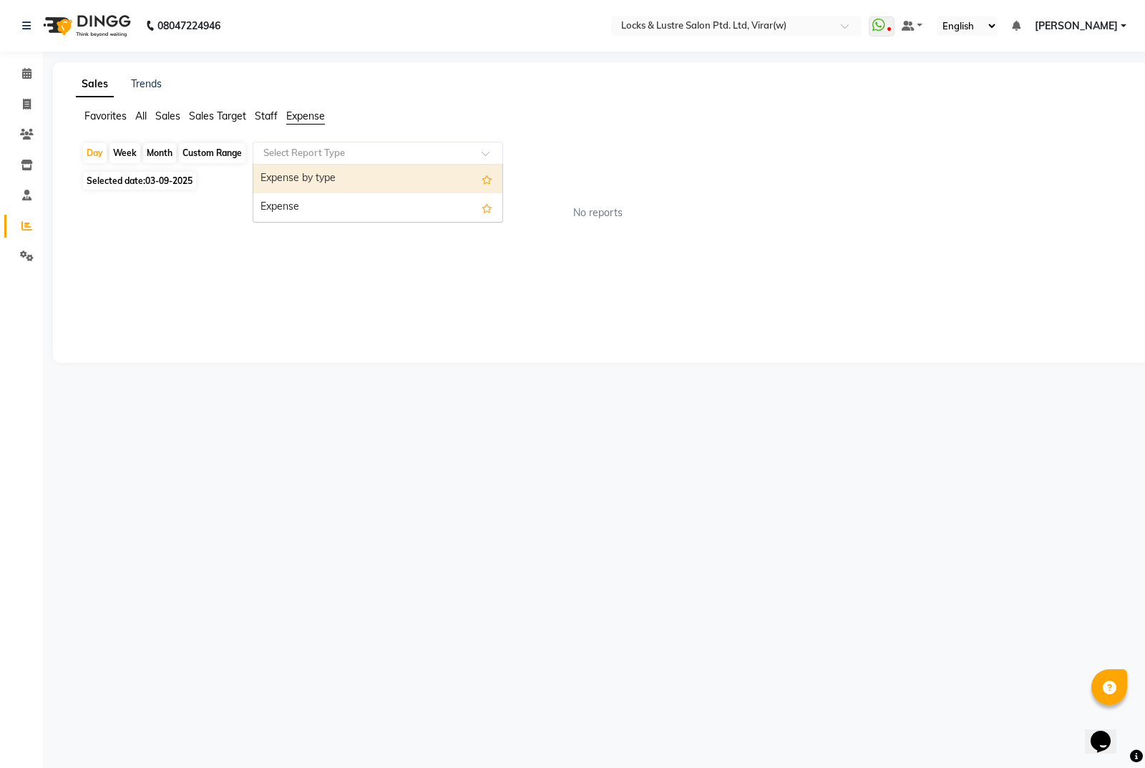
click at [312, 152] on input "text" at bounding box center [363, 153] width 206 height 14
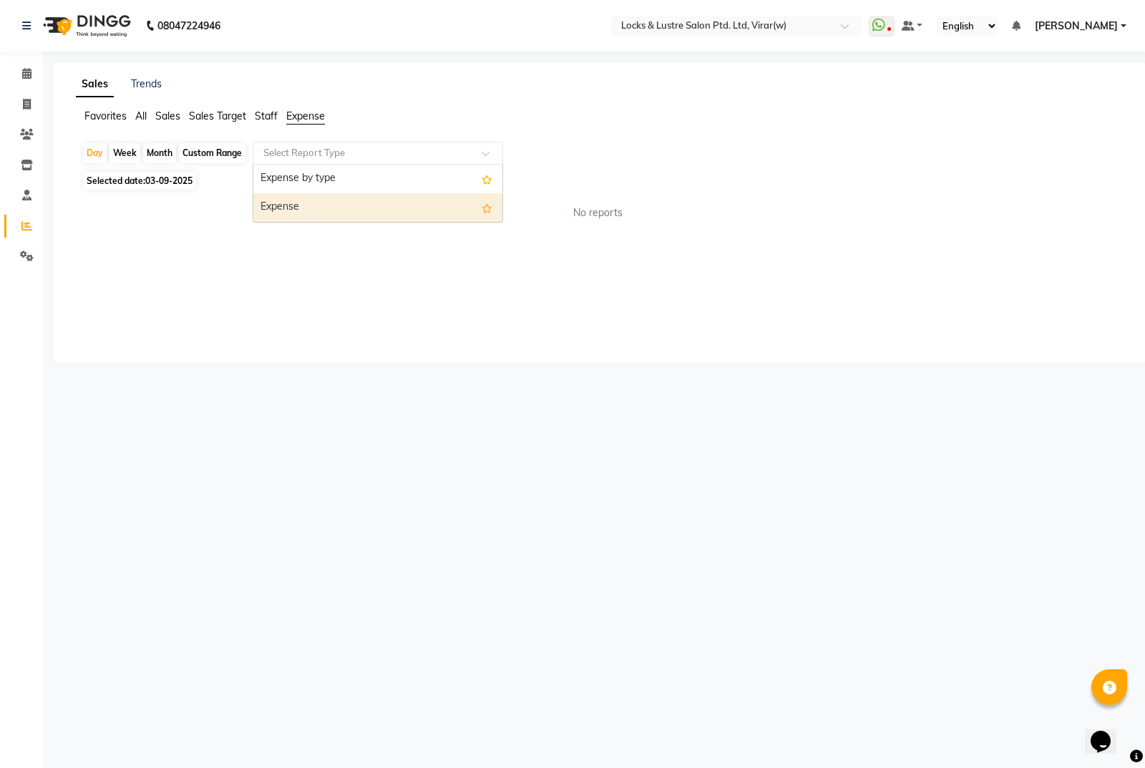
click at [350, 212] on div "Expense" at bounding box center [377, 207] width 249 height 29
select select "csv"
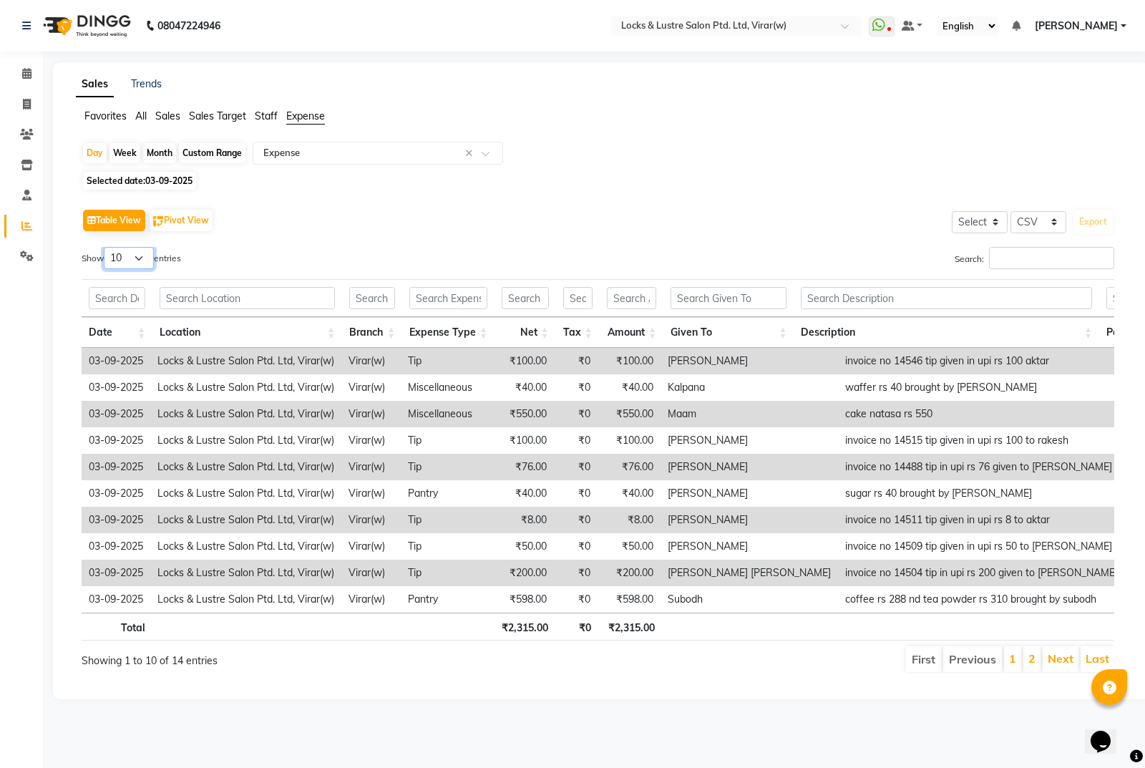
click at [147, 257] on select "10 25 50 100" at bounding box center [129, 258] width 50 height 22
select select "100"
click at [106, 247] on select "10 25 50 100" at bounding box center [129, 258] width 50 height 22
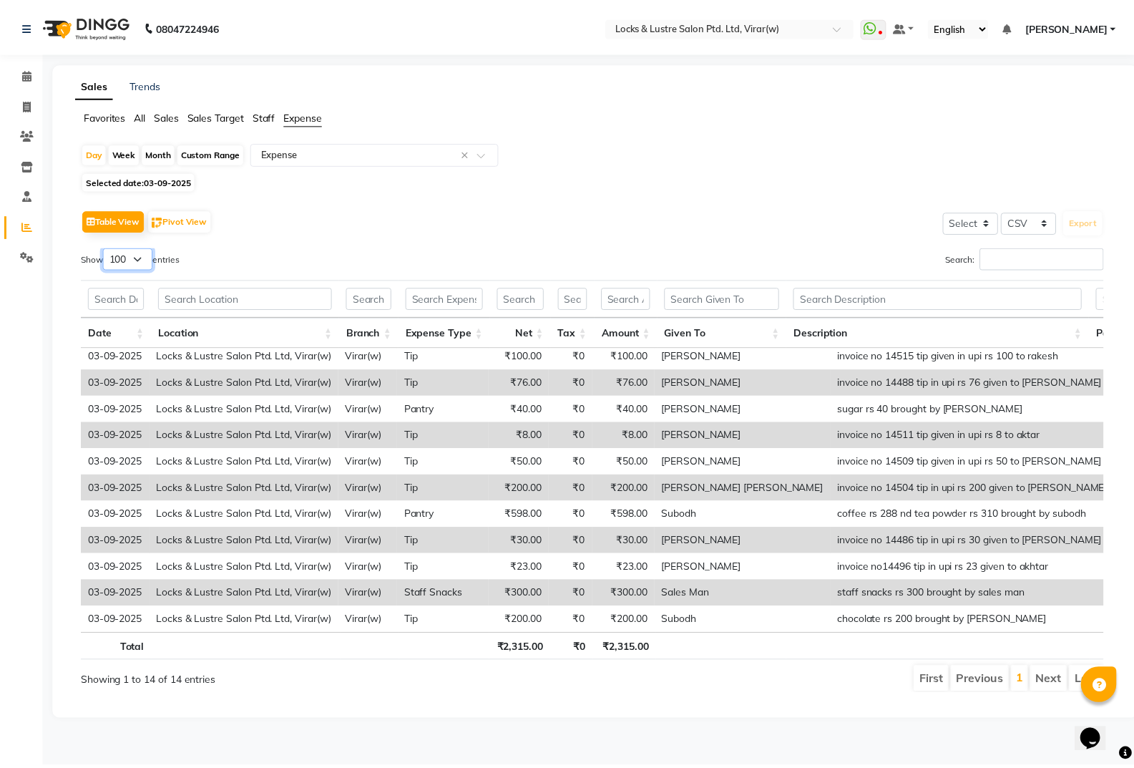
scroll to position [95, 0]
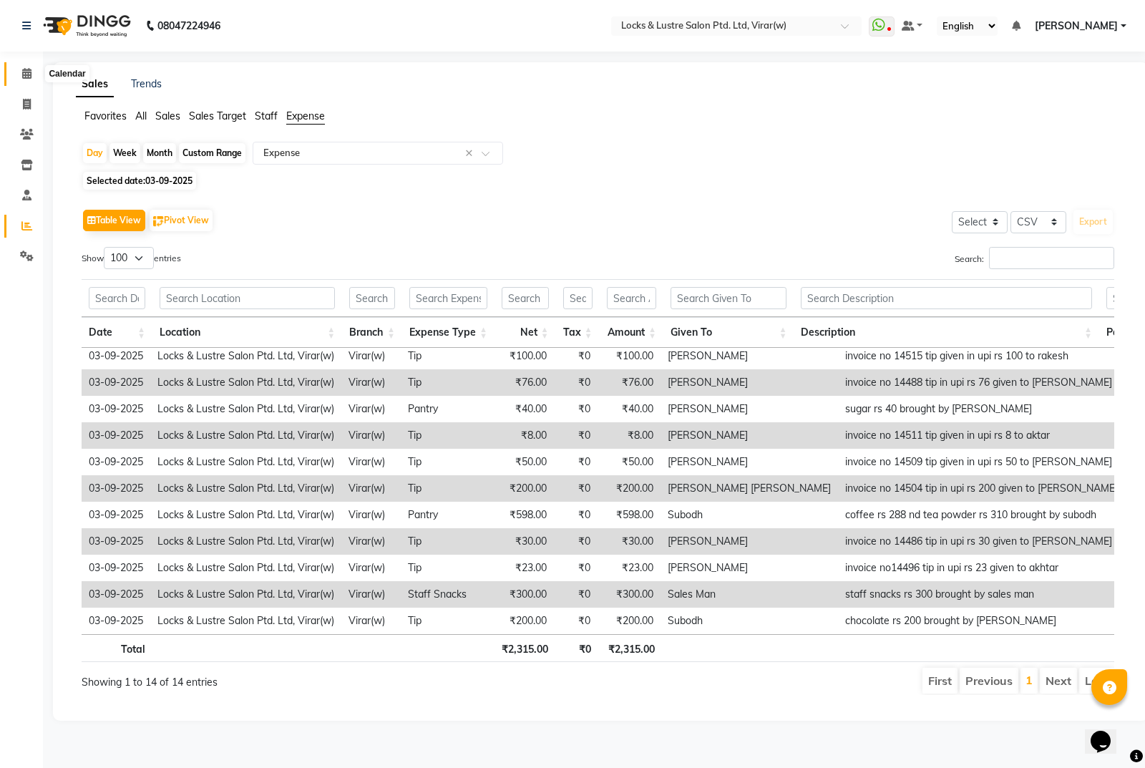
click at [19, 75] on span at bounding box center [26, 74] width 25 height 16
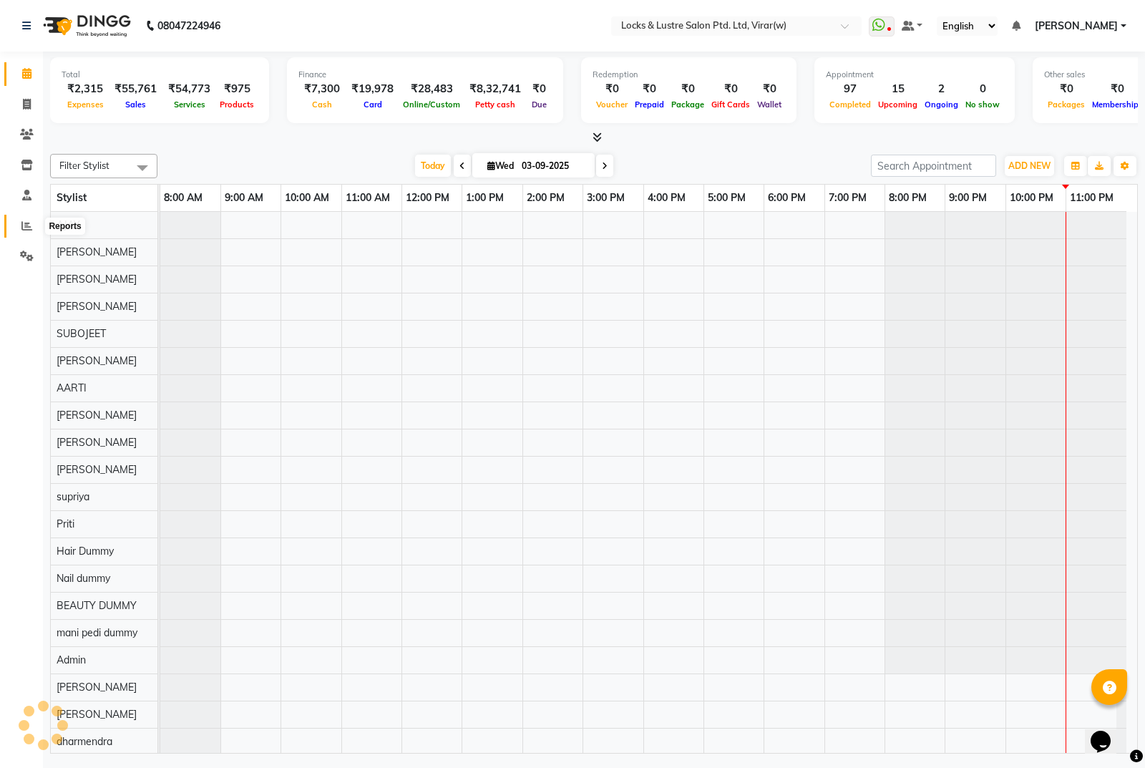
click at [23, 231] on span at bounding box center [26, 226] width 25 height 16
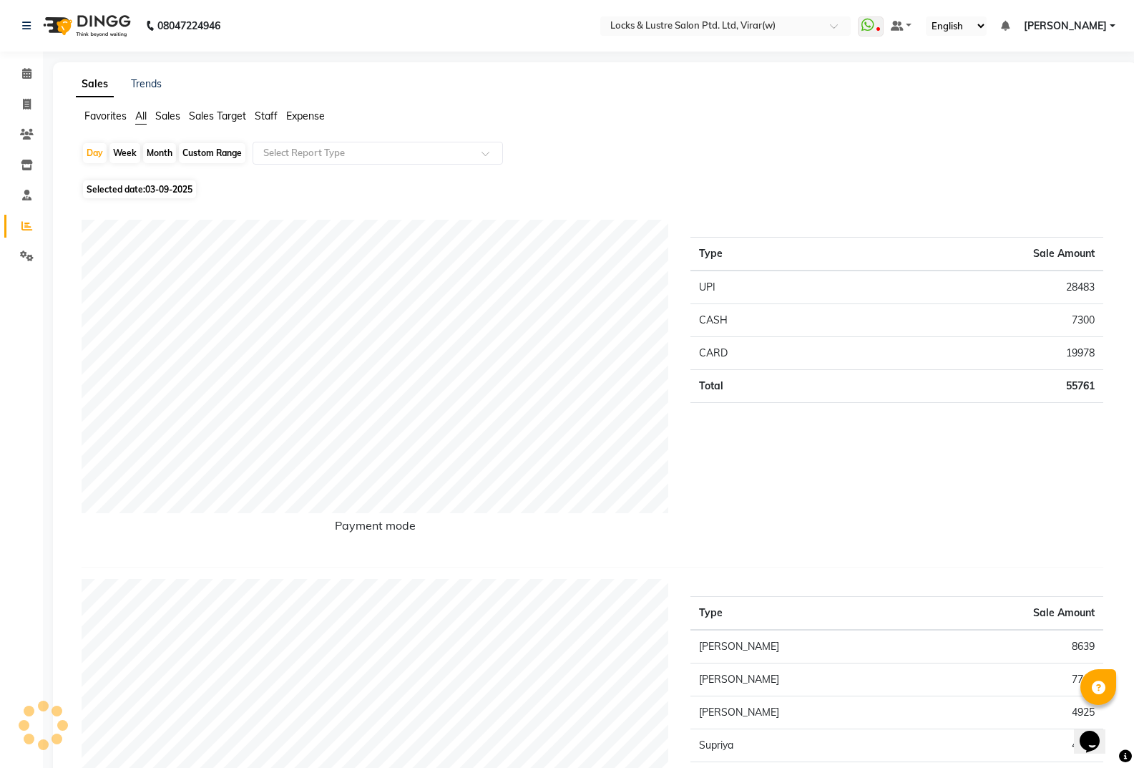
click at [222, 111] on span "Sales Target" at bounding box center [217, 115] width 57 height 13
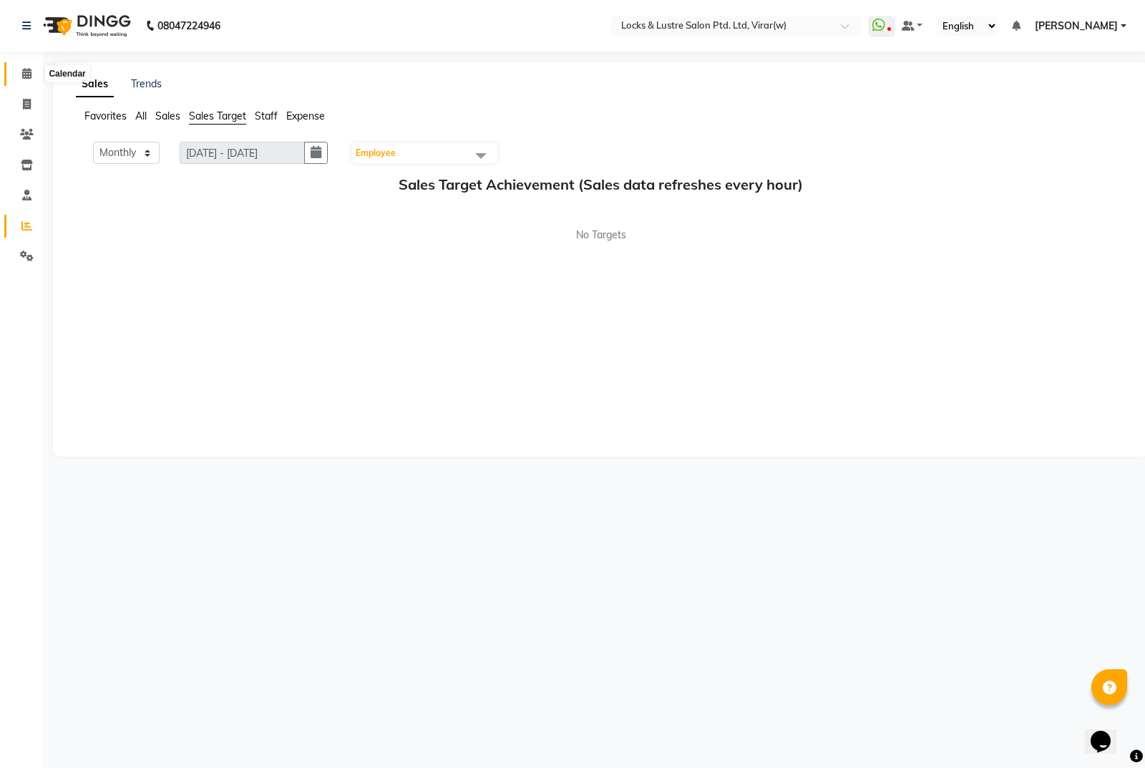
click at [21, 72] on span at bounding box center [26, 74] width 25 height 16
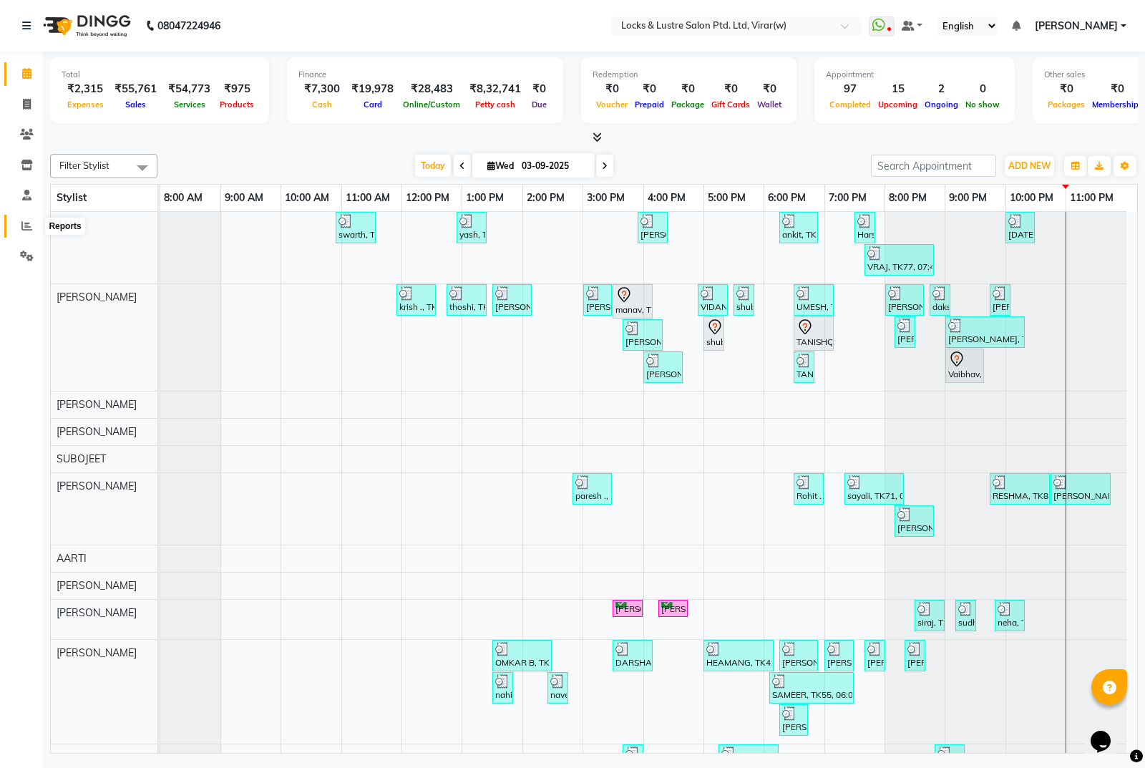
click at [24, 224] on icon at bounding box center [26, 225] width 11 height 11
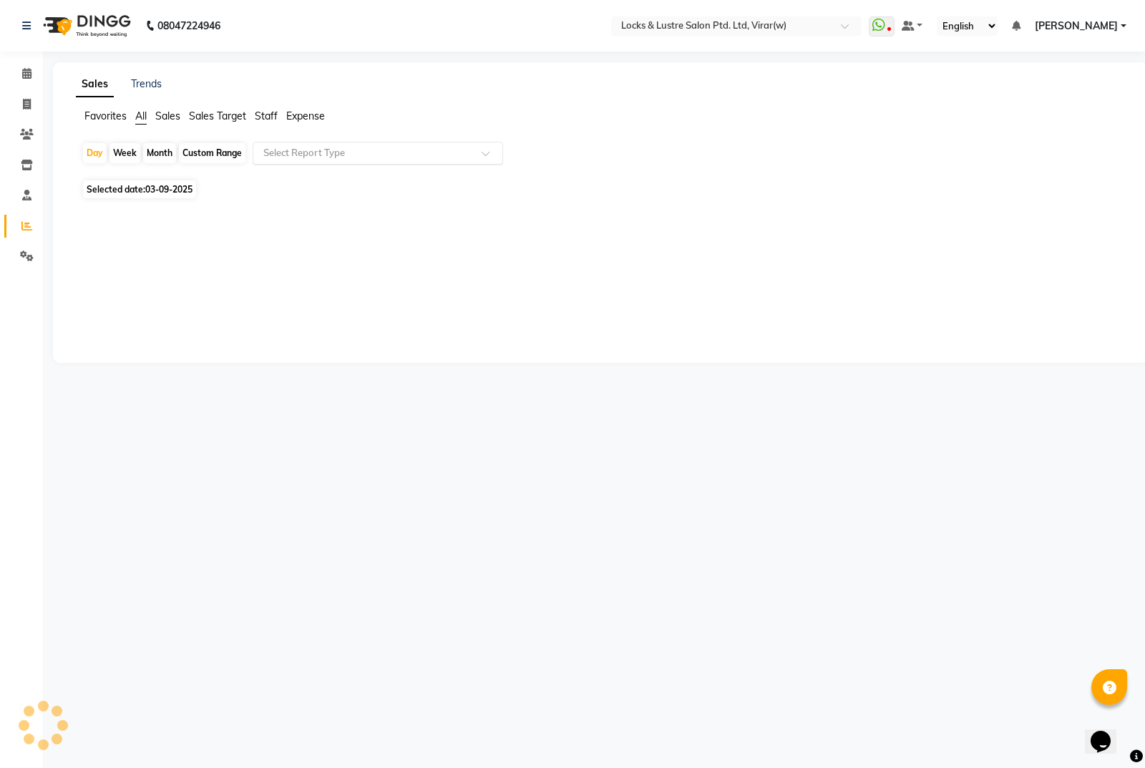
click at [344, 154] on input "text" at bounding box center [363, 153] width 206 height 14
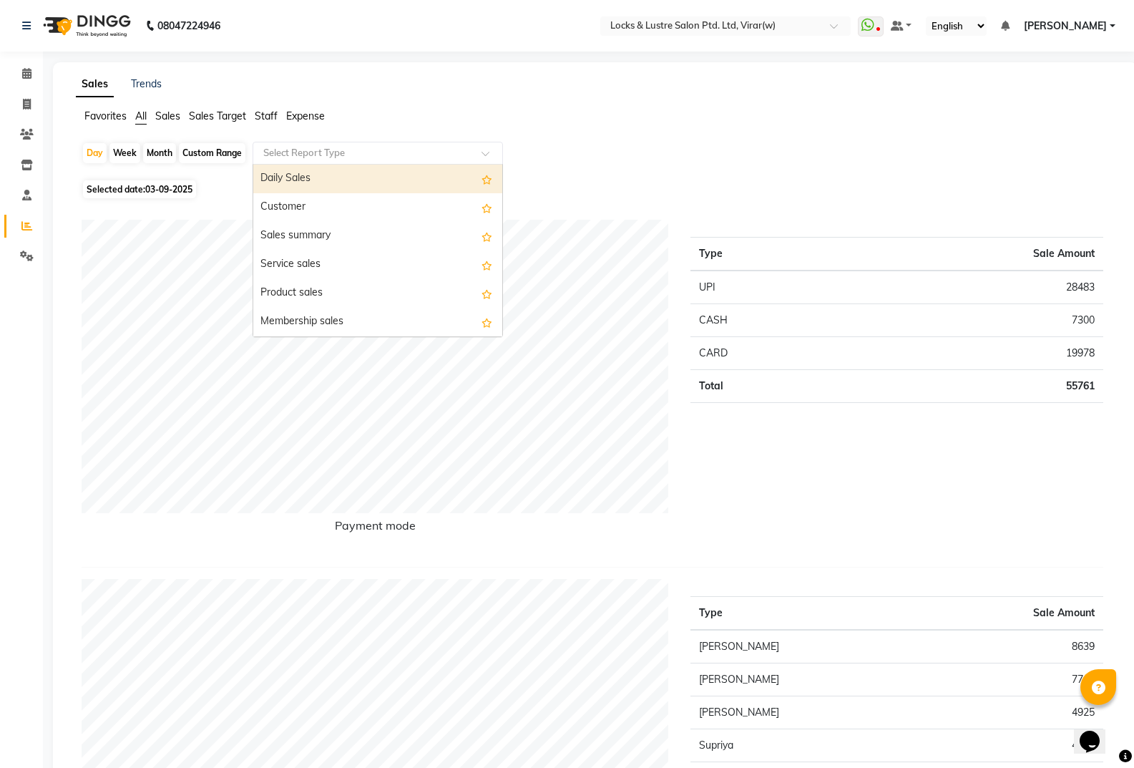
click at [274, 114] on span "Staff" at bounding box center [266, 115] width 23 height 13
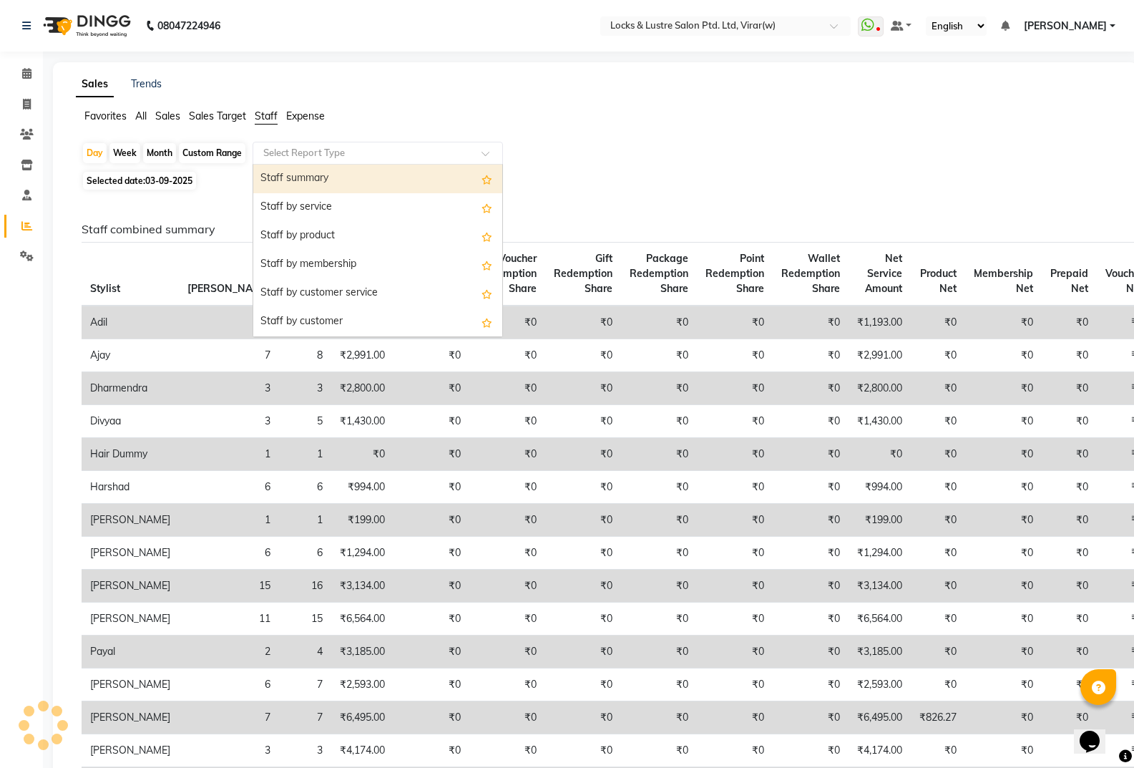
click at [303, 152] on input "text" at bounding box center [363, 153] width 206 height 14
click at [316, 177] on div "Staff summary" at bounding box center [377, 179] width 249 height 29
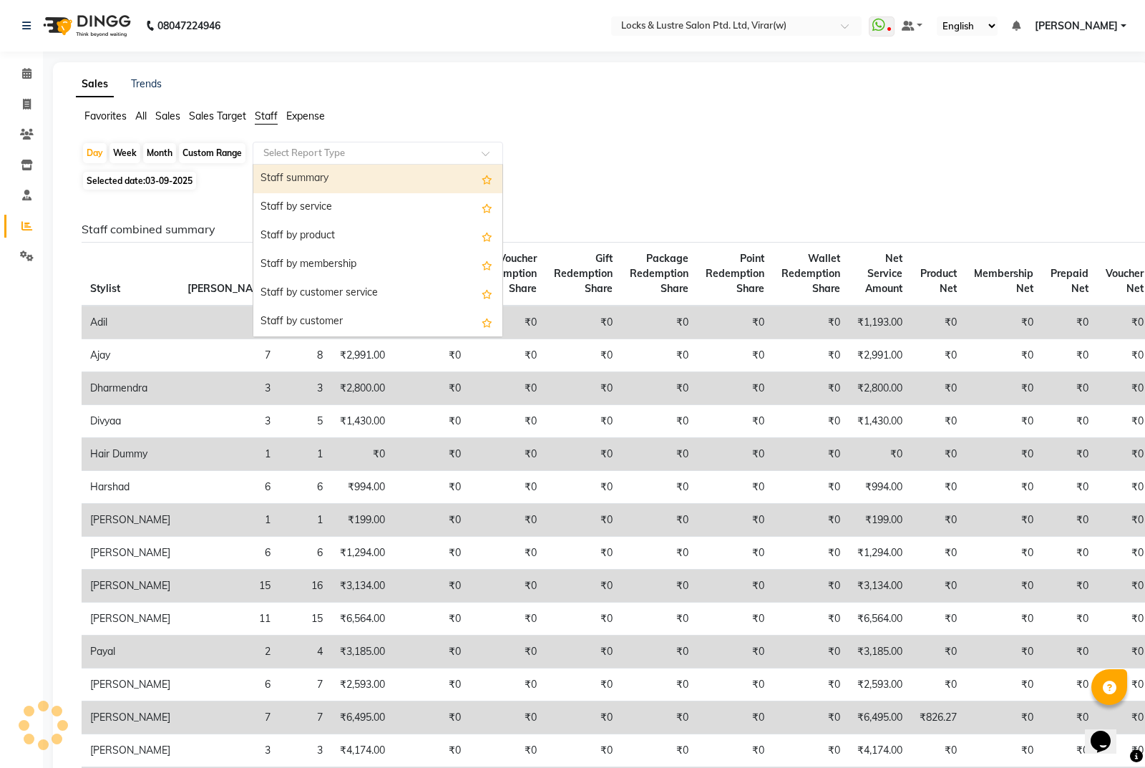
select select "csv"
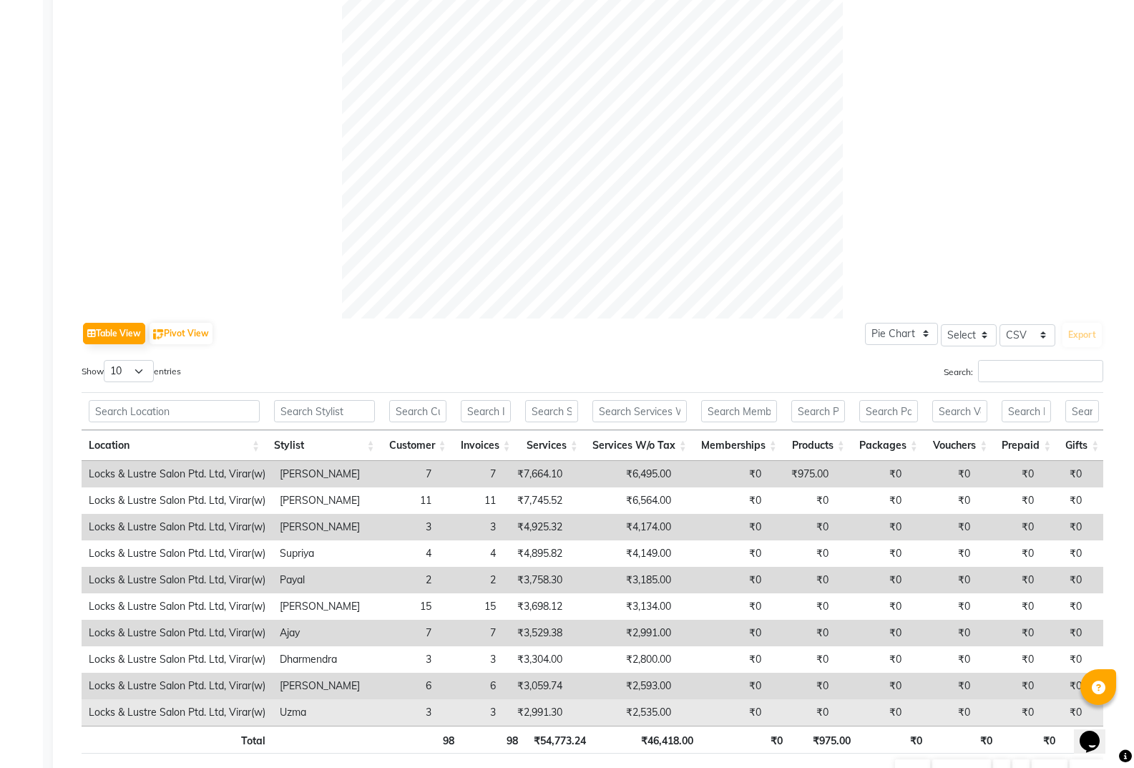
scroll to position [492, 0]
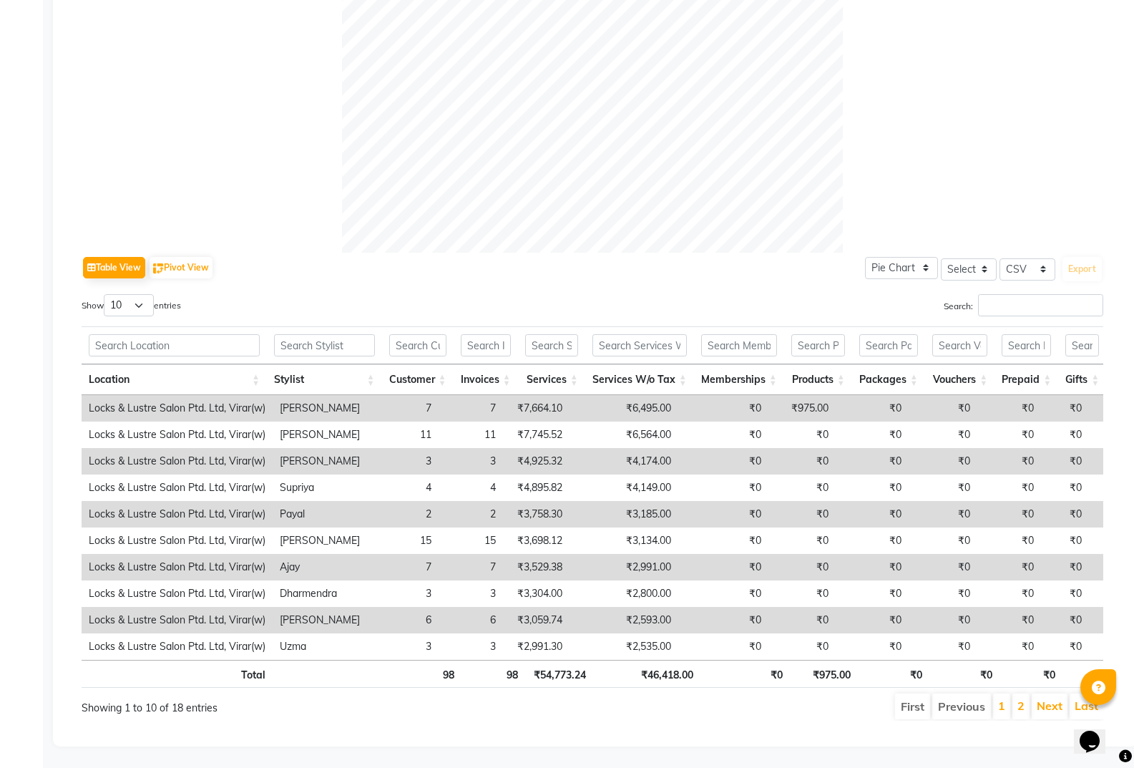
click at [124, 272] on div "Table View Pivot View Pie Chart Bar Chart Select Select CSV PDF Export Show 10 …" at bounding box center [593, 487] width 1022 height 468
click at [127, 294] on select "10 25 50 100" at bounding box center [129, 305] width 50 height 22
select select "100"
click at [106, 294] on select "10 25 50 100" at bounding box center [129, 305] width 50 height 22
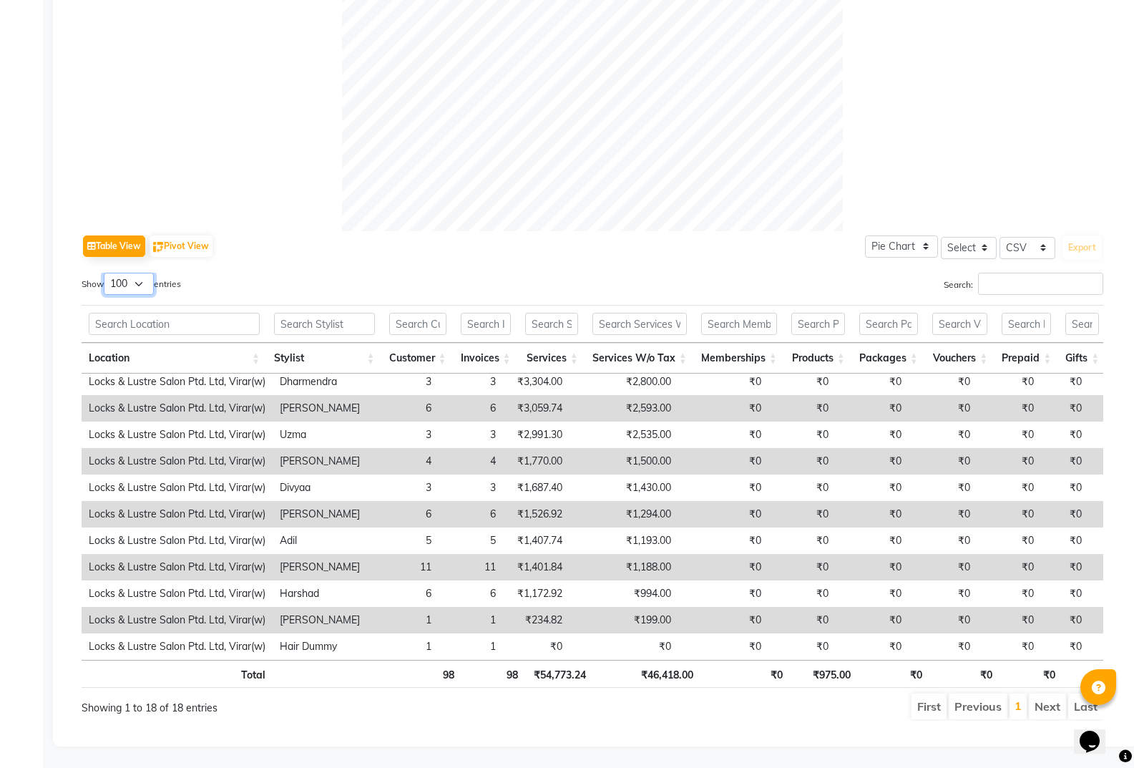
scroll to position [503, 0]
